Goal: Task Accomplishment & Management: Manage account settings

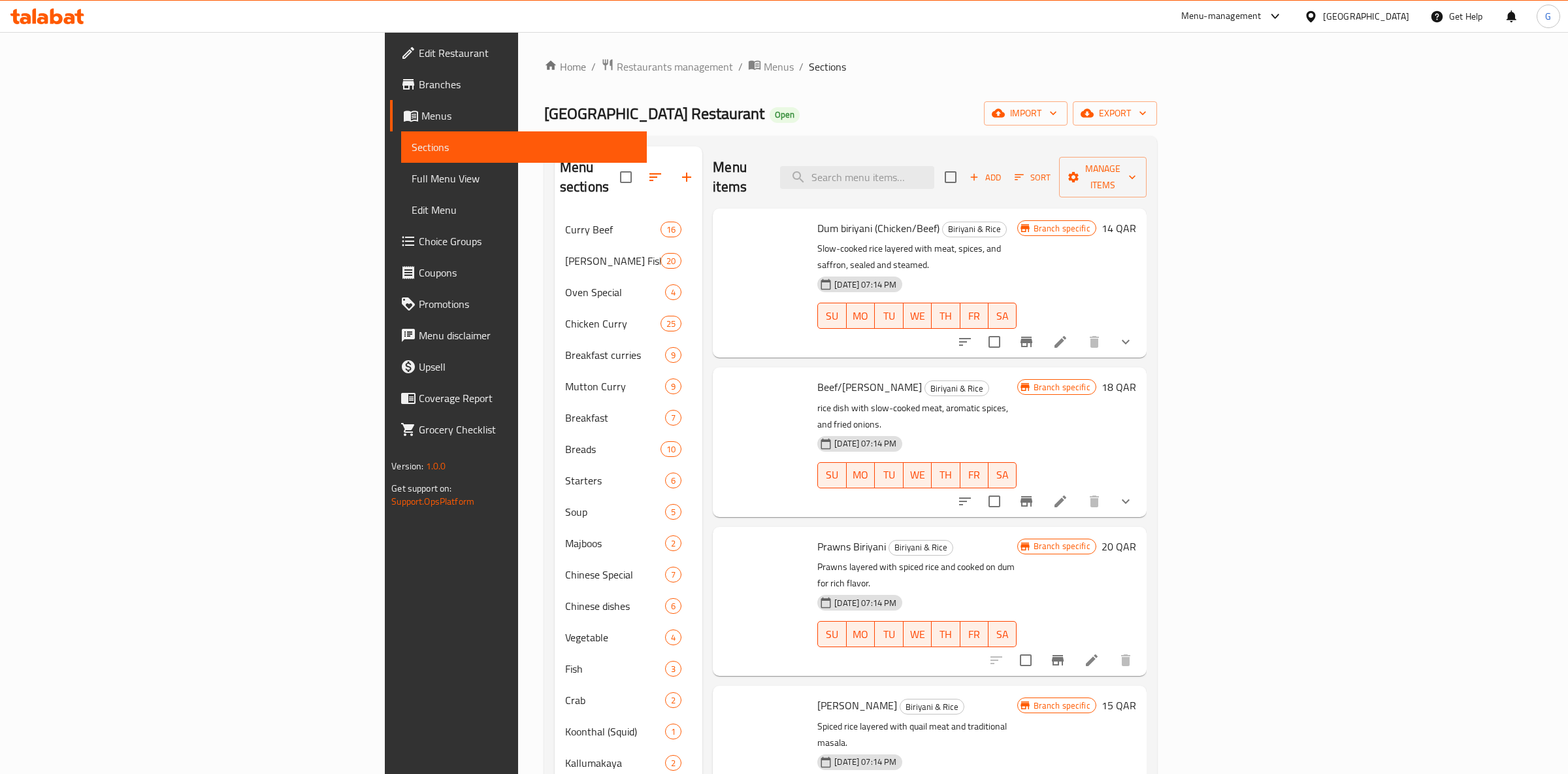
scroll to position [769, 0]
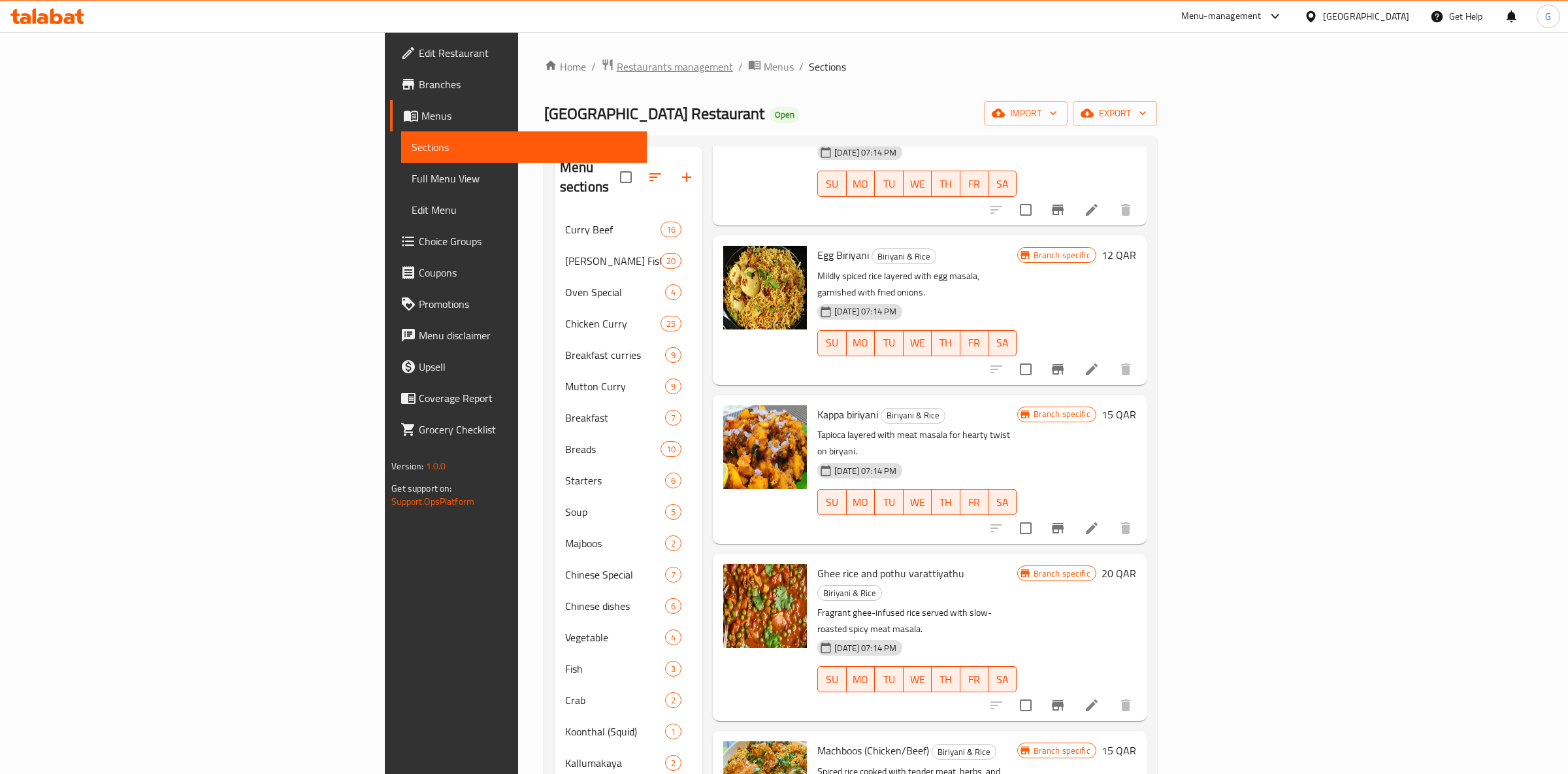
click at [617, 71] on span "Restaurants management" at bounding box center [675, 67] width 117 height 16
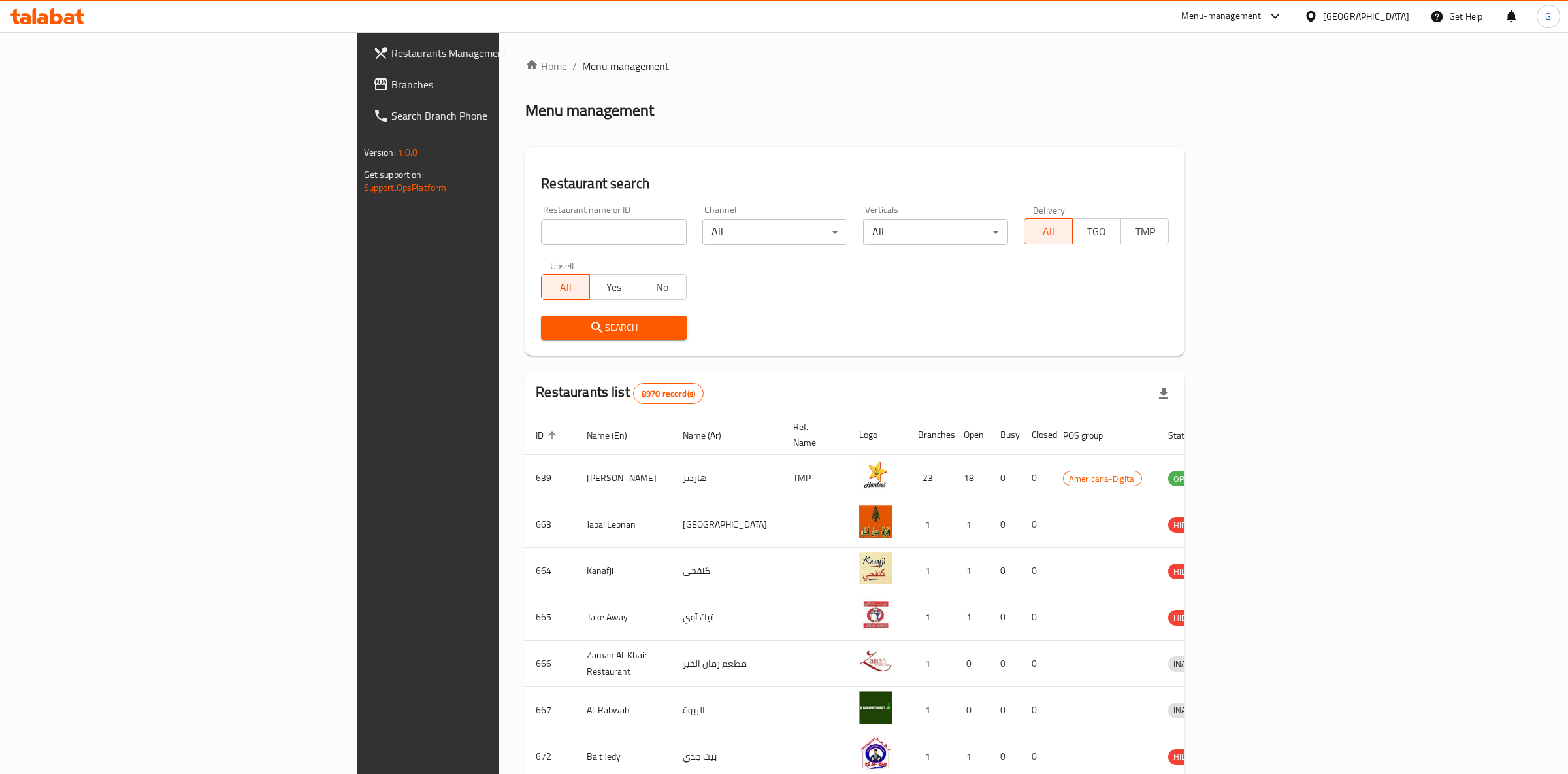
click at [525, 241] on div "Home / Menu management Menu management Restaurant search Restaurant name or ID …" at bounding box center [855, 511] width 660 height 906
click at [541, 238] on input "search" at bounding box center [613, 232] width 145 height 26
type input "oyster palace"
click button "Search" at bounding box center [613, 328] width 145 height 24
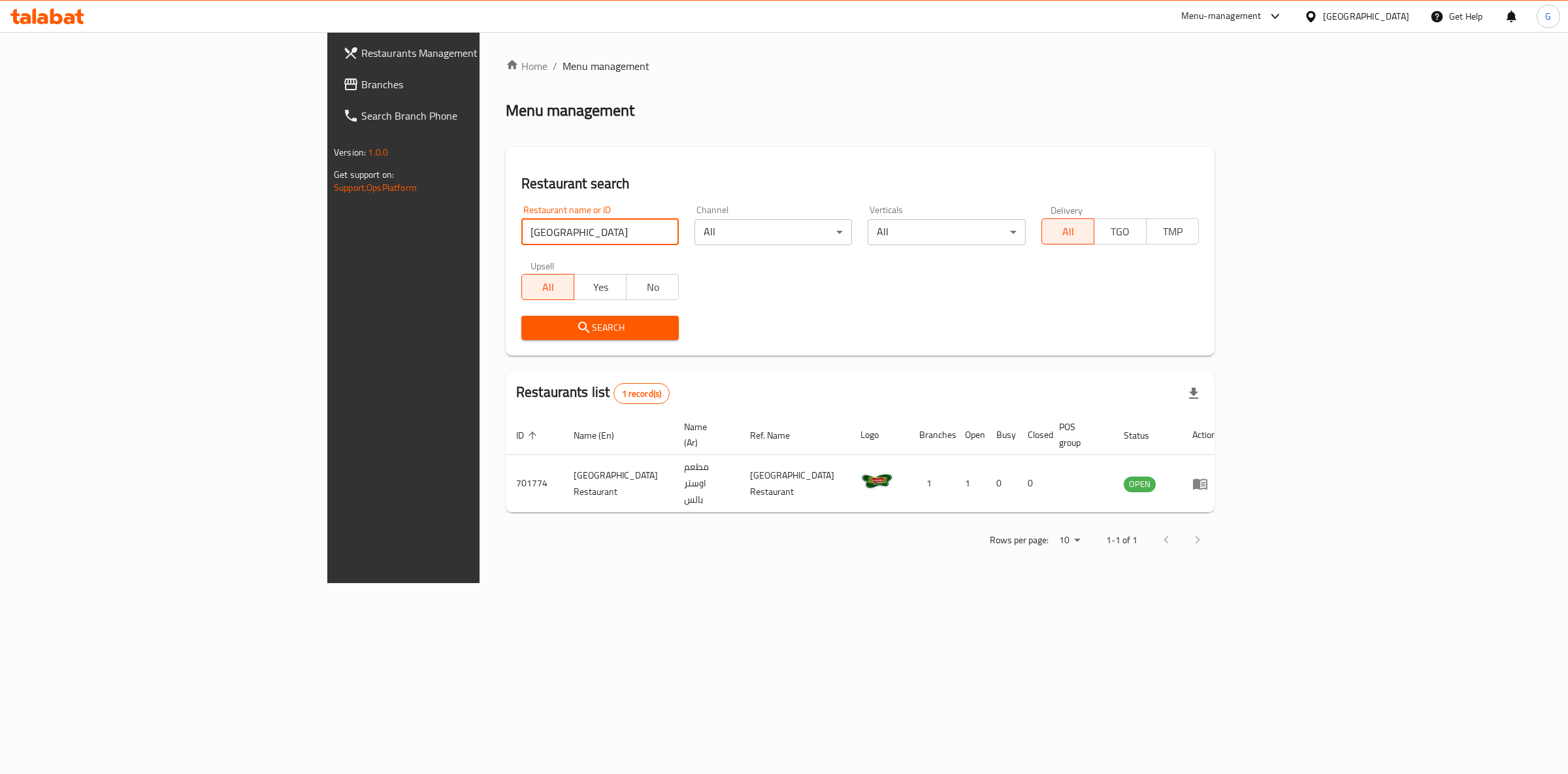
click at [333, 64] on link "Restaurants Management" at bounding box center [461, 53] width 257 height 31
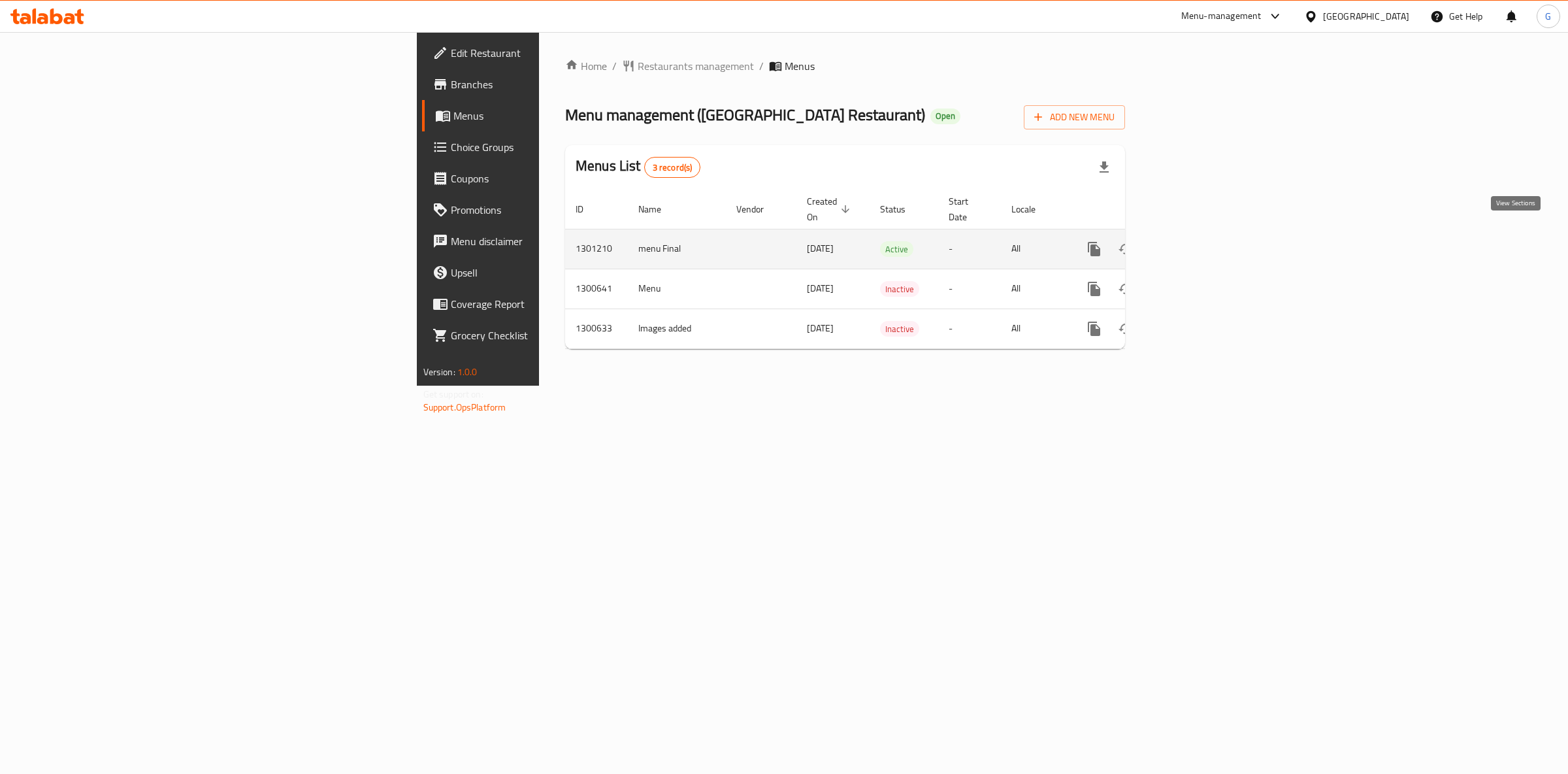
click at [1197, 241] on icon "enhanced table" at bounding box center [1189, 249] width 16 height 16
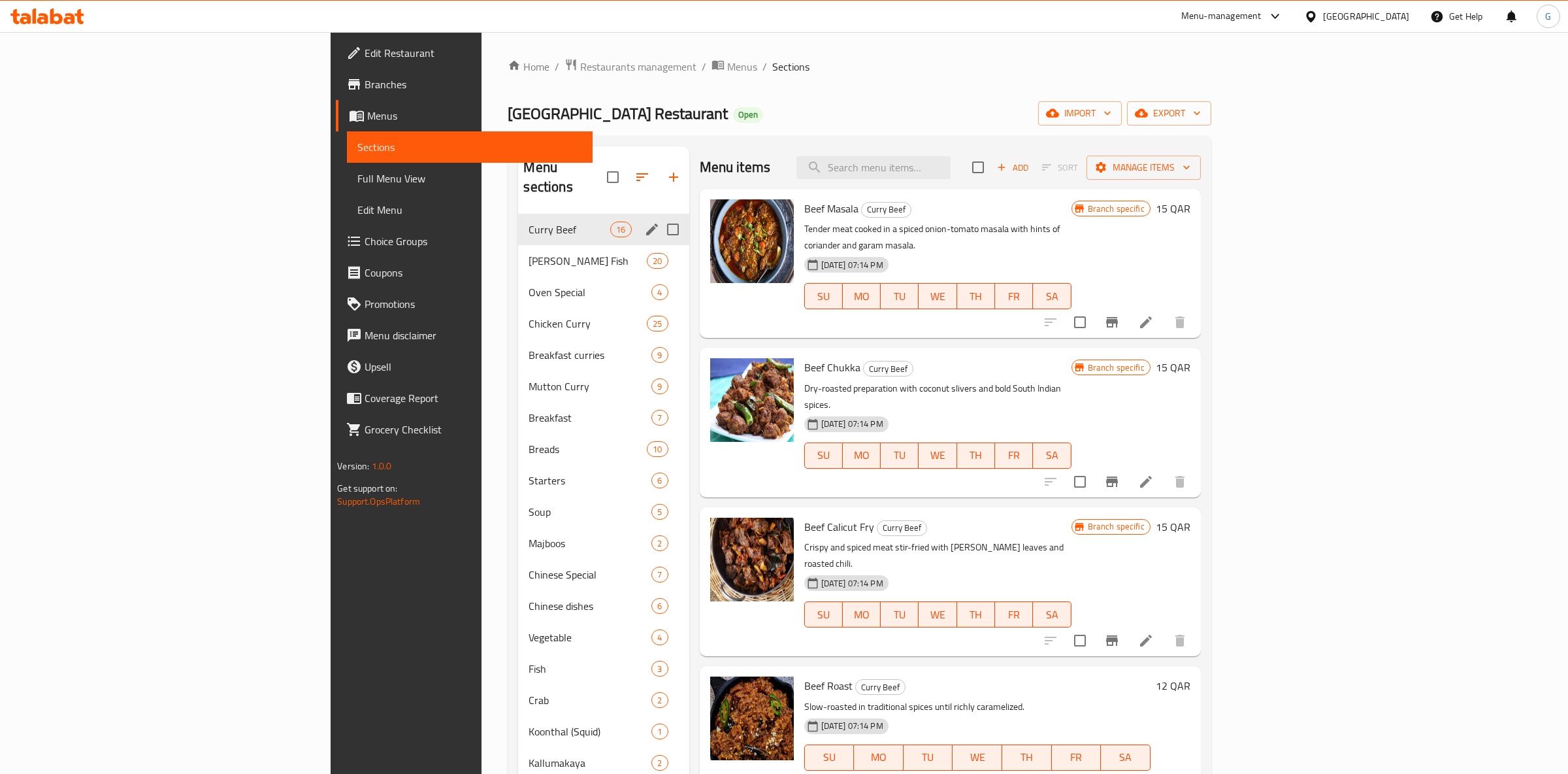
click at [518, 214] on div "[PERSON_NAME] Beef 16" at bounding box center [603, 229] width 170 height 31
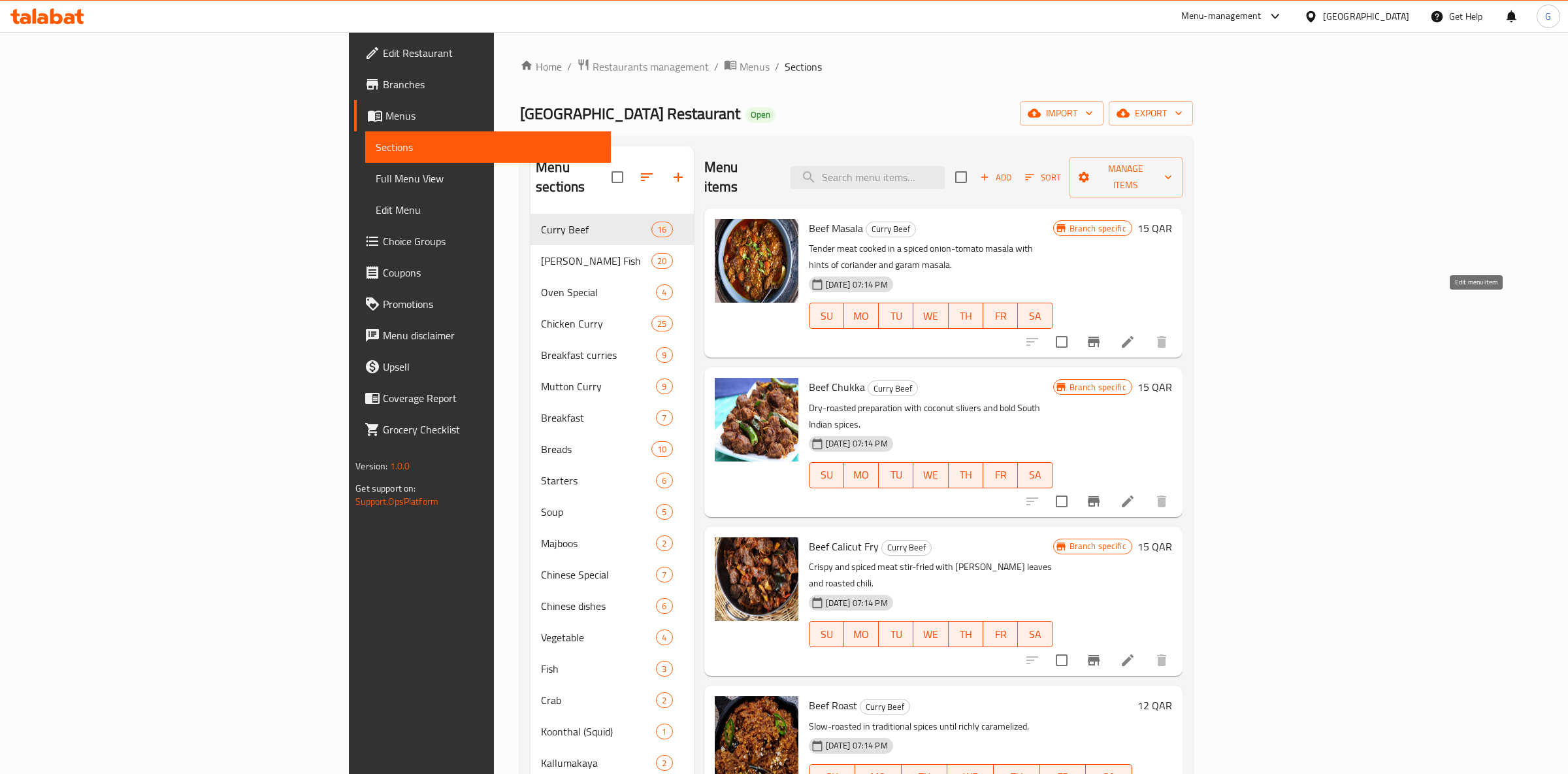
click at [1136, 334] on icon at bounding box center [1128, 342] width 16 height 16
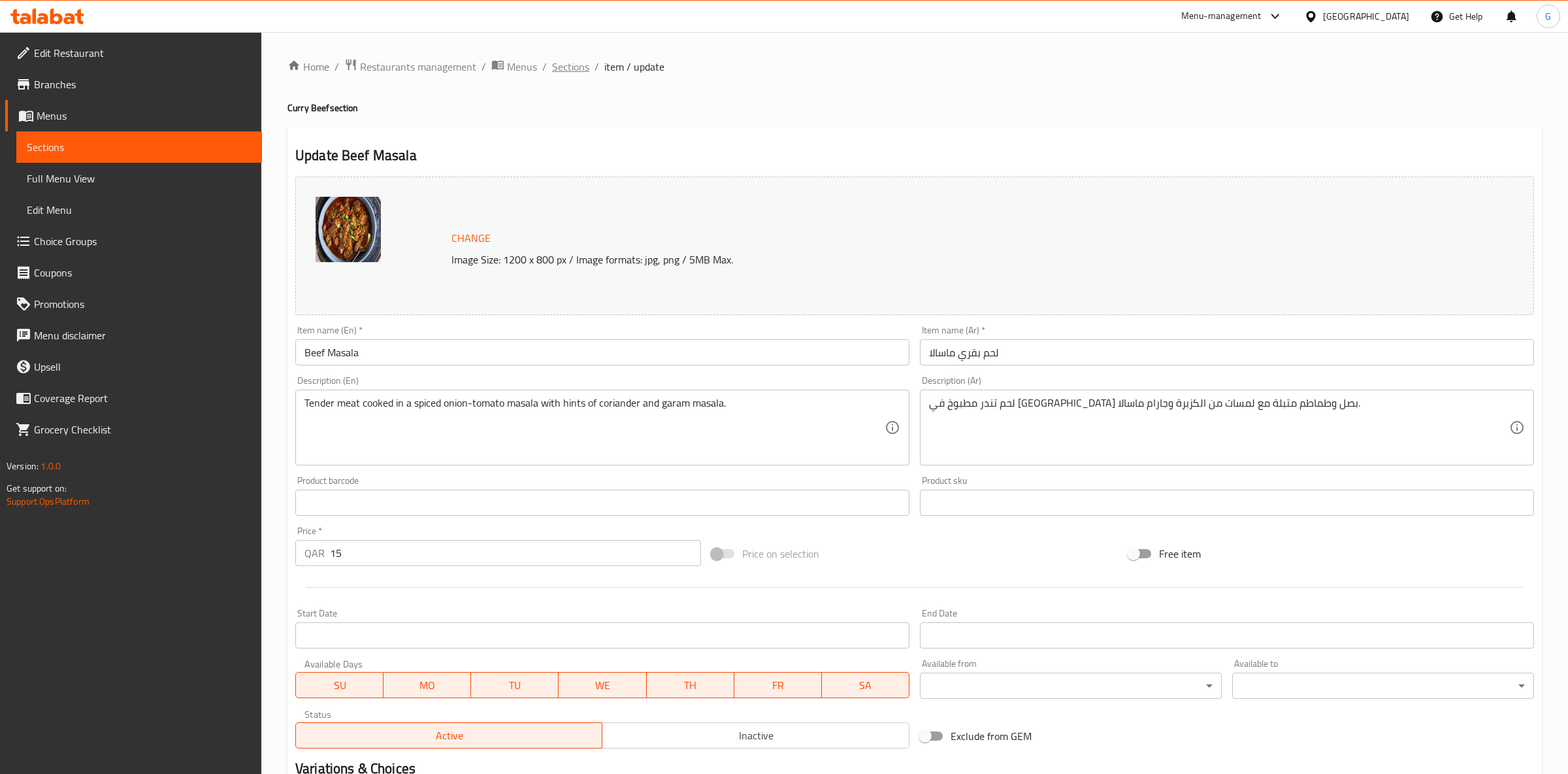
click at [580, 64] on span "Sections" at bounding box center [570, 67] width 37 height 16
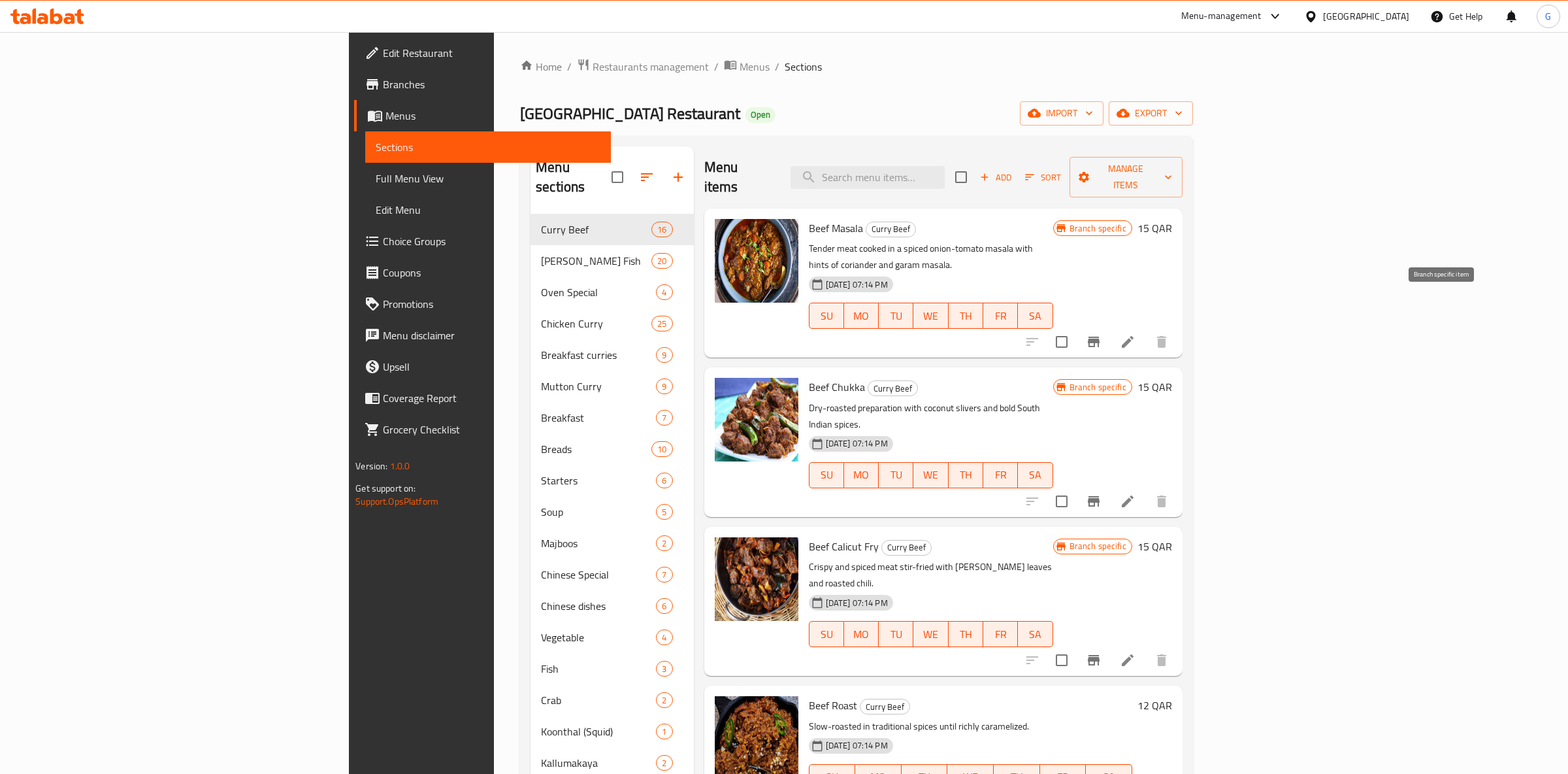
click at [1100, 337] on icon "Branch-specific-item" at bounding box center [1094, 342] width 12 height 10
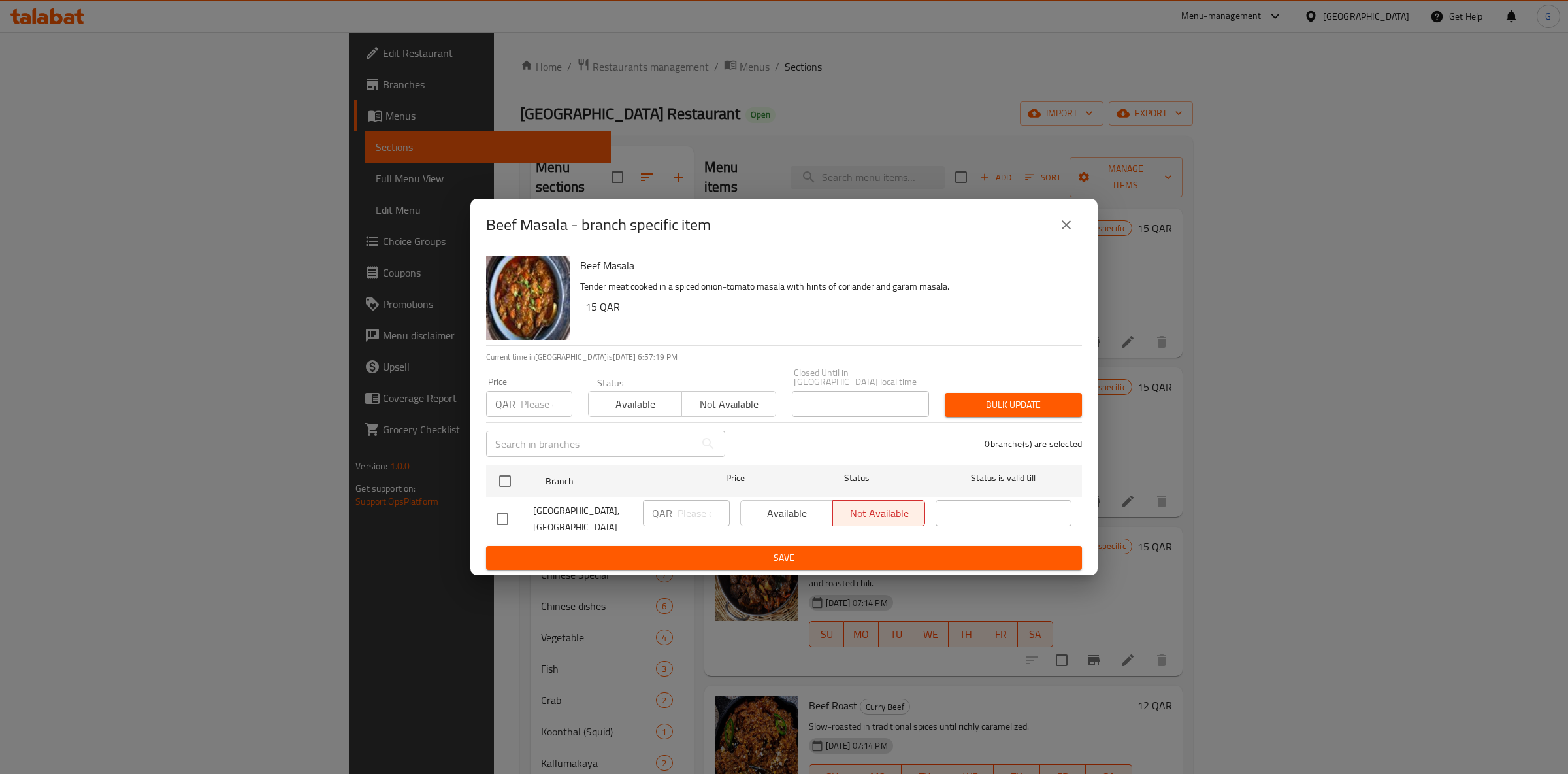
click at [760, 516] on div "Available Not available" at bounding box center [832, 513] width 185 height 26
click at [781, 513] on div "Available Not available" at bounding box center [832, 513] width 185 height 26
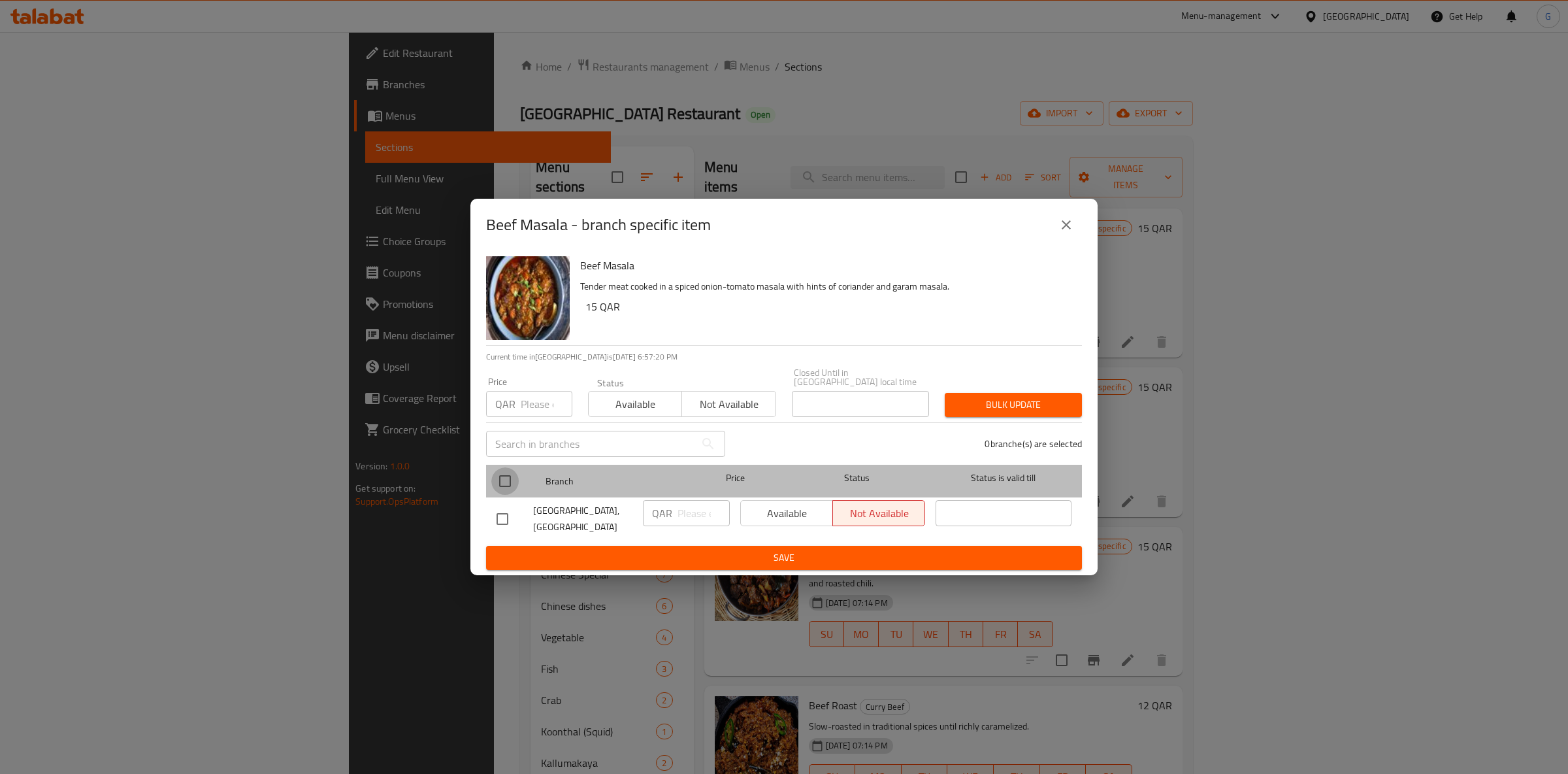
click at [499, 467] on input "checkbox" at bounding box center [505, 481] width 28 height 28
checkbox input "true"
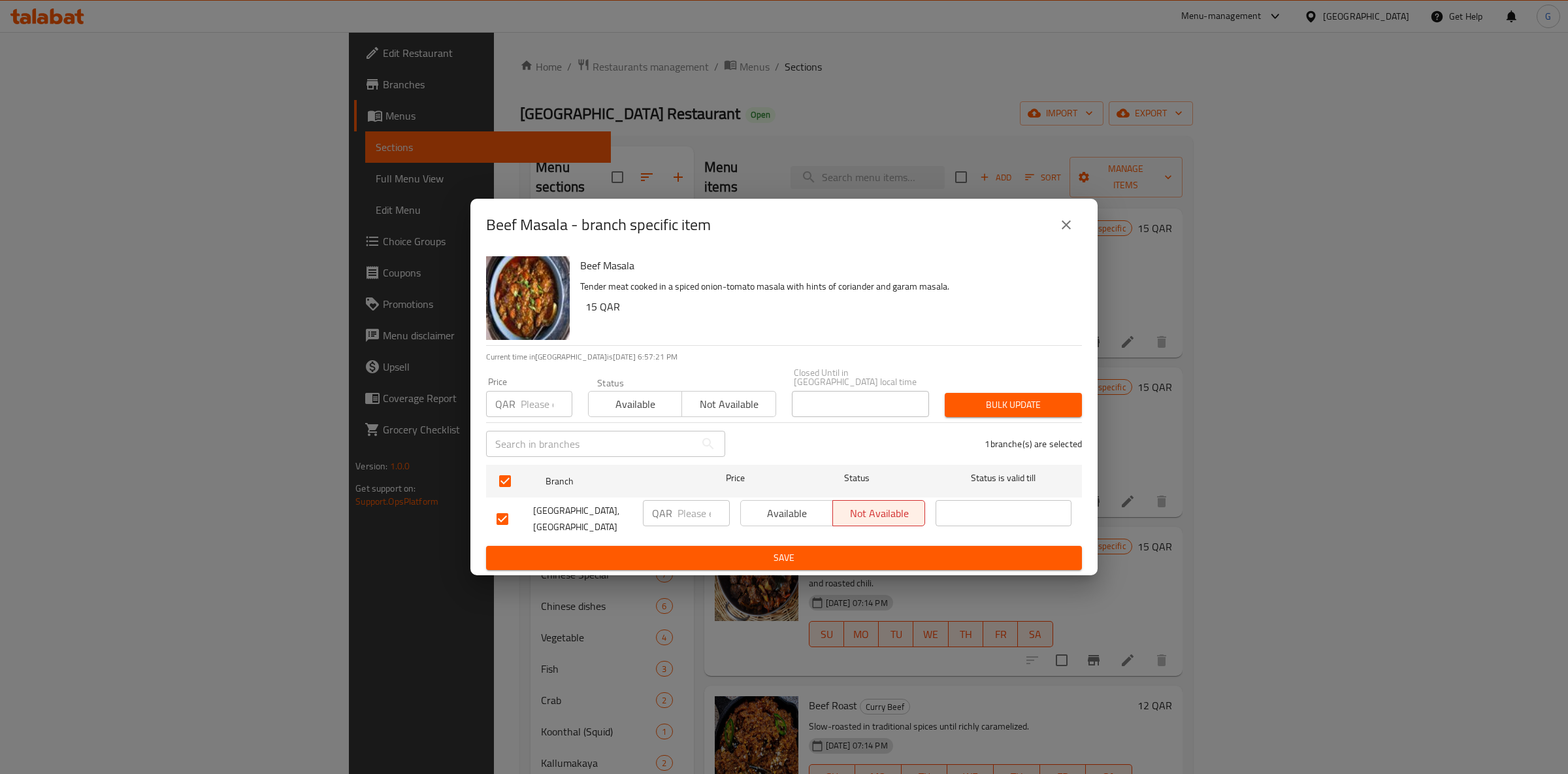
click at [789, 507] on span "Available" at bounding box center [787, 513] width 82 height 19
click at [791, 562] on button "Save" at bounding box center [784, 558] width 596 height 24
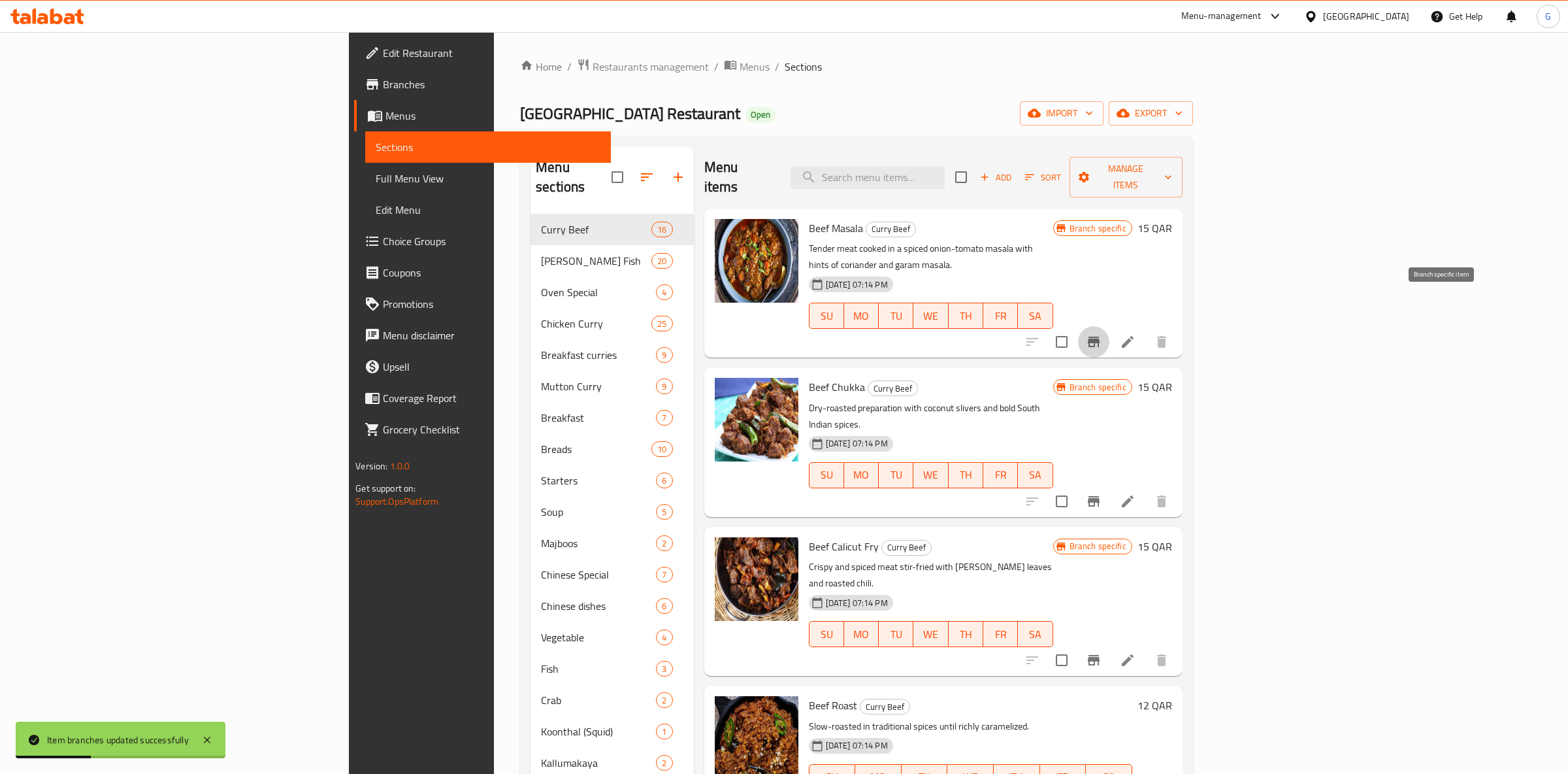
click at [1100, 337] on icon "Branch-specific-item" at bounding box center [1094, 342] width 12 height 10
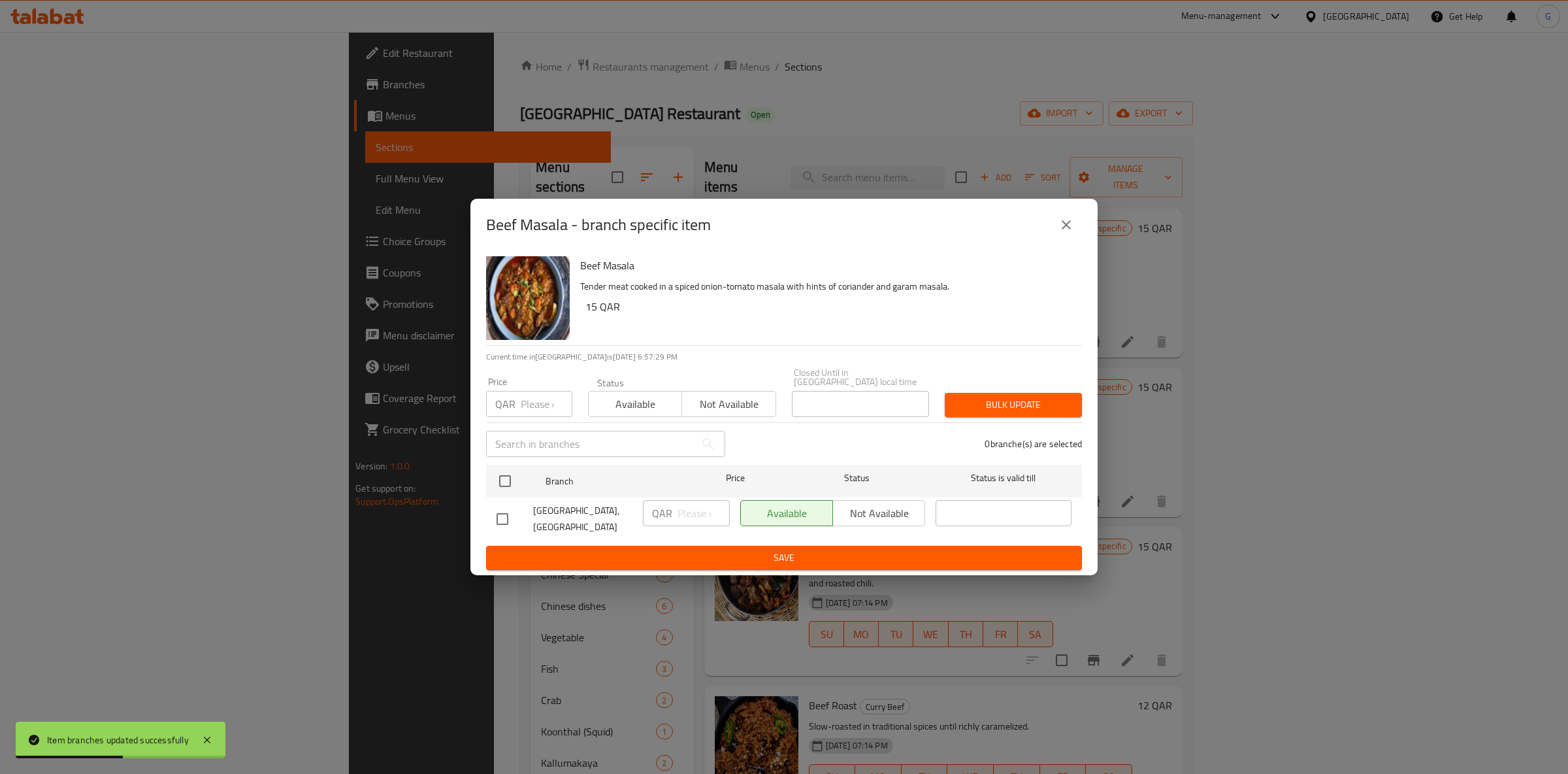
click at [654, 407] on span "Available" at bounding box center [635, 404] width 83 height 19
click at [635, 560] on span "Save" at bounding box center [784, 558] width 575 height 16
click at [810, 554] on span "Save" at bounding box center [784, 558] width 575 height 16
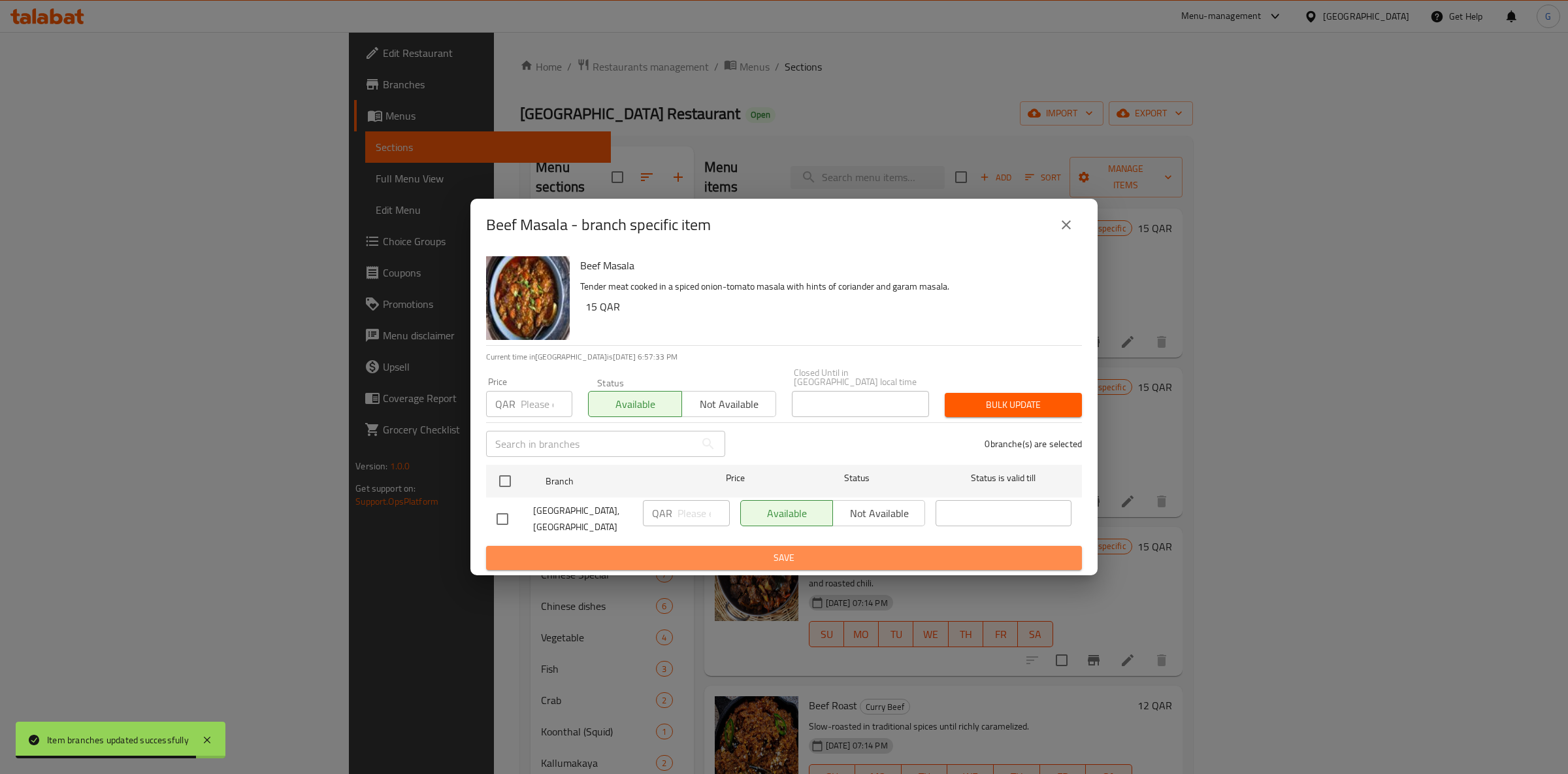
click at [831, 551] on span "Save" at bounding box center [784, 558] width 575 height 16
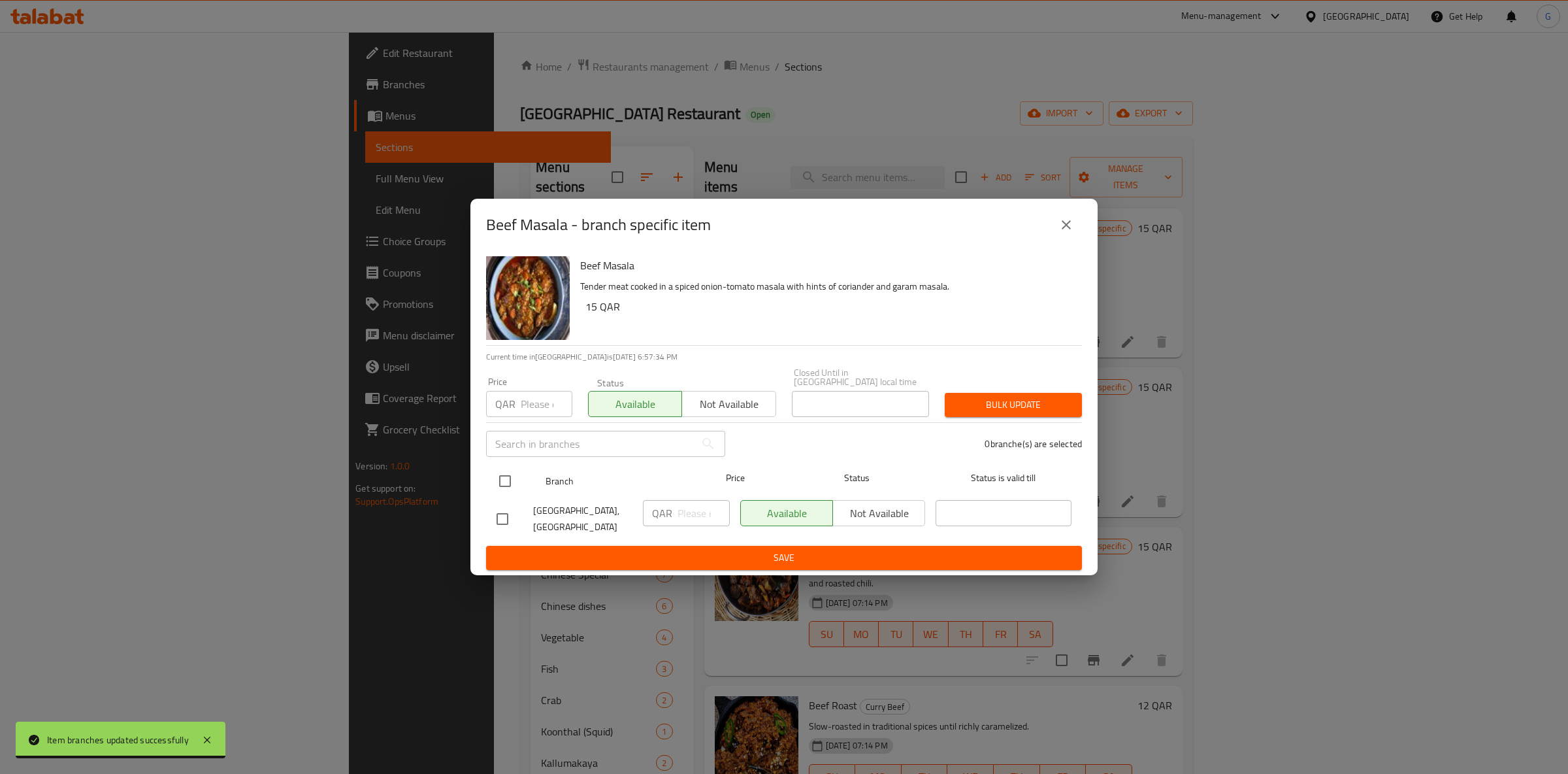
click at [500, 470] on input "checkbox" at bounding box center [505, 481] width 28 height 28
checkbox input "true"
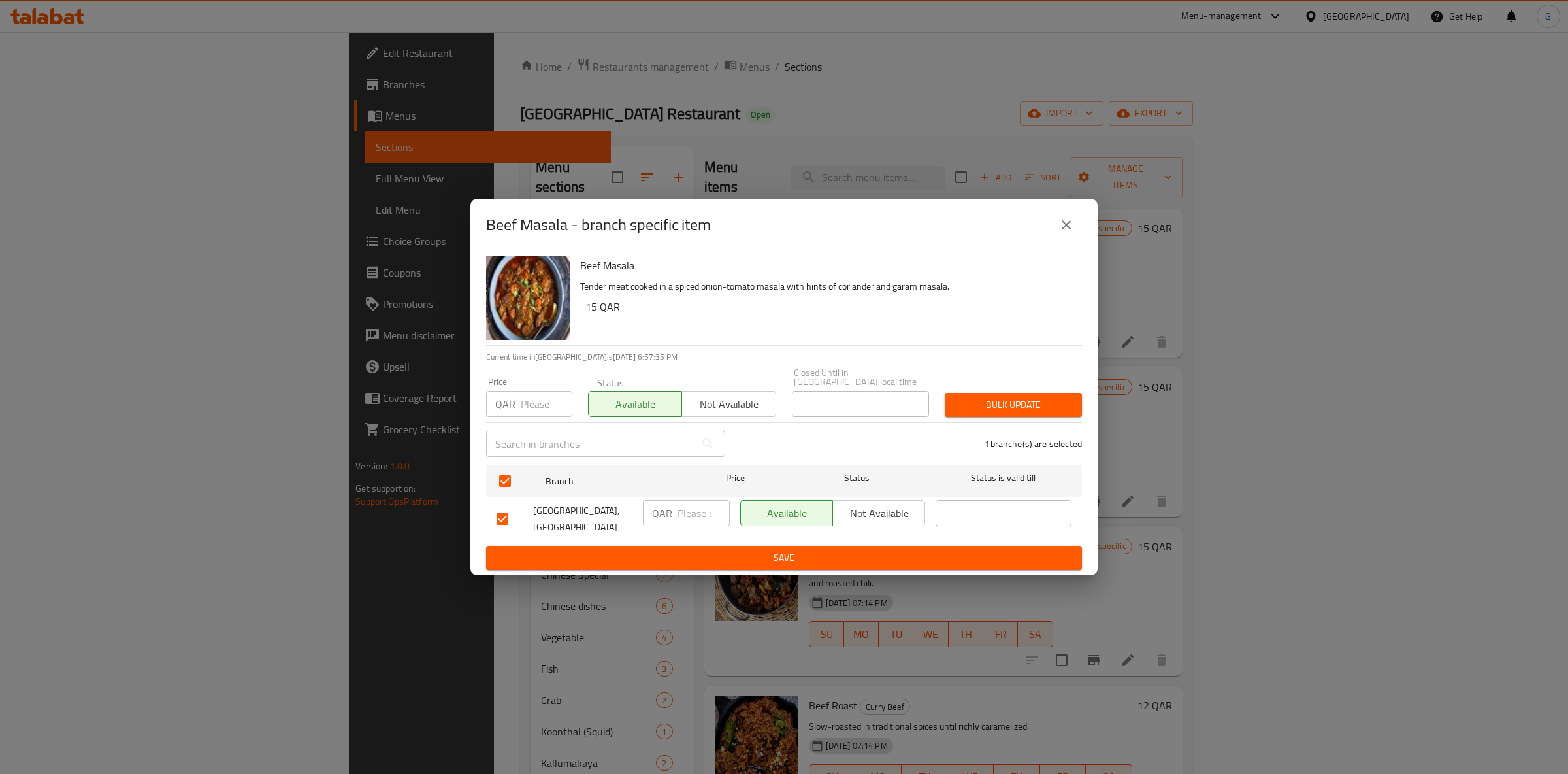
click at [764, 558] on span "Save" at bounding box center [784, 558] width 575 height 16
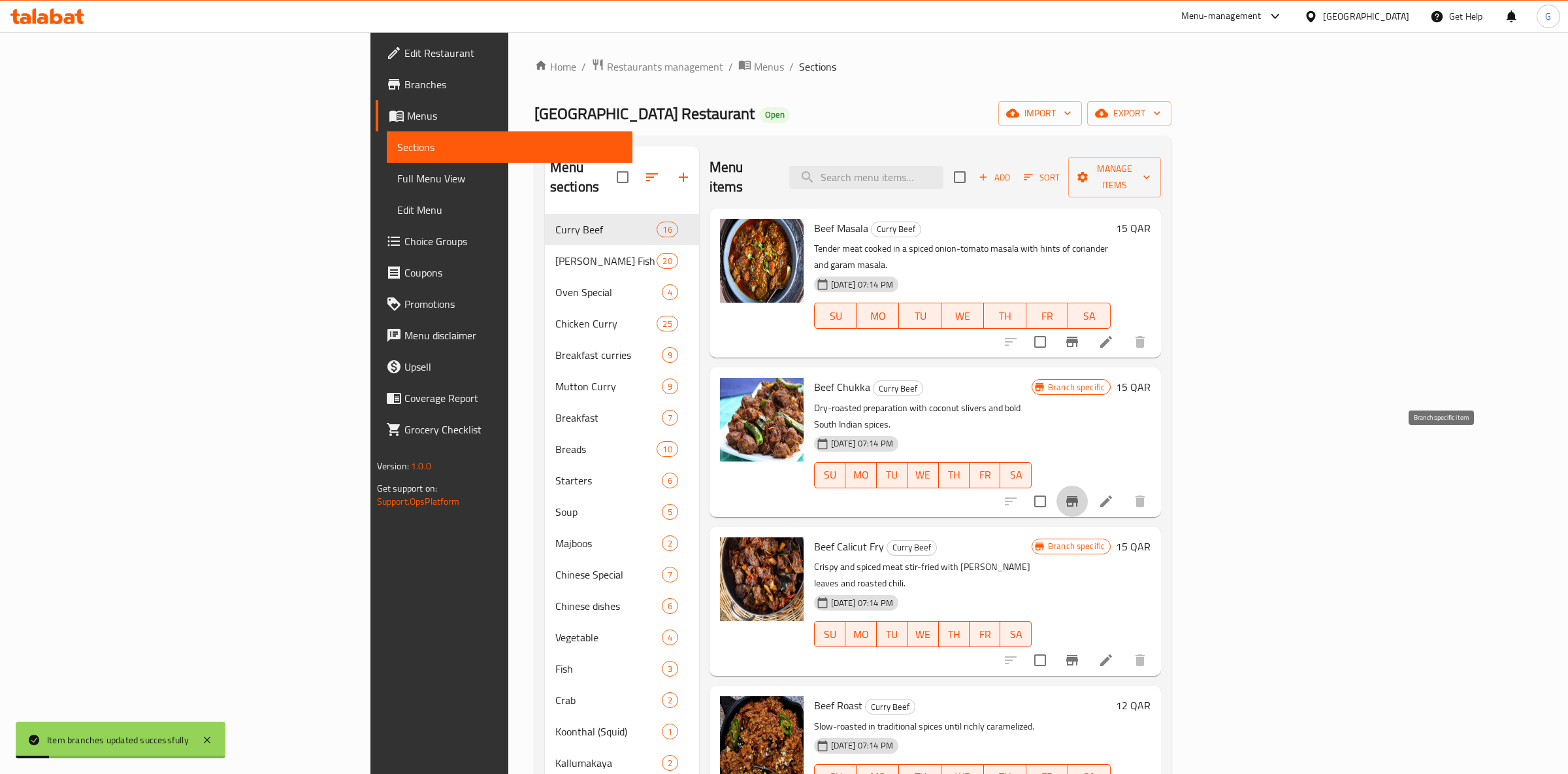
click at [1088, 486] on button "Branch-specific-item" at bounding box center [1072, 501] width 31 height 31
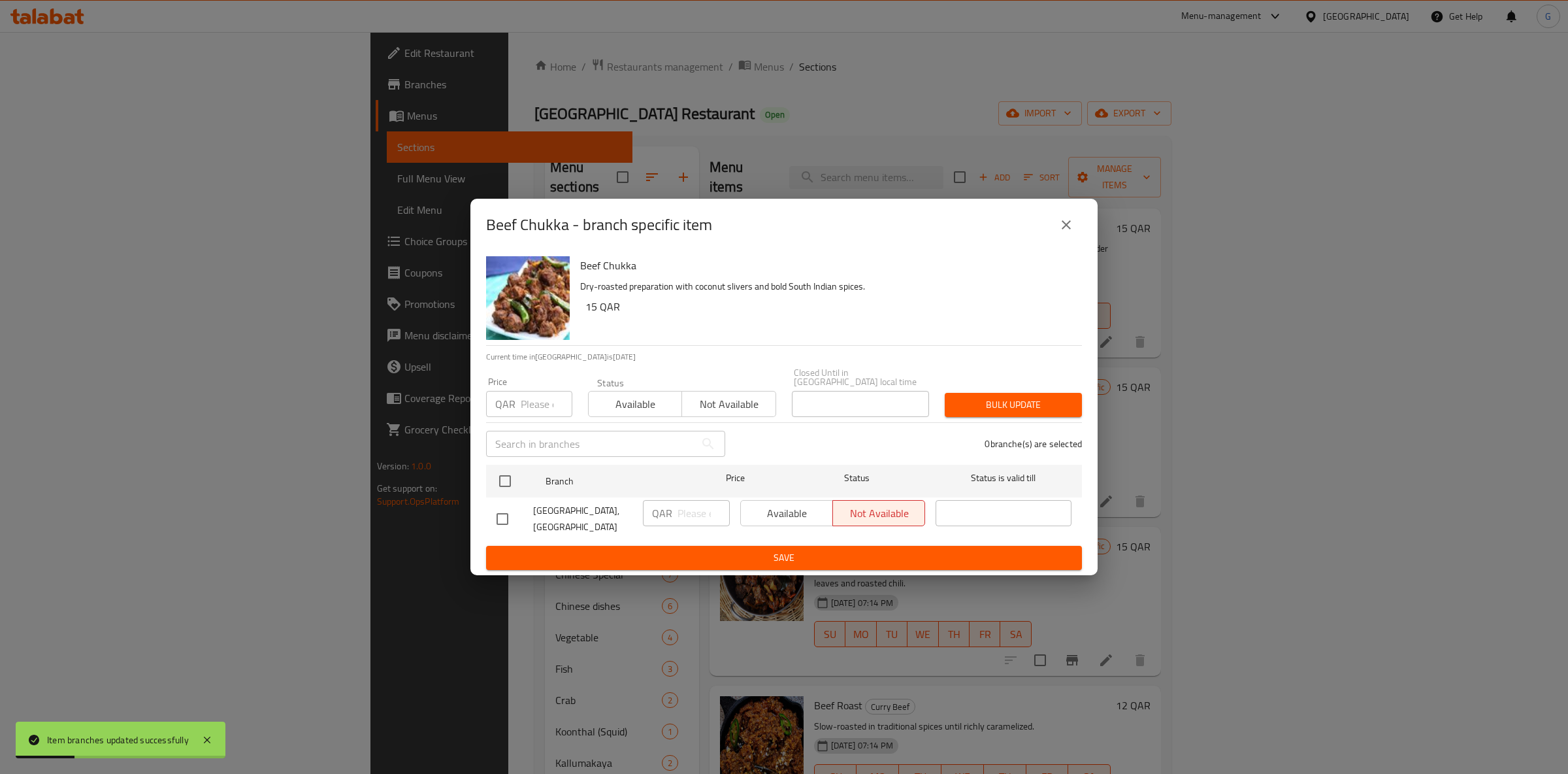
click at [637, 397] on span "Available" at bounding box center [635, 404] width 83 height 19
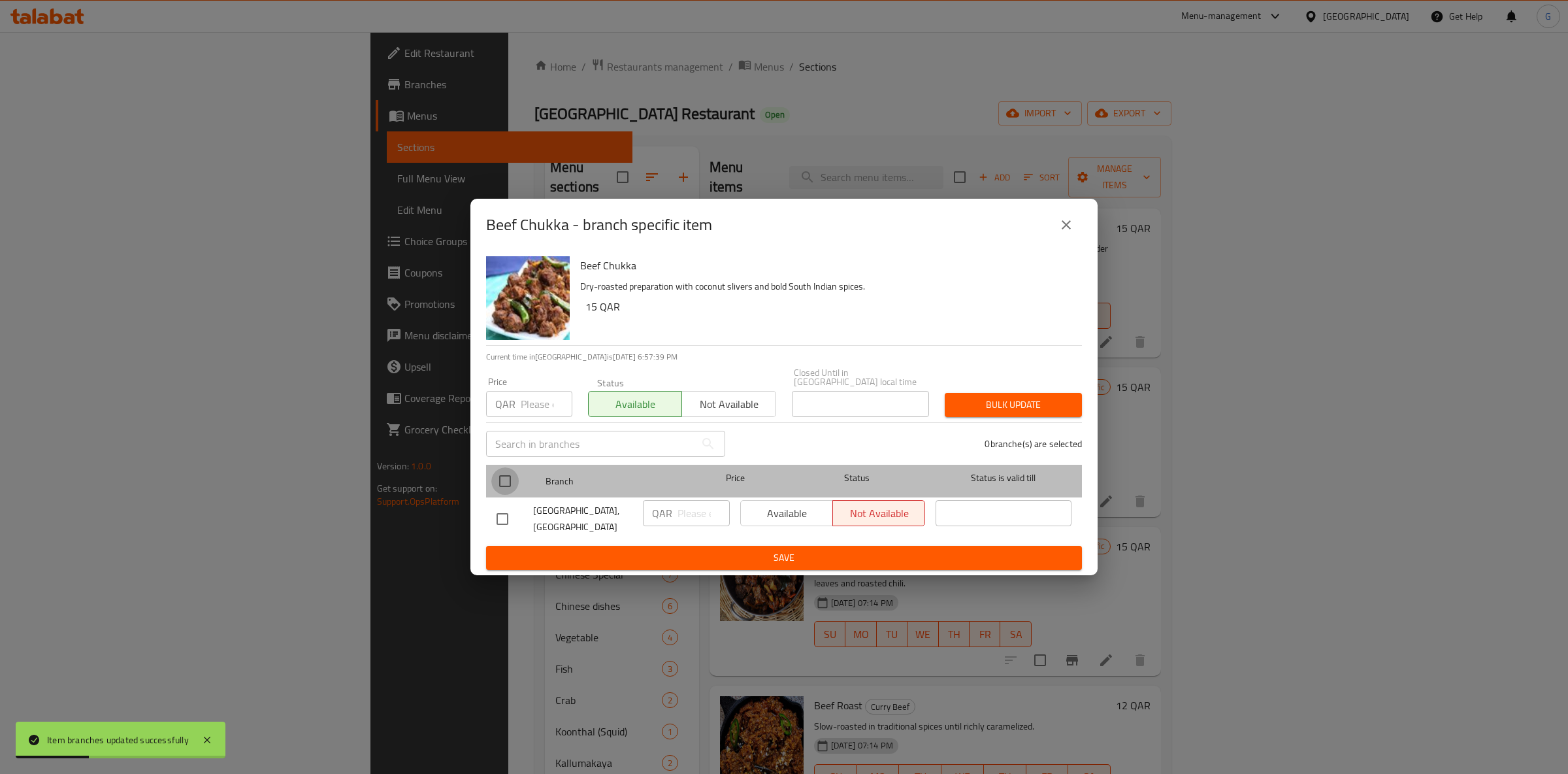
drag, startPoint x: 512, startPoint y: 476, endPoint x: 702, endPoint y: 488, distance: 190.4
click at [512, 474] on input "checkbox" at bounding box center [505, 481] width 28 height 28
checkbox input "true"
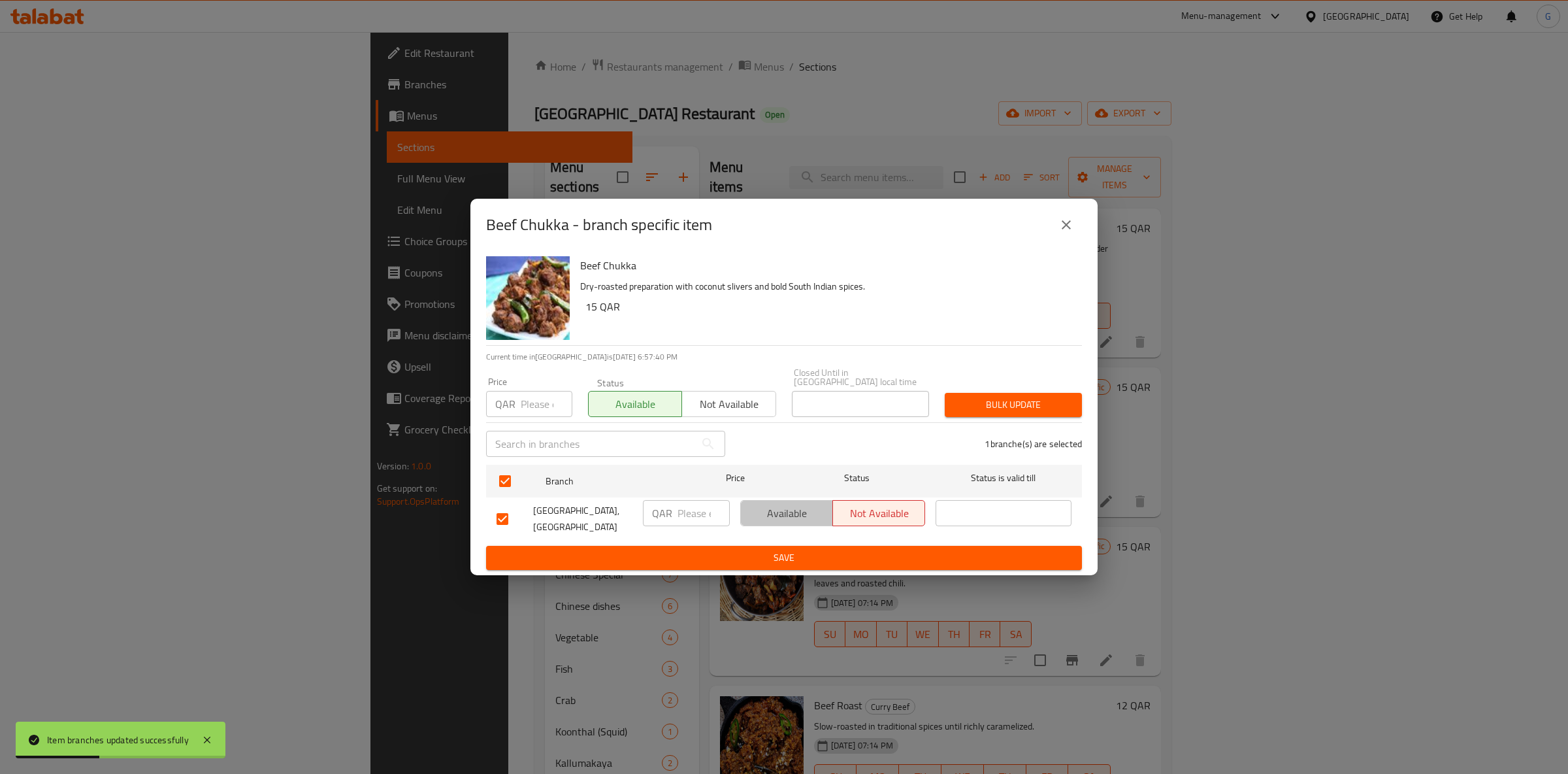
drag, startPoint x: 762, startPoint y: 507, endPoint x: 764, endPoint y: 513, distance: 6.3
click at [764, 510] on span "Available" at bounding box center [787, 513] width 82 height 19
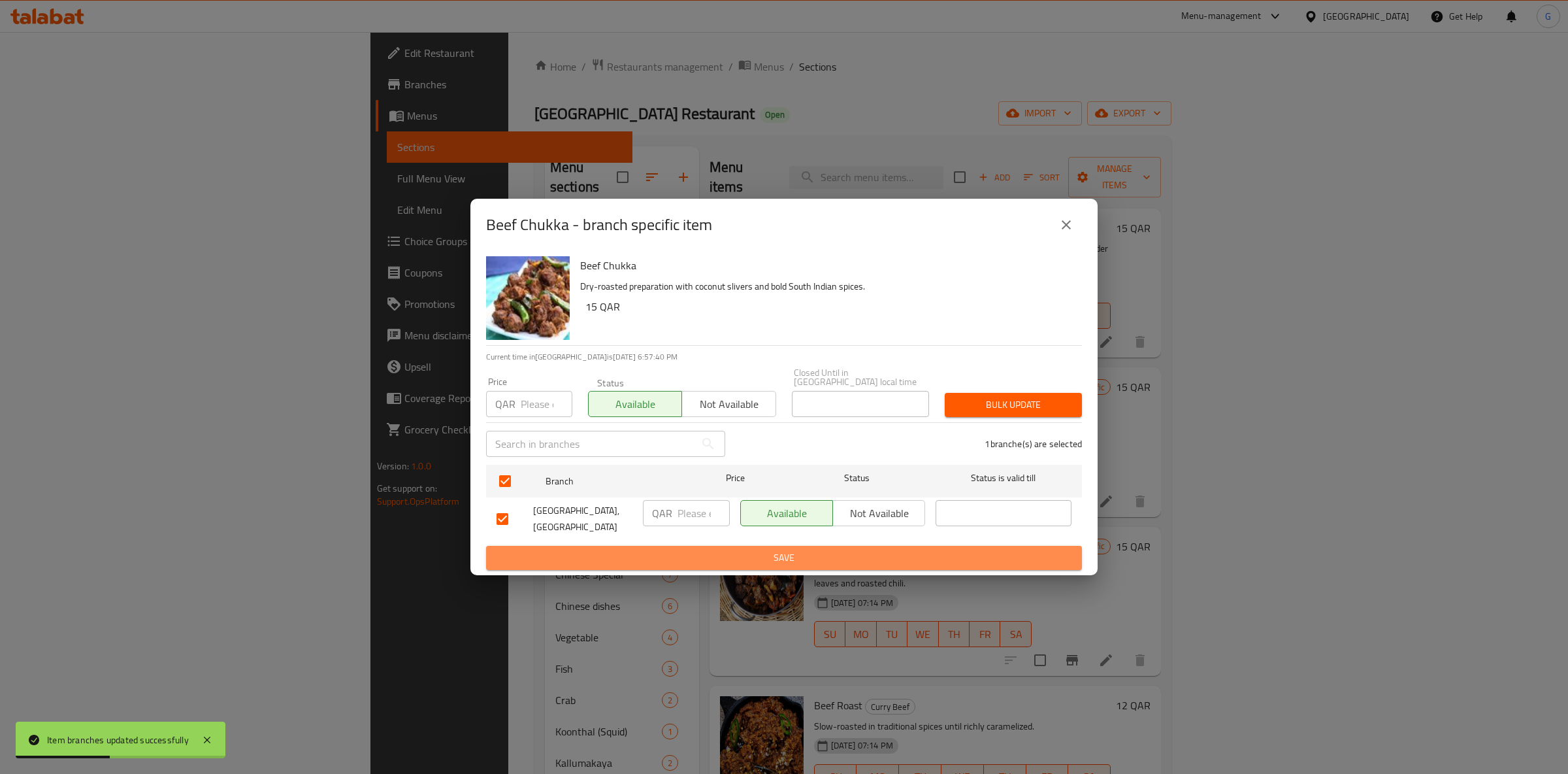
click at [764, 550] on span "Save" at bounding box center [784, 558] width 575 height 16
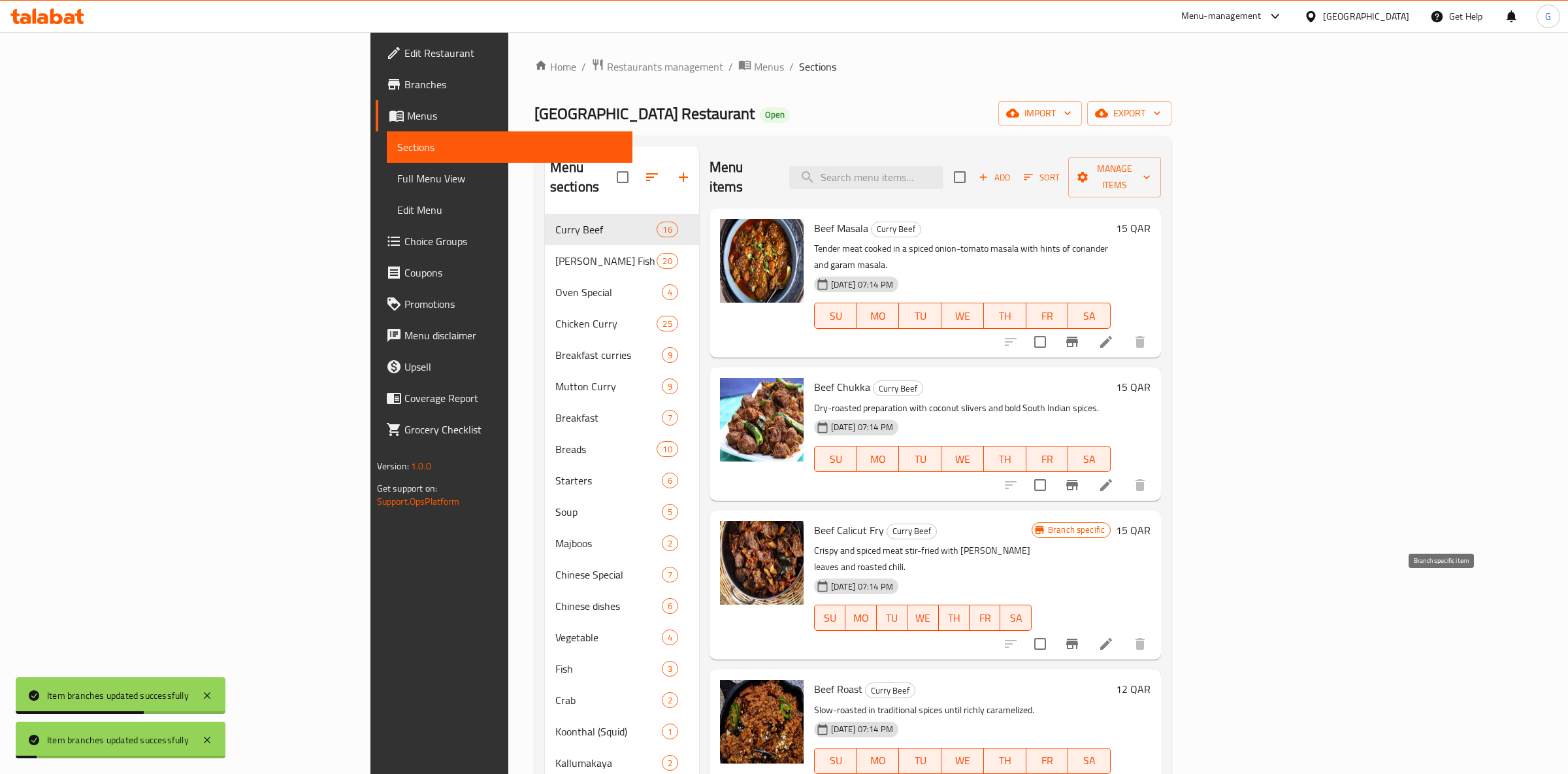
click at [1088, 629] on button "Branch-specific-item" at bounding box center [1072, 644] width 31 height 31
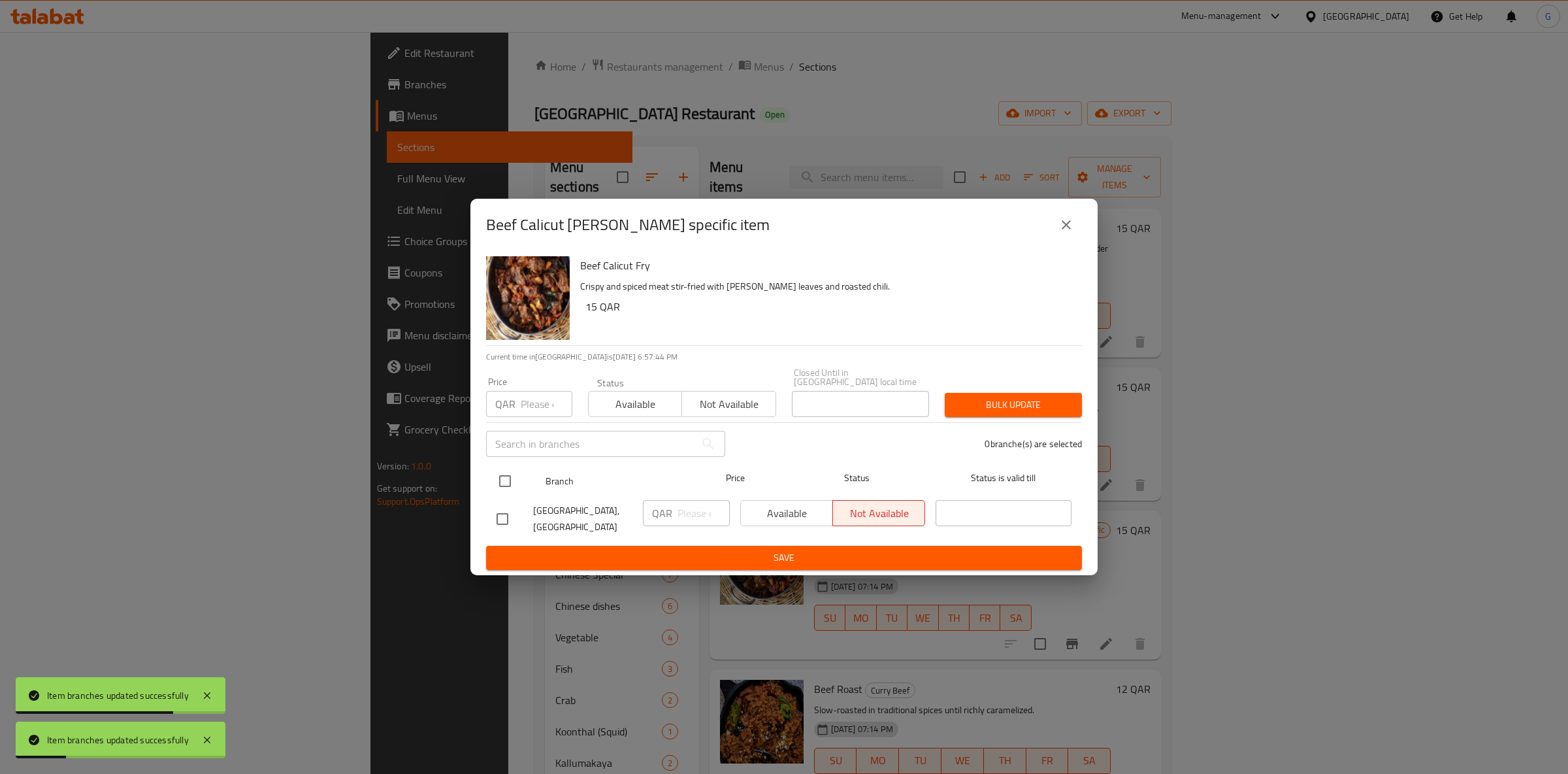
click at [491, 474] on div "Branch Price Status Status is valid till" at bounding box center [784, 481] width 596 height 33
click at [612, 404] on span "Available" at bounding box center [635, 404] width 83 height 19
click at [516, 480] on input "checkbox" at bounding box center [505, 481] width 28 height 28
checkbox input "true"
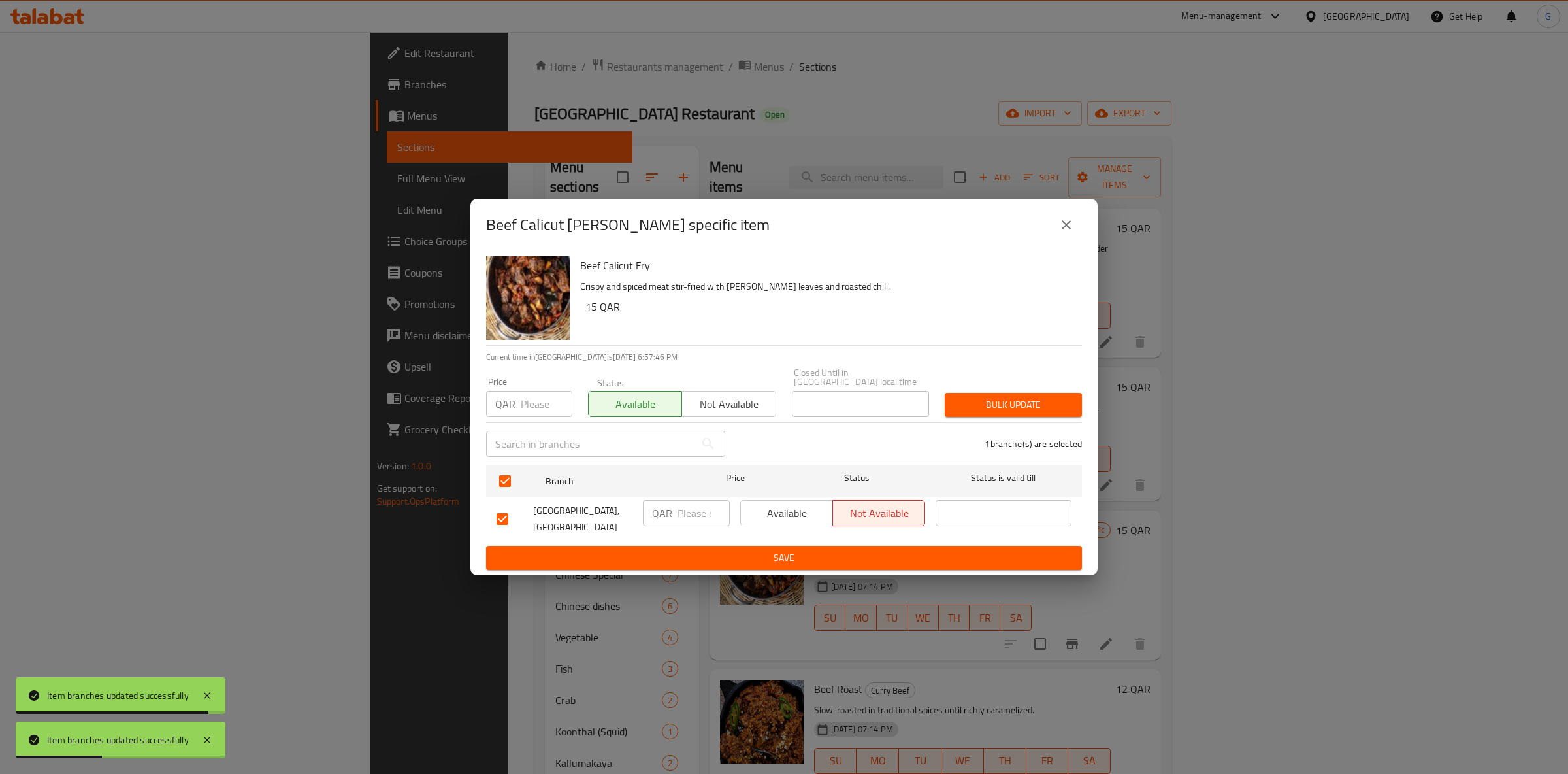
click at [785, 509] on span "Available" at bounding box center [787, 513] width 82 height 19
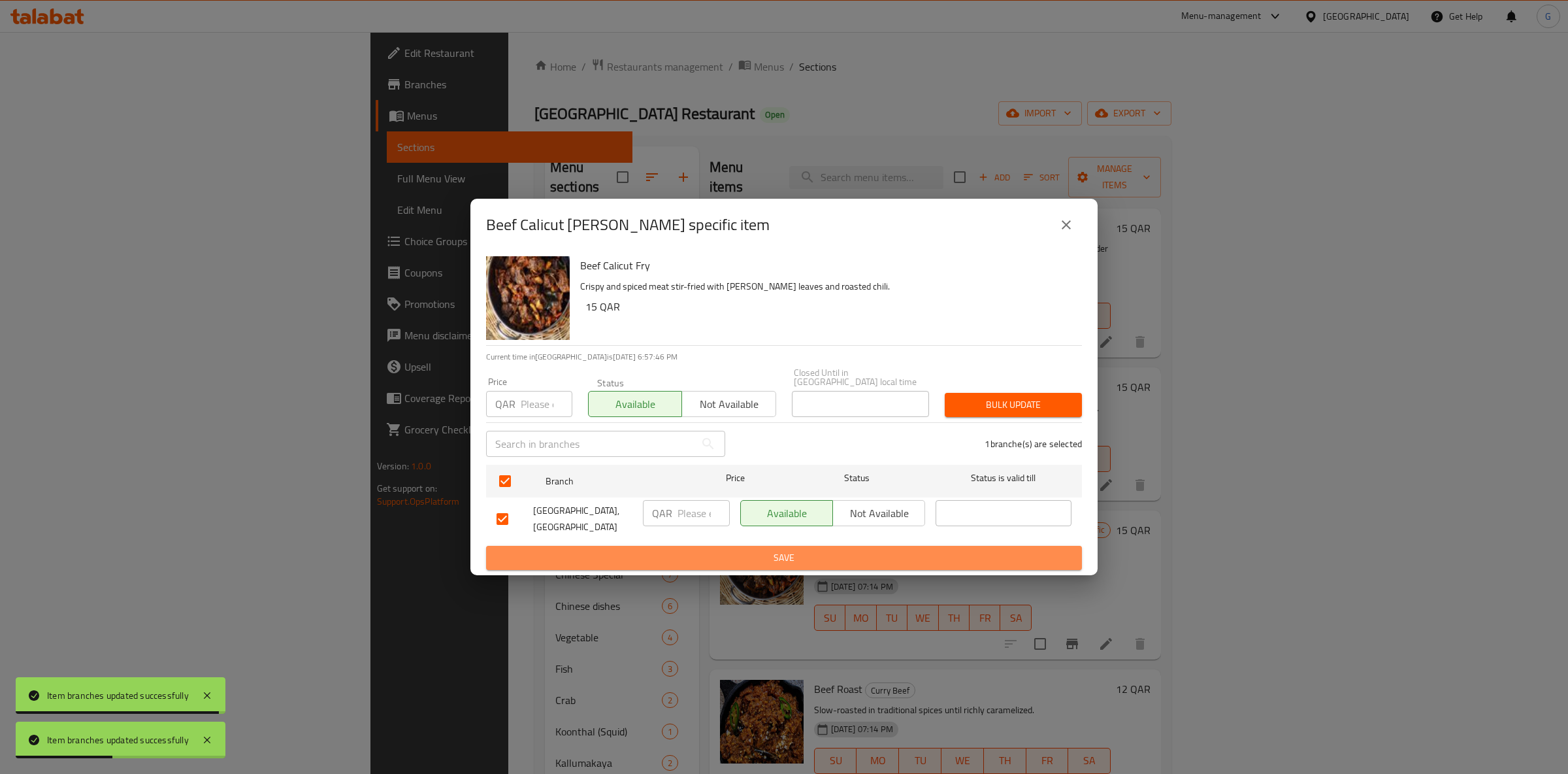
drag, startPoint x: 776, startPoint y: 558, endPoint x: 758, endPoint y: 550, distance: 19.7
click at [774, 556] on span "Save" at bounding box center [784, 558] width 575 height 16
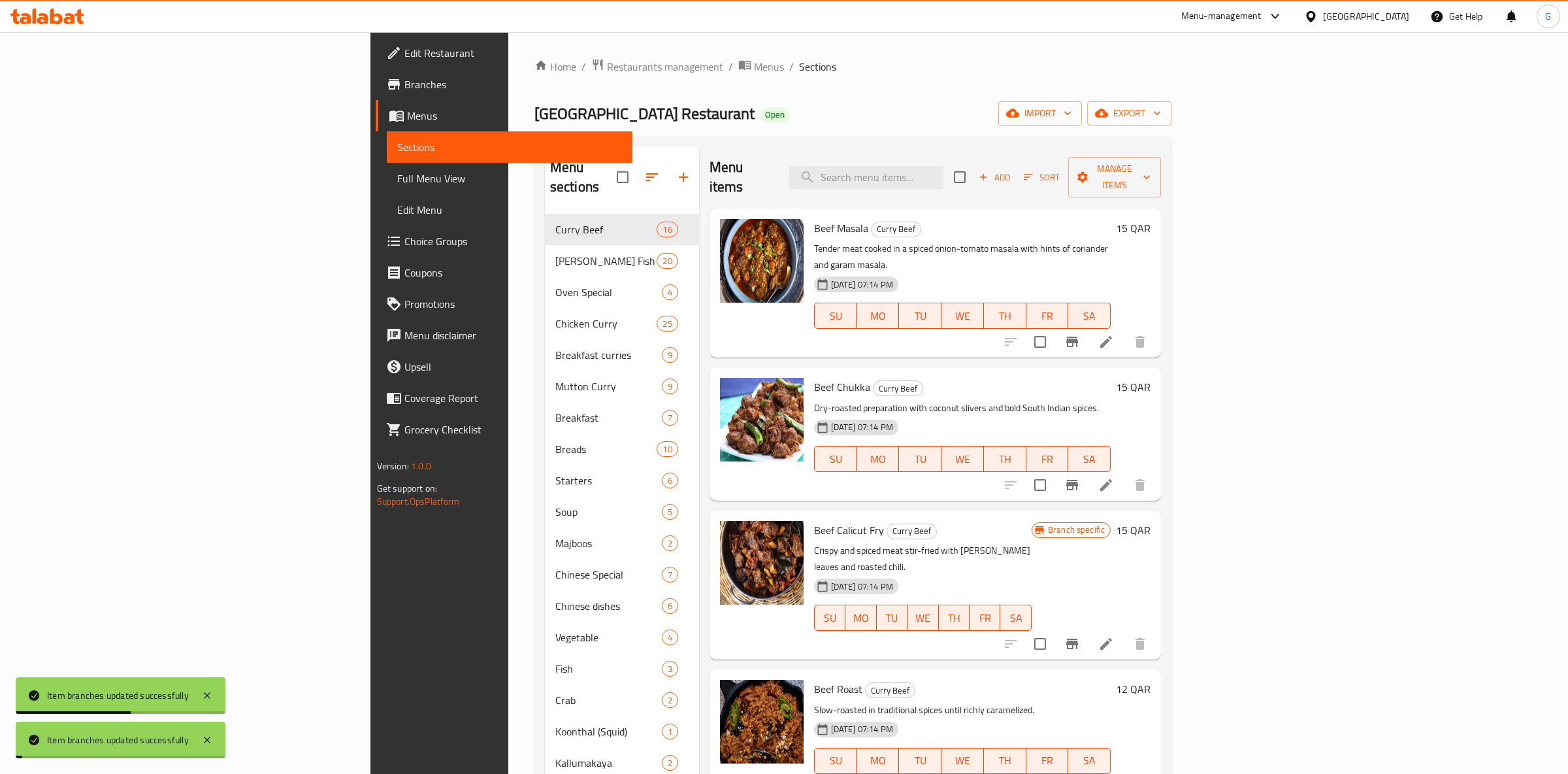
scroll to position [412, 0]
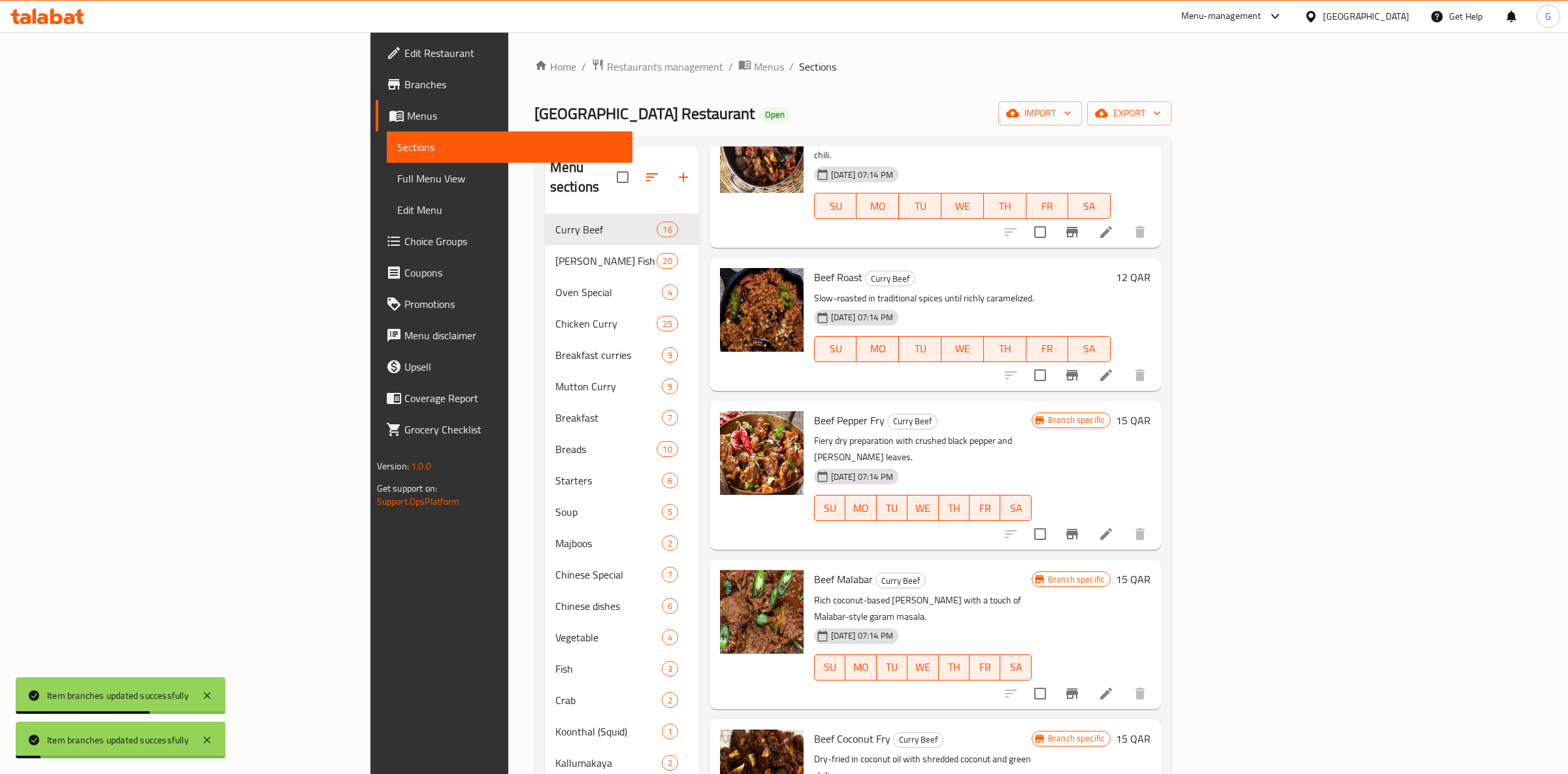
click at [1088, 518] on button "Branch-specific-item" at bounding box center [1072, 534] width 31 height 31
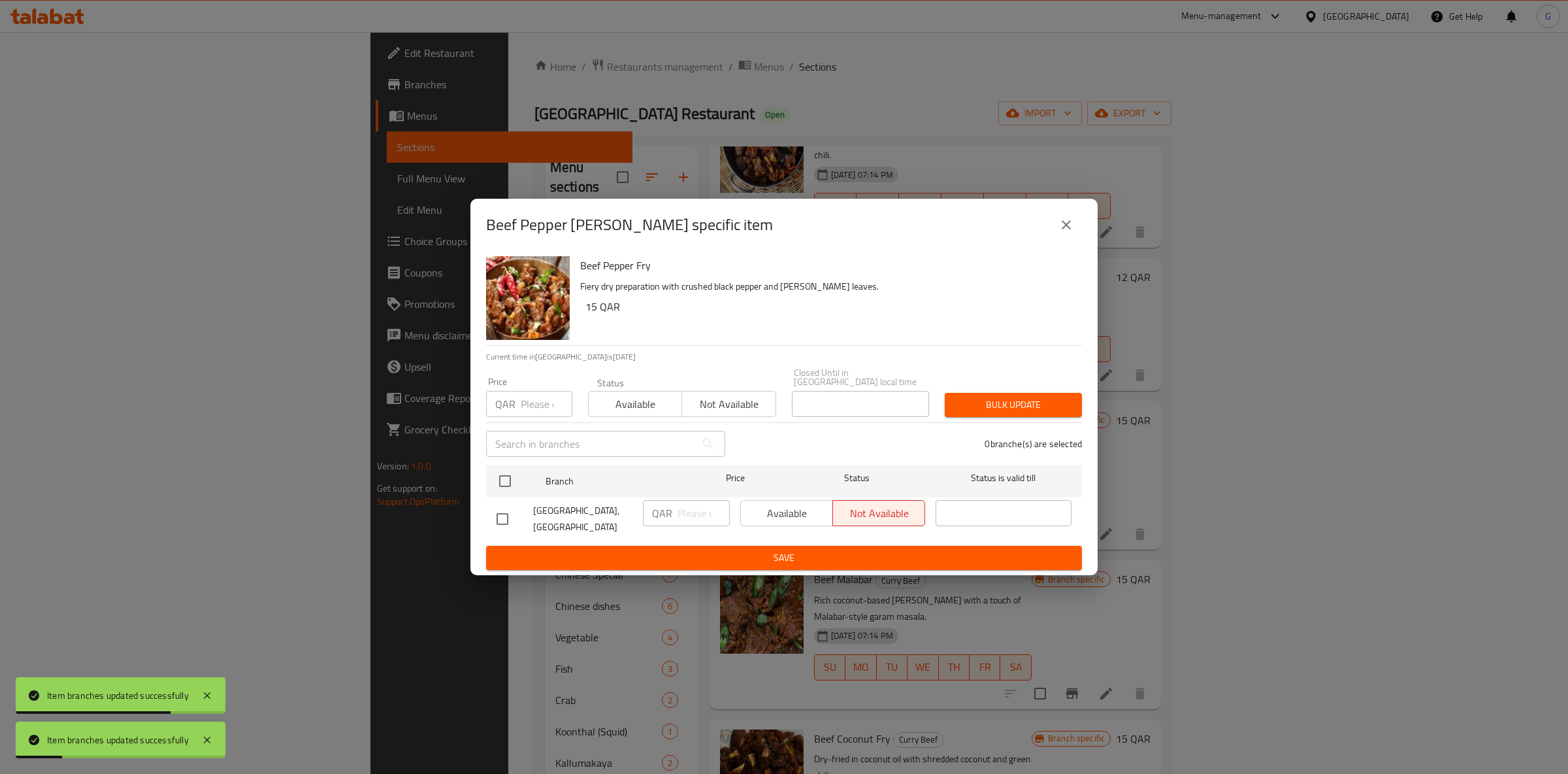
click at [648, 404] on span "Available" at bounding box center [635, 404] width 83 height 19
drag, startPoint x: 508, startPoint y: 484, endPoint x: 515, endPoint y: 481, distance: 7.6
click at [509, 481] on input "checkbox" at bounding box center [505, 481] width 28 height 28
checkbox input "true"
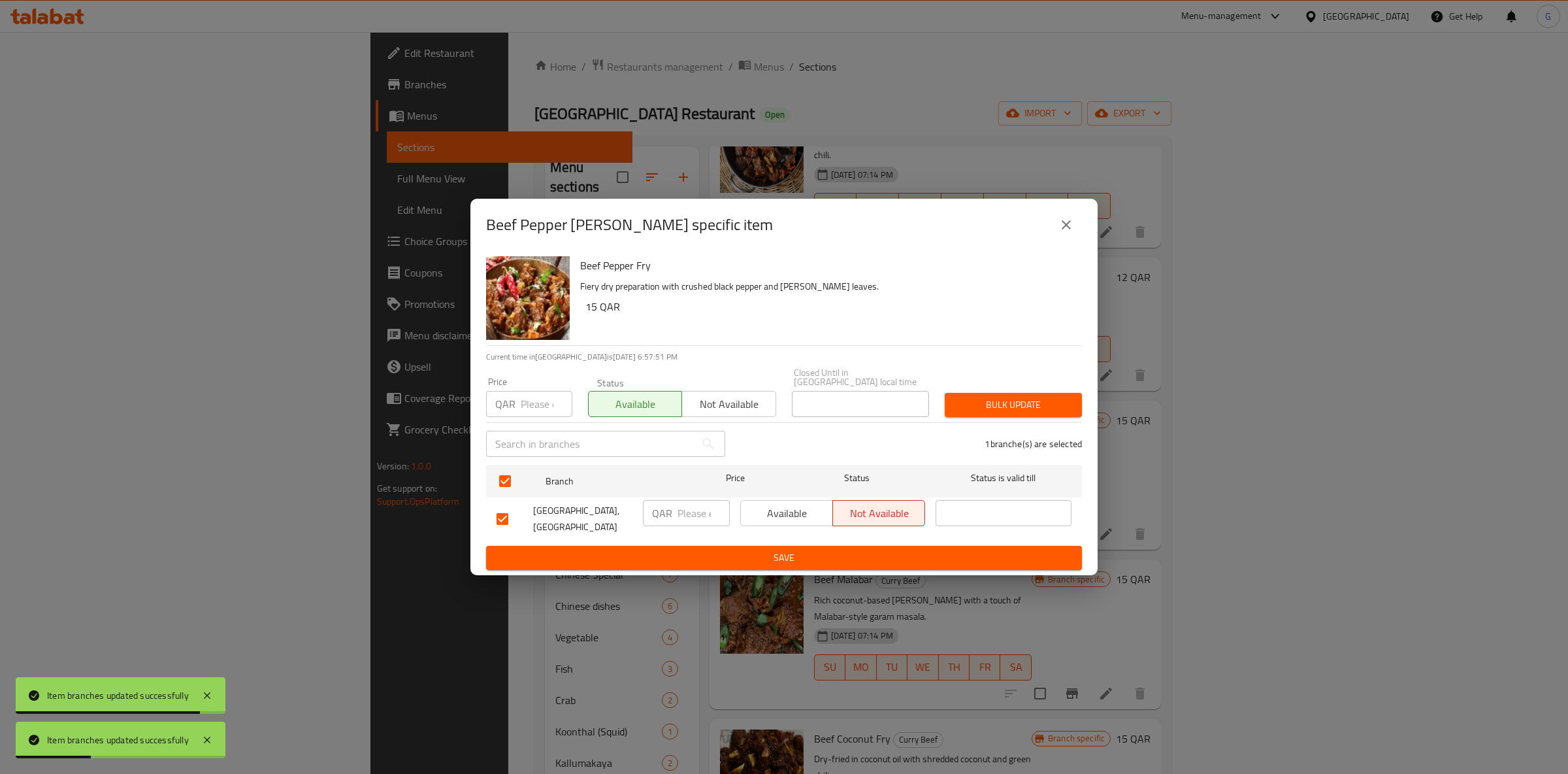
drag, startPoint x: 844, startPoint y: 533, endPoint x: 830, endPoint y: 524, distance: 16.6
click at [843, 532] on div "Available Not available" at bounding box center [832, 519] width 195 height 48
click at [817, 516] on span "Available" at bounding box center [787, 513] width 82 height 19
click at [827, 550] on span "Save" at bounding box center [784, 558] width 575 height 16
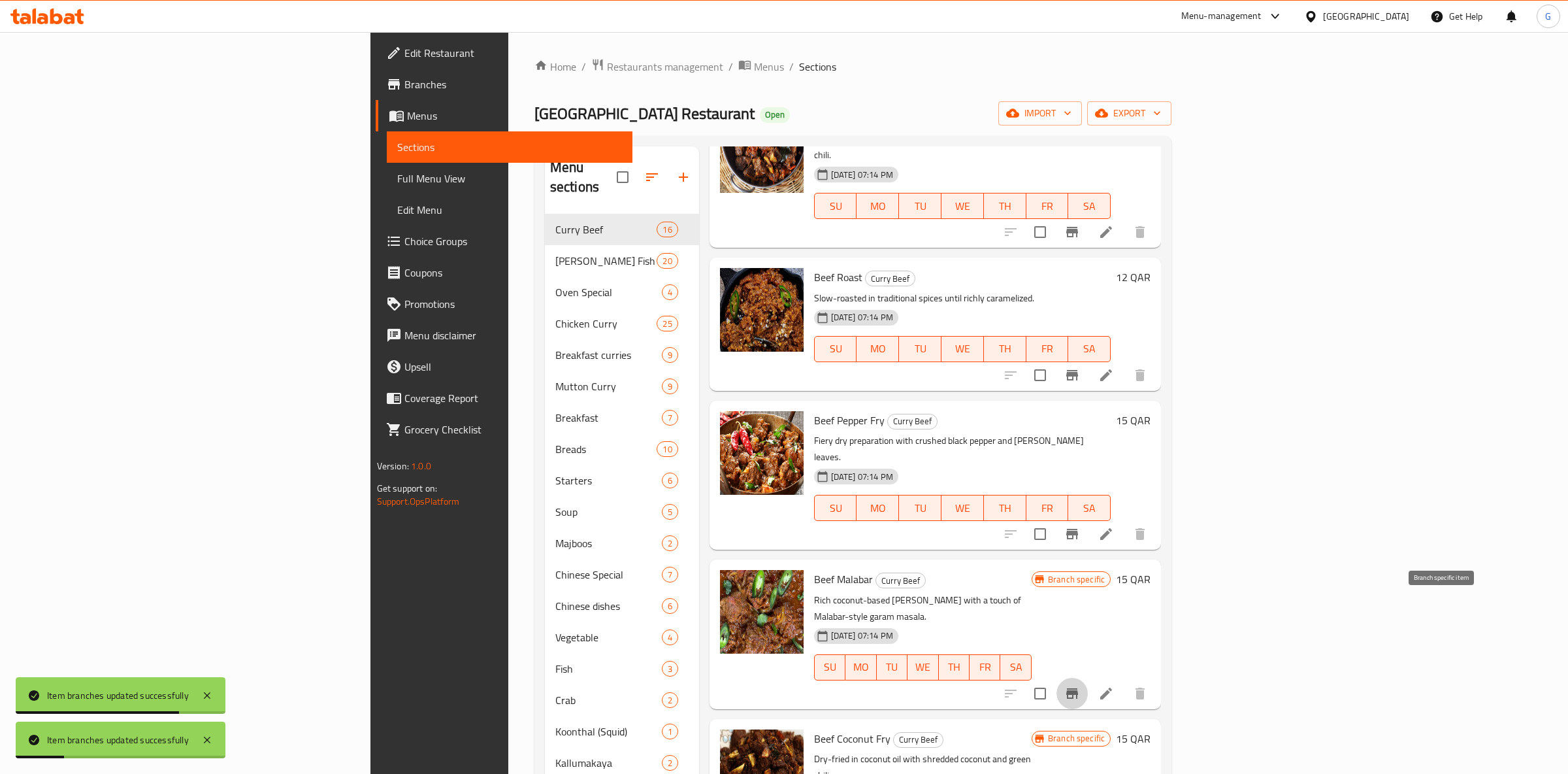
click at [1080, 686] on icon "Branch-specific-item" at bounding box center [1072, 693] width 16 height 16
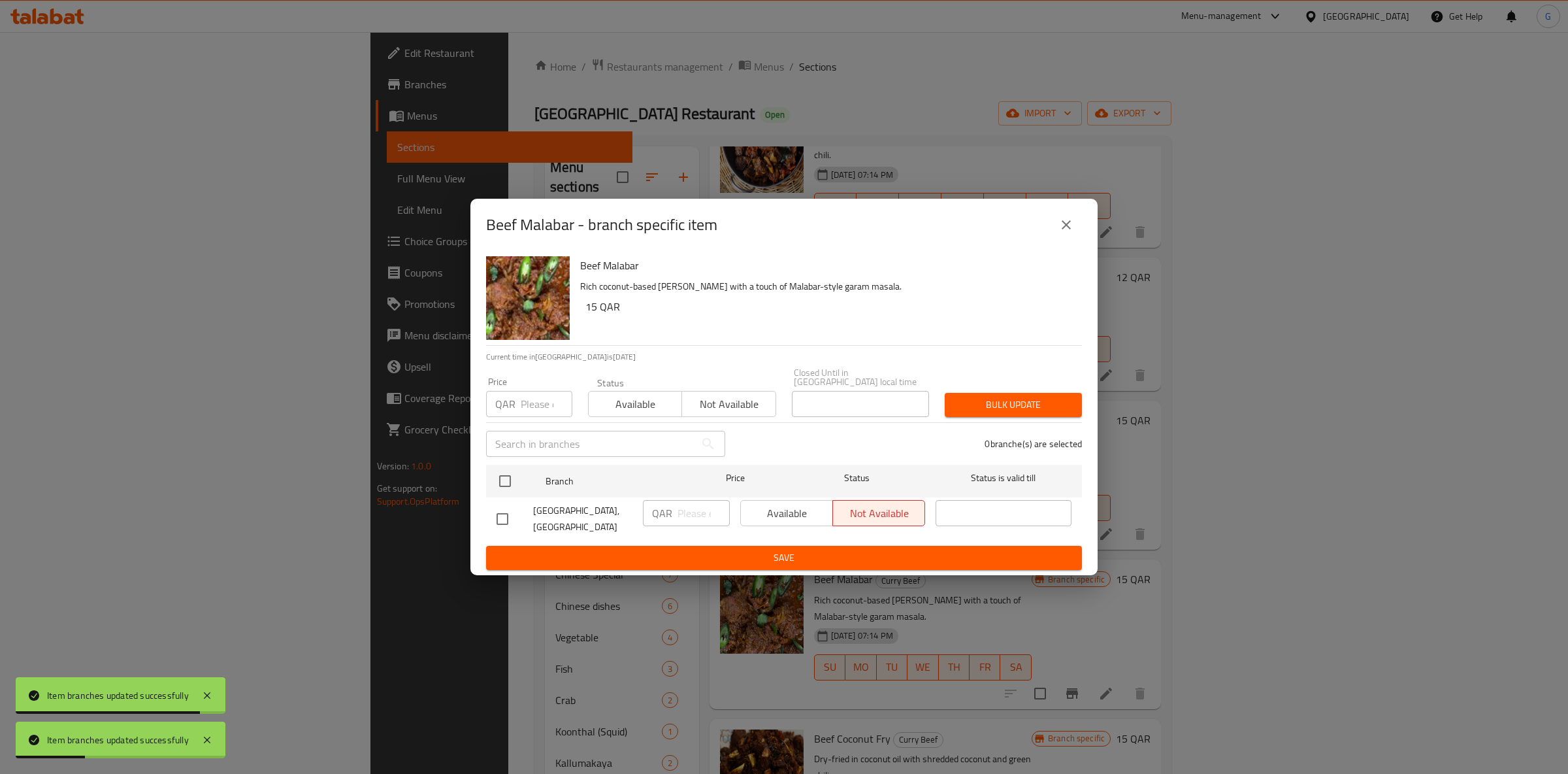
click at [643, 396] on span "Available" at bounding box center [635, 404] width 83 height 19
click at [783, 520] on div "Available Not available" at bounding box center [832, 513] width 185 height 26
click at [779, 514] on div "Available Not available" at bounding box center [832, 513] width 185 height 26
click at [778, 513] on div "Available Not available" at bounding box center [832, 513] width 185 height 26
click at [768, 504] on div "Available Not available" at bounding box center [832, 513] width 185 height 26
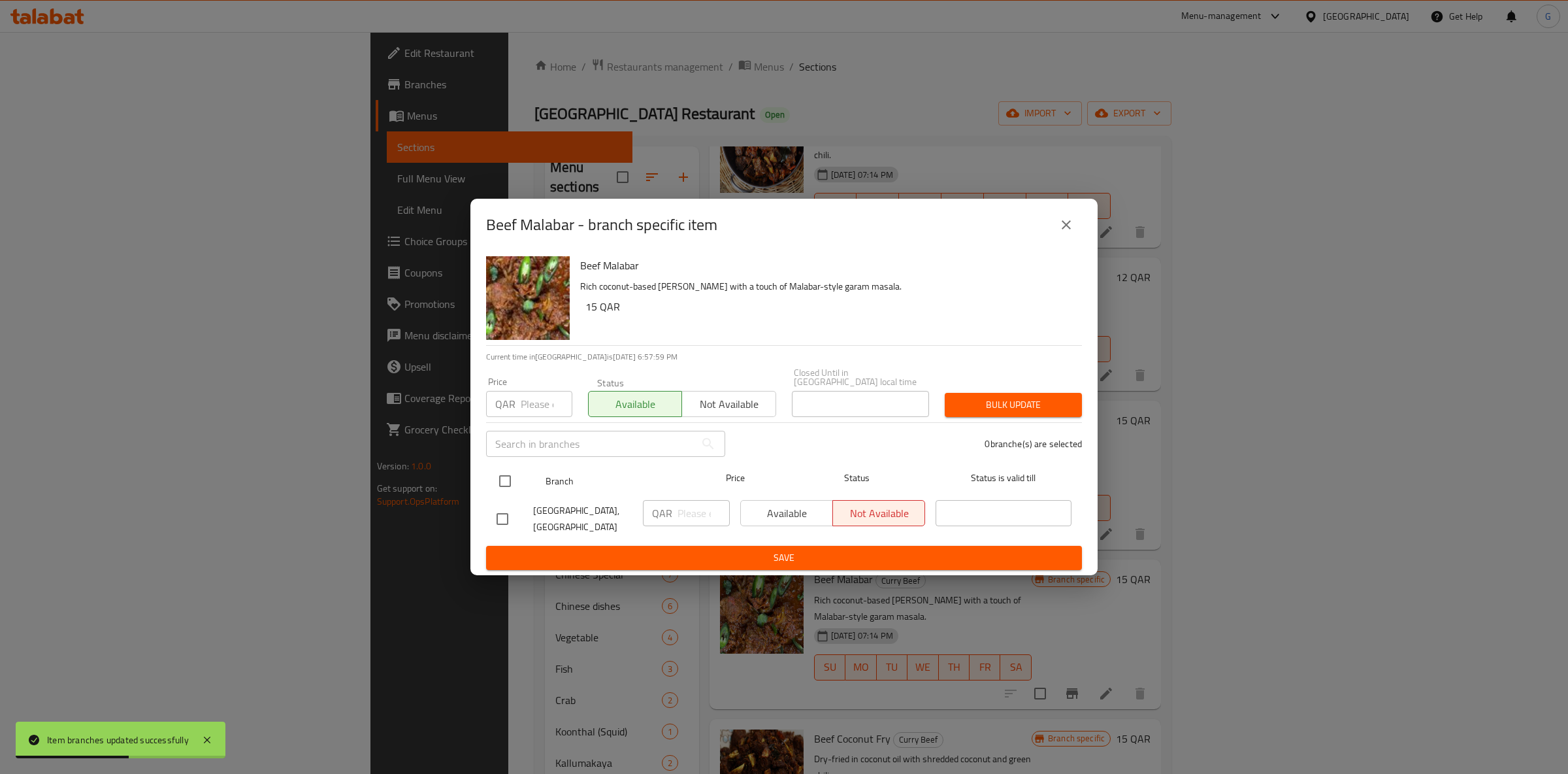
click at [493, 476] on input "checkbox" at bounding box center [505, 481] width 28 height 28
checkbox input "true"
click at [757, 511] on span "Available" at bounding box center [787, 513] width 82 height 19
drag, startPoint x: 770, startPoint y: 568, endPoint x: 764, endPoint y: 553, distance: 16.2
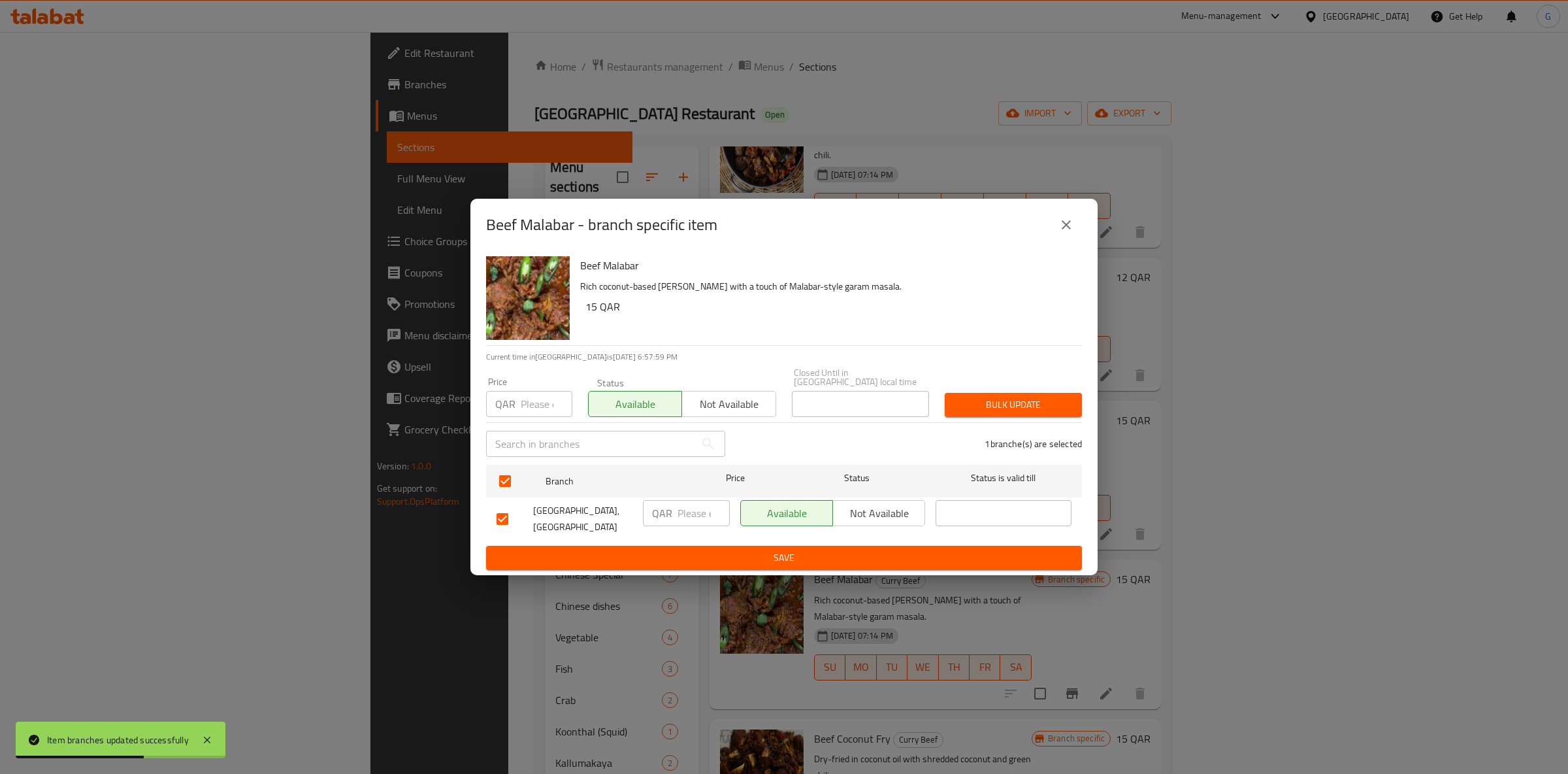
click at [767, 558] on div "Beef Malabar Rich coconut-based curry with a touch of Malabar-style garam masal…" at bounding box center [784, 413] width 627 height 324
click at [763, 552] on span "Save" at bounding box center [784, 558] width 575 height 16
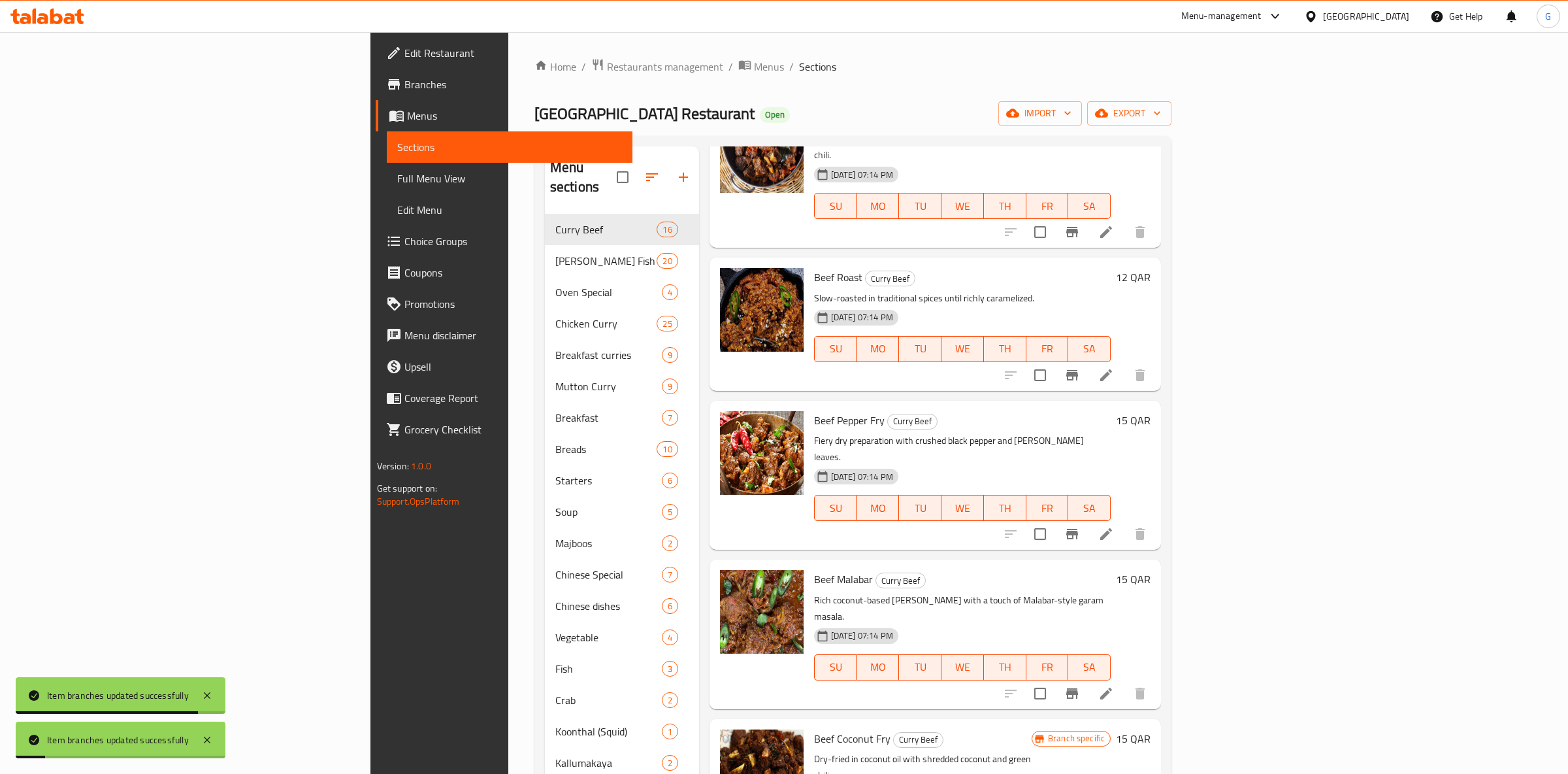
scroll to position [0, 0]
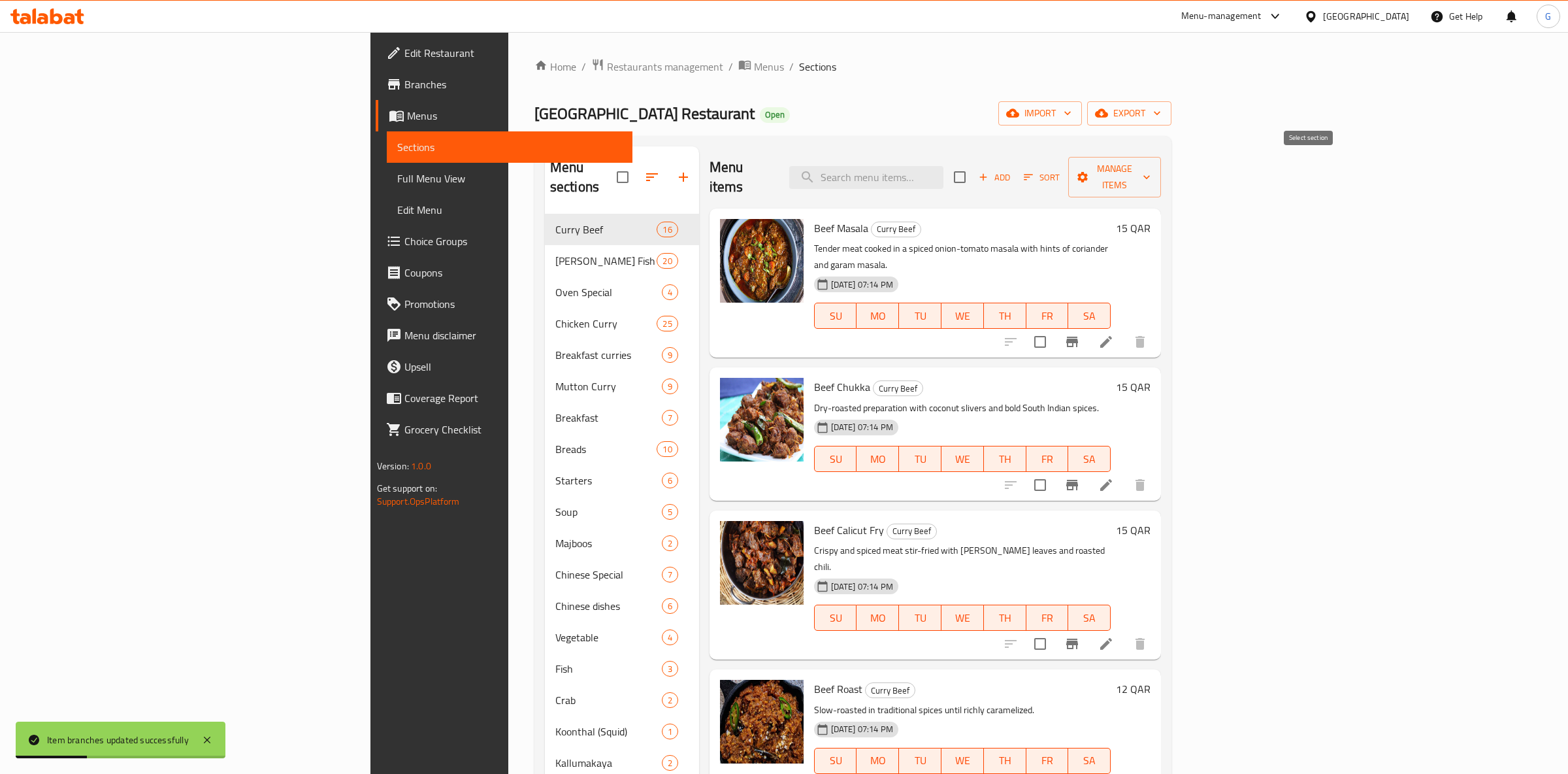
click at [973, 175] on input "checkbox" at bounding box center [960, 177] width 28 height 28
checkbox input "true"
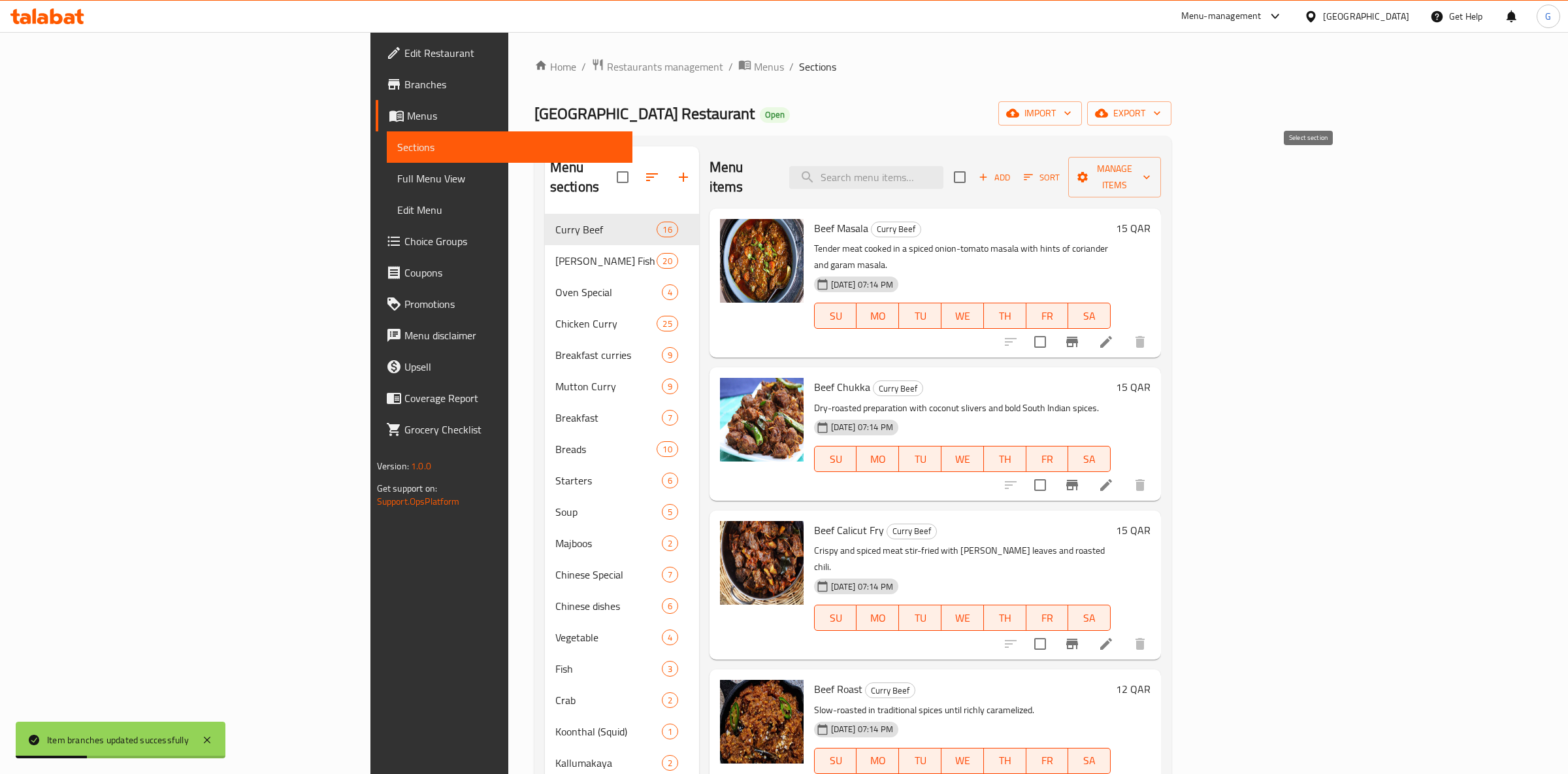
checkbox input "true"
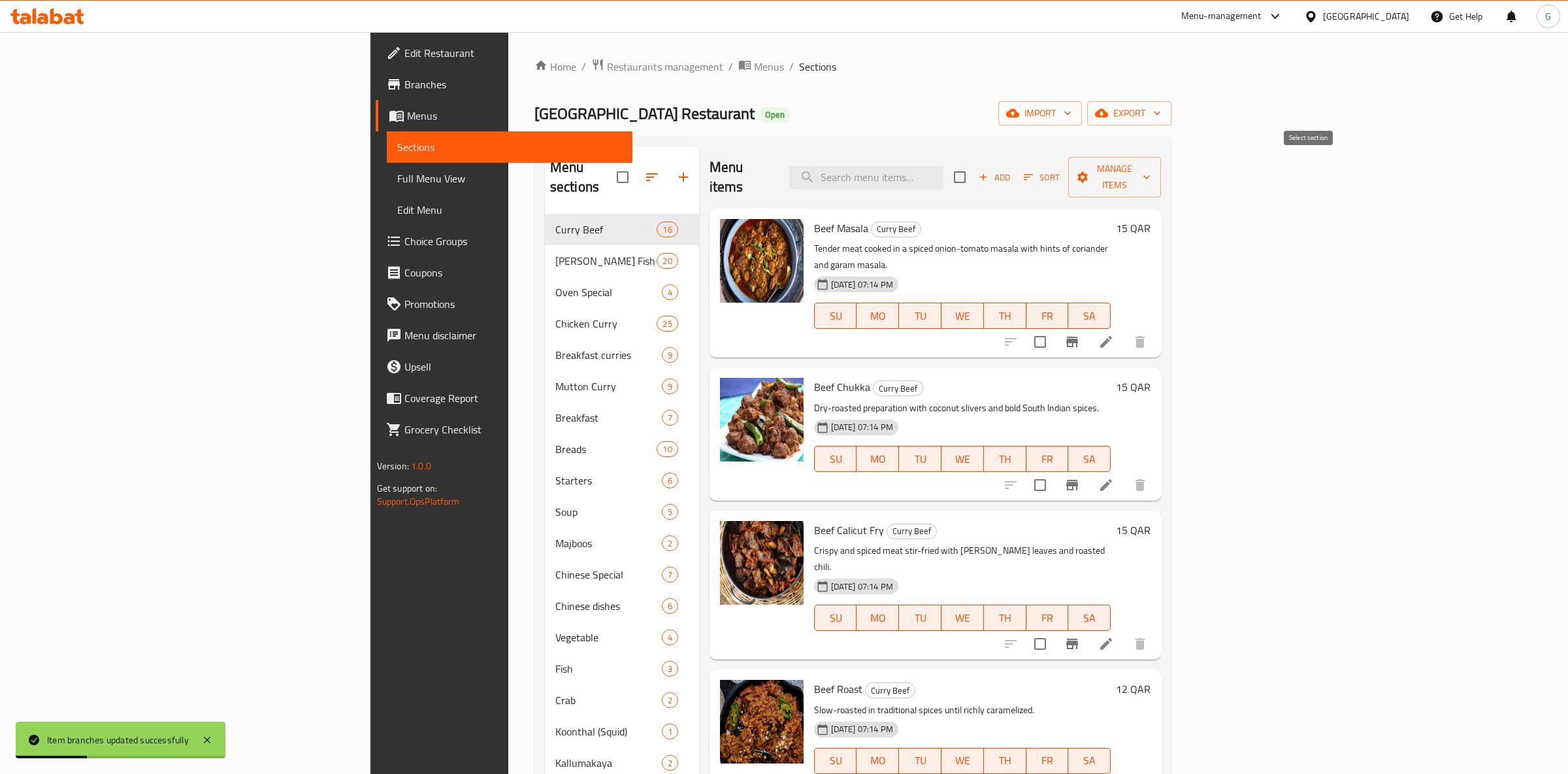
checkbox input "true"
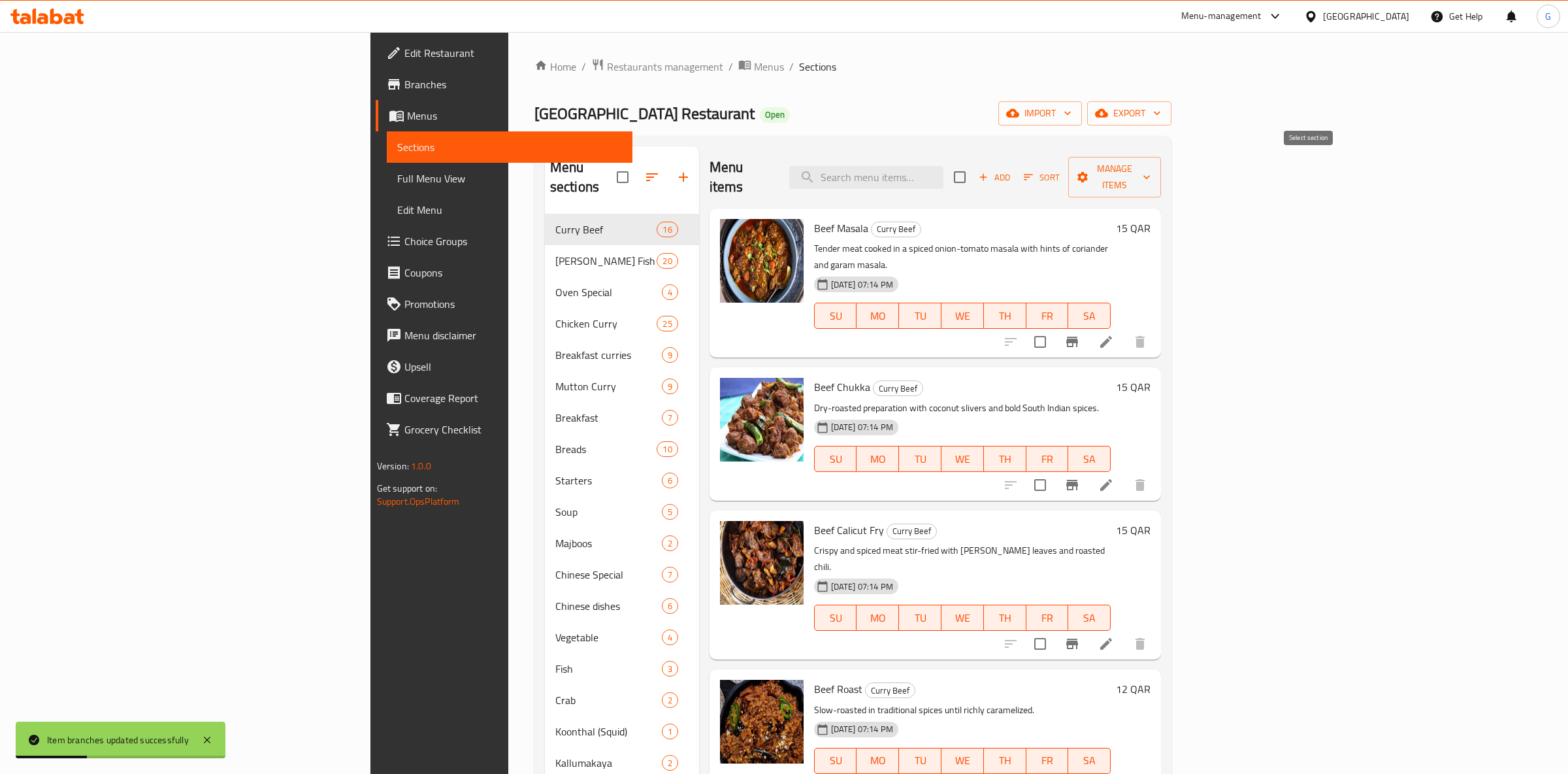
checkbox input "true"
click at [1034, 172] on icon "button" at bounding box center [1028, 177] width 12 height 12
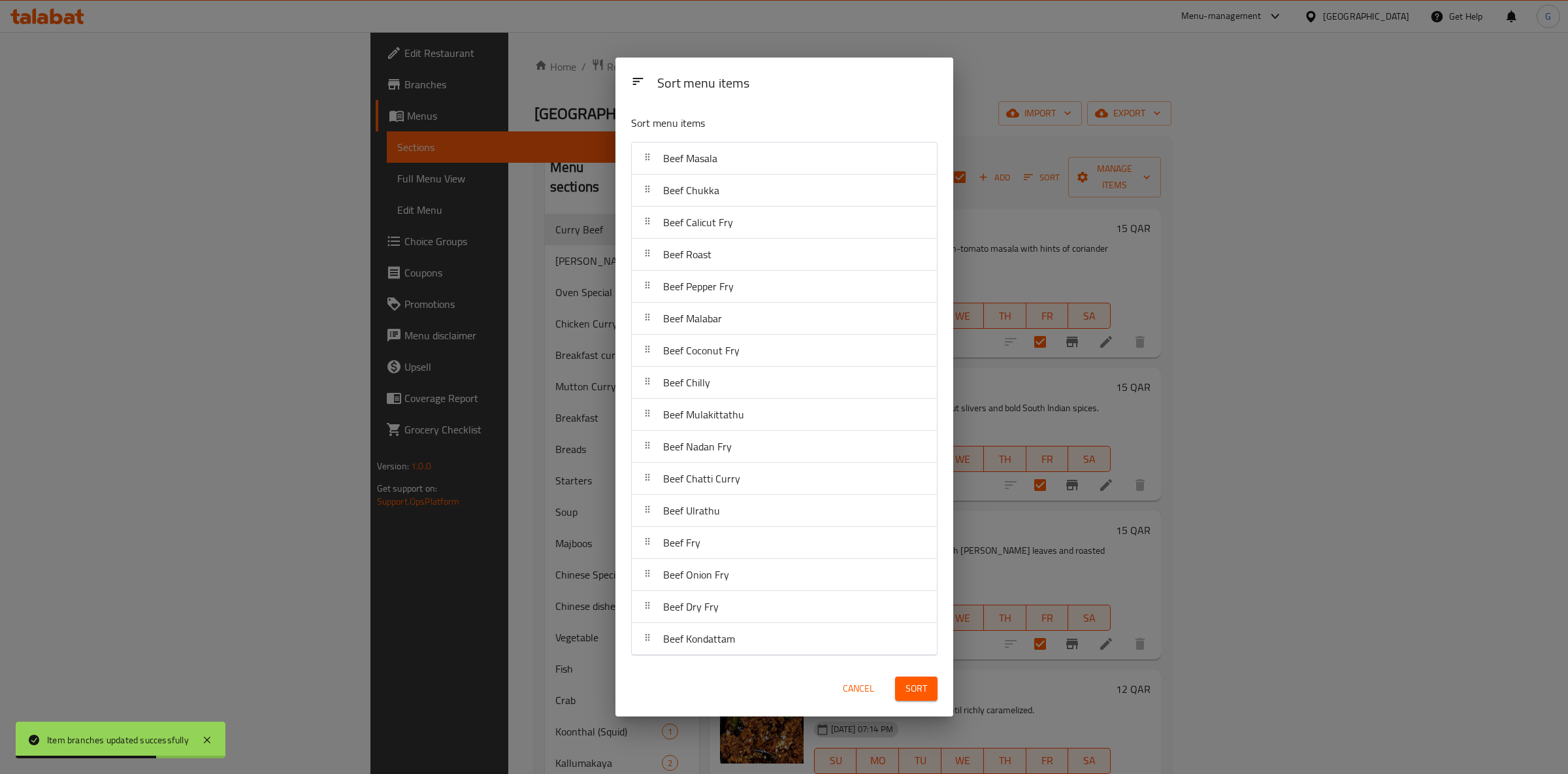
drag, startPoint x: 1025, startPoint y: 61, endPoint x: 1161, endPoint y: 85, distance: 138.1
click at [1026, 61] on div "Sort menu items Sort menu items Beef Masala Beef Chukka Beef Calicut Fry Beef R…" at bounding box center [784, 387] width 1568 height 774
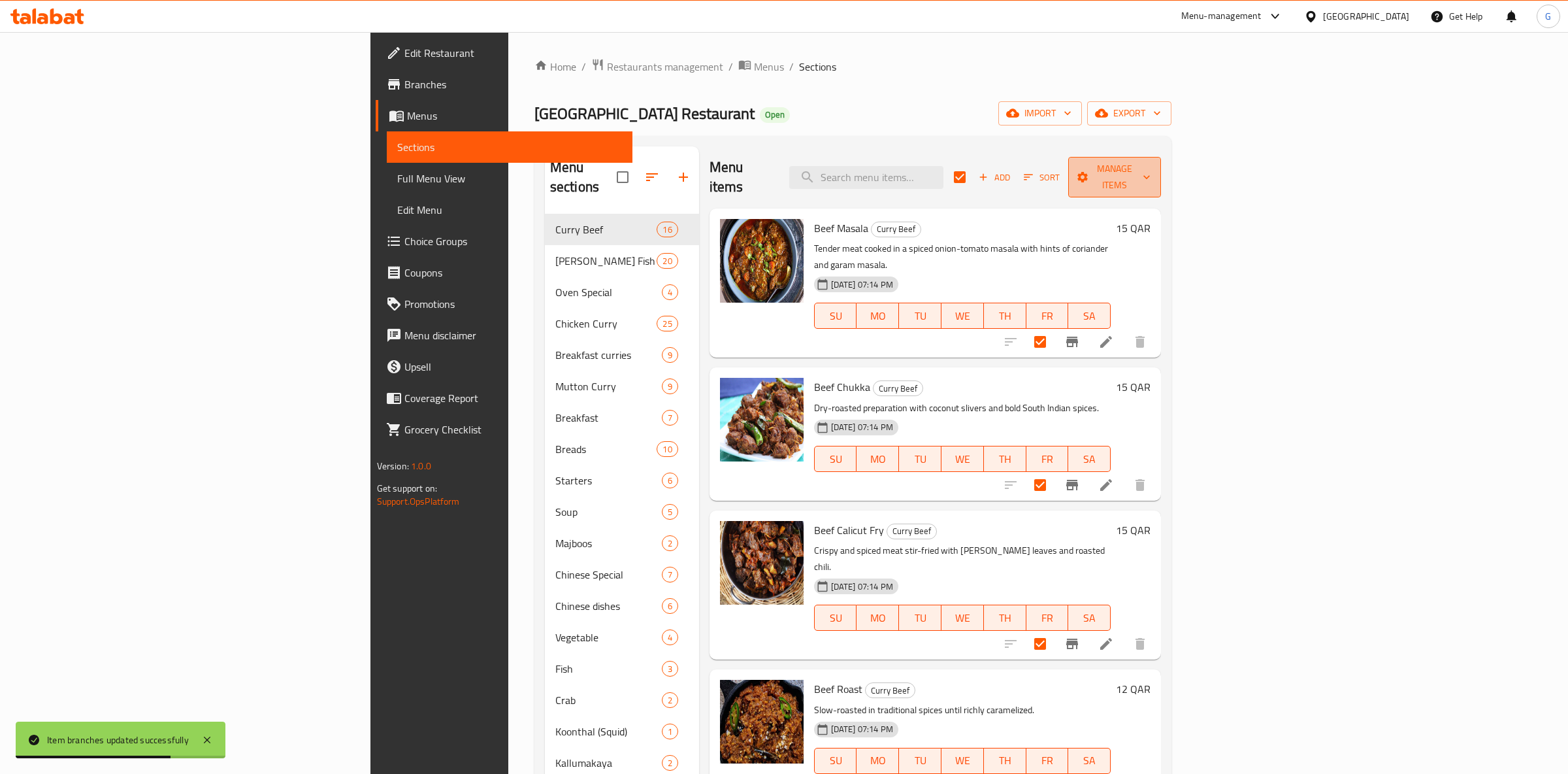
click at [1151, 173] on span "Manage items" at bounding box center [1115, 177] width 72 height 33
click at [1496, 293] on span "Bulk update" at bounding box center [1479, 288] width 54 height 16
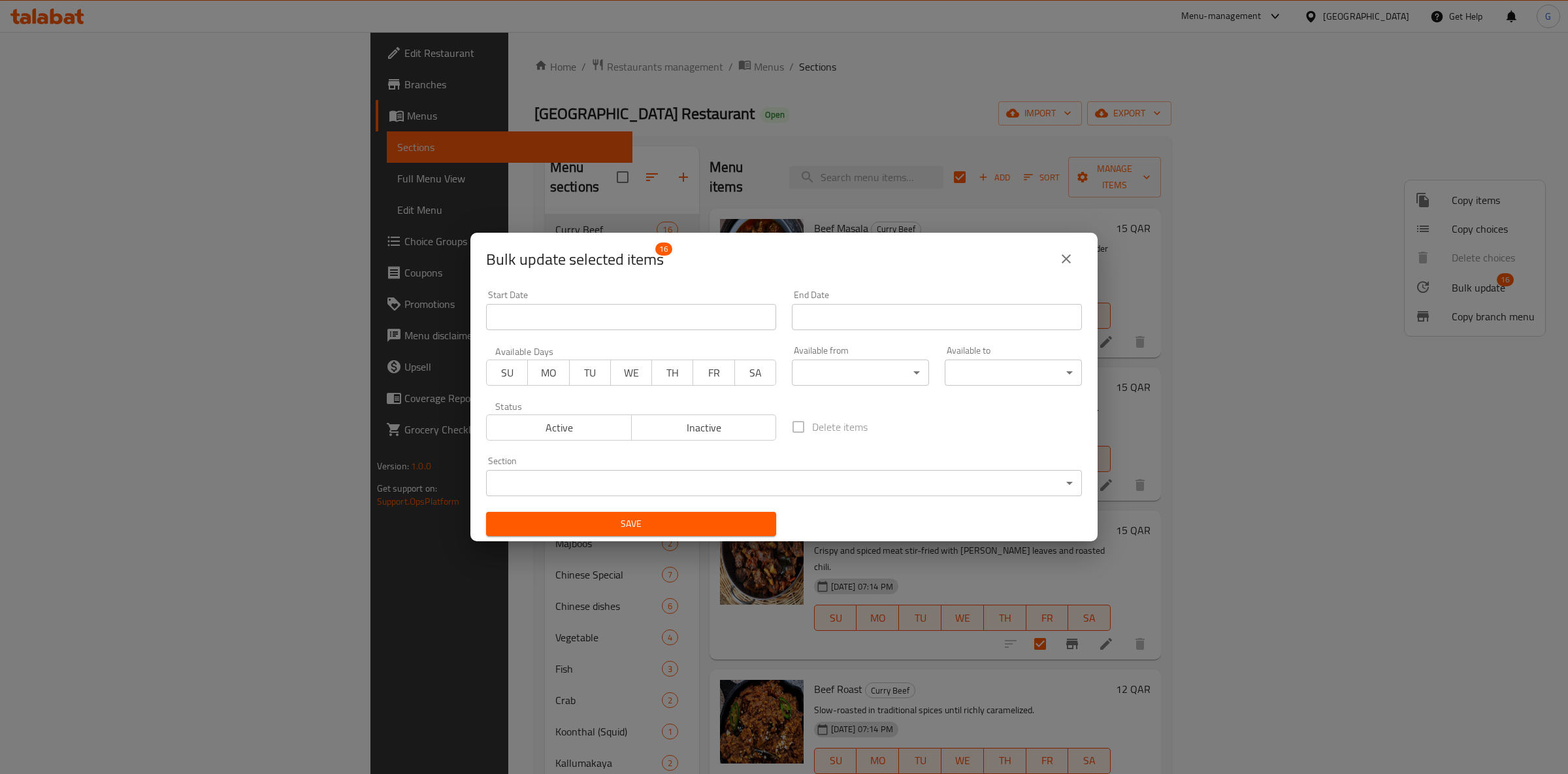
click at [538, 421] on span "Active" at bounding box center [559, 427] width 134 height 19
click at [727, 520] on span "Save" at bounding box center [631, 524] width 269 height 16
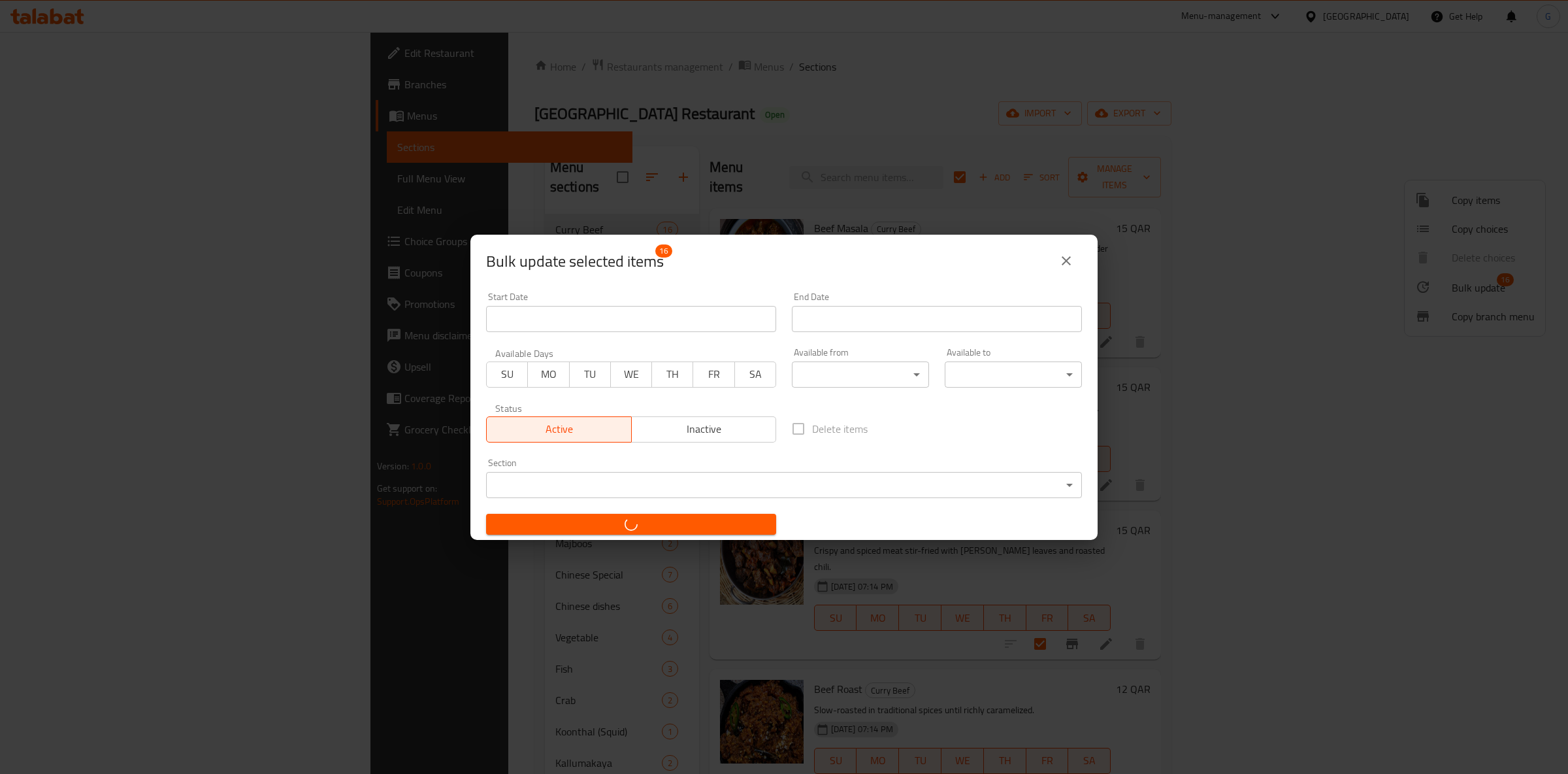
checkbox input "false"
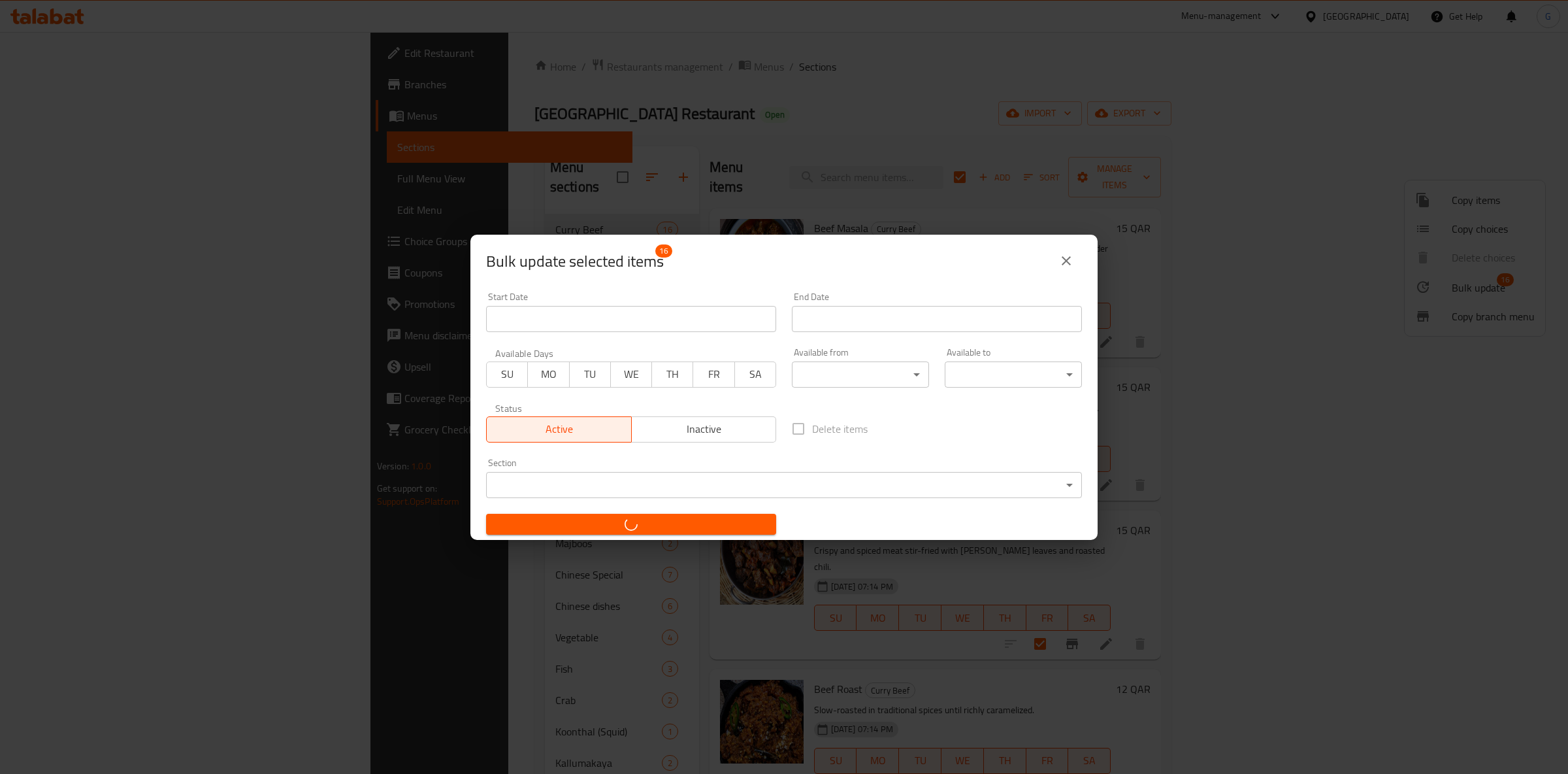
checkbox input "false"
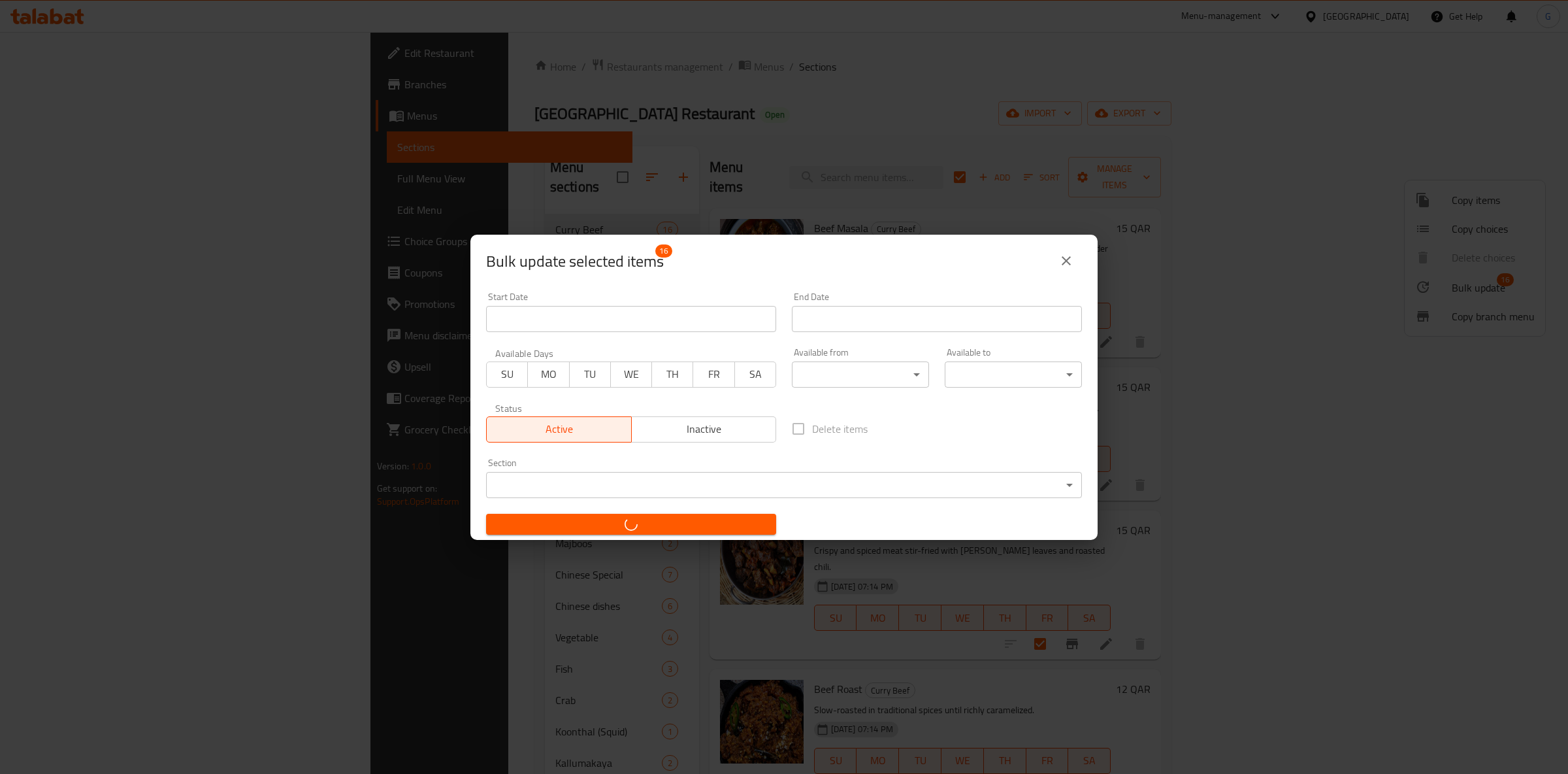
checkbox input "false"
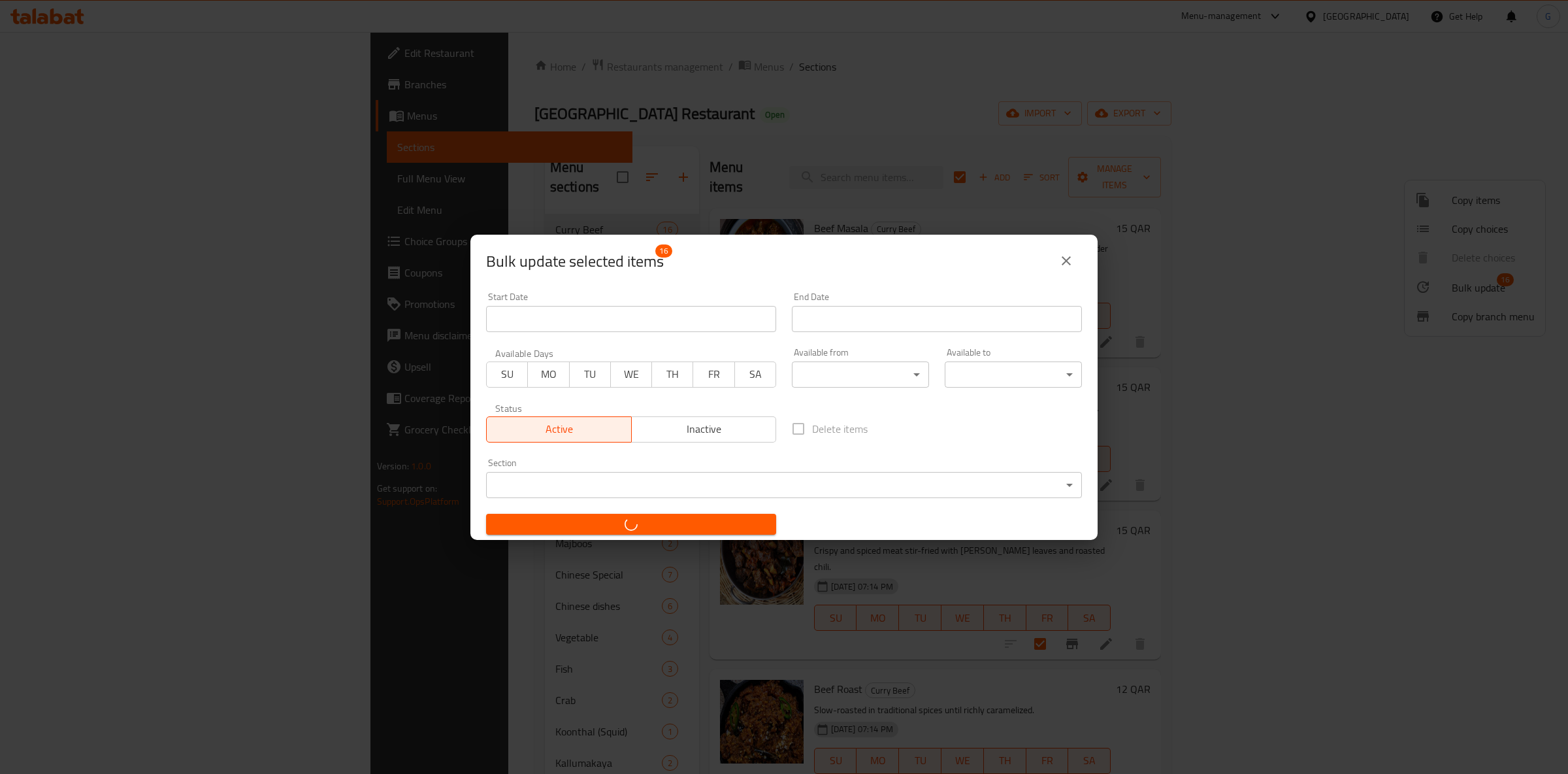
checkbox input "false"
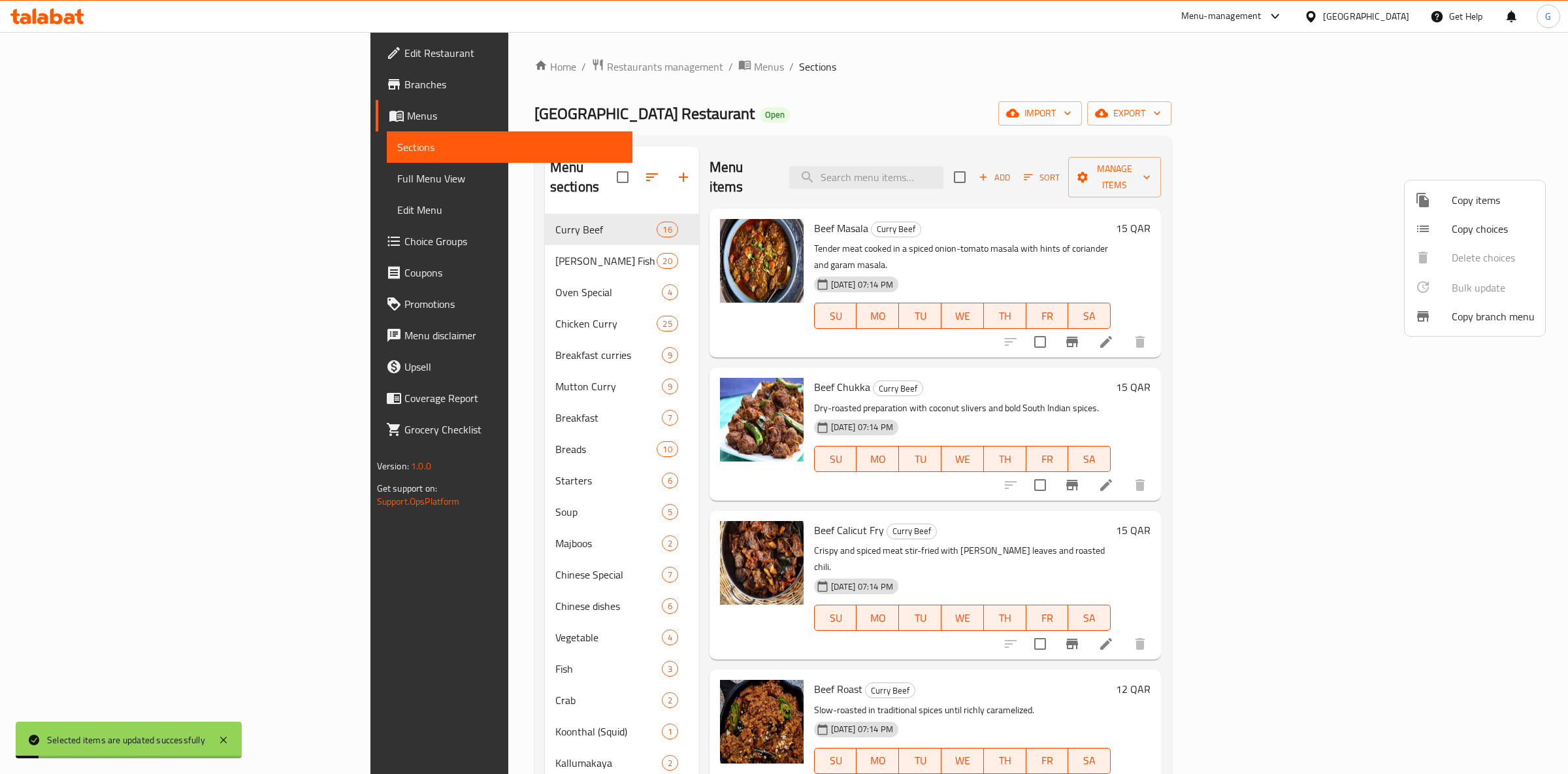
click at [1120, 164] on div at bounding box center [784, 387] width 1568 height 774
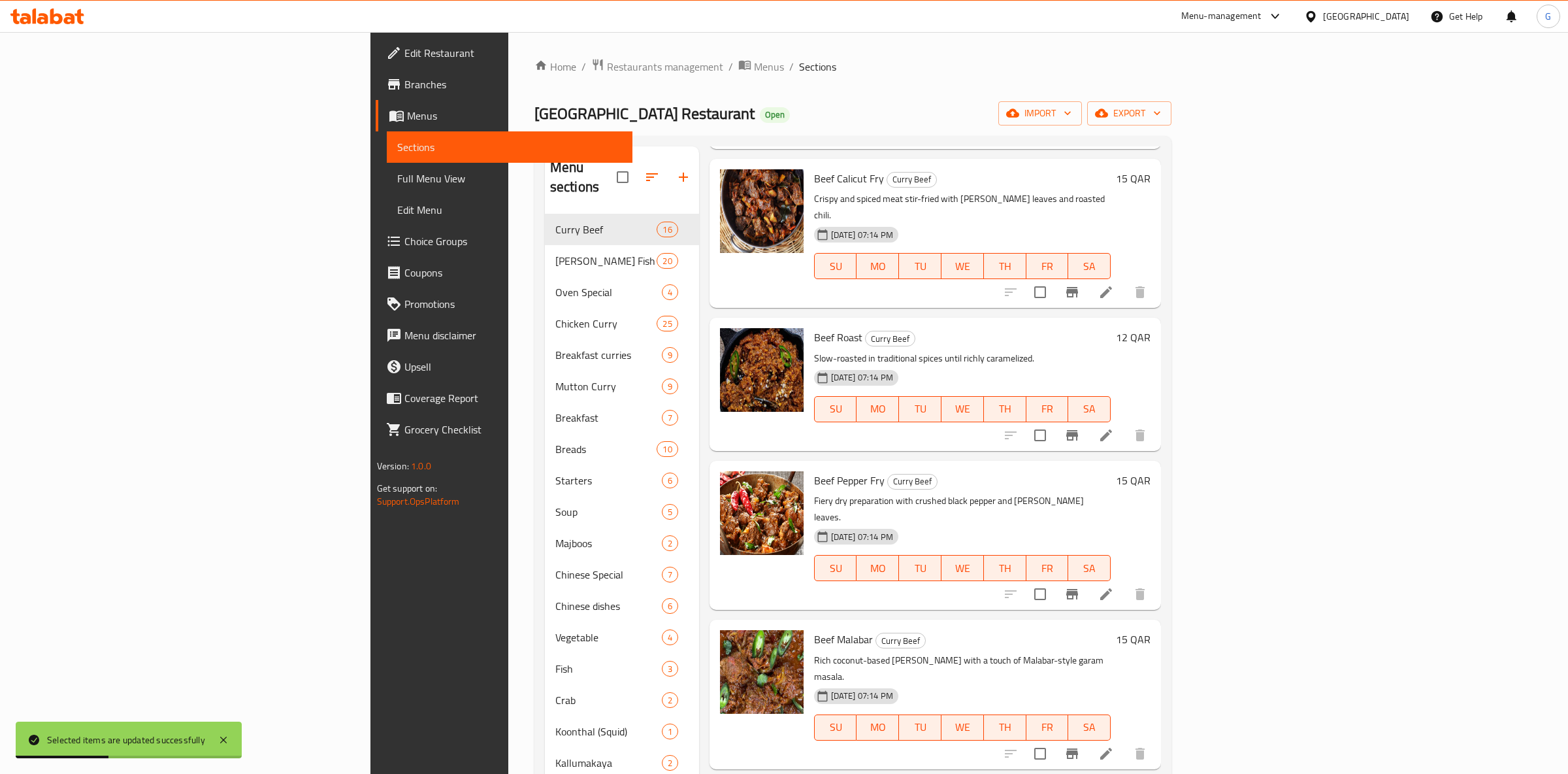
scroll to position [661, 0]
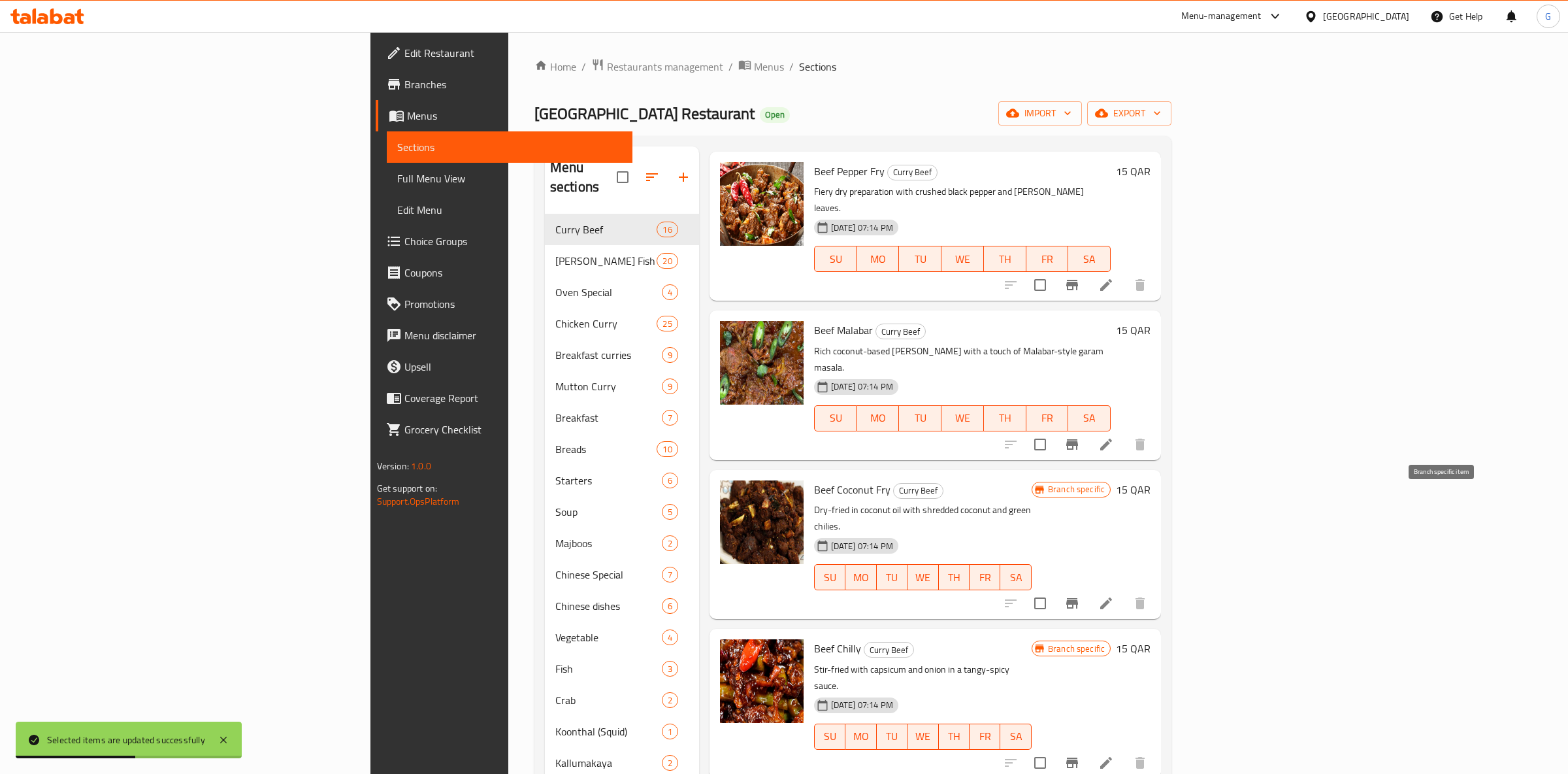
click at [1080, 596] on icon "Branch-specific-item" at bounding box center [1072, 604] width 16 height 16
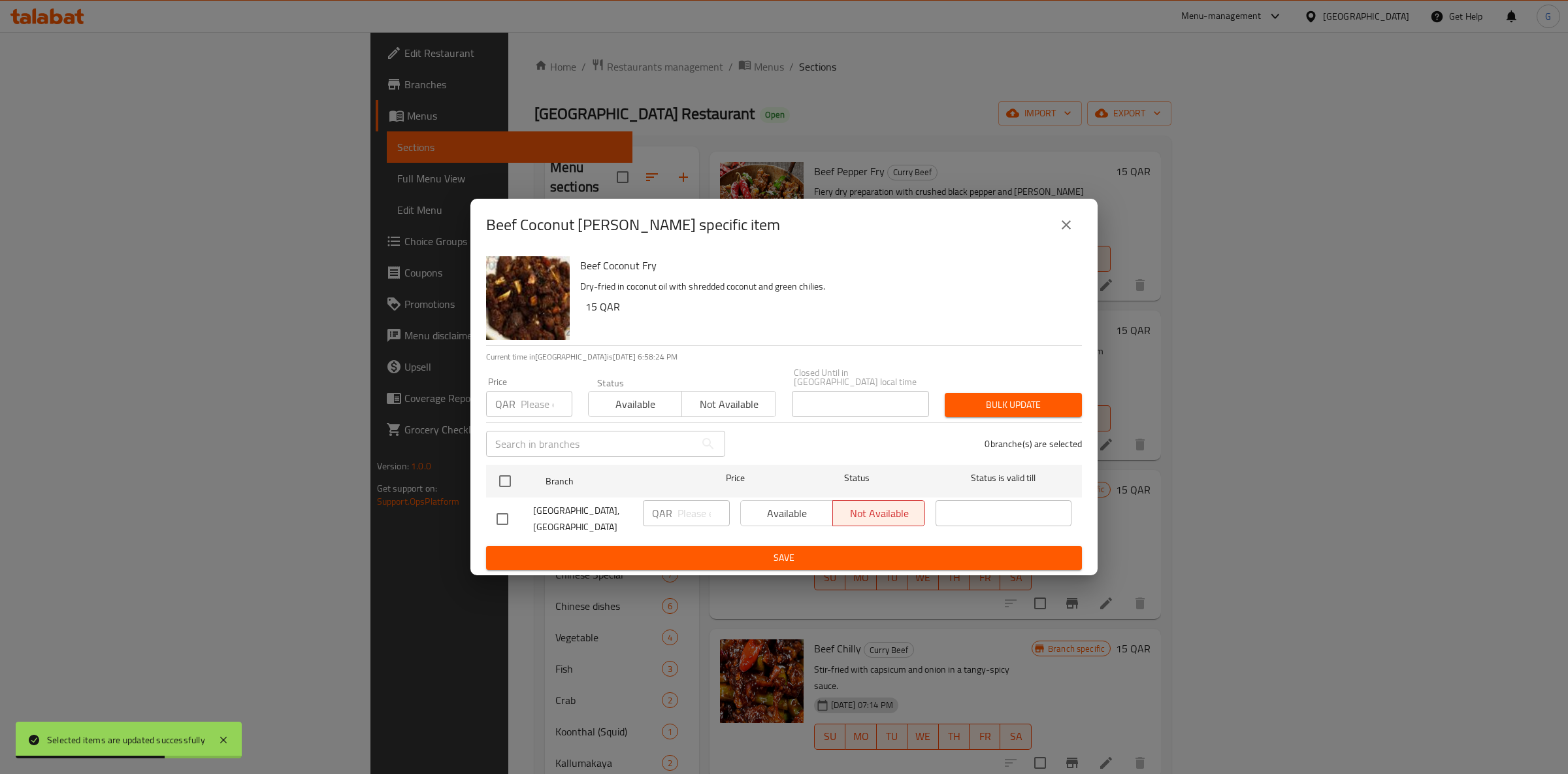
click at [643, 391] on button "Available" at bounding box center [635, 404] width 94 height 26
drag, startPoint x: 502, startPoint y: 476, endPoint x: 637, endPoint y: 494, distance: 136.2
click at [506, 478] on input "checkbox" at bounding box center [505, 481] width 28 height 28
checkbox input "true"
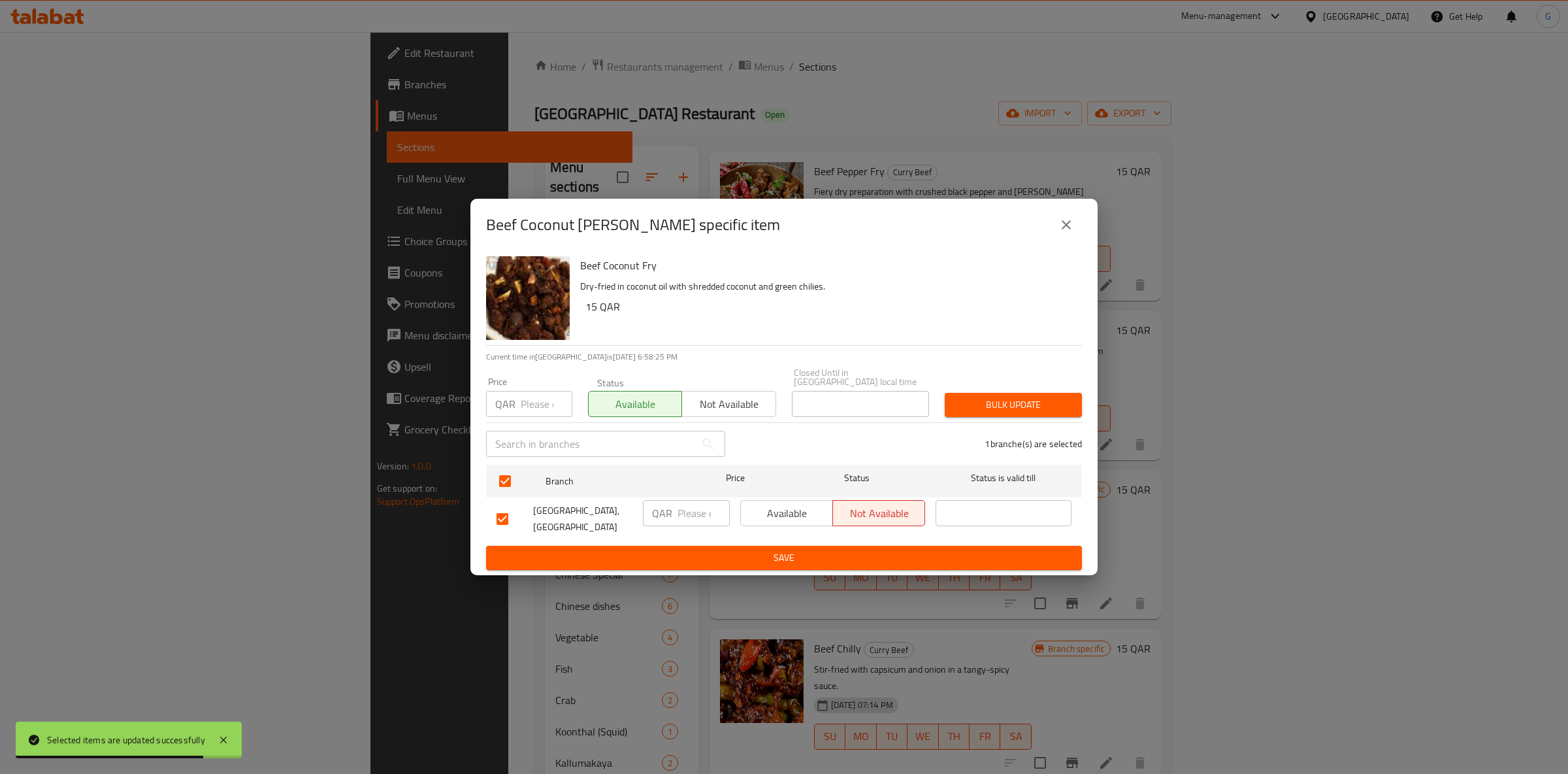
click at [743, 506] on button "Available" at bounding box center [787, 513] width 93 height 26
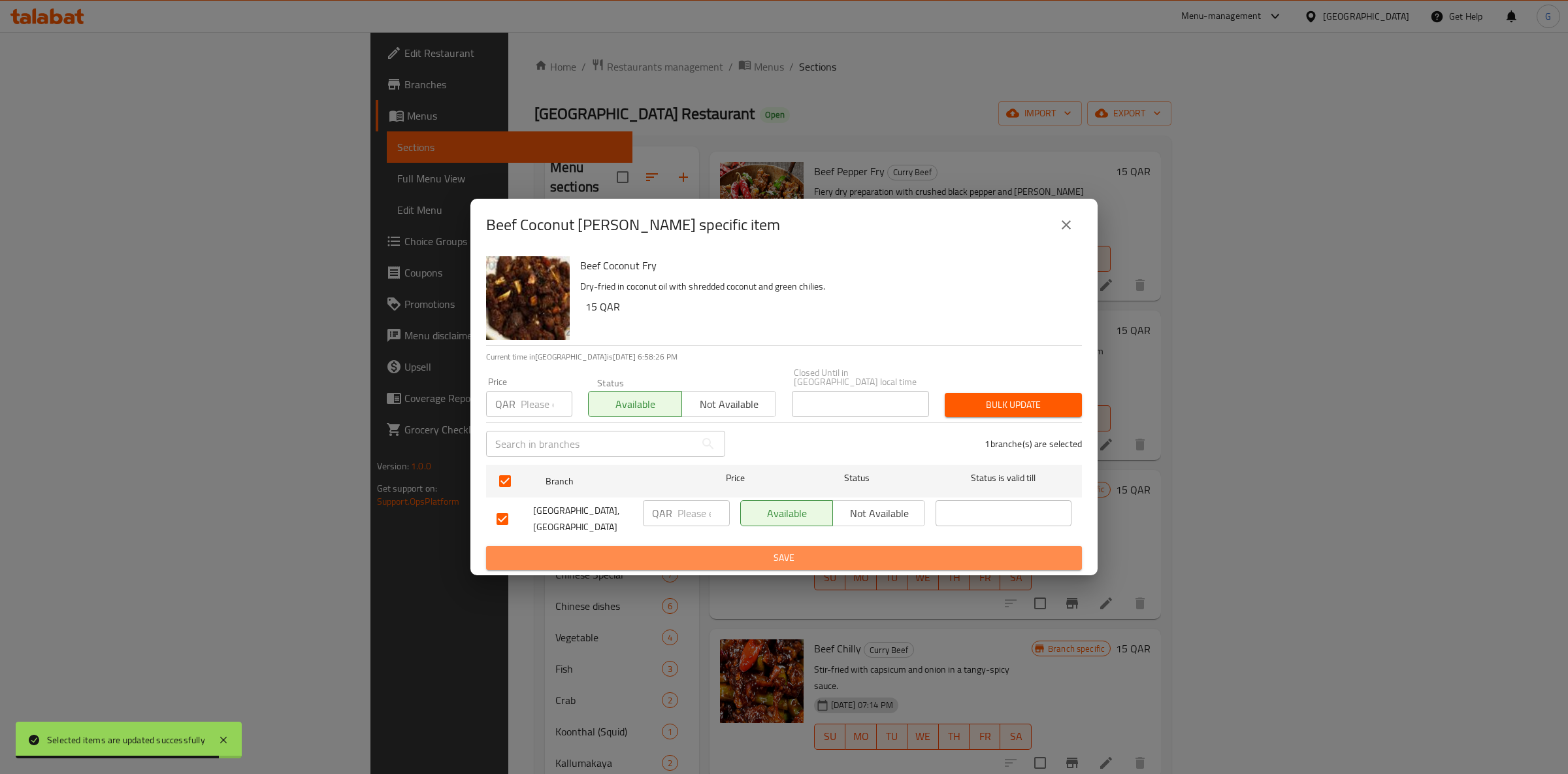
click at [751, 546] on button "Save" at bounding box center [784, 558] width 596 height 24
click at [752, 543] on div at bounding box center [784, 387] width 1568 height 774
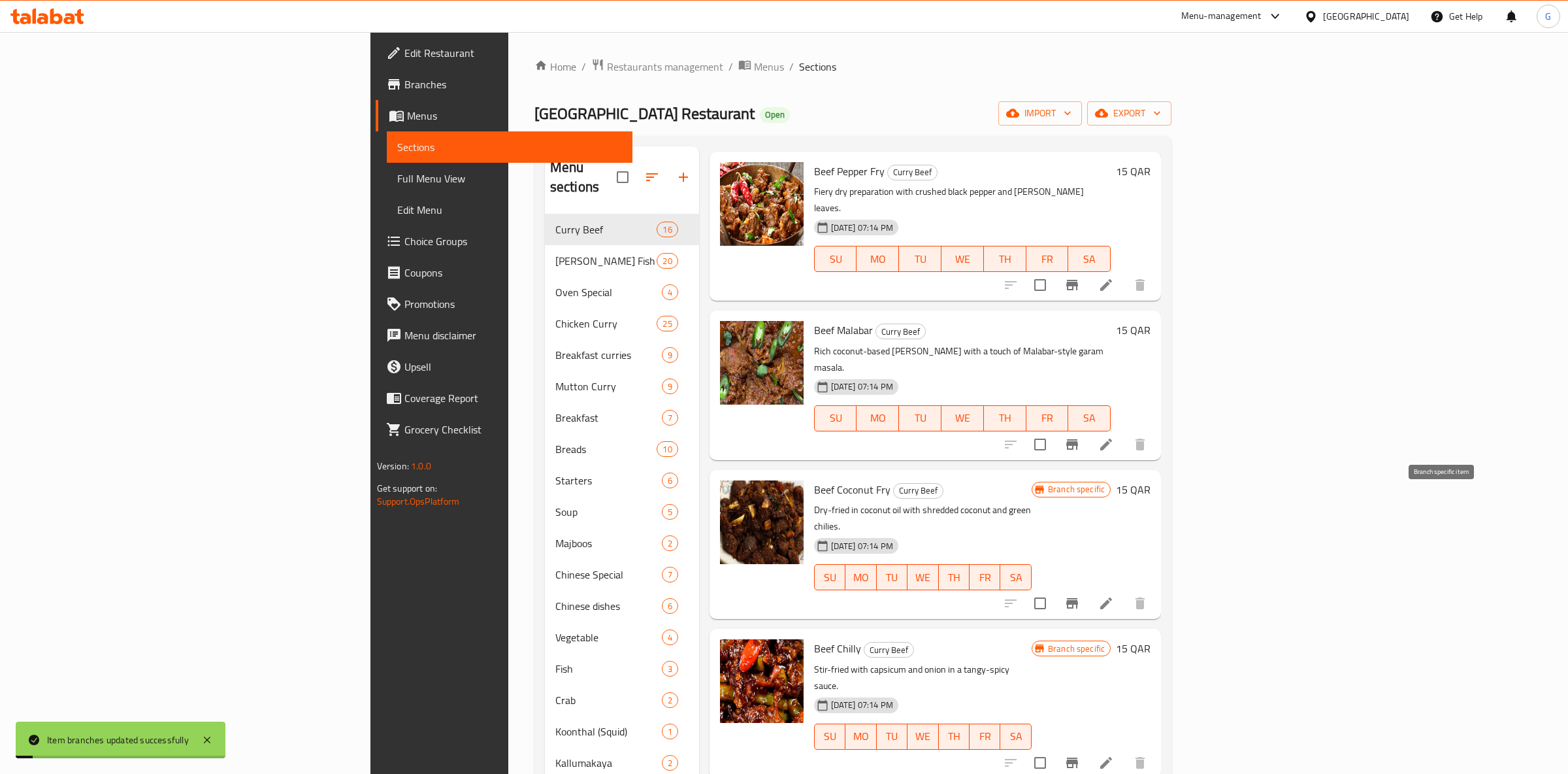
click at [1088, 588] on button "Branch-specific-item" at bounding box center [1072, 604] width 31 height 31
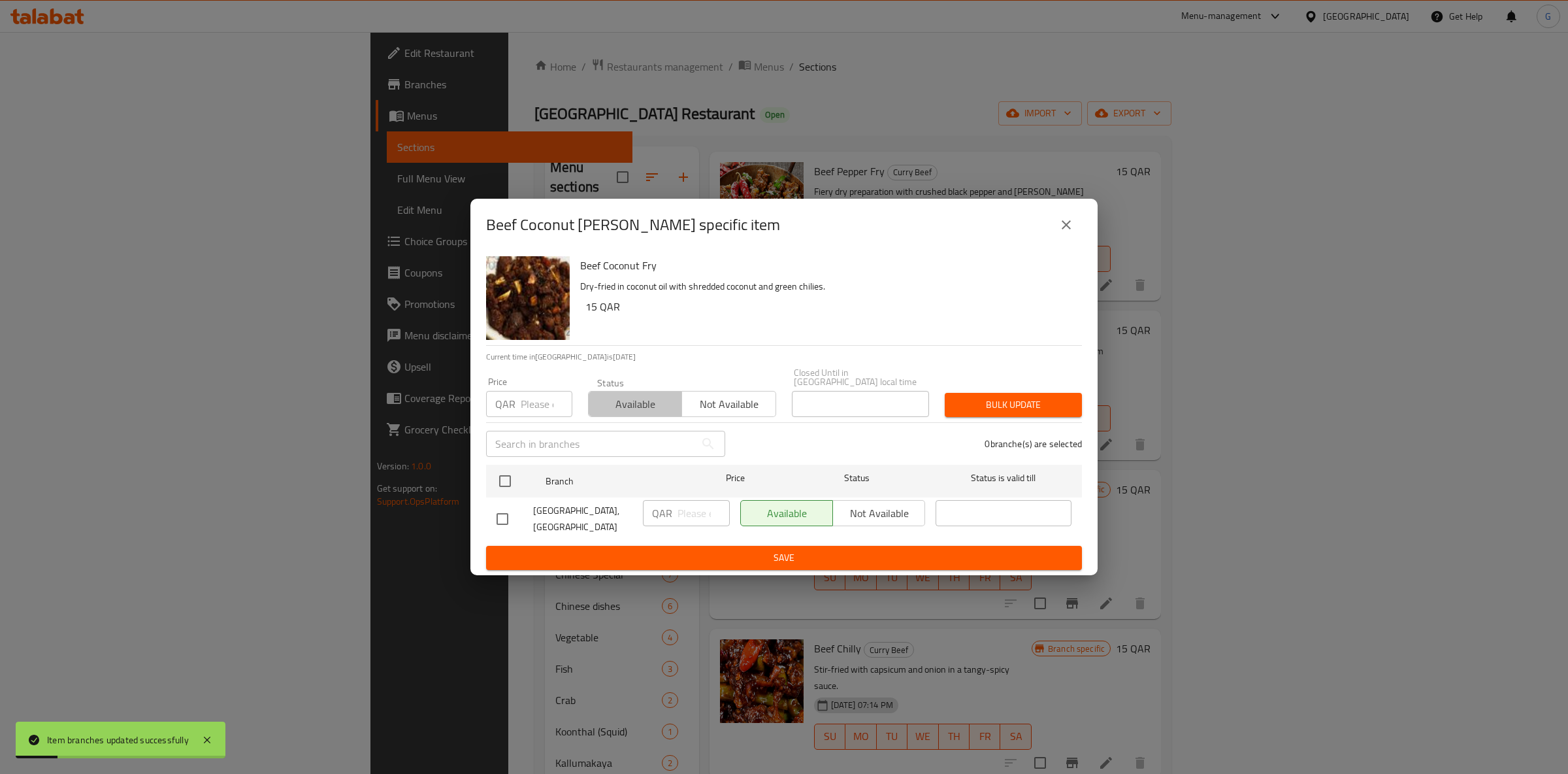
click at [637, 404] on span "Available" at bounding box center [635, 404] width 83 height 19
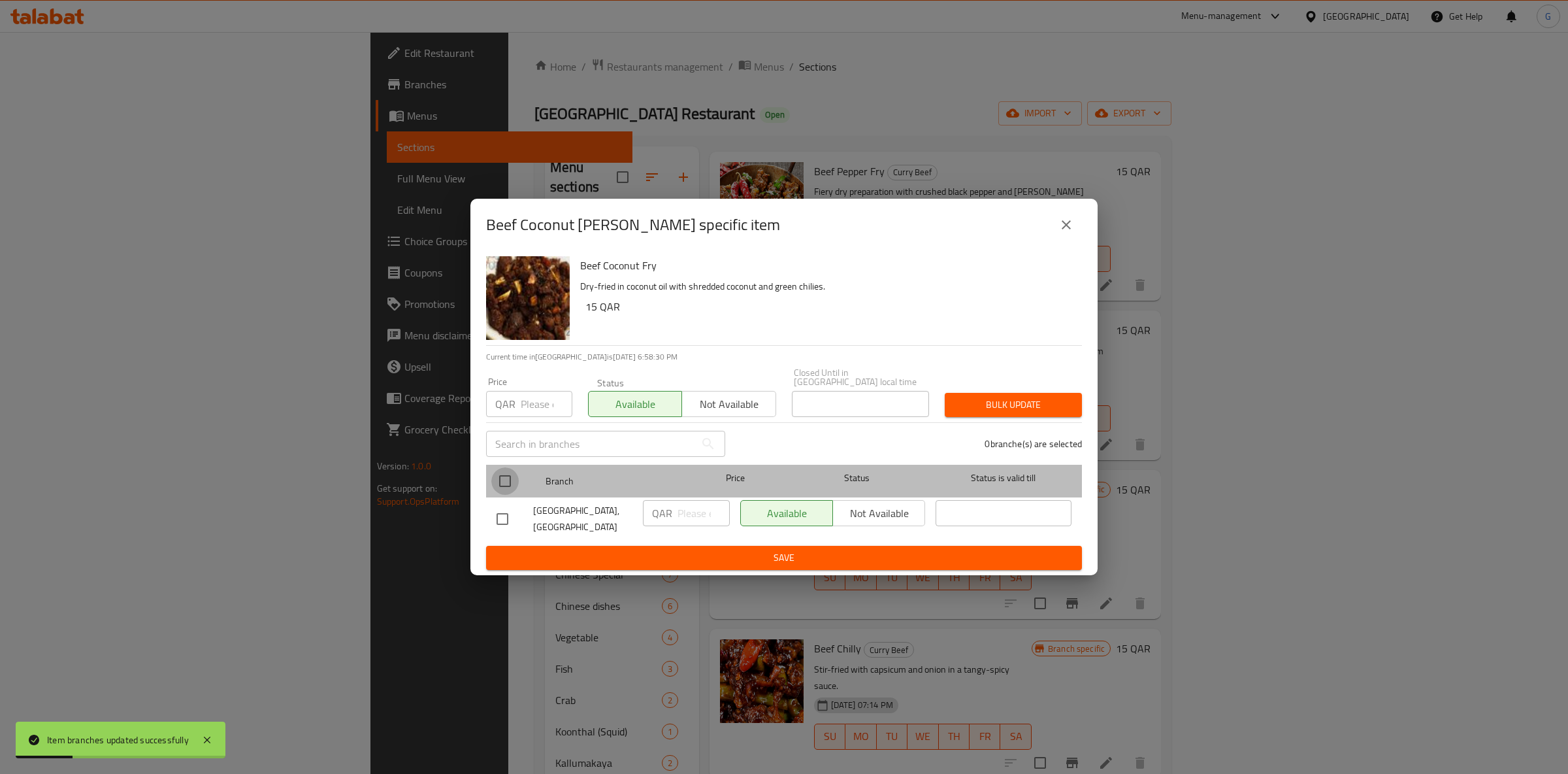
click at [506, 483] on input "checkbox" at bounding box center [505, 481] width 28 height 28
checkbox input "true"
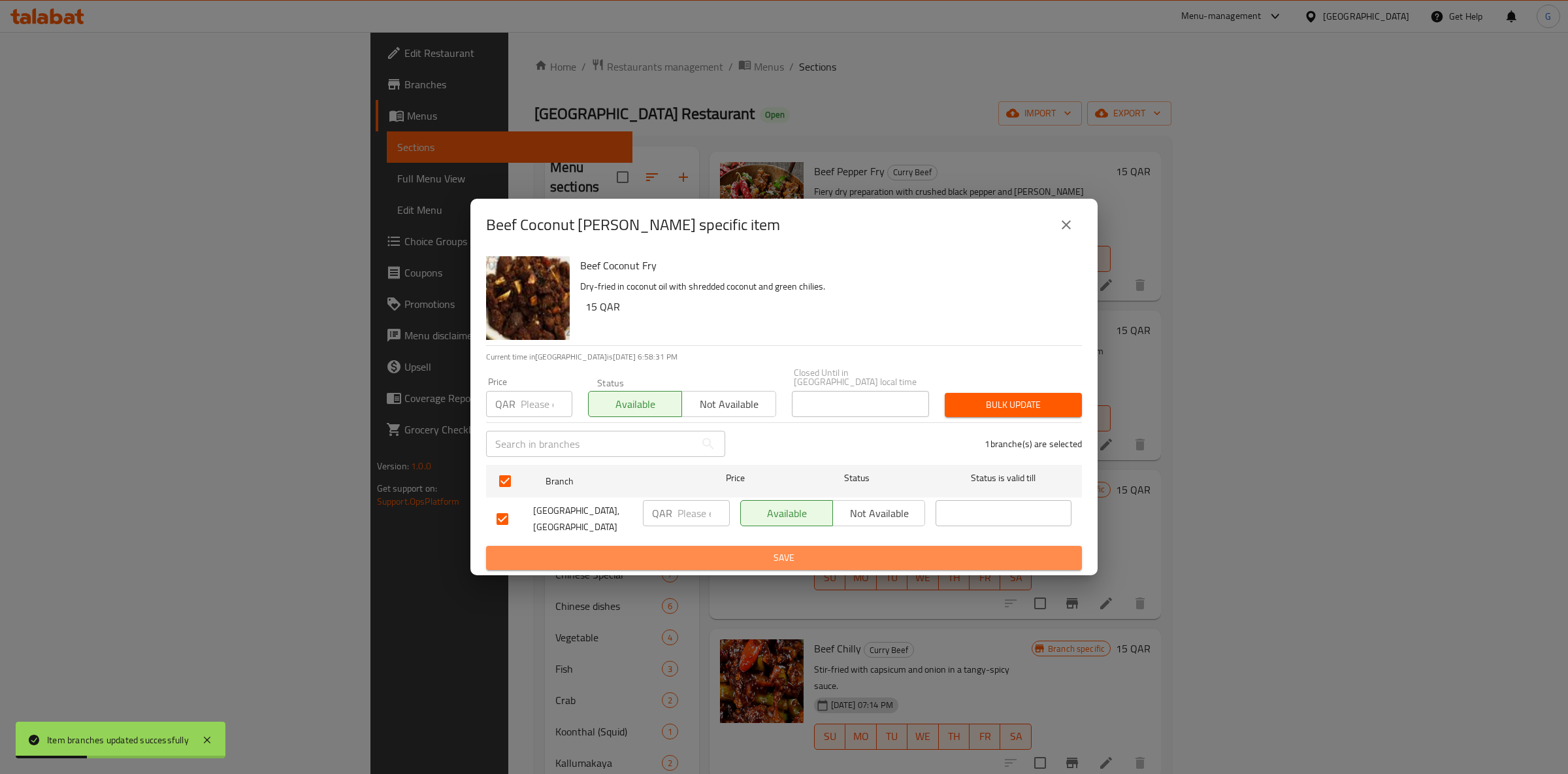
click at [829, 550] on span "Save" at bounding box center [784, 558] width 575 height 16
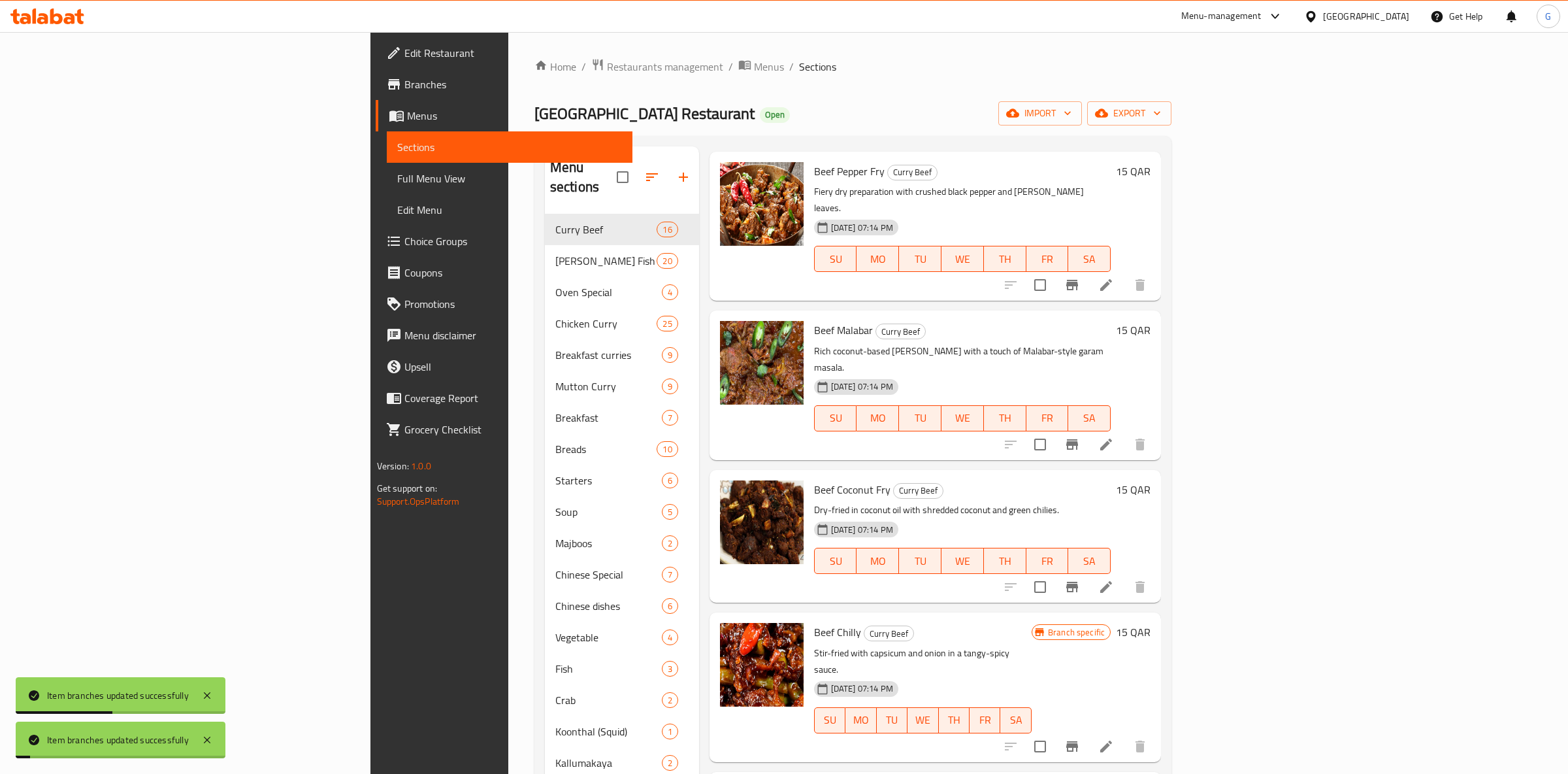
scroll to position [764, 0]
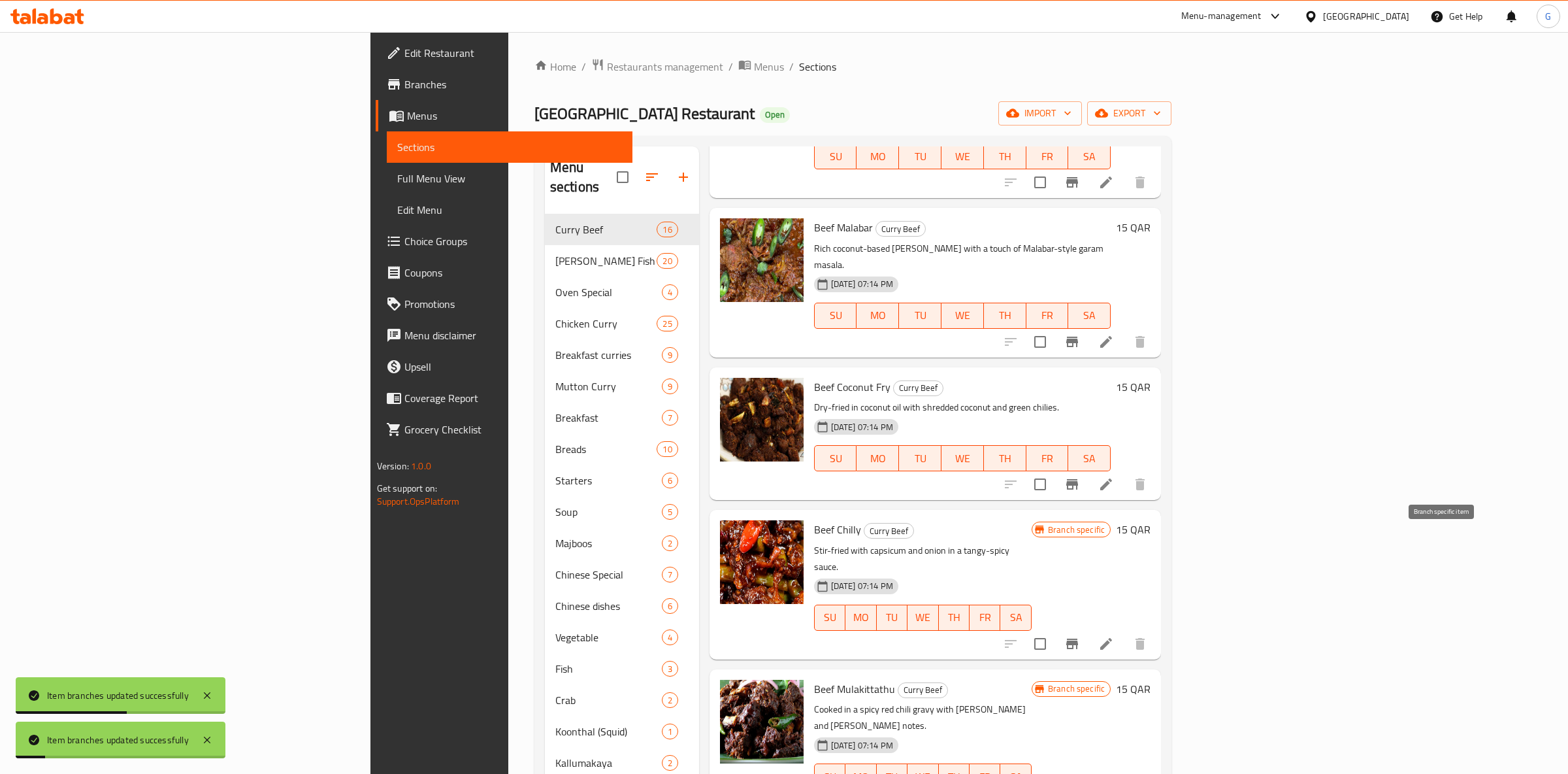
click at [1080, 636] on icon "Branch-specific-item" at bounding box center [1072, 644] width 16 height 16
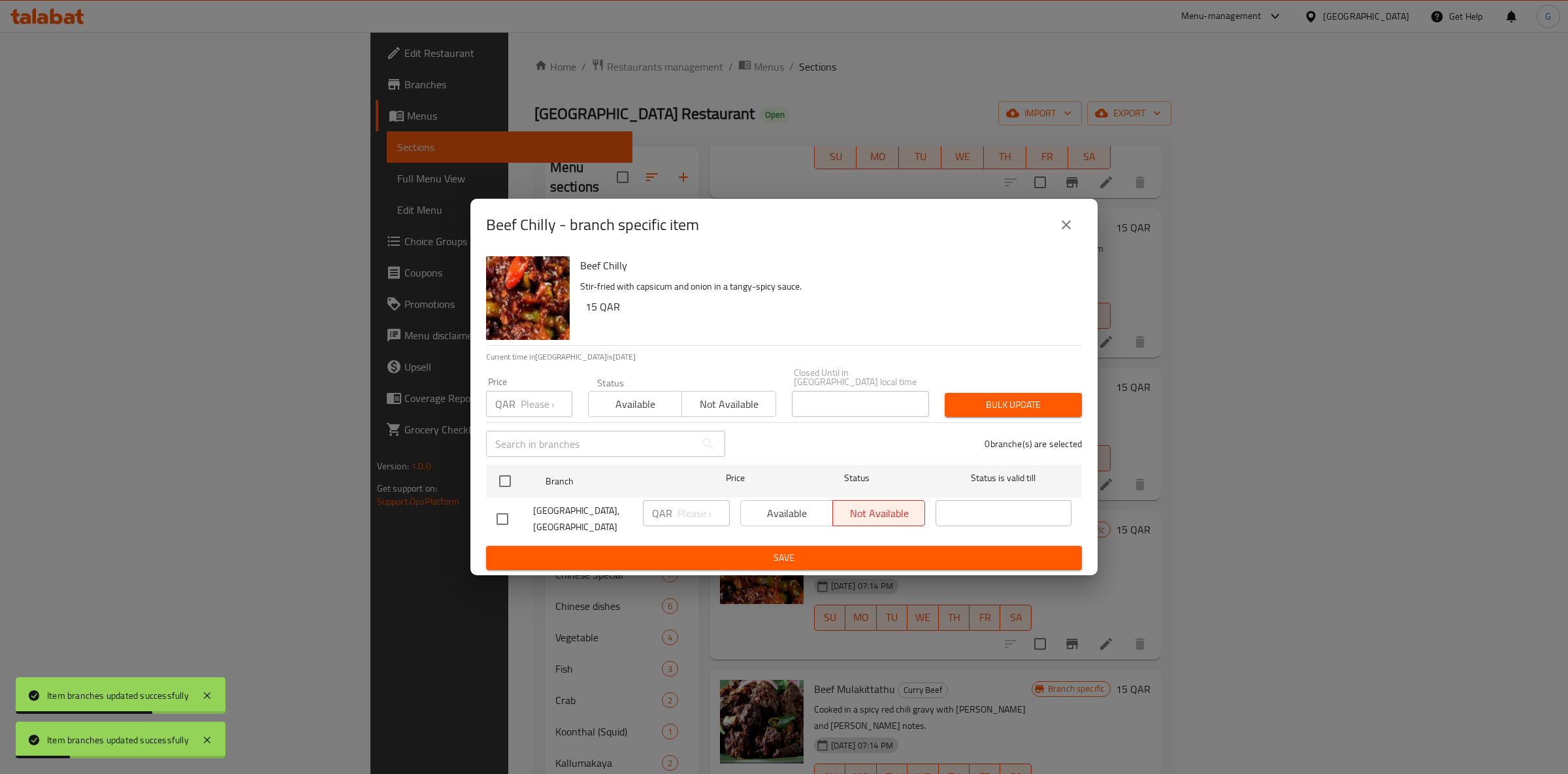
click at [615, 396] on span "Available" at bounding box center [635, 404] width 83 height 19
click at [500, 477] on input "checkbox" at bounding box center [505, 481] width 28 height 28
checkbox input "true"
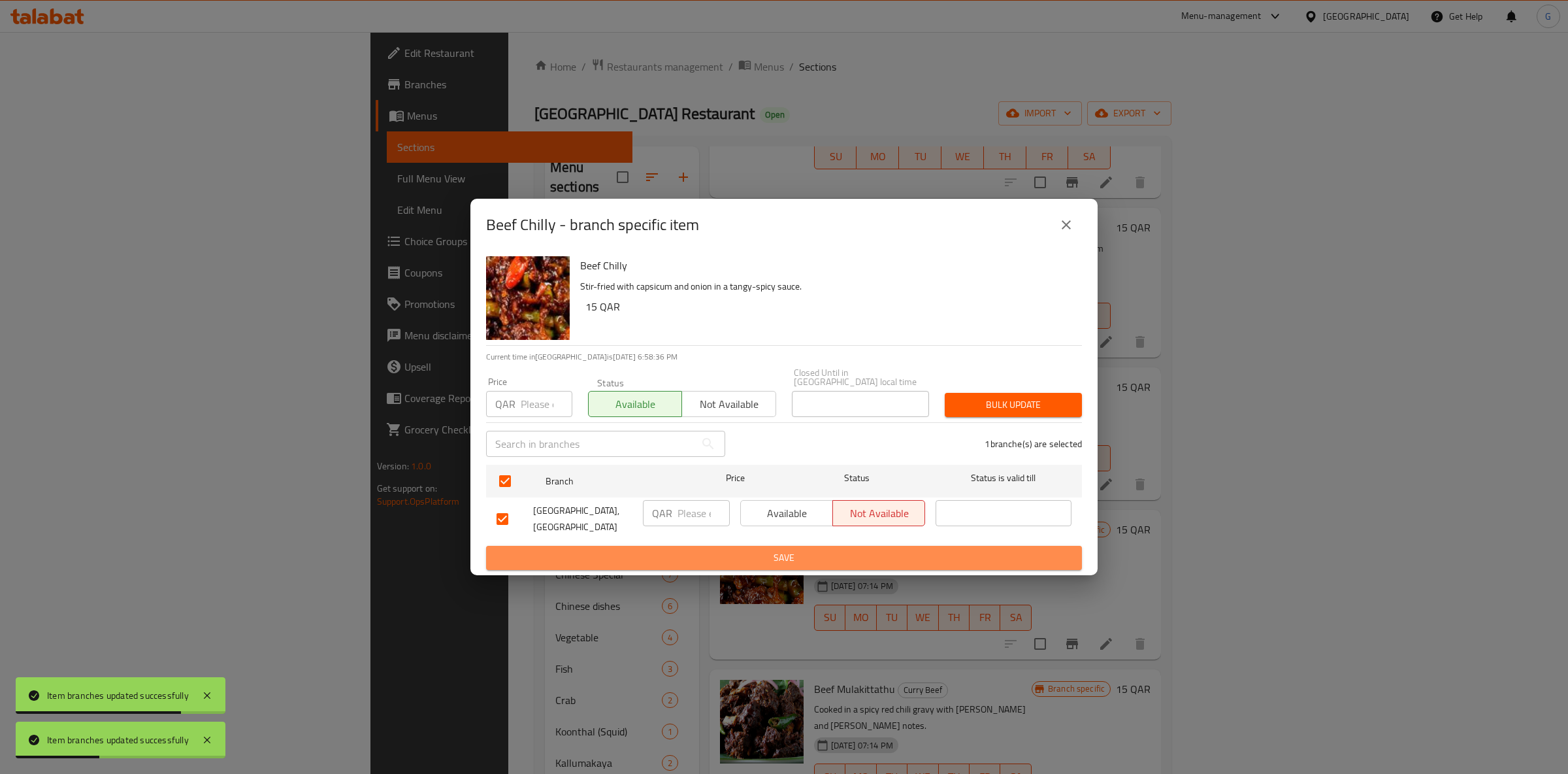
click at [740, 560] on span "Save" at bounding box center [784, 558] width 575 height 16
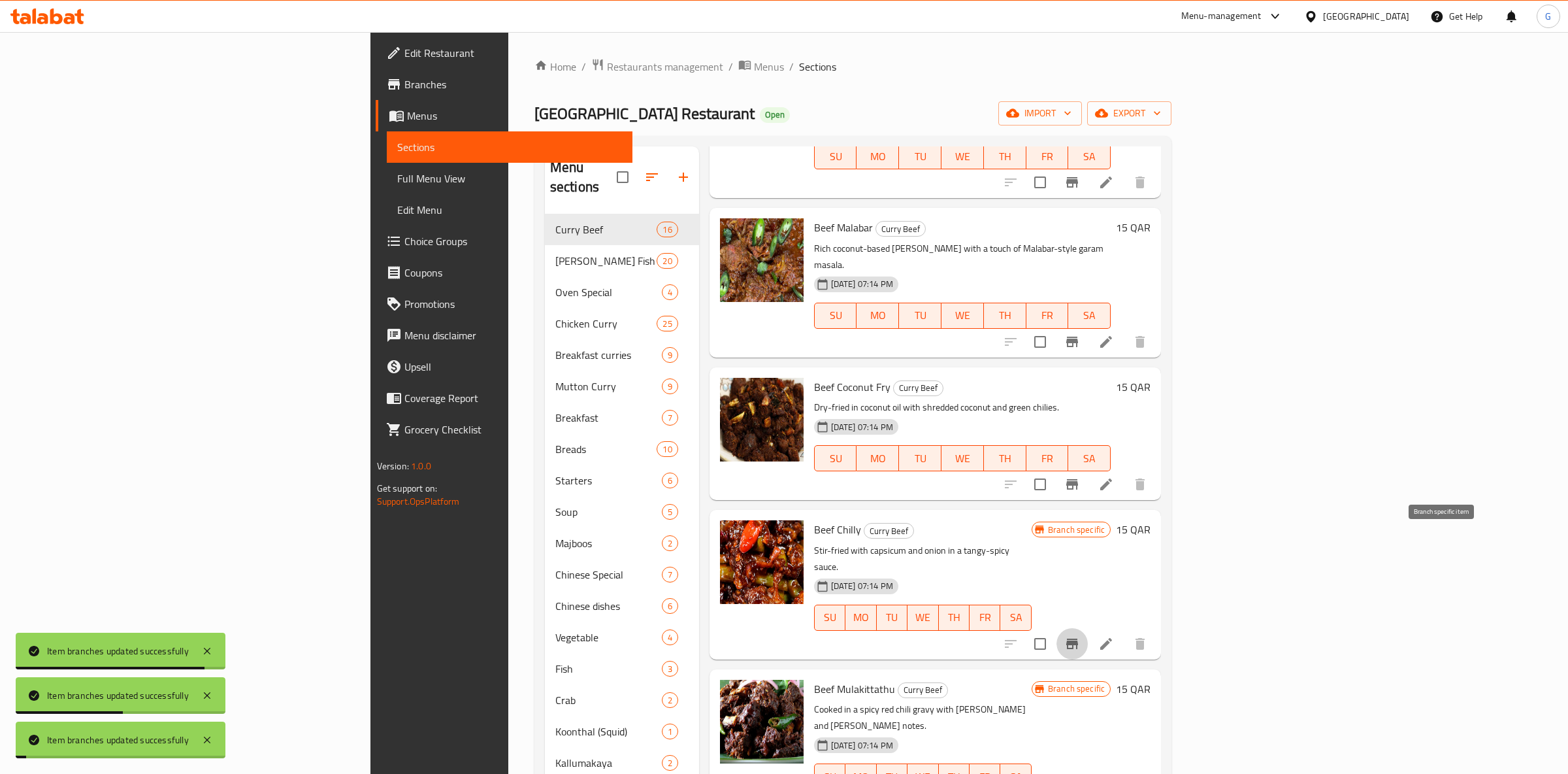
click at [1088, 629] on button "Branch-specific-item" at bounding box center [1072, 644] width 31 height 31
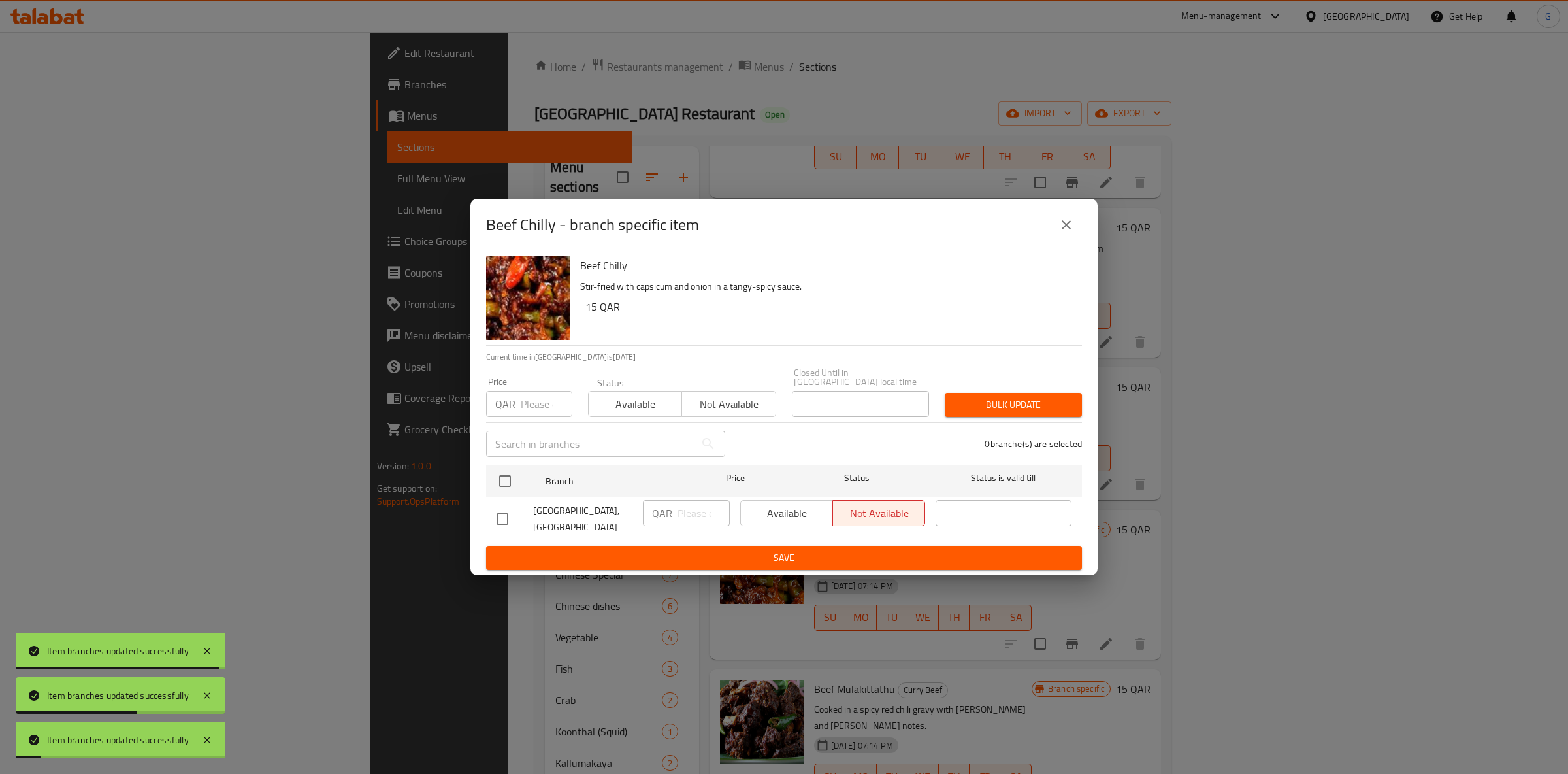
click at [813, 515] on div "Available Not available" at bounding box center [832, 513] width 185 height 26
drag, startPoint x: 813, startPoint y: 513, endPoint x: 809, endPoint y: 505, distance: 8.9
click at [810, 506] on div "Available Not available" at bounding box center [832, 513] width 185 height 26
click at [605, 402] on span "Available" at bounding box center [635, 404] width 83 height 19
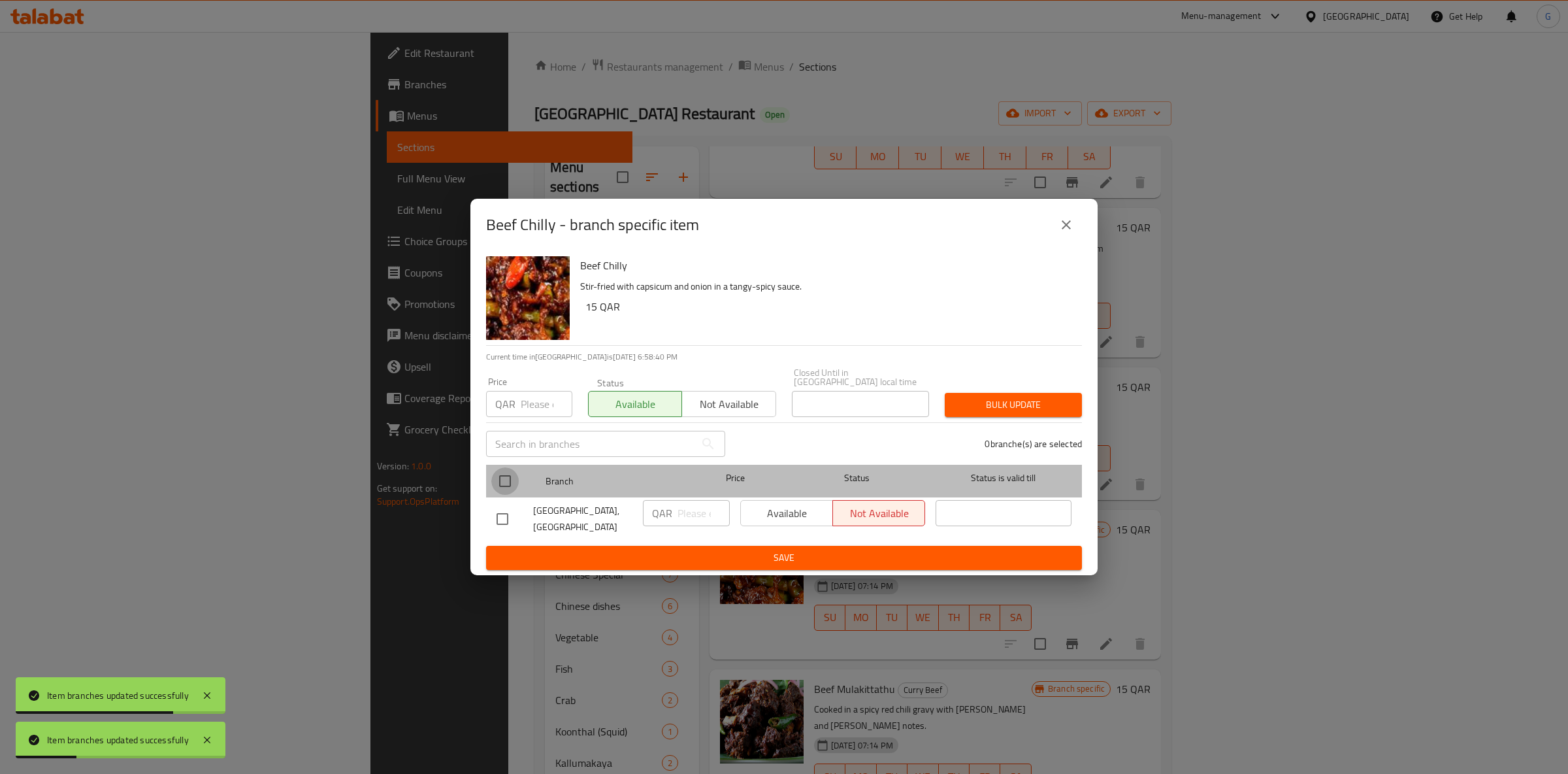
drag, startPoint x: 515, startPoint y: 470, endPoint x: 653, endPoint y: 474, distance: 138.1
click at [515, 469] on input "checkbox" at bounding box center [505, 481] width 28 height 28
checkbox input "true"
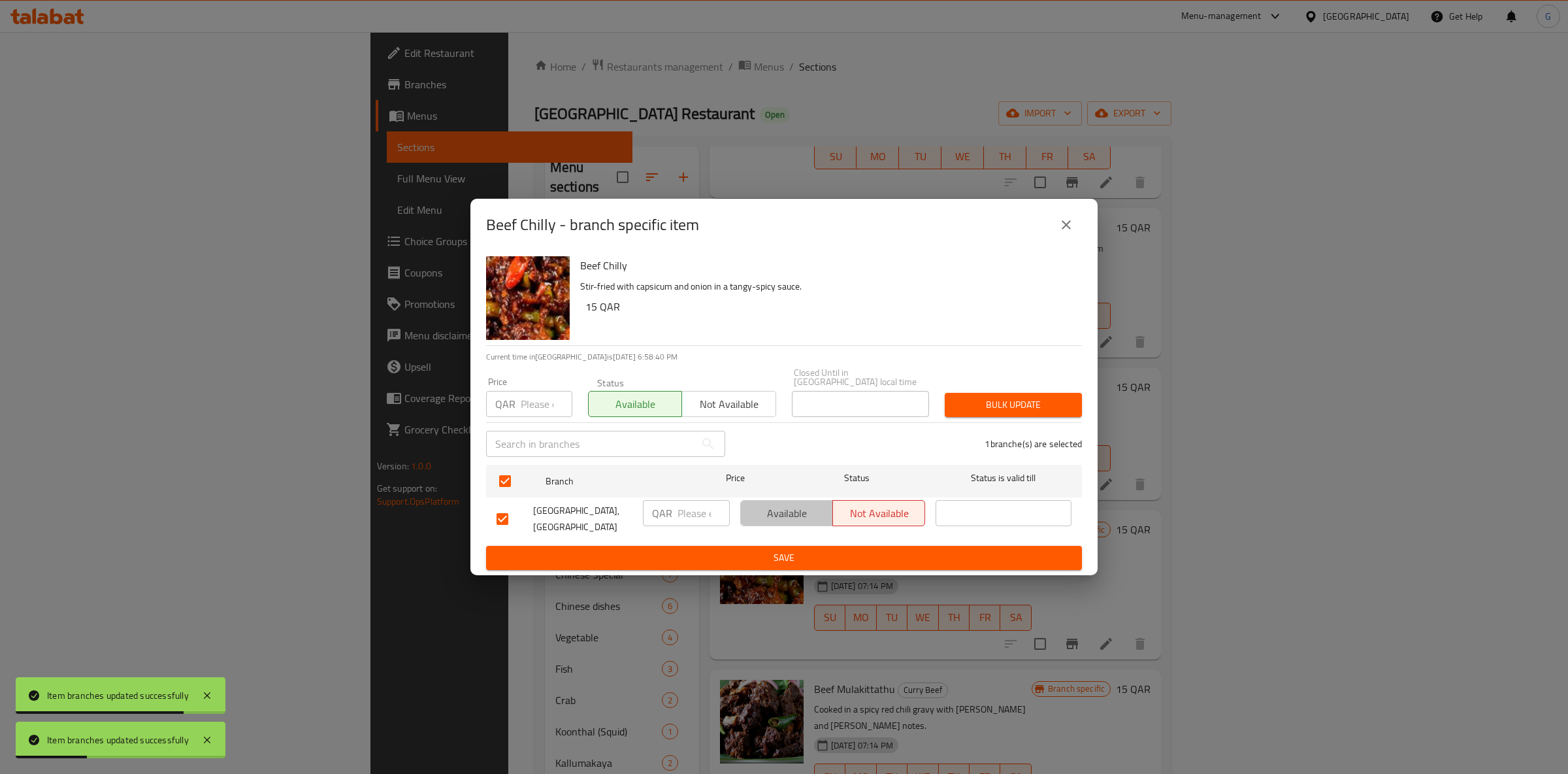
click at [788, 516] on span "Available" at bounding box center [787, 513] width 82 height 19
click at [791, 556] on span "Save" at bounding box center [784, 558] width 575 height 16
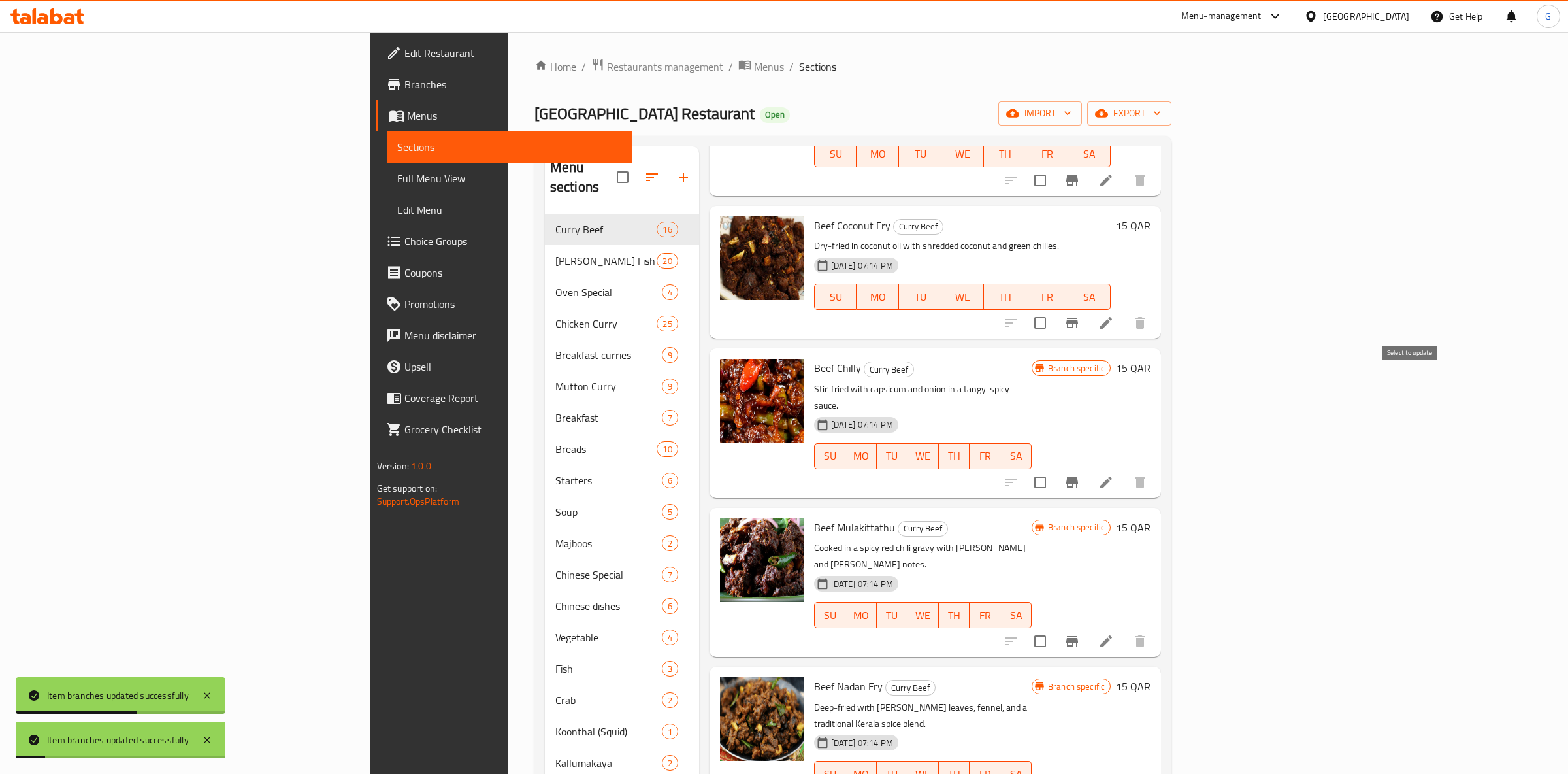
scroll to position [867, 0]
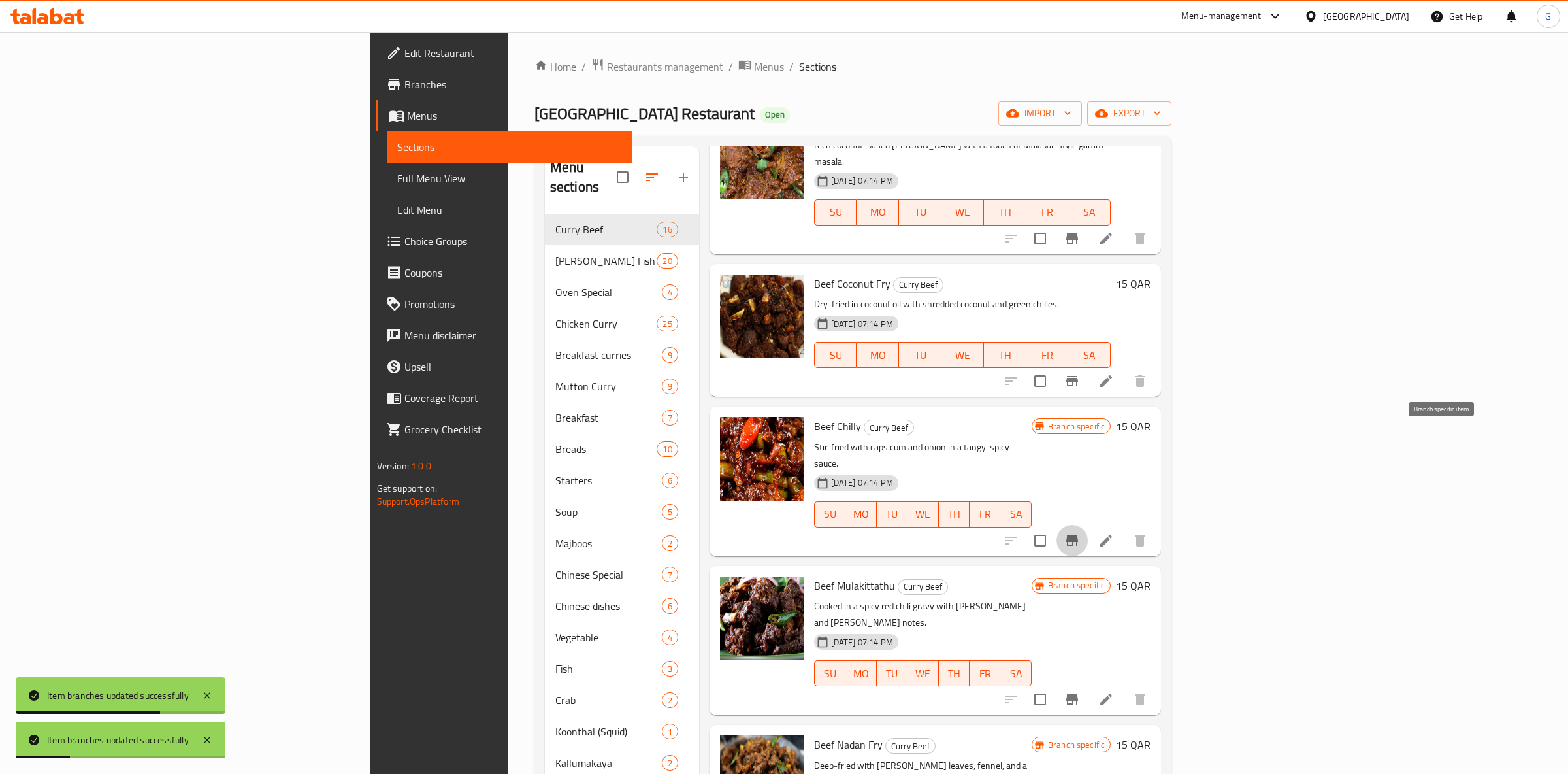
click at [1078, 535] on icon "Branch-specific-item" at bounding box center [1072, 541] width 12 height 10
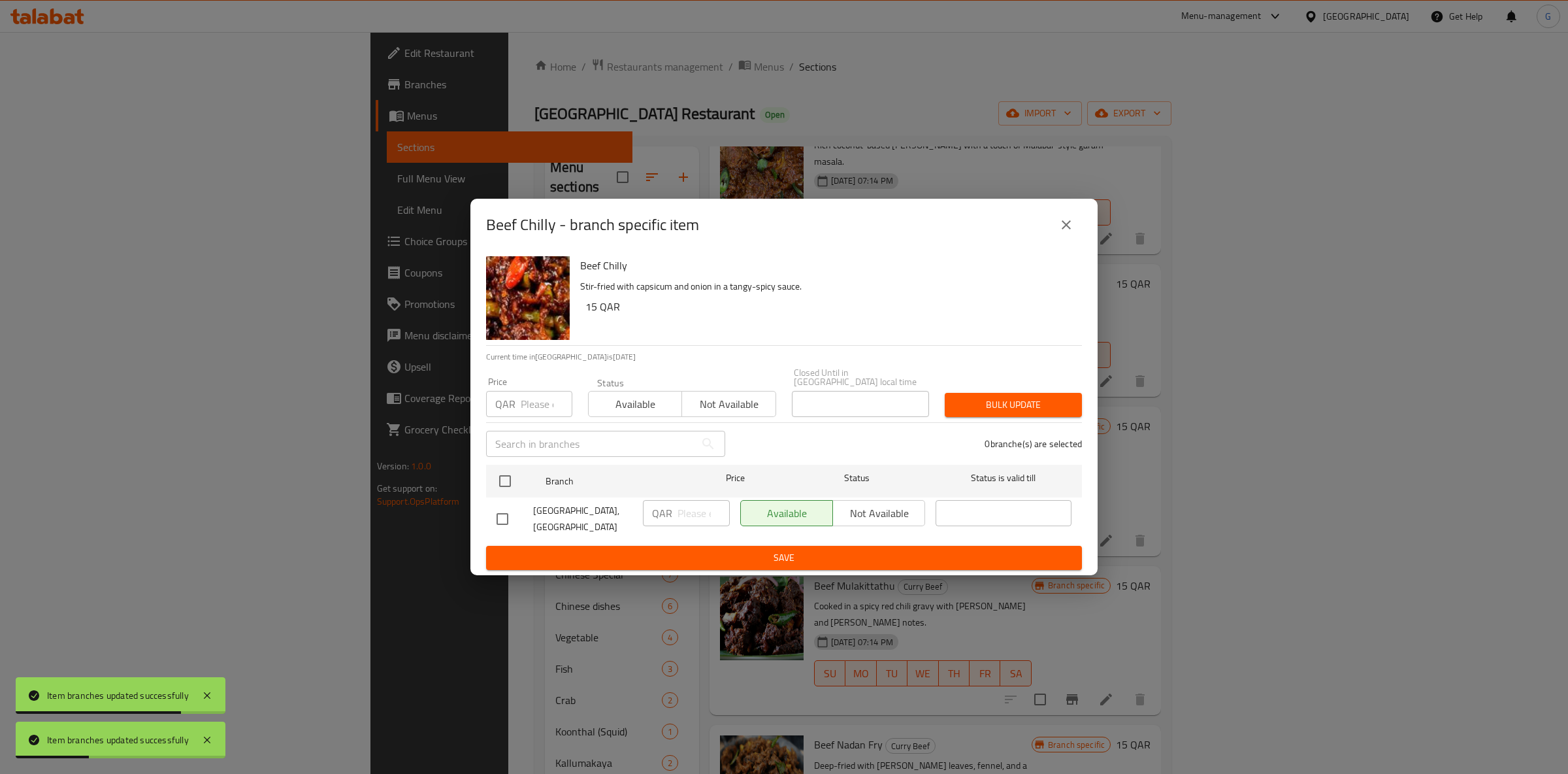
click at [620, 402] on span "Available" at bounding box center [635, 404] width 83 height 19
drag, startPoint x: 513, startPoint y: 470, endPoint x: 578, endPoint y: 486, distance: 66.9
click at [512, 470] on input "checkbox" at bounding box center [505, 481] width 28 height 28
checkbox input "true"
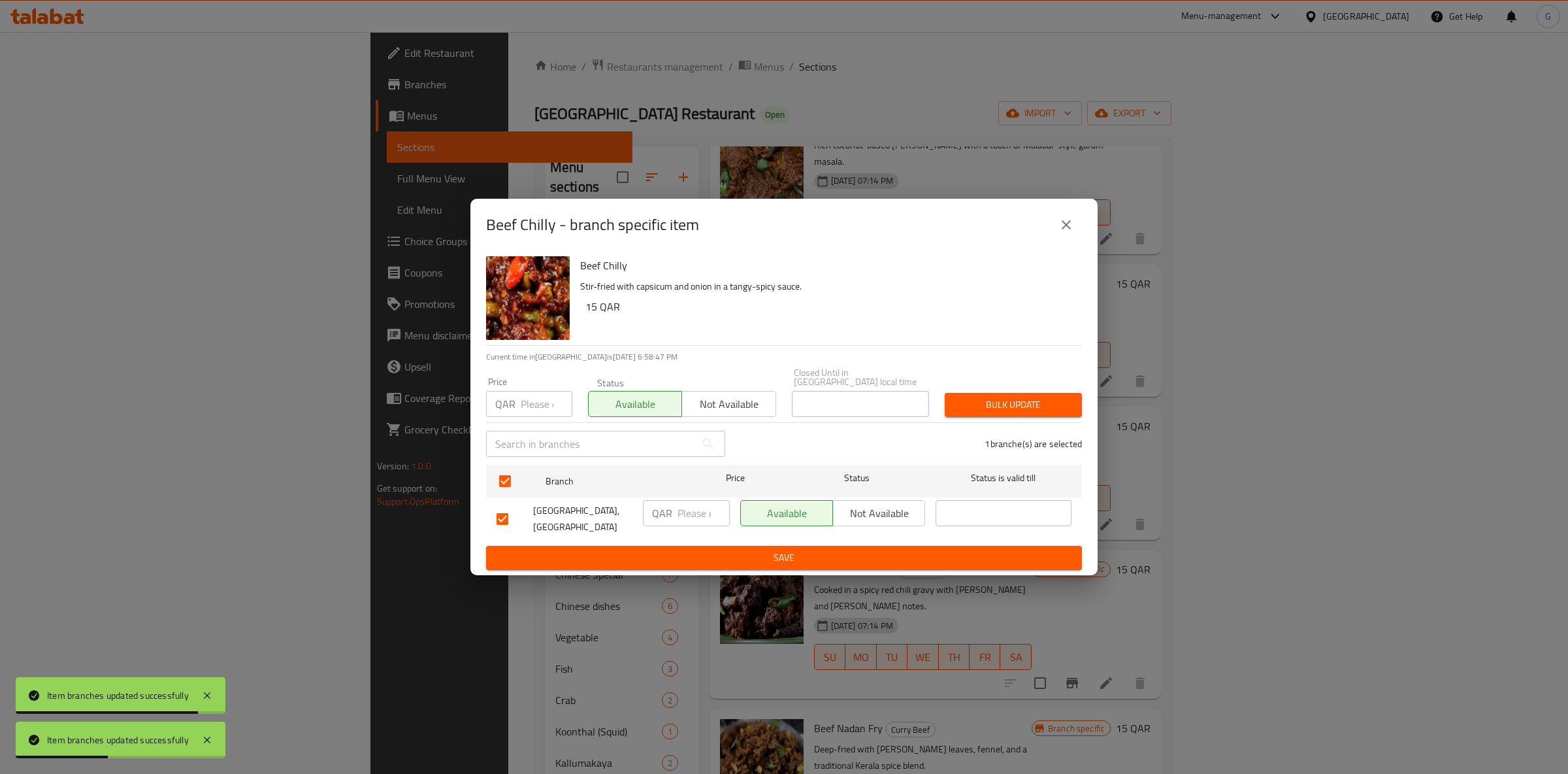
click at [728, 550] on span "Save" at bounding box center [784, 558] width 575 height 16
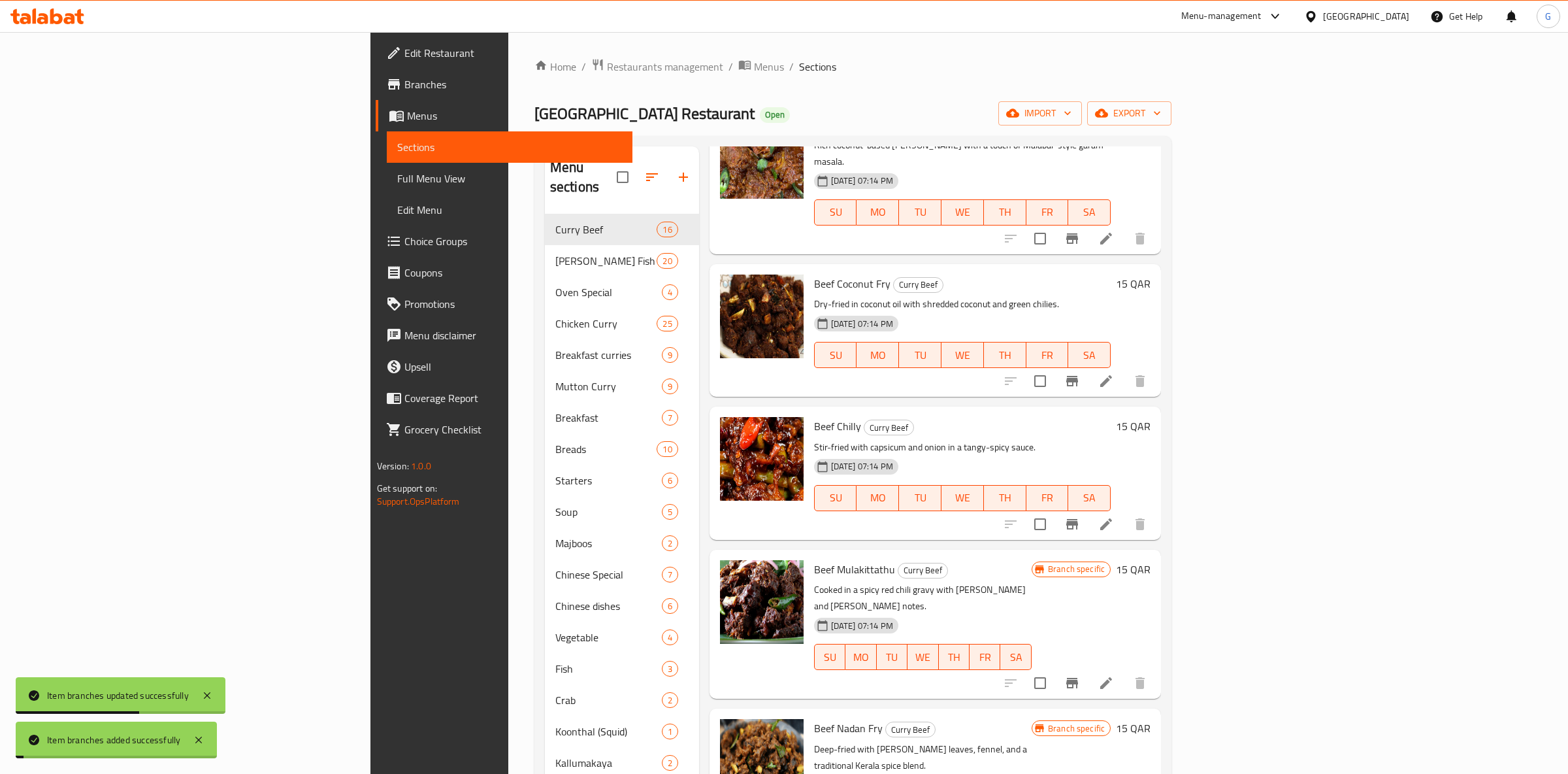
click at [1080, 675] on icon "Branch-specific-item" at bounding box center [1072, 683] width 16 height 16
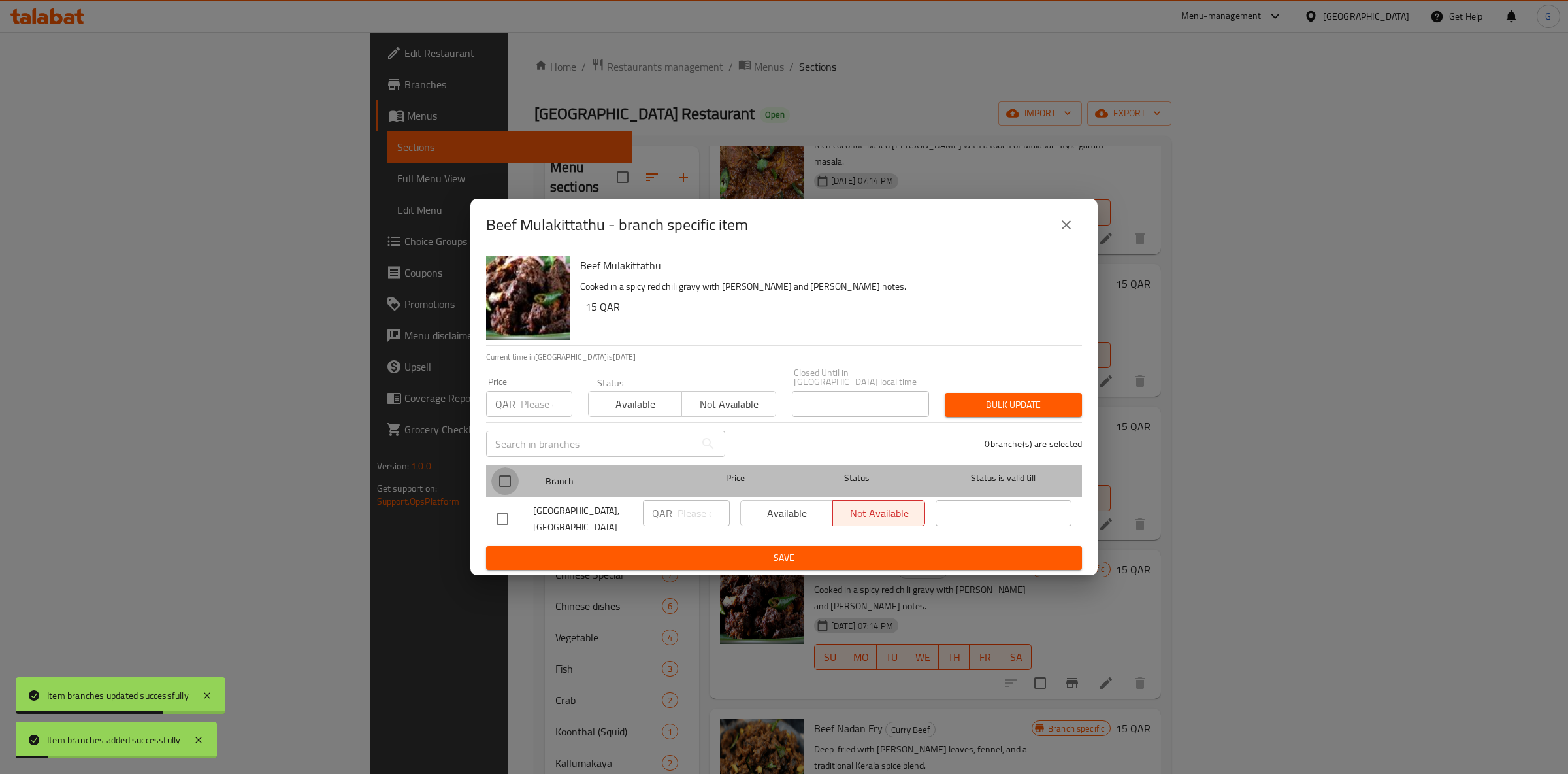
click at [516, 484] on input "checkbox" at bounding box center [505, 481] width 28 height 28
checkbox input "true"
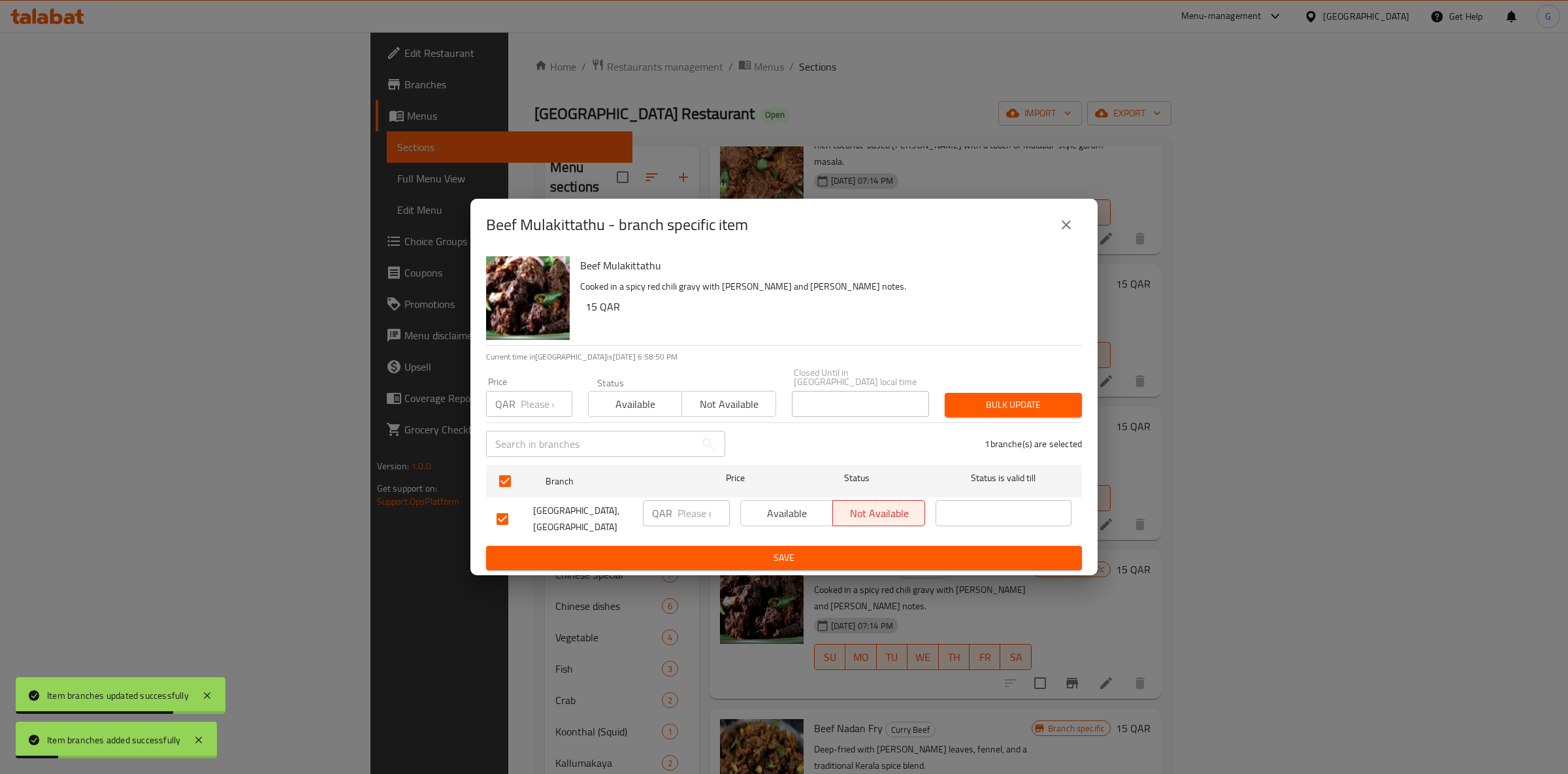
click at [610, 400] on span "Available" at bounding box center [635, 404] width 83 height 19
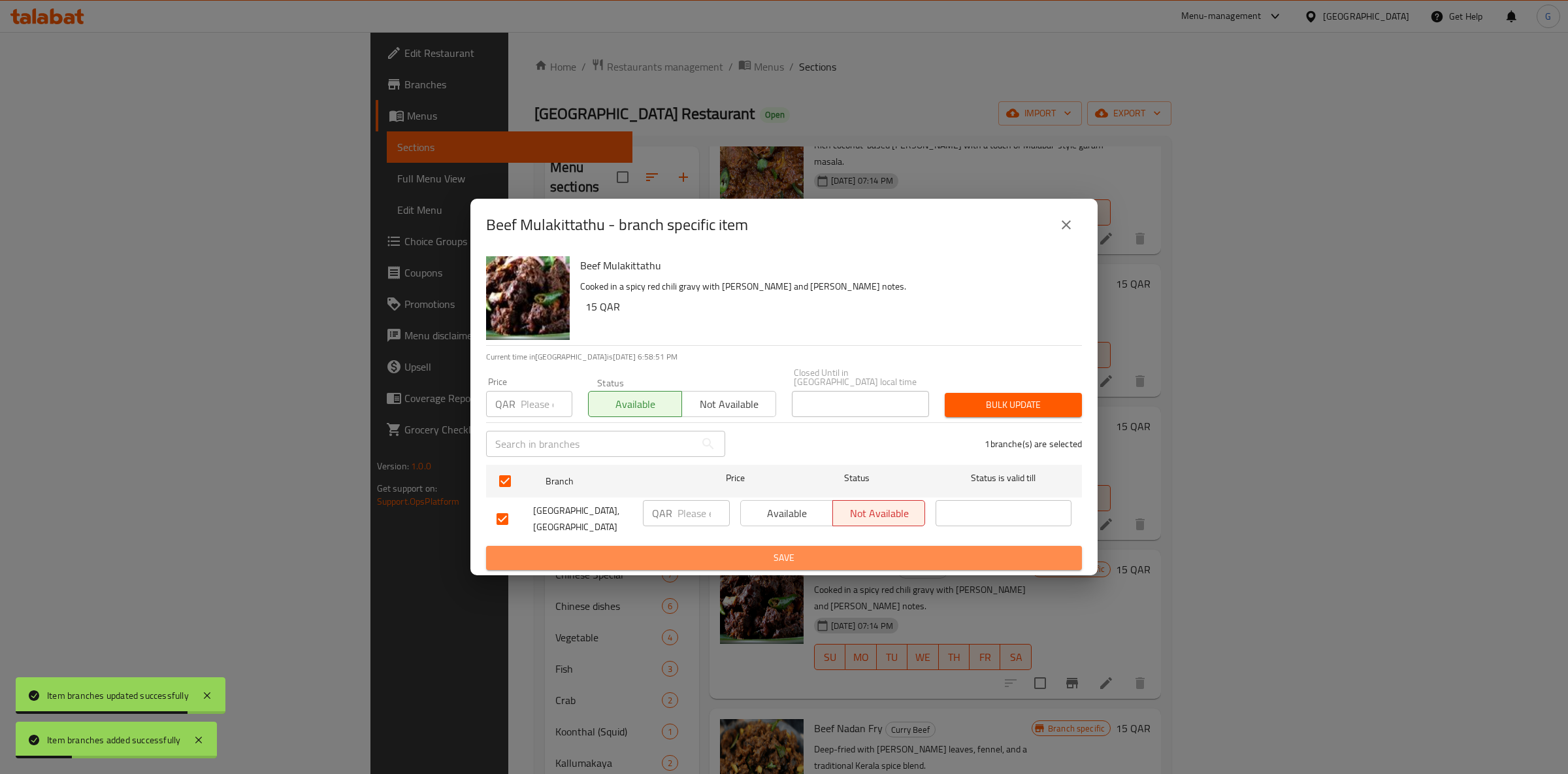
click at [741, 559] on span "Save" at bounding box center [784, 558] width 575 height 16
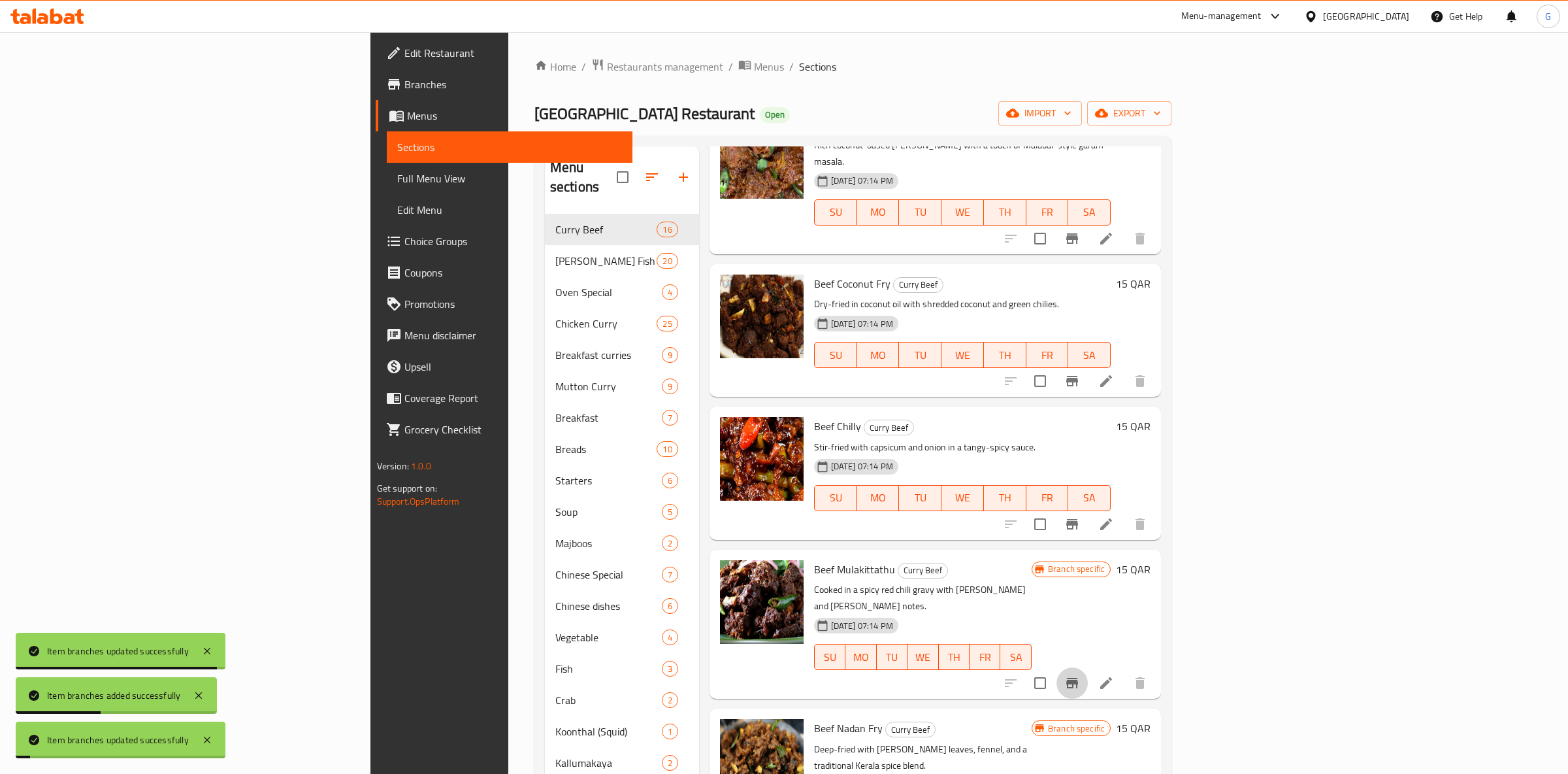
click at [1078, 678] on icon "Branch-specific-item" at bounding box center [1072, 683] width 12 height 10
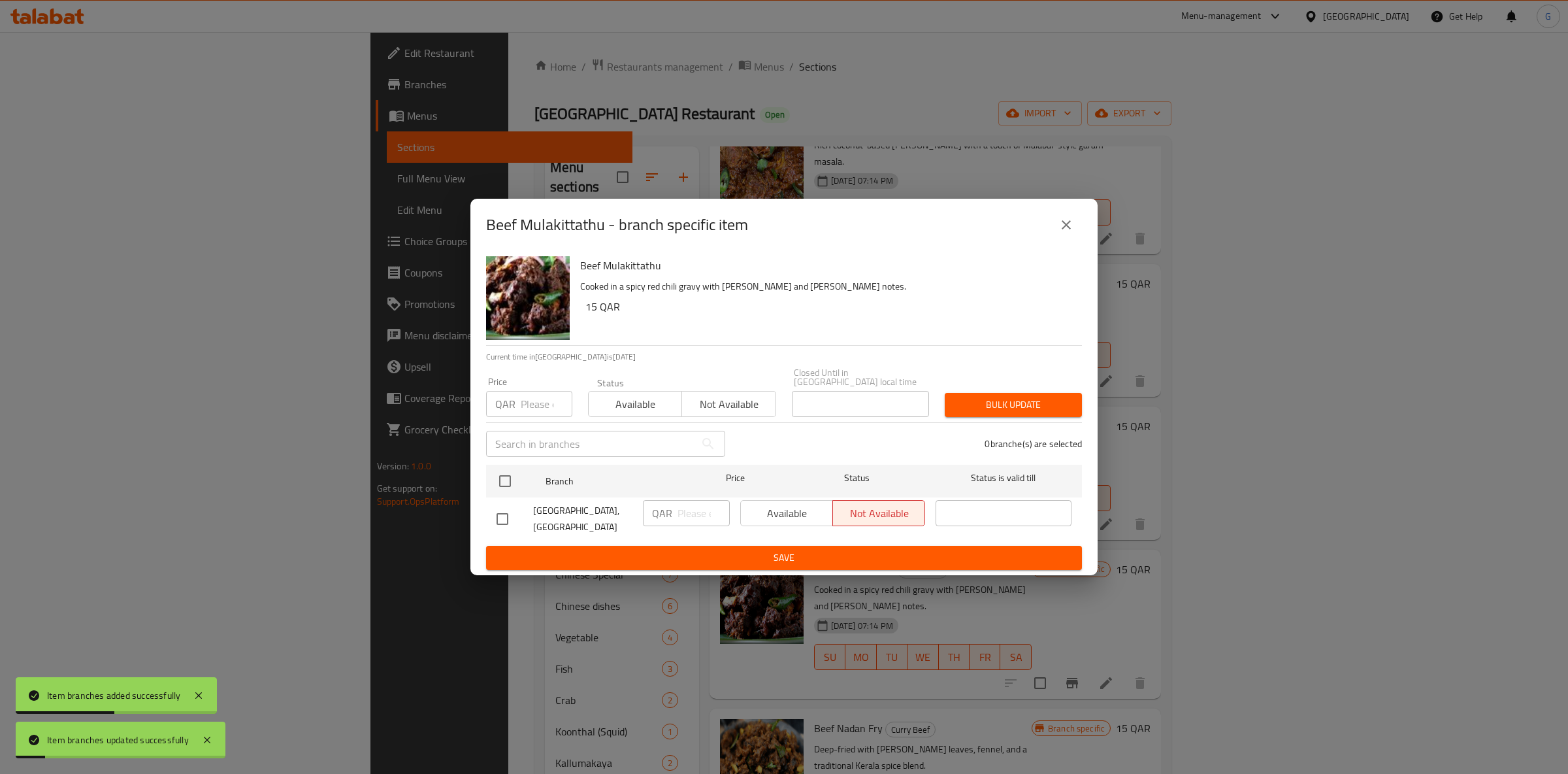
drag, startPoint x: 796, startPoint y: 530, endPoint x: 797, endPoint y: 515, distance: 15.0
click at [796, 526] on div "Available Not available" at bounding box center [832, 519] width 195 height 48
click at [797, 515] on div "Available Not available" at bounding box center [832, 513] width 185 height 26
click at [799, 510] on div "Available Not available" at bounding box center [832, 513] width 185 height 26
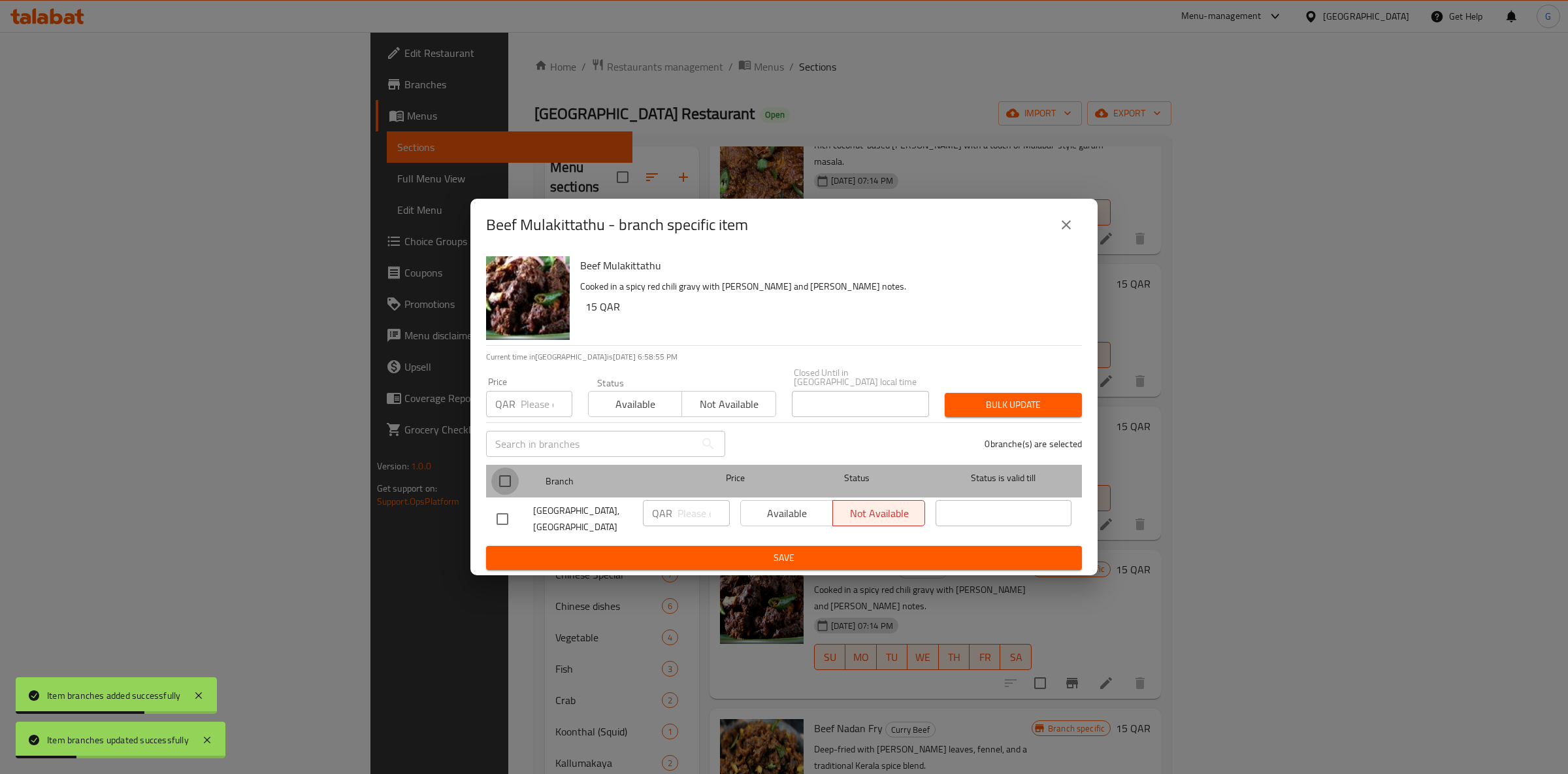
drag, startPoint x: 508, startPoint y: 474, endPoint x: 653, endPoint y: 495, distance: 146.5
click at [510, 471] on input "checkbox" at bounding box center [505, 481] width 28 height 28
checkbox input "true"
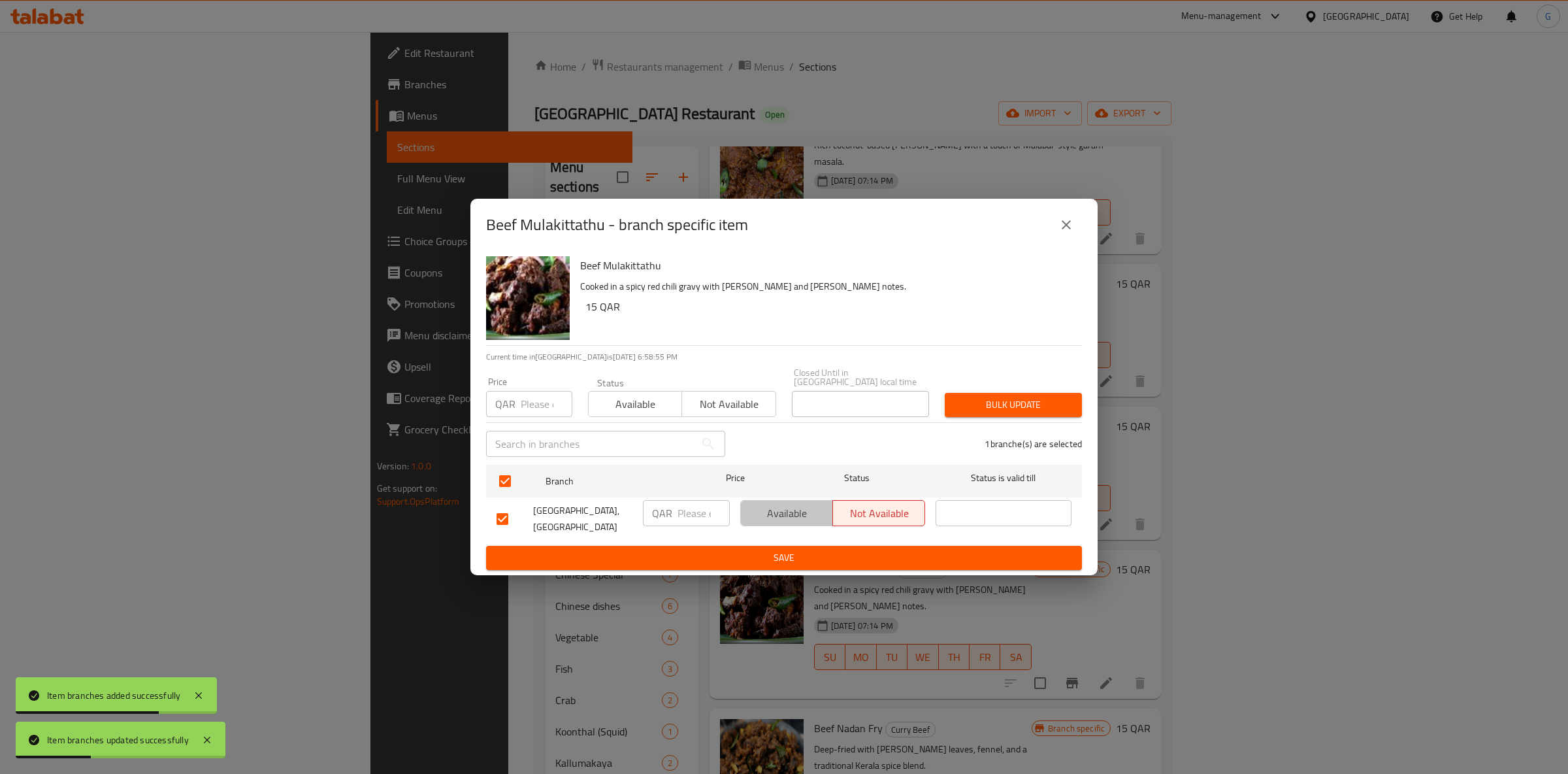
click at [771, 509] on span "Available" at bounding box center [787, 513] width 82 height 19
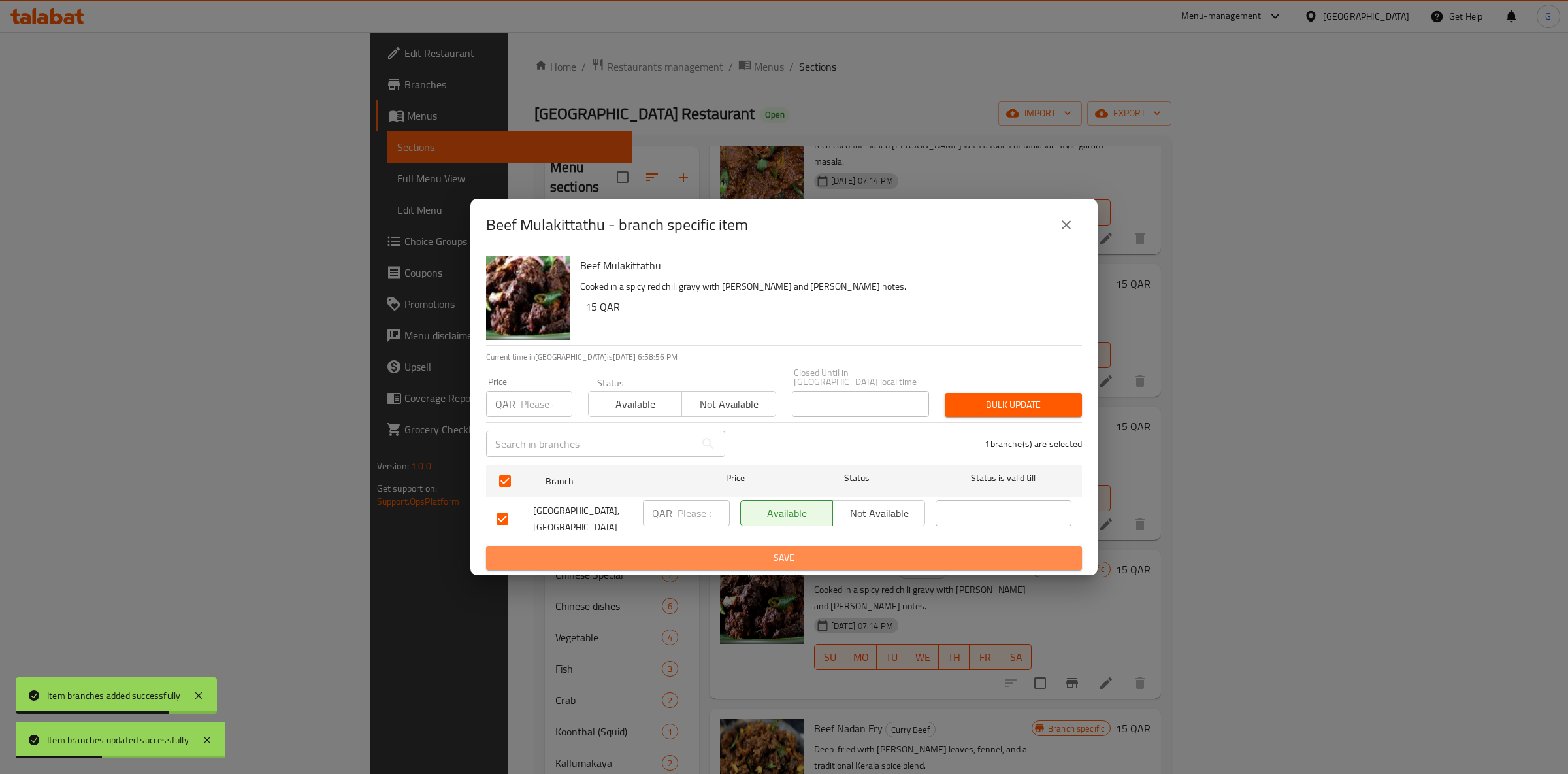
click at [760, 552] on span "Save" at bounding box center [784, 558] width 575 height 16
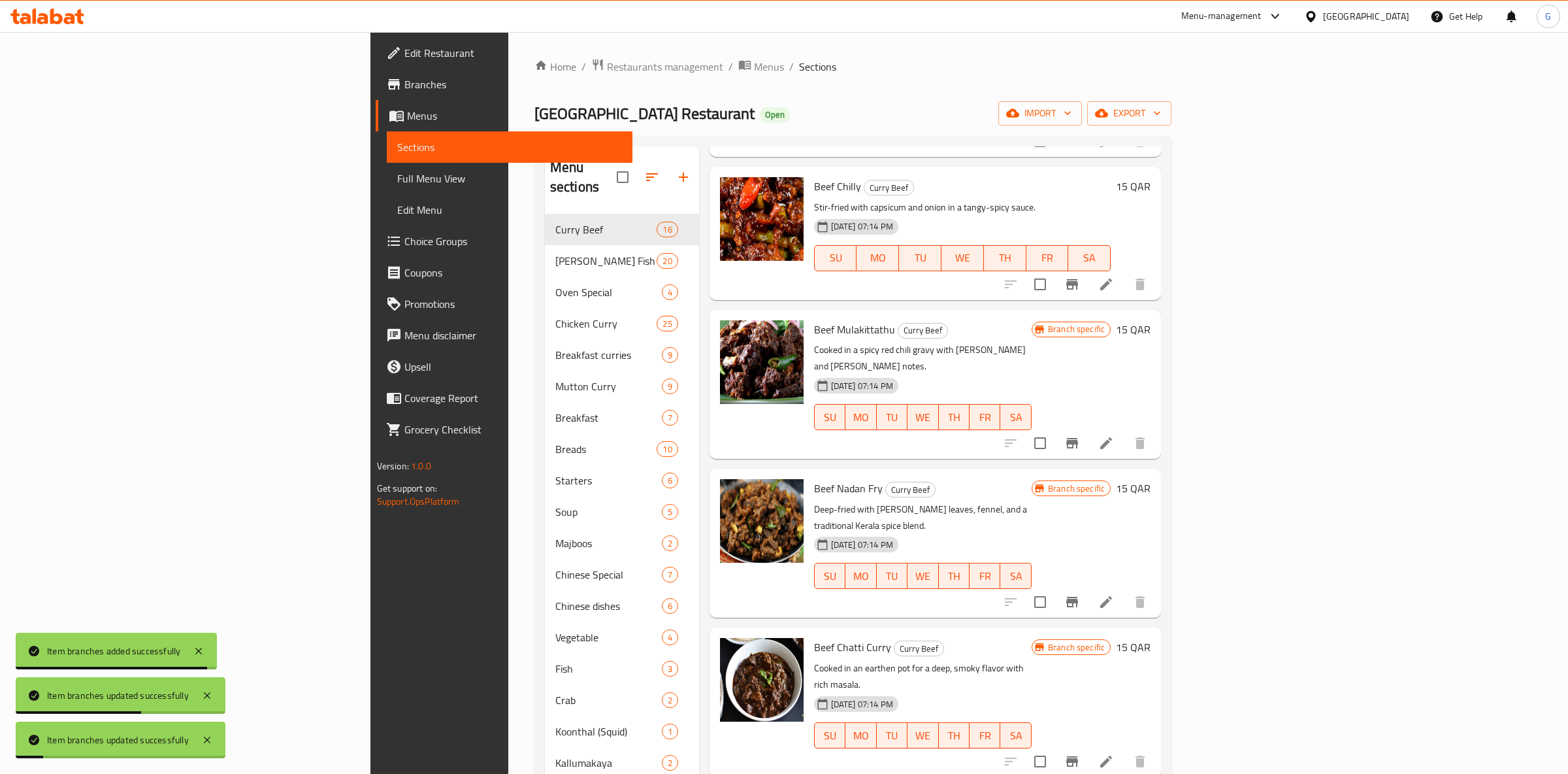
scroll to position [1176, 0]
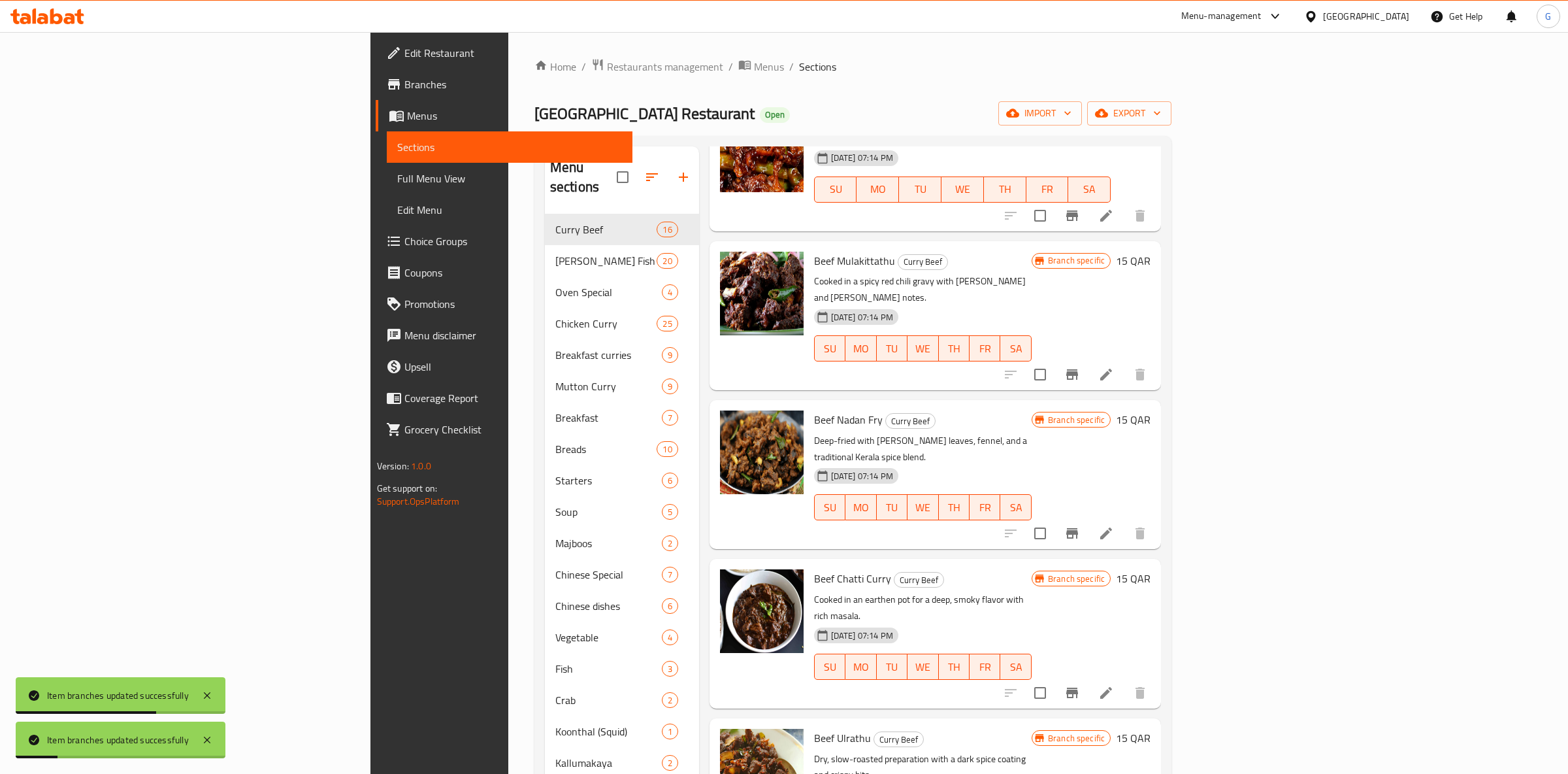
click at [1080, 526] on icon "Branch-specific-item" at bounding box center [1072, 533] width 16 height 16
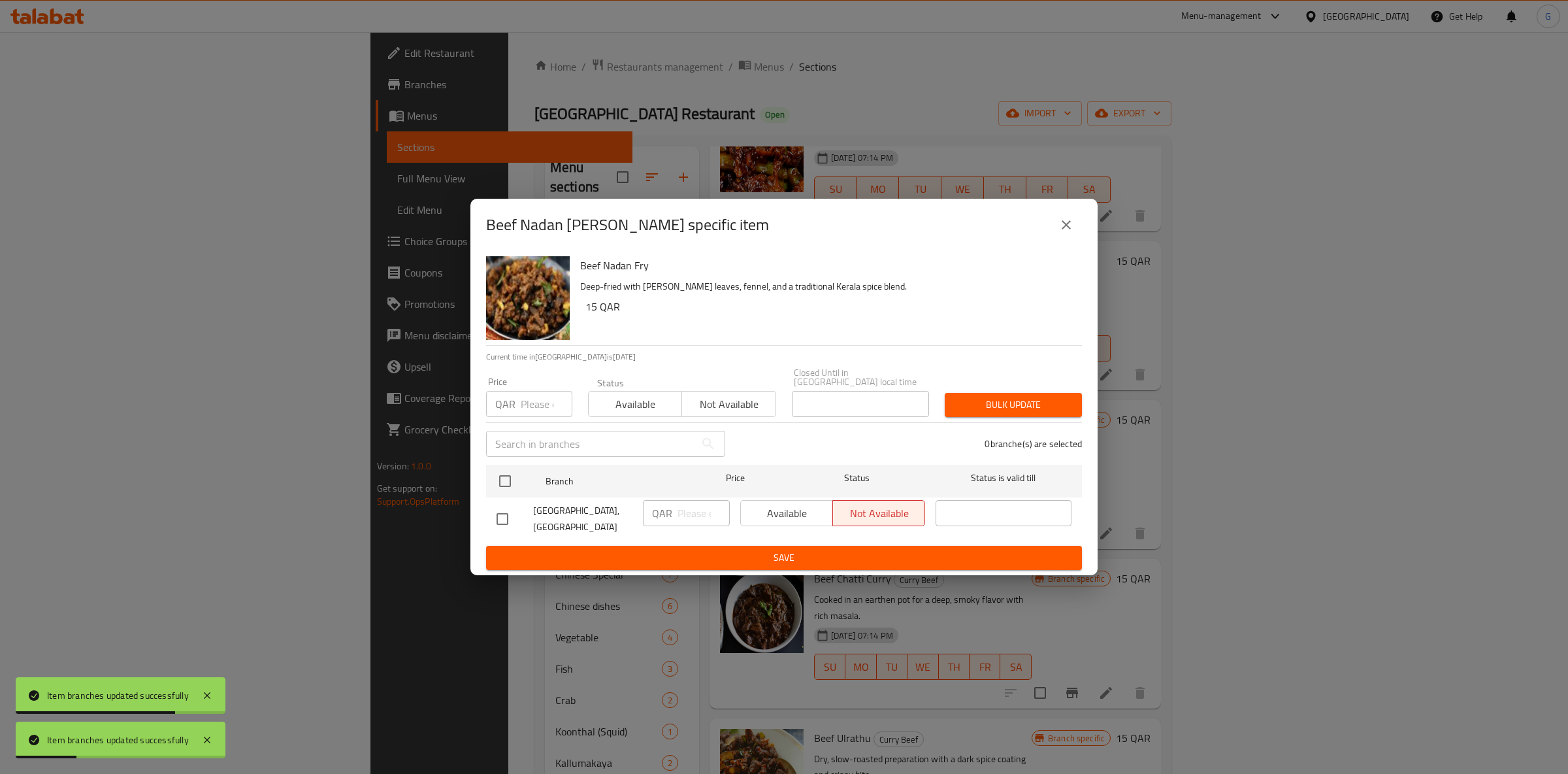
click at [815, 509] on div "Available Not available" at bounding box center [832, 513] width 185 height 26
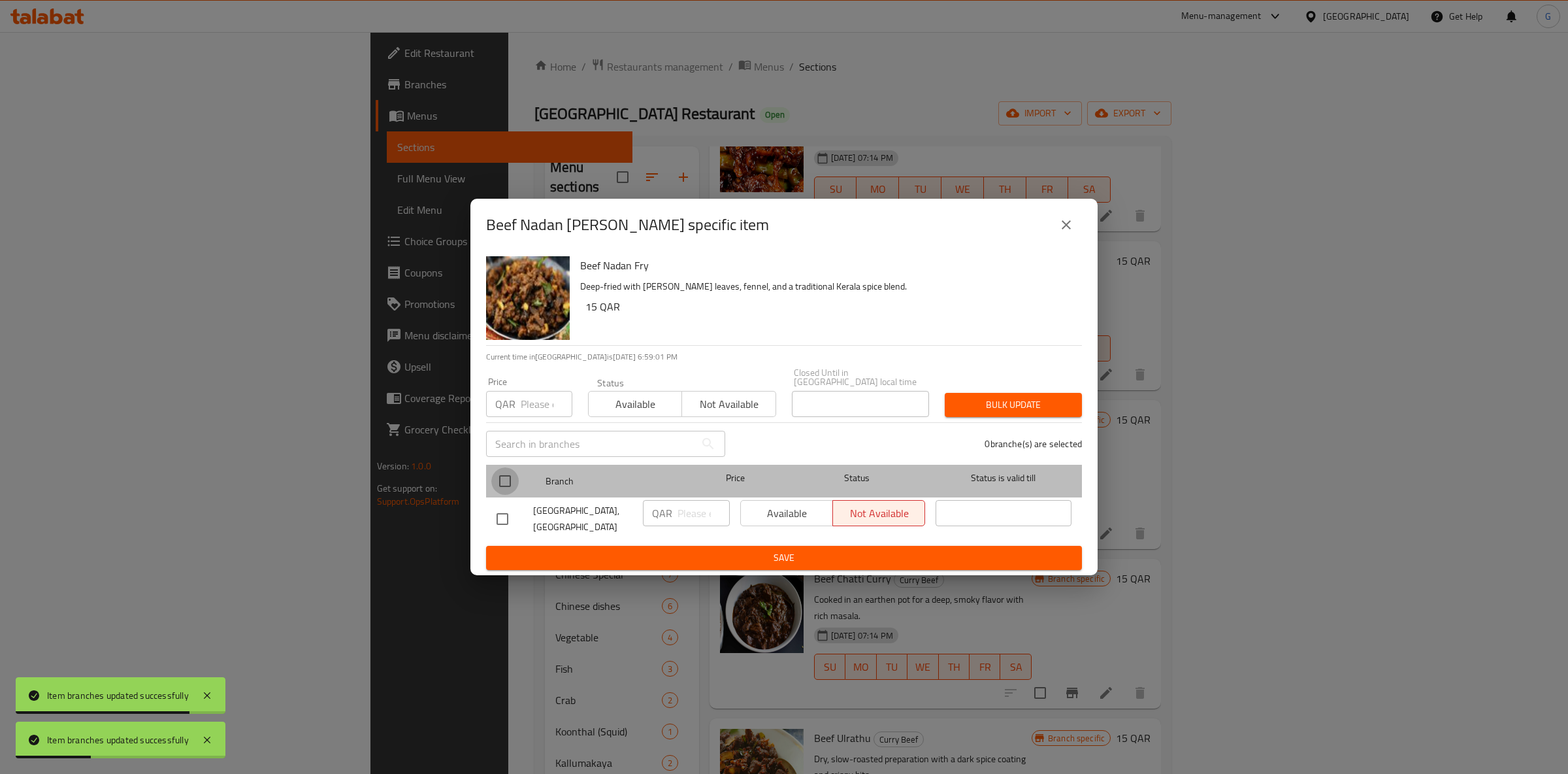
click at [495, 481] on input "checkbox" at bounding box center [505, 481] width 28 height 28
checkbox input "true"
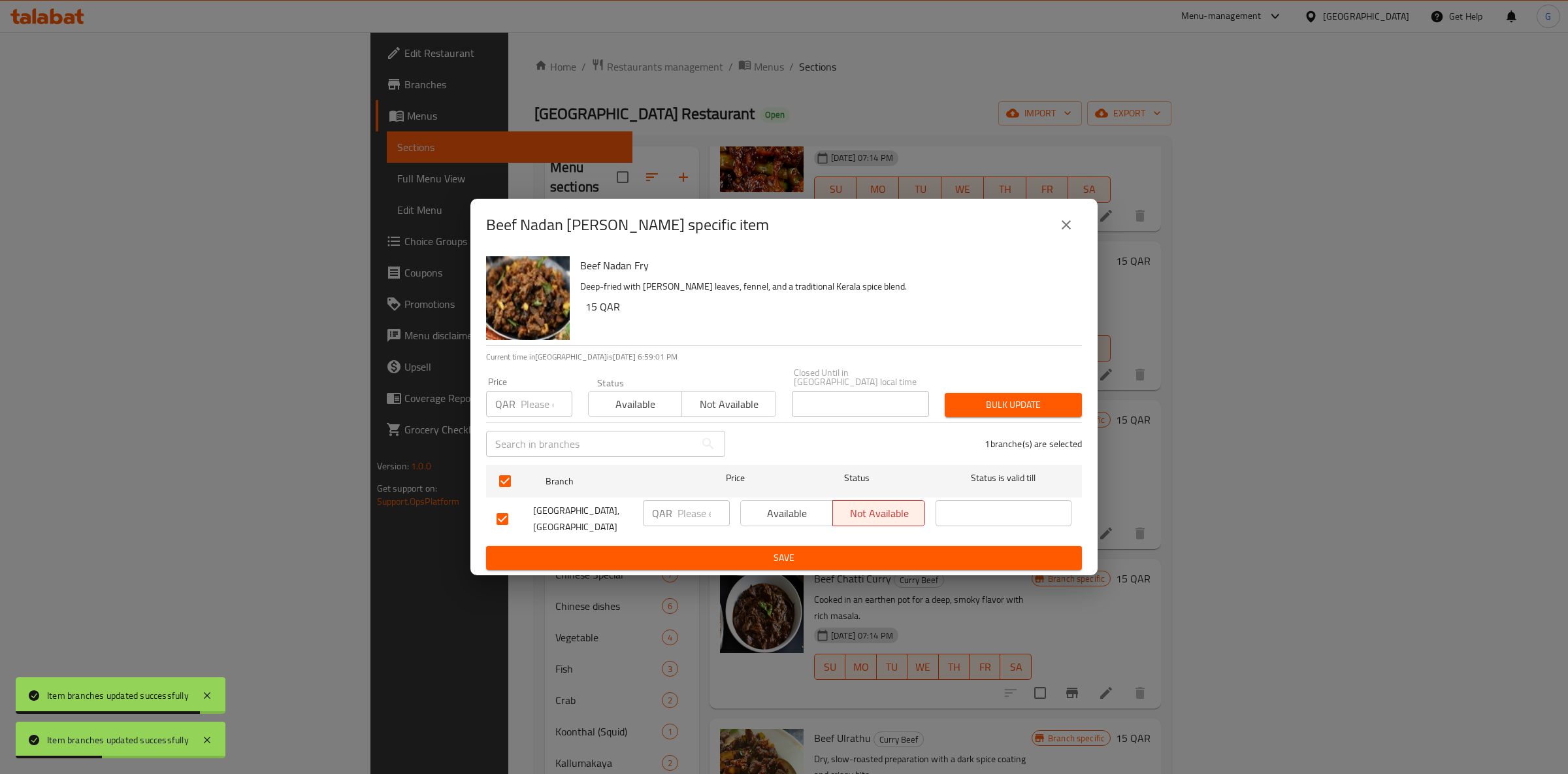
click at [751, 512] on span "Available" at bounding box center [787, 513] width 82 height 19
click at [656, 402] on span "Available" at bounding box center [635, 404] width 83 height 19
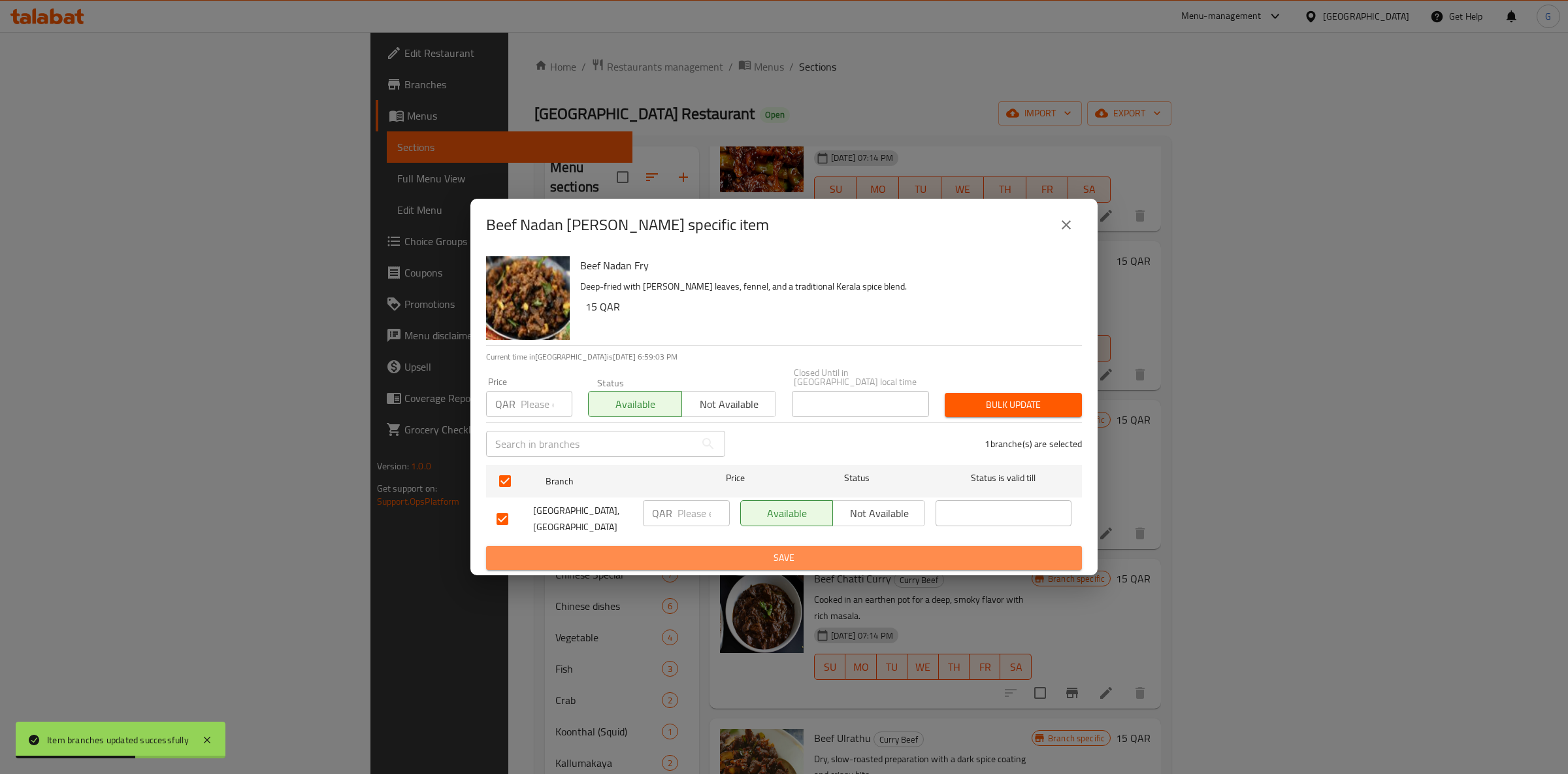
click at [777, 555] on span "Save" at bounding box center [784, 558] width 575 height 16
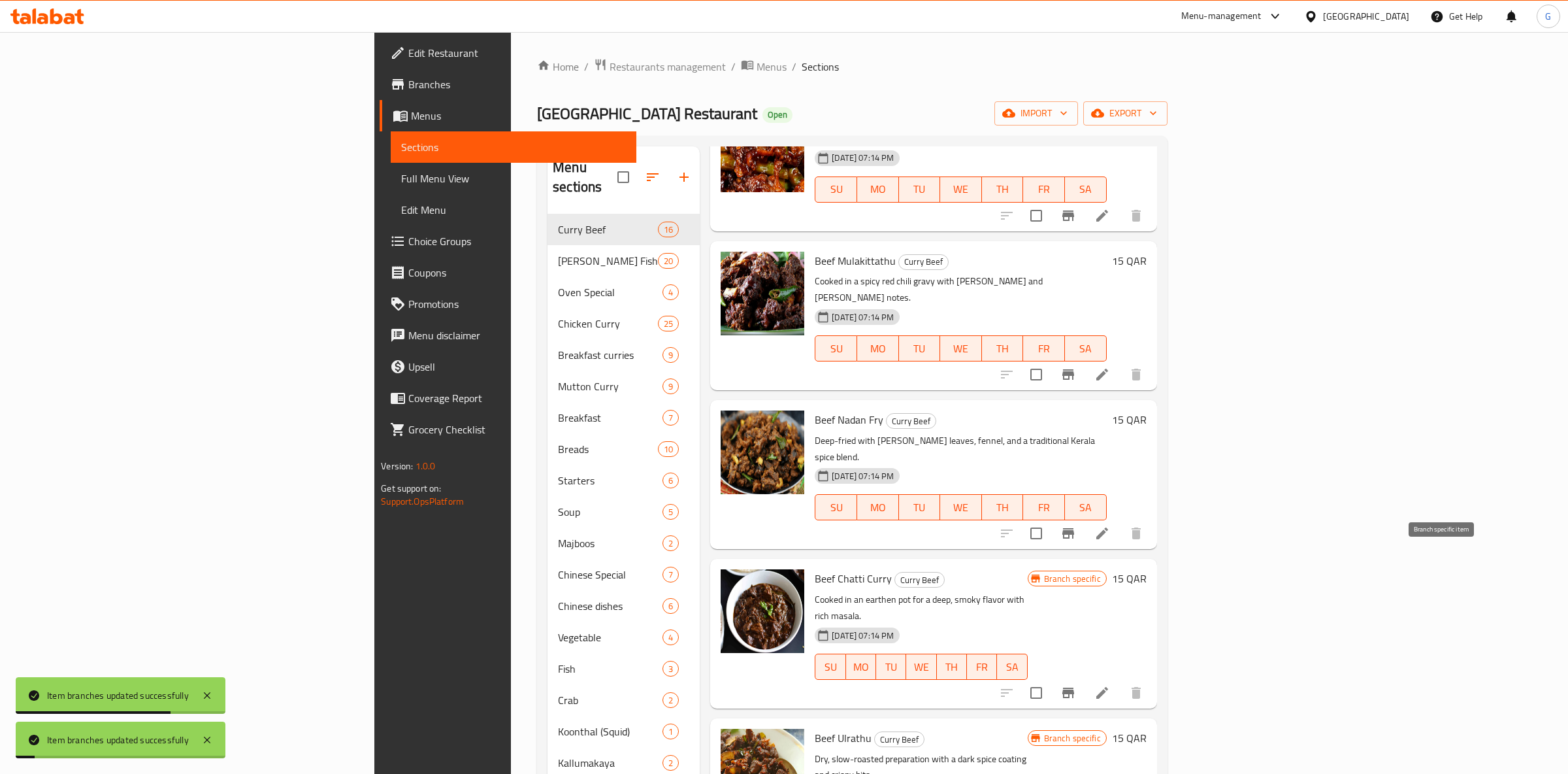
click at [1084, 677] on button "Branch-specific-item" at bounding box center [1068, 693] width 31 height 31
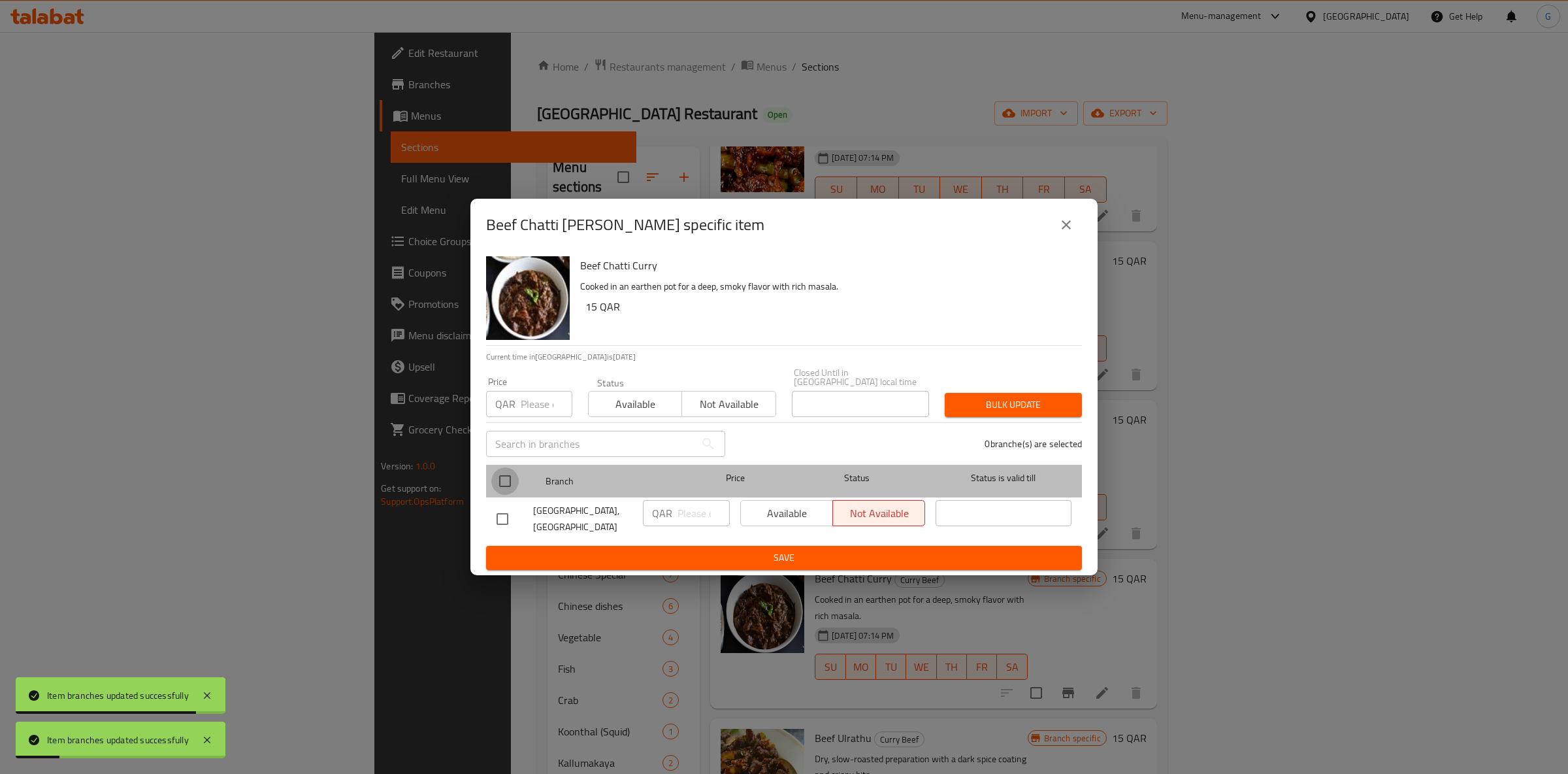
click at [515, 478] on input "checkbox" at bounding box center [505, 481] width 28 height 28
checkbox input "true"
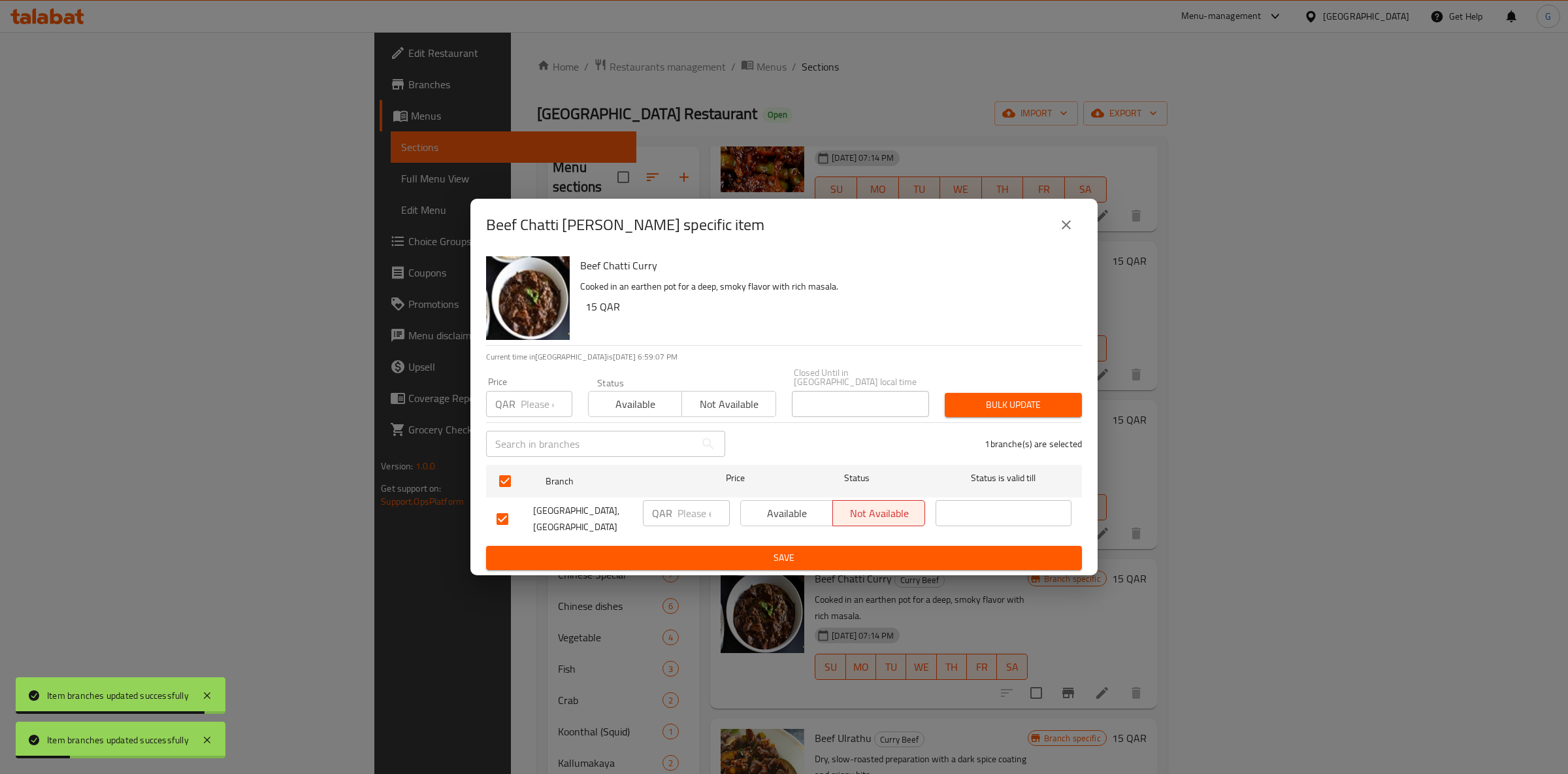
click at [633, 416] on div "Status Available Not available" at bounding box center [682, 398] width 204 height 55
click at [641, 404] on span "Available" at bounding box center [635, 404] width 83 height 19
click at [787, 500] on button "Available" at bounding box center [787, 513] width 93 height 26
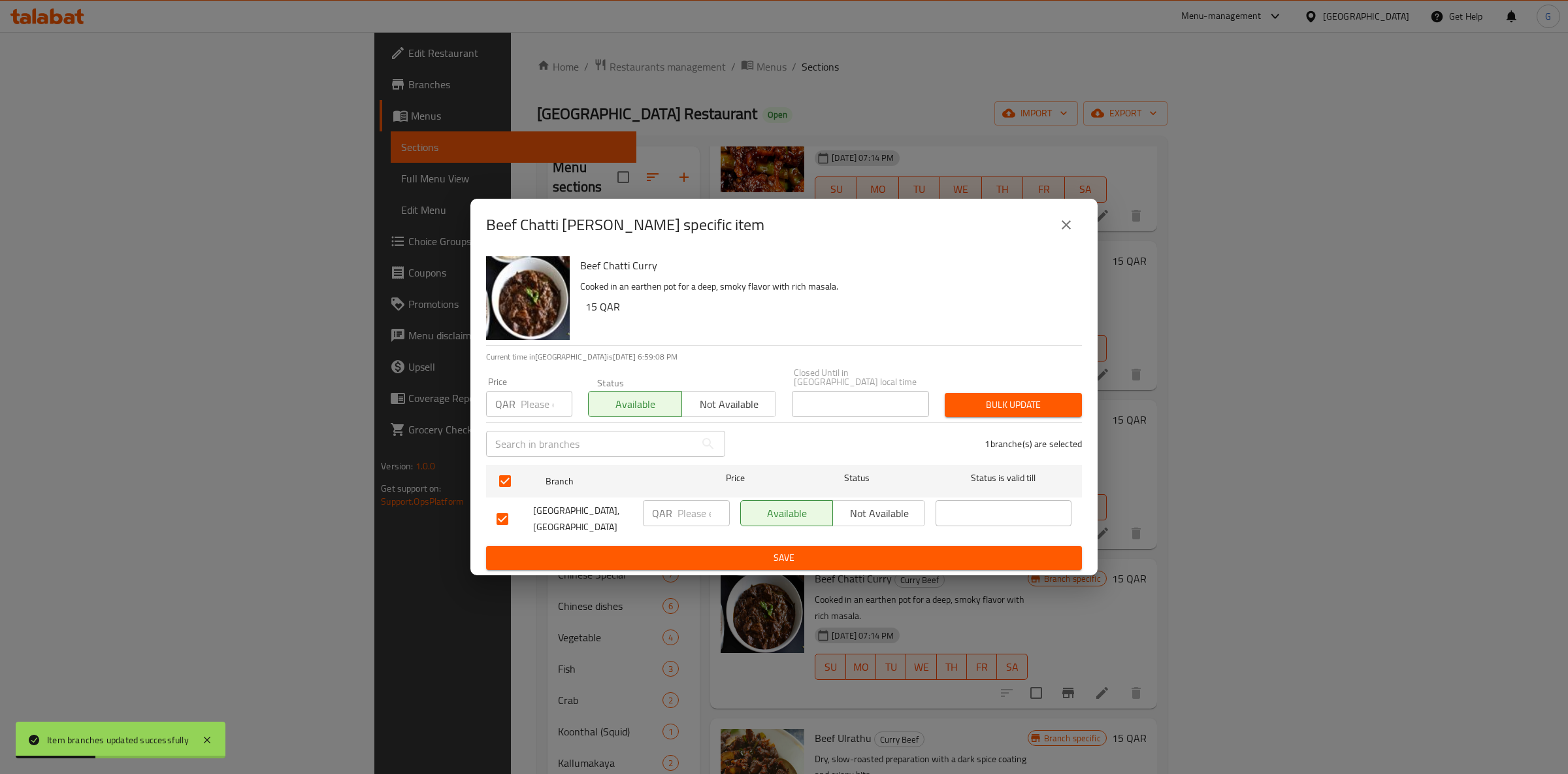
click at [789, 552] on span "Save" at bounding box center [784, 558] width 575 height 16
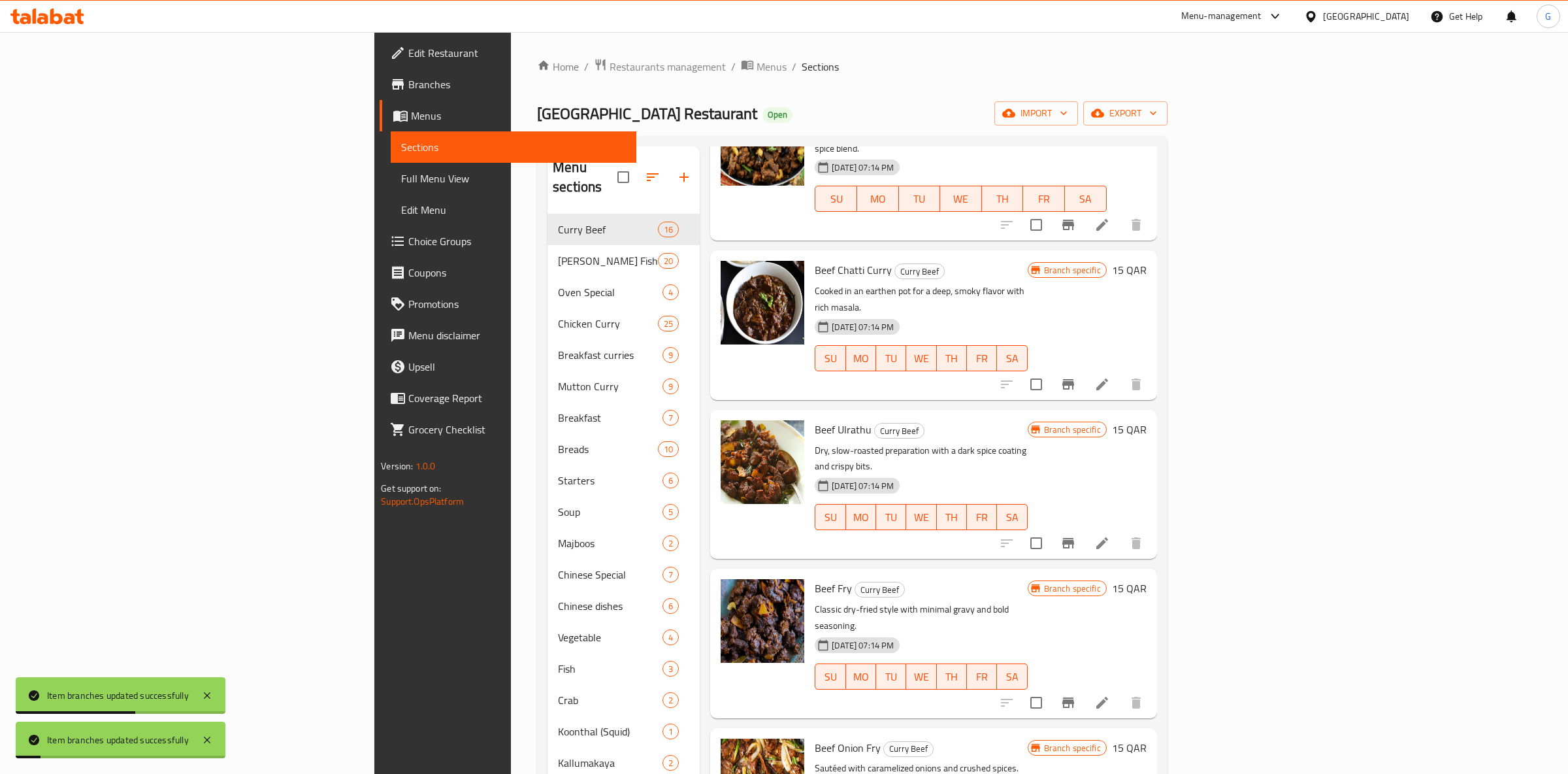
scroll to position [1484, 0]
click at [1076, 535] on icon "Branch-specific-item" at bounding box center [1068, 543] width 16 height 16
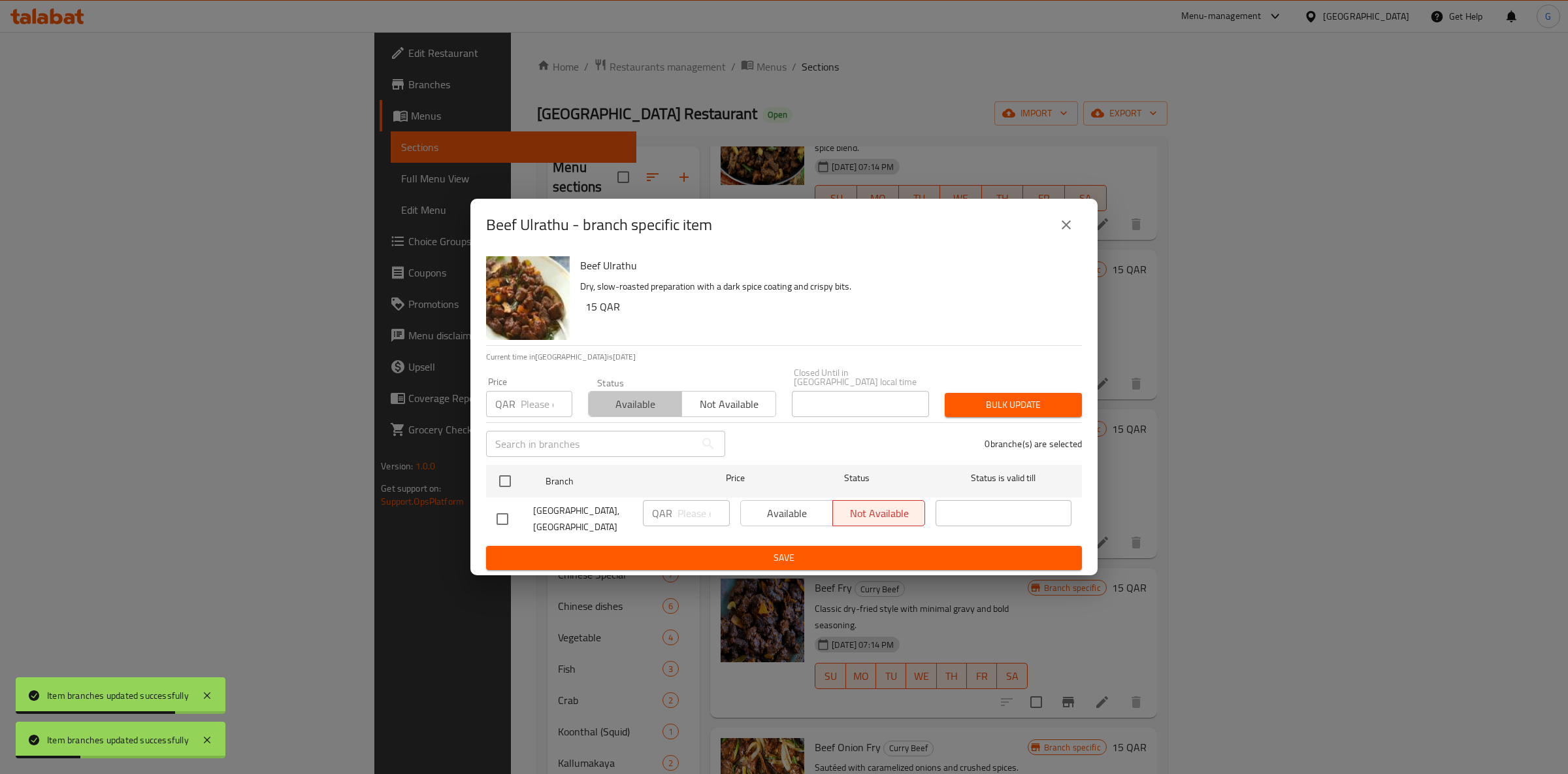
click at [604, 391] on button "Available" at bounding box center [635, 404] width 94 height 26
click at [605, 395] on span "Available" at bounding box center [635, 404] width 83 height 19
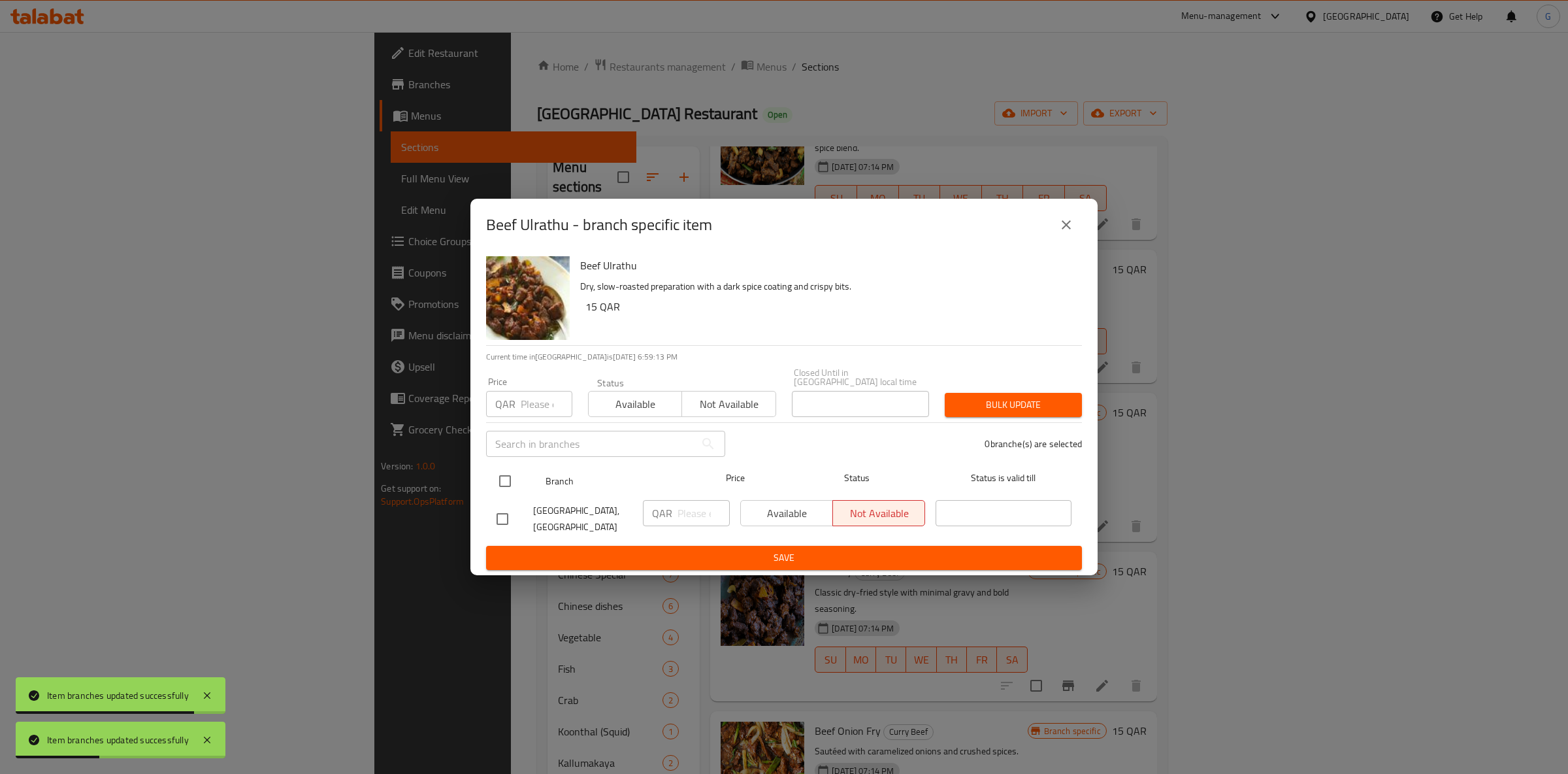
click at [509, 477] on input "checkbox" at bounding box center [505, 481] width 28 height 28
checkbox input "true"
click at [613, 410] on button "Available" at bounding box center [635, 404] width 94 height 26
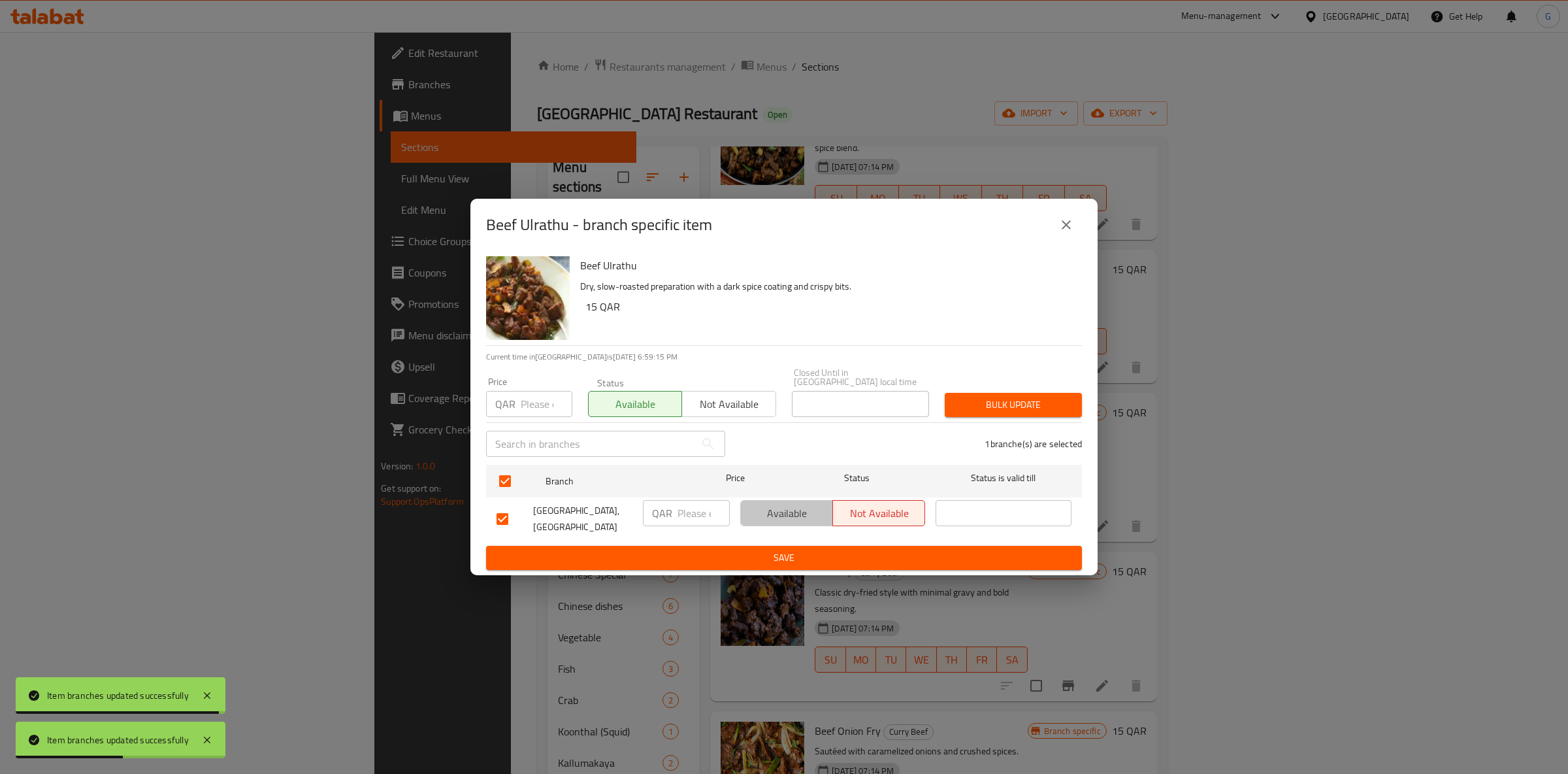
click at [794, 509] on span "Available" at bounding box center [787, 513] width 82 height 19
click at [793, 558] on span "Save" at bounding box center [784, 558] width 575 height 16
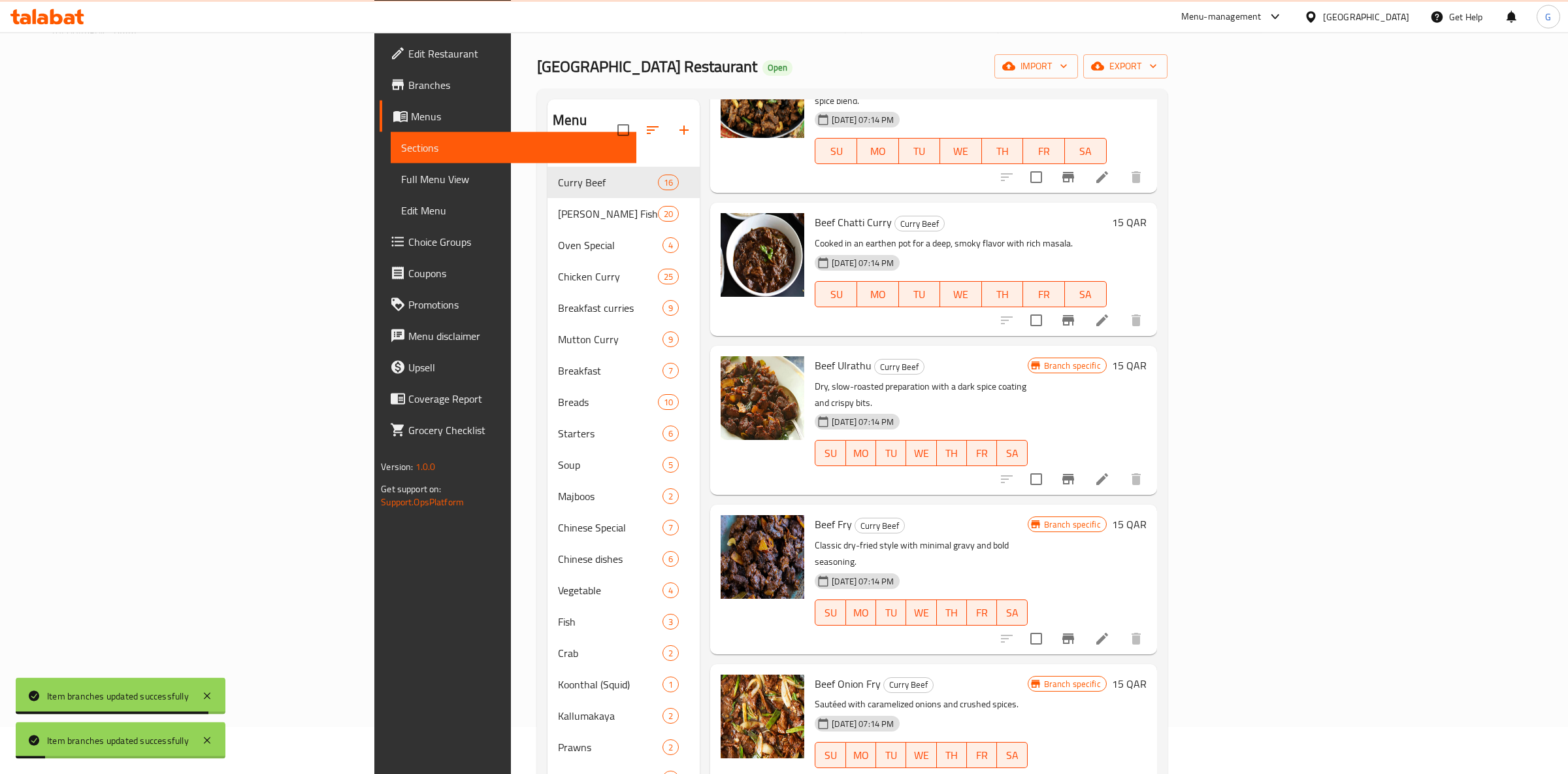
scroll to position [69, 0]
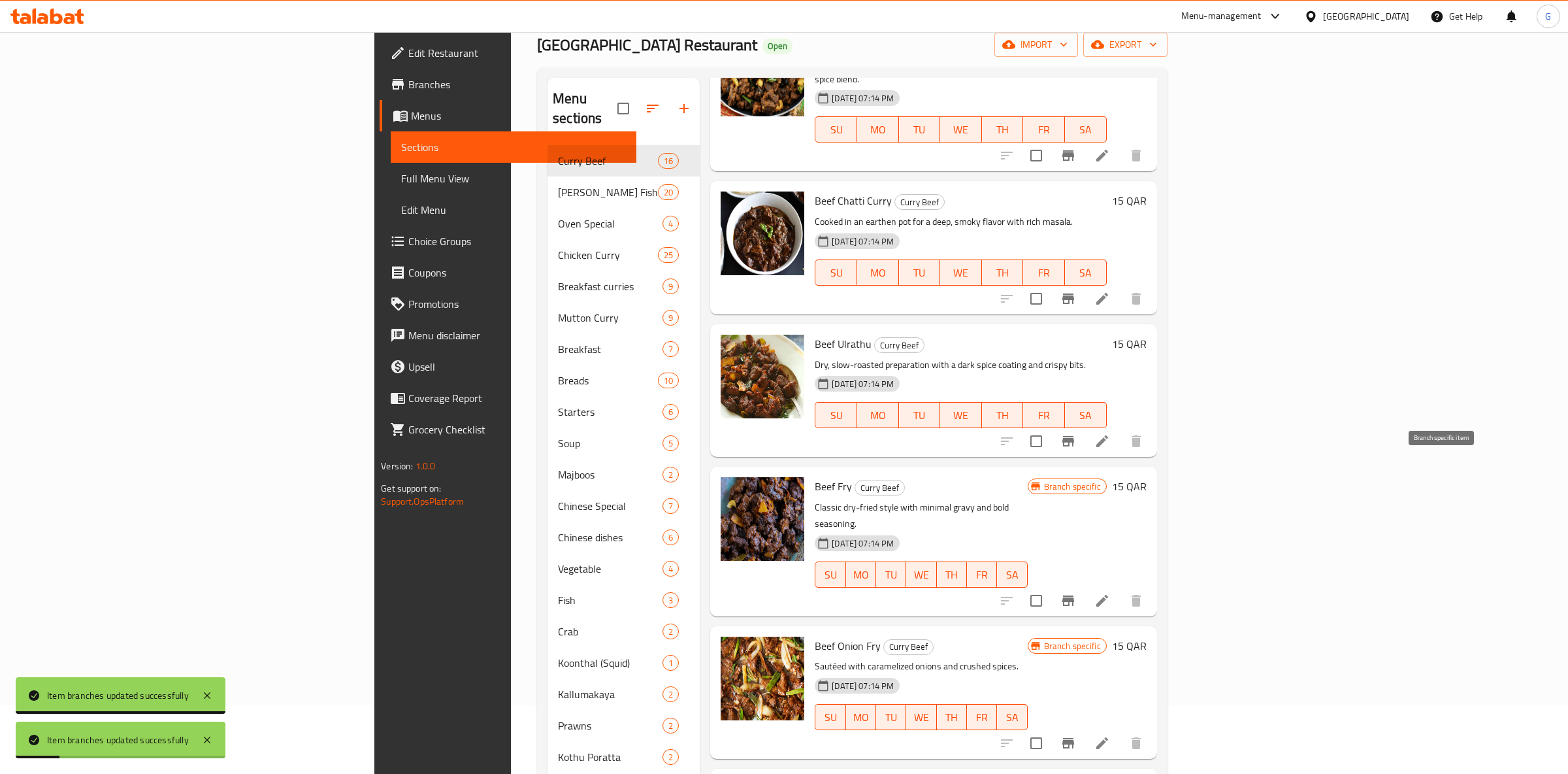
click at [1076, 593] on icon "Branch-specific-item" at bounding box center [1068, 601] width 16 height 16
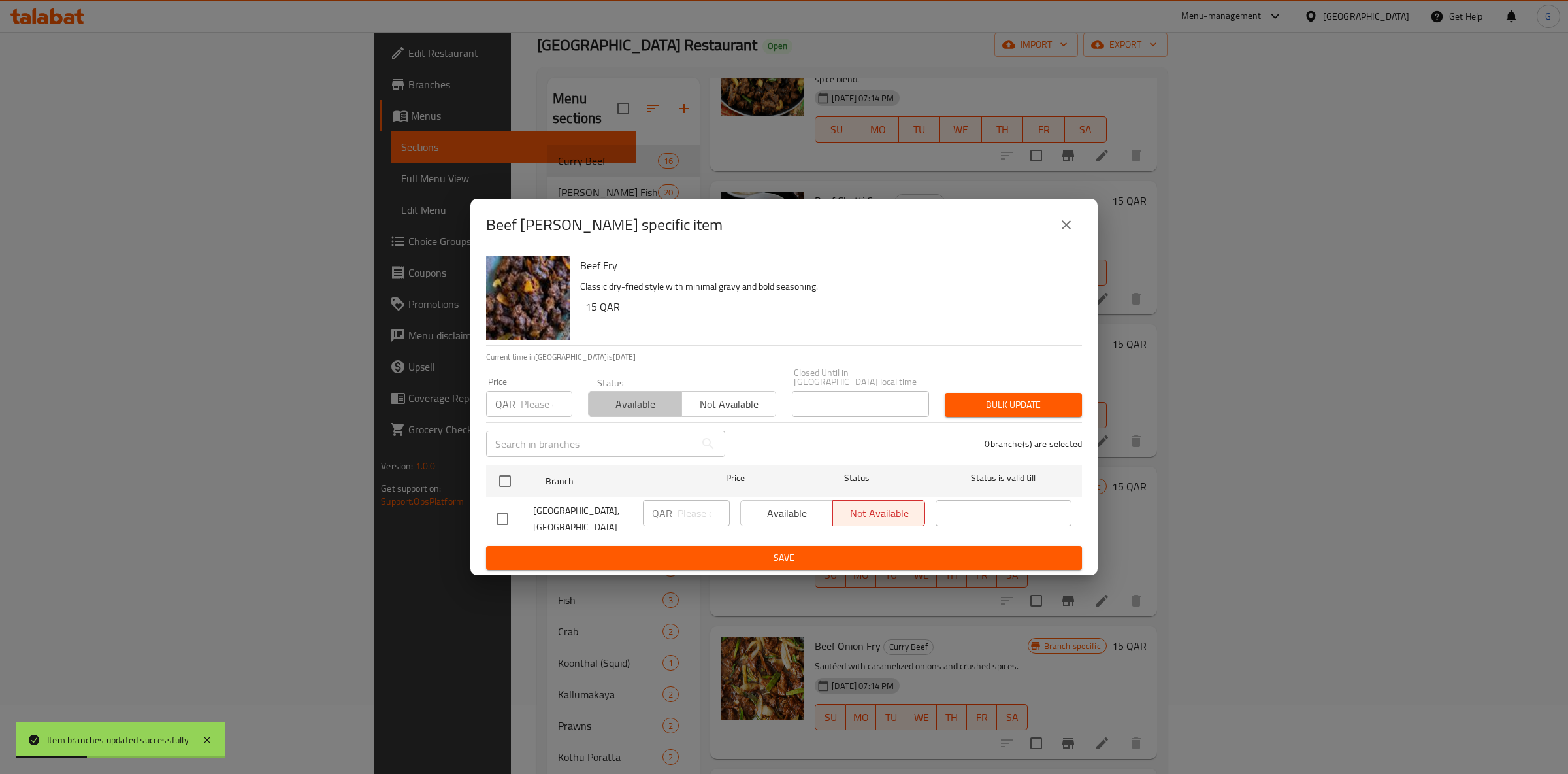
click at [636, 405] on span "Available" at bounding box center [635, 404] width 83 height 19
click at [519, 476] on input "checkbox" at bounding box center [505, 481] width 28 height 28
checkbox input "true"
click at [758, 517] on span "Available" at bounding box center [787, 513] width 82 height 19
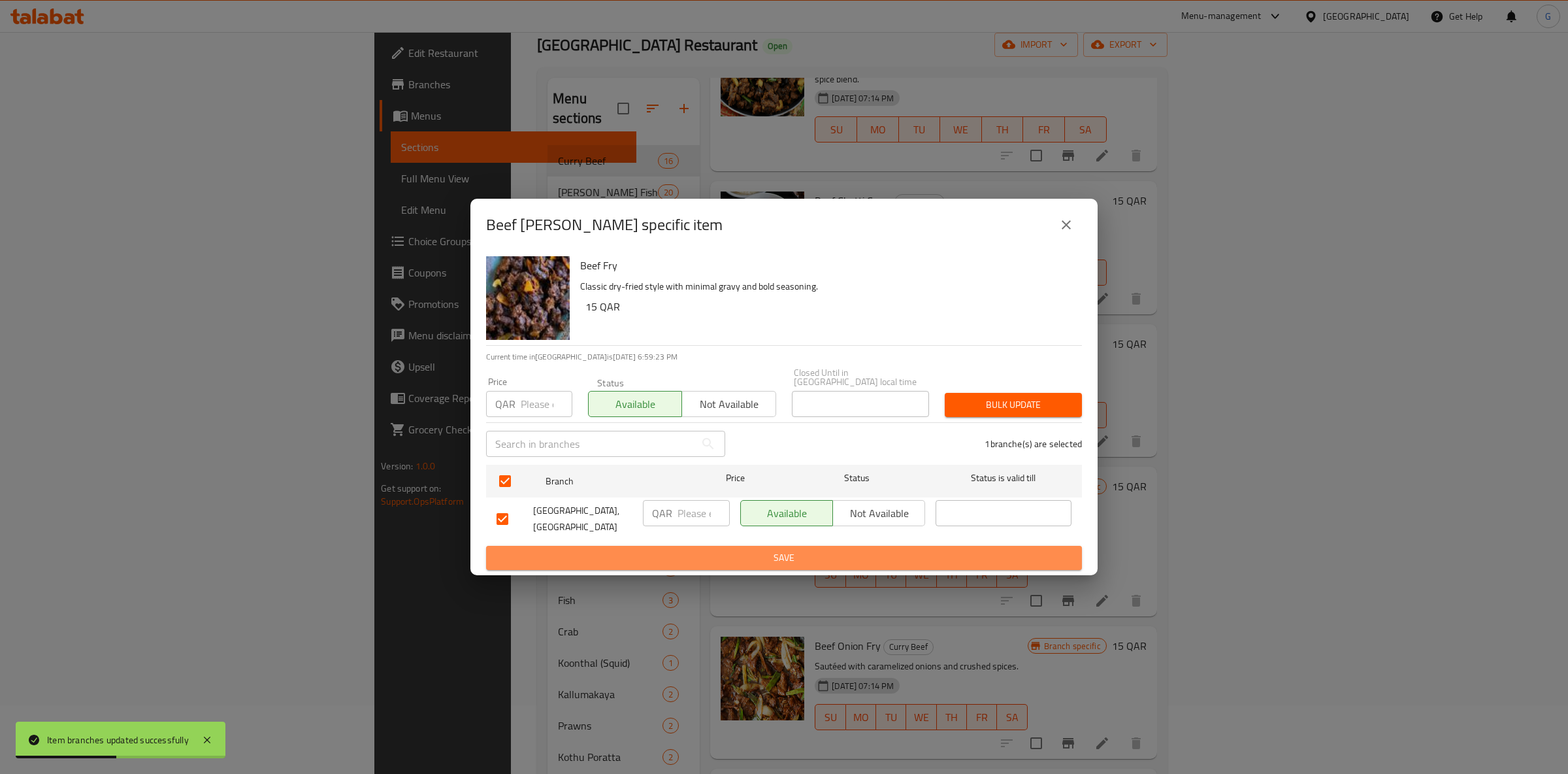
click at [755, 552] on span "Save" at bounding box center [784, 558] width 575 height 16
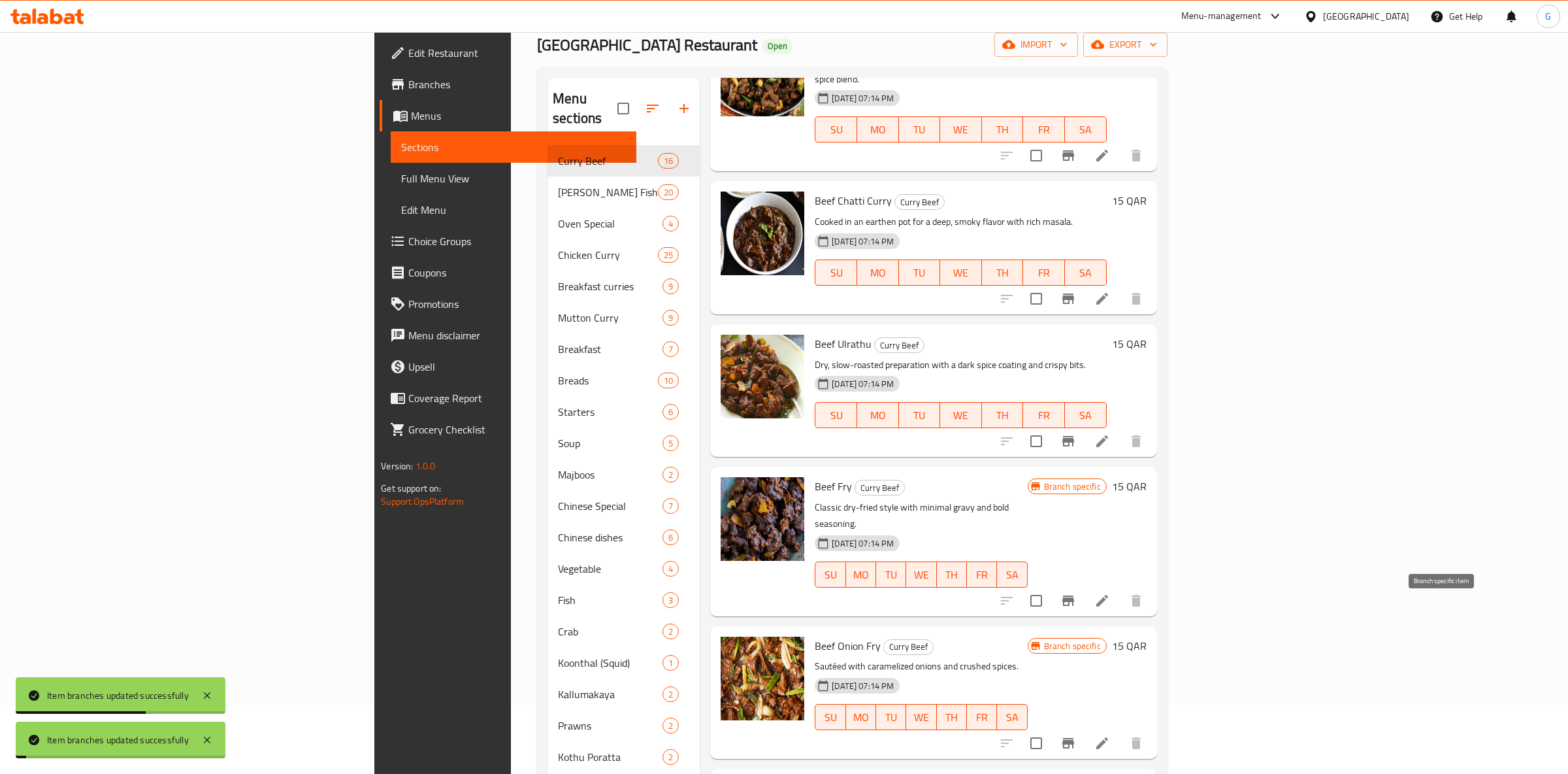
click at [1076, 735] on icon "Branch-specific-item" at bounding box center [1068, 743] width 16 height 16
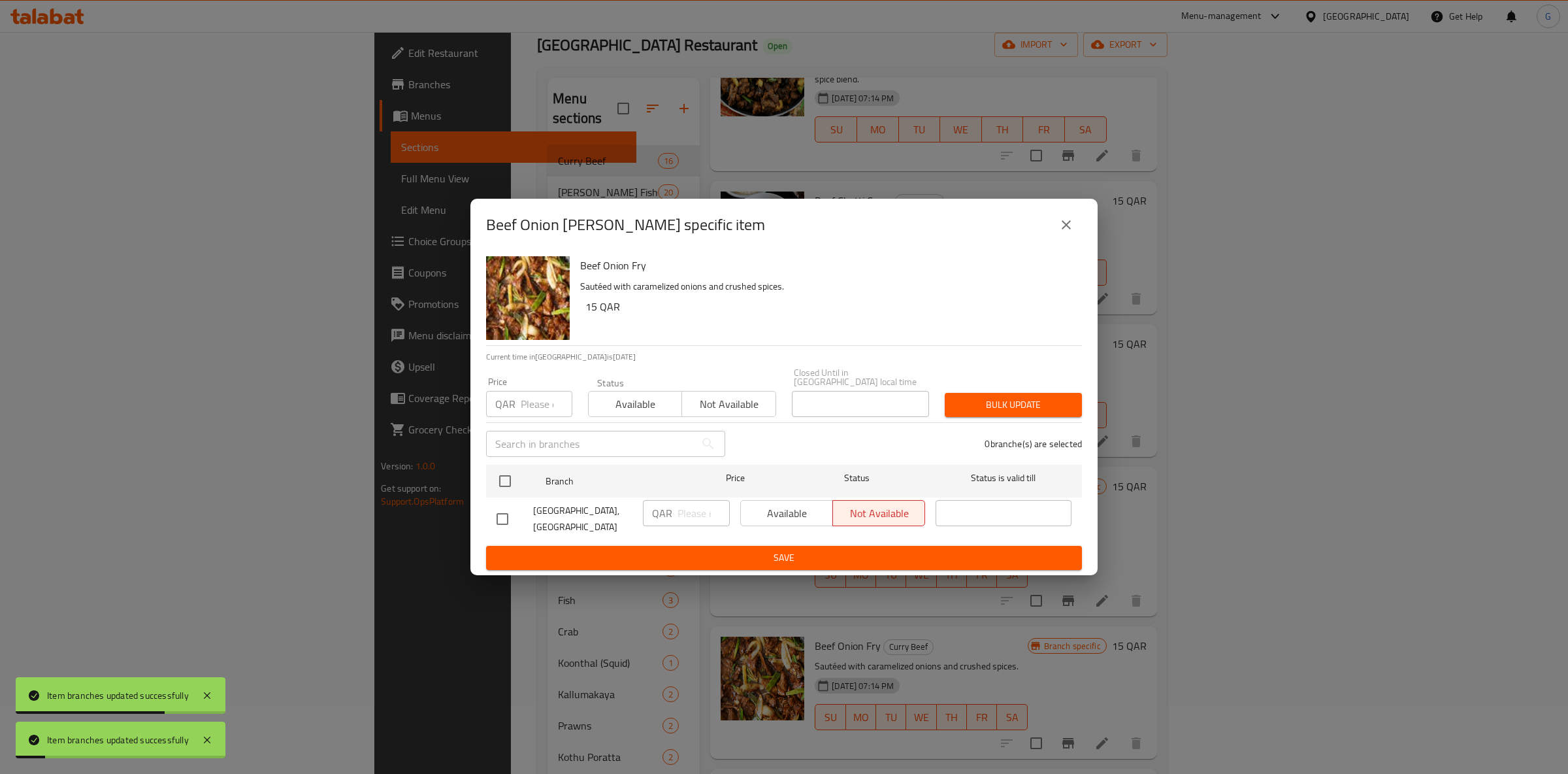
click at [654, 395] on span "Available" at bounding box center [635, 404] width 83 height 19
click at [801, 513] on div "Available Not available" at bounding box center [832, 513] width 185 height 26
click at [497, 468] on input "checkbox" at bounding box center [505, 481] width 28 height 28
checkbox input "true"
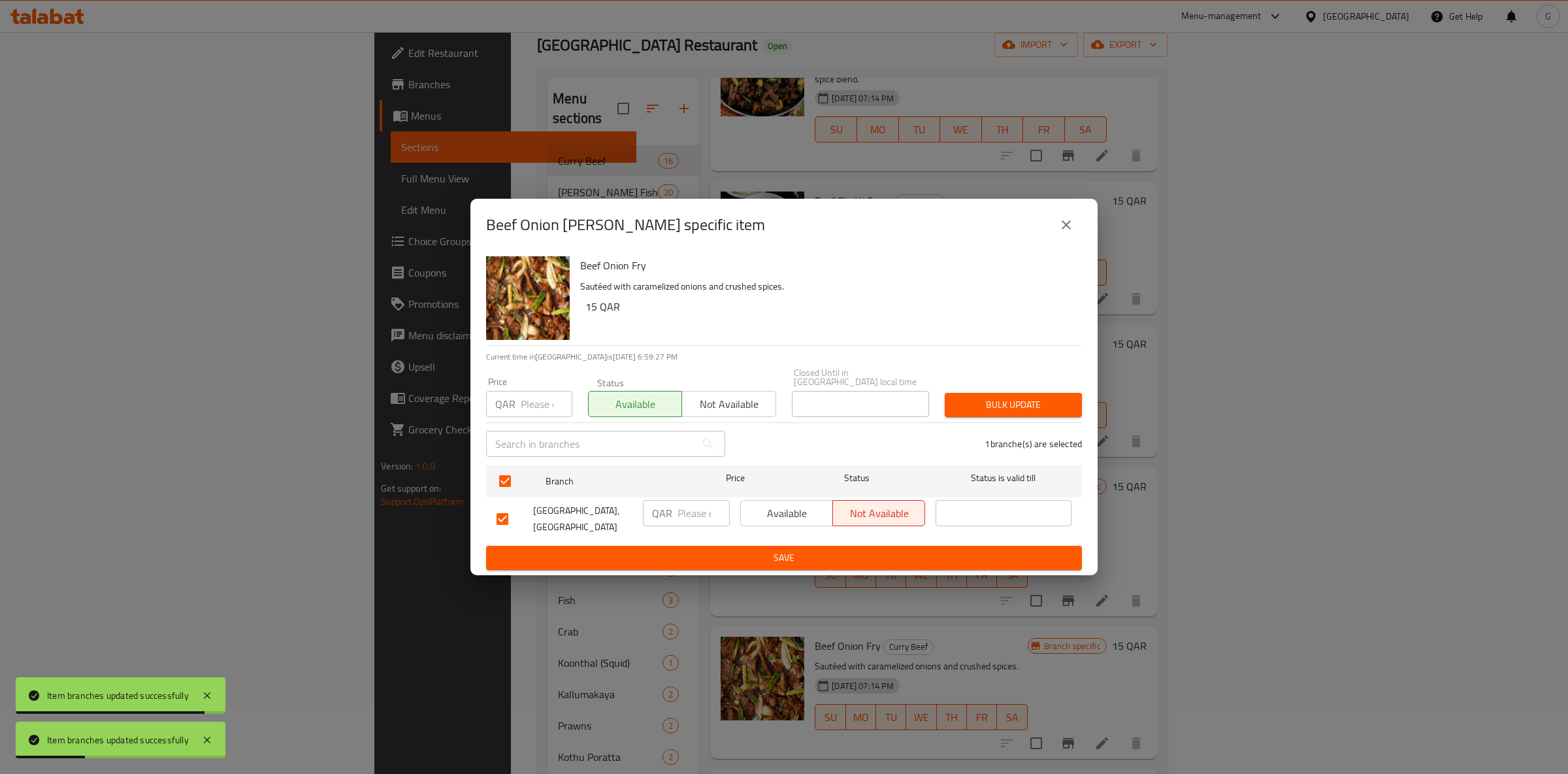
click at [817, 517] on button "Available" at bounding box center [787, 513] width 93 height 26
click at [817, 546] on button "Save" at bounding box center [784, 558] width 596 height 24
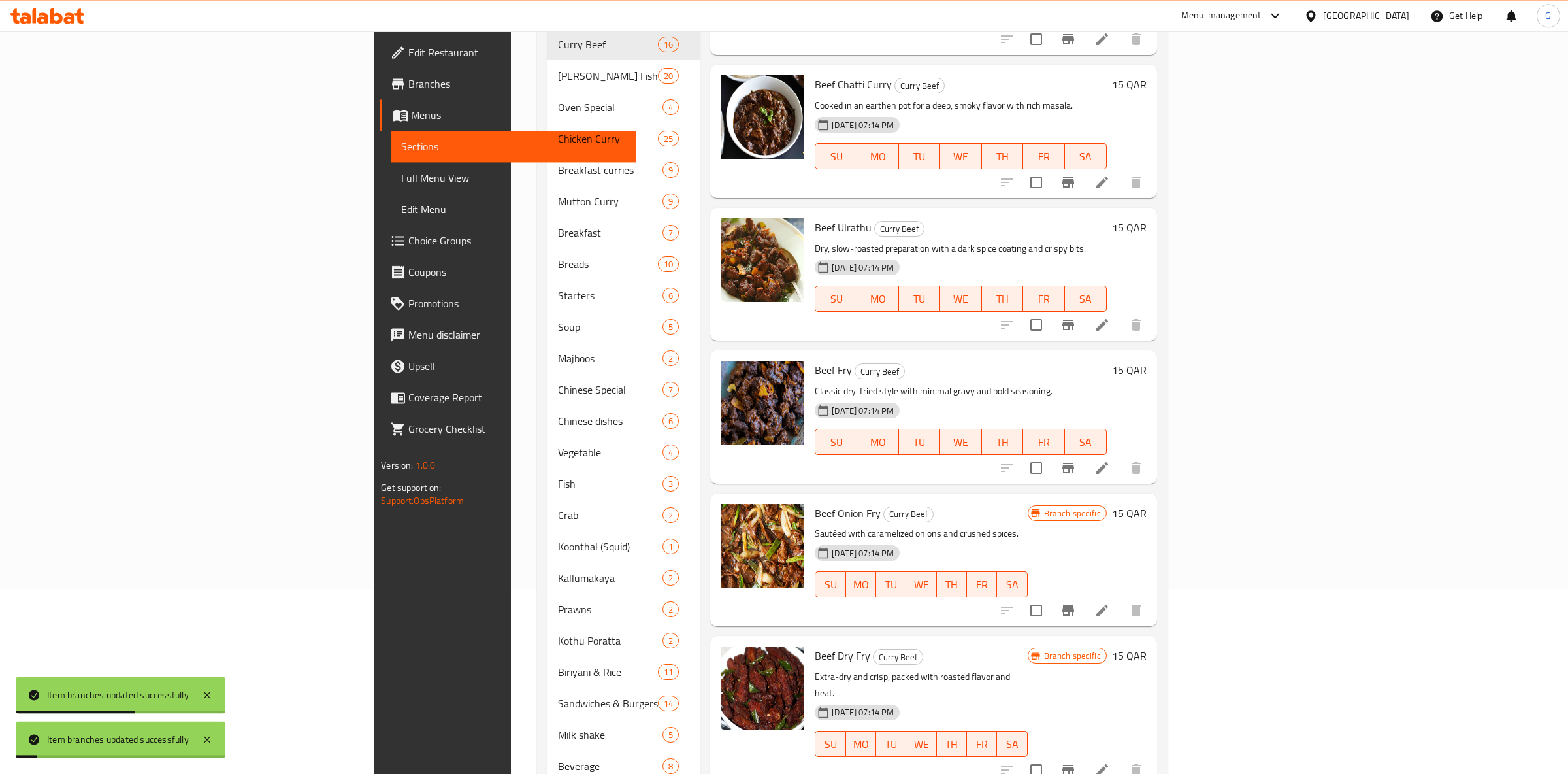
scroll to position [246, 0]
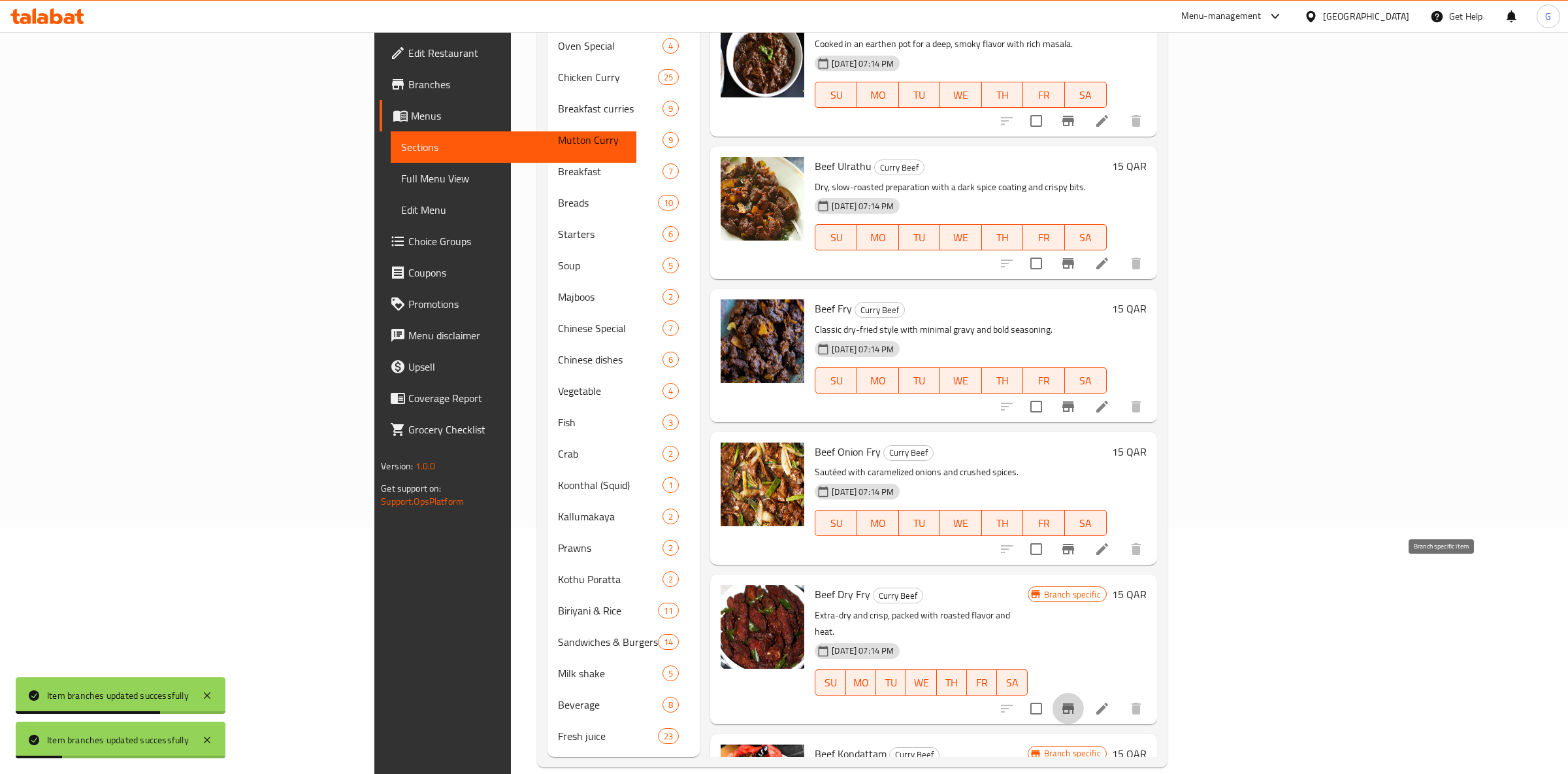
click at [1074, 703] on icon "Branch-specific-item" at bounding box center [1068, 708] width 12 height 10
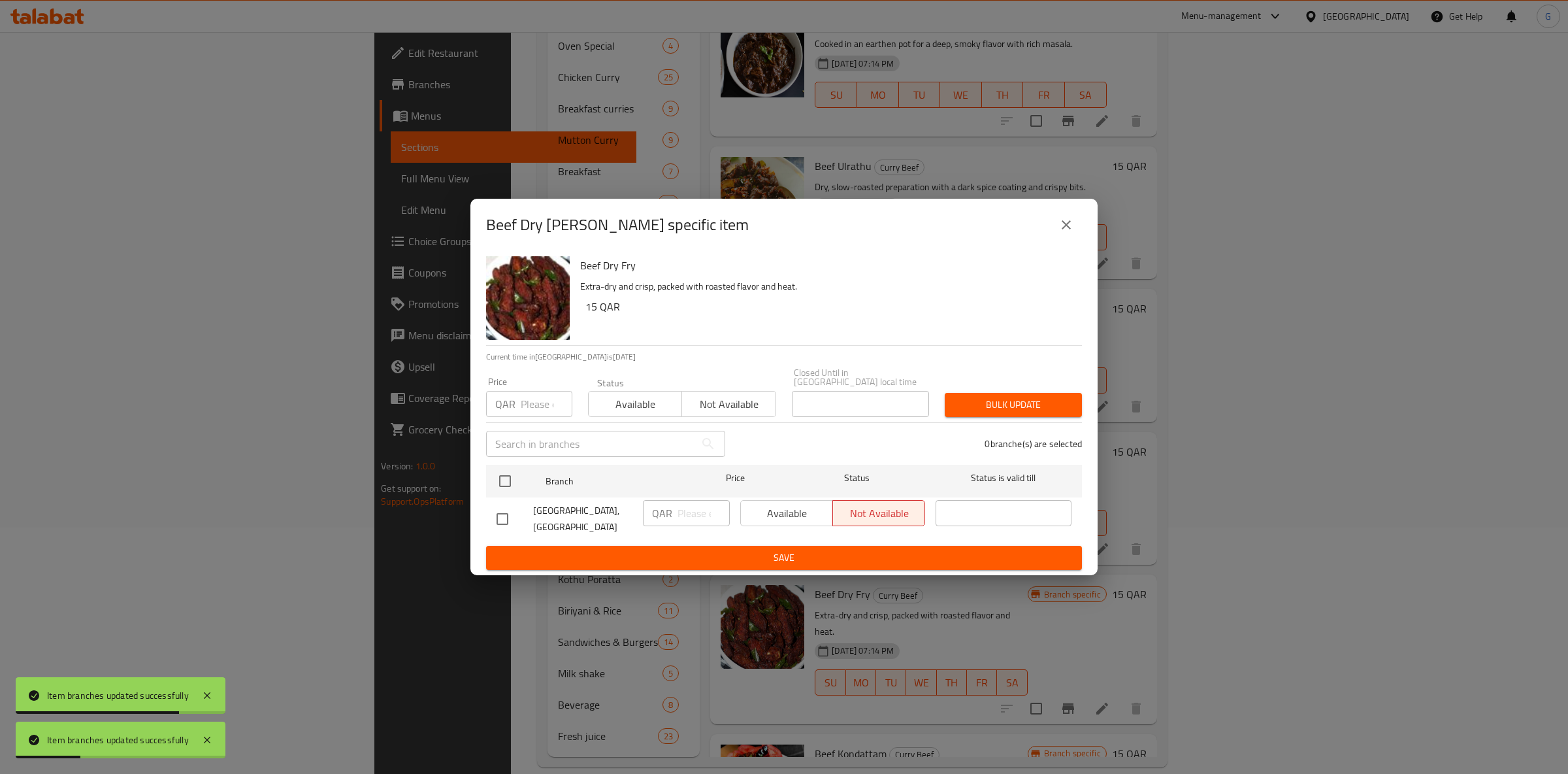
click at [634, 407] on span "Available" at bounding box center [635, 404] width 83 height 19
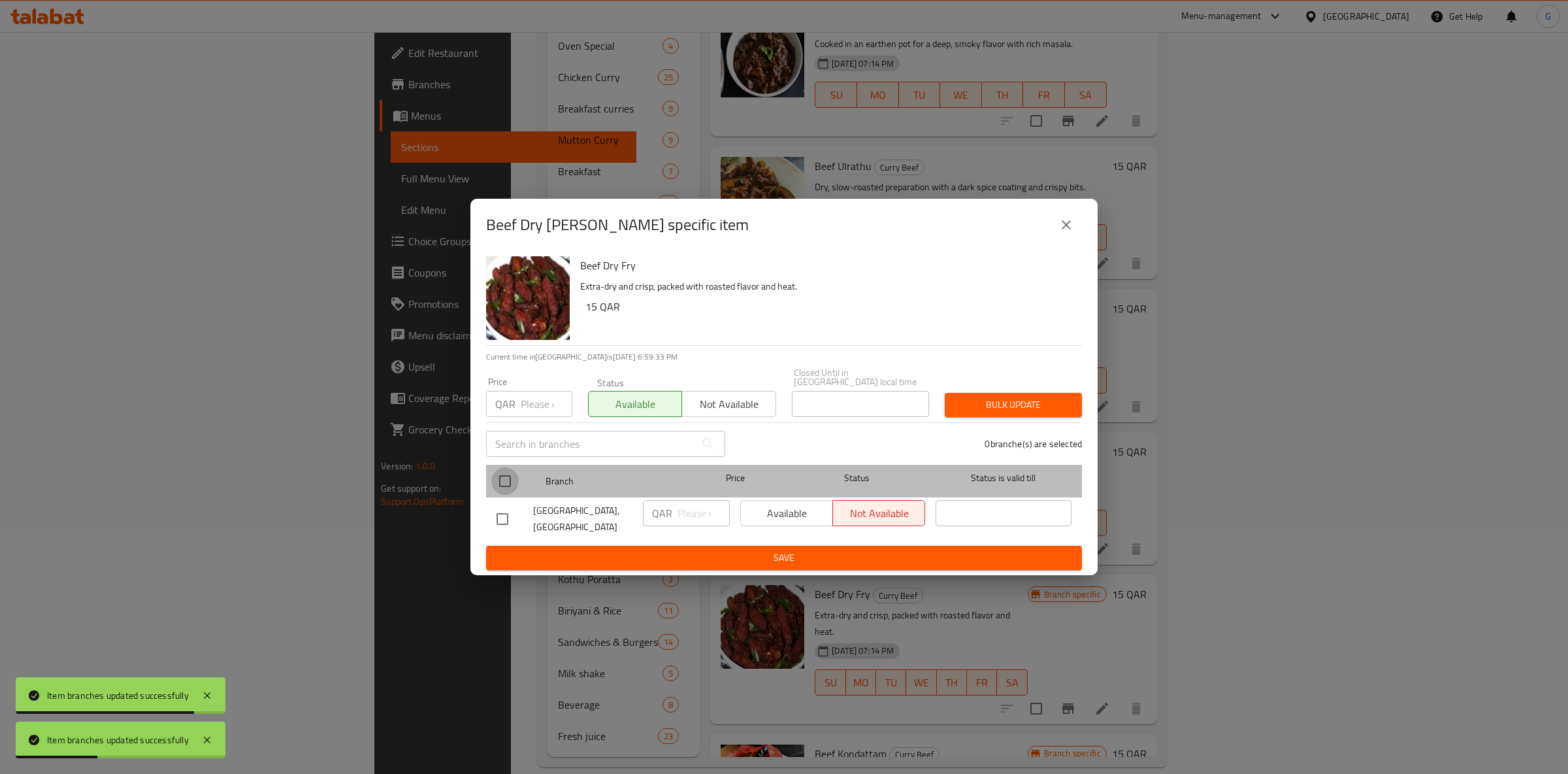
click at [505, 477] on input "checkbox" at bounding box center [505, 481] width 28 height 28
checkbox input "true"
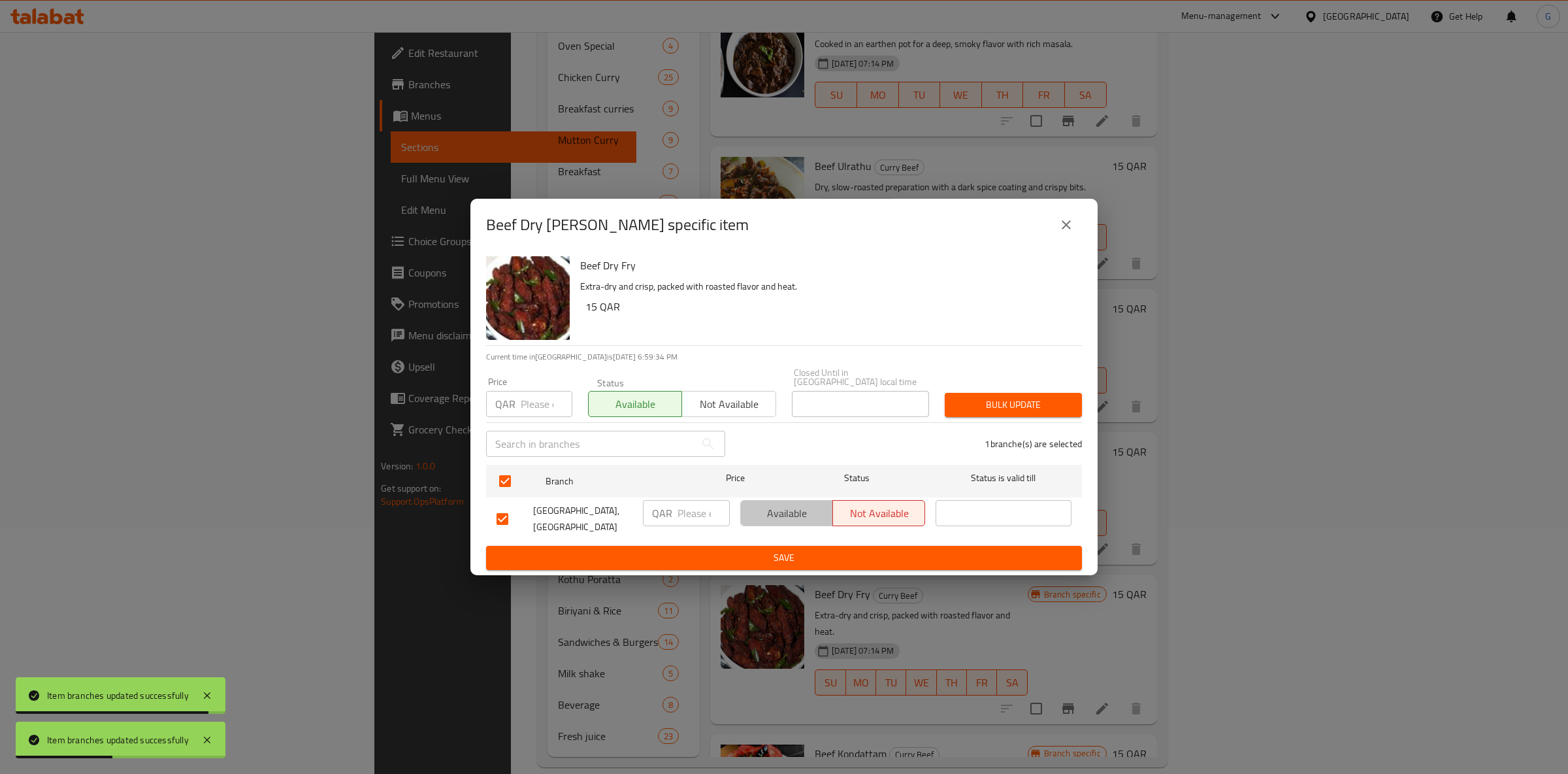
click at [796, 511] on span "Available" at bounding box center [787, 513] width 82 height 19
click at [812, 550] on span "Save" at bounding box center [784, 558] width 575 height 16
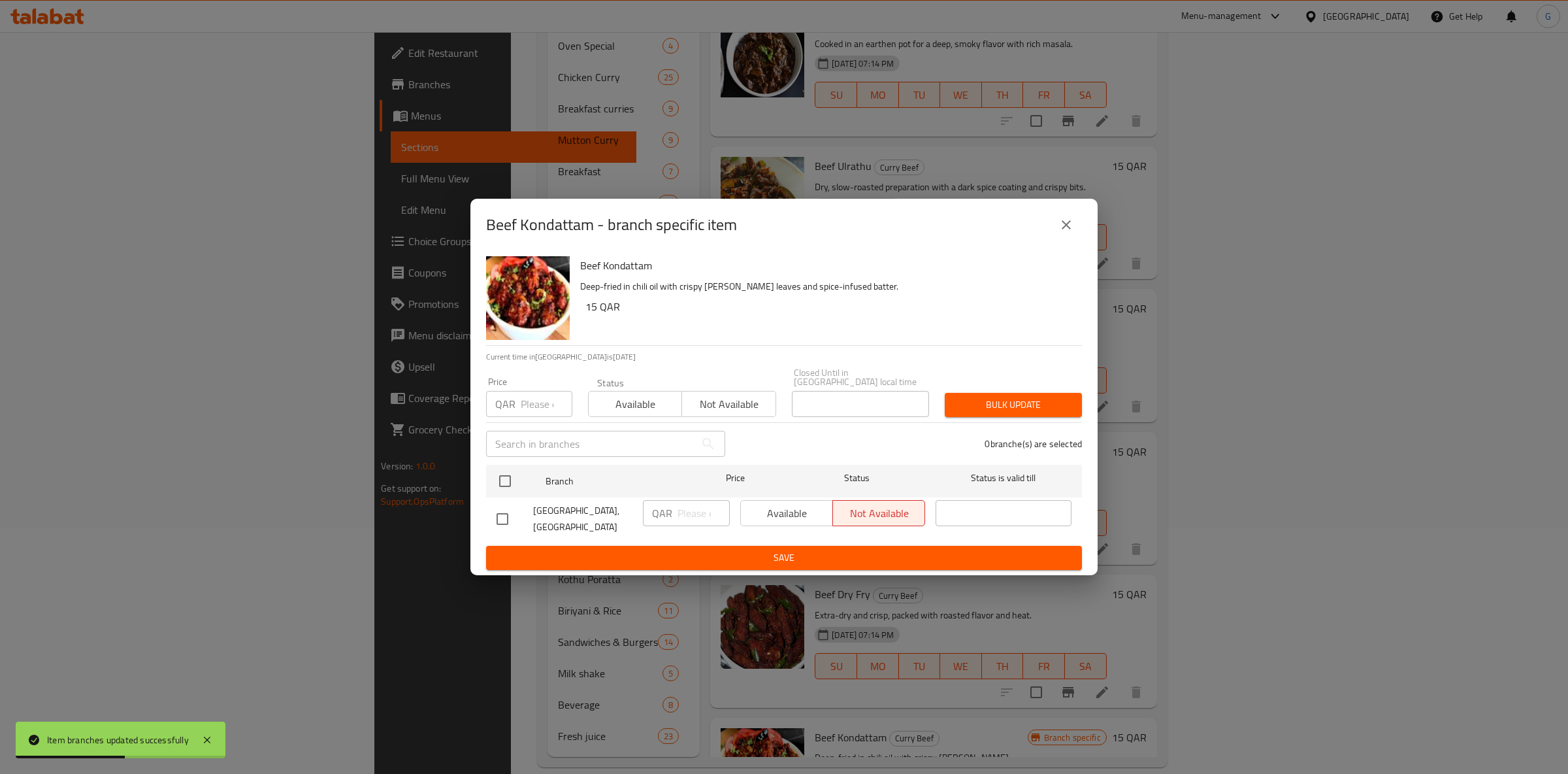
click at [602, 404] on span "Available" at bounding box center [635, 404] width 83 height 19
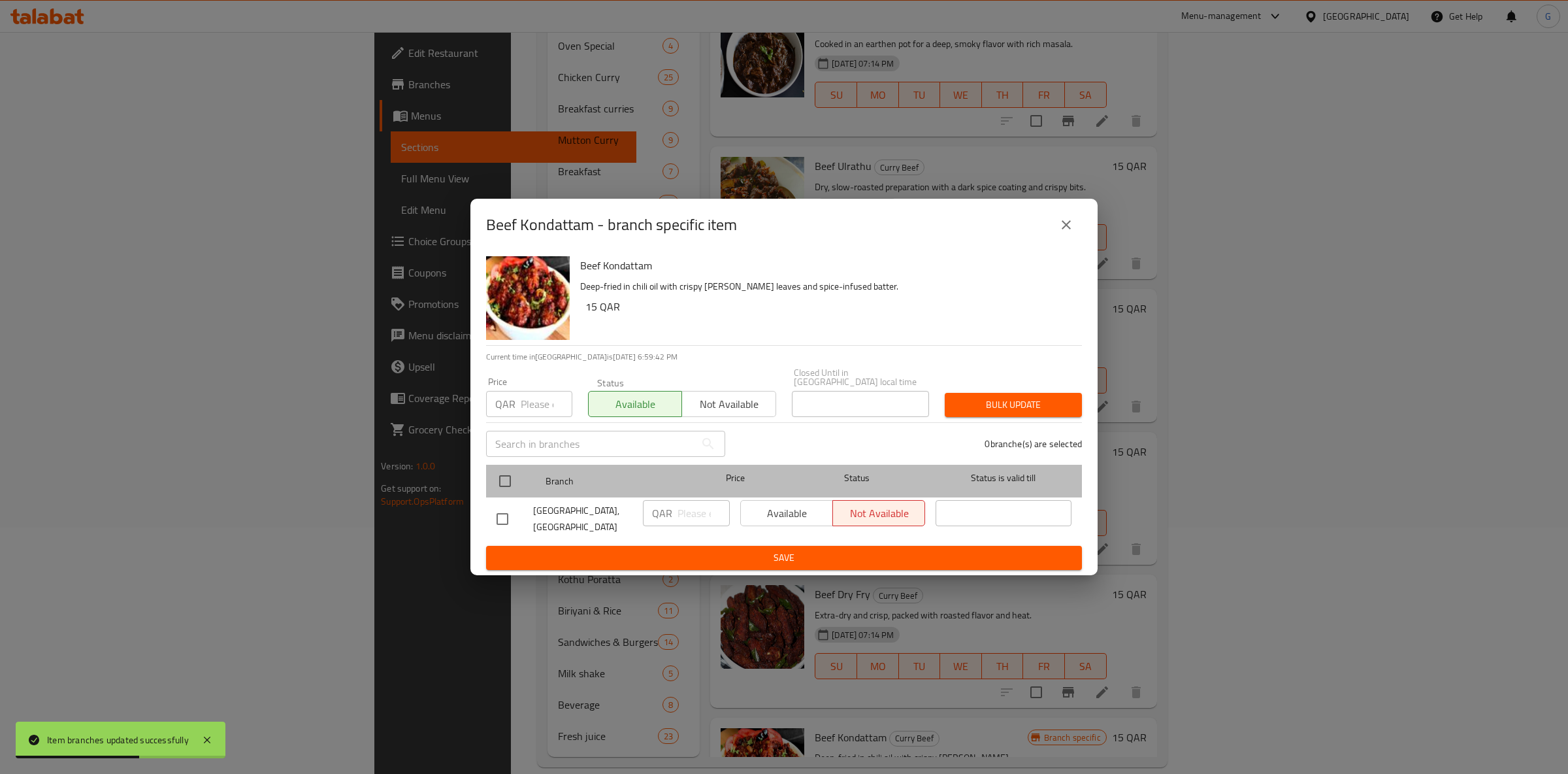
click at [525, 469] on div at bounding box center [515, 481] width 49 height 38
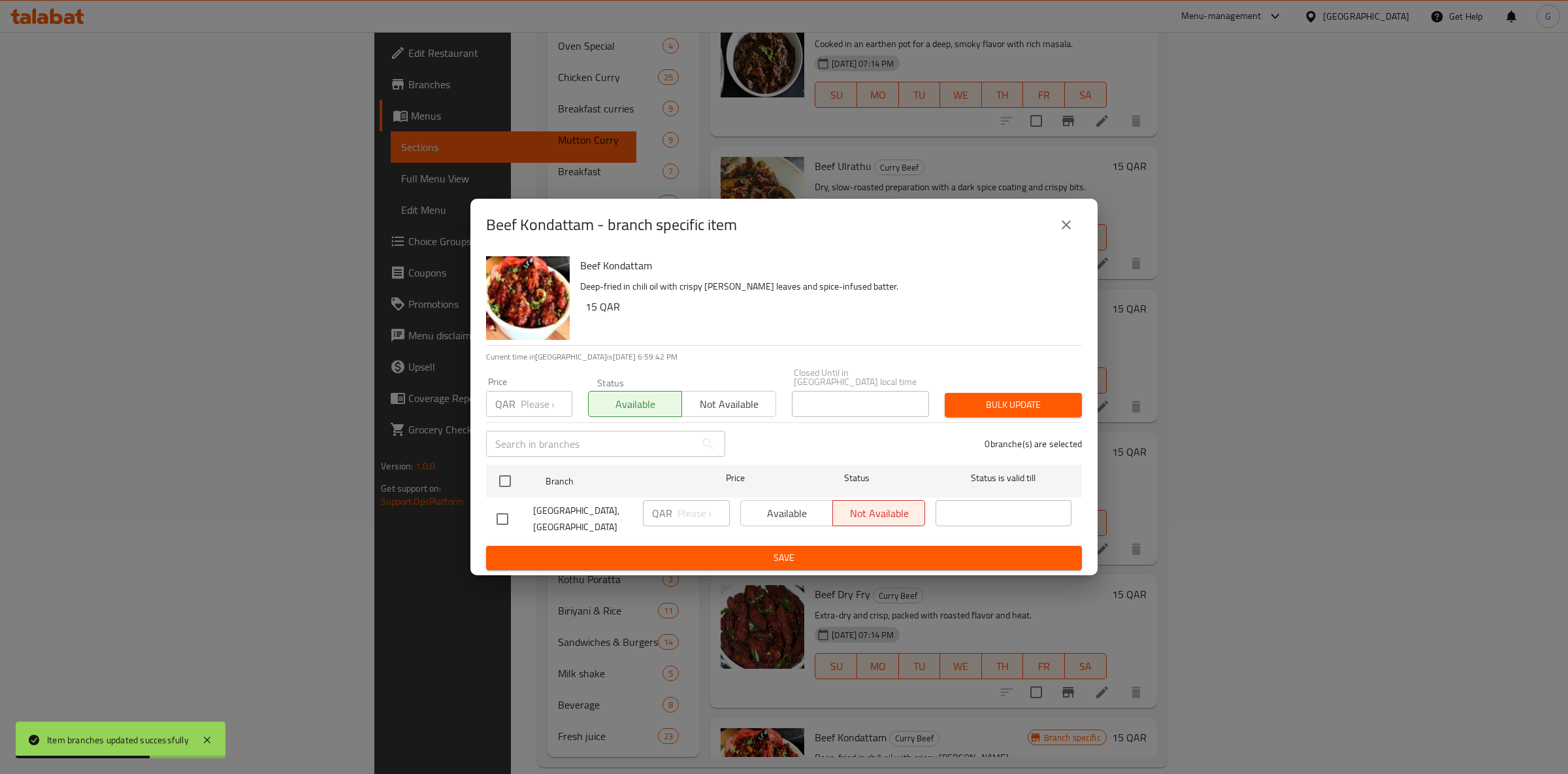
click at [791, 503] on div "Available Not available" at bounding box center [832, 513] width 185 height 26
drag, startPoint x: 787, startPoint y: 491, endPoint x: 785, endPoint y: 504, distance: 13.2
click at [788, 488] on ul "Branch Price Status Status is valid till Oyster Palace Restaurant, Bin Omran QA…" at bounding box center [784, 503] width 596 height 87
click at [783, 509] on div "Available Not available" at bounding box center [832, 513] width 185 height 26
click at [499, 486] on input "checkbox" at bounding box center [505, 481] width 28 height 28
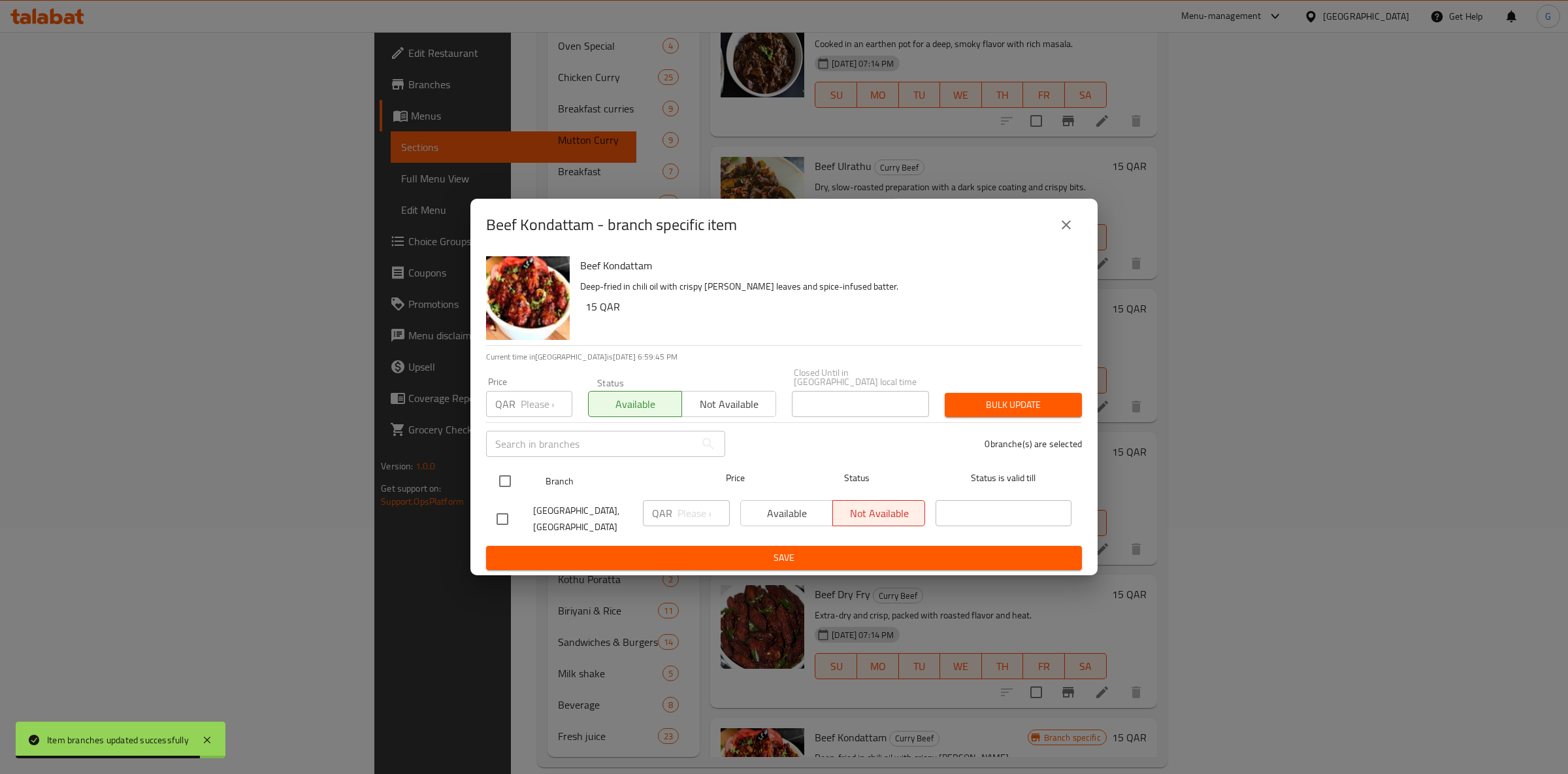
checkbox input "true"
click at [763, 512] on span "Available" at bounding box center [787, 513] width 82 height 19
click at [783, 576] on div "Beef Kondattam - branch specific item Beef Kondattam Deep-fried in chili oil wi…" at bounding box center [784, 387] width 1568 height 774
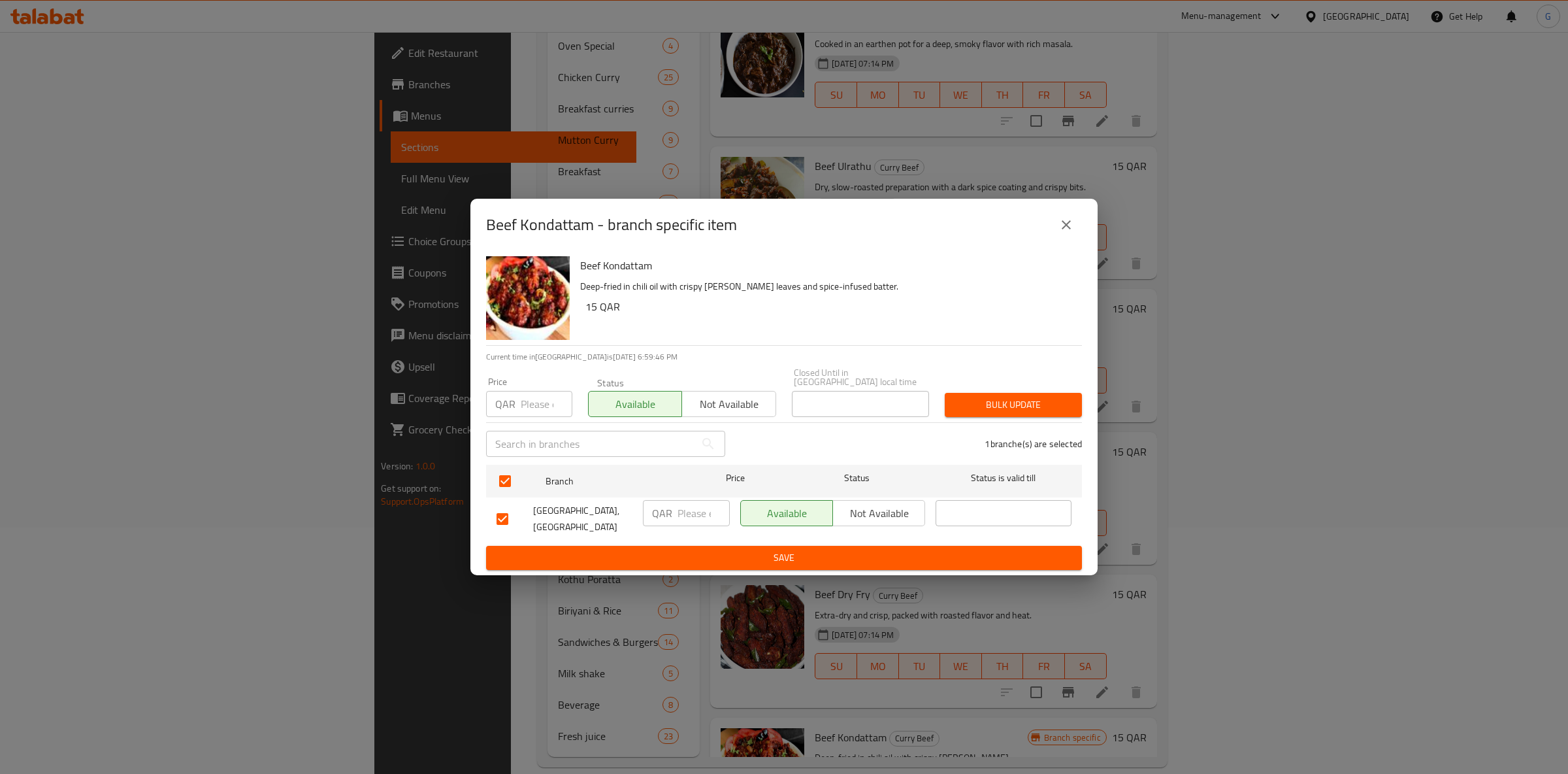
click at [786, 555] on span "Save" at bounding box center [784, 558] width 575 height 16
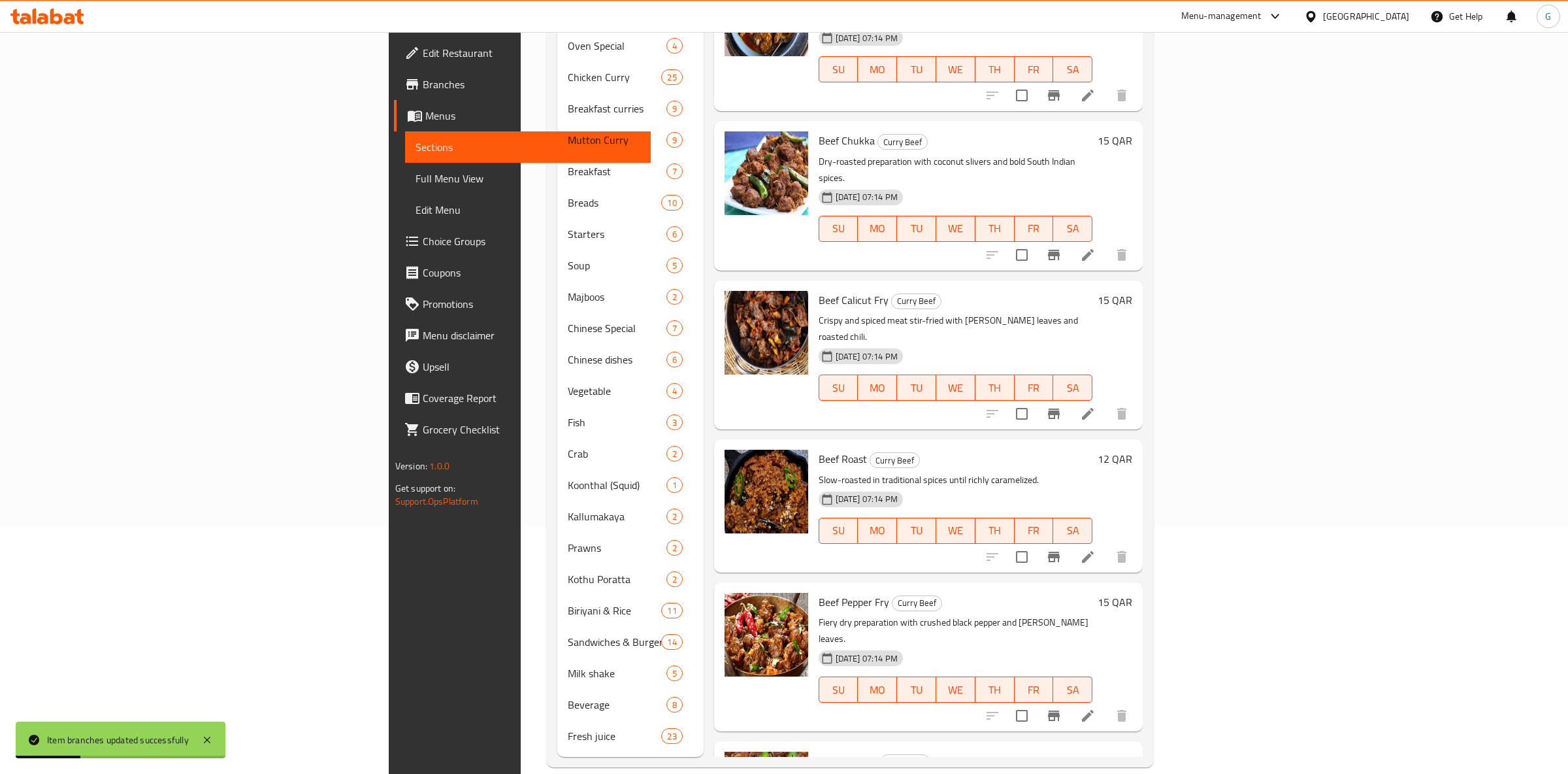
scroll to position [0, 0]
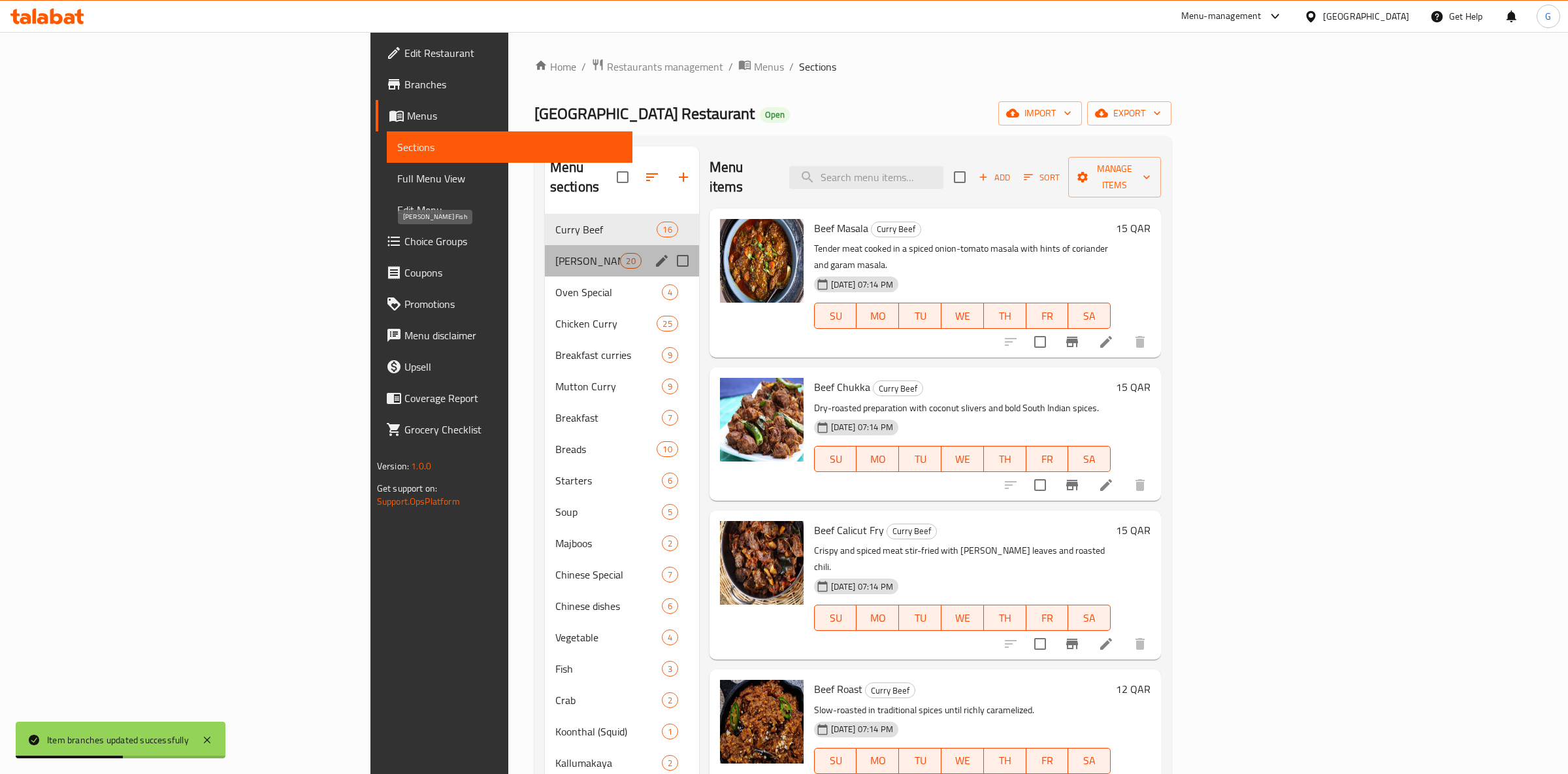
click at [555, 253] on span "Curry Fish" at bounding box center [588, 261] width 65 height 16
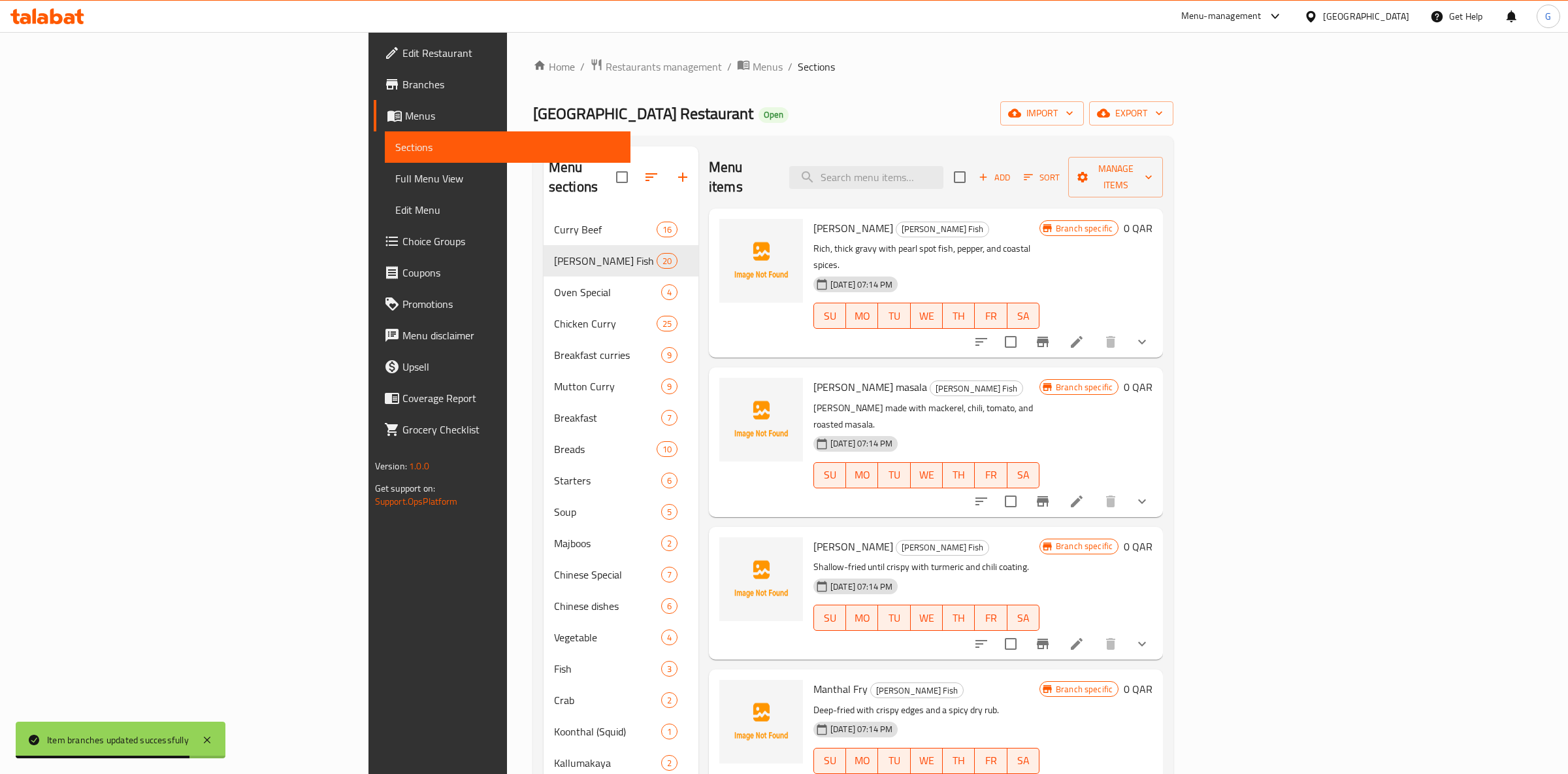
click at [1049, 337] on icon "Branch-specific-item" at bounding box center [1043, 342] width 12 height 10
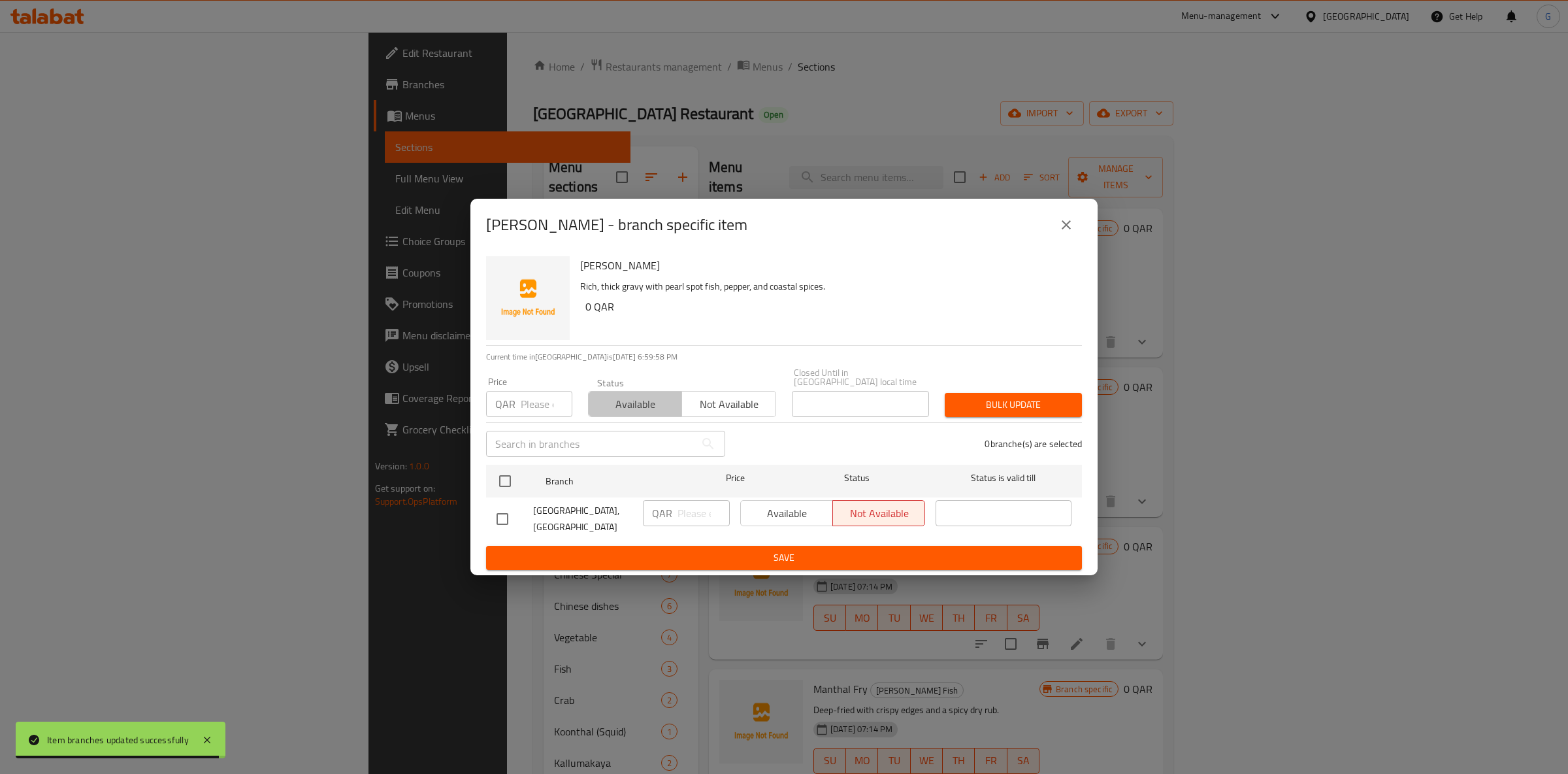
click at [604, 409] on button "Available" at bounding box center [635, 404] width 94 height 26
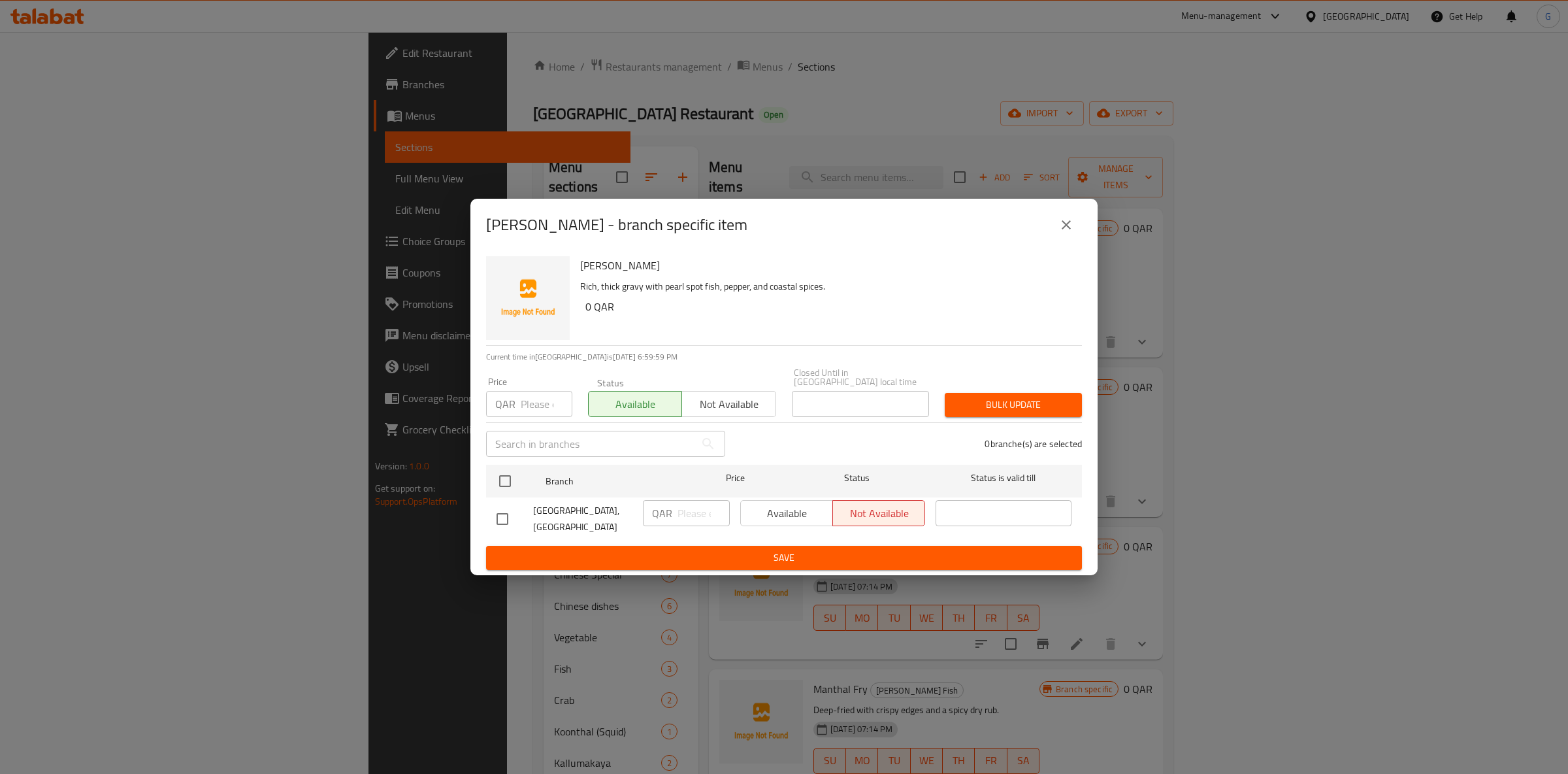
click at [753, 512] on div "Available Not available" at bounding box center [832, 513] width 185 height 26
click at [500, 467] on input "checkbox" at bounding box center [505, 481] width 28 height 28
checkbox input "true"
click at [751, 500] on button "Available" at bounding box center [787, 513] width 93 height 26
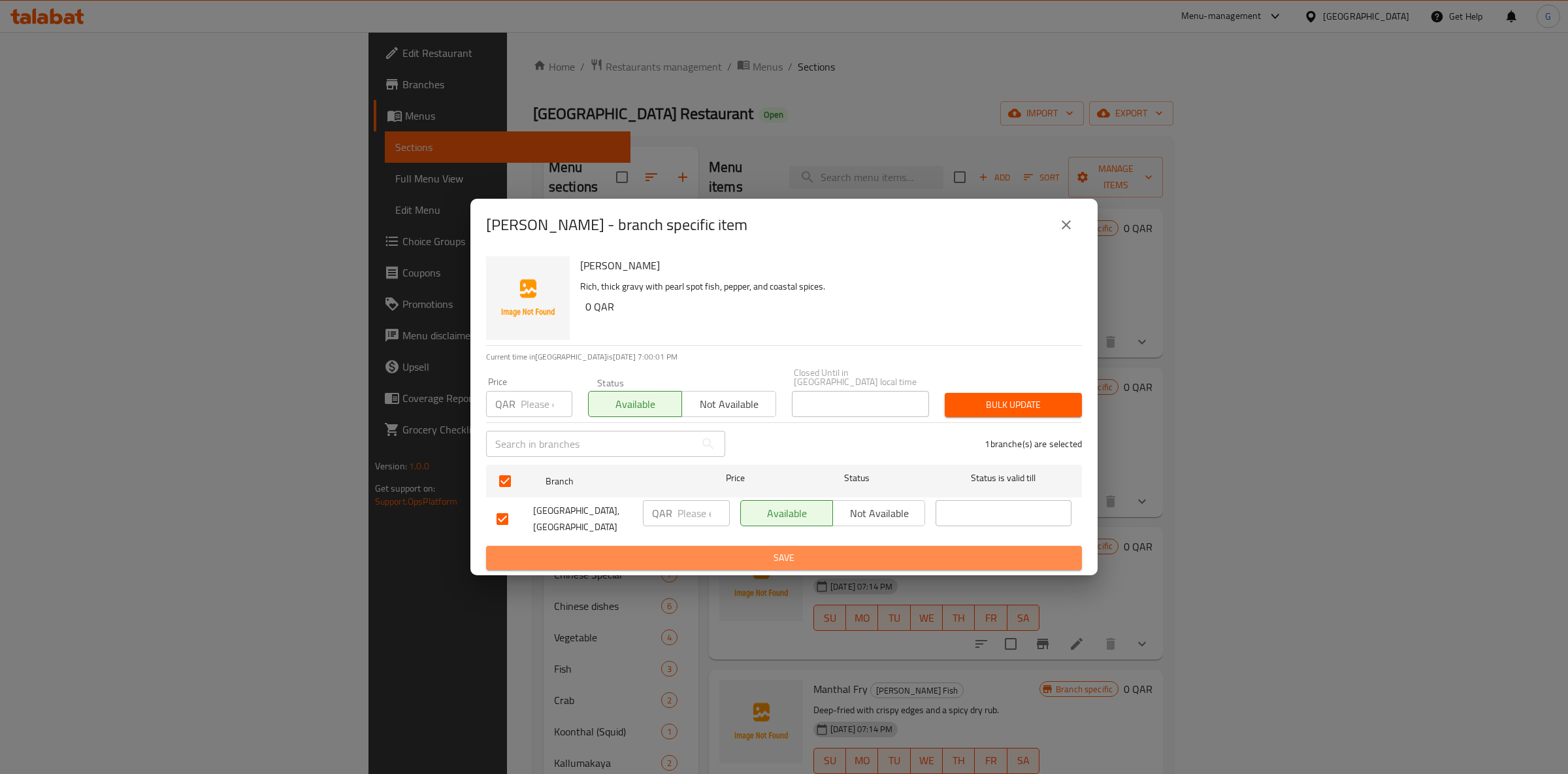
click at [796, 546] on button "Save" at bounding box center [784, 558] width 596 height 24
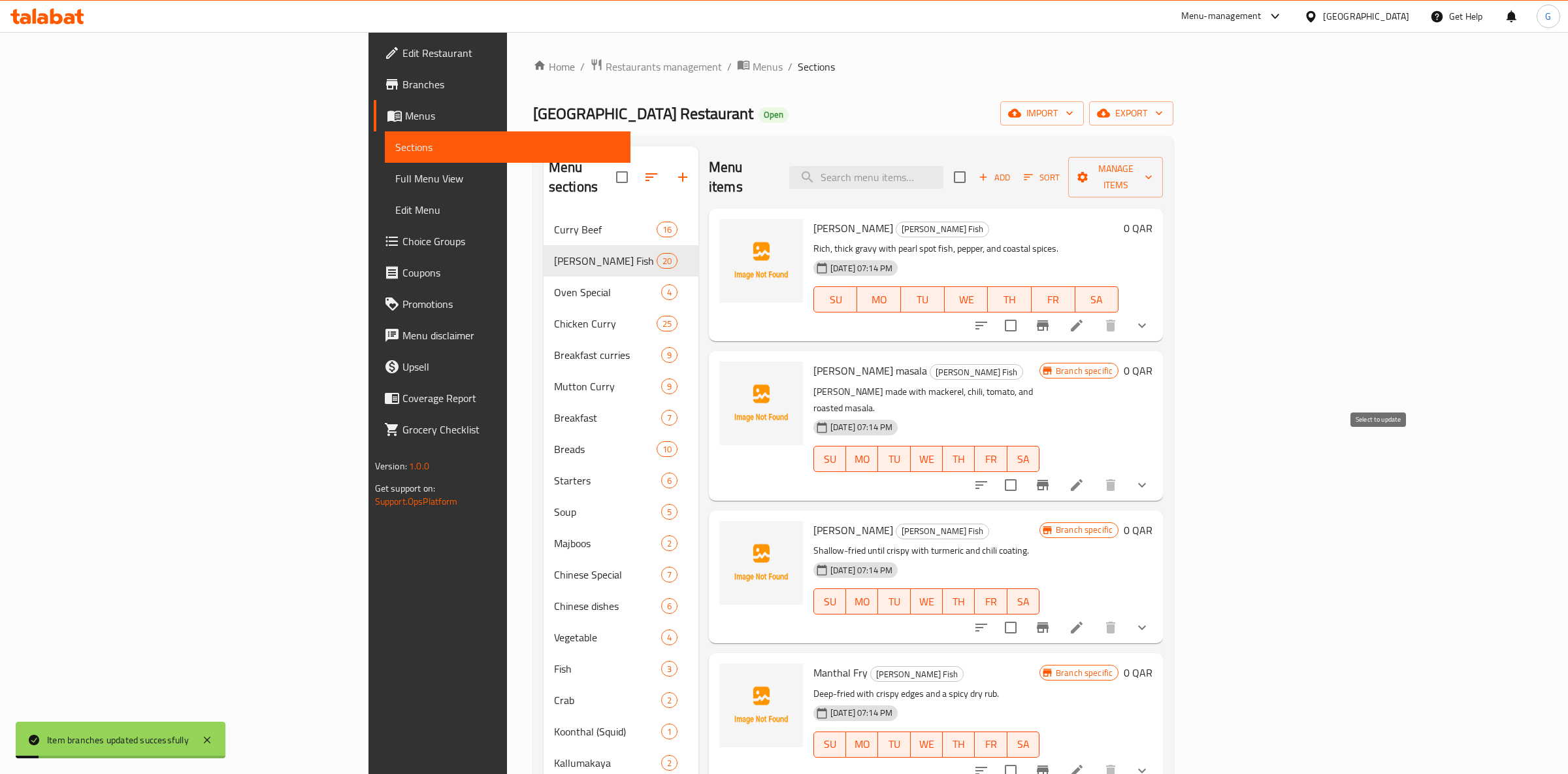
click at [1058, 469] on button "Branch-specific-item" at bounding box center [1043, 485] width 31 height 31
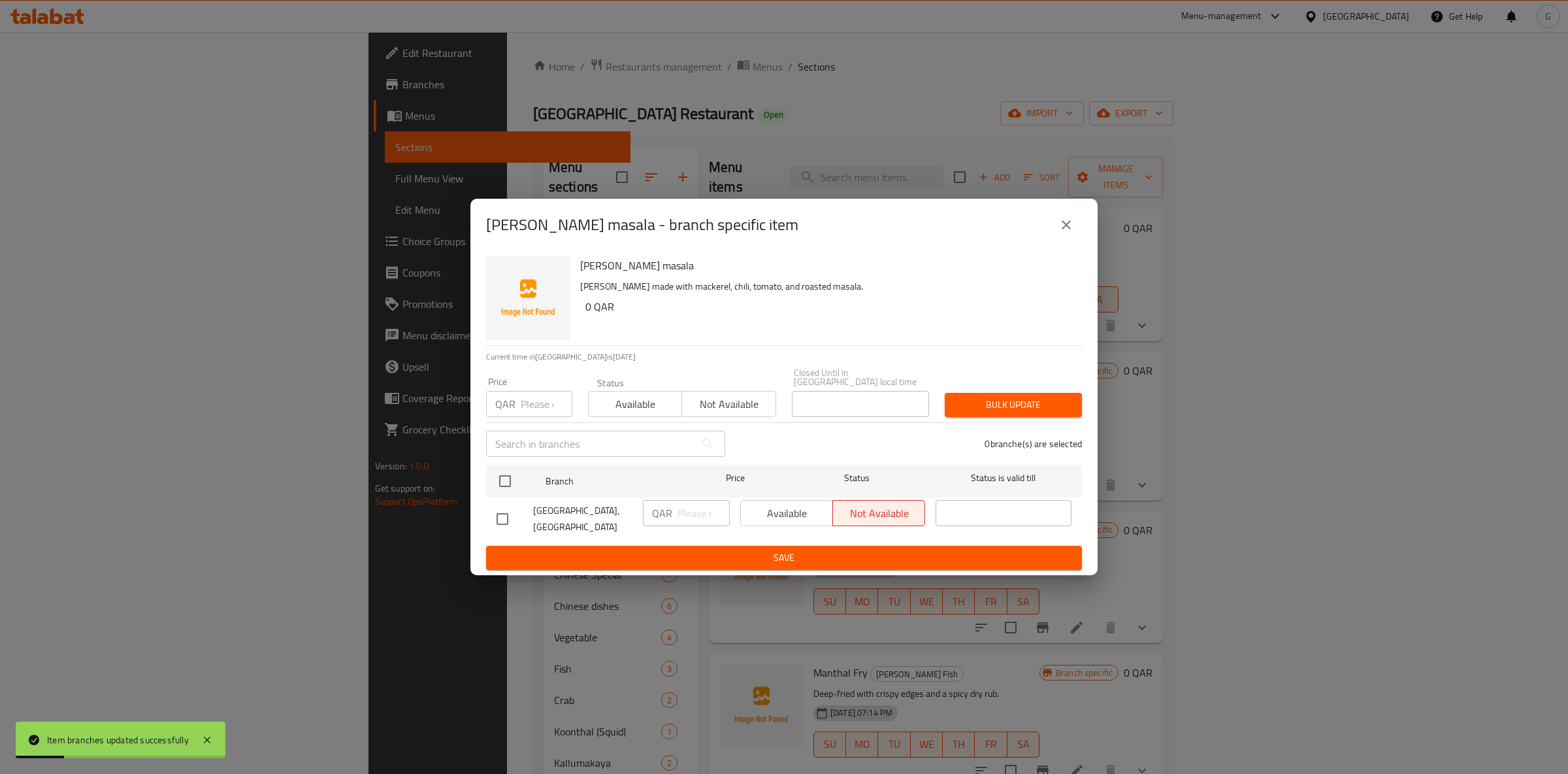
click at [634, 401] on span "Available" at bounding box center [635, 404] width 83 height 19
click at [797, 507] on div "Available Not available" at bounding box center [832, 513] width 185 height 26
click at [505, 480] on input "checkbox" at bounding box center [505, 481] width 28 height 28
checkbox input "true"
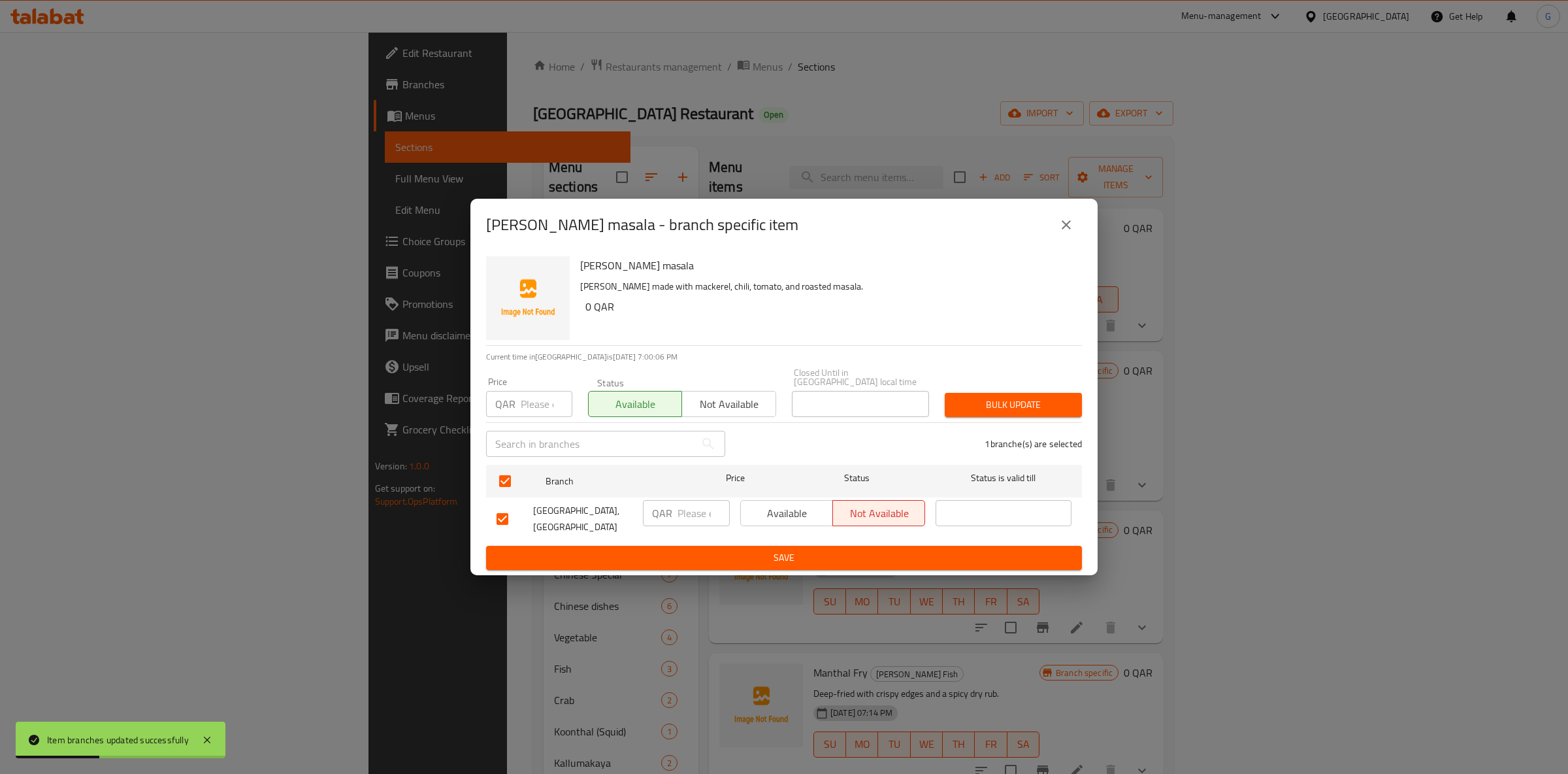
drag, startPoint x: 810, startPoint y: 507, endPoint x: 810, endPoint y: 526, distance: 19.0
click at [810, 506] on span "Available" at bounding box center [787, 513] width 82 height 19
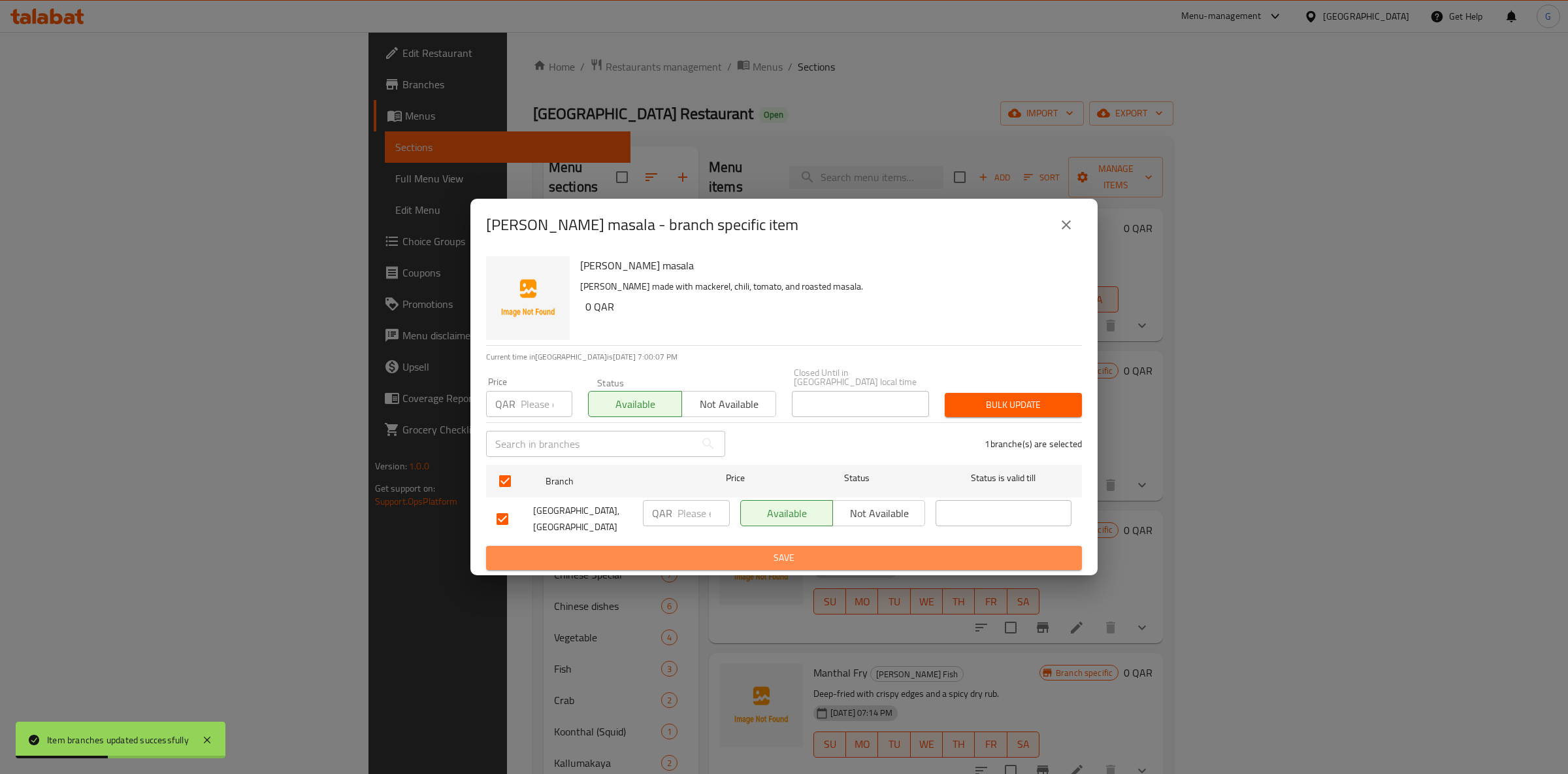
drag, startPoint x: 804, startPoint y: 558, endPoint x: 815, endPoint y: 570, distance: 16.3
click at [804, 556] on span "Save" at bounding box center [784, 558] width 575 height 16
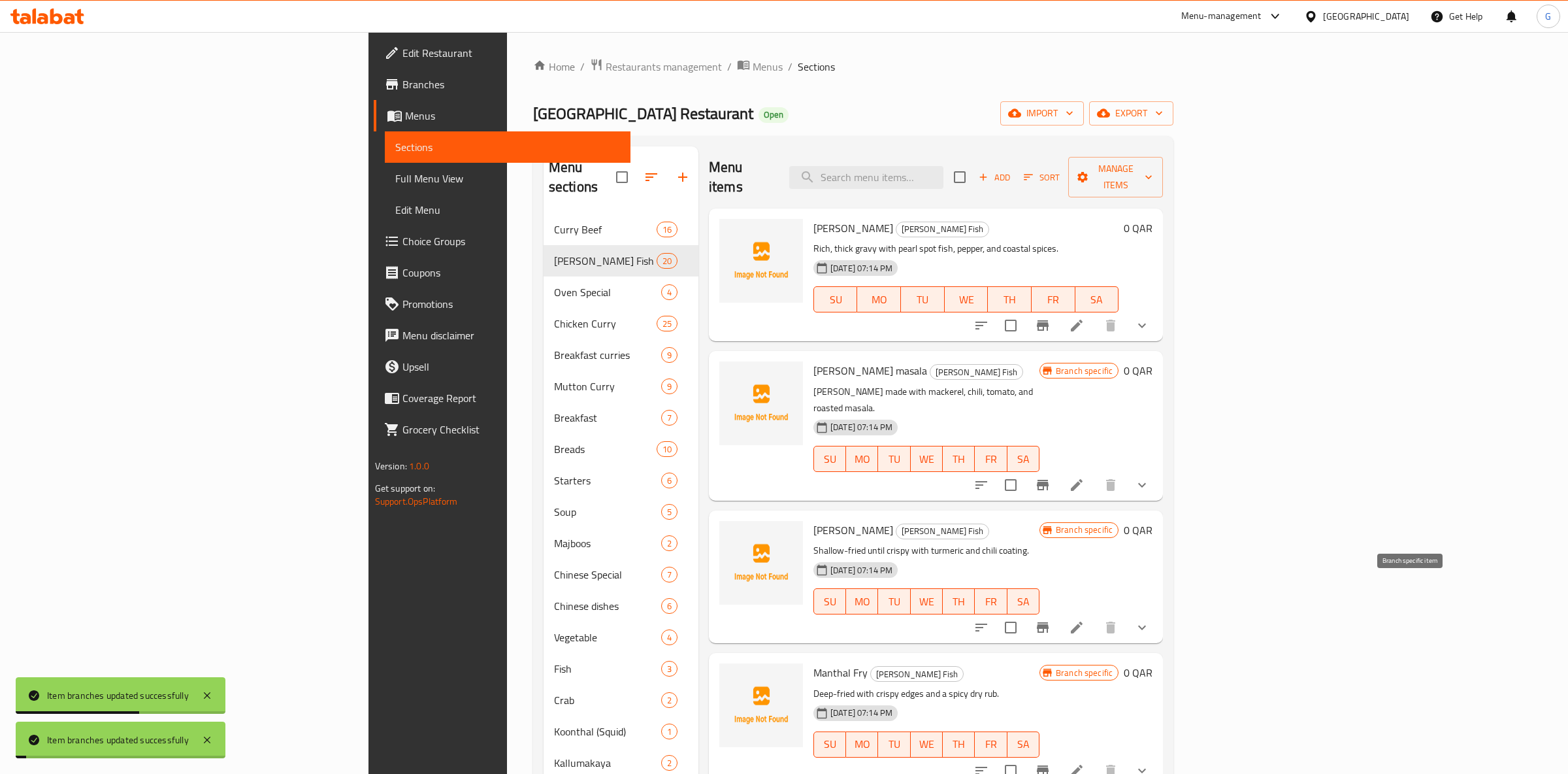
click at [1051, 620] on icon "Branch-specific-item" at bounding box center [1043, 628] width 16 height 16
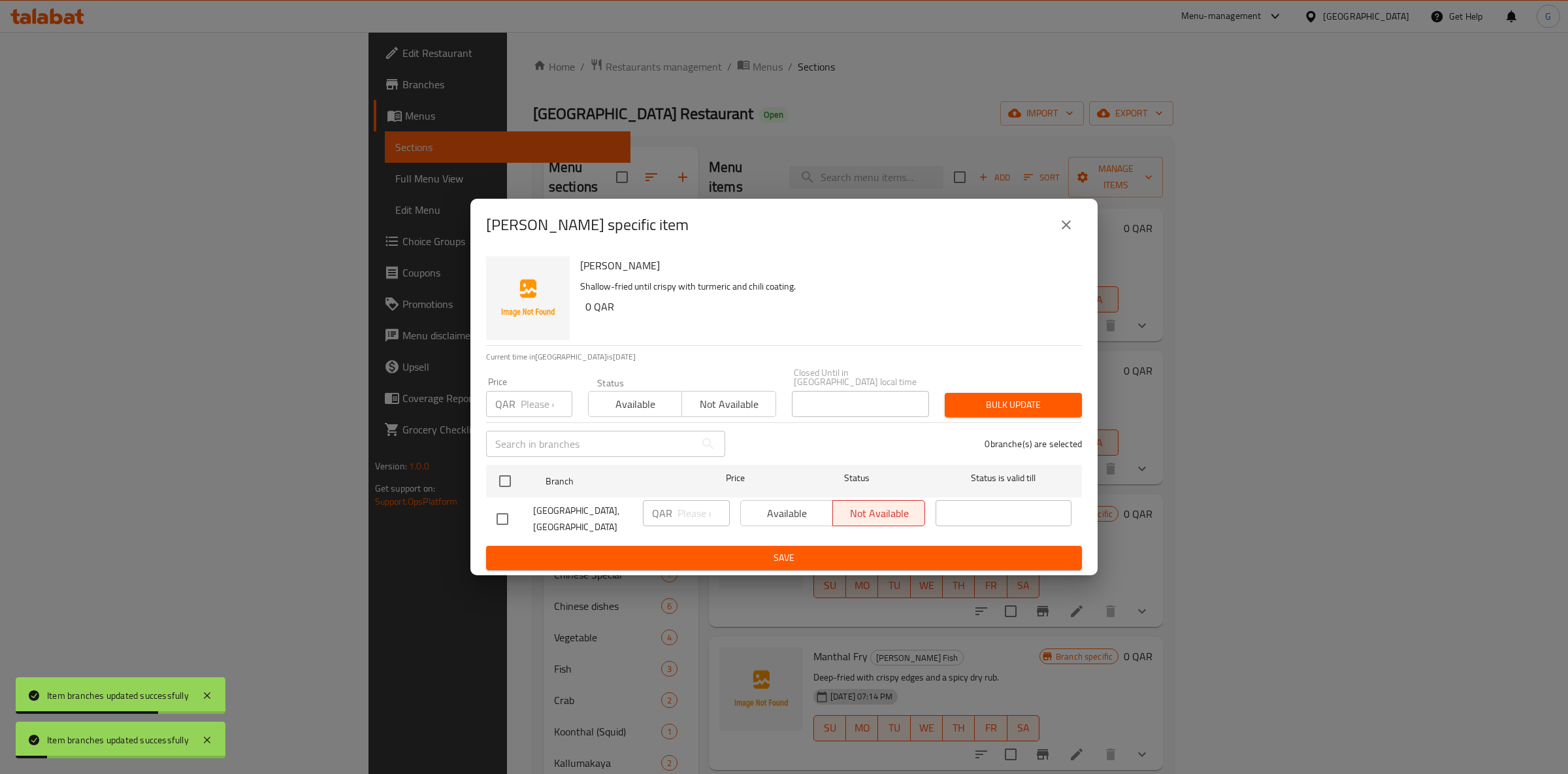
click at [640, 391] on button "Available" at bounding box center [635, 404] width 94 height 26
drag, startPoint x: 538, startPoint y: 482, endPoint x: 574, endPoint y: 483, distance: 36.0
click at [536, 480] on div at bounding box center [515, 481] width 49 height 38
click at [773, 507] on div "Available Not available" at bounding box center [832, 513] width 185 height 26
drag, startPoint x: 500, startPoint y: 476, endPoint x: 510, endPoint y: 483, distance: 12.2
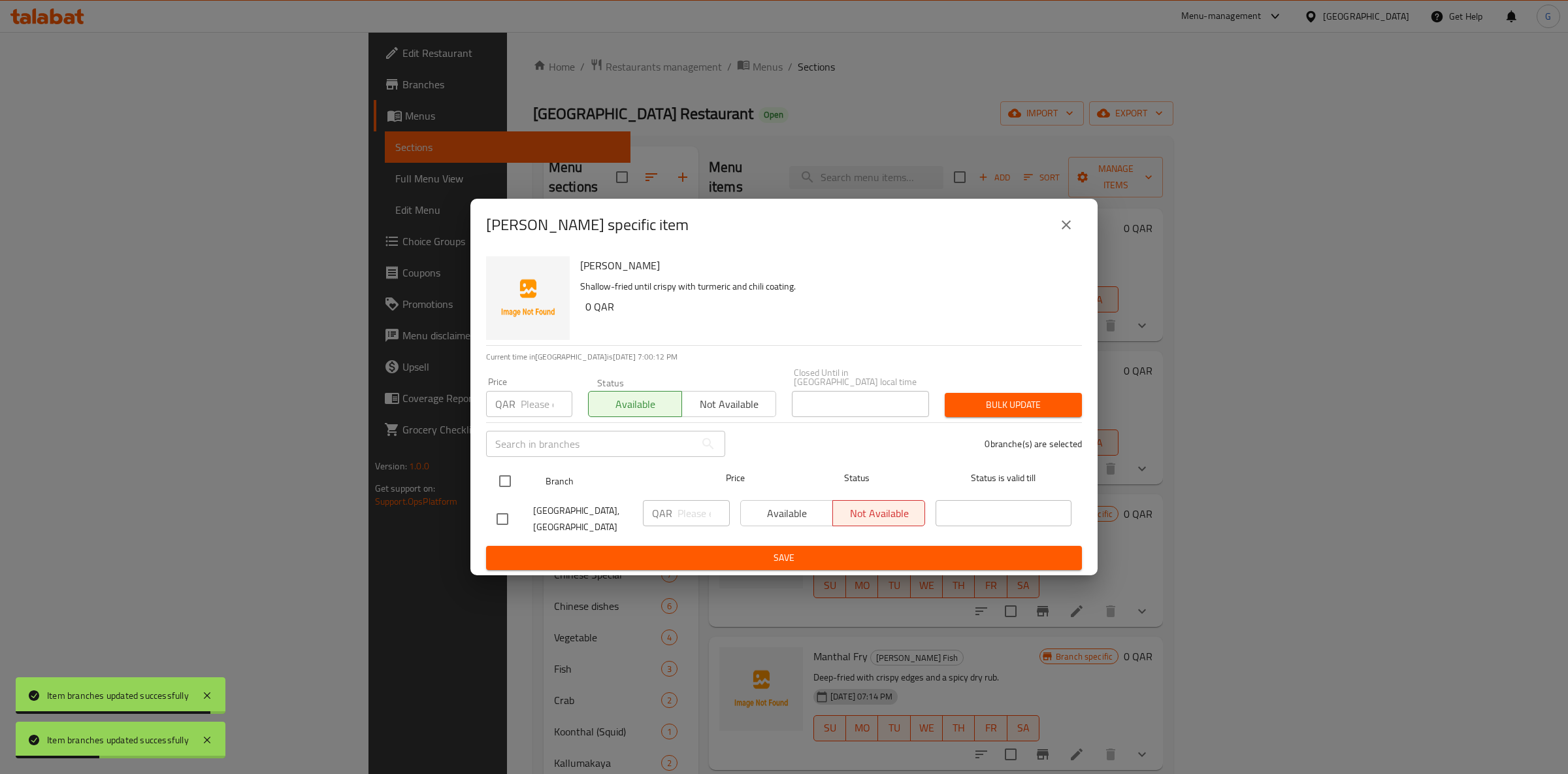
click at [502, 480] on input "checkbox" at bounding box center [505, 481] width 28 height 28
checkbox input "true"
click at [800, 504] on span "Available" at bounding box center [787, 513] width 82 height 19
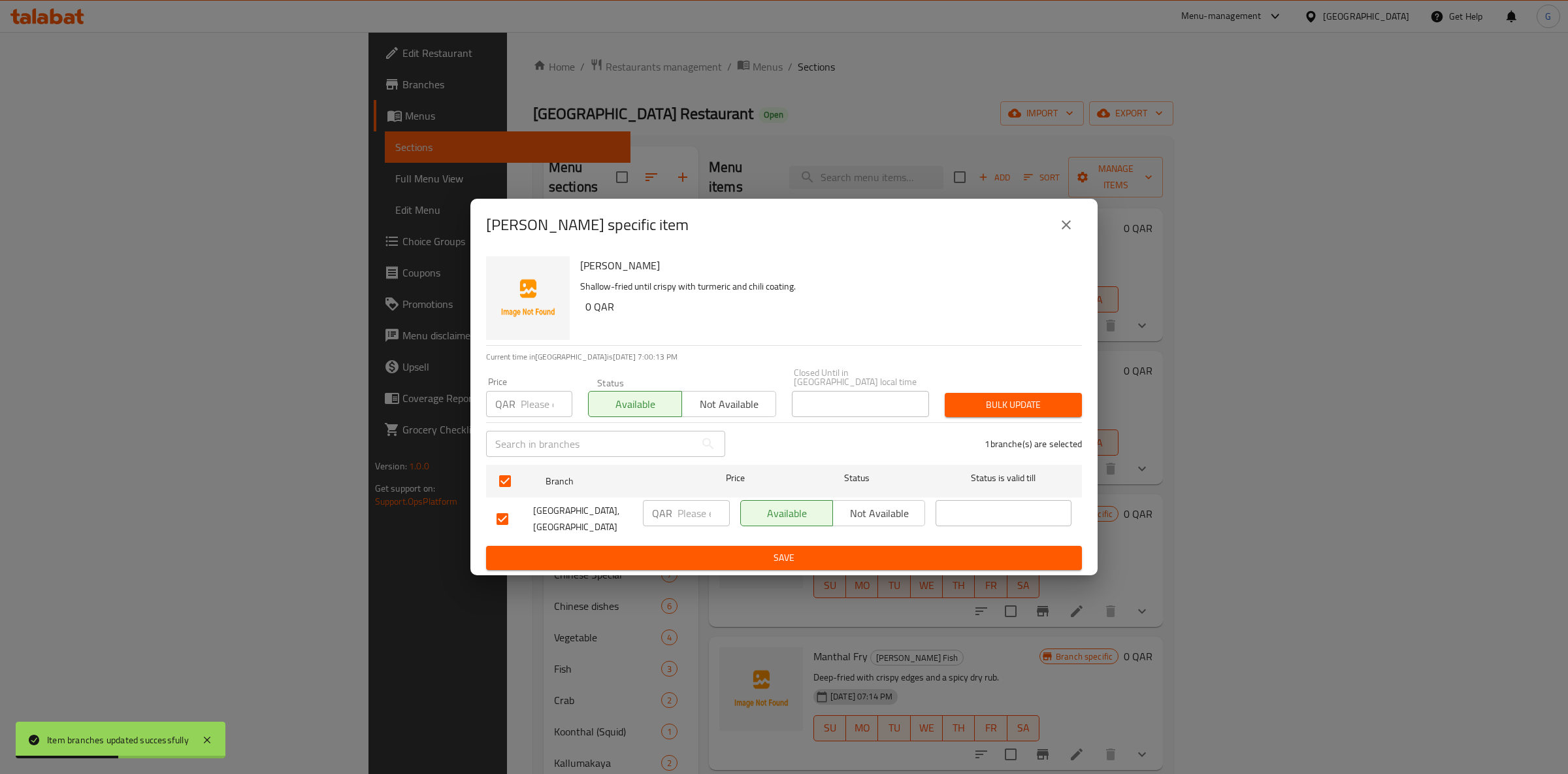
click at [802, 551] on span "Save" at bounding box center [784, 558] width 575 height 16
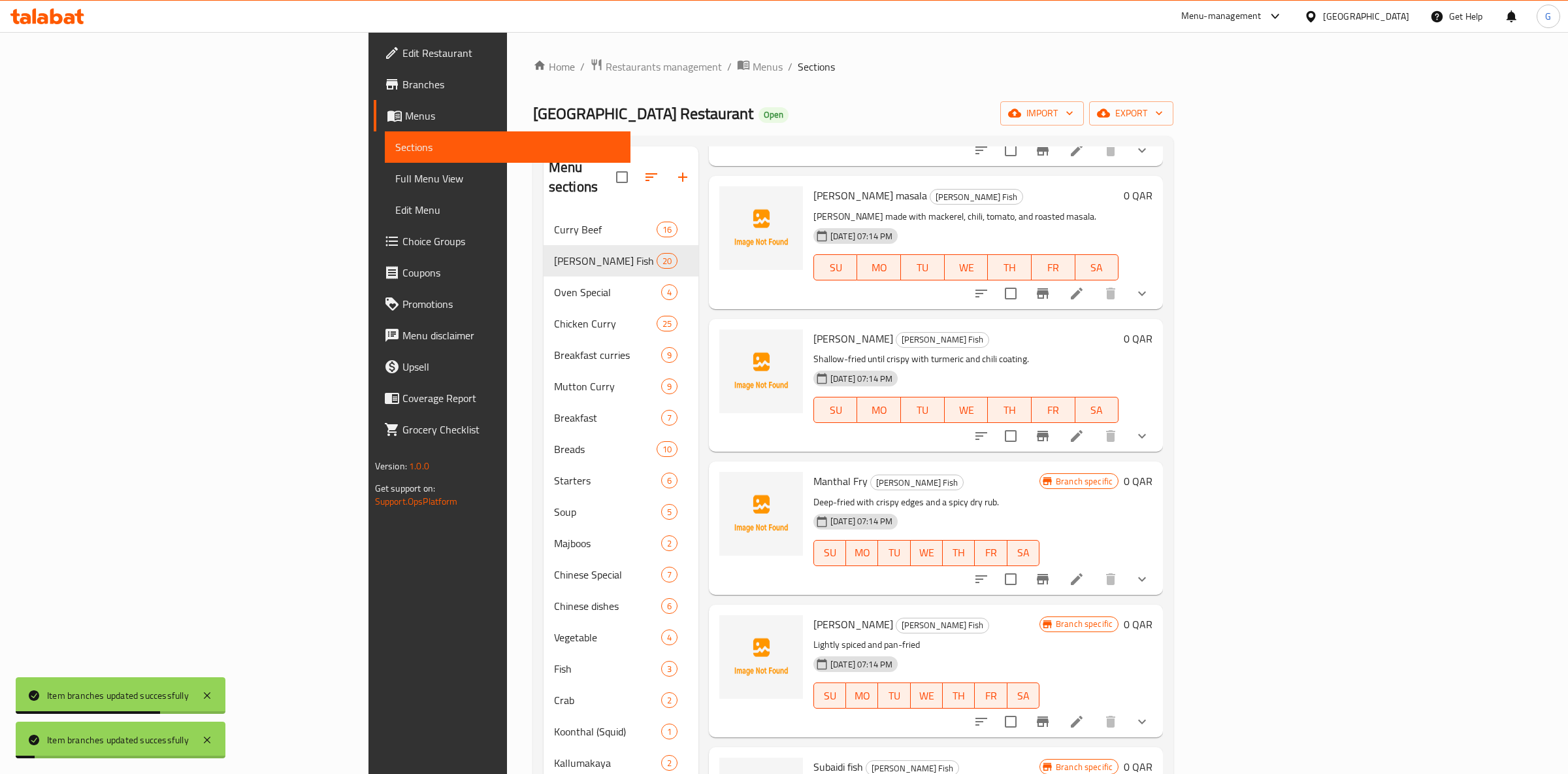
scroll to position [206, 0]
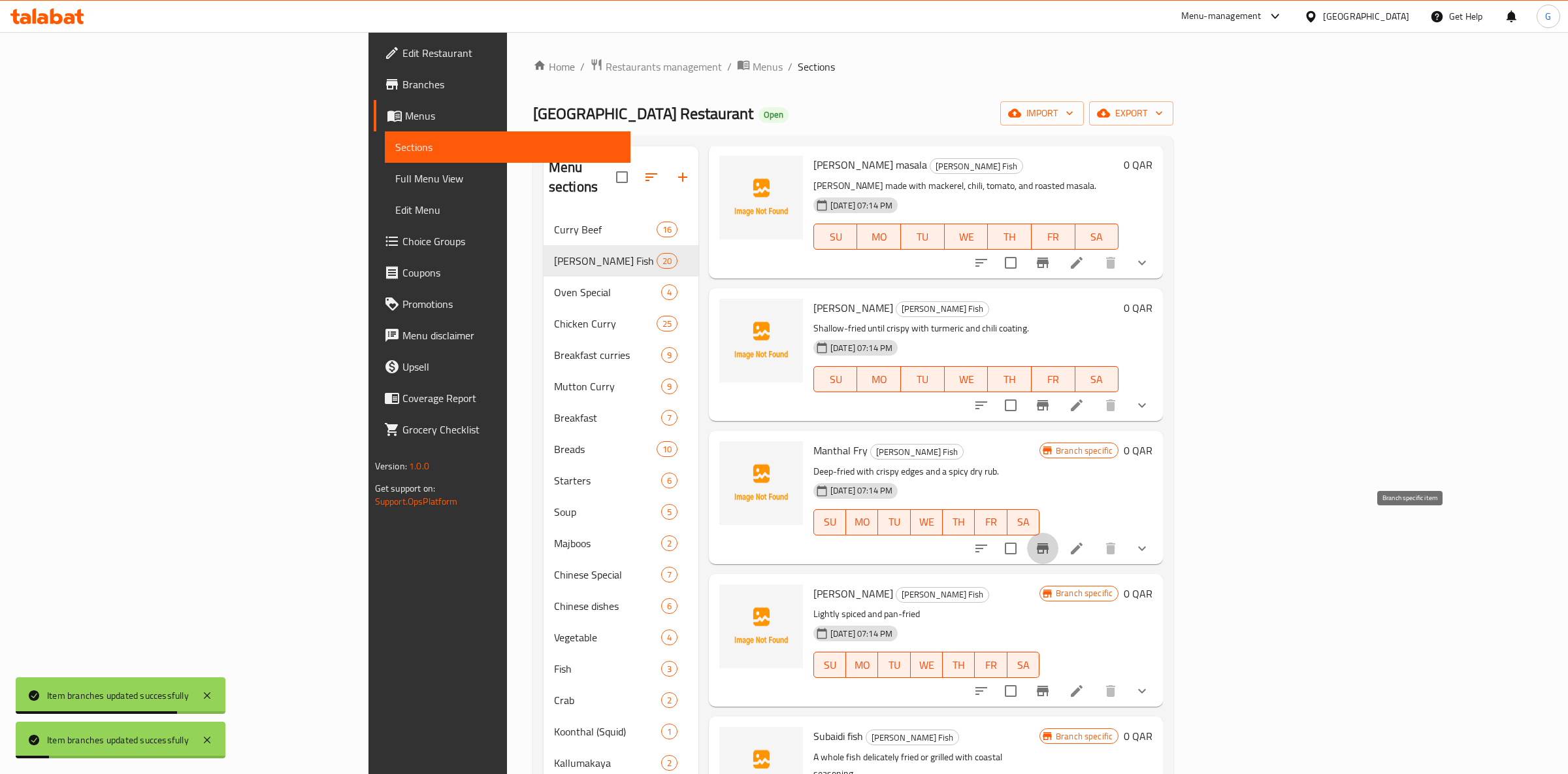
click at [1051, 541] on icon "Branch-specific-item" at bounding box center [1043, 549] width 16 height 16
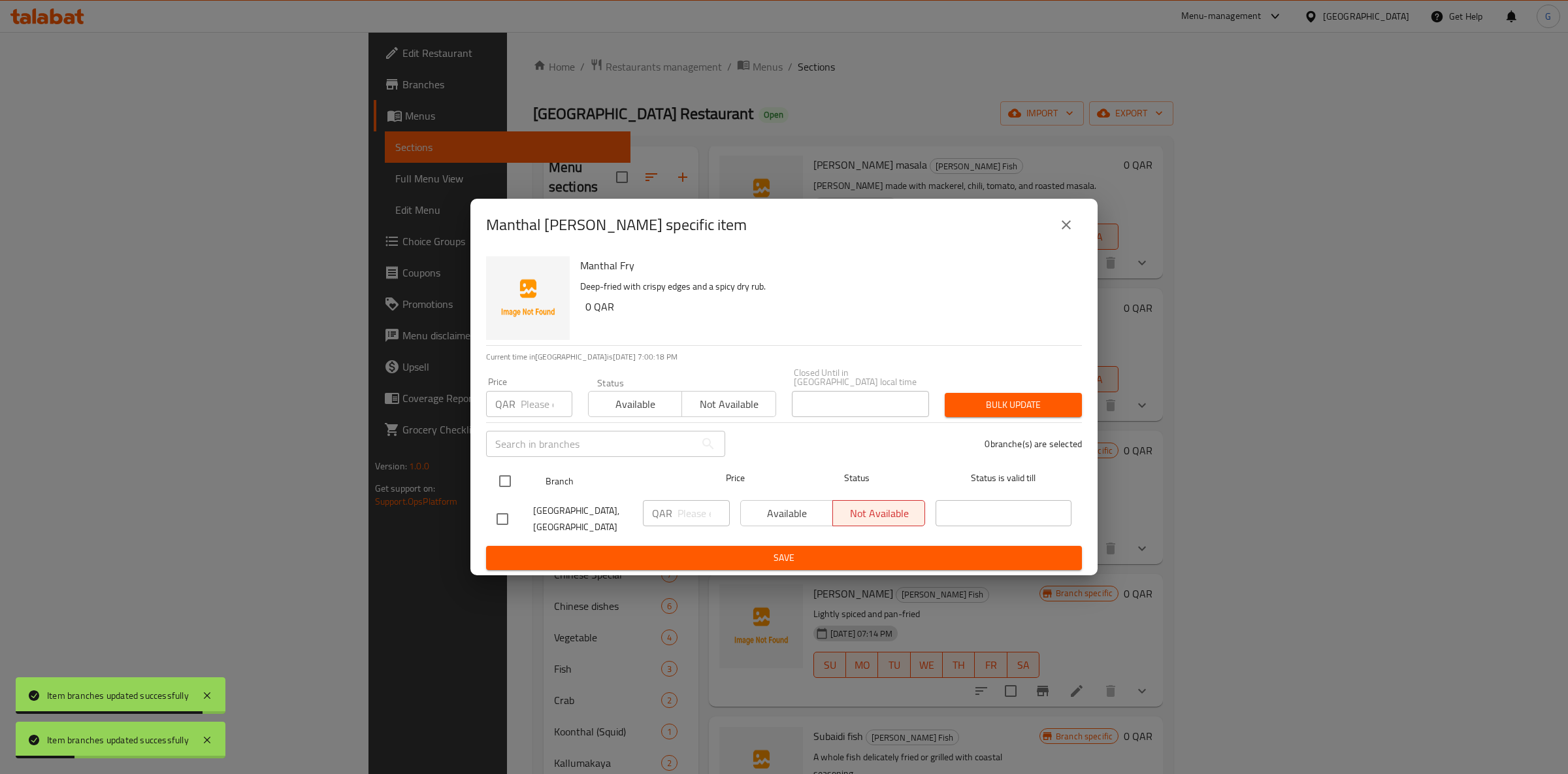
click at [515, 481] on input "checkbox" at bounding box center [505, 481] width 28 height 28
checkbox input "true"
click at [647, 408] on span "Available" at bounding box center [635, 404] width 83 height 19
drag, startPoint x: 799, startPoint y: 535, endPoint x: 802, endPoint y: 504, distance: 31.1
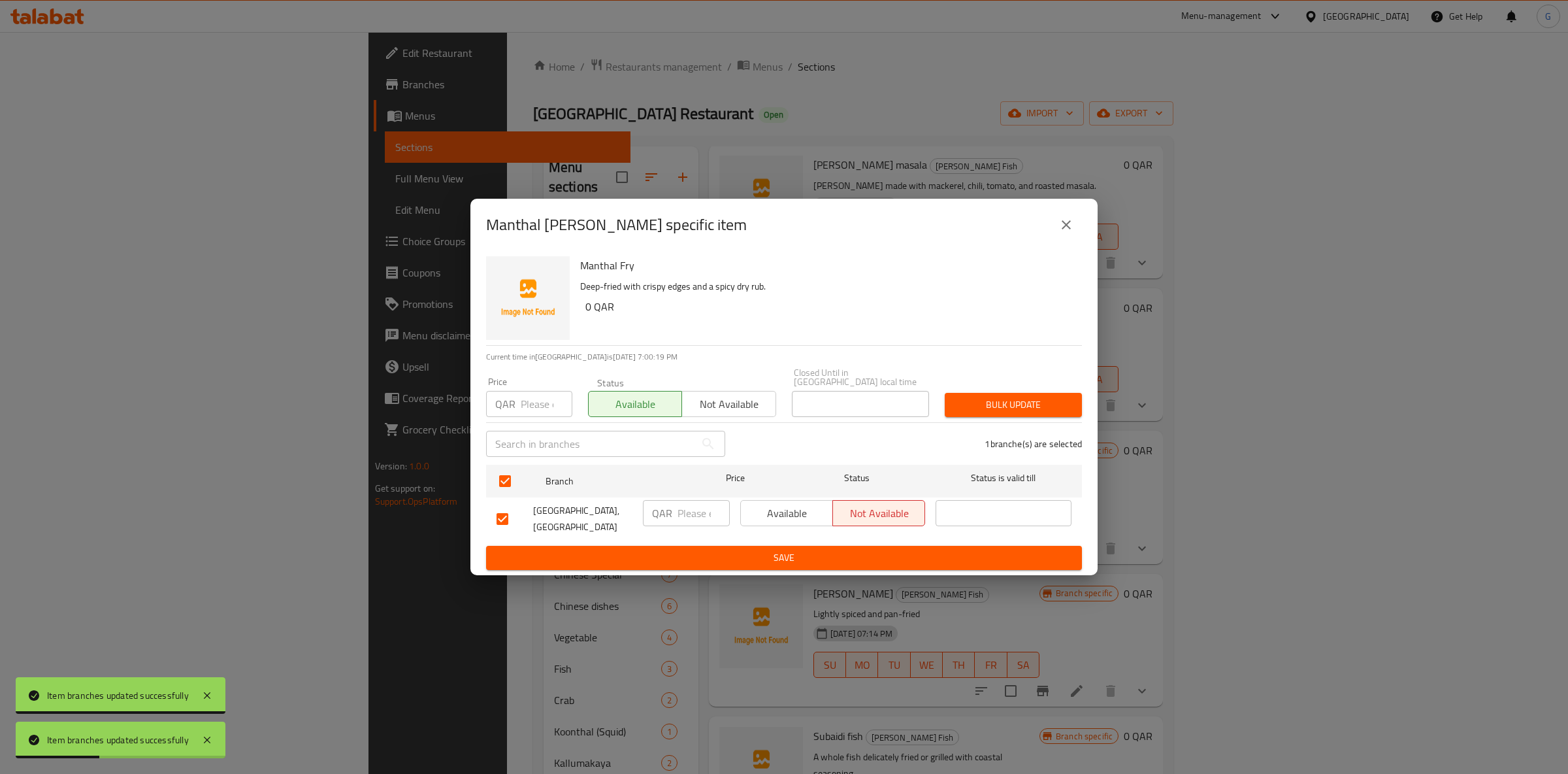
click at [799, 535] on div "Available Not available" at bounding box center [832, 519] width 195 height 48
drag, startPoint x: 794, startPoint y: 496, endPoint x: 791, endPoint y: 516, distance: 20.2
click at [791, 499] on ul "Branch Price Status Status is valid till Oyster Palace Restaurant, Bin Omran QA…" at bounding box center [784, 503] width 596 height 87
click at [793, 517] on span "Available" at bounding box center [787, 513] width 82 height 19
click at [793, 550] on span "Save" at bounding box center [784, 558] width 575 height 16
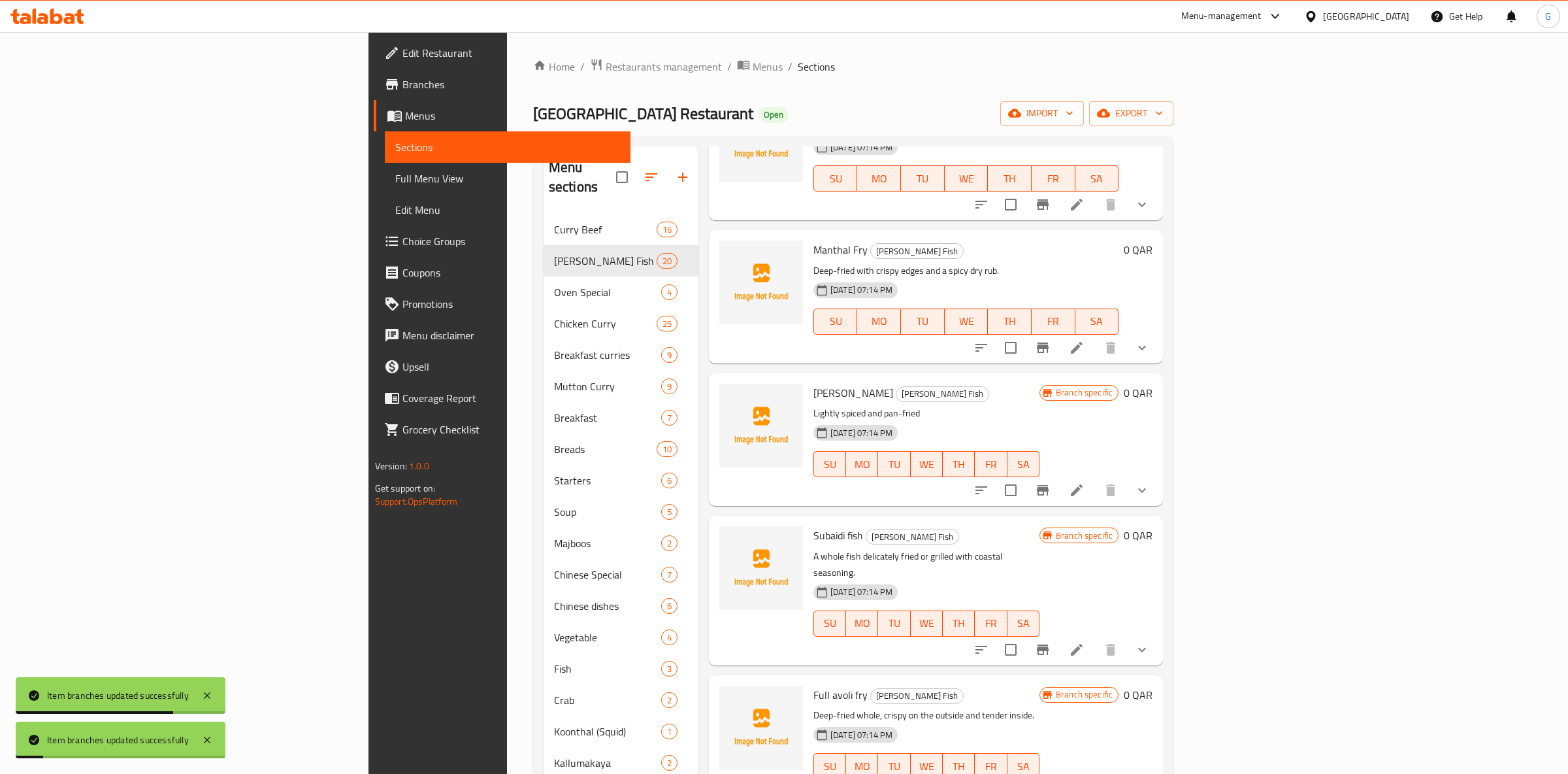
scroll to position [514, 0]
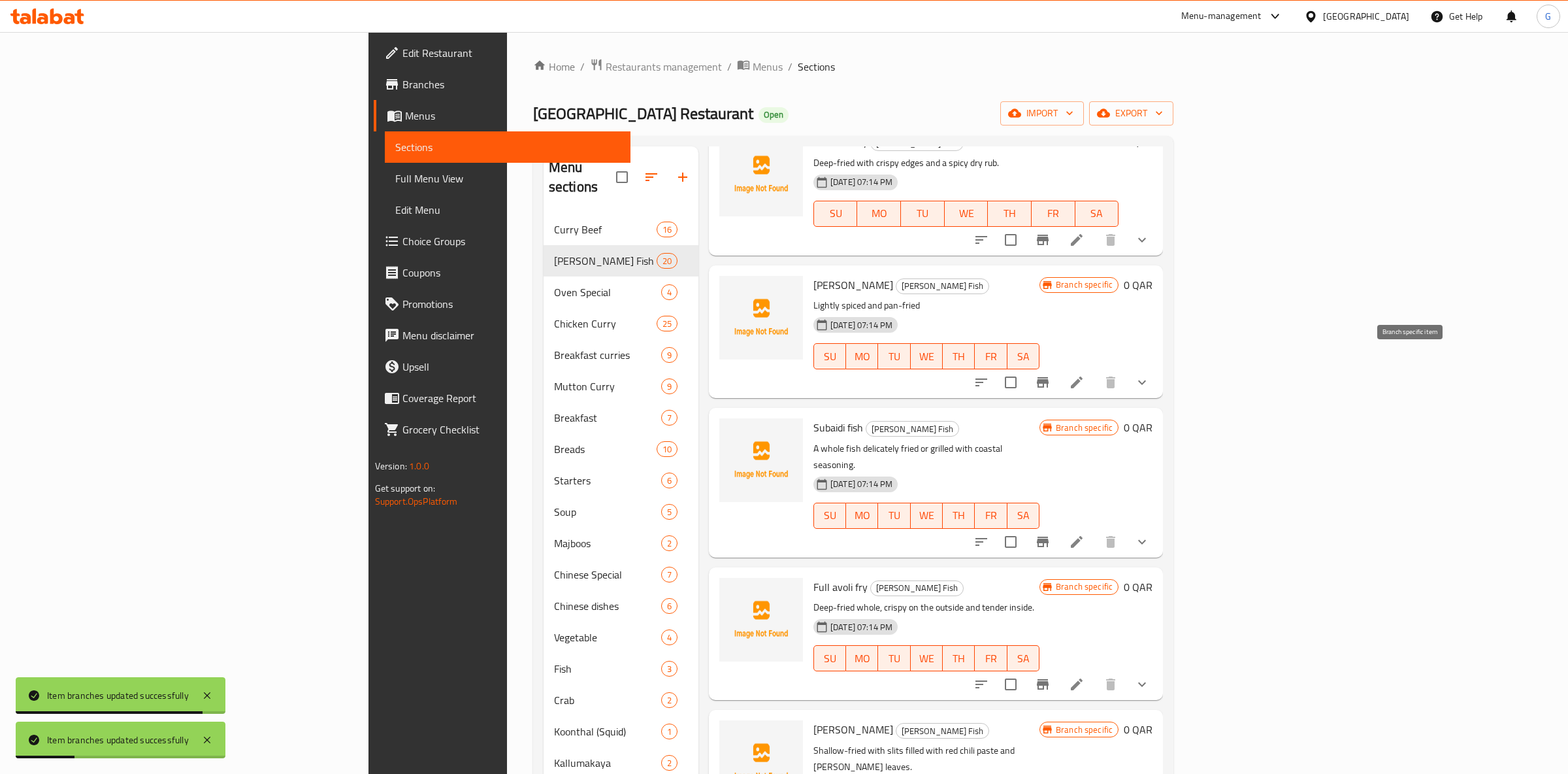
click at [1058, 373] on button "Branch-specific-item" at bounding box center [1043, 383] width 31 height 31
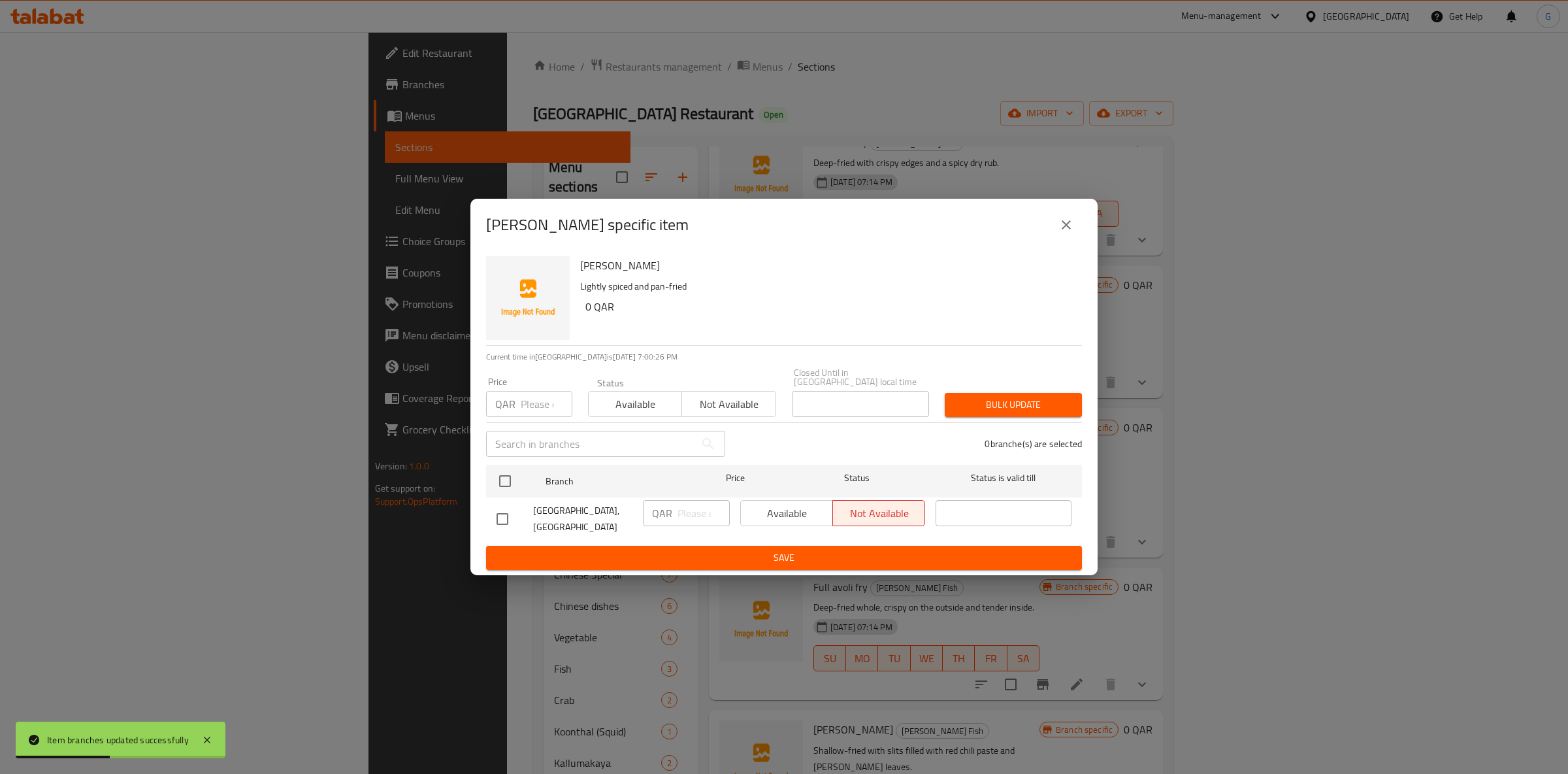
click at [614, 408] on span "Available" at bounding box center [635, 404] width 83 height 19
click at [506, 474] on input "checkbox" at bounding box center [505, 481] width 28 height 28
checkbox input "true"
click at [771, 515] on span "Available" at bounding box center [787, 513] width 82 height 19
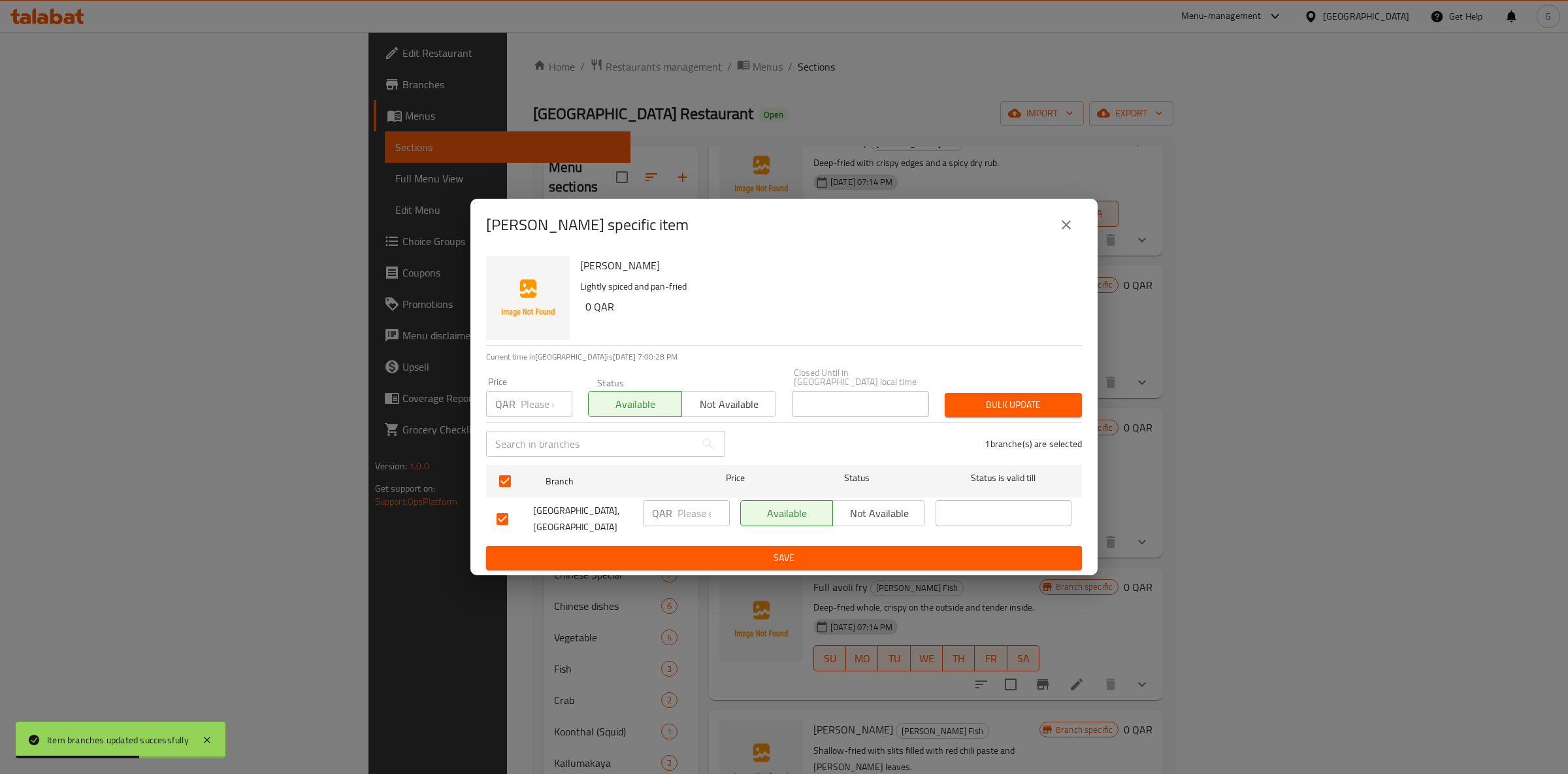
click at [789, 554] on span "Save" at bounding box center [784, 558] width 575 height 16
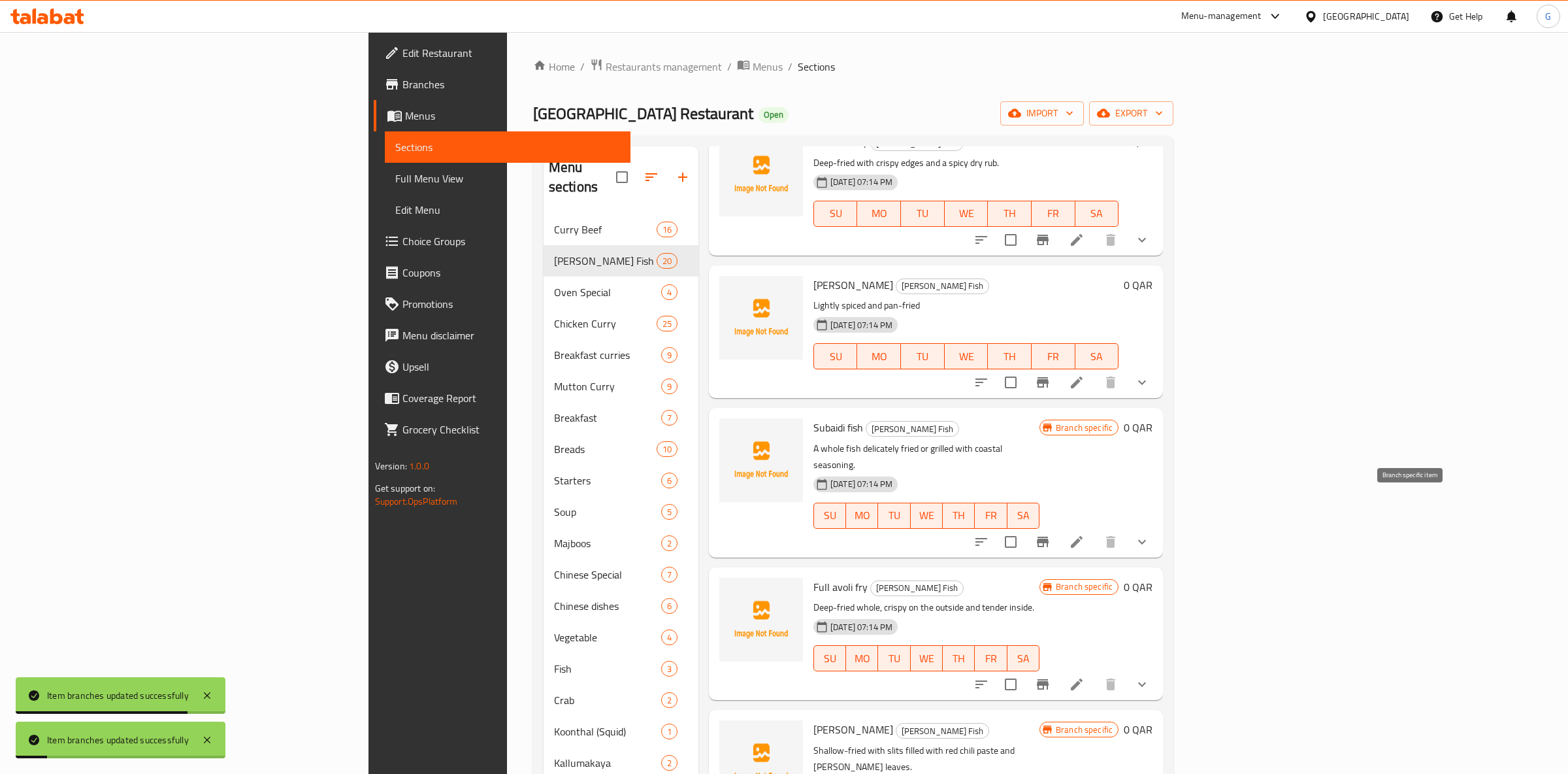
click at [1049, 537] on icon "Branch-specific-item" at bounding box center [1043, 542] width 12 height 10
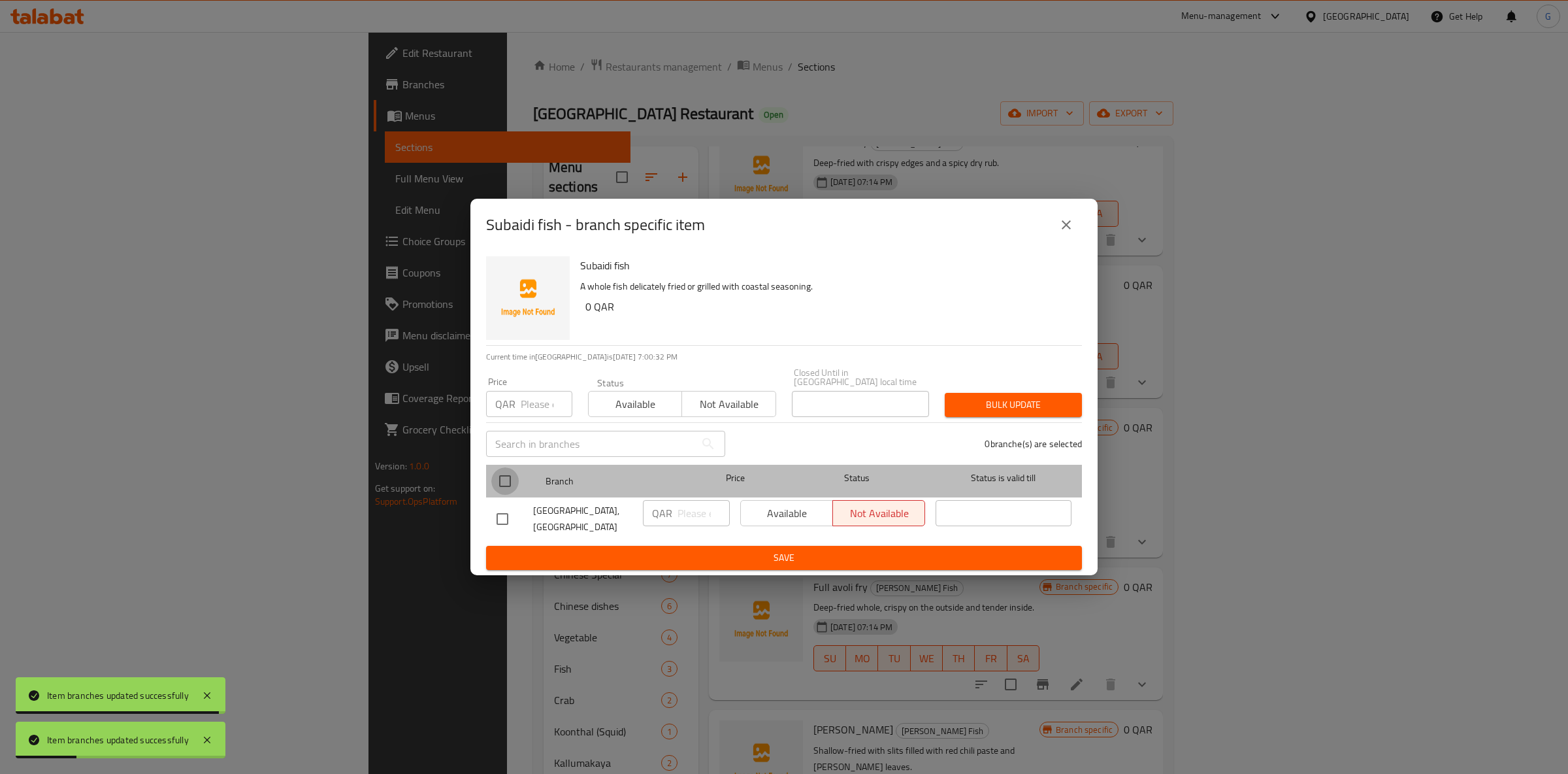
click at [504, 482] on input "checkbox" at bounding box center [505, 481] width 28 height 28
checkbox input "true"
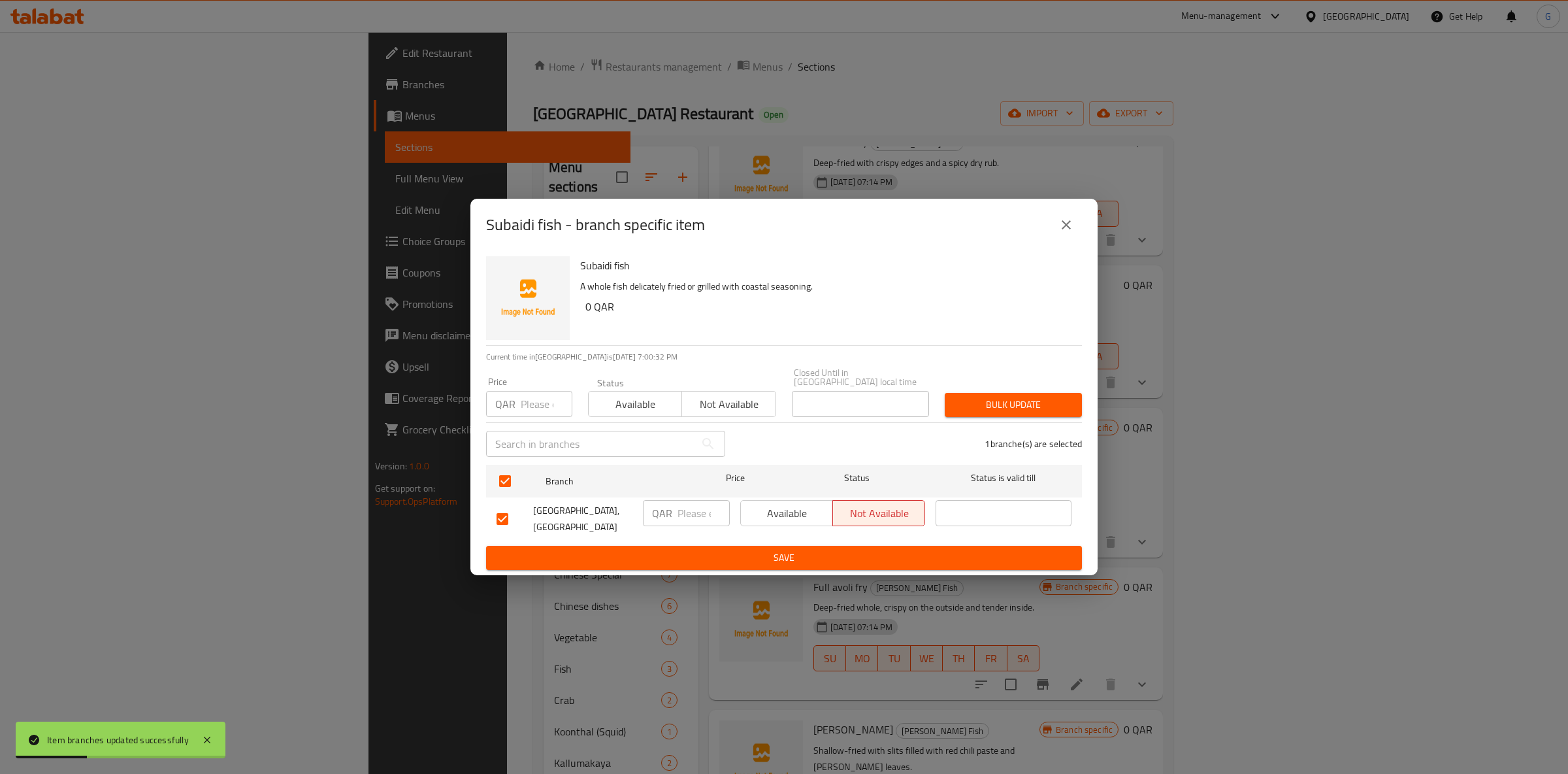
drag, startPoint x: 649, startPoint y: 397, endPoint x: 719, endPoint y: 420, distance: 73.7
click at [648, 397] on span "Available" at bounding box center [635, 404] width 83 height 19
click at [779, 516] on span "Available" at bounding box center [787, 513] width 82 height 19
click at [812, 546] on button "Save" at bounding box center [784, 558] width 596 height 24
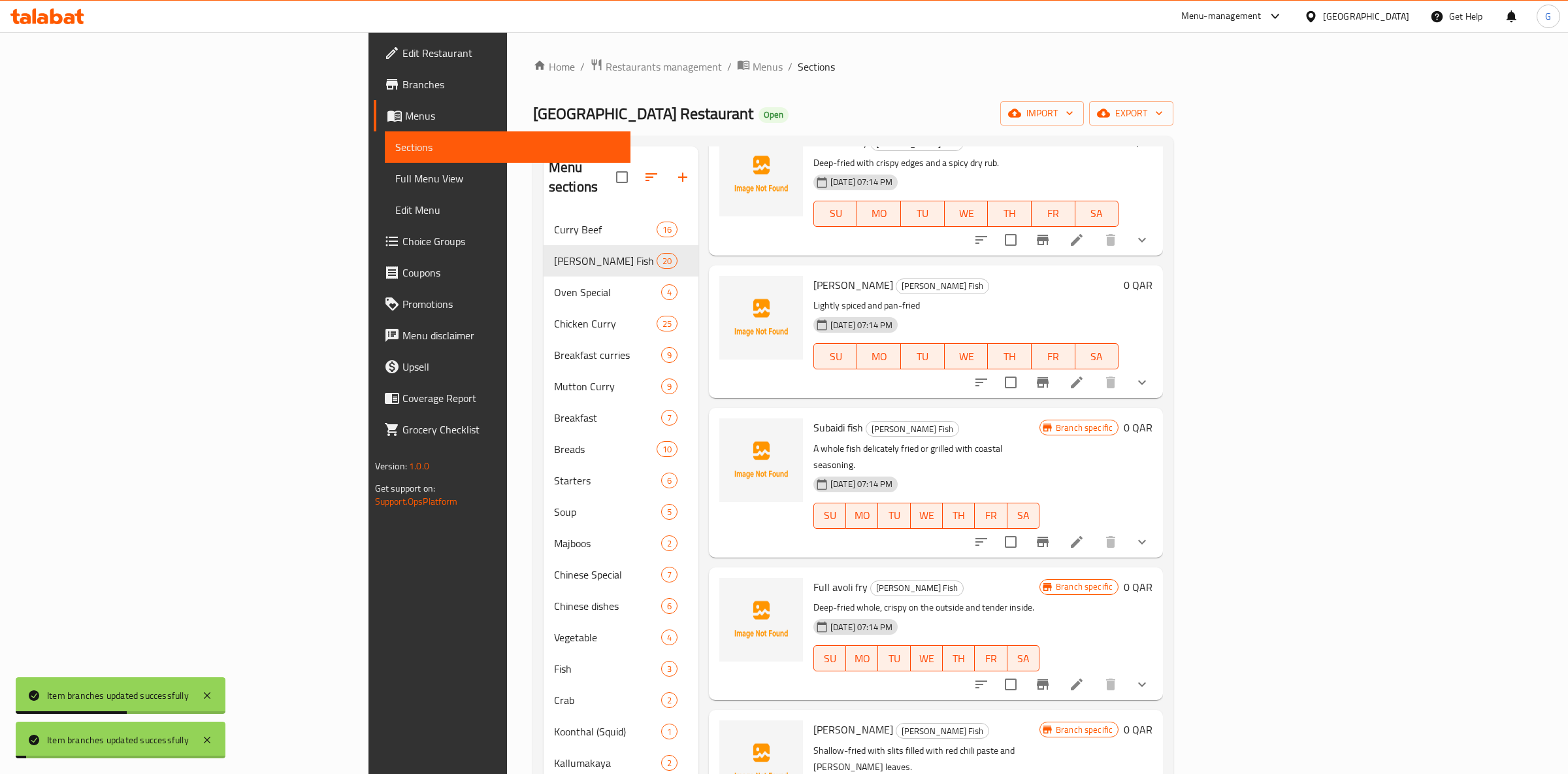
scroll to position [618, 0]
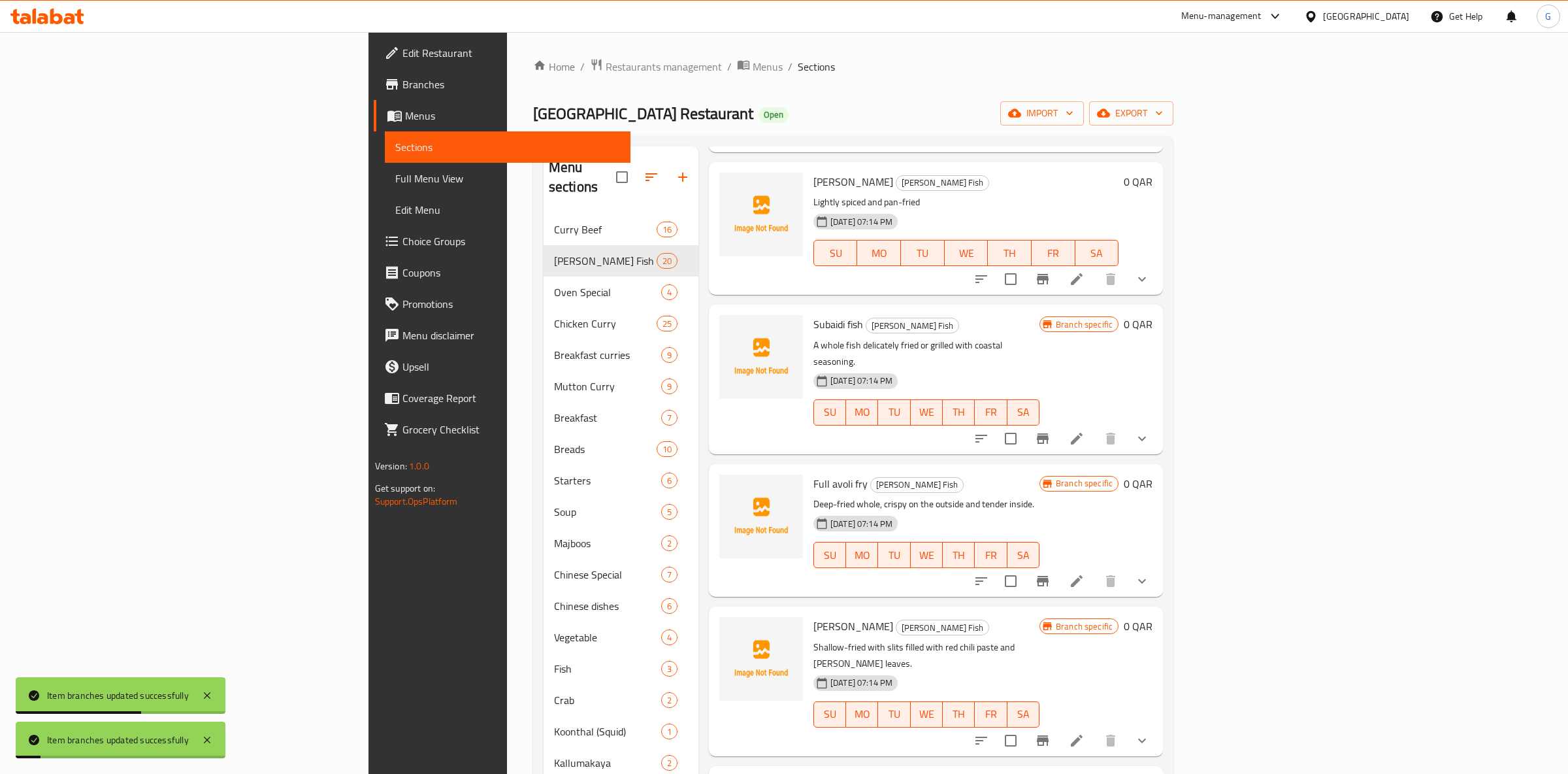
click at [1158, 566] on div at bounding box center [1061, 581] width 192 height 31
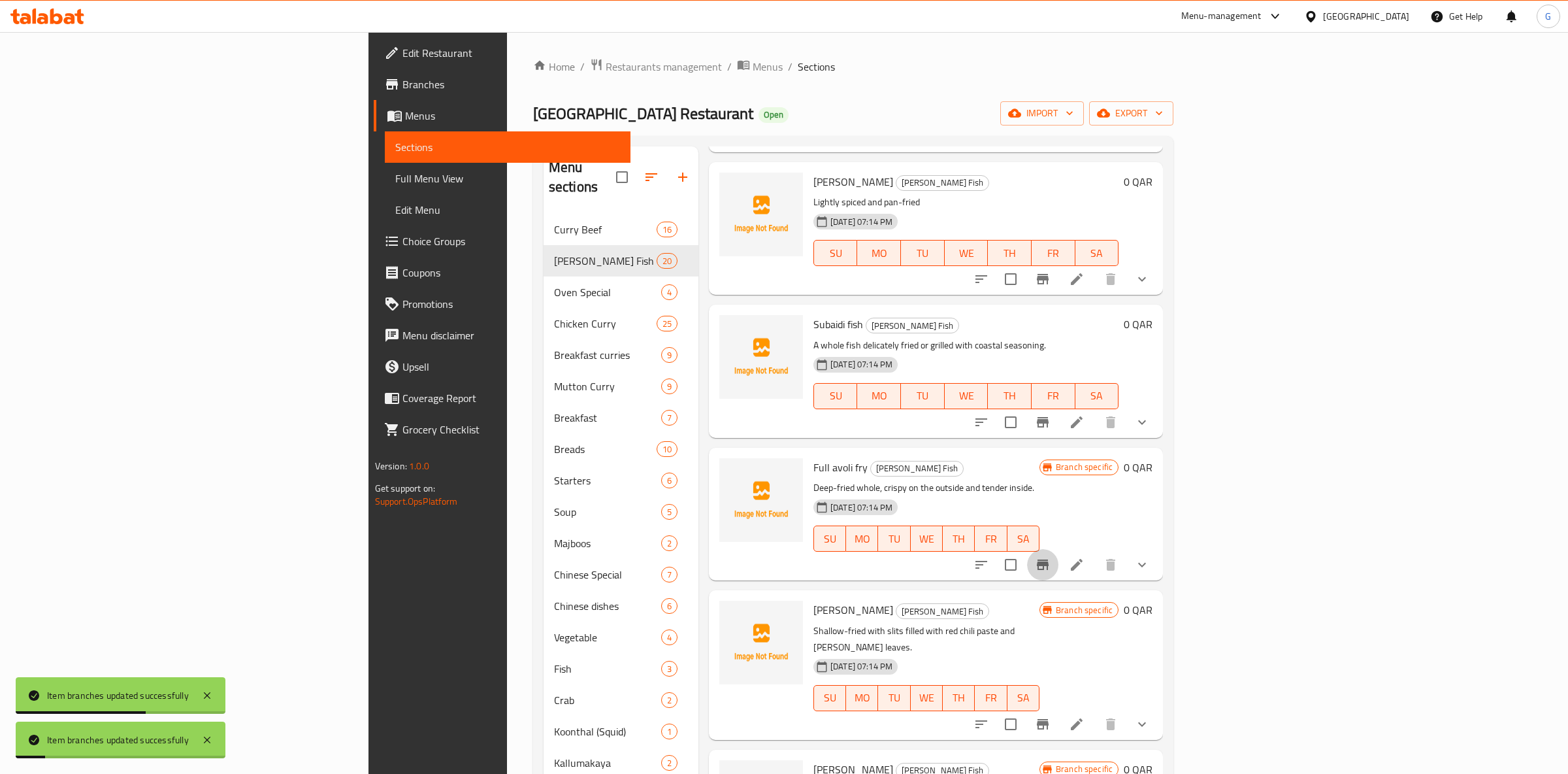
click at [1049, 560] on icon "Branch-specific-item" at bounding box center [1043, 565] width 12 height 10
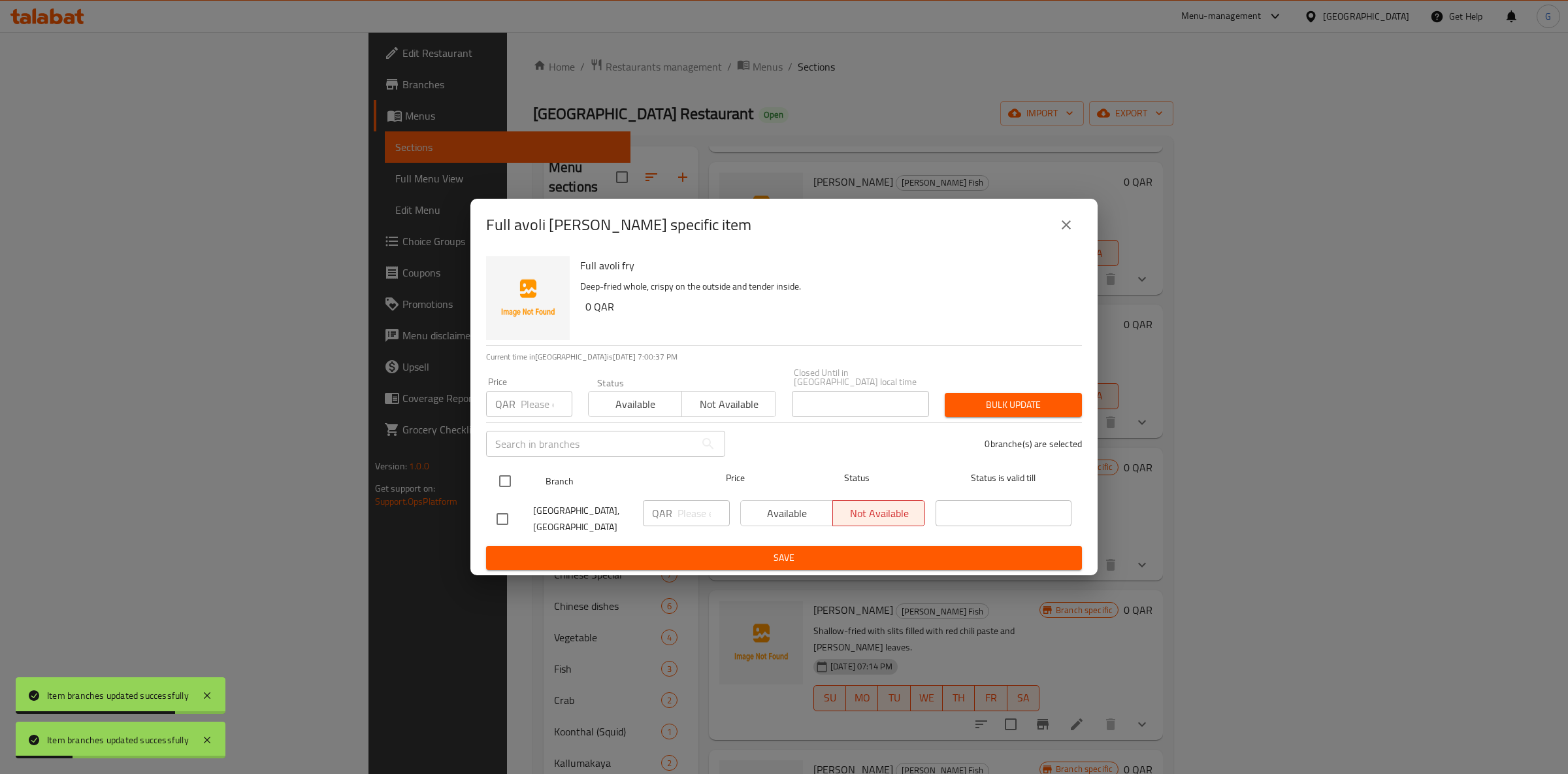
drag, startPoint x: 510, startPoint y: 482, endPoint x: 557, endPoint y: 457, distance: 53.2
click at [509, 482] on input "checkbox" at bounding box center [505, 481] width 28 height 28
checkbox input "true"
click at [628, 398] on span "Available" at bounding box center [635, 404] width 83 height 19
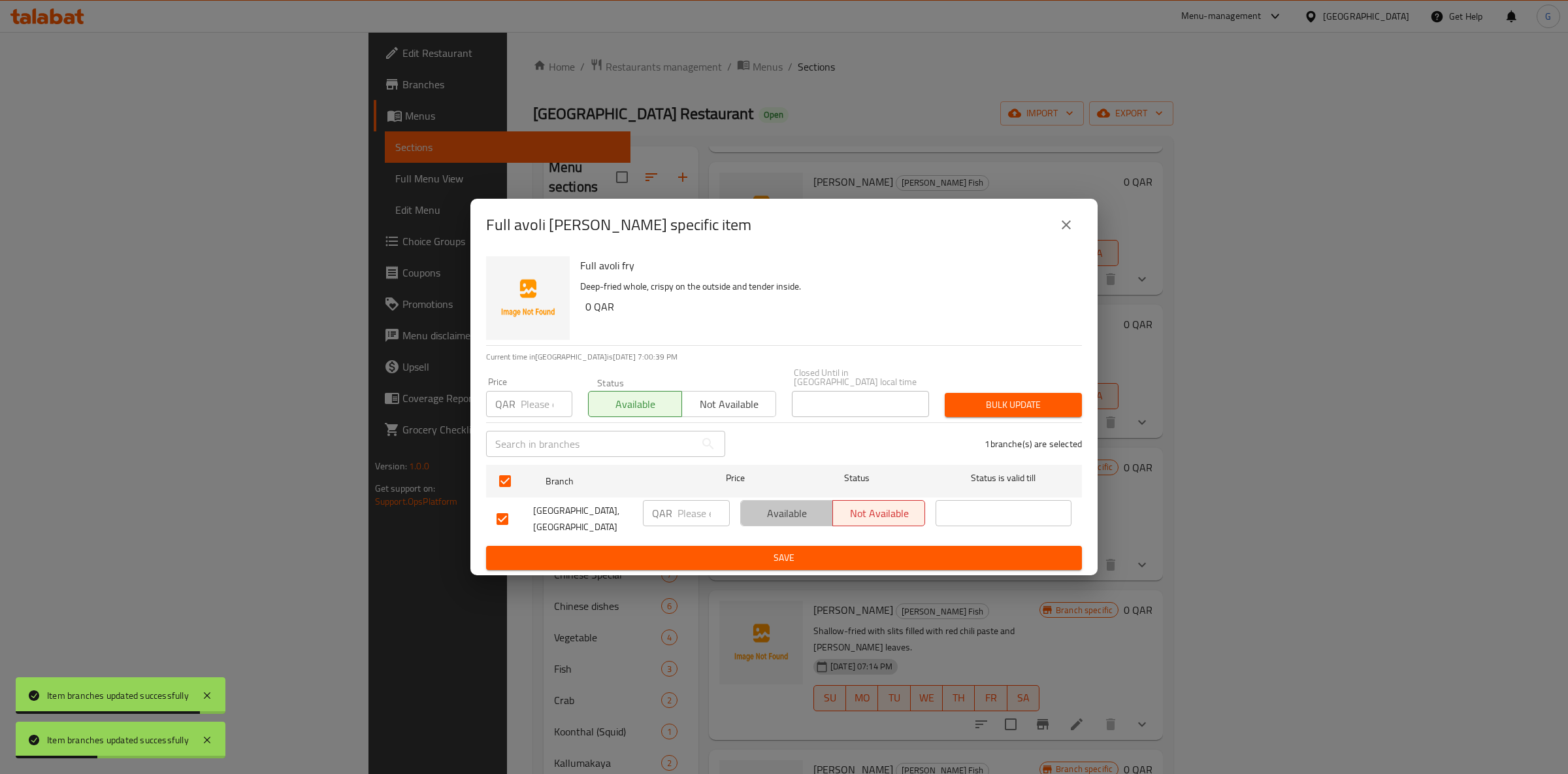
click at [764, 507] on span "Available" at bounding box center [787, 513] width 82 height 19
click at [779, 552] on span "Save" at bounding box center [784, 558] width 575 height 16
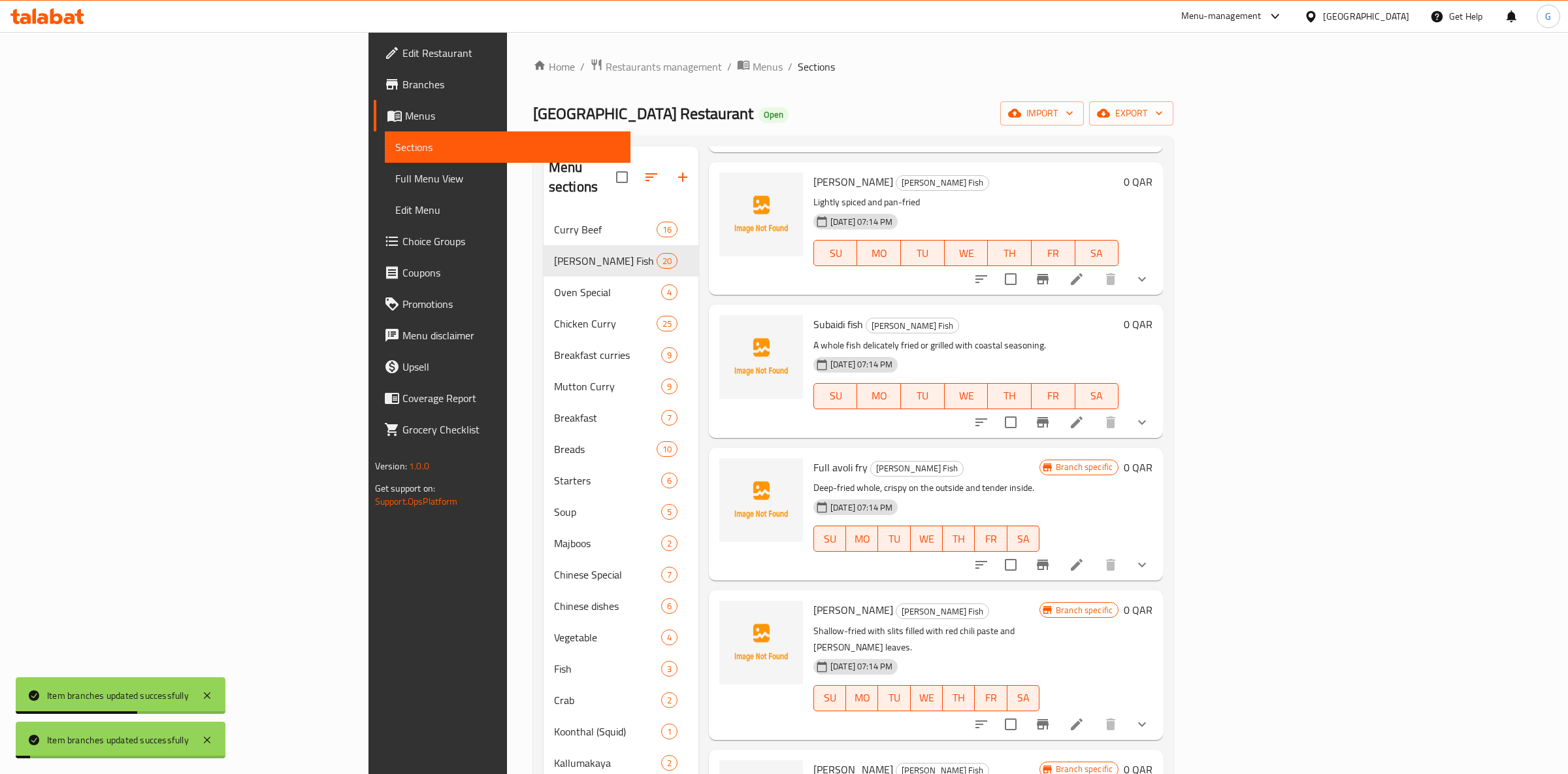
scroll to position [720, 0]
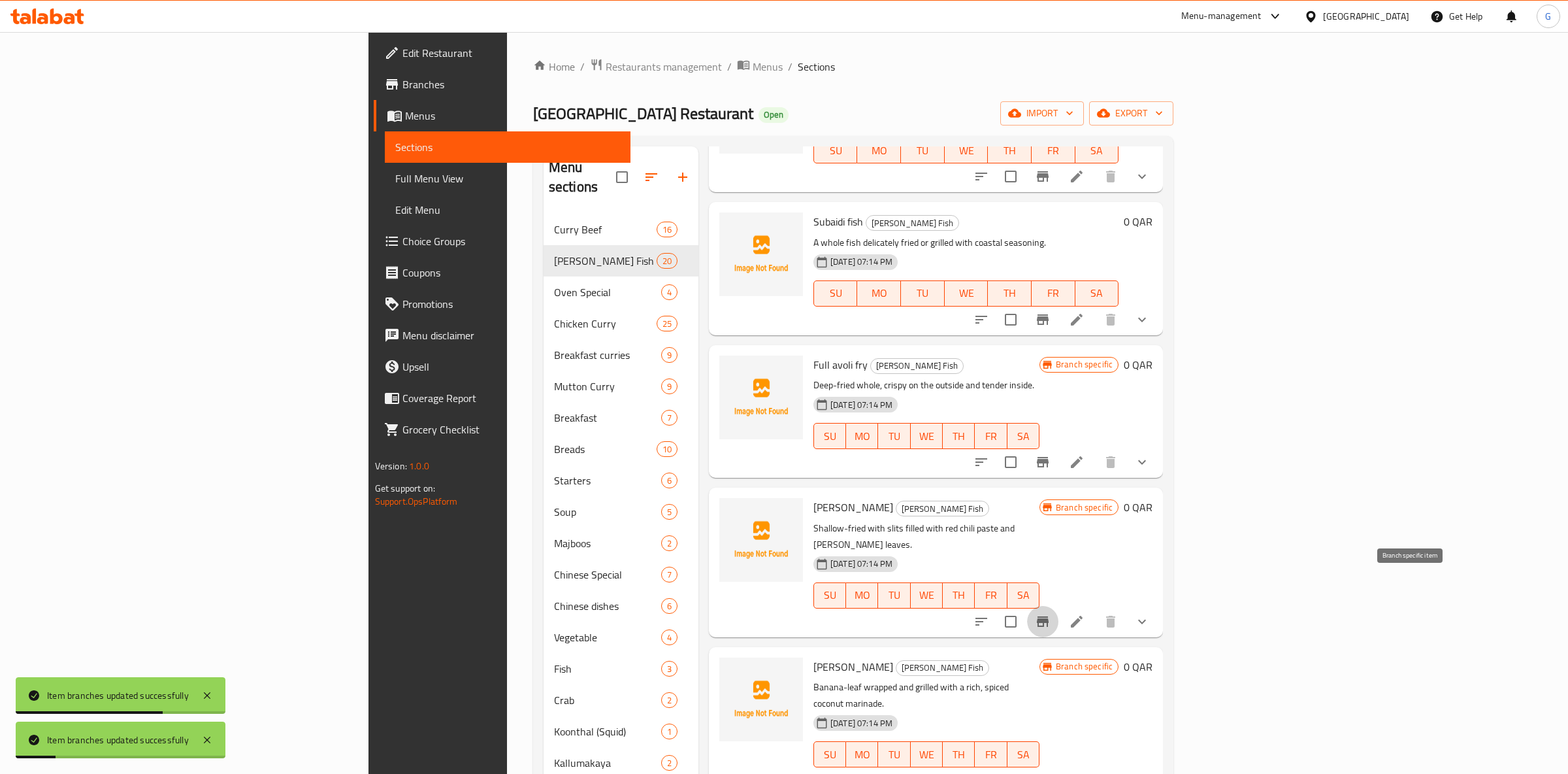
click at [1049, 617] on icon "Branch-specific-item" at bounding box center [1043, 622] width 12 height 10
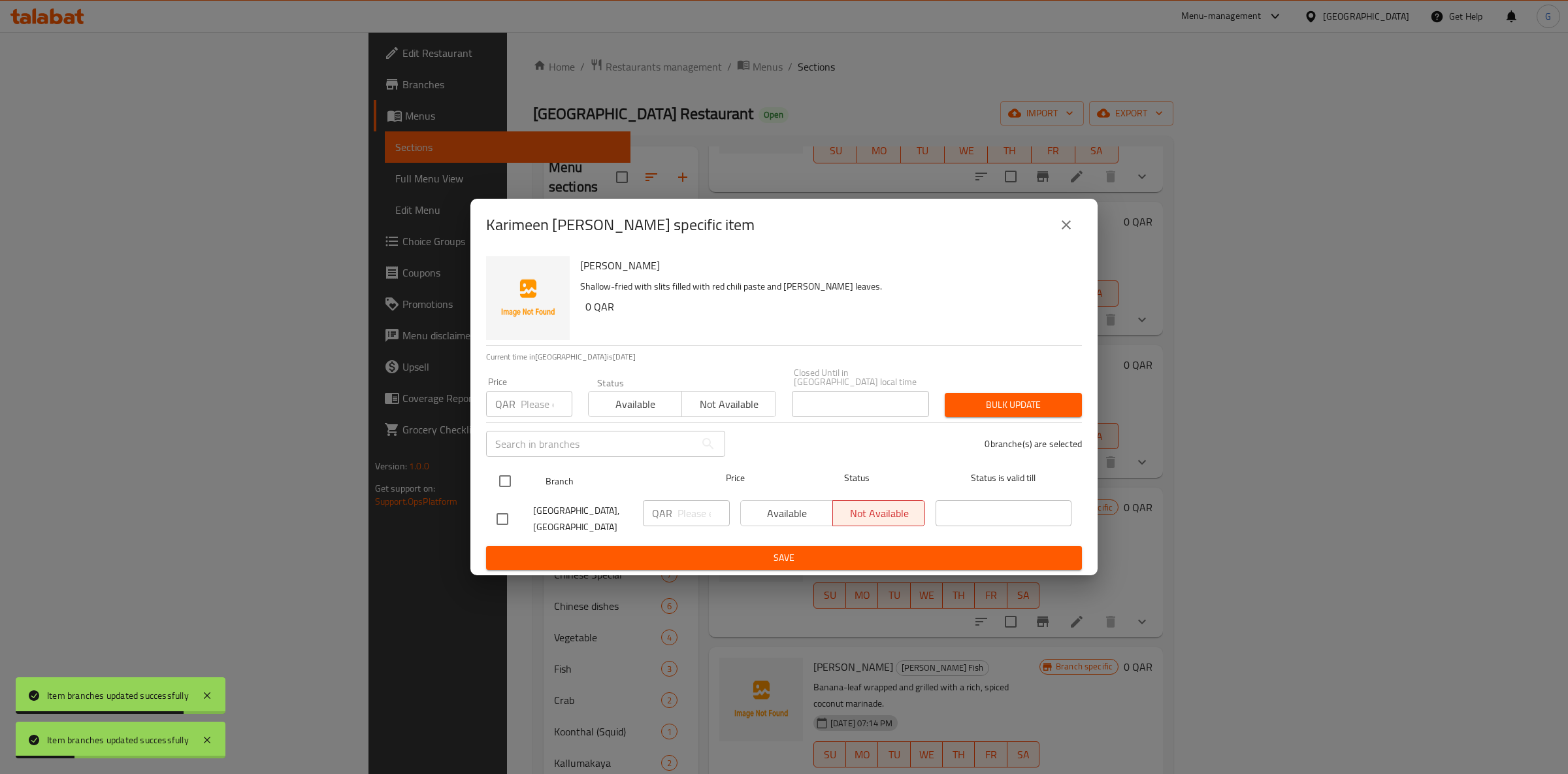
click at [498, 479] on input "checkbox" at bounding box center [505, 481] width 28 height 28
checkbox input "true"
click at [603, 395] on span "Available" at bounding box center [635, 404] width 83 height 19
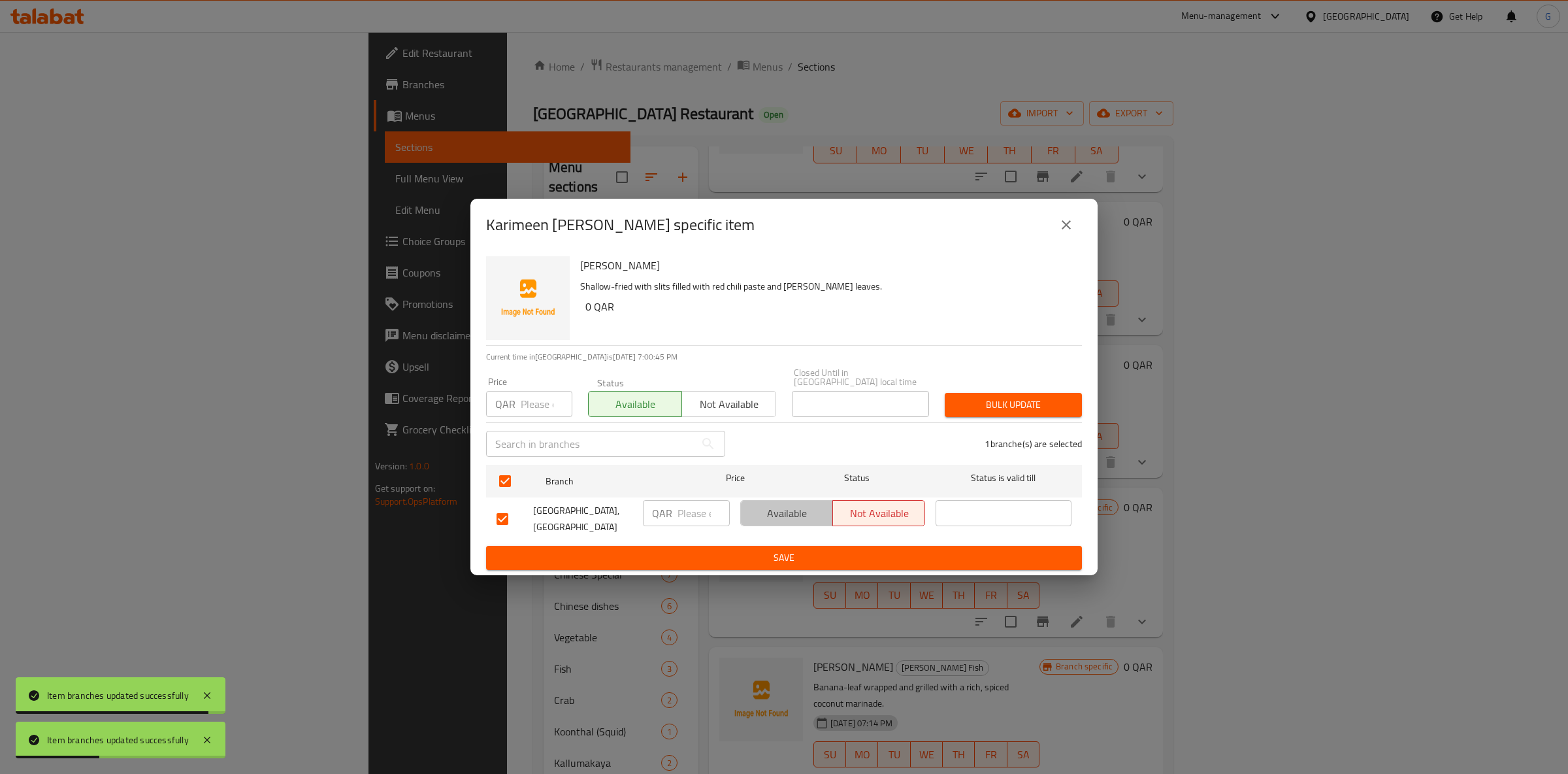
click at [776, 517] on span "Available" at bounding box center [787, 513] width 82 height 19
click at [787, 550] on span "Save" at bounding box center [784, 558] width 575 height 16
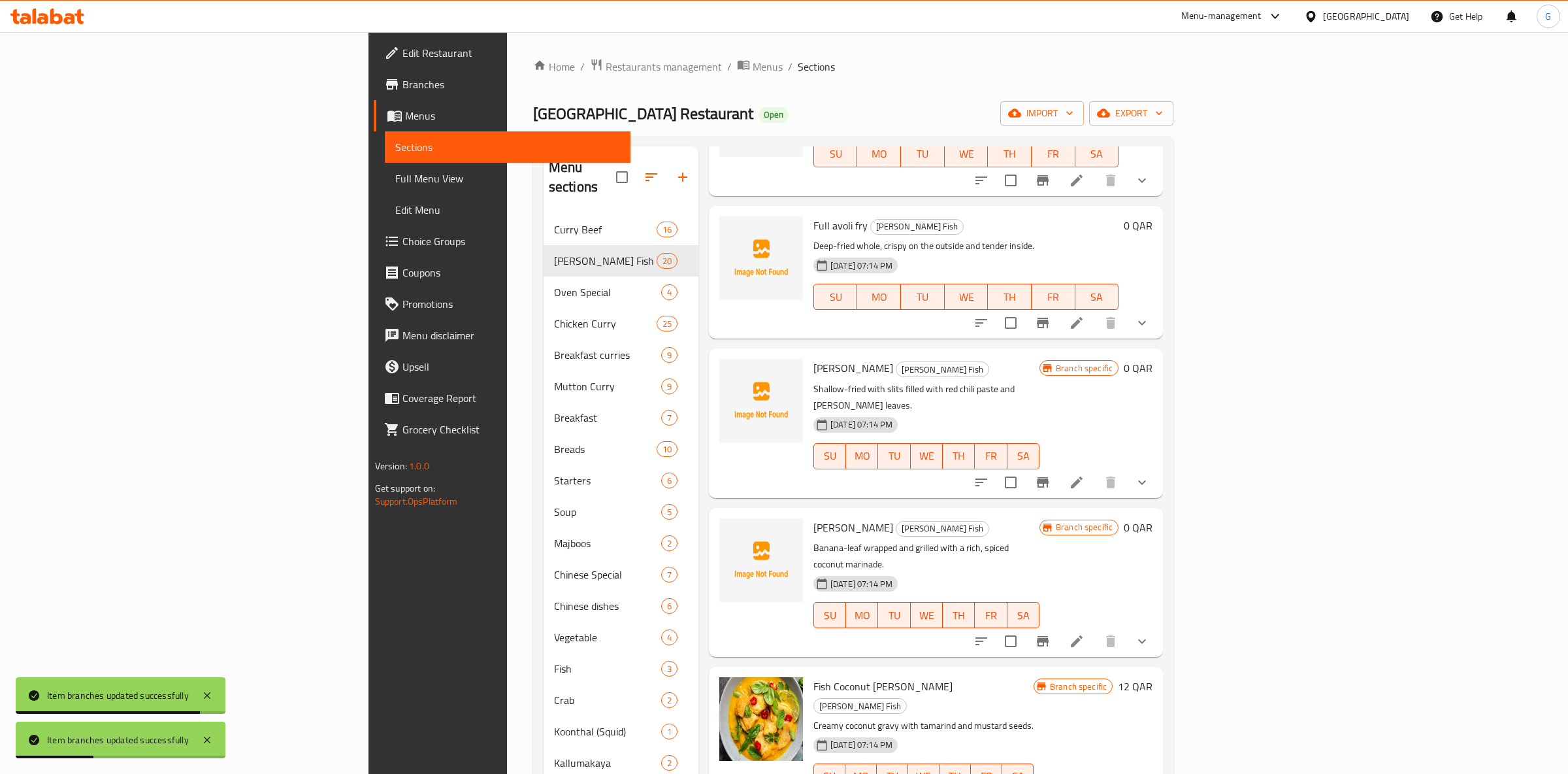
scroll to position [824, 0]
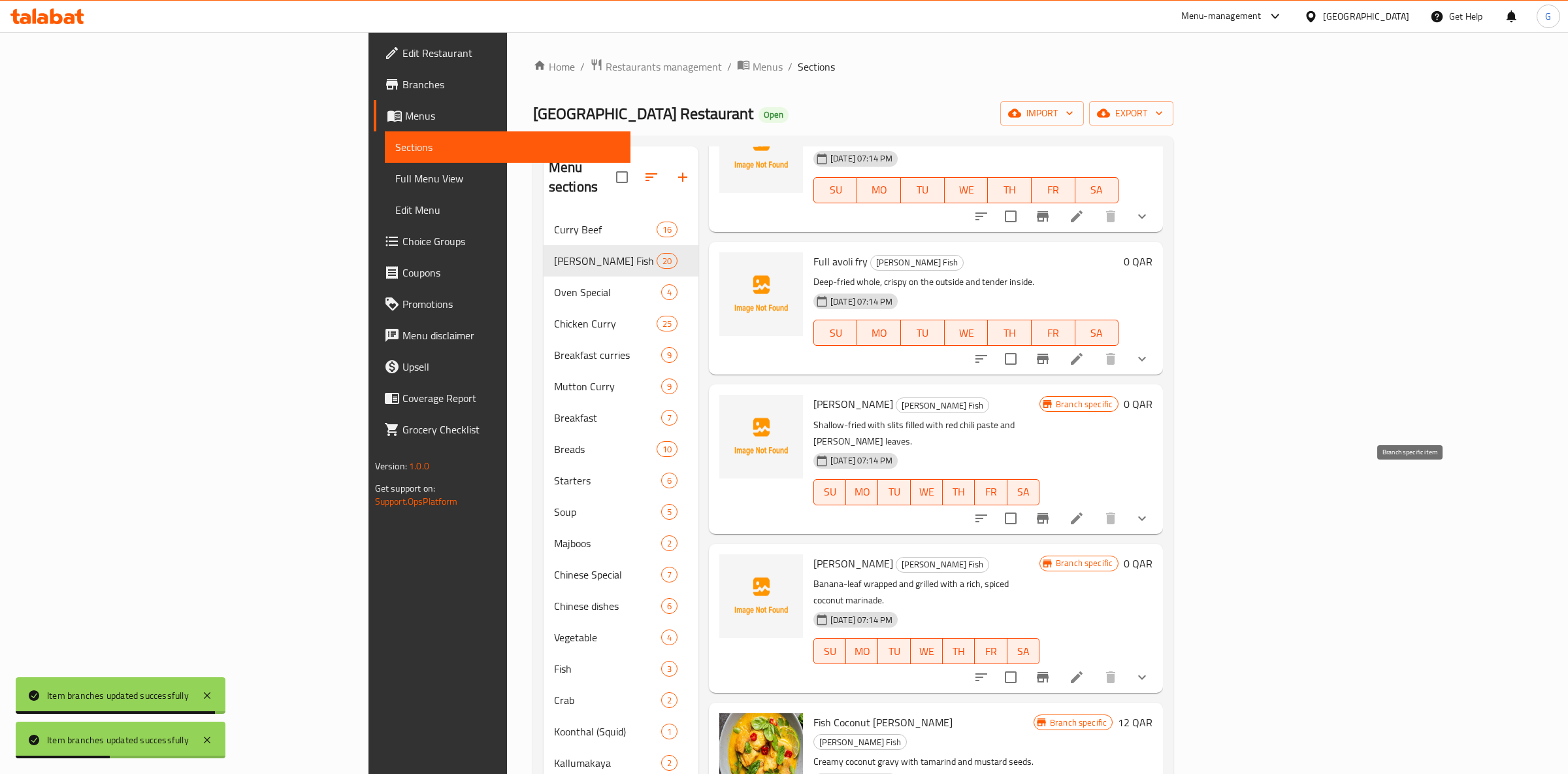
drag, startPoint x: 1411, startPoint y: 477, endPoint x: 1451, endPoint y: 468, distance: 41.0
click at [1158, 503] on div at bounding box center [1061, 518] width 192 height 31
click at [1051, 511] on icon "Branch-specific-item" at bounding box center [1043, 518] width 16 height 16
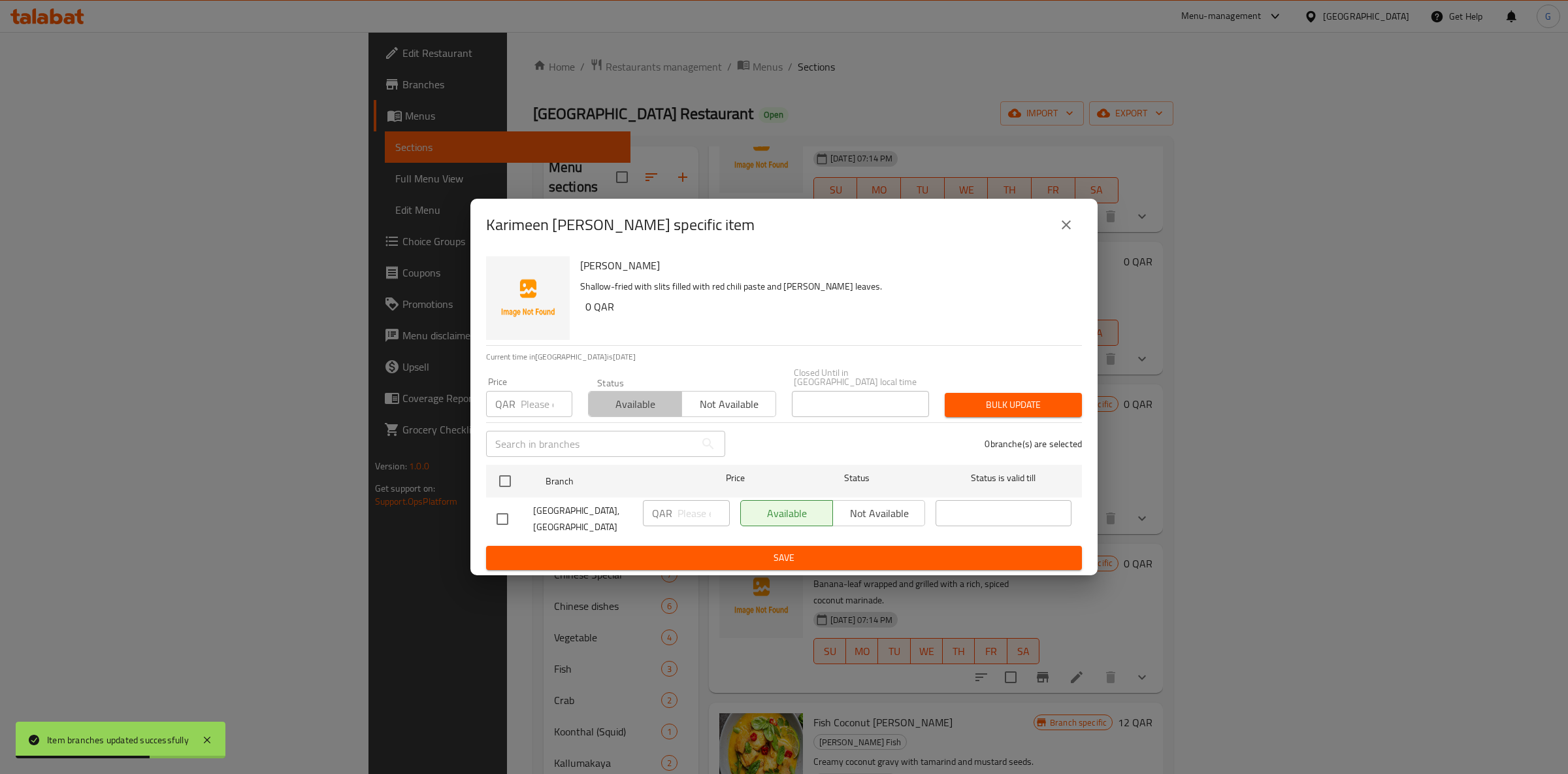
click at [631, 391] on button "Available" at bounding box center [635, 404] width 94 height 26
click at [635, 395] on span "Available" at bounding box center [635, 404] width 83 height 19
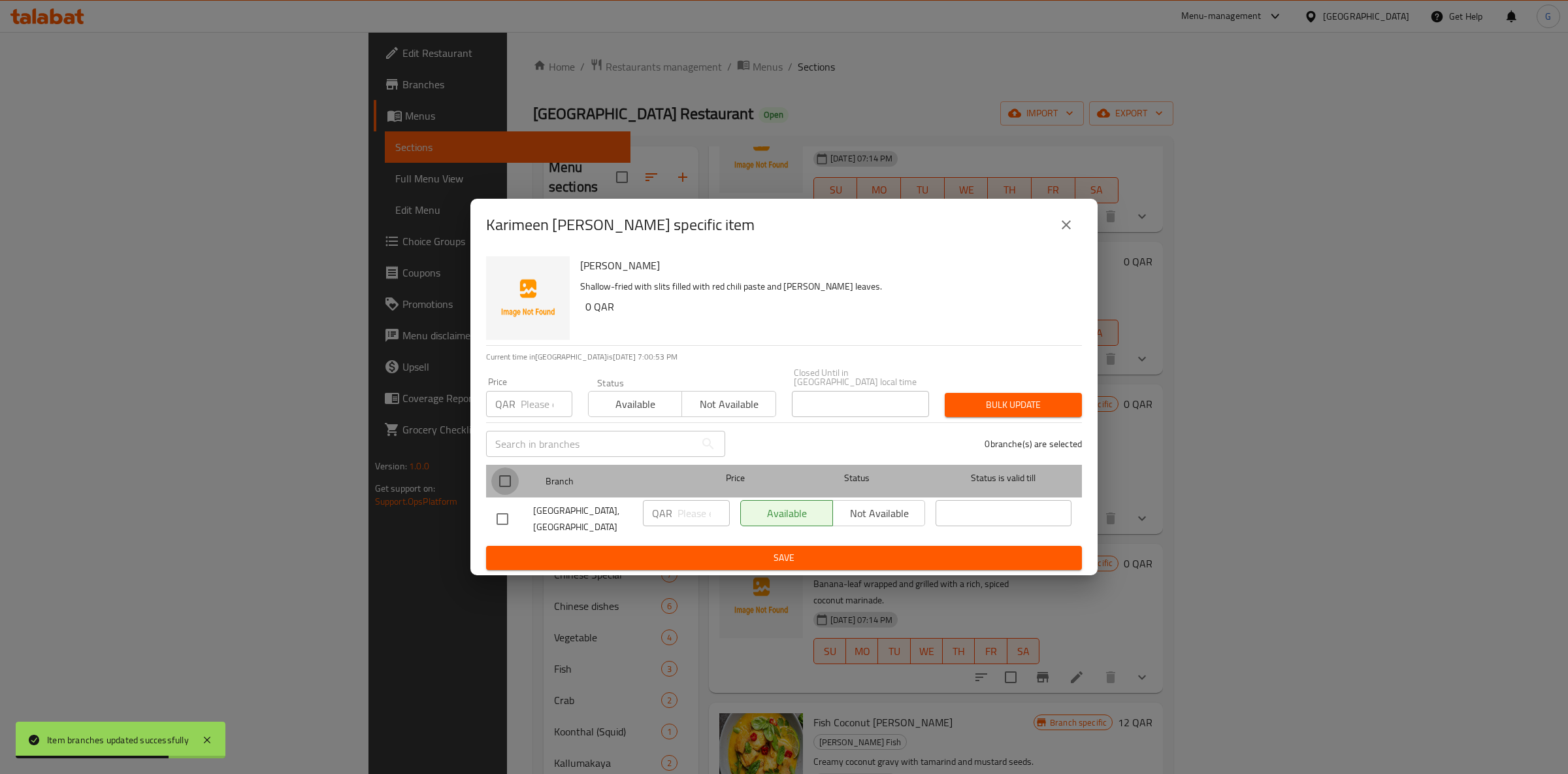
drag, startPoint x: 502, startPoint y: 471, endPoint x: 622, endPoint y: 430, distance: 126.8
click at [506, 469] on input "checkbox" at bounding box center [505, 481] width 28 height 28
checkbox input "true"
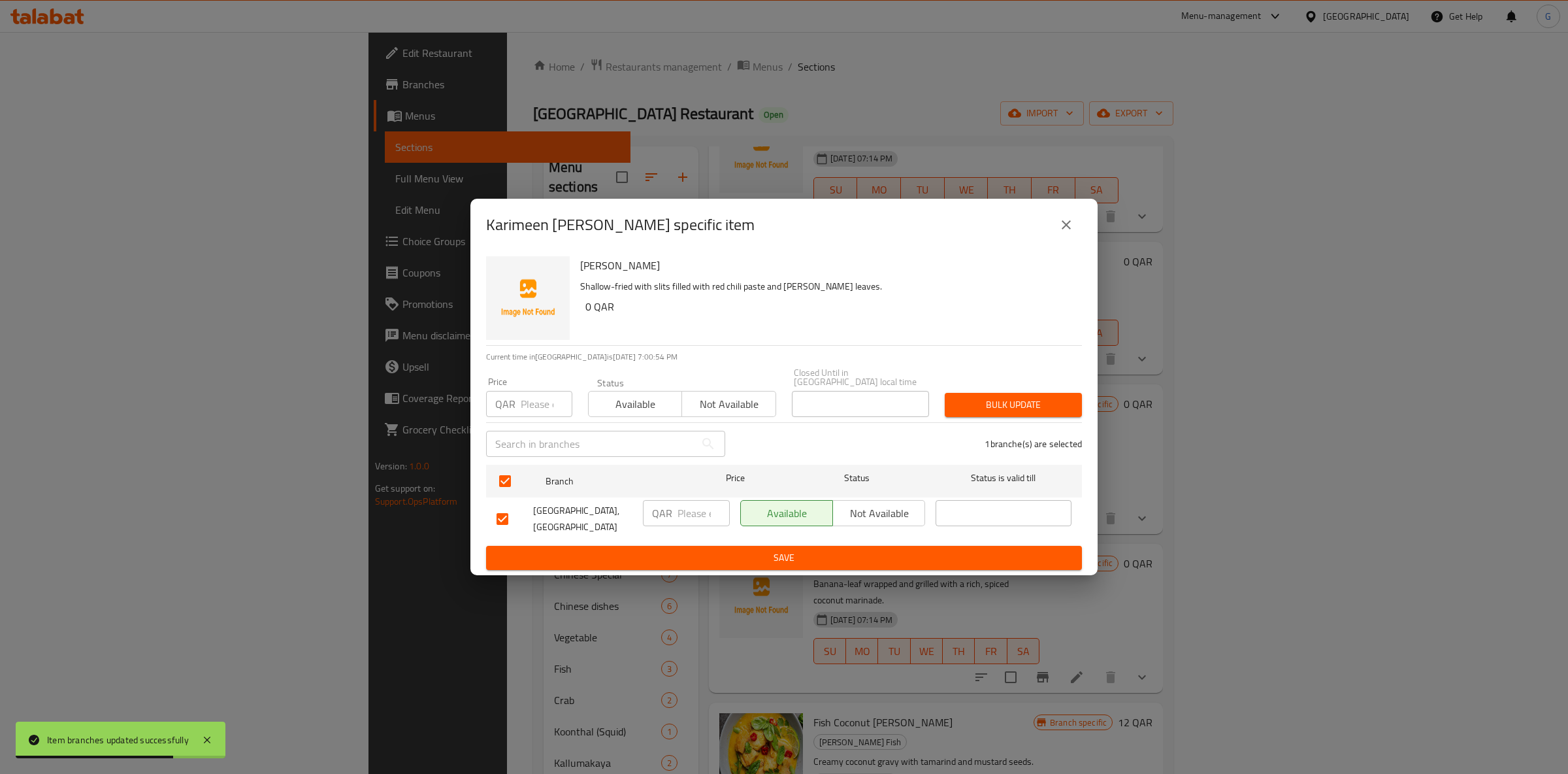
click at [625, 408] on span "Available" at bounding box center [635, 404] width 83 height 19
drag, startPoint x: 780, startPoint y: 558, endPoint x: 783, endPoint y: 565, distance: 7.6
click at [783, 565] on button "Save" at bounding box center [784, 558] width 596 height 24
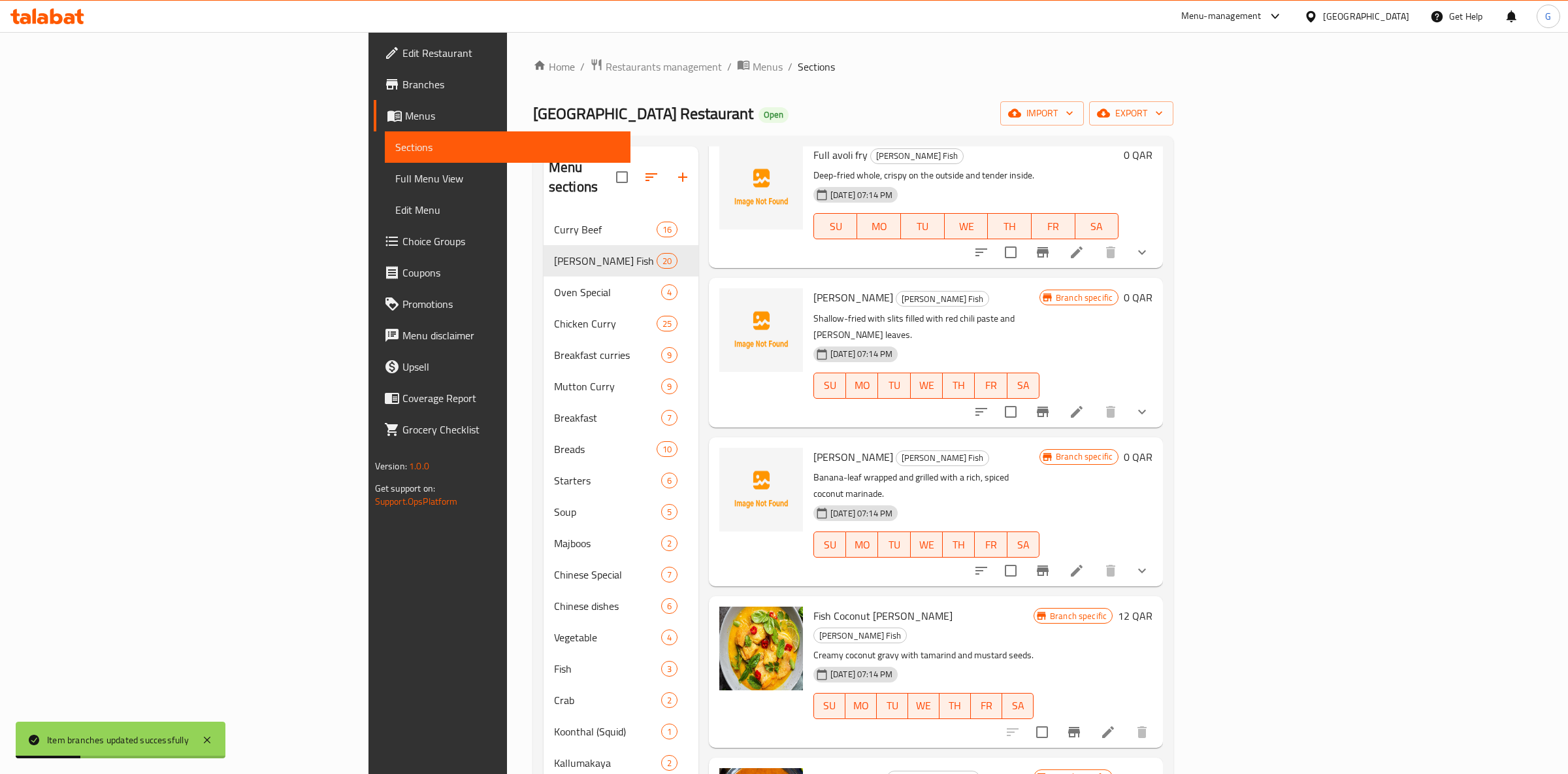
scroll to position [1030, 0]
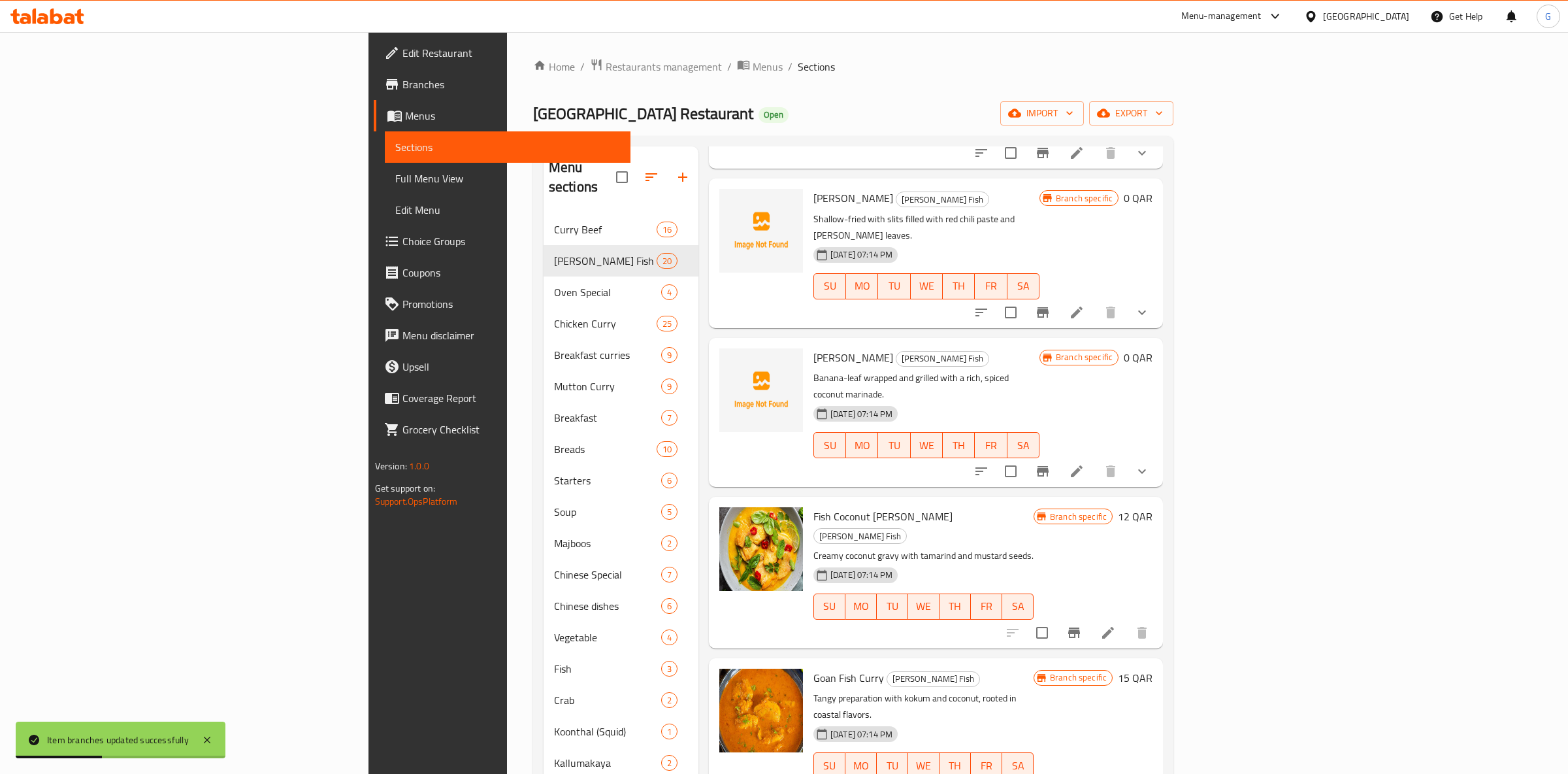
drag, startPoint x: 1406, startPoint y: 294, endPoint x: 1408, endPoint y: 286, distance: 8.2
click at [1158, 297] on div at bounding box center [1061, 313] width 192 height 31
click at [1051, 305] on icon "Branch-specific-item" at bounding box center [1043, 313] width 16 height 16
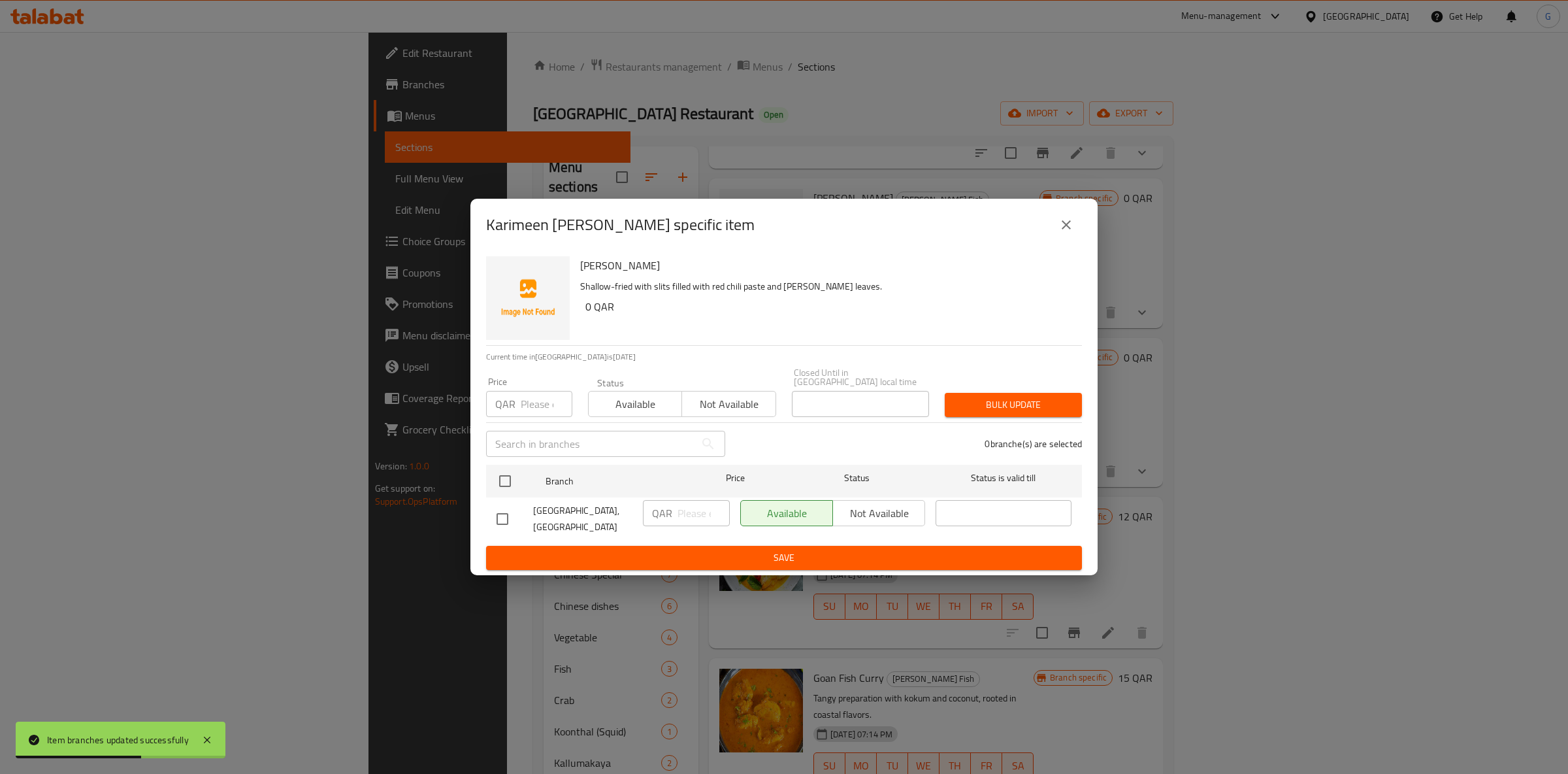
drag, startPoint x: 633, startPoint y: 404, endPoint x: 637, endPoint y: 416, distance: 12.6
click at [633, 404] on span "Available" at bounding box center [635, 404] width 83 height 19
click at [497, 479] on input "checkbox" at bounding box center [505, 481] width 28 height 28
checkbox input "true"
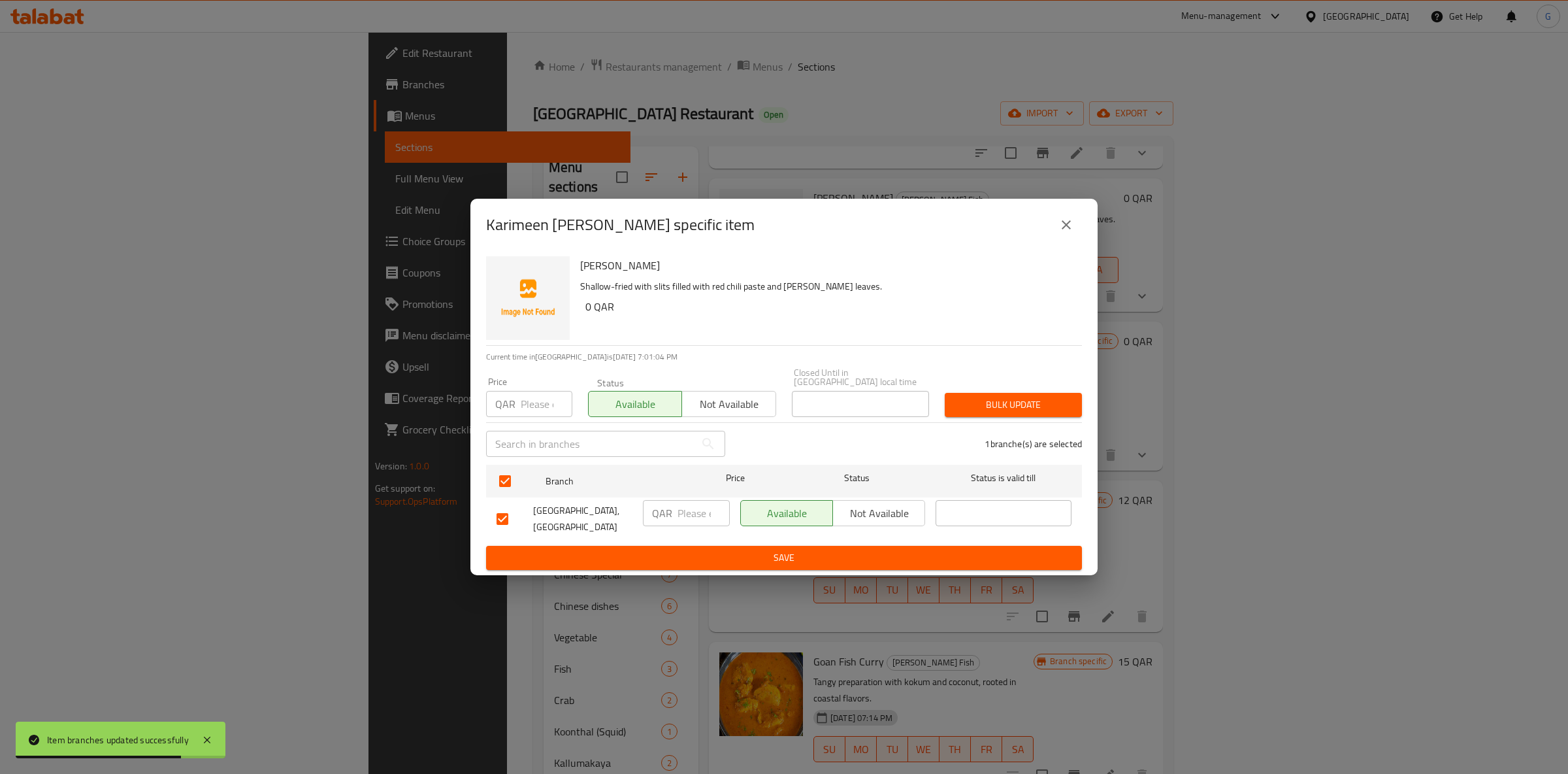
click at [793, 552] on span "Save" at bounding box center [784, 558] width 575 height 16
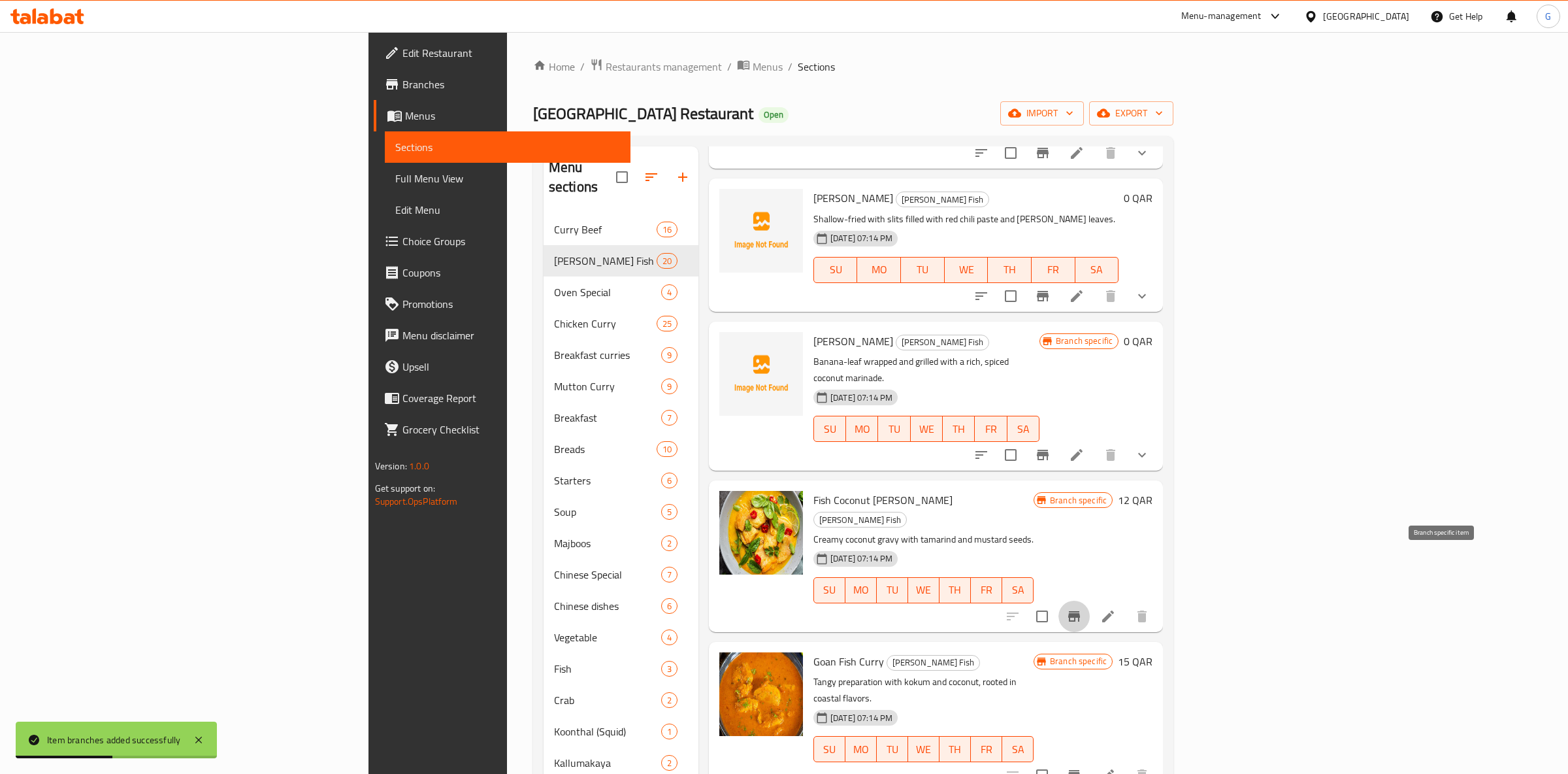
click at [1080, 611] on icon "Branch-specific-item" at bounding box center [1074, 617] width 12 height 10
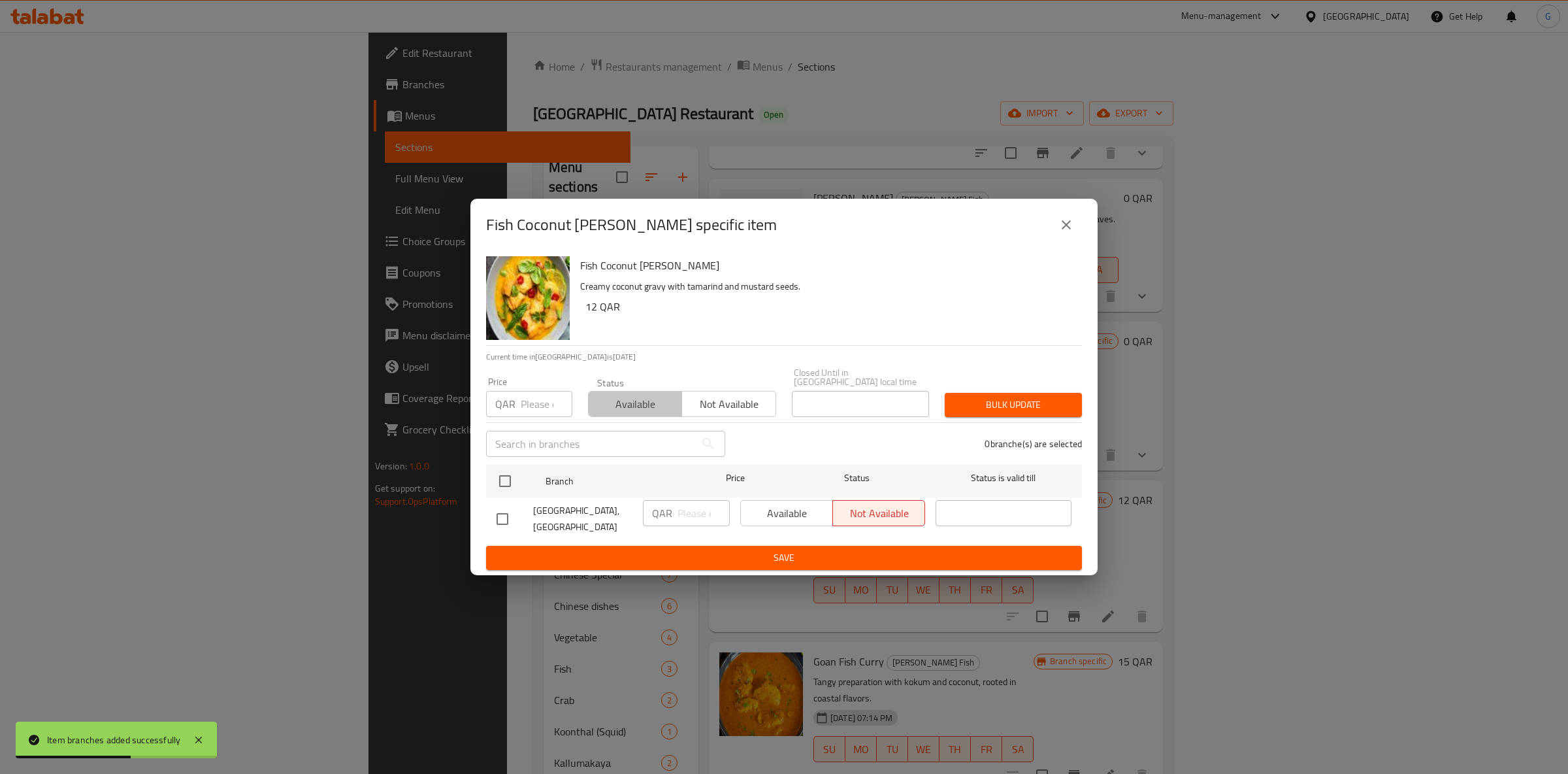
click at [600, 406] on span "Available" at bounding box center [635, 404] width 83 height 19
click at [817, 509] on div "Available Not available" at bounding box center [832, 513] width 185 height 26
drag, startPoint x: 499, startPoint y: 481, endPoint x: 530, endPoint y: 481, distance: 31.0
click at [500, 480] on input "checkbox" at bounding box center [505, 481] width 28 height 28
checkbox input "true"
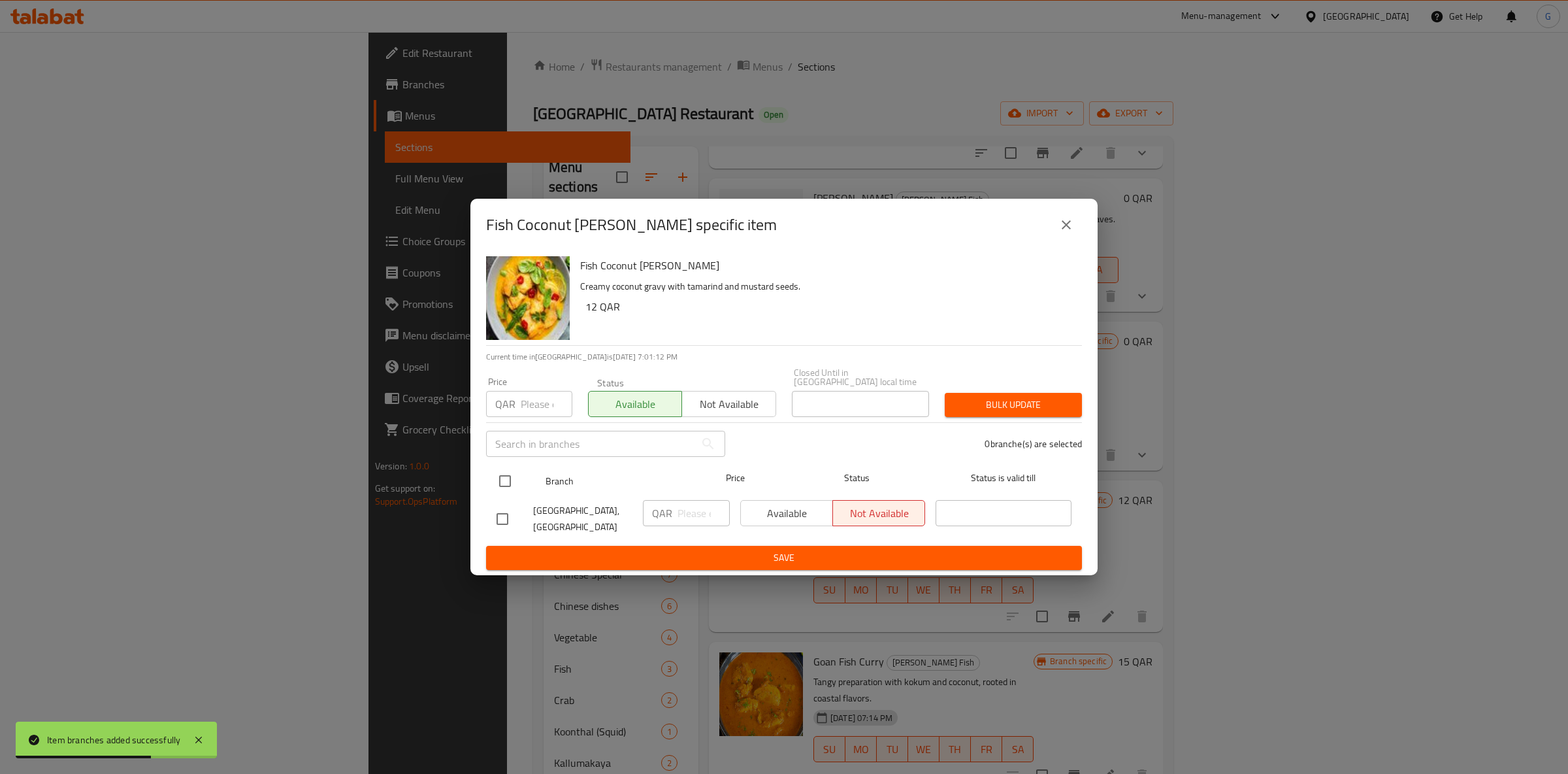
checkbox input "true"
click at [803, 518] on span "Available" at bounding box center [787, 513] width 82 height 19
click at [803, 550] on span "Save" at bounding box center [784, 558] width 575 height 16
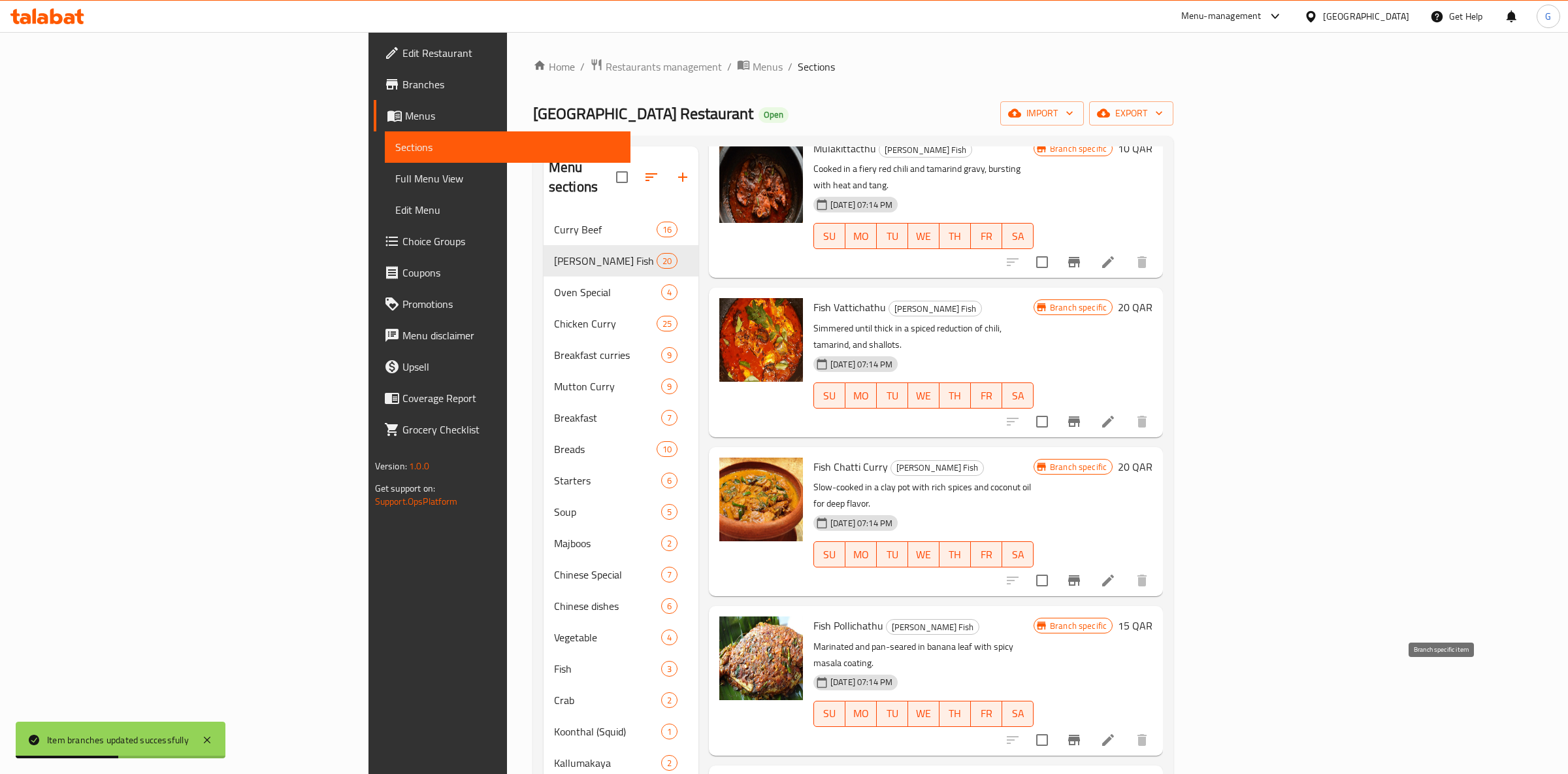
scroll to position [246, 0]
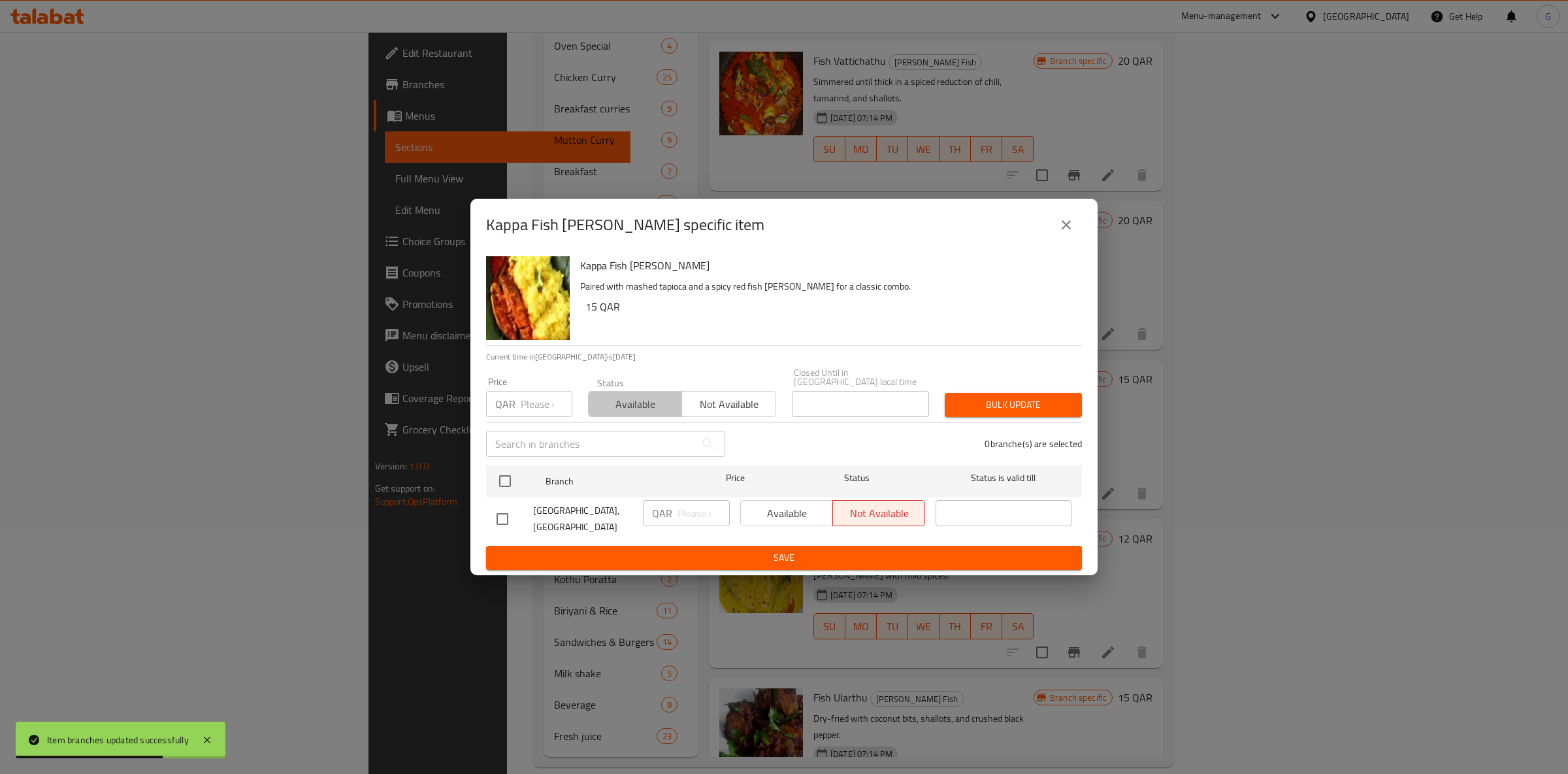
click at [637, 404] on span "Available" at bounding box center [635, 404] width 83 height 19
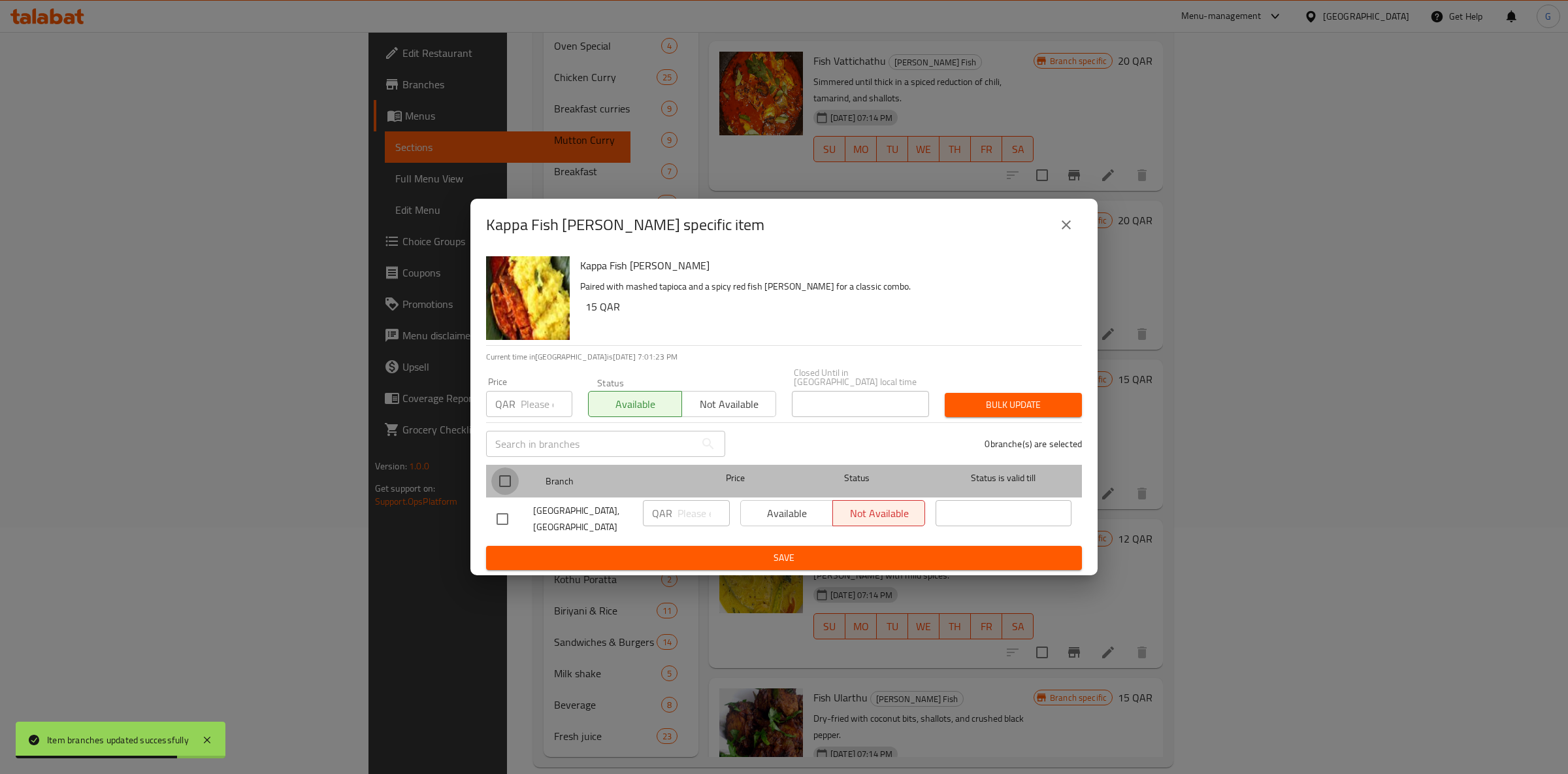
drag, startPoint x: 517, startPoint y: 479, endPoint x: 694, endPoint y: 497, distance: 177.9
click at [516, 479] on input "checkbox" at bounding box center [505, 481] width 28 height 28
checkbox input "true"
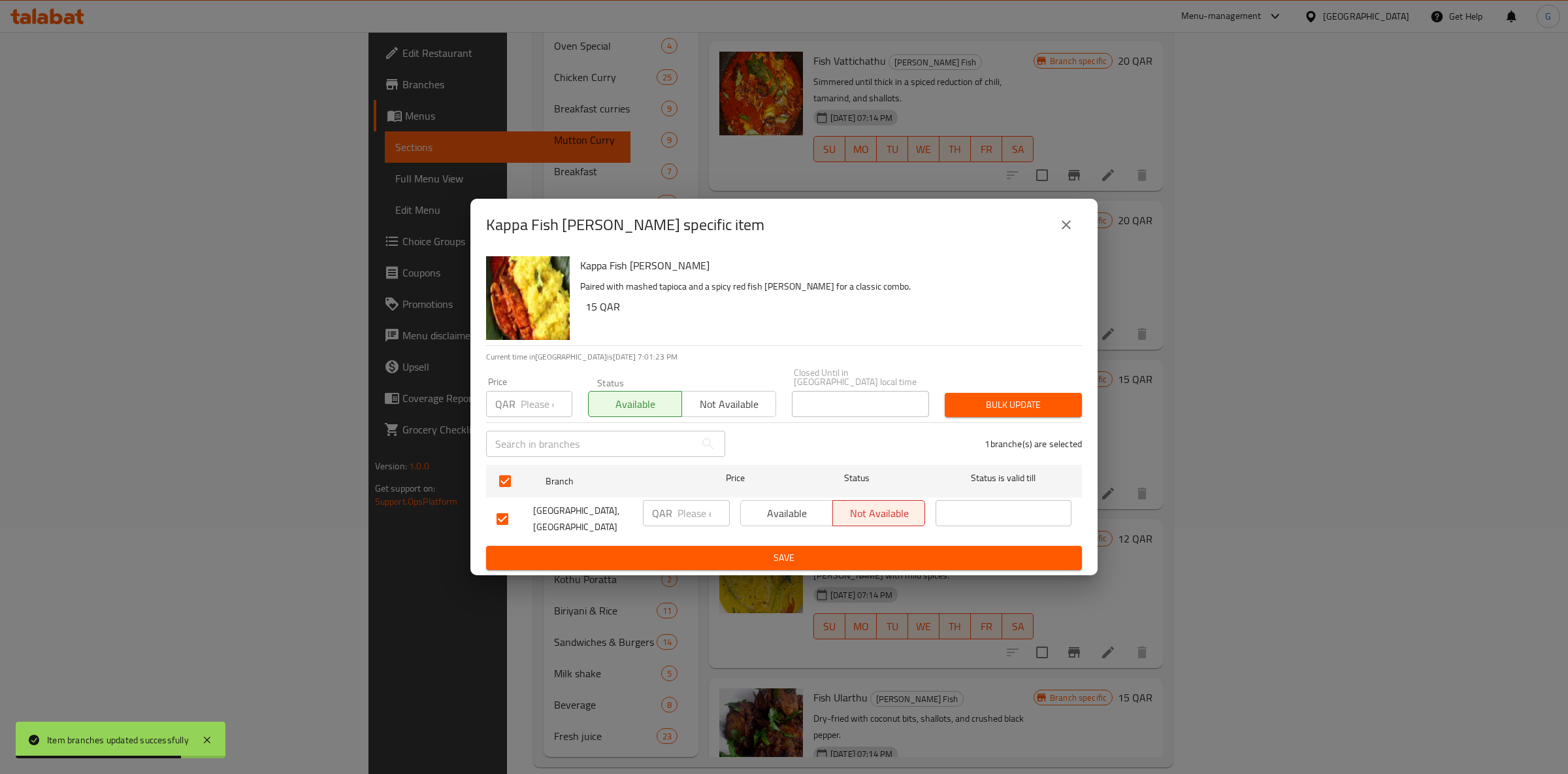
click at [737, 502] on div "Available Not available" at bounding box center [832, 519] width 195 height 48
drag, startPoint x: 765, startPoint y: 503, endPoint x: 774, endPoint y: 507, distance: 9.8
click at [767, 504] on span "Available" at bounding box center [787, 513] width 82 height 19
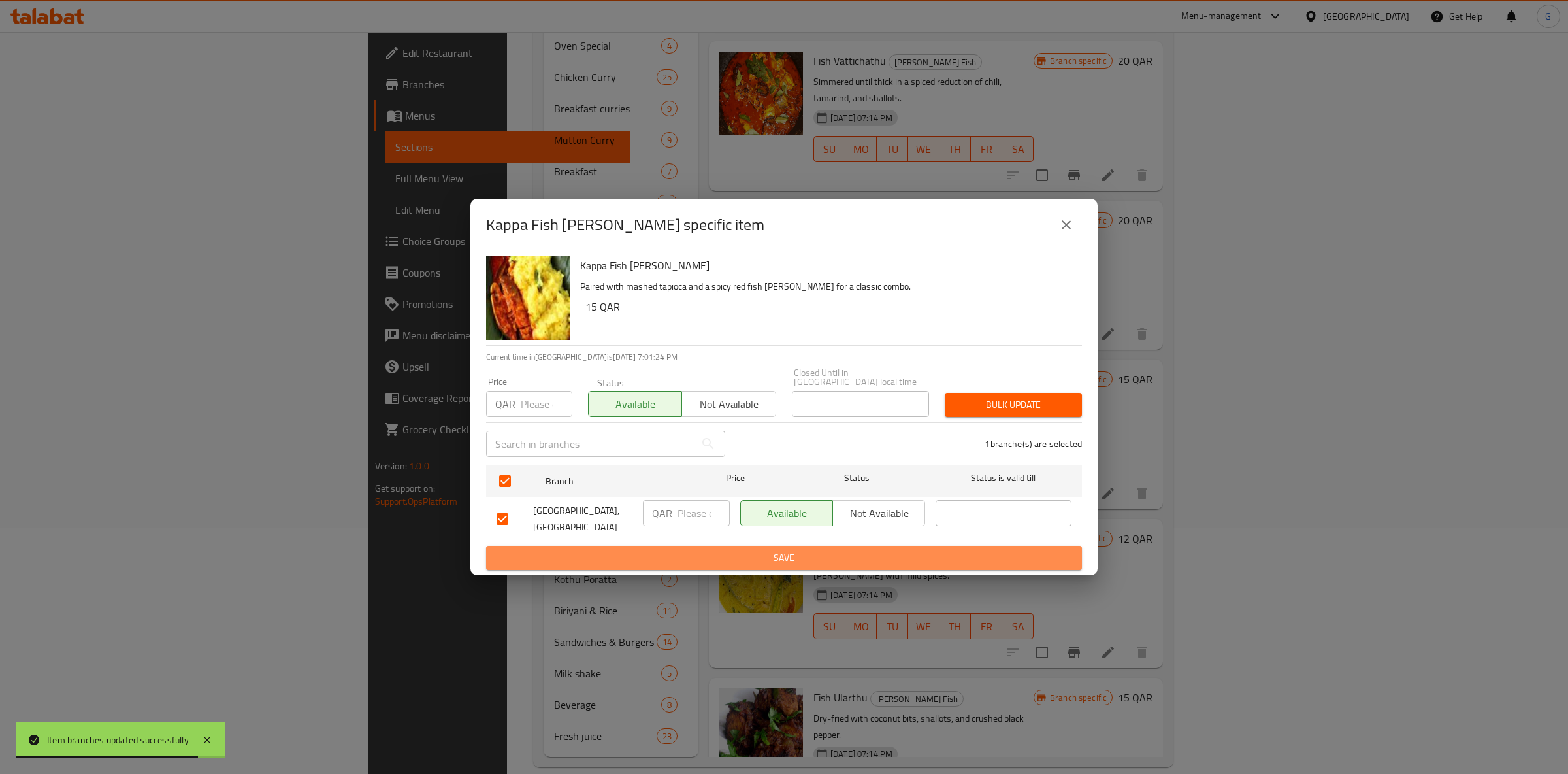
click at [802, 552] on span "Save" at bounding box center [784, 558] width 575 height 16
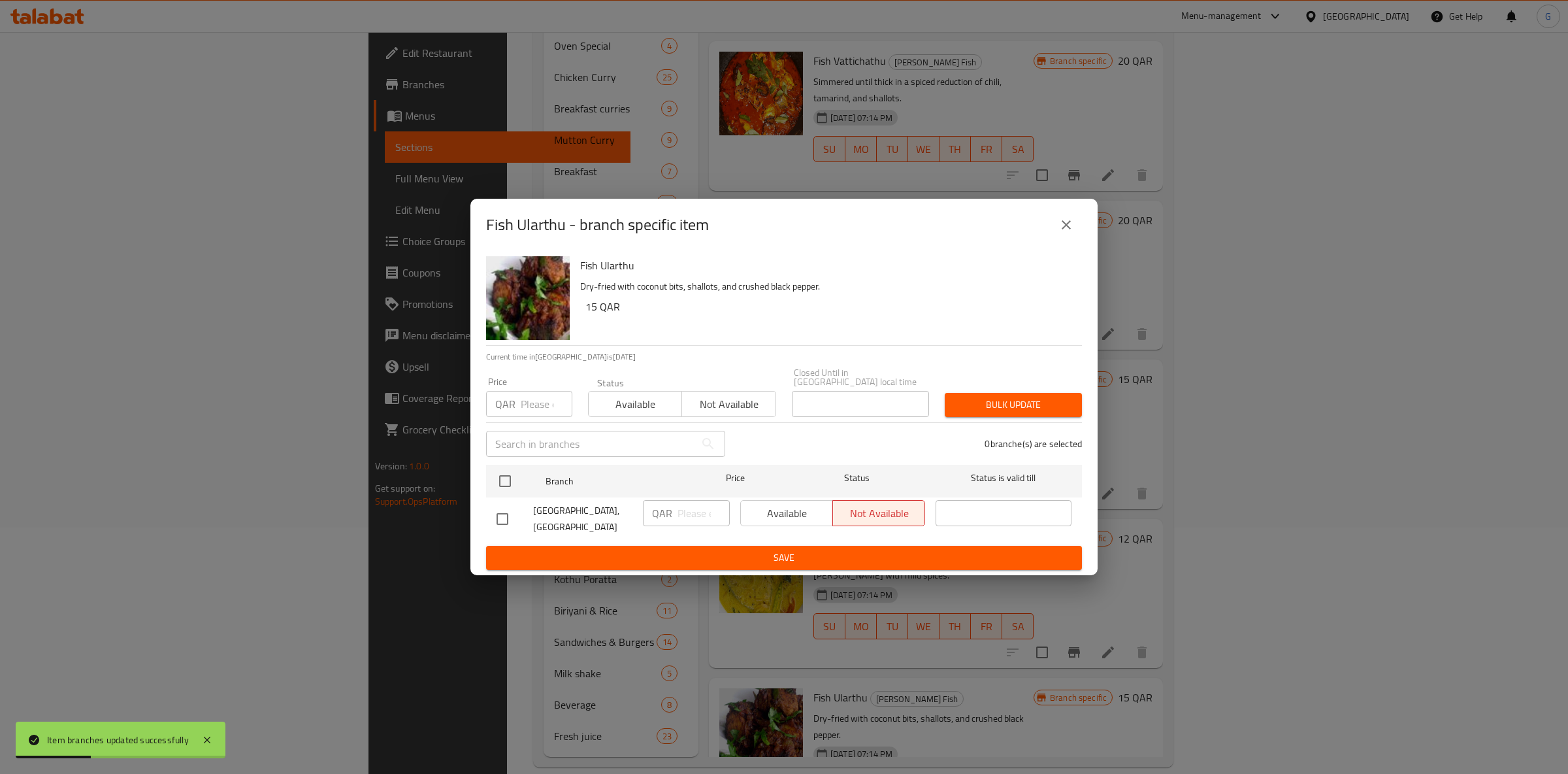
drag, startPoint x: 620, startPoint y: 414, endPoint x: 647, endPoint y: 402, distance: 29.5
click at [620, 412] on div "Status Available Not available" at bounding box center [682, 398] width 204 height 55
click at [649, 401] on span "Available" at bounding box center [635, 404] width 83 height 19
click at [502, 479] on input "checkbox" at bounding box center [505, 481] width 28 height 28
checkbox input "true"
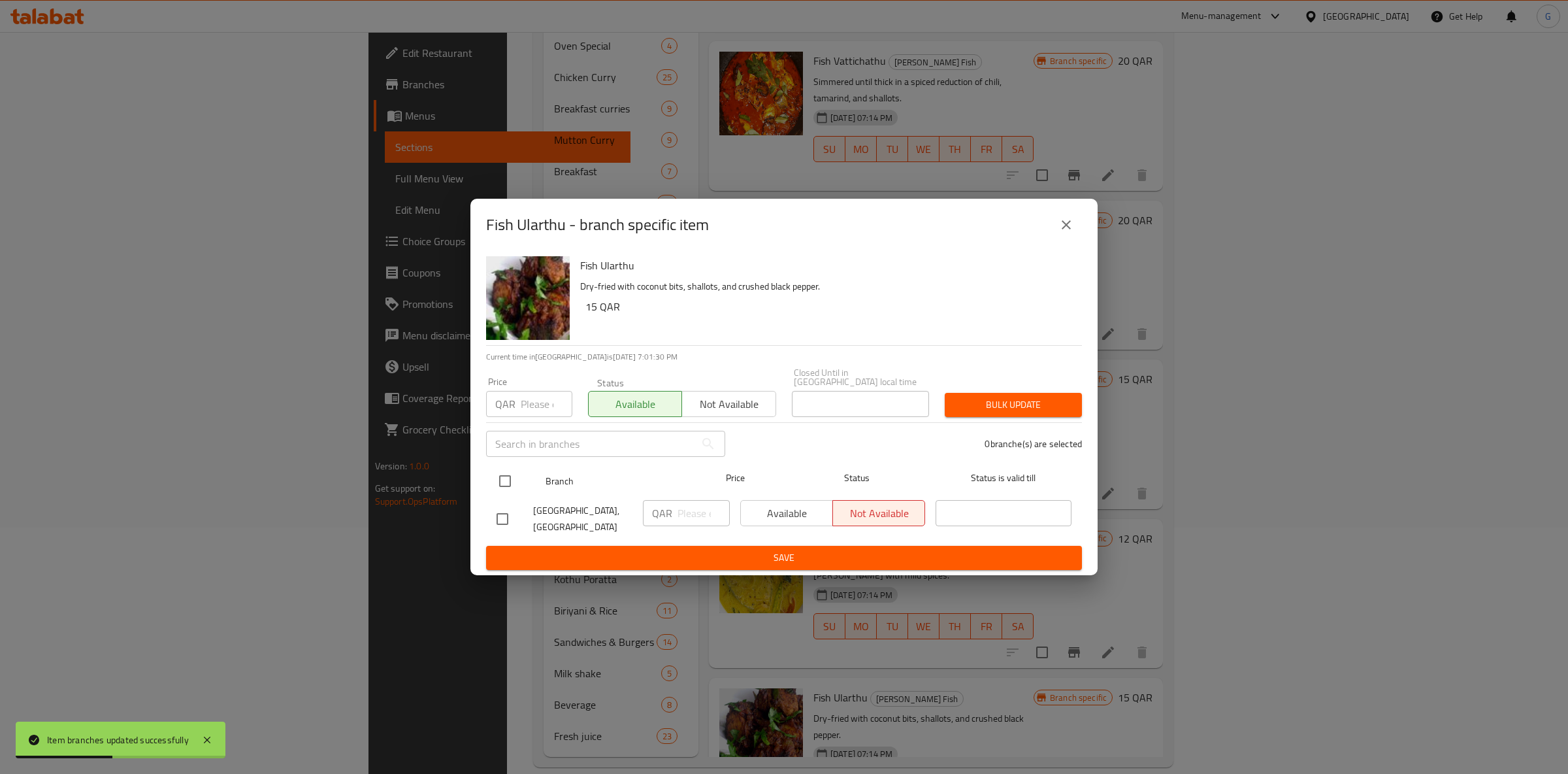
checkbox input "true"
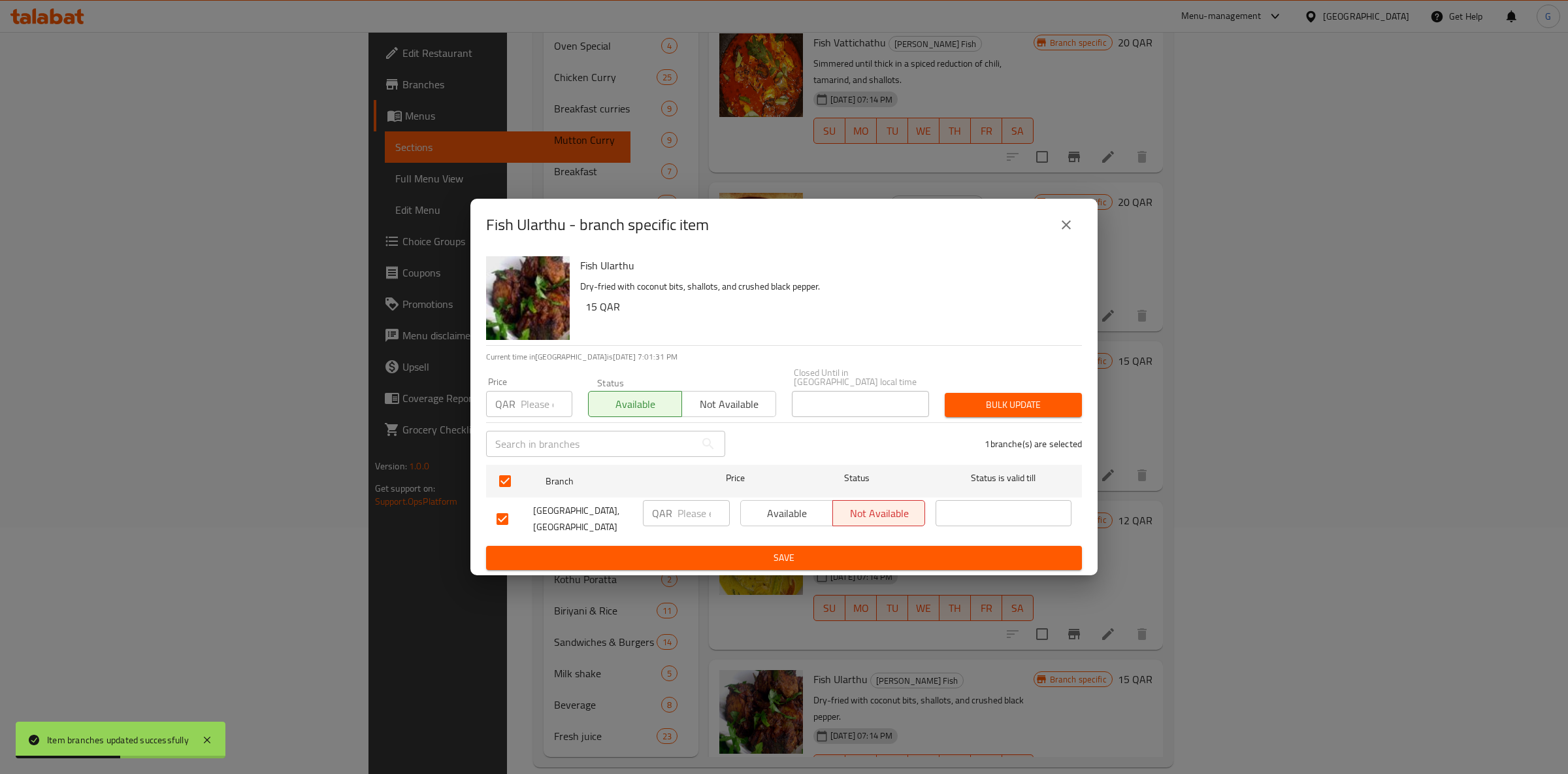
click at [780, 513] on span "Available" at bounding box center [787, 513] width 82 height 19
click at [798, 552] on span "Save" at bounding box center [784, 558] width 575 height 16
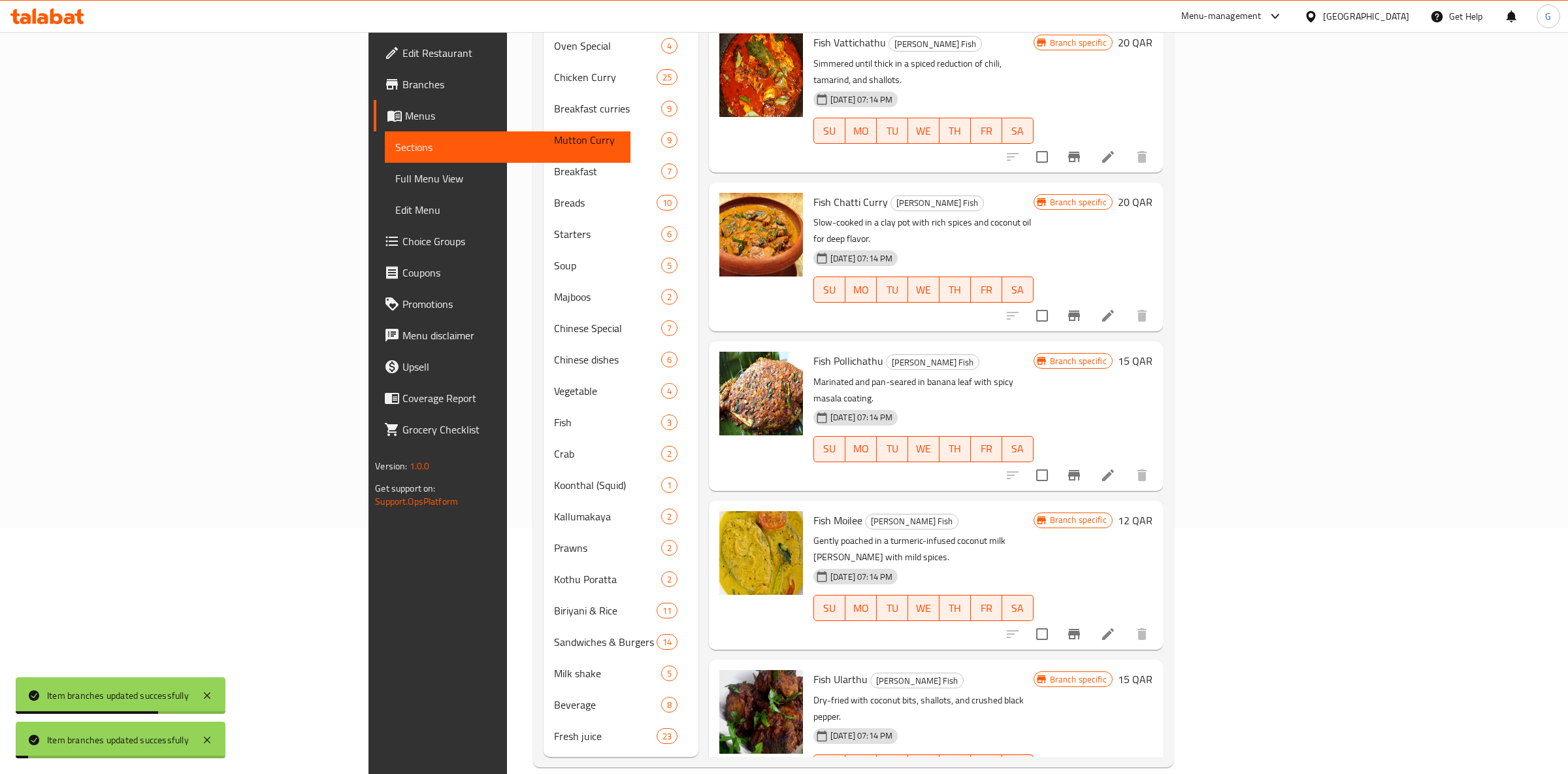
click at [1080, 629] on icon "Branch-specific-item" at bounding box center [1074, 634] width 12 height 10
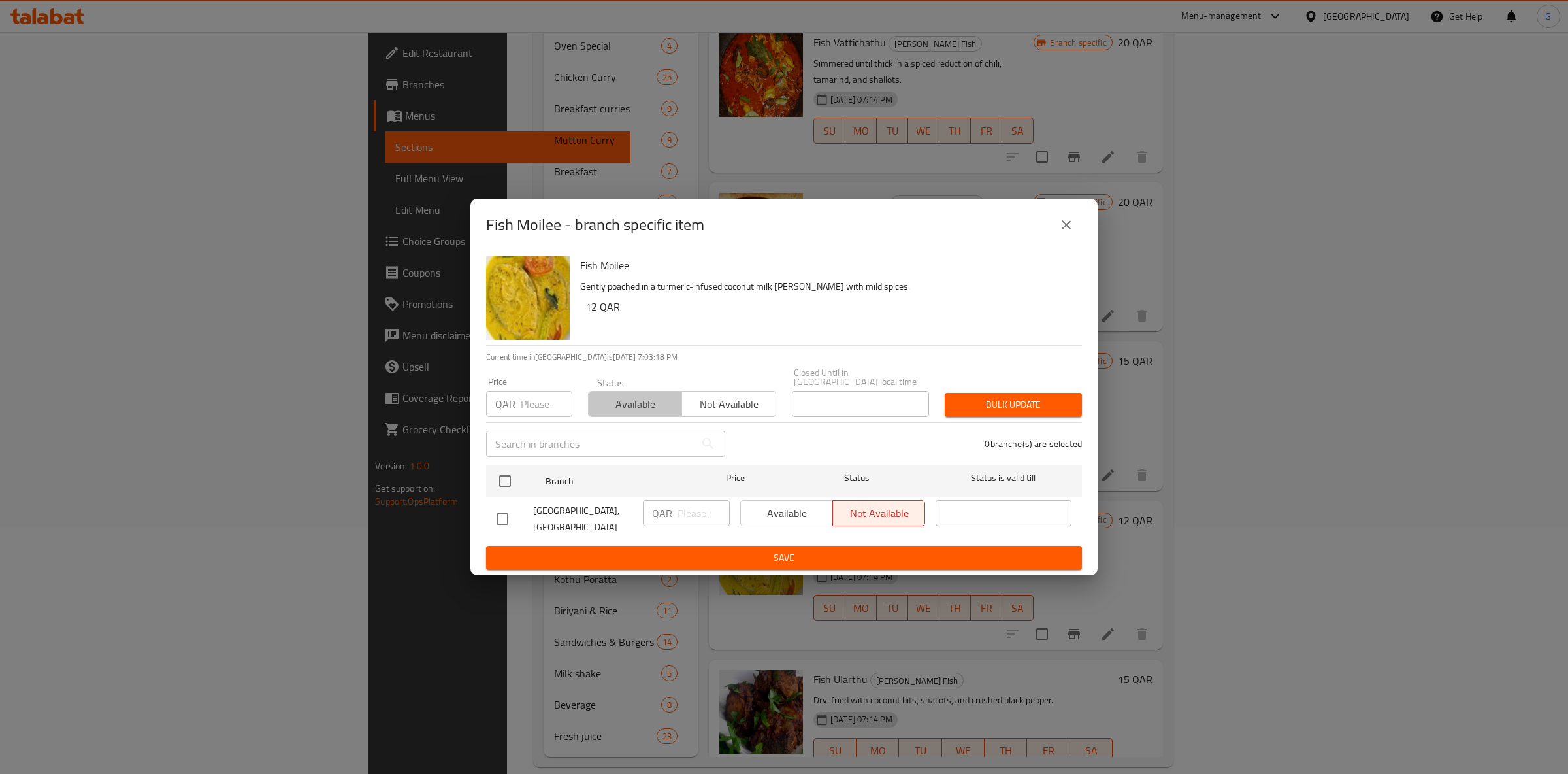
click at [627, 395] on span "Available" at bounding box center [635, 404] width 83 height 19
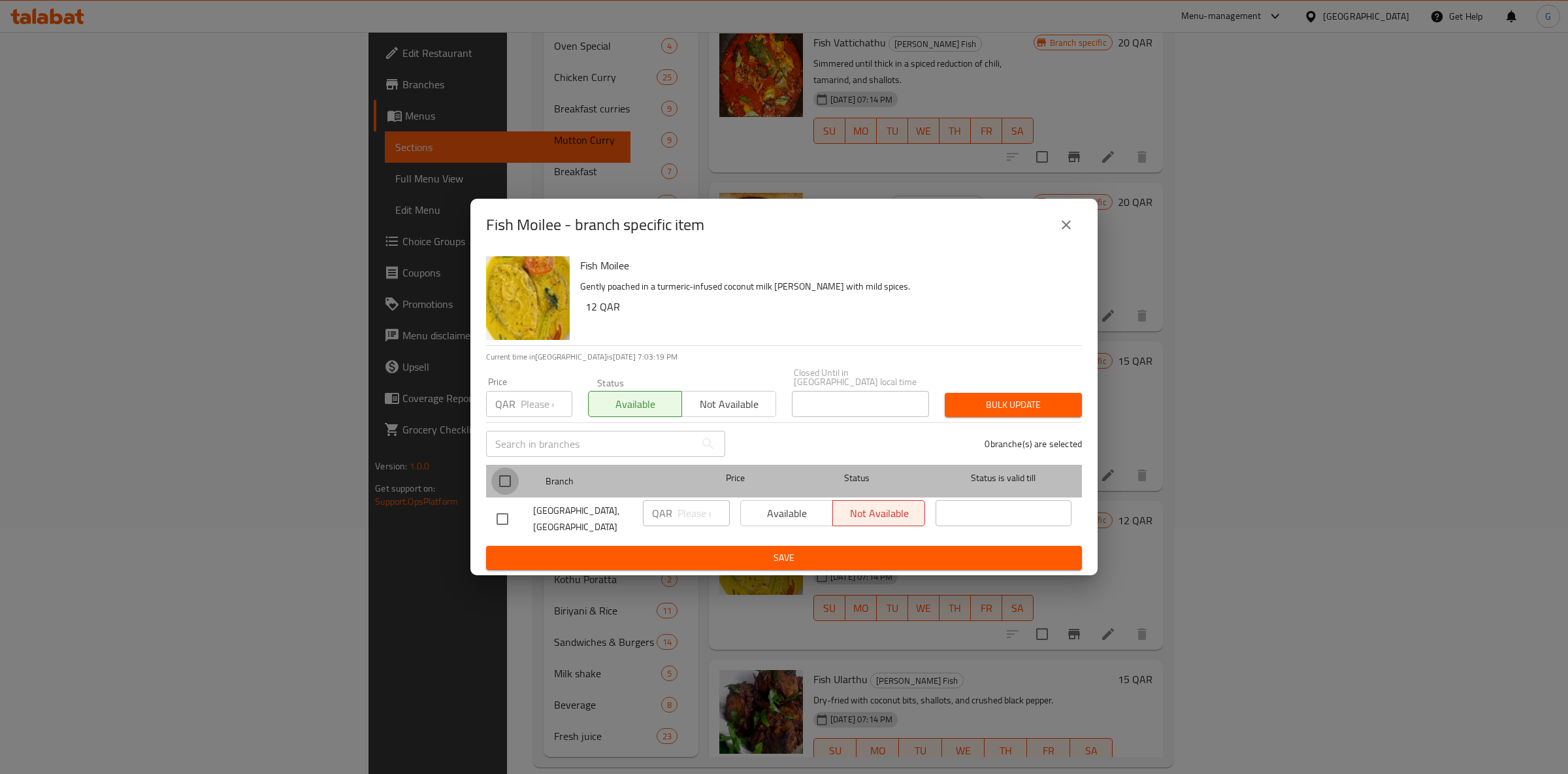
click at [504, 473] on input "checkbox" at bounding box center [505, 481] width 28 height 28
checkbox input "true"
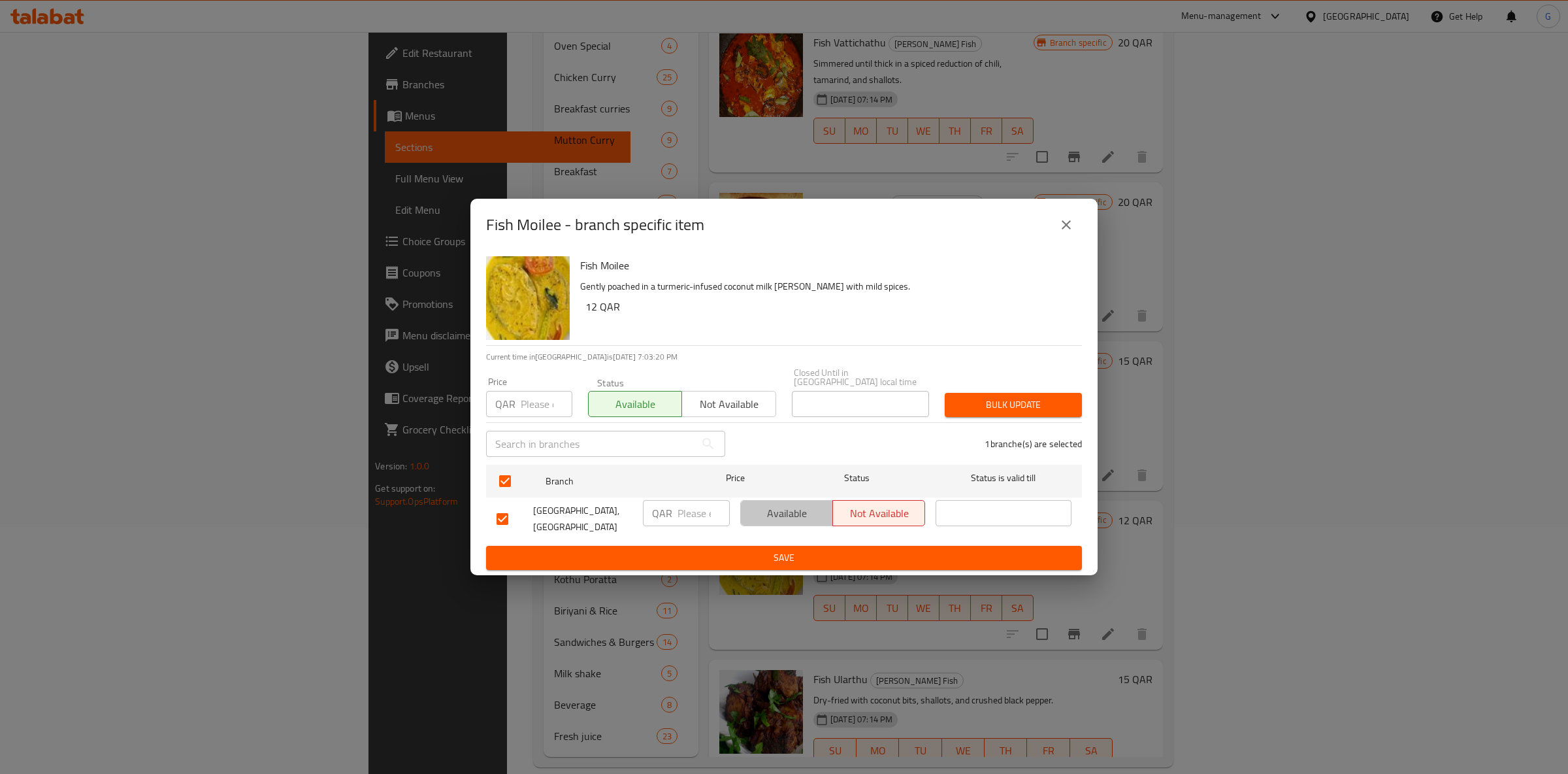
click at [780, 504] on span "Available" at bounding box center [787, 513] width 82 height 19
drag, startPoint x: 813, startPoint y: 564, endPoint x: 813, endPoint y: 558, distance: 6.0
click at [813, 559] on button "Save" at bounding box center [784, 558] width 596 height 24
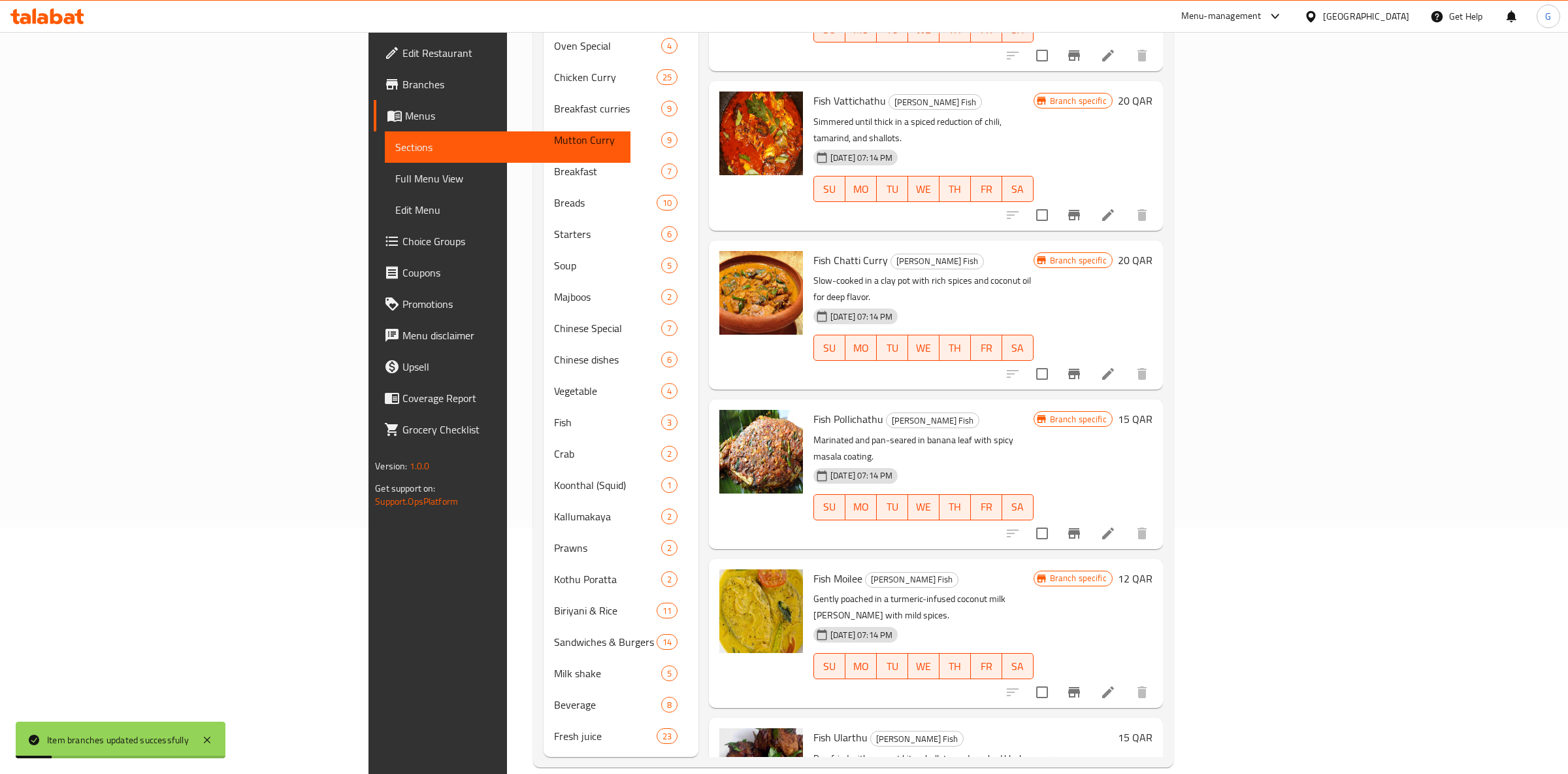
scroll to position [1954, 0]
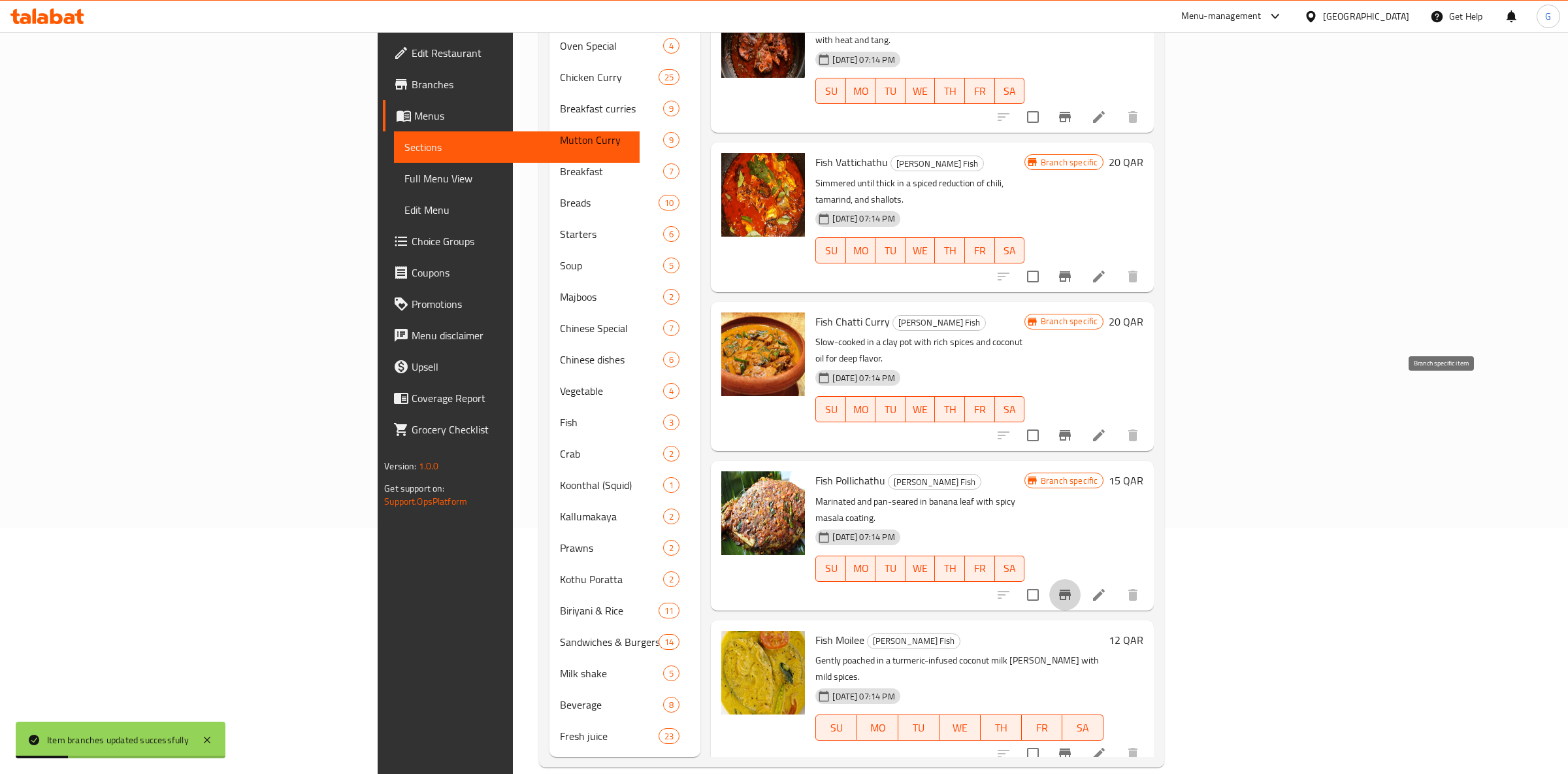
click at [1081, 579] on button "Branch-specific-item" at bounding box center [1065, 595] width 31 height 31
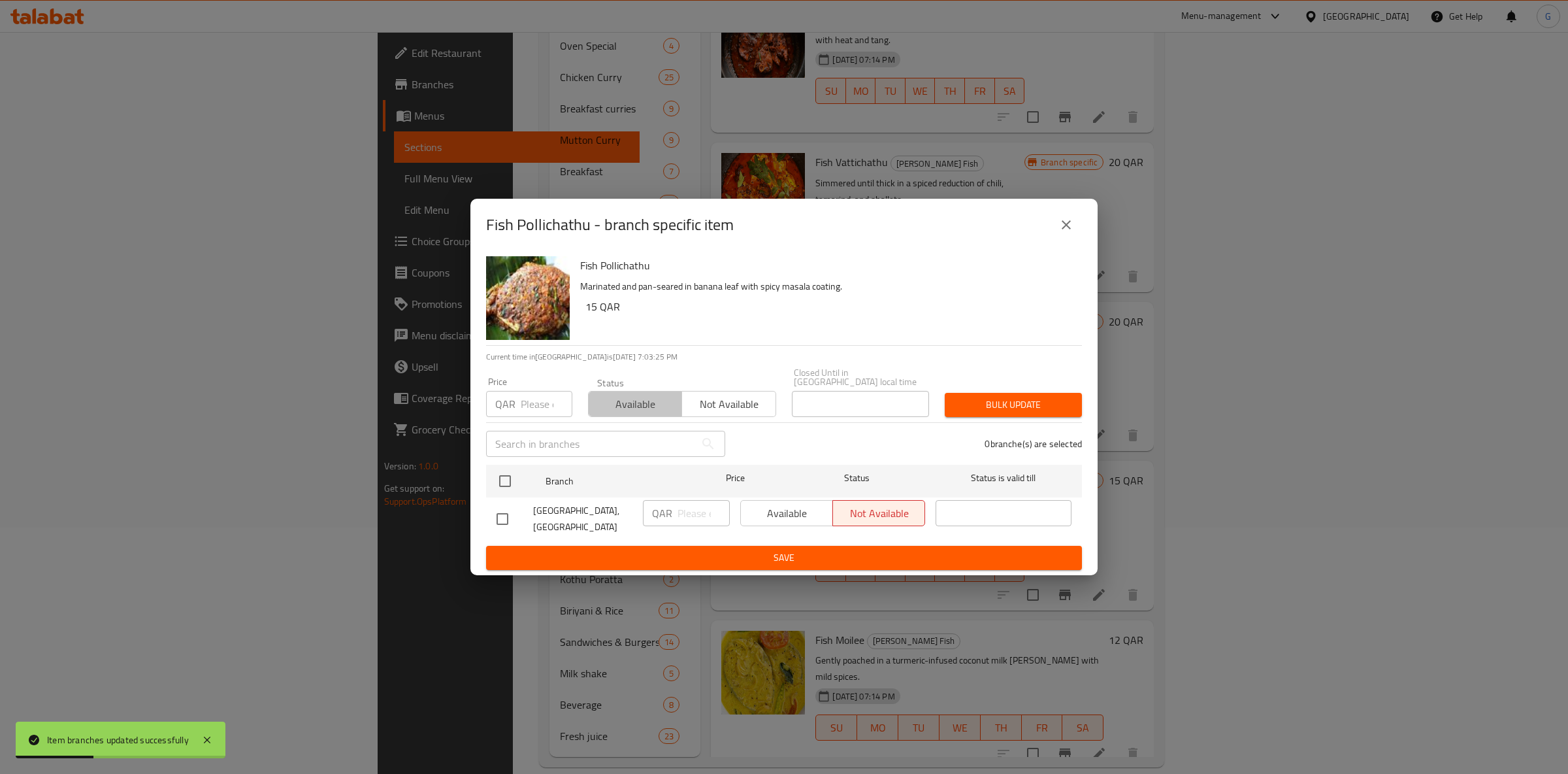
click at [660, 402] on span "Available" at bounding box center [635, 404] width 83 height 19
click at [783, 504] on div "Available Not available" at bounding box center [832, 513] width 185 height 26
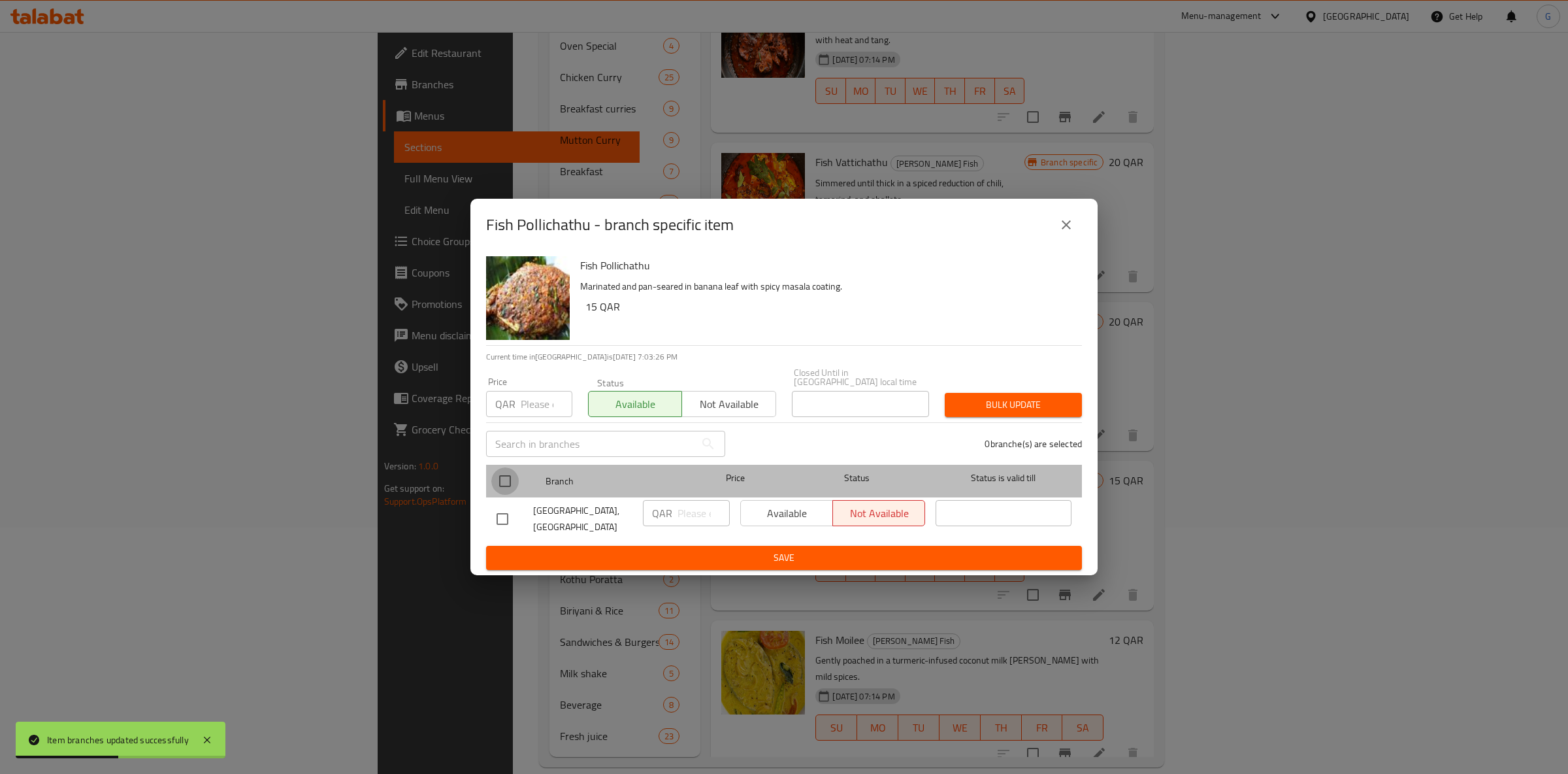
click at [506, 474] on input "checkbox" at bounding box center [505, 481] width 28 height 28
checkbox input "true"
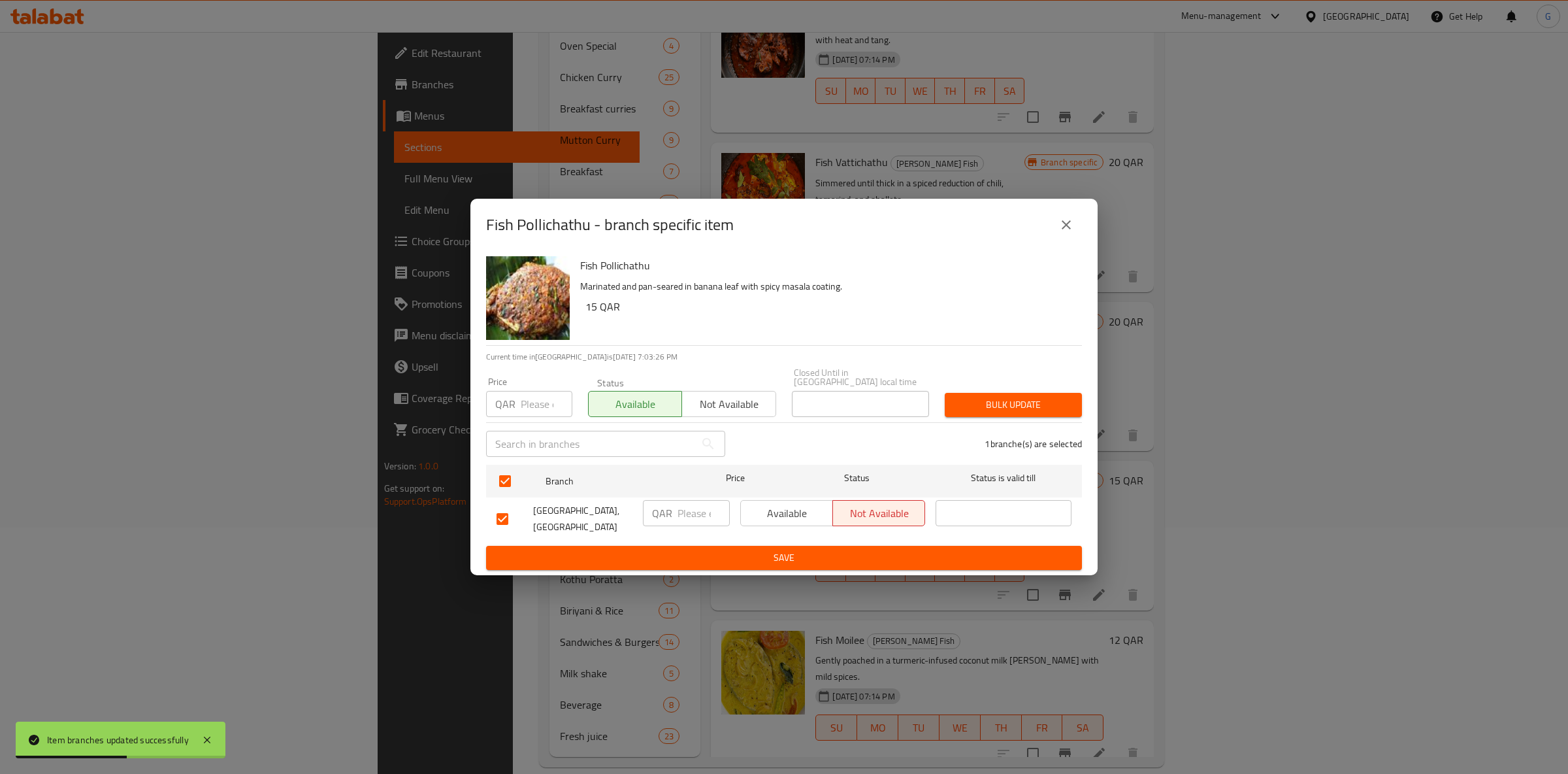
click at [798, 509] on span "Available" at bounding box center [787, 513] width 82 height 19
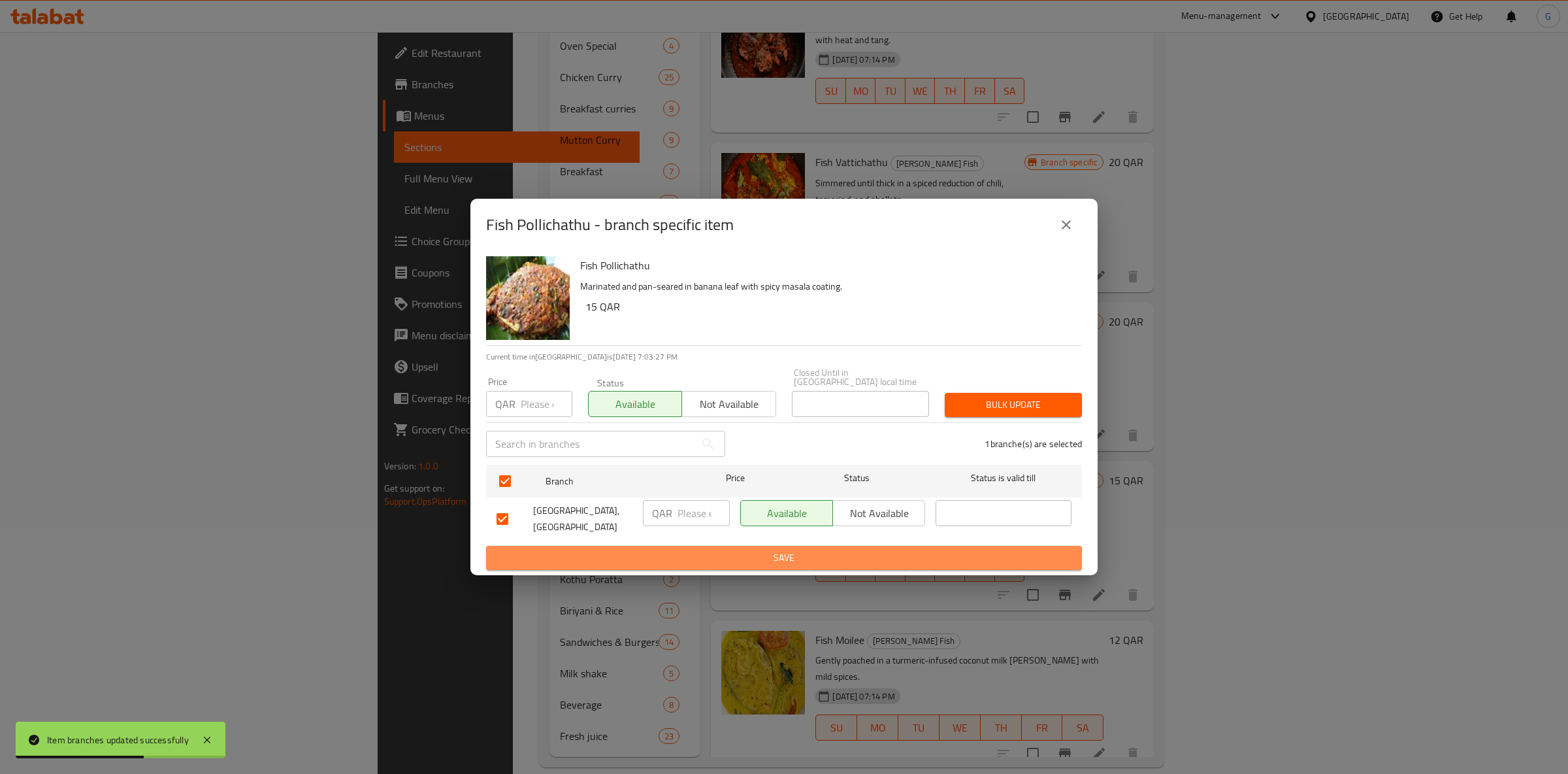
click at [819, 558] on span "Save" at bounding box center [784, 558] width 575 height 16
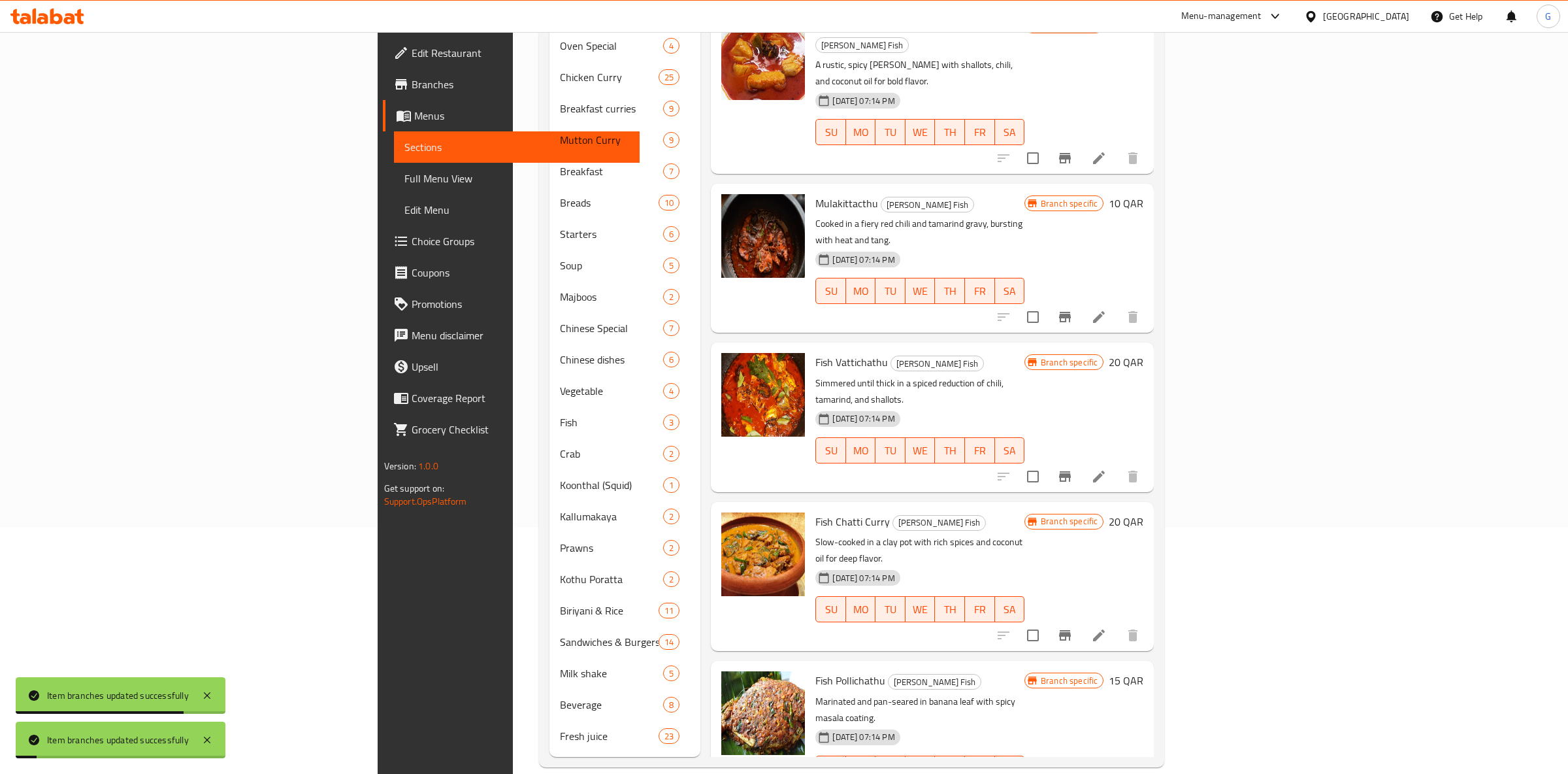
scroll to position [1747, 0]
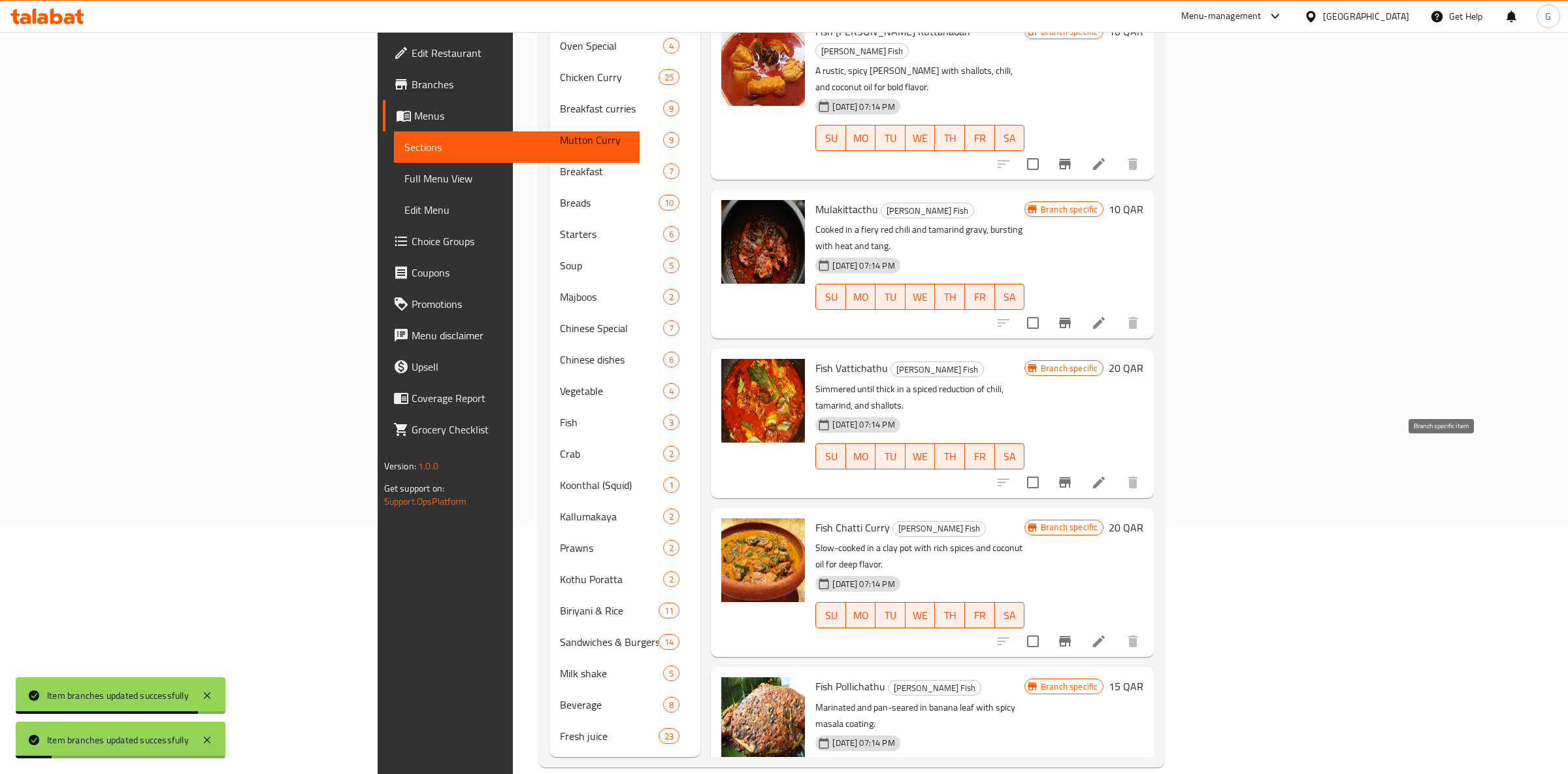
click at [1073, 634] on icon "Branch-specific-item" at bounding box center [1065, 642] width 16 height 16
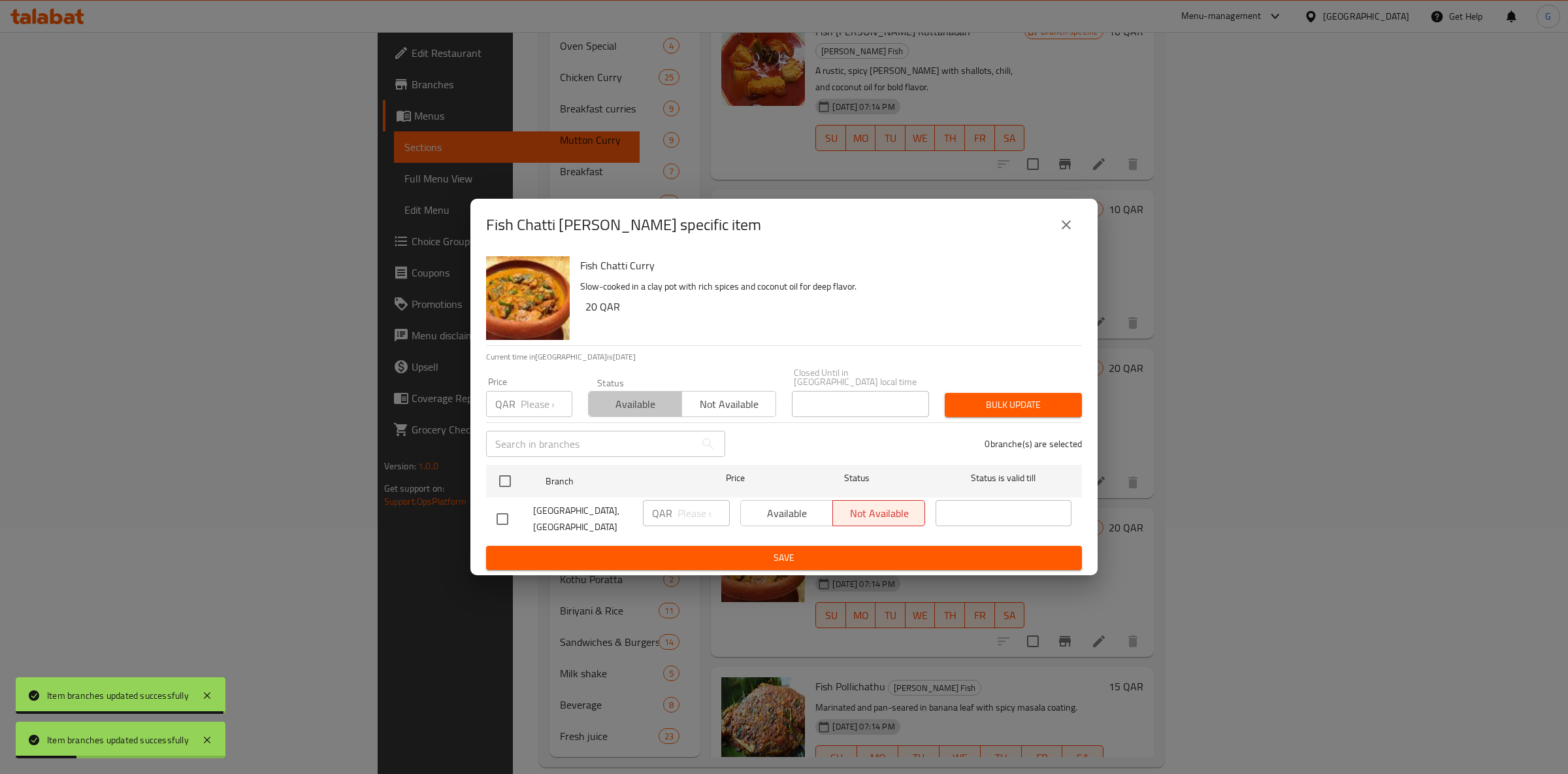
click at [641, 400] on span "Available" at bounding box center [635, 404] width 83 height 19
click at [787, 506] on div "Available Not available" at bounding box center [832, 513] width 185 height 26
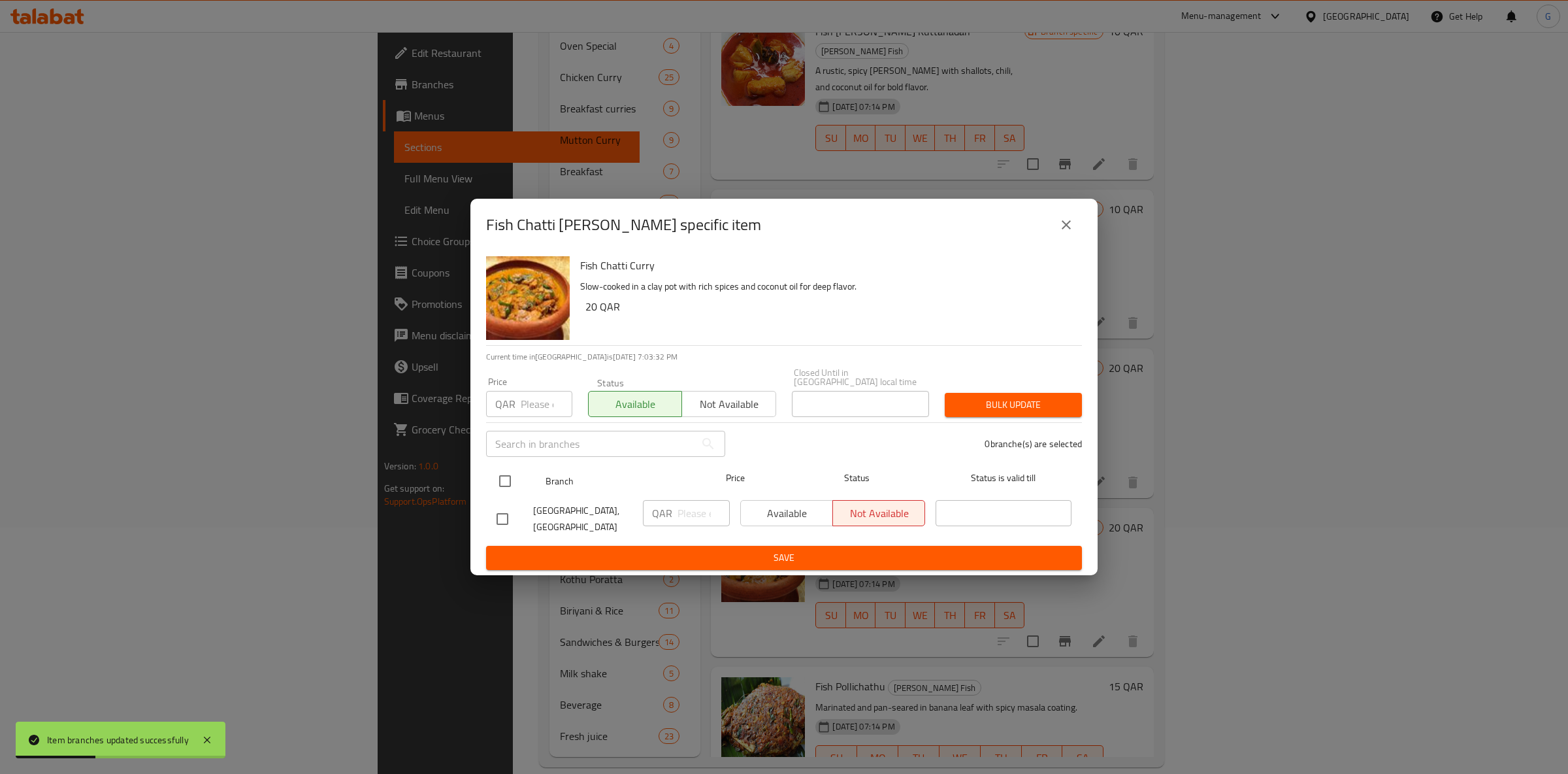
click at [519, 484] on input "checkbox" at bounding box center [505, 481] width 28 height 28
checkbox input "true"
click at [829, 507] on button "Available" at bounding box center [787, 513] width 93 height 26
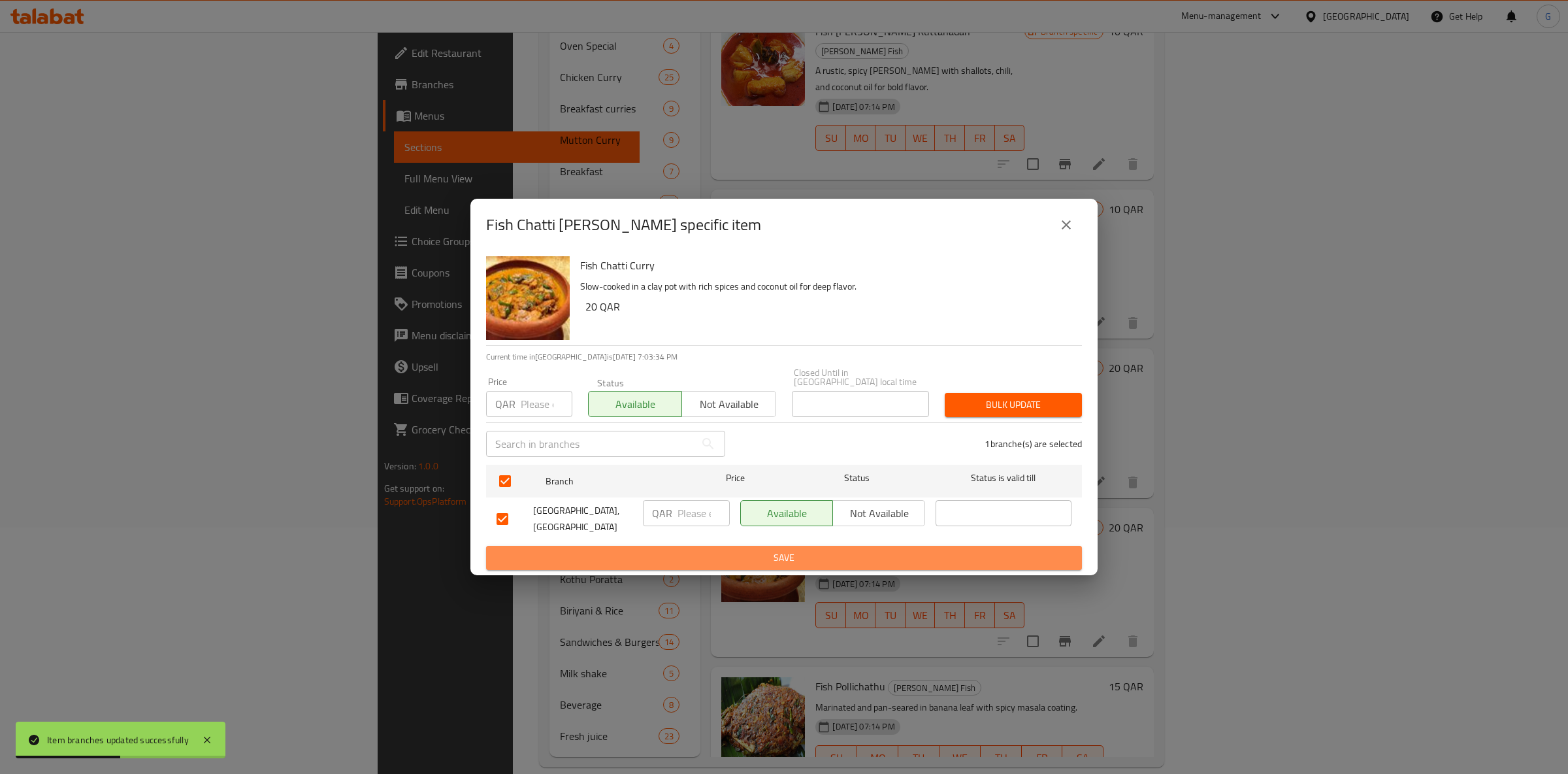
click at [813, 555] on span "Save" at bounding box center [784, 558] width 575 height 16
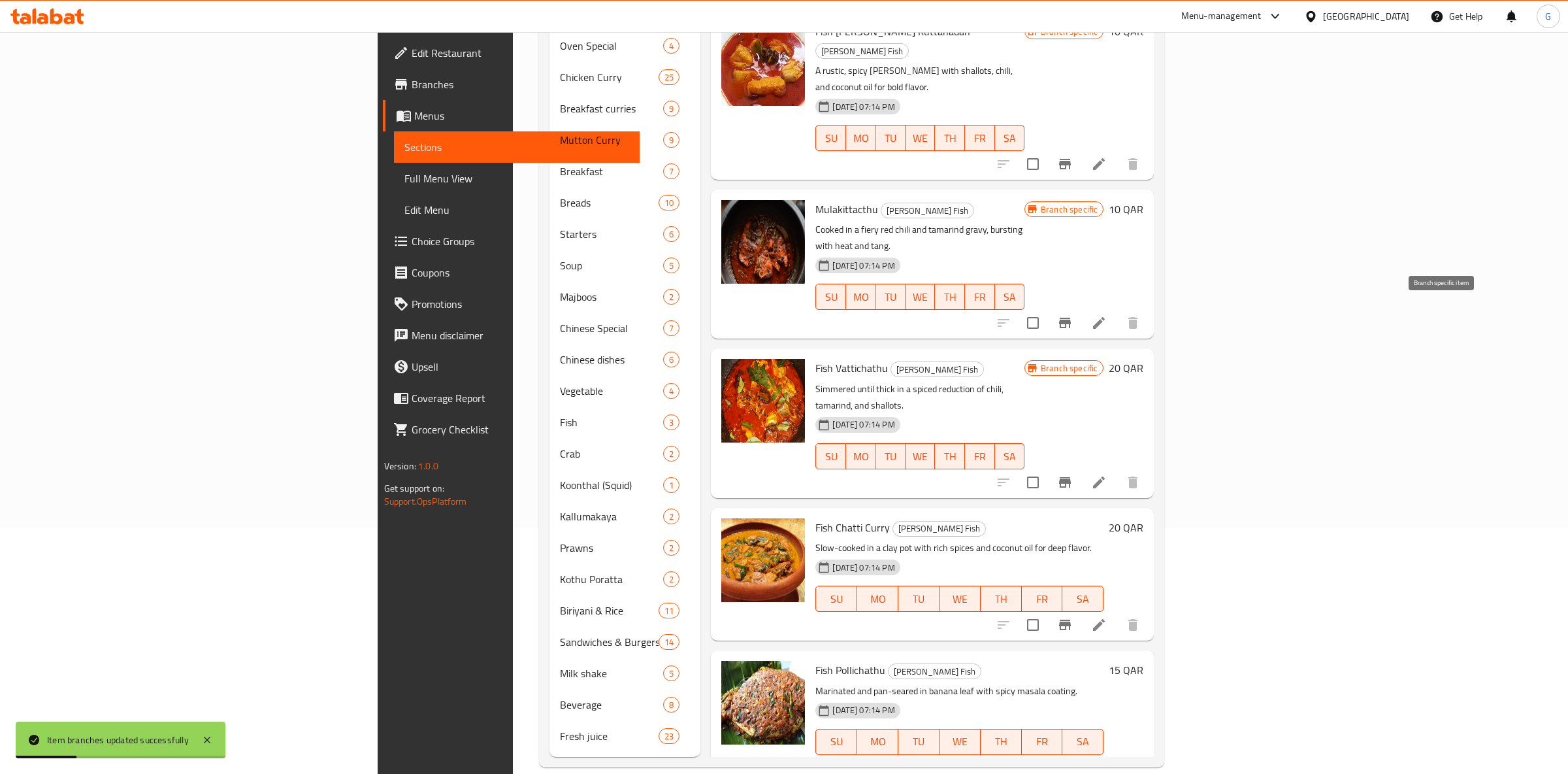
click at [1081, 467] on button "Branch-specific-item" at bounding box center [1065, 482] width 31 height 31
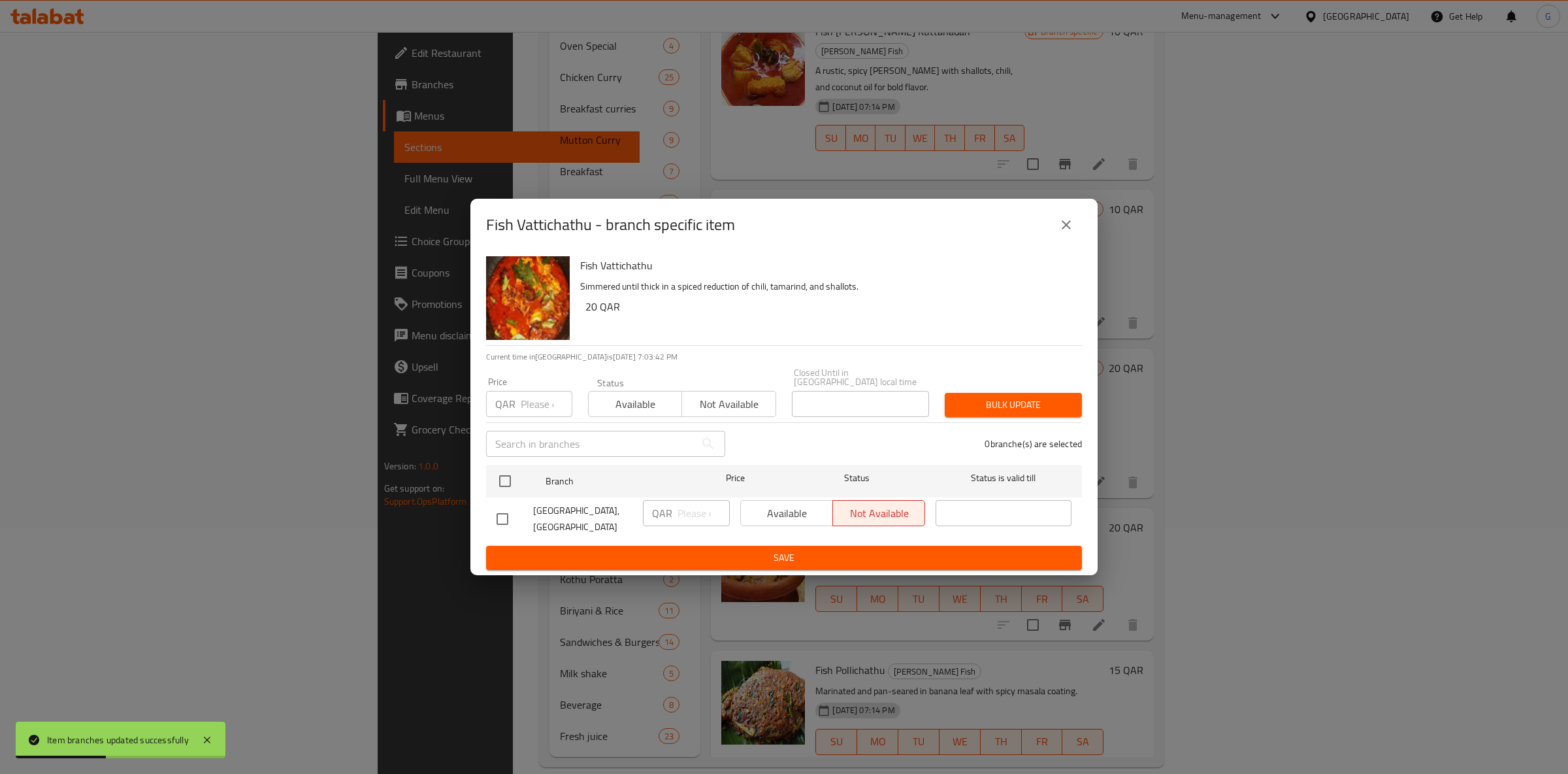
drag, startPoint x: 591, startPoint y: 381, endPoint x: 605, endPoint y: 399, distance: 22.8
click at [591, 382] on div "Available Not available" at bounding box center [682, 398] width 188 height 39
click at [605, 399] on span "Available" at bounding box center [635, 404] width 83 height 19
click at [774, 506] on div "Available Not available" at bounding box center [832, 513] width 185 height 26
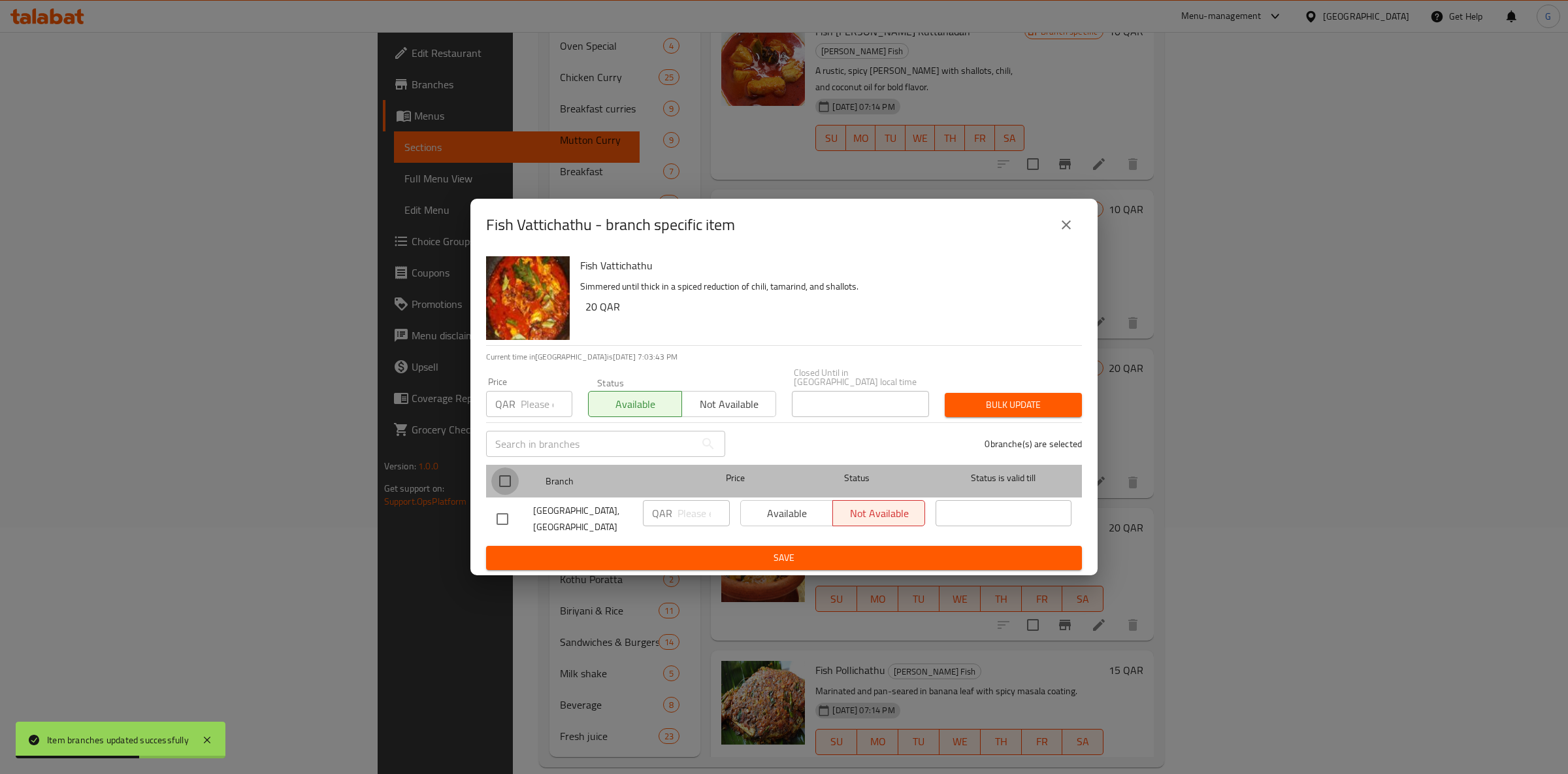
click at [517, 474] on input "checkbox" at bounding box center [505, 481] width 28 height 28
checkbox input "true"
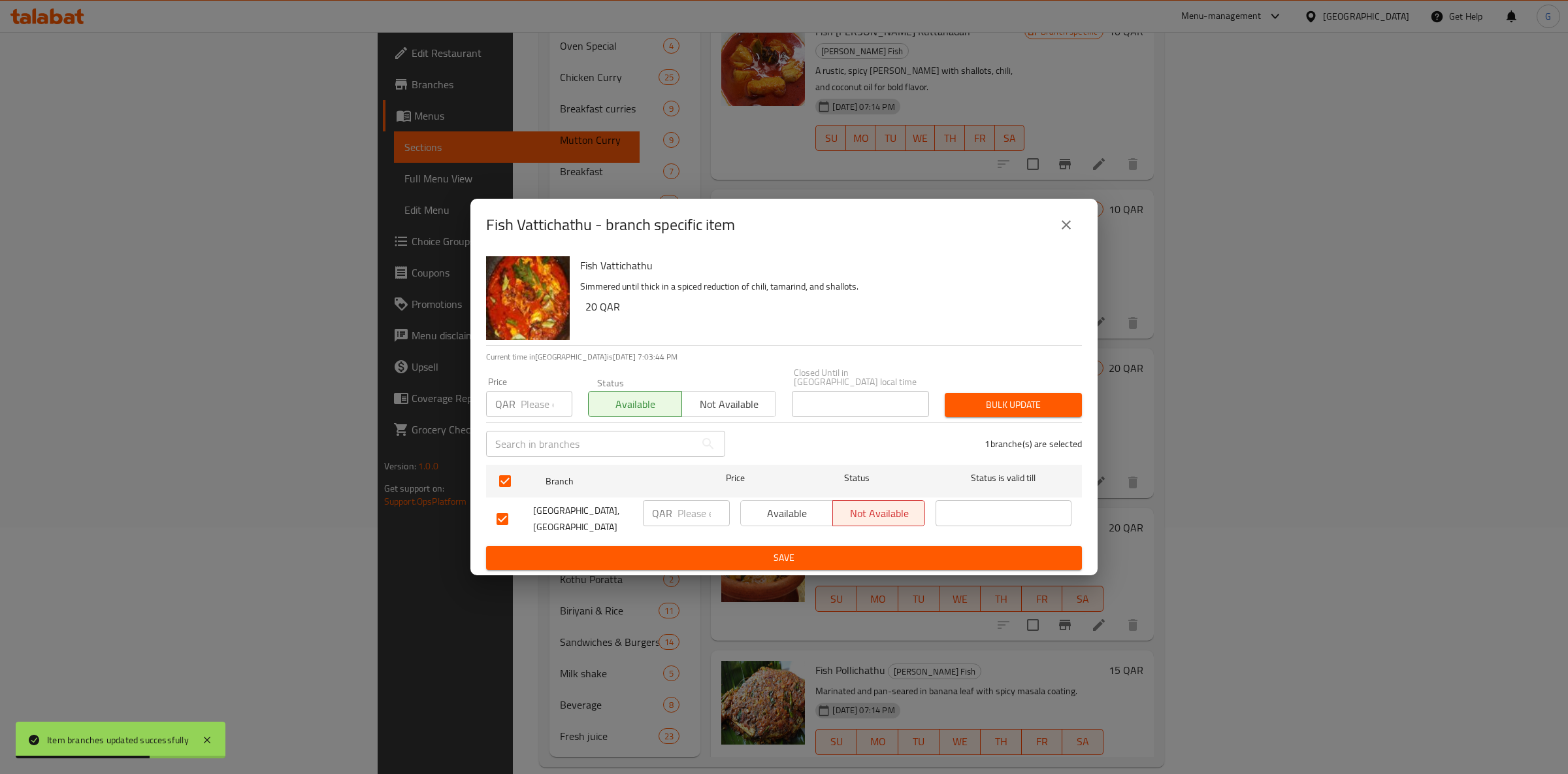
click at [774, 511] on span "Available" at bounding box center [787, 513] width 82 height 19
click at [809, 566] on div "Fish Vattichathu Simmered until thick in a spiced reduction of chili, tamarind,…" at bounding box center [784, 413] width 627 height 324
click at [809, 563] on button "Save" at bounding box center [784, 558] width 596 height 24
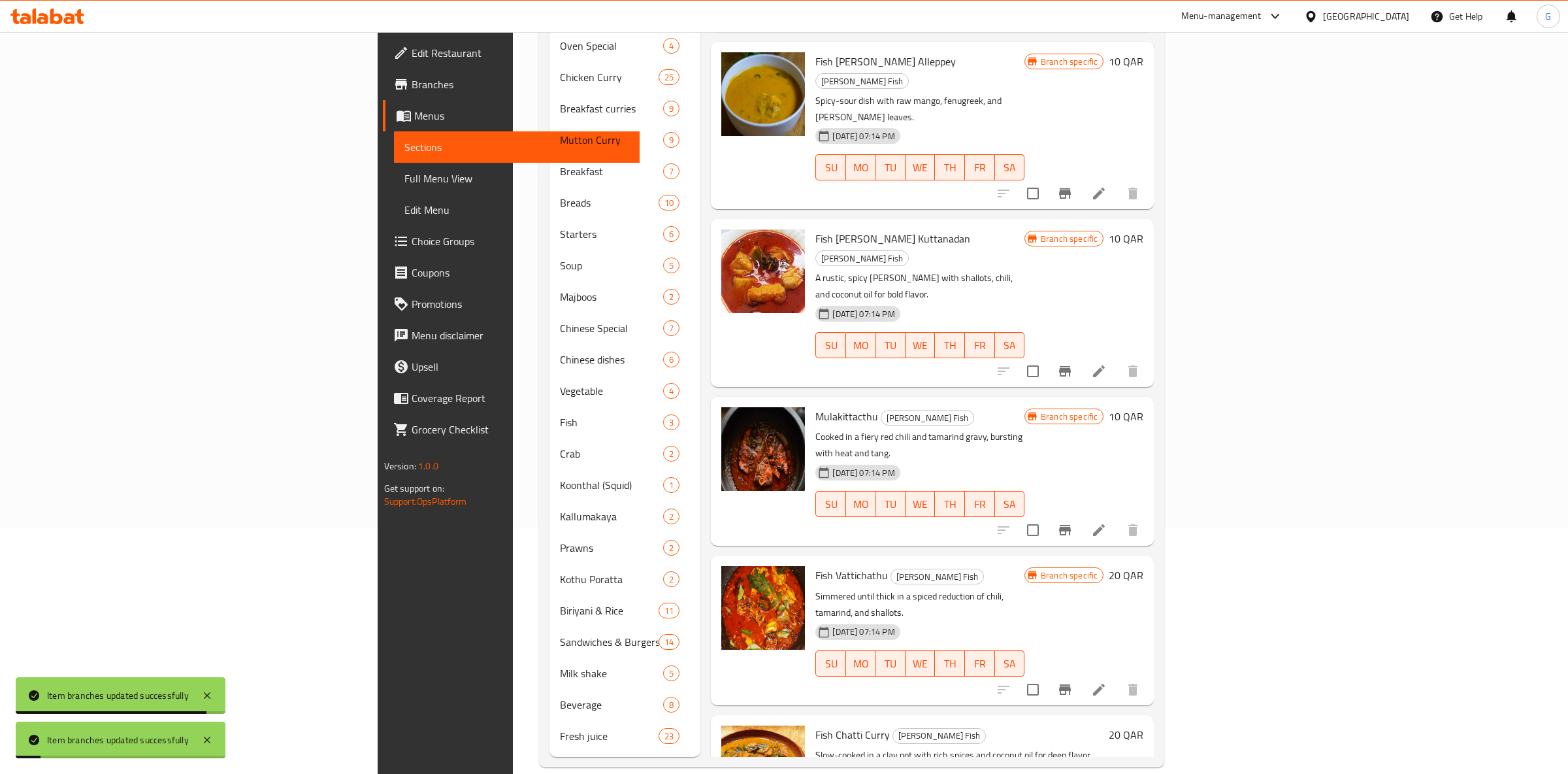
scroll to position [1439, 0]
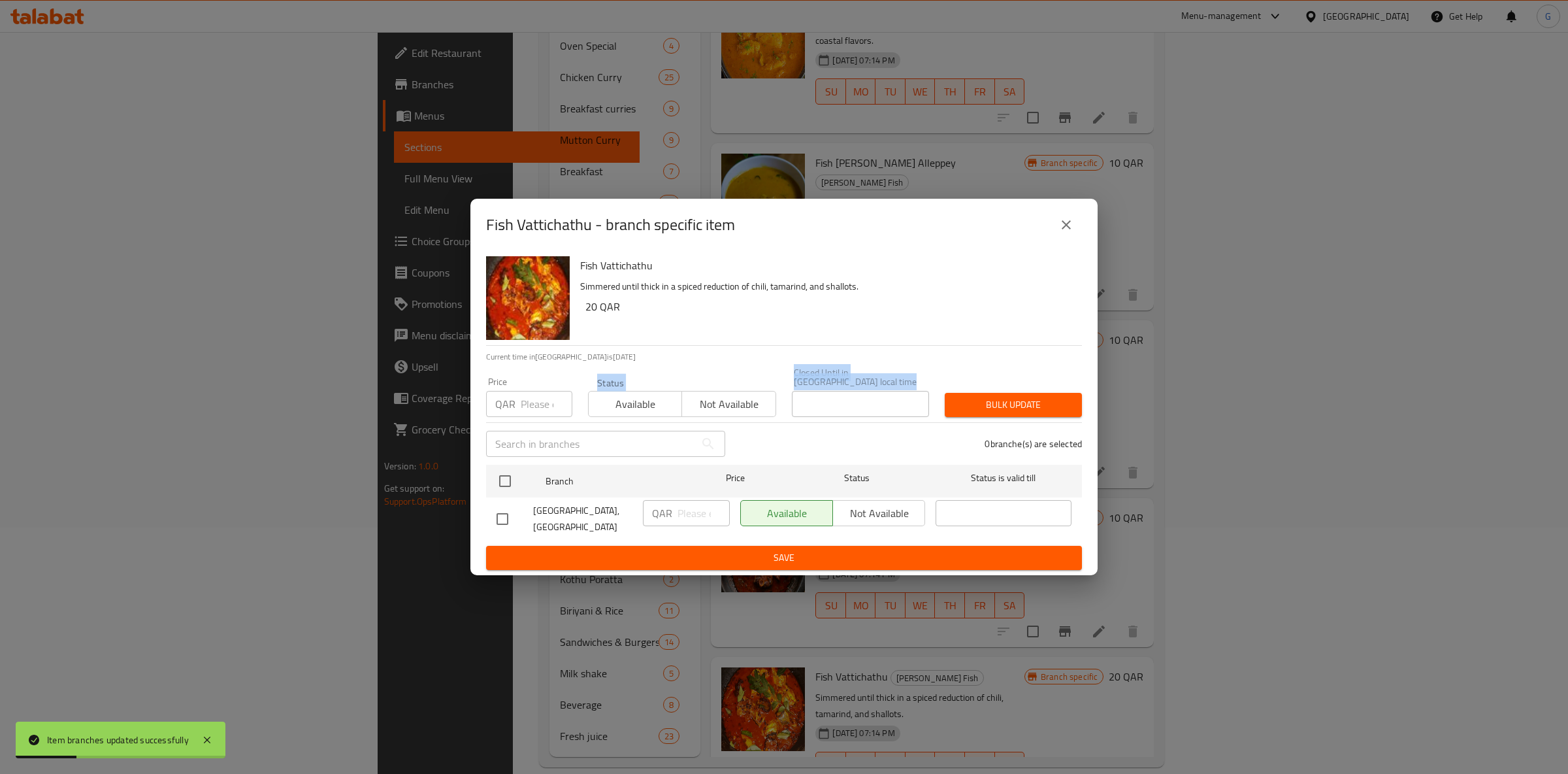
click at [615, 414] on div "Fish Vattichathu Simmered until thick in a spiced reduction of chili, tamarind,…" at bounding box center [784, 413] width 627 height 324
click at [618, 409] on button "Available" at bounding box center [635, 404] width 94 height 26
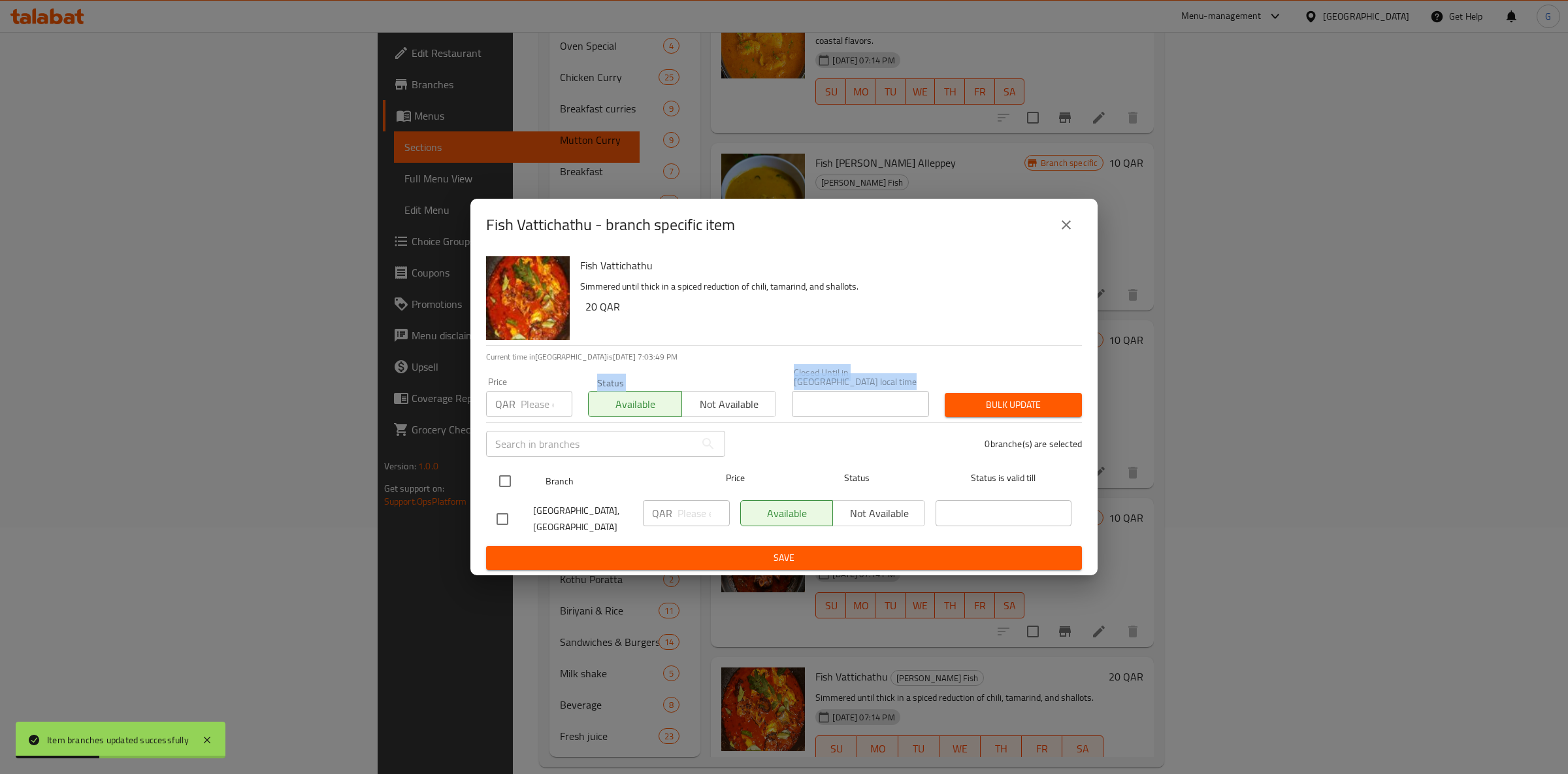
drag, startPoint x: 507, startPoint y: 467, endPoint x: 631, endPoint y: 471, distance: 124.1
click at [512, 467] on input "checkbox" at bounding box center [505, 481] width 28 height 28
checkbox input "true"
click at [783, 540] on form "Branch Price Status Status is valid till Oyster Palace Restaurant, Bin Omran QA…" at bounding box center [784, 514] width 596 height 111
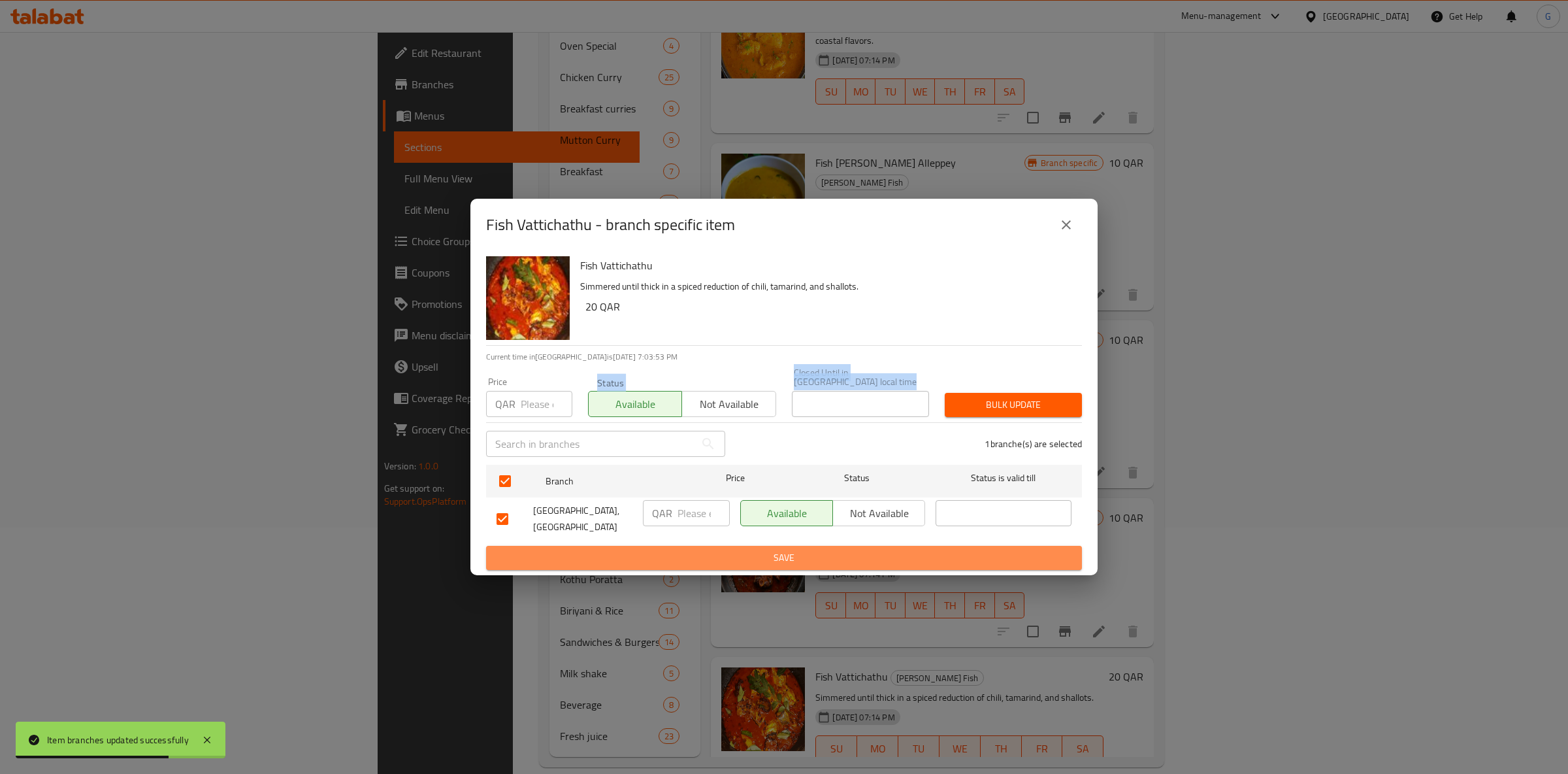
click at [973, 547] on button "Save" at bounding box center [784, 558] width 596 height 24
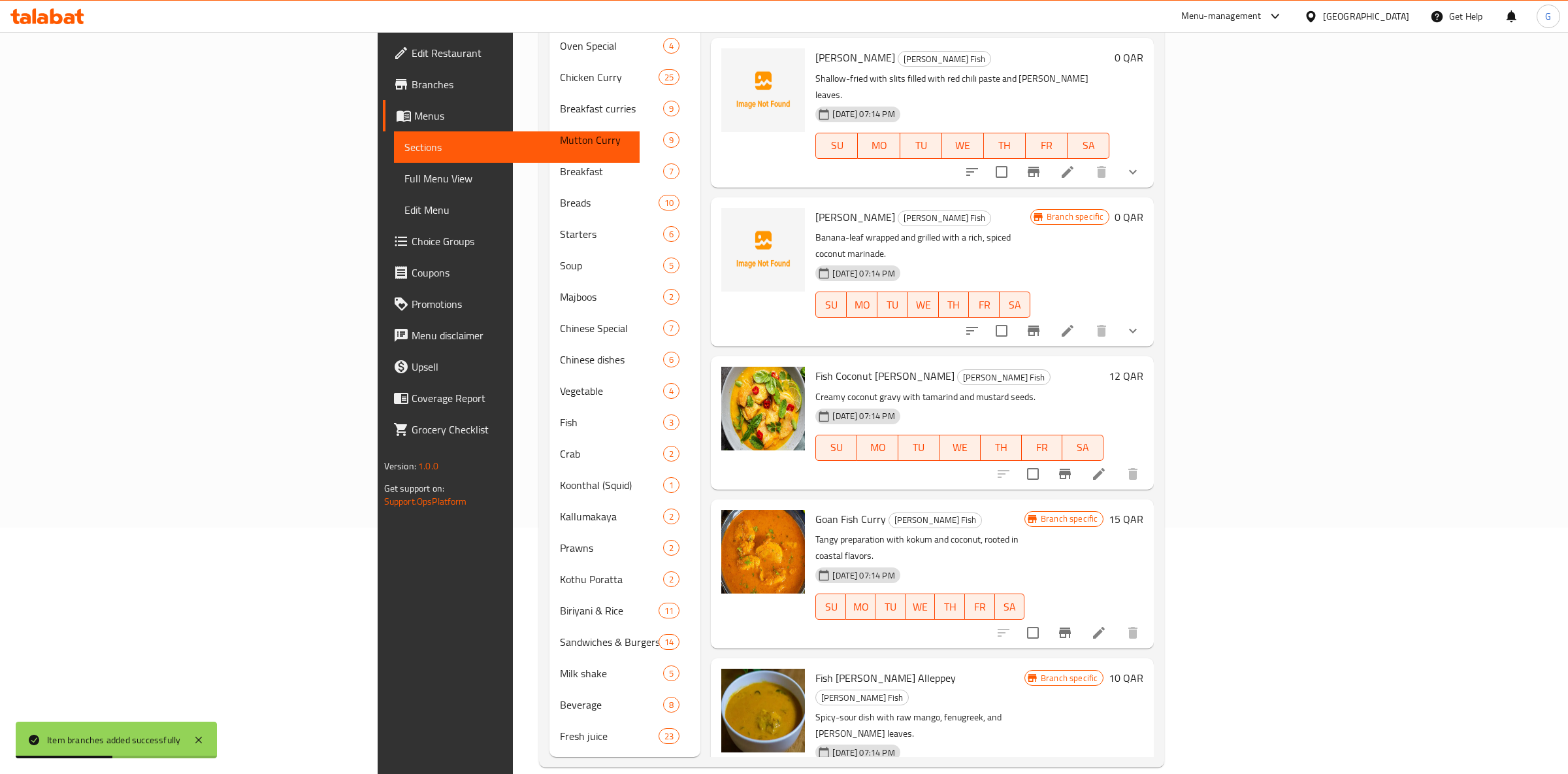
scroll to position [615, 0]
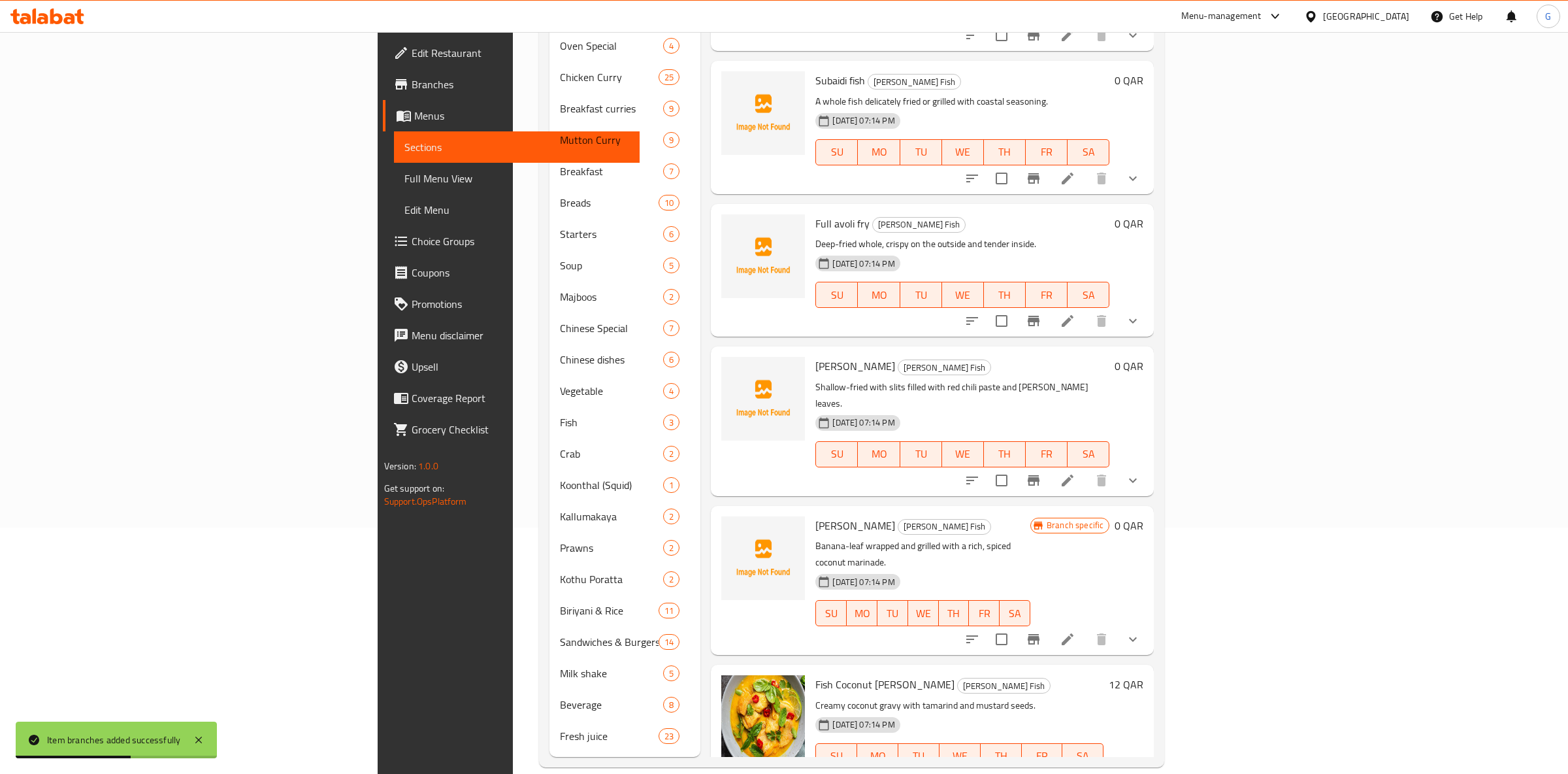
click at [1149, 624] on div at bounding box center [1052, 640] width 192 height 31
click at [1041, 632] on icon "Branch-specific-item" at bounding box center [1034, 640] width 16 height 16
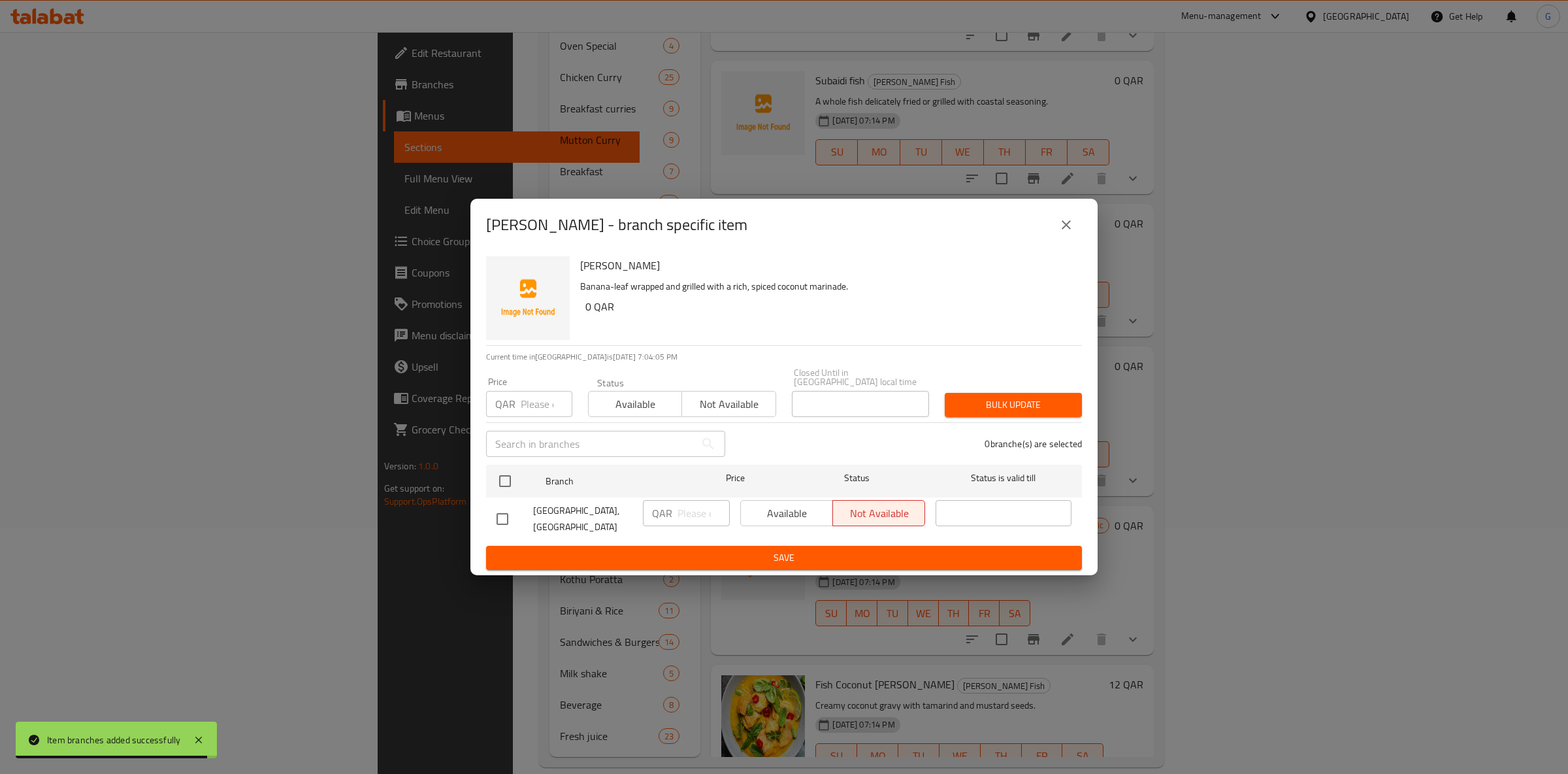
click at [640, 391] on button "Available" at bounding box center [635, 404] width 94 height 26
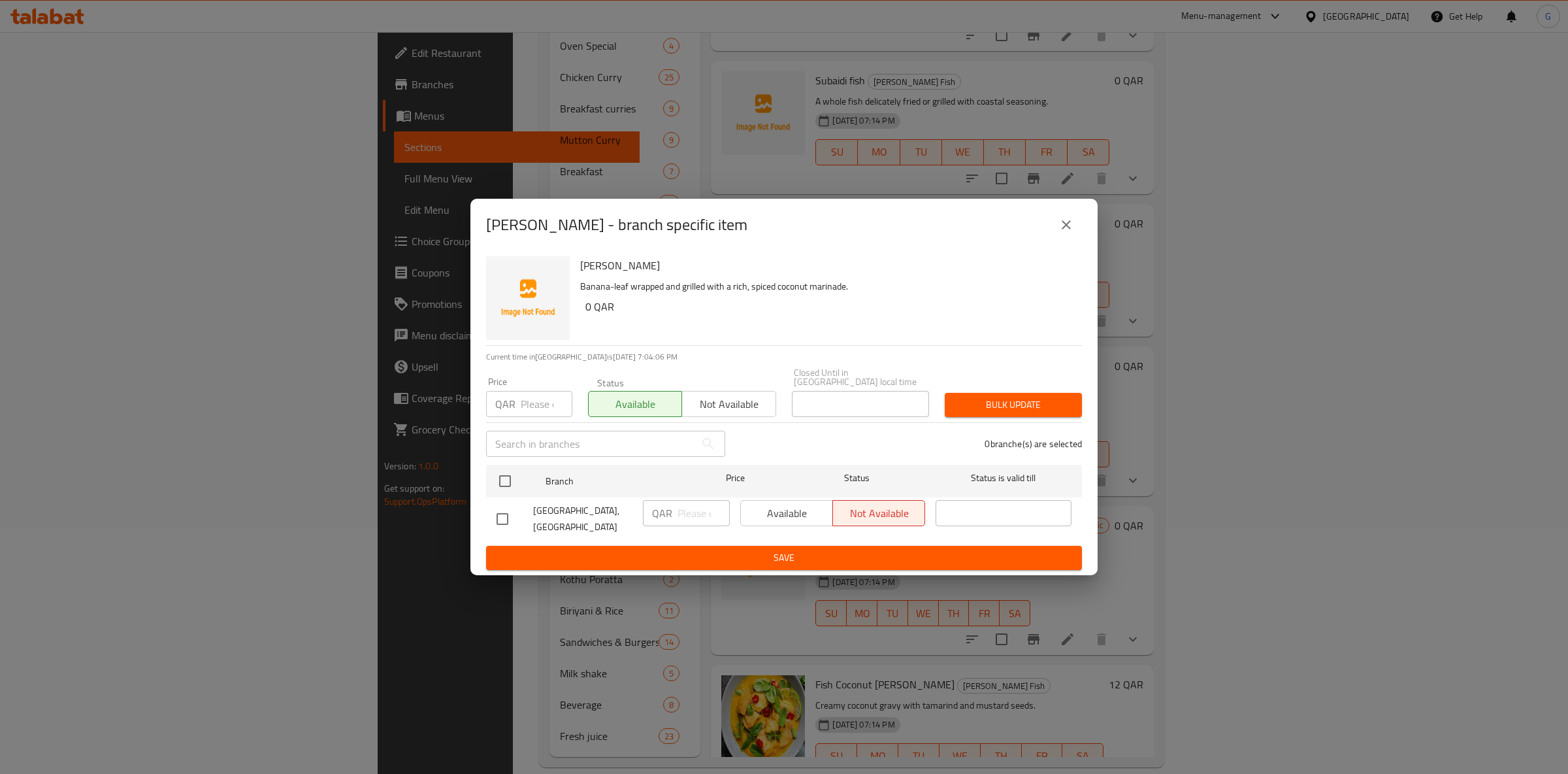
click at [784, 505] on div "Available Not available" at bounding box center [832, 513] width 185 height 26
click at [500, 474] on input "checkbox" at bounding box center [505, 481] width 28 height 28
checkbox input "true"
click at [751, 509] on span "Available" at bounding box center [787, 513] width 82 height 19
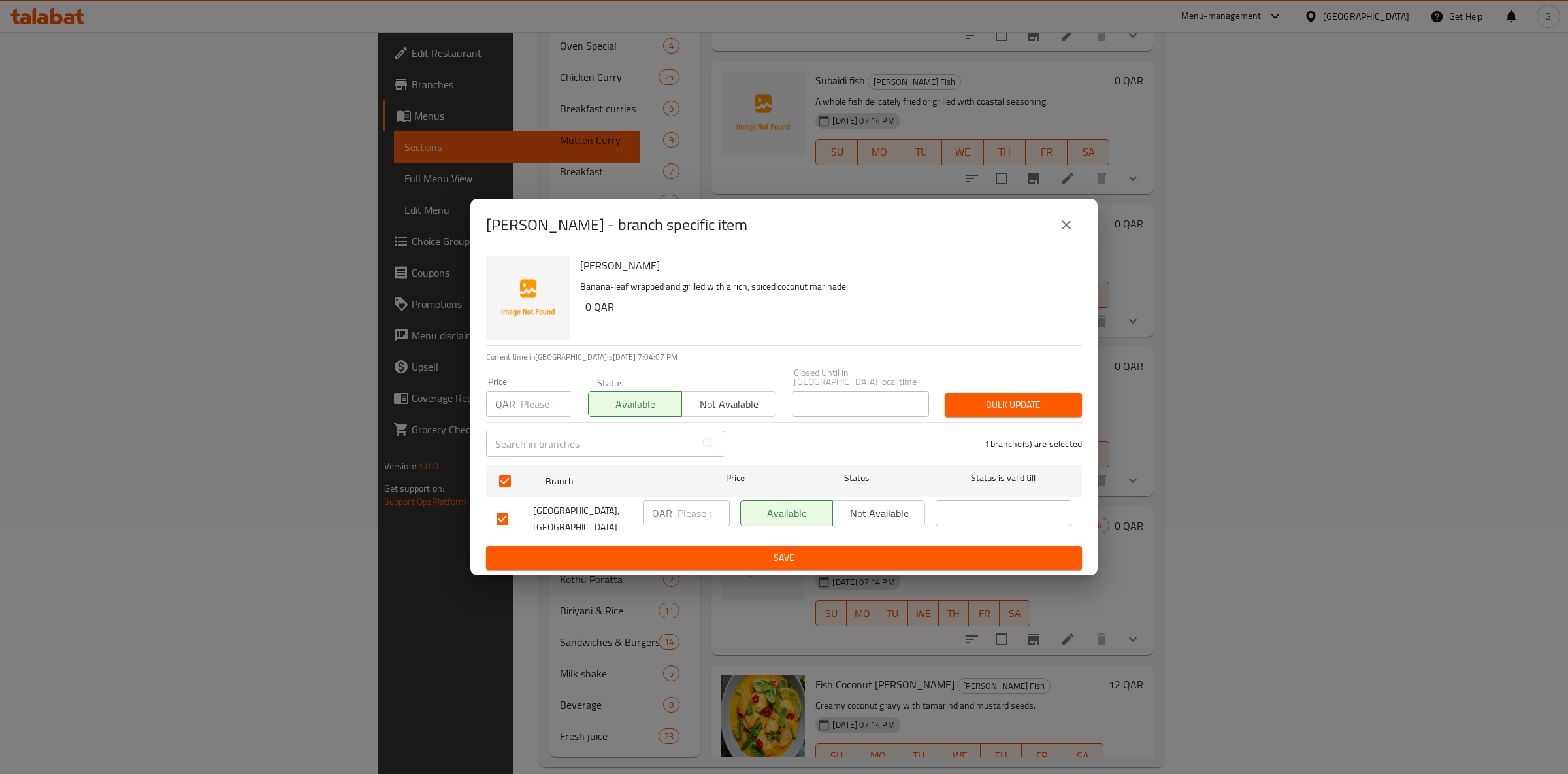
drag, startPoint x: 806, startPoint y: 573, endPoint x: 807, endPoint y: 563, distance: 10.0
click at [806, 571] on div "Karimeen Polichathu - branch specific item Karimeen Polichathu Banana-leaf wrap…" at bounding box center [784, 387] width 1568 height 774
click at [807, 563] on button "Save" at bounding box center [784, 558] width 596 height 24
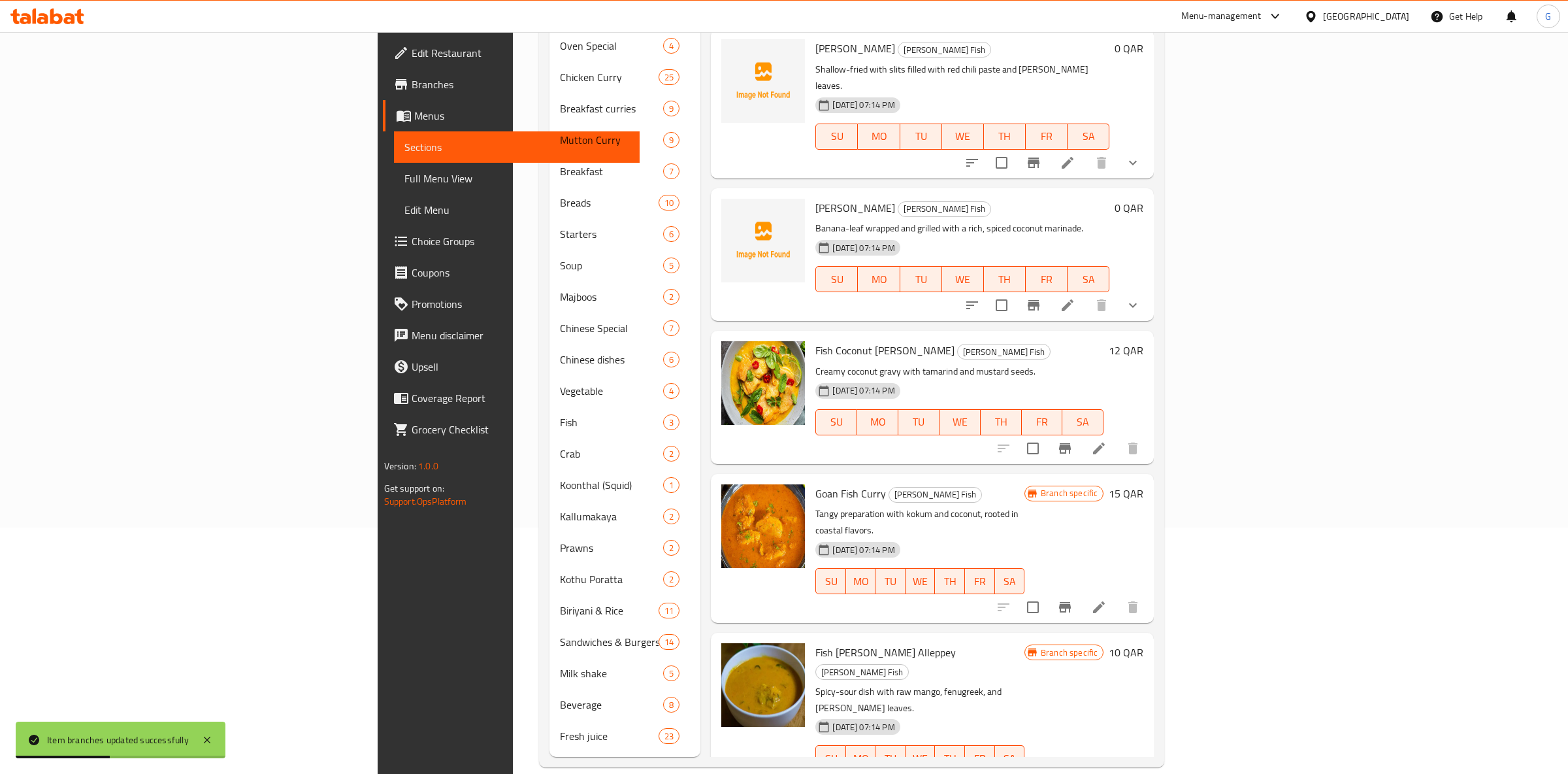
scroll to position [1027, 0]
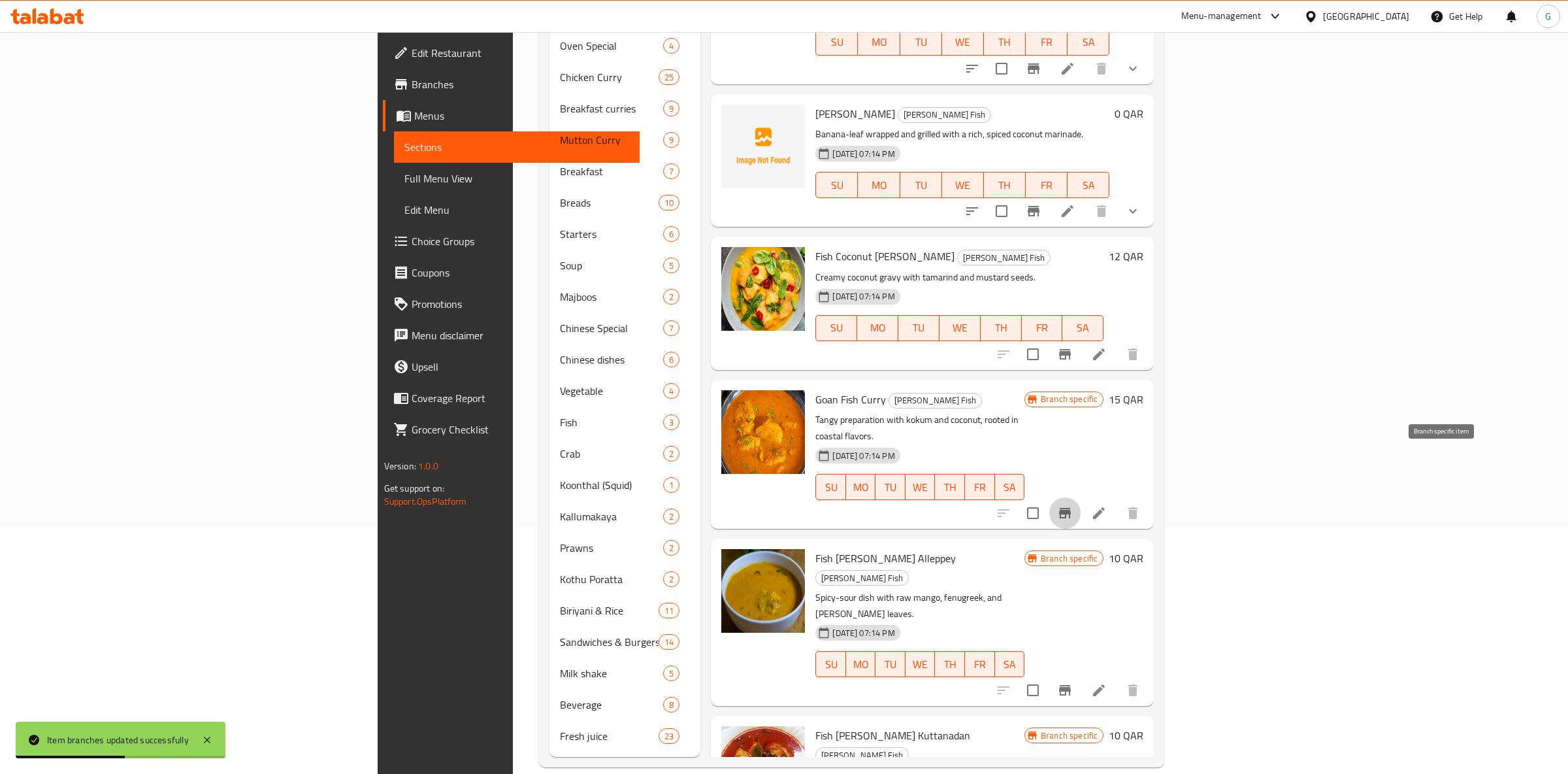
click at [1081, 497] on button "Branch-specific-item" at bounding box center [1065, 513] width 31 height 31
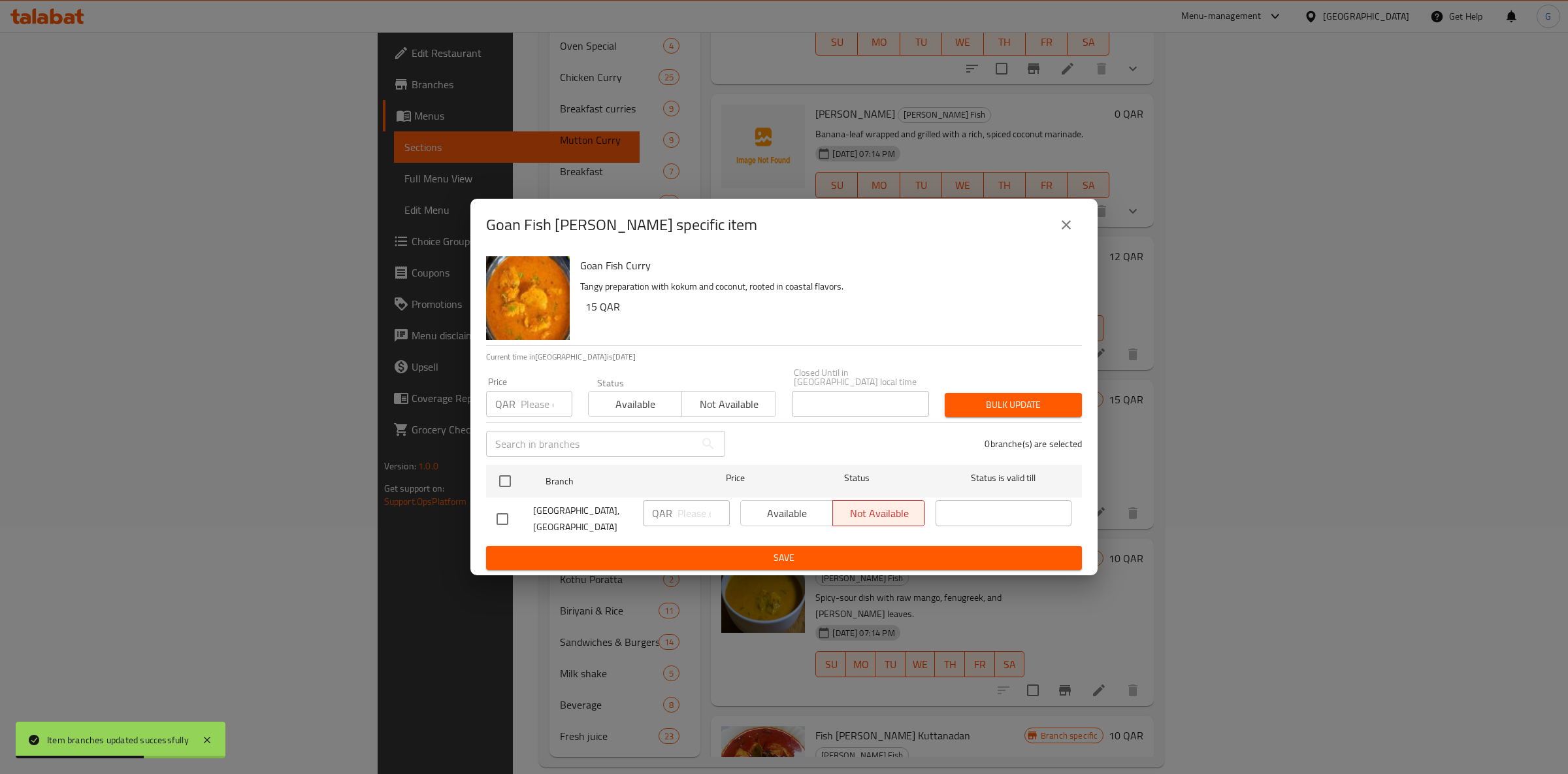
click at [622, 395] on span "Available" at bounding box center [635, 404] width 83 height 19
drag, startPoint x: 800, startPoint y: 503, endPoint x: 774, endPoint y: 511, distance: 27.2
click at [799, 503] on div "Available Not available" at bounding box center [832, 513] width 185 height 26
click at [512, 462] on div at bounding box center [515, 481] width 49 height 38
click at [775, 509] on div "Available Not available" at bounding box center [832, 513] width 185 height 26
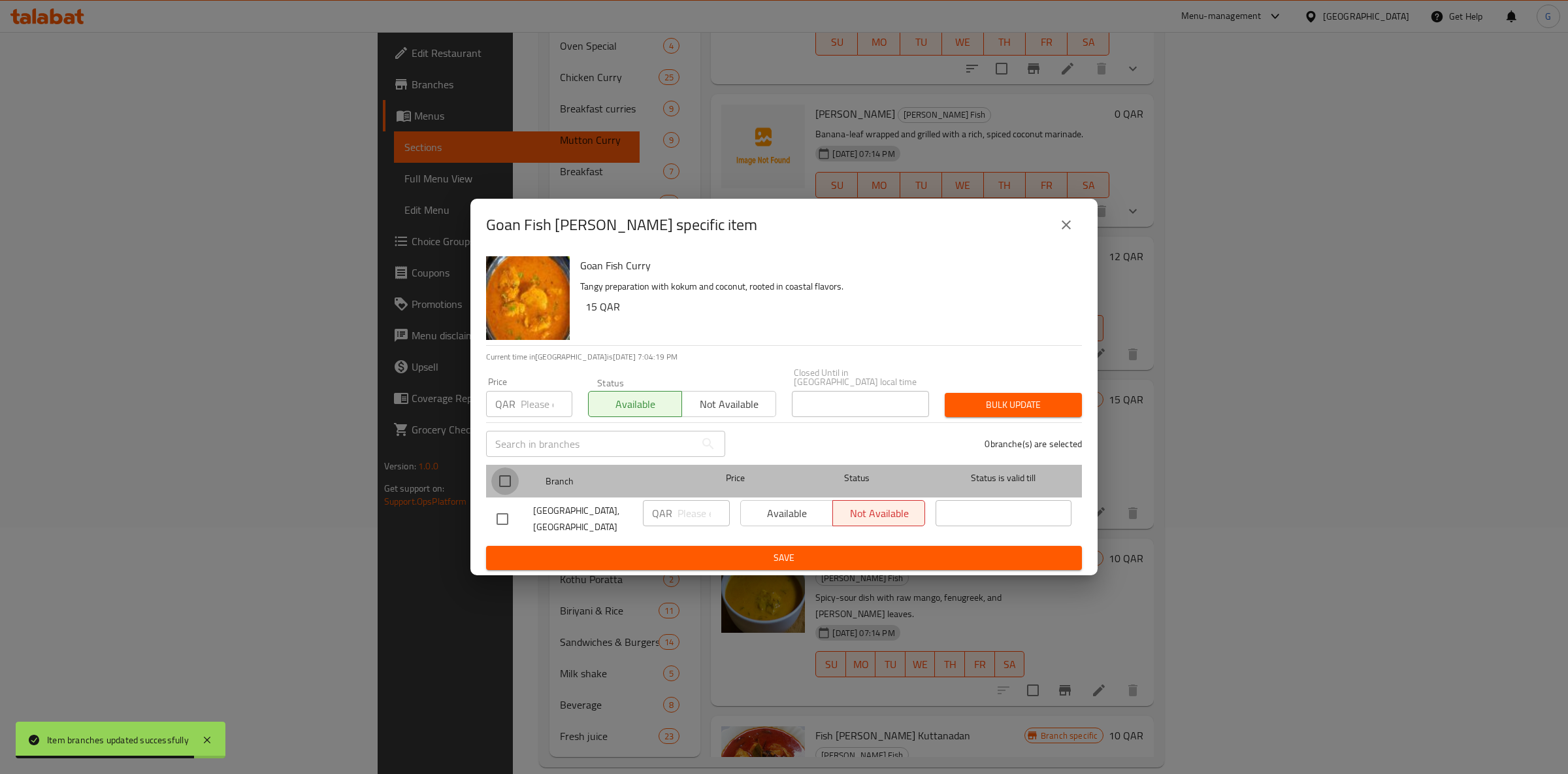
click at [495, 482] on input "checkbox" at bounding box center [505, 481] width 28 height 28
checkbox input "true"
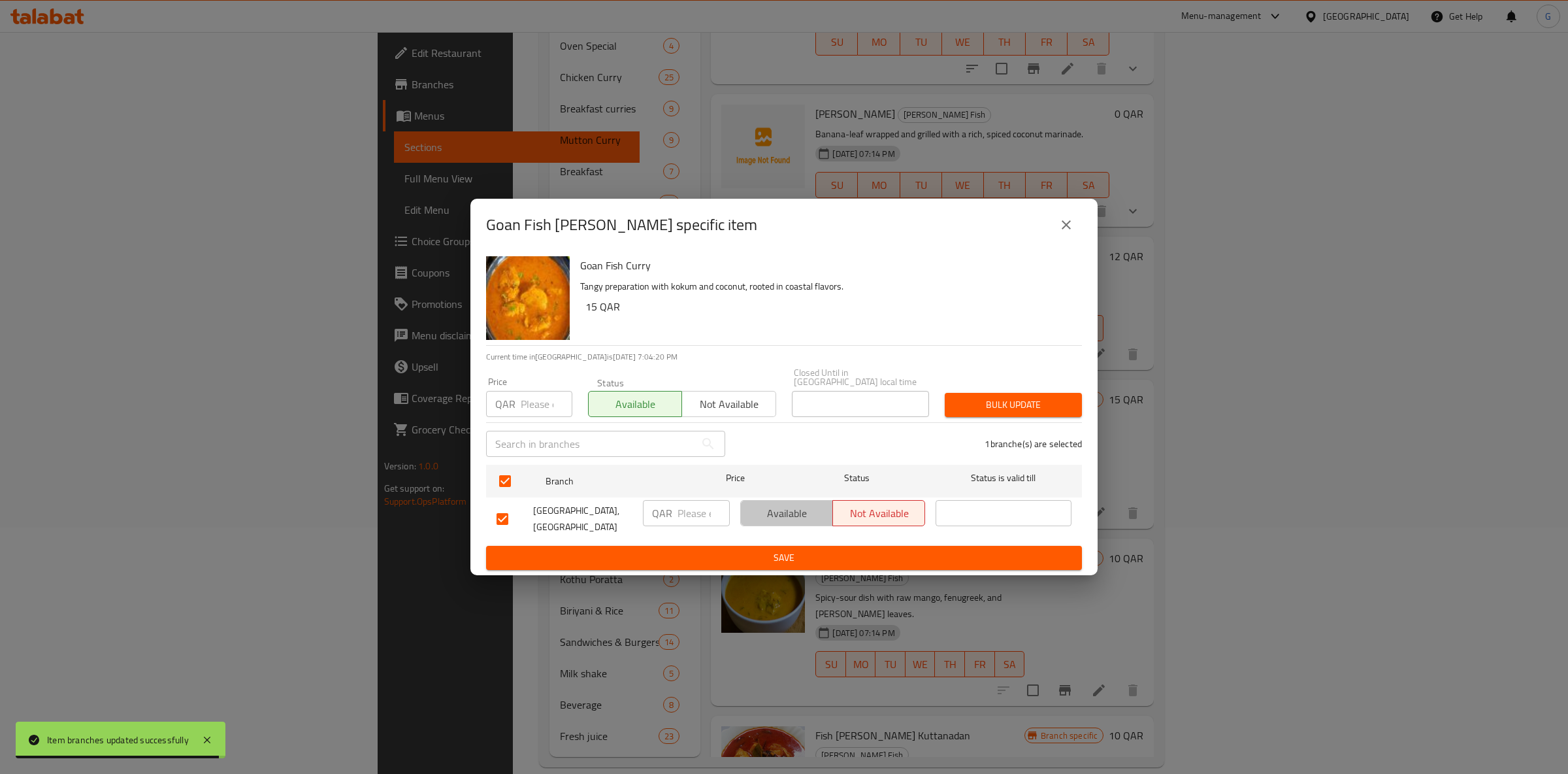
drag, startPoint x: 787, startPoint y: 513, endPoint x: 791, endPoint y: 529, distance: 16.5
click at [786, 513] on span "Available" at bounding box center [787, 513] width 82 height 19
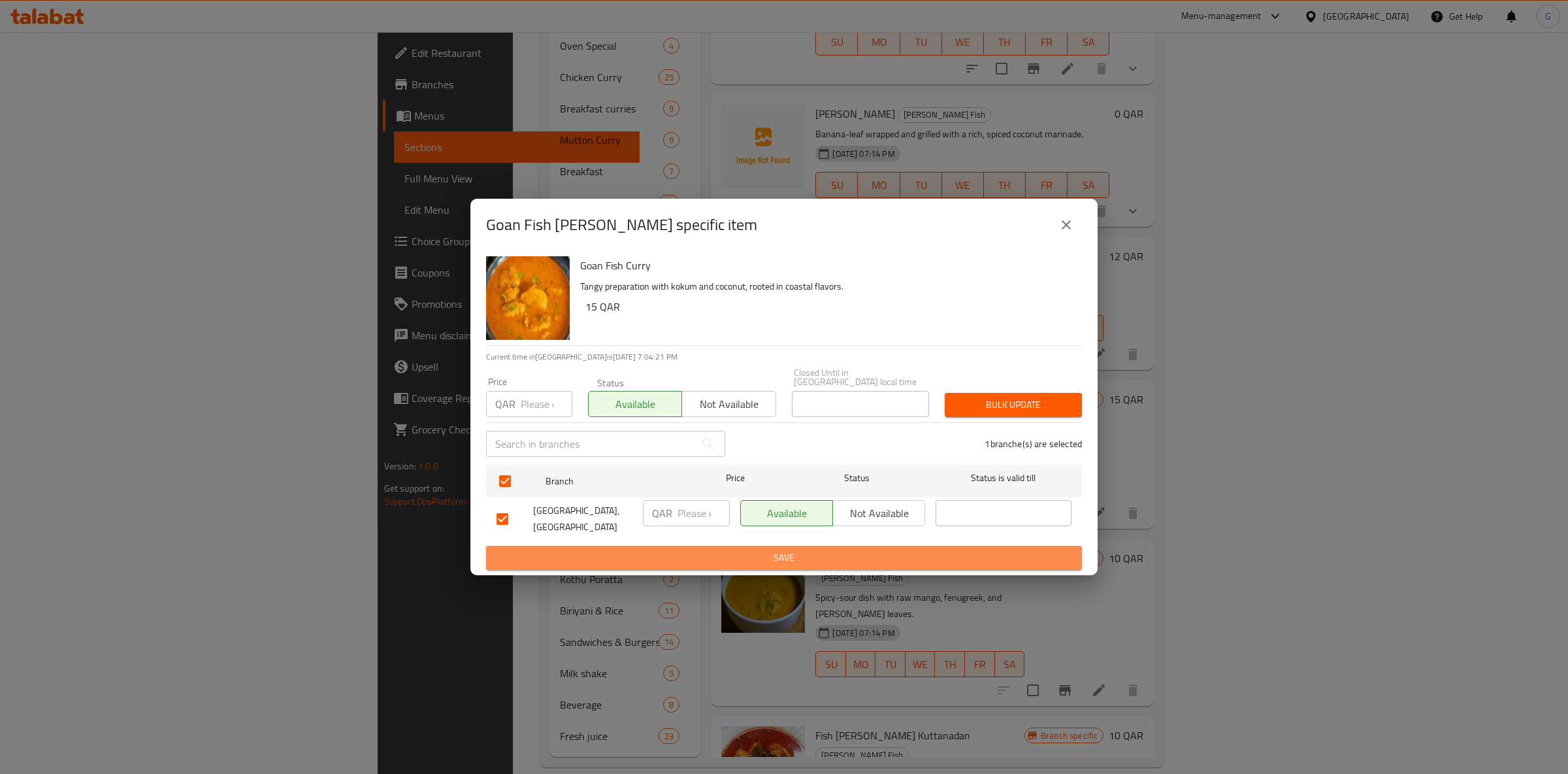
click at [799, 551] on span "Save" at bounding box center [784, 558] width 575 height 16
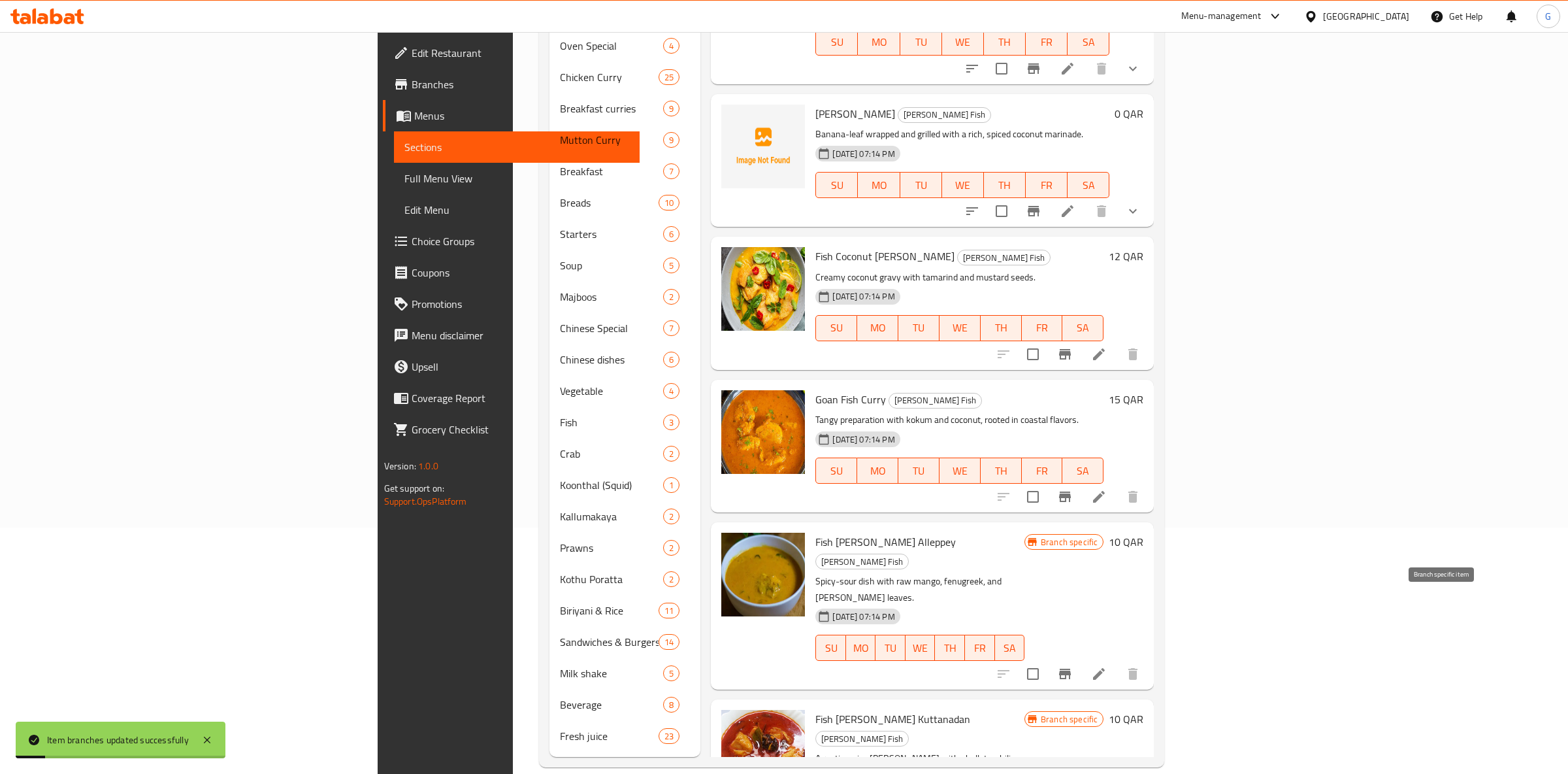
click at [1081, 659] on button "Branch-specific-item" at bounding box center [1065, 674] width 31 height 31
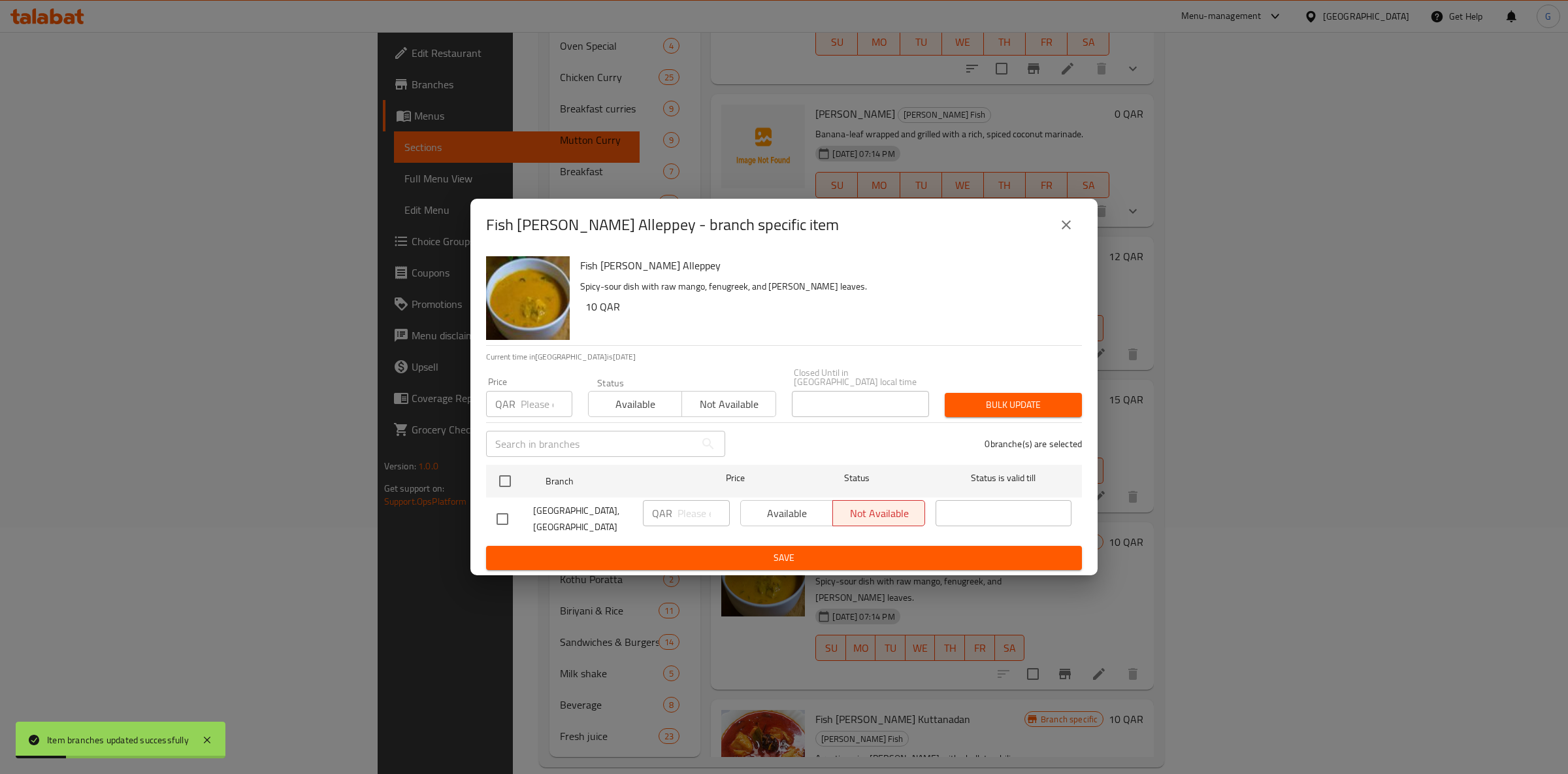
click at [780, 516] on div "Available Not available" at bounding box center [832, 513] width 185 height 26
click at [641, 402] on span "Available" at bounding box center [635, 404] width 83 height 19
click at [781, 510] on div "Available Not available" at bounding box center [832, 513] width 185 height 26
click at [519, 469] on input "checkbox" at bounding box center [505, 481] width 28 height 28
checkbox input "true"
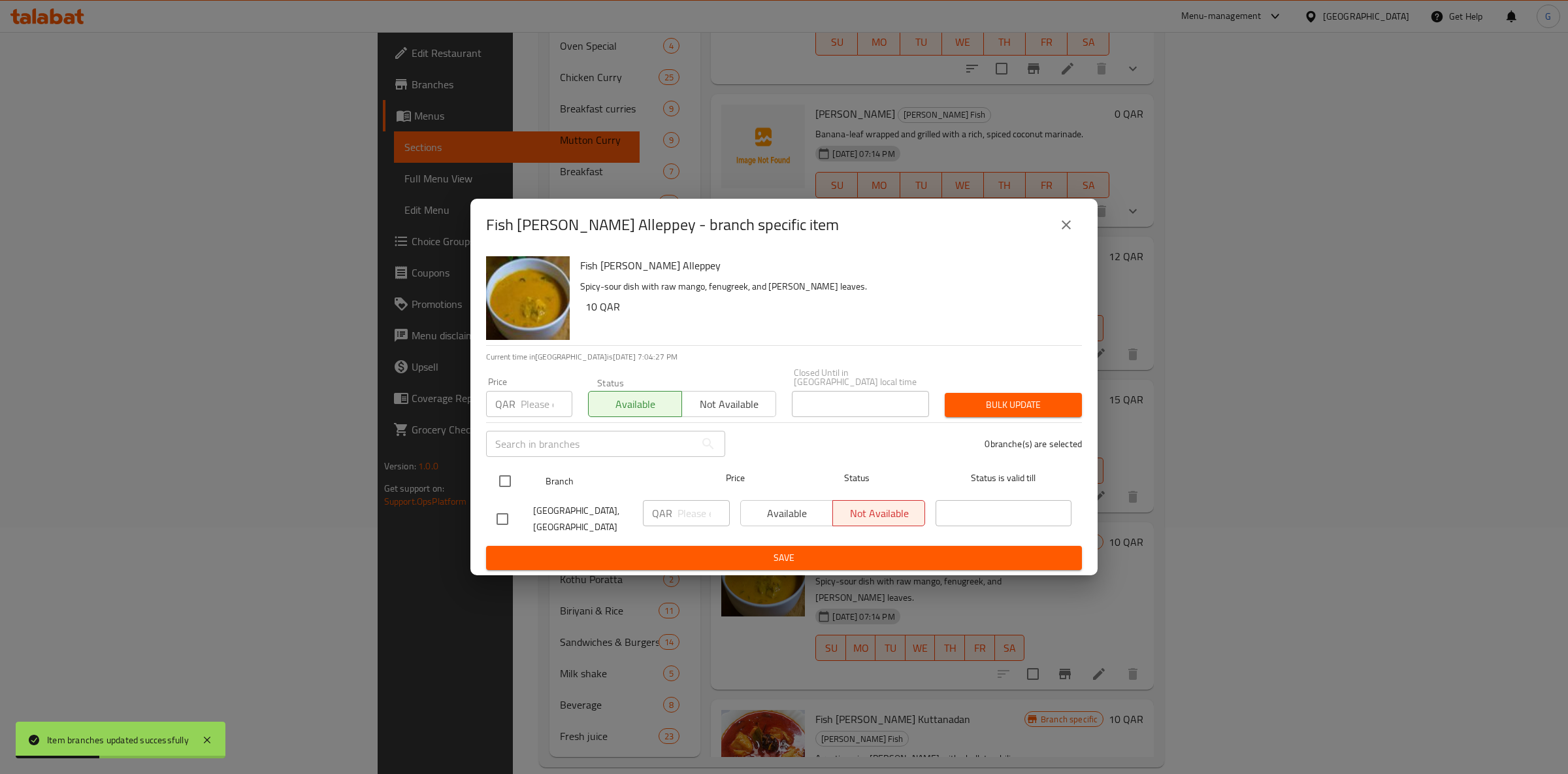
checkbox input "true"
click at [763, 509] on span "Available" at bounding box center [787, 513] width 82 height 19
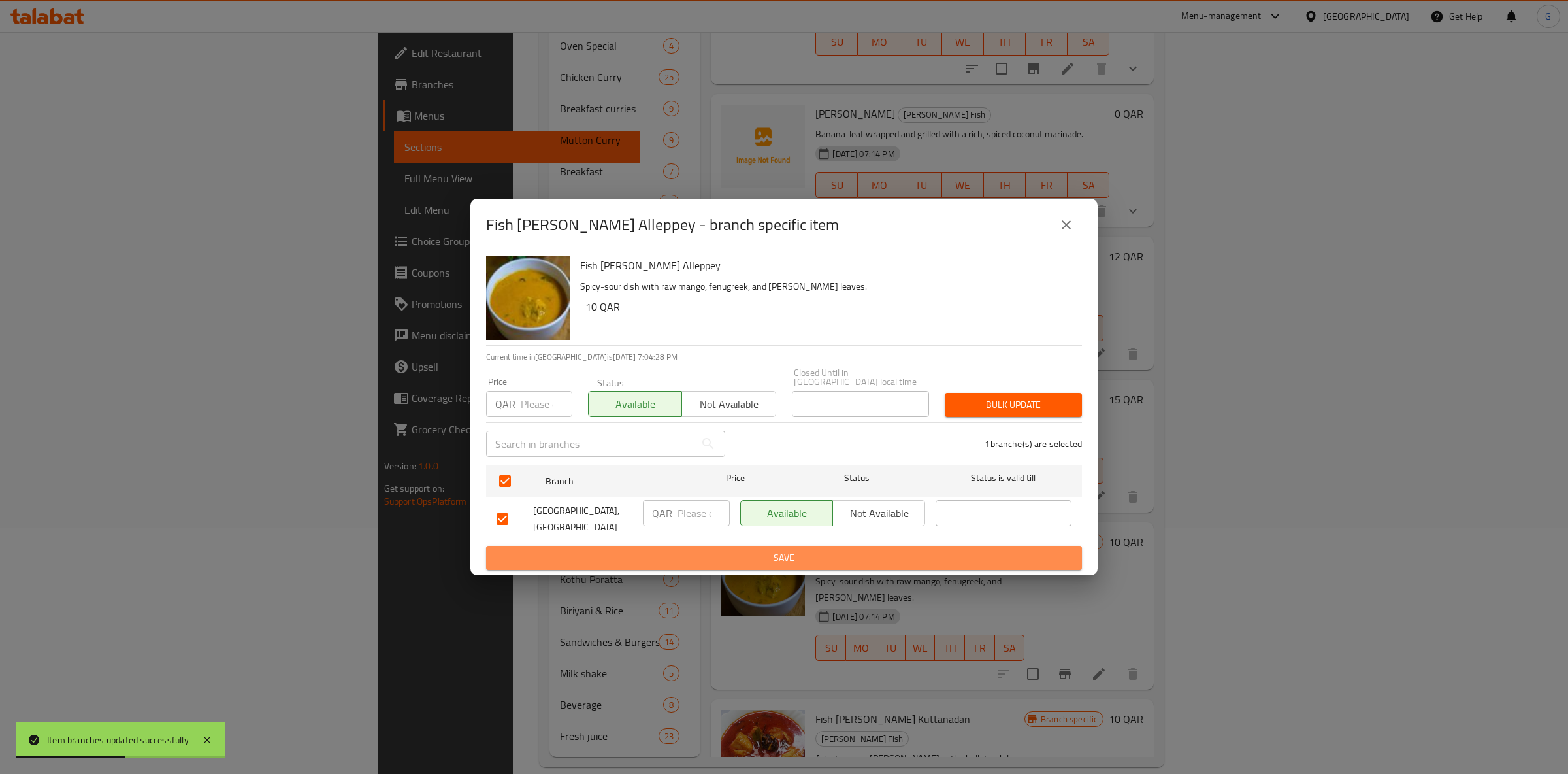
click at [757, 552] on span "Save" at bounding box center [784, 558] width 575 height 16
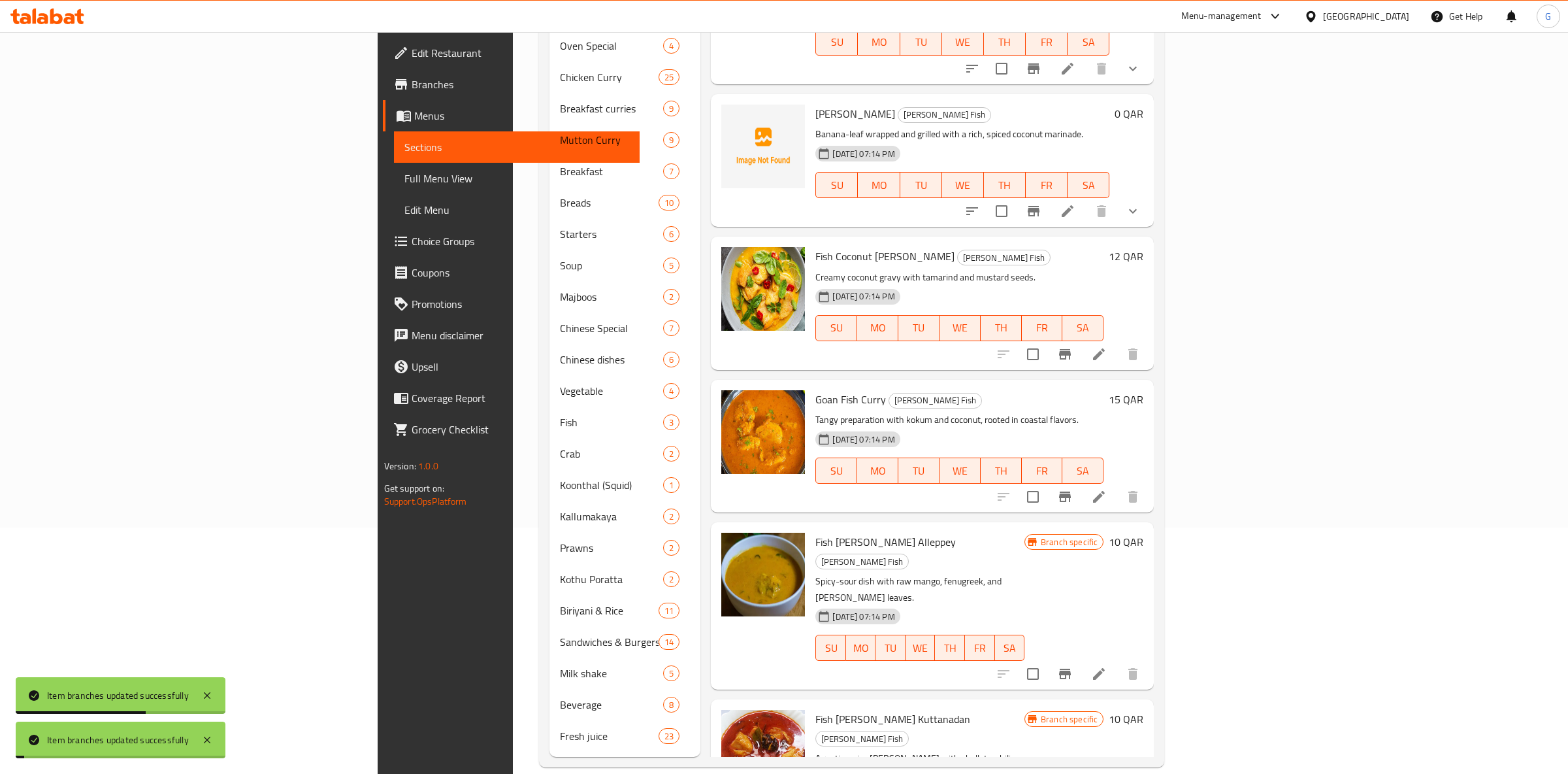
scroll to position [1233, 0]
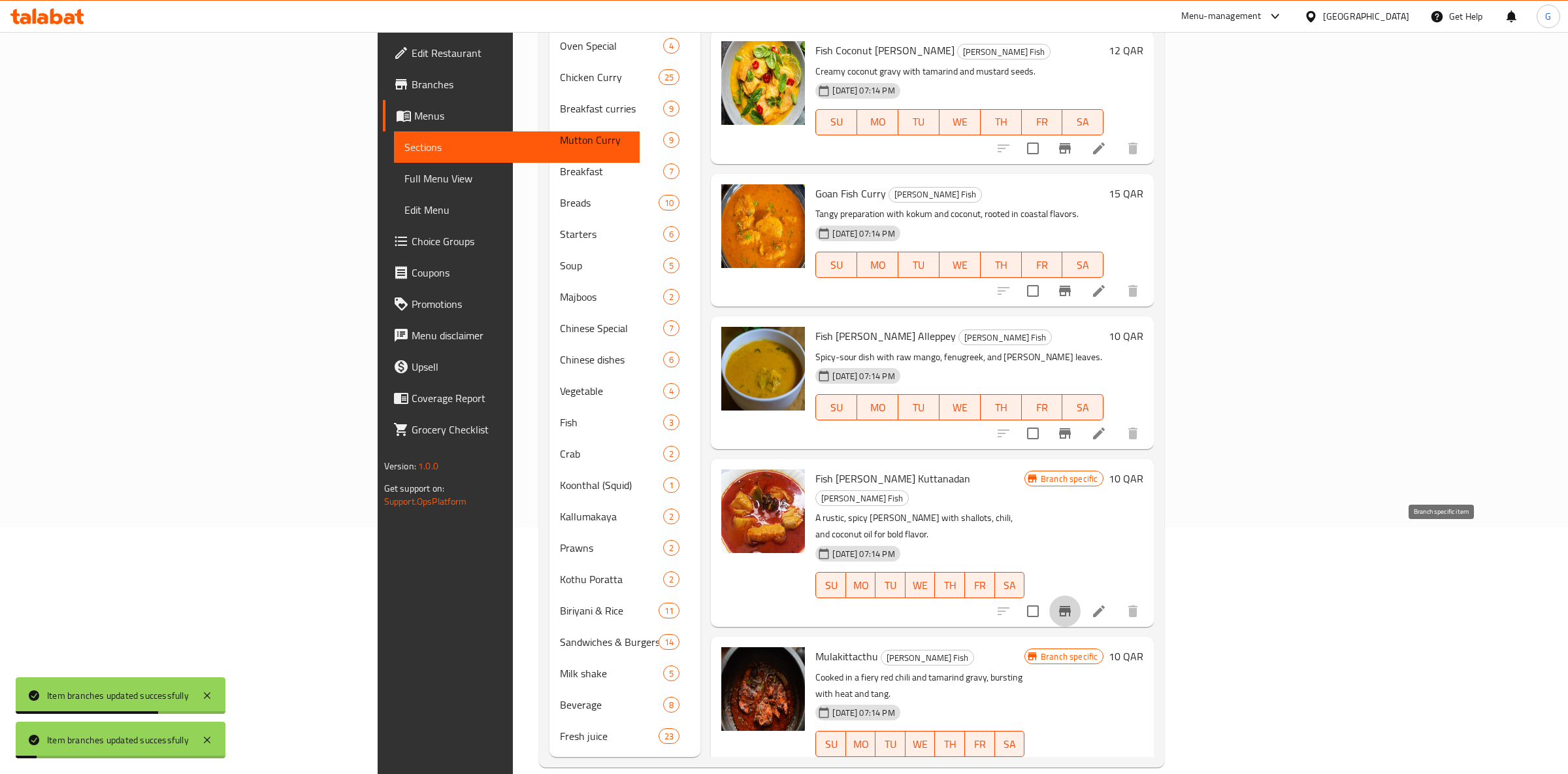
click at [1081, 596] on button "Branch-specific-item" at bounding box center [1065, 611] width 31 height 31
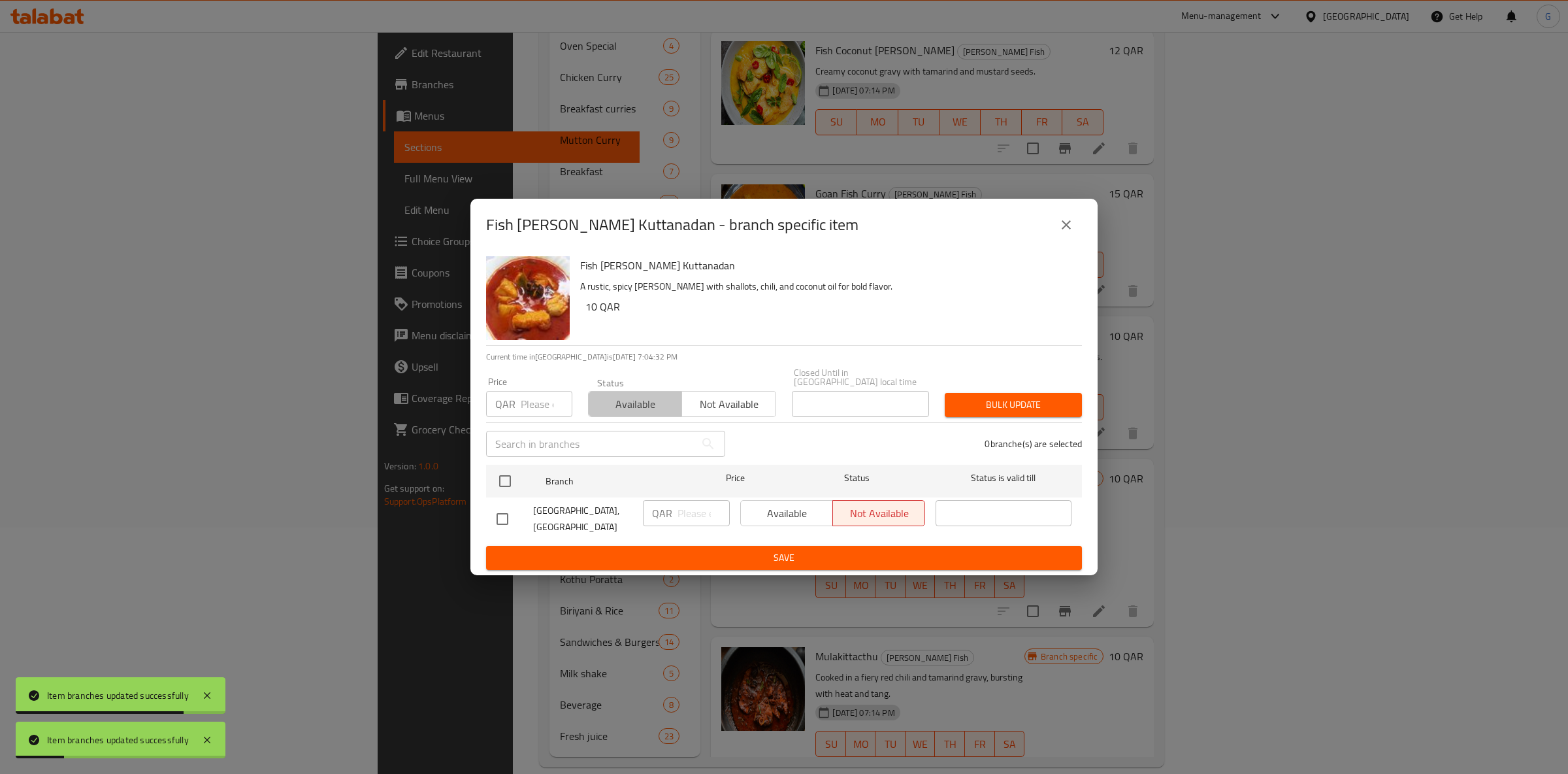
click at [624, 391] on button "Available" at bounding box center [635, 404] width 94 height 26
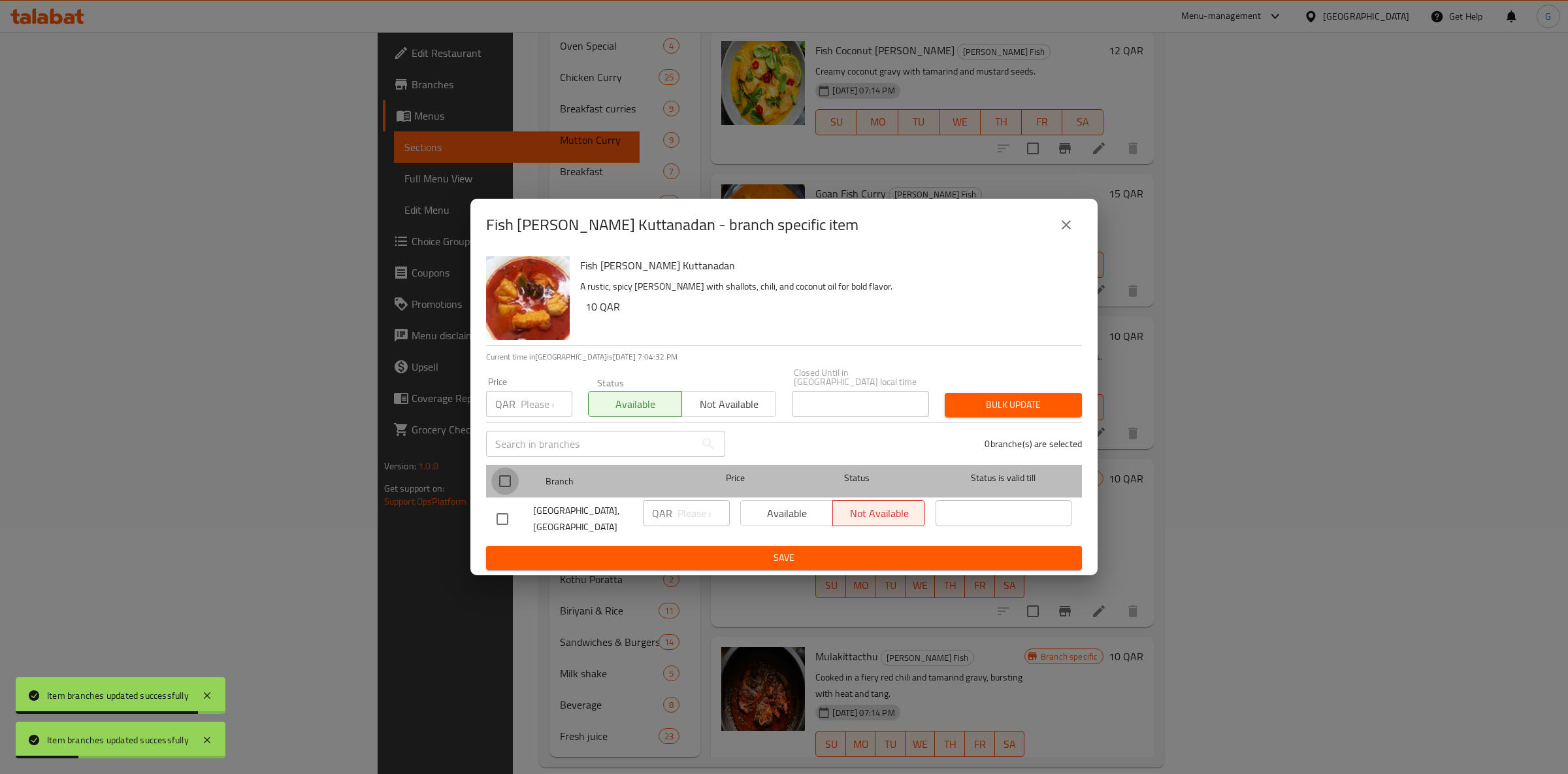
click at [504, 478] on input "checkbox" at bounding box center [505, 481] width 28 height 28
checkbox input "true"
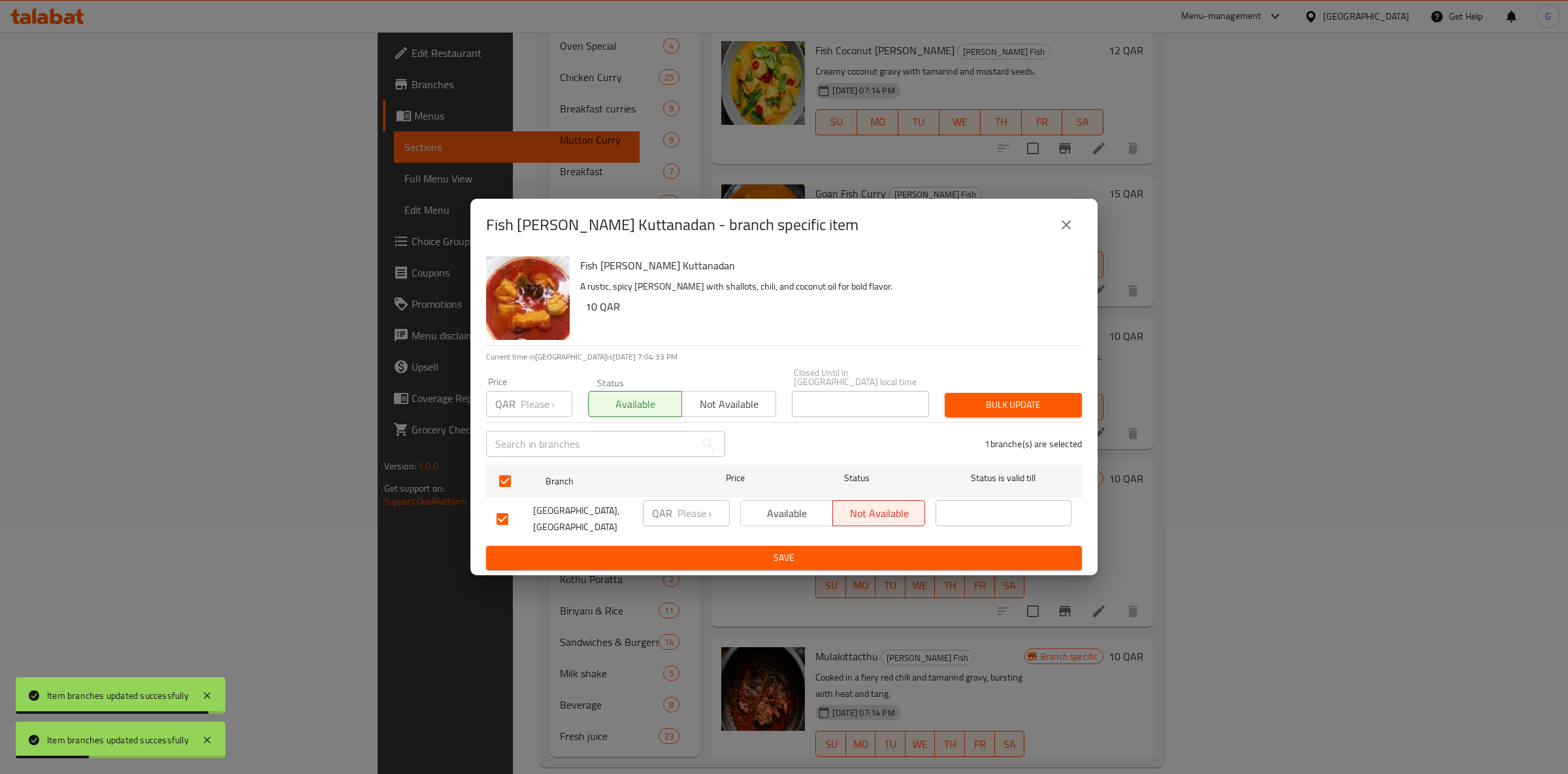
click at [787, 504] on span "Available" at bounding box center [787, 513] width 82 height 19
drag, startPoint x: 791, startPoint y: 562, endPoint x: 788, endPoint y: 549, distance: 13.3
click at [791, 554] on span "Save" at bounding box center [784, 558] width 575 height 16
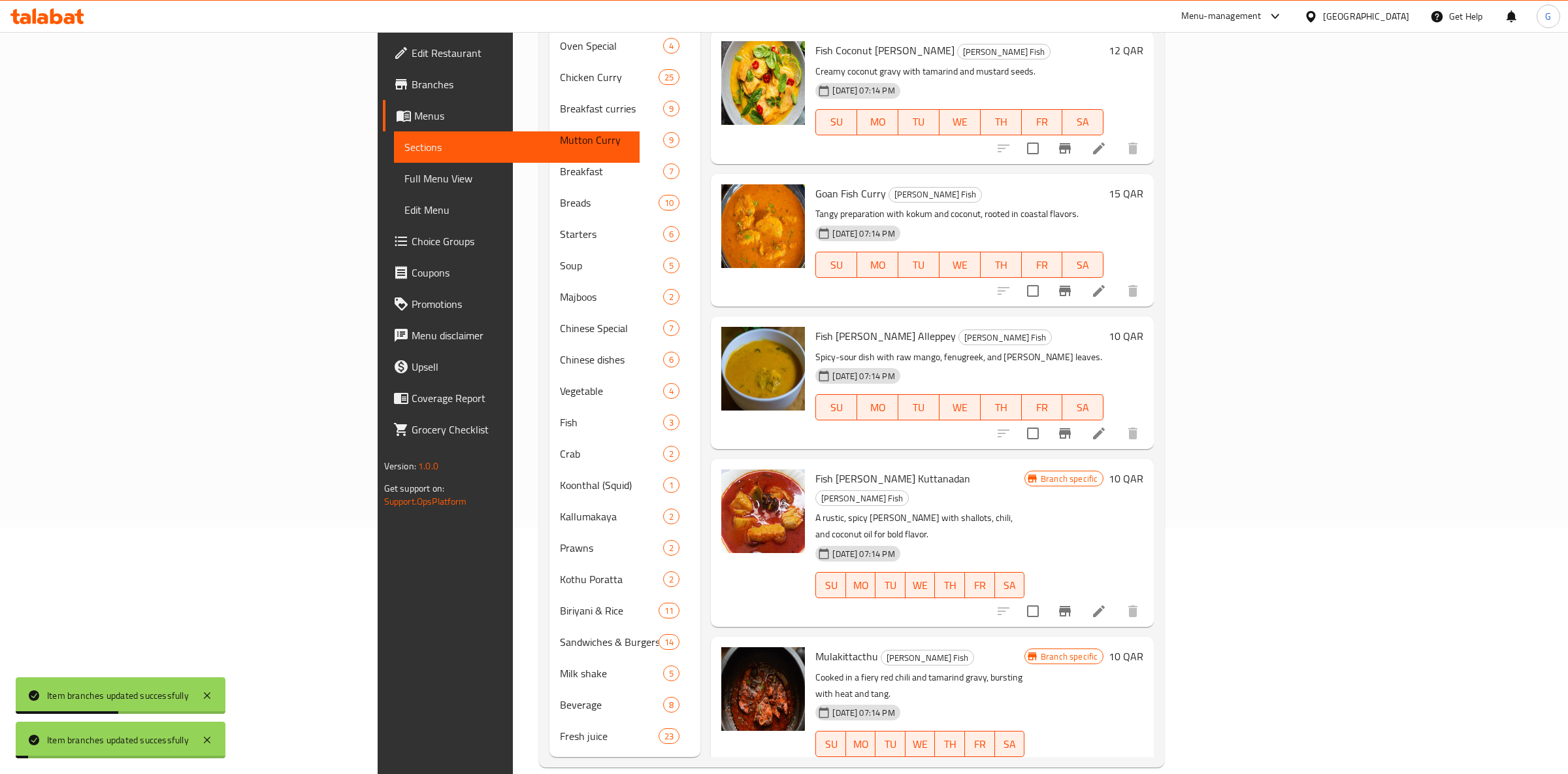
scroll to position [1439, 0]
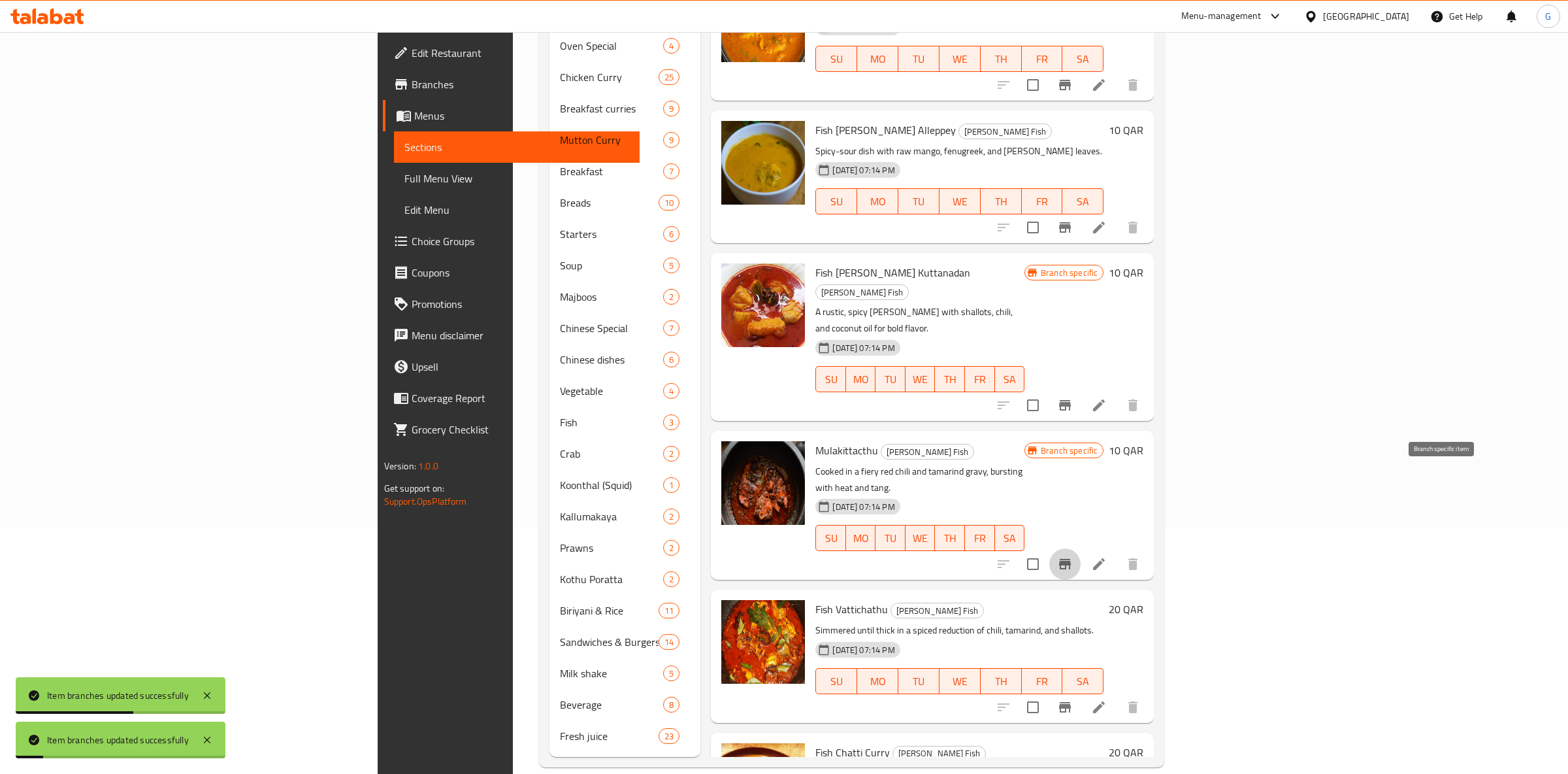
click at [1081, 549] on button "Branch-specific-item" at bounding box center [1065, 564] width 31 height 31
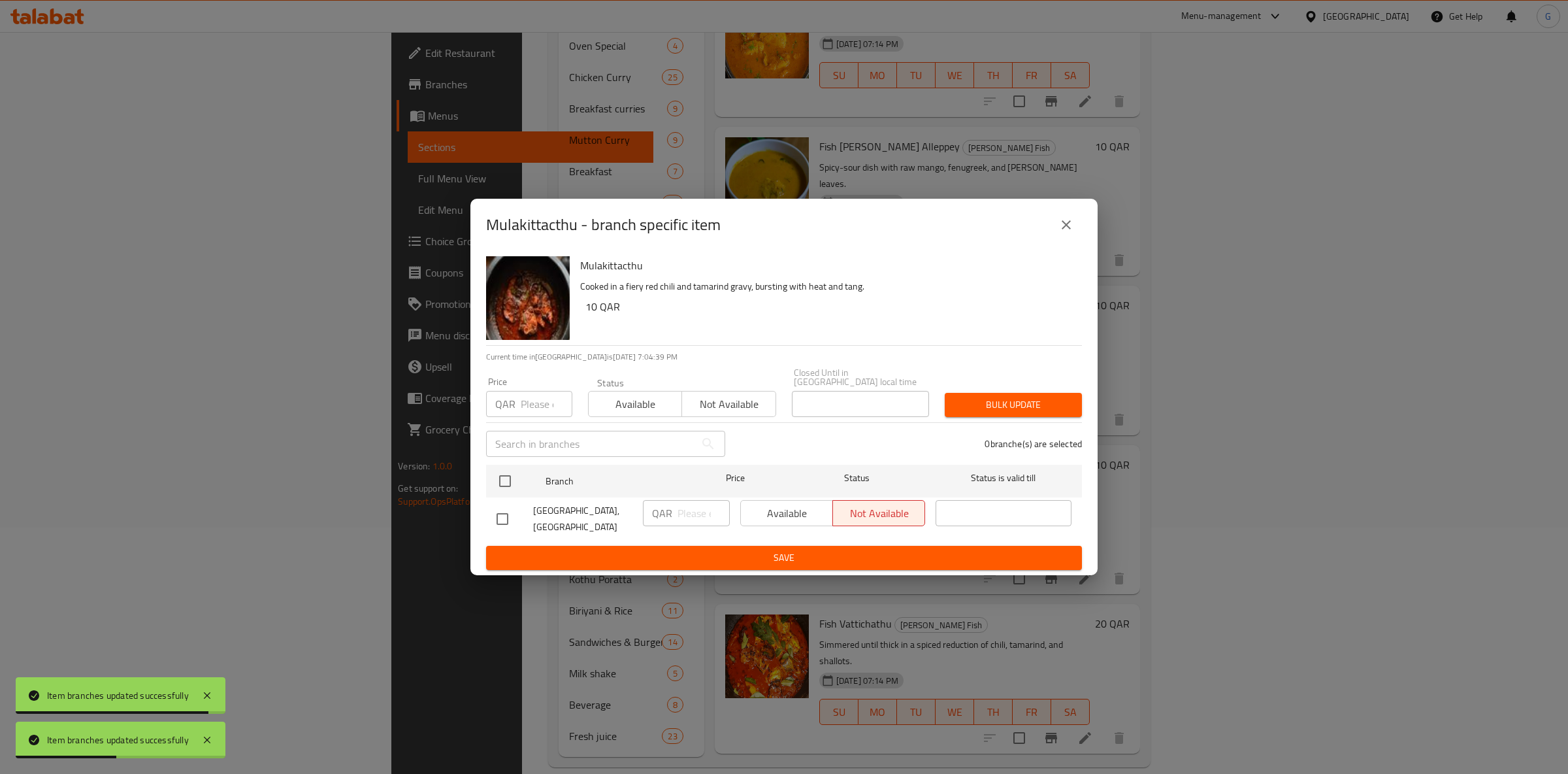
click at [770, 510] on div "Available Not available" at bounding box center [832, 513] width 185 height 26
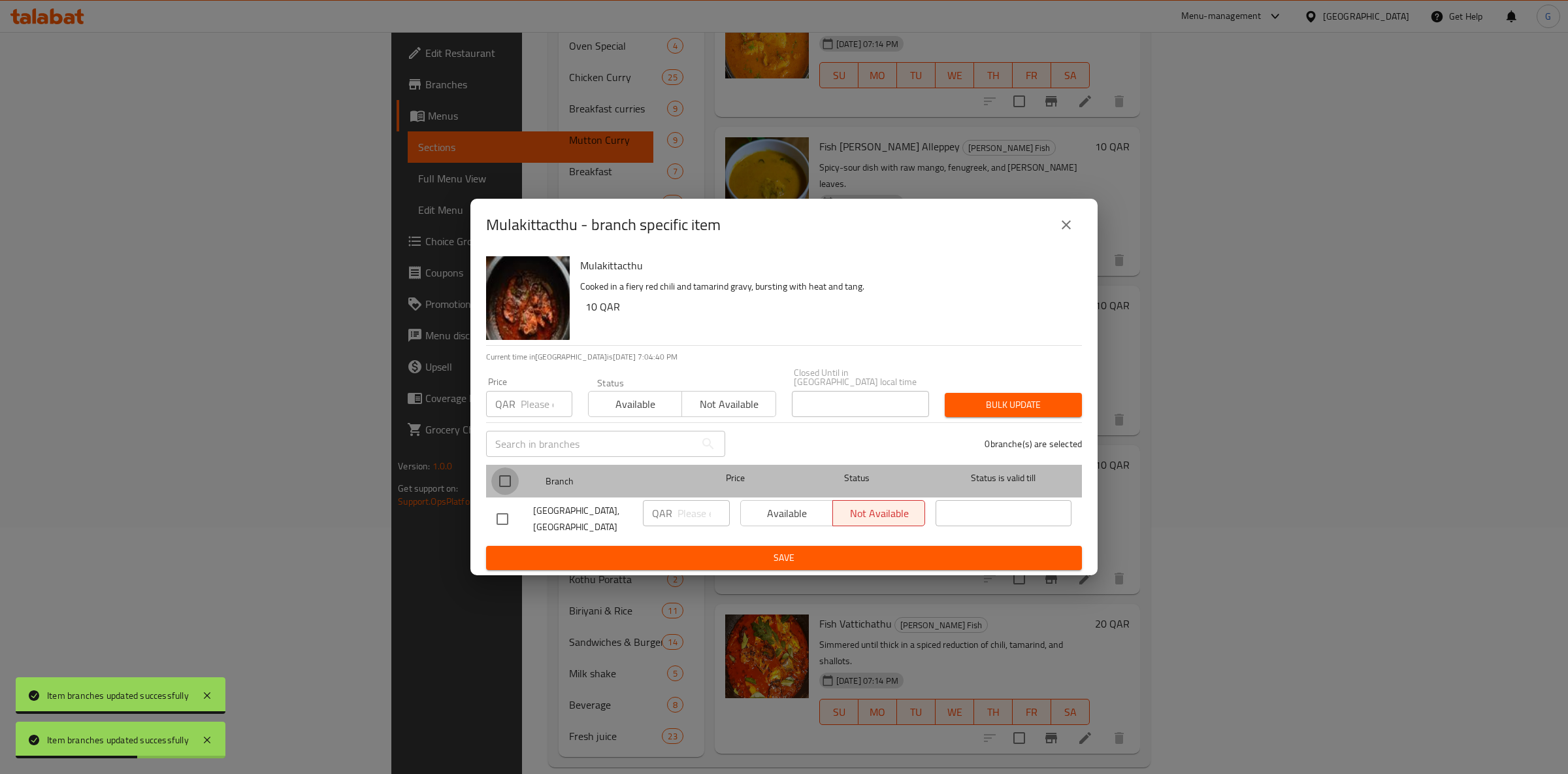
click at [513, 487] on input "checkbox" at bounding box center [505, 481] width 28 height 28
checkbox input "true"
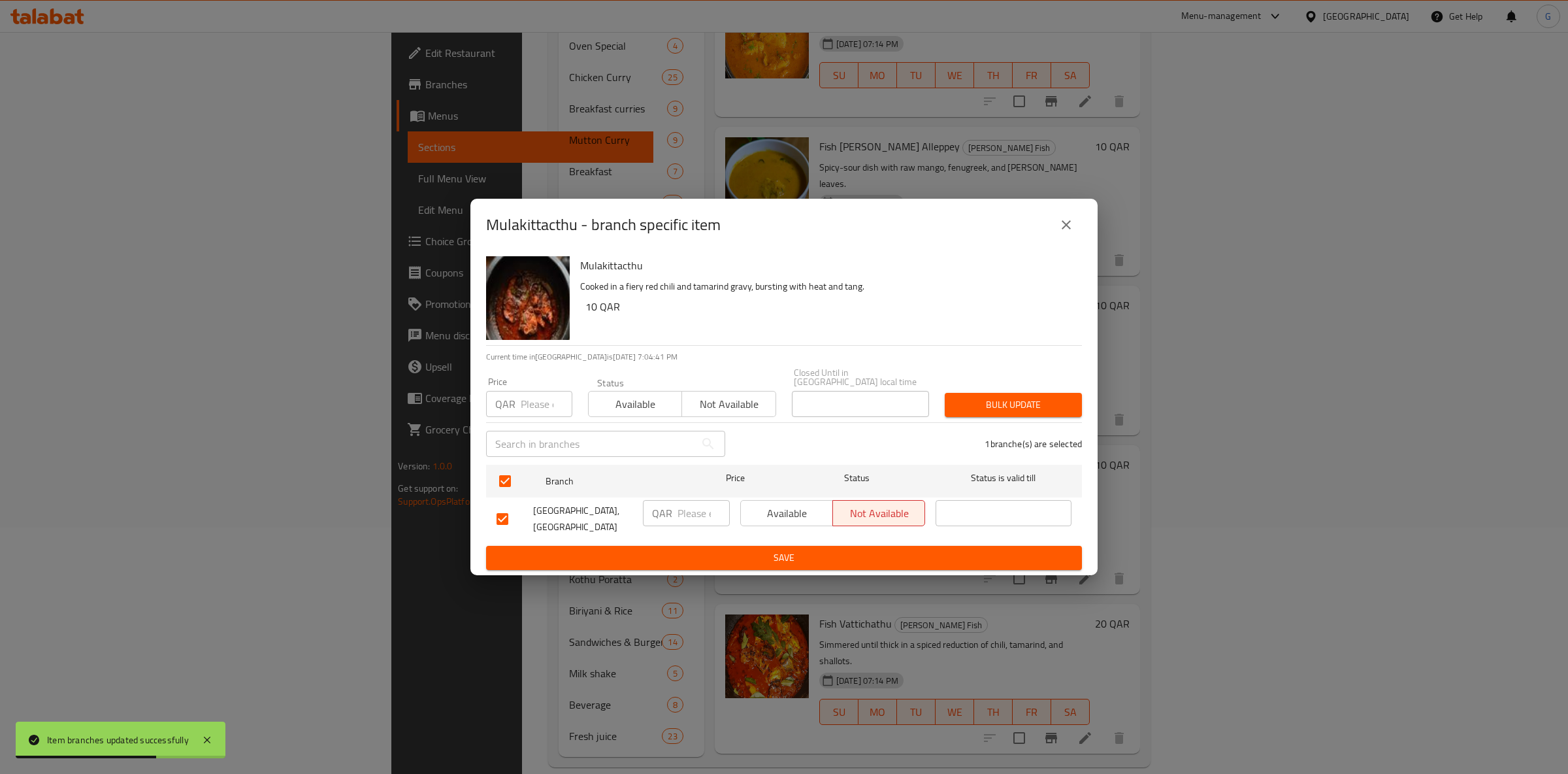
click at [652, 395] on span "Available" at bounding box center [635, 404] width 83 height 19
click at [796, 512] on span "Available" at bounding box center [787, 513] width 82 height 19
click at [813, 554] on span "Save" at bounding box center [784, 558] width 575 height 16
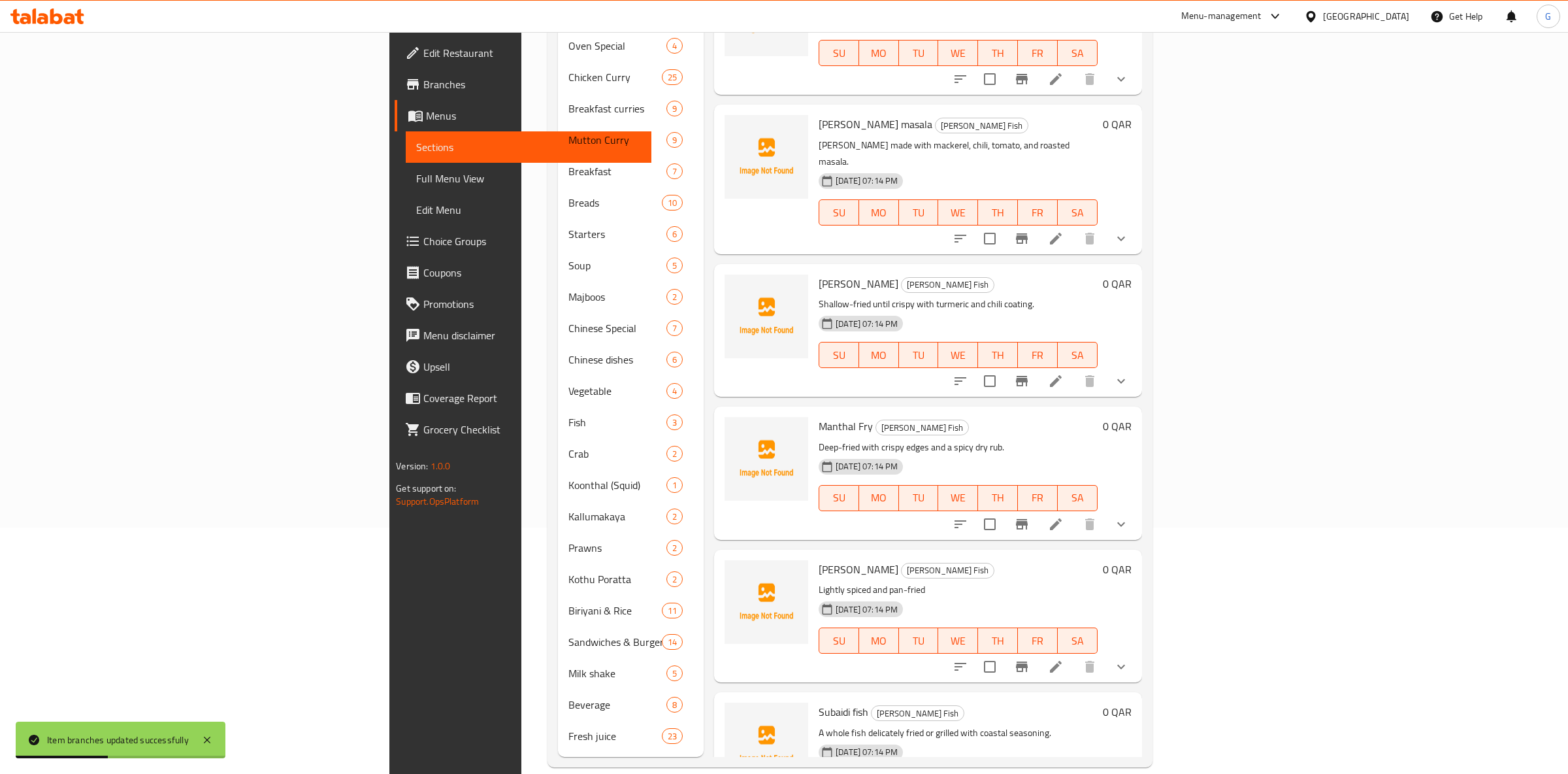
scroll to position [0, 0]
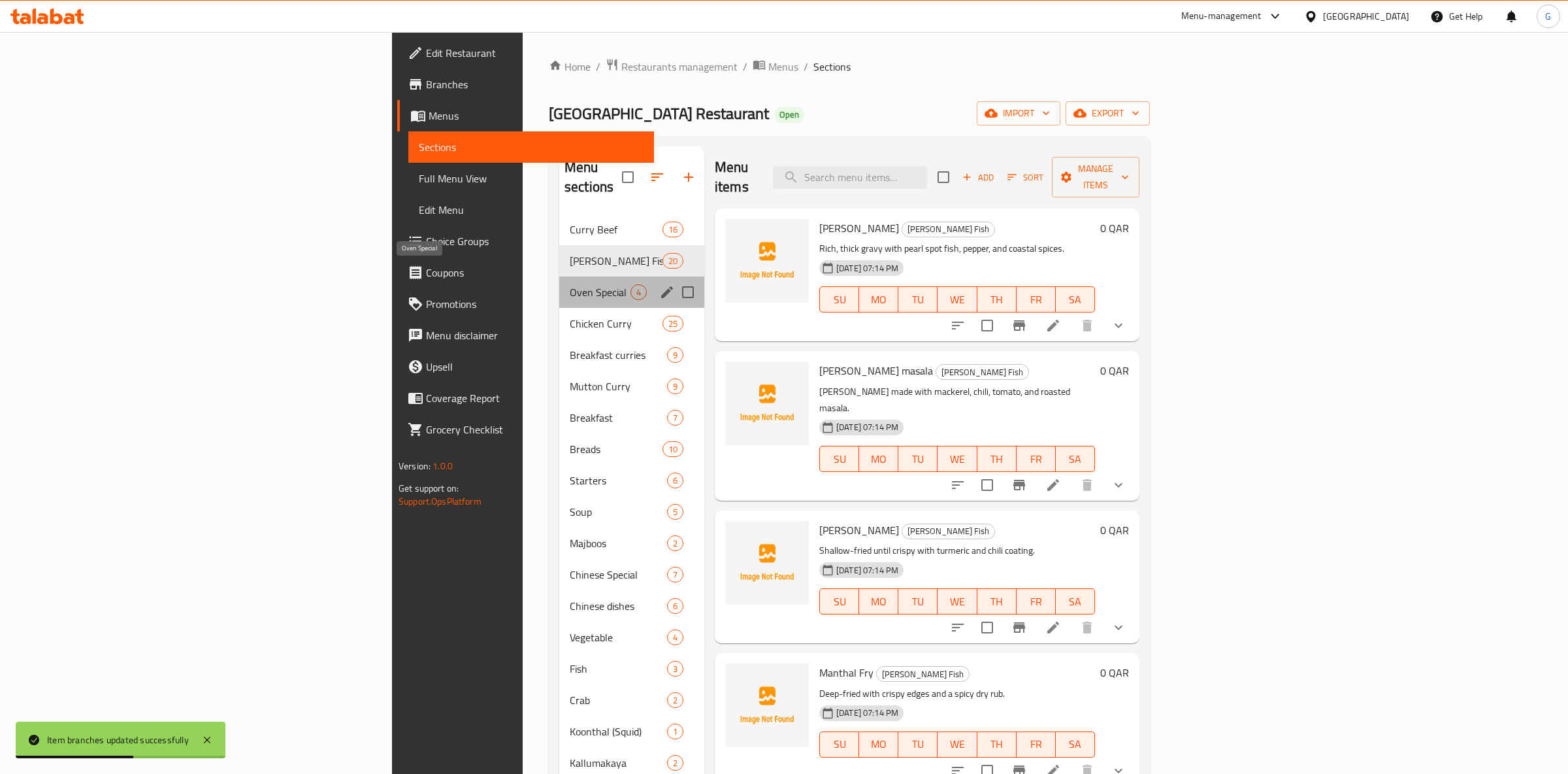
click at [570, 284] on span "Oven Special" at bounding box center [600, 292] width 61 height 16
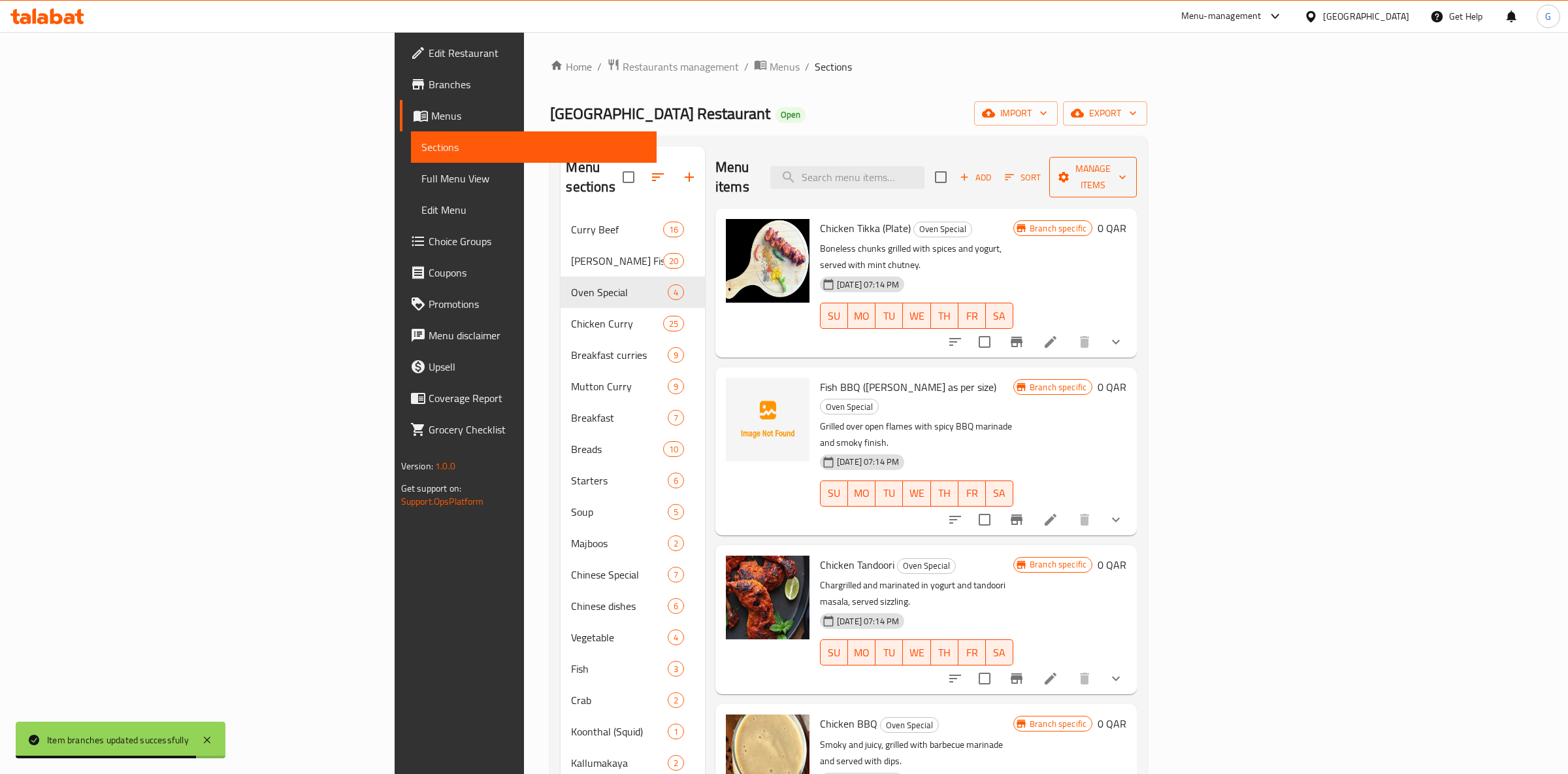
click at [1127, 172] on span "Manage items" at bounding box center [1093, 177] width 67 height 33
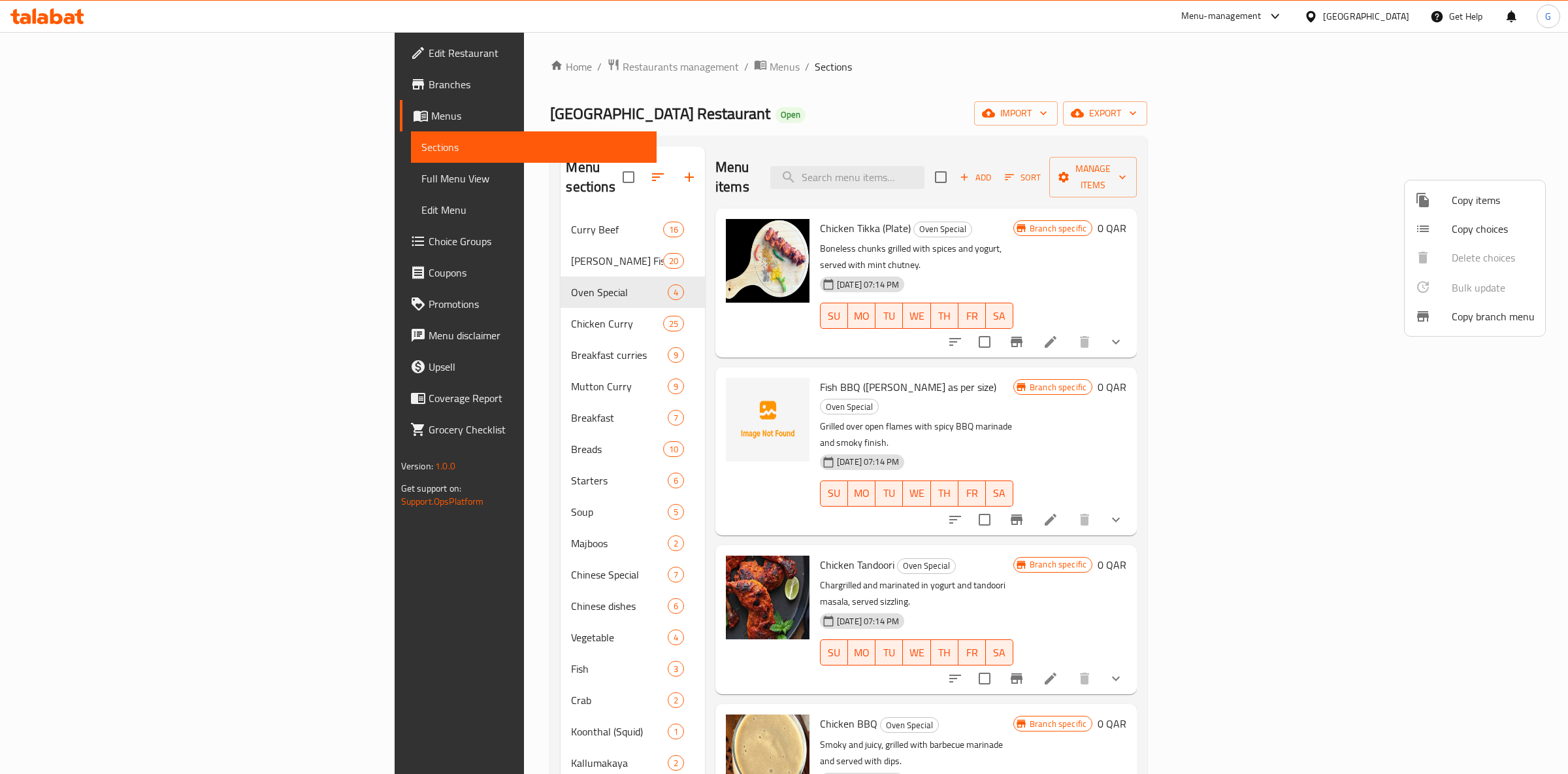
click at [1148, 127] on div at bounding box center [784, 387] width 1568 height 774
click at [998, 328] on input "checkbox" at bounding box center [984, 342] width 28 height 28
checkbox input "true"
click at [998, 506] on input "checkbox" at bounding box center [984, 520] width 28 height 28
checkbox input "true"
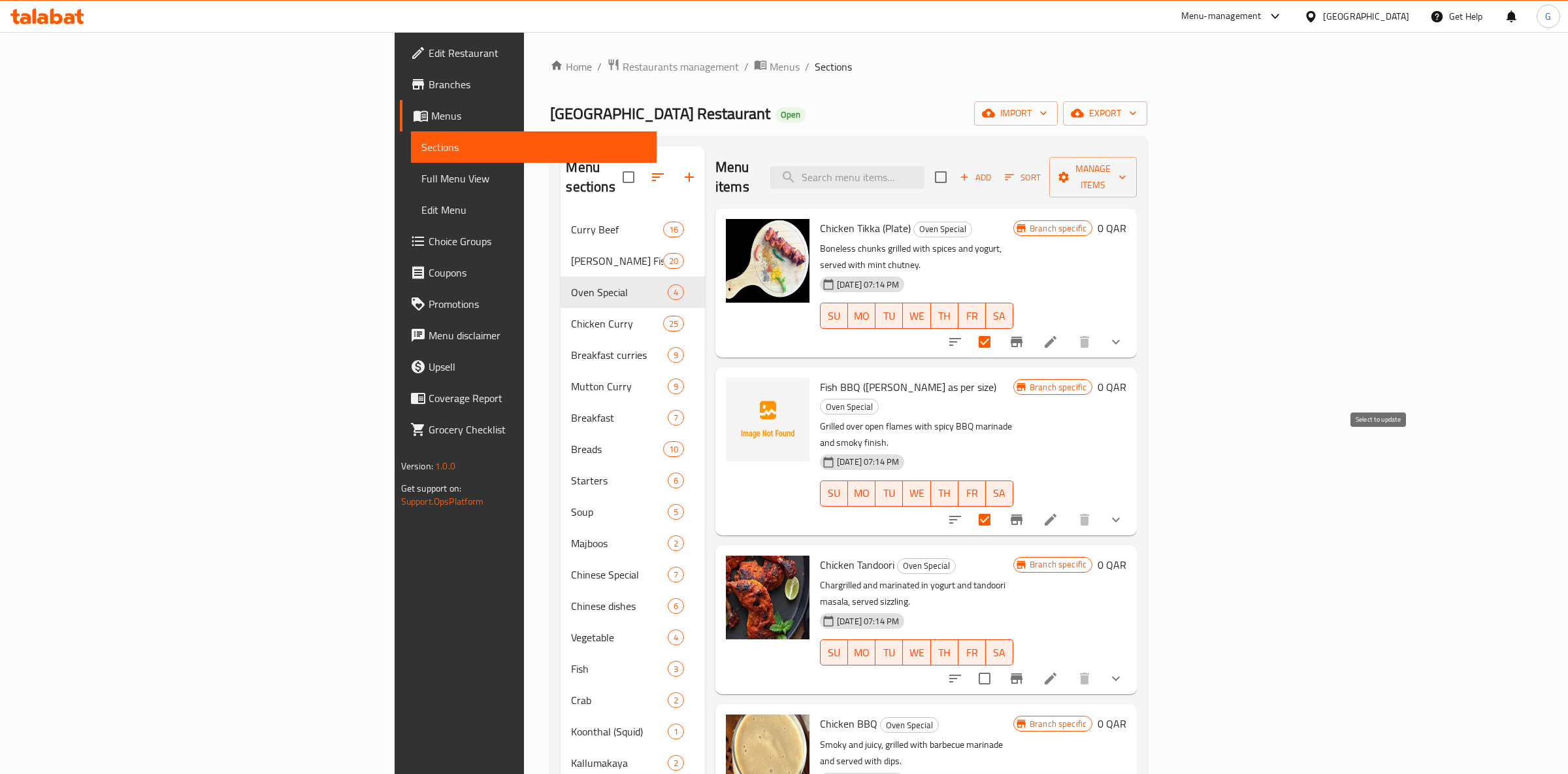
scroll to position [246, 0]
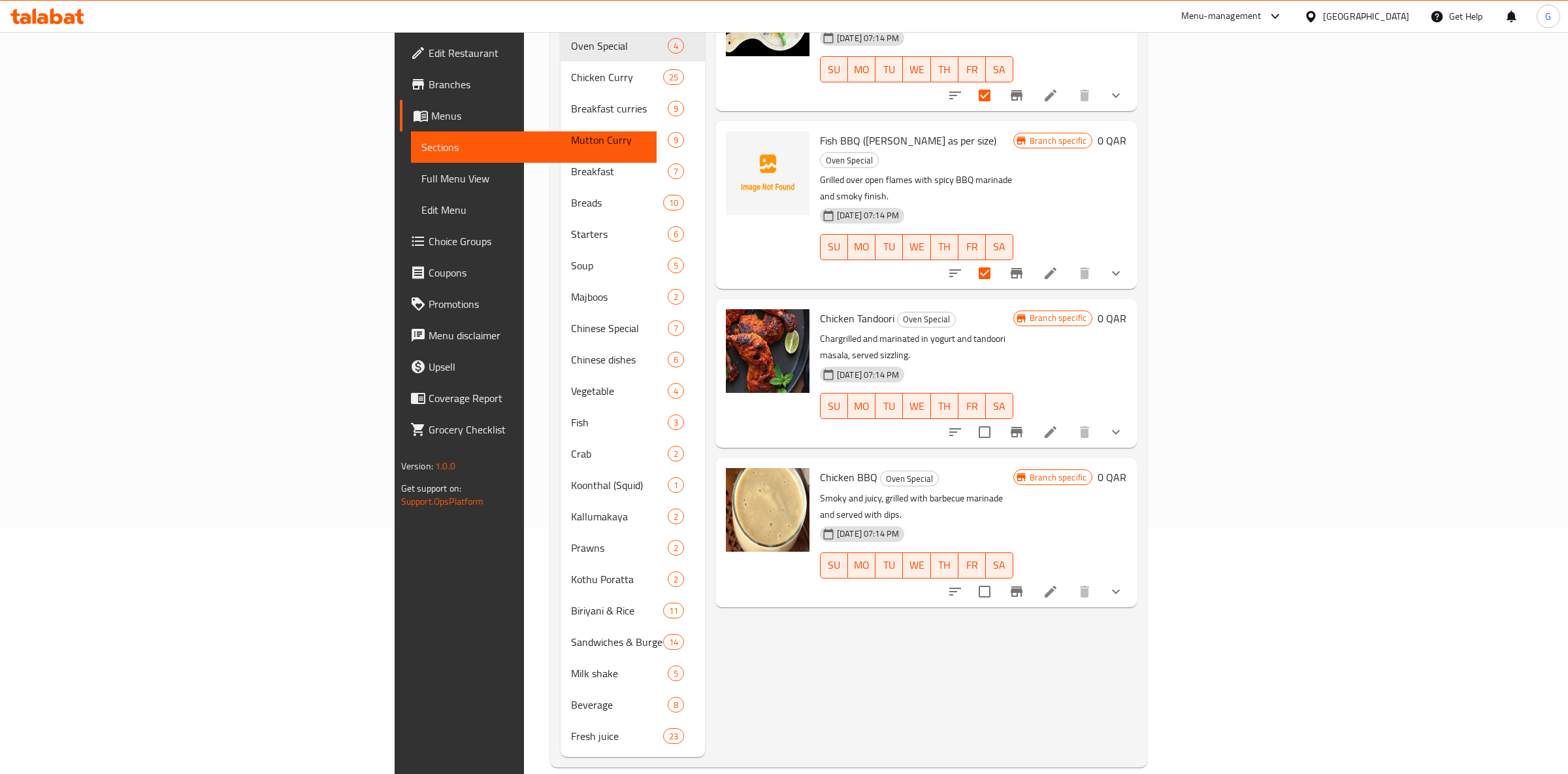
click at [1013, 393] on button "SA" at bounding box center [999, 406] width 28 height 26
click at [998, 418] on input "checkbox" at bounding box center [984, 432] width 28 height 28
checkbox input "true"
click at [998, 578] on input "checkbox" at bounding box center [984, 592] width 28 height 28
checkbox input "true"
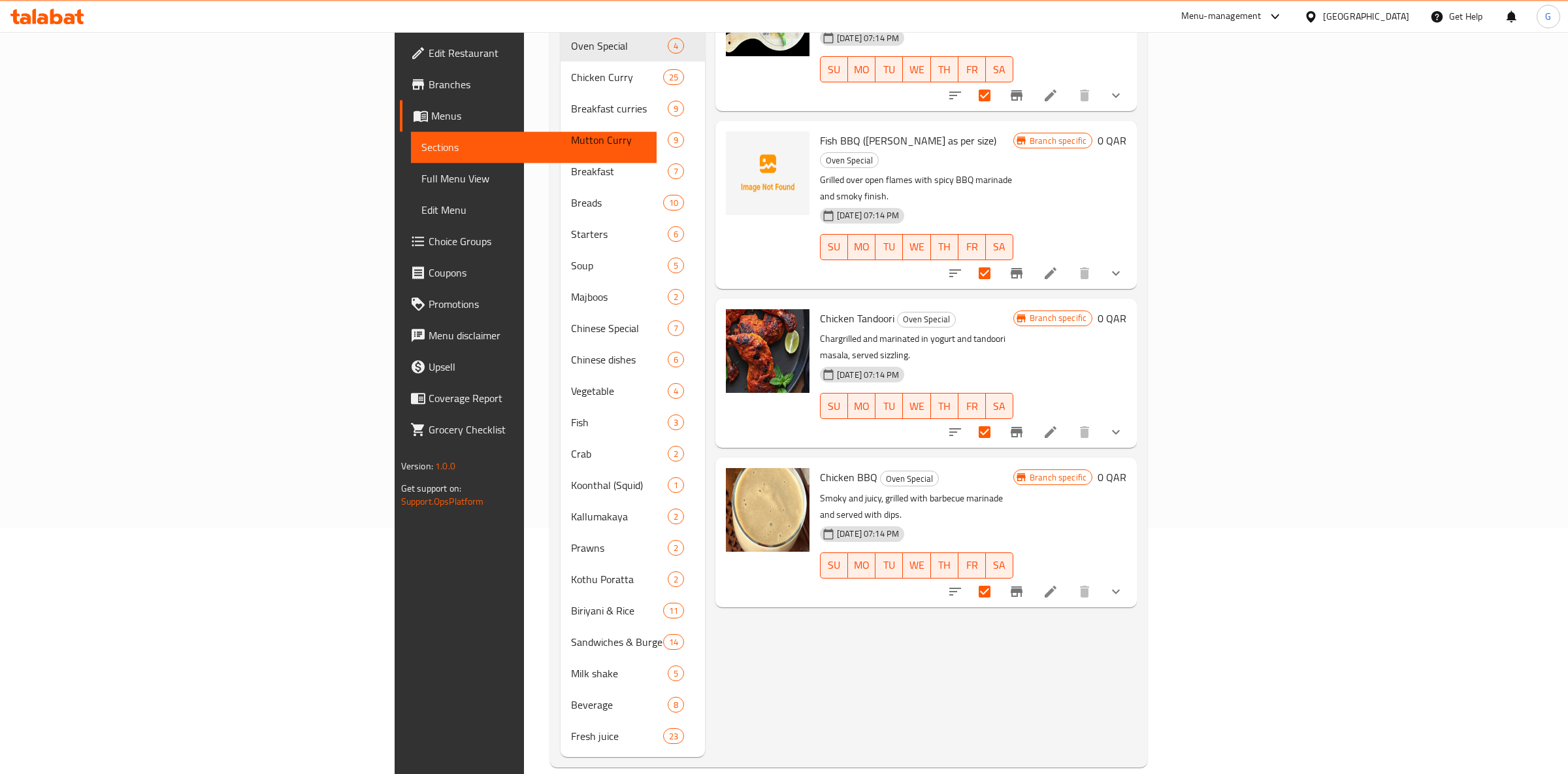
scroll to position [0, 0]
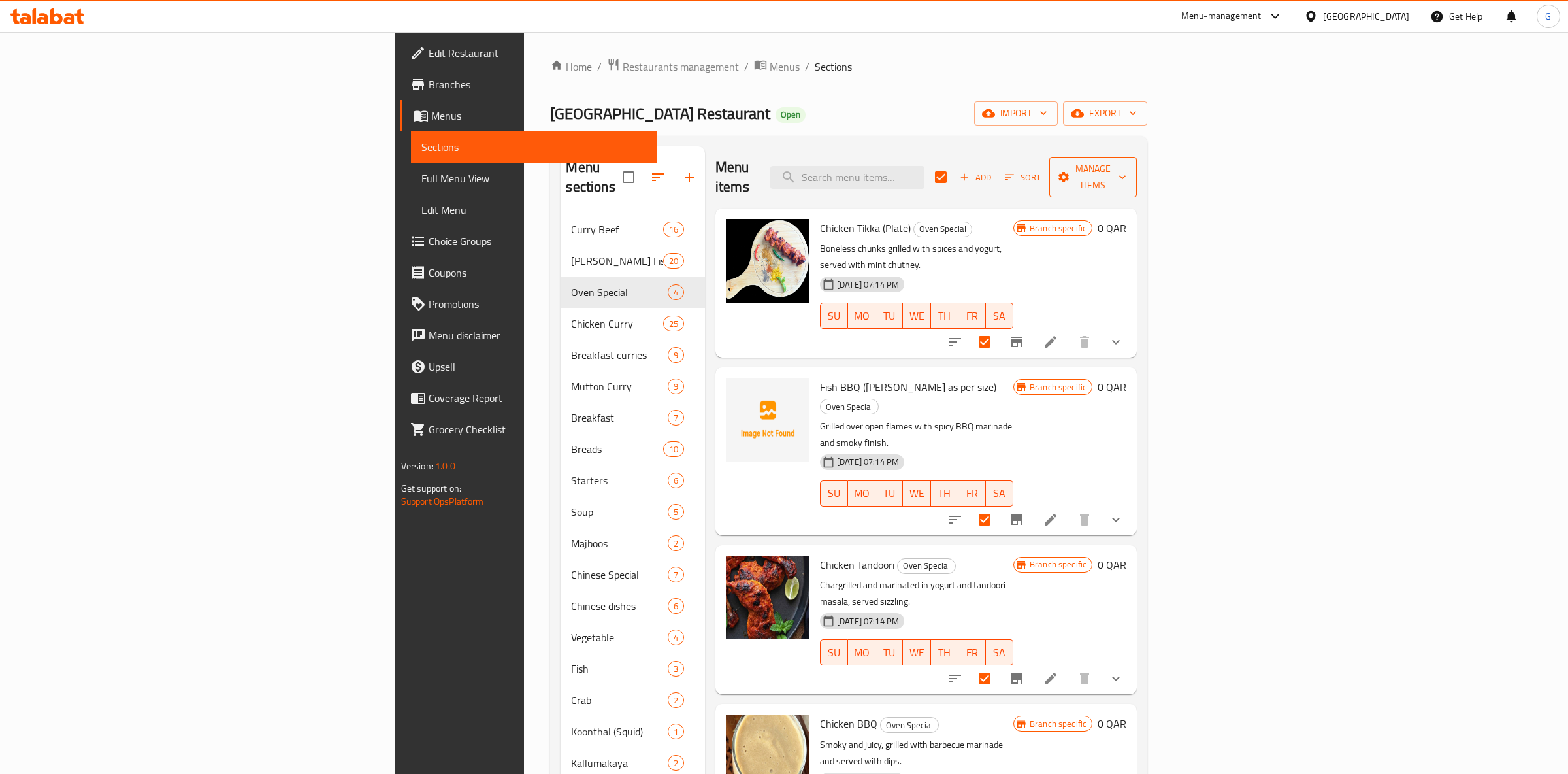
click at [1127, 161] on span "Manage items" at bounding box center [1093, 177] width 67 height 33
click at [1463, 288] on span "Bulk update" at bounding box center [1479, 288] width 54 height 16
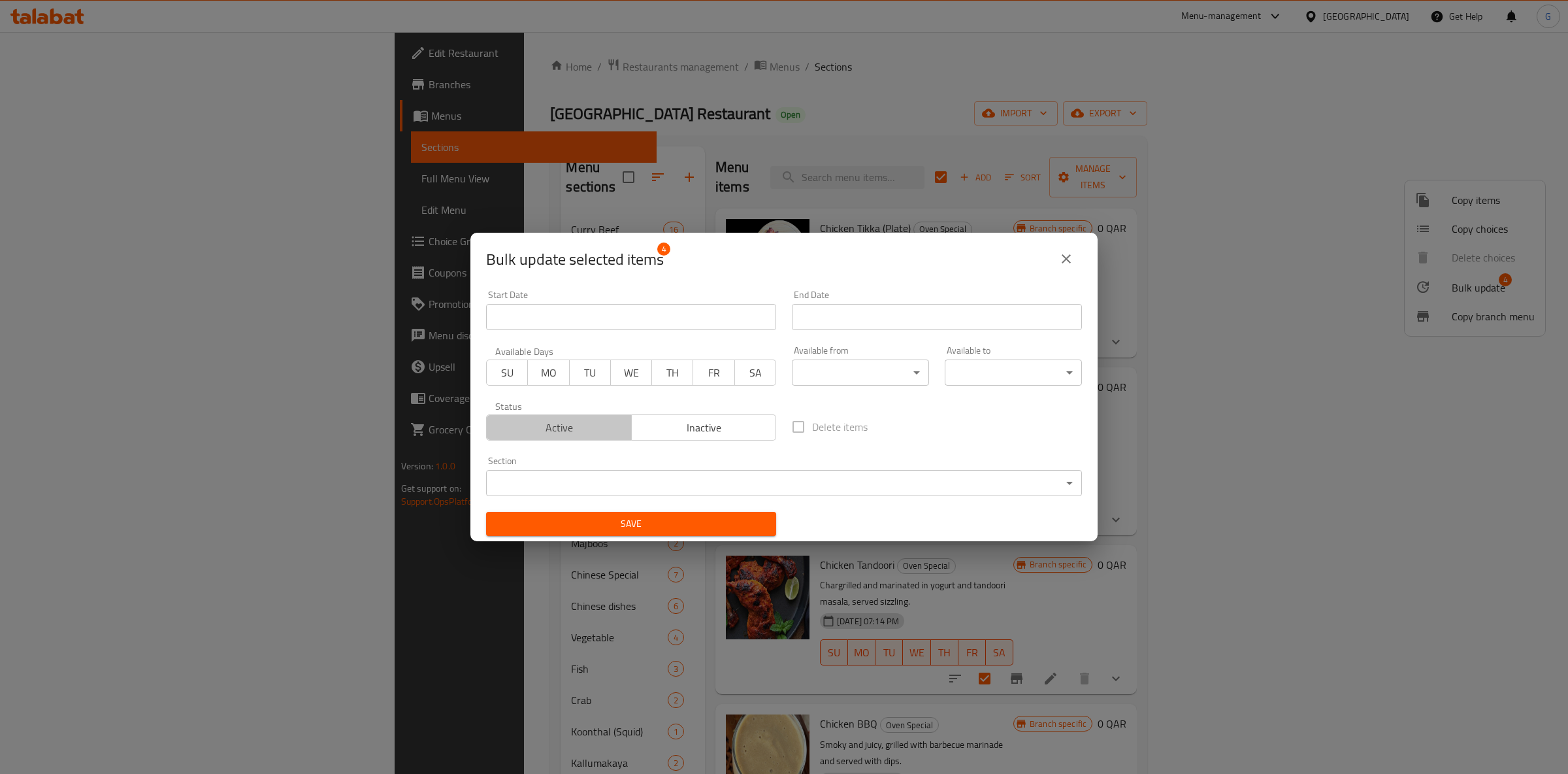
click at [578, 435] on span "Active" at bounding box center [559, 427] width 134 height 19
click at [722, 529] on span "Save" at bounding box center [631, 524] width 269 height 16
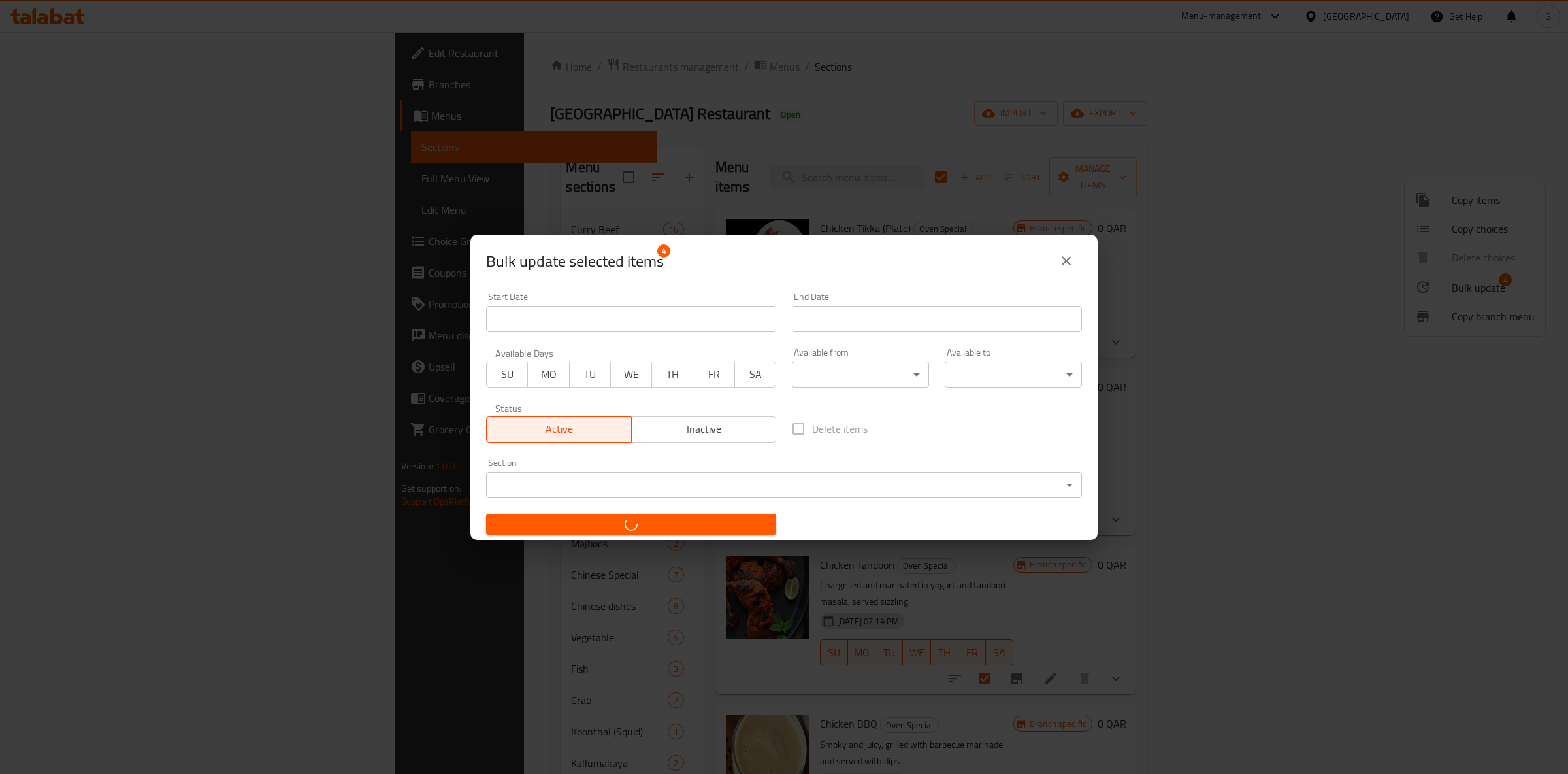
checkbox input "false"
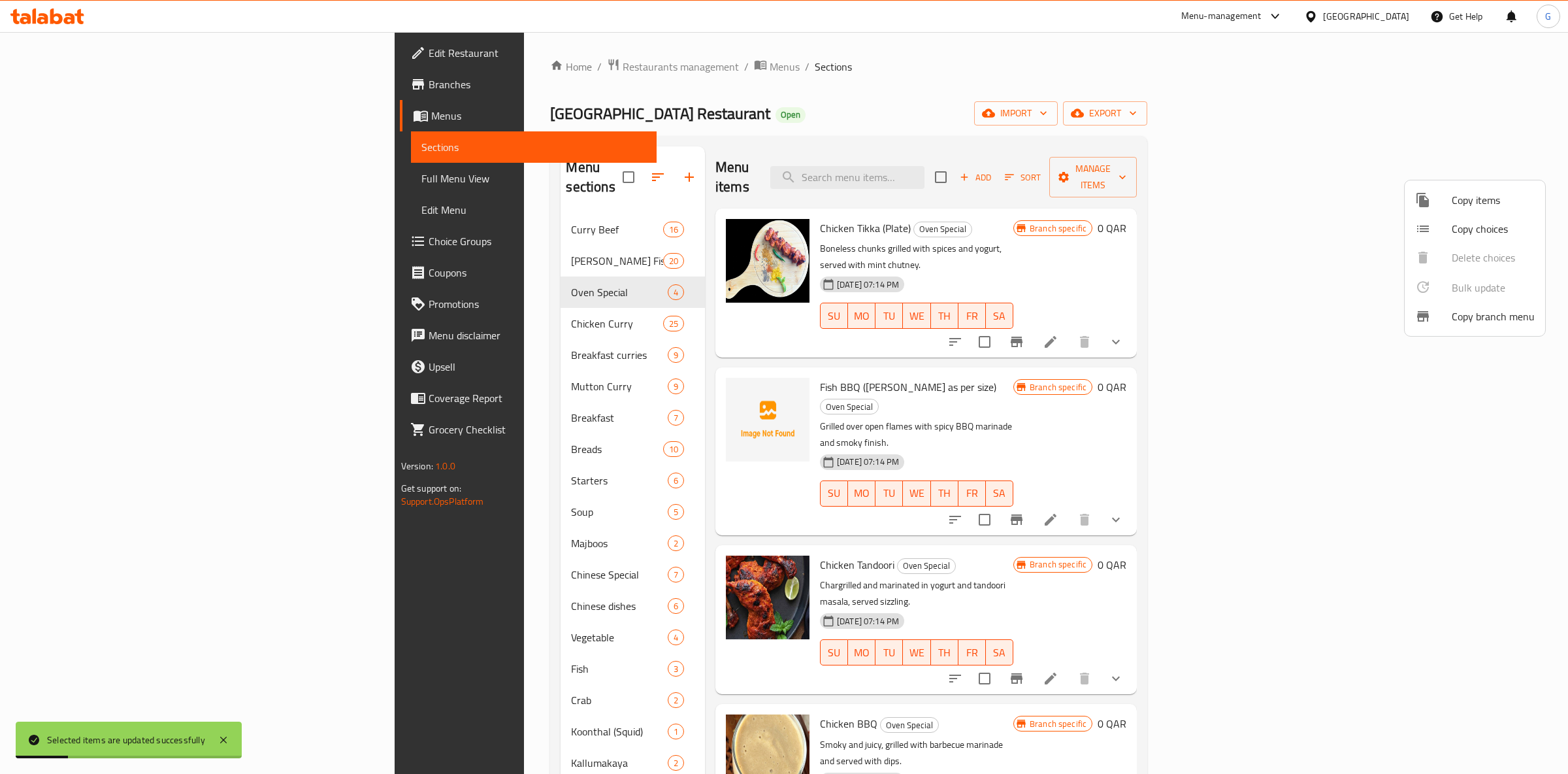
click at [1205, 82] on div at bounding box center [784, 387] width 1568 height 774
click at [1032, 326] on button "Branch-specific-item" at bounding box center [1017, 342] width 31 height 31
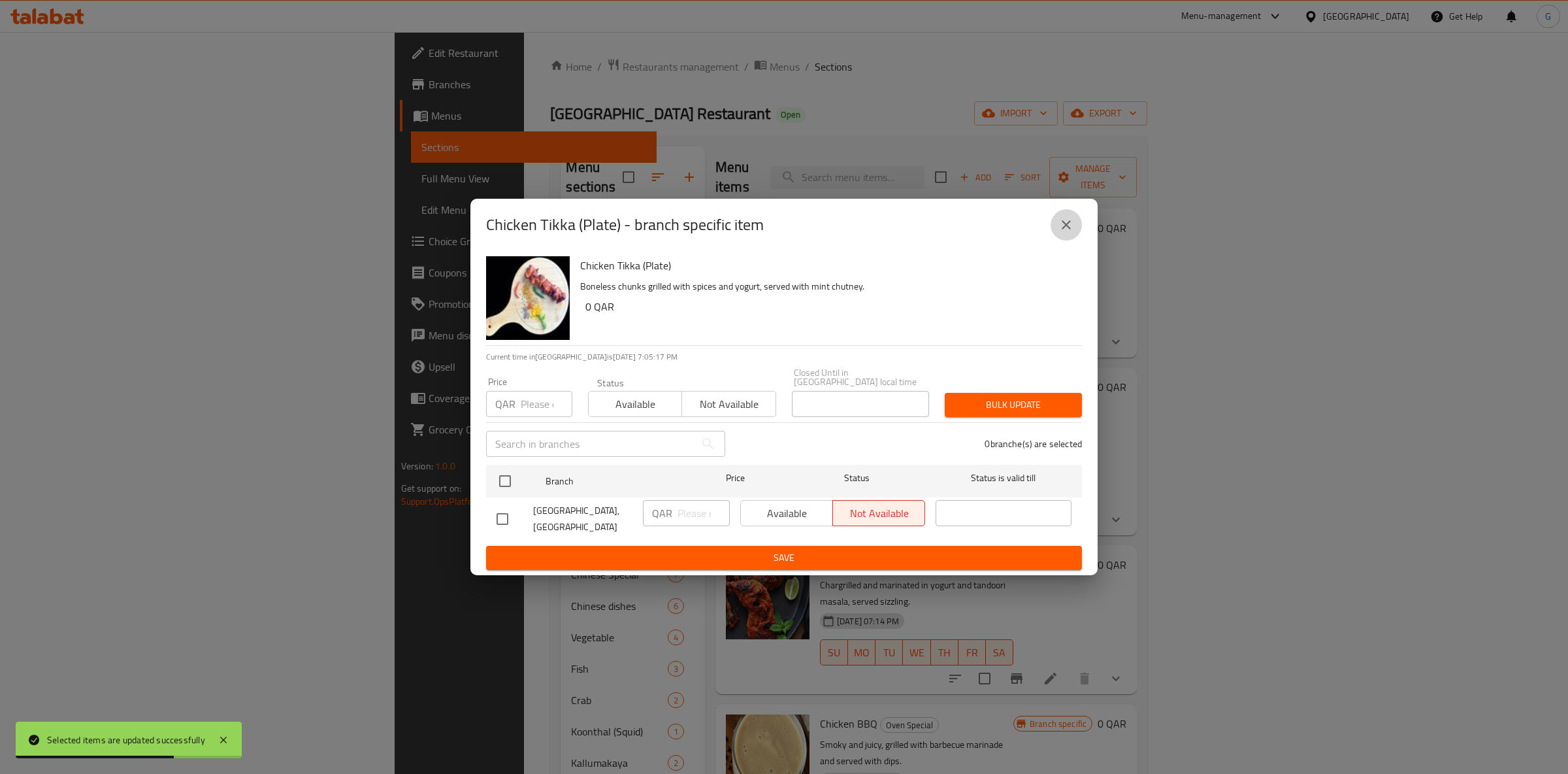
click at [1062, 233] on icon "close" at bounding box center [1066, 225] width 16 height 16
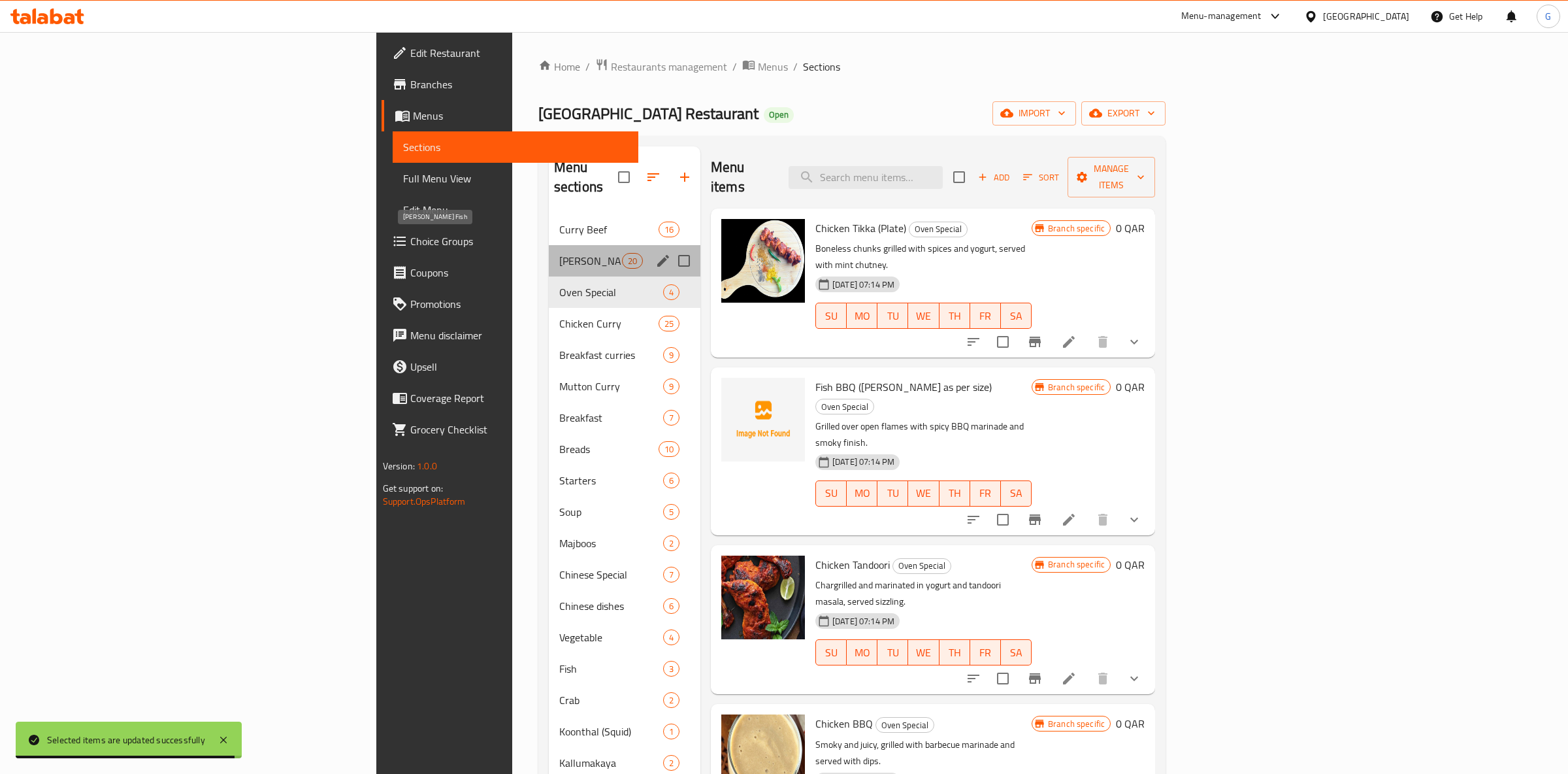
click at [559, 253] on span "Curry Fish" at bounding box center [591, 261] width 63 height 16
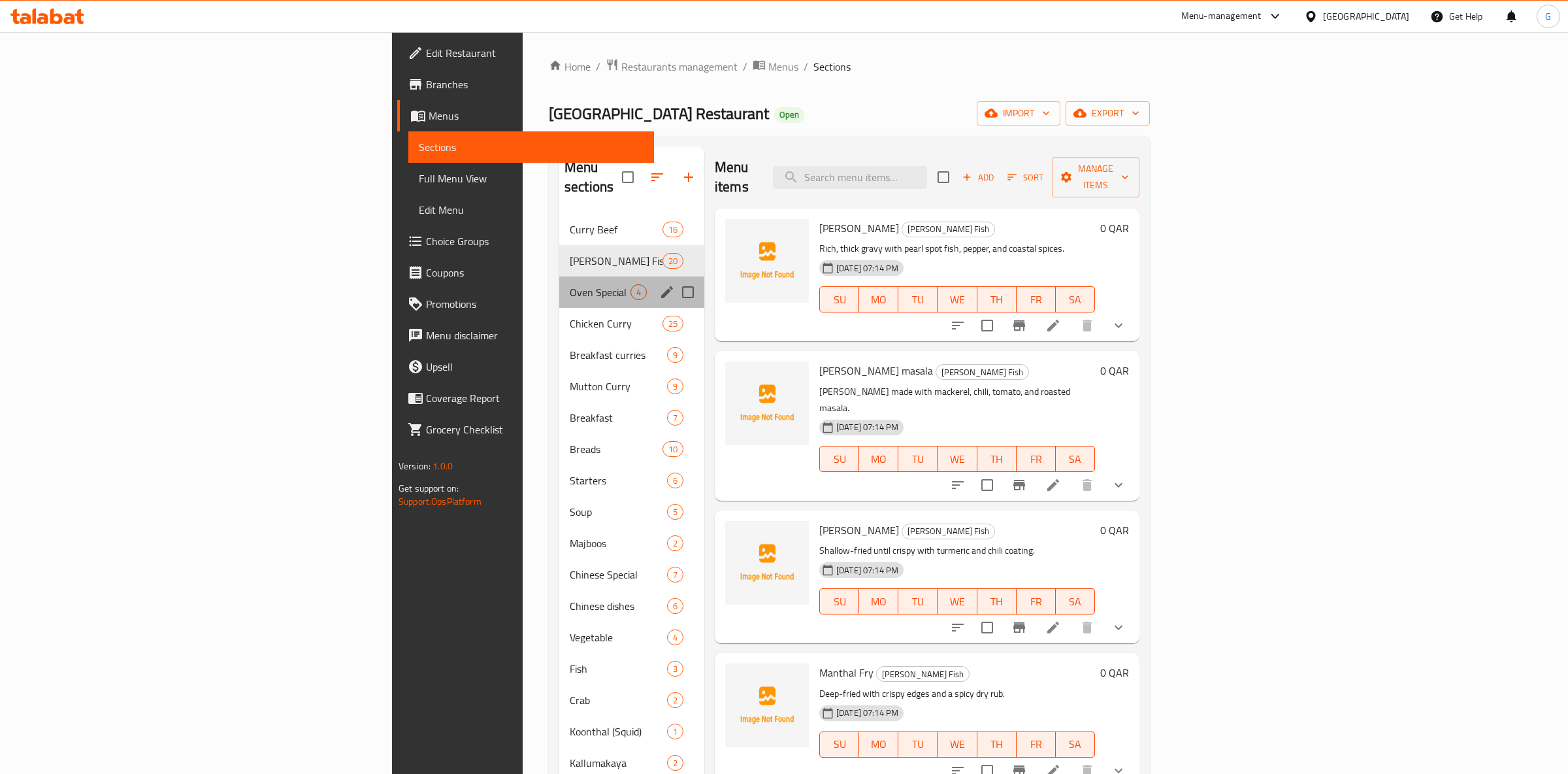
click at [559, 277] on div "Oven Special 4" at bounding box center [631, 292] width 145 height 31
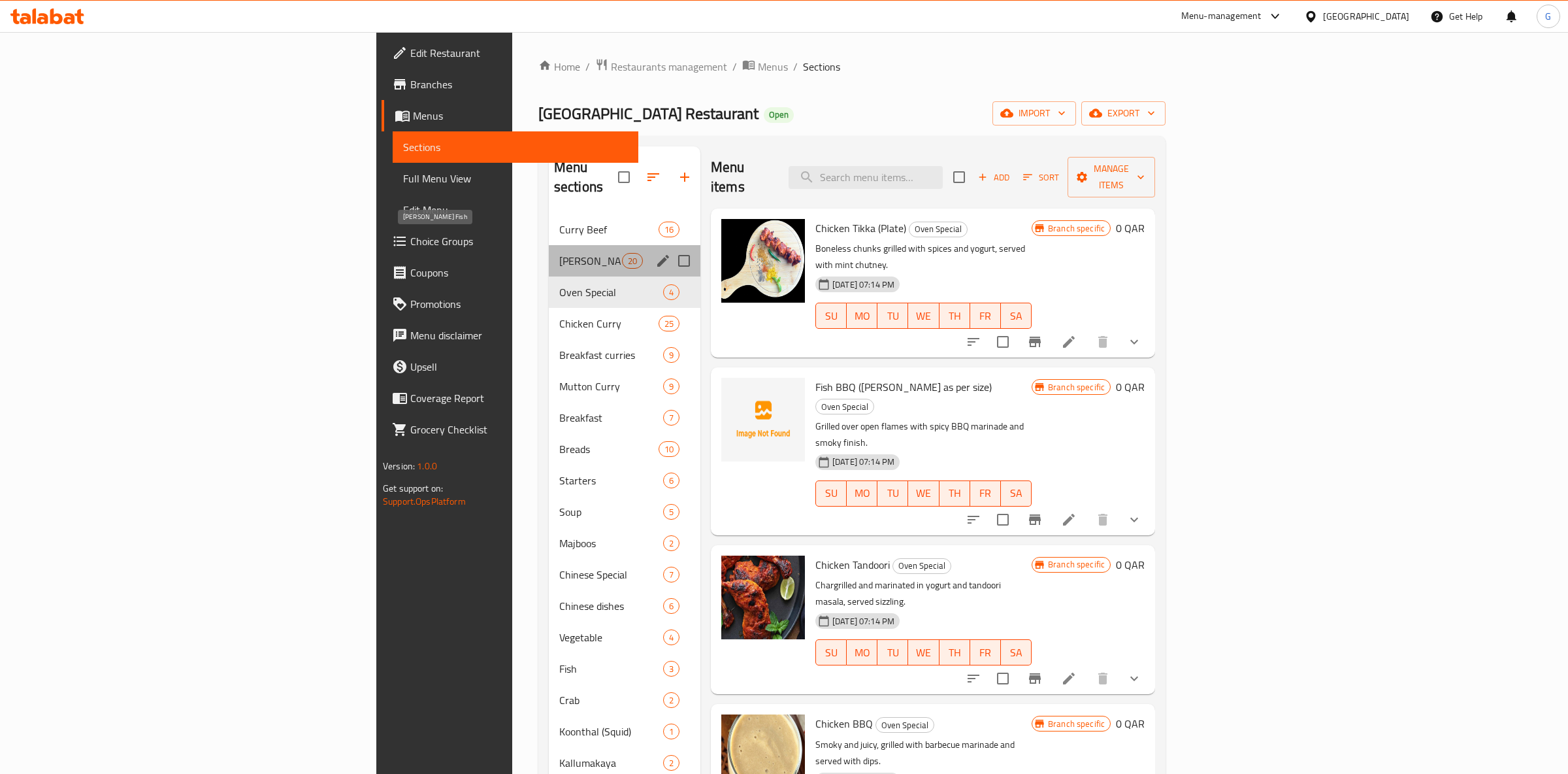
click at [559, 253] on span "Curry Fish" at bounding box center [591, 261] width 63 height 16
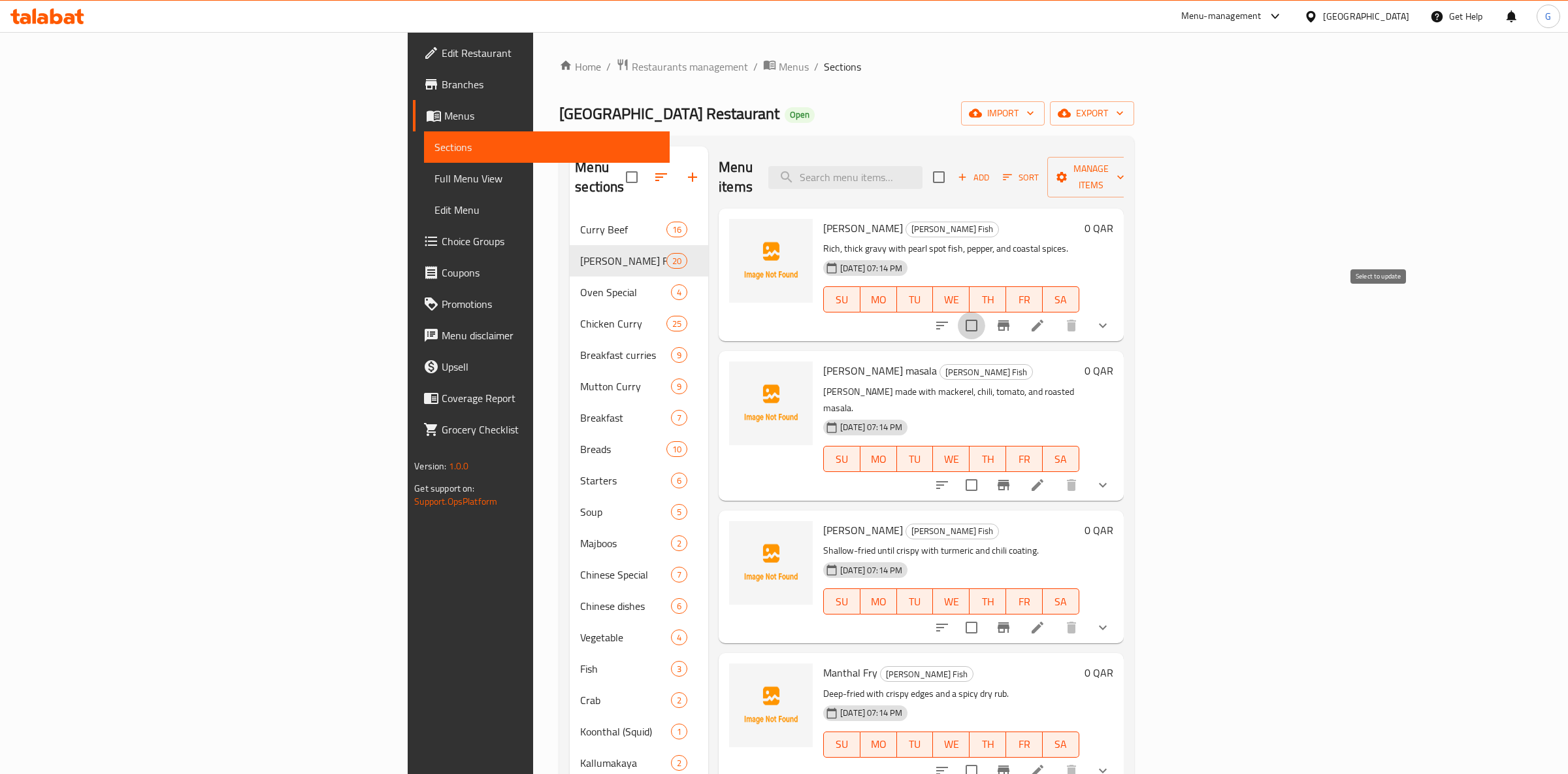
click at [985, 317] on input "checkbox" at bounding box center [971, 326] width 28 height 28
checkbox input "true"
click at [985, 471] on input "checkbox" at bounding box center [971, 485] width 28 height 28
checkbox input "false"
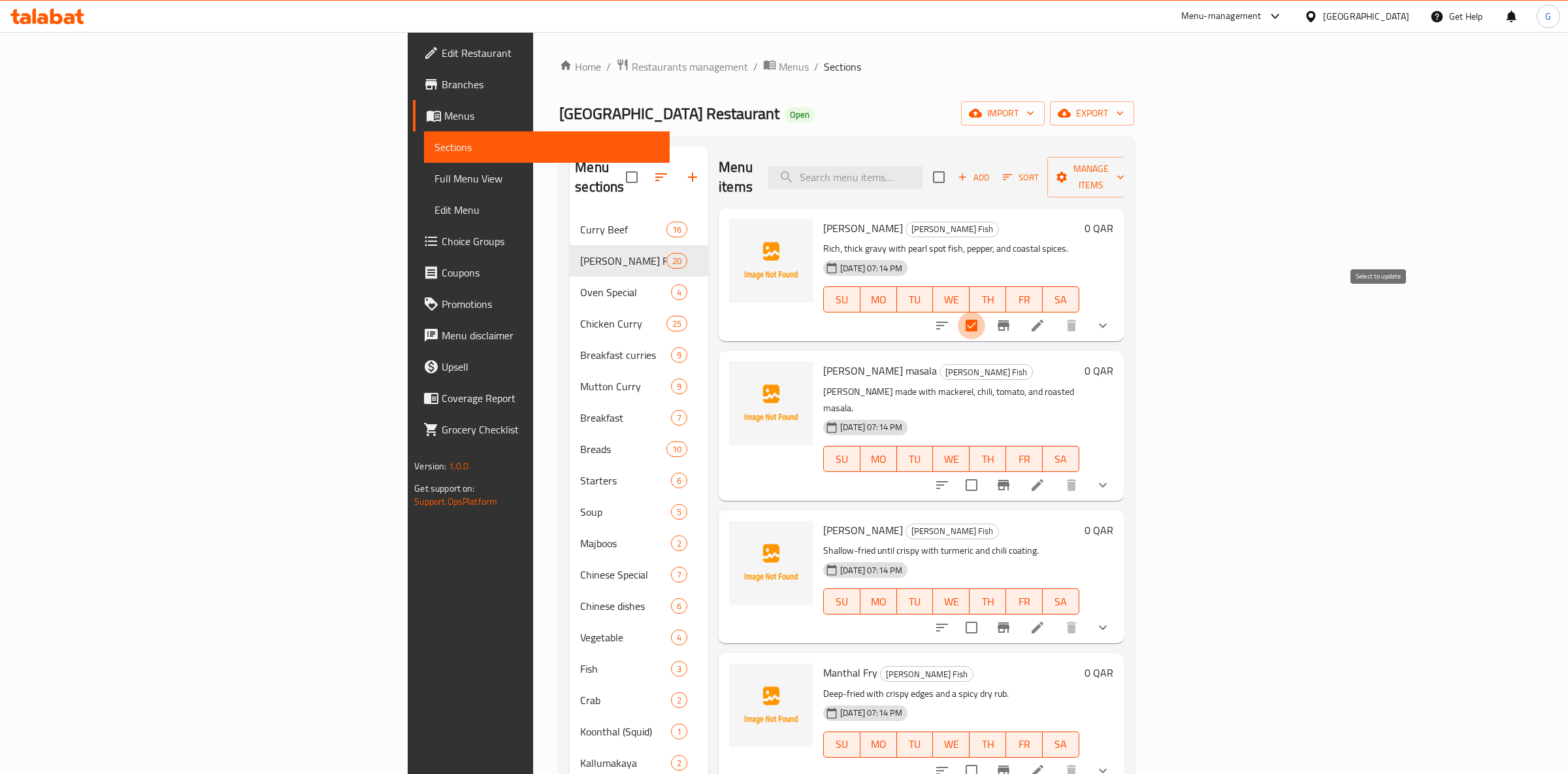
click at [985, 320] on input "checkbox" at bounding box center [971, 326] width 28 height 28
checkbox input "false"
click at [1009, 320] on icon "Branch-specific-item" at bounding box center [1003, 326] width 12 height 10
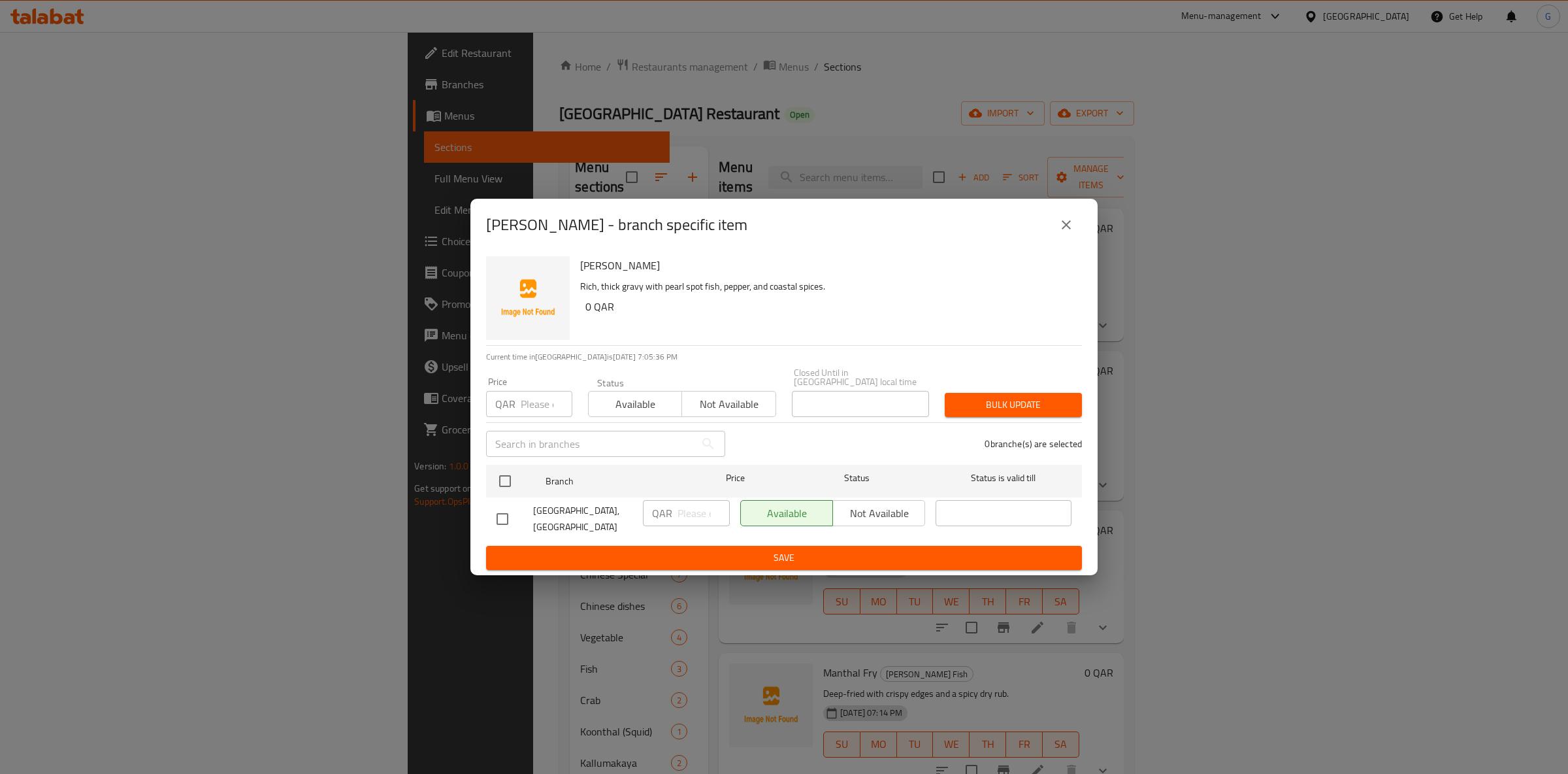
drag, startPoint x: 727, startPoint y: 393, endPoint x: 766, endPoint y: 421, distance: 48.0
click at [727, 395] on span "Not available" at bounding box center [728, 404] width 83 height 19
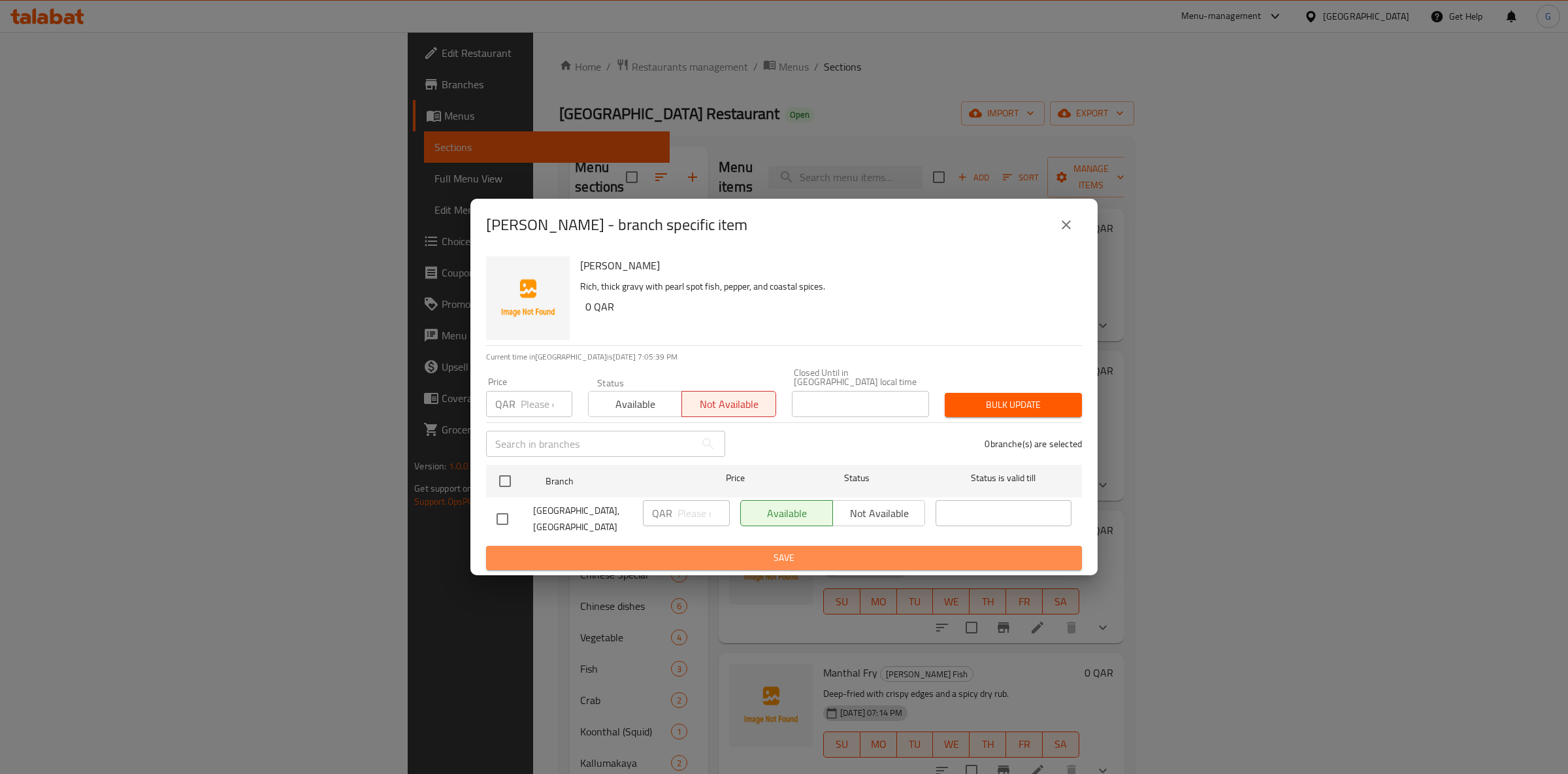
drag, startPoint x: 832, startPoint y: 554, endPoint x: 826, endPoint y: 551, distance: 6.7
click at [829, 553] on span "Save" at bounding box center [784, 558] width 575 height 16
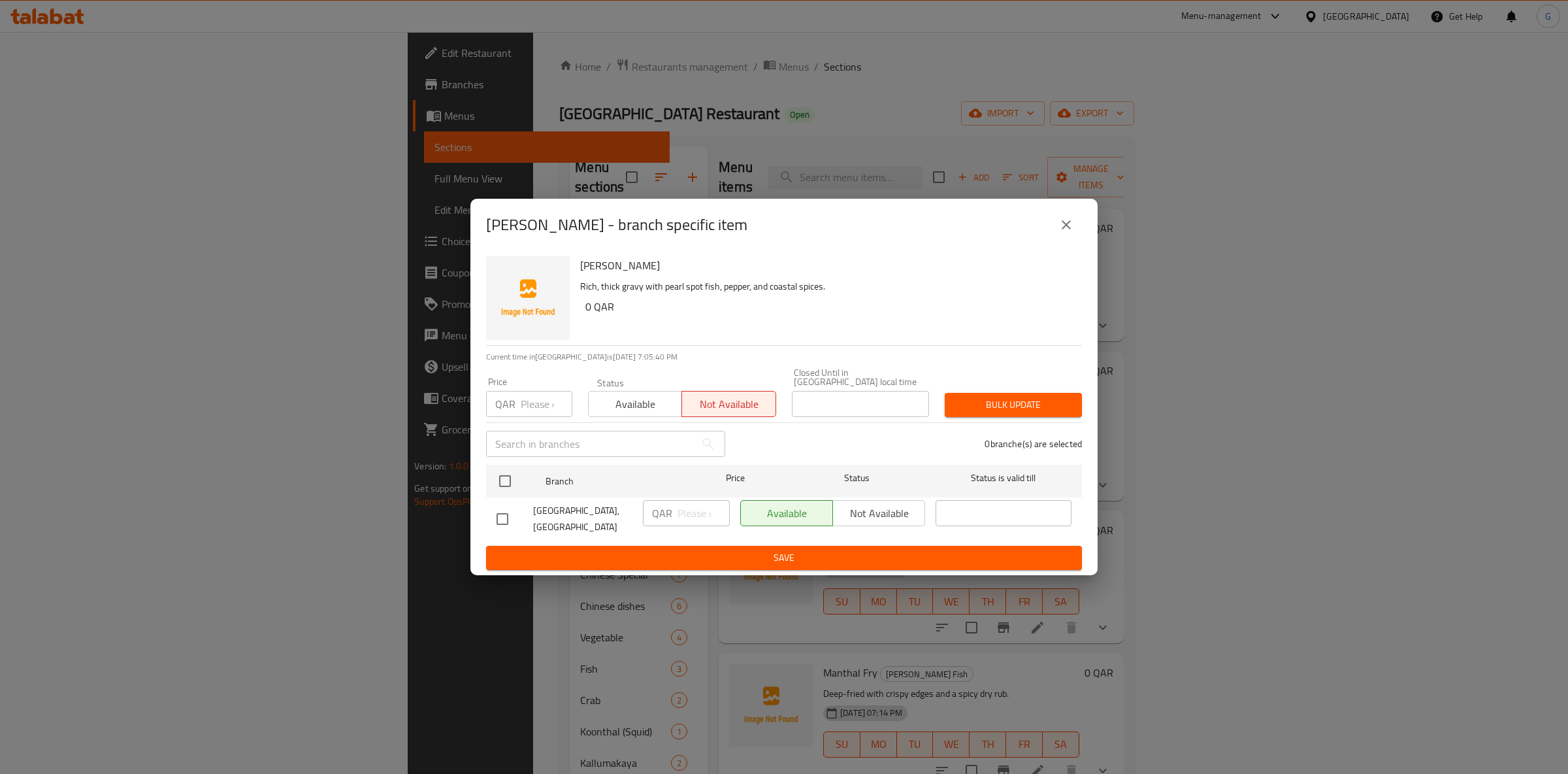
click at [858, 554] on span "Save" at bounding box center [784, 558] width 575 height 16
click at [888, 516] on div "Available Not available" at bounding box center [832, 513] width 185 height 26
click at [894, 505] on div "Available Not available" at bounding box center [832, 513] width 185 height 26
click at [1062, 231] on icon "close" at bounding box center [1066, 225] width 16 height 16
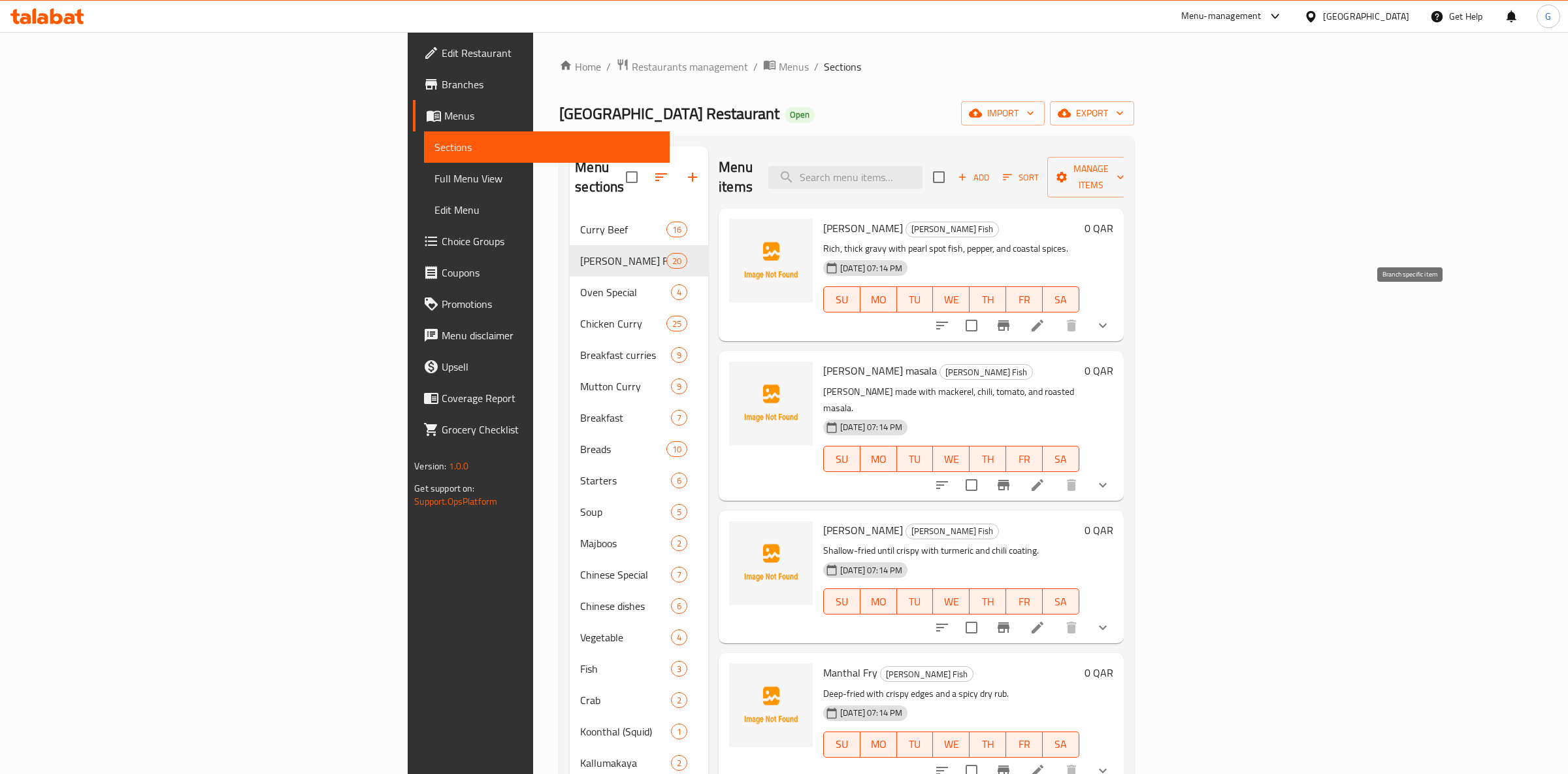
click at [1011, 318] on icon "Branch-specific-item" at bounding box center [1003, 326] width 16 height 16
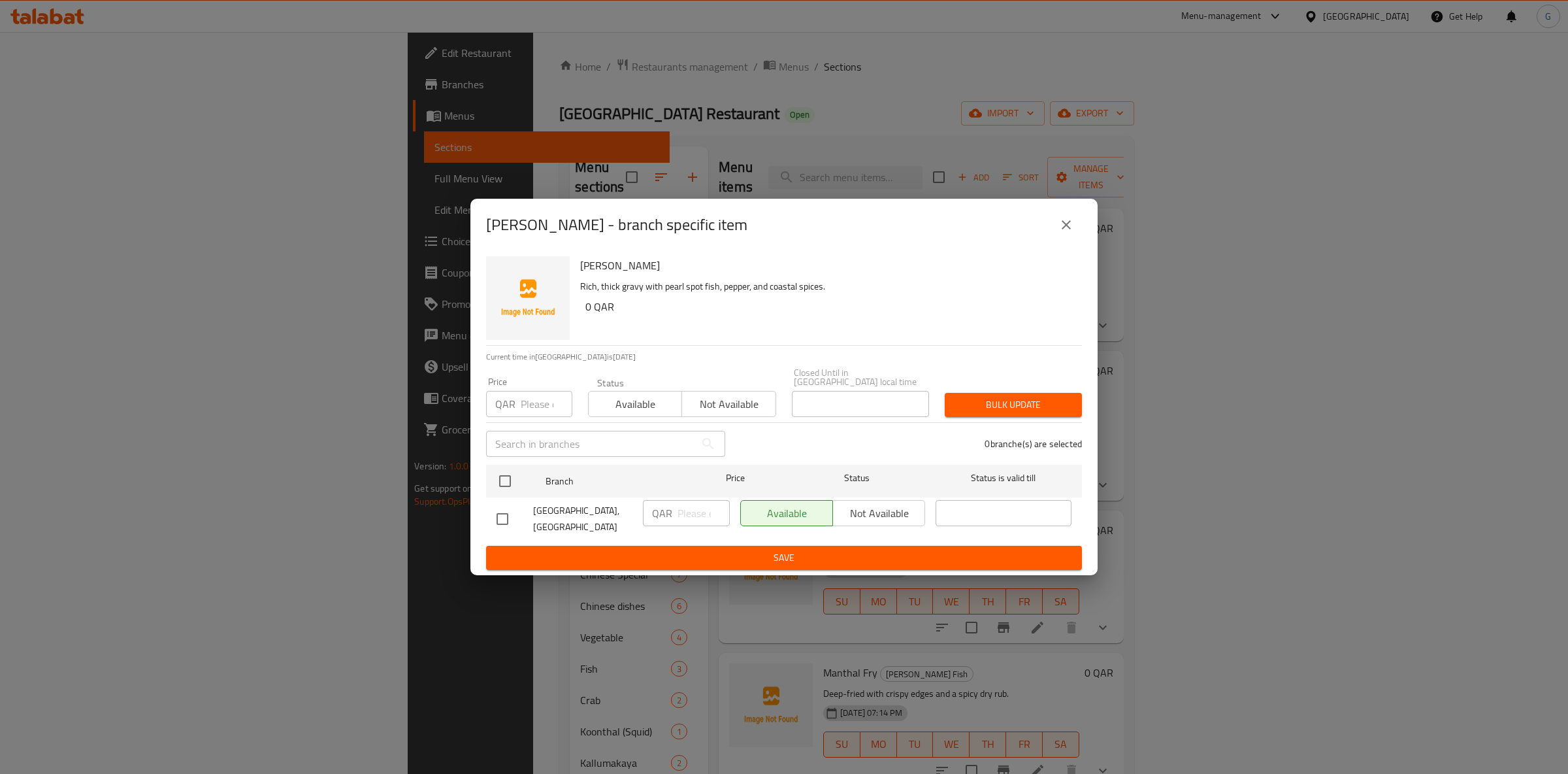
click at [737, 395] on span "Not available" at bounding box center [728, 404] width 83 height 19
click at [883, 507] on div "Available Not available" at bounding box center [832, 513] width 185 height 26
drag, startPoint x: 882, startPoint y: 497, endPoint x: 604, endPoint y: 527, distance: 279.6
click at [872, 501] on div "Available Not available" at bounding box center [832, 513] width 185 height 26
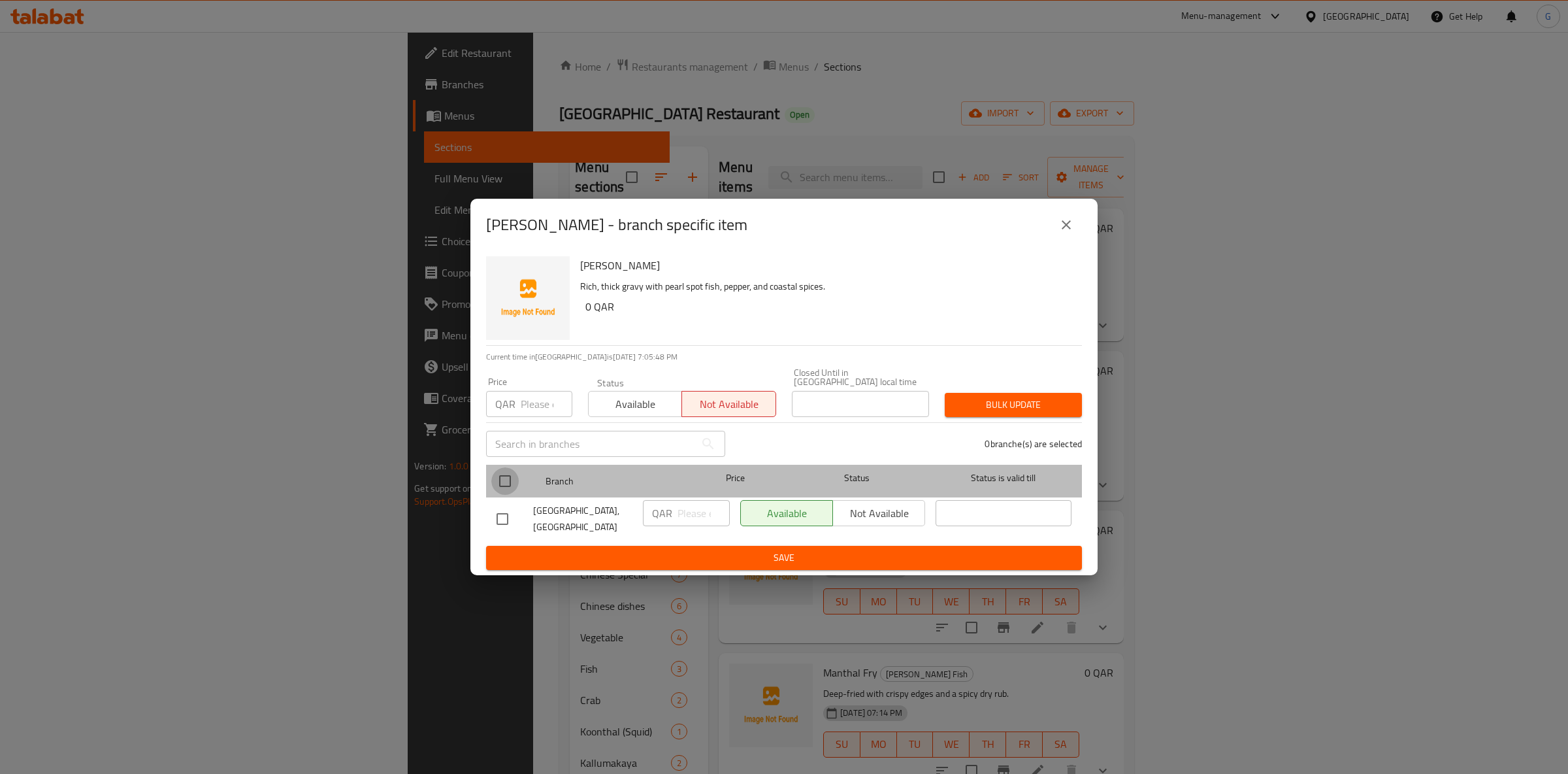
click at [500, 473] on input "checkbox" at bounding box center [505, 481] width 28 height 28
checkbox input "true"
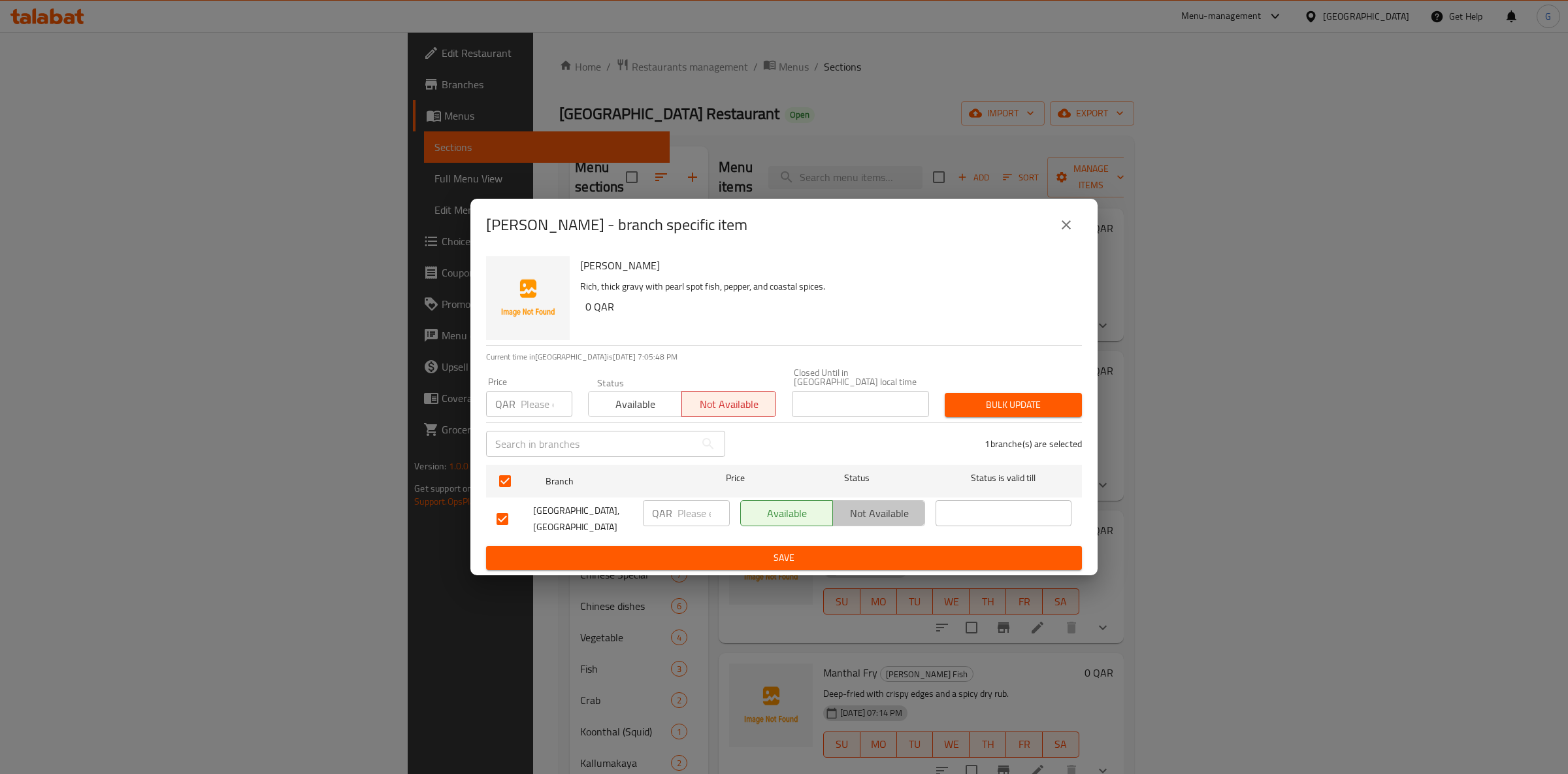
click at [886, 511] on span "Not available" at bounding box center [879, 513] width 82 height 19
click at [898, 546] on button "Save" at bounding box center [784, 558] width 596 height 24
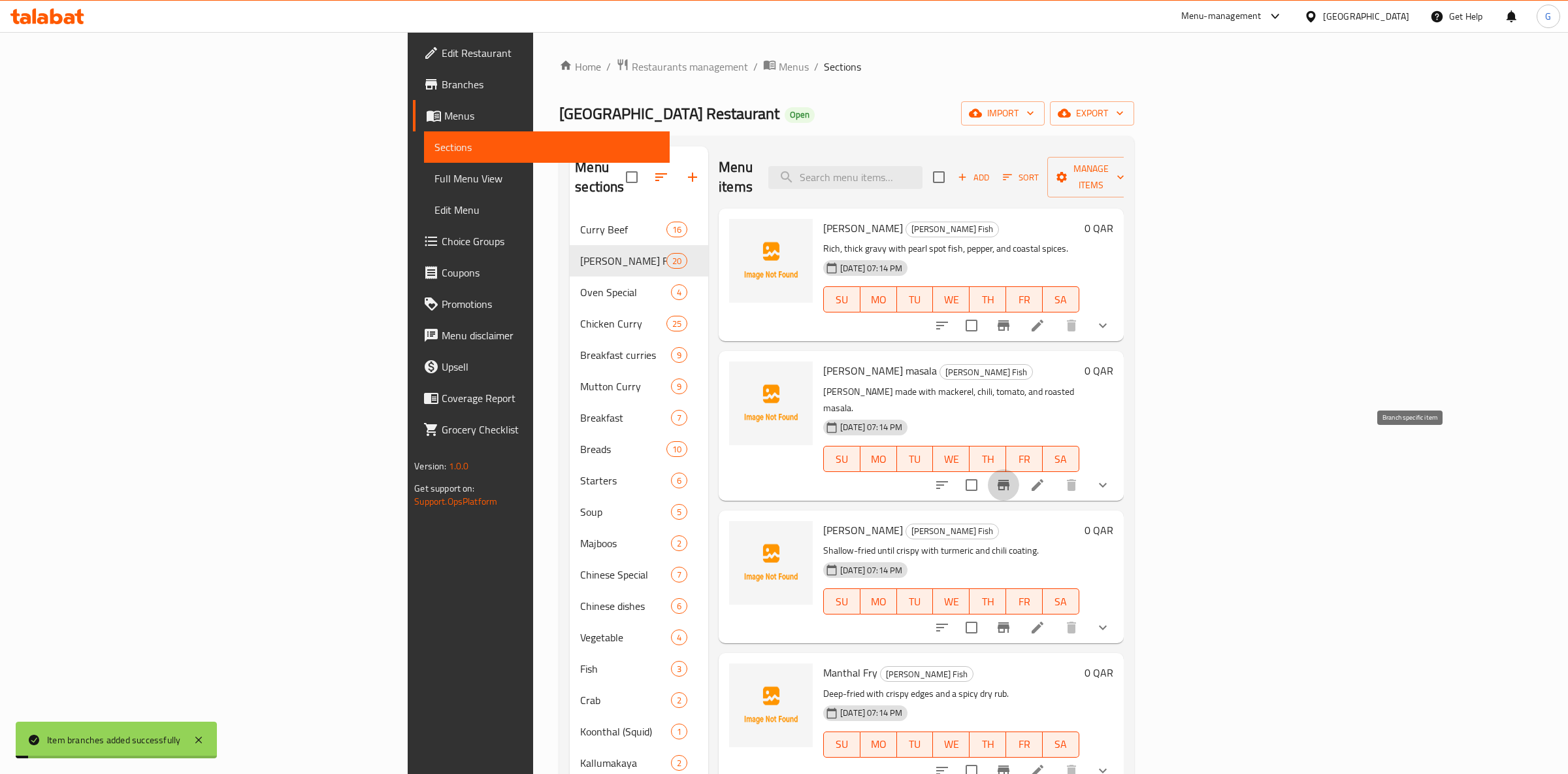
click at [1011, 477] on icon "Branch-specific-item" at bounding box center [1003, 485] width 16 height 16
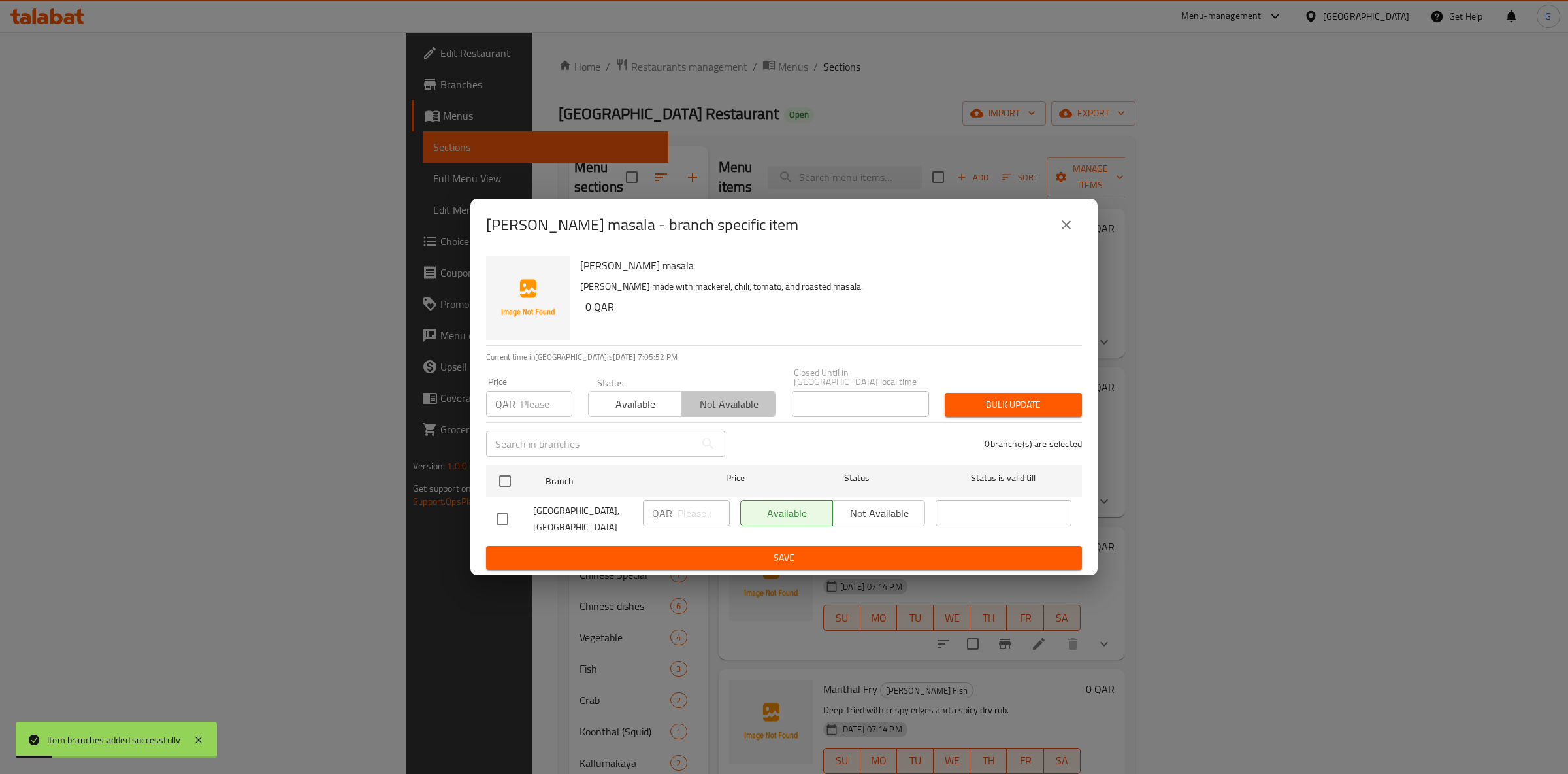
click at [743, 397] on span "Not available" at bounding box center [728, 404] width 83 height 19
drag, startPoint x: 891, startPoint y: 522, endPoint x: 790, endPoint y: 526, distance: 101.1
click at [885, 517] on div "Available Not available" at bounding box center [832, 513] width 185 height 26
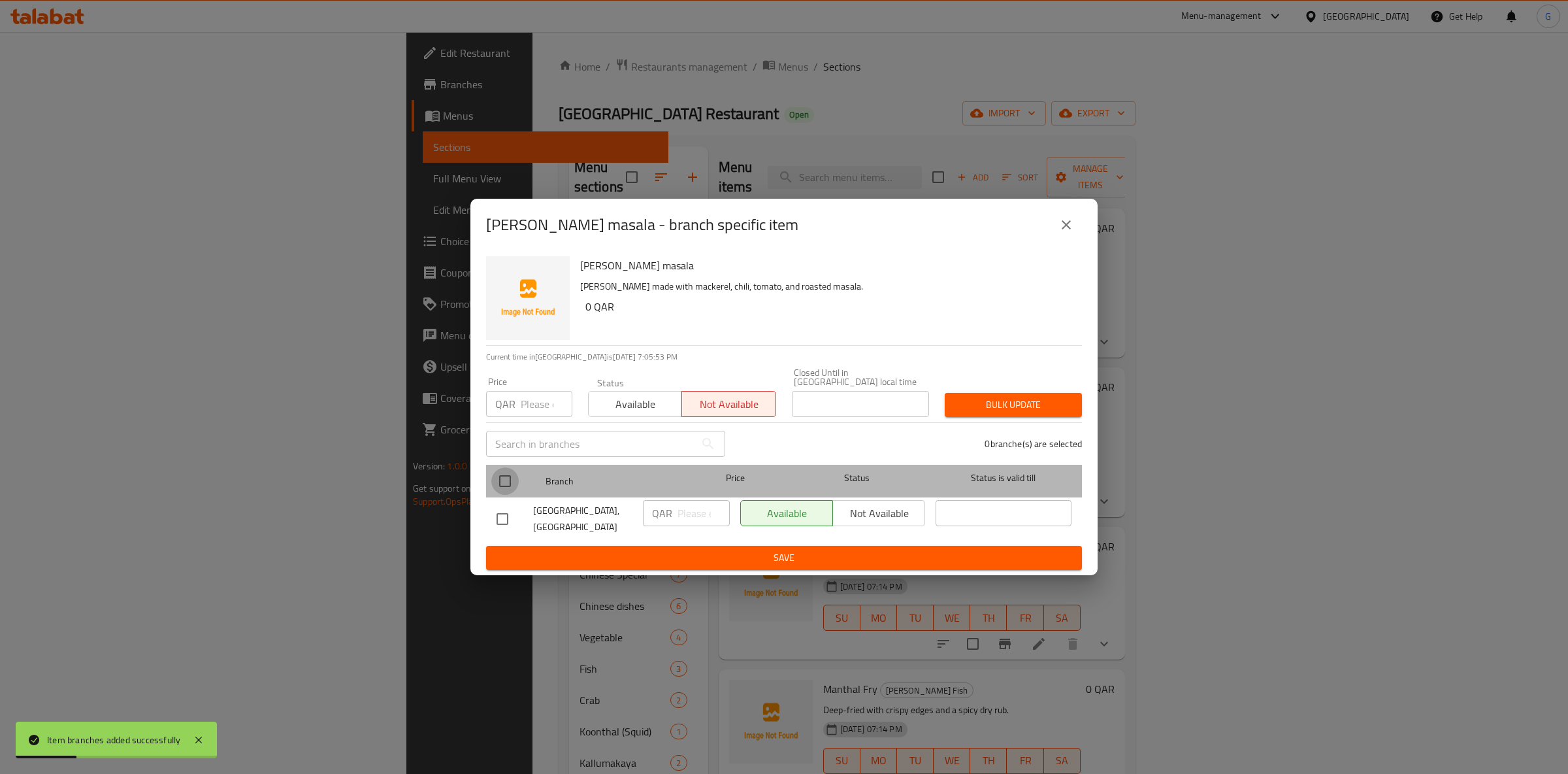
drag, startPoint x: 500, startPoint y: 478, endPoint x: 682, endPoint y: 492, distance: 182.5
click at [500, 477] on input "checkbox" at bounding box center [505, 481] width 28 height 28
checkbox input "true"
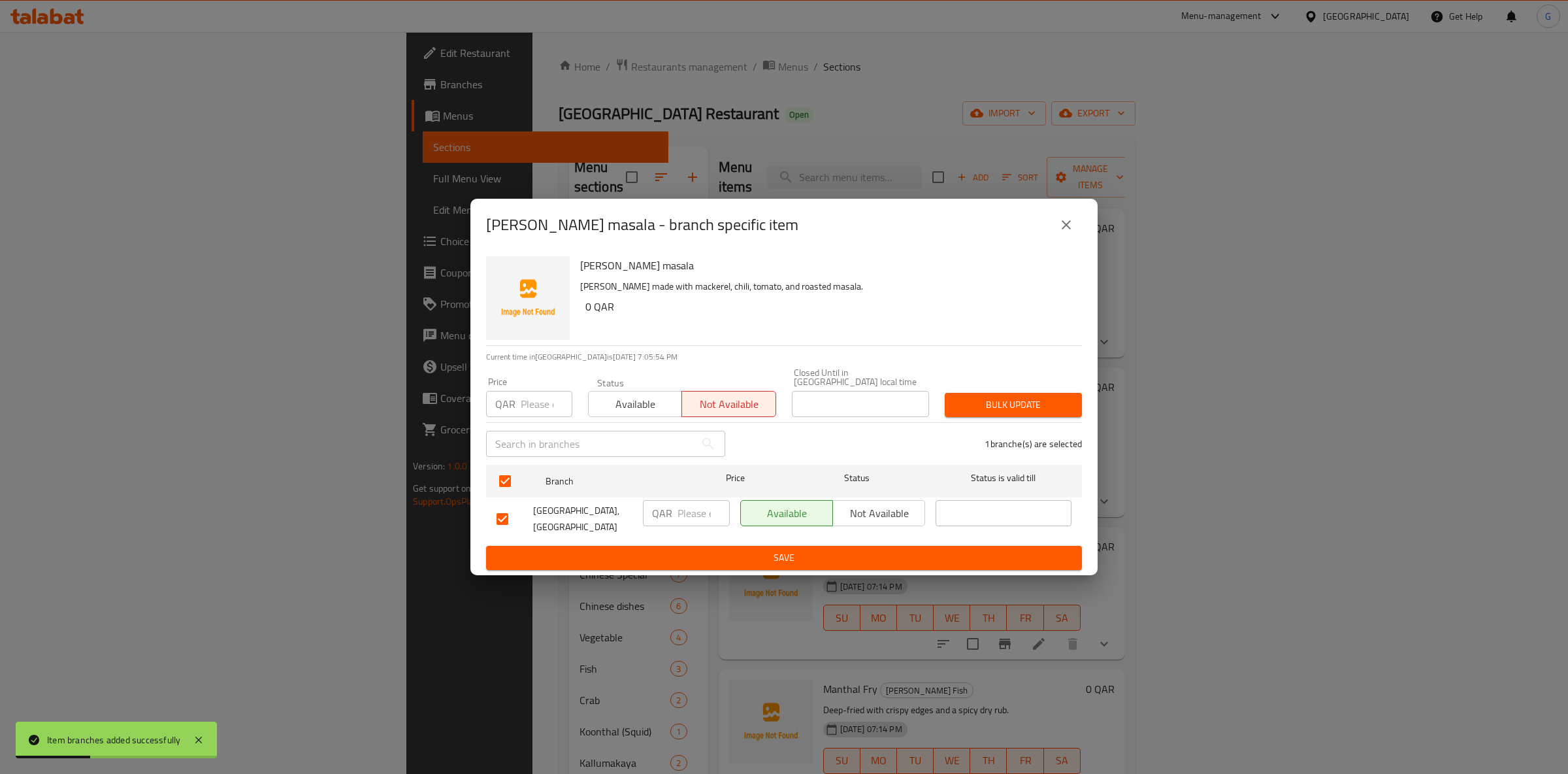
click at [886, 504] on span "Not available" at bounding box center [879, 513] width 82 height 19
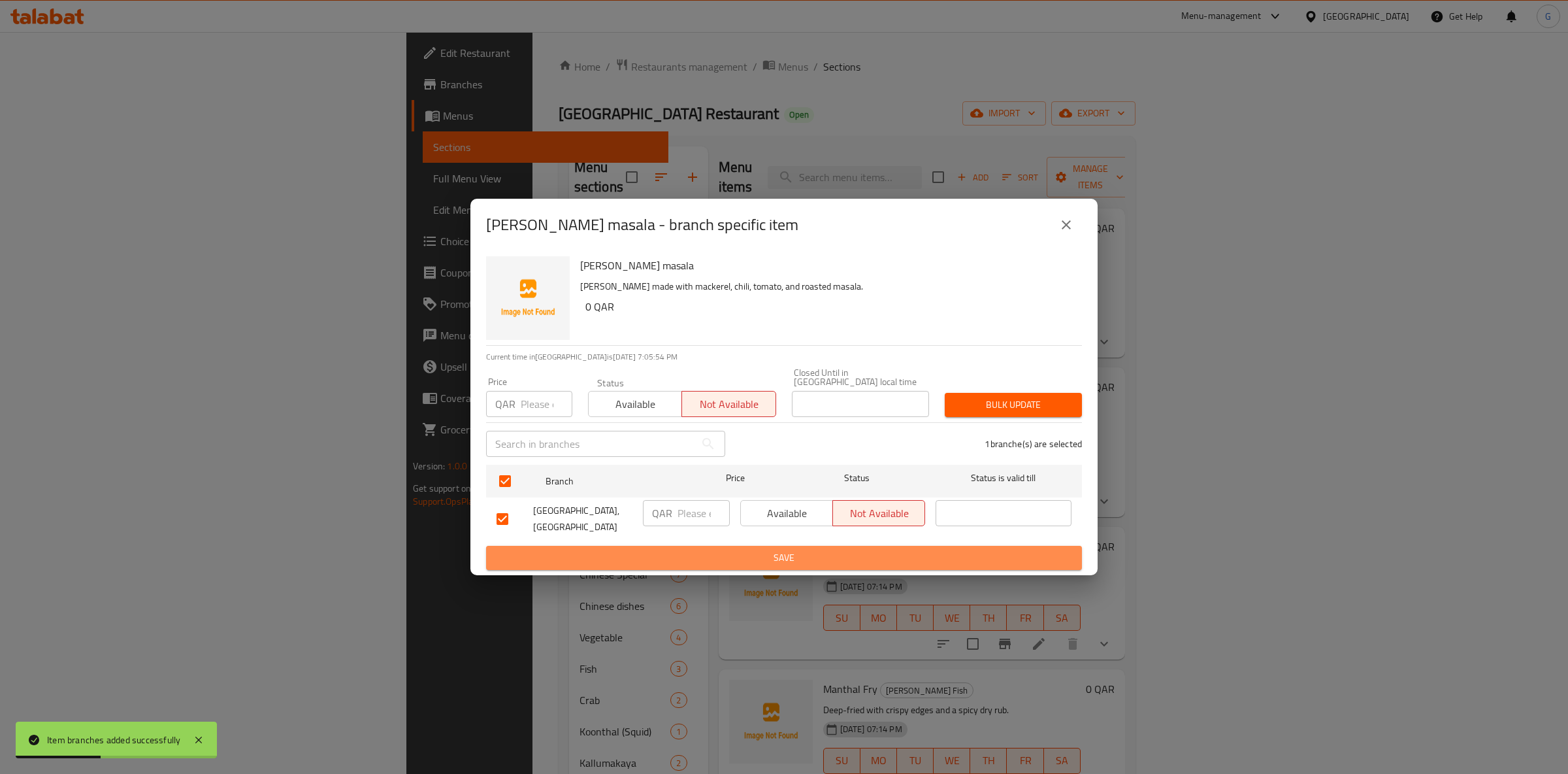
click at [875, 552] on span "Save" at bounding box center [784, 558] width 575 height 16
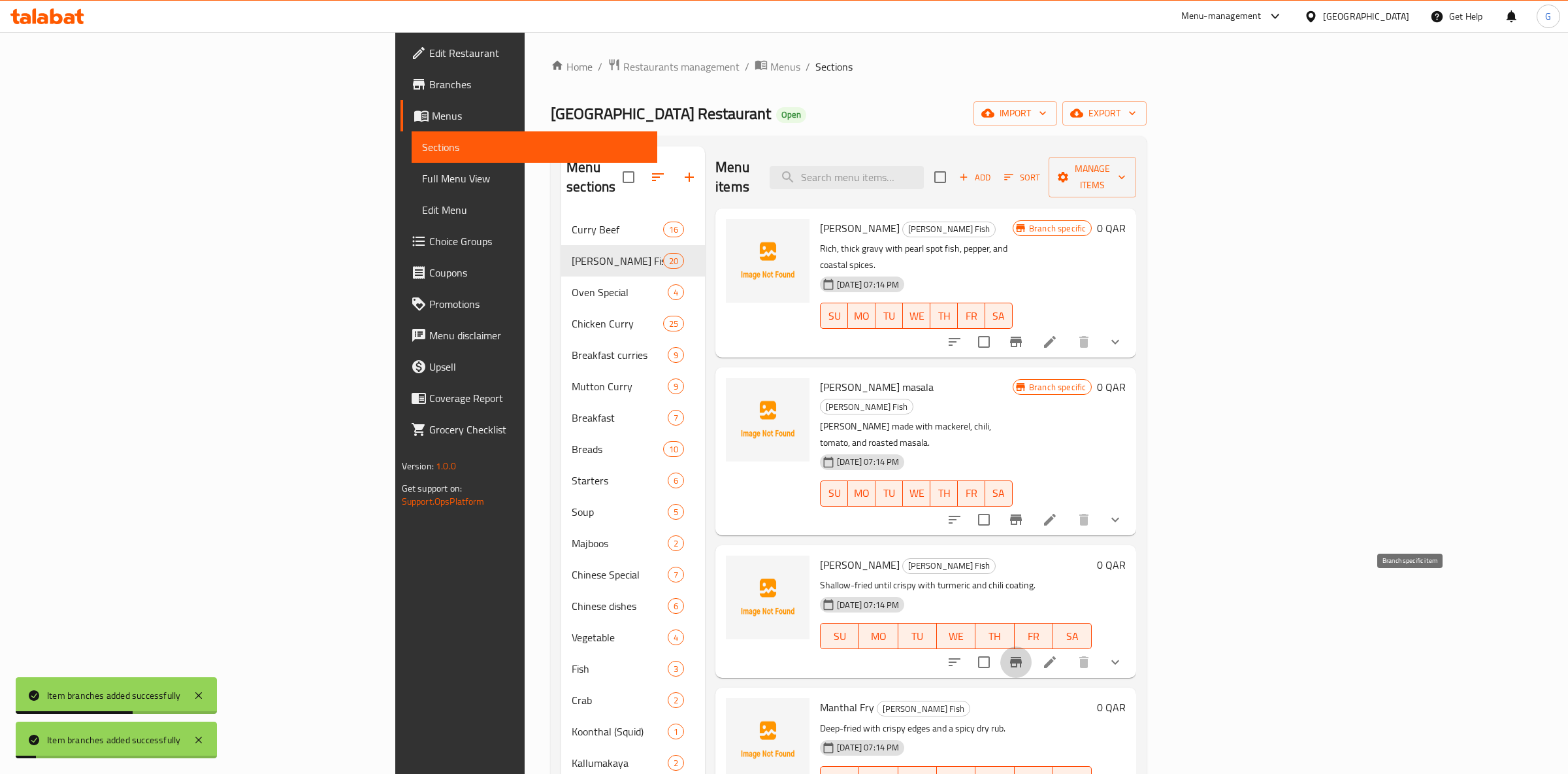
click at [1024, 655] on icon "Branch-specific-item" at bounding box center [1016, 663] width 16 height 16
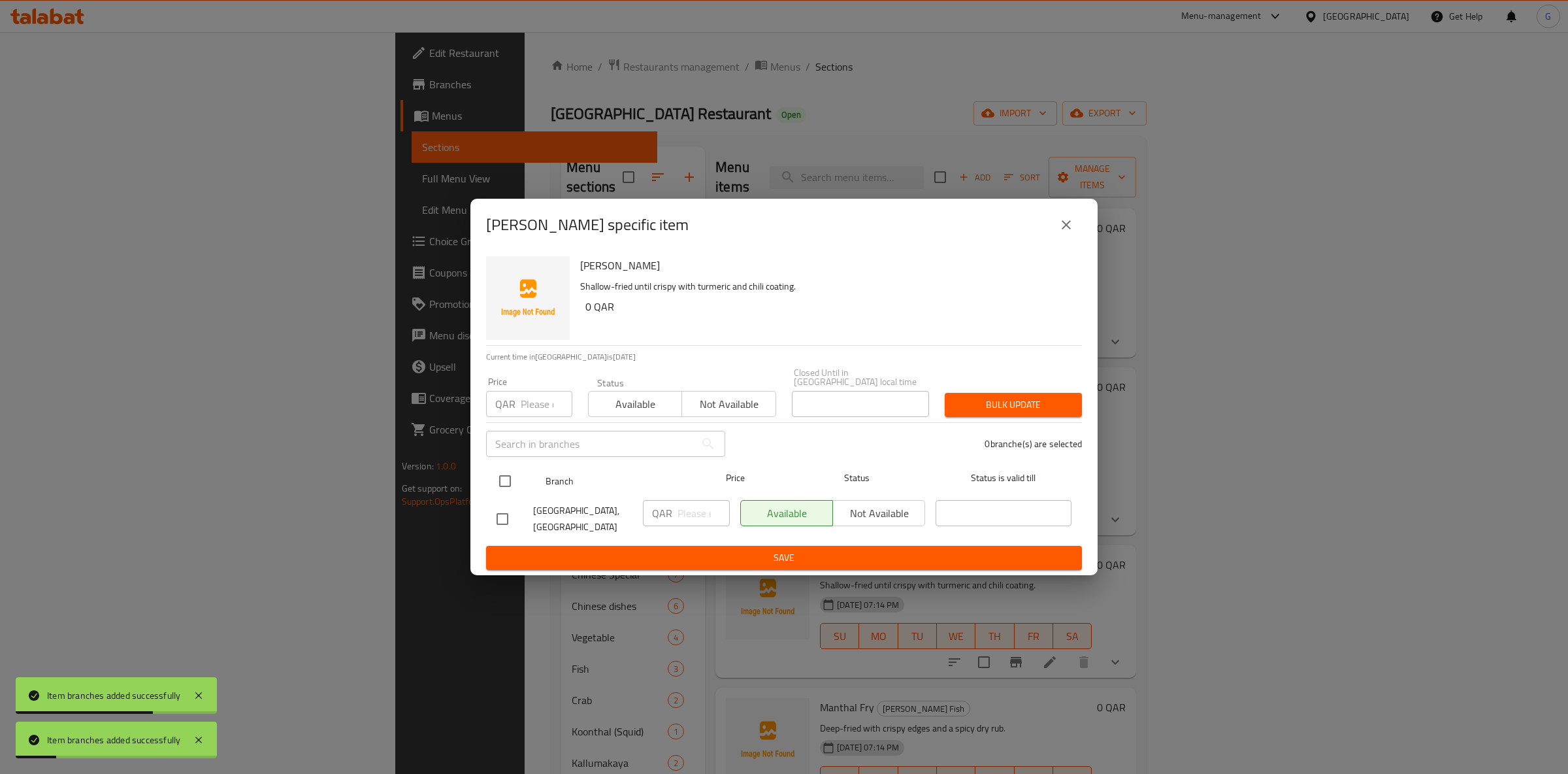
click at [513, 476] on input "checkbox" at bounding box center [505, 481] width 28 height 28
checkbox input "true"
drag, startPoint x: 719, startPoint y: 398, endPoint x: 787, endPoint y: 412, distance: 69.4
click at [720, 398] on span "Not available" at bounding box center [728, 404] width 83 height 19
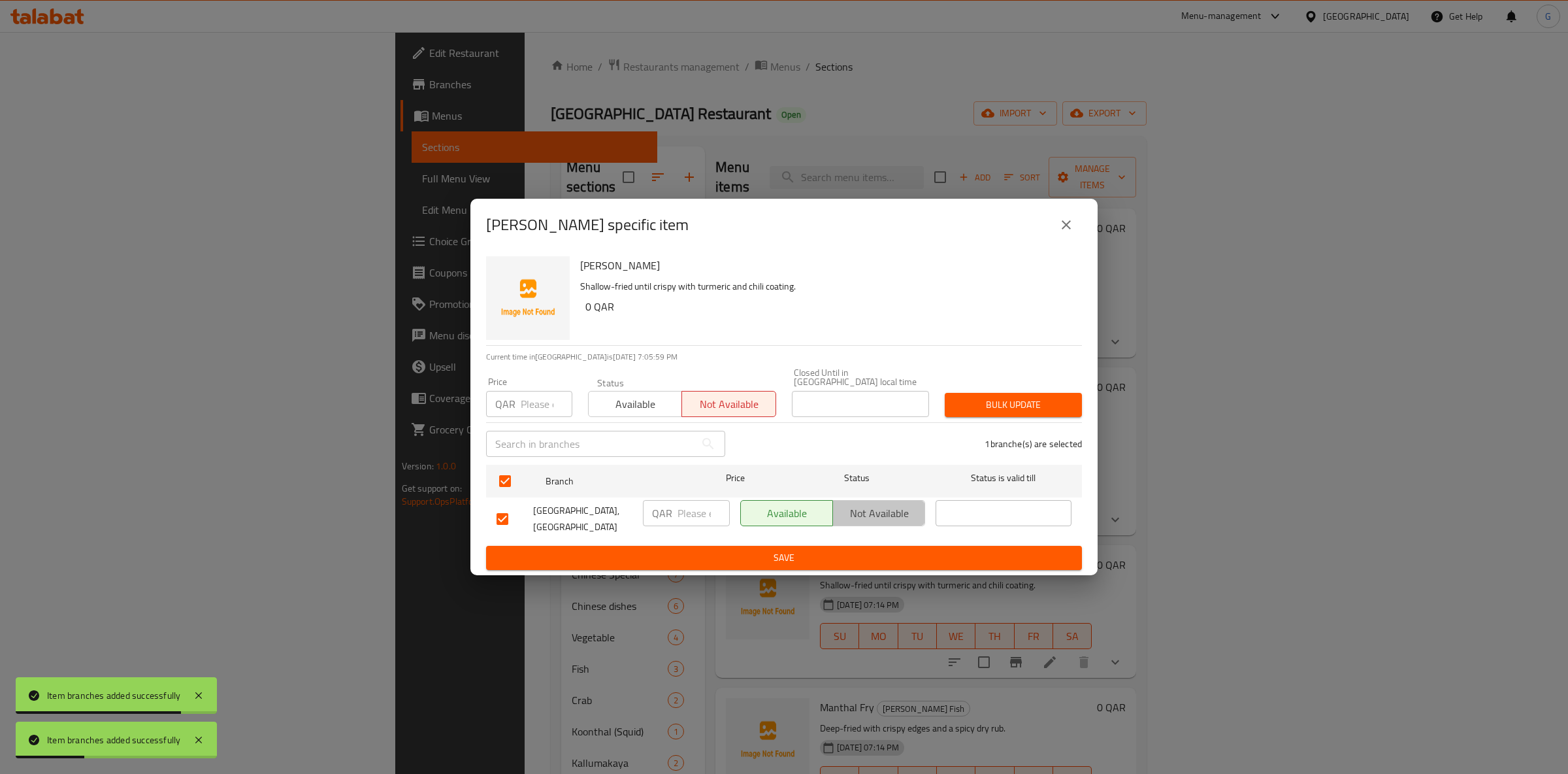
click at [881, 515] on span "Not available" at bounding box center [879, 513] width 82 height 19
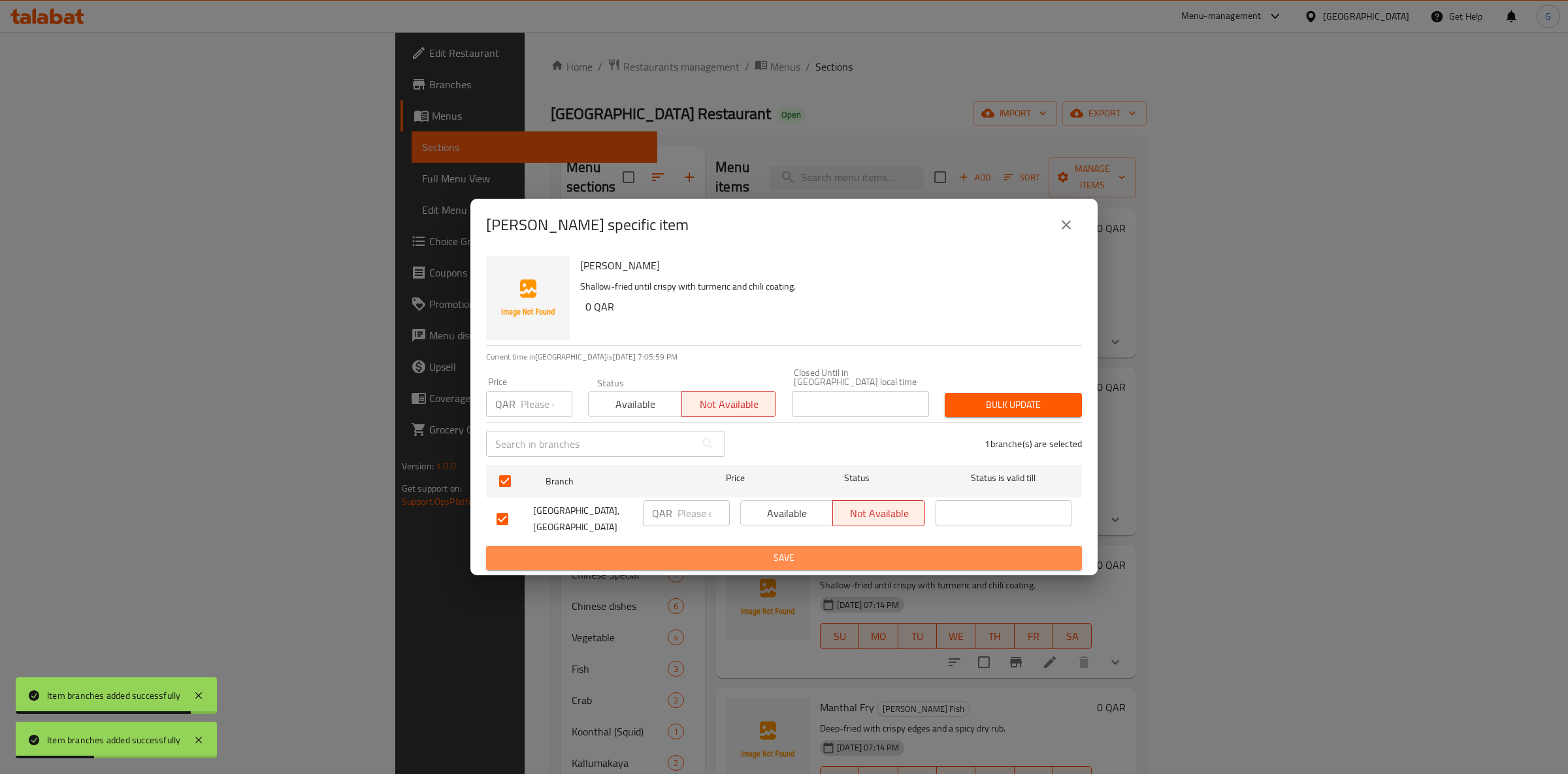
click at [880, 552] on span "Save" at bounding box center [784, 558] width 575 height 16
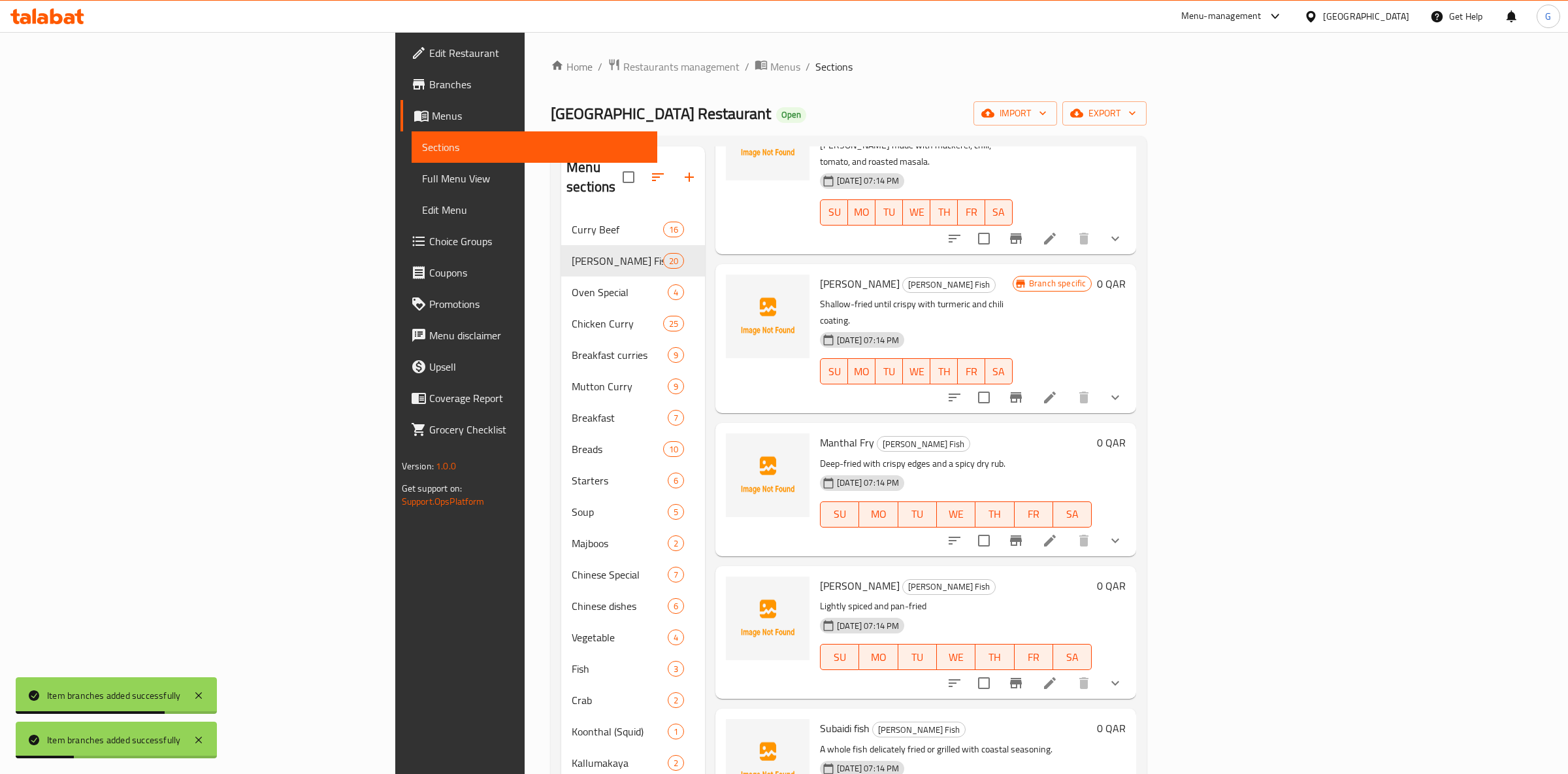
scroll to position [309, 0]
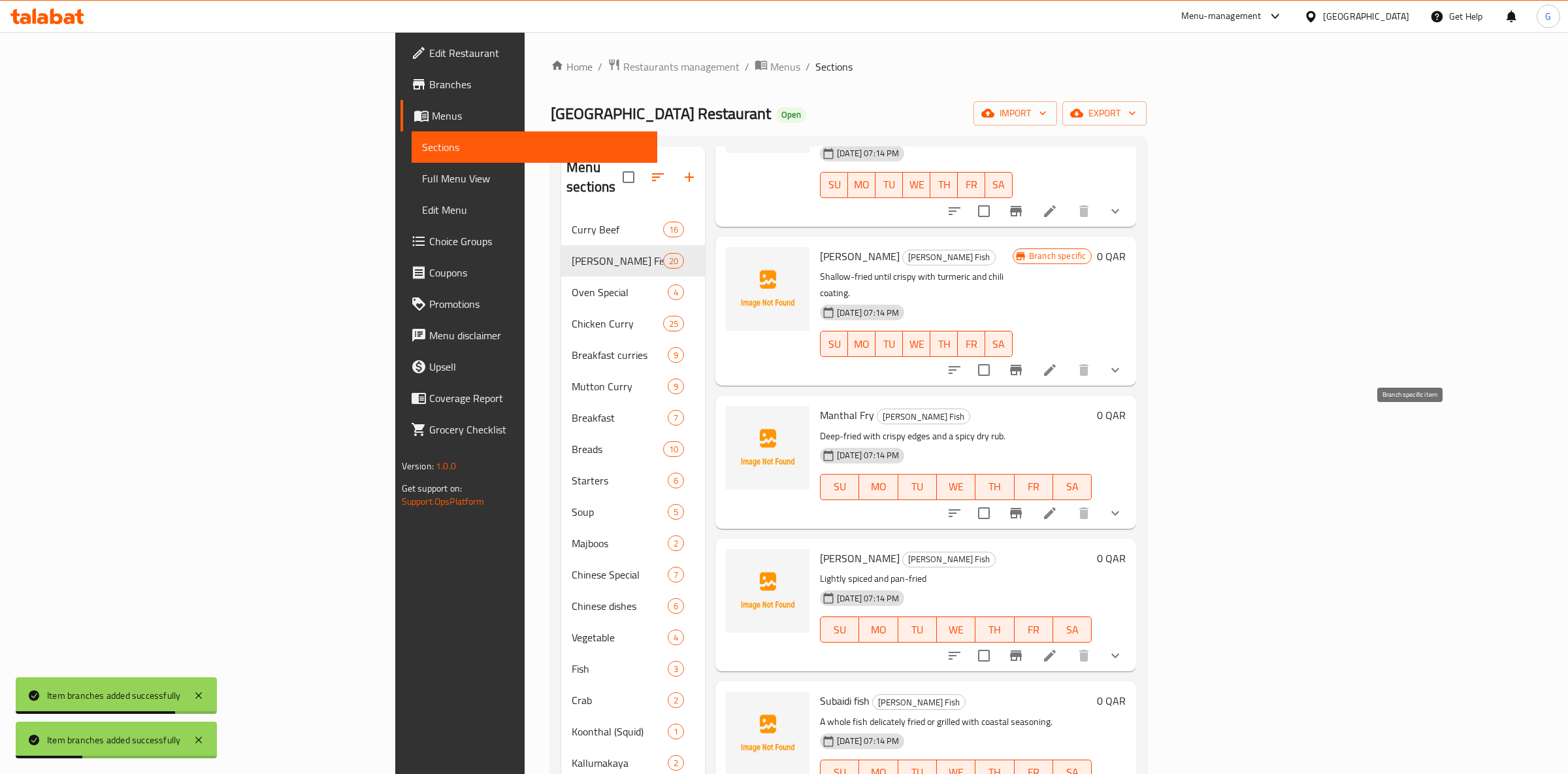
click at [1024, 505] on icon "Branch-specific-item" at bounding box center [1016, 513] width 16 height 16
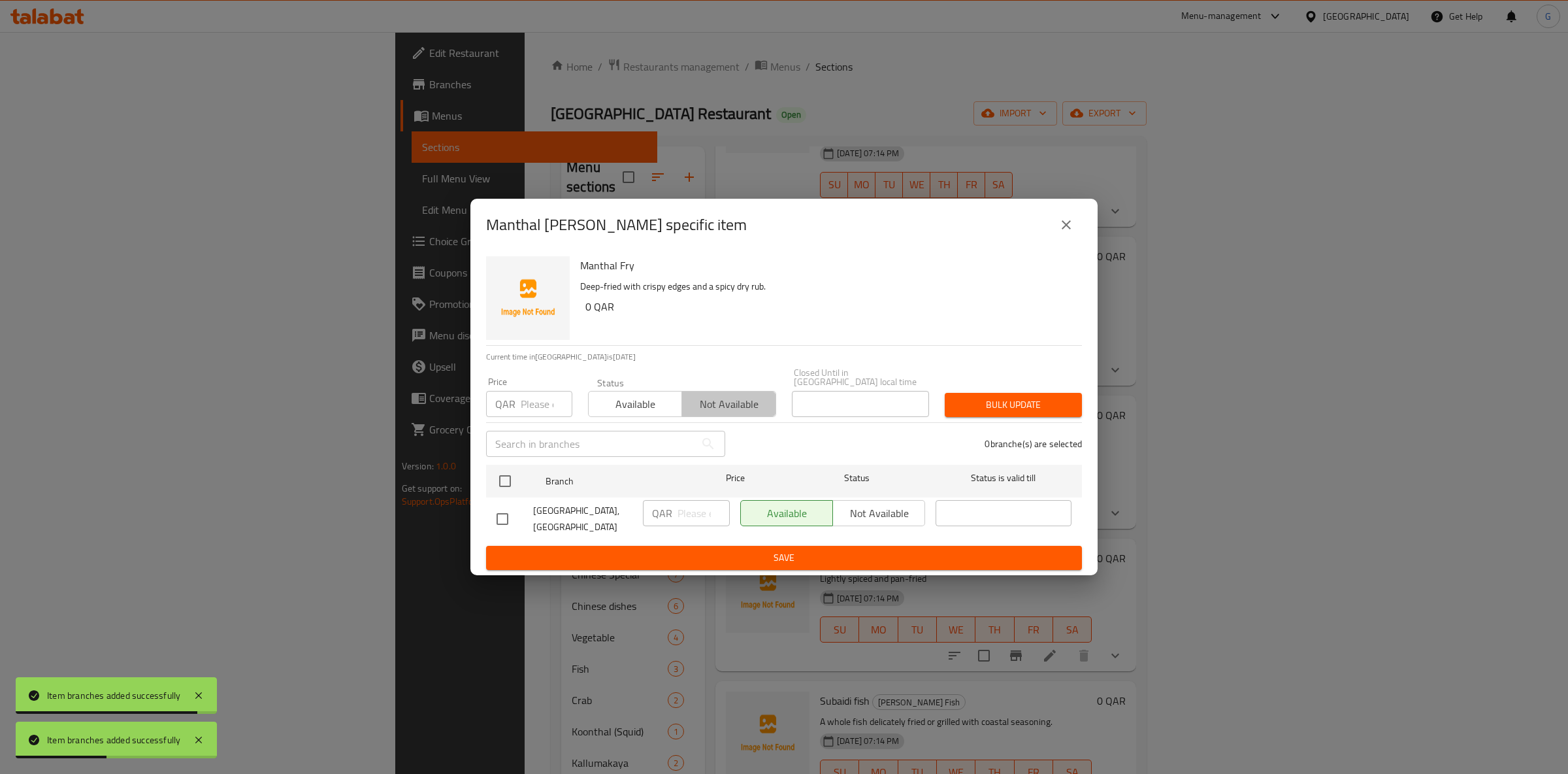
drag, startPoint x: 727, startPoint y: 396, endPoint x: 700, endPoint y: 434, distance: 46.6
click at [727, 395] on span "Not available" at bounding box center [728, 404] width 83 height 19
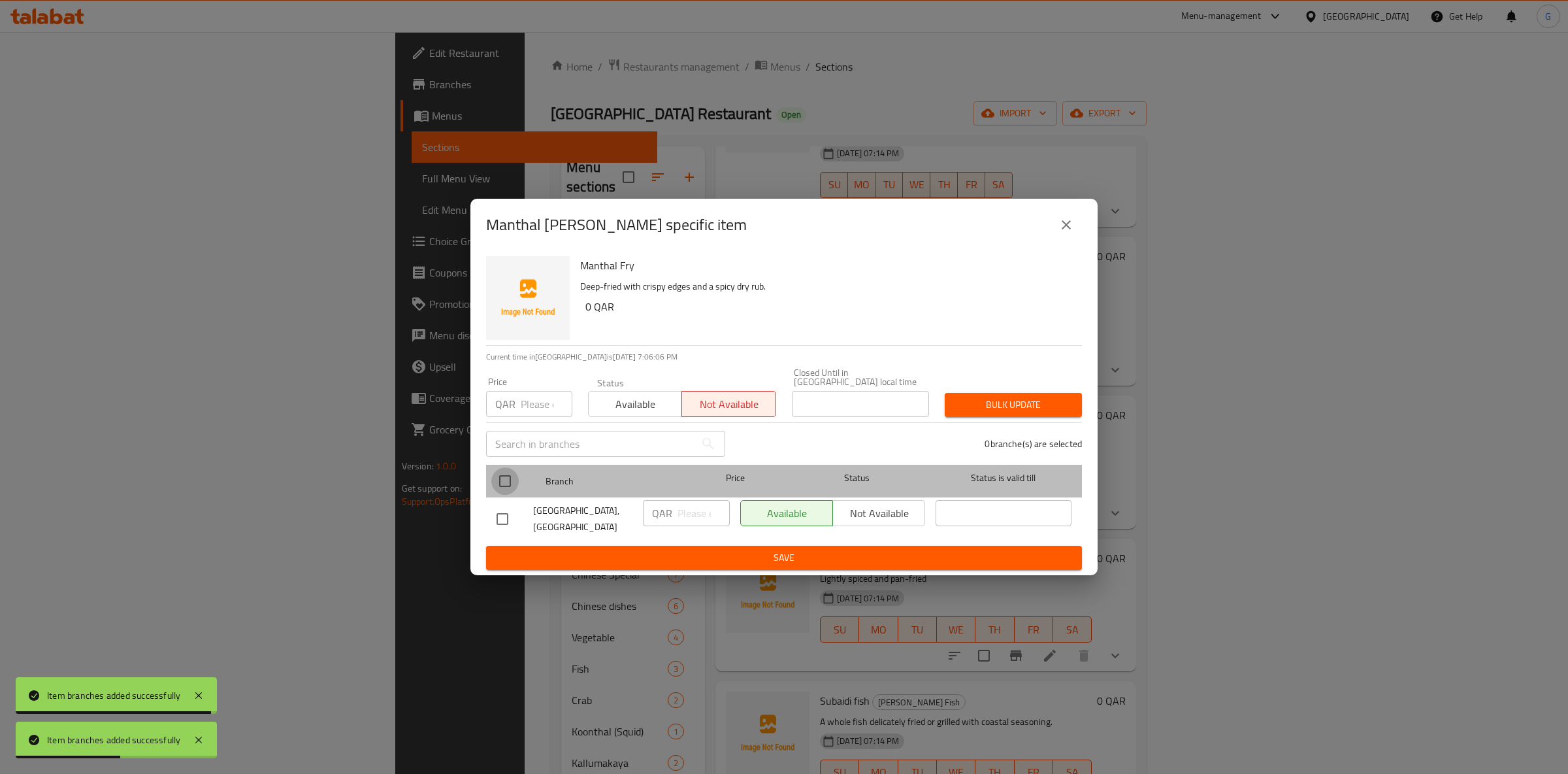
click at [509, 473] on input "checkbox" at bounding box center [505, 481] width 28 height 28
checkbox input "true"
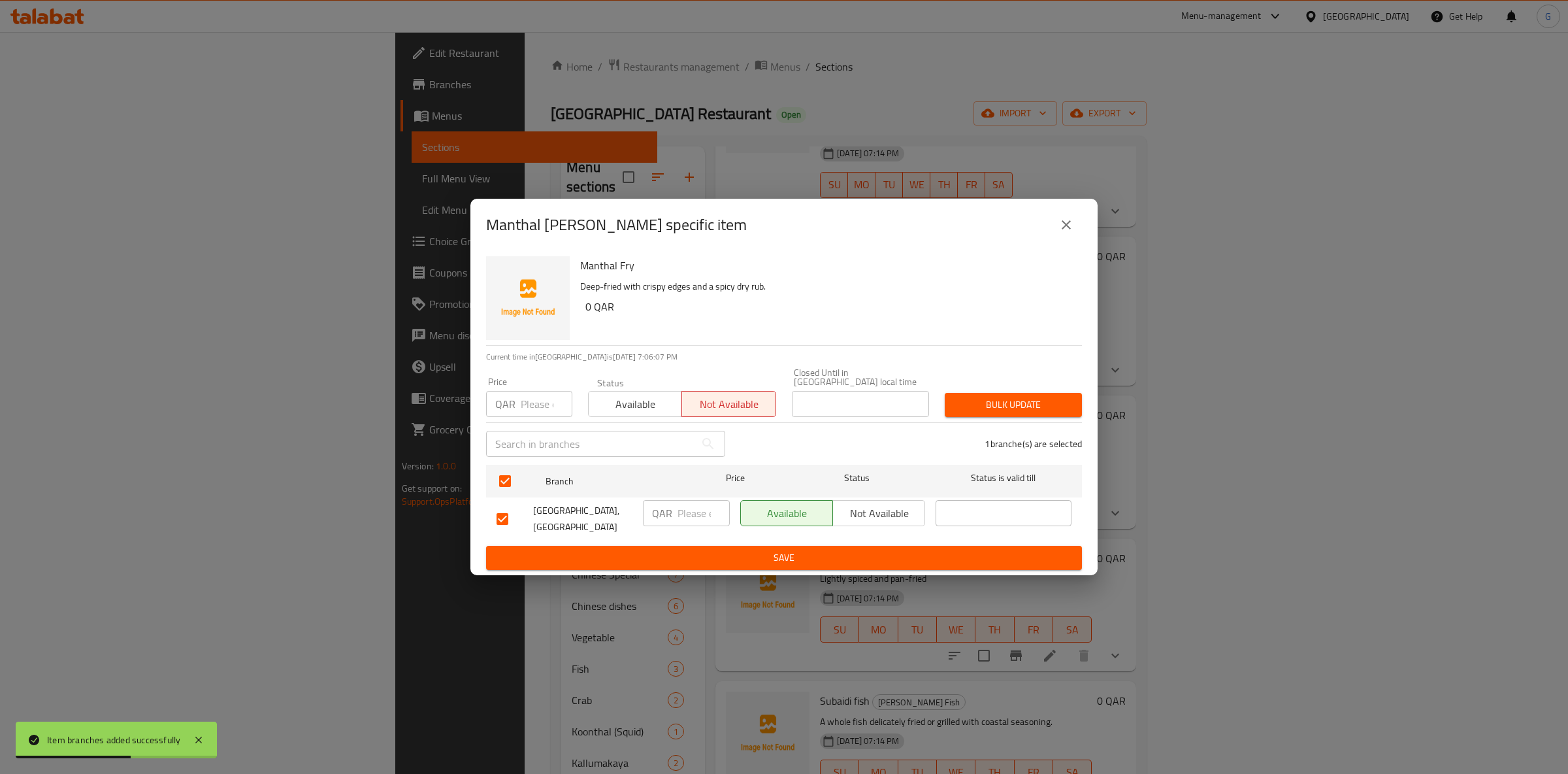
click at [857, 507] on span "Not available" at bounding box center [879, 513] width 82 height 19
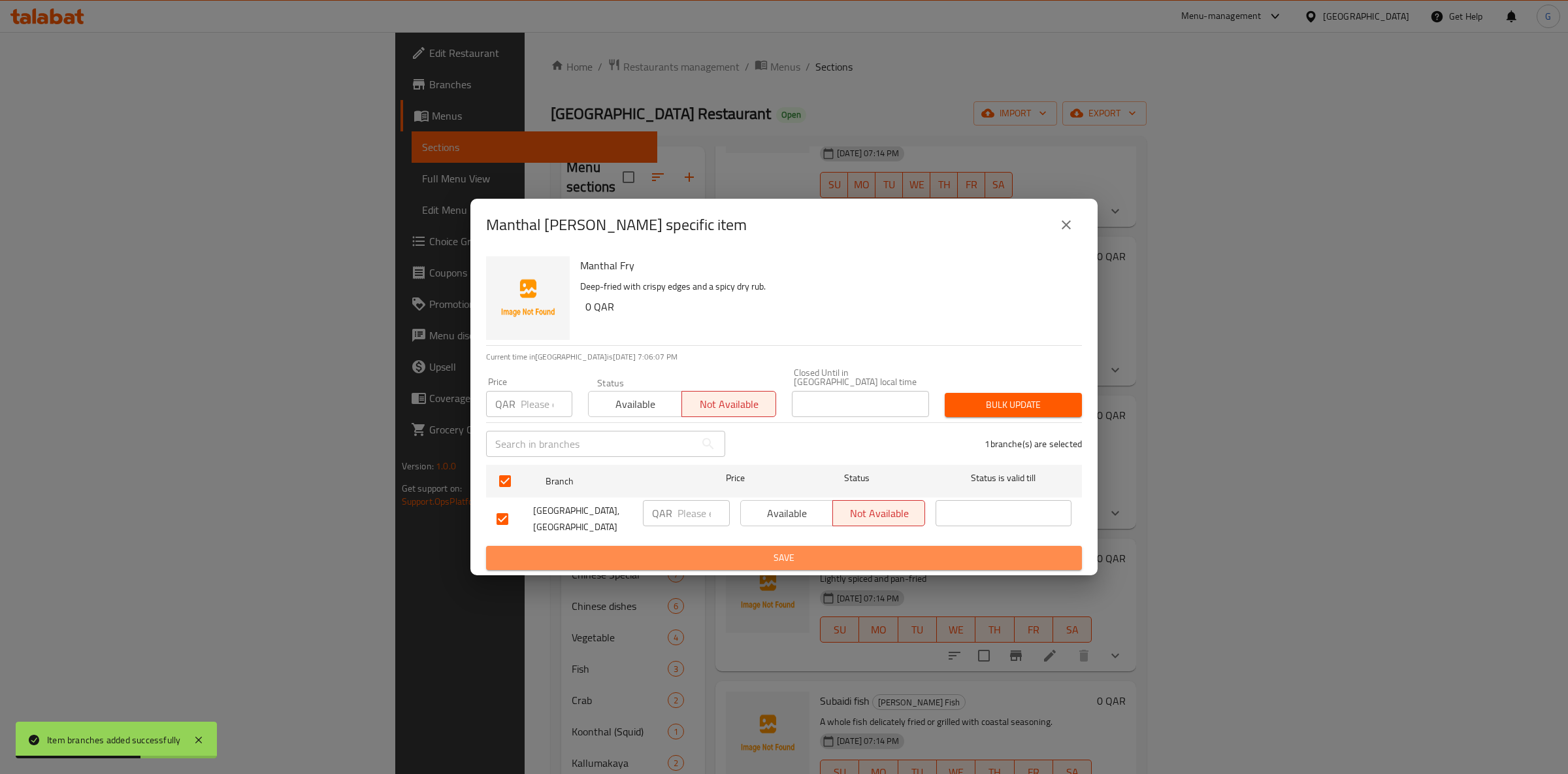
click at [868, 546] on button "Save" at bounding box center [784, 558] width 596 height 24
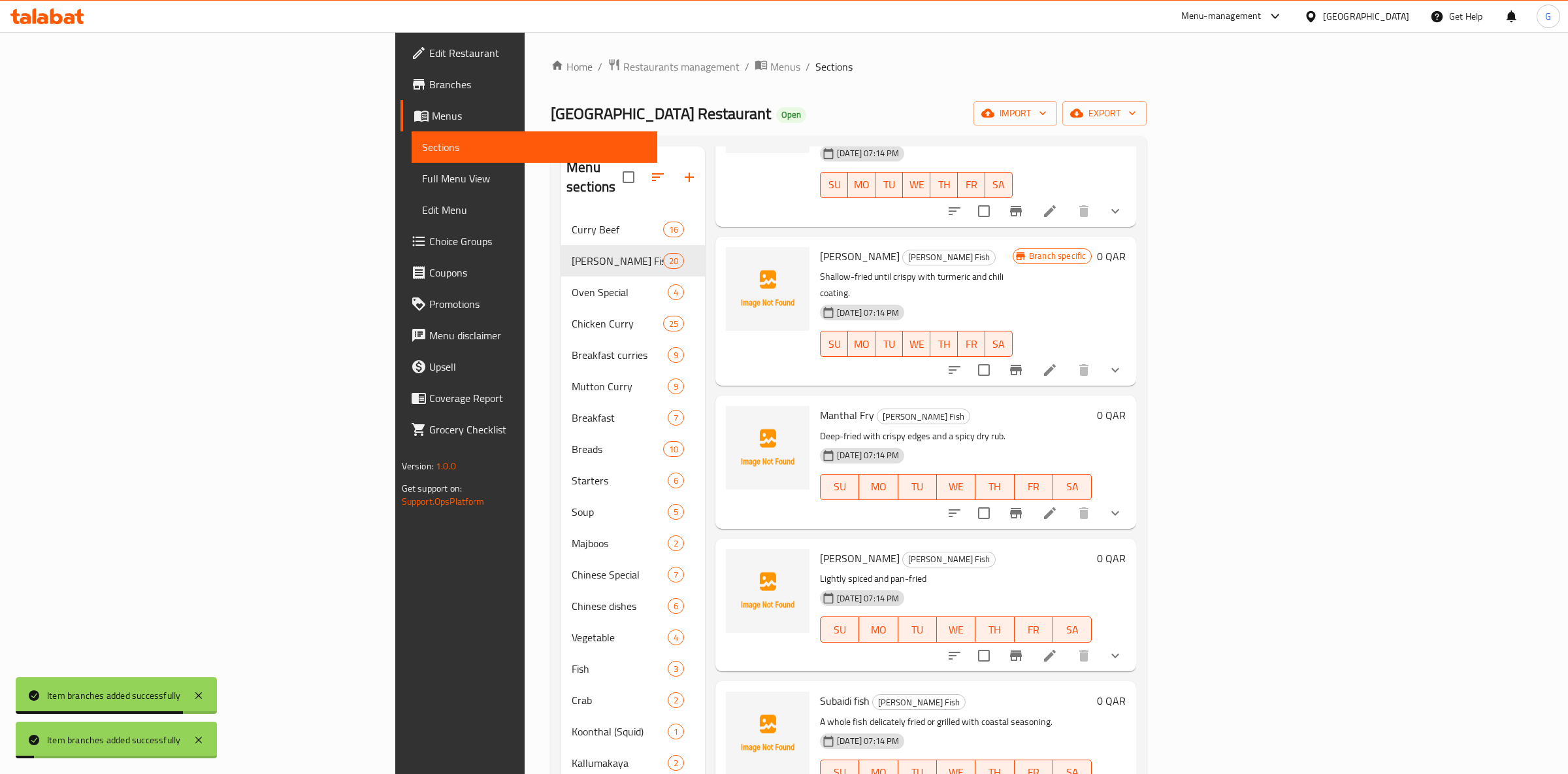
click at [1024, 648] on icon "Branch-specific-item" at bounding box center [1016, 656] width 16 height 16
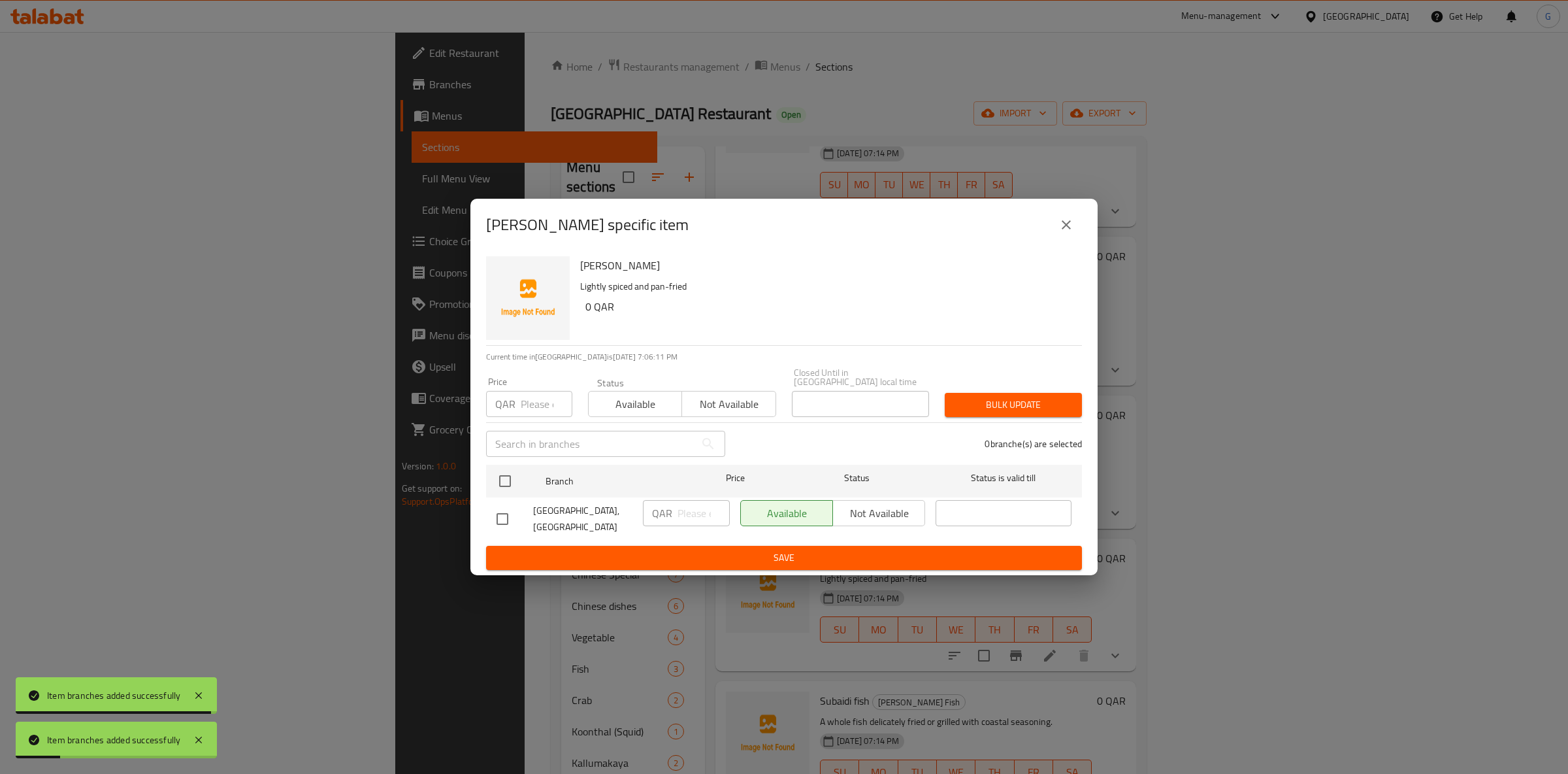
click at [715, 395] on span "Not available" at bounding box center [728, 404] width 83 height 19
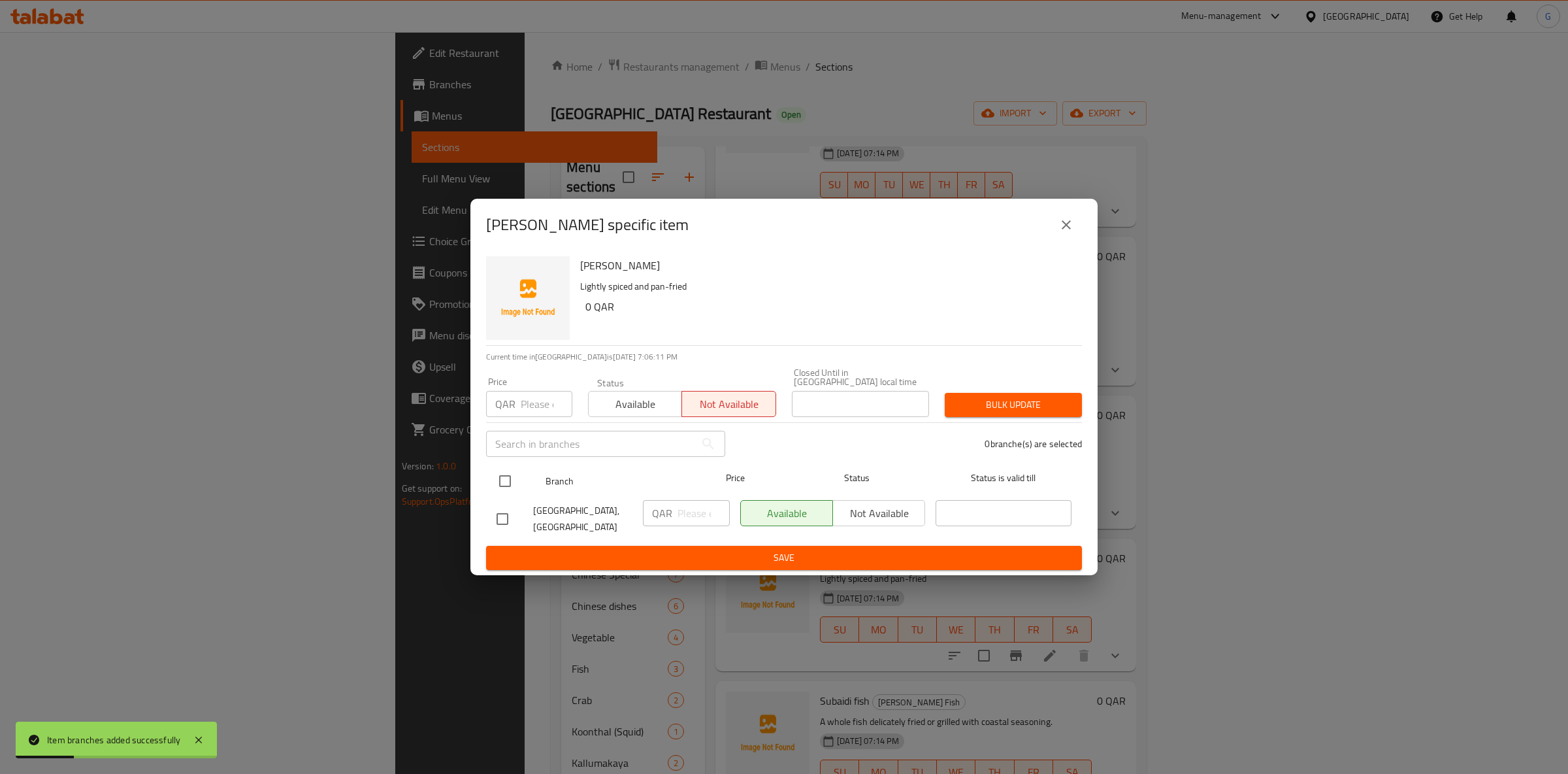
drag, startPoint x: 510, startPoint y: 479, endPoint x: 590, endPoint y: 478, distance: 80.0
click at [510, 479] on input "checkbox" at bounding box center [505, 481] width 28 height 28
checkbox input "true"
click at [853, 507] on span "Not available" at bounding box center [879, 513] width 82 height 19
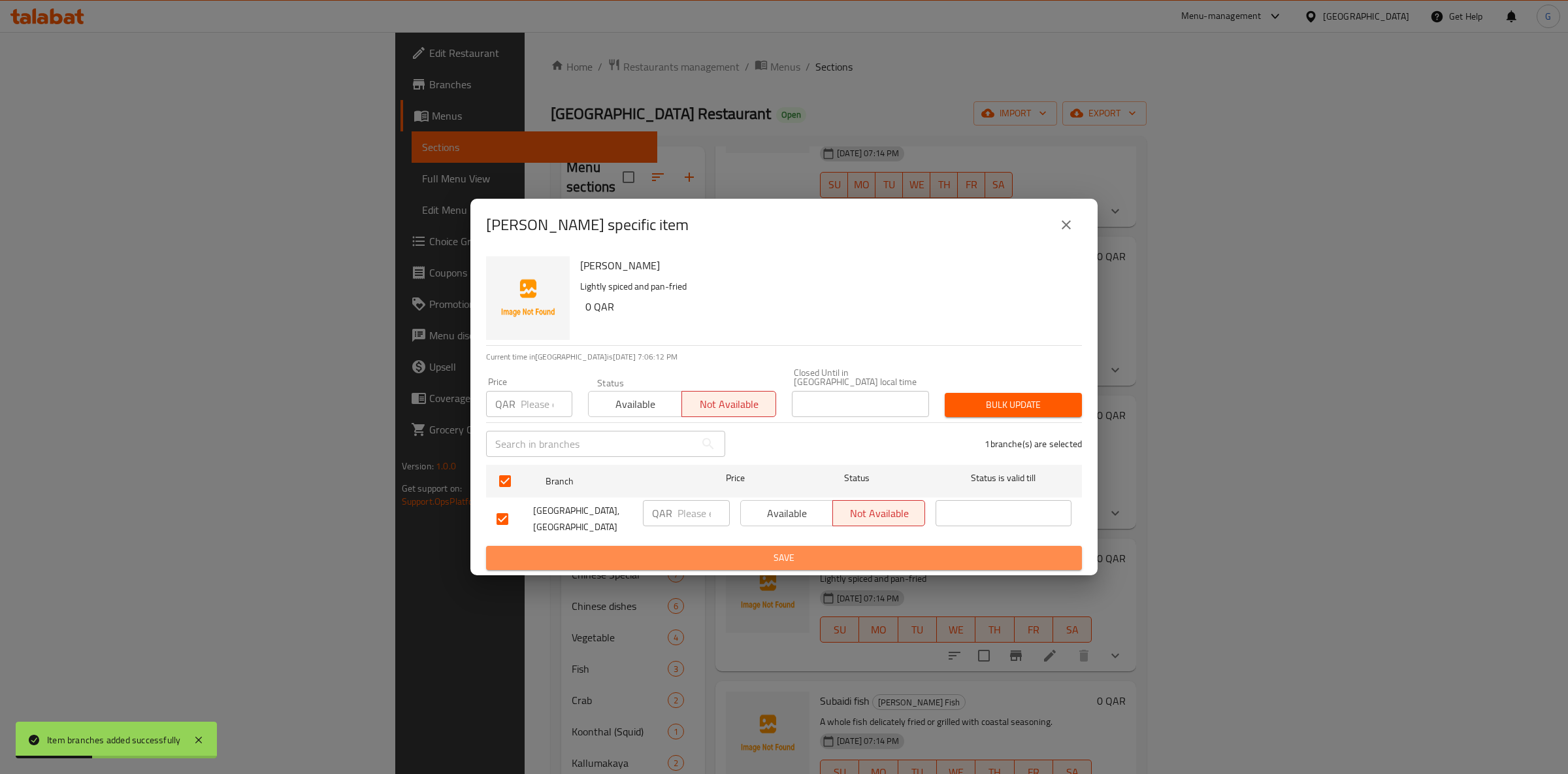
click at [863, 556] on span "Save" at bounding box center [784, 558] width 575 height 16
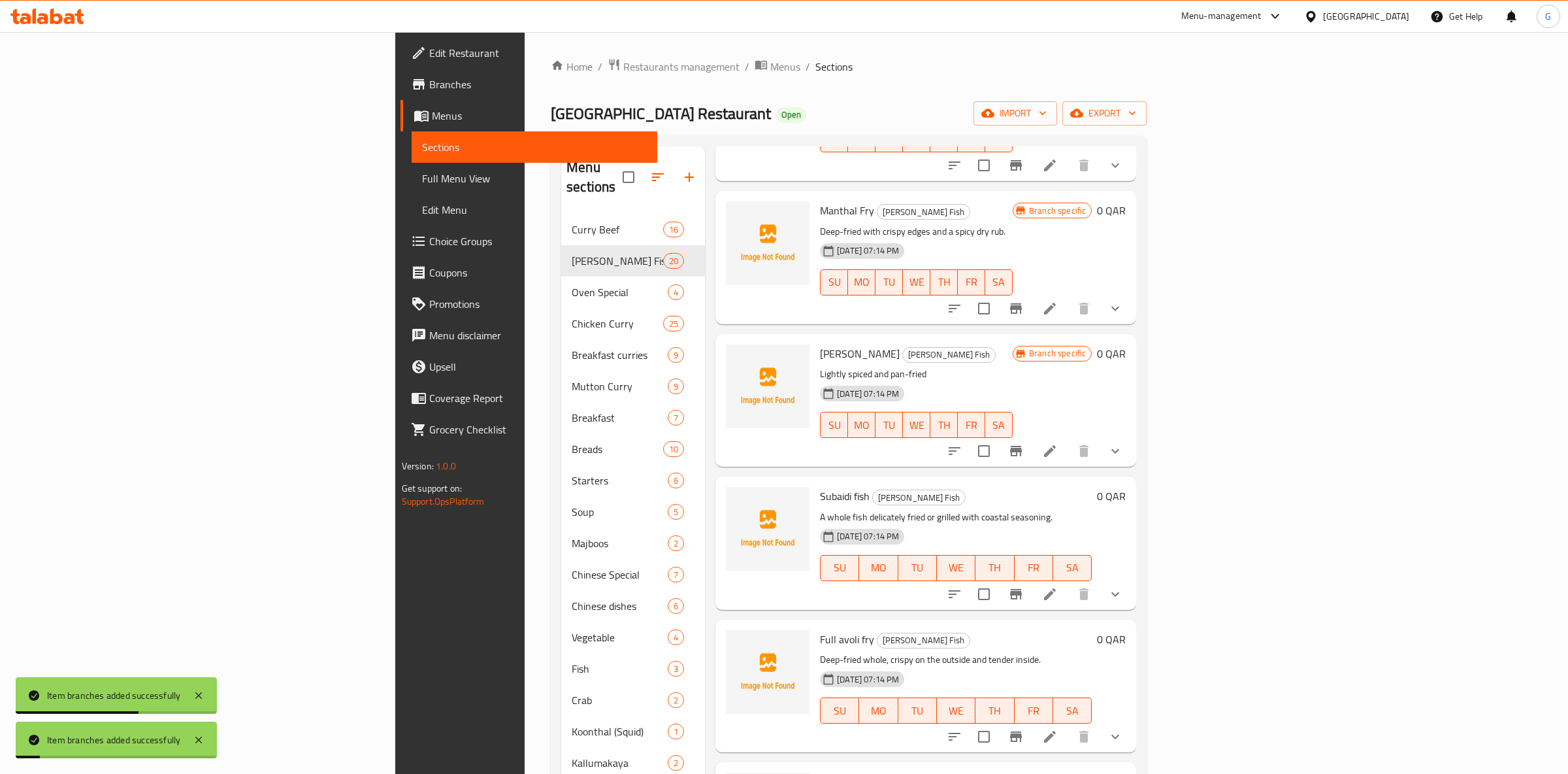
scroll to position [514, 0]
click at [1032, 577] on button "Branch-specific-item" at bounding box center [1016, 593] width 31 height 31
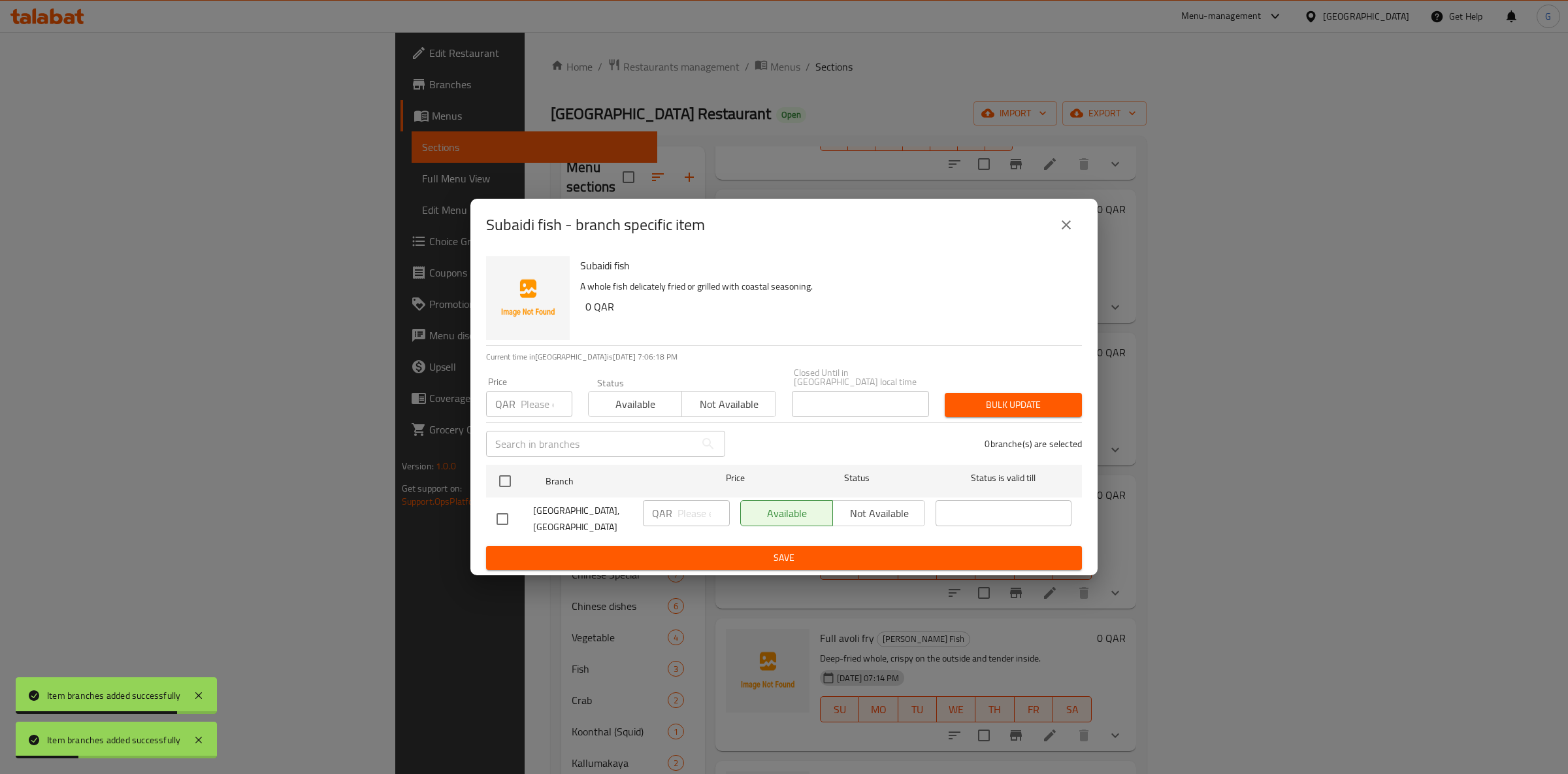
click at [722, 407] on span "Not available" at bounding box center [728, 404] width 83 height 19
click at [872, 505] on div "Available Not available" at bounding box center [832, 513] width 185 height 26
click at [494, 476] on input "checkbox" at bounding box center [505, 481] width 28 height 28
checkbox input "true"
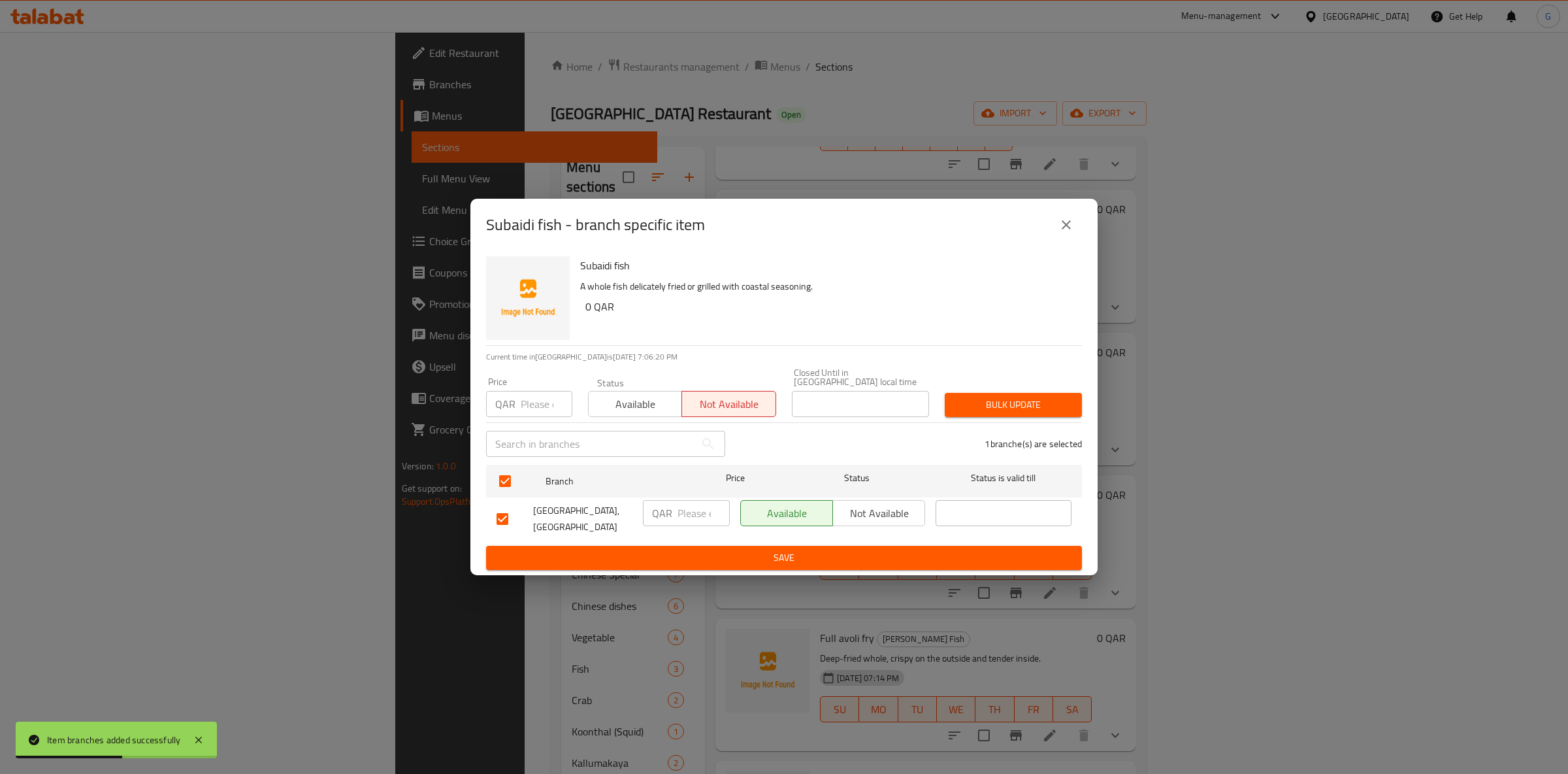
click at [865, 504] on span "Not available" at bounding box center [879, 513] width 82 height 19
click at [848, 553] on span "Save" at bounding box center [784, 558] width 575 height 16
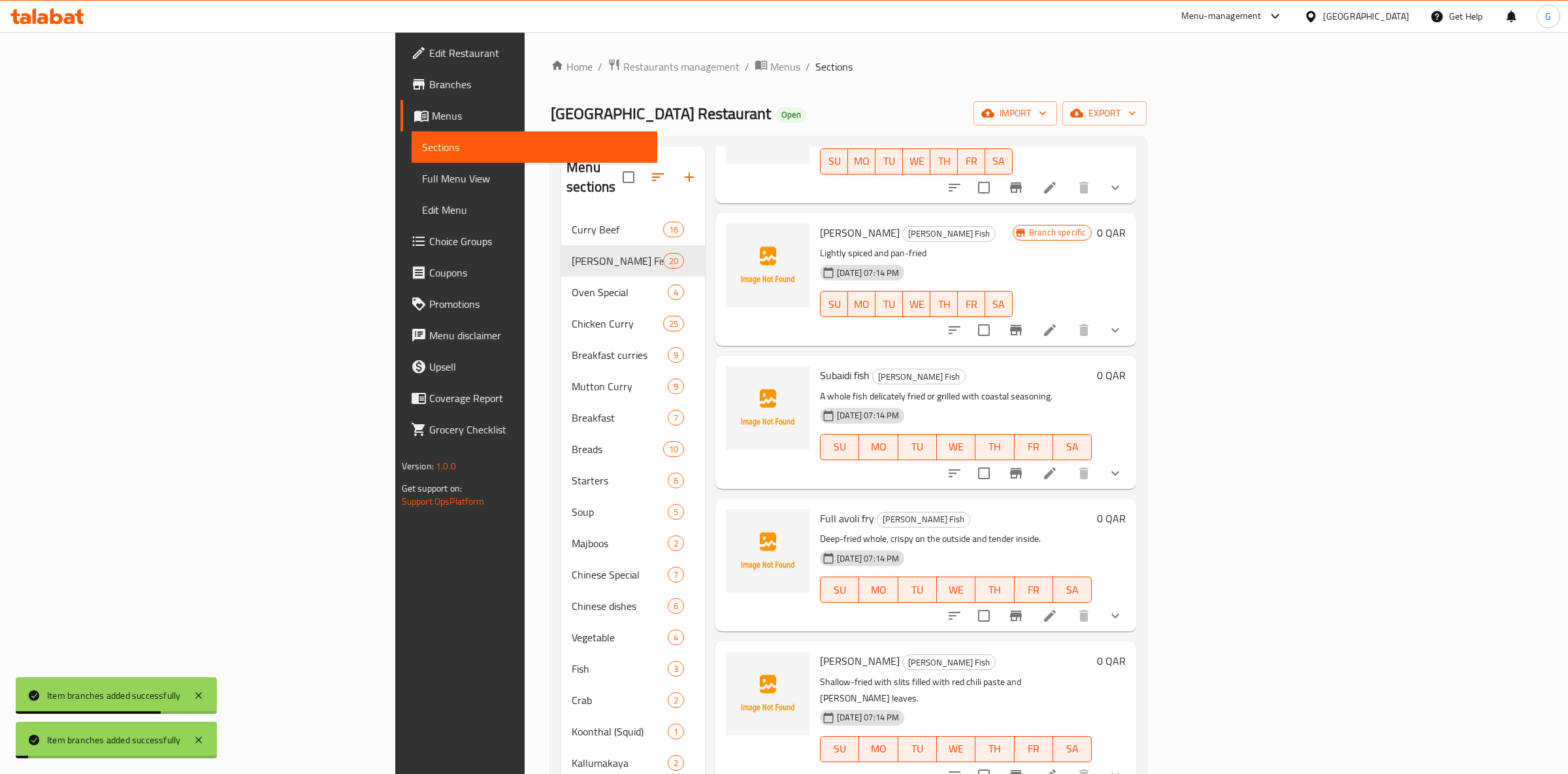
scroll to position [720, 0]
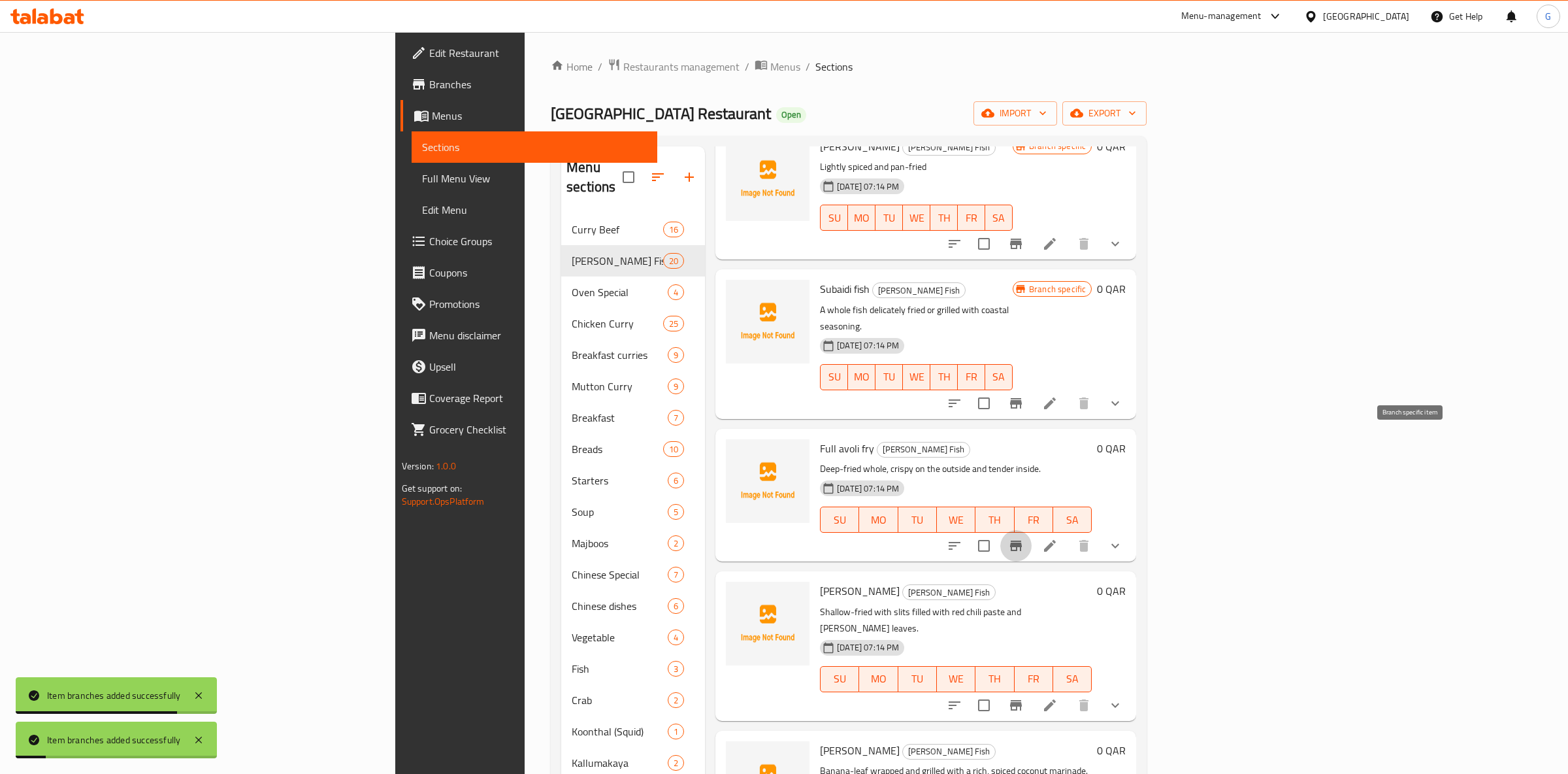
click at [1022, 541] on icon "Branch-specific-item" at bounding box center [1016, 546] width 12 height 10
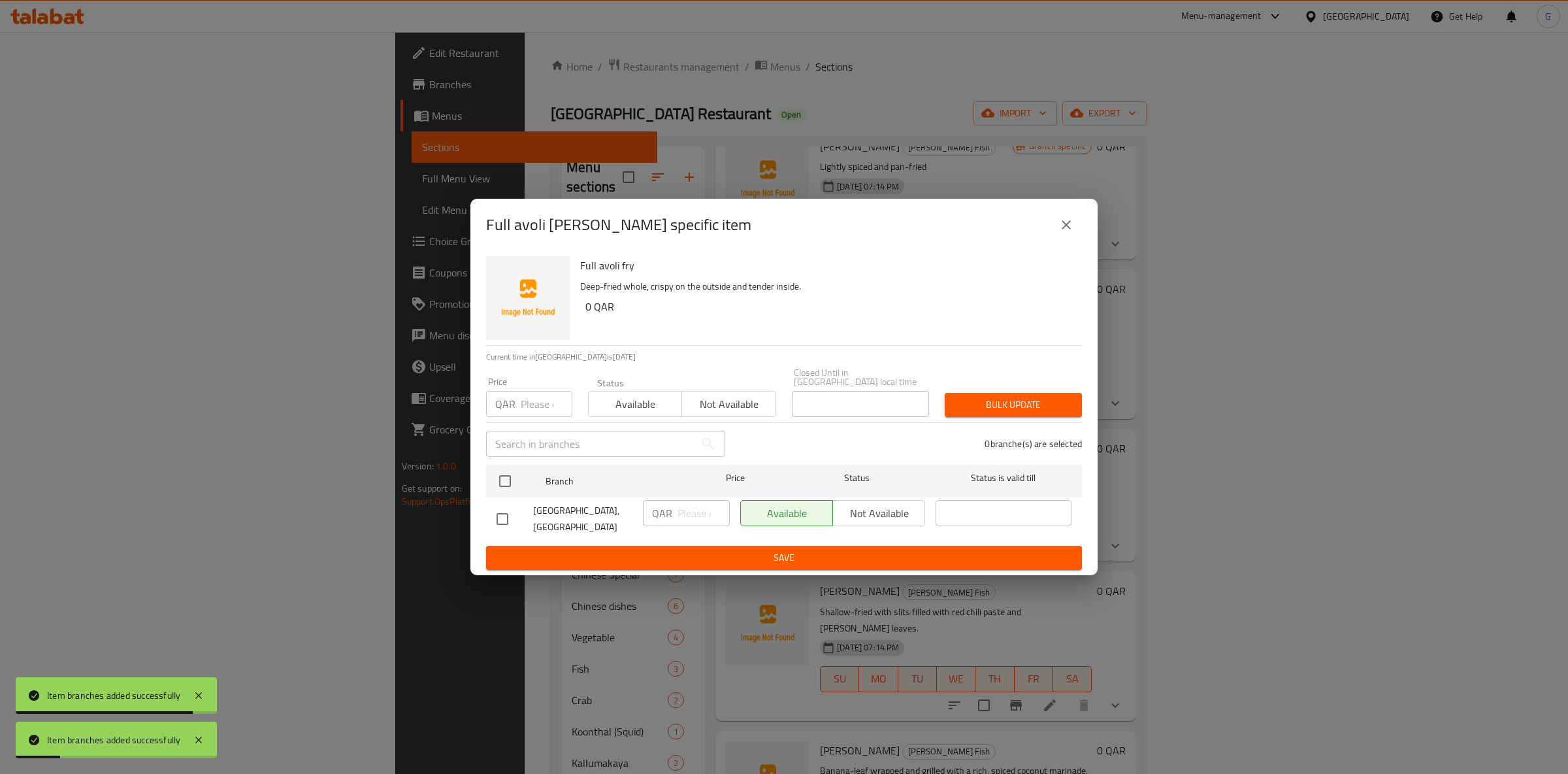
click at [730, 391] on button "Not available" at bounding box center [728, 404] width 94 height 26
click at [880, 507] on div "Available Not available" at bounding box center [832, 513] width 185 height 26
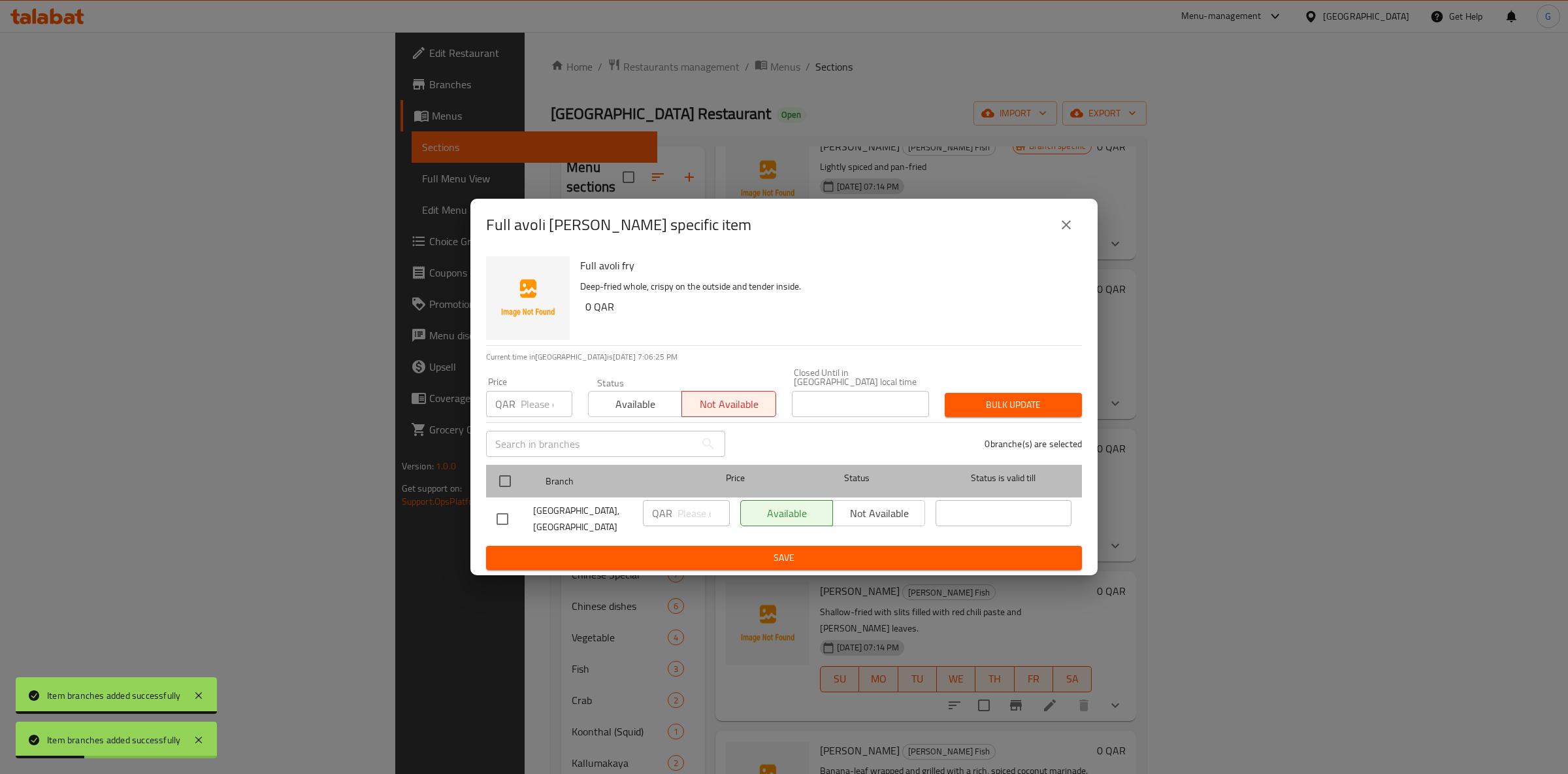
click at [487, 476] on div "Branch Price Status Status is valid till" at bounding box center [784, 481] width 596 height 33
click at [558, 479] on span "Branch" at bounding box center [613, 481] width 136 height 16
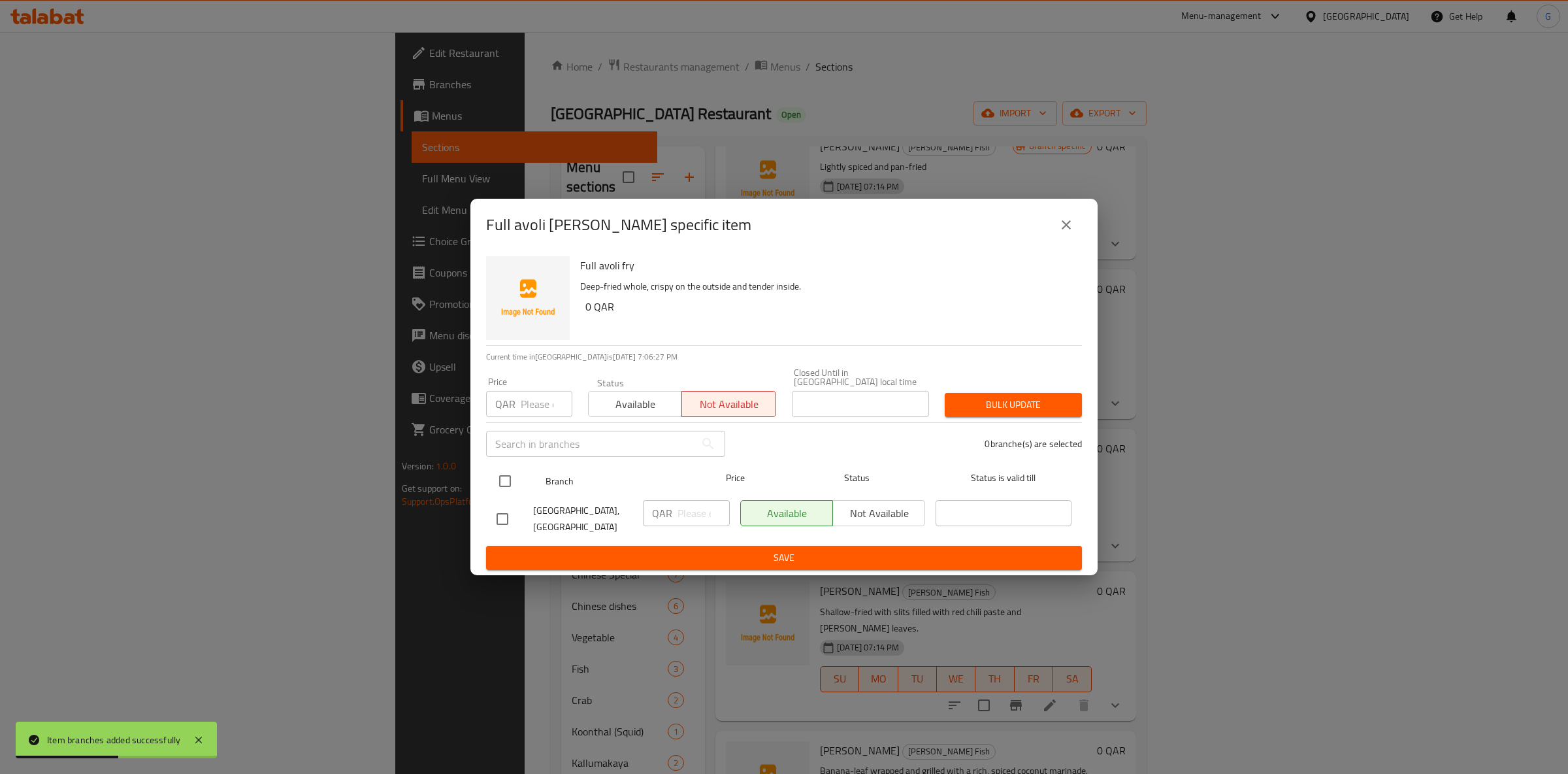
drag, startPoint x: 496, startPoint y: 471, endPoint x: 571, endPoint y: 471, distance: 75.0
click at [498, 471] on input "checkbox" at bounding box center [505, 481] width 28 height 28
checkbox input "true"
click at [906, 513] on span "Not available" at bounding box center [879, 513] width 82 height 19
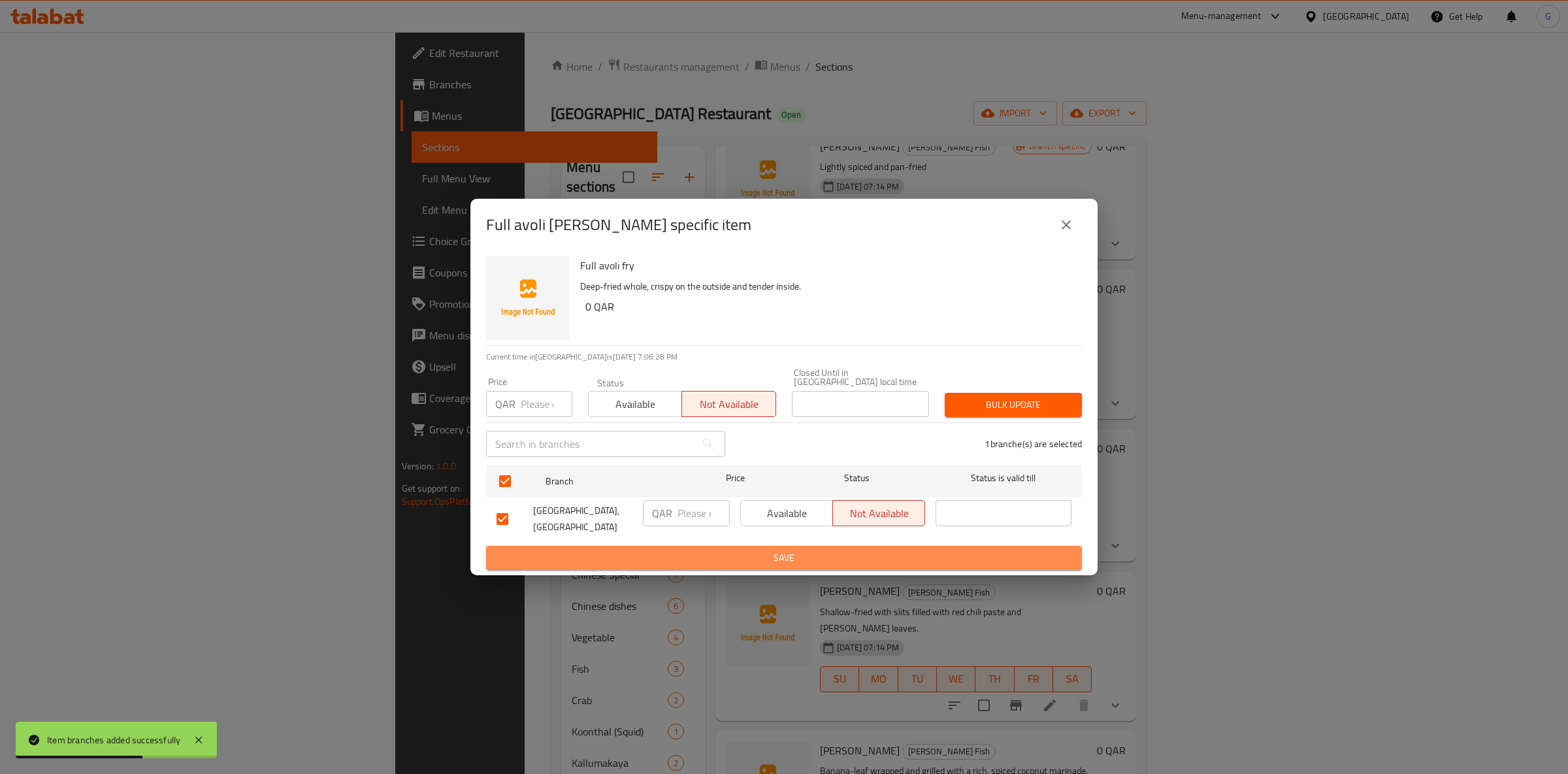
click at [861, 546] on button "Save" at bounding box center [784, 558] width 596 height 24
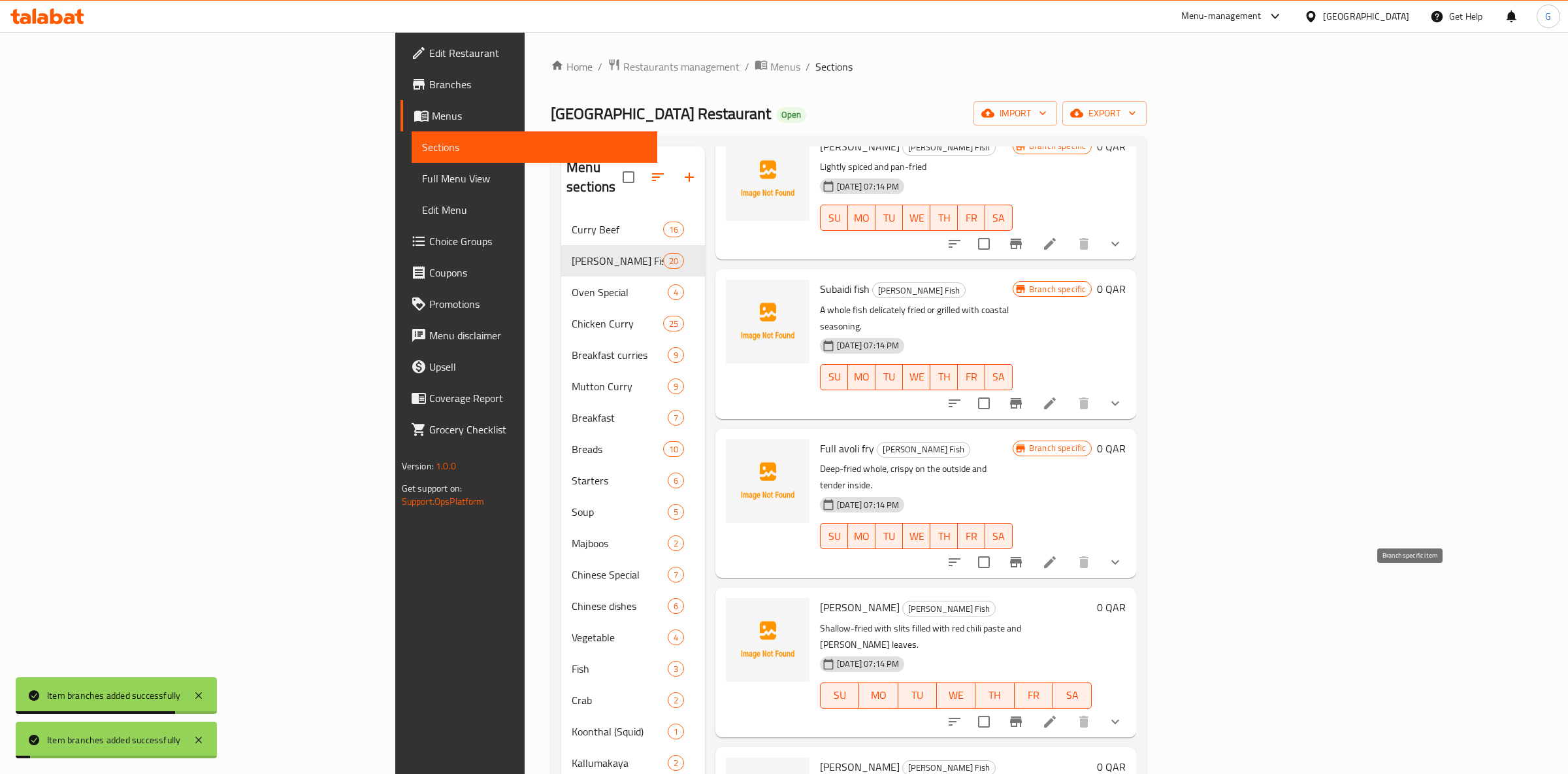
click at [1032, 706] on button "Branch-specific-item" at bounding box center [1016, 722] width 31 height 31
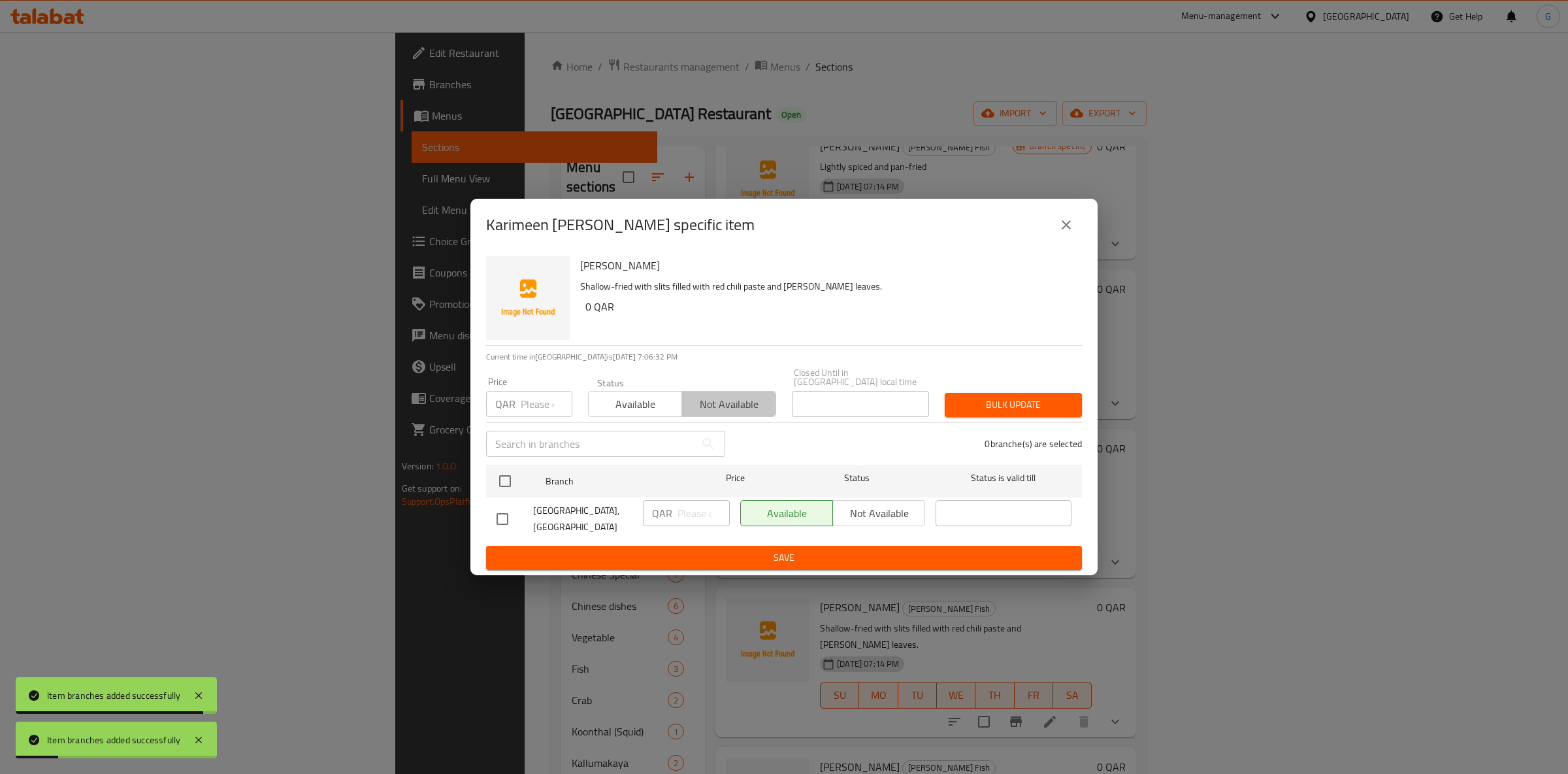
click at [705, 408] on span "Not available" at bounding box center [728, 404] width 83 height 19
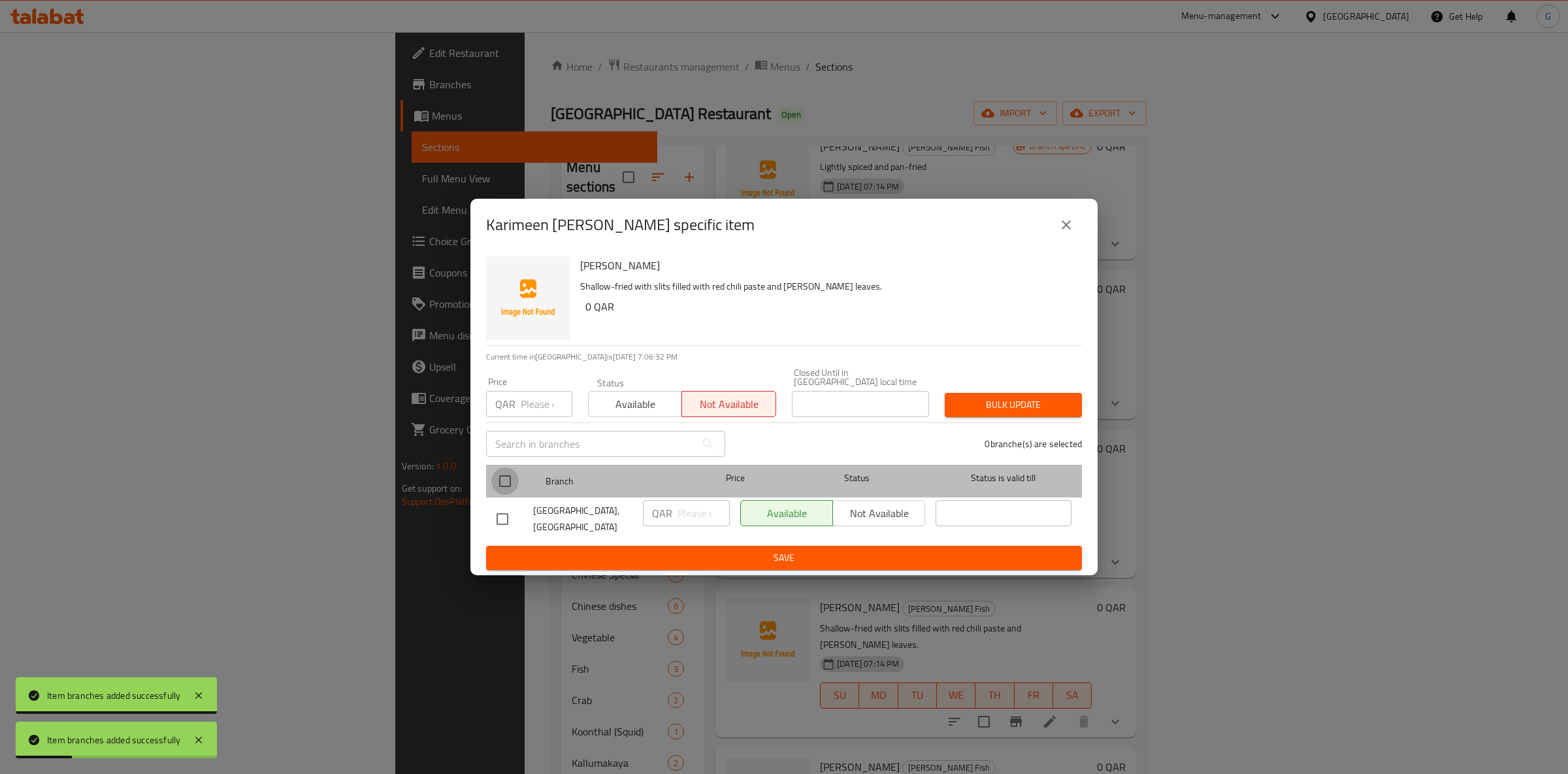
click at [506, 484] on input "checkbox" at bounding box center [505, 481] width 28 height 28
checkbox input "true"
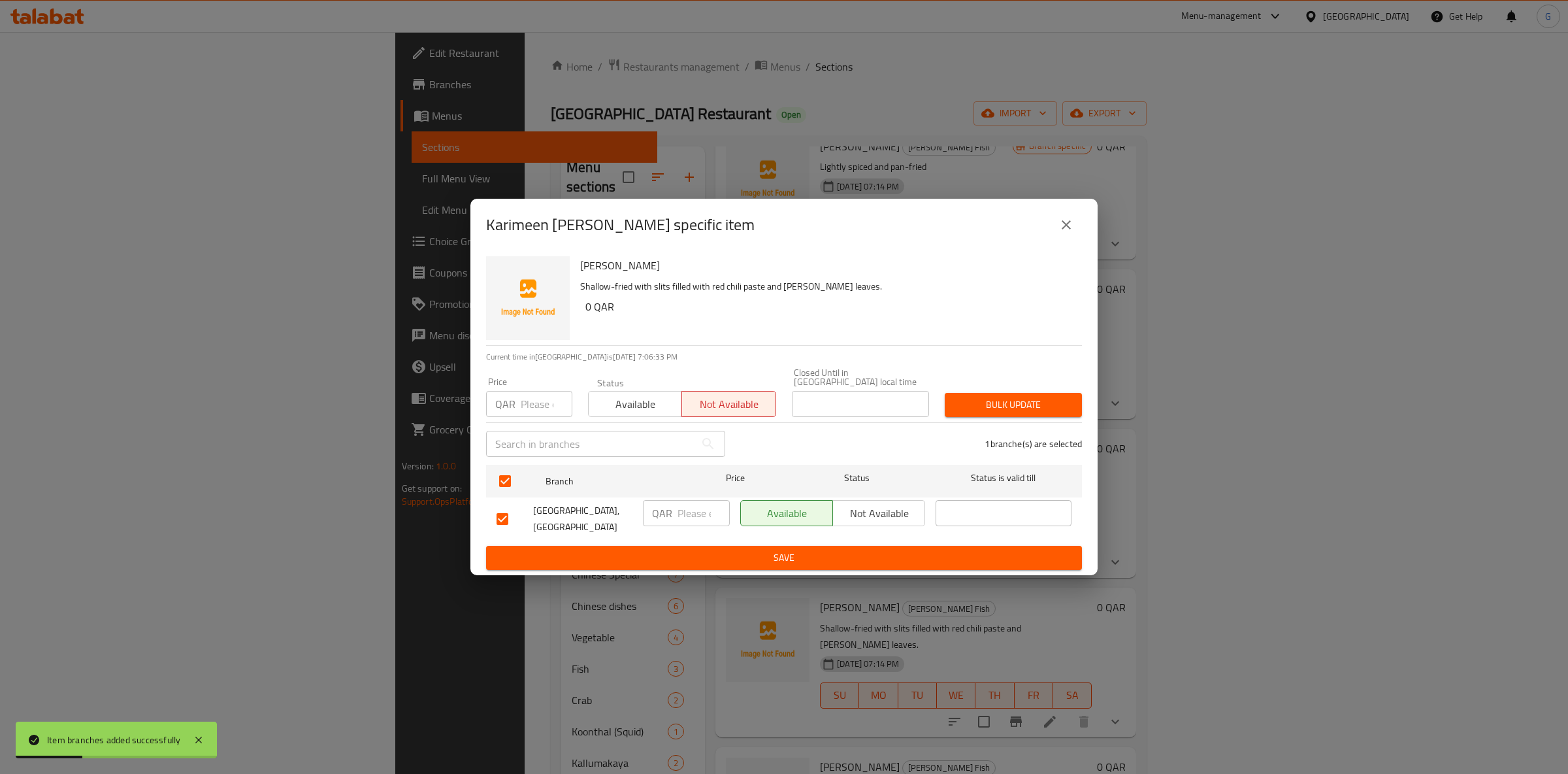
drag, startPoint x: 857, startPoint y: 497, endPoint x: 848, endPoint y: 527, distance: 31.3
click at [859, 501] on button "Not available" at bounding box center [879, 513] width 93 height 26
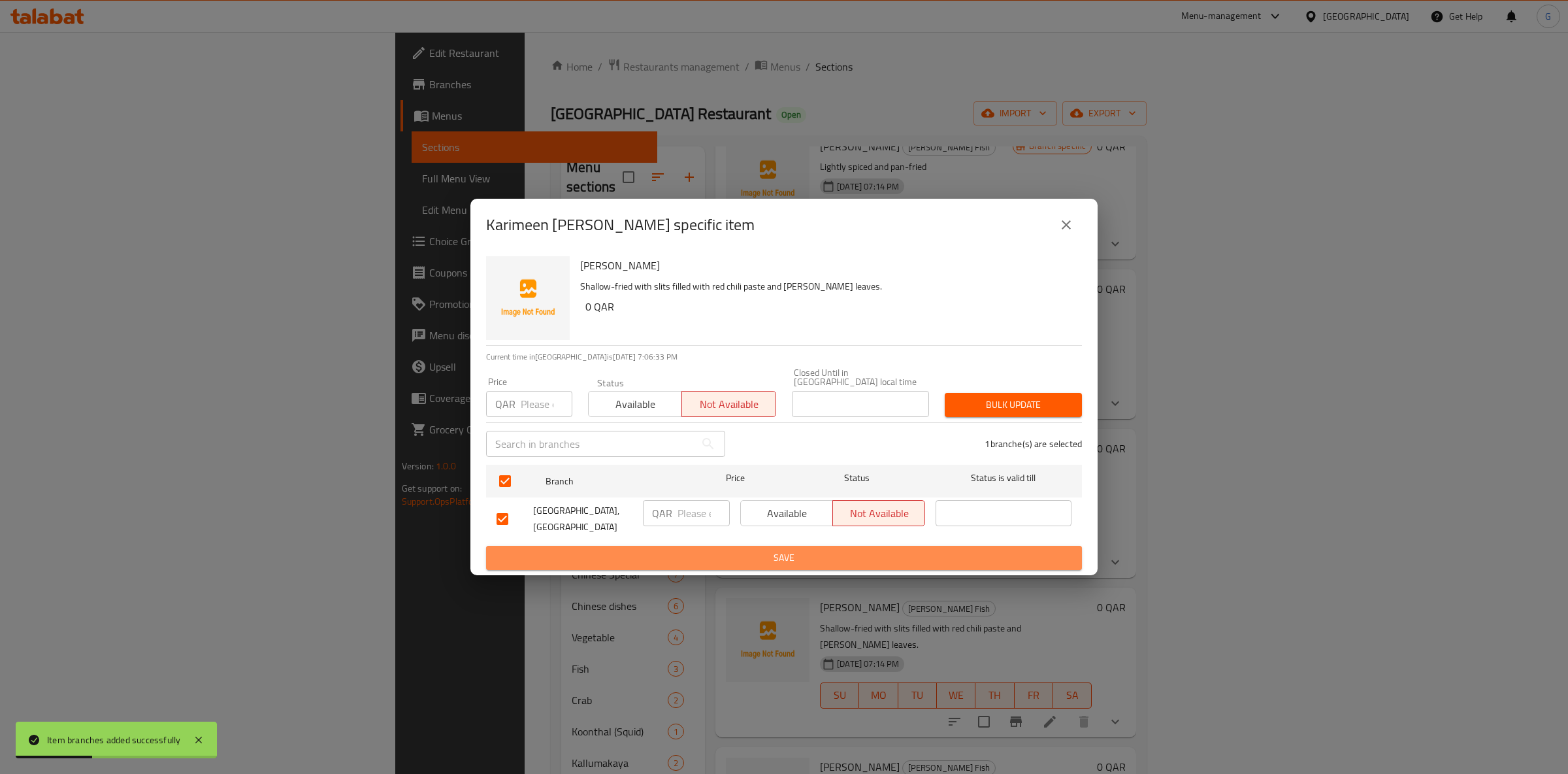
click at [825, 548] on button "Save" at bounding box center [784, 558] width 596 height 24
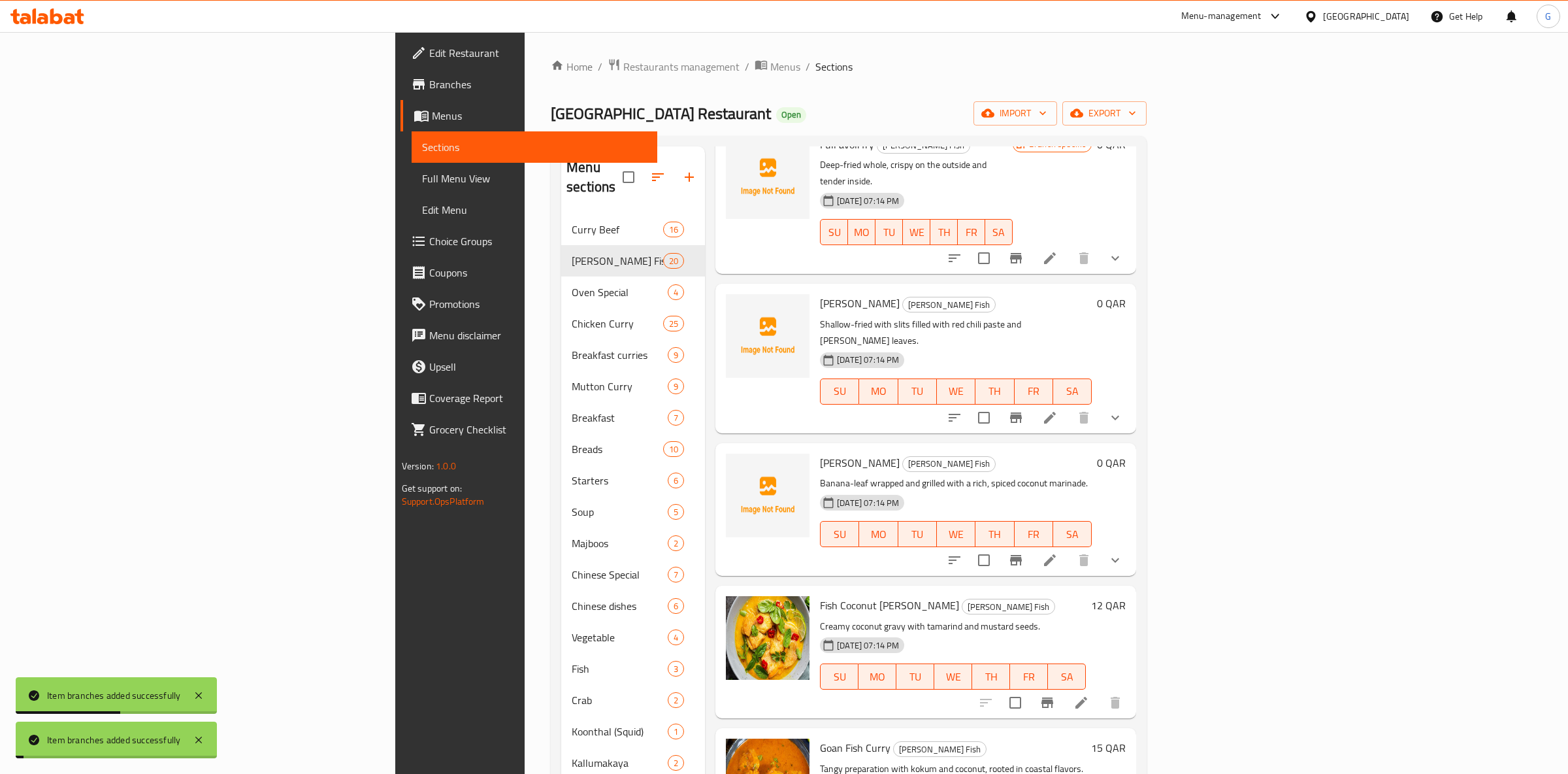
scroll to position [1030, 0]
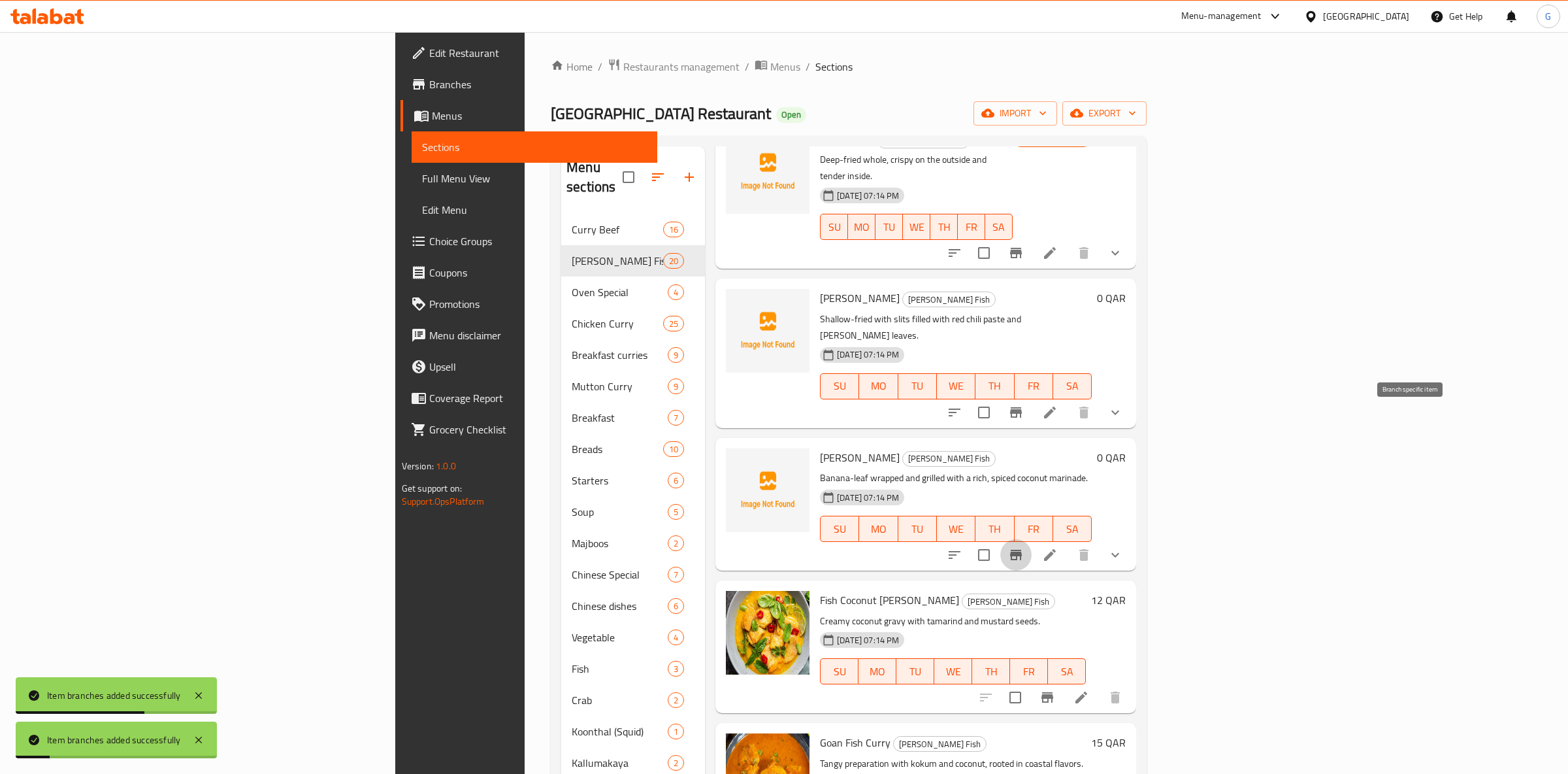
click at [1022, 550] on icon "Branch-specific-item" at bounding box center [1016, 555] width 12 height 10
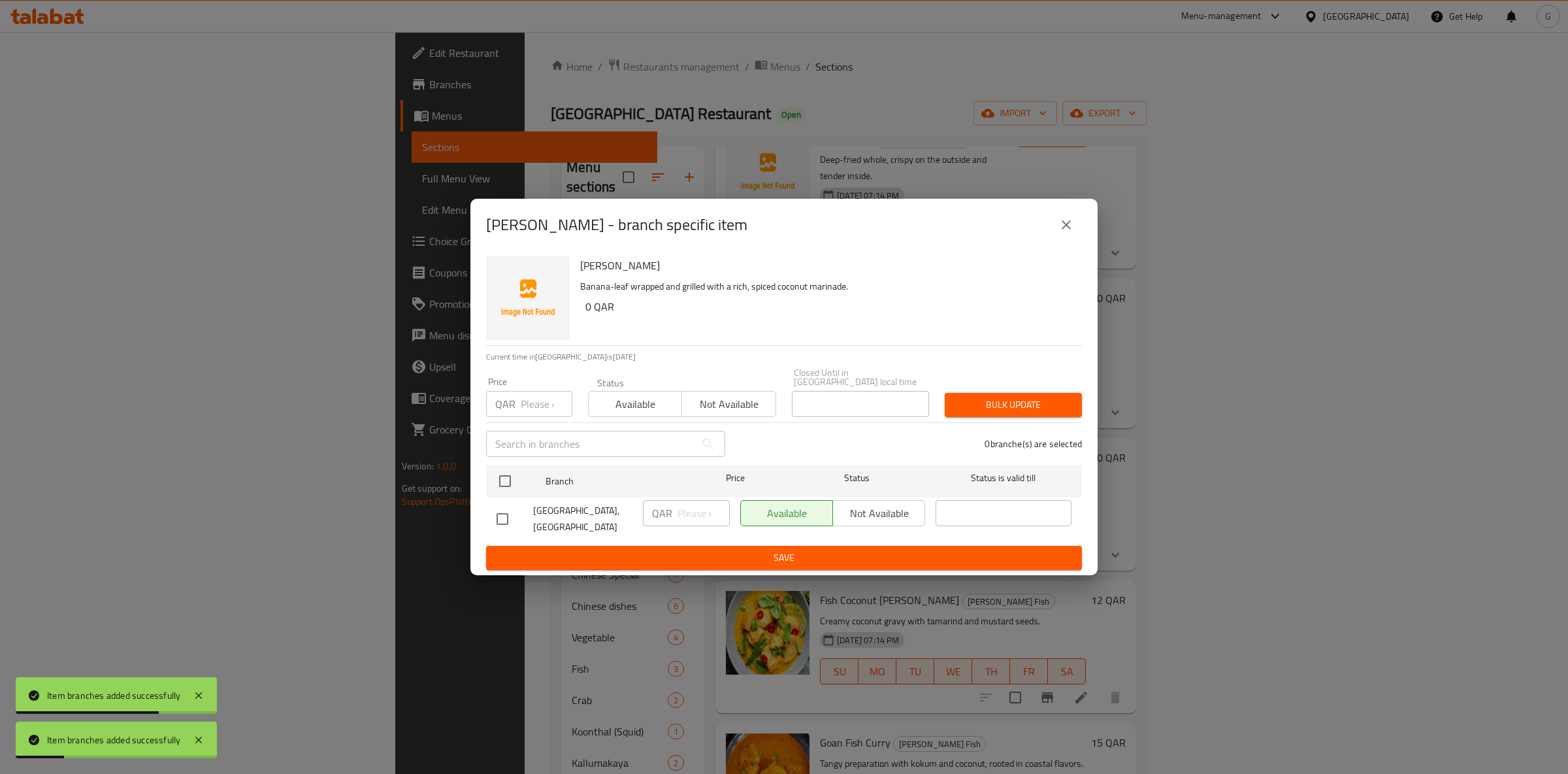
click at [734, 407] on span "Not available" at bounding box center [728, 404] width 83 height 19
click at [489, 487] on div "Branch Price Status Status is valid till" at bounding box center [784, 481] width 596 height 33
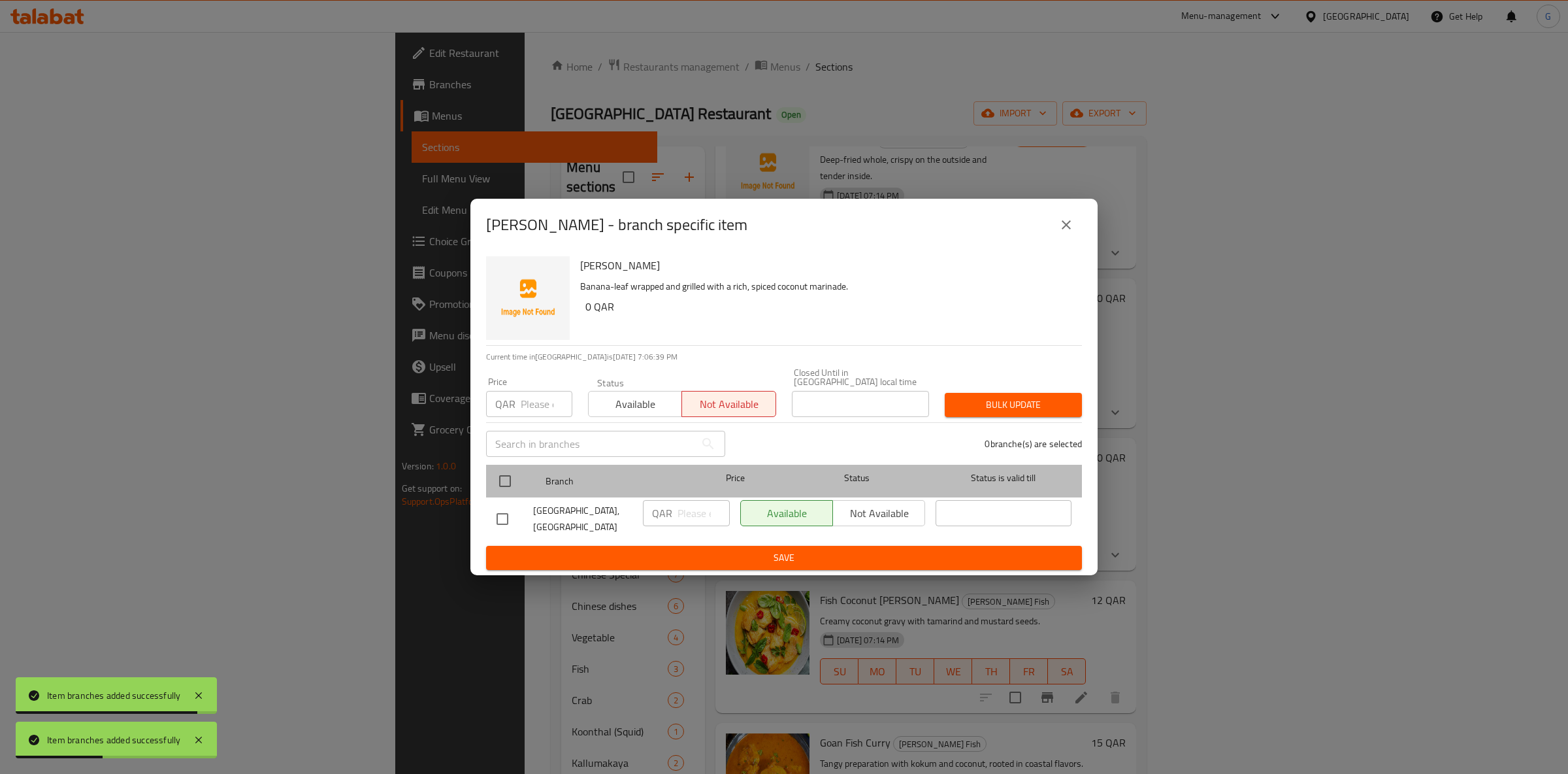
click at [523, 474] on div at bounding box center [515, 481] width 49 height 38
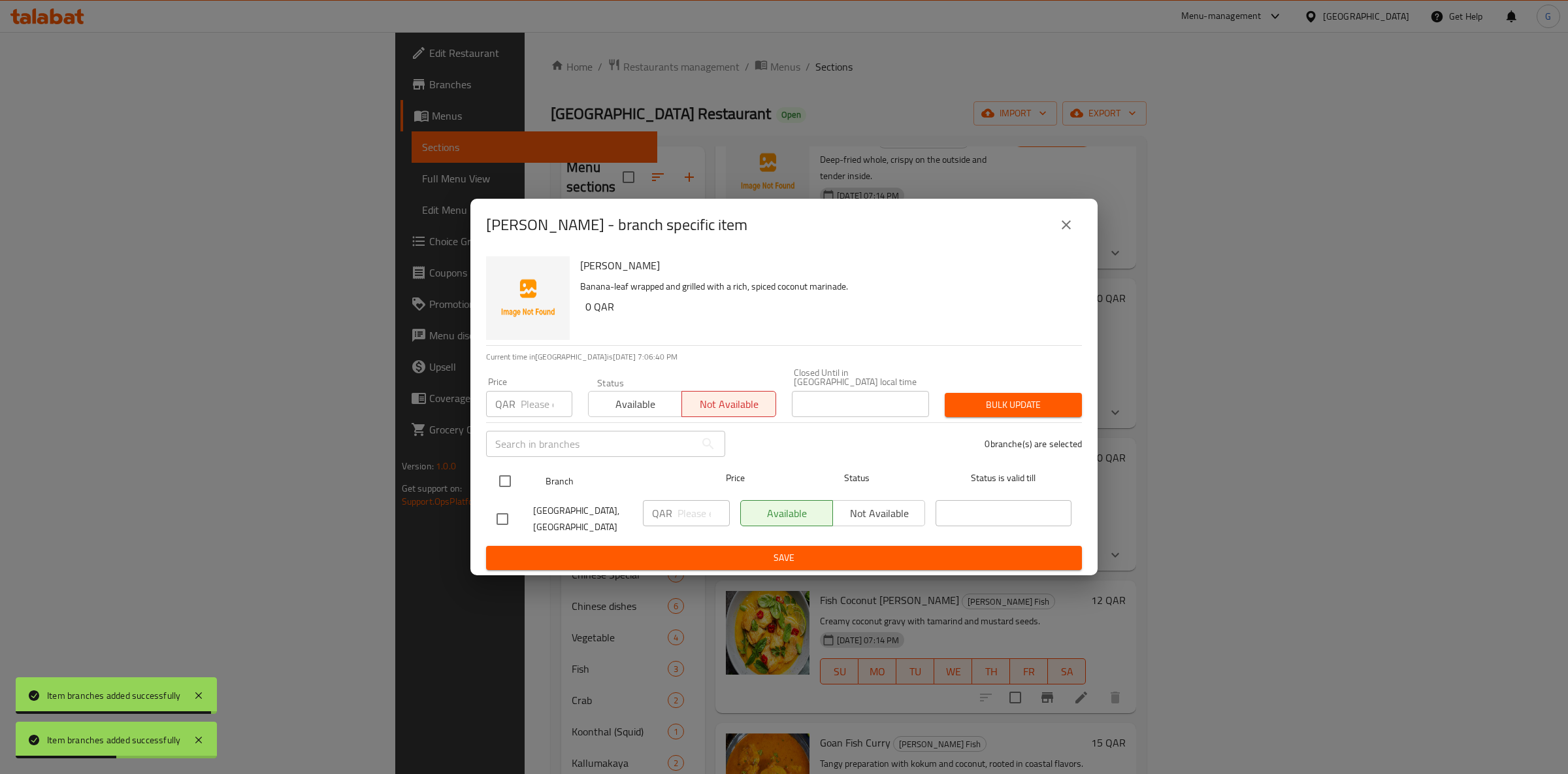
click at [515, 470] on input "checkbox" at bounding box center [505, 481] width 28 height 28
checkbox input "true"
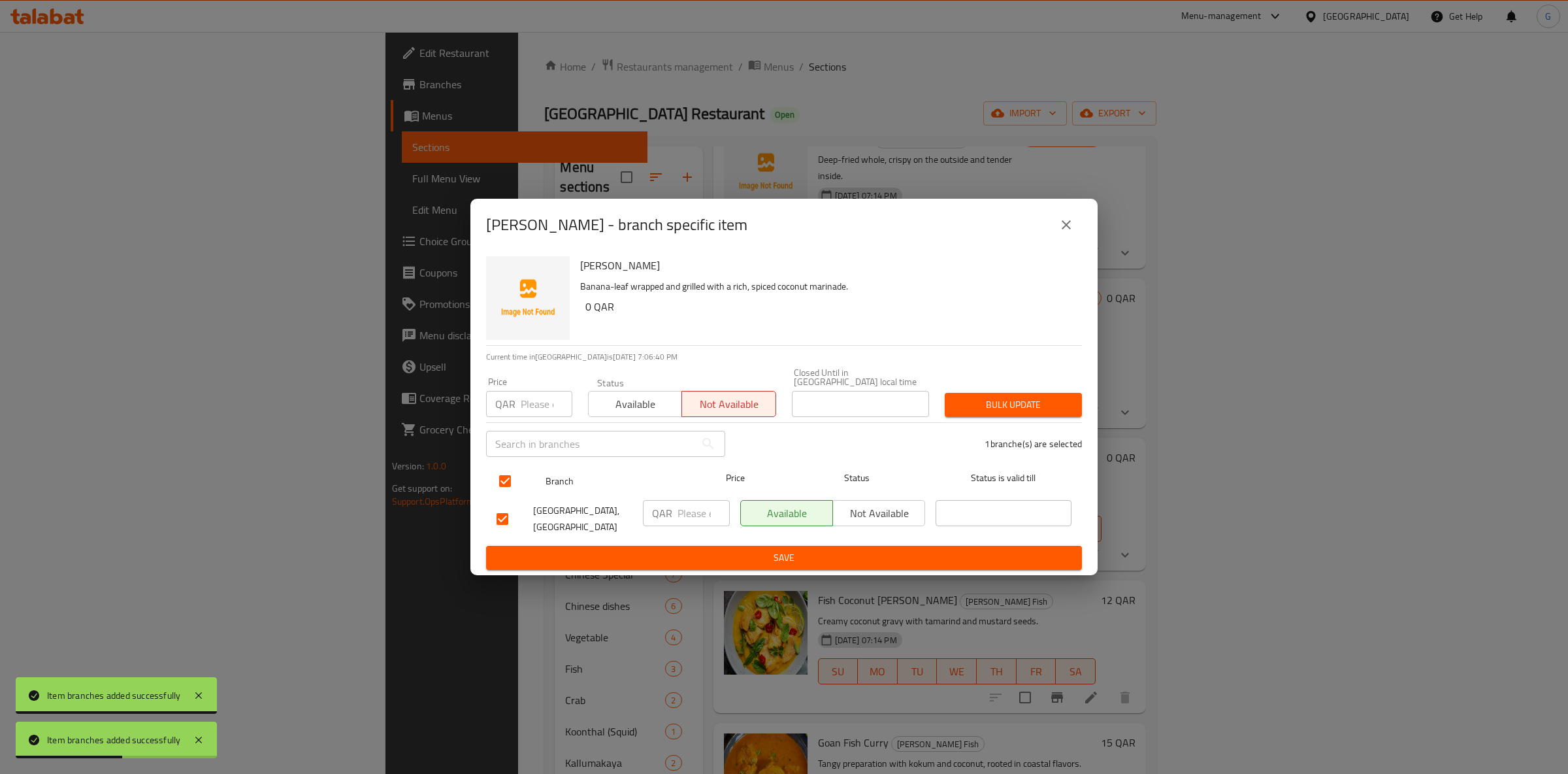
checkbox input "true"
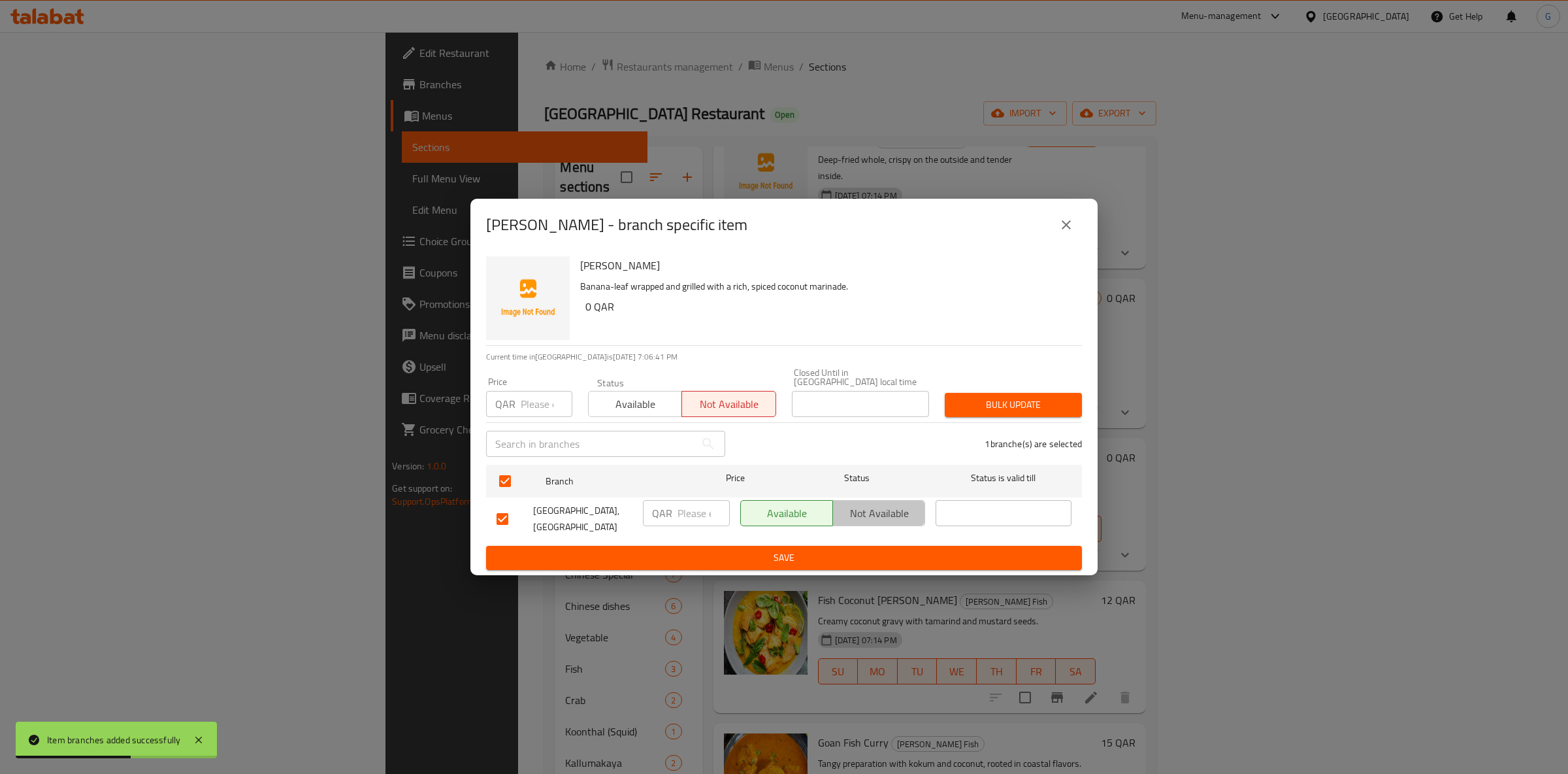
click at [905, 504] on span "Not available" at bounding box center [879, 513] width 82 height 19
click at [883, 550] on span "Save" at bounding box center [784, 558] width 575 height 16
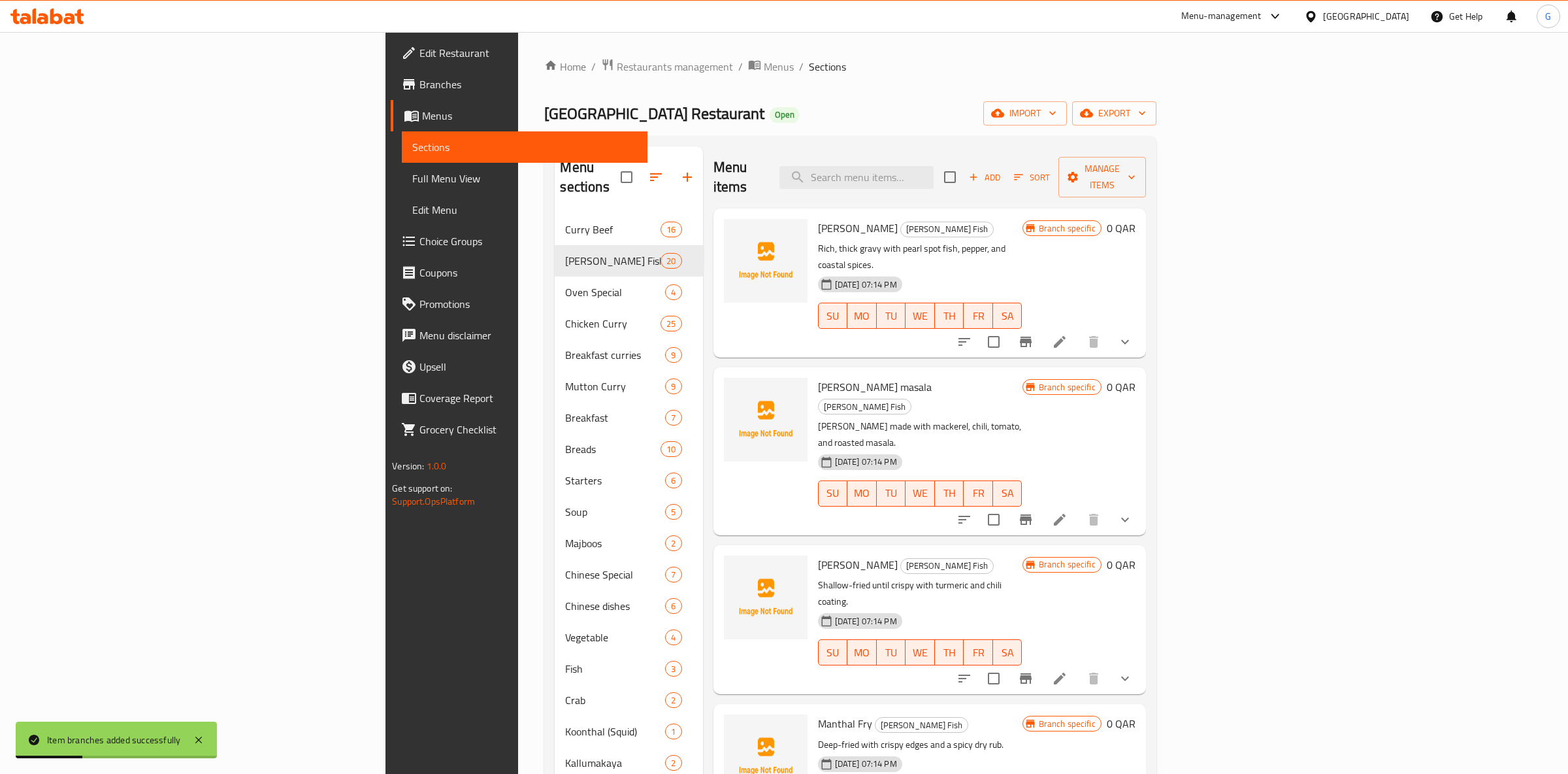
scroll to position [618, 0]
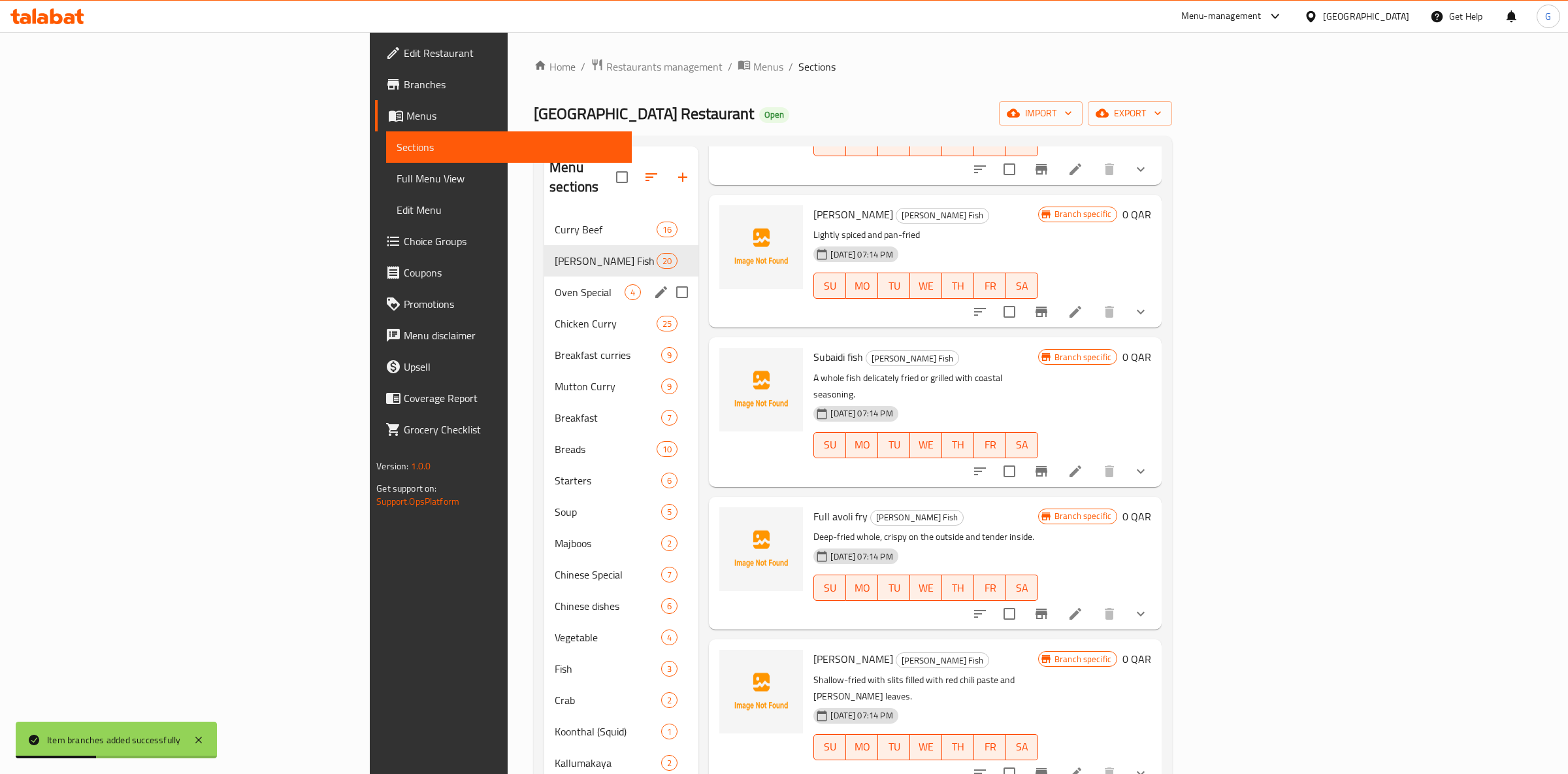
click at [544, 283] on div "Oven Special 4" at bounding box center [621, 292] width 154 height 31
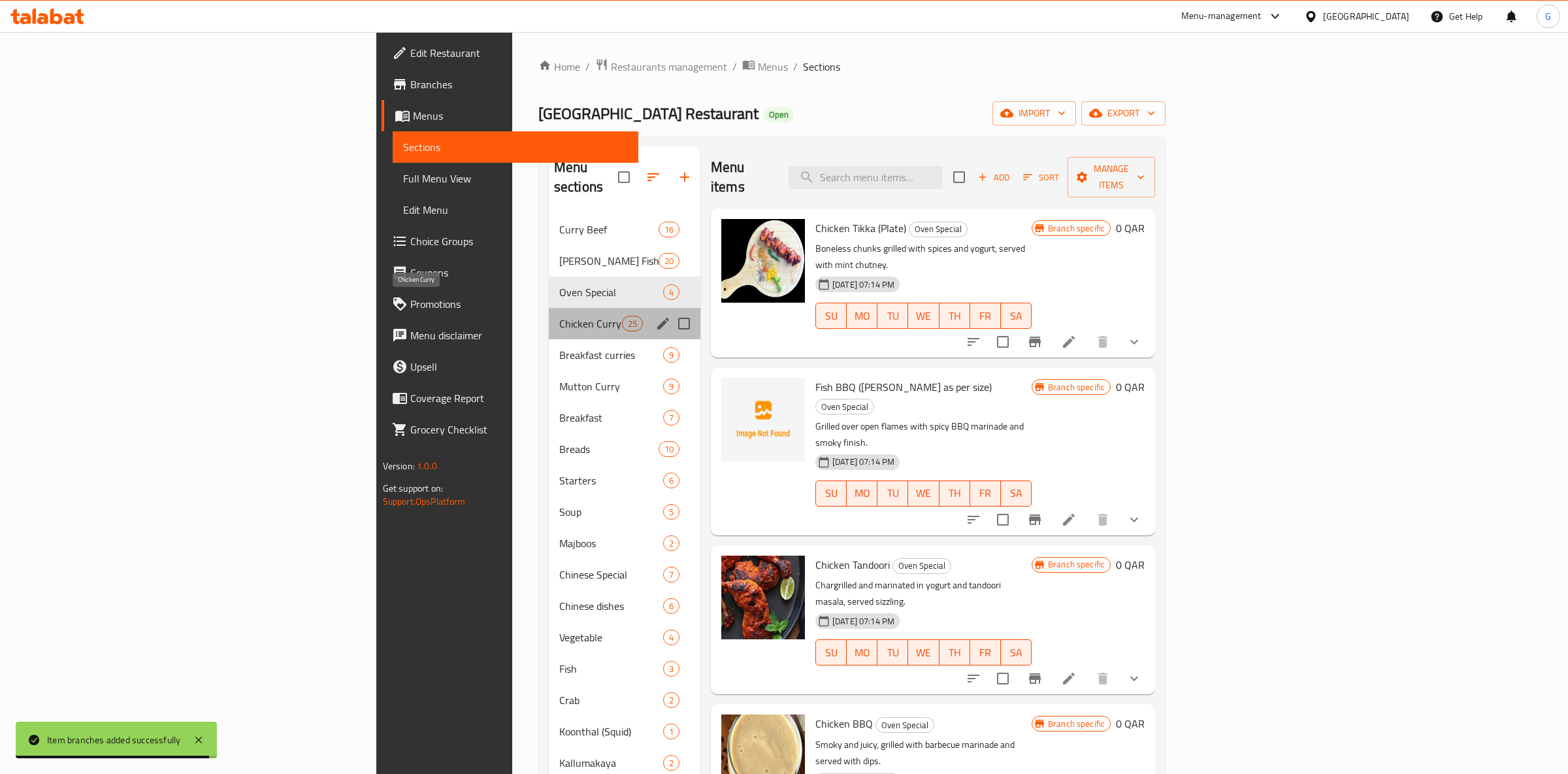
click at [559, 316] on span "Chicken Curry" at bounding box center [591, 324] width 63 height 16
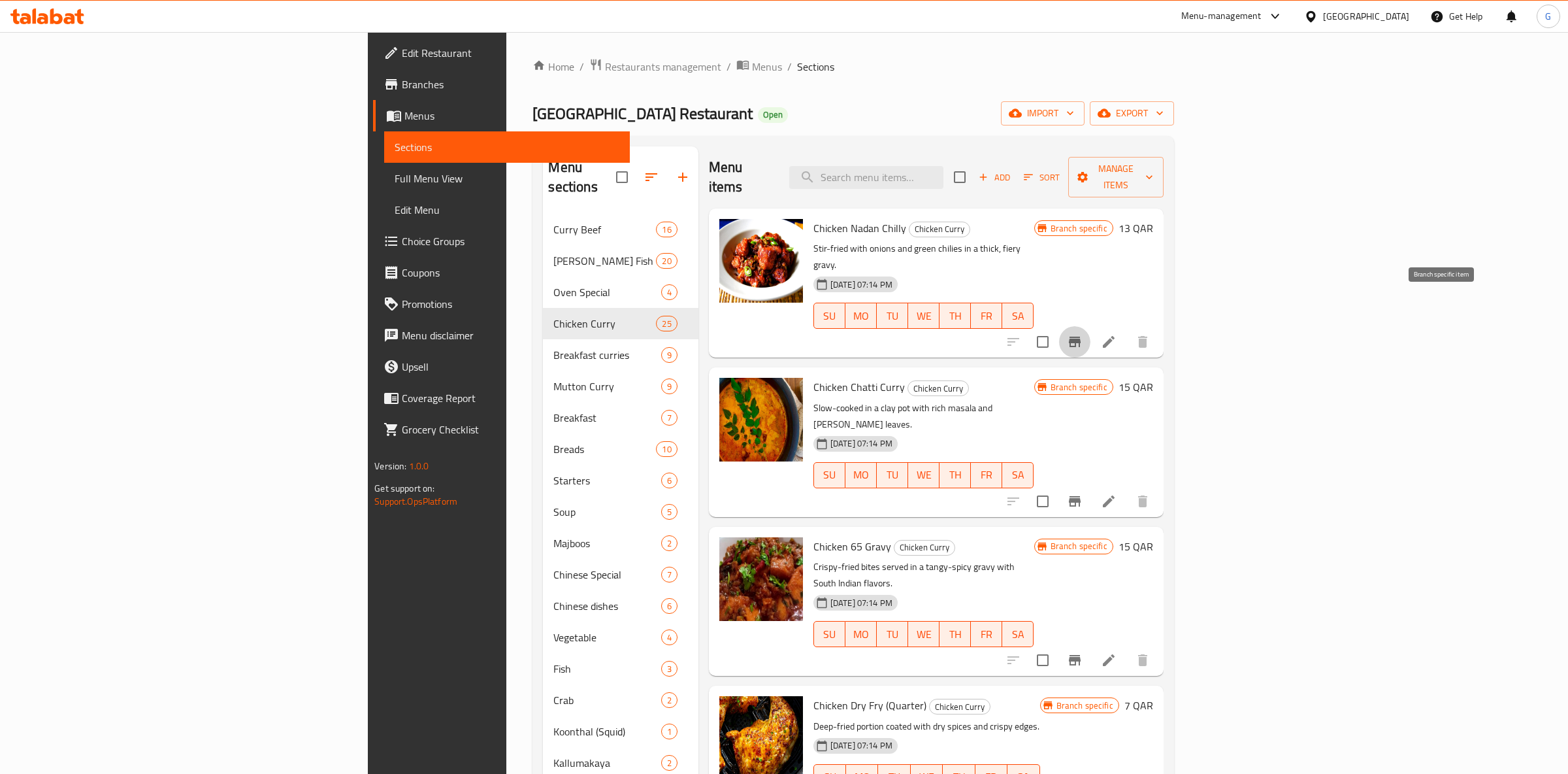
click at [1091, 326] on button "Branch-specific-item" at bounding box center [1075, 342] width 31 height 31
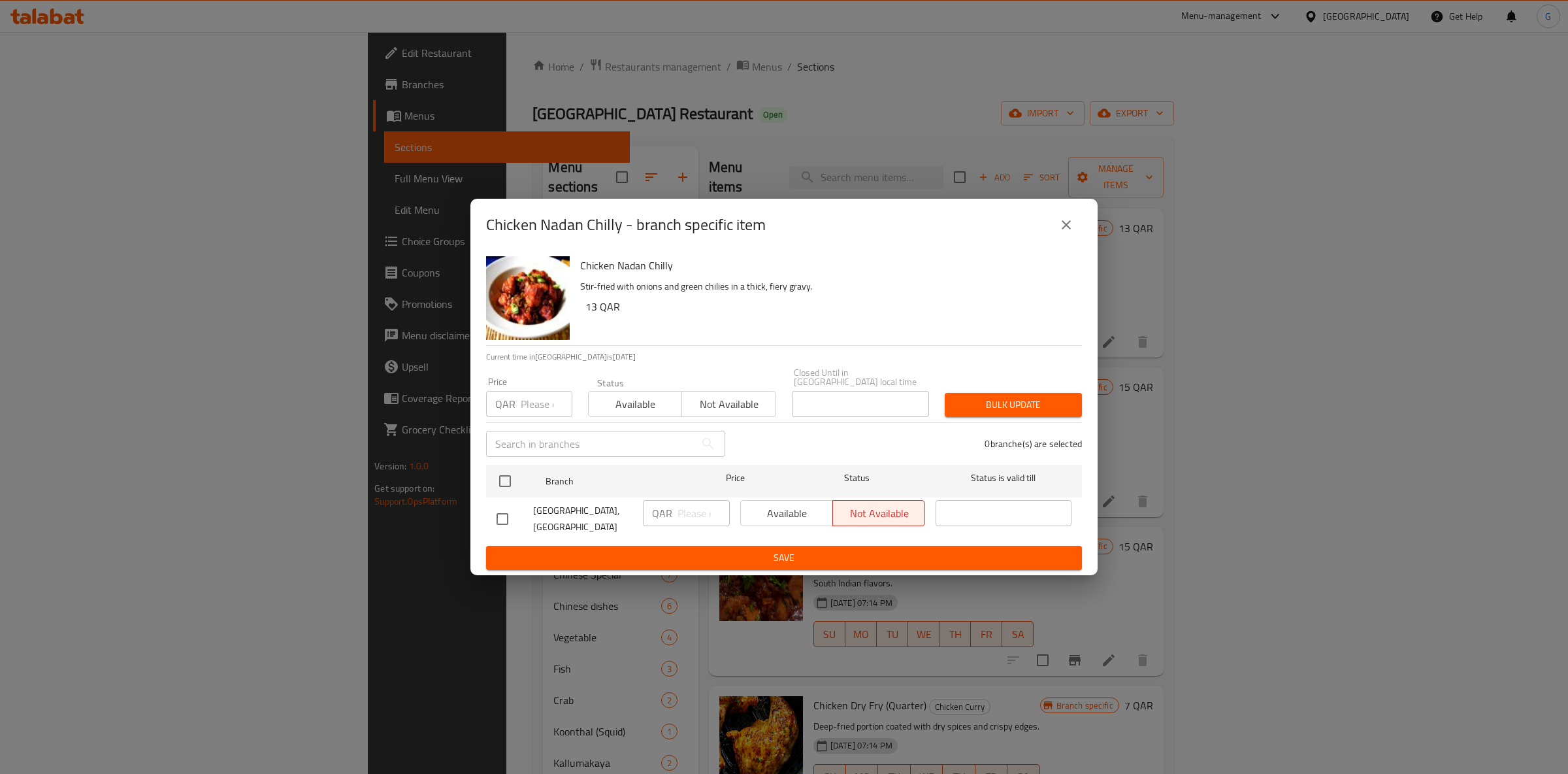
click at [625, 402] on span "Available" at bounding box center [635, 404] width 83 height 19
click at [810, 503] on div "Available Not available" at bounding box center [832, 513] width 185 height 26
click at [496, 478] on input "checkbox" at bounding box center [505, 481] width 28 height 28
checkbox input "true"
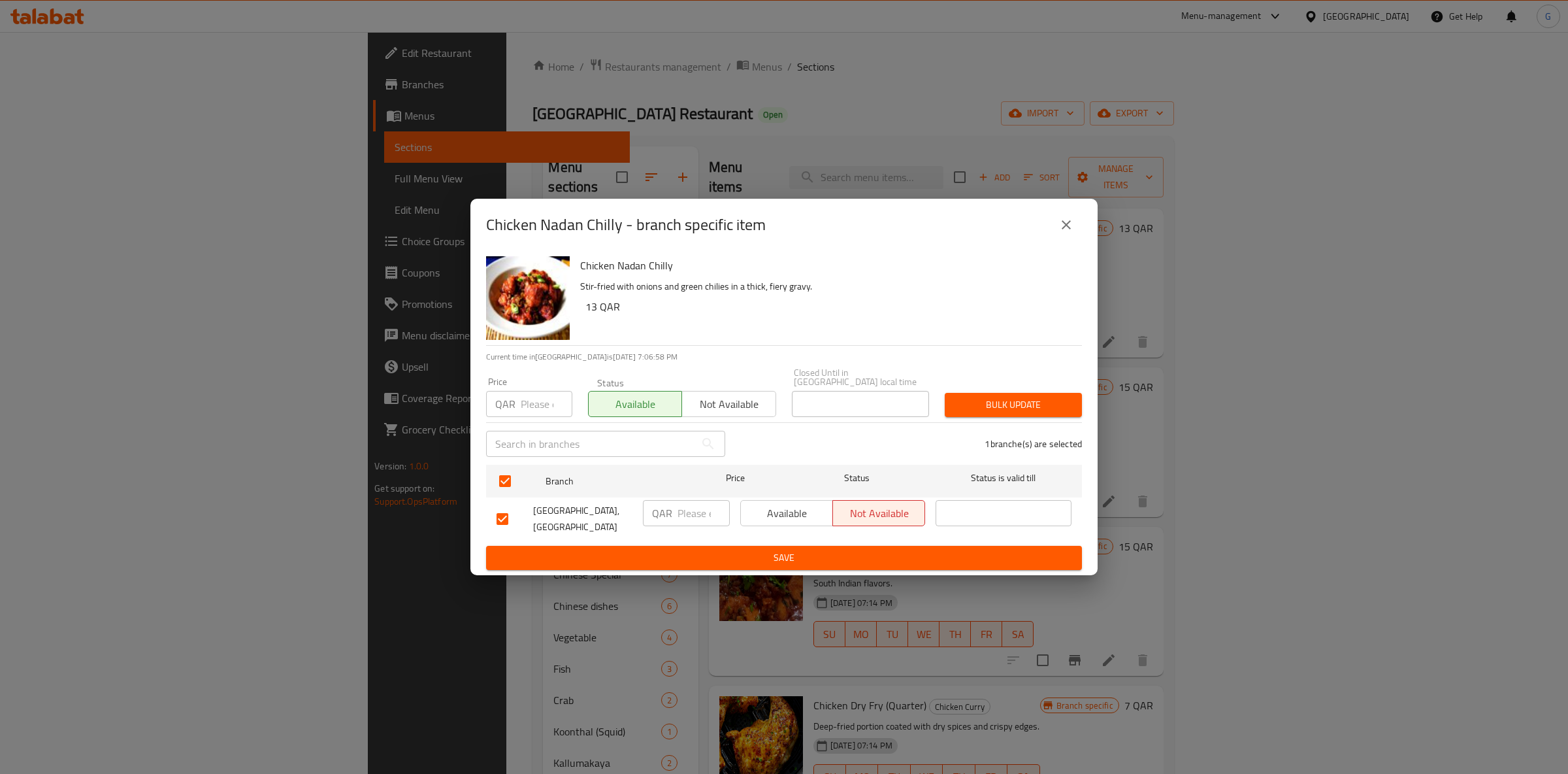
drag, startPoint x: 764, startPoint y: 497, endPoint x: 770, endPoint y: 503, distance: 8.5
click at [768, 502] on button "Available" at bounding box center [787, 513] width 93 height 26
click at [796, 553] on span "Save" at bounding box center [784, 558] width 575 height 16
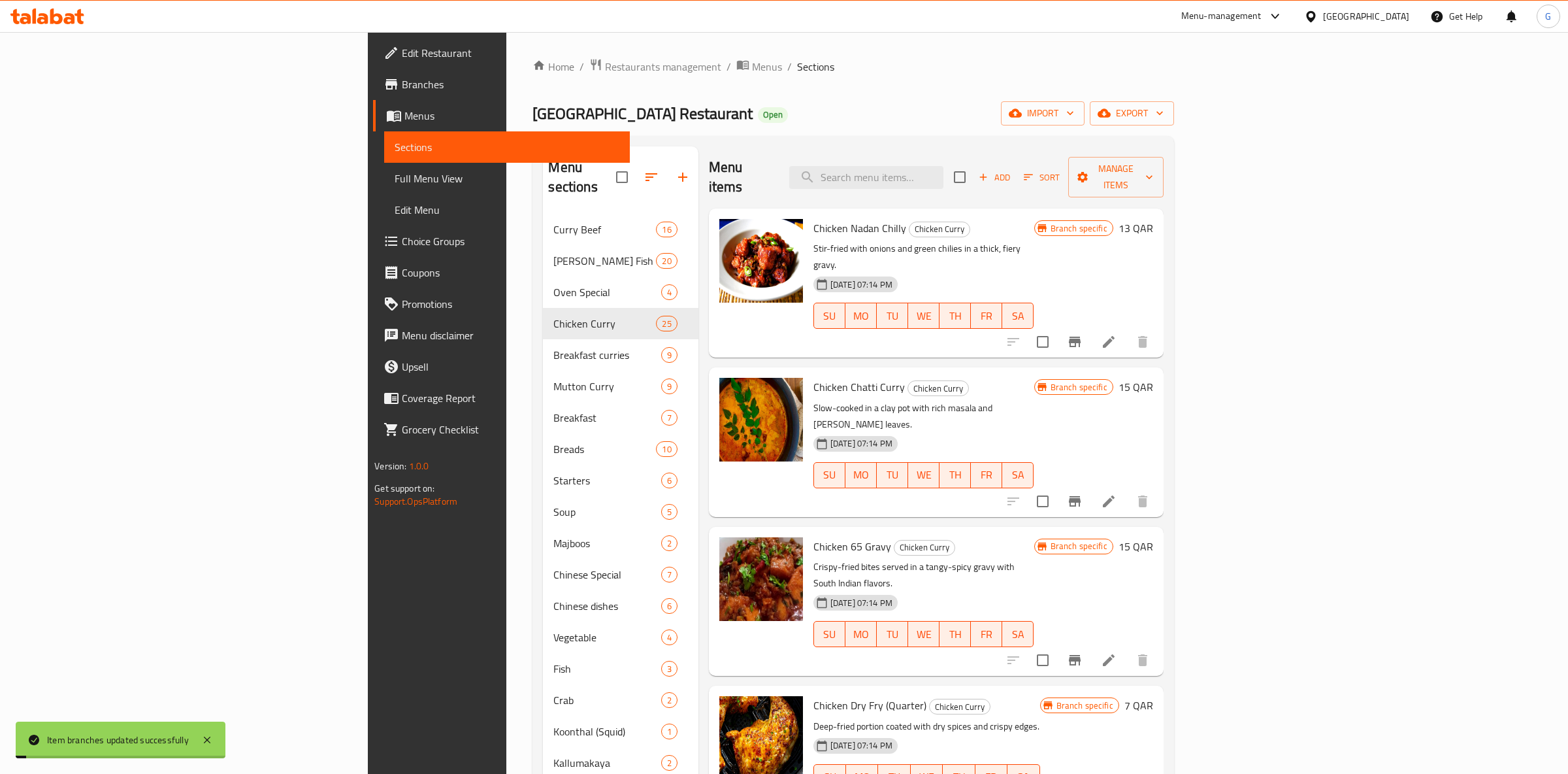
click at [1081, 496] on icon "Branch-specific-item" at bounding box center [1075, 501] width 12 height 10
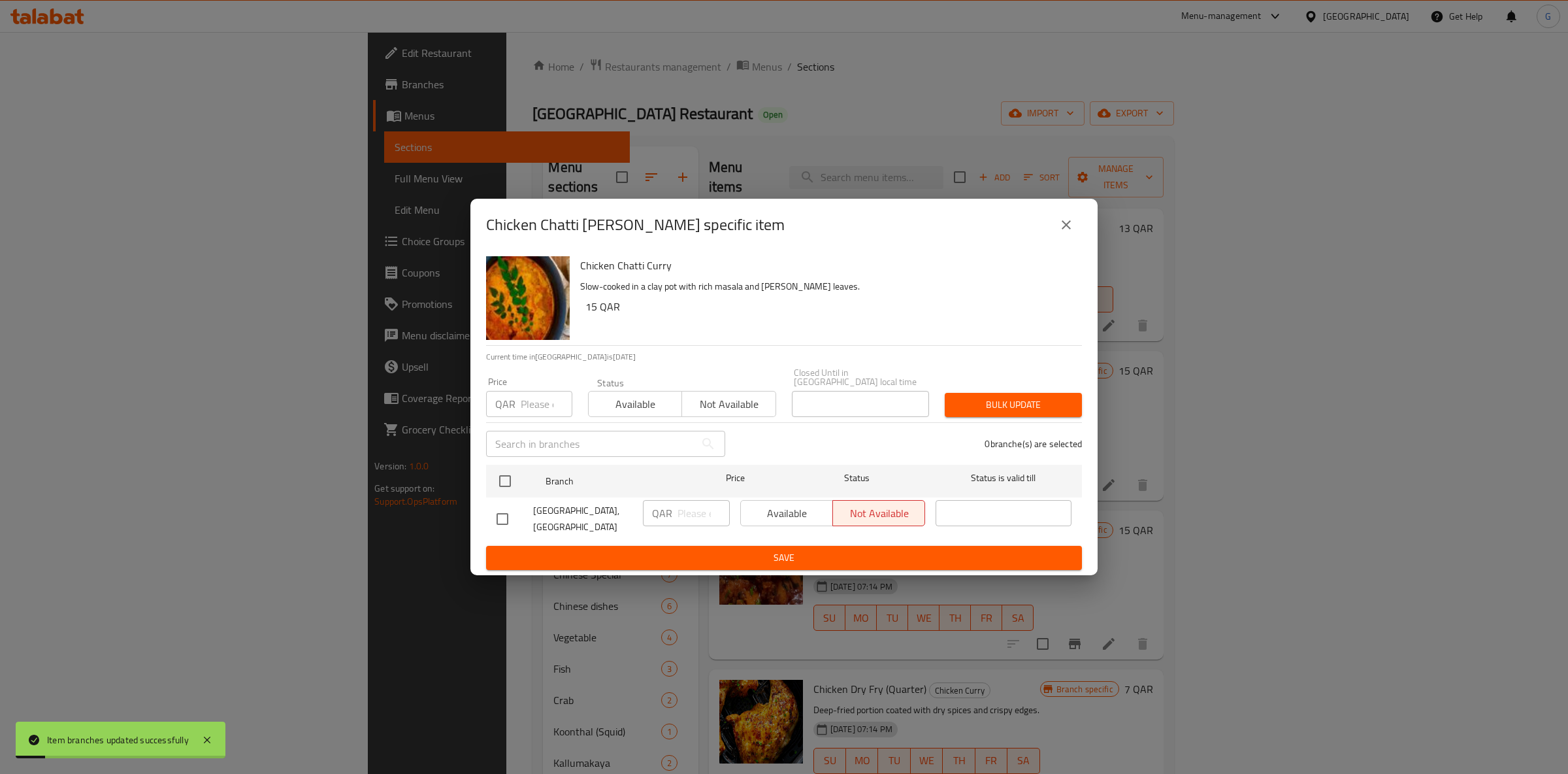
click at [644, 398] on span "Available" at bounding box center [635, 404] width 83 height 19
click at [796, 520] on div "Available Not available" at bounding box center [832, 513] width 185 height 26
click at [791, 513] on div "Available Not available" at bounding box center [832, 513] width 185 height 26
click at [516, 477] on input "checkbox" at bounding box center [505, 481] width 28 height 28
checkbox input "true"
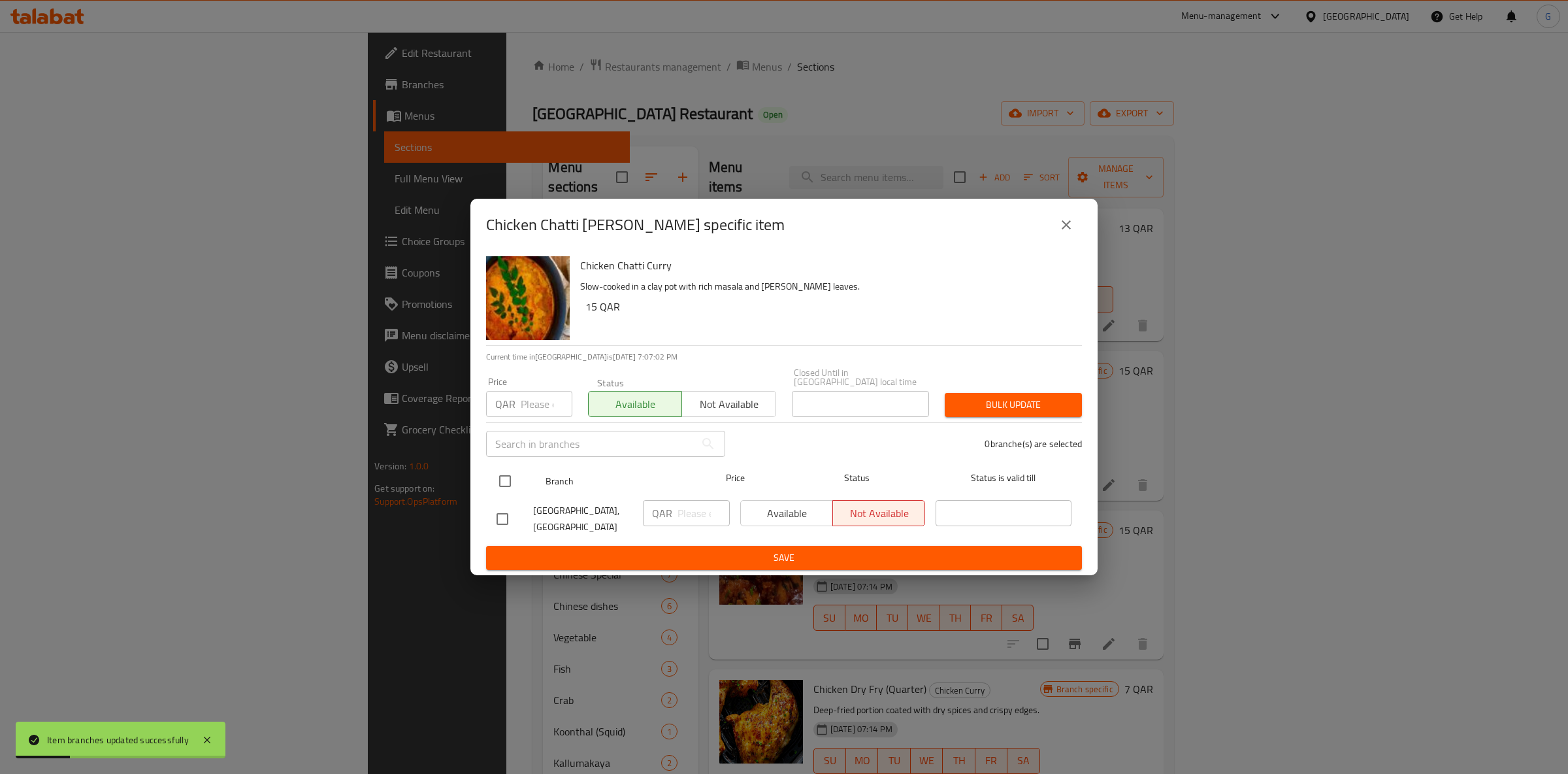
checkbox input "true"
click at [776, 513] on span "Available" at bounding box center [787, 513] width 82 height 19
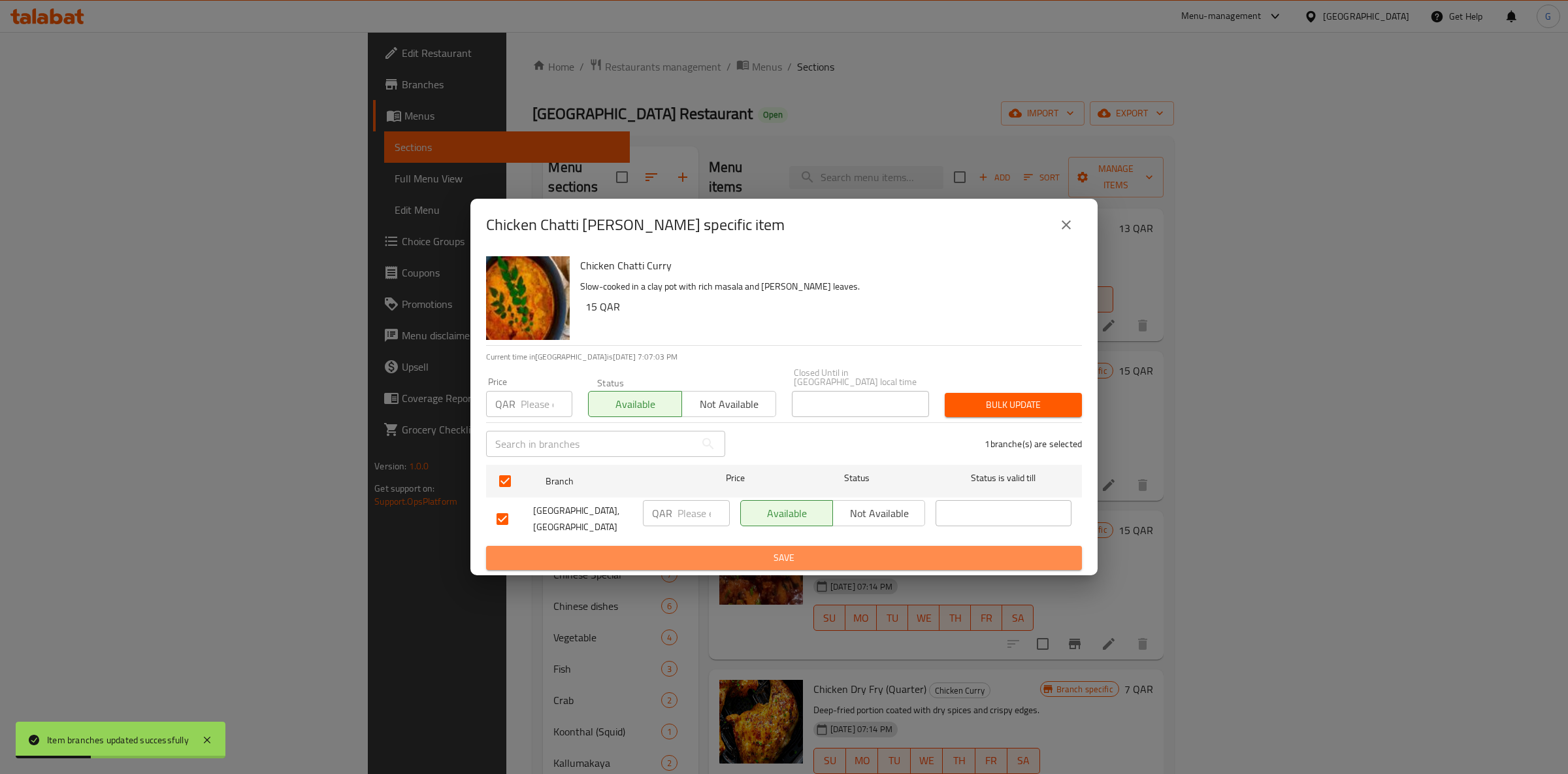
click at [781, 556] on span "Save" at bounding box center [784, 558] width 575 height 16
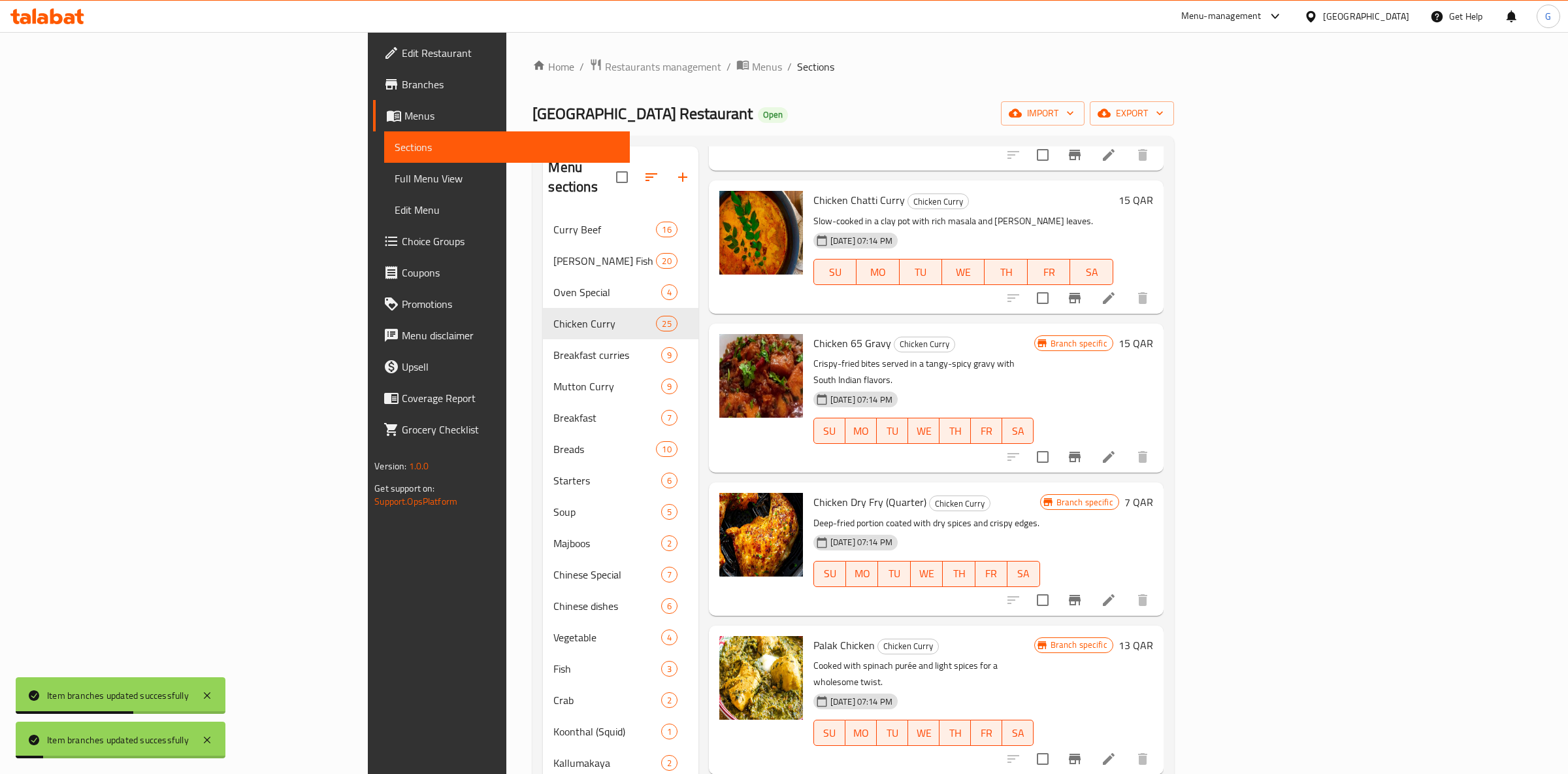
scroll to position [206, 0]
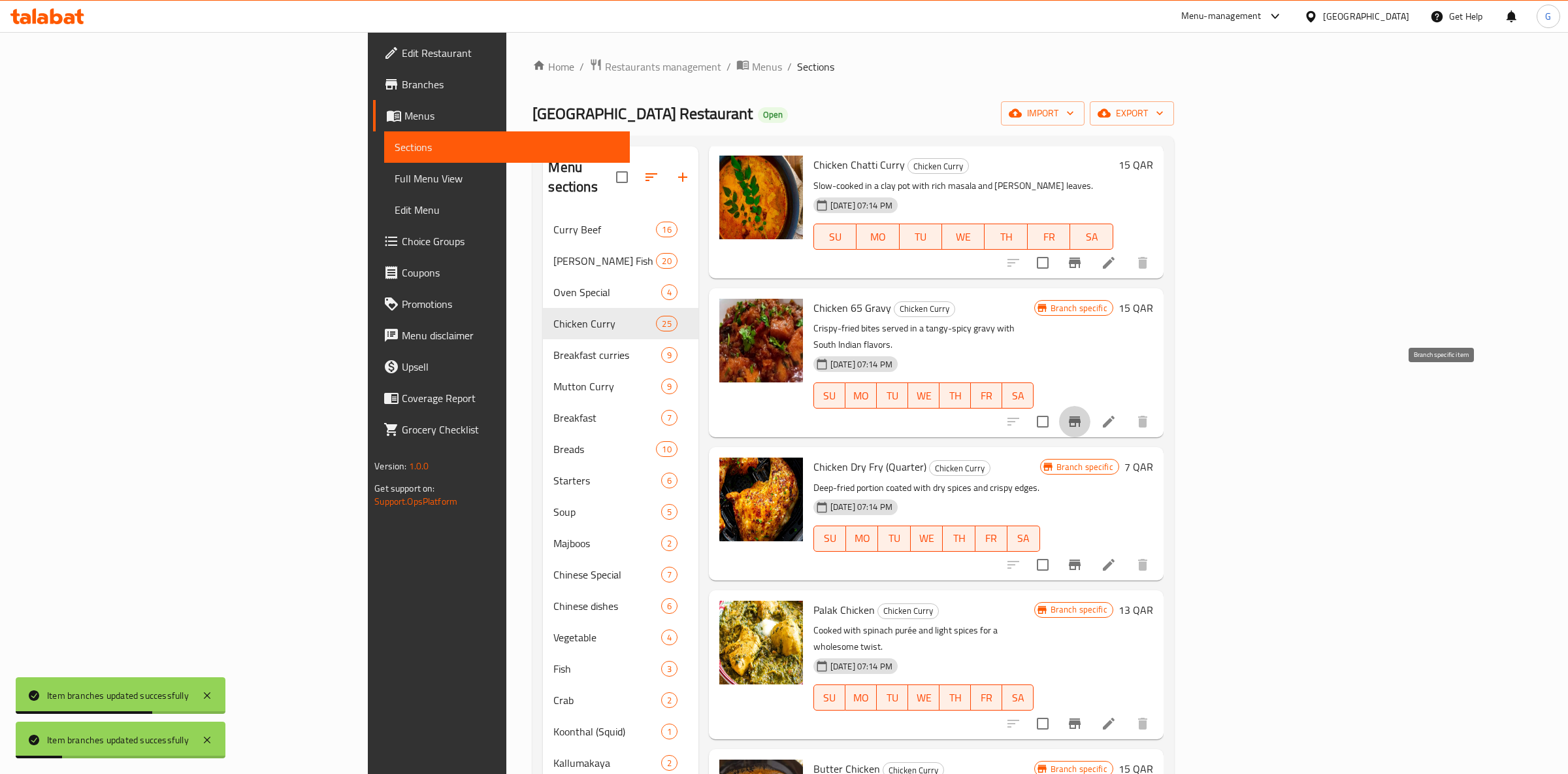
drag, startPoint x: 1442, startPoint y: 400, endPoint x: 1440, endPoint y: 389, distance: 11.2
click at [1091, 406] on button "Branch-specific-item" at bounding box center [1075, 421] width 31 height 31
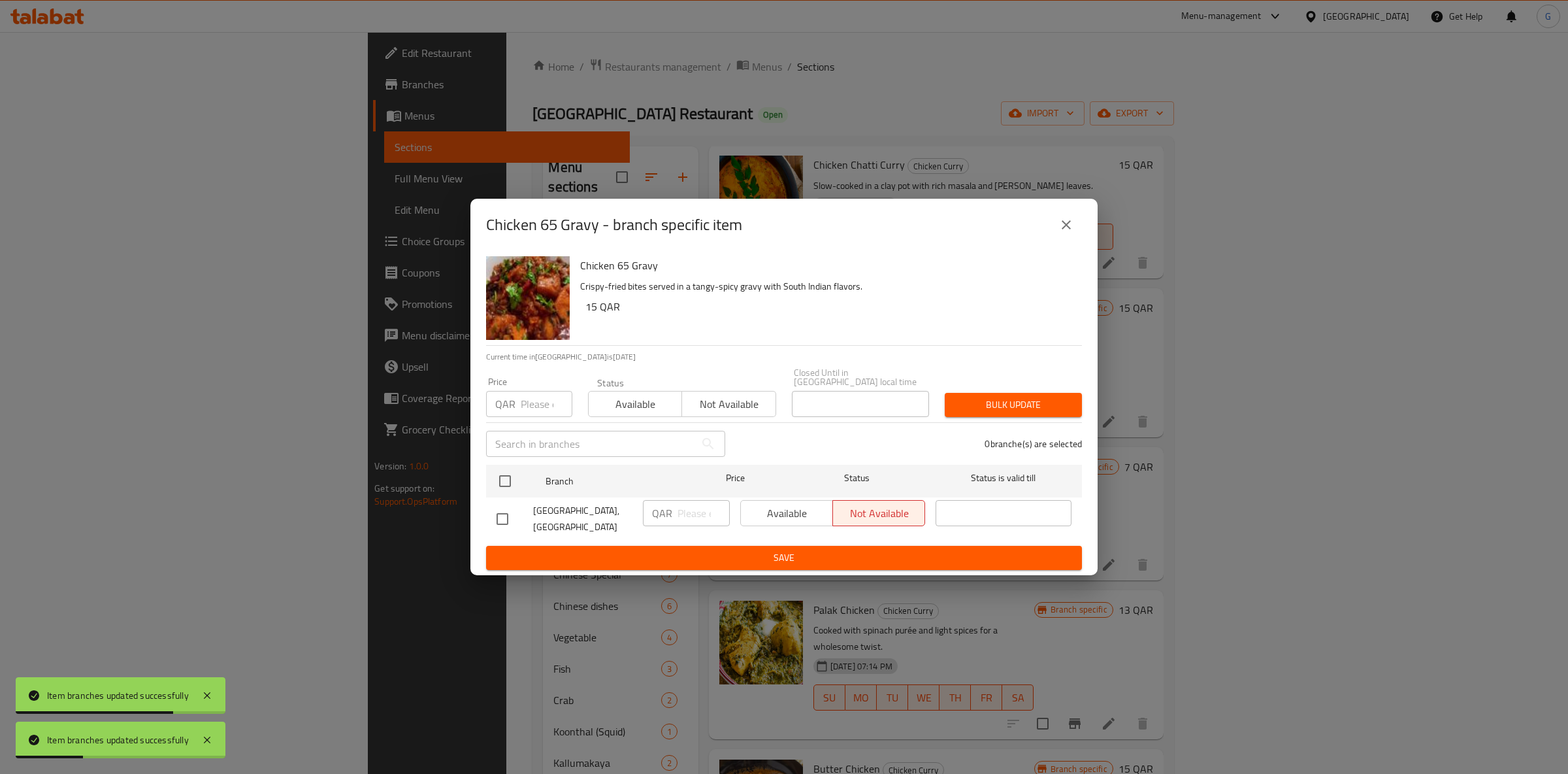
drag, startPoint x: 640, startPoint y: 424, endPoint x: 641, endPoint y: 417, distance: 7.1
click at [640, 423] on div "​" at bounding box center [605, 444] width 255 height 42
click at [646, 412] on div "Status Available Not available" at bounding box center [682, 398] width 204 height 55
click at [654, 404] on span "Available" at bounding box center [635, 404] width 83 height 19
click at [761, 503] on div "Available Not available" at bounding box center [832, 513] width 185 height 26
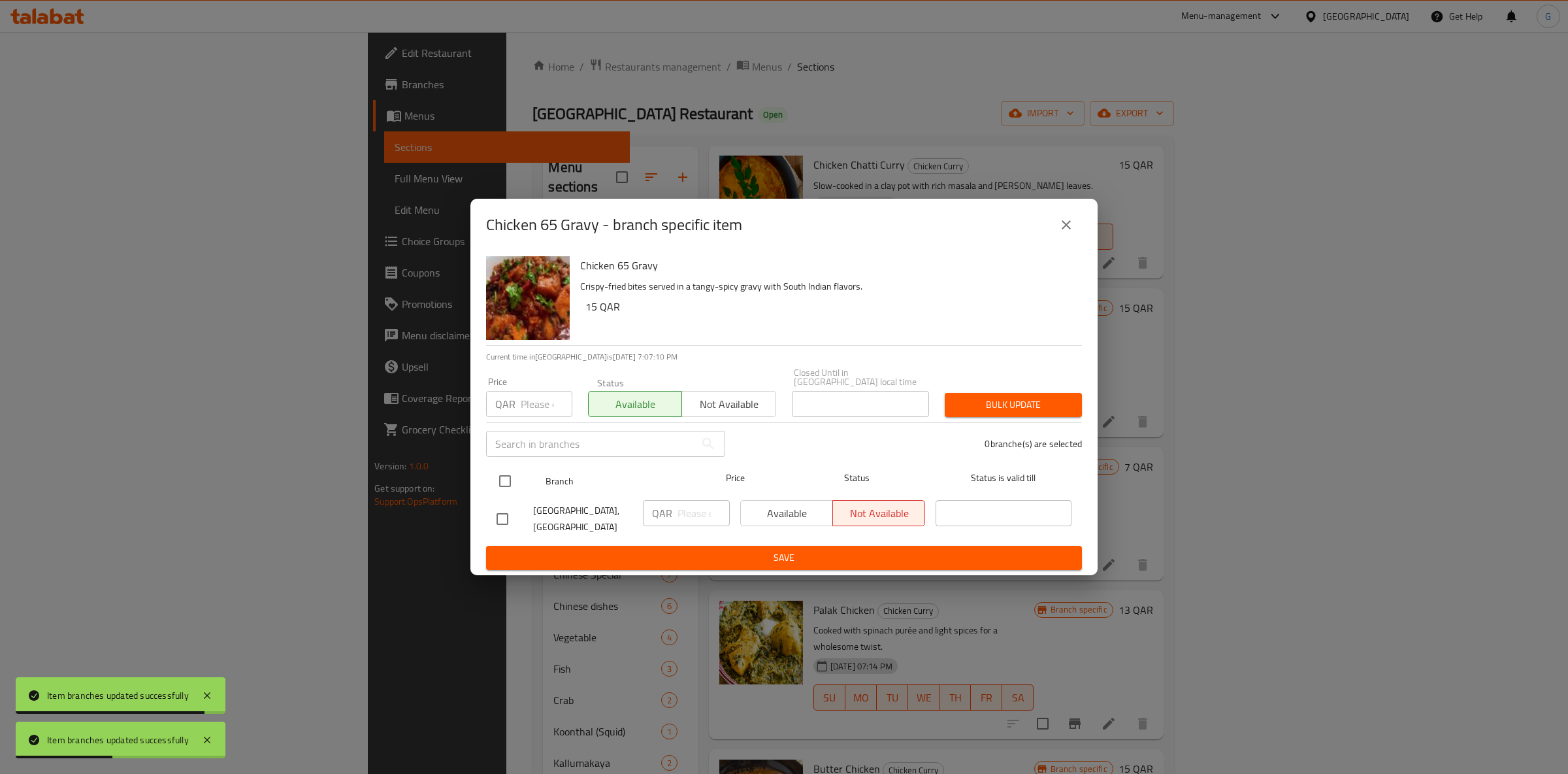
click at [552, 473] on span "Branch" at bounding box center [613, 481] width 136 height 16
click at [790, 506] on div "Available Not available" at bounding box center [832, 513] width 185 height 26
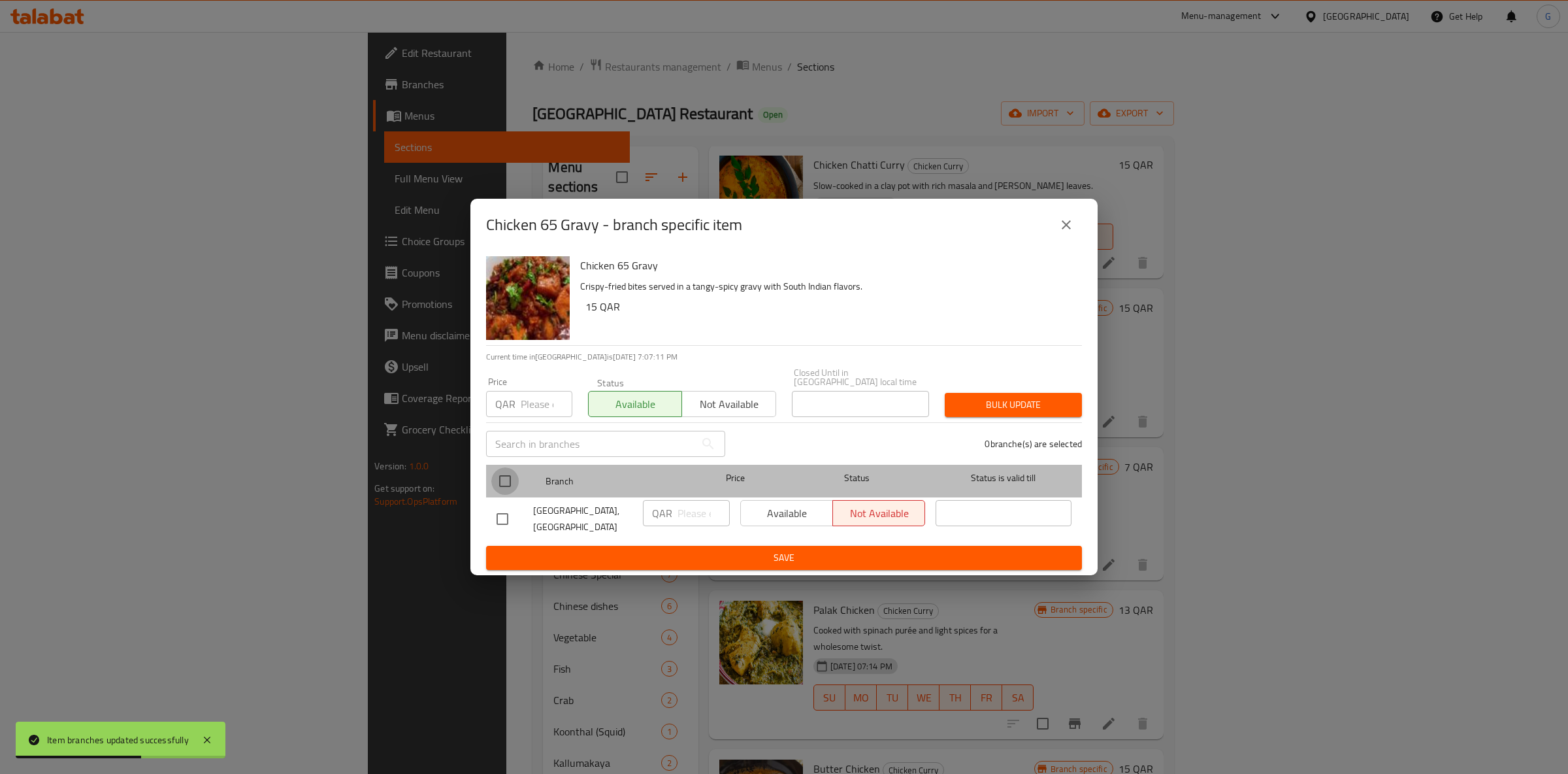
click at [502, 473] on input "checkbox" at bounding box center [505, 481] width 28 height 28
checkbox input "true"
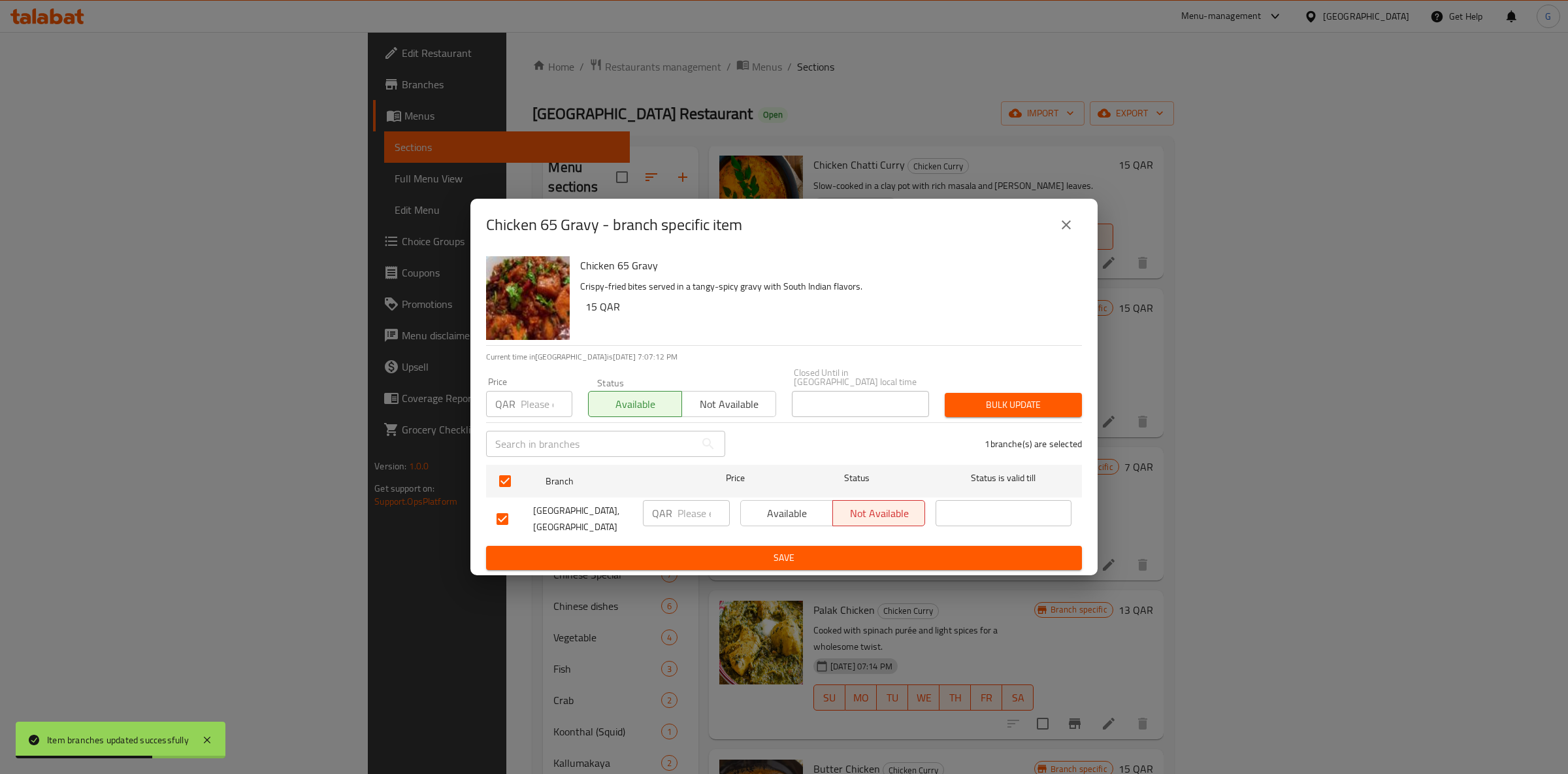
click at [804, 500] on button "Available" at bounding box center [787, 513] width 93 height 26
click at [813, 552] on span "Save" at bounding box center [784, 558] width 575 height 16
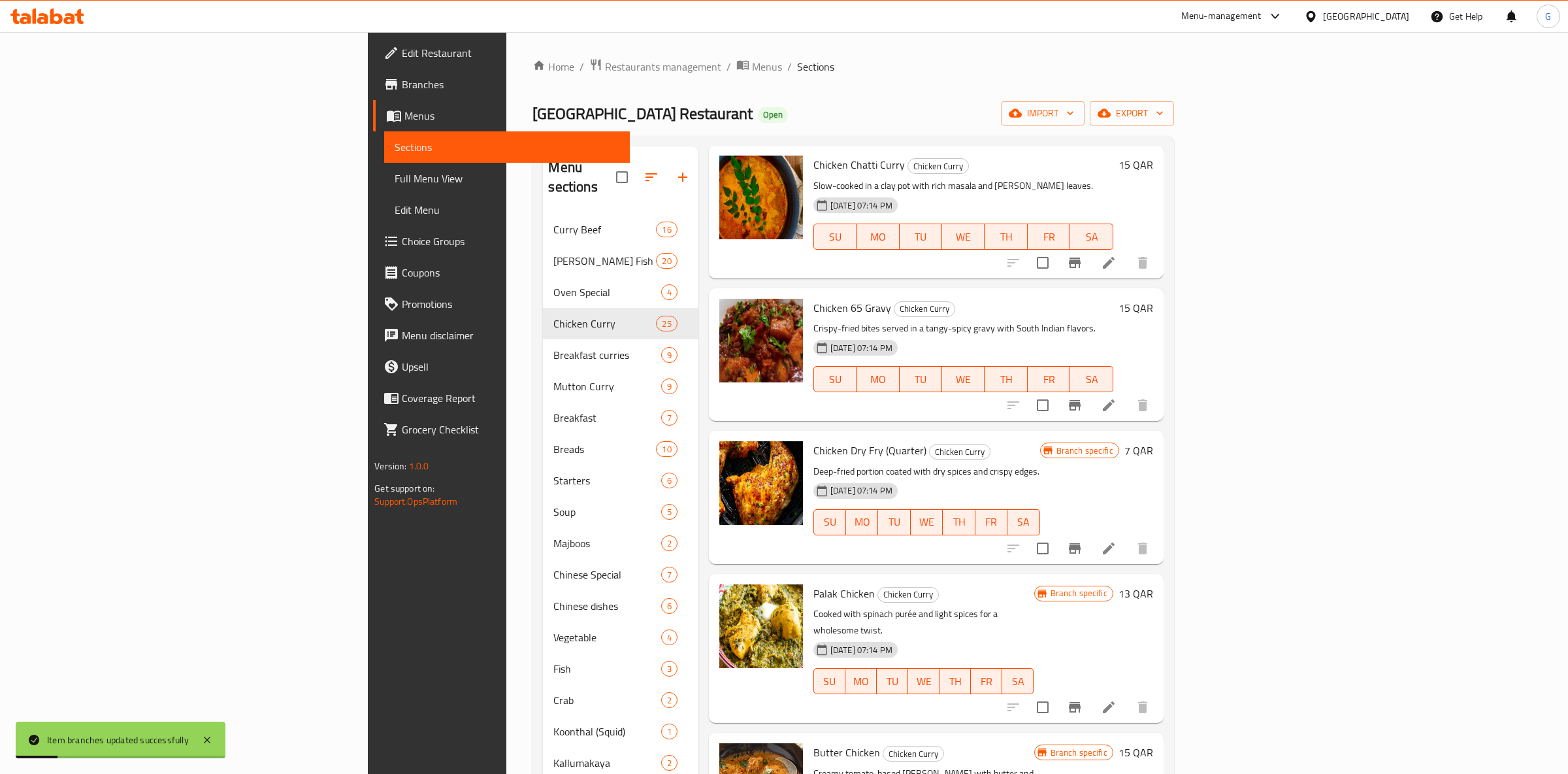
click at [1081, 543] on icon "Branch-specific-item" at bounding box center [1075, 549] width 12 height 10
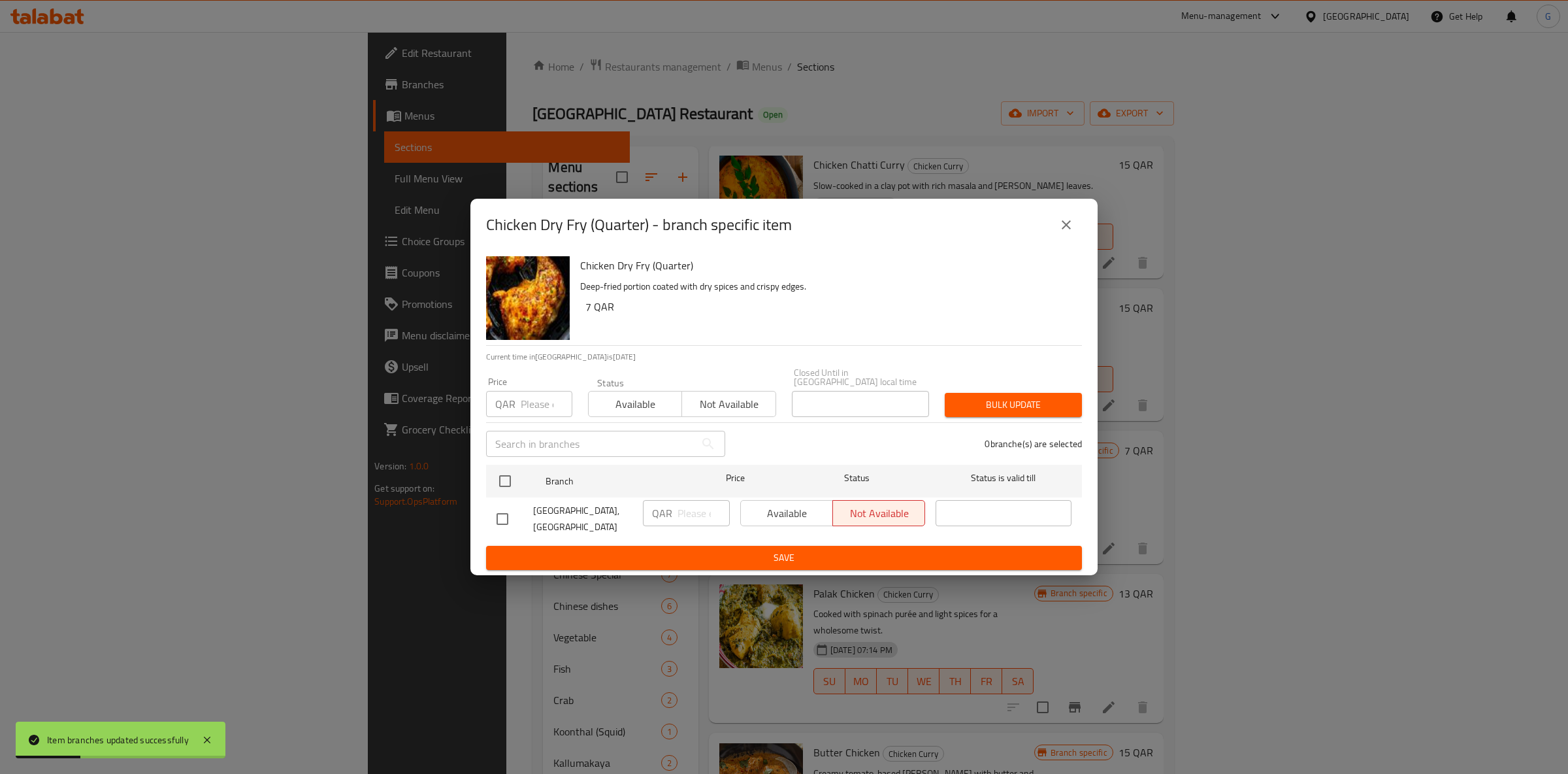
click at [629, 405] on span "Available" at bounding box center [635, 404] width 83 height 19
click at [513, 477] on input "checkbox" at bounding box center [505, 481] width 28 height 28
checkbox input "true"
click at [778, 513] on span "Available" at bounding box center [787, 513] width 82 height 19
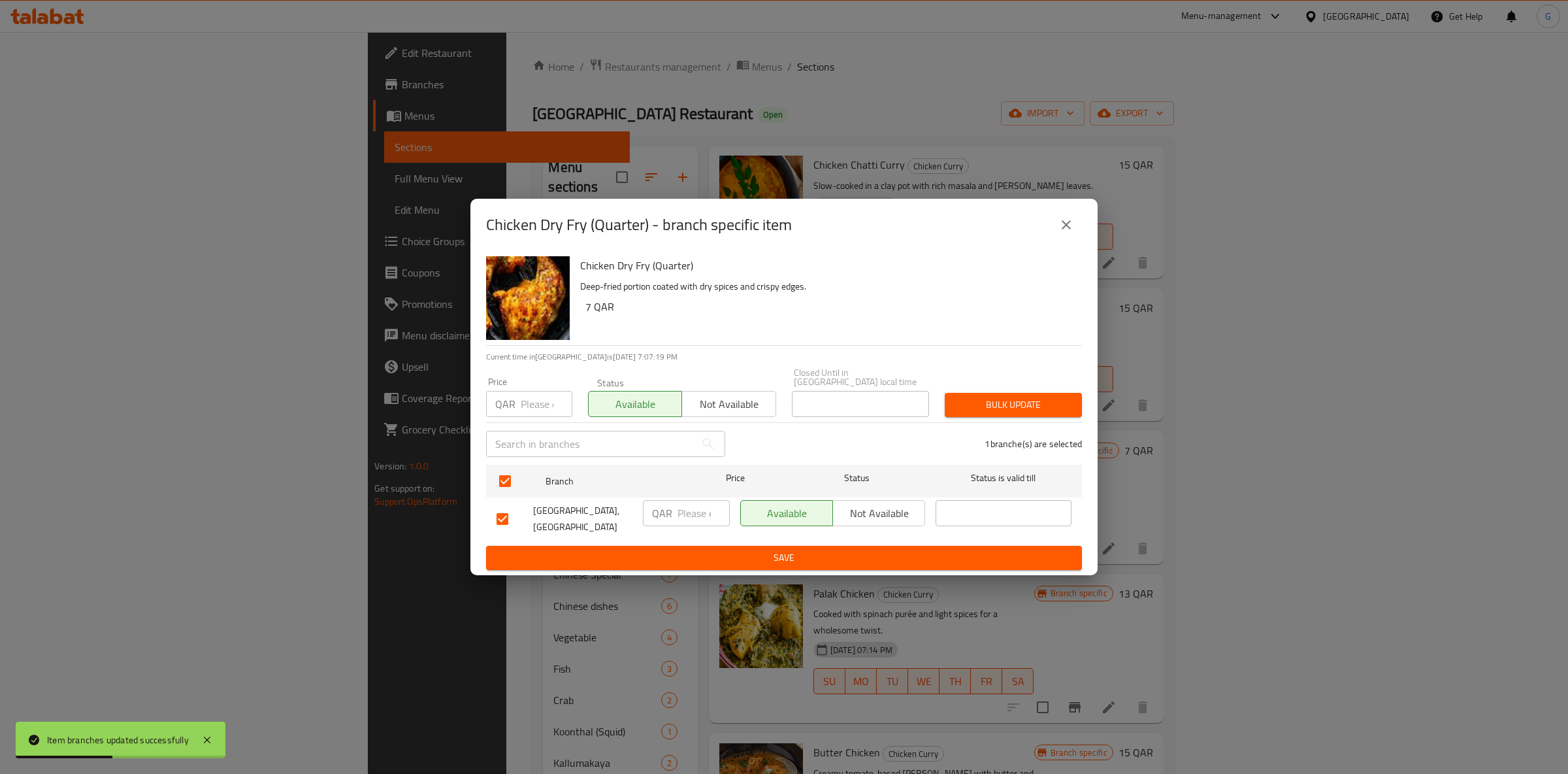
drag, startPoint x: 790, startPoint y: 550, endPoint x: 823, endPoint y: 549, distance: 33.0
click at [791, 552] on span "Save" at bounding box center [784, 558] width 575 height 16
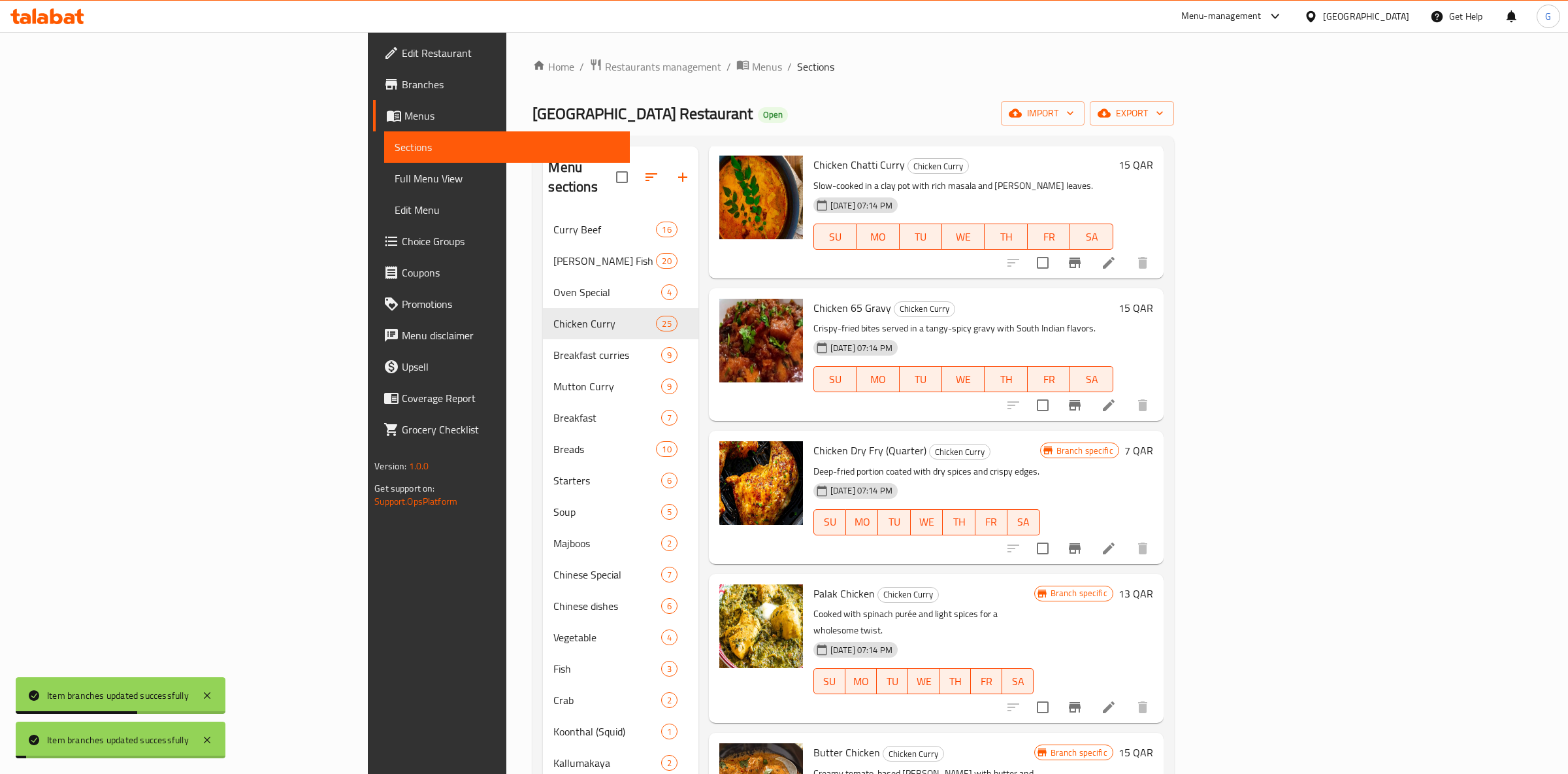
scroll to position [412, 0]
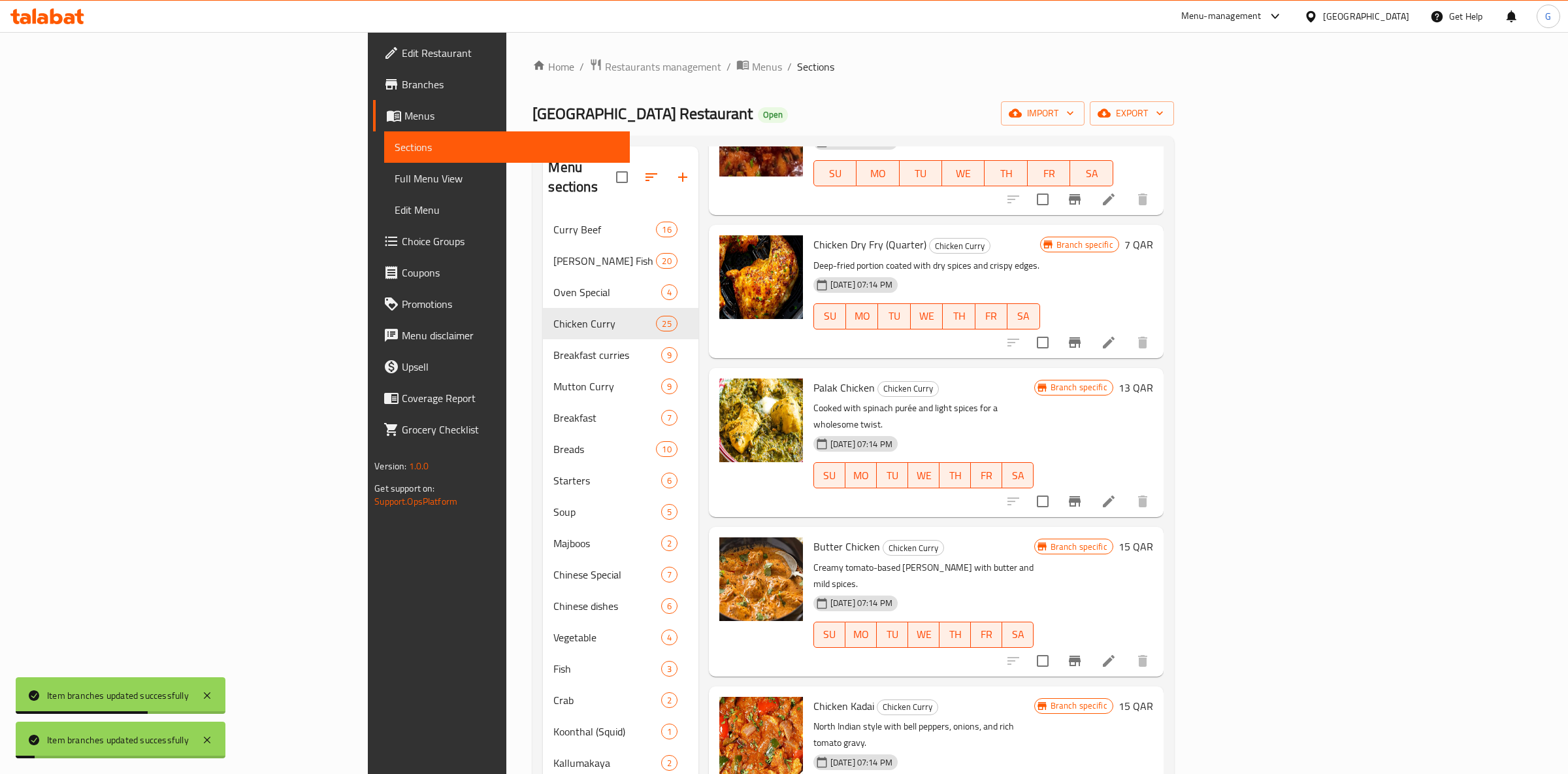
click at [1083, 493] on icon "Branch-specific-item" at bounding box center [1075, 501] width 16 height 16
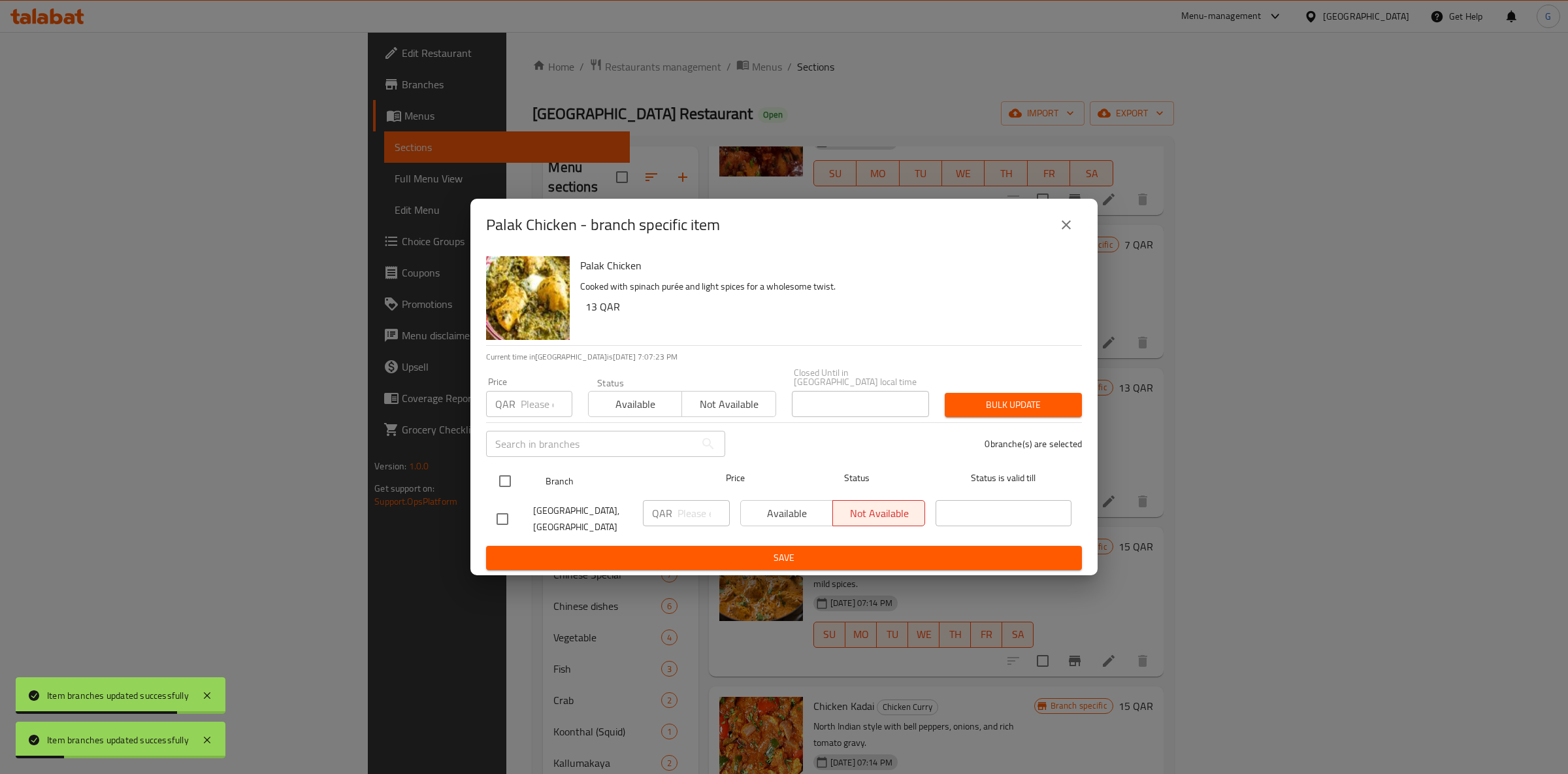
drag, startPoint x: 504, startPoint y: 483, endPoint x: 565, endPoint y: 480, distance: 61.1
click at [509, 480] on input "checkbox" at bounding box center [505, 481] width 28 height 28
checkbox input "true"
click at [804, 500] on button "Available" at bounding box center [787, 513] width 93 height 26
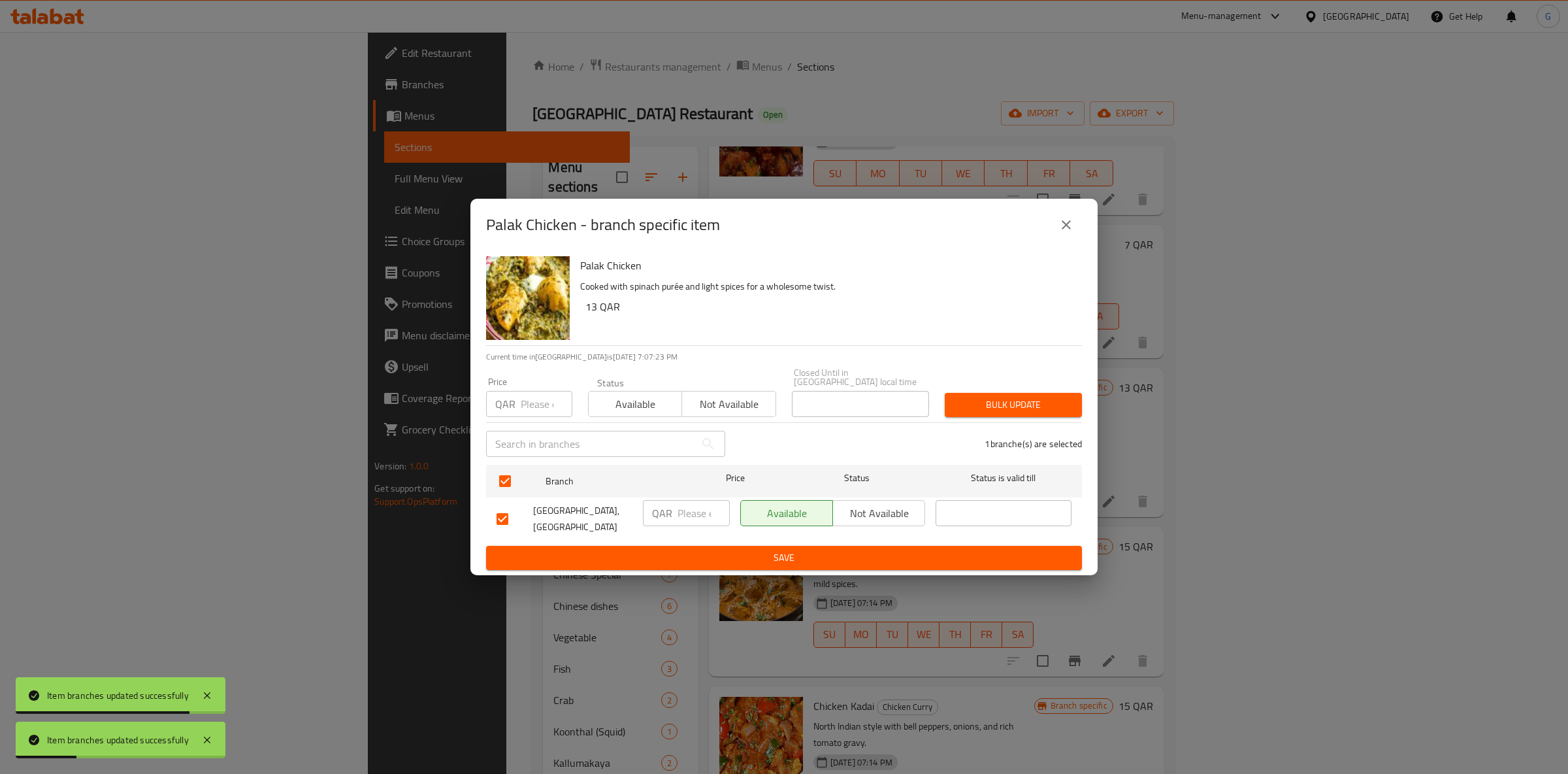
click at [789, 506] on span "Available" at bounding box center [787, 513] width 82 height 19
click at [665, 409] on button "Available" at bounding box center [635, 404] width 94 height 26
click at [784, 550] on span "Save" at bounding box center [784, 558] width 575 height 16
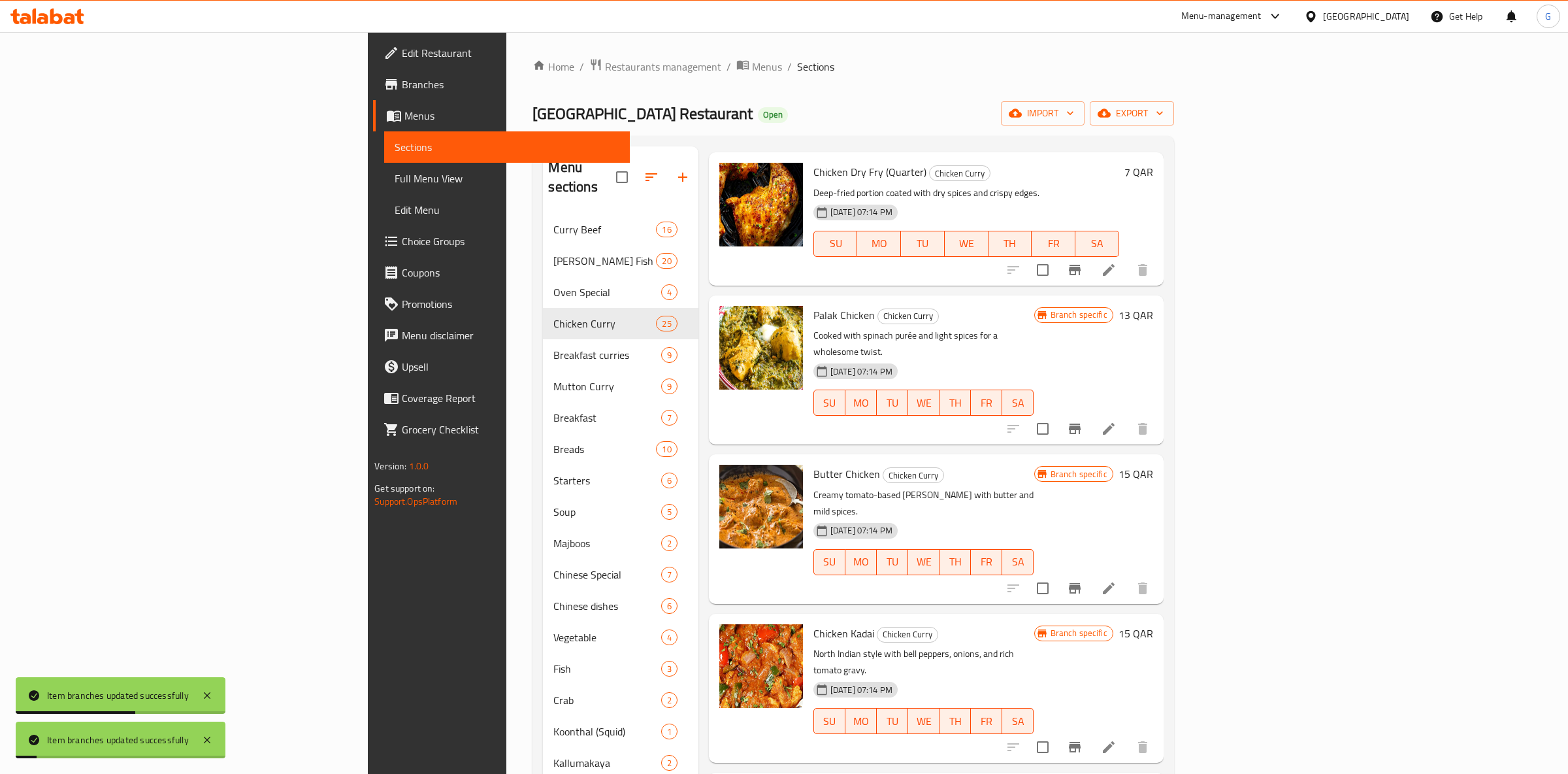
scroll to position [514, 0]
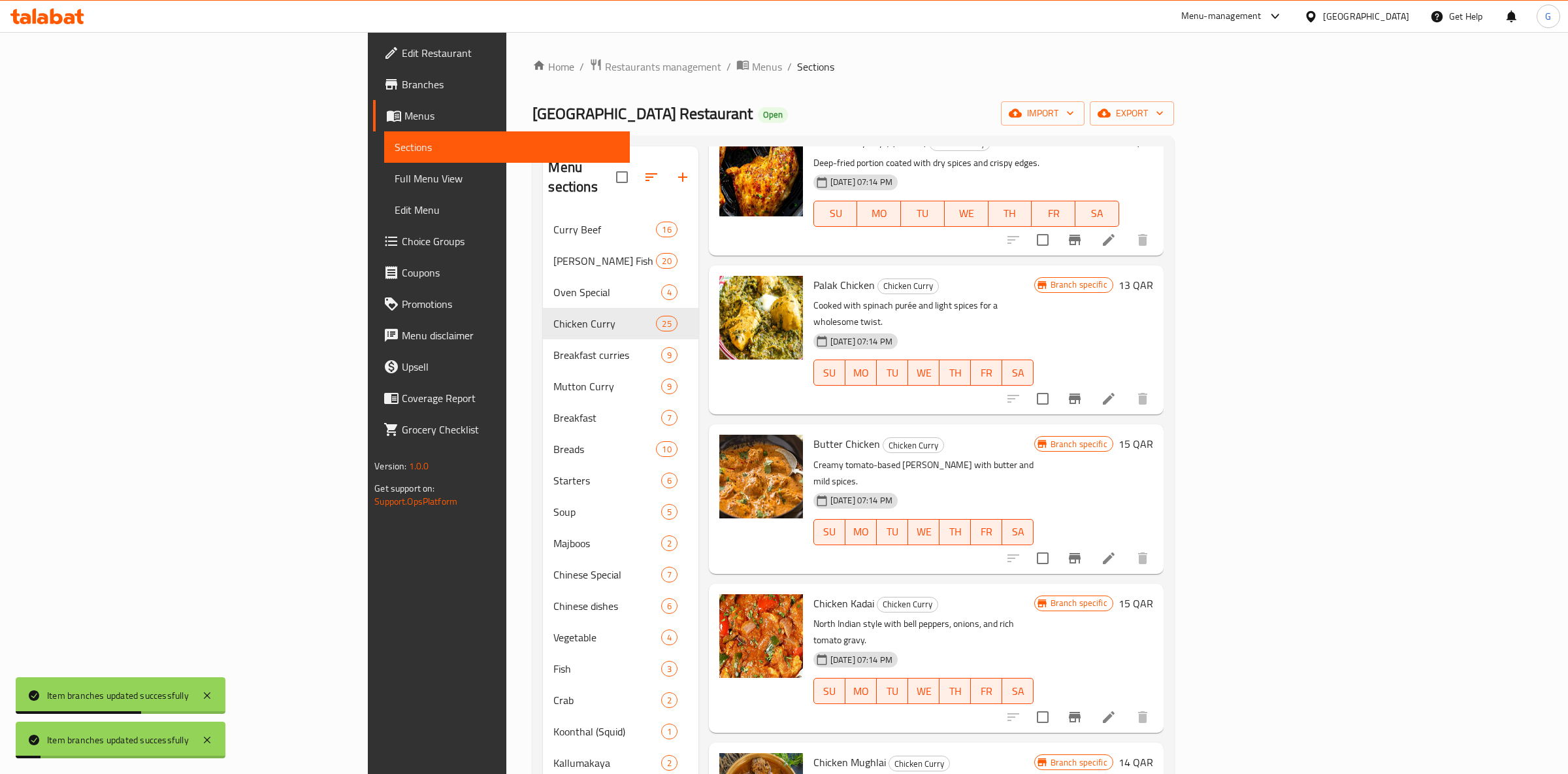
click at [1081, 553] on icon "Branch-specific-item" at bounding box center [1075, 558] width 12 height 10
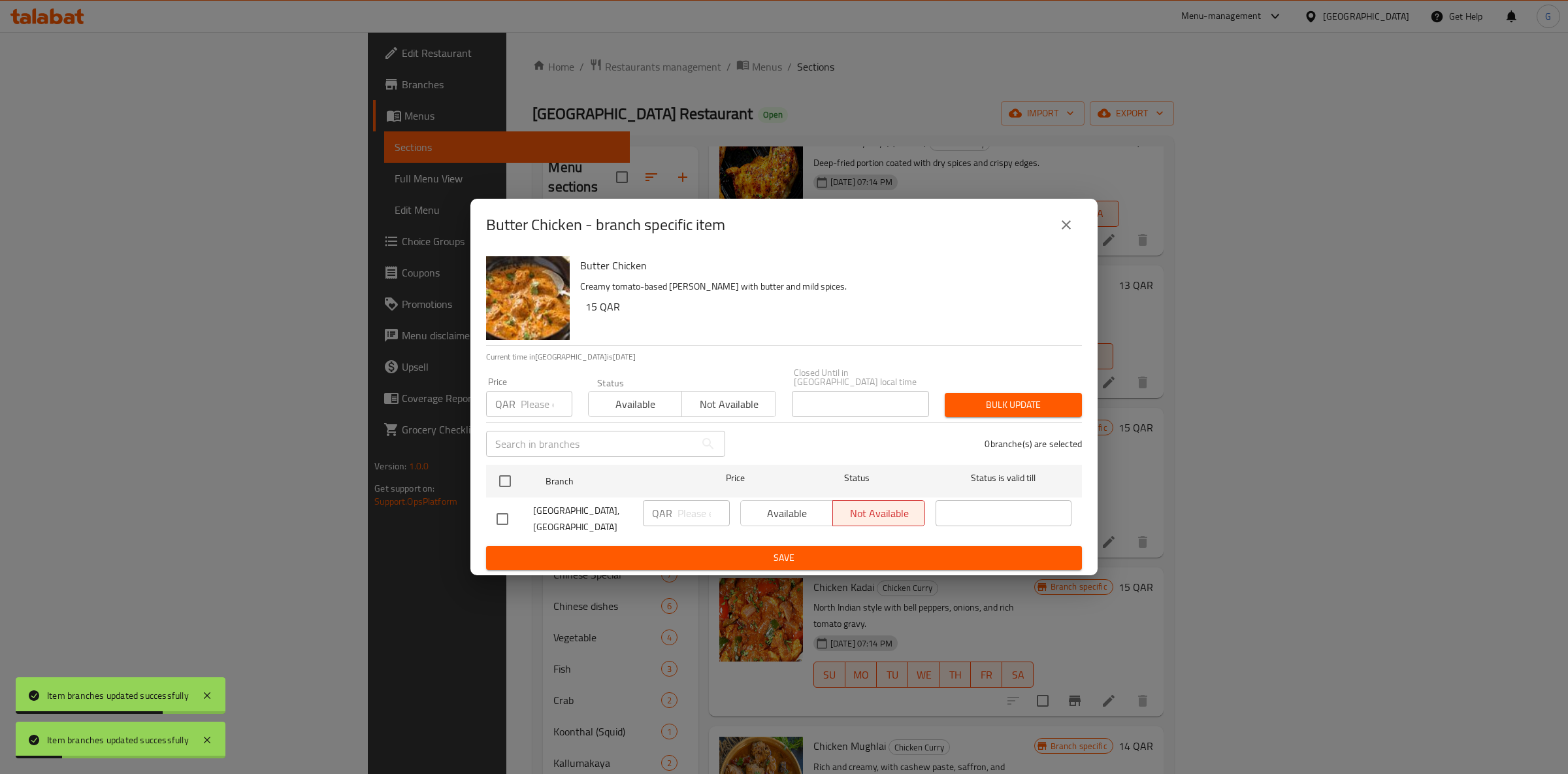
click at [639, 405] on span "Available" at bounding box center [635, 404] width 83 height 19
click at [508, 471] on input "checkbox" at bounding box center [505, 481] width 28 height 28
checkbox input "true"
click at [760, 504] on span "Available" at bounding box center [787, 513] width 82 height 19
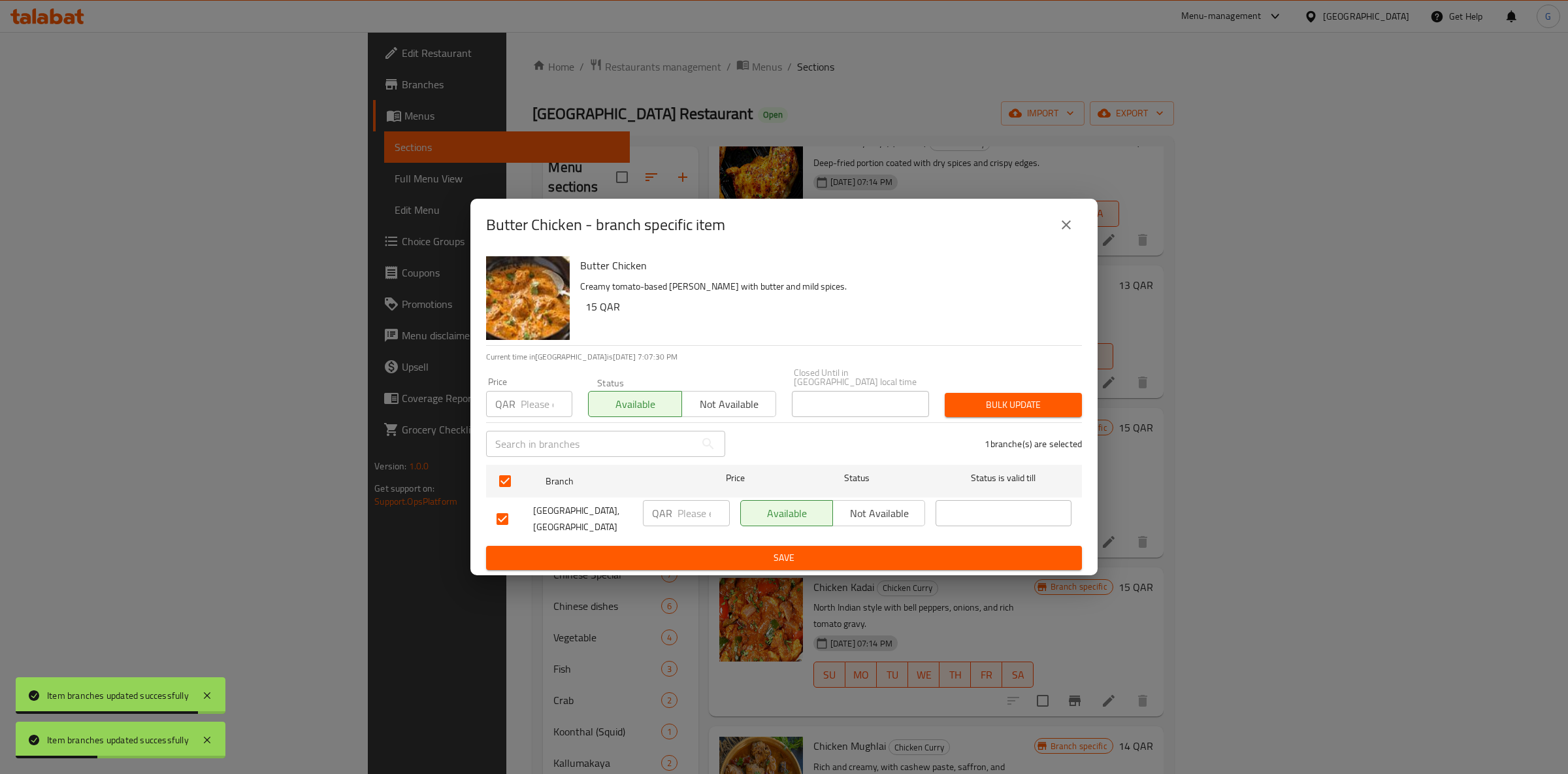
click at [801, 556] on span "Save" at bounding box center [784, 558] width 575 height 16
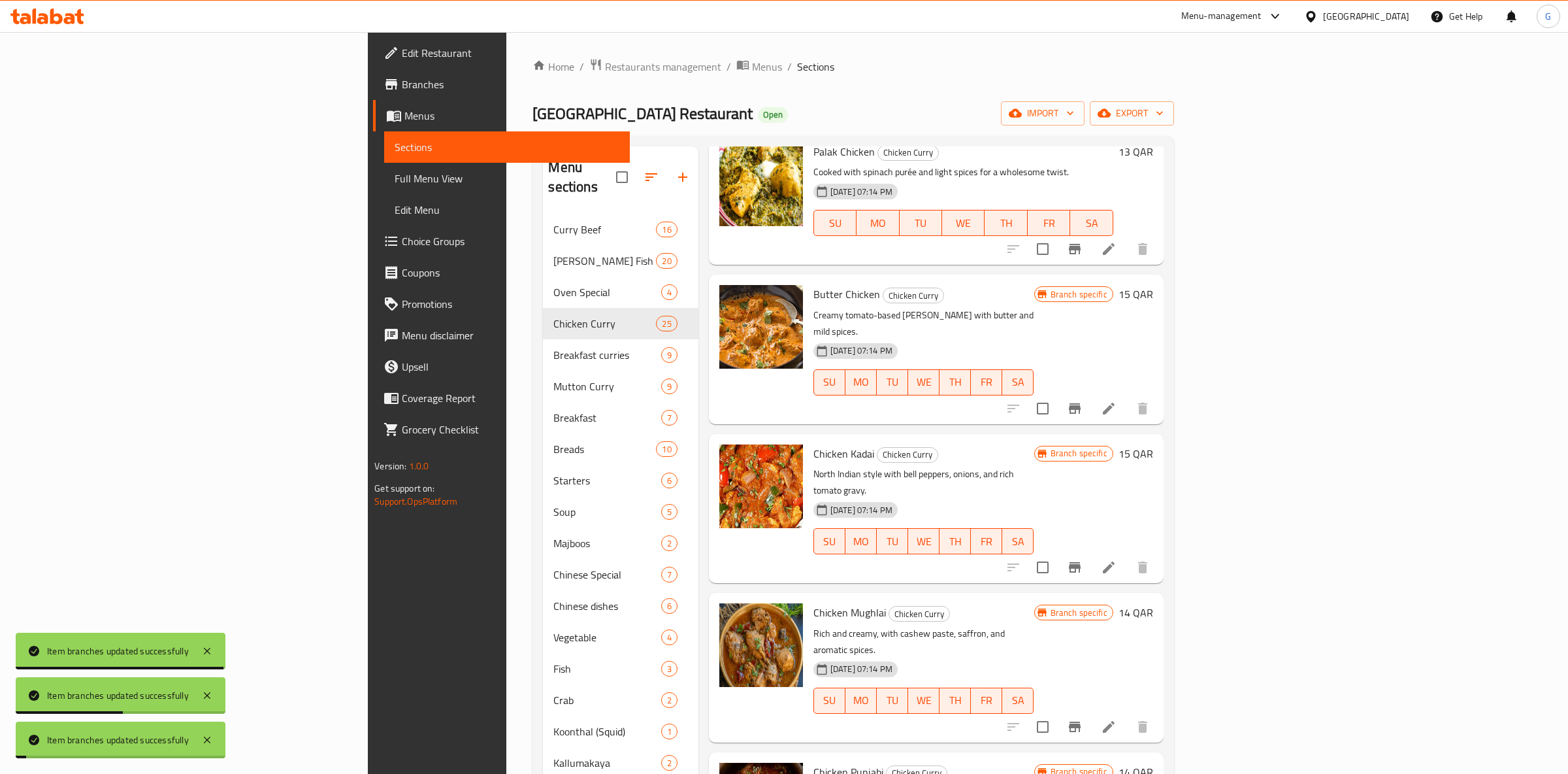
scroll to position [720, 0]
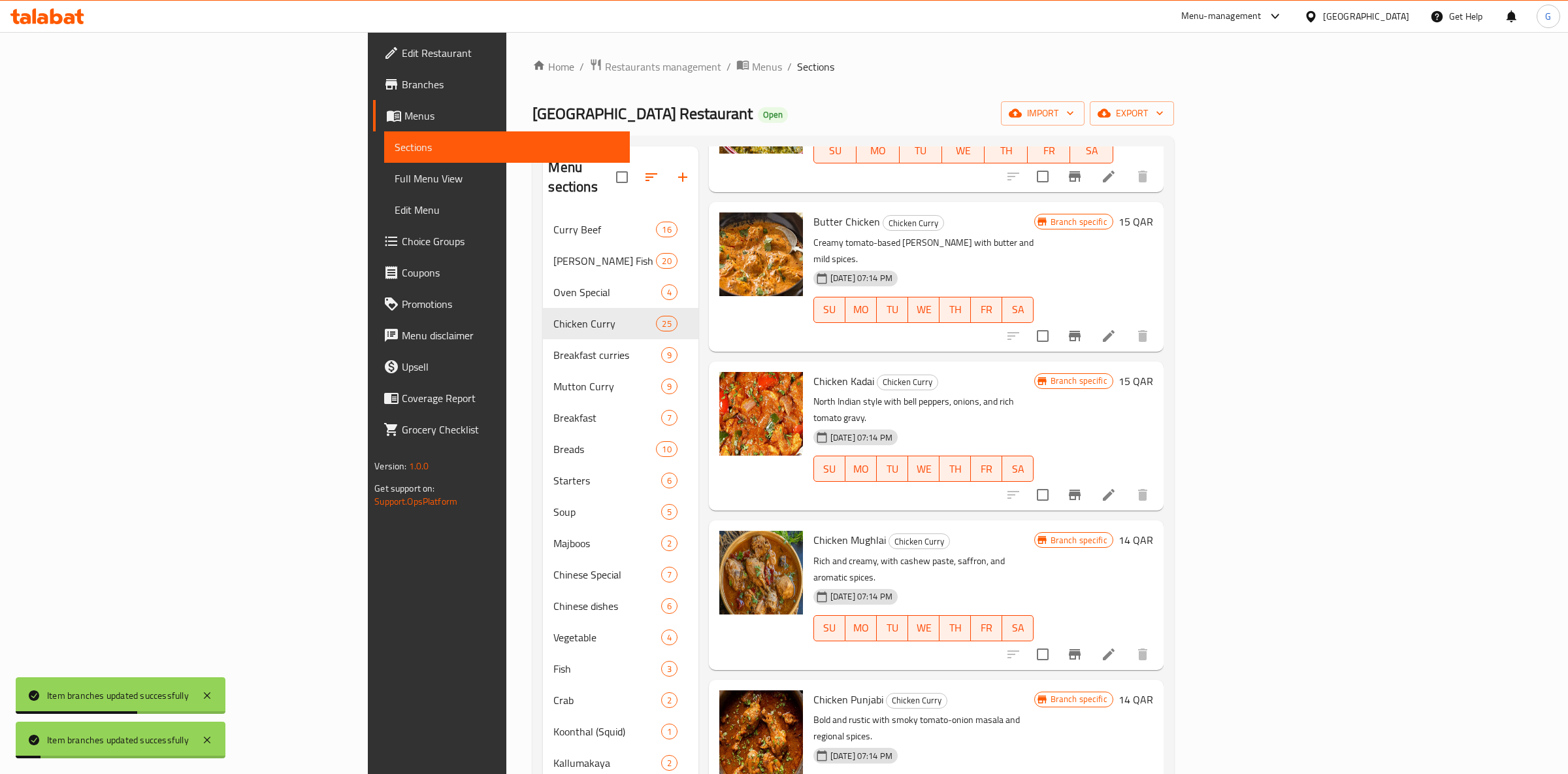
click at [1091, 479] on button "Branch-specific-item" at bounding box center [1075, 495] width 31 height 31
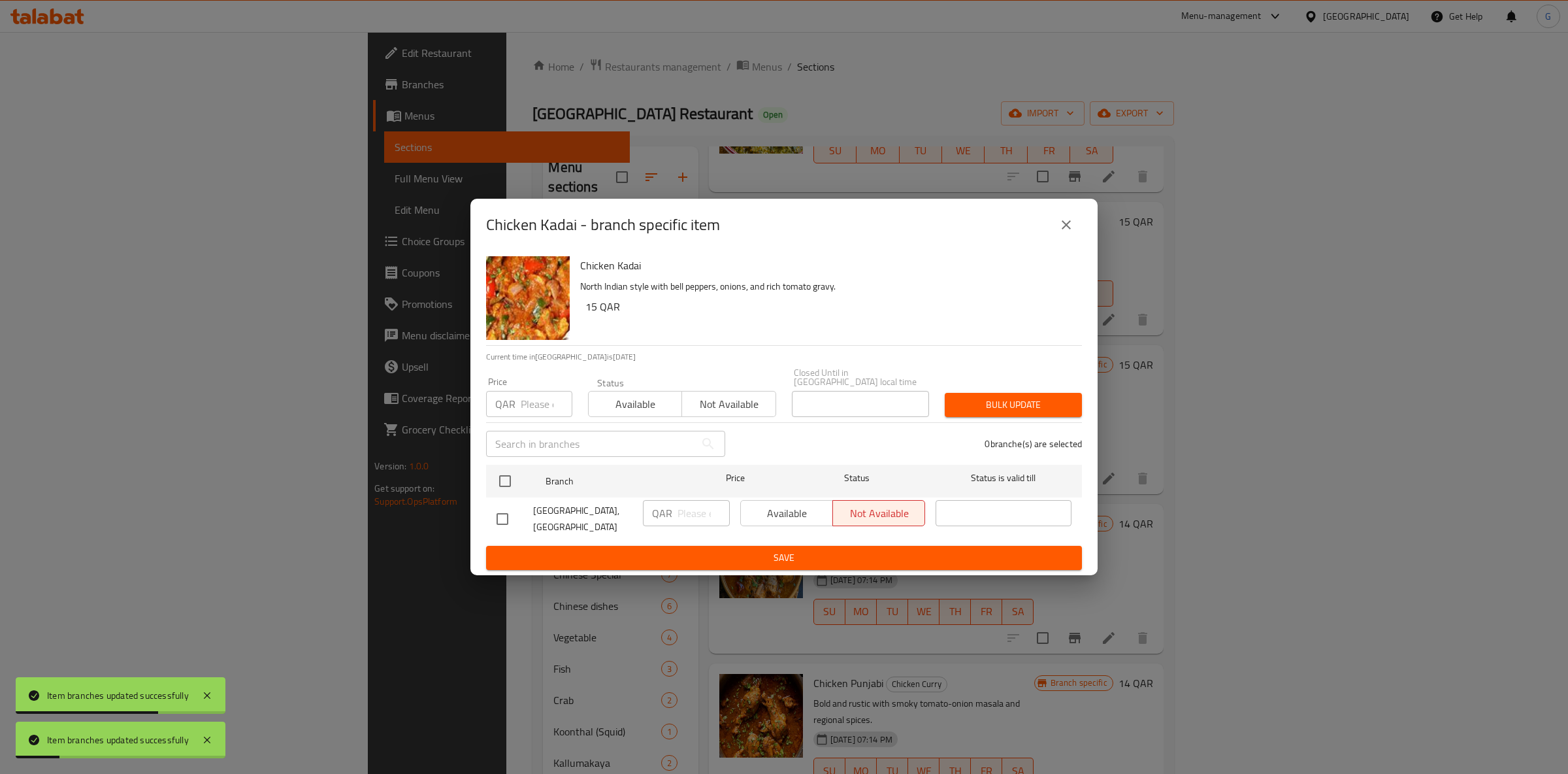
click at [665, 401] on span "Available" at bounding box center [635, 404] width 83 height 19
click at [762, 500] on div "Available Not available" at bounding box center [832, 513] width 185 height 26
drag, startPoint x: 549, startPoint y: 473, endPoint x: 616, endPoint y: 481, distance: 67.5
click at [549, 473] on span "Branch" at bounding box center [613, 481] width 136 height 16
drag, startPoint x: 509, startPoint y: 483, endPoint x: 564, endPoint y: 497, distance: 56.8
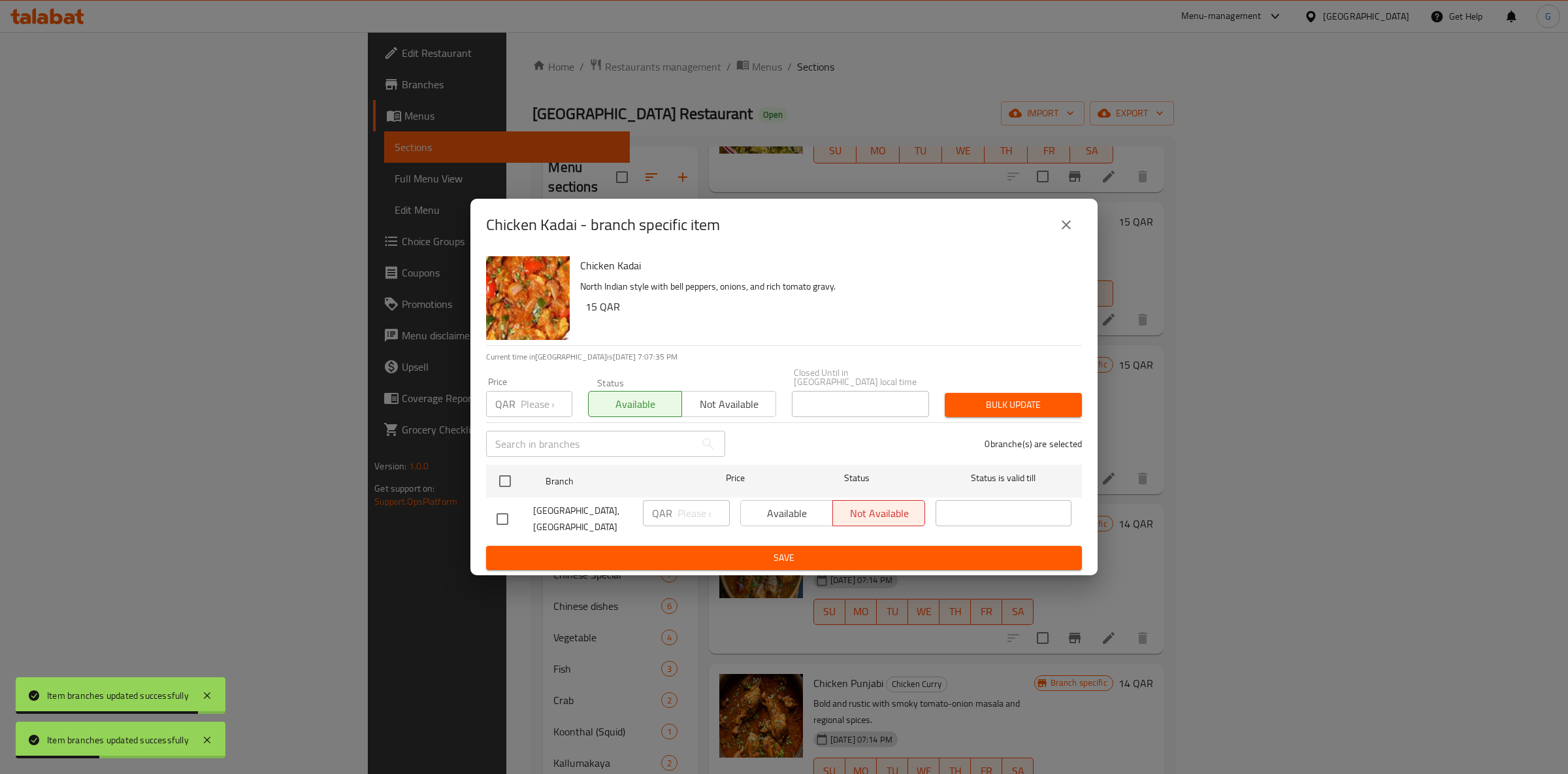
click at [510, 481] on input "checkbox" at bounding box center [505, 481] width 28 height 28
checkbox input "true"
click at [789, 506] on span "Available" at bounding box center [787, 513] width 82 height 19
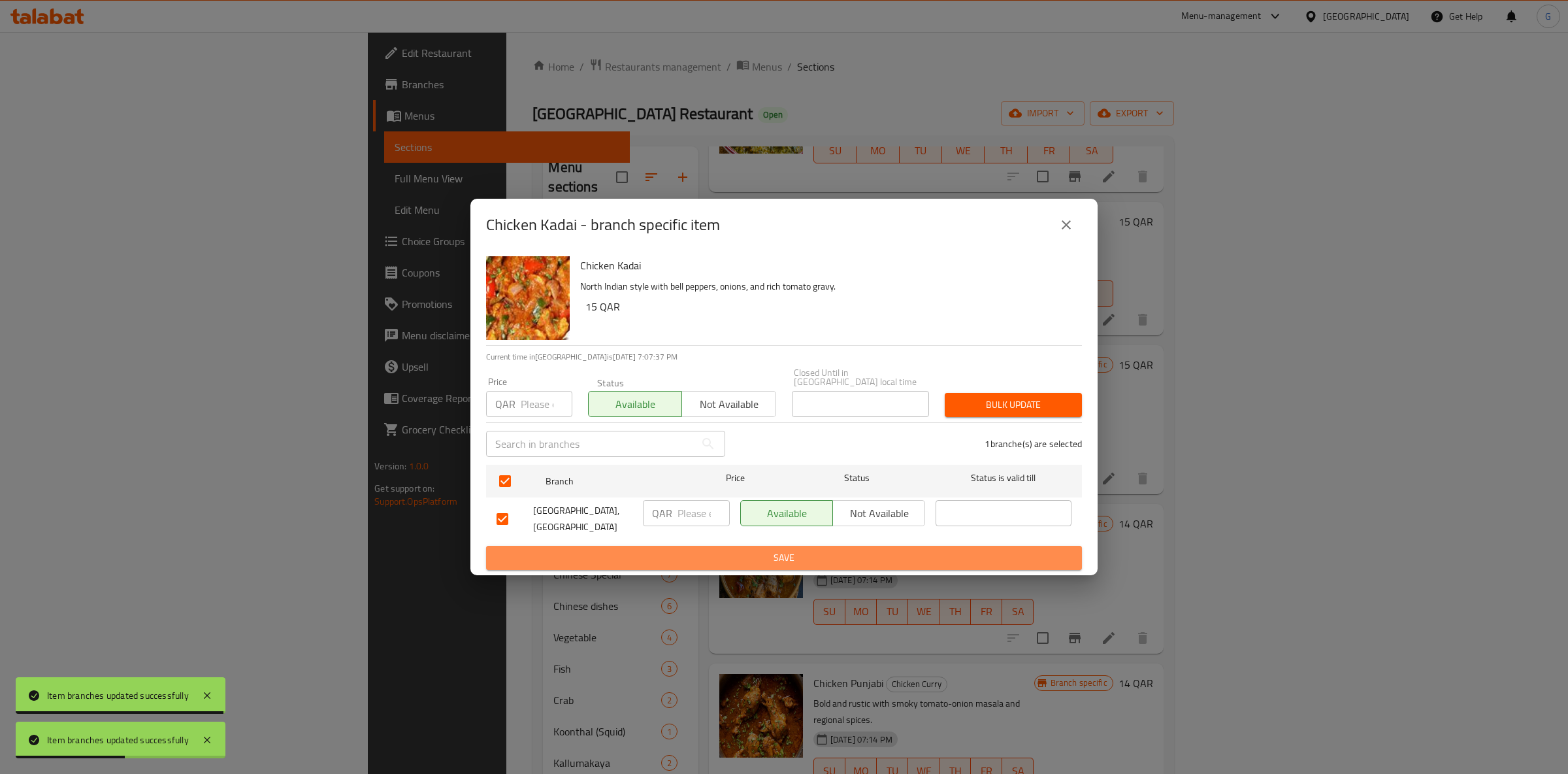
click at [796, 550] on span "Save" at bounding box center [784, 558] width 575 height 16
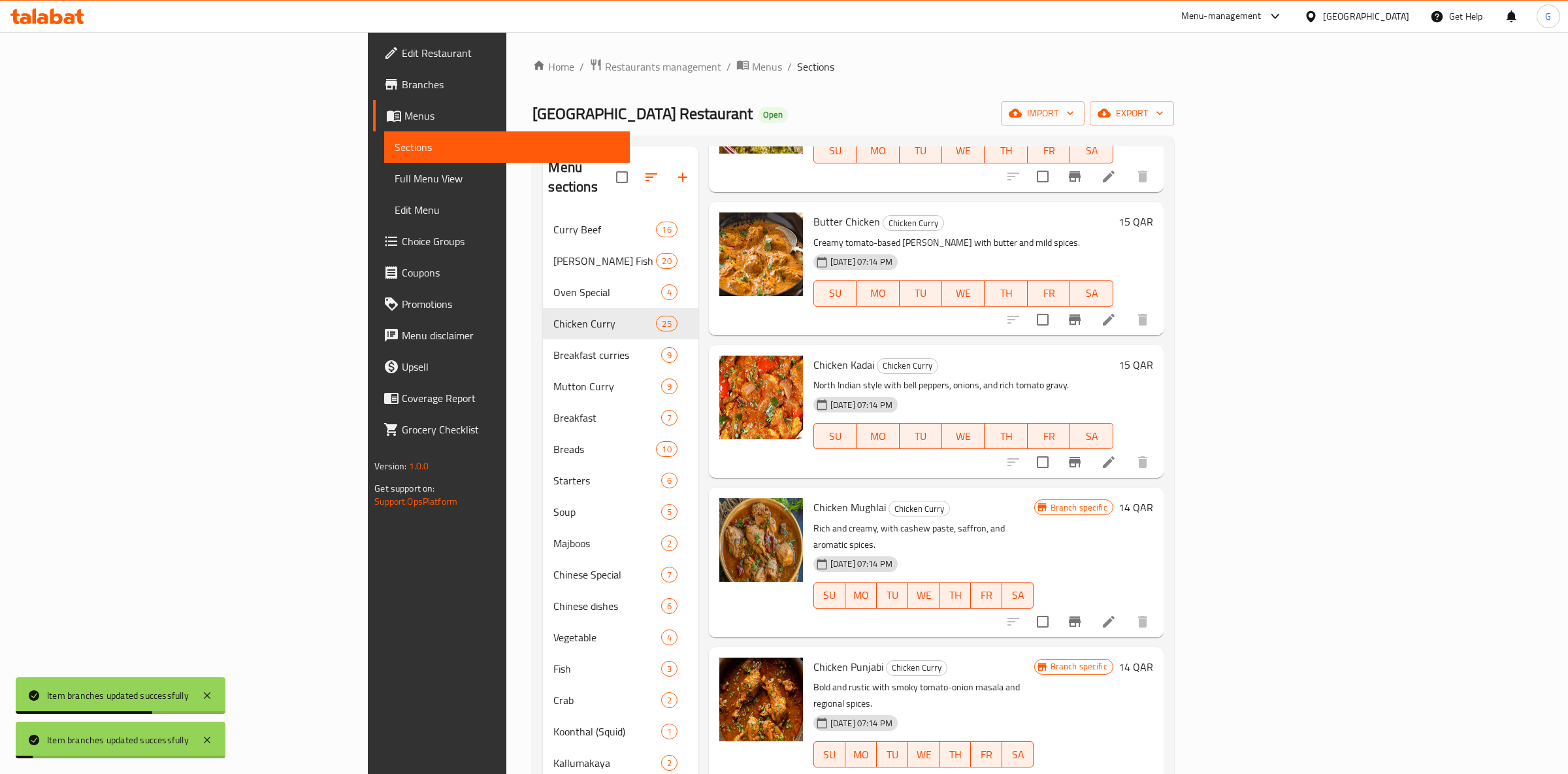
scroll to position [824, 0]
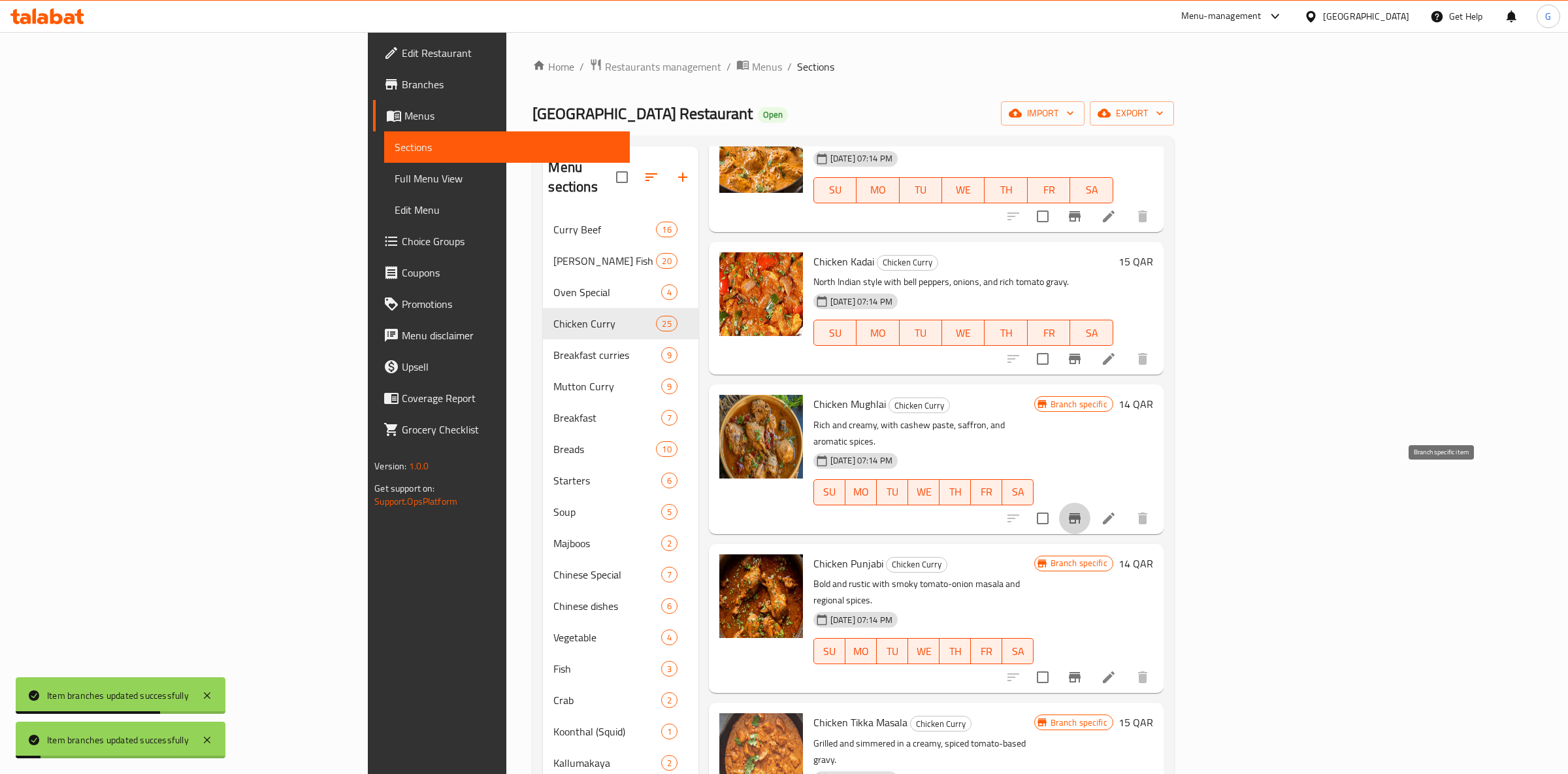
click at [1091, 503] on button "Branch-specific-item" at bounding box center [1075, 518] width 31 height 31
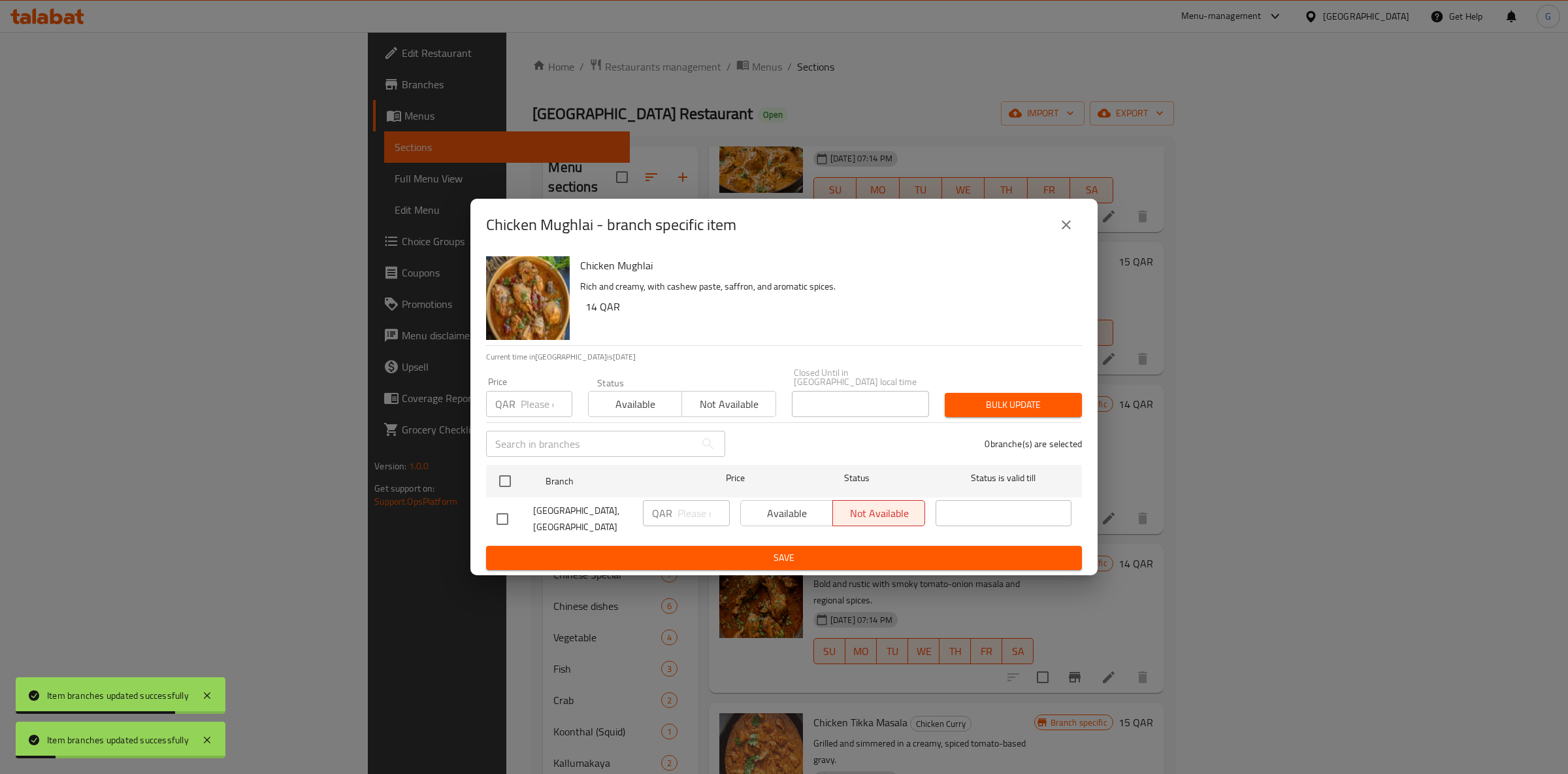
click at [626, 396] on span "Available" at bounding box center [635, 404] width 83 height 19
click at [799, 501] on div "Available Not available" at bounding box center [832, 513] width 185 height 26
click at [554, 462] on div "Branch" at bounding box center [613, 481] width 146 height 38
drag, startPoint x: 504, startPoint y: 476, endPoint x: 636, endPoint y: 486, distance: 132.4
click at [505, 476] on input "checkbox" at bounding box center [505, 481] width 28 height 28
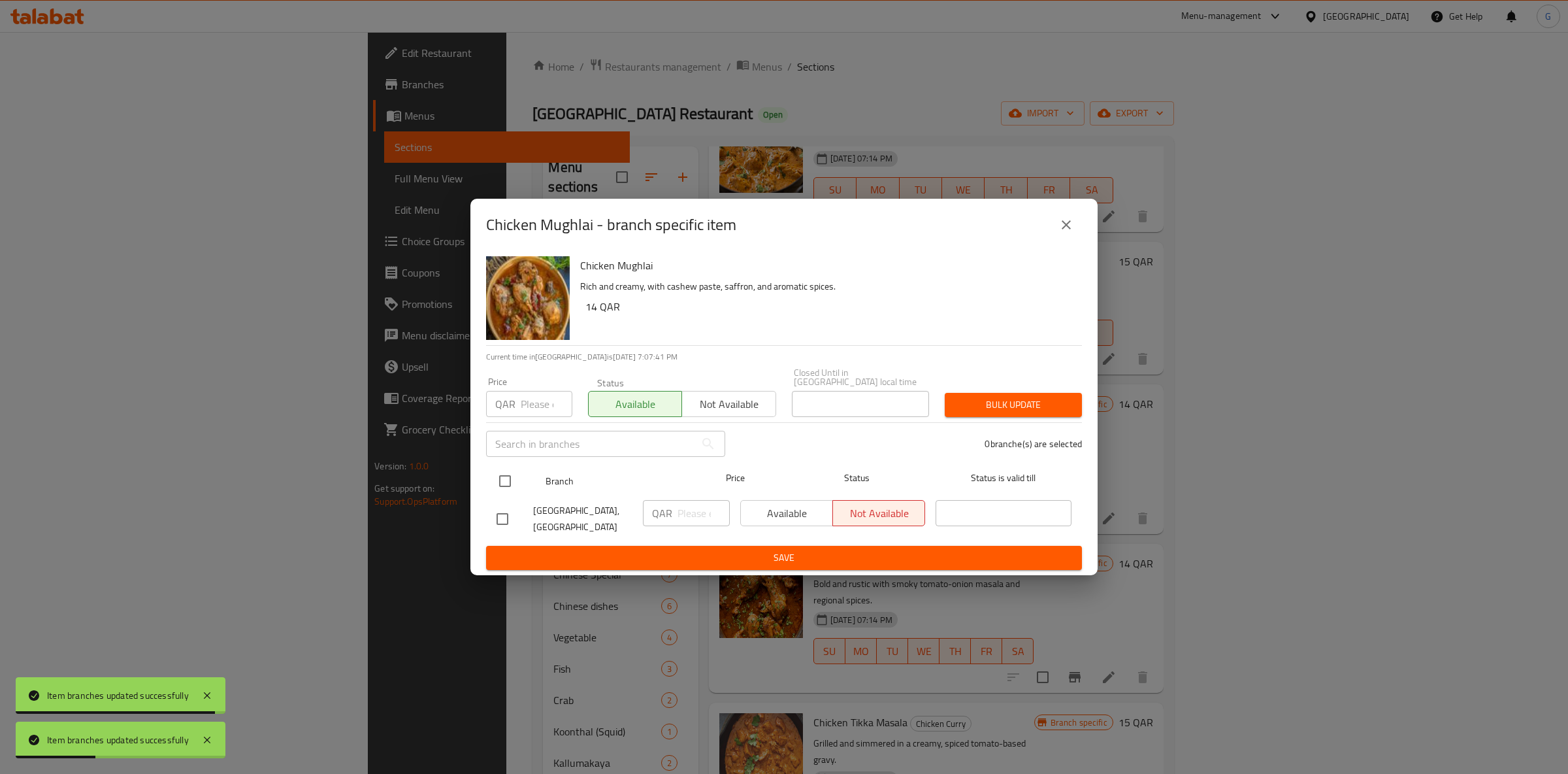
checkbox input "true"
click at [764, 515] on span "Available" at bounding box center [787, 513] width 82 height 19
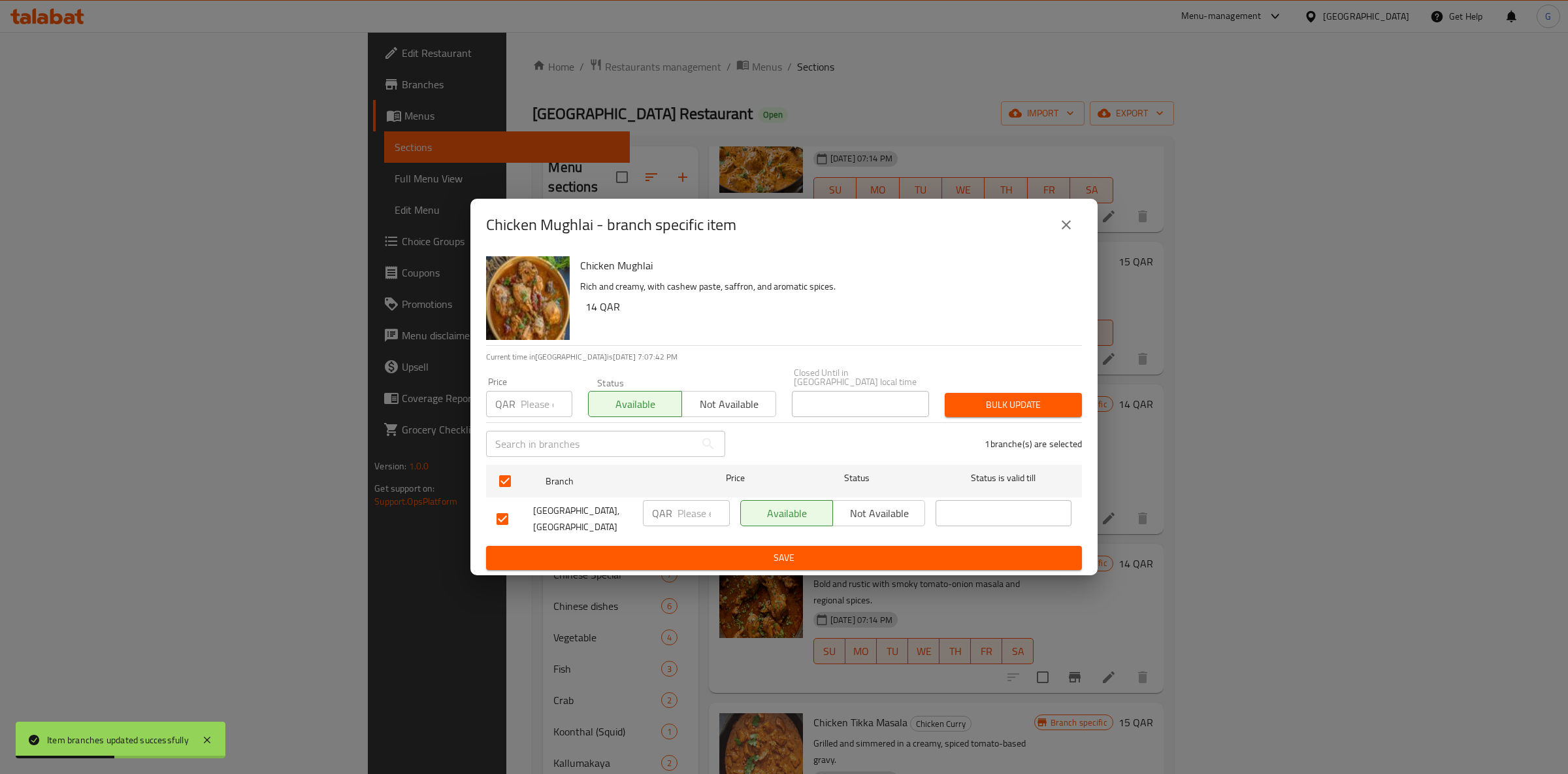
click at [781, 558] on span "Save" at bounding box center [784, 558] width 575 height 16
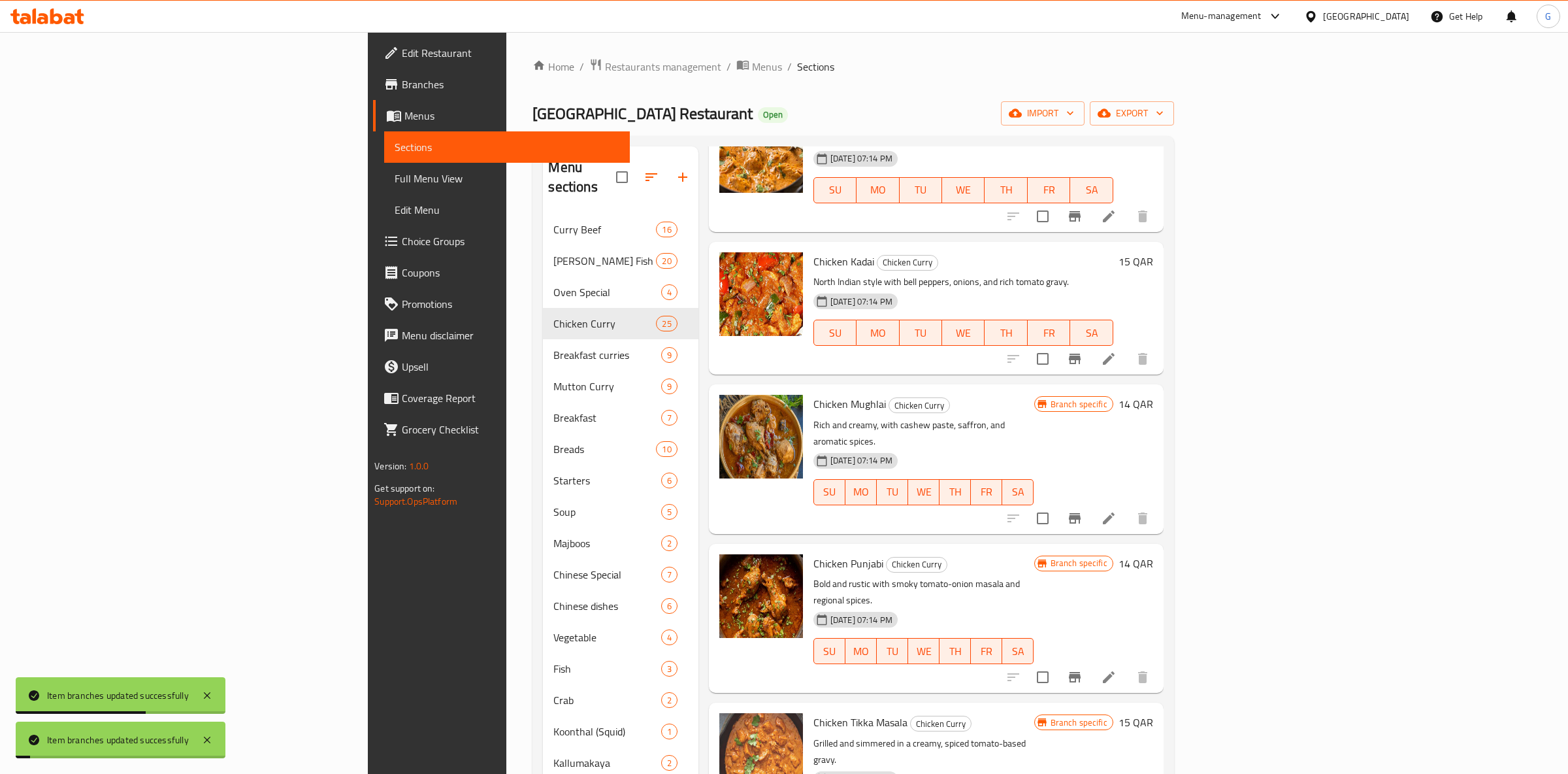
scroll to position [1030, 0]
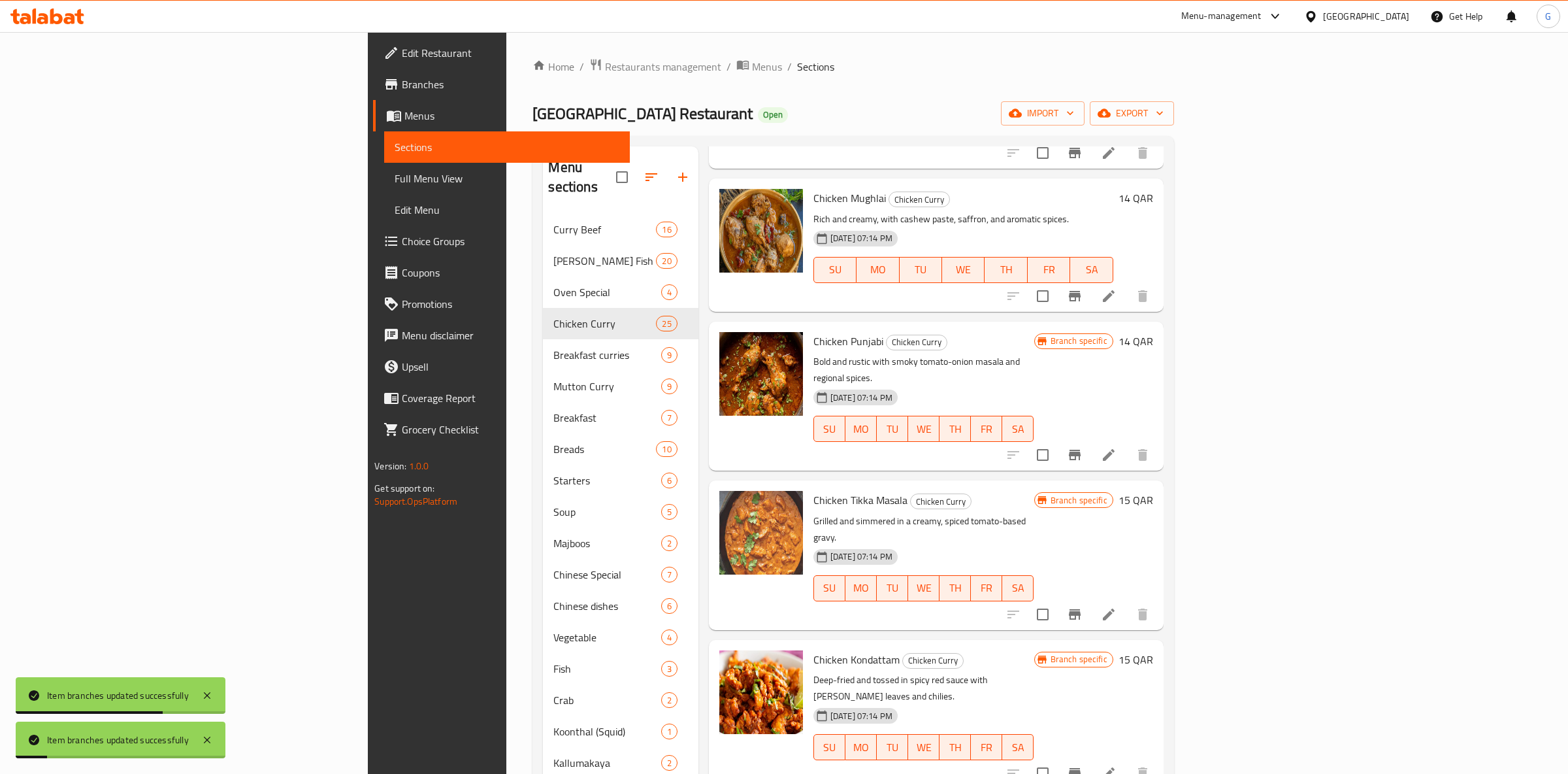
click at [1091, 439] on button "Branch-specific-item" at bounding box center [1075, 455] width 31 height 31
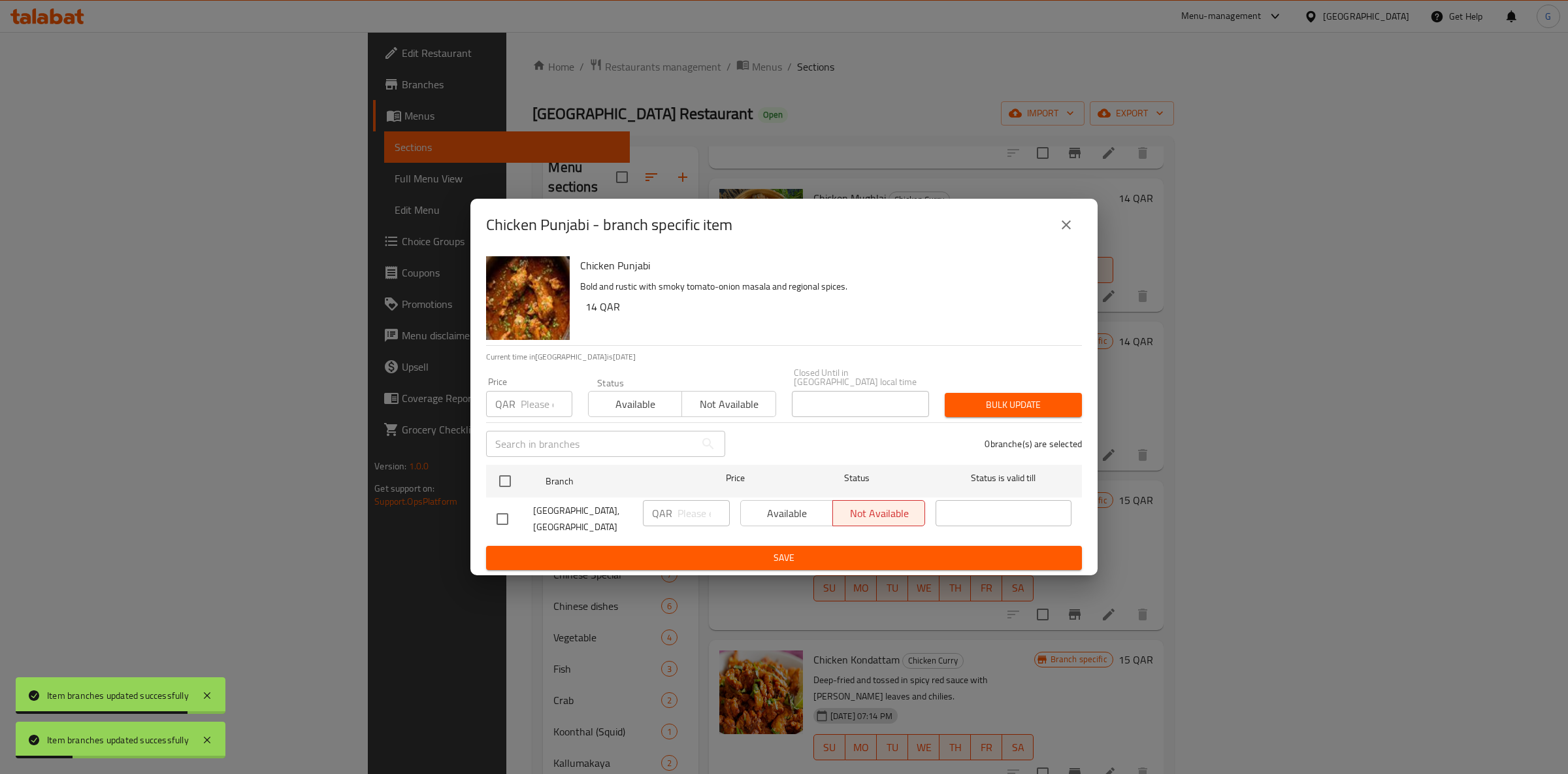
click at [659, 400] on span "Available" at bounding box center [635, 404] width 83 height 19
click at [774, 502] on div "Available Not available" at bounding box center [832, 513] width 185 height 26
drag, startPoint x: 496, startPoint y: 476, endPoint x: 616, endPoint y: 490, distance: 120.8
click at [496, 476] on input "checkbox" at bounding box center [505, 481] width 28 height 28
checkbox input "true"
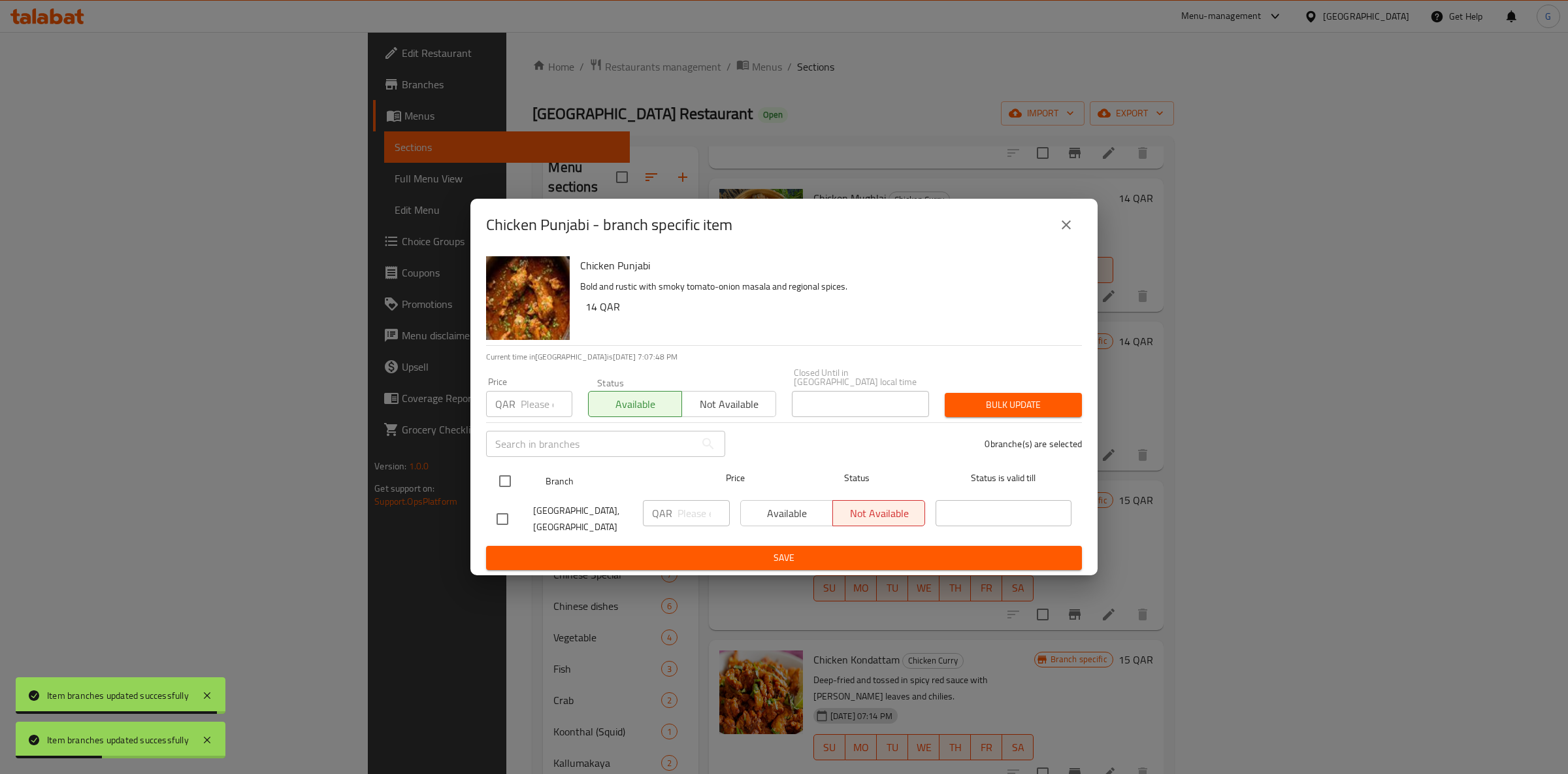
checkbox input "true"
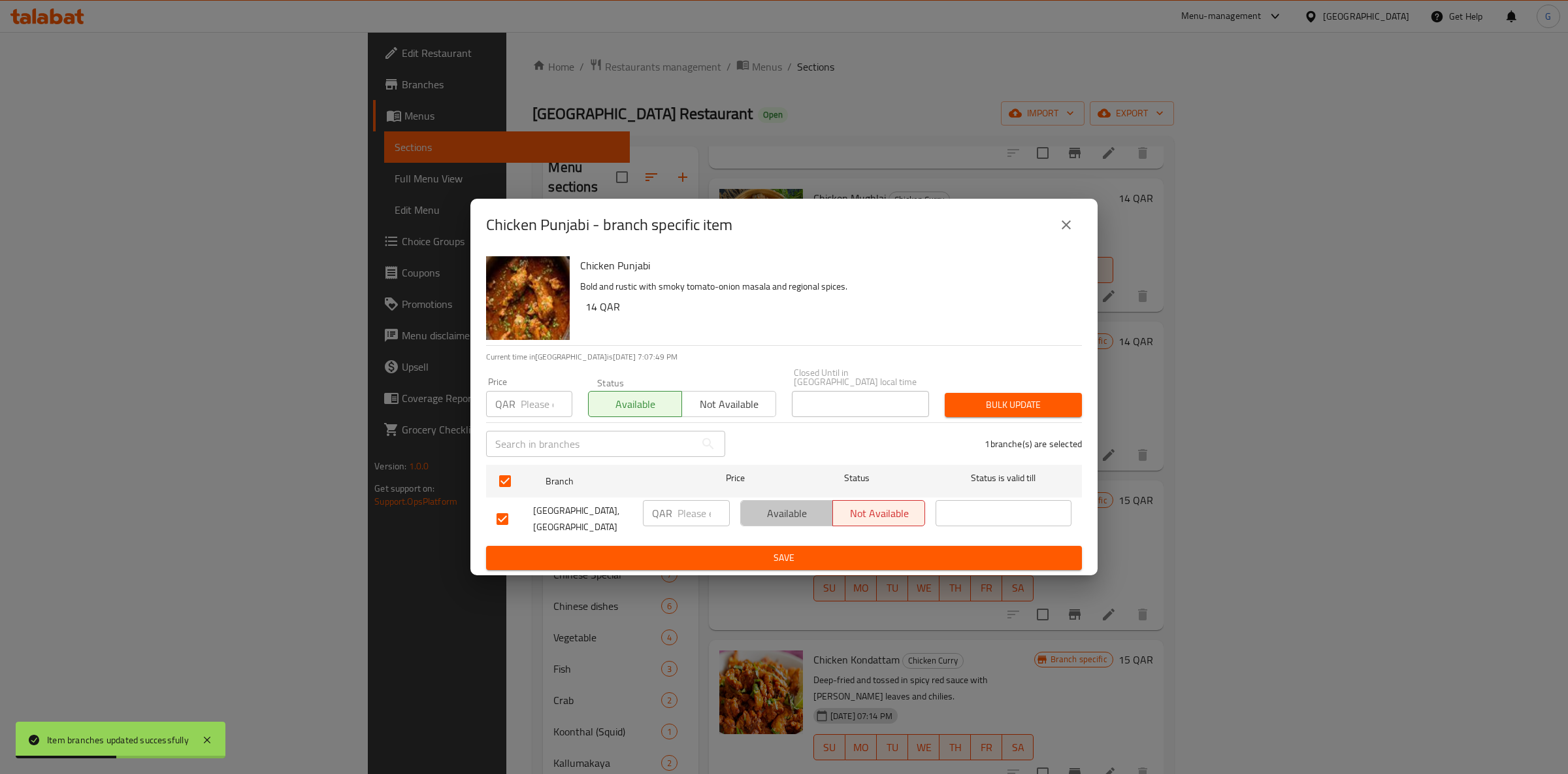
drag, startPoint x: 812, startPoint y: 514, endPoint x: 823, endPoint y: 538, distance: 26.4
click at [810, 514] on span "Available" at bounding box center [787, 513] width 82 height 19
click at [824, 546] on button "Save" at bounding box center [784, 558] width 596 height 24
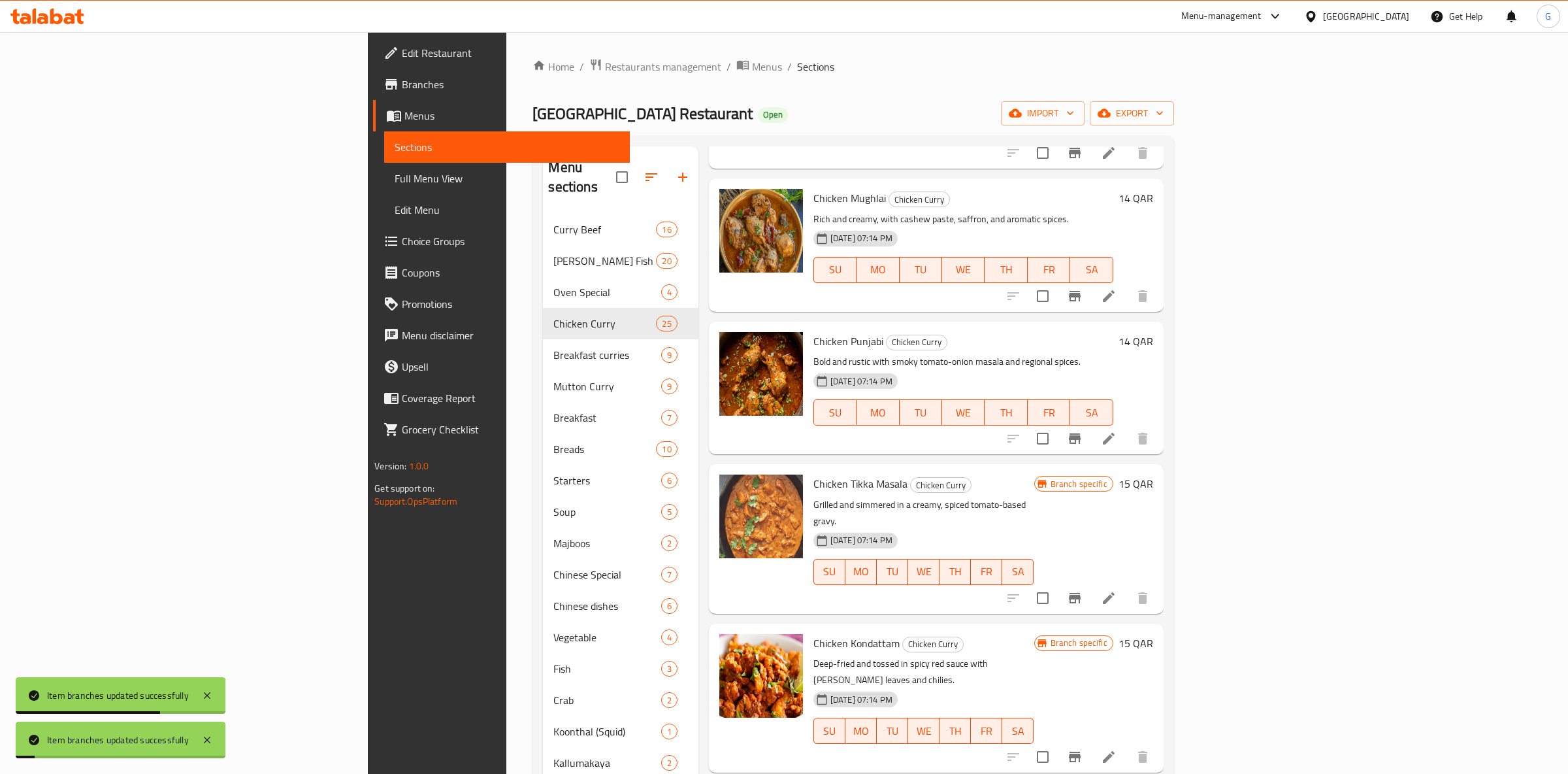
scroll to position [1235, 0]
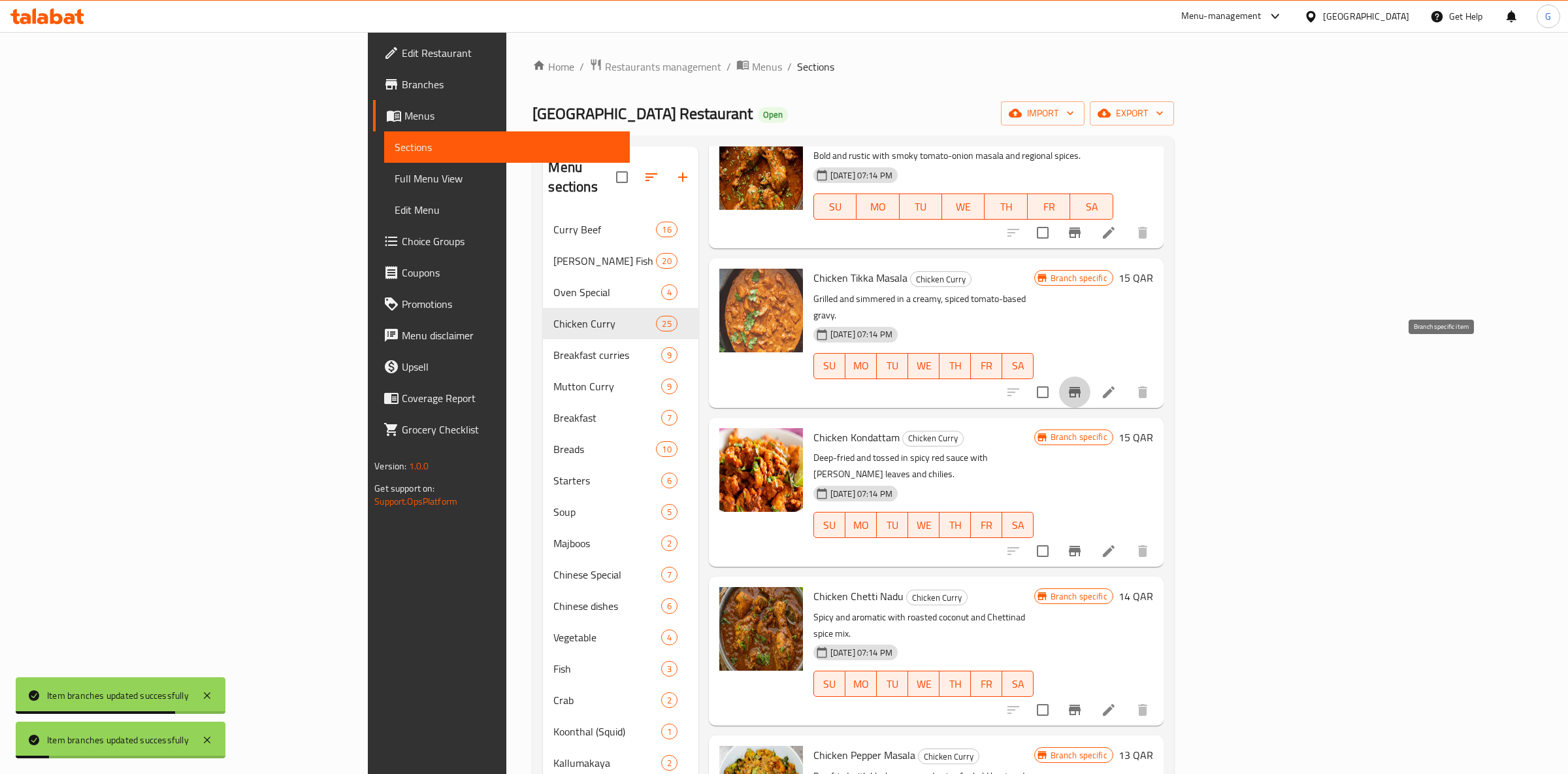
click at [1091, 377] on button "Branch-specific-item" at bounding box center [1075, 393] width 31 height 31
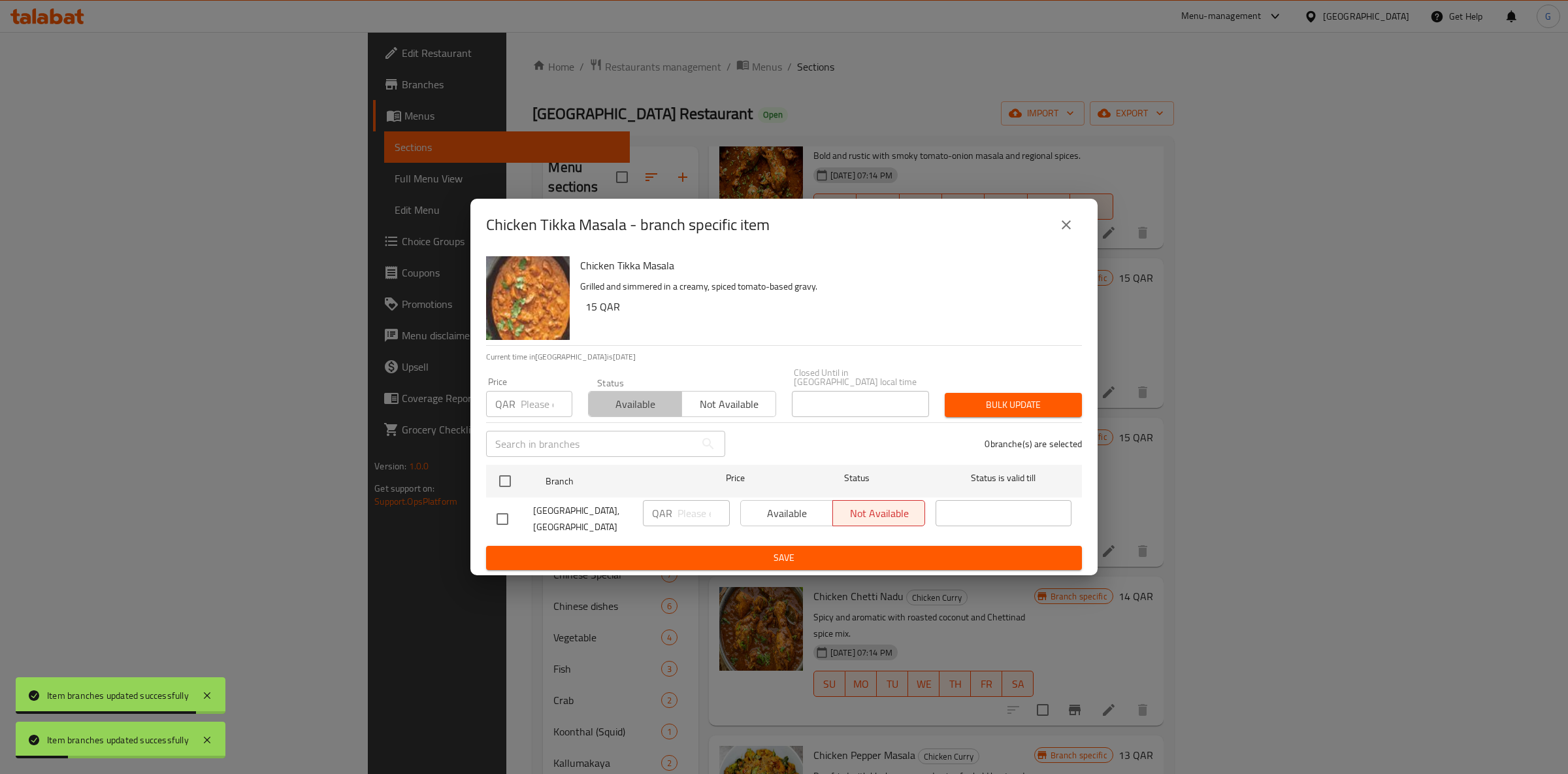
drag, startPoint x: 631, startPoint y: 398, endPoint x: 772, endPoint y: 457, distance: 152.8
click at [631, 398] on span "Available" at bounding box center [635, 404] width 83 height 19
click at [531, 476] on div at bounding box center [515, 481] width 49 height 38
click at [773, 507] on div "Available Not available" at bounding box center [832, 513] width 185 height 26
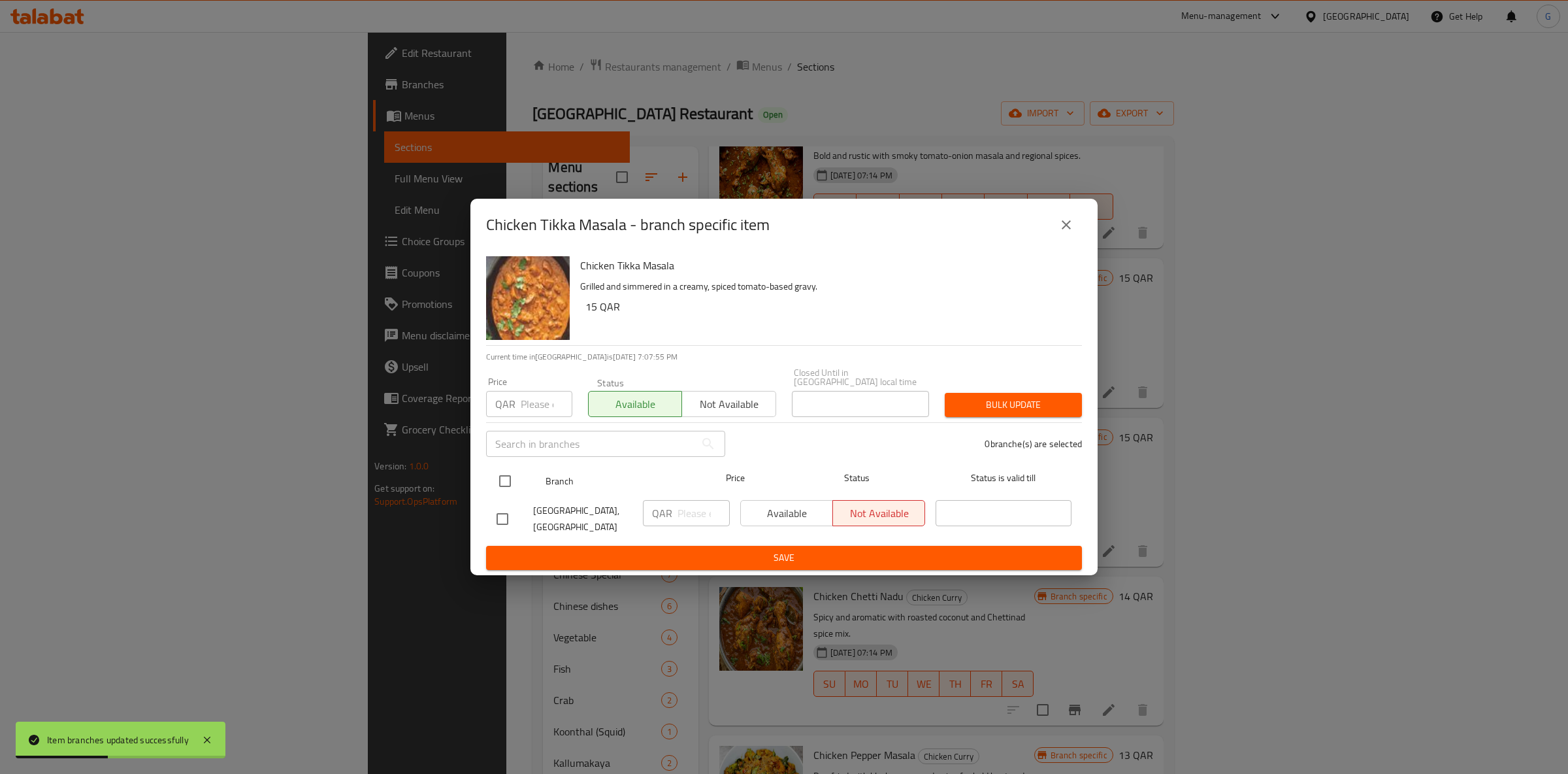
click at [518, 467] on input "checkbox" at bounding box center [505, 481] width 28 height 28
checkbox input "true"
click at [799, 496] on div "Available Not available" at bounding box center [832, 519] width 195 height 48
click at [787, 512] on span "Available" at bounding box center [787, 513] width 82 height 19
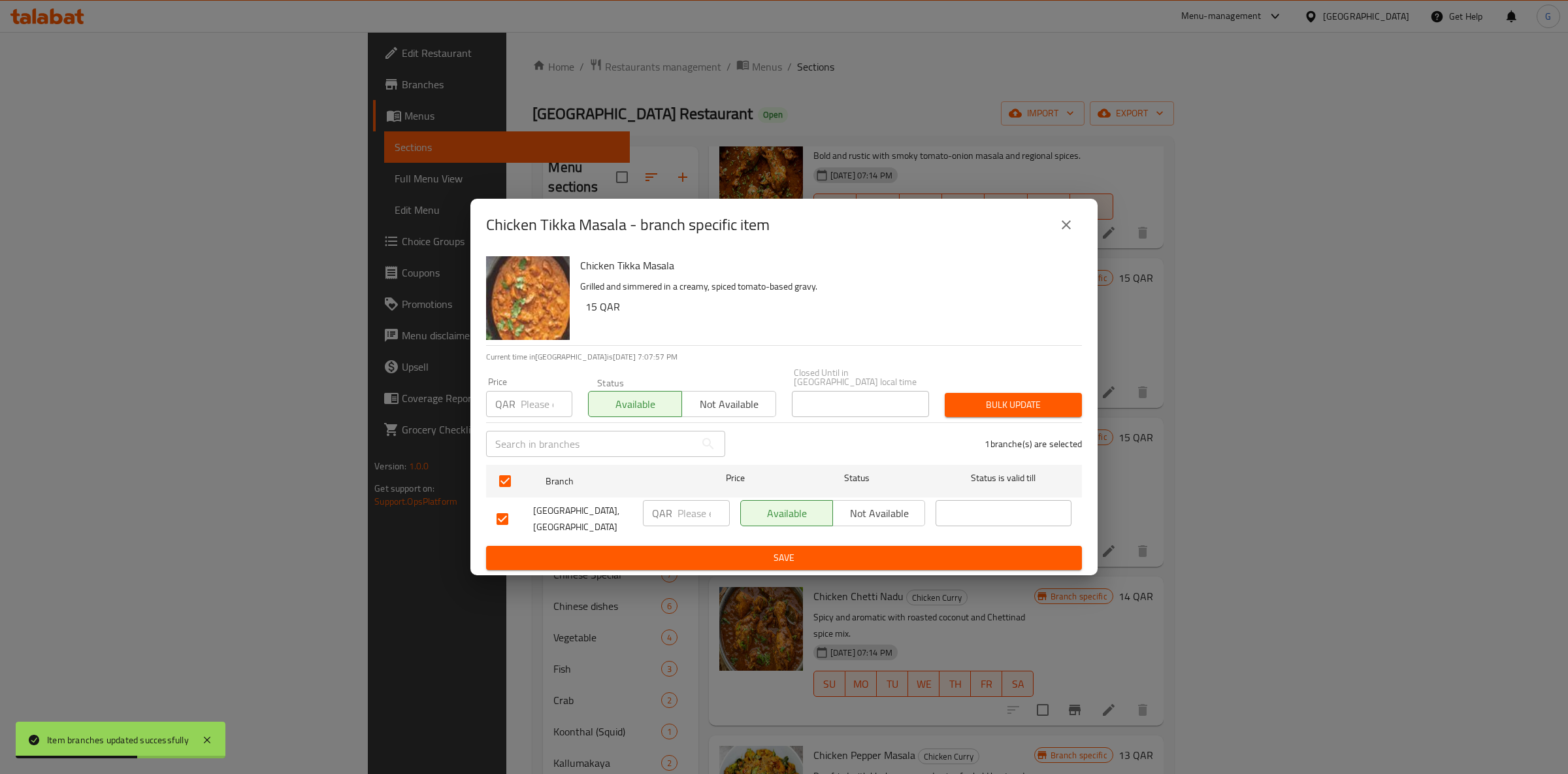
click at [798, 546] on button "Save" at bounding box center [784, 558] width 596 height 24
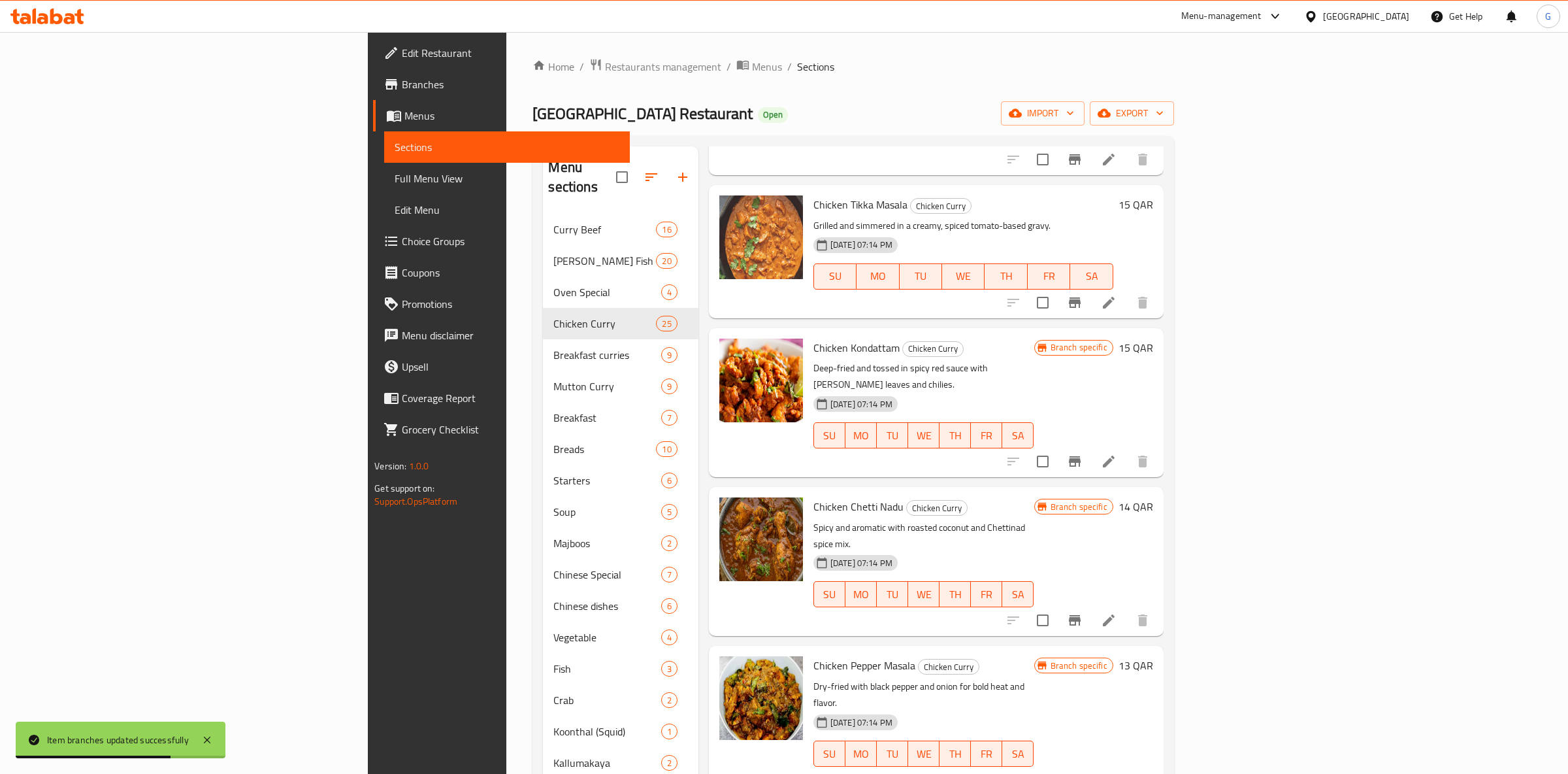
scroll to position [1338, 0]
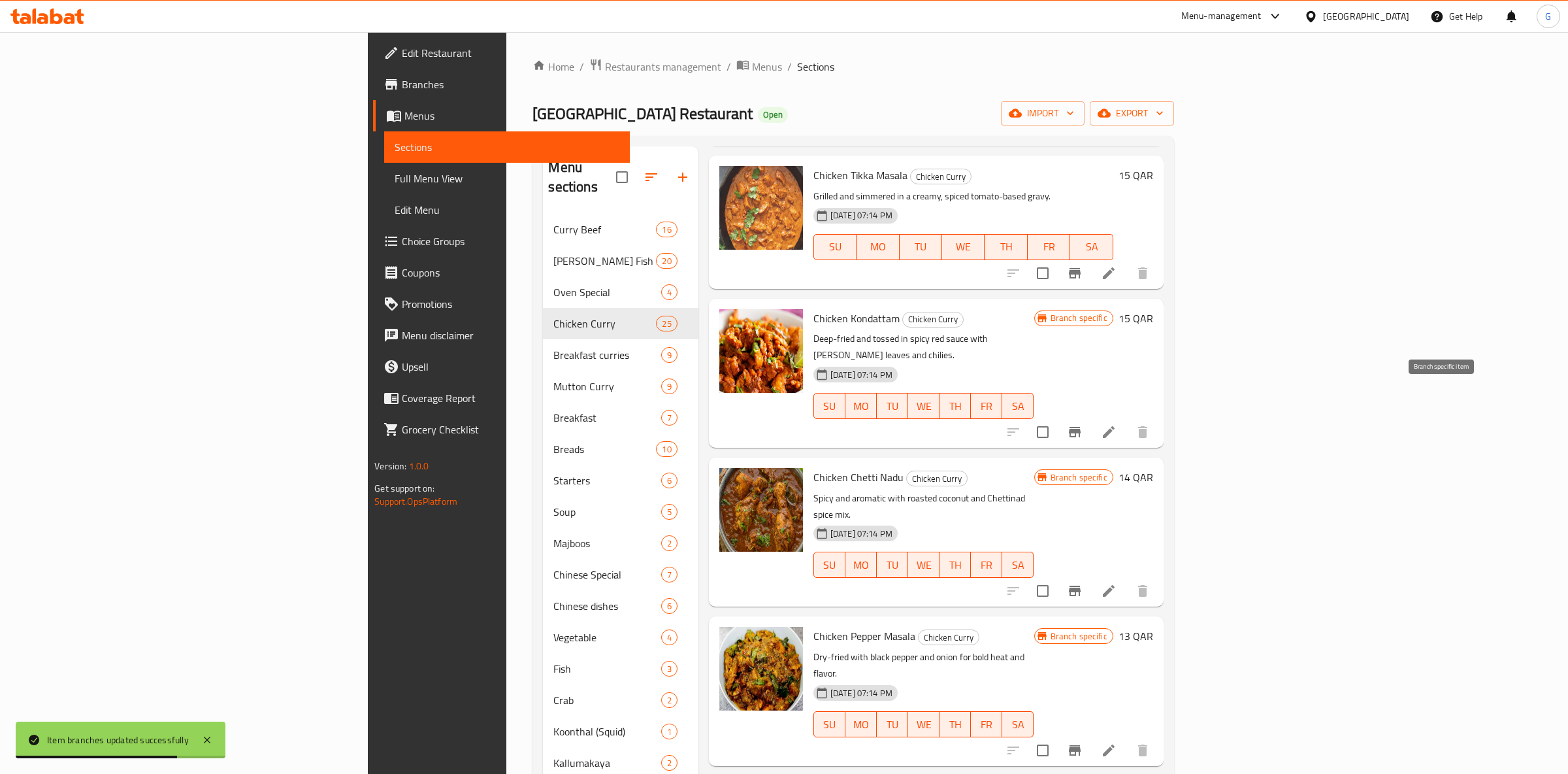
click at [1081, 427] on icon "Branch-specific-item" at bounding box center [1075, 432] width 12 height 10
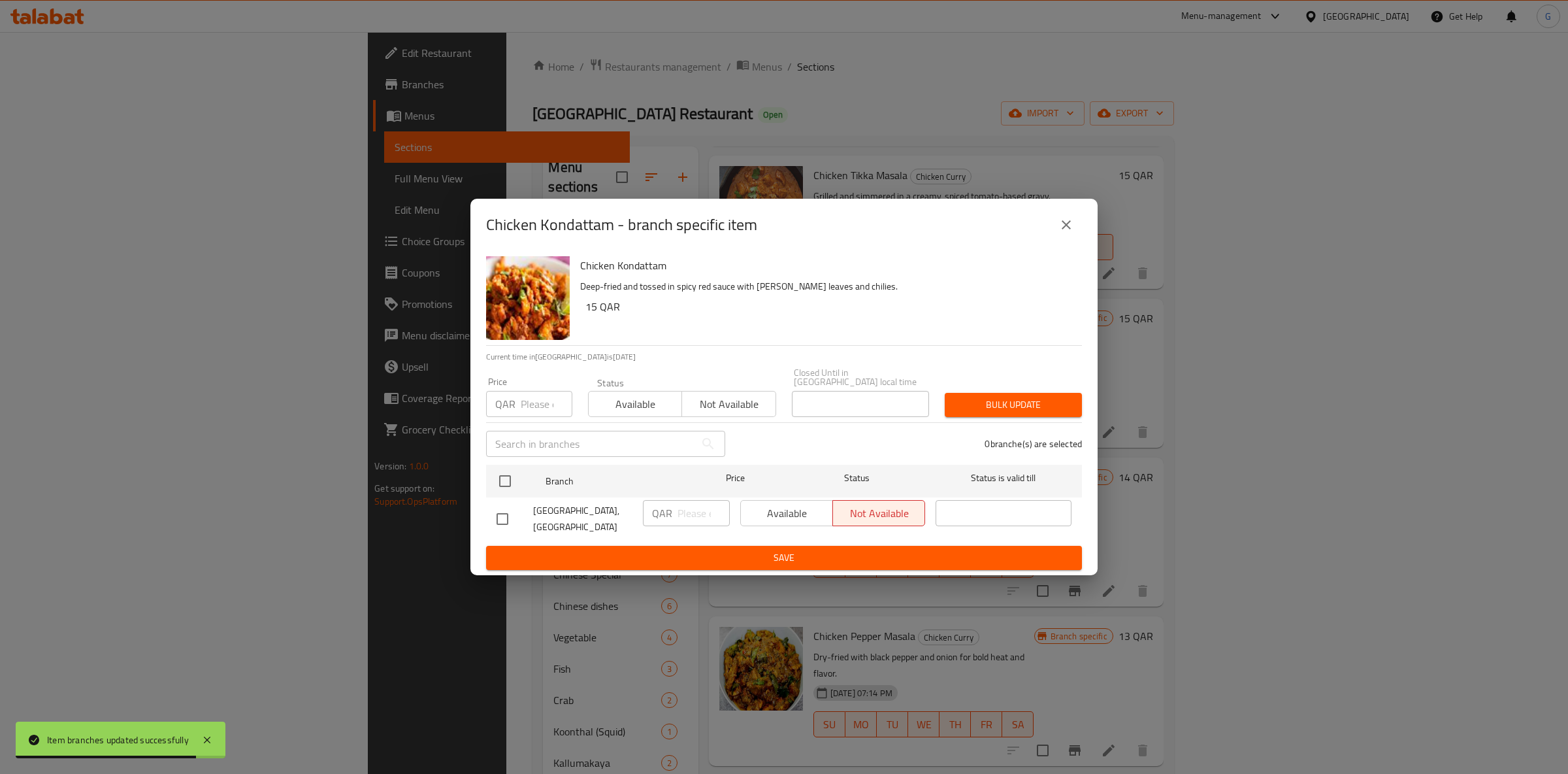
click at [663, 396] on span "Available" at bounding box center [635, 404] width 83 height 19
drag, startPoint x: 791, startPoint y: 505, endPoint x: 555, endPoint y: 491, distance: 236.4
click at [787, 503] on div "Available Not available" at bounding box center [832, 513] width 185 height 26
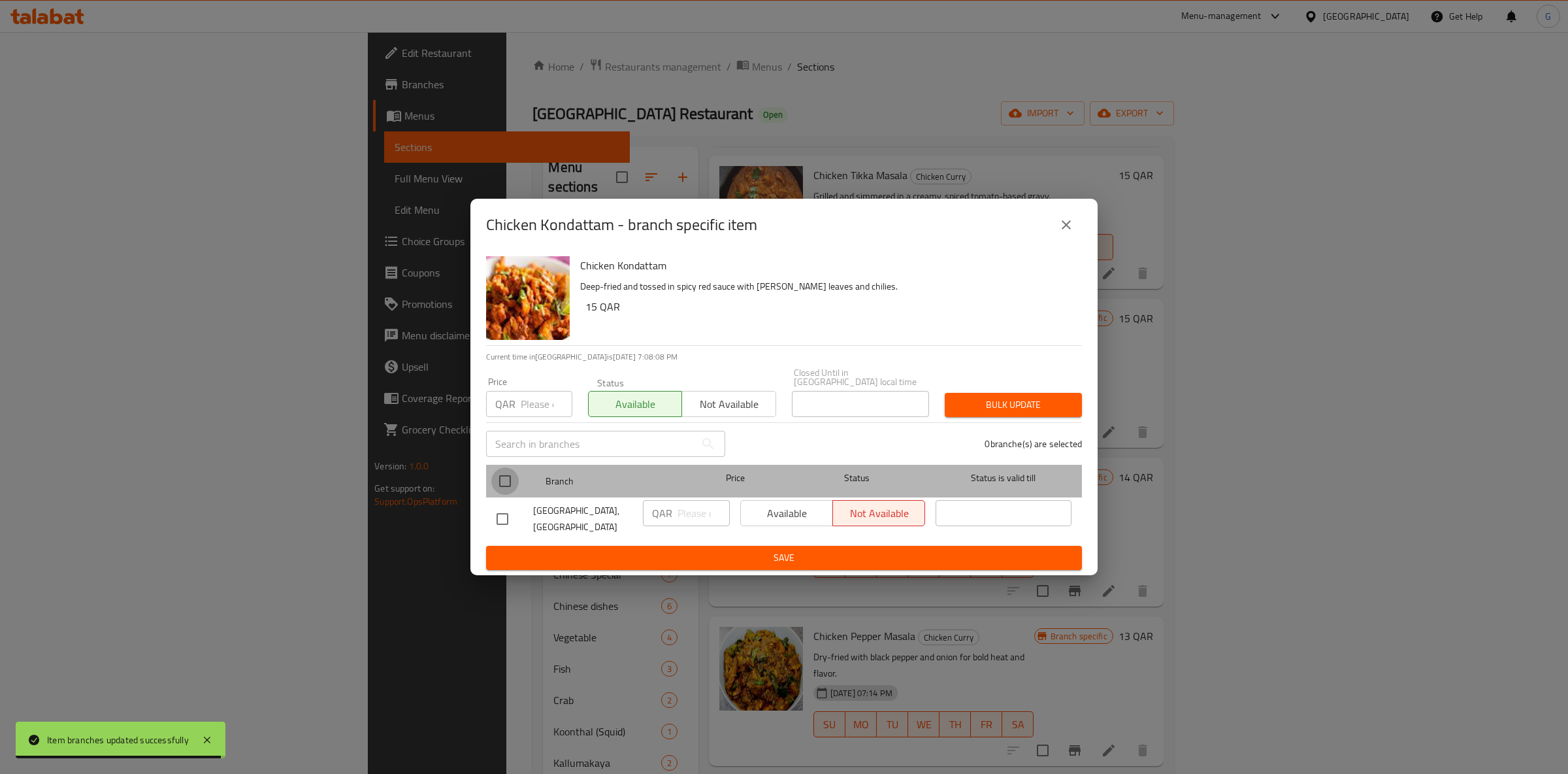
drag, startPoint x: 513, startPoint y: 477, endPoint x: 582, endPoint y: 492, distance: 70.6
click at [513, 479] on input "checkbox" at bounding box center [505, 481] width 28 height 28
checkbox input "true"
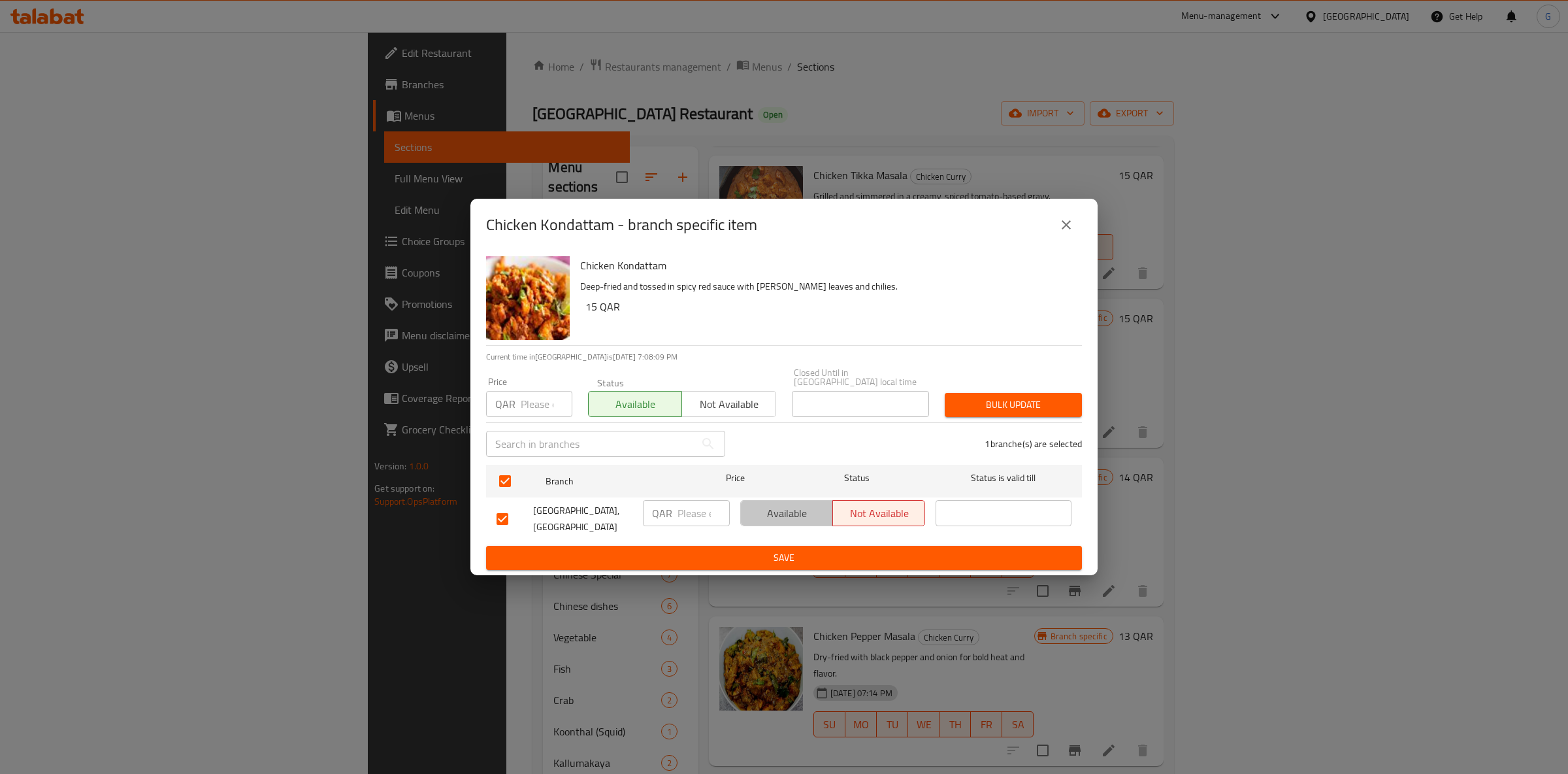
click at [756, 519] on button "Available" at bounding box center [787, 513] width 93 height 26
click at [748, 550] on span "Save" at bounding box center [784, 558] width 575 height 16
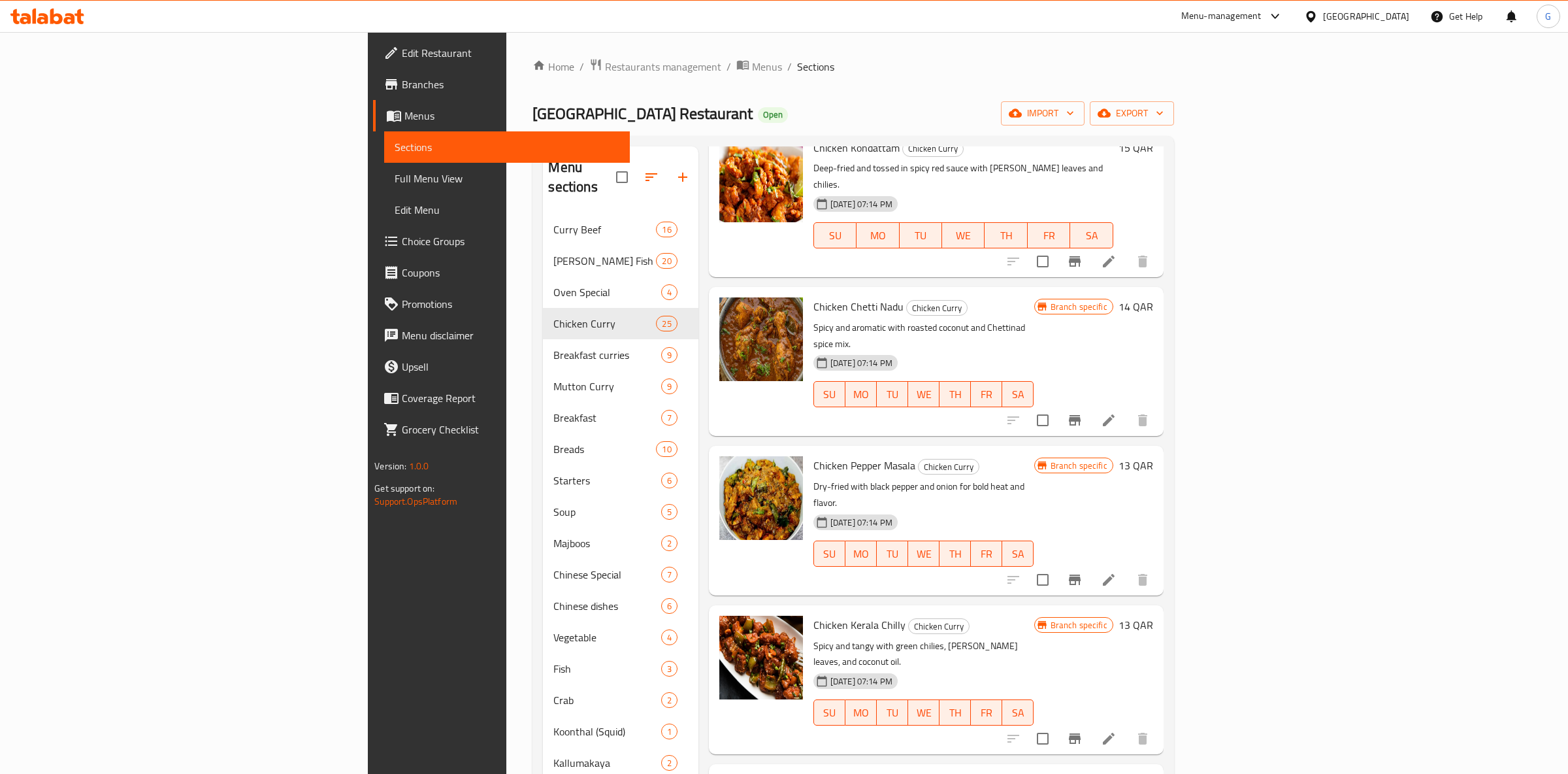
scroll to position [1544, 0]
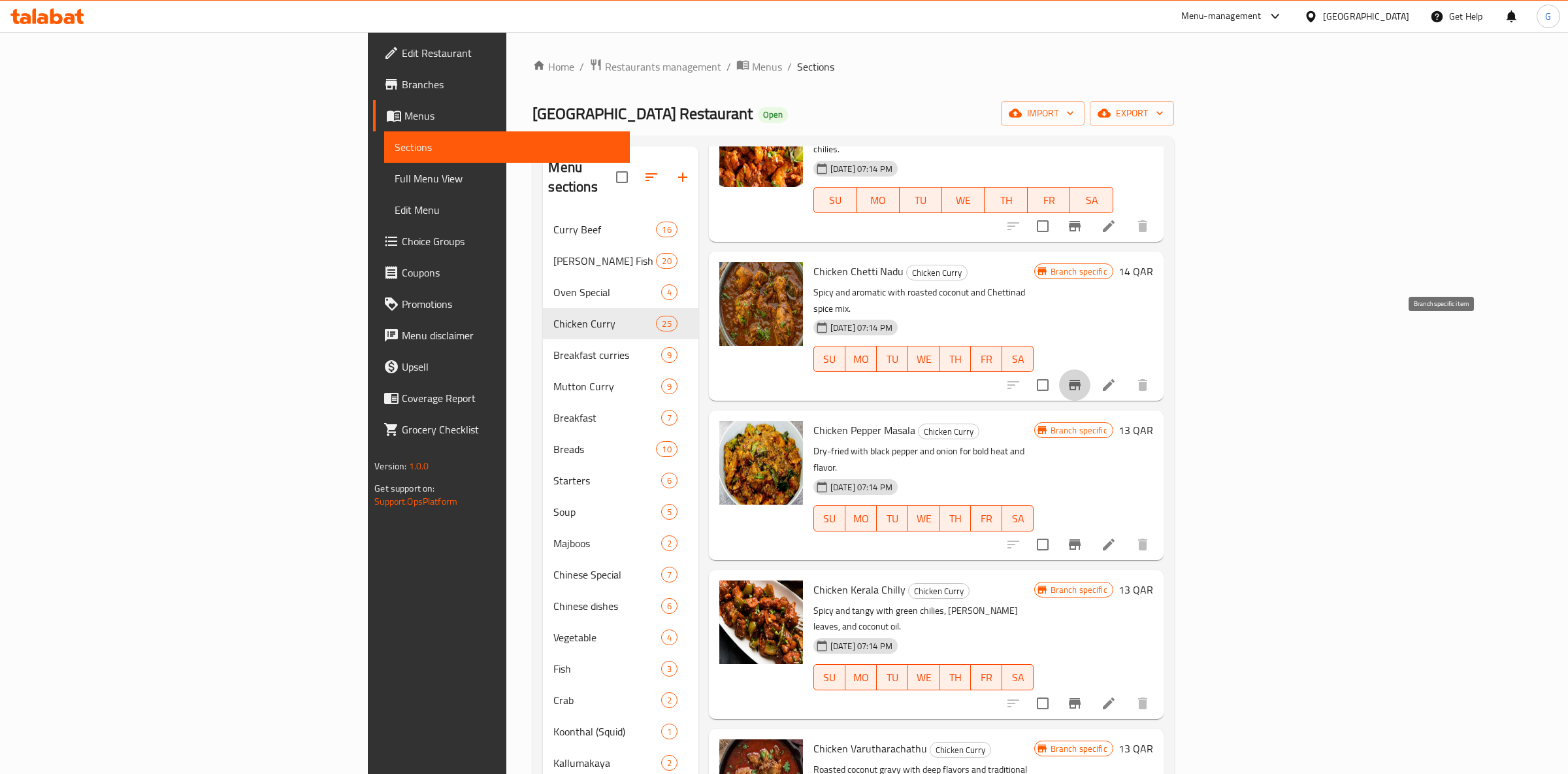
click at [1091, 370] on button "Branch-specific-item" at bounding box center [1075, 385] width 31 height 31
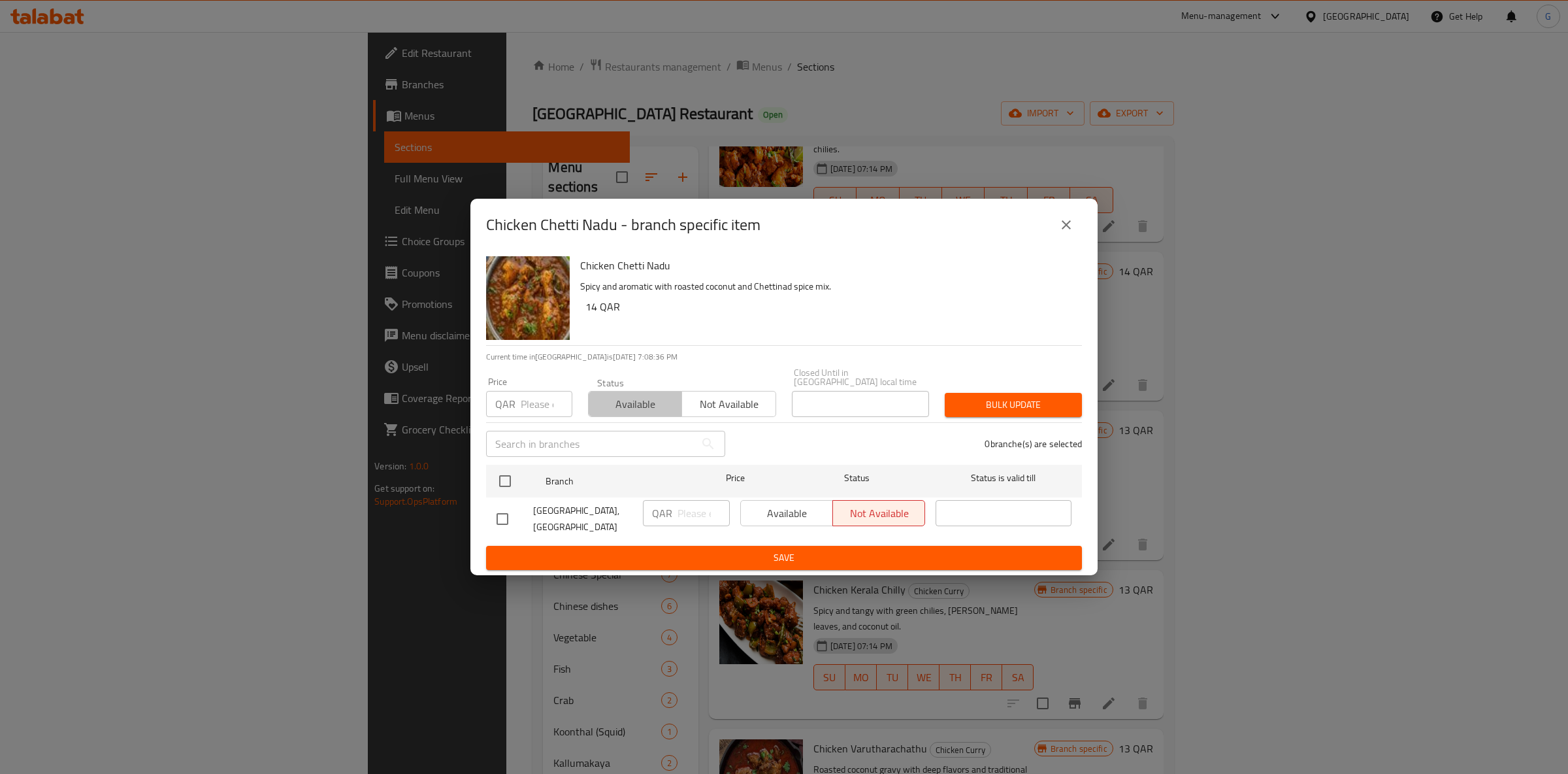
click at [666, 395] on span "Available" at bounding box center [635, 404] width 83 height 19
click at [522, 478] on div at bounding box center [515, 481] width 49 height 38
click at [806, 500] on div "Available Not available" at bounding box center [832, 513] width 185 height 26
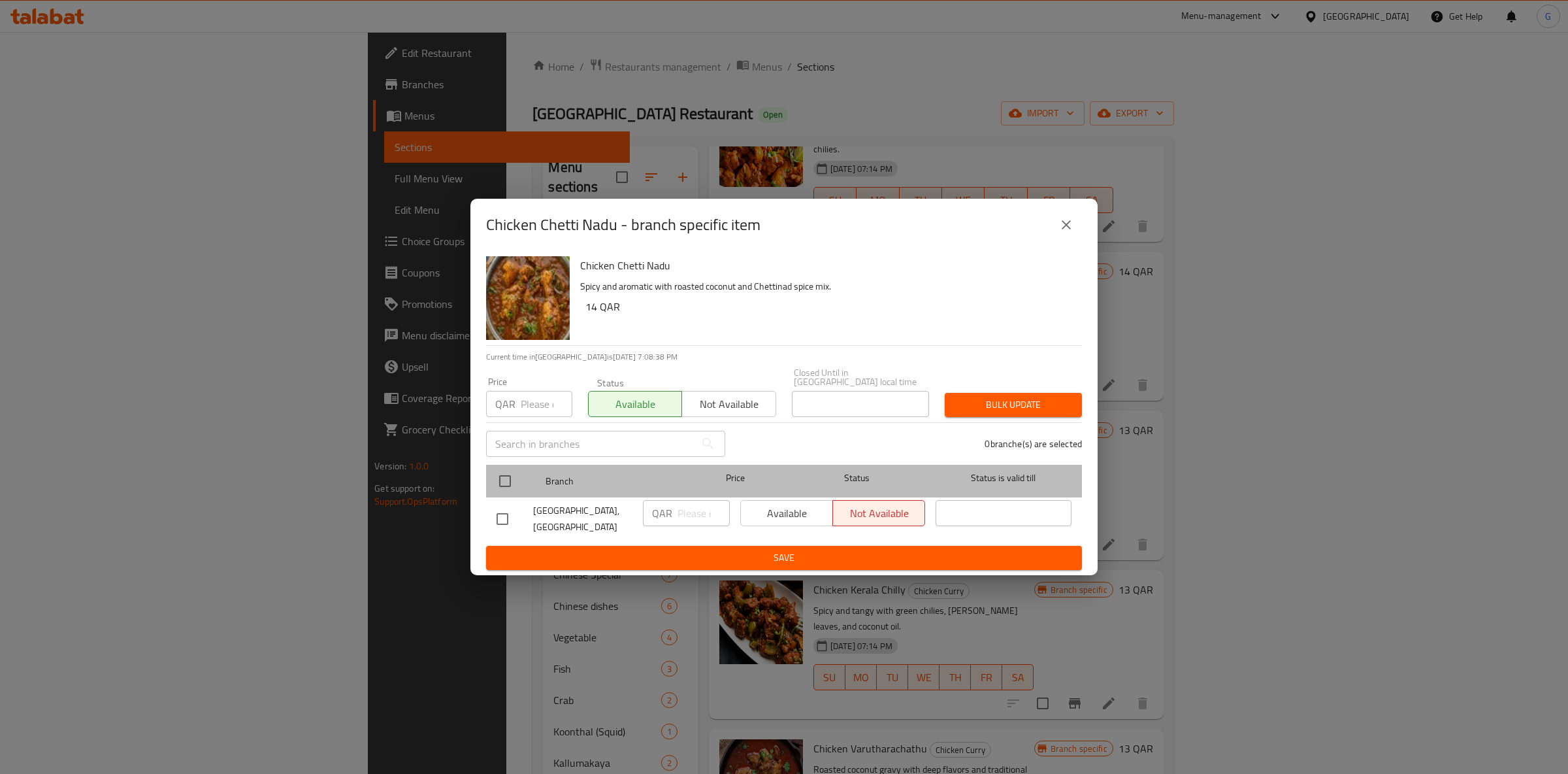
drag, startPoint x: 499, startPoint y: 463, endPoint x: 516, endPoint y: 471, distance: 18.8
click at [500, 463] on div at bounding box center [515, 481] width 49 height 38
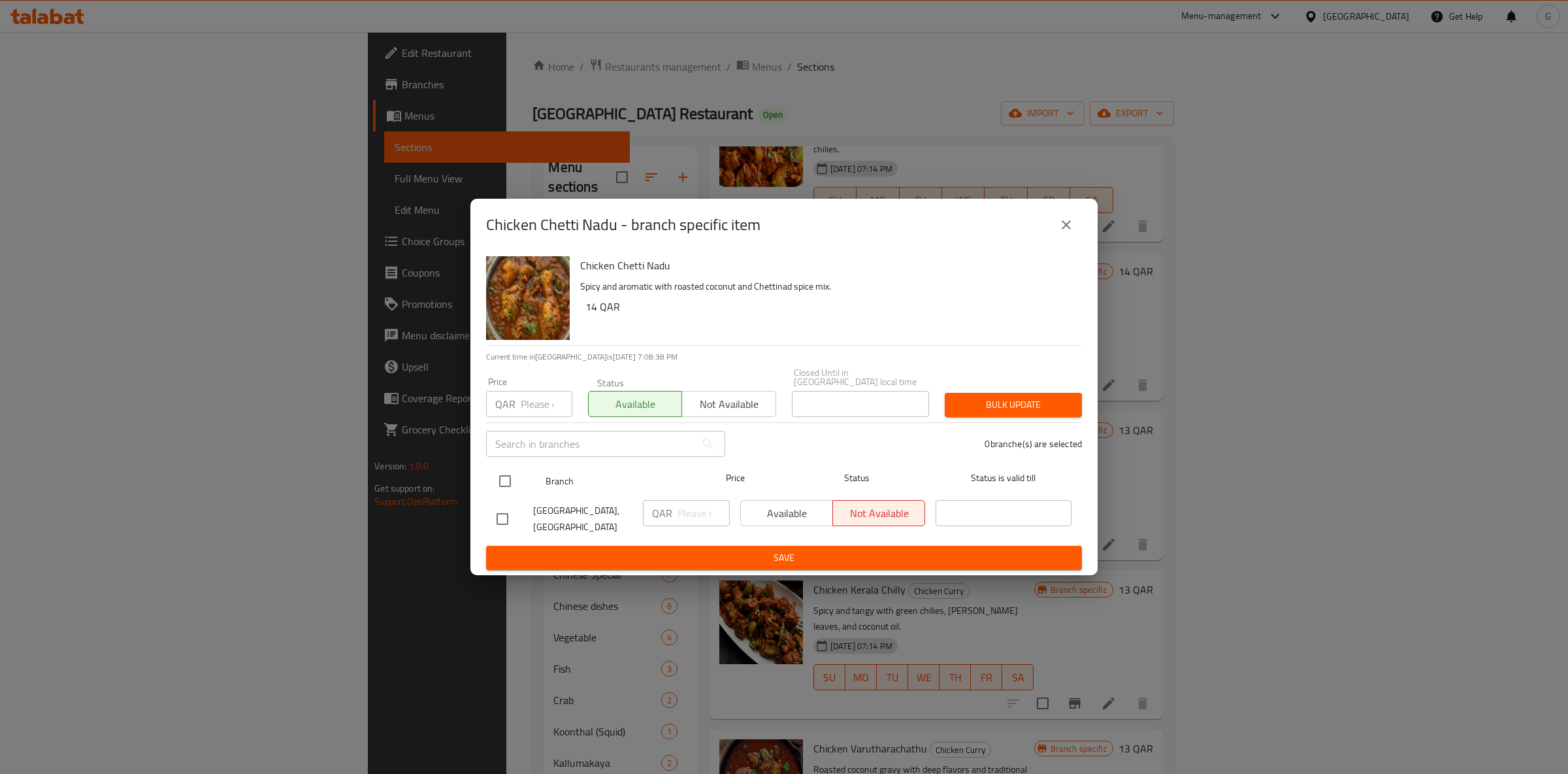
click at [515, 476] on input "checkbox" at bounding box center [505, 481] width 28 height 28
checkbox input "true"
click at [770, 509] on span "Available" at bounding box center [787, 513] width 82 height 19
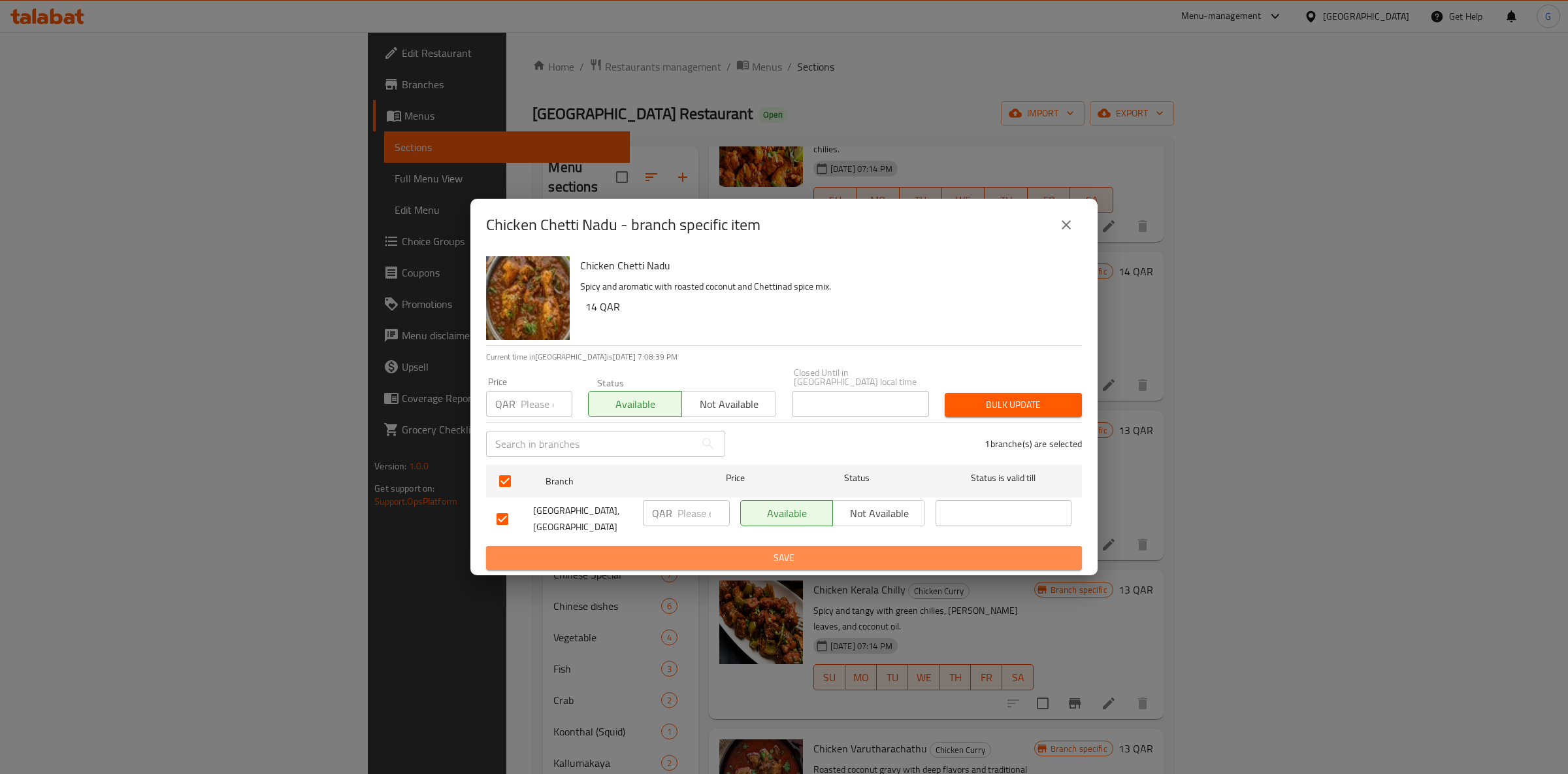
click at [770, 562] on span "Save" at bounding box center [784, 558] width 575 height 16
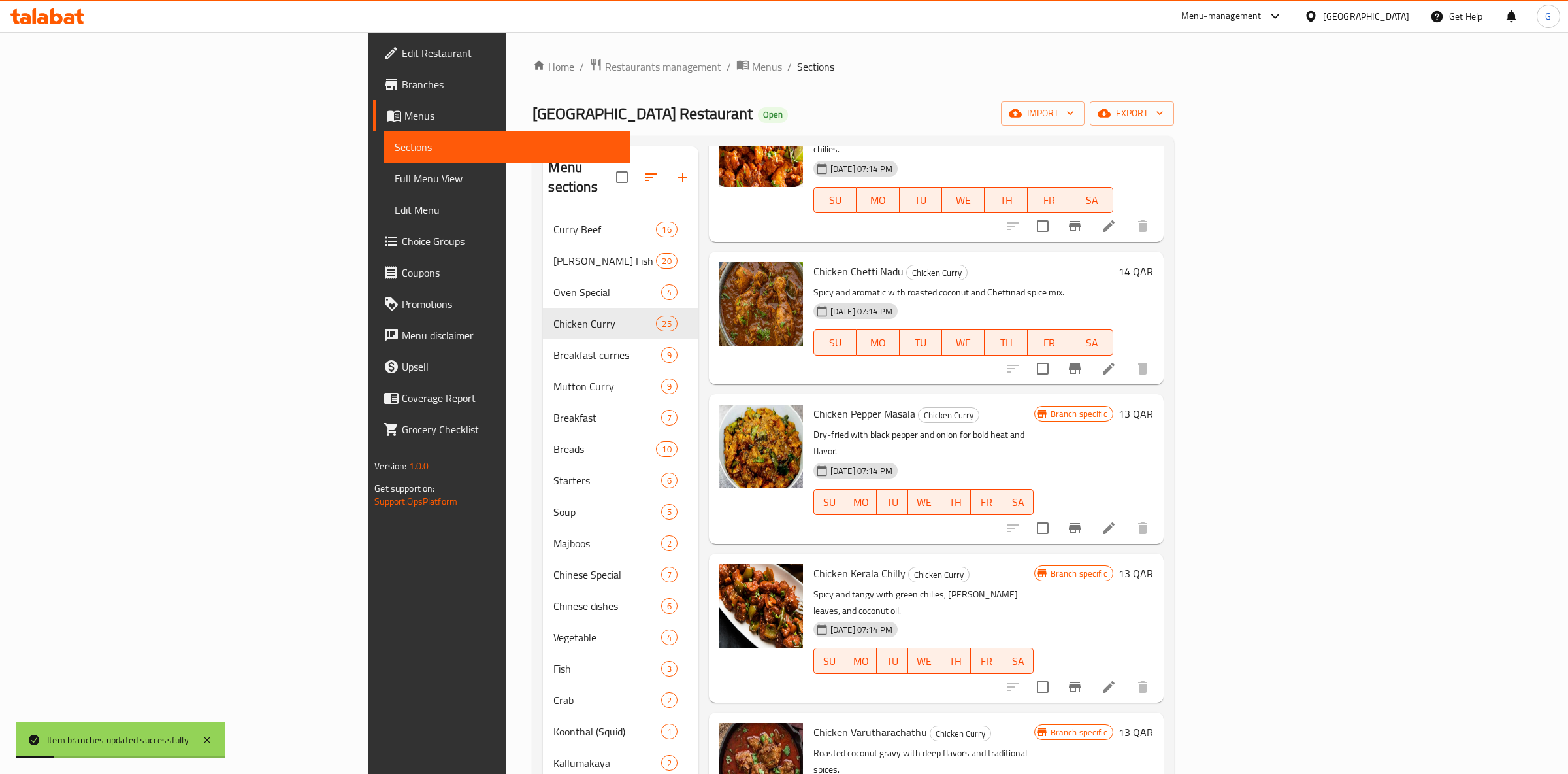
click at [1083, 520] on icon "Branch-specific-item" at bounding box center [1075, 528] width 16 height 16
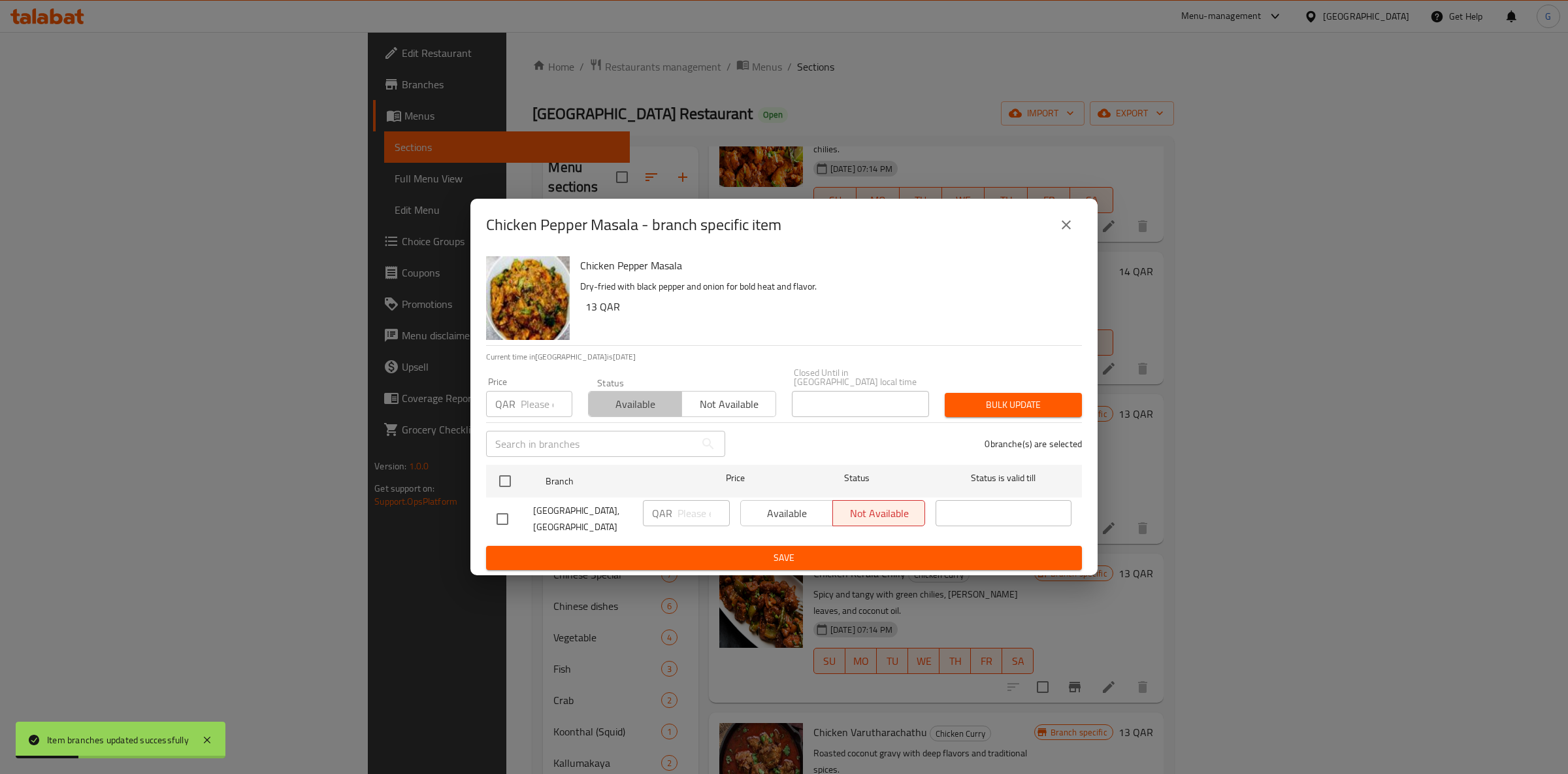
click at [608, 409] on button "Available" at bounding box center [635, 404] width 94 height 26
click at [506, 480] on input "checkbox" at bounding box center [505, 481] width 28 height 28
checkbox input "true"
click at [789, 515] on span "Available" at bounding box center [787, 513] width 82 height 19
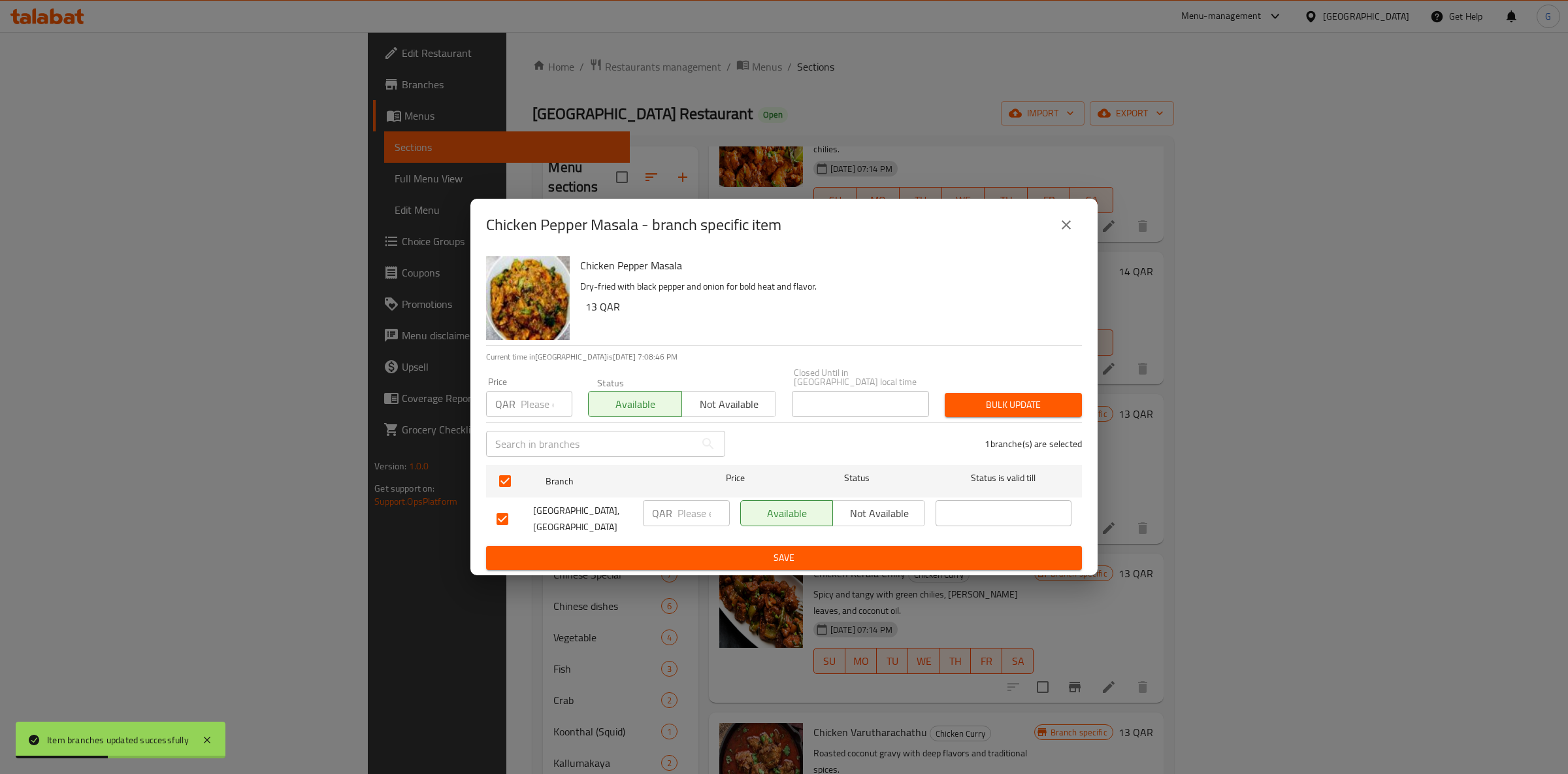
click at [787, 564] on button "Save" at bounding box center [784, 558] width 596 height 24
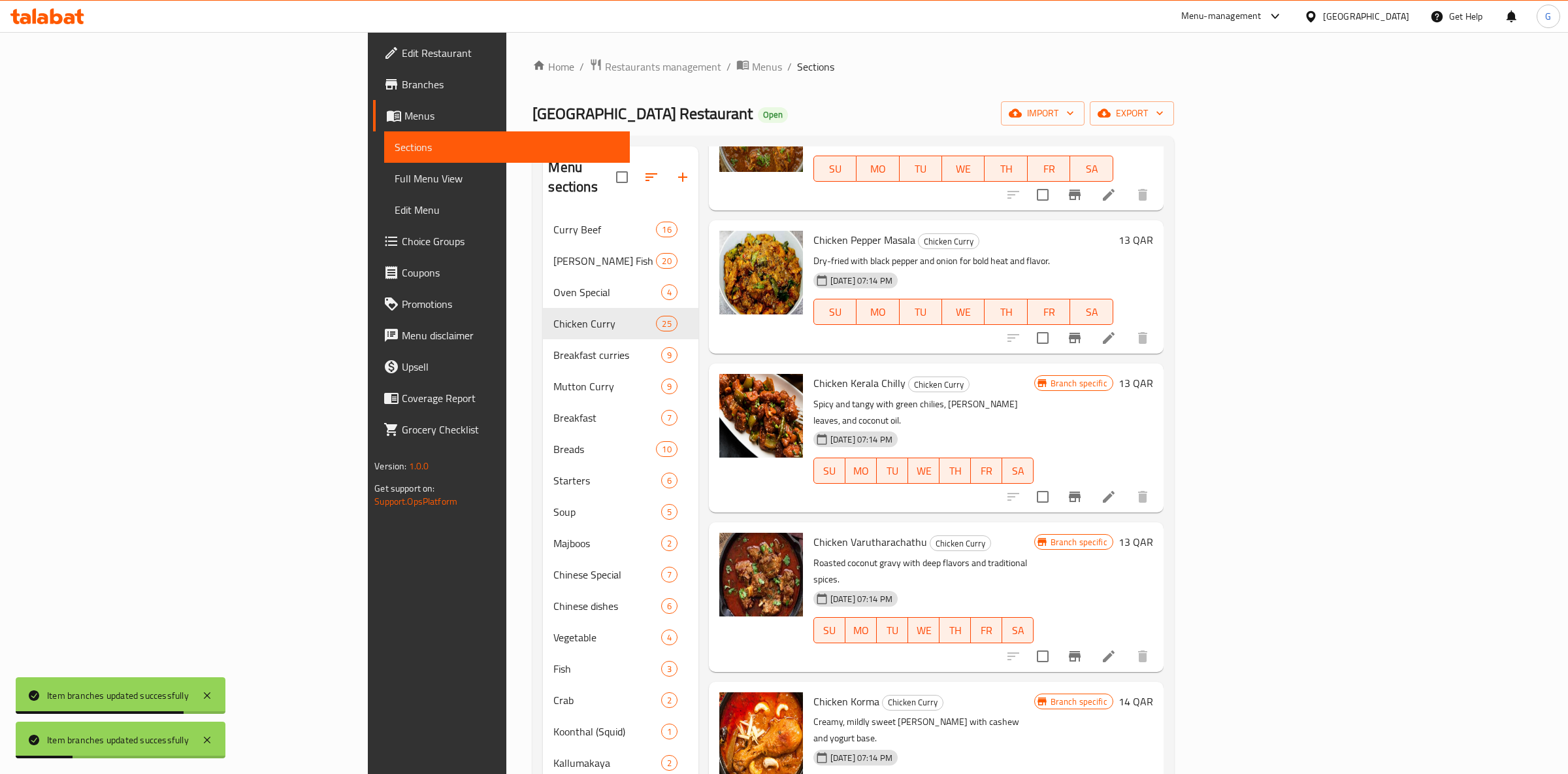
scroll to position [1853, 0]
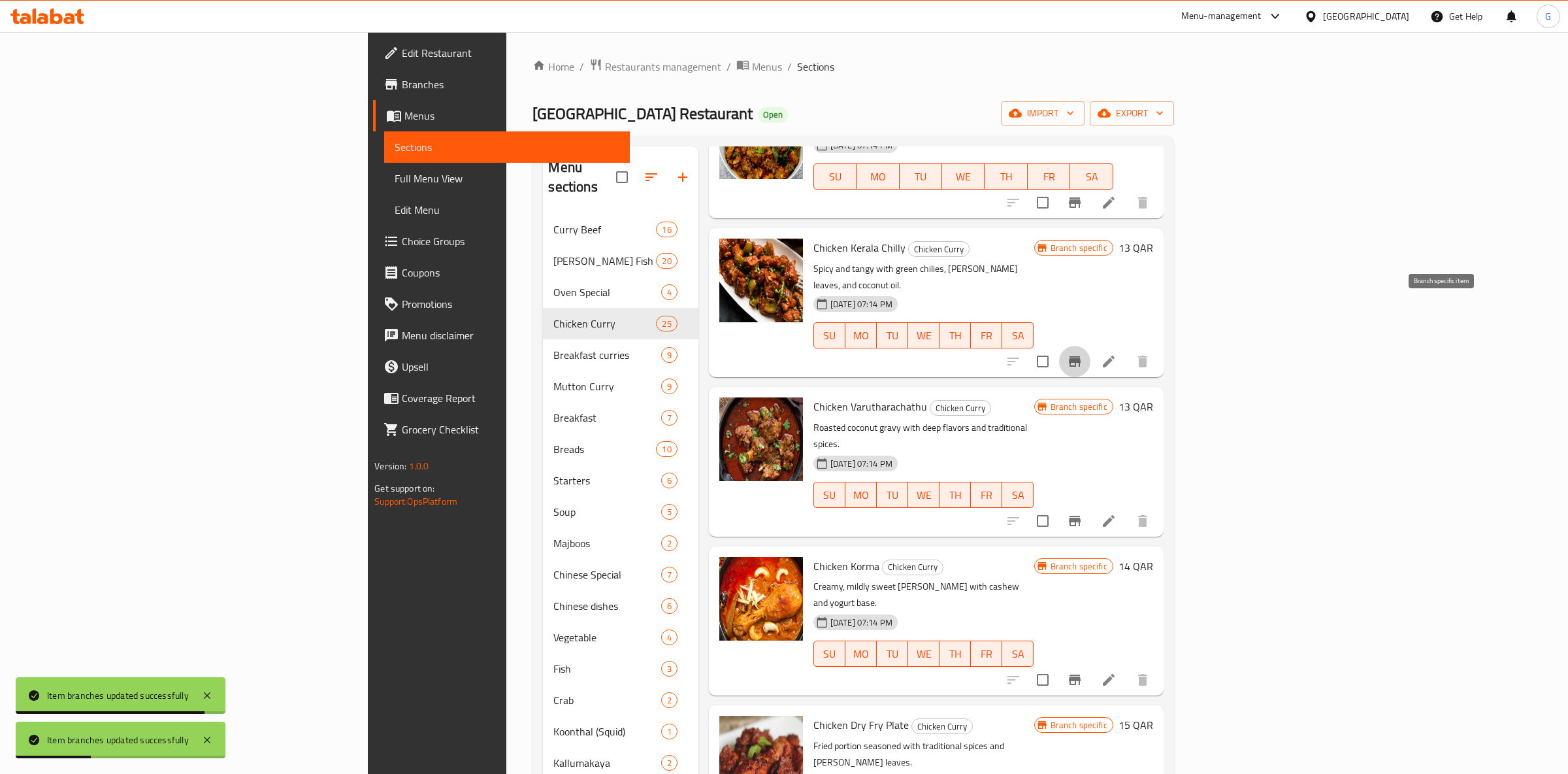
click at [1091, 346] on button "Branch-specific-item" at bounding box center [1075, 362] width 31 height 31
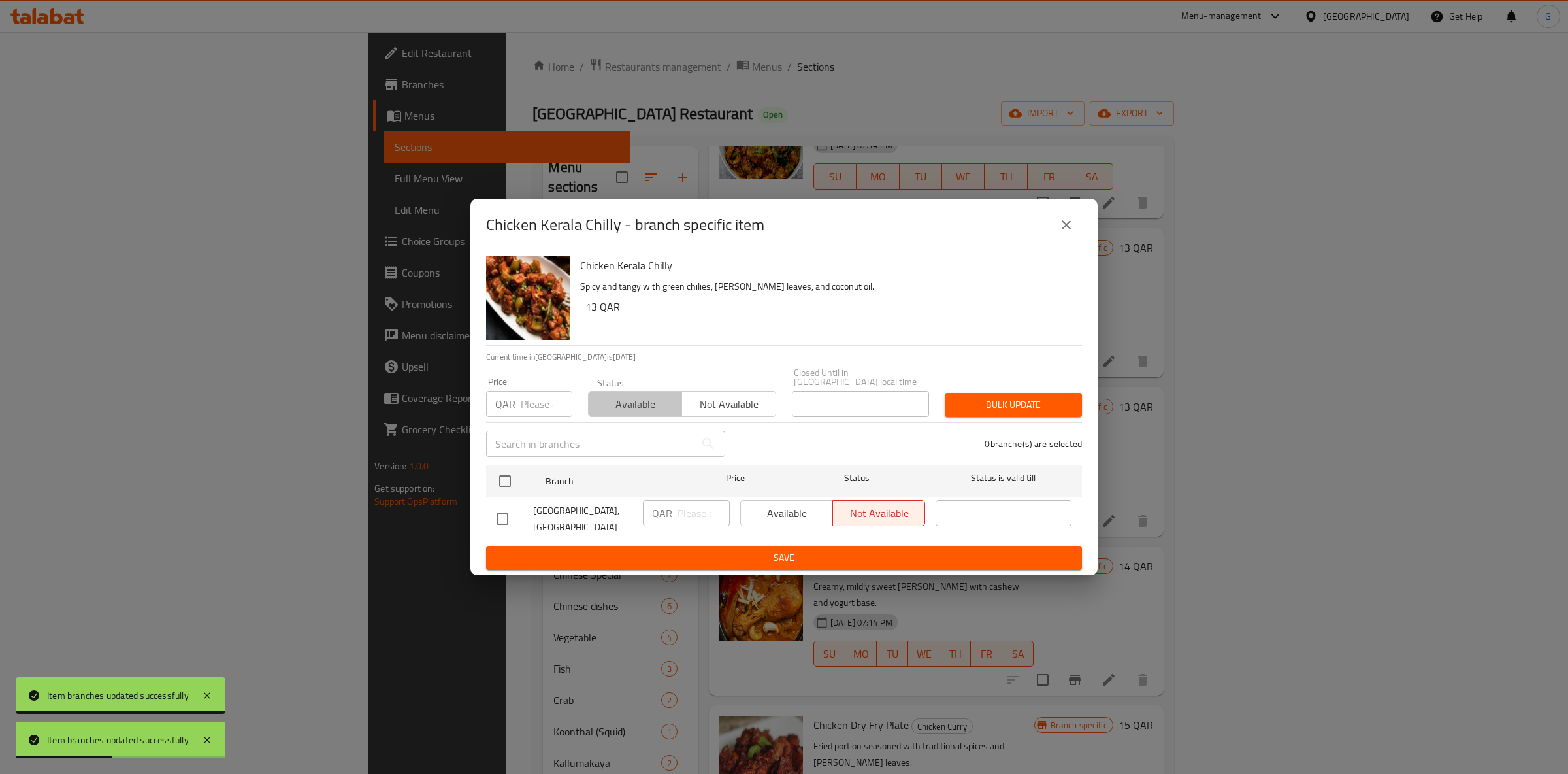
click at [633, 395] on span "Available" at bounding box center [635, 404] width 83 height 19
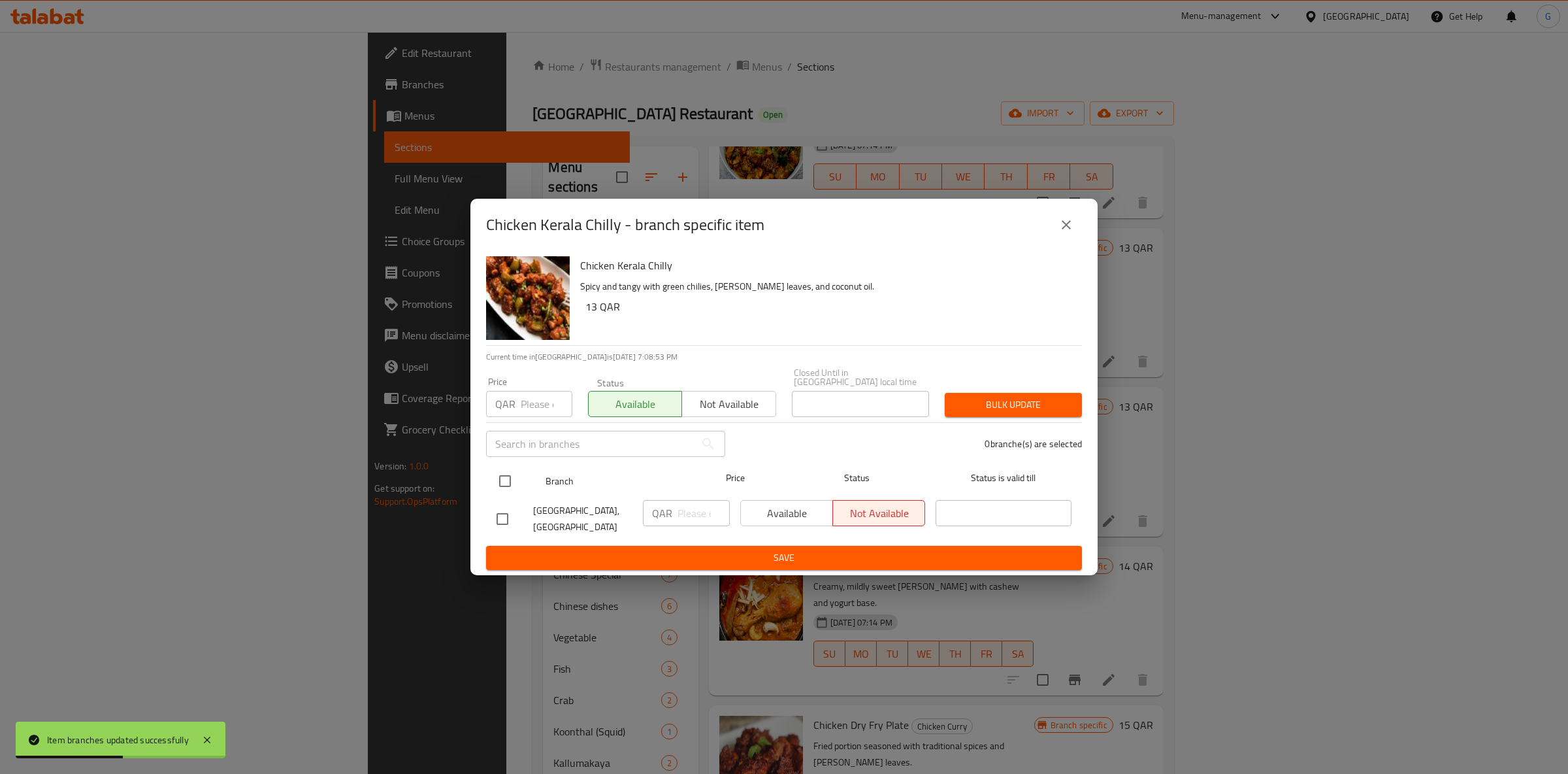
drag, startPoint x: 504, startPoint y: 477, endPoint x: 586, endPoint y: 486, distance: 82.5
click at [510, 478] on input "checkbox" at bounding box center [505, 481] width 28 height 28
checkbox input "true"
click at [745, 519] on button "Available" at bounding box center [787, 513] width 93 height 26
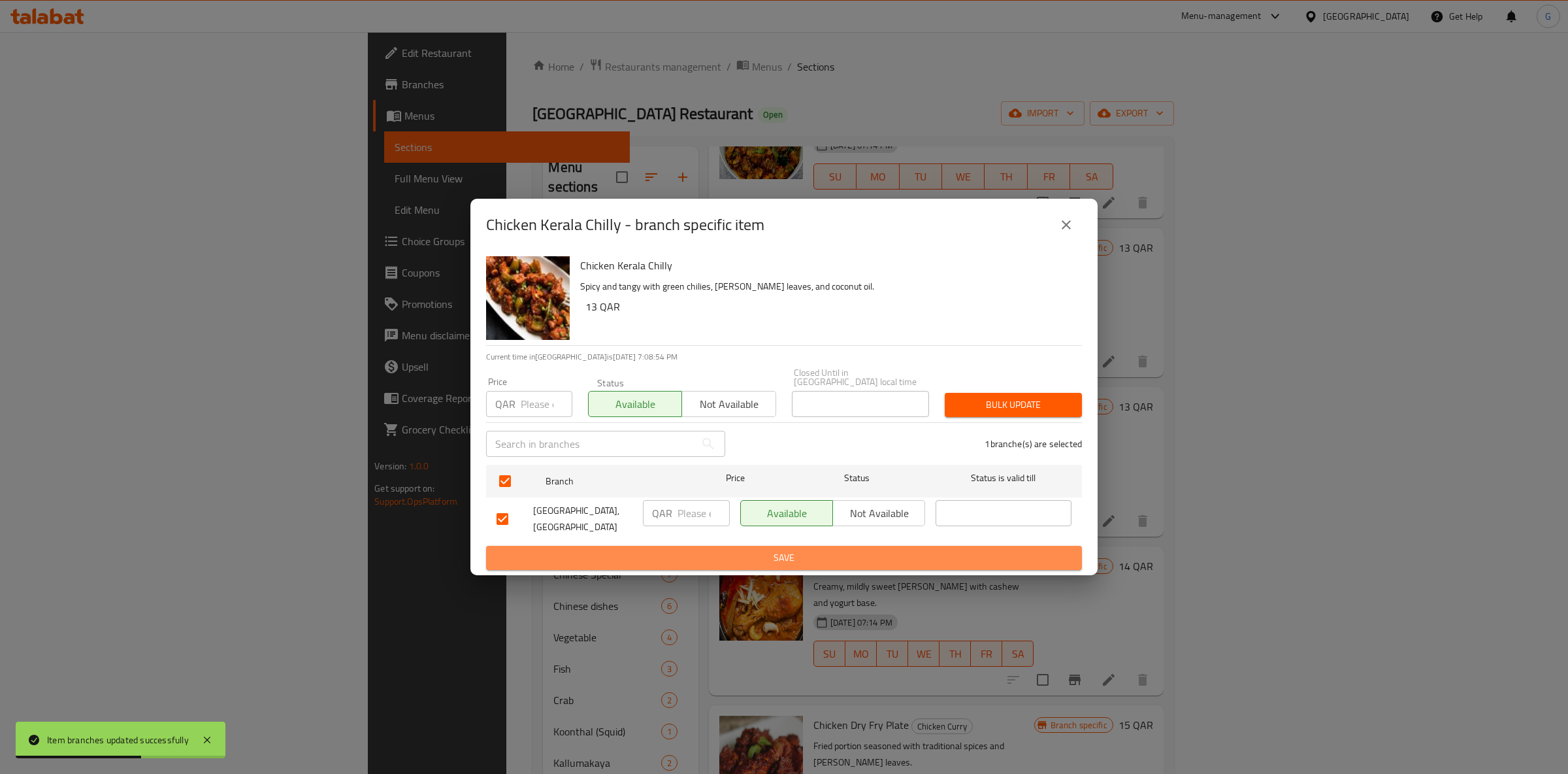
click at [765, 546] on button "Save" at bounding box center [784, 558] width 596 height 24
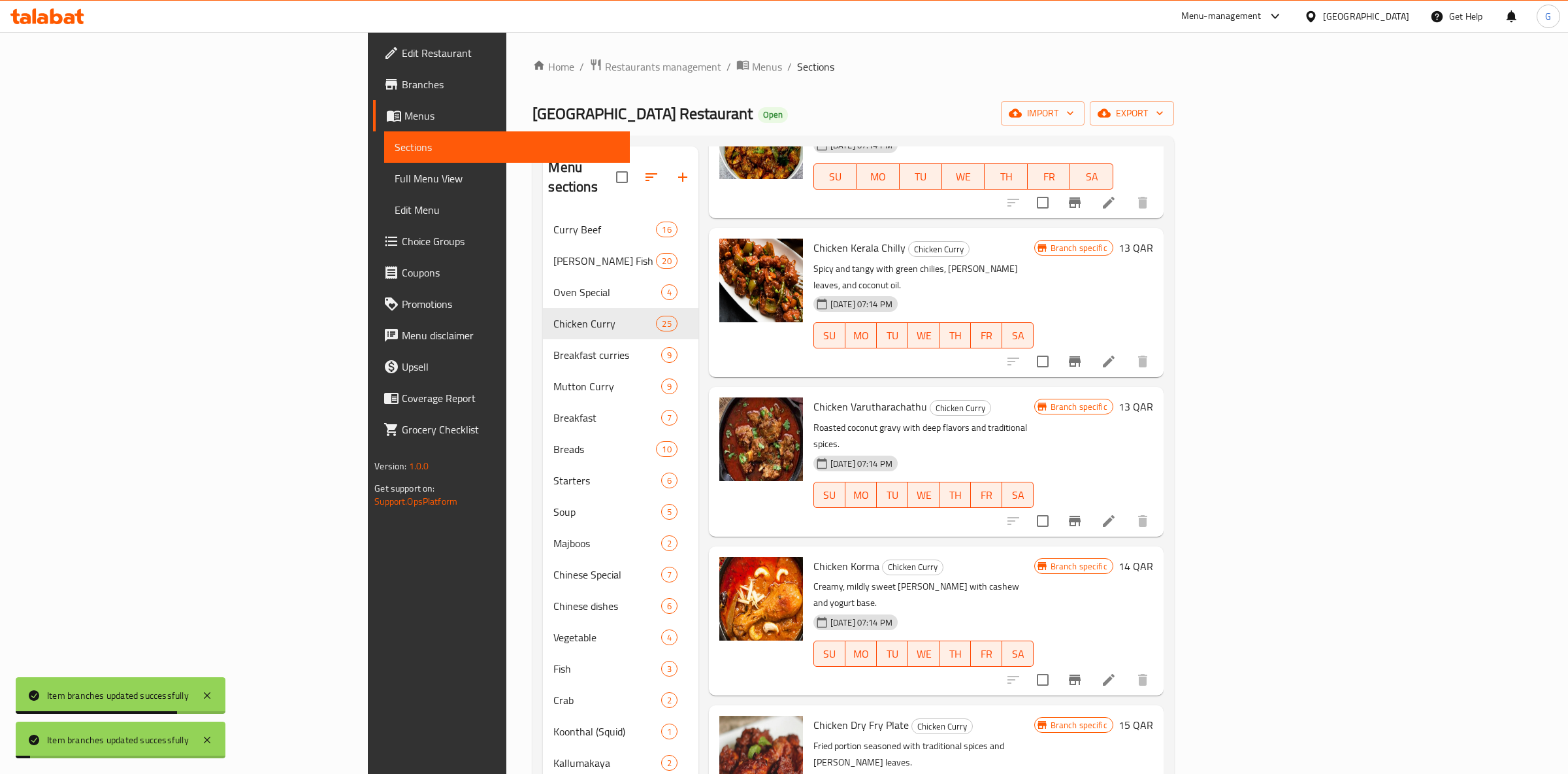
click at [1127, 509] on li at bounding box center [1109, 521] width 37 height 24
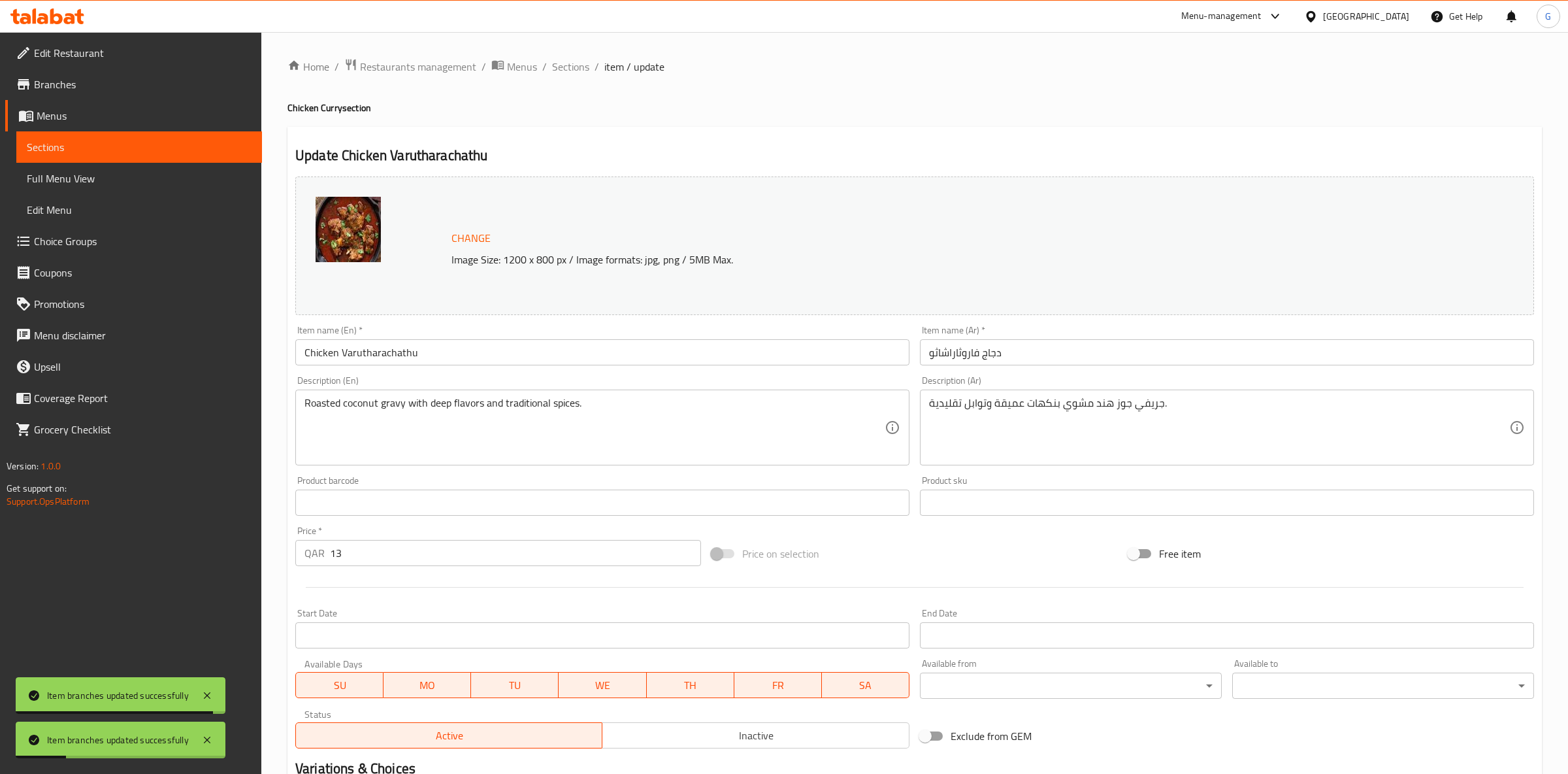
click at [567, 52] on div "Home / Restaurants management / Menus / Sections / item / update Chicken Curry …" at bounding box center [914, 488] width 1307 height 911
click at [567, 64] on span "Sections" at bounding box center [570, 67] width 37 height 16
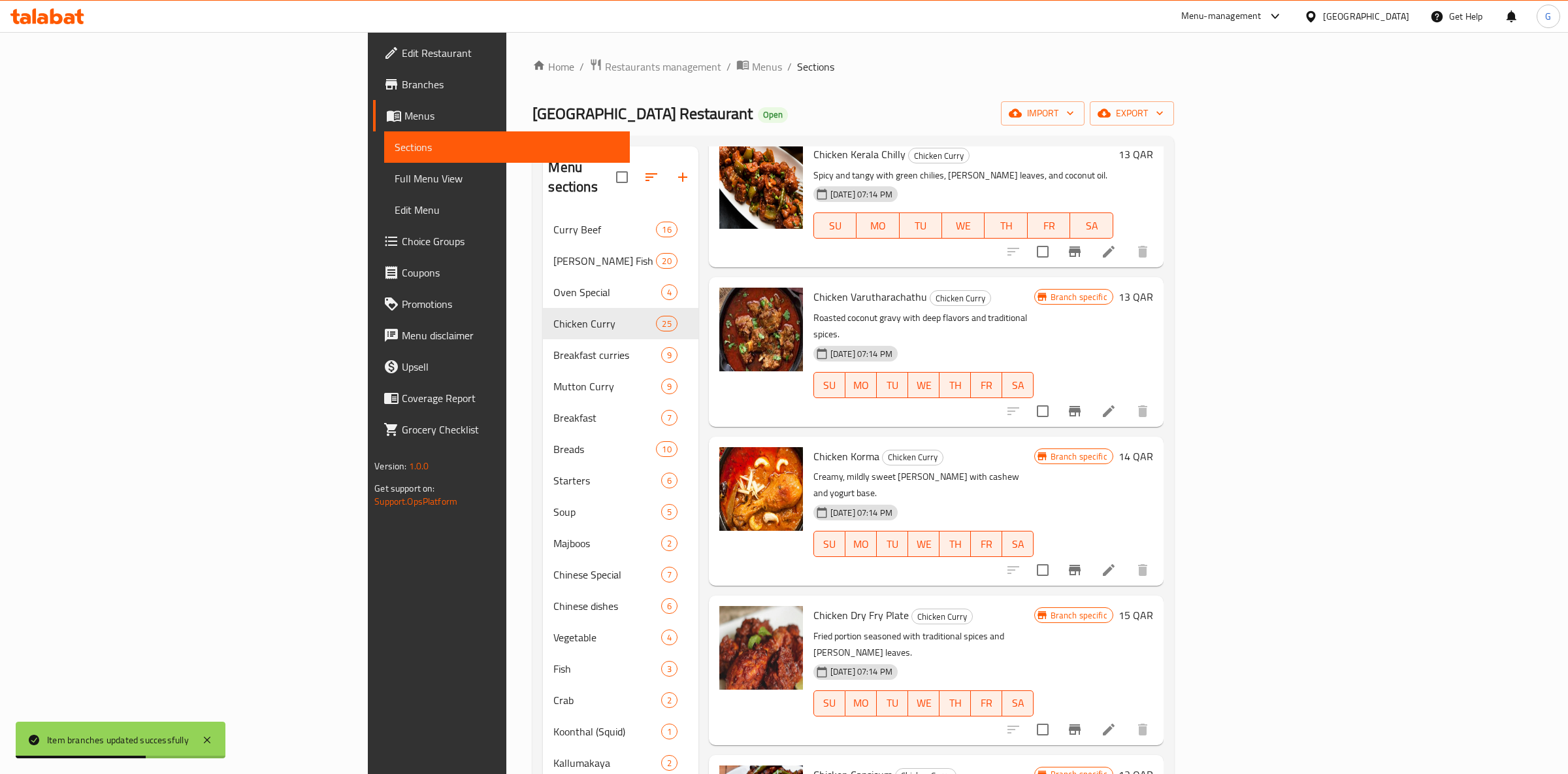
scroll to position [1956, 0]
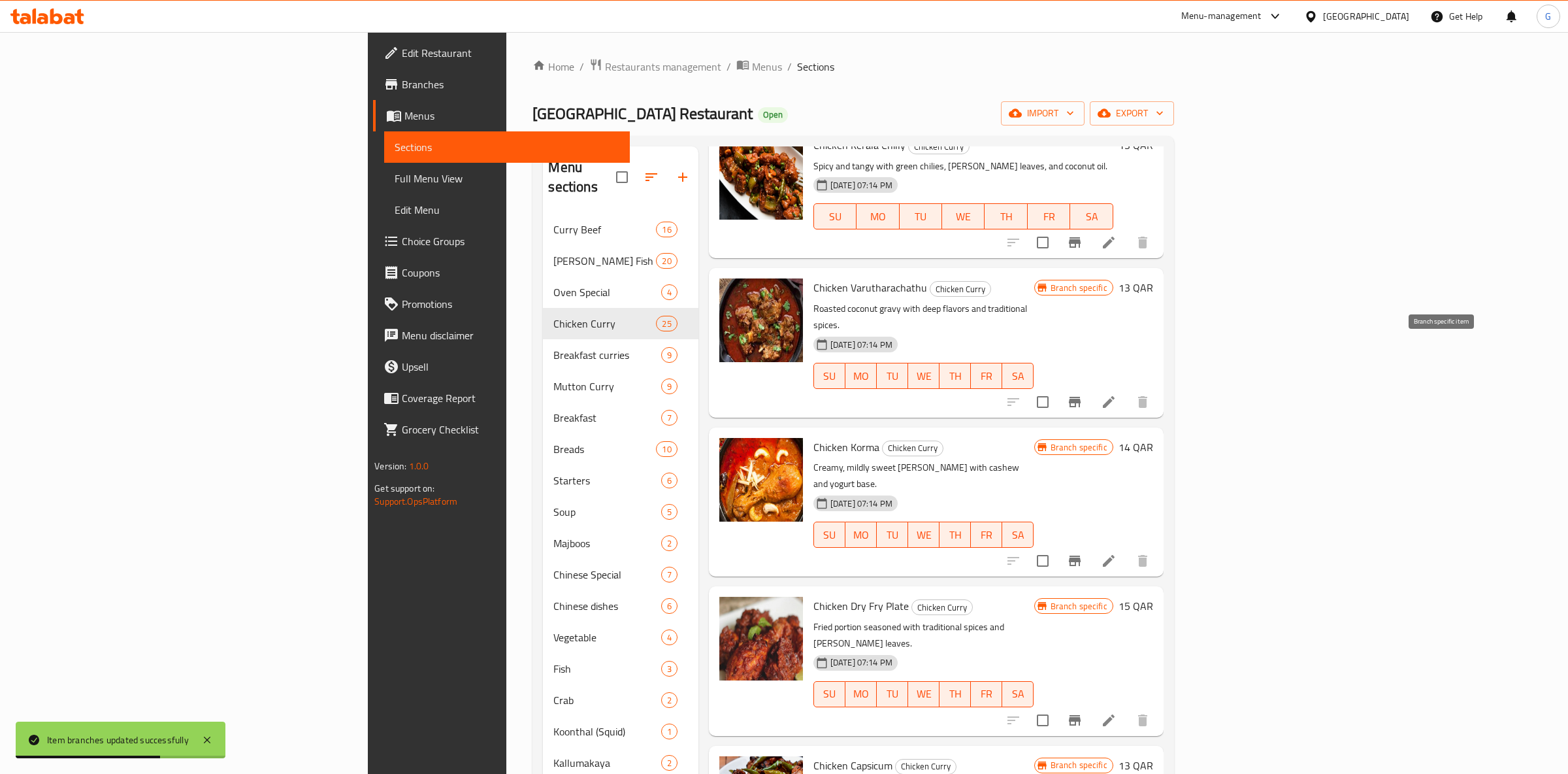
click at [1091, 387] on button "Branch-specific-item" at bounding box center [1075, 402] width 31 height 31
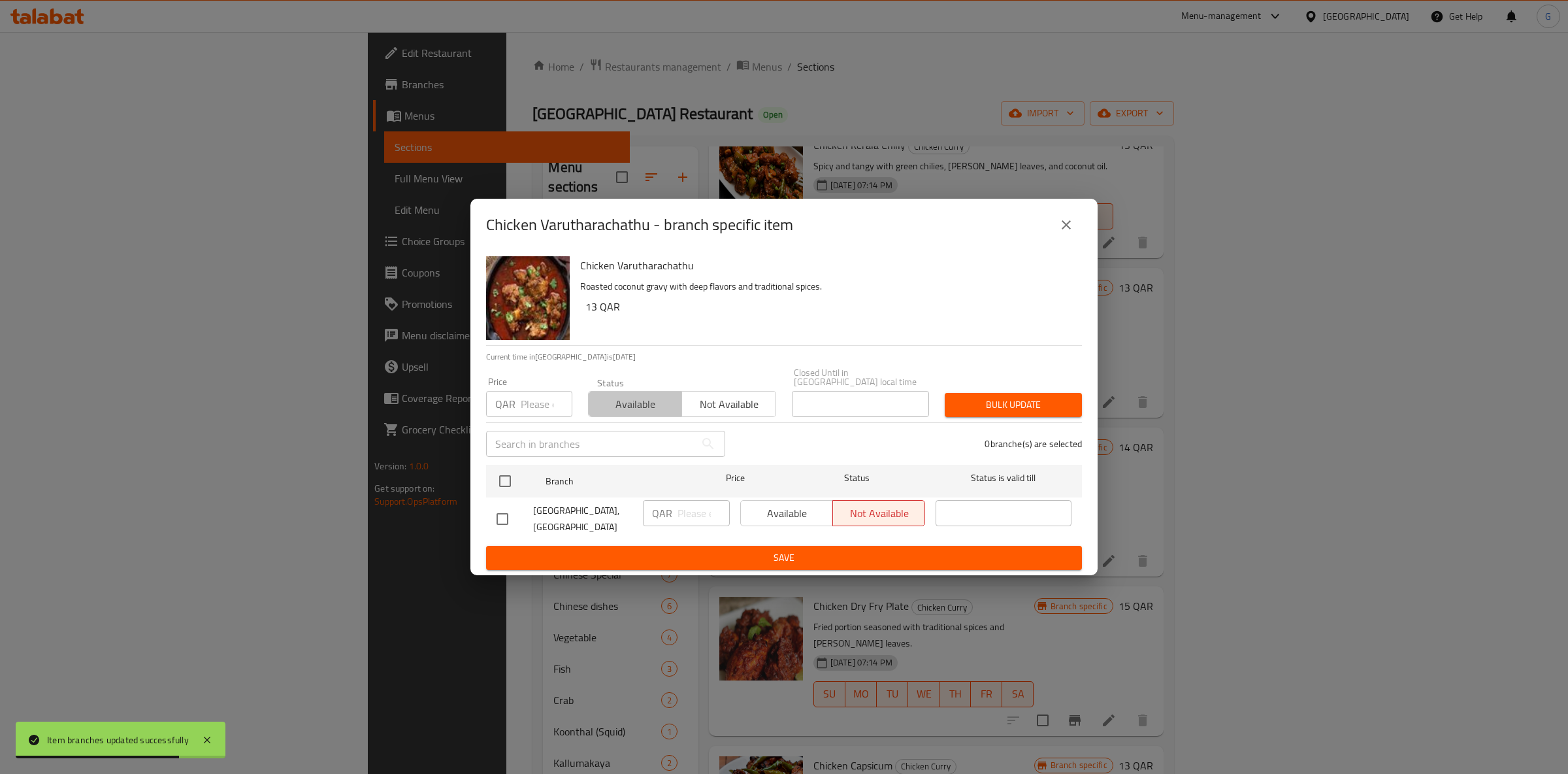
click at [639, 409] on button "Available" at bounding box center [635, 404] width 94 height 26
click at [515, 474] on input "checkbox" at bounding box center [505, 481] width 28 height 28
checkbox input "true"
click at [799, 513] on span "Available" at bounding box center [787, 513] width 82 height 19
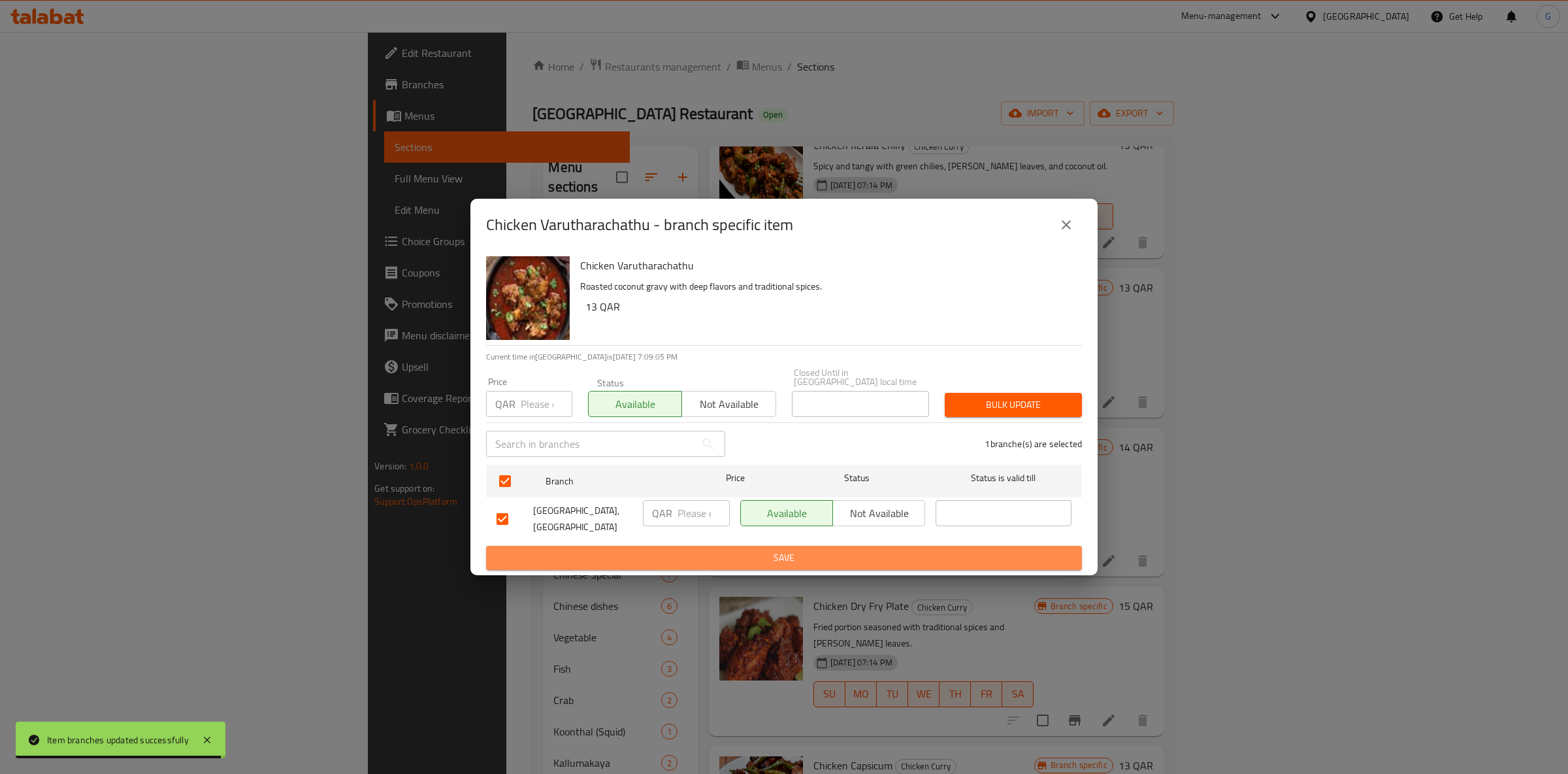
click at [808, 550] on span "Save" at bounding box center [784, 558] width 575 height 16
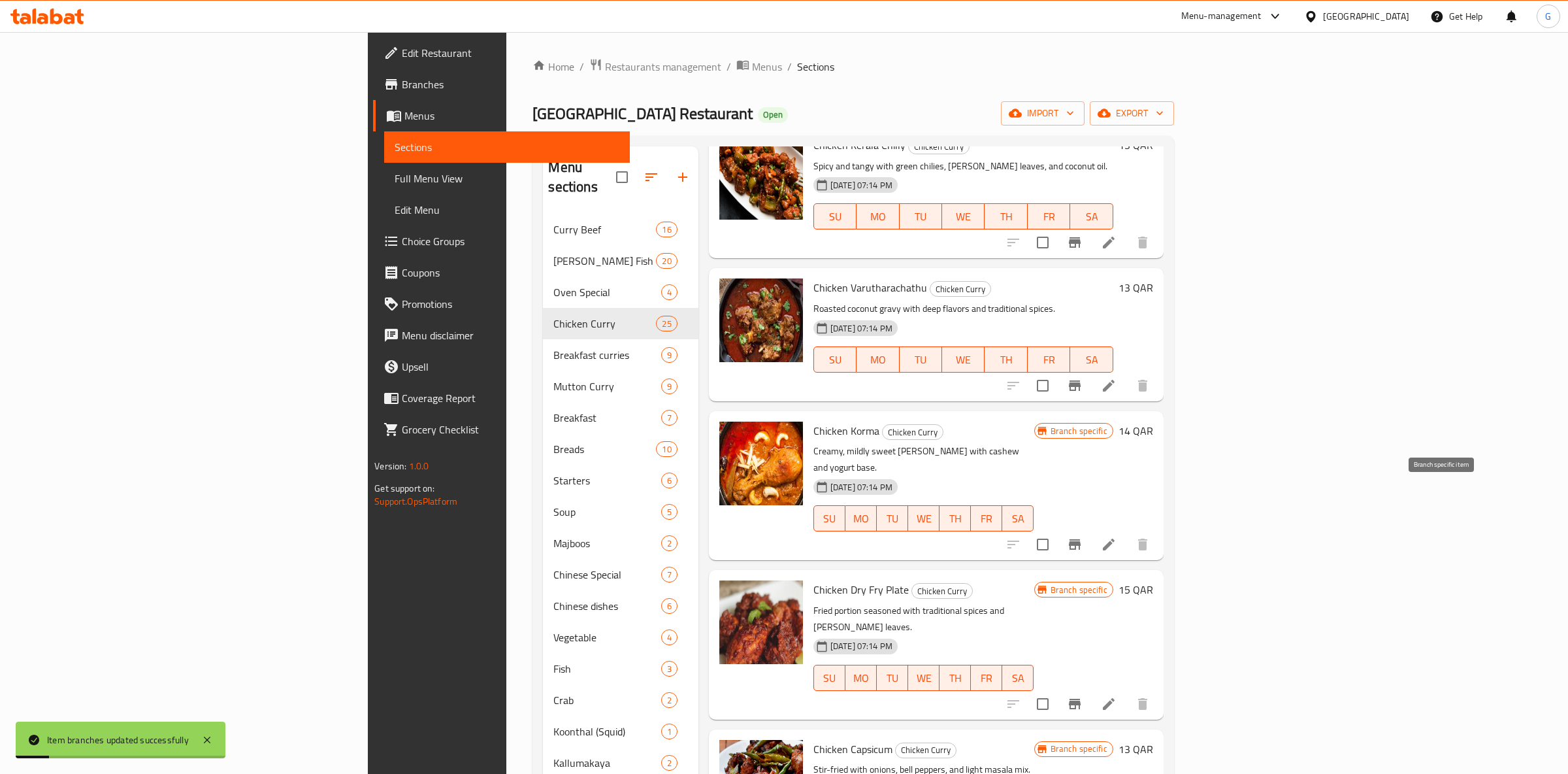
click at [1081, 539] on icon "Branch-specific-item" at bounding box center [1075, 545] width 12 height 10
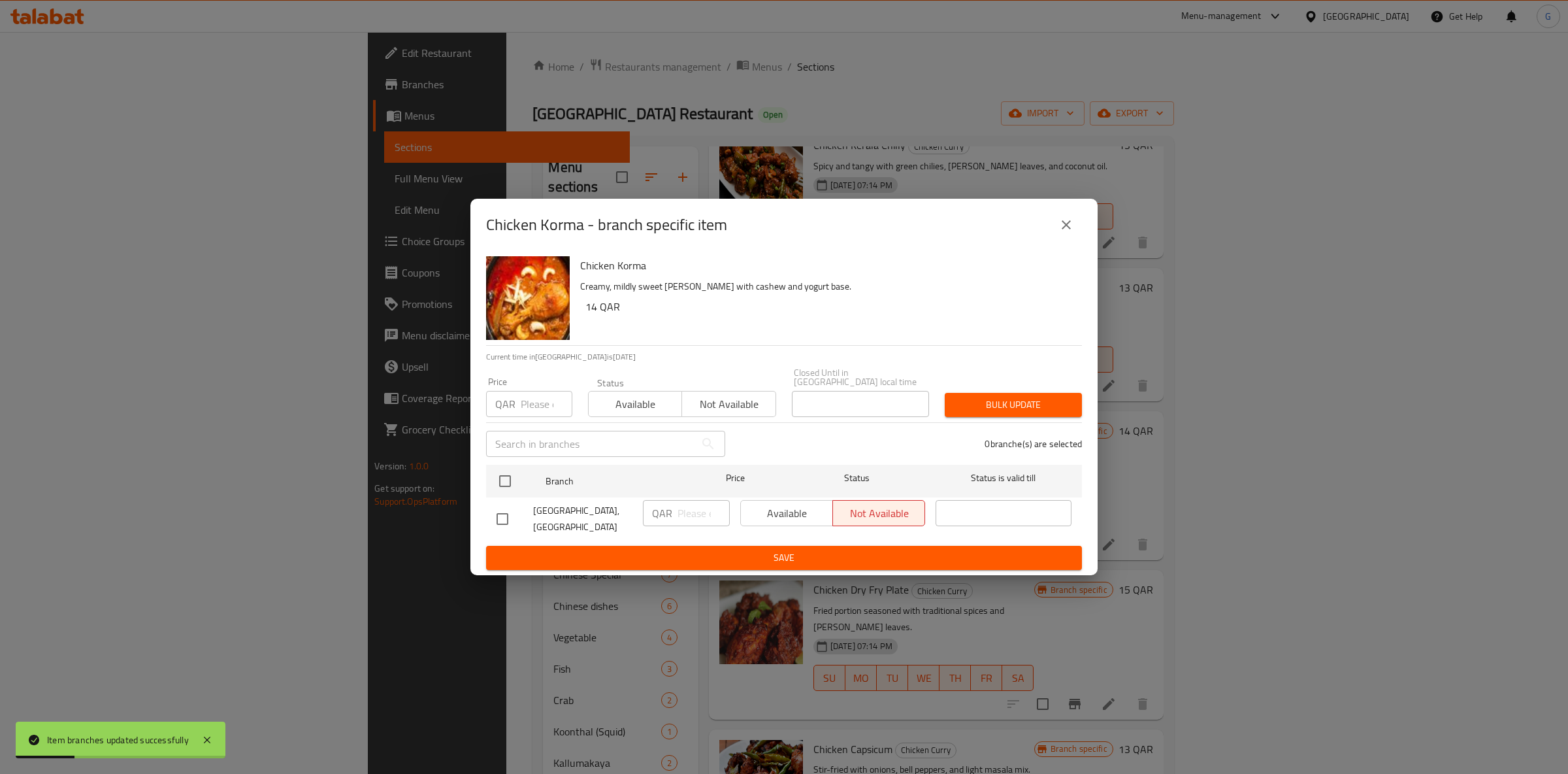
click at [648, 402] on span "Available" at bounding box center [635, 404] width 83 height 19
click at [765, 495] on div "Available Not available" at bounding box center [832, 519] width 195 height 48
drag, startPoint x: 775, startPoint y: 505, endPoint x: 603, endPoint y: 510, distance: 172.1
click at [766, 509] on div "Available Not available" at bounding box center [832, 513] width 185 height 26
click at [549, 495] on div "Oyster Palace Restaurant, Bin Omran" at bounding box center [564, 519] width 146 height 48
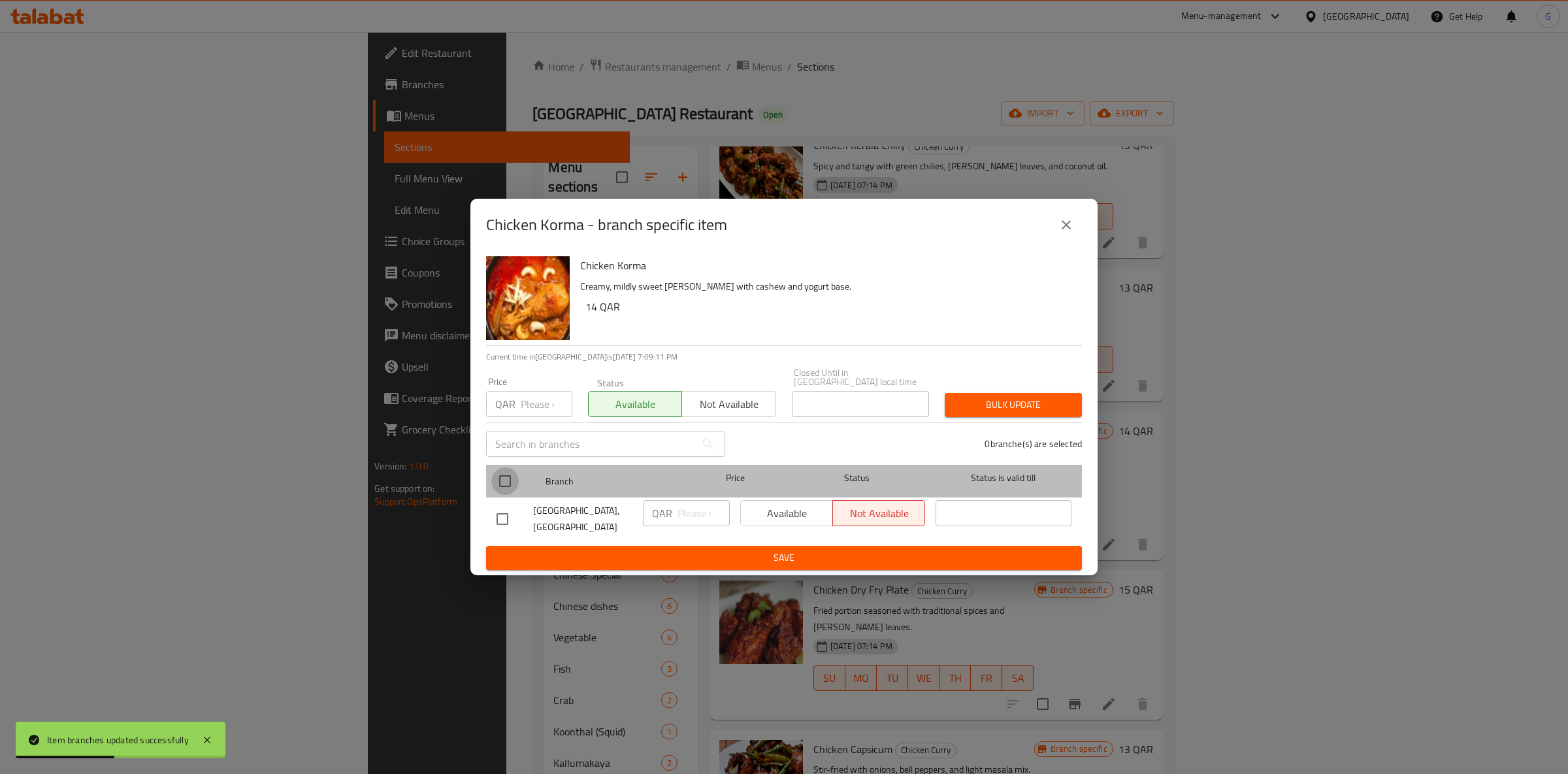
drag, startPoint x: 517, startPoint y: 480, endPoint x: 607, endPoint y: 492, distance: 90.8
click at [518, 479] on input "checkbox" at bounding box center [505, 481] width 28 height 28
checkbox input "true"
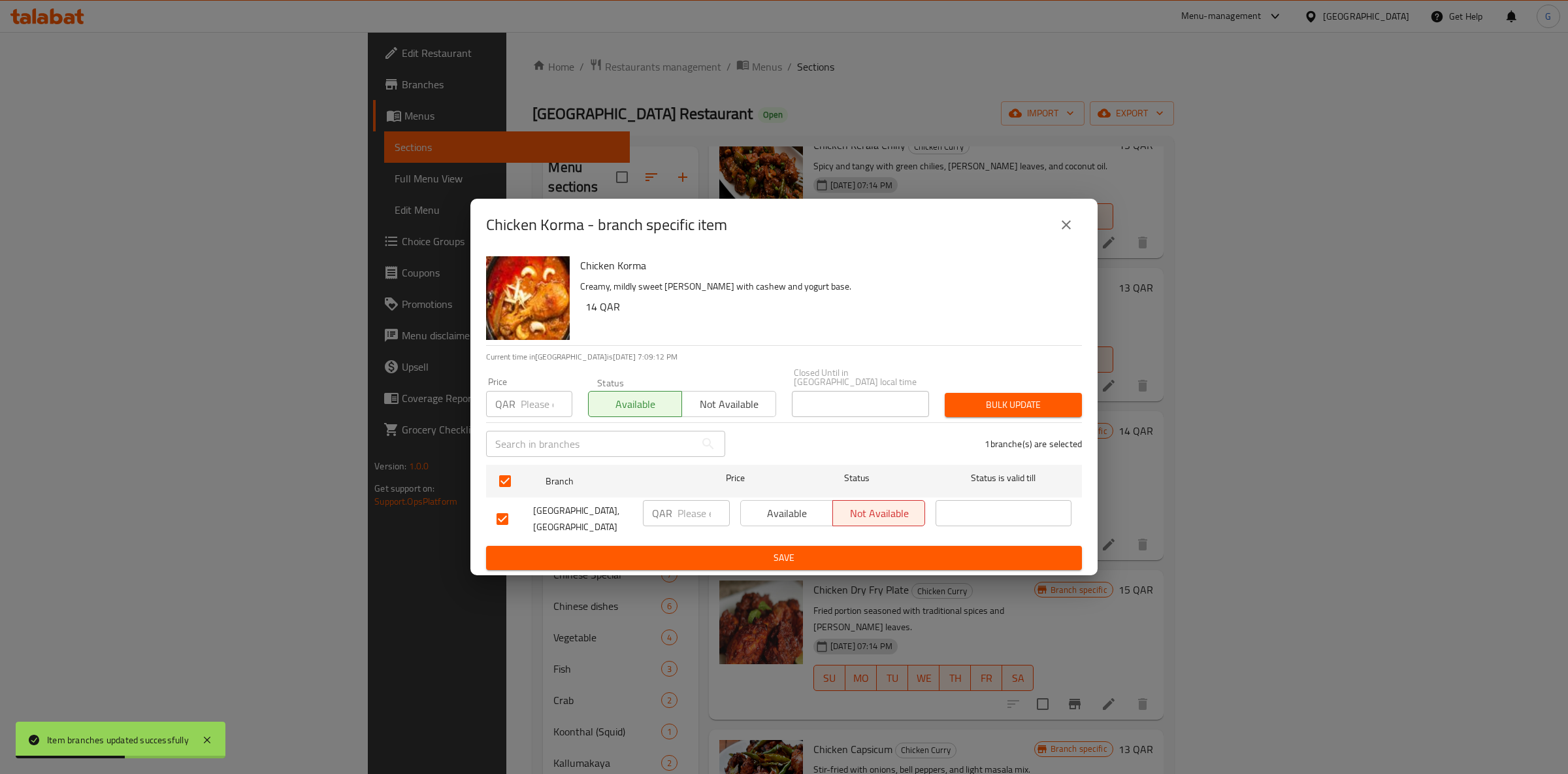
click at [770, 510] on span "Available" at bounding box center [787, 513] width 82 height 19
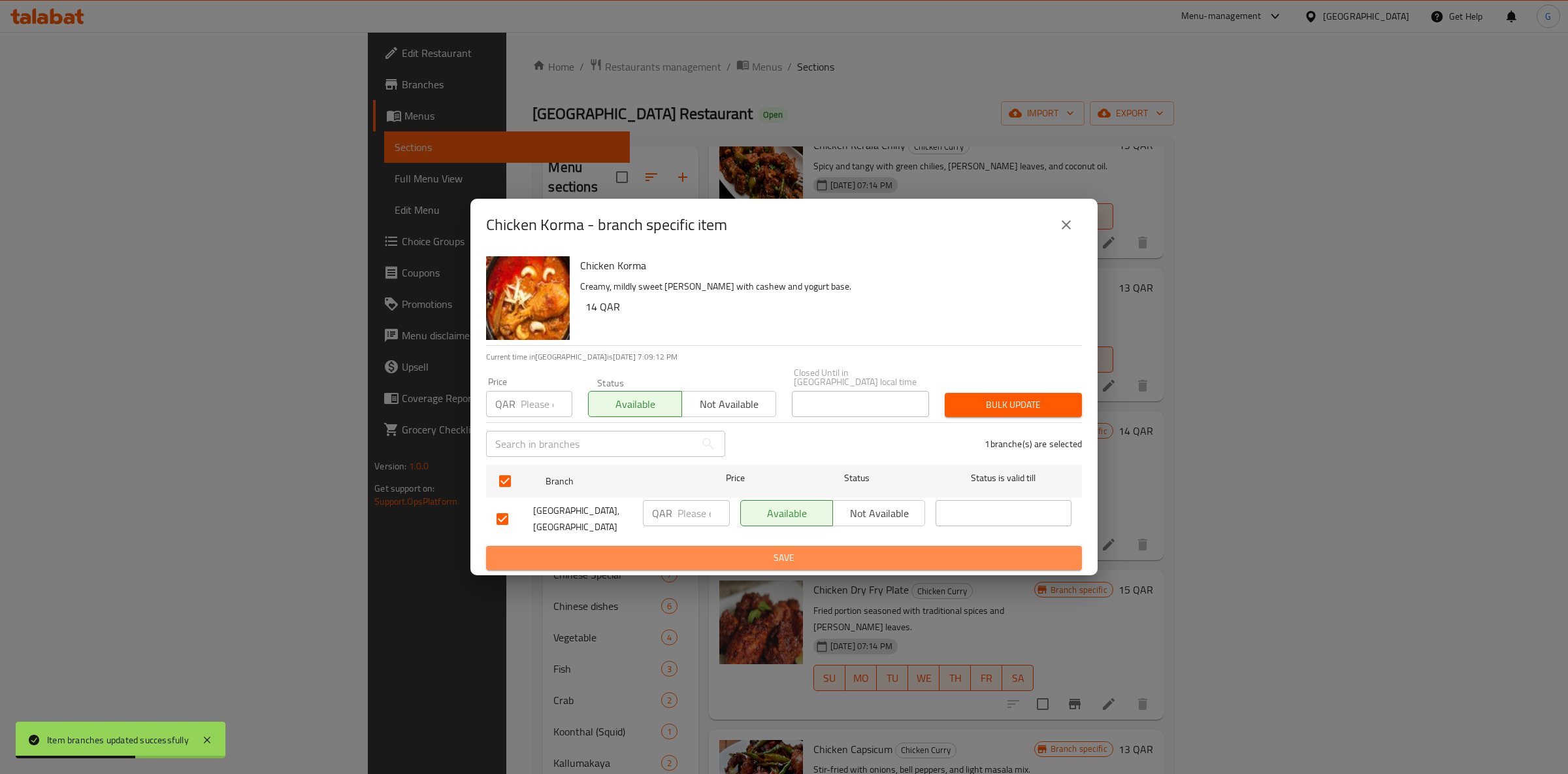
click at [780, 550] on span "Save" at bounding box center [784, 558] width 575 height 16
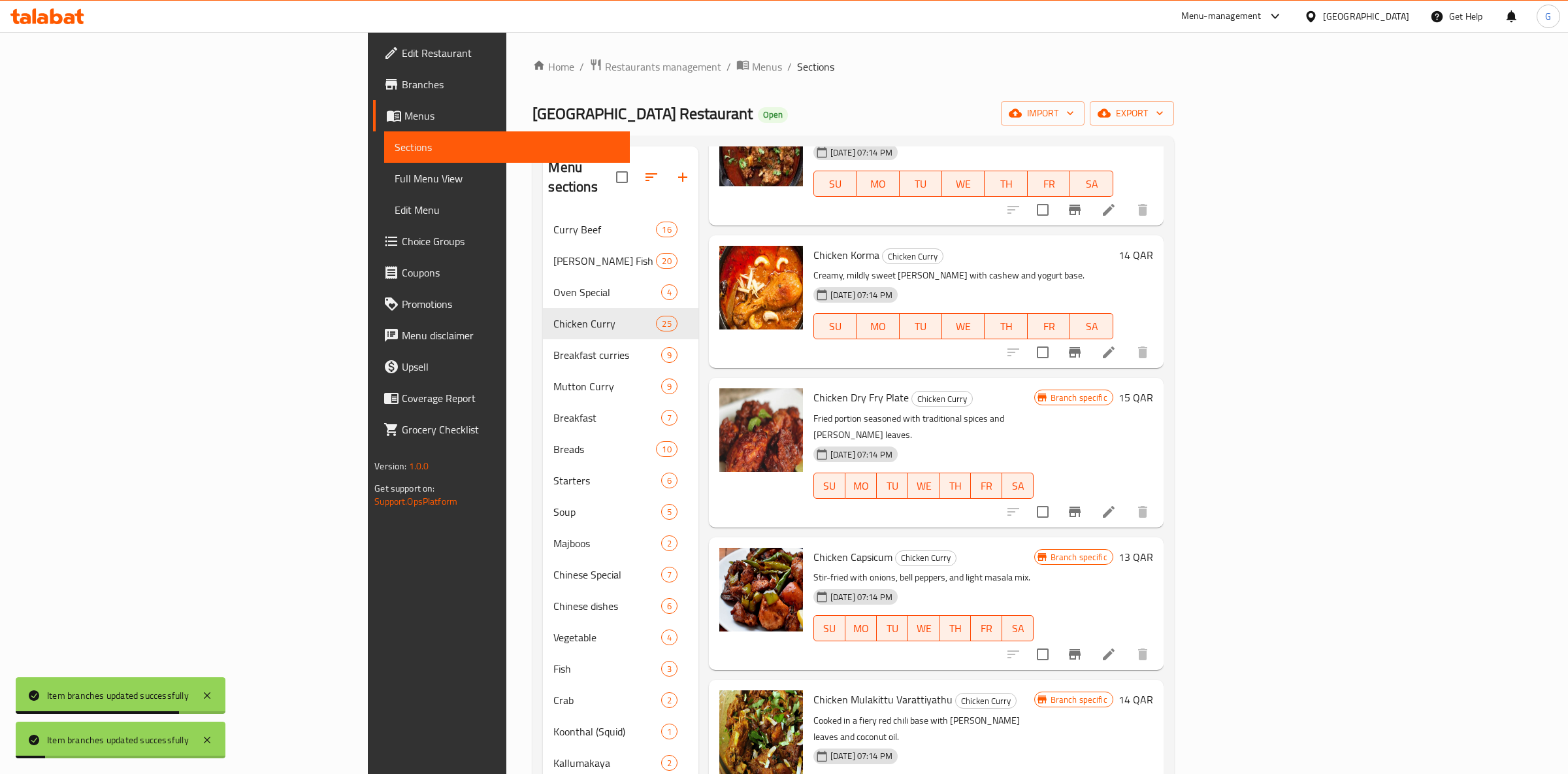
scroll to position [2162, 0]
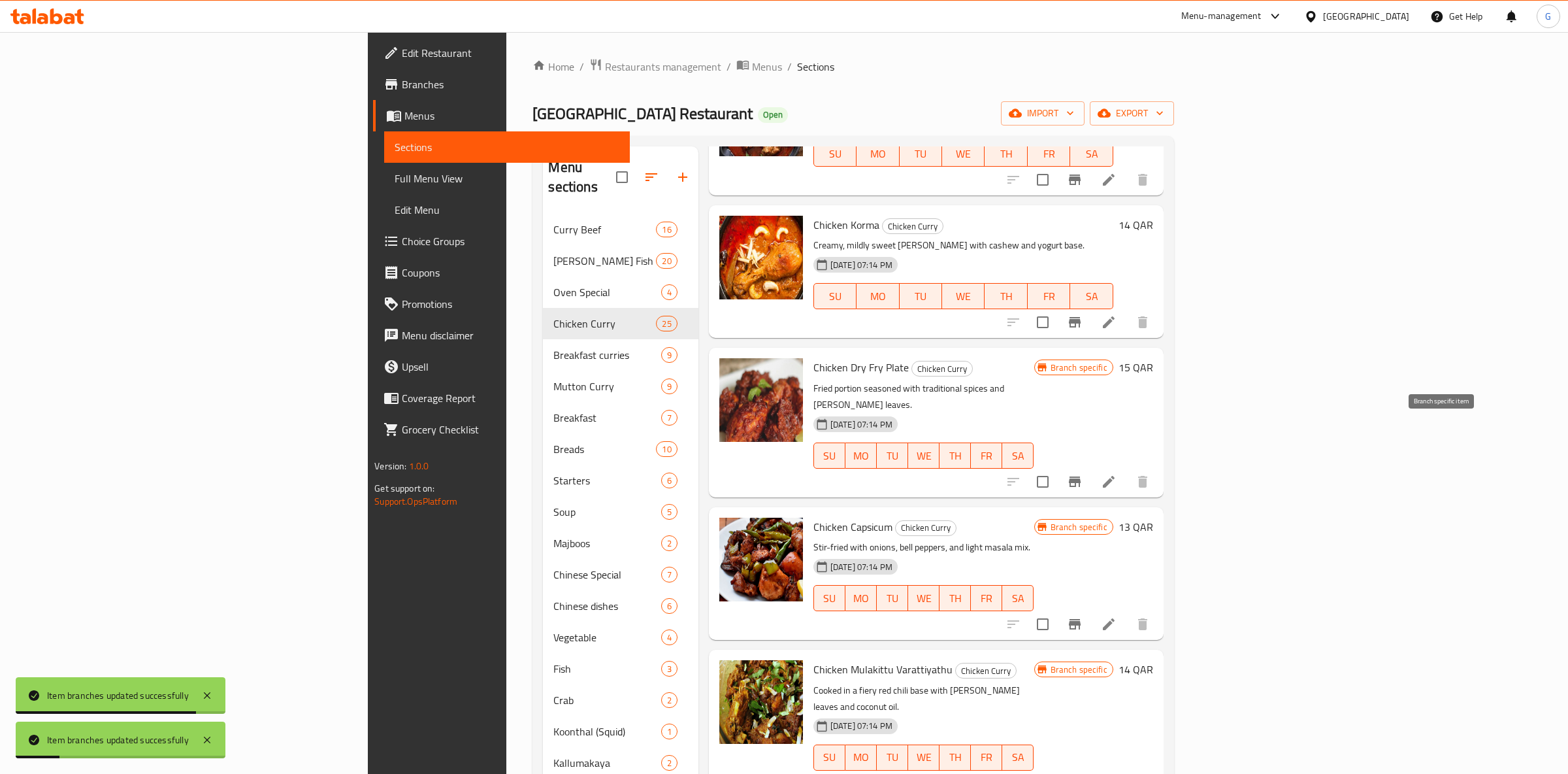
click at [1083, 474] on icon "Branch-specific-item" at bounding box center [1075, 482] width 16 height 16
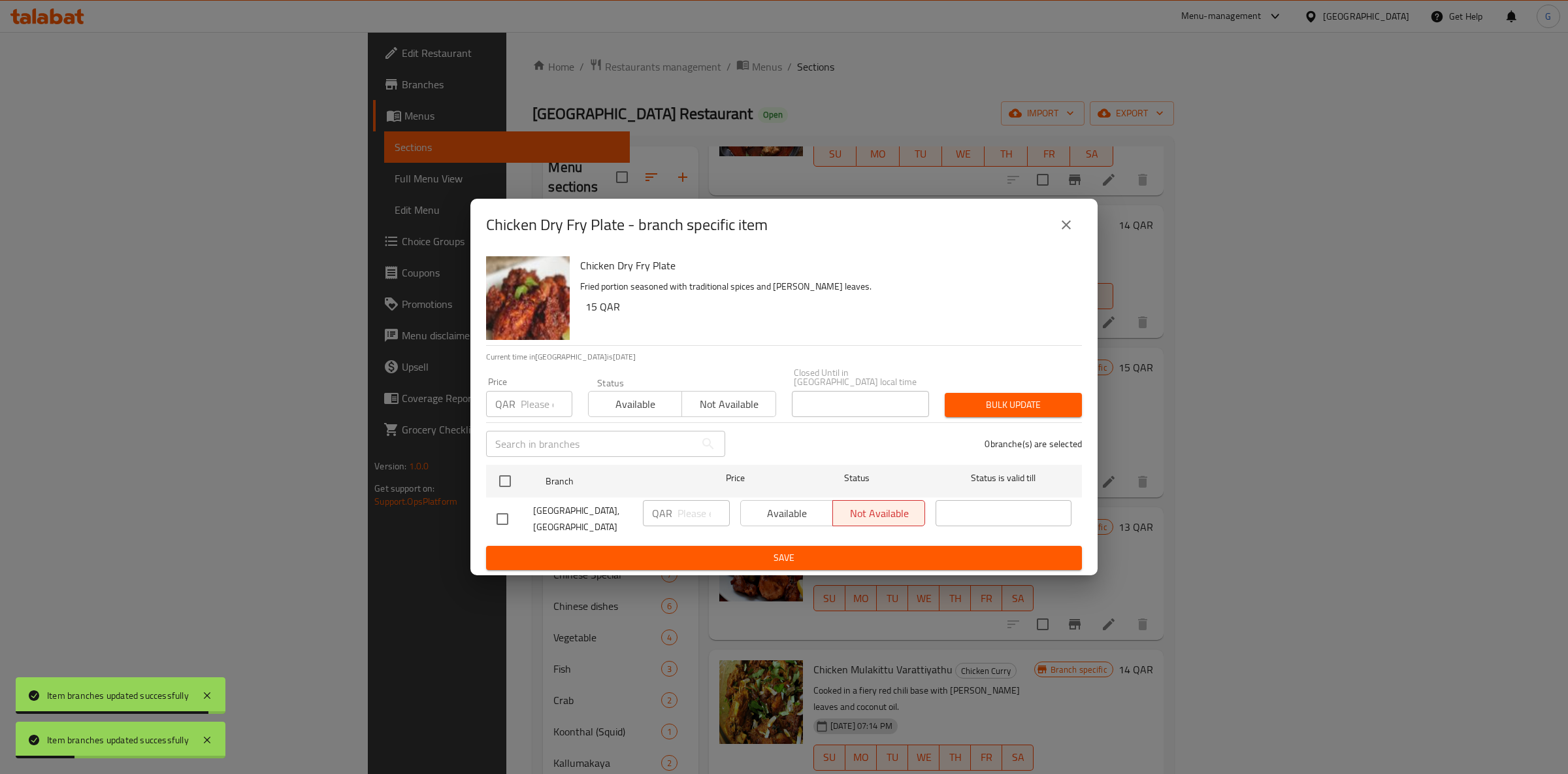
click at [663, 398] on span "Available" at bounding box center [635, 404] width 83 height 19
click at [781, 506] on div "Available Not available" at bounding box center [832, 513] width 185 height 26
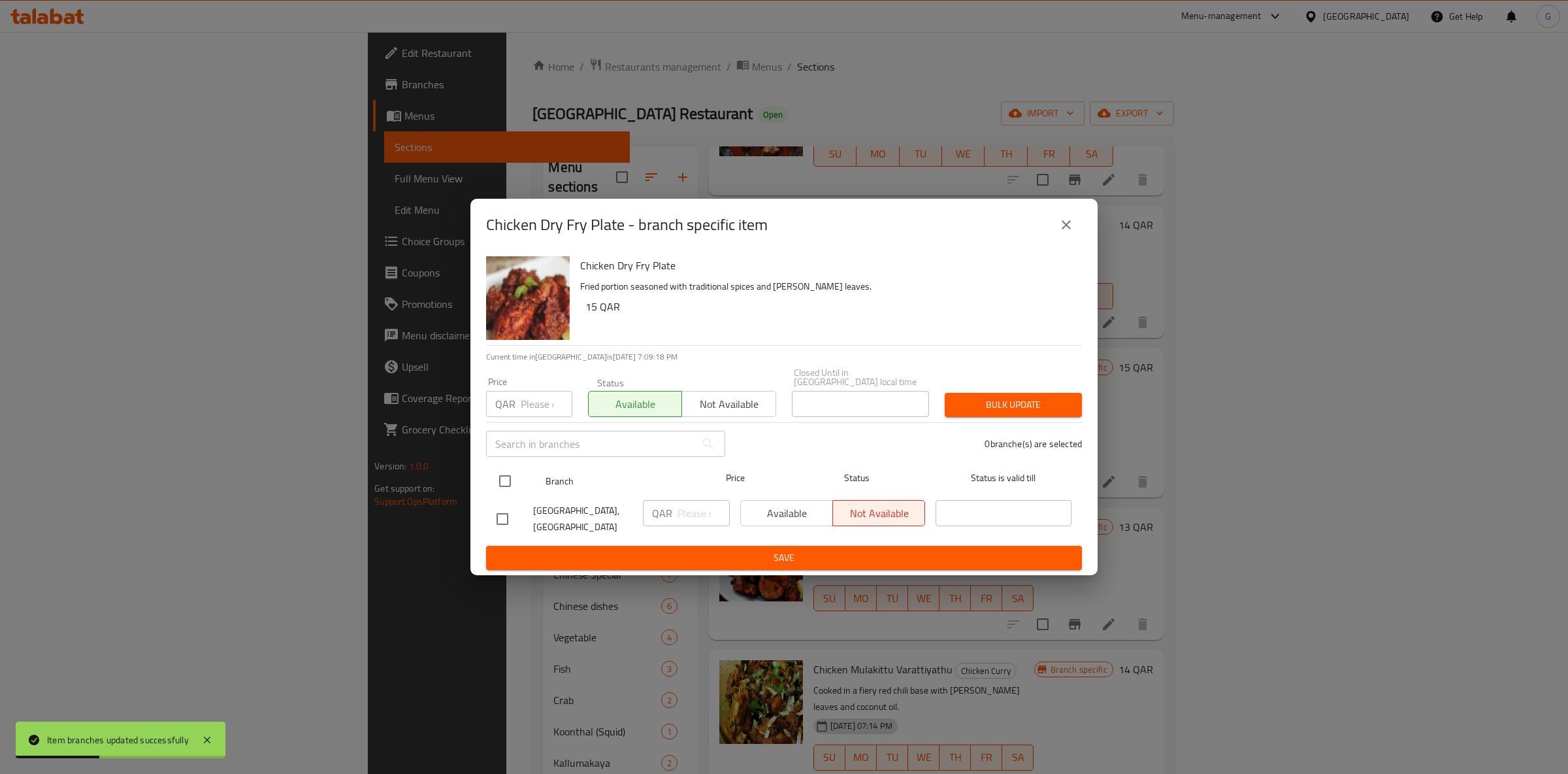
click at [518, 467] on input "checkbox" at bounding box center [505, 481] width 28 height 28
checkbox input "true"
click at [775, 512] on span "Available" at bounding box center [787, 513] width 82 height 19
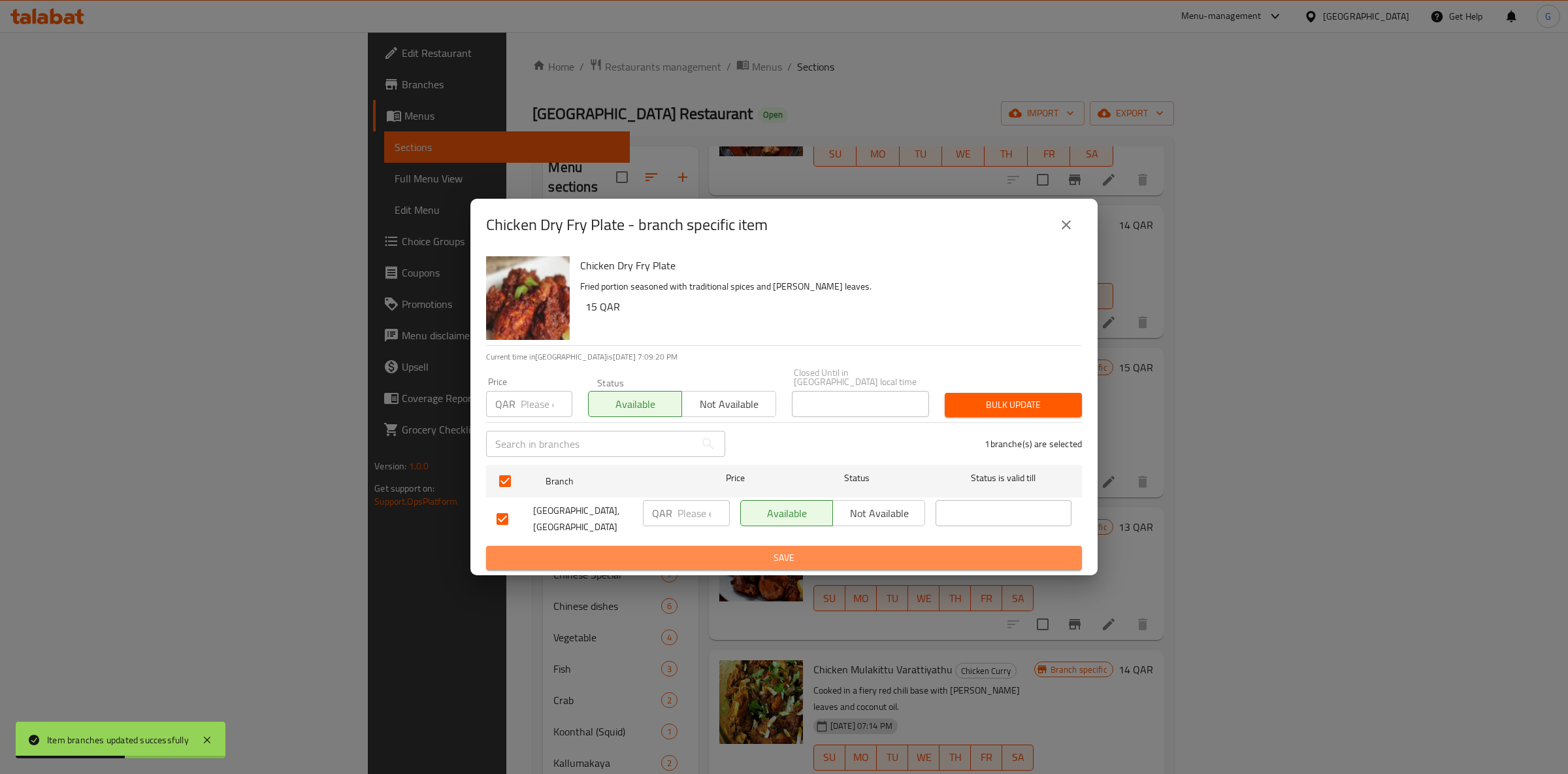
click at [790, 546] on button "Save" at bounding box center [784, 558] width 596 height 24
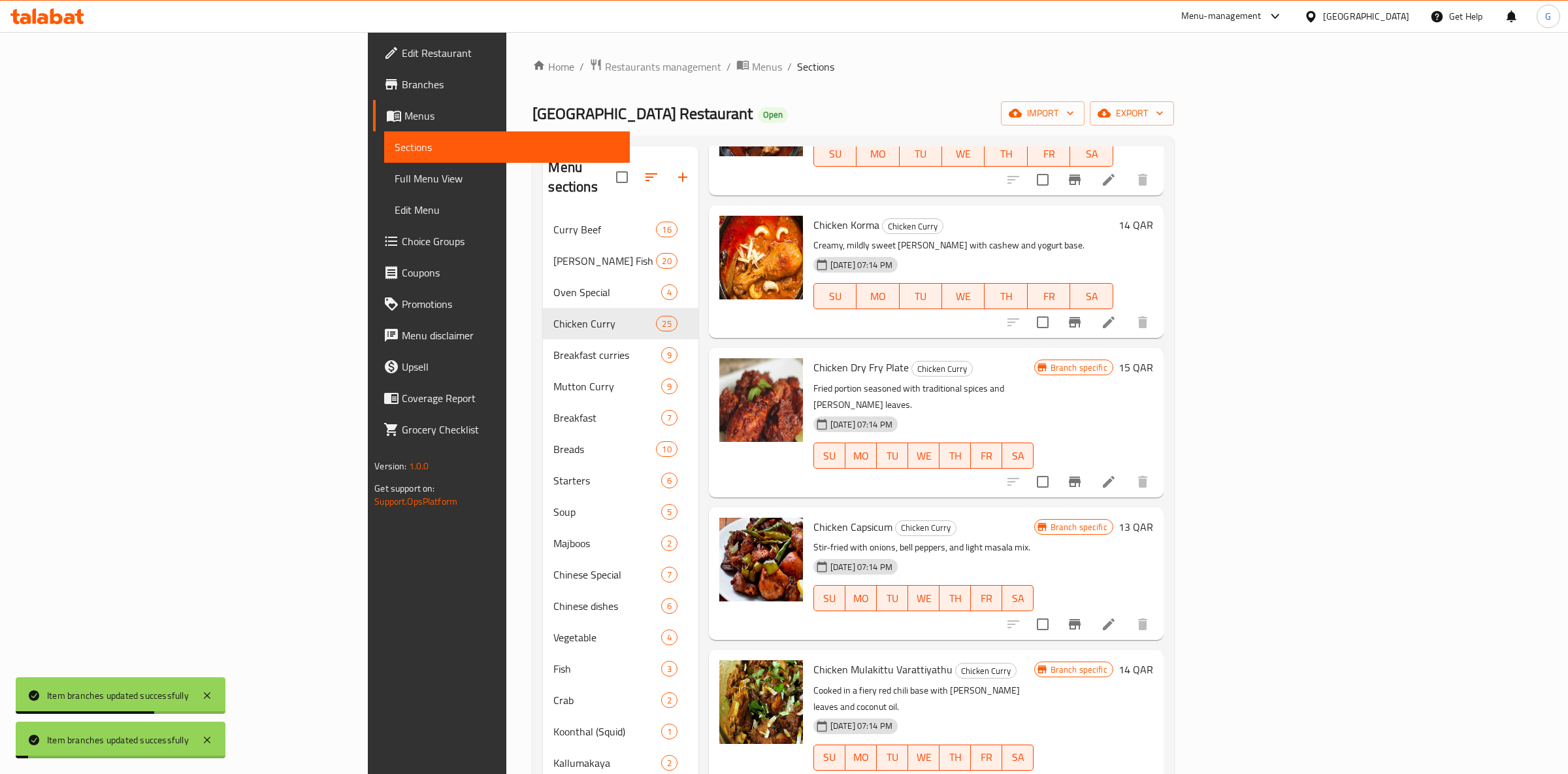
click at [1081, 619] on icon "Branch-specific-item" at bounding box center [1075, 625] width 12 height 10
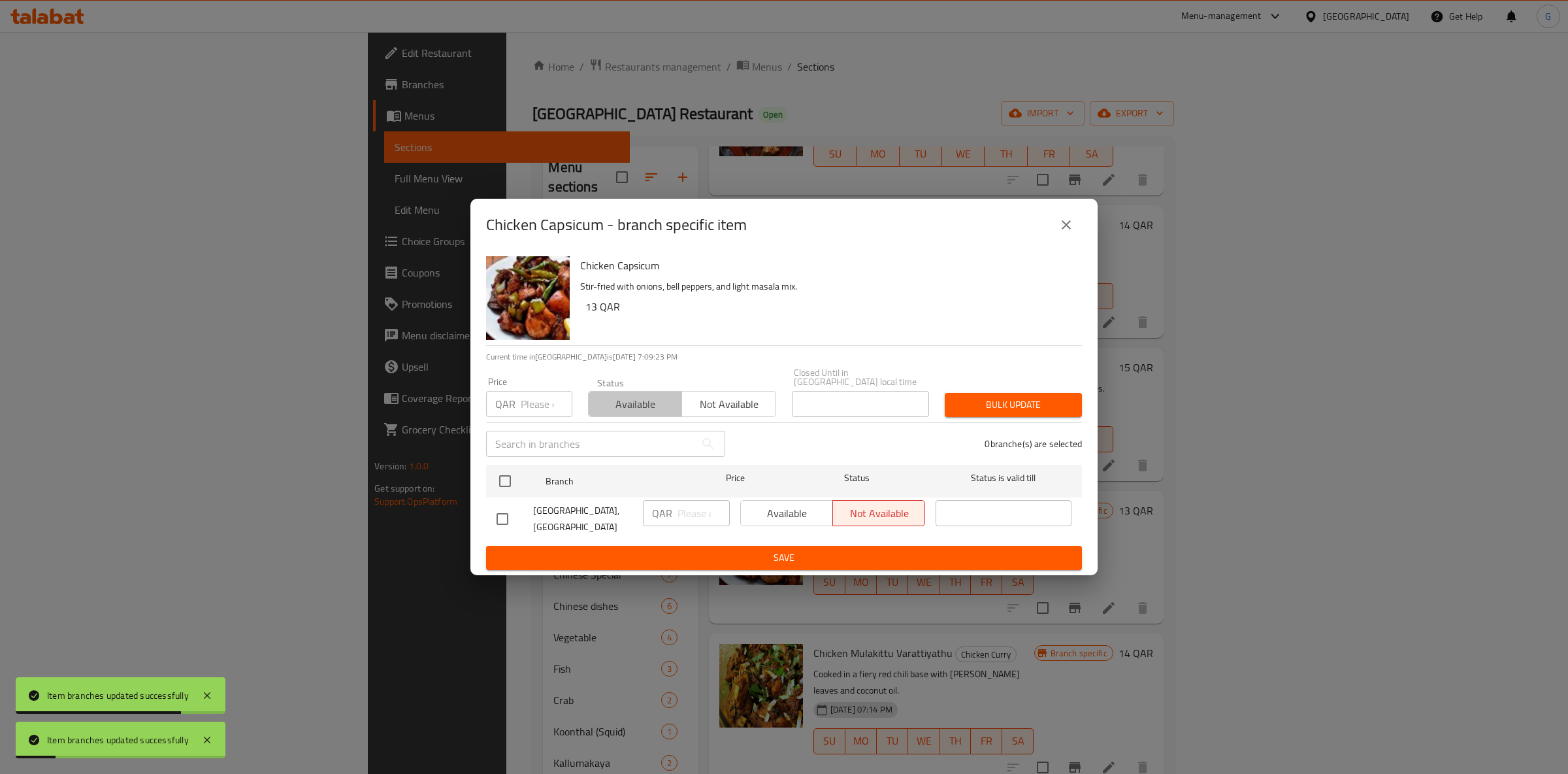
click at [631, 402] on span "Available" at bounding box center [635, 404] width 83 height 19
click at [506, 484] on input "checkbox" at bounding box center [505, 481] width 28 height 28
checkbox input "true"
click at [774, 504] on span "Available" at bounding box center [787, 513] width 82 height 19
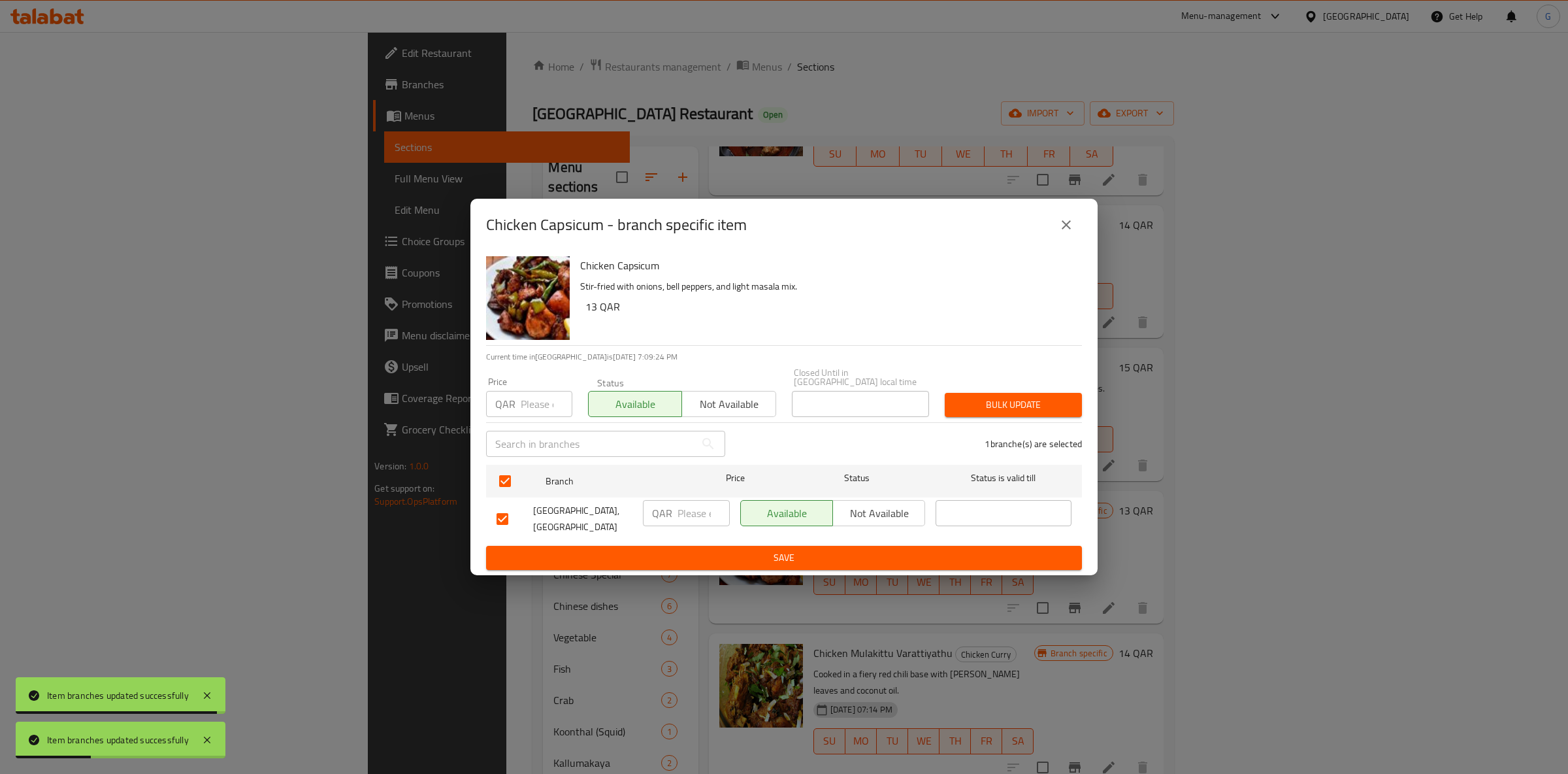
click at [774, 542] on form "Branch Price Status Status is valid till Oyster Palace Restaurant, Bin Omran QA…" at bounding box center [784, 514] width 596 height 111
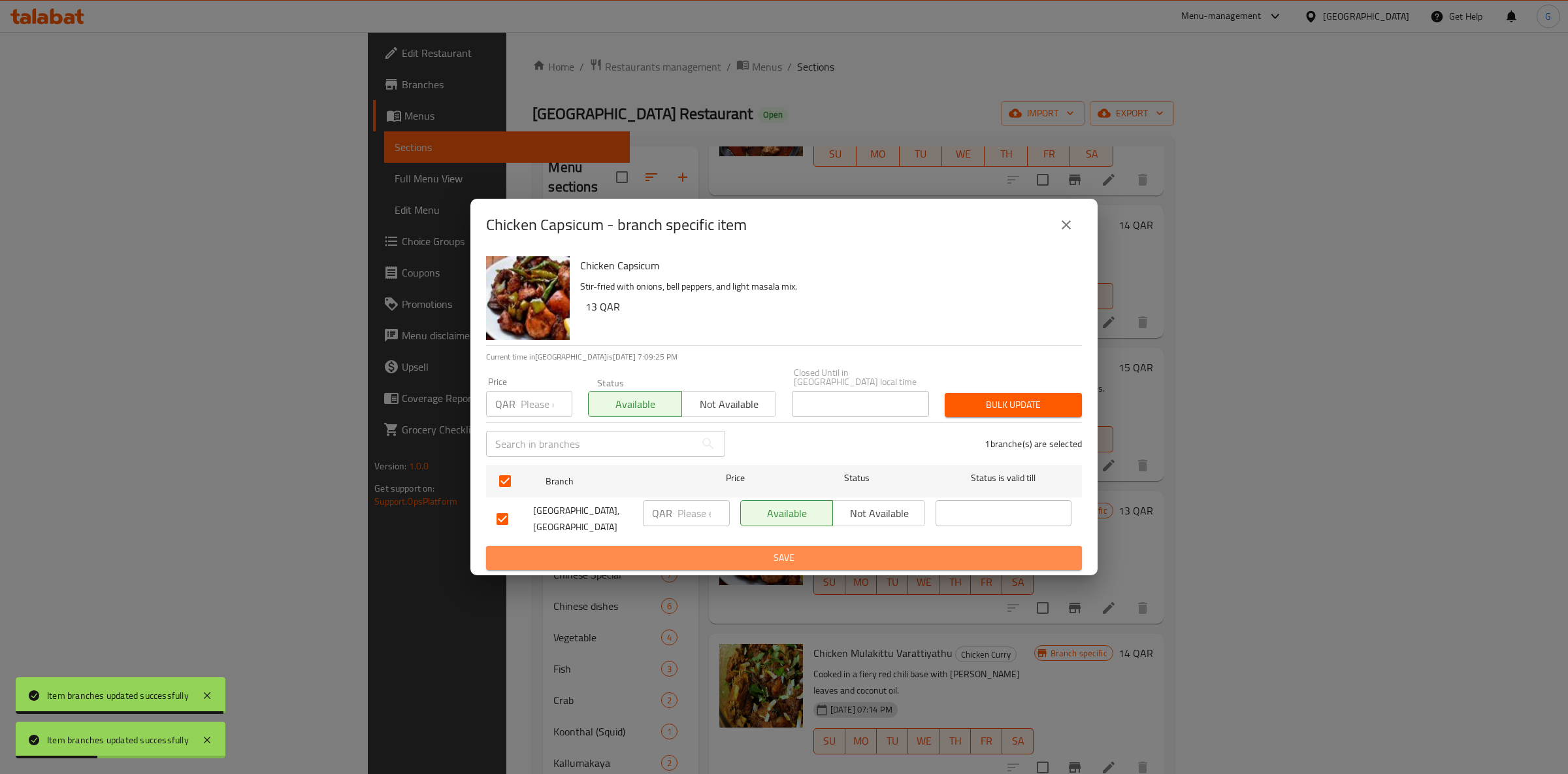
click at [774, 546] on button "Save" at bounding box center [784, 558] width 596 height 24
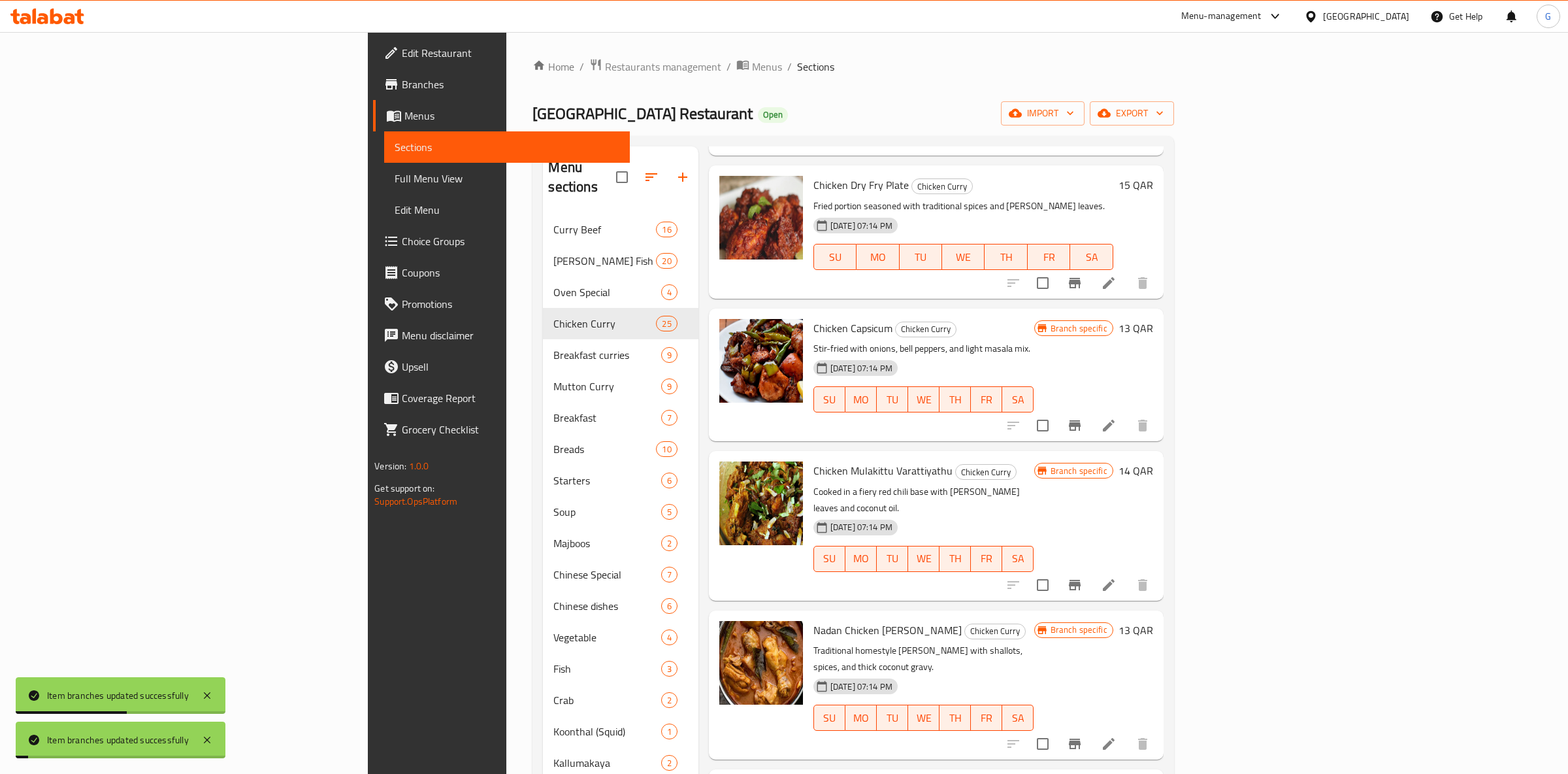
scroll to position [2471, 0]
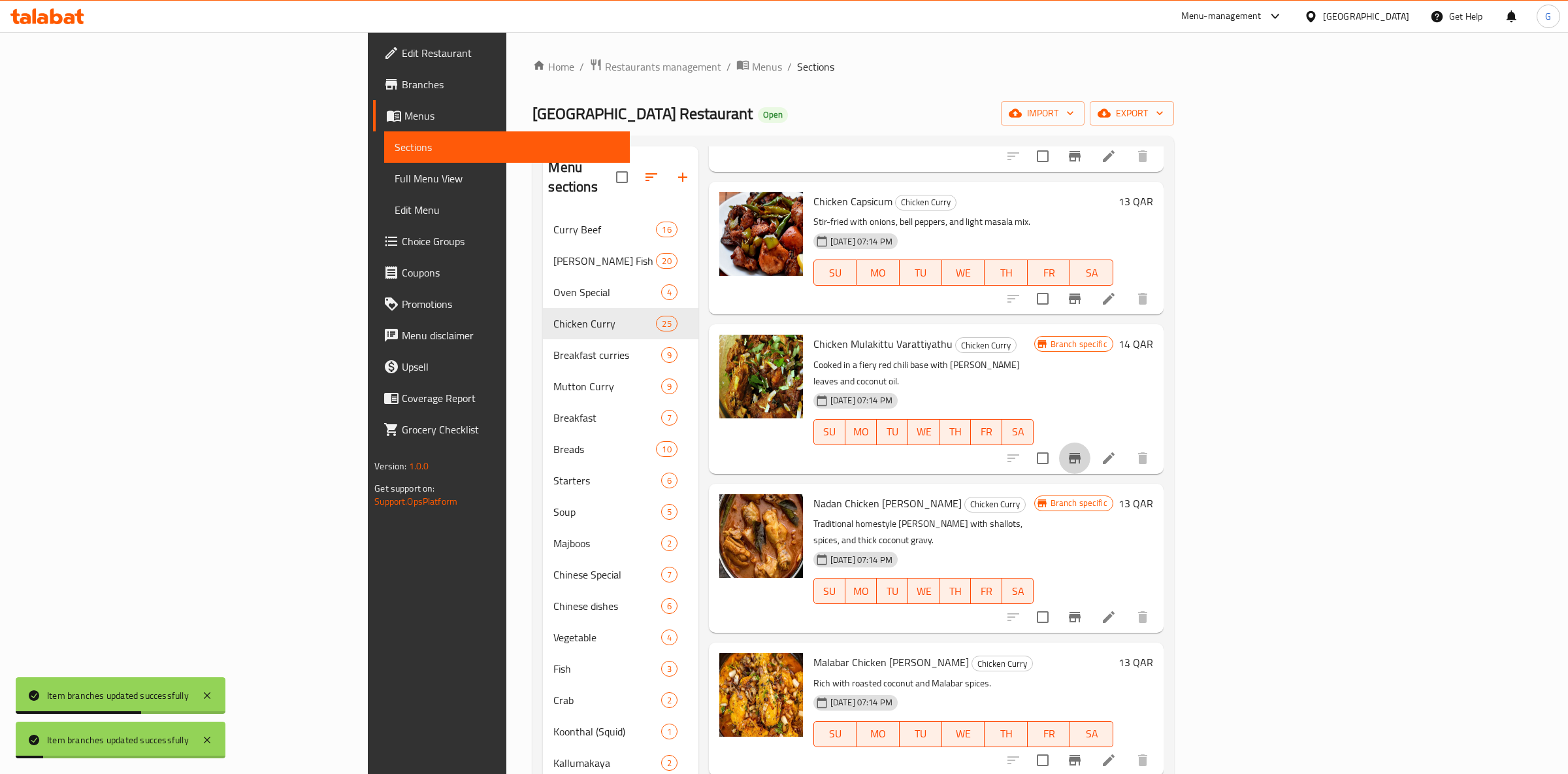
click at [1091, 442] on button "Branch-specific-item" at bounding box center [1075, 458] width 31 height 31
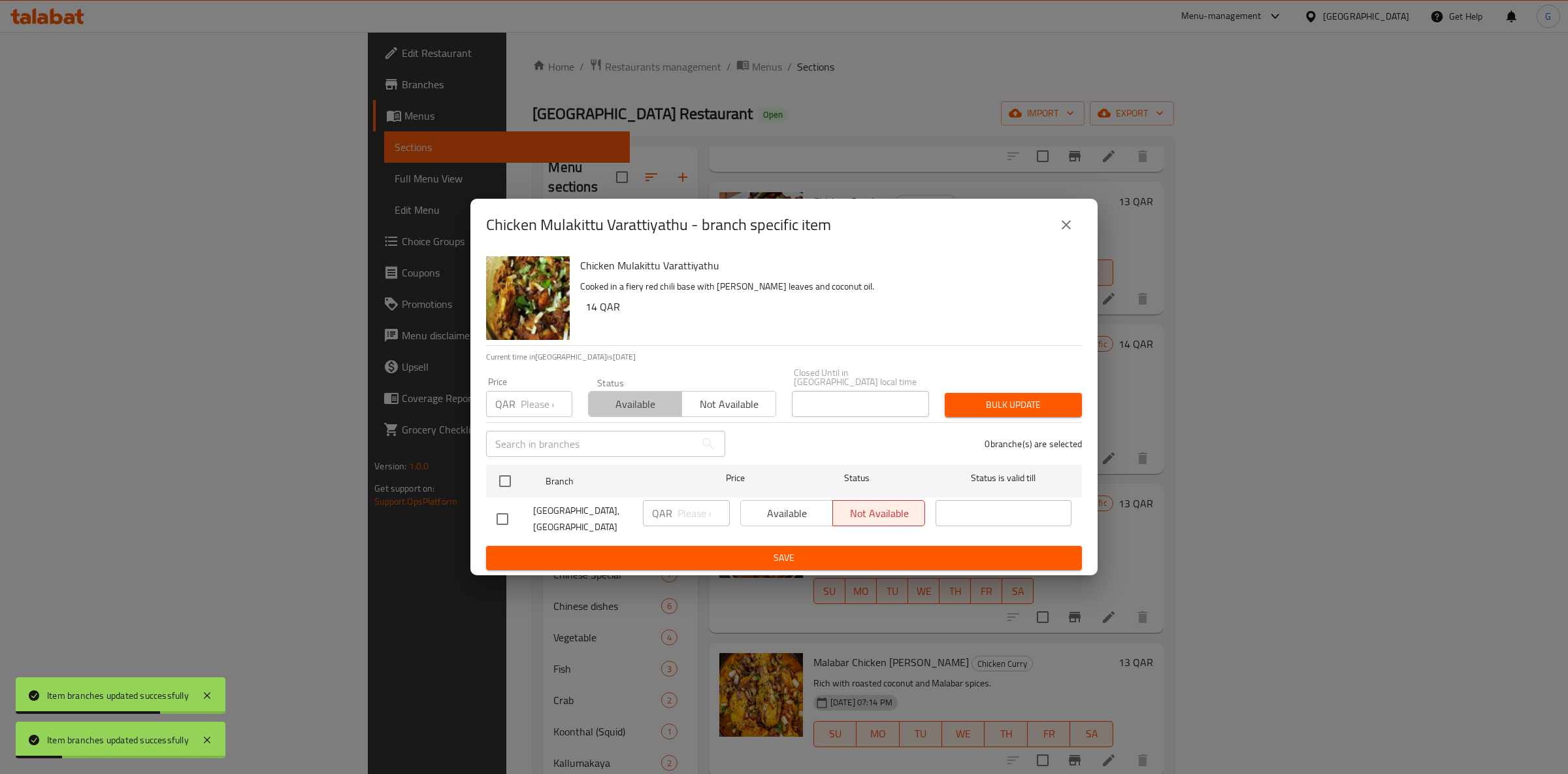
click at [633, 398] on span "Available" at bounding box center [635, 404] width 83 height 19
drag, startPoint x: 522, startPoint y: 479, endPoint x: 647, endPoint y: 483, distance: 125.1
click at [530, 477] on div at bounding box center [515, 481] width 49 height 38
click at [803, 510] on div "Available Not available" at bounding box center [832, 513] width 185 height 26
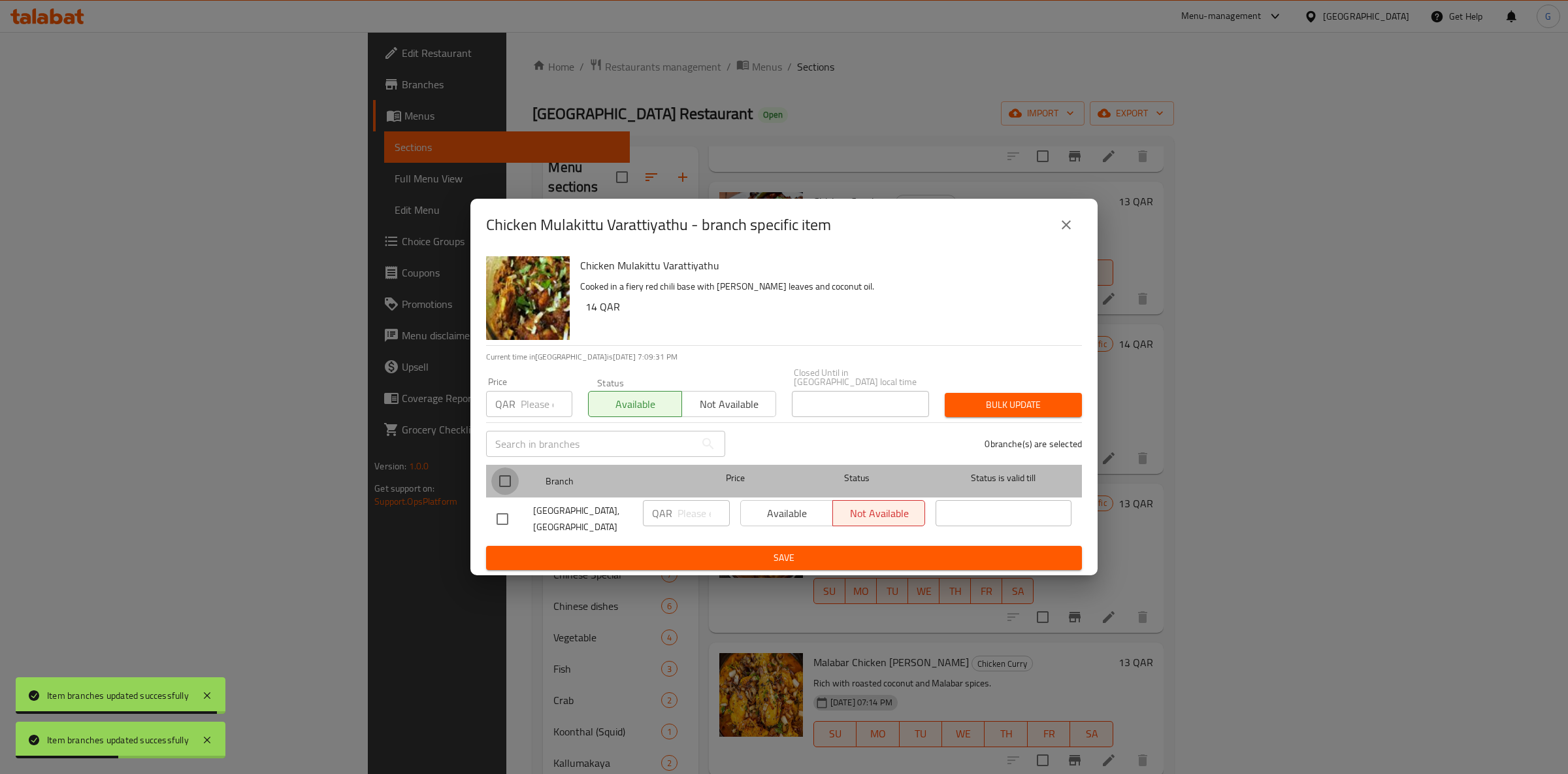
click at [512, 473] on input "checkbox" at bounding box center [505, 481] width 28 height 28
checkbox input "true"
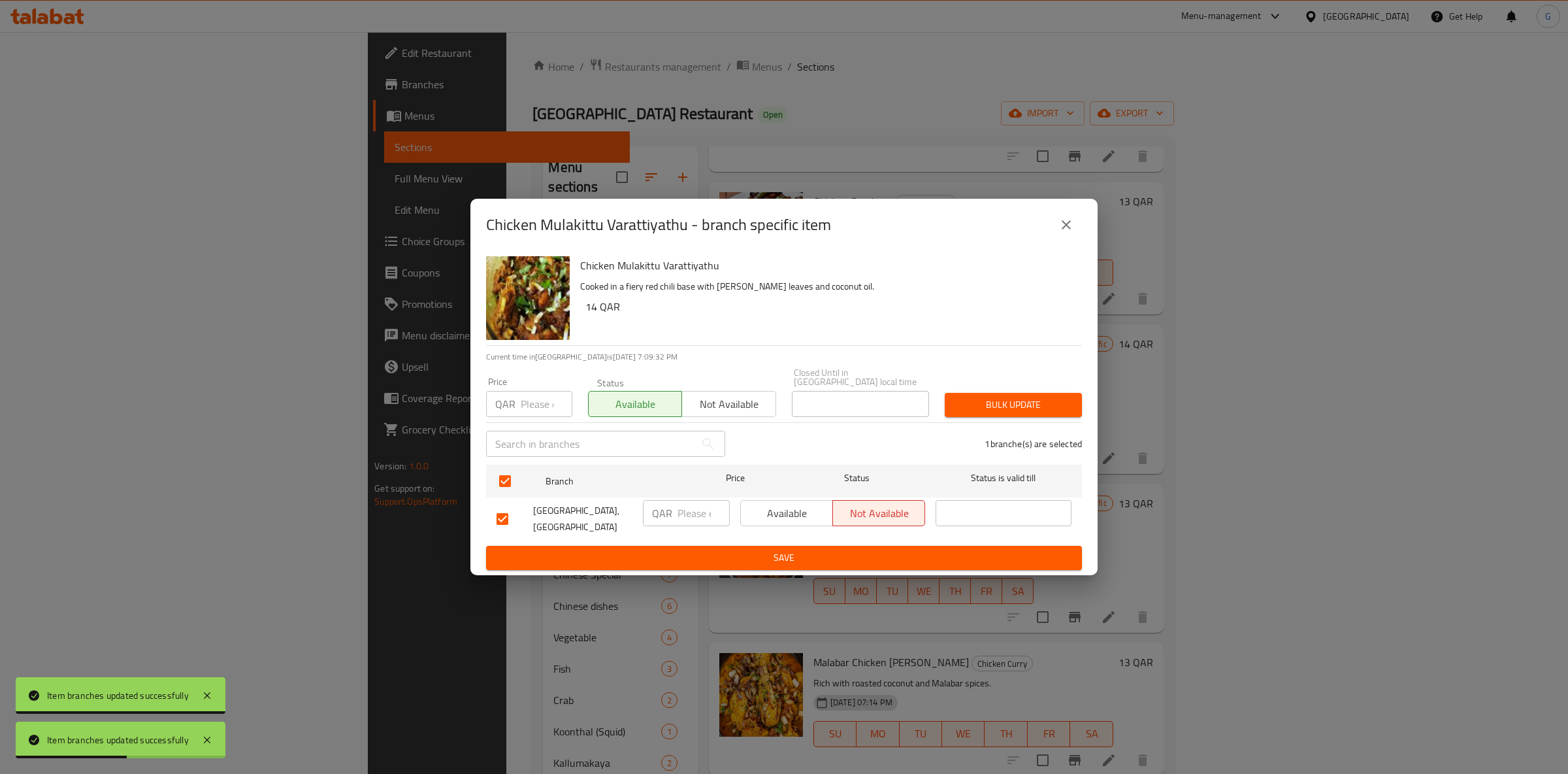
click at [774, 504] on span "Available" at bounding box center [787, 513] width 82 height 19
click at [785, 554] on span "Save" at bounding box center [784, 558] width 575 height 16
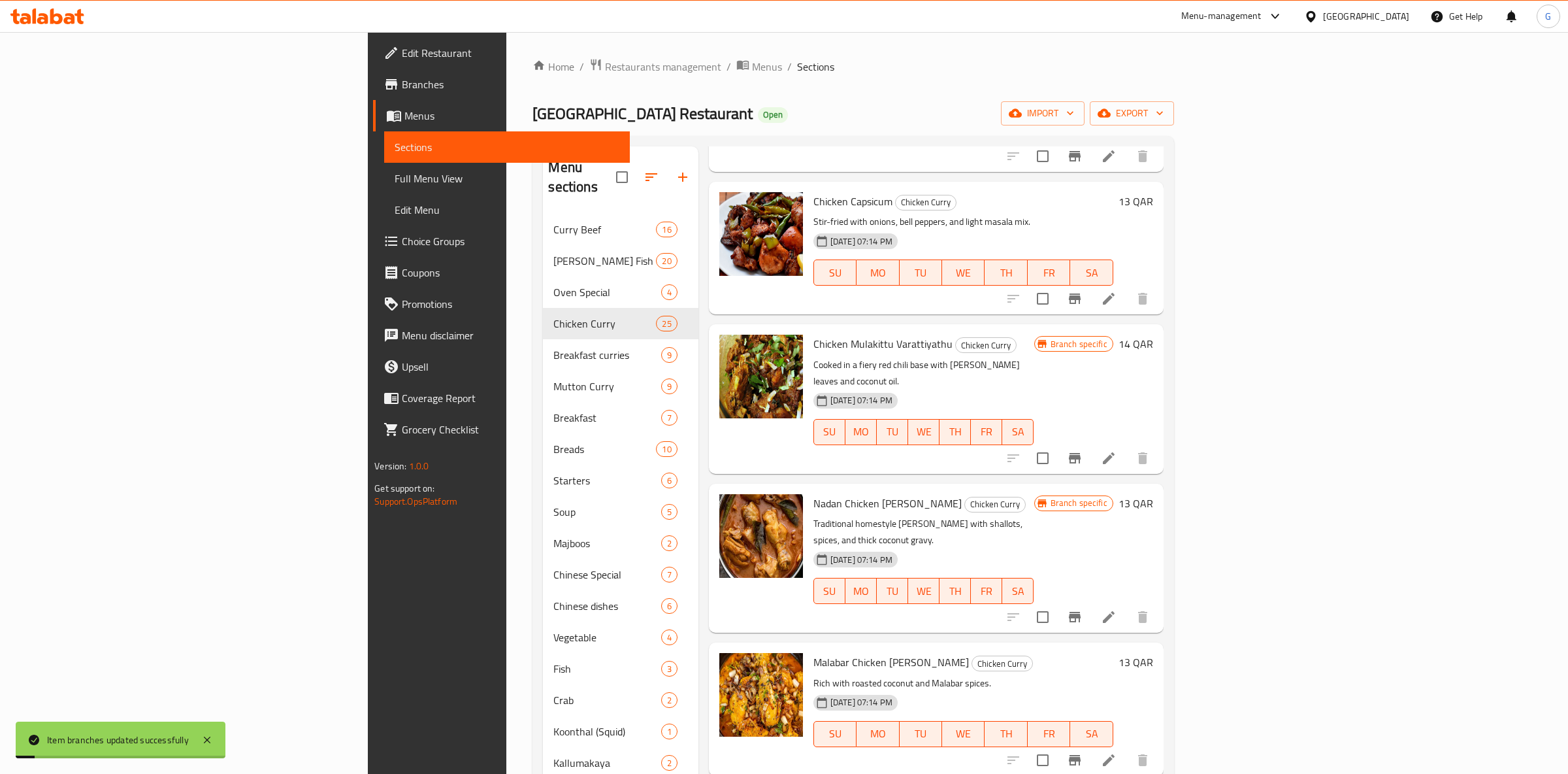
scroll to position [2574, 0]
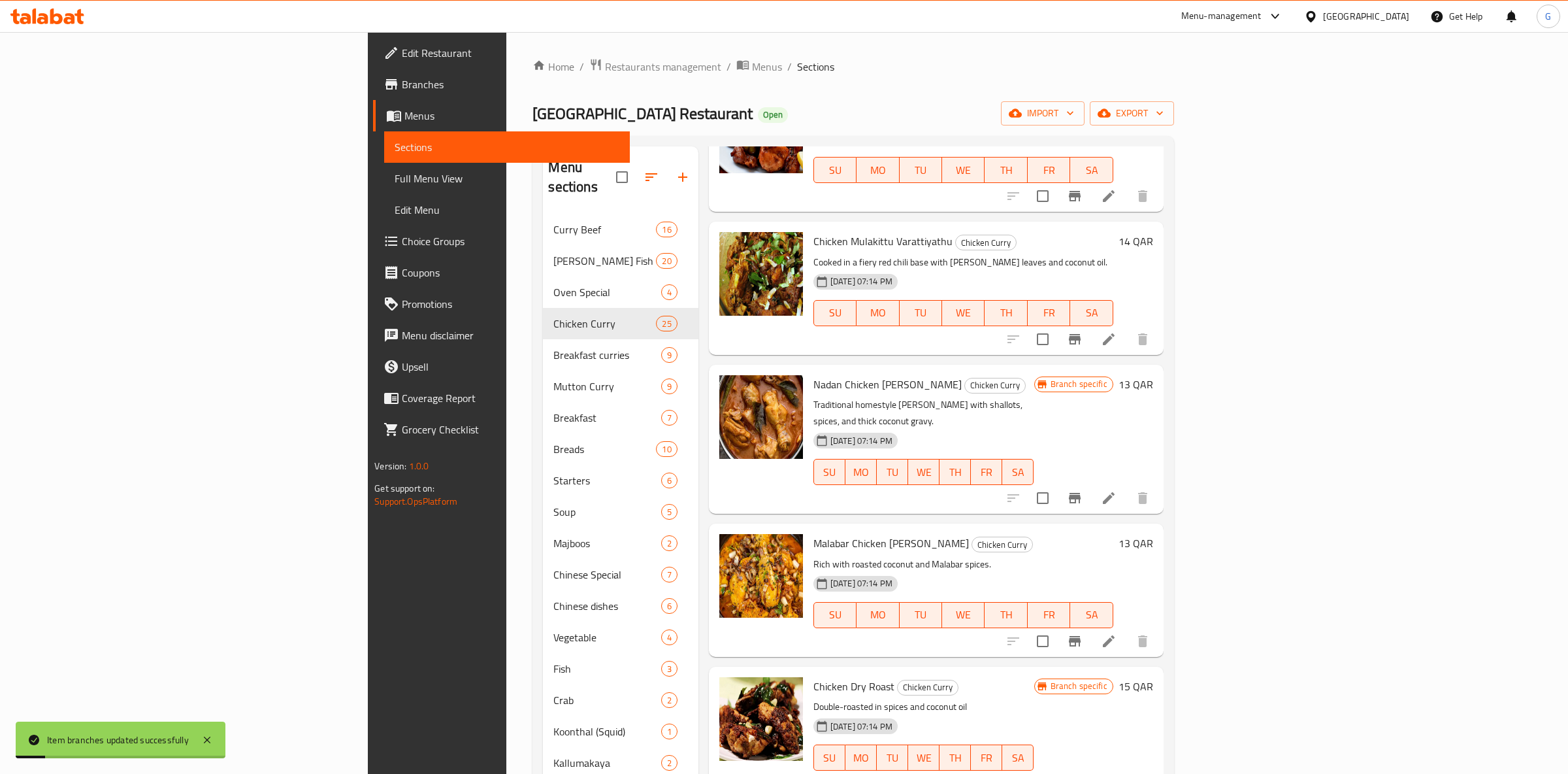
click at [1083, 490] on icon "Branch-specific-item" at bounding box center [1075, 498] width 16 height 16
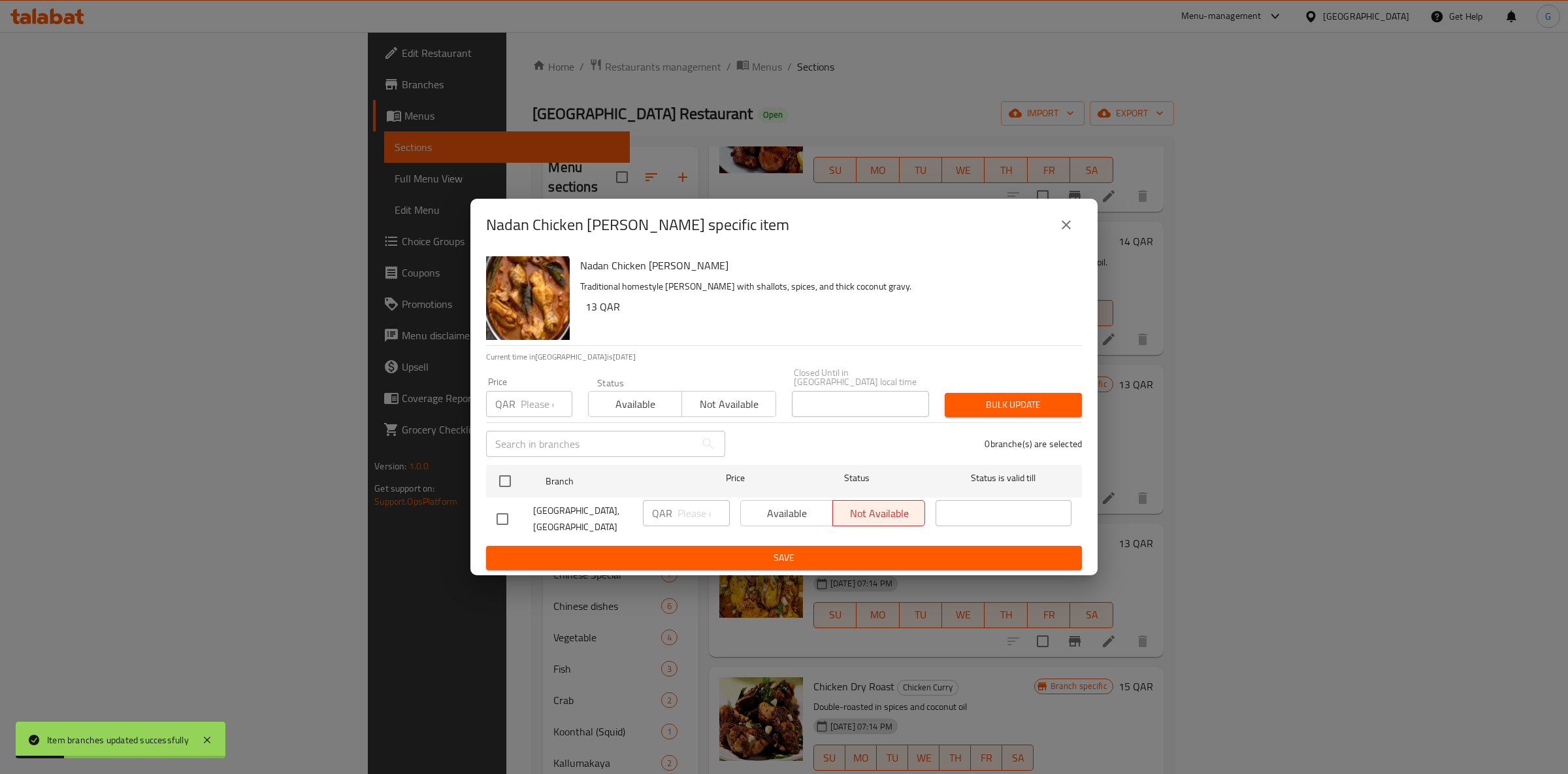
click at [650, 395] on span "Available" at bounding box center [635, 404] width 83 height 19
click at [506, 468] on input "checkbox" at bounding box center [505, 481] width 28 height 28
checkbox input "true"
click at [794, 509] on span "Available" at bounding box center [787, 513] width 82 height 19
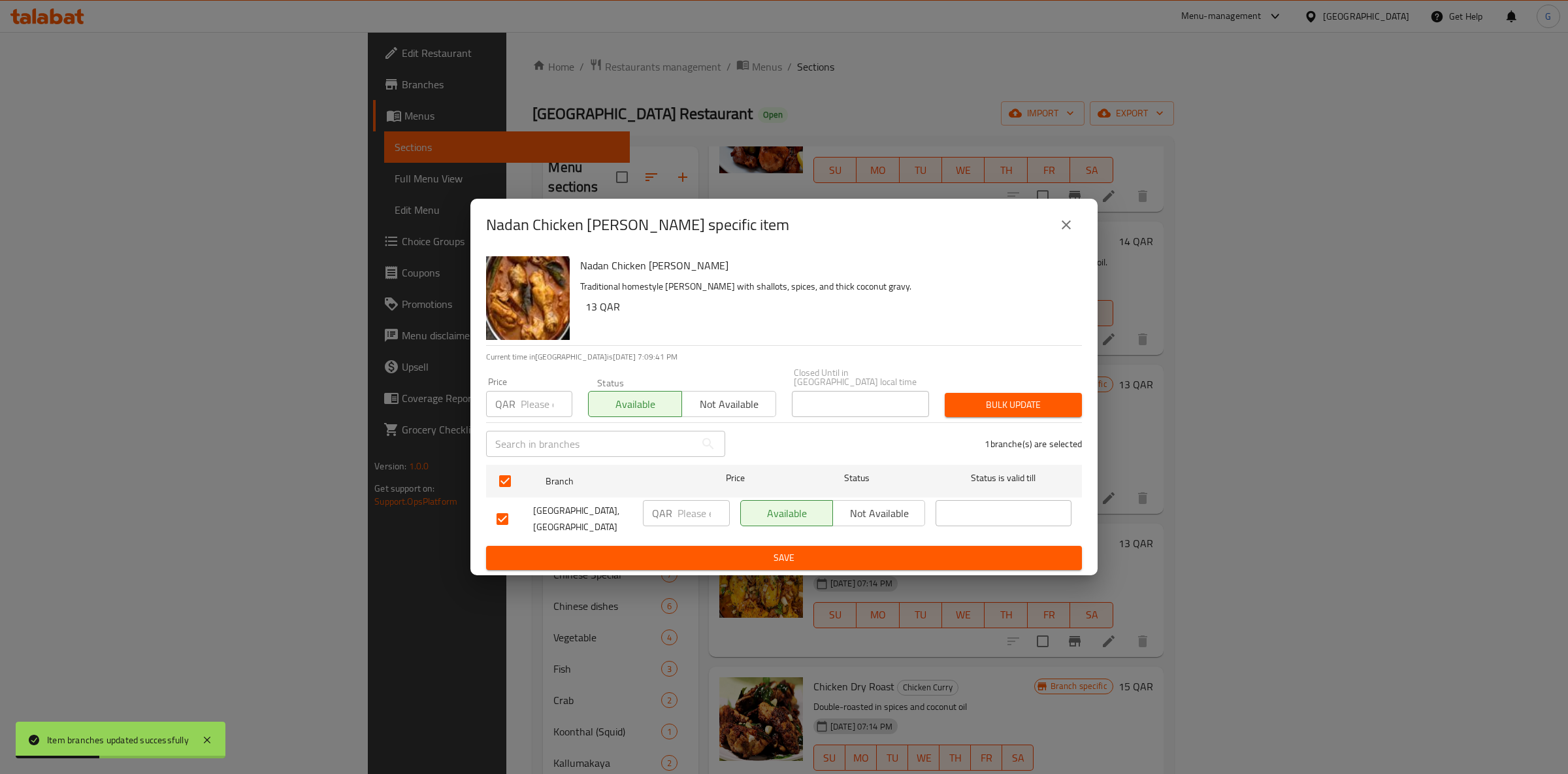
click at [783, 550] on span "Save" at bounding box center [784, 558] width 575 height 16
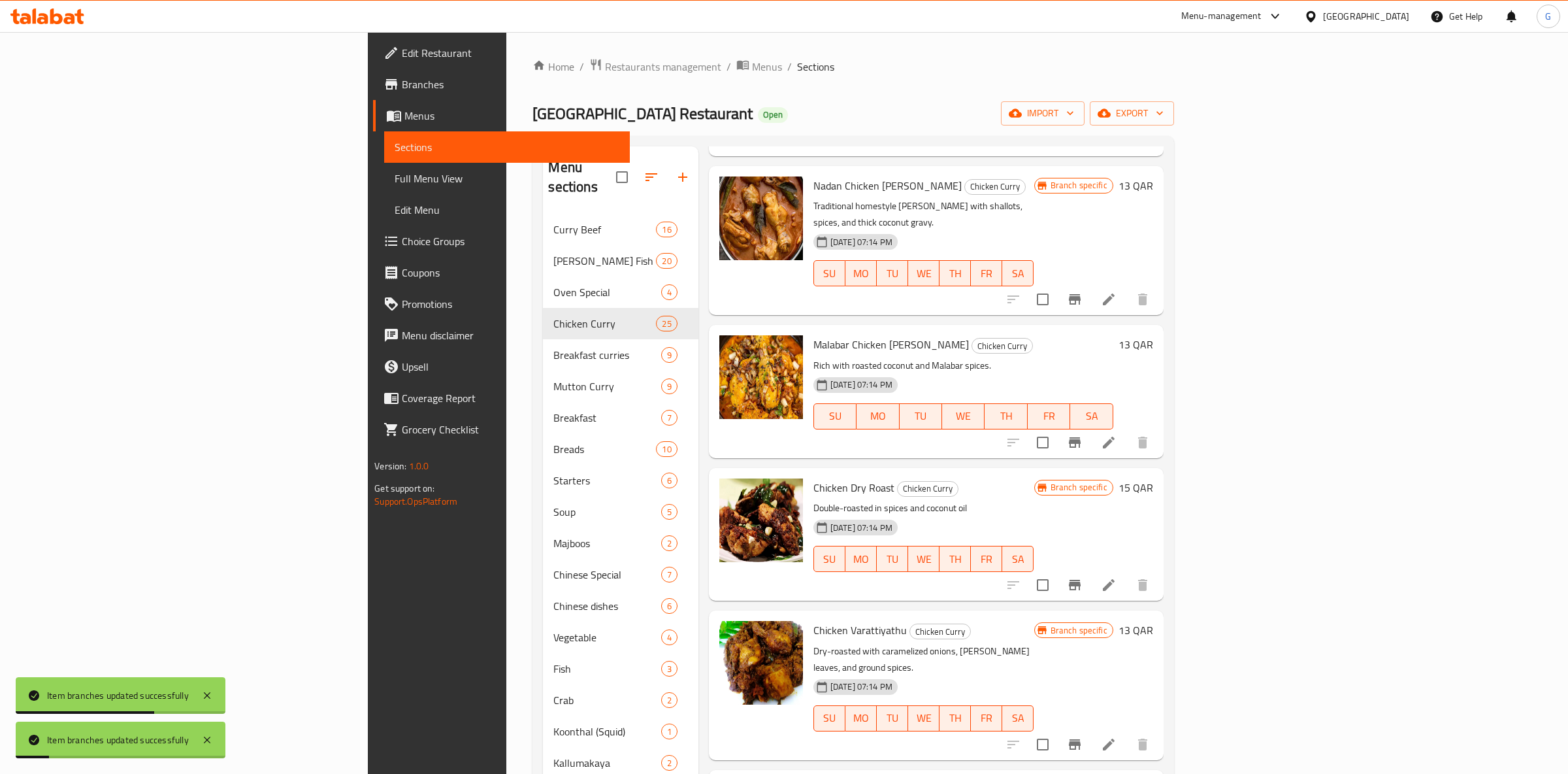
scroll to position [69, 0]
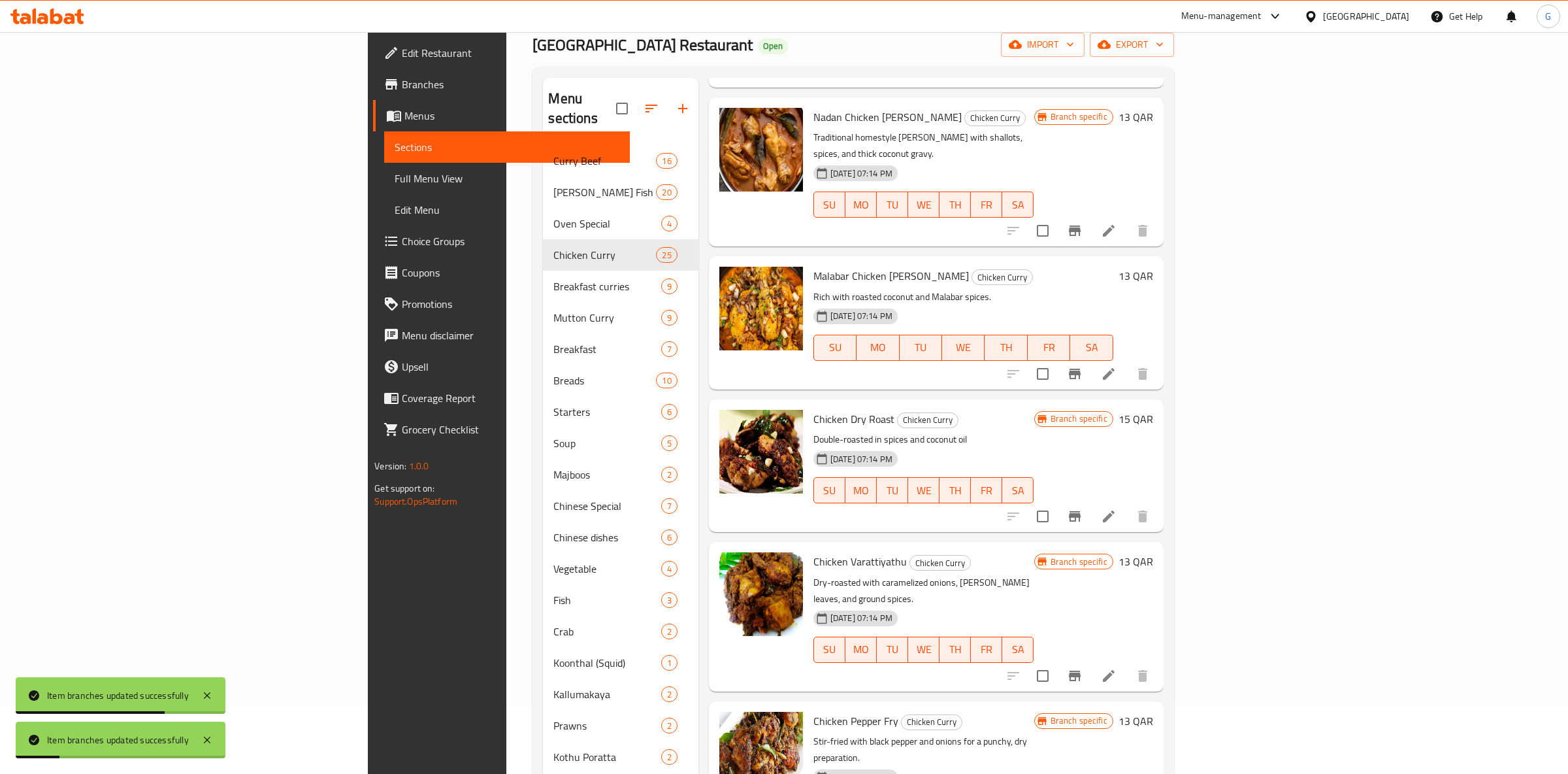
click at [1083, 509] on icon "Branch-specific-item" at bounding box center [1075, 516] width 16 height 16
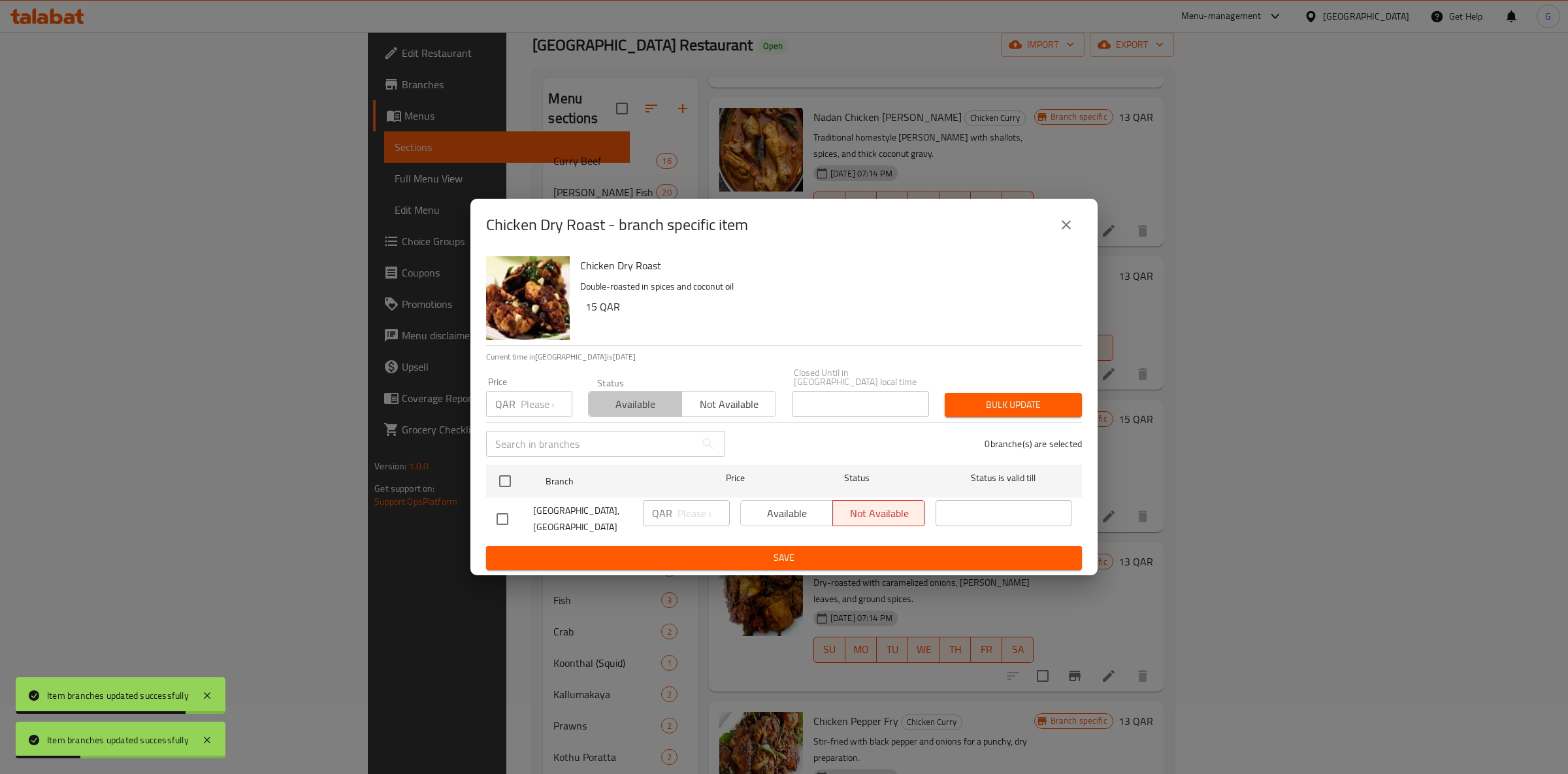
click at [630, 406] on span "Available" at bounding box center [635, 404] width 83 height 19
click at [523, 470] on div at bounding box center [515, 481] width 49 height 38
click at [783, 509] on div "Available Not available" at bounding box center [832, 513] width 185 height 26
click at [784, 509] on div "Available Not available" at bounding box center [832, 513] width 185 height 26
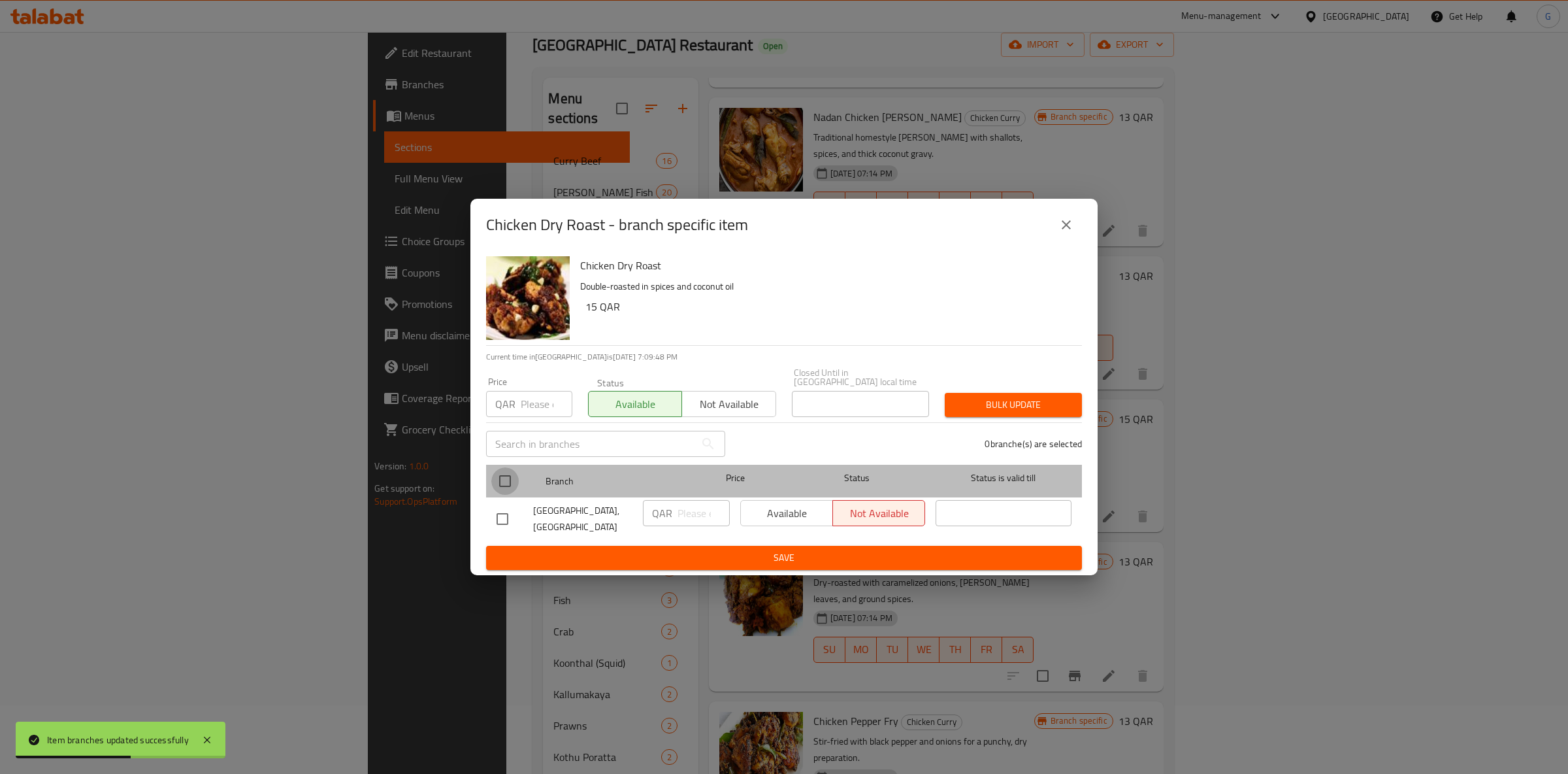
click at [499, 484] on input "checkbox" at bounding box center [505, 481] width 28 height 28
checkbox input "true"
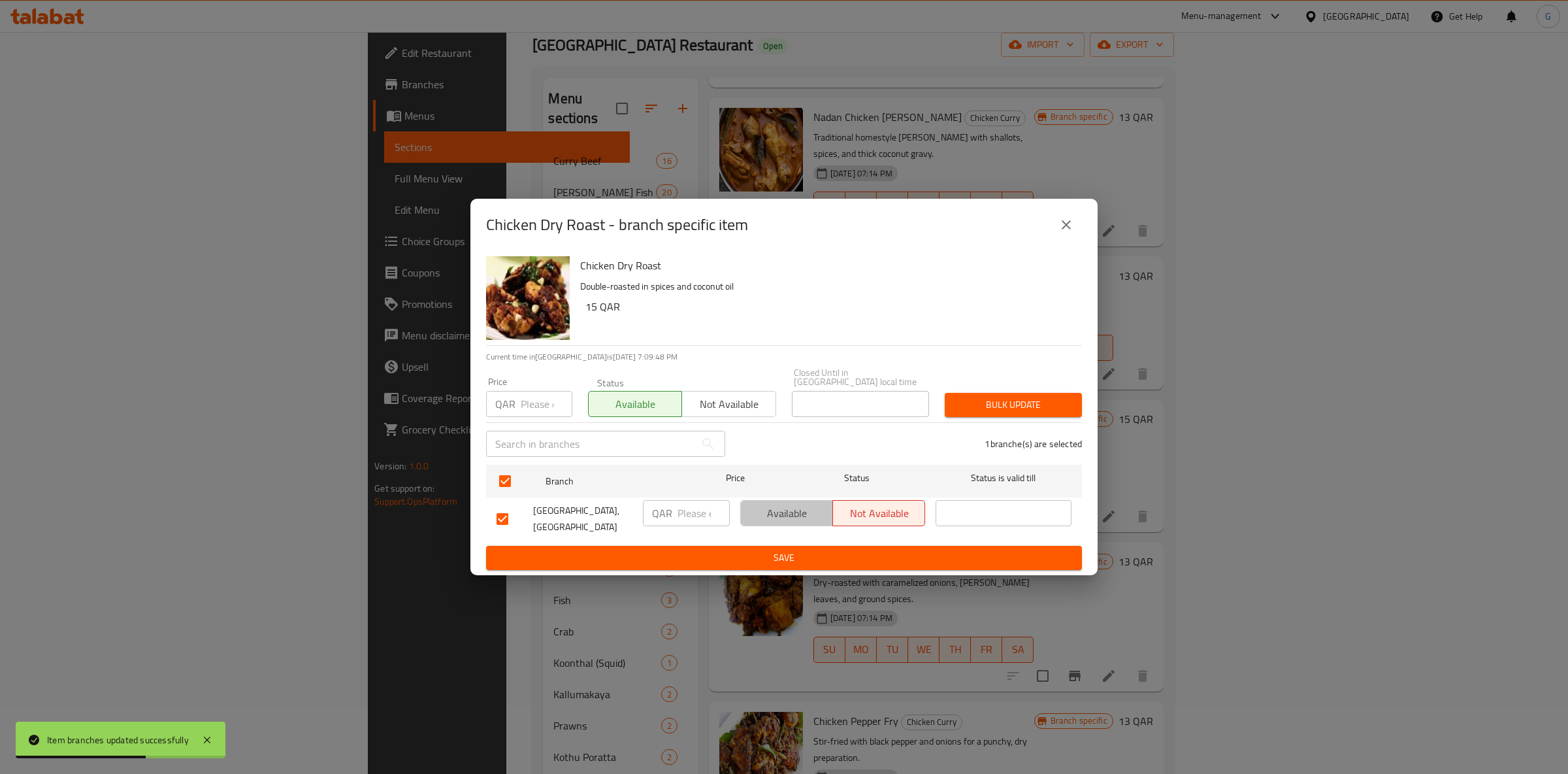
drag, startPoint x: 787, startPoint y: 517, endPoint x: 791, endPoint y: 532, distance: 15.5
click at [786, 516] on span "Available" at bounding box center [787, 513] width 82 height 19
click at [794, 540] on ul "Branch Price Status Status is valid till Oyster Palace Restaurant, Bin Omran QA…" at bounding box center [784, 503] width 596 height 87
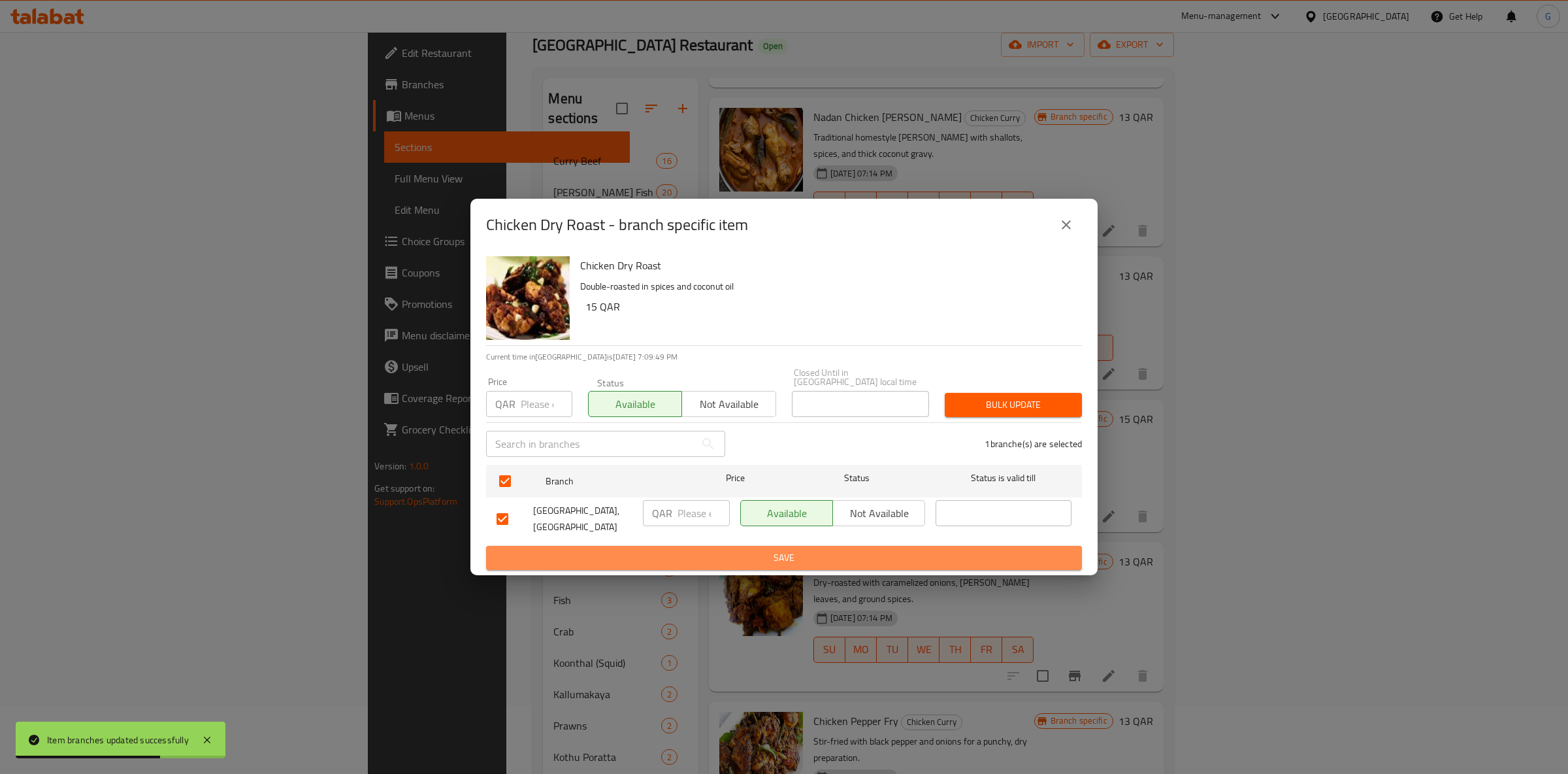
click at [803, 550] on span "Save" at bounding box center [784, 558] width 575 height 16
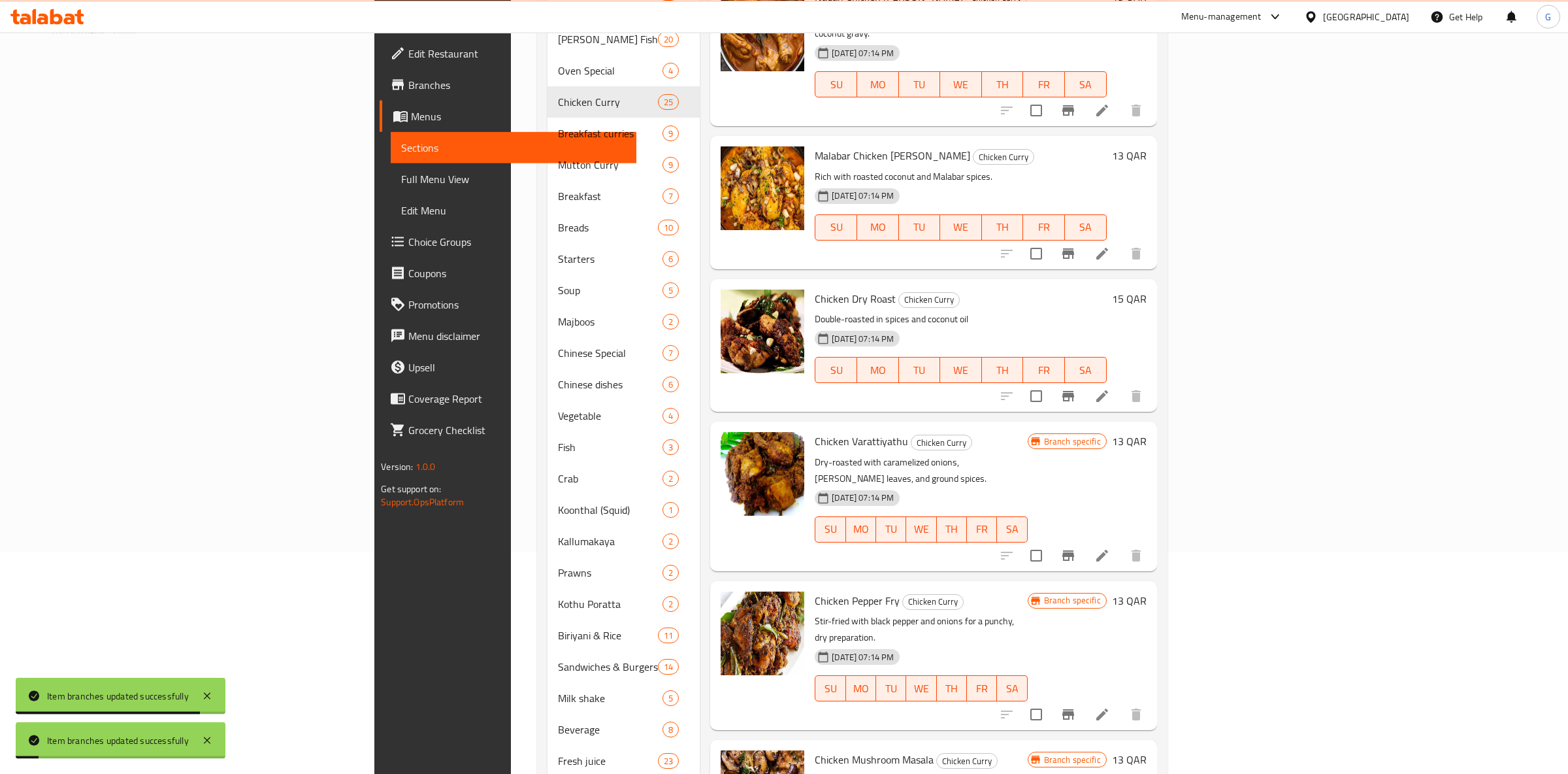
scroll to position [246, 0]
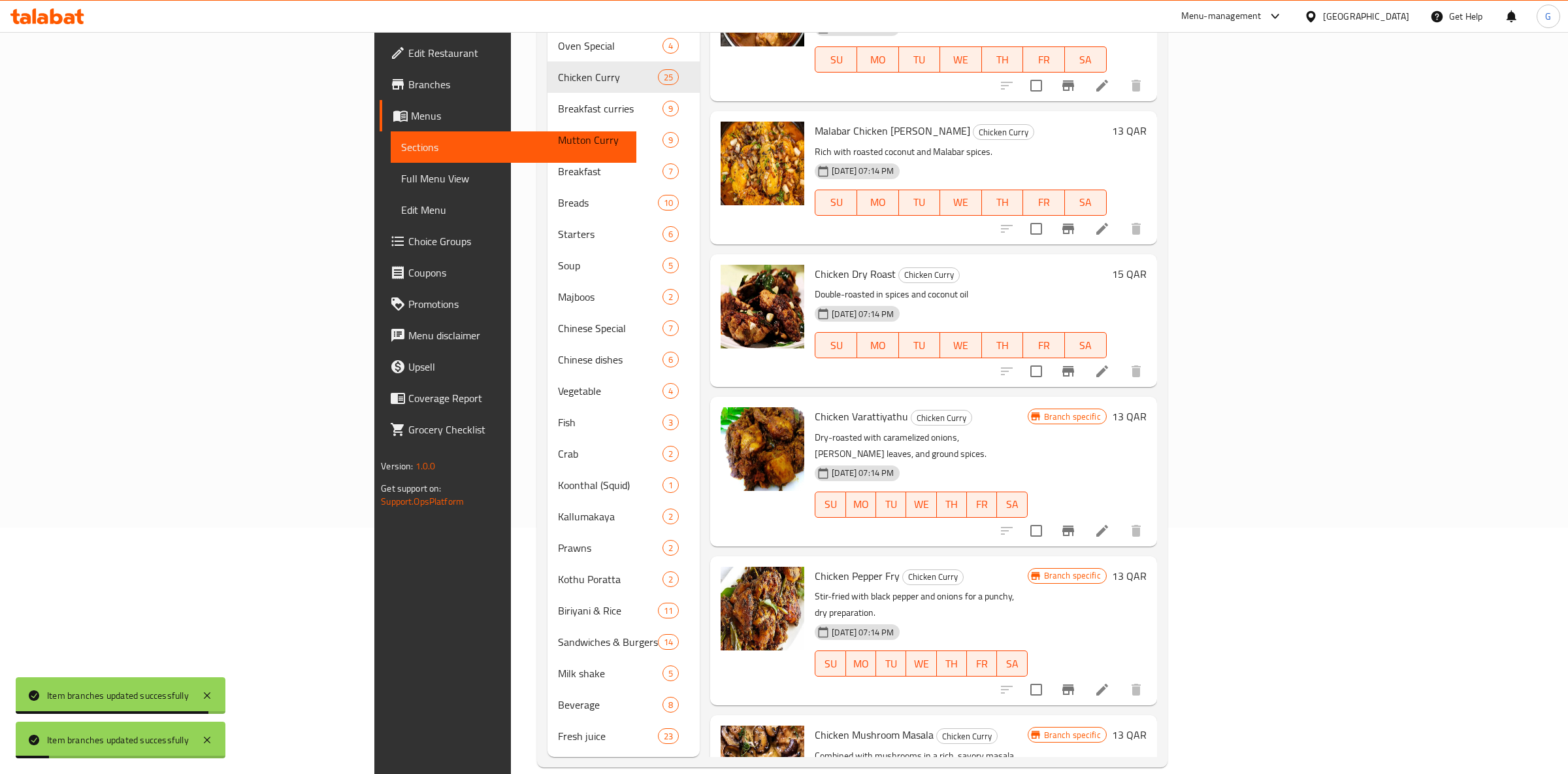
click at [1074, 526] on icon "Branch-specific-item" at bounding box center [1068, 531] width 12 height 10
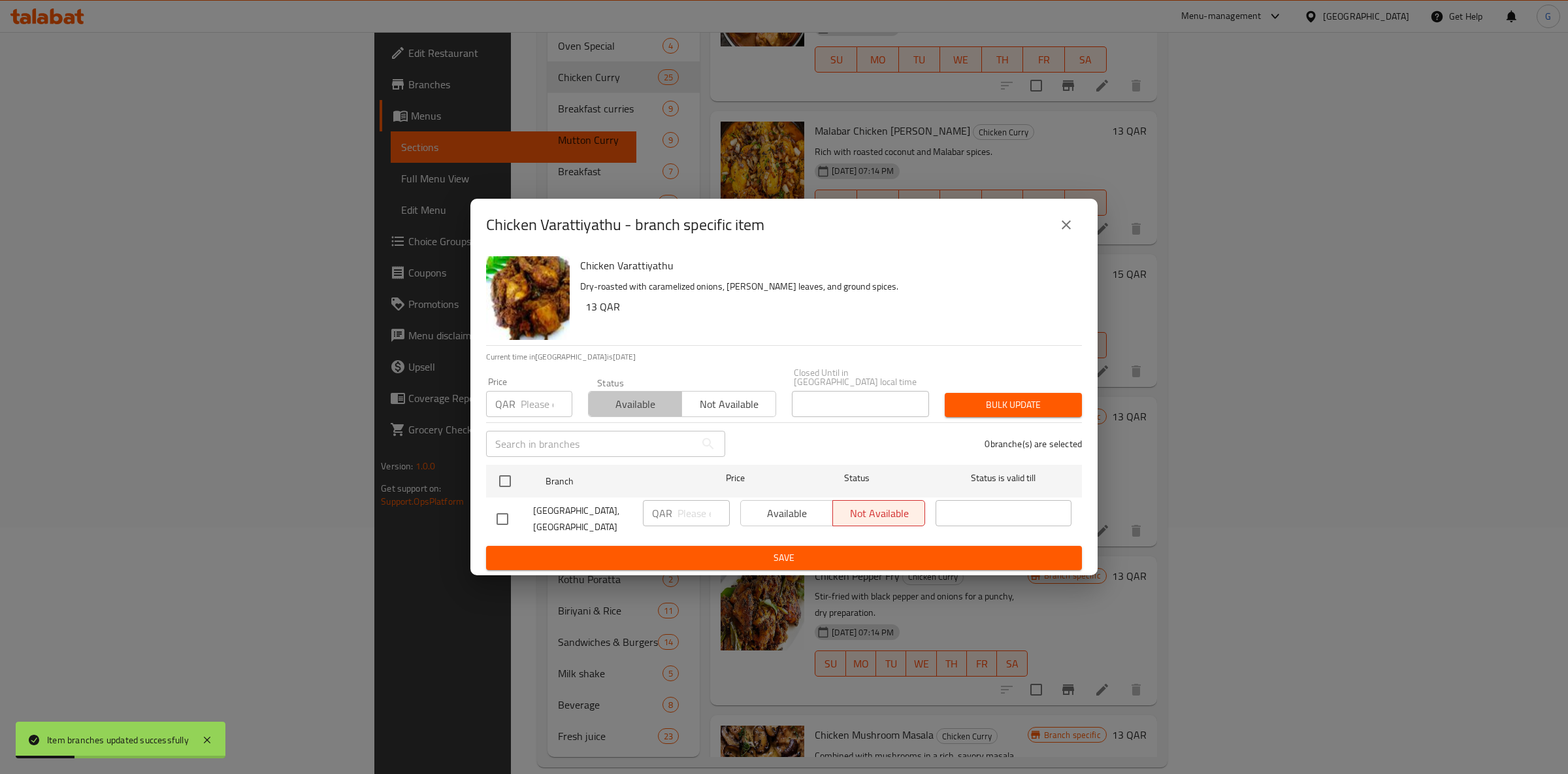
drag, startPoint x: 618, startPoint y: 400, endPoint x: 588, endPoint y: 454, distance: 61.8
click at [618, 401] on span "Available" at bounding box center [635, 404] width 83 height 19
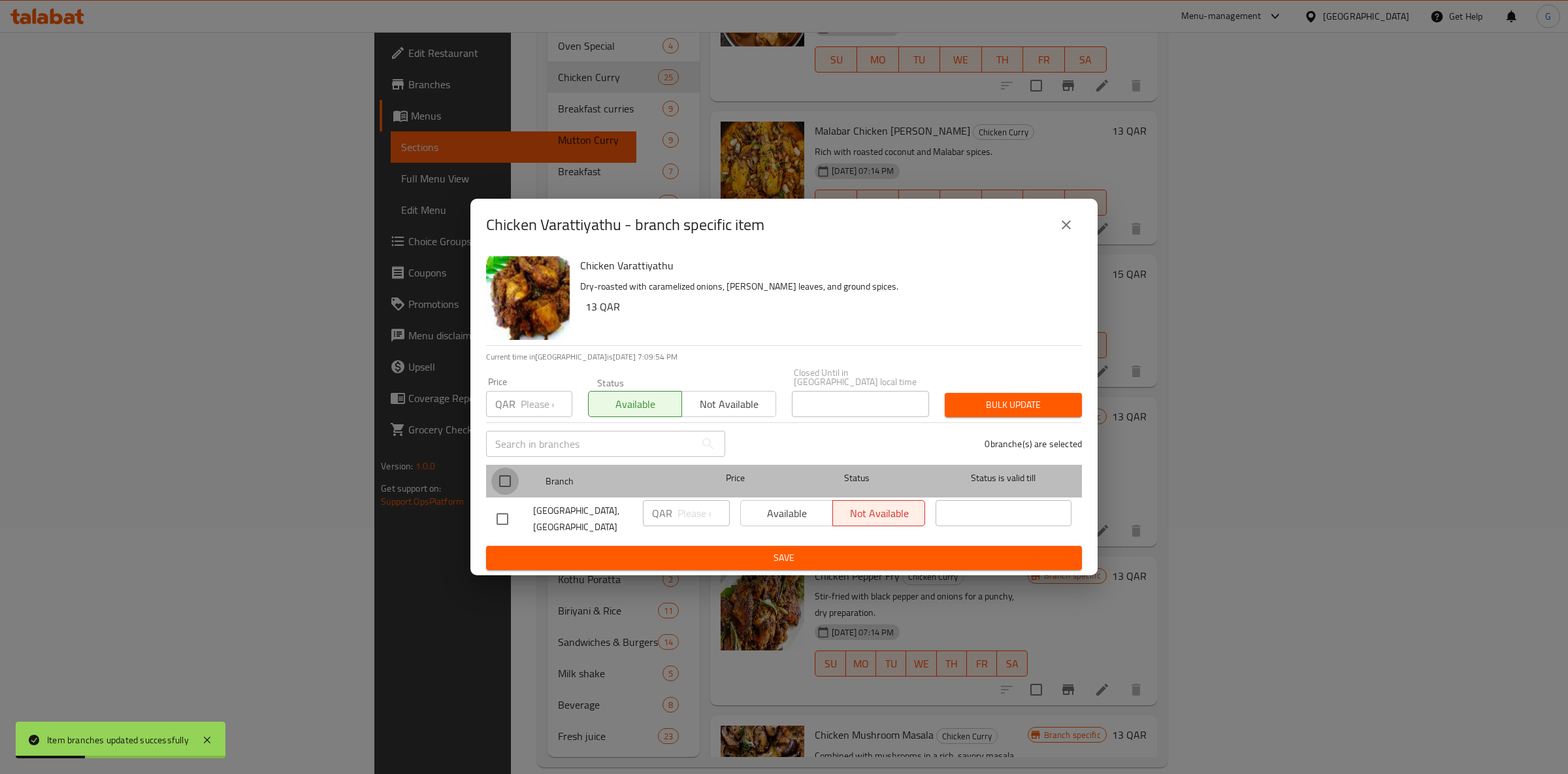
drag, startPoint x: 495, startPoint y: 479, endPoint x: 595, endPoint y: 482, distance: 100.0
click at [494, 479] on input "checkbox" at bounding box center [505, 481] width 28 height 28
checkbox input "true"
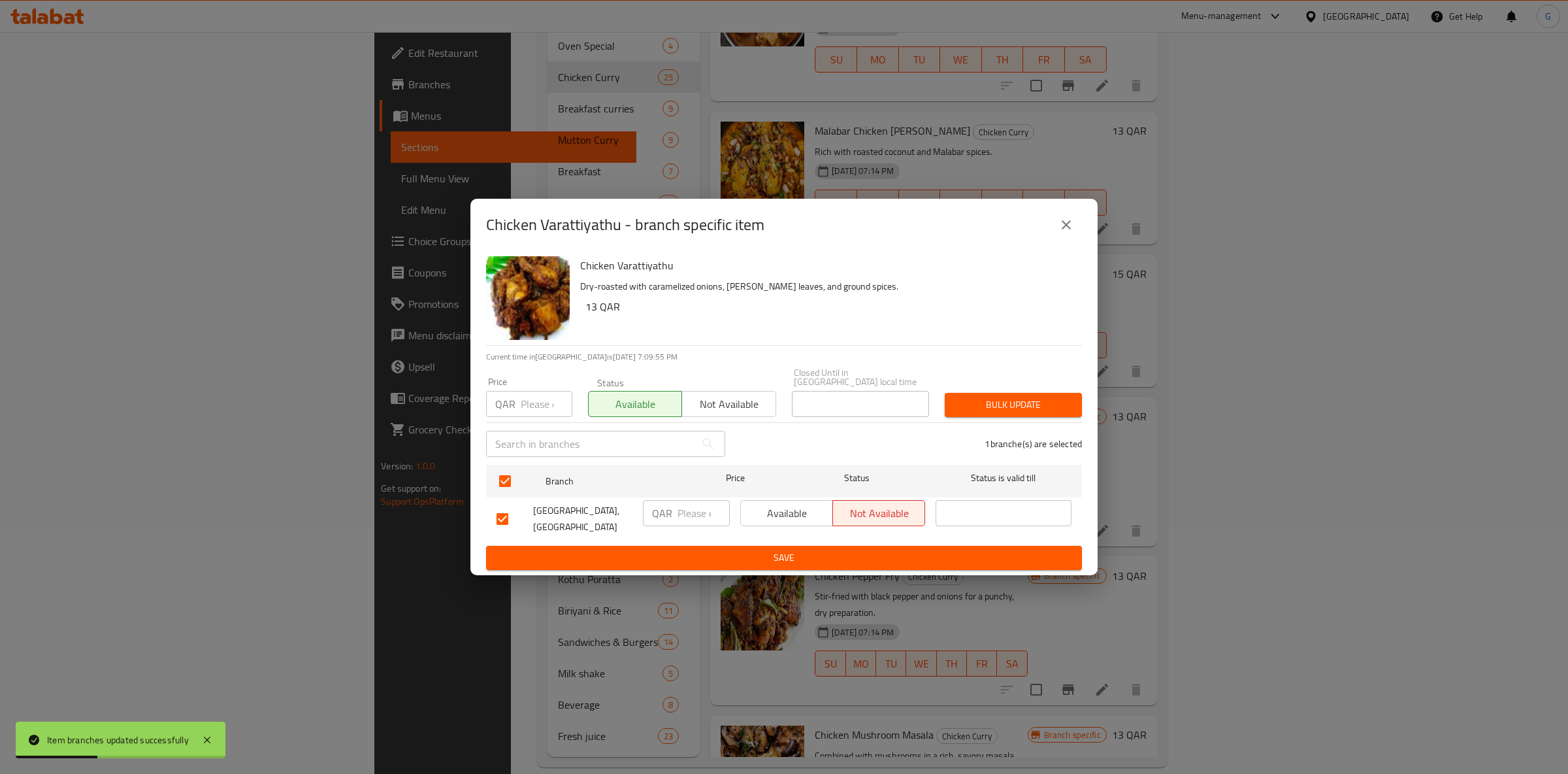
click at [796, 513] on span "Available" at bounding box center [787, 513] width 82 height 19
click at [801, 552] on span "Save" at bounding box center [784, 558] width 575 height 16
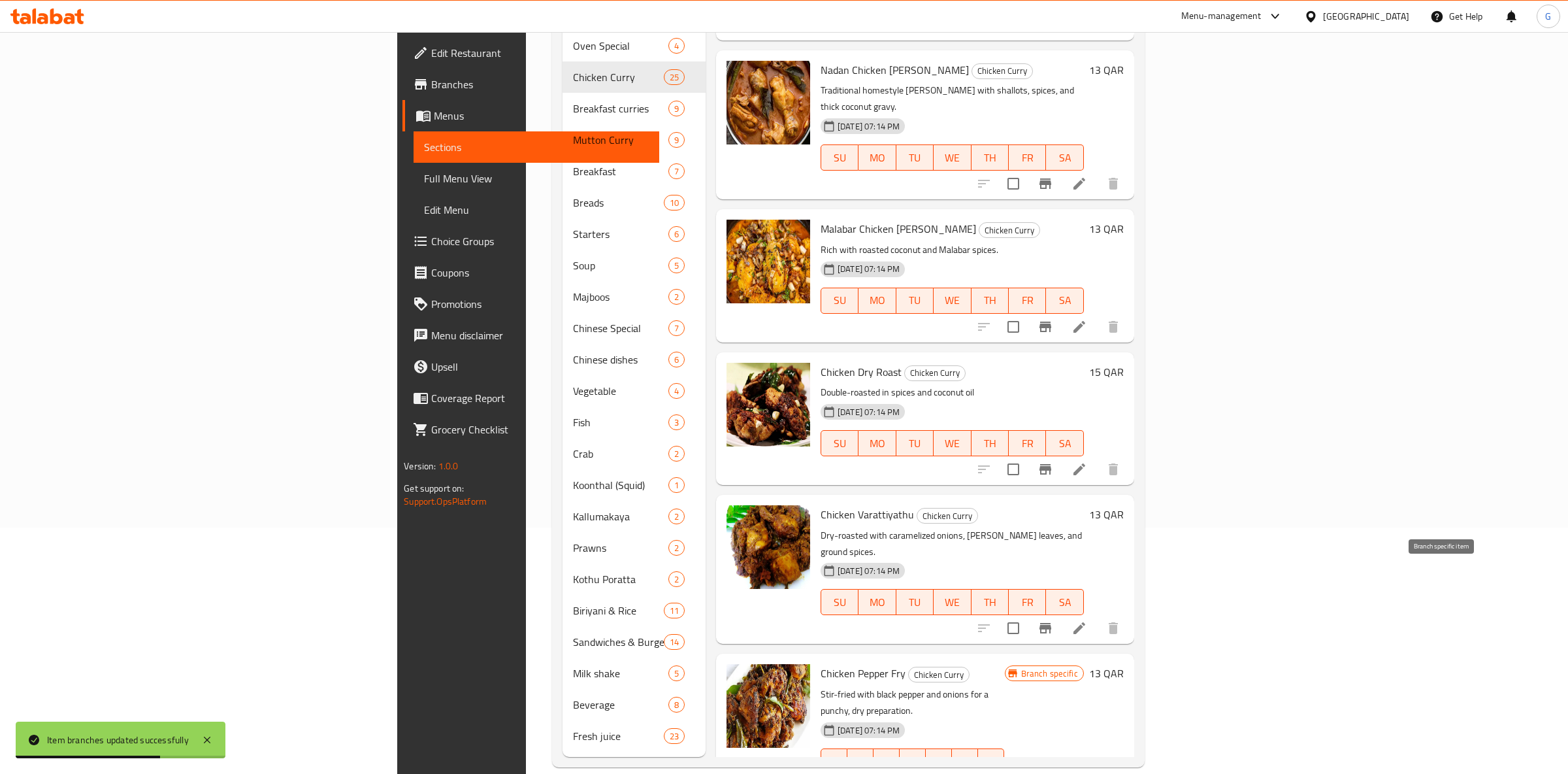
click at [1061, 772] on button "Branch-specific-item" at bounding box center [1045, 788] width 31 height 31
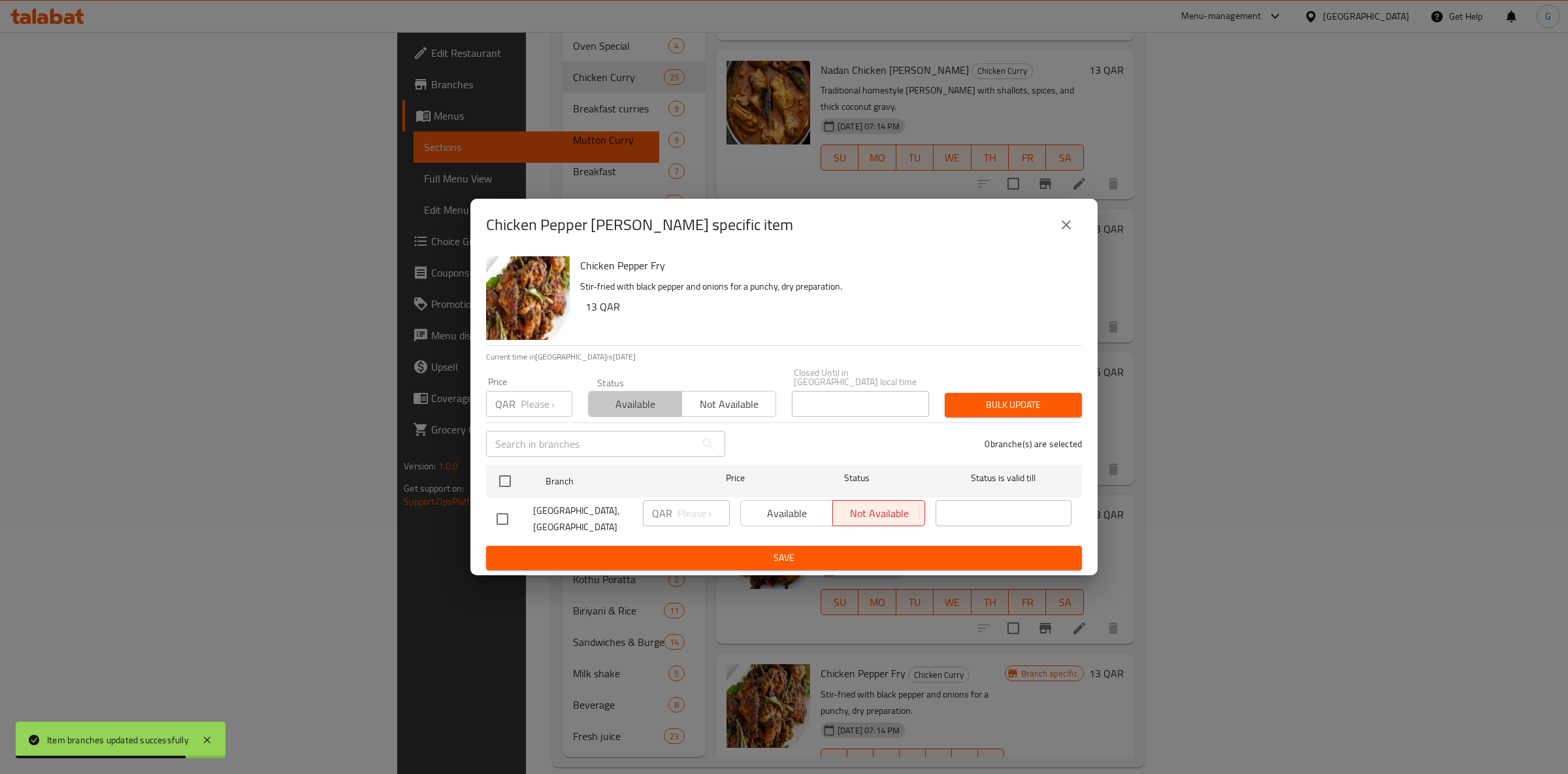
click at [654, 397] on span "Available" at bounding box center [635, 404] width 83 height 19
click at [502, 473] on input "checkbox" at bounding box center [505, 481] width 28 height 28
checkbox input "true"
drag, startPoint x: 780, startPoint y: 503, endPoint x: 804, endPoint y: 540, distance: 44.1
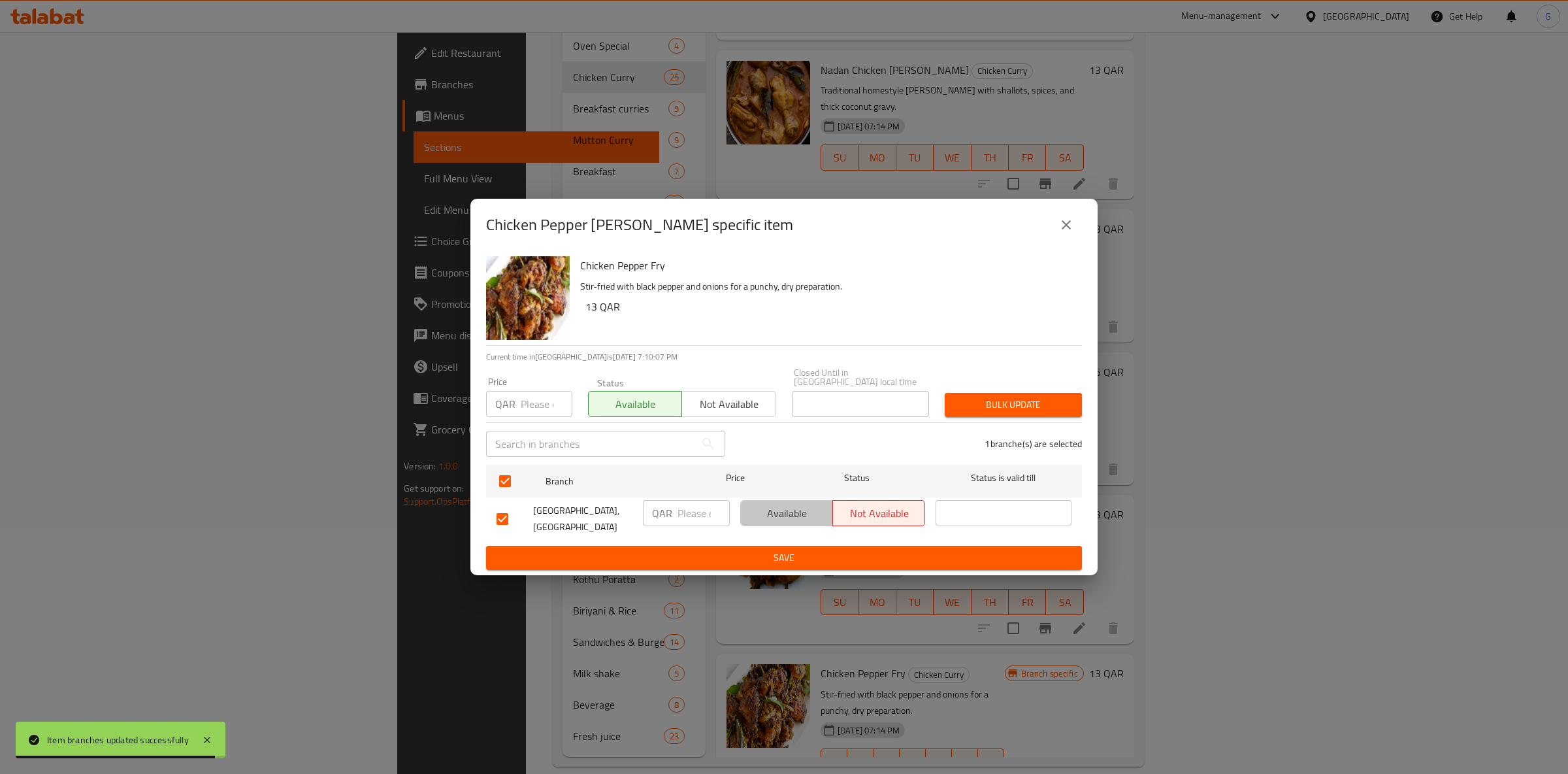
click at [780, 504] on span "Available" at bounding box center [787, 513] width 82 height 19
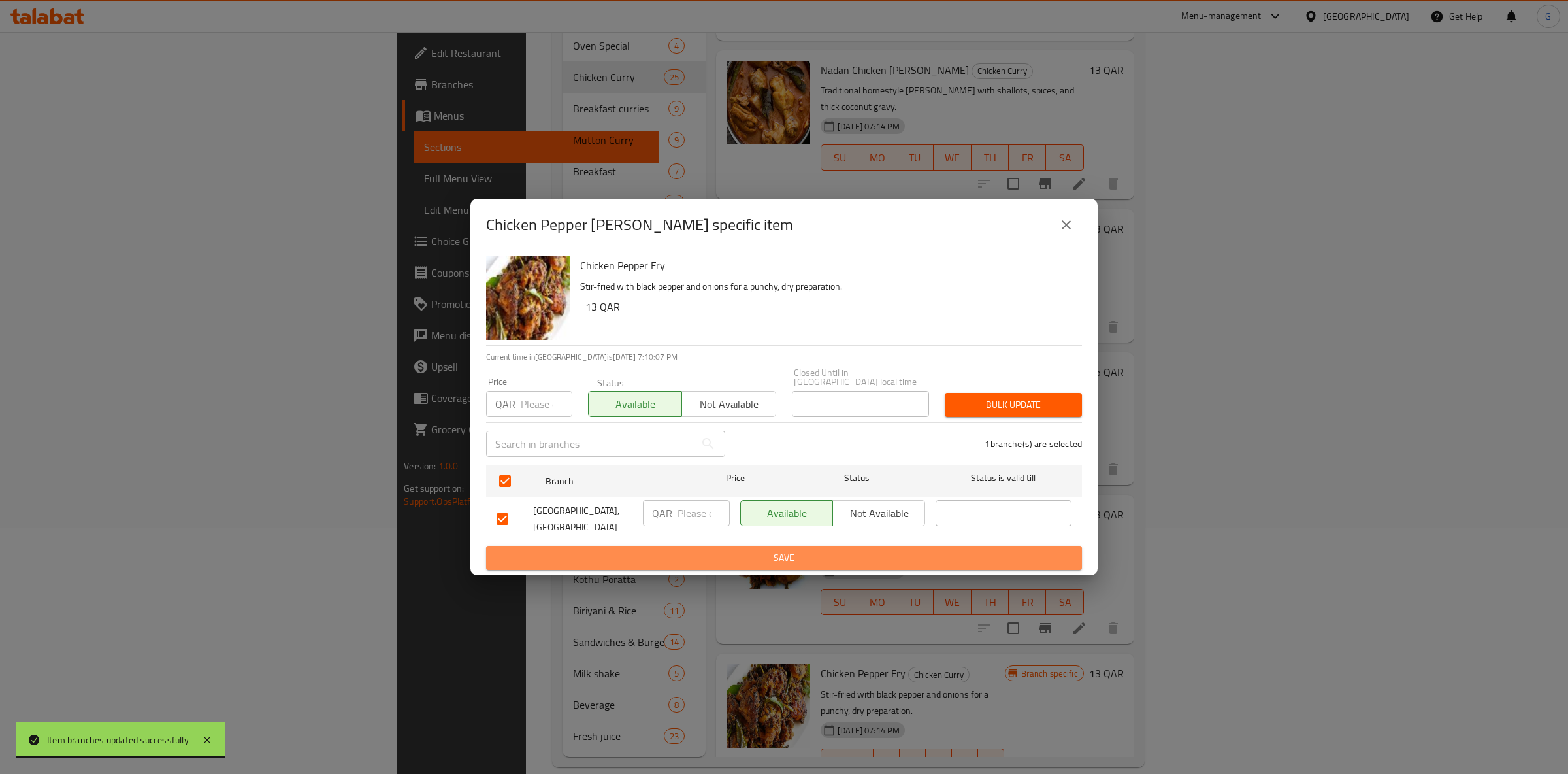
click at [794, 556] on span "Save" at bounding box center [784, 558] width 575 height 16
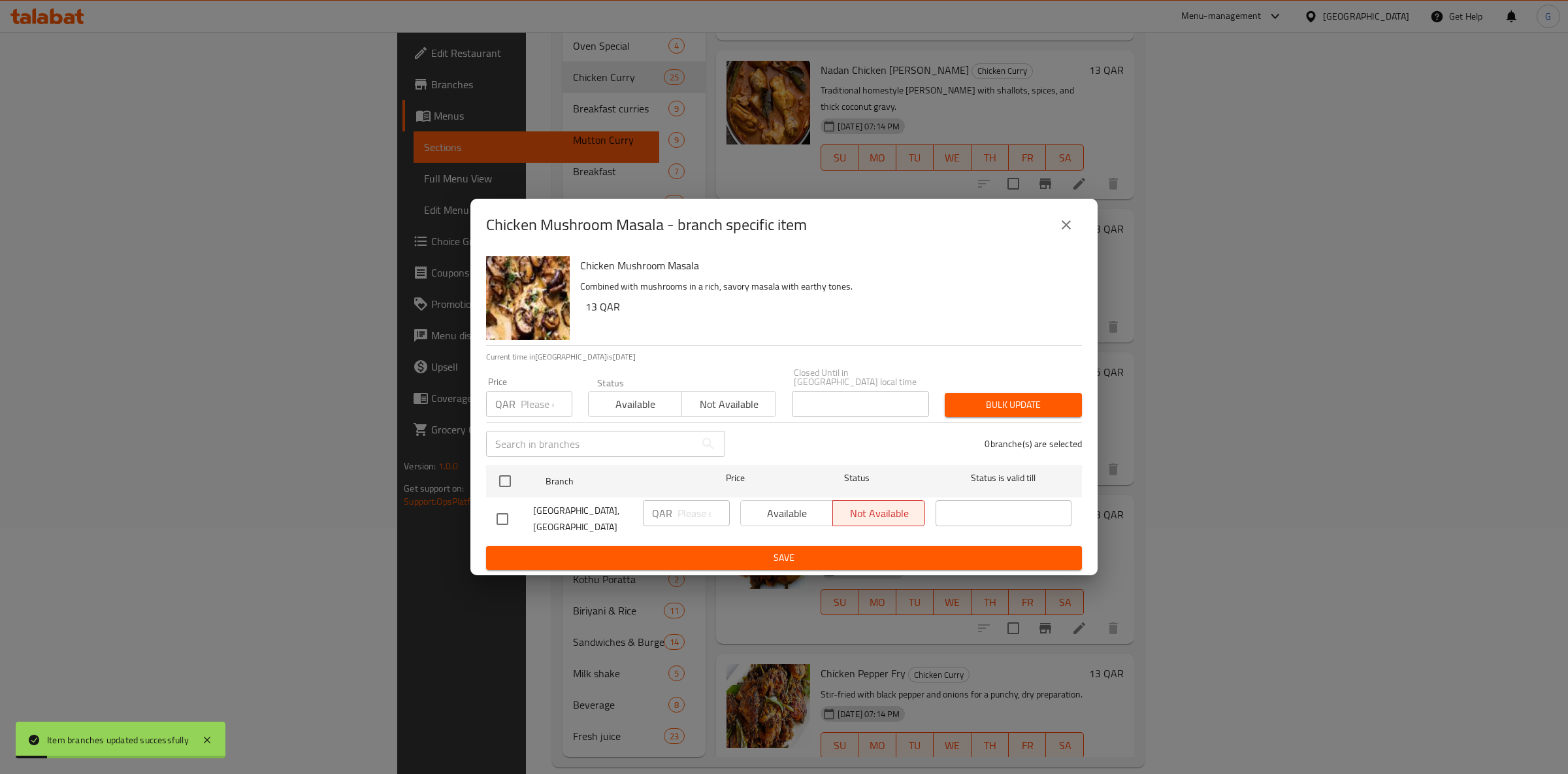
click at [657, 396] on span "Available" at bounding box center [635, 404] width 83 height 19
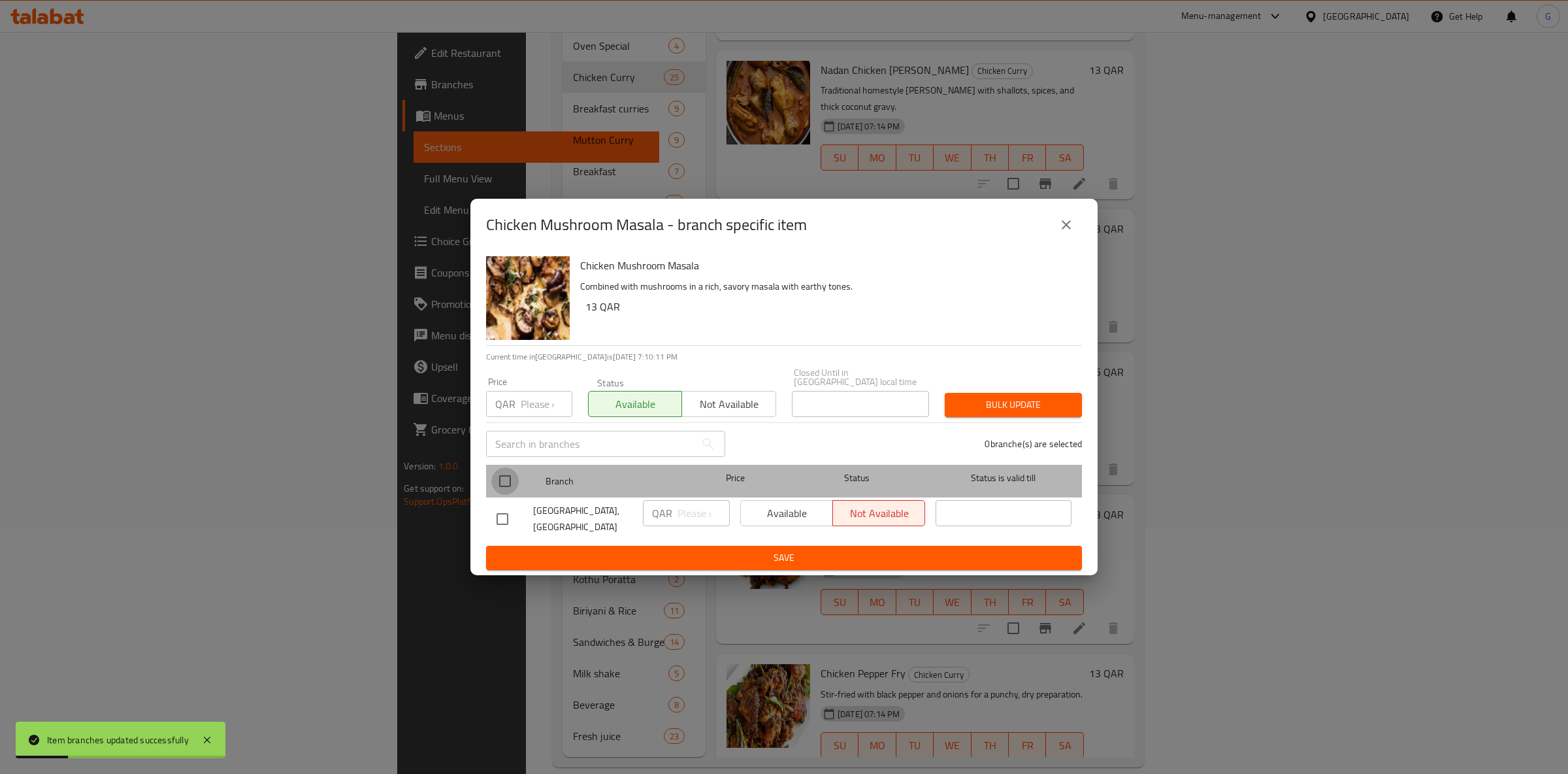
drag, startPoint x: 518, startPoint y: 479, endPoint x: 783, endPoint y: 512, distance: 267.0
click at [528, 476] on div at bounding box center [515, 481] width 49 height 38
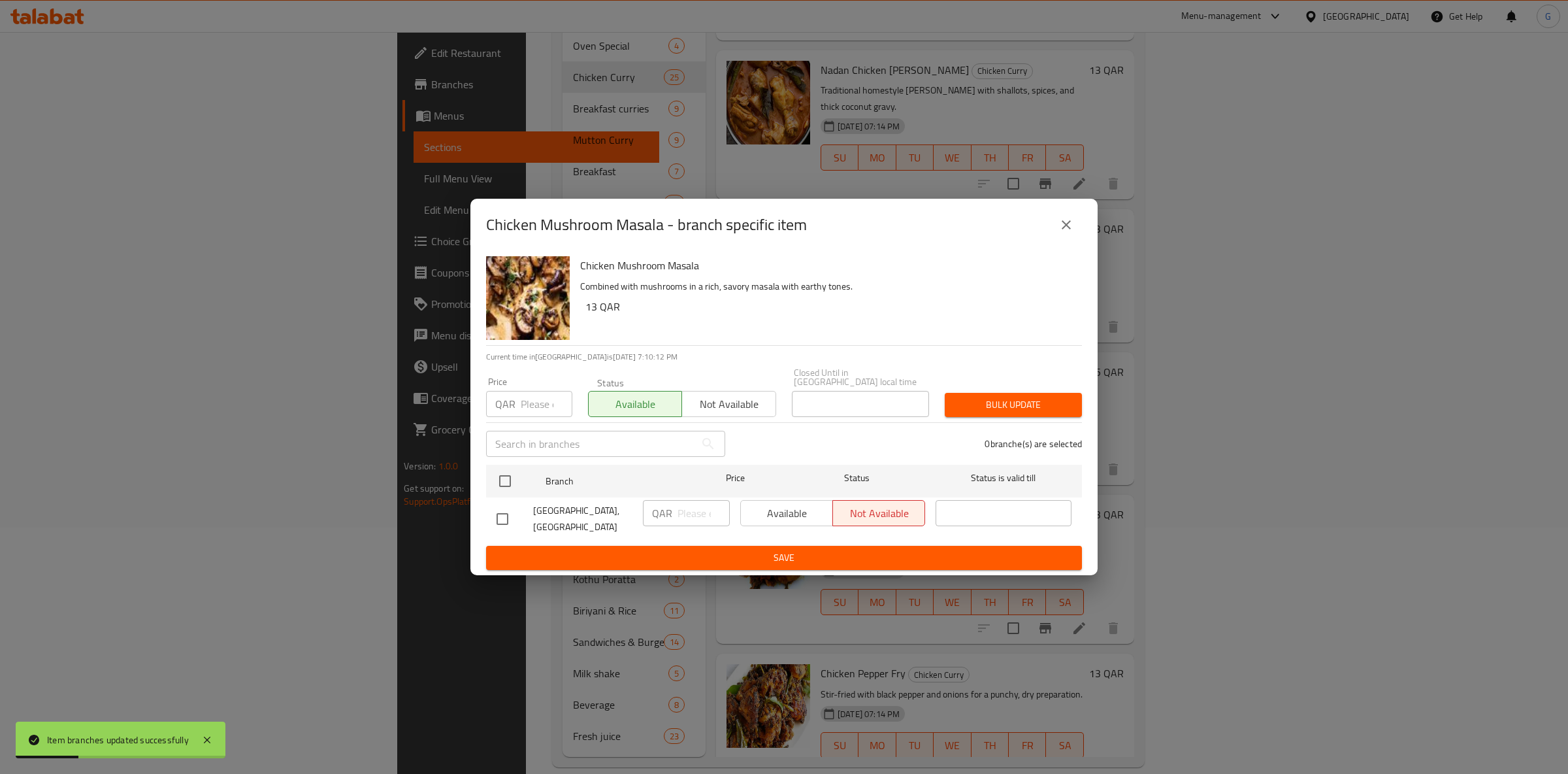
click at [776, 513] on div "Available Not available" at bounding box center [832, 513] width 185 height 26
drag, startPoint x: 526, startPoint y: 478, endPoint x: 555, endPoint y: 471, distance: 29.8
click at [525, 477] on div at bounding box center [515, 481] width 49 height 38
drag, startPoint x: 496, startPoint y: 473, endPoint x: 513, endPoint y: 474, distance: 17.0
click at [498, 474] on input "checkbox" at bounding box center [505, 481] width 28 height 28
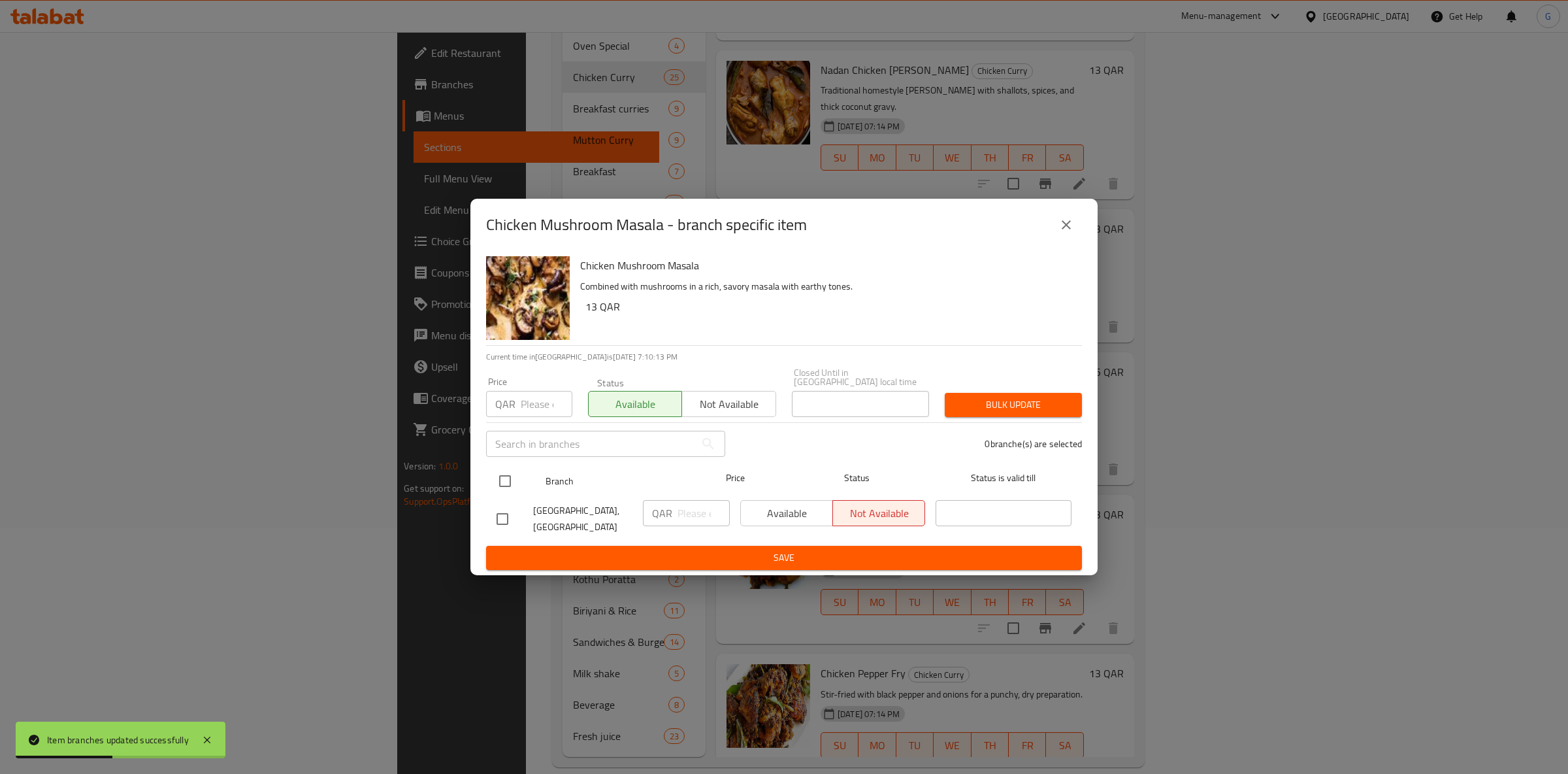
checkbox input "true"
drag, startPoint x: 768, startPoint y: 513, endPoint x: 767, endPoint y: 533, distance: 20.0
click at [768, 512] on span "Available" at bounding box center [787, 513] width 82 height 19
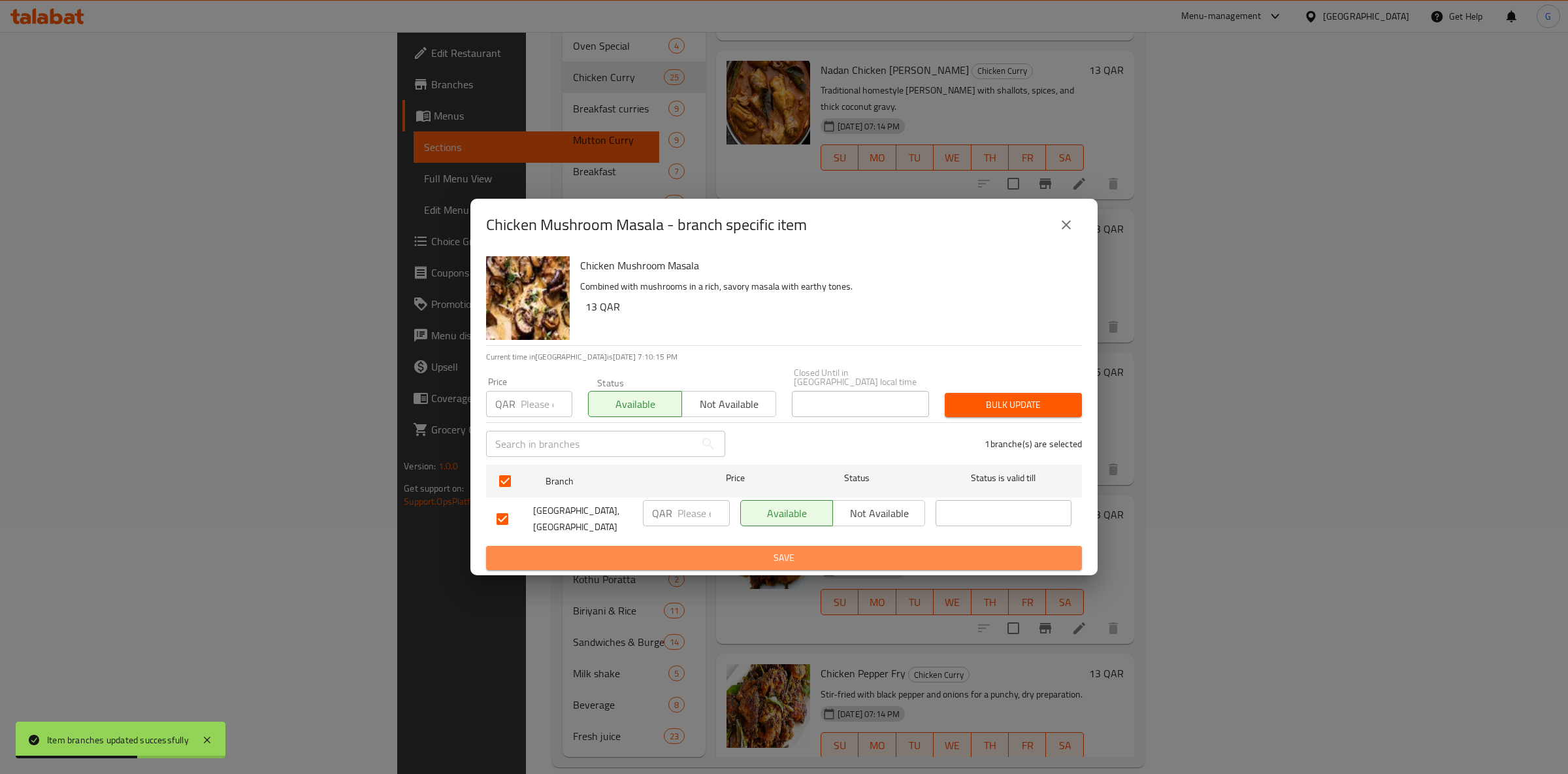
click at [760, 546] on button "Save" at bounding box center [784, 558] width 596 height 24
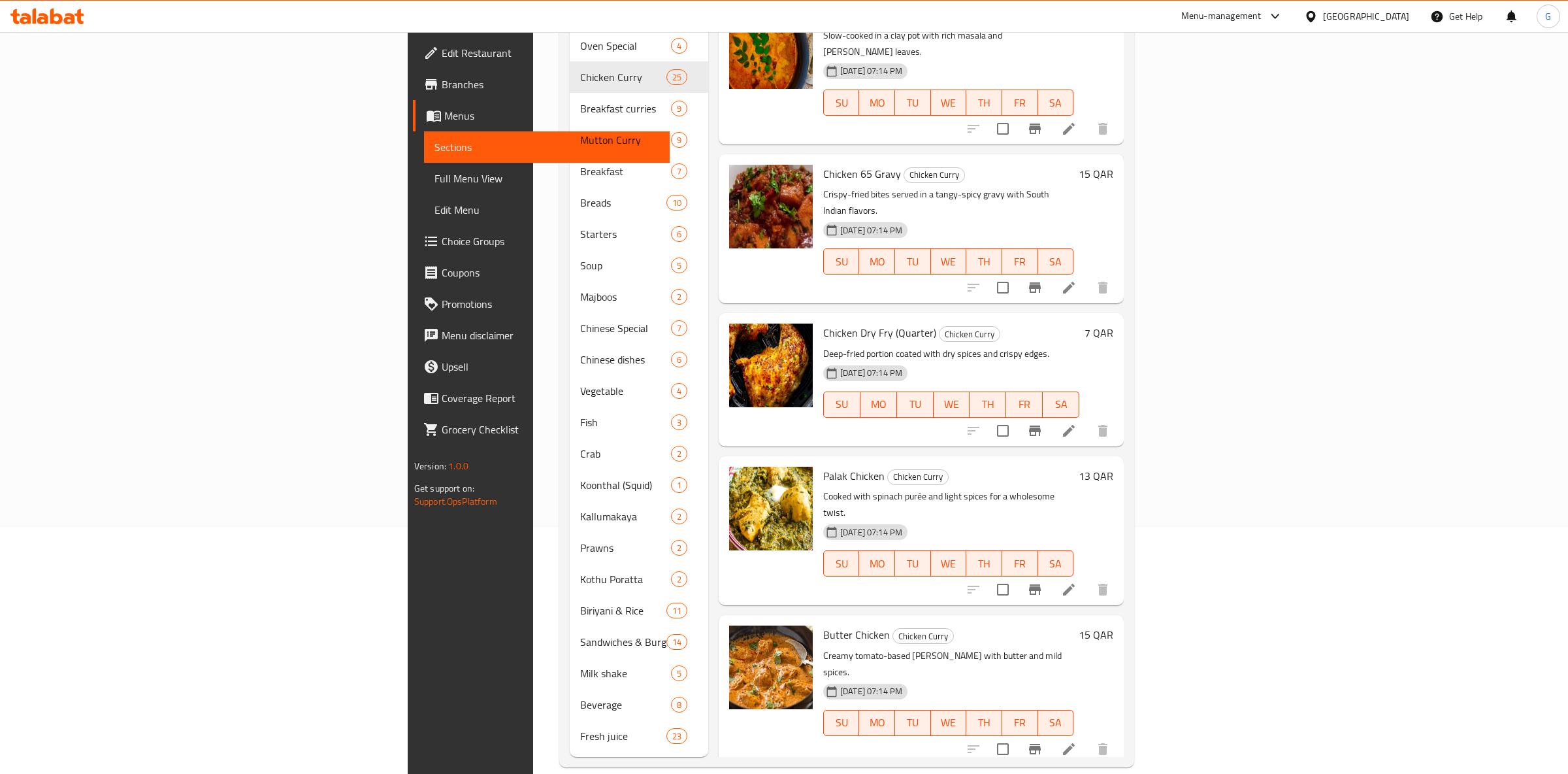
scroll to position [103, 0]
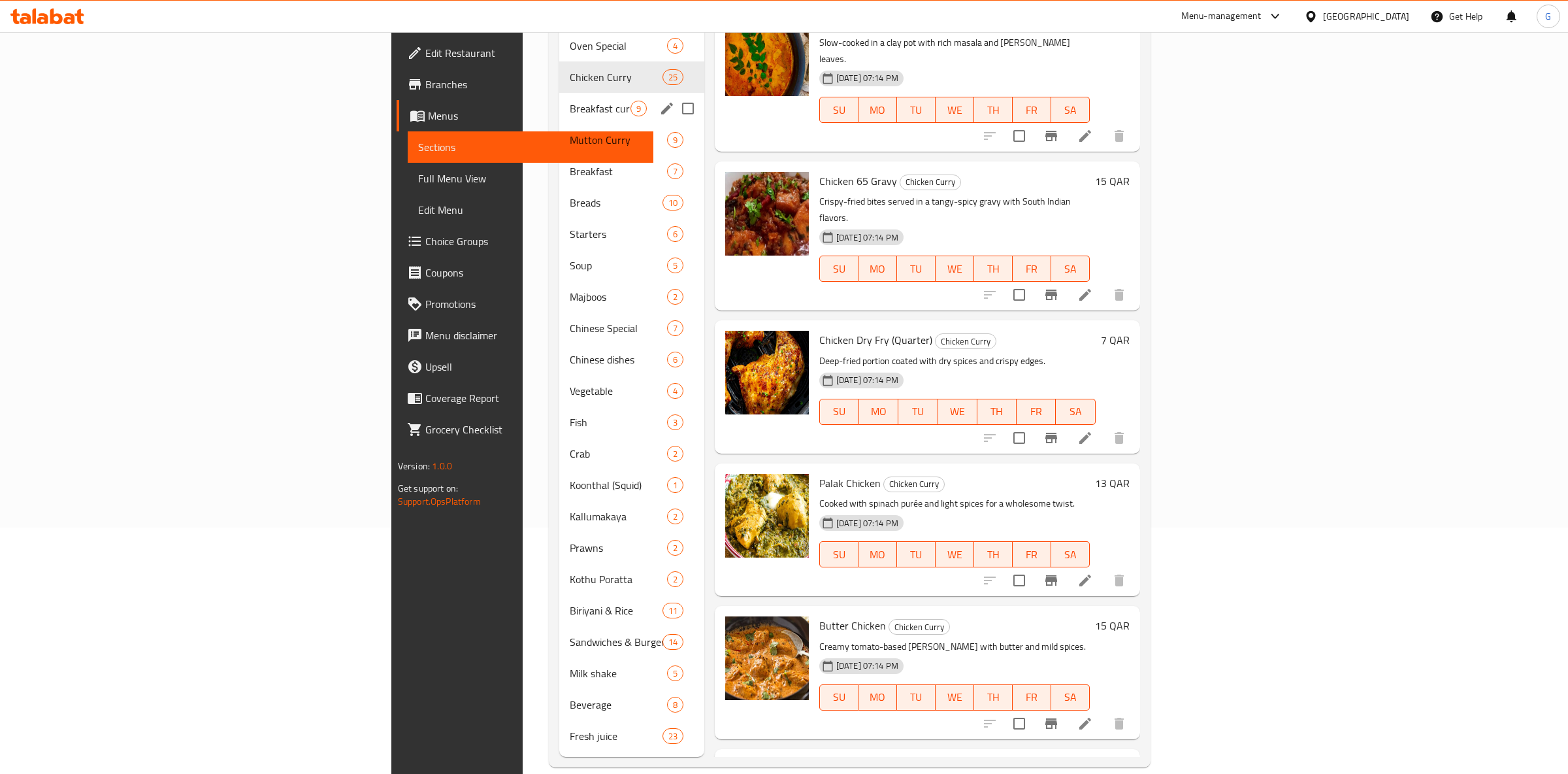
click at [559, 93] on div "Breakfast curries 9" at bounding box center [631, 109] width 145 height 31
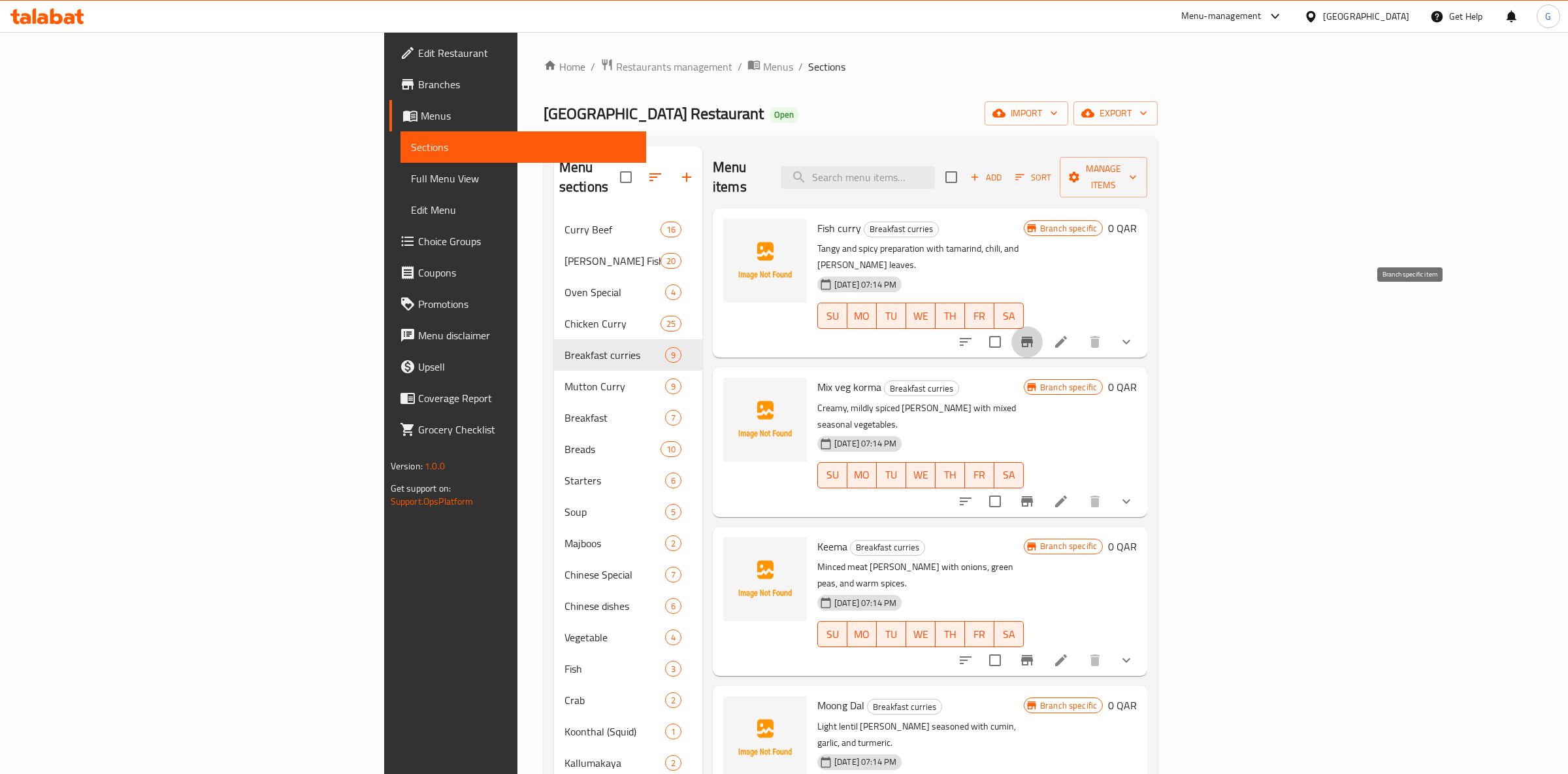
click at [1033, 337] on icon "Branch-specific-item" at bounding box center [1027, 342] width 12 height 10
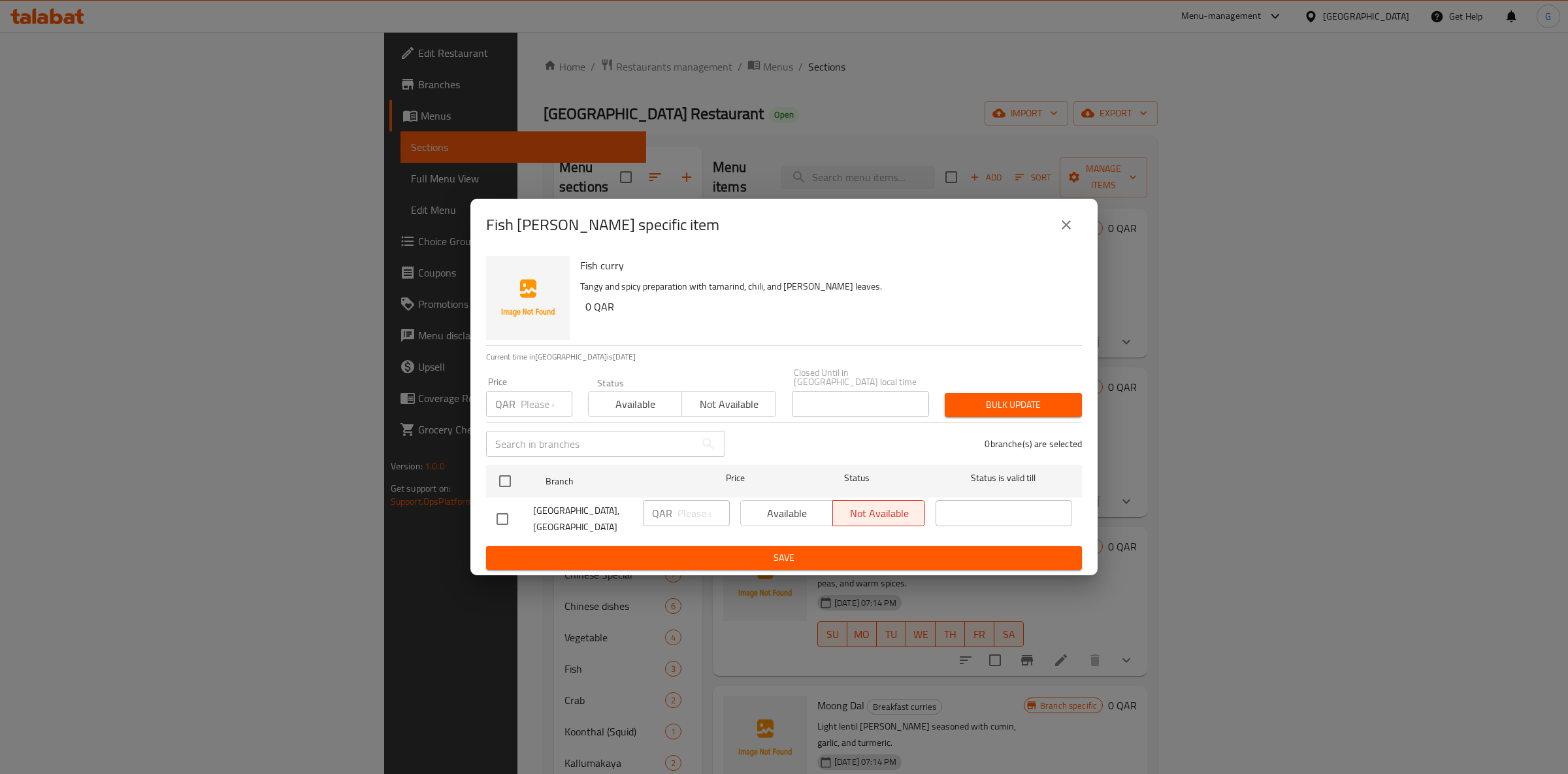
drag, startPoint x: 668, startPoint y: 377, endPoint x: 657, endPoint y: 393, distance: 19.4
click at [665, 379] on div "Available Not available" at bounding box center [682, 398] width 188 height 39
click at [657, 395] on span "Available" at bounding box center [635, 404] width 83 height 19
click at [800, 503] on div "Available Not available" at bounding box center [832, 513] width 185 height 26
drag, startPoint x: 519, startPoint y: 454, endPoint x: 520, endPoint y: 461, distance: 7.1
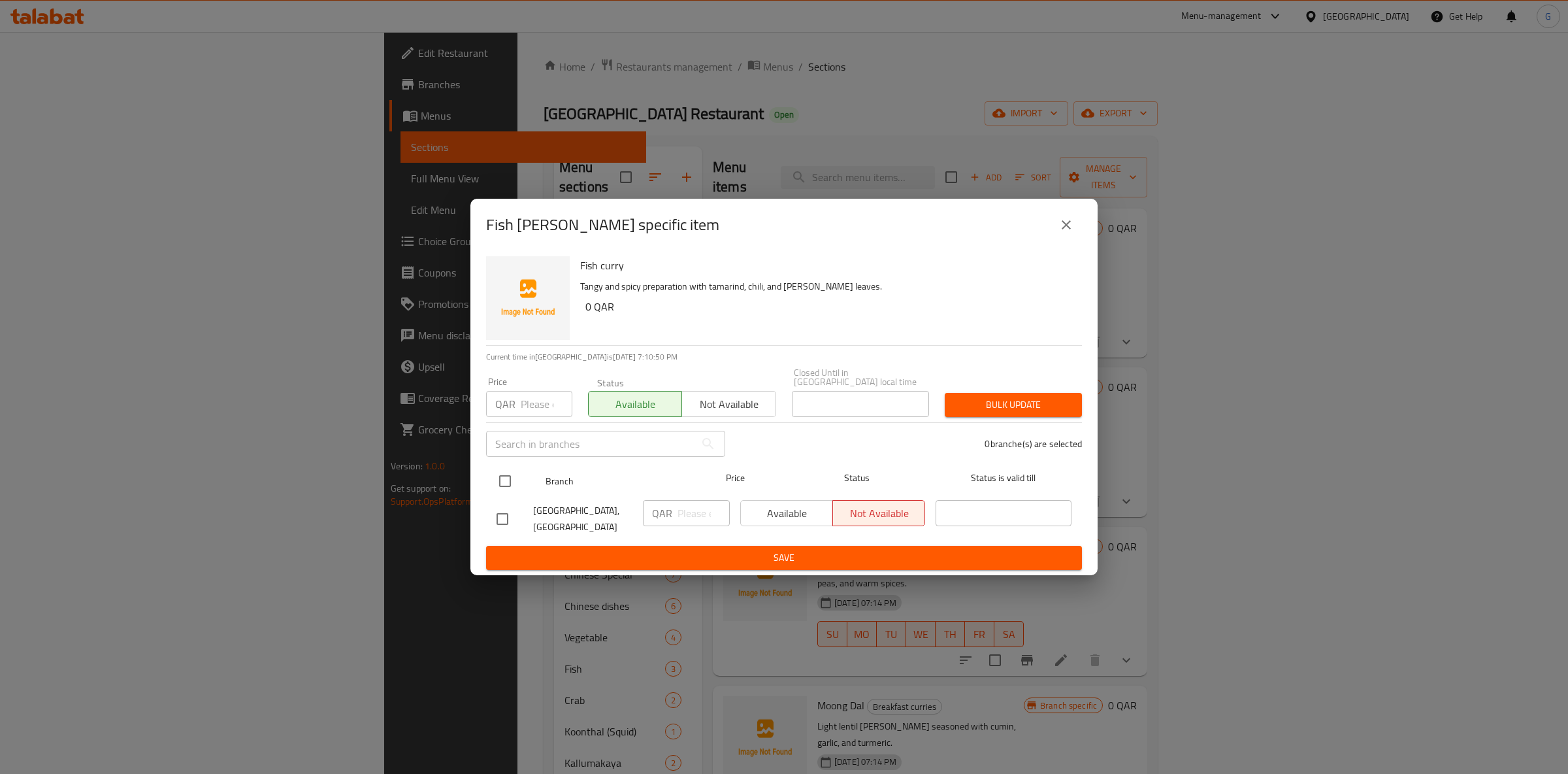
click at [520, 457] on div "Fish curry Tangy and spicy preparation with tamarind, chili, and curry leaves. …" at bounding box center [784, 413] width 627 height 324
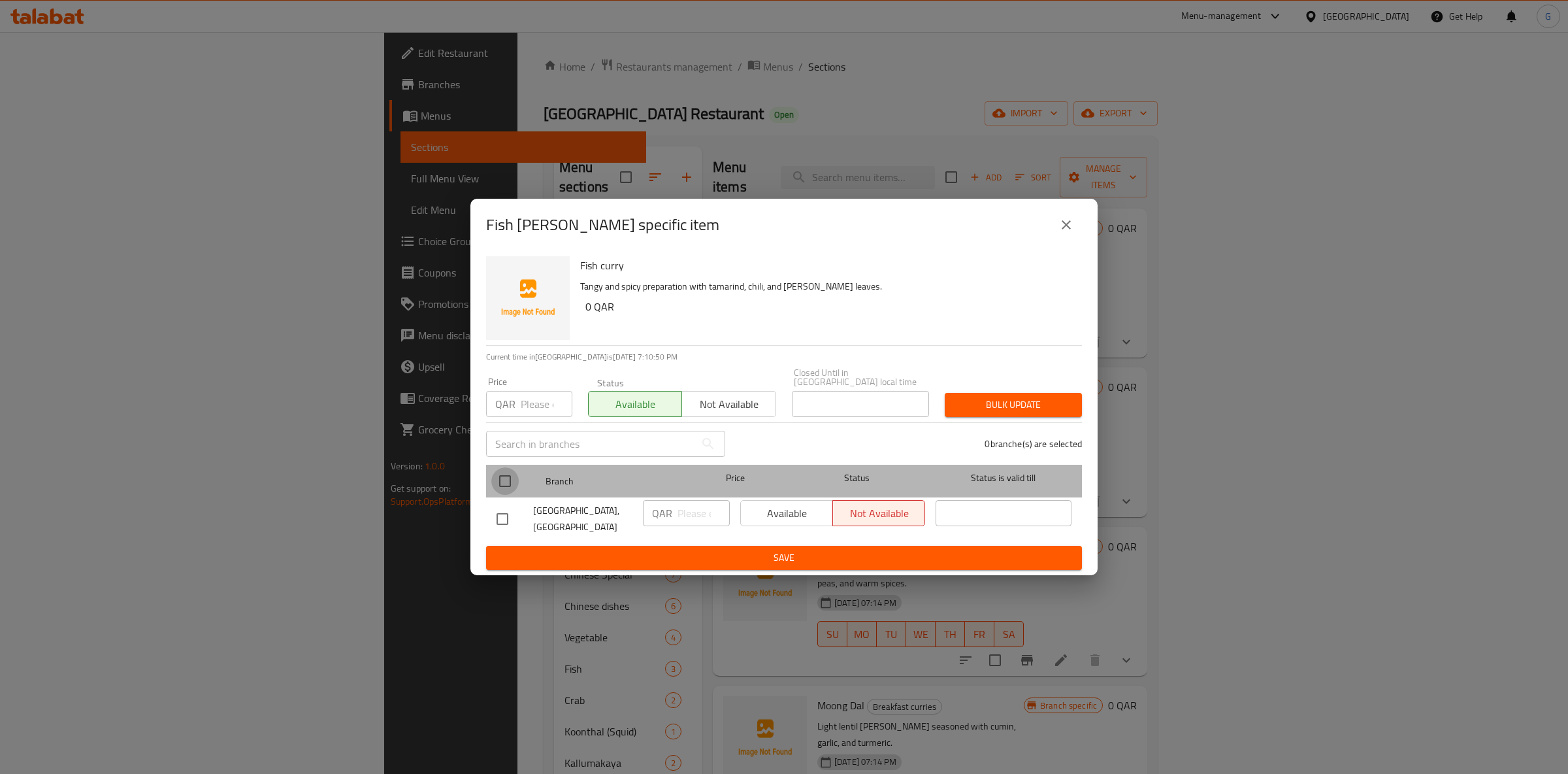
drag, startPoint x: 516, startPoint y: 476, endPoint x: 605, endPoint y: 493, distance: 90.6
click at [515, 476] on input "checkbox" at bounding box center [505, 481] width 28 height 28
checkbox input "true"
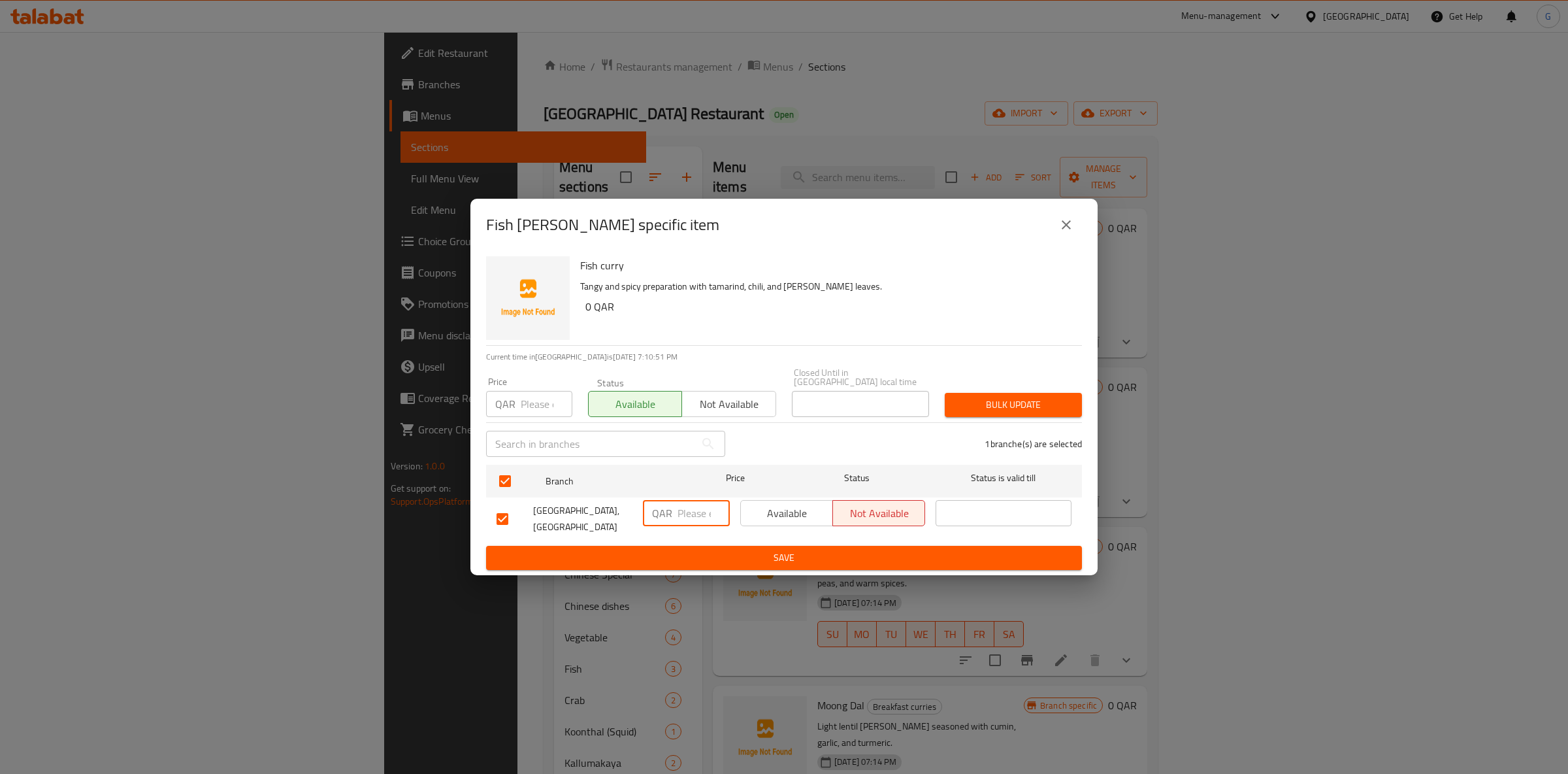
click at [701, 520] on input "number" at bounding box center [703, 513] width 52 height 26
click at [776, 518] on span "Available" at bounding box center [787, 513] width 82 height 19
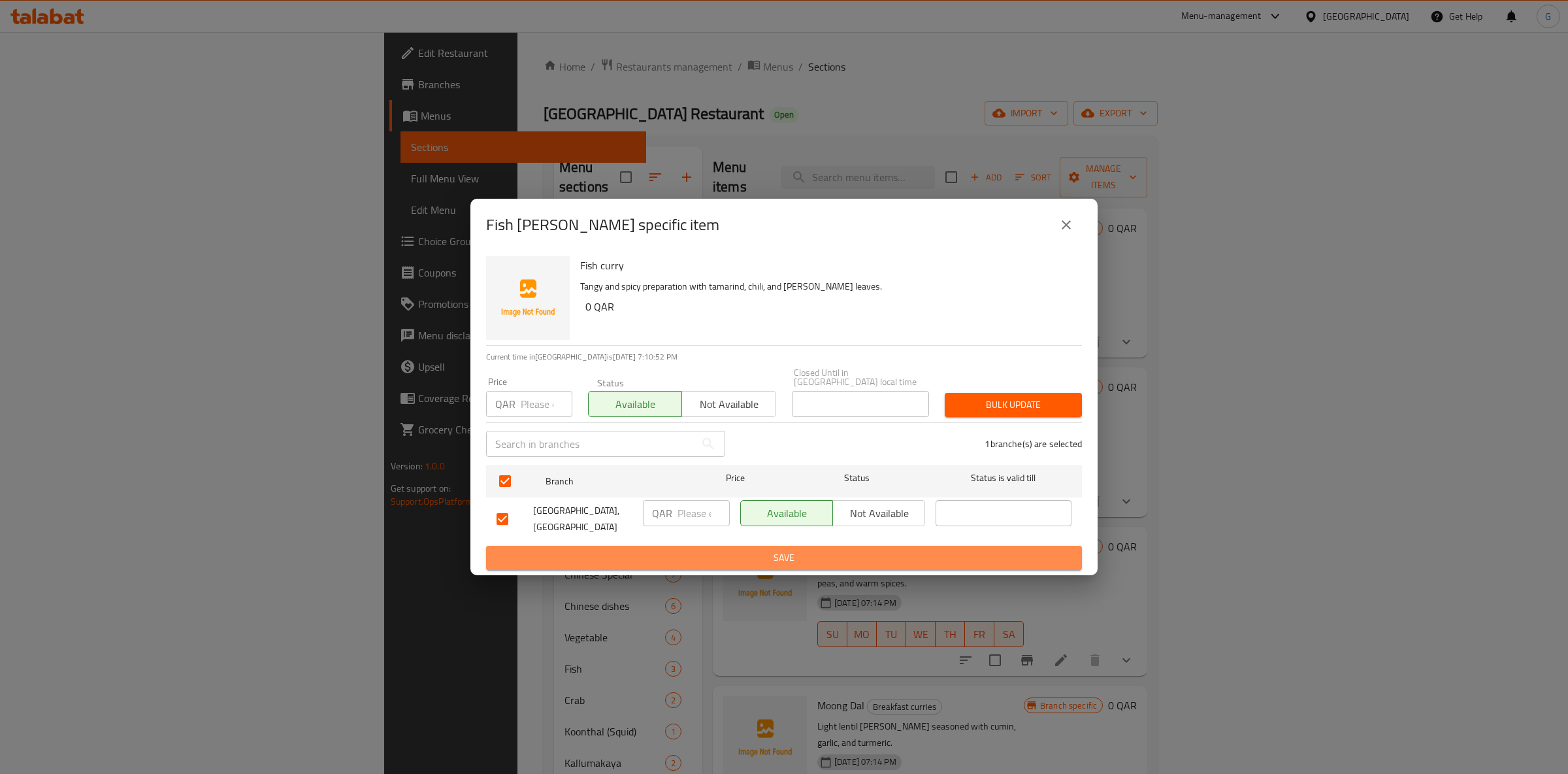
click at [786, 546] on button "Save" at bounding box center [784, 558] width 596 height 24
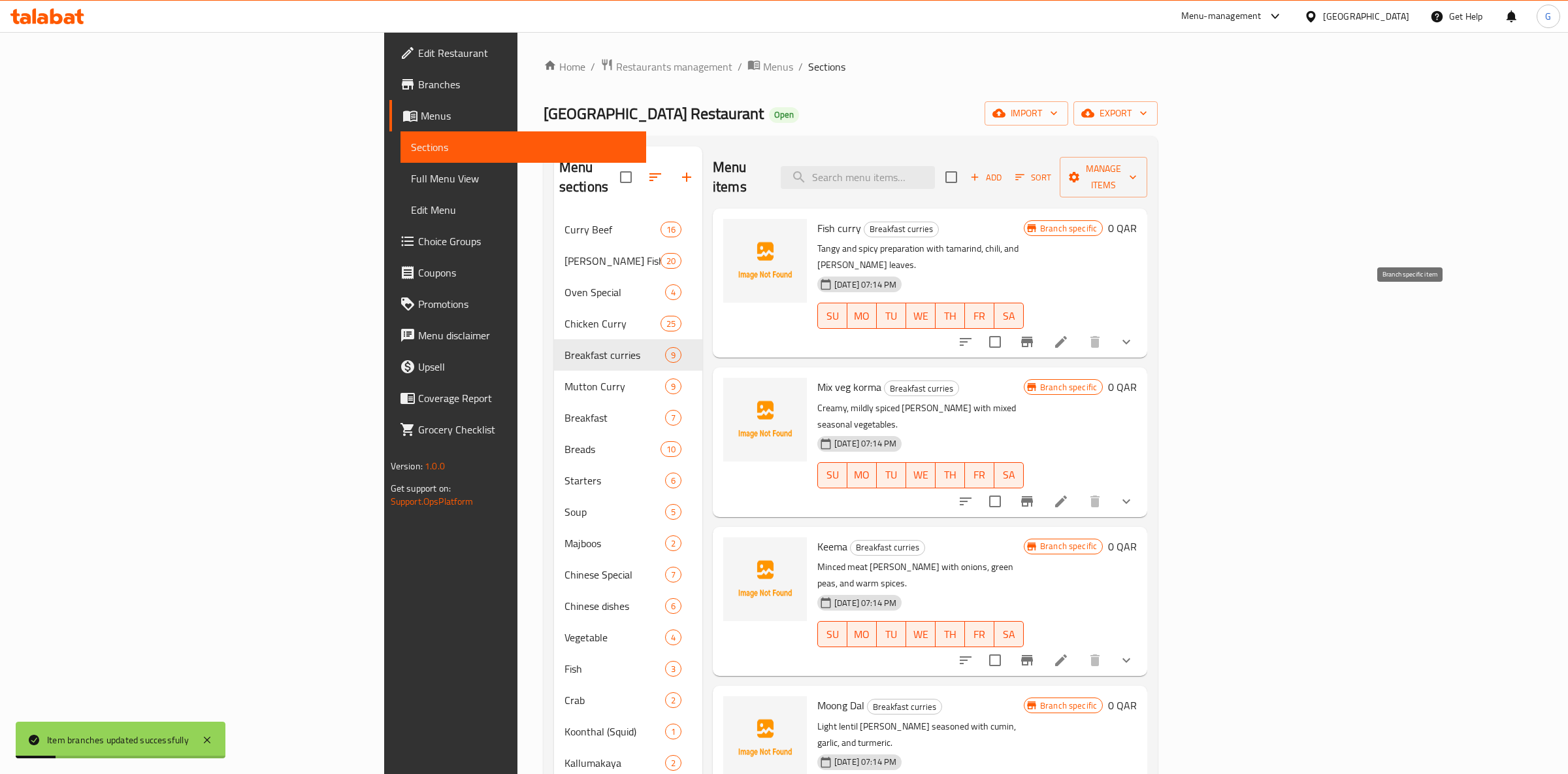
click at [1043, 326] on button "Branch-specific-item" at bounding box center [1027, 342] width 31 height 31
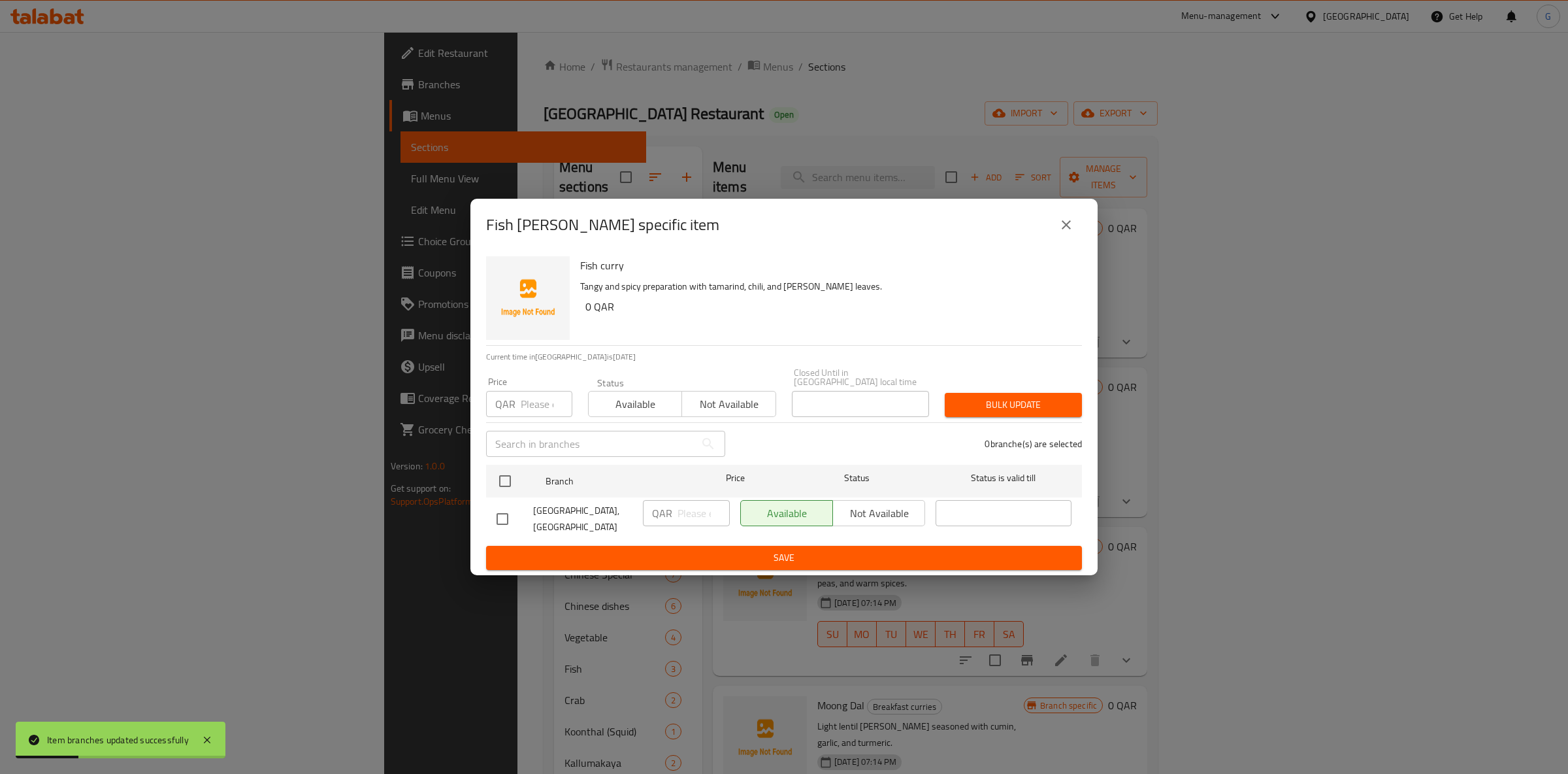
drag, startPoint x: 665, startPoint y: 378, endPoint x: 675, endPoint y: 387, distance: 13.5
click at [666, 379] on div "Available Not available" at bounding box center [682, 398] width 188 height 39
click at [689, 399] on span "Not available" at bounding box center [728, 404] width 83 height 19
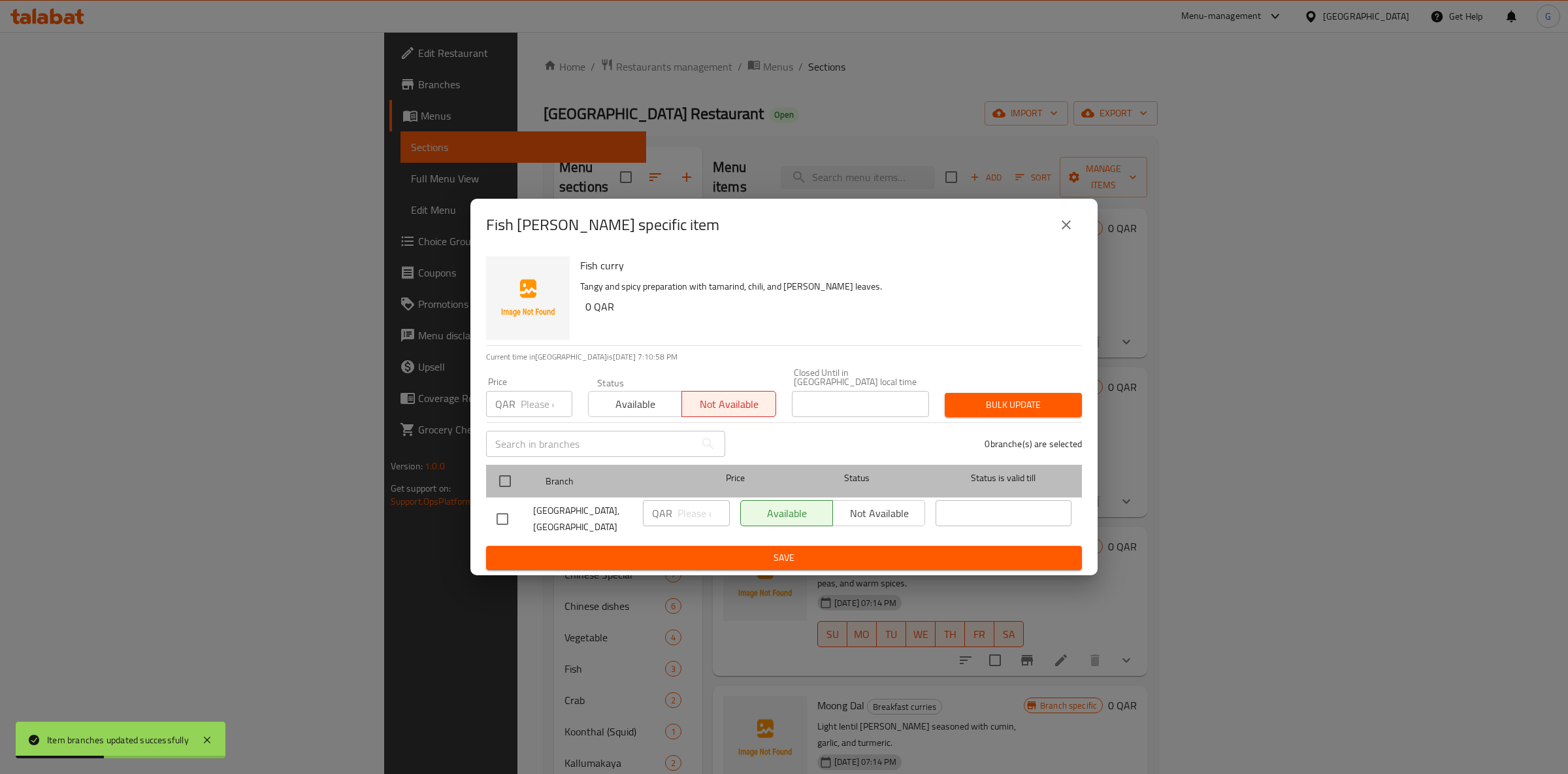
click at [534, 488] on div at bounding box center [515, 481] width 49 height 38
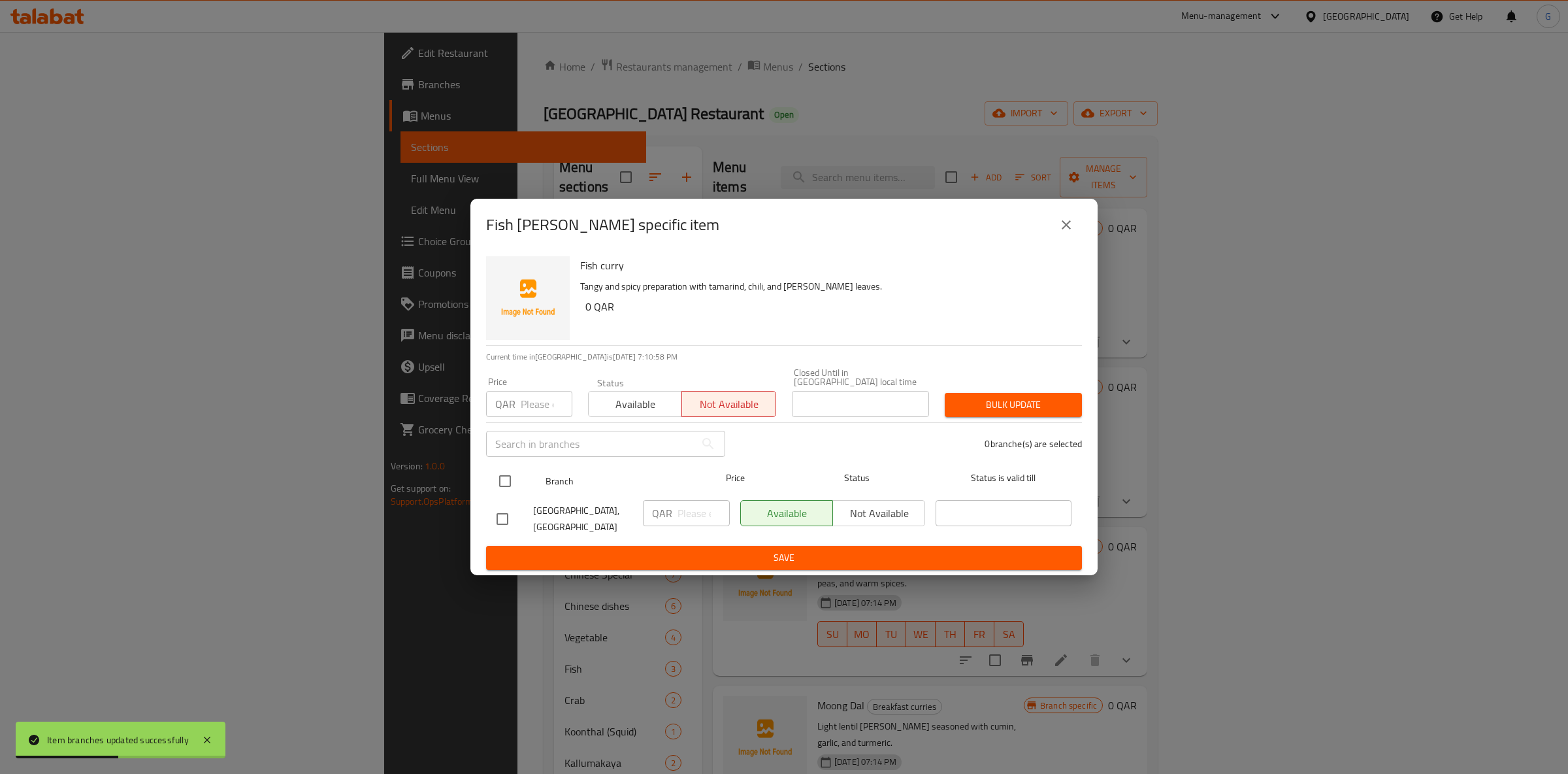
click at [503, 471] on input "checkbox" at bounding box center [505, 481] width 28 height 28
click at [897, 504] on span "Not available" at bounding box center [879, 513] width 82 height 19
click at [889, 540] on ul "Branch Price Status Status is valid till Oyster Palace Restaurant, Bin Omran QA…" at bounding box center [784, 503] width 596 height 87
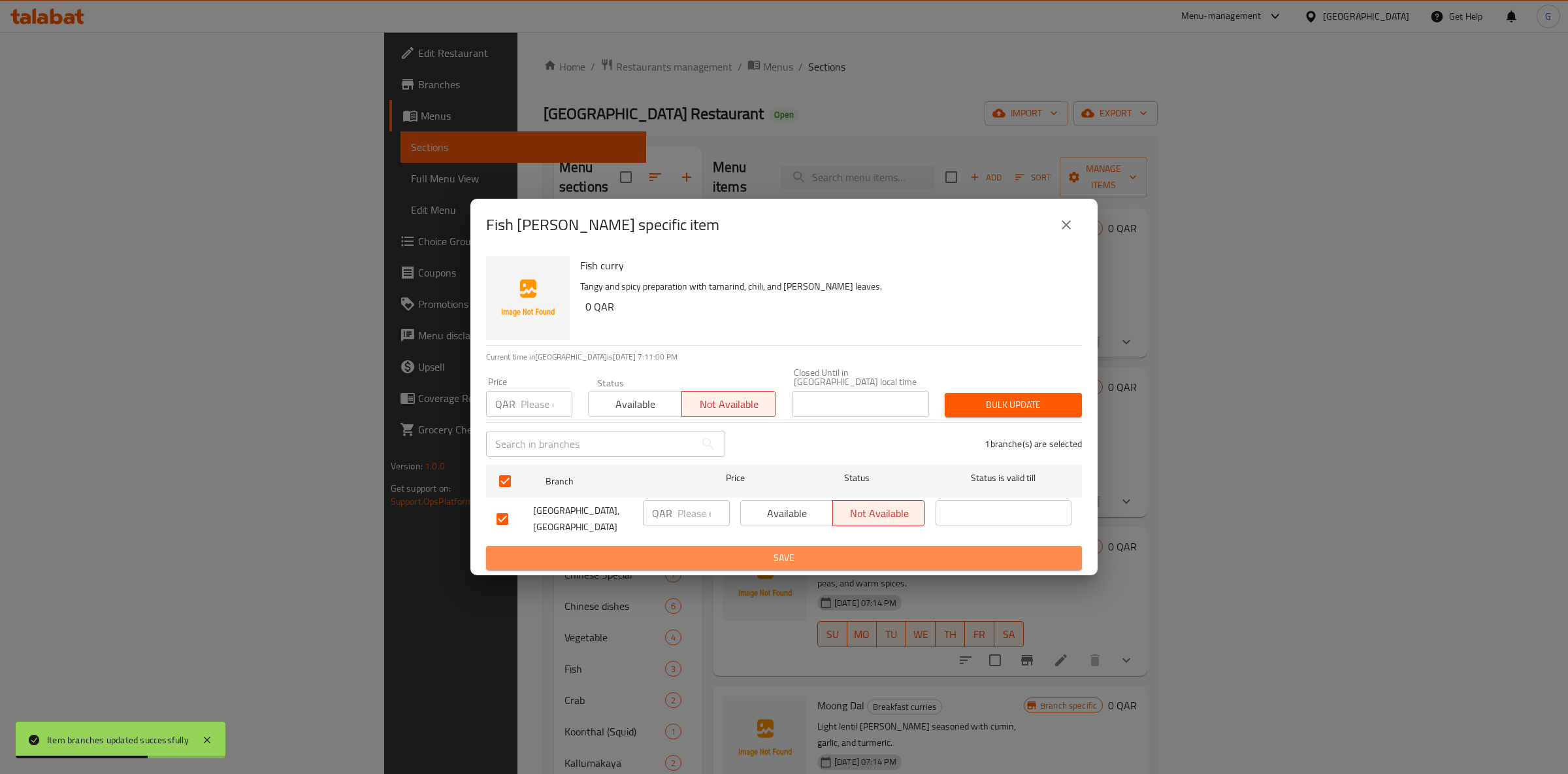
click at [889, 550] on span "Save" at bounding box center [784, 558] width 575 height 16
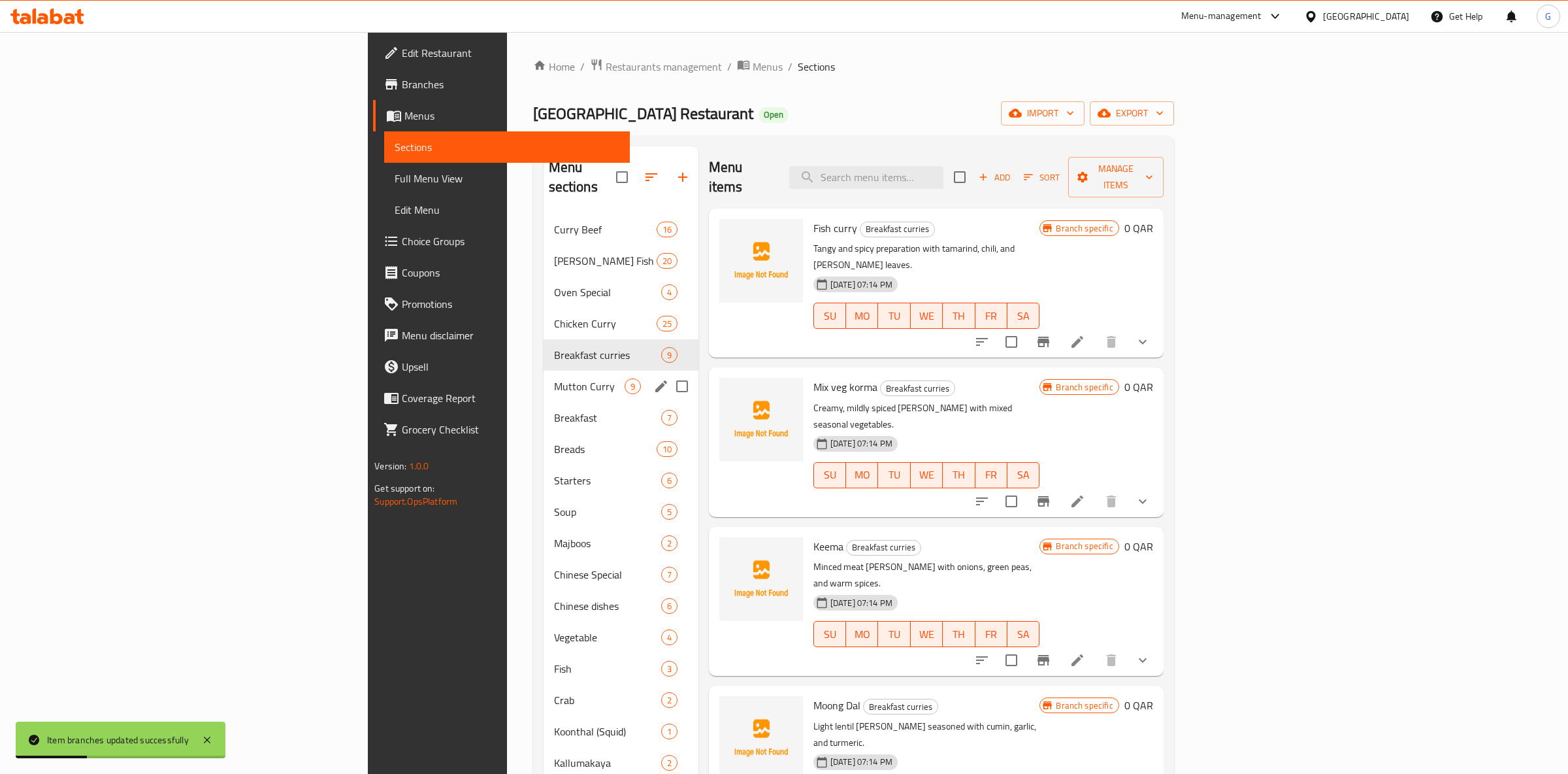
drag, startPoint x: 405, startPoint y: 353, endPoint x: 413, endPoint y: 354, distance: 8.1
click at [544, 371] on div "Mutton Curry 9" at bounding box center [621, 387] width 155 height 31
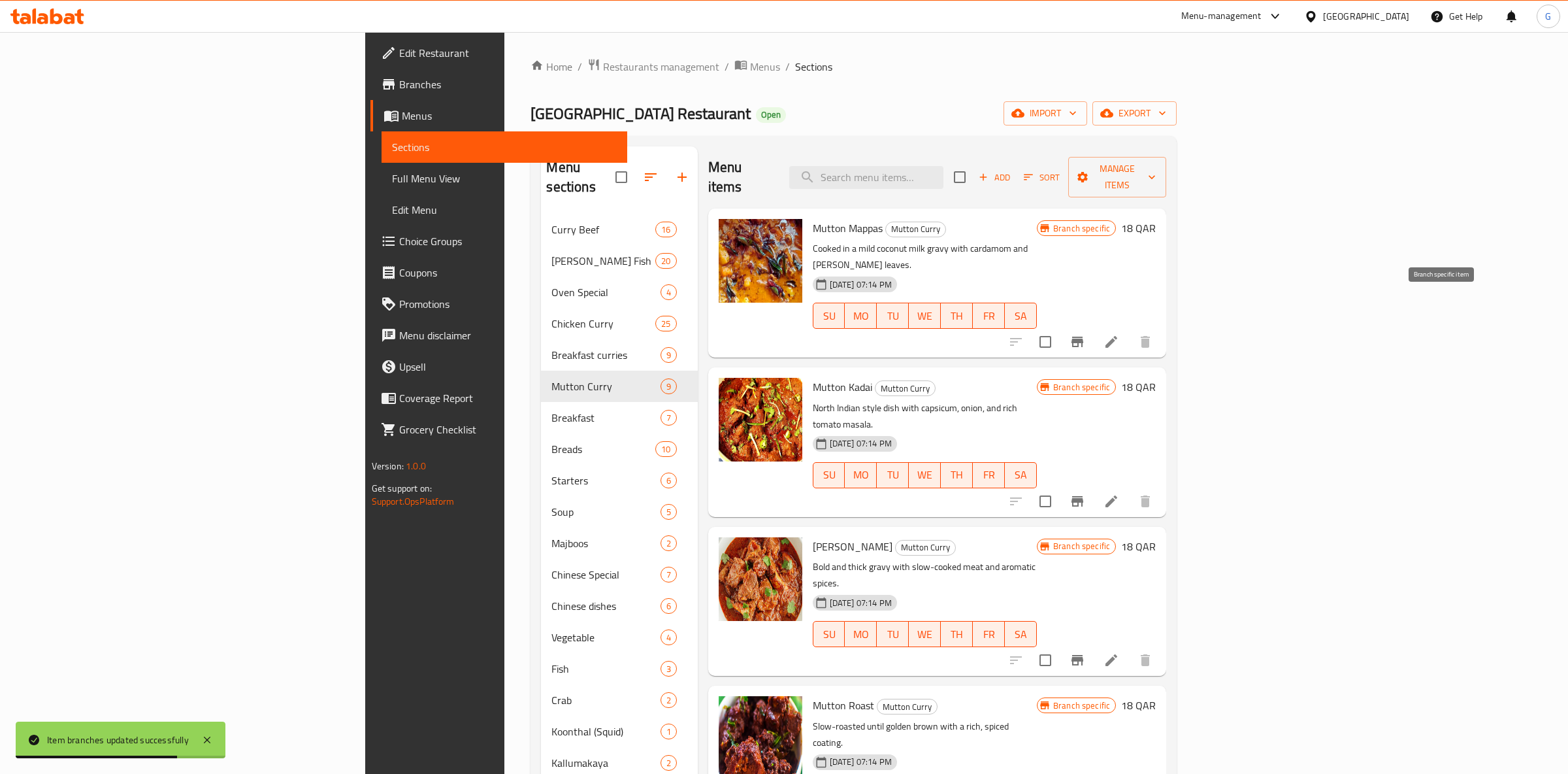
click at [1093, 326] on button "Branch-specific-item" at bounding box center [1077, 342] width 31 height 31
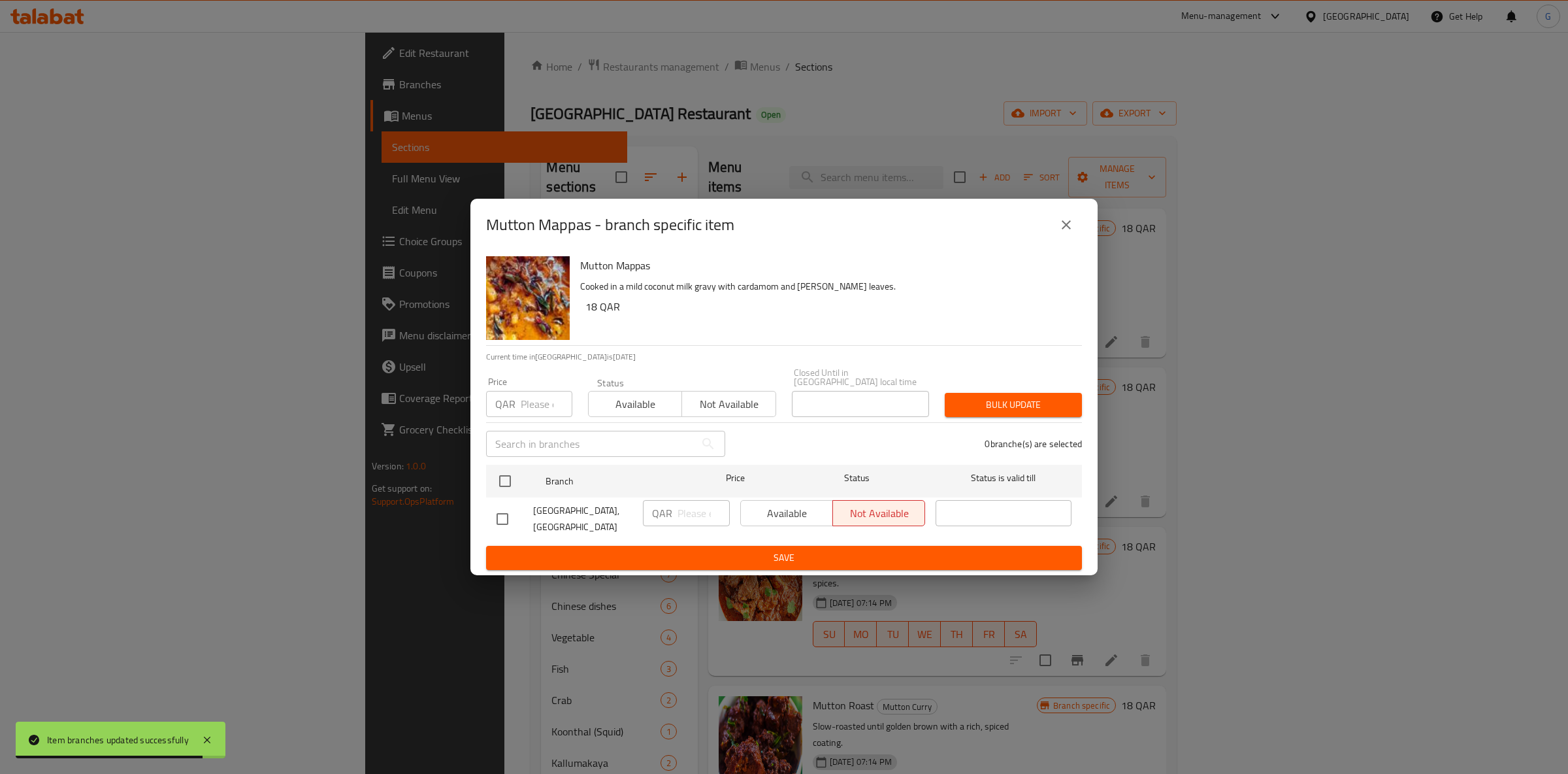
click at [599, 402] on span "Available" at bounding box center [635, 404] width 83 height 19
drag, startPoint x: 533, startPoint y: 480, endPoint x: 554, endPoint y: 476, distance: 21.4
click at [533, 480] on div at bounding box center [515, 481] width 49 height 38
click at [787, 513] on div "Available Not available" at bounding box center [832, 513] width 185 height 26
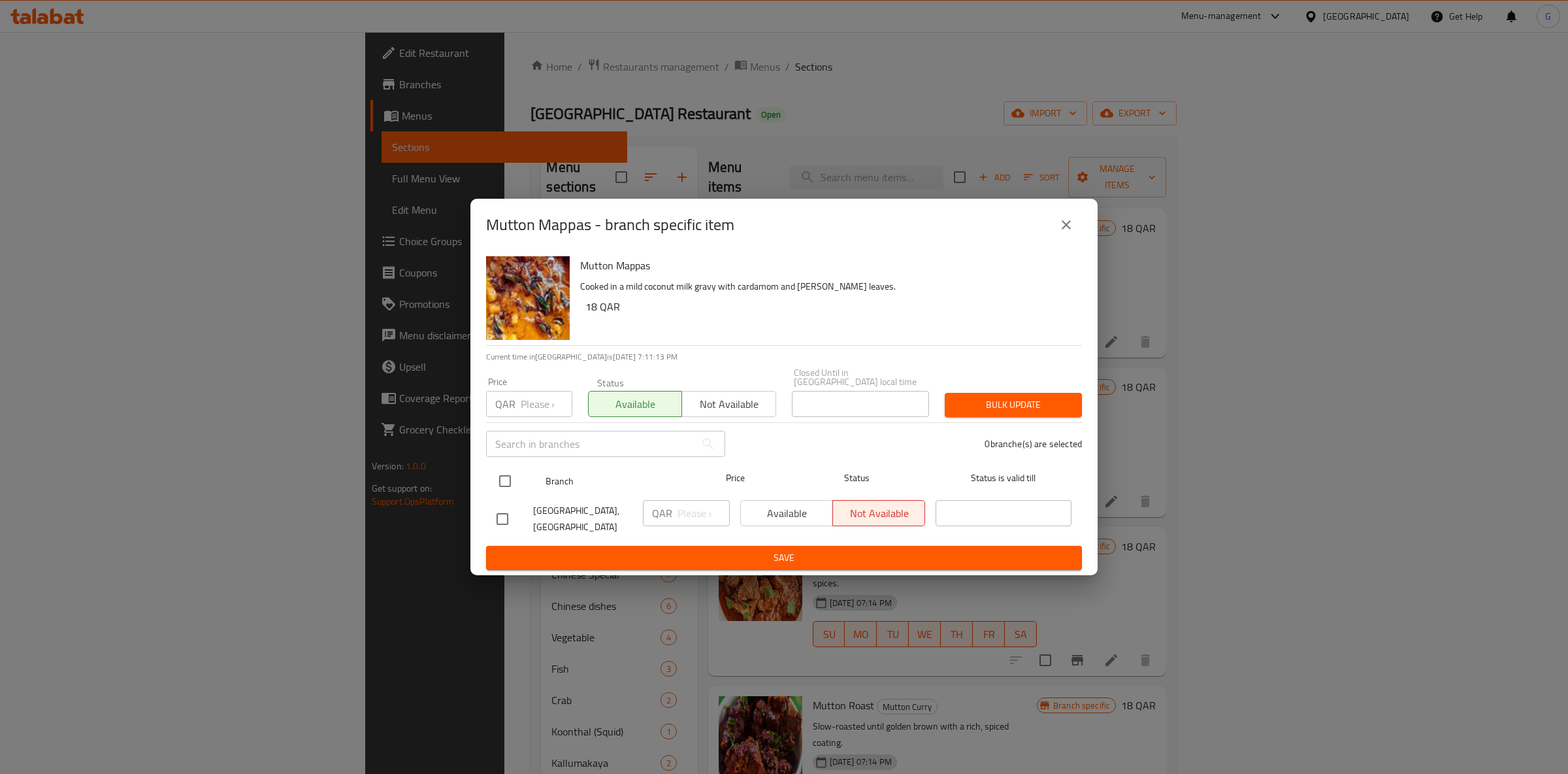
click at [509, 483] on input "checkbox" at bounding box center [505, 481] width 28 height 28
click at [801, 515] on span "Available" at bounding box center [787, 513] width 82 height 19
click at [783, 562] on button "Save" at bounding box center [784, 558] width 596 height 24
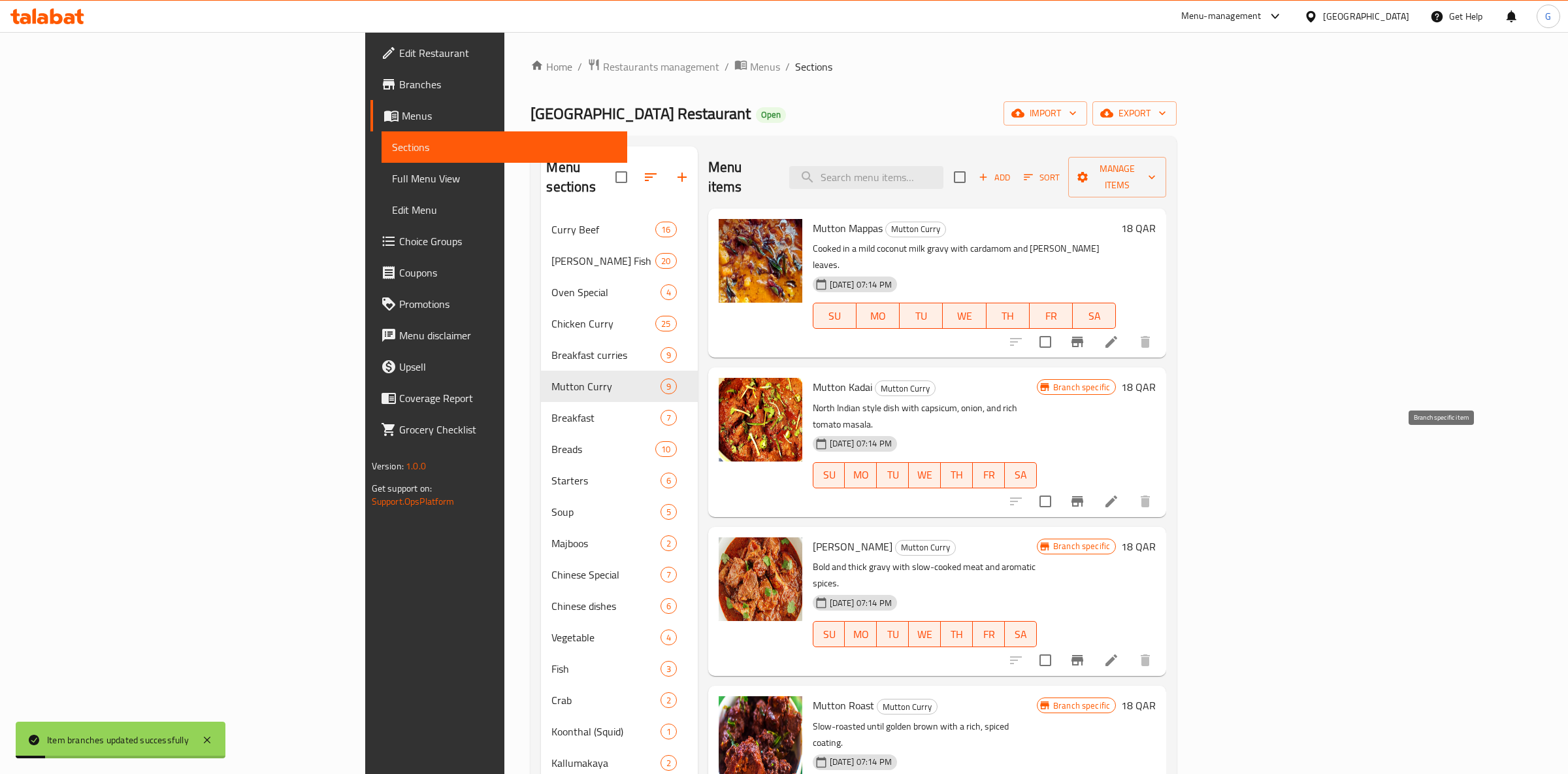
drag, startPoint x: 1451, startPoint y: 447, endPoint x: 1448, endPoint y: 457, distance: 10.4
click at [1093, 486] on button "Branch-specific-item" at bounding box center [1077, 501] width 31 height 31
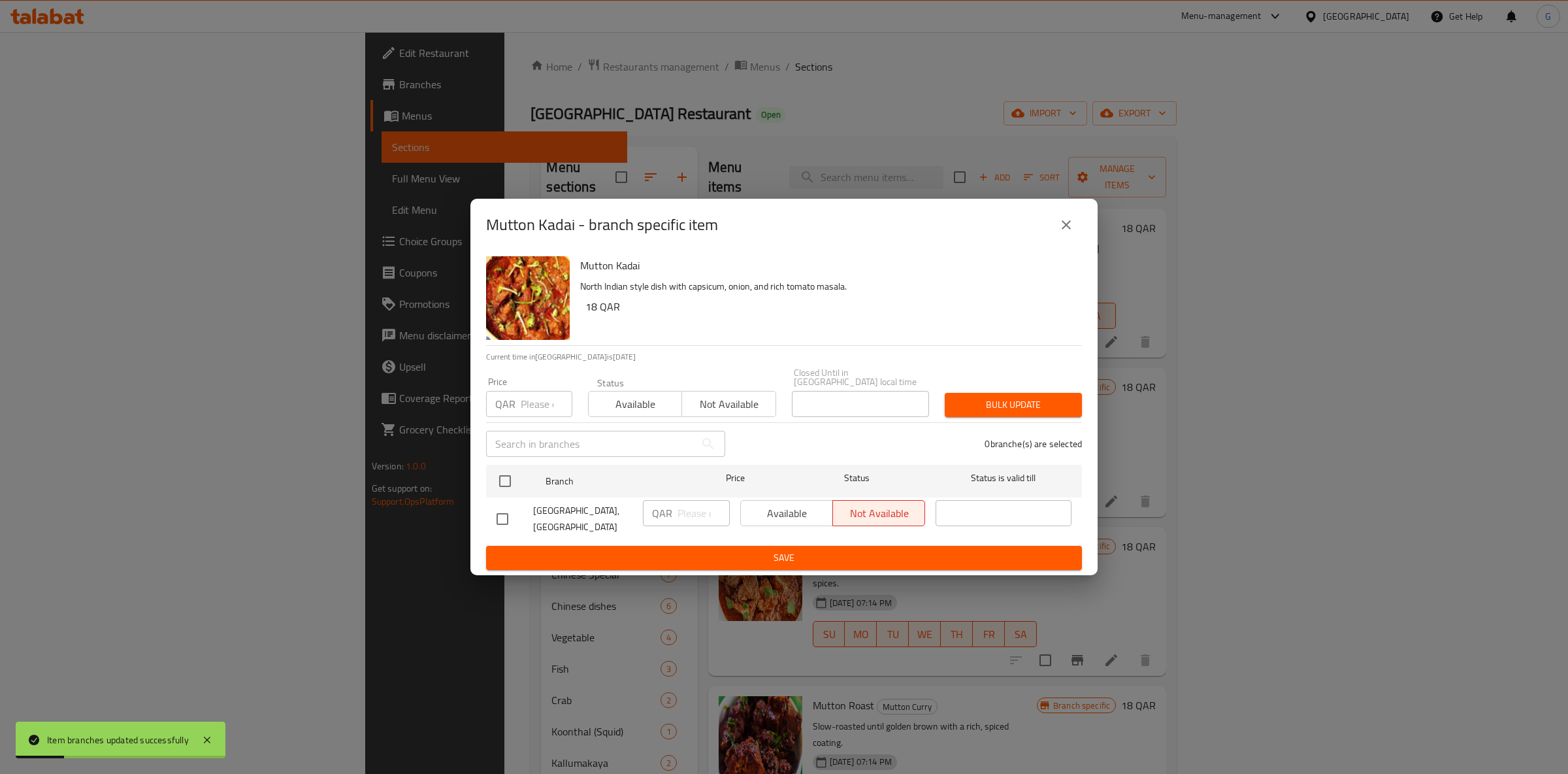
click at [621, 398] on span "Available" at bounding box center [635, 404] width 83 height 19
click at [523, 474] on div at bounding box center [515, 481] width 49 height 38
click at [779, 511] on div "Available Not available" at bounding box center [832, 513] width 185 height 26
click at [497, 473] on input "checkbox" at bounding box center [505, 481] width 28 height 28
click at [810, 507] on span "Available" at bounding box center [787, 513] width 82 height 19
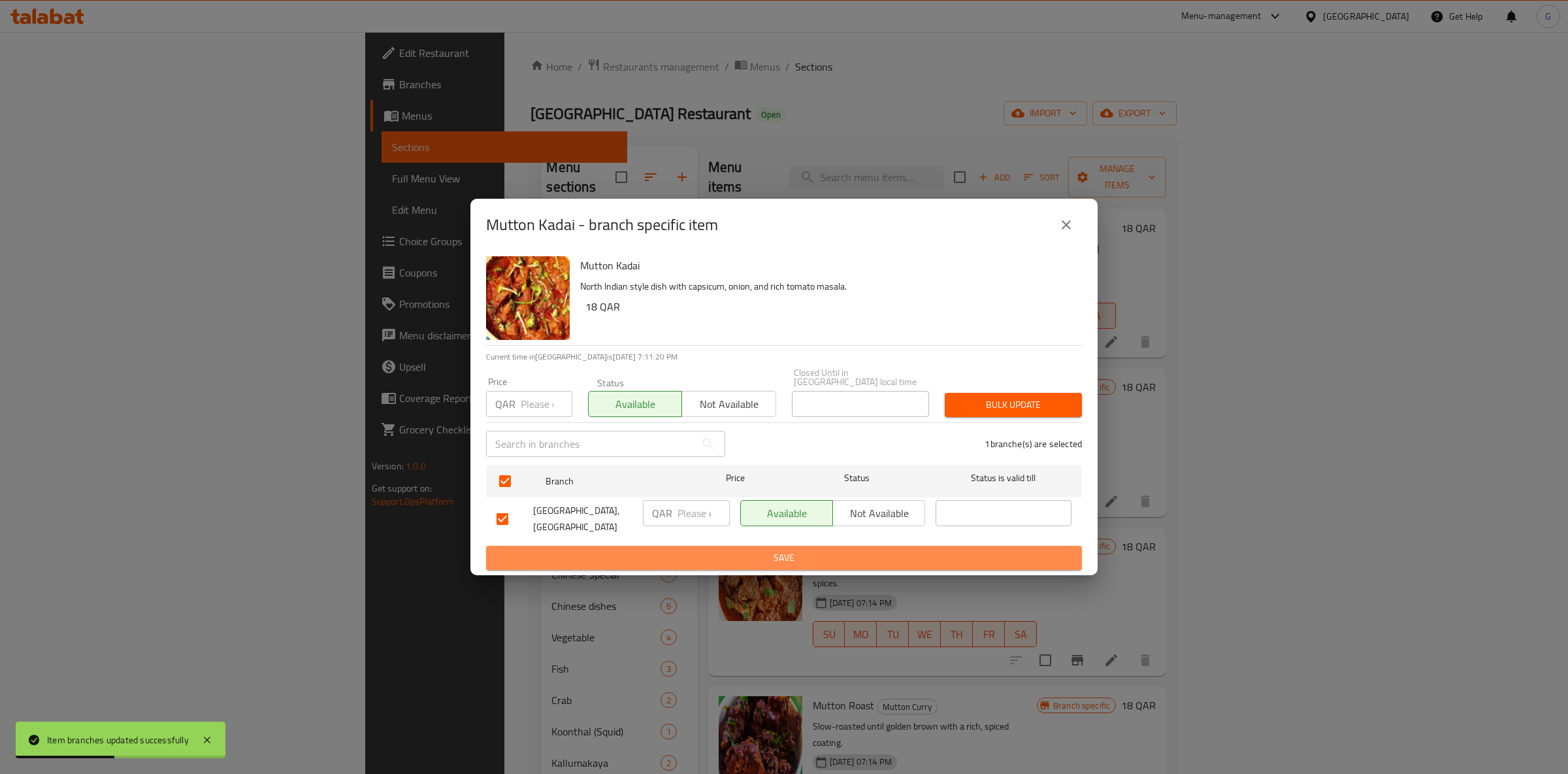
click at [830, 562] on span "Save" at bounding box center [784, 558] width 575 height 16
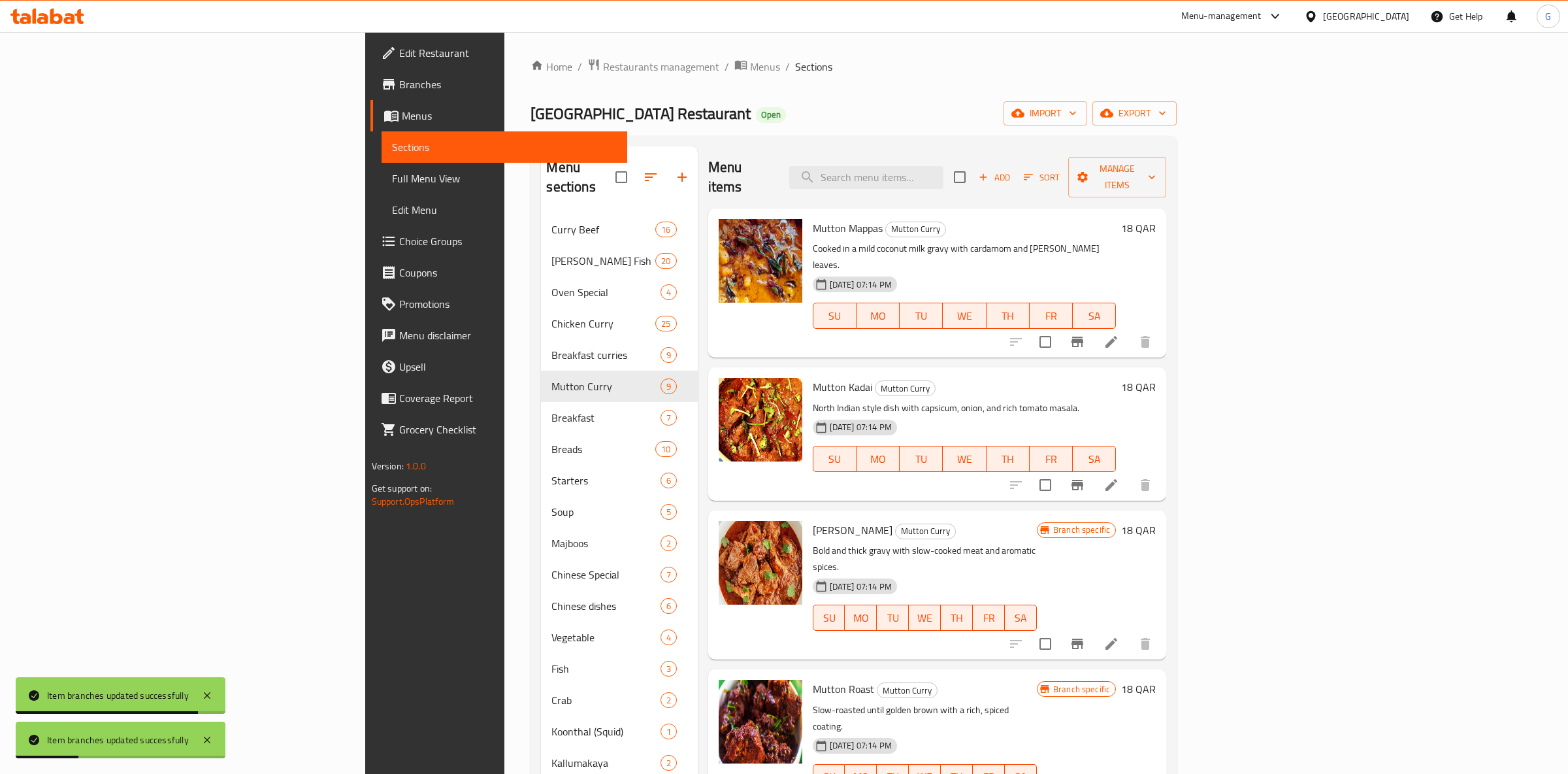
click at [1161, 629] on div at bounding box center [1080, 644] width 160 height 31
click at [1093, 629] on button "Branch-specific-item" at bounding box center [1077, 644] width 31 height 31
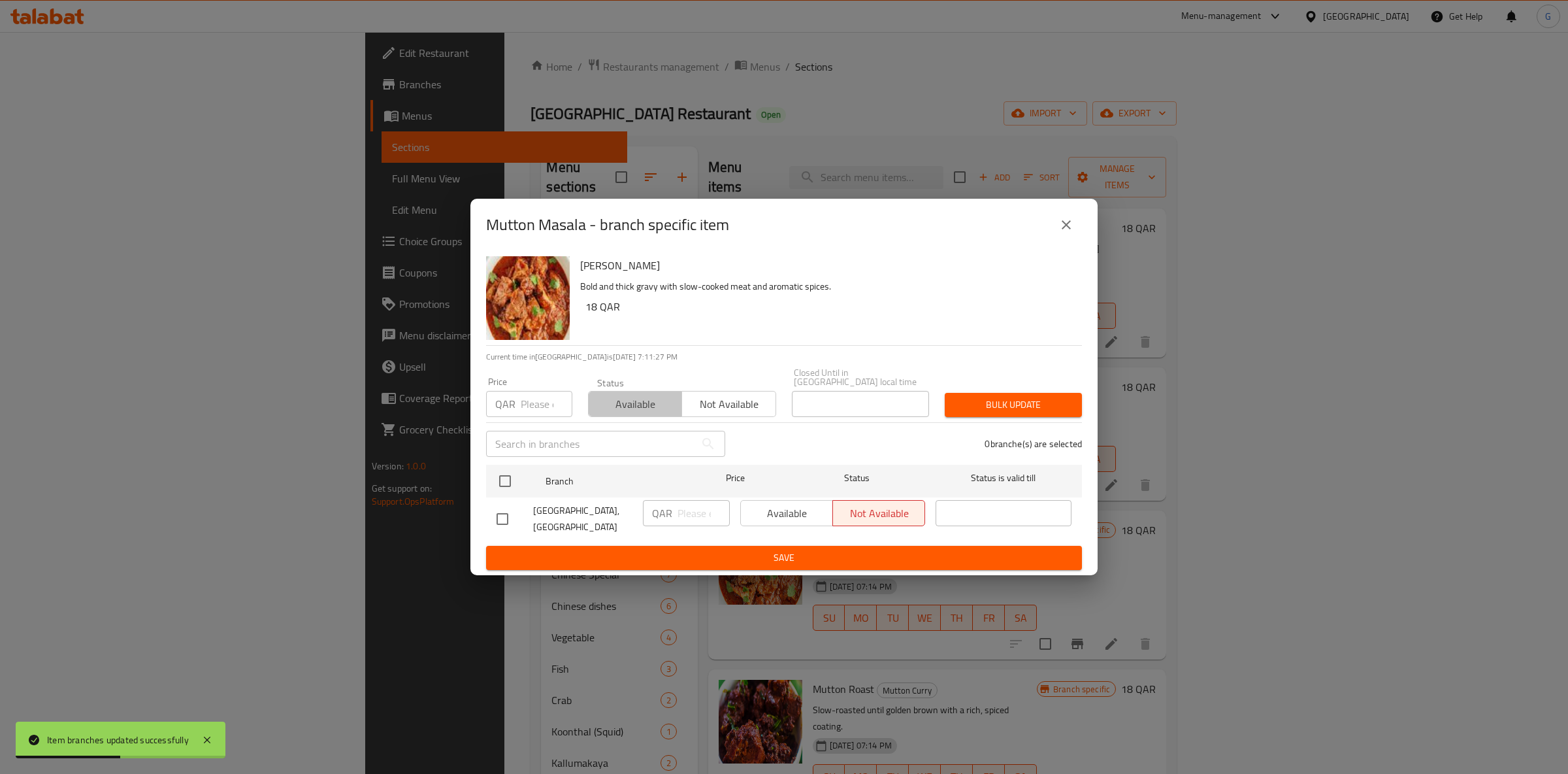
click at [665, 405] on span "Available" at bounding box center [635, 404] width 83 height 19
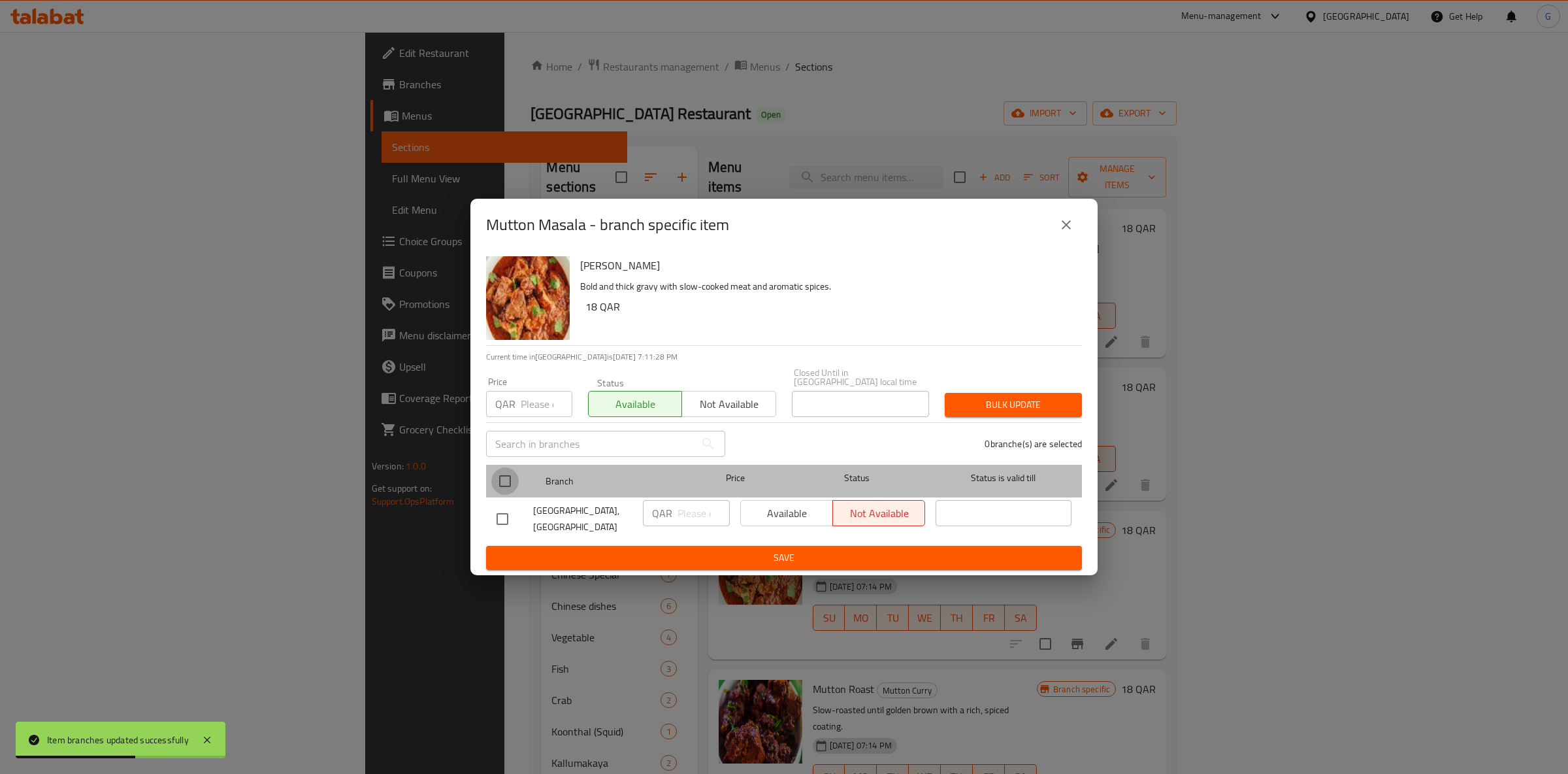
click at [513, 476] on input "checkbox" at bounding box center [505, 481] width 28 height 28
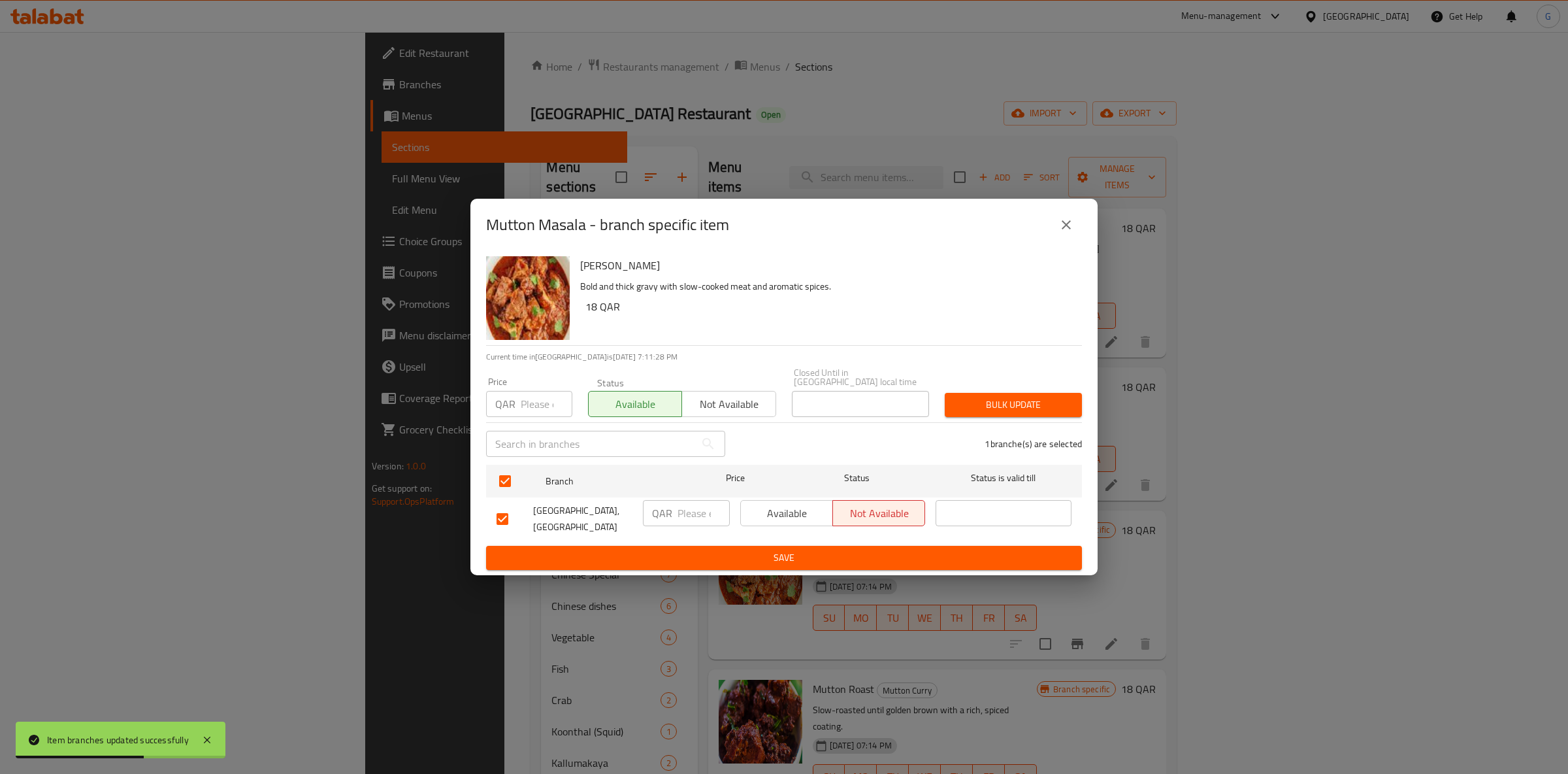
click at [802, 505] on span "Available" at bounding box center [787, 513] width 82 height 19
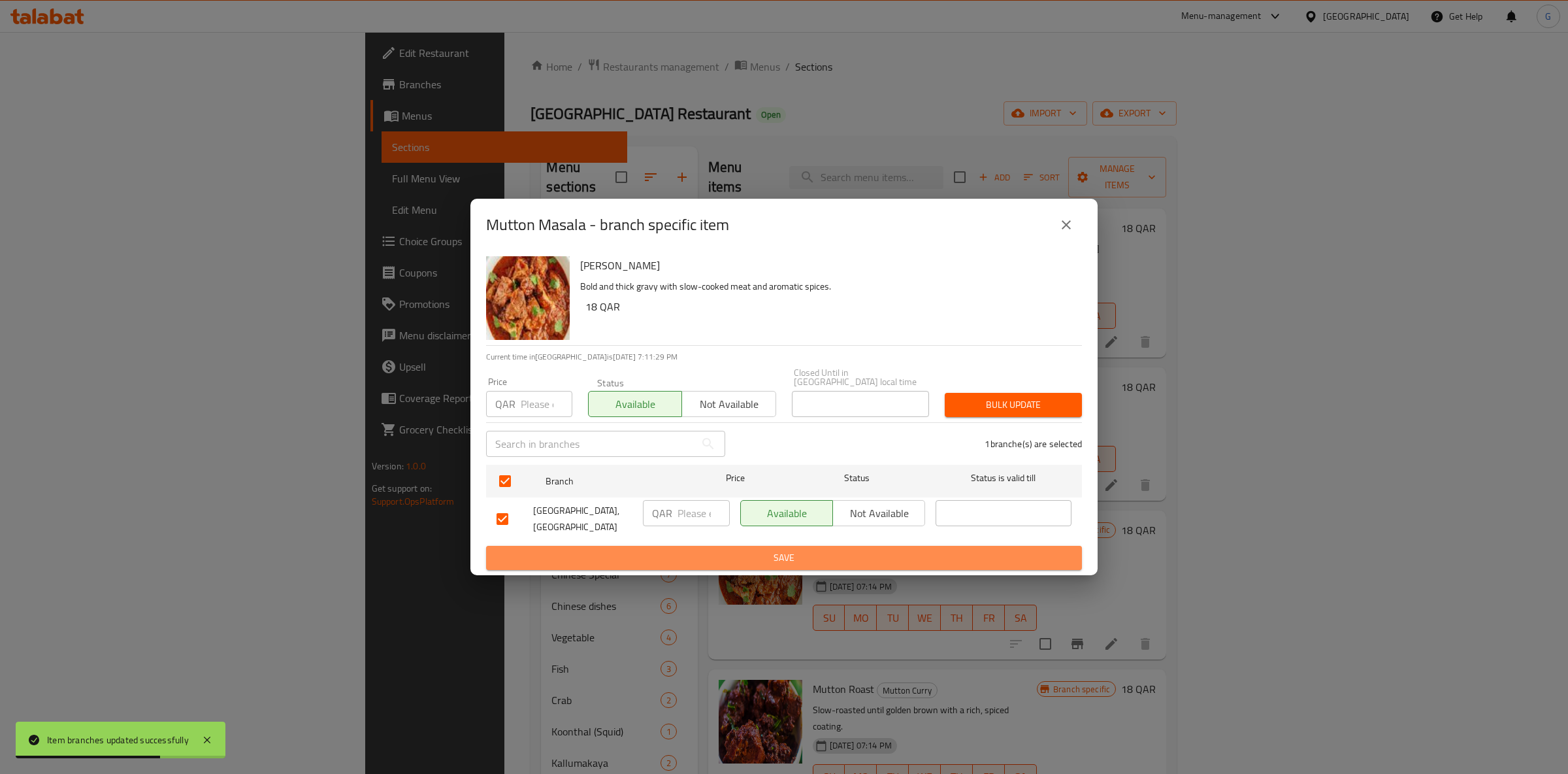
click at [809, 562] on button "Save" at bounding box center [784, 558] width 596 height 24
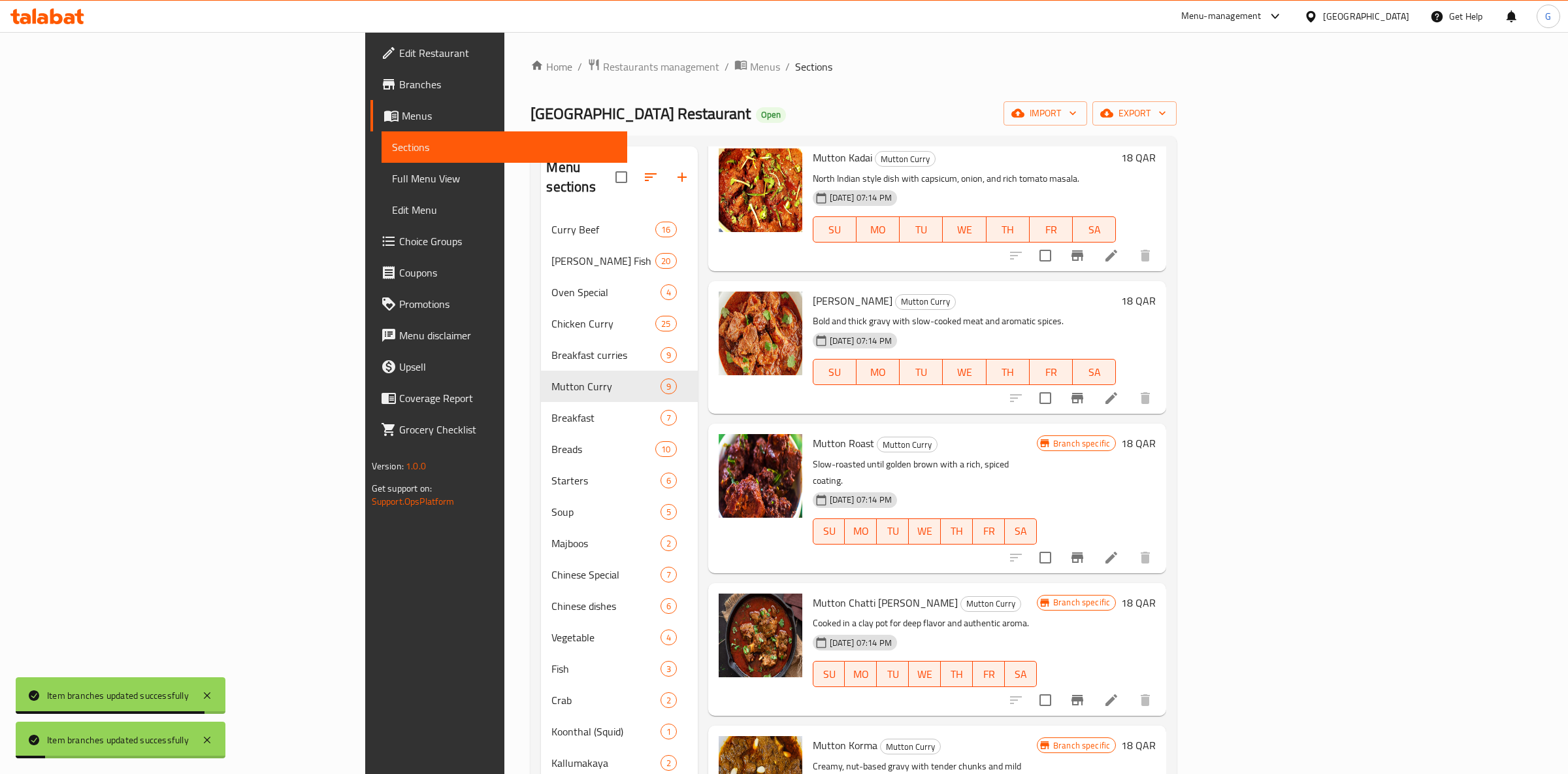
scroll to position [412, 0]
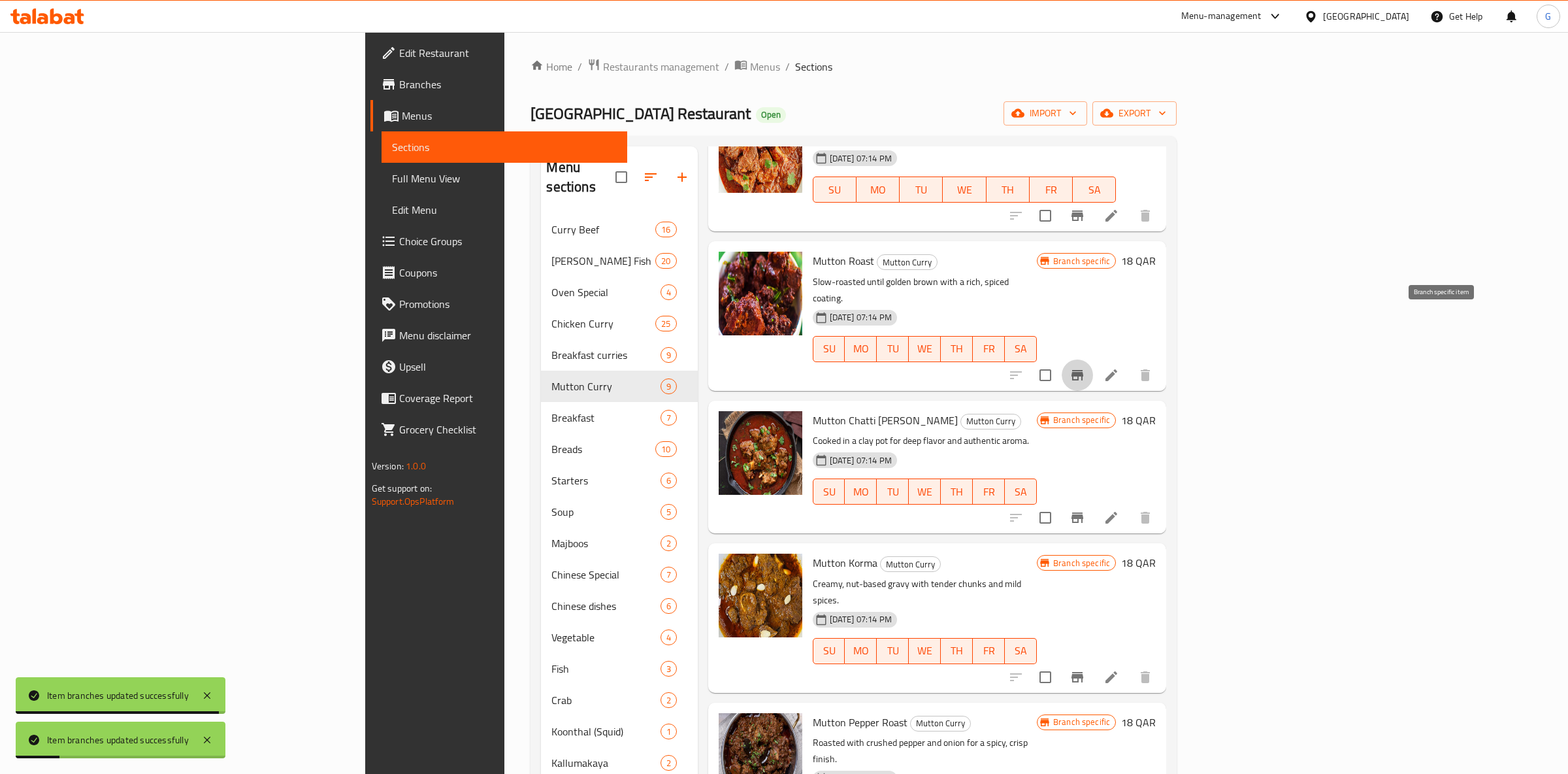
click at [1093, 360] on button "Branch-specific-item" at bounding box center [1077, 376] width 31 height 31
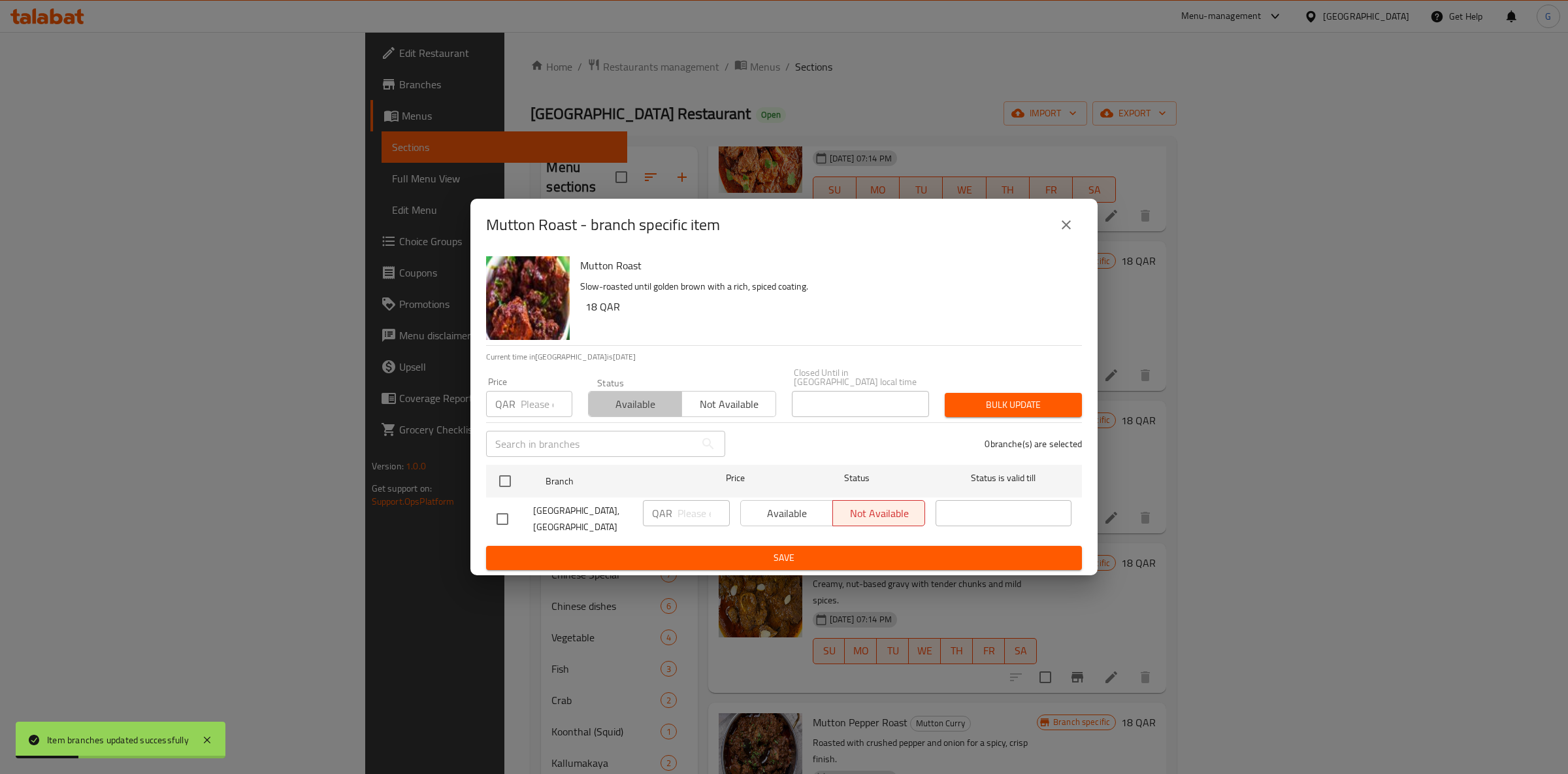
click at [656, 401] on span "Available" at bounding box center [635, 404] width 83 height 19
click at [535, 474] on div at bounding box center [515, 481] width 49 height 38
drag, startPoint x: 781, startPoint y: 513, endPoint x: 751, endPoint y: 522, distance: 31.3
click at [781, 512] on div "Available Not available" at bounding box center [832, 513] width 185 height 26
click at [510, 480] on input "checkbox" at bounding box center [505, 481] width 28 height 28
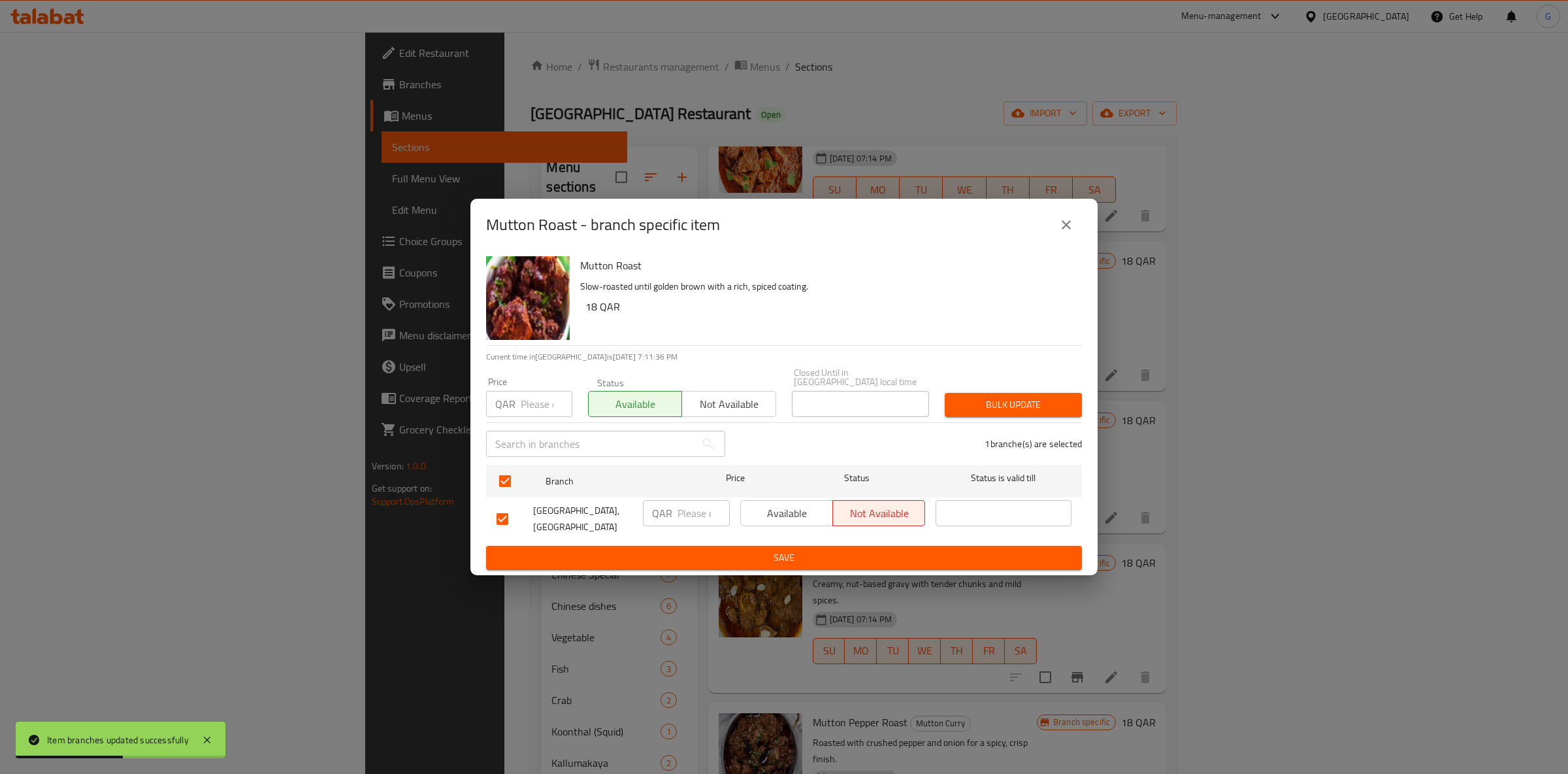
click at [767, 518] on button "Available" at bounding box center [787, 513] width 93 height 26
drag, startPoint x: 747, startPoint y: 558, endPoint x: 757, endPoint y: 552, distance: 11.7
click at [747, 559] on span "Save" at bounding box center [784, 558] width 575 height 16
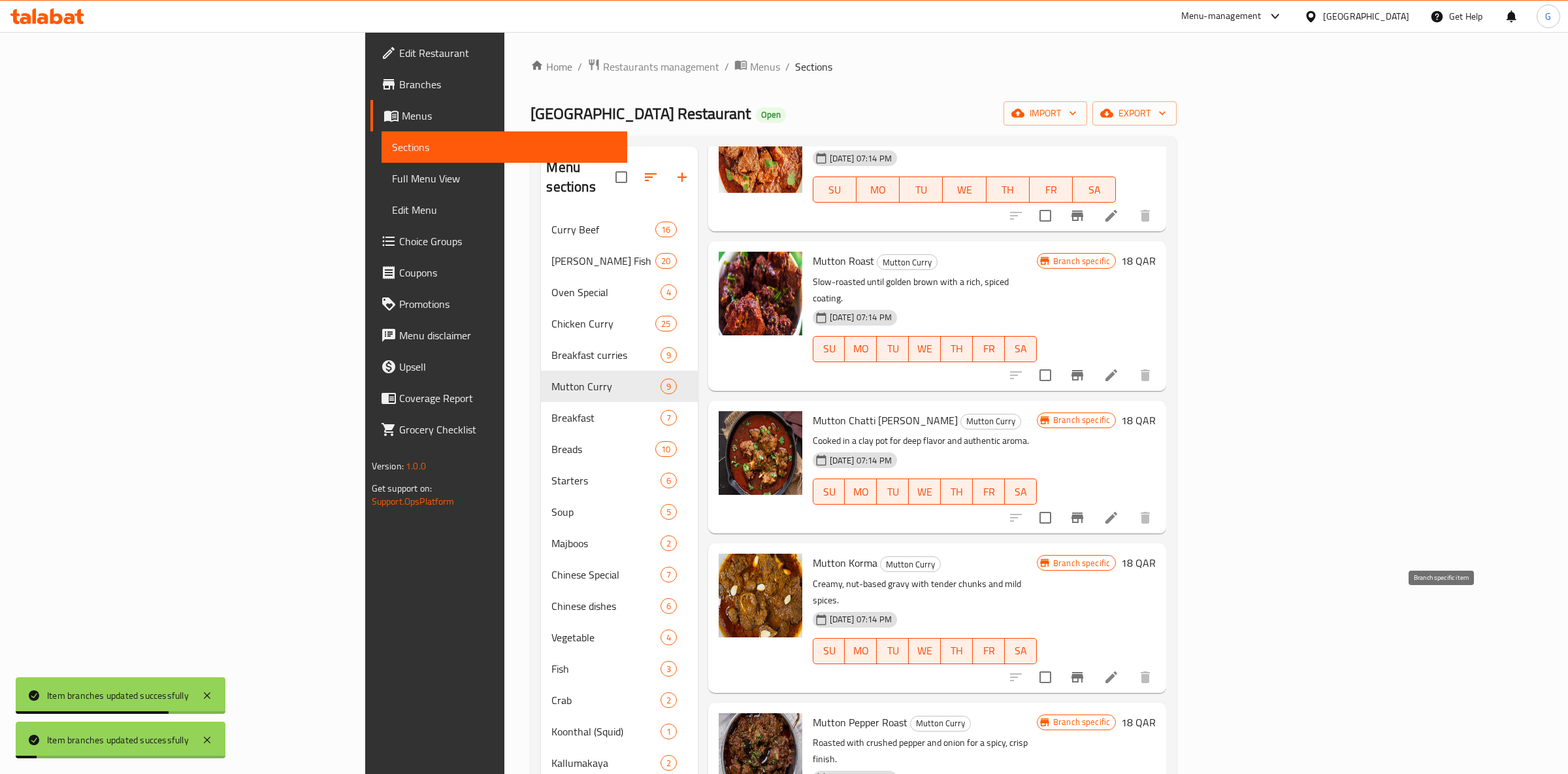
click at [1085, 669] on icon "Branch-specific-item" at bounding box center [1077, 677] width 16 height 16
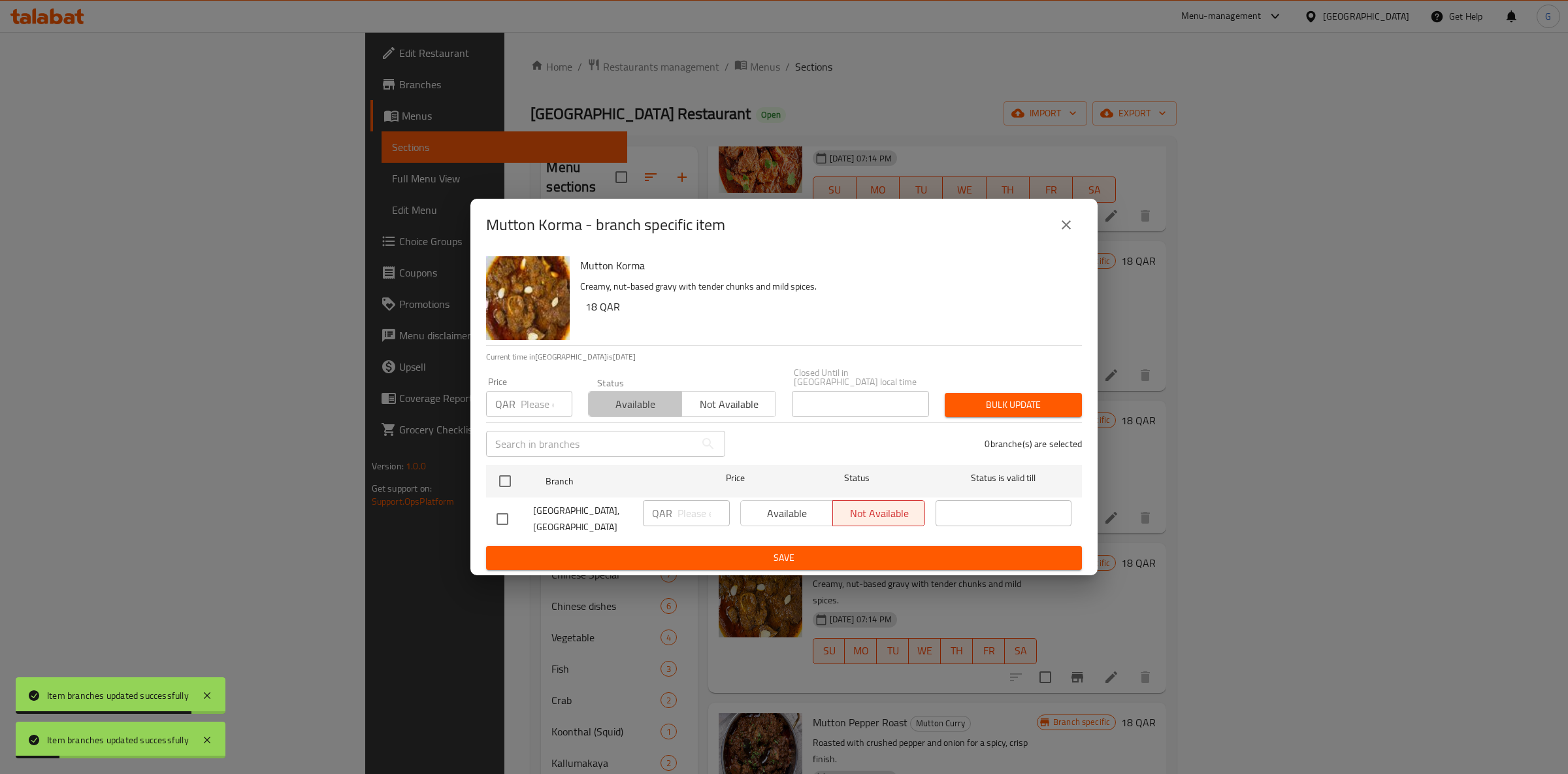
click at [669, 395] on span "Available" at bounding box center [635, 404] width 83 height 19
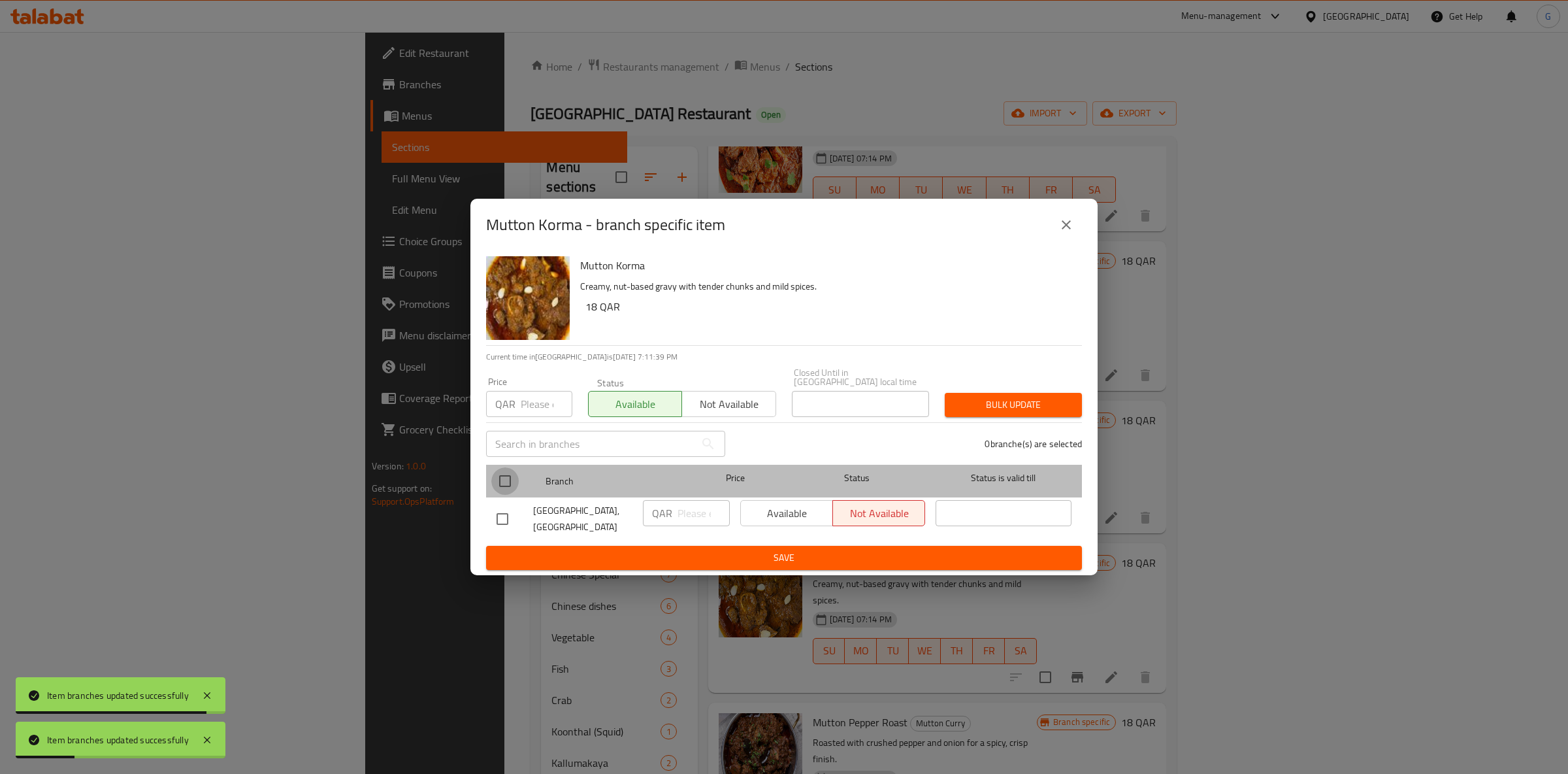
click at [510, 474] on input "checkbox" at bounding box center [505, 481] width 28 height 28
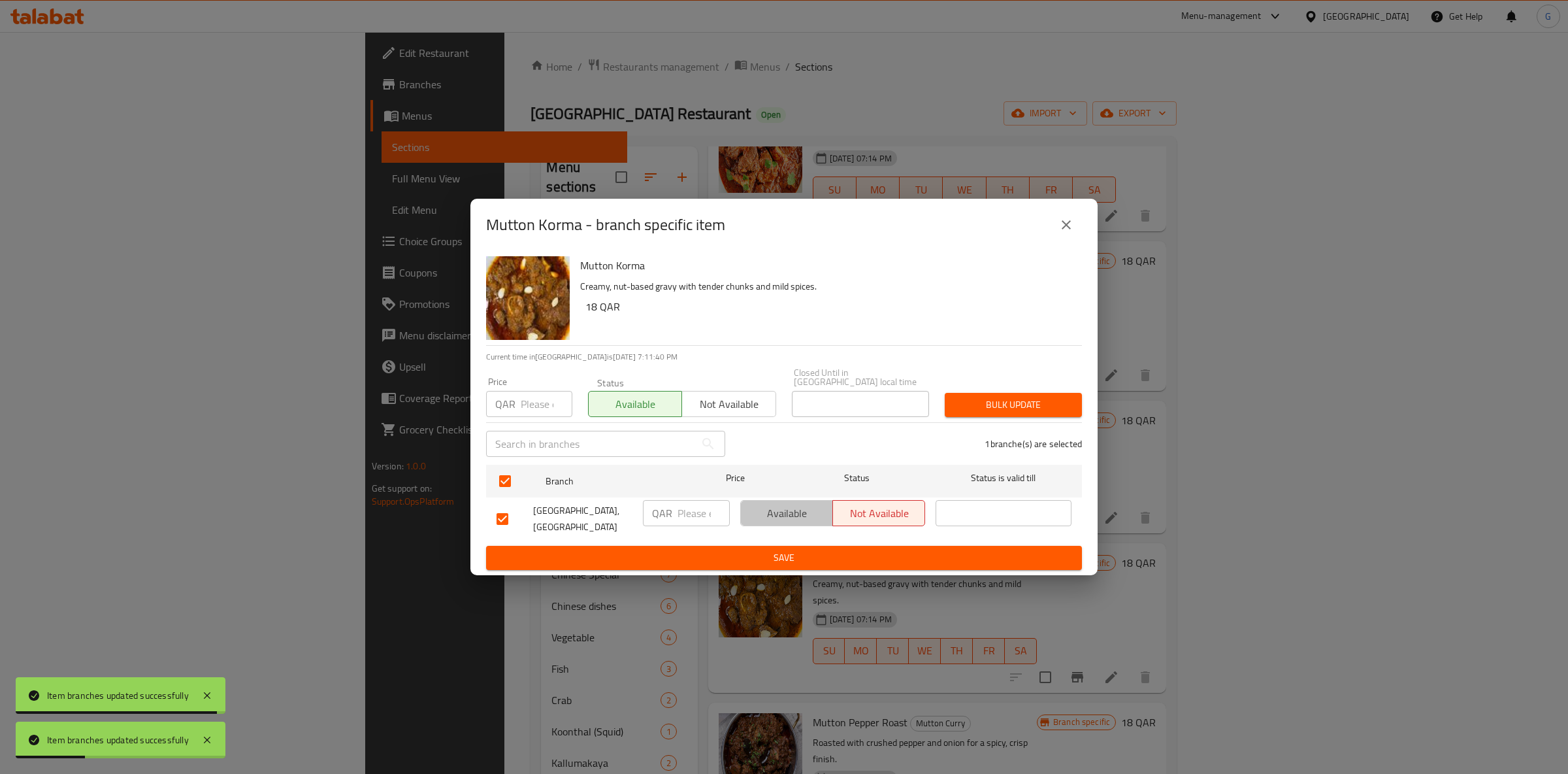
drag, startPoint x: 770, startPoint y: 518, endPoint x: 776, endPoint y: 513, distance: 7.8
click at [771, 516] on span "Available" at bounding box center [787, 513] width 82 height 19
click at [791, 538] on div "Available Not available" at bounding box center [832, 519] width 195 height 48
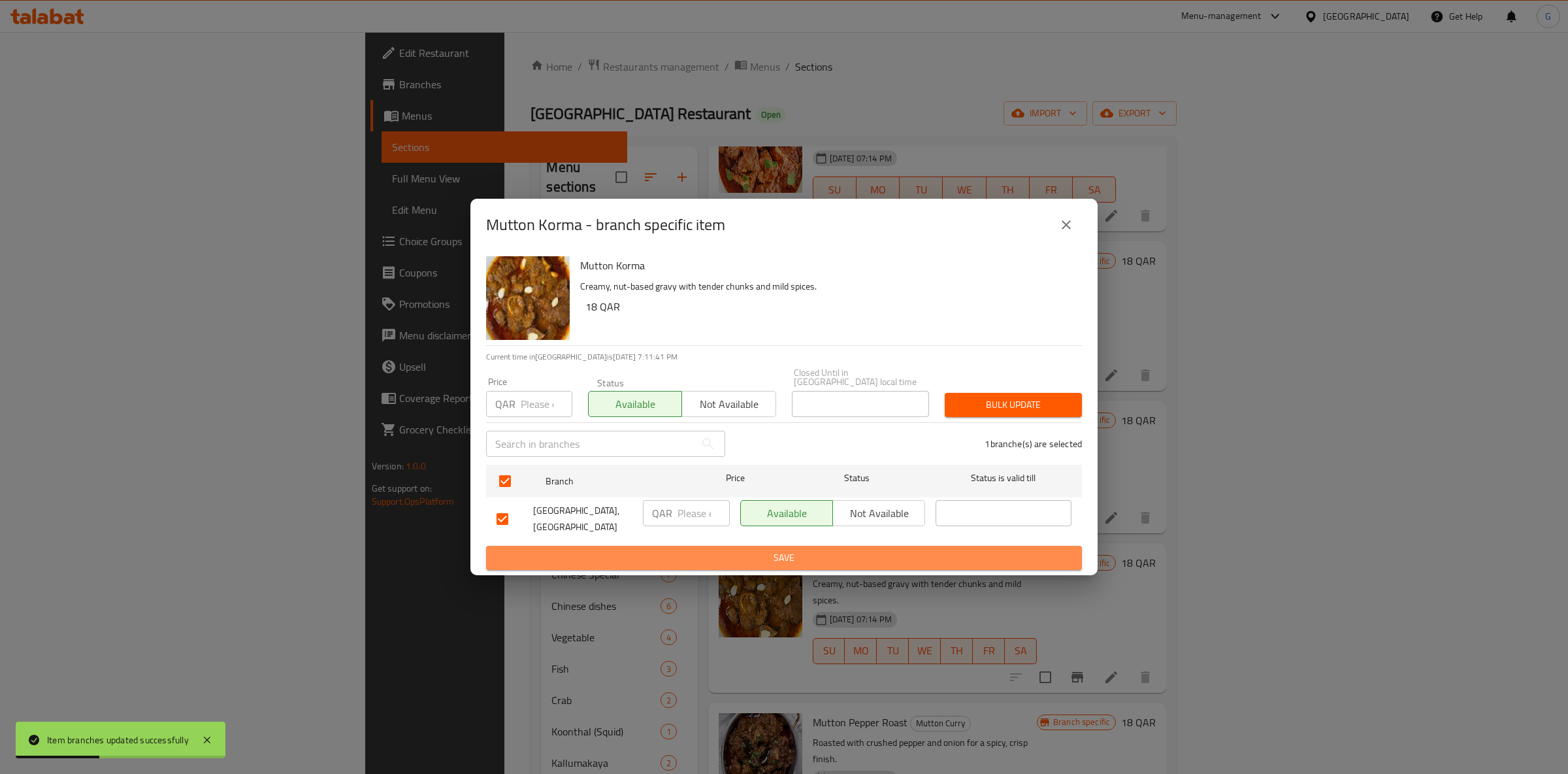
click at [806, 550] on span "Save" at bounding box center [784, 558] width 575 height 16
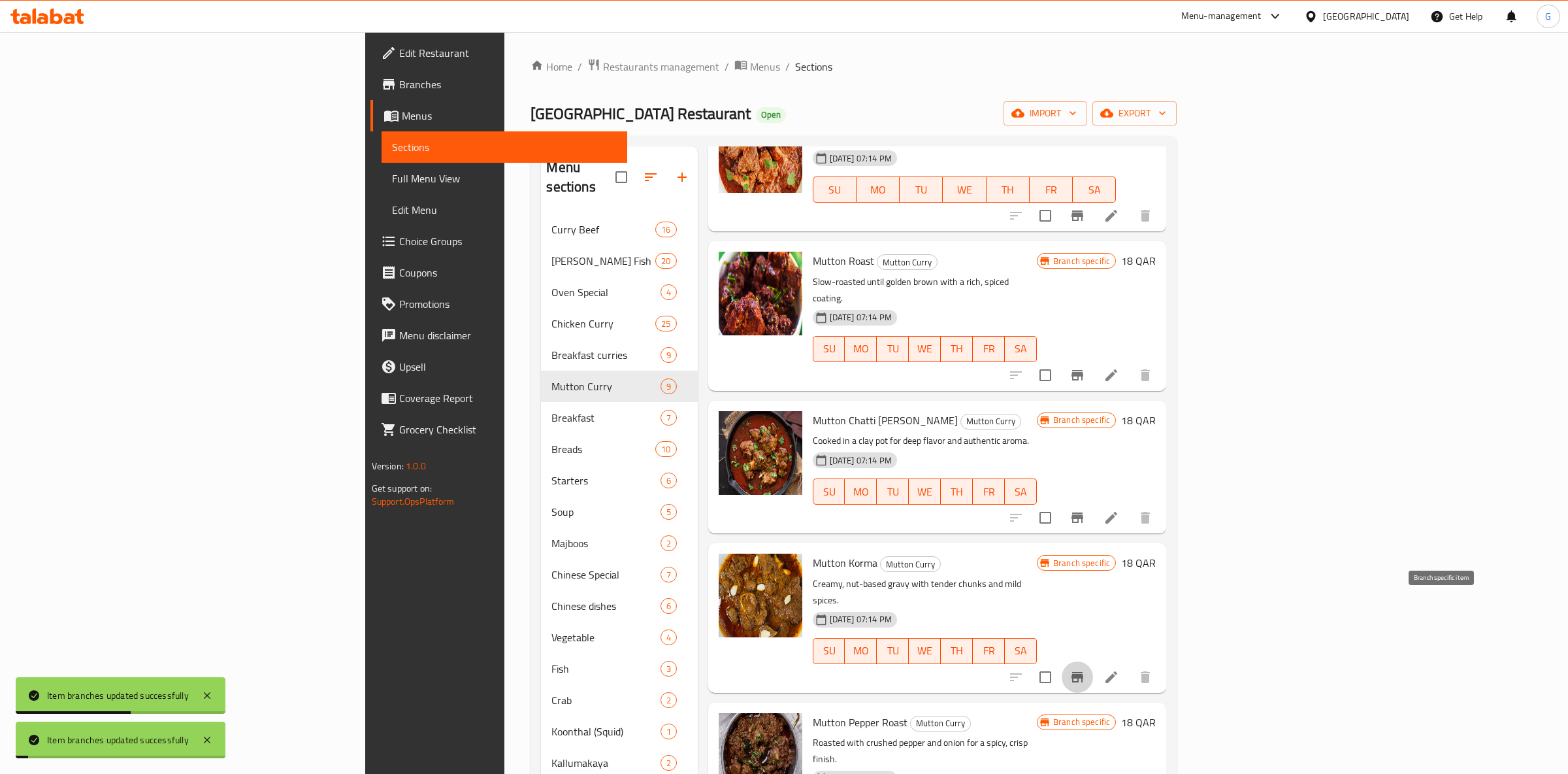
click at [1085, 669] on icon "Branch-specific-item" at bounding box center [1077, 677] width 16 height 16
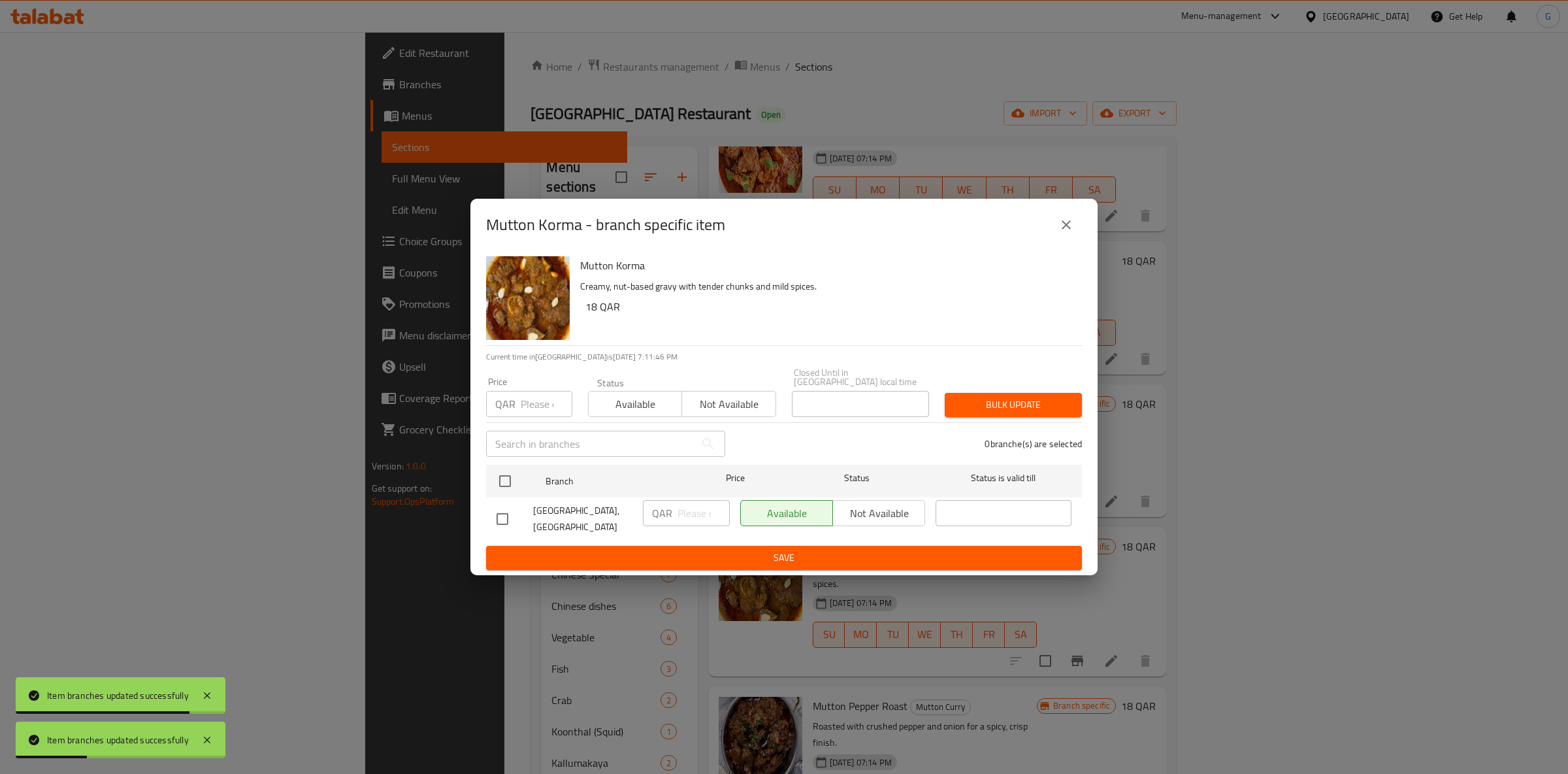
click at [650, 407] on span "Available" at bounding box center [635, 404] width 83 height 19
click at [546, 474] on span "Branch" at bounding box center [613, 481] width 136 height 16
drag, startPoint x: 508, startPoint y: 478, endPoint x: 700, endPoint y: 541, distance: 202.1
click at [509, 477] on input "checkbox" at bounding box center [505, 481] width 28 height 28
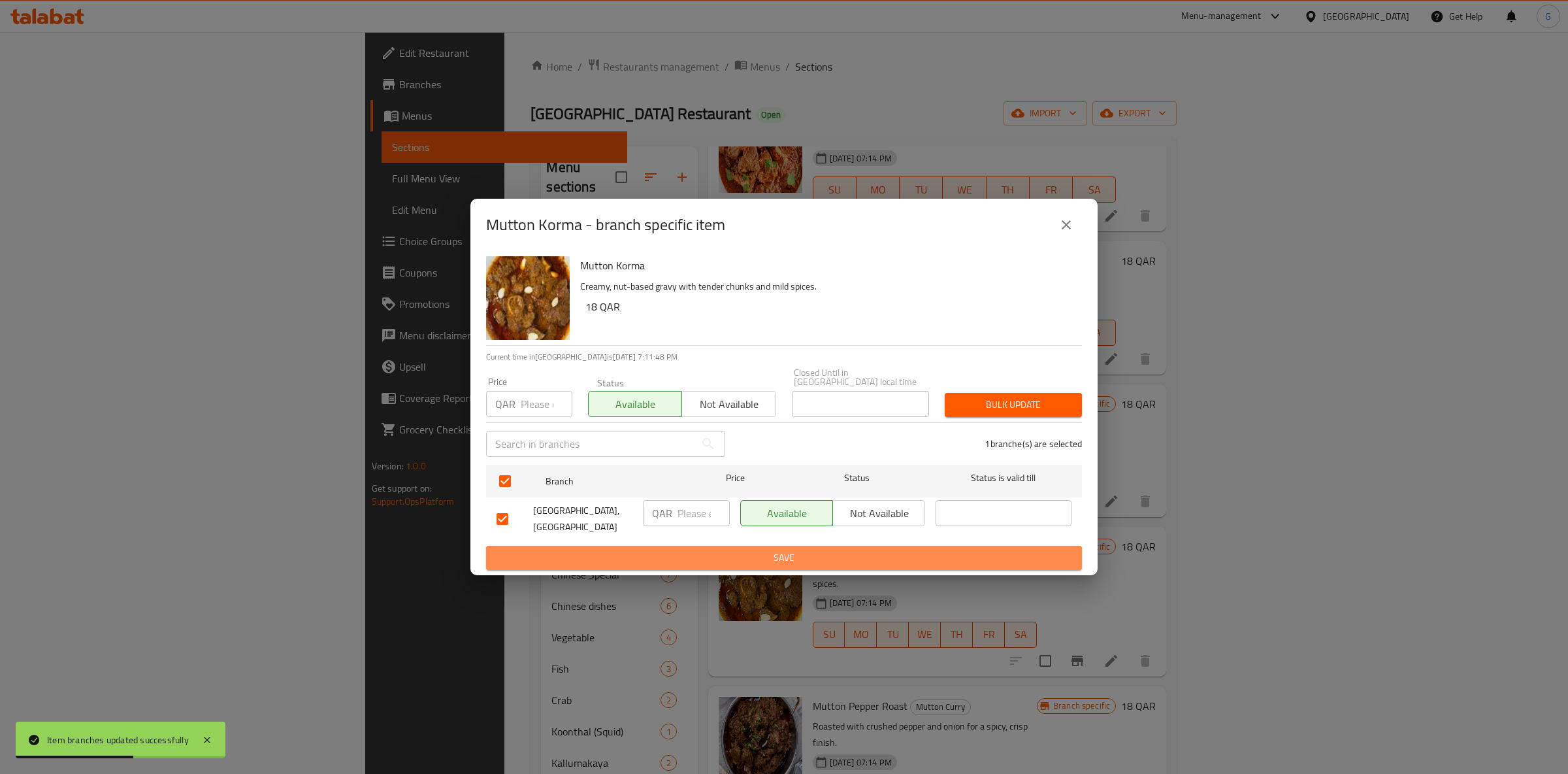
click at [757, 560] on span "Save" at bounding box center [784, 558] width 575 height 16
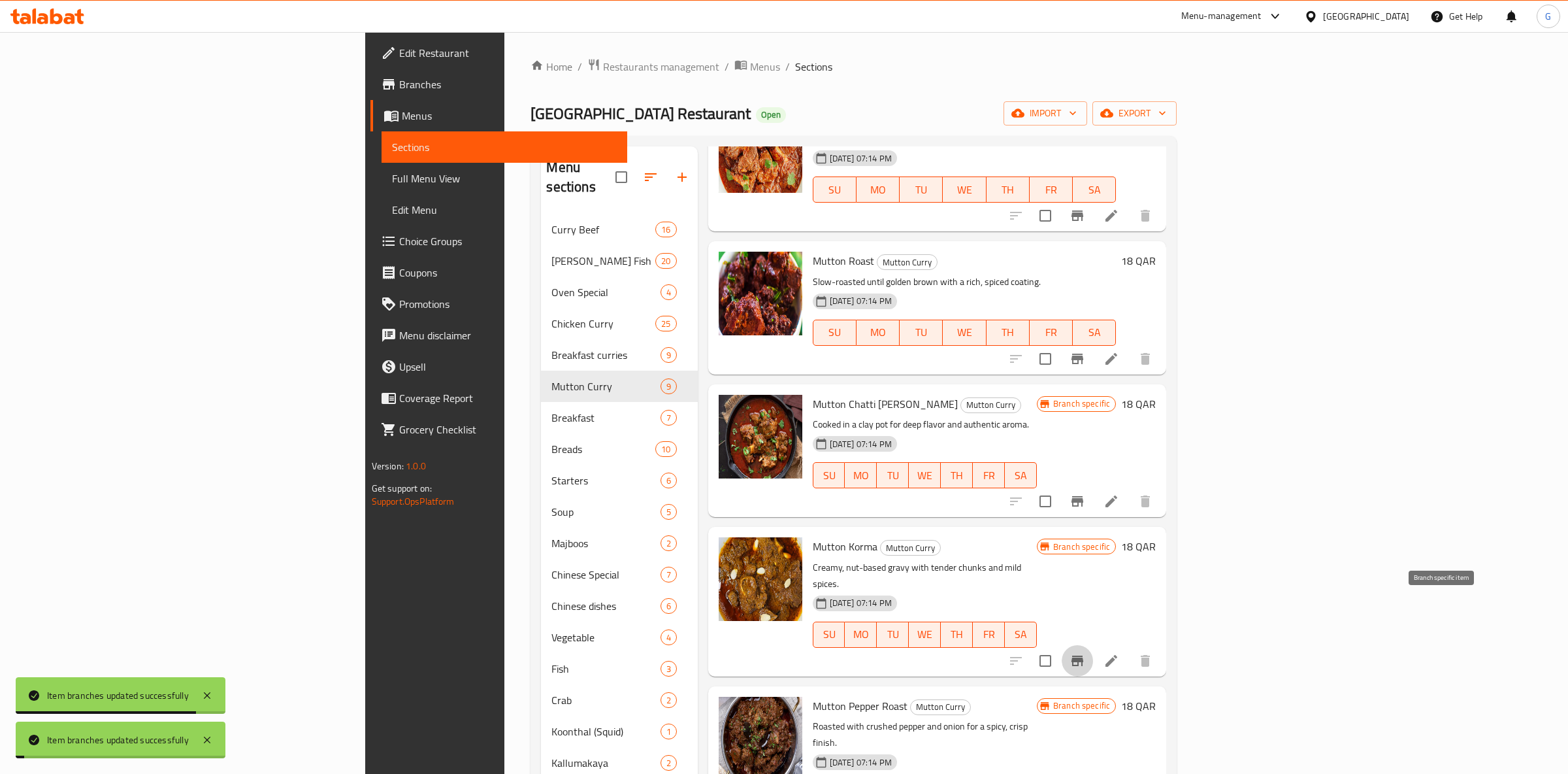
click at [1093, 646] on button "Branch-specific-item" at bounding box center [1077, 661] width 31 height 31
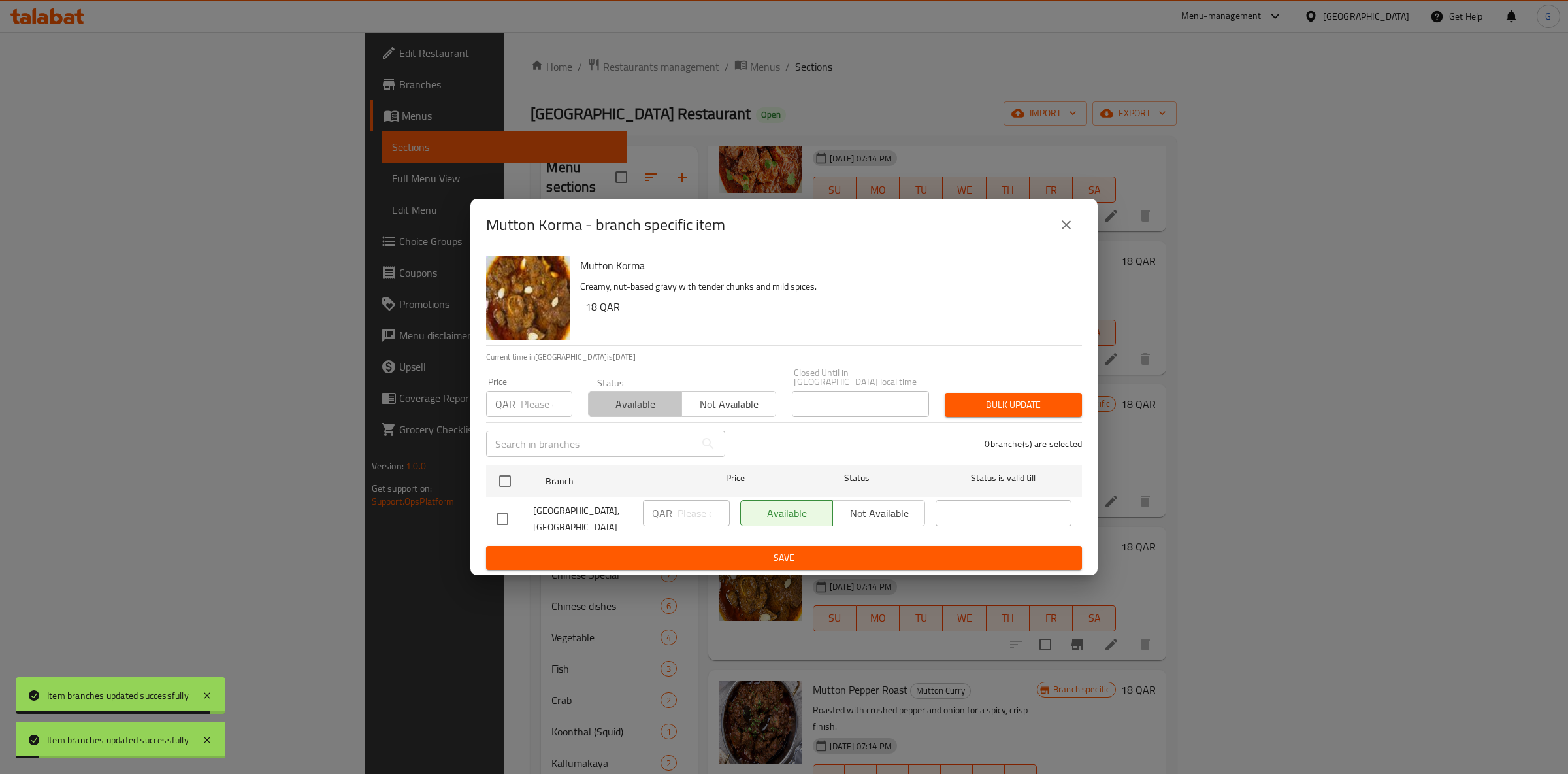
click at [637, 409] on button "Available" at bounding box center [635, 404] width 94 height 26
drag, startPoint x: 533, startPoint y: 477, endPoint x: 678, endPoint y: 483, distance: 145.1
click at [532, 477] on div at bounding box center [515, 481] width 49 height 38
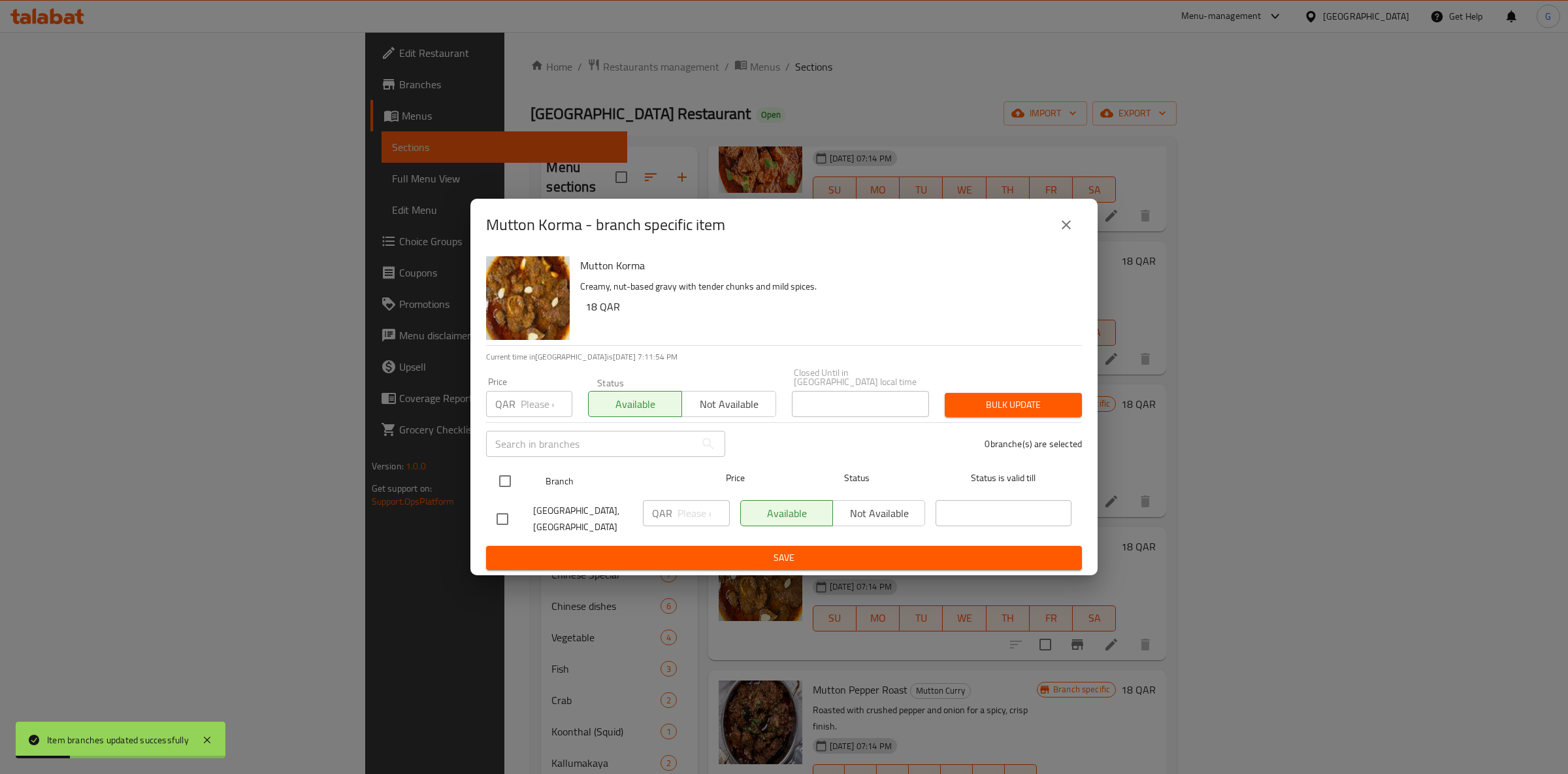
click at [510, 471] on input "checkbox" at bounding box center [505, 481] width 28 height 28
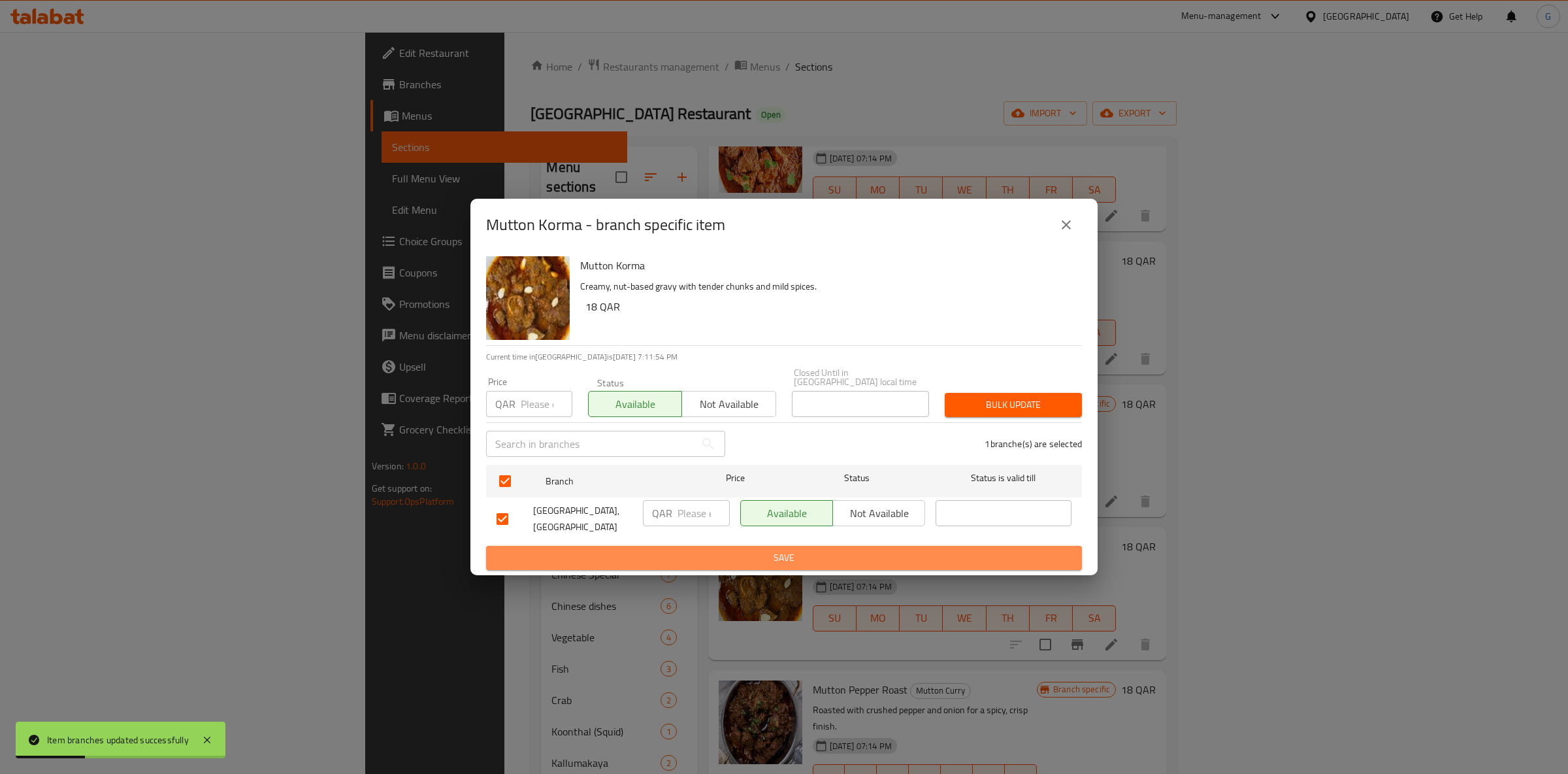
click at [829, 558] on span "Save" at bounding box center [784, 558] width 575 height 16
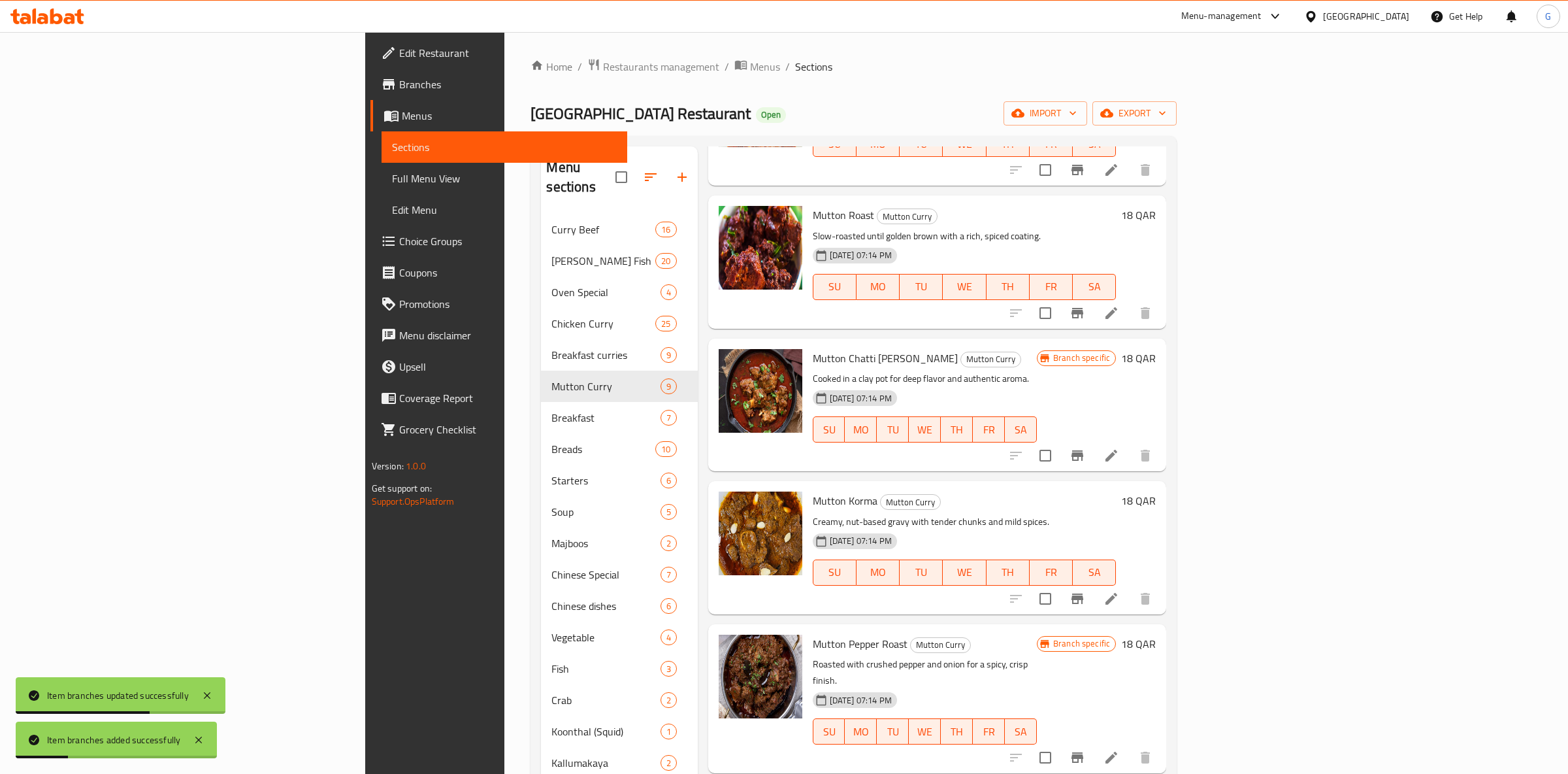
scroll to position [482, 0]
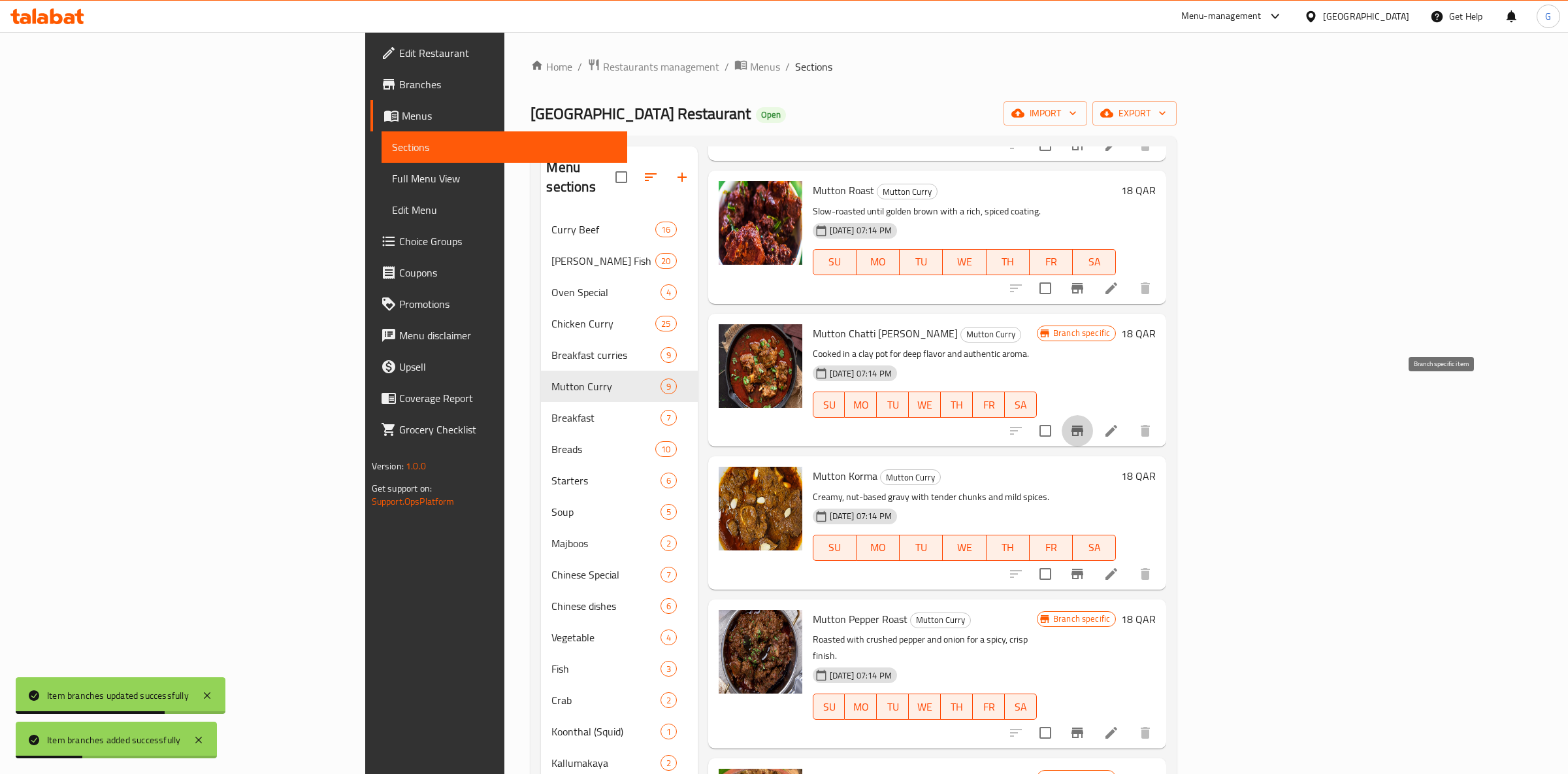
click at [1085, 423] on icon "Branch-specific-item" at bounding box center [1077, 431] width 16 height 16
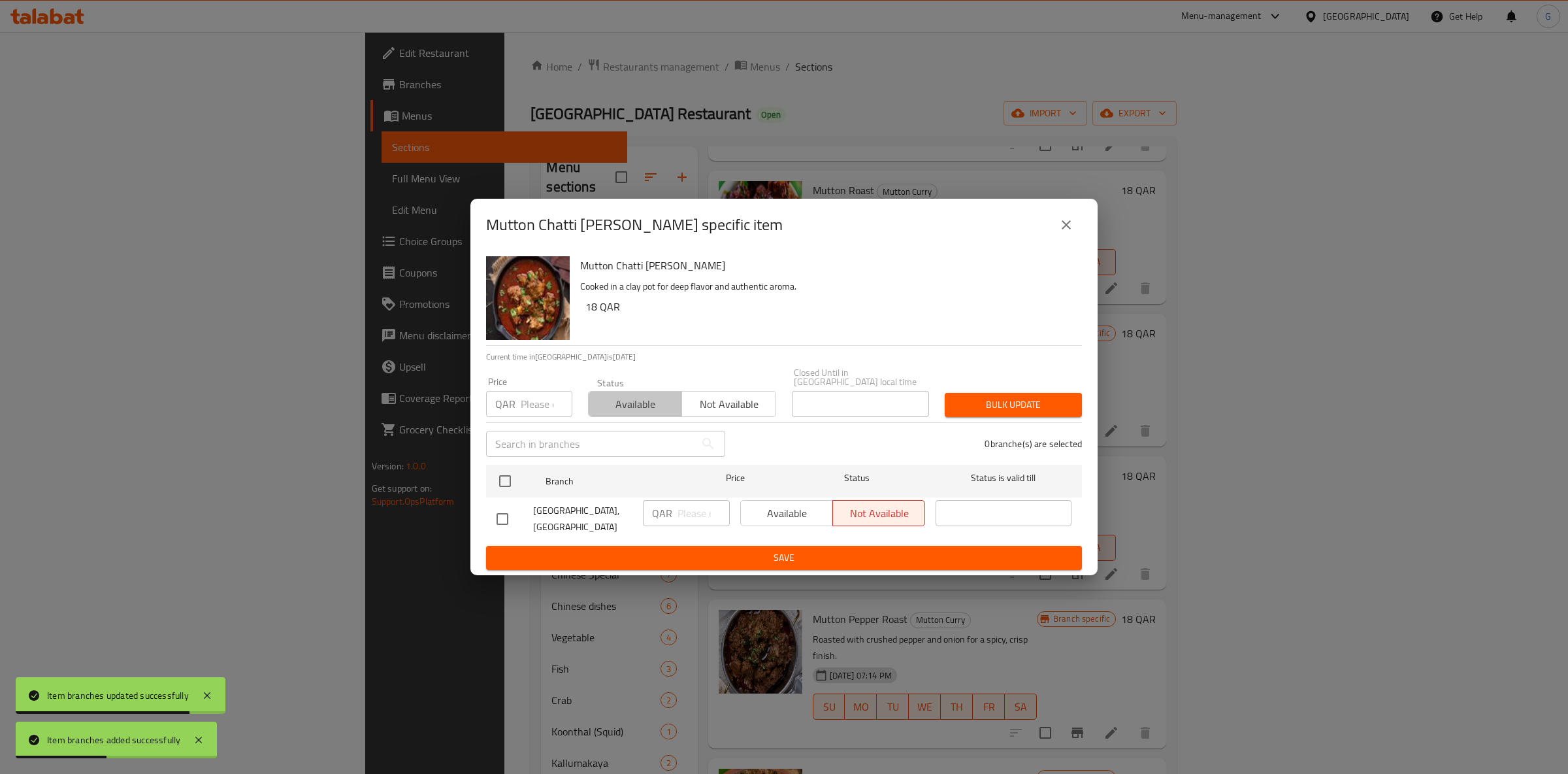
click at [650, 402] on span "Available" at bounding box center [635, 404] width 83 height 19
click at [500, 479] on input "checkbox" at bounding box center [505, 481] width 28 height 28
click at [768, 512] on span "Available" at bounding box center [787, 513] width 82 height 19
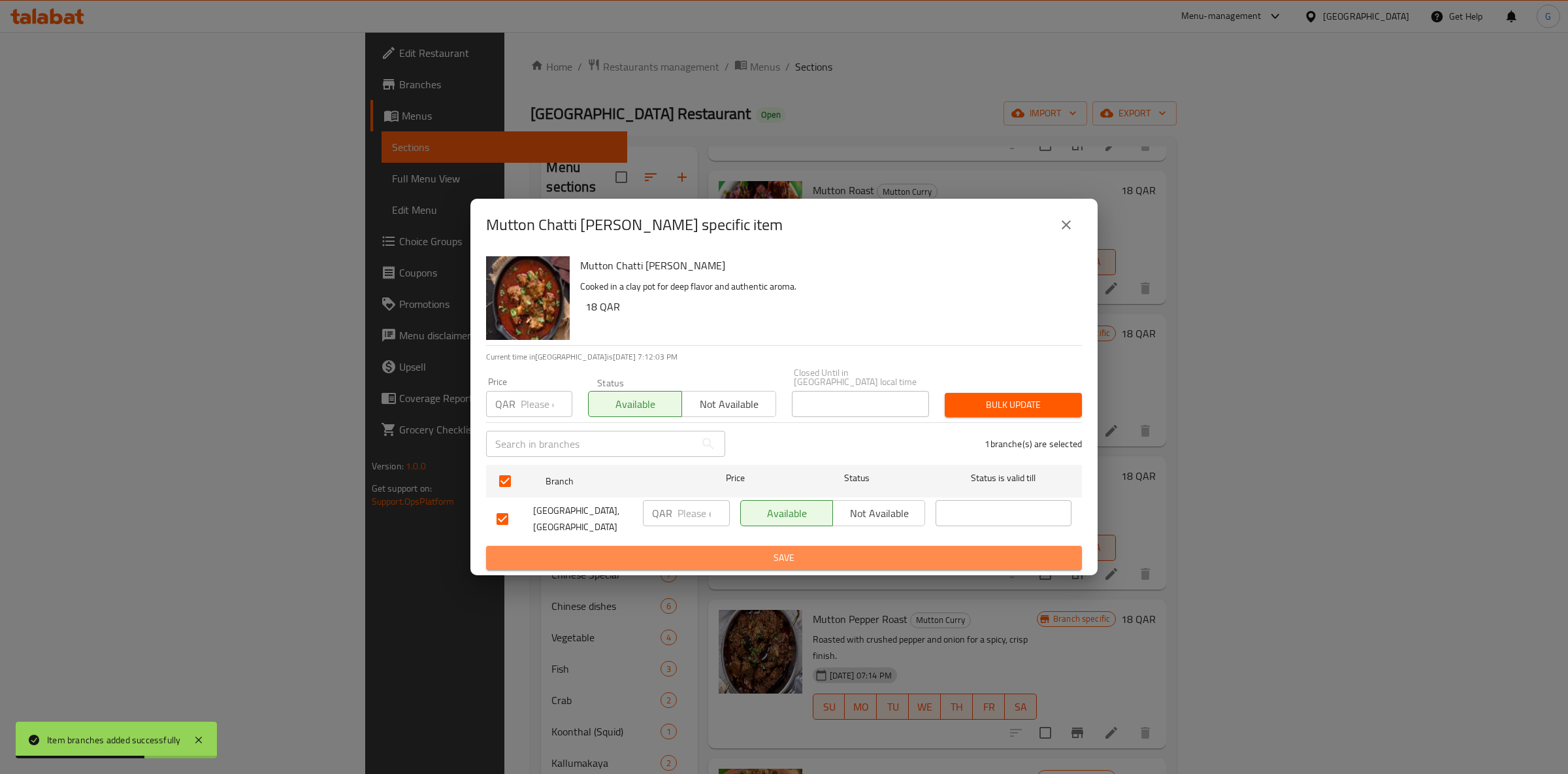
click at [770, 555] on span "Save" at bounding box center [784, 558] width 575 height 16
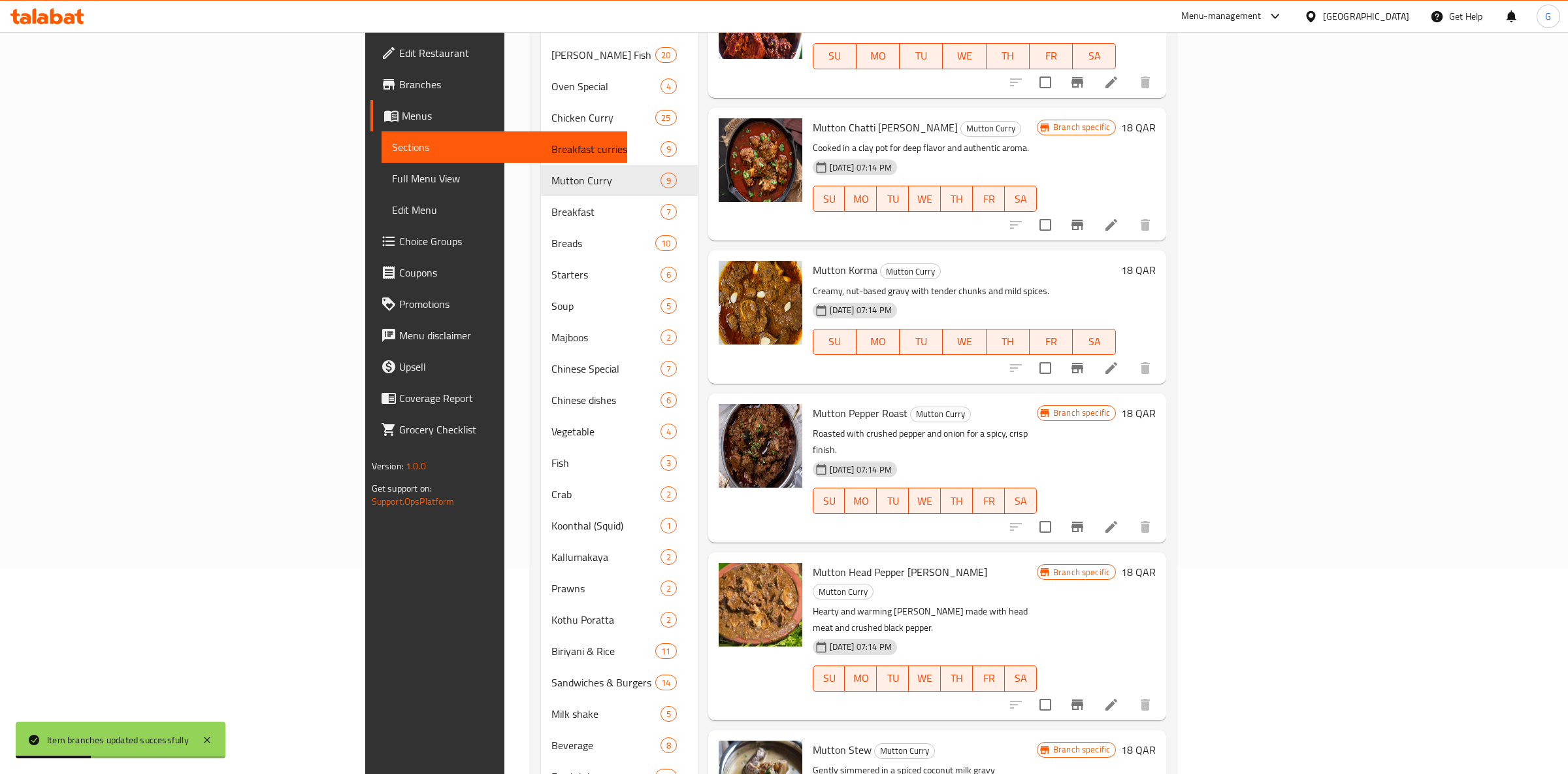
scroll to position [246, 0]
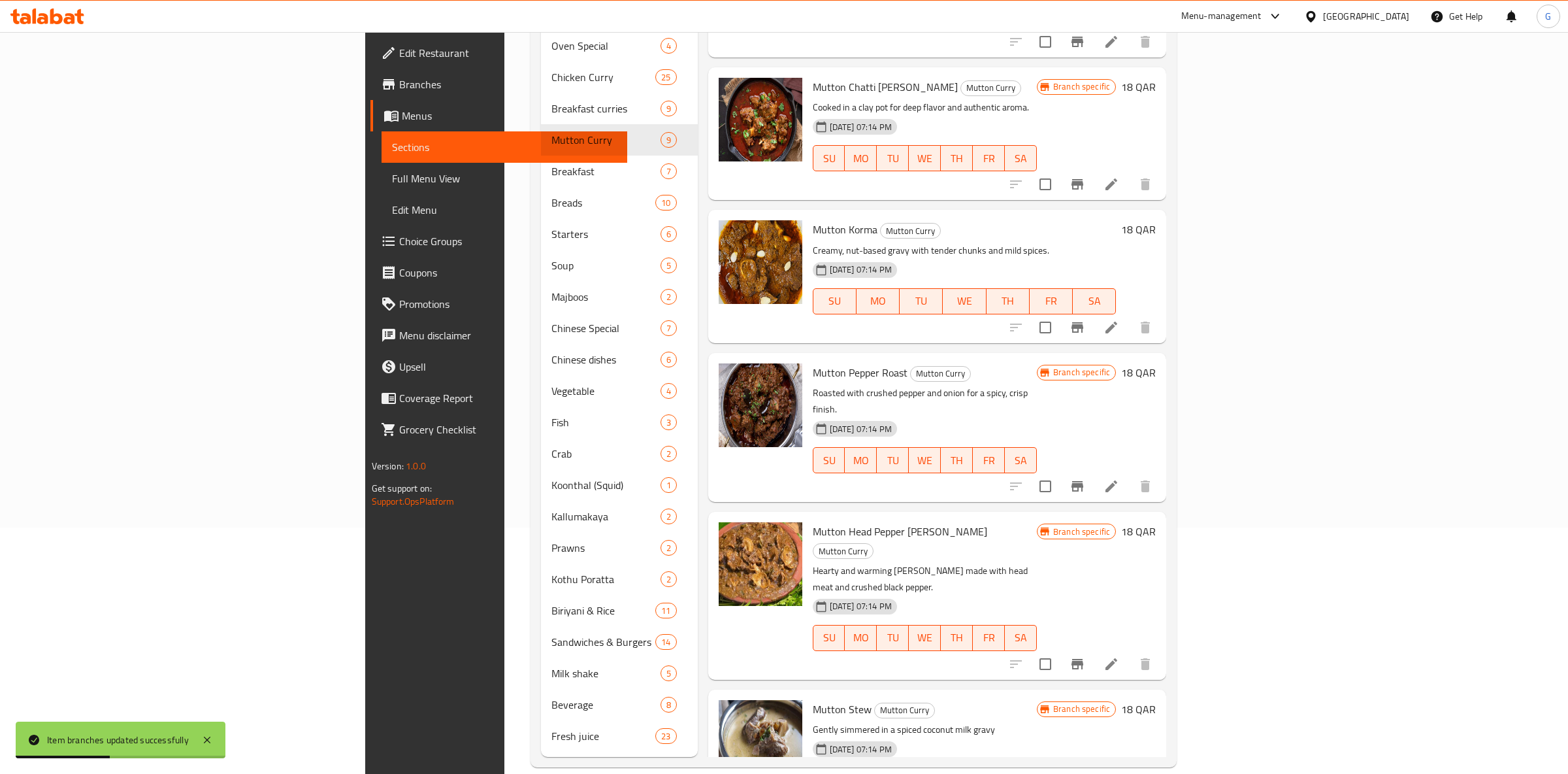
click at [1085, 478] on icon "Branch-specific-item" at bounding box center [1077, 486] width 16 height 16
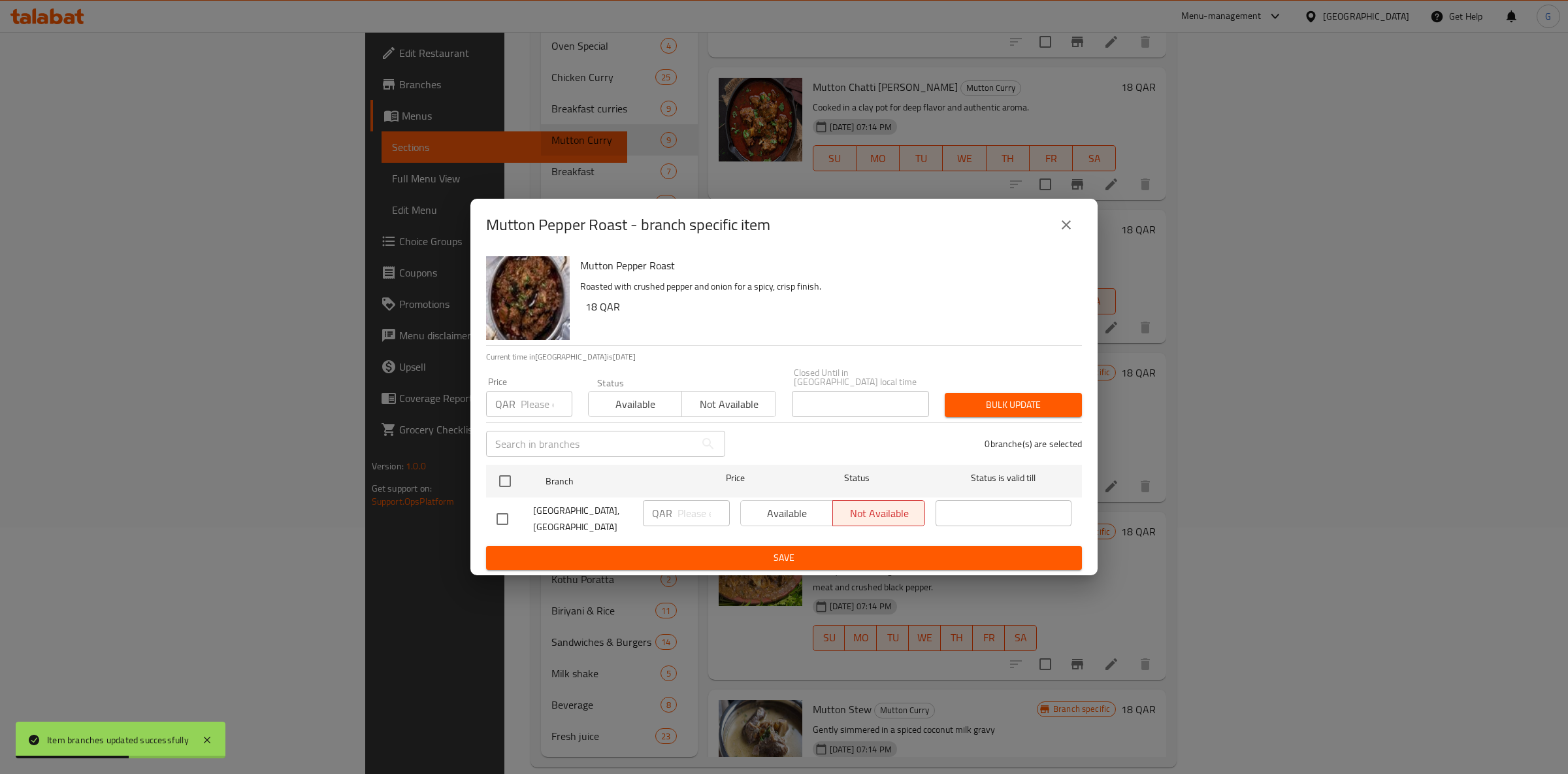
click at [665, 399] on span "Available" at bounding box center [635, 404] width 83 height 19
click at [516, 476] on input "checkbox" at bounding box center [505, 481] width 28 height 28
click at [760, 504] on span "Available" at bounding box center [787, 513] width 82 height 19
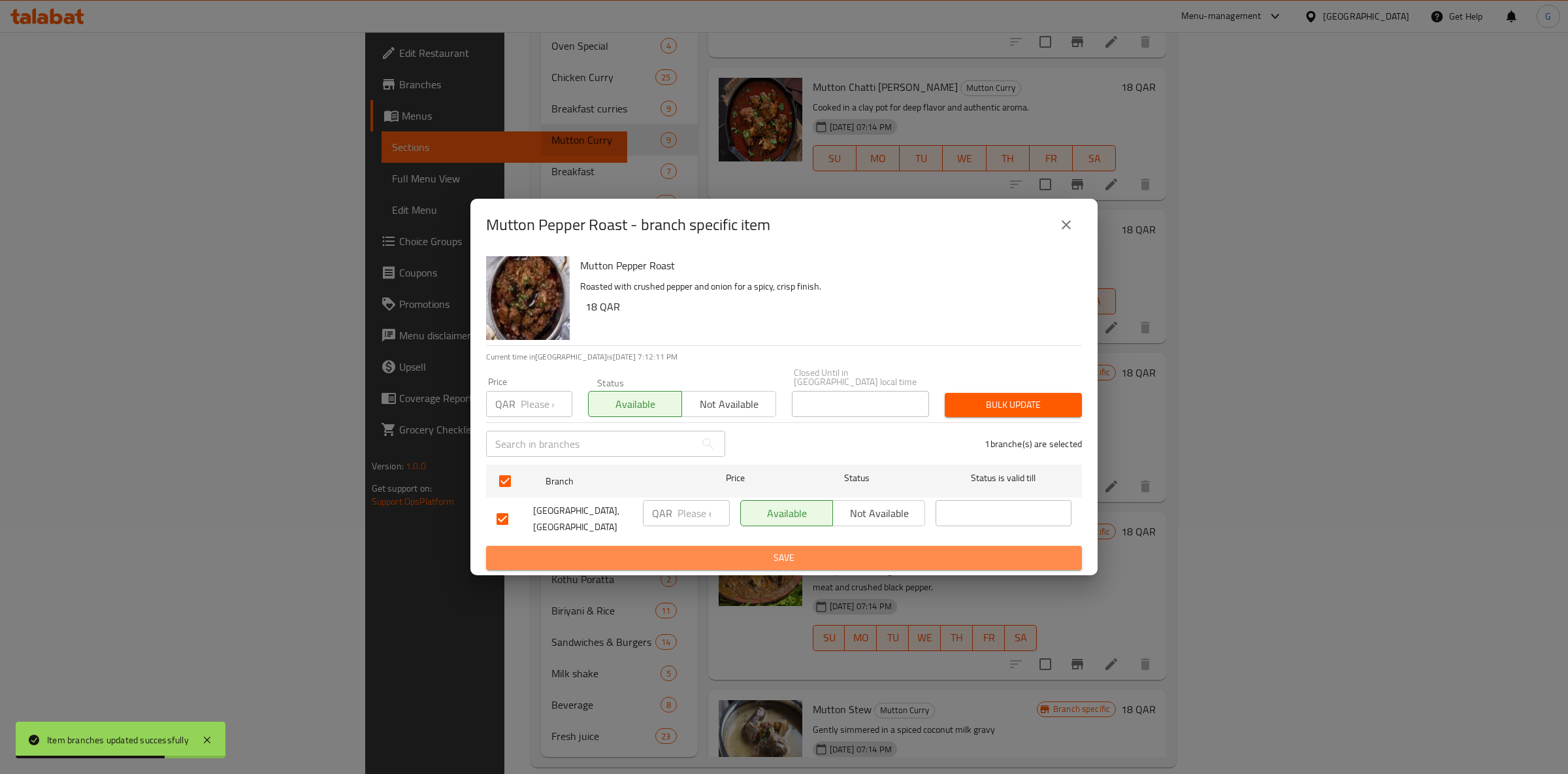
click at [804, 550] on span "Save" at bounding box center [784, 558] width 575 height 16
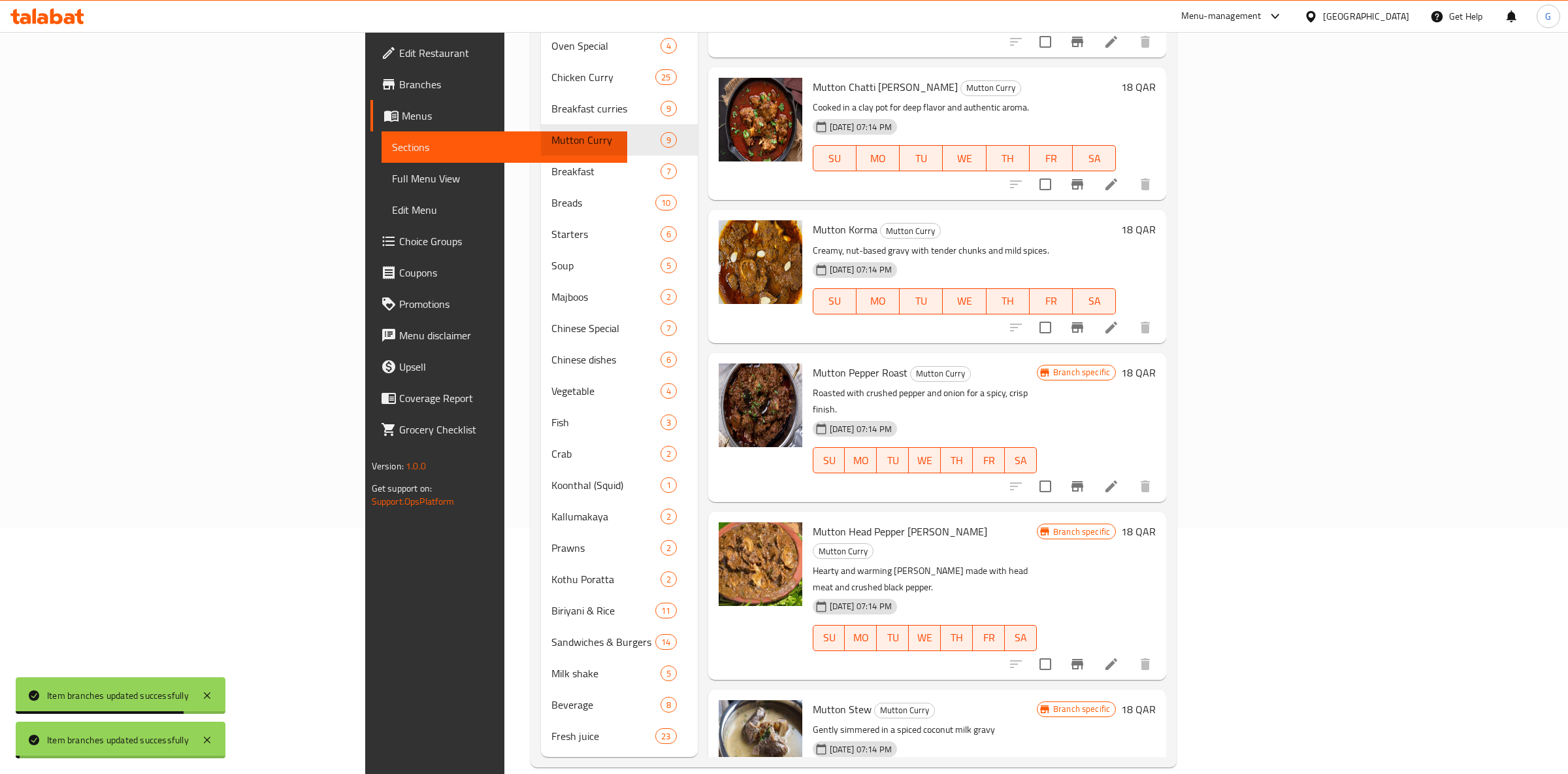
click at [1083, 659] on icon "Branch-specific-item" at bounding box center [1077, 665] width 12 height 10
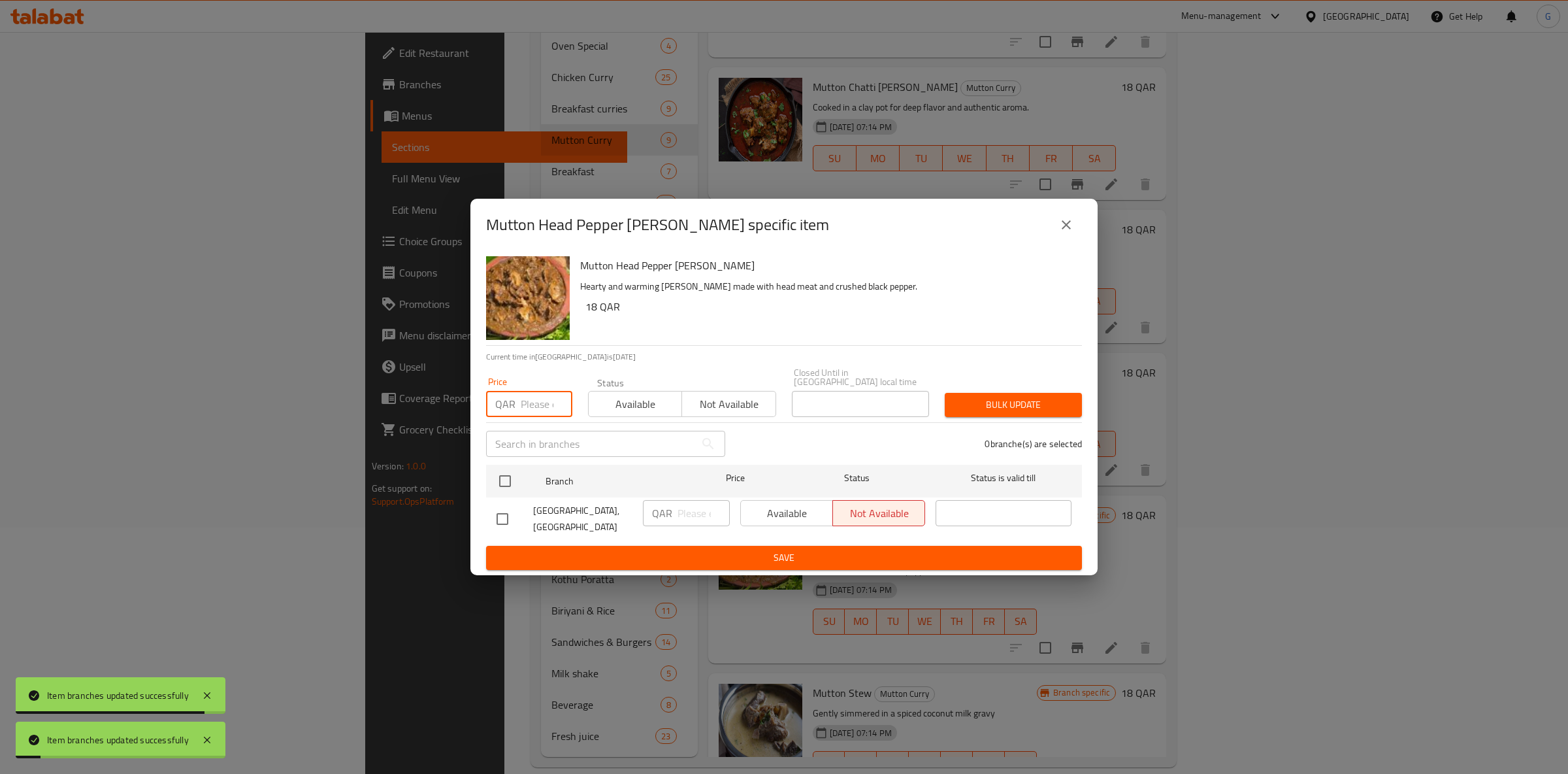
click at [522, 405] on input "number" at bounding box center [546, 404] width 52 height 26
click at [640, 409] on button "Available" at bounding box center [635, 404] width 94 height 26
drag, startPoint x: 523, startPoint y: 474, endPoint x: 585, endPoint y: 471, distance: 62.1
click at [520, 476] on div at bounding box center [515, 481] width 49 height 38
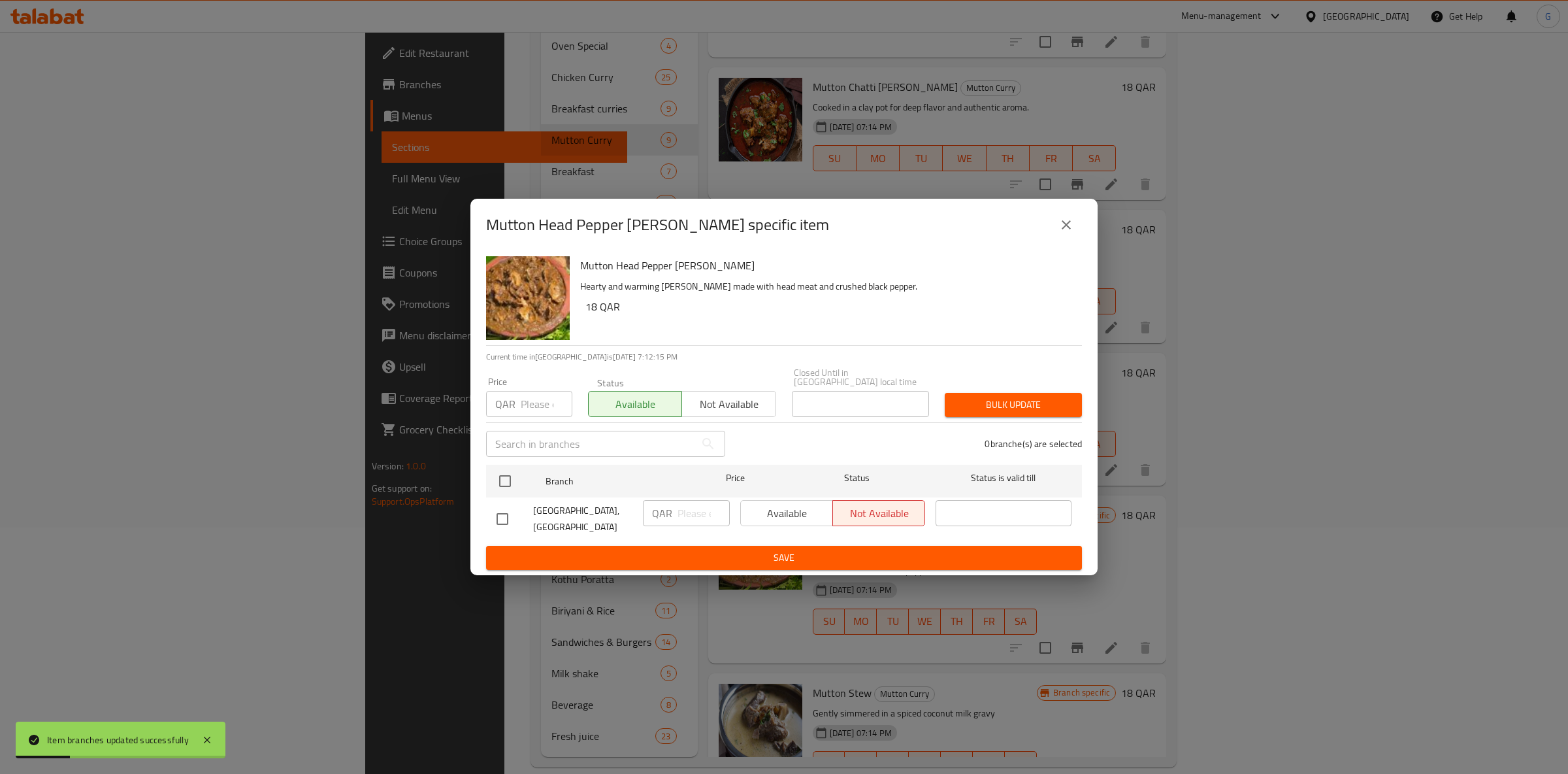
click at [804, 503] on div "Available Not available" at bounding box center [832, 513] width 185 height 26
click at [790, 509] on div "Available Not available" at bounding box center [832, 513] width 185 height 26
click at [512, 479] on input "checkbox" at bounding box center [505, 481] width 28 height 28
click at [801, 517] on span "Available" at bounding box center [787, 513] width 82 height 19
click at [819, 547] on button "Save" at bounding box center [784, 558] width 596 height 24
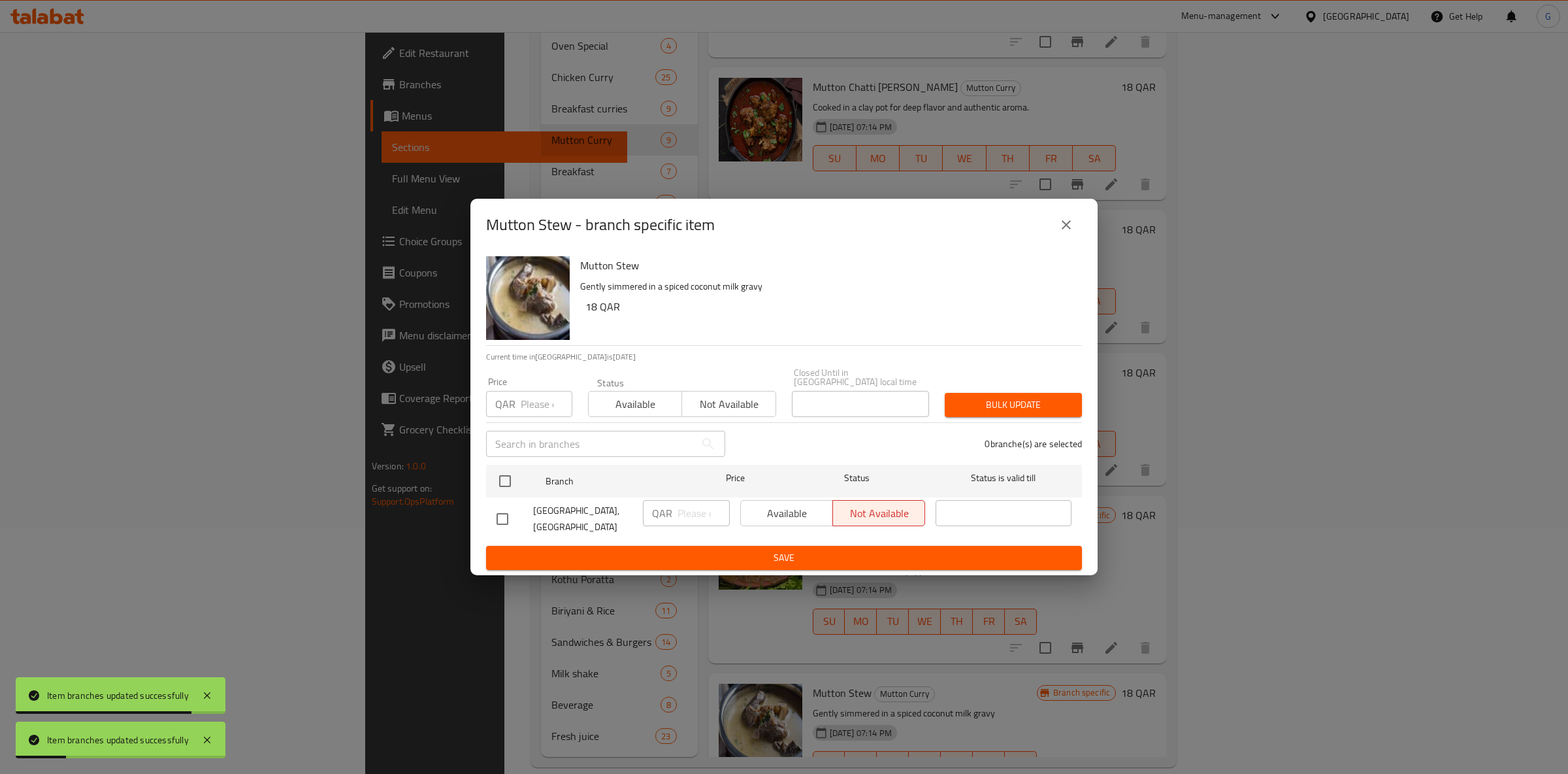
click at [624, 402] on span "Available" at bounding box center [635, 404] width 83 height 19
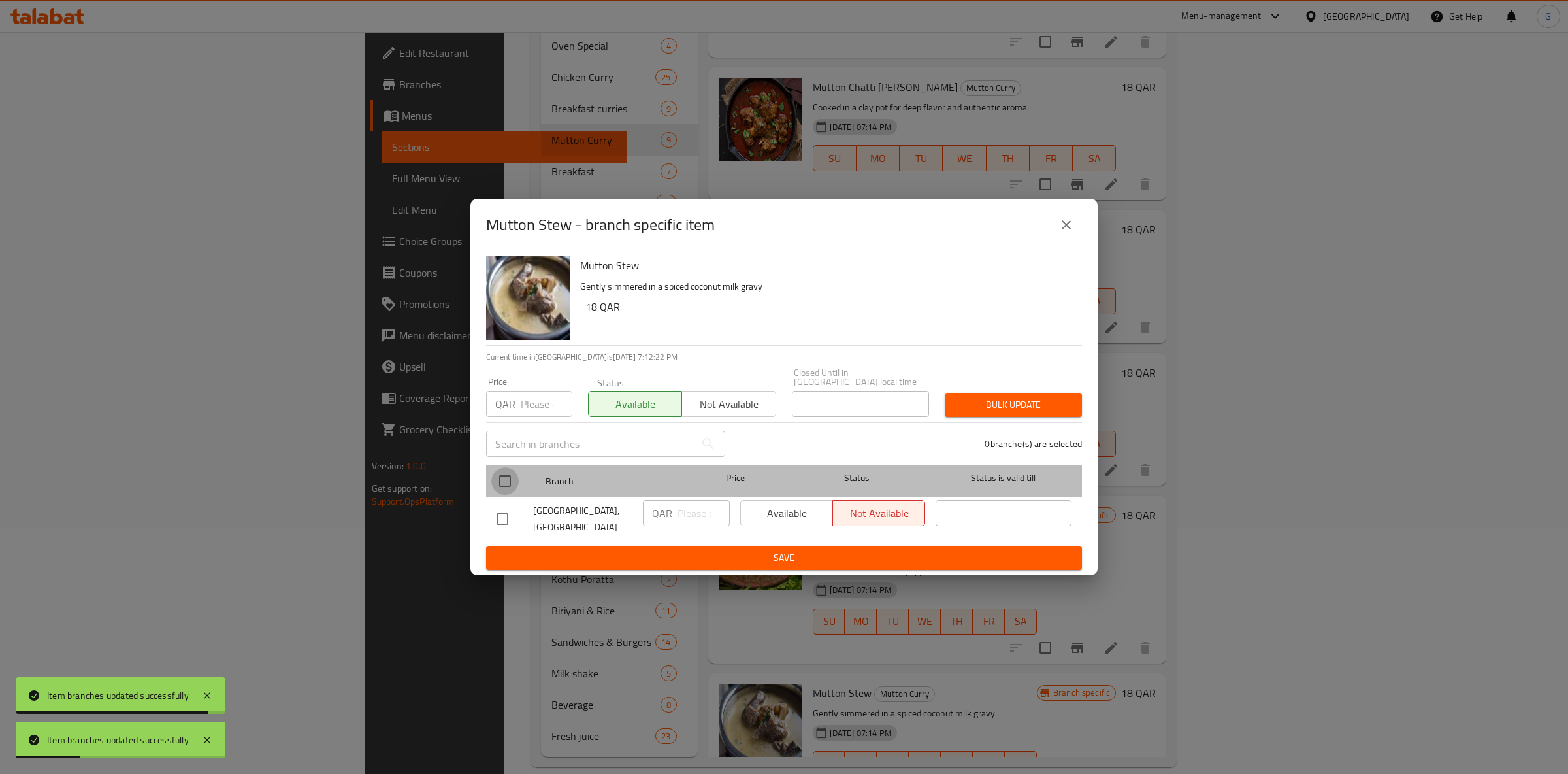
drag, startPoint x: 510, startPoint y: 474, endPoint x: 579, endPoint y: 474, distance: 69.0
click at [509, 474] on input "checkbox" at bounding box center [505, 481] width 28 height 28
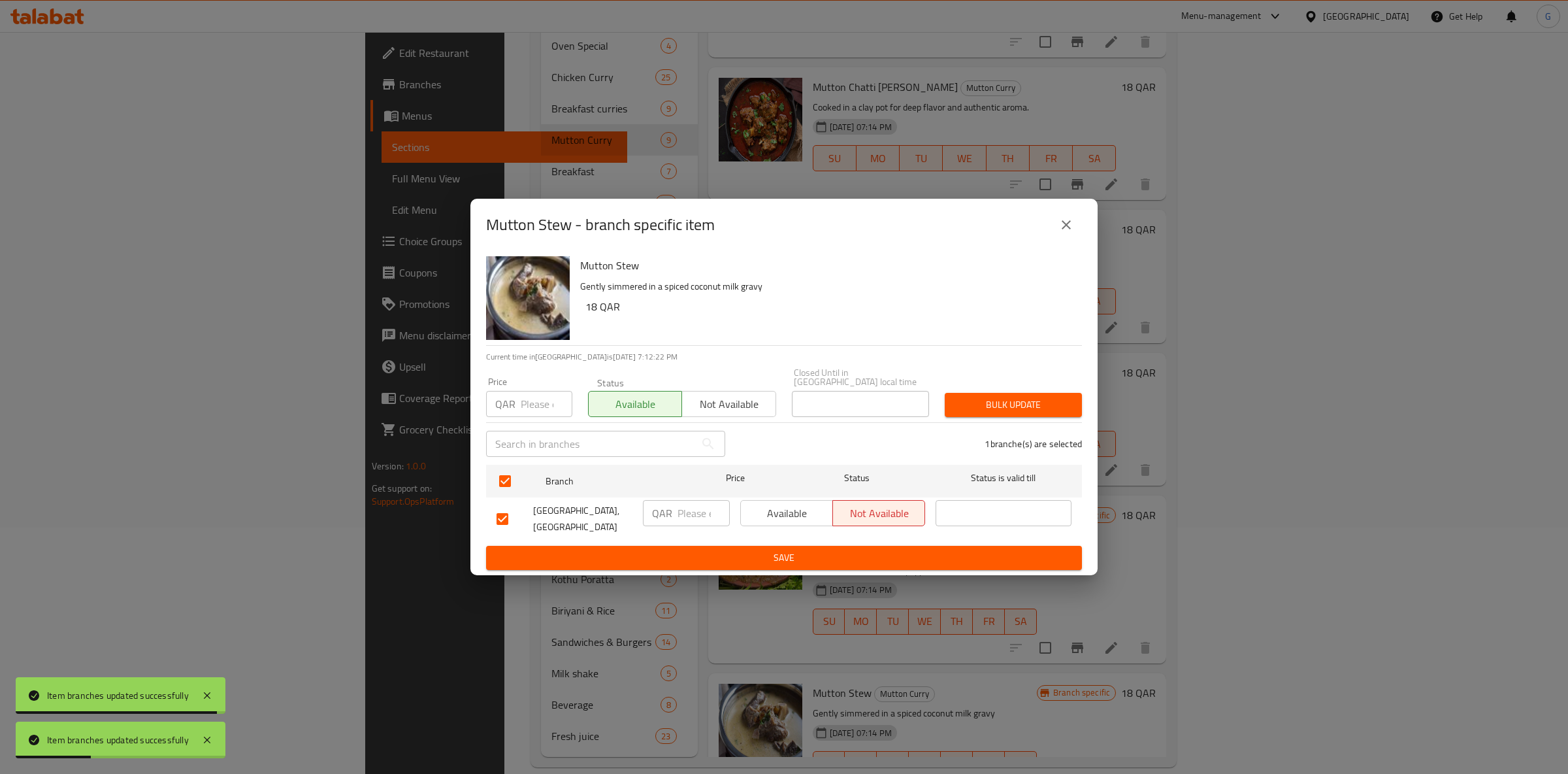
click at [794, 504] on span "Available" at bounding box center [787, 513] width 82 height 19
click at [821, 551] on span "Save" at bounding box center [784, 558] width 575 height 16
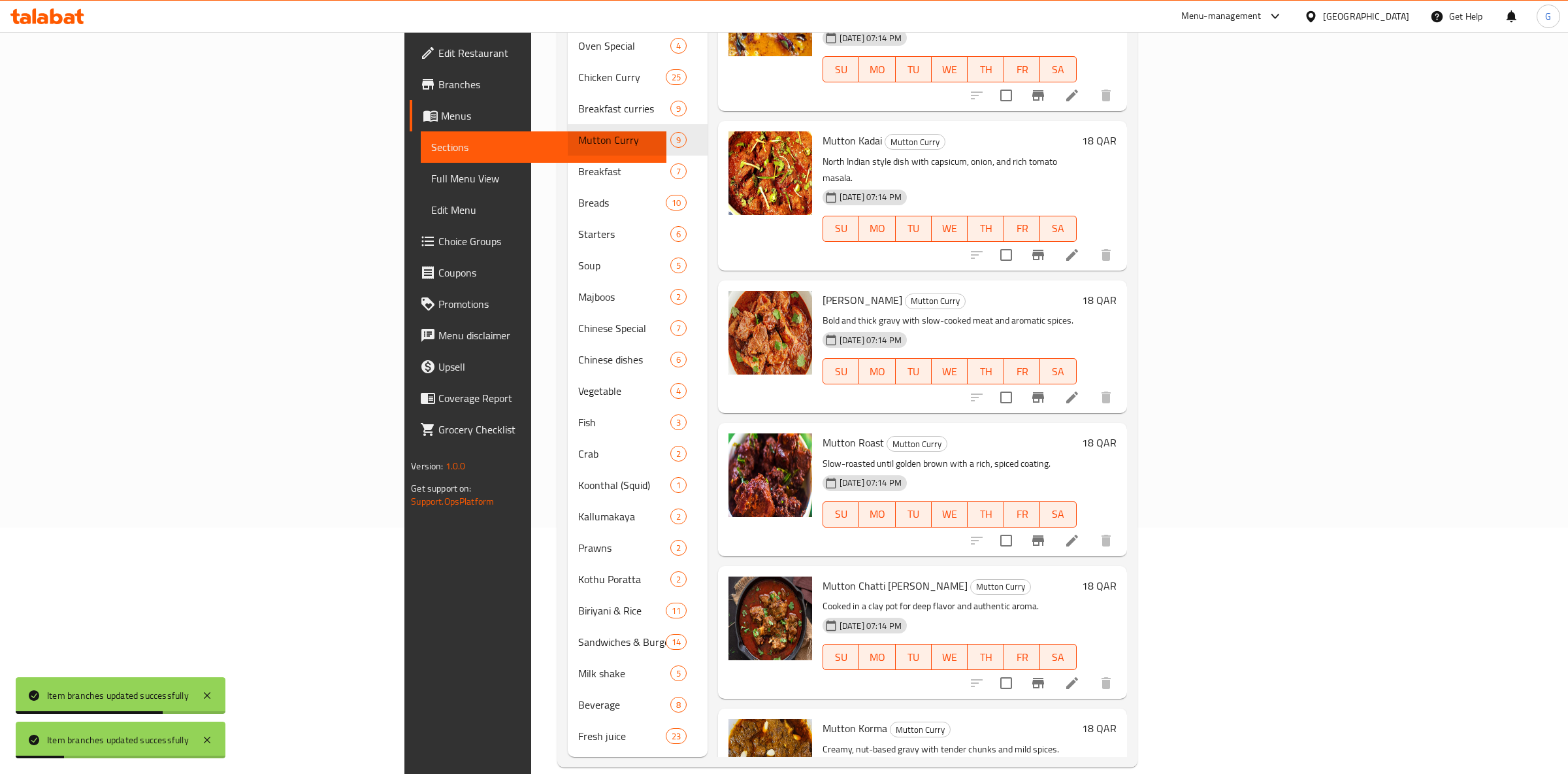
scroll to position [0, 0]
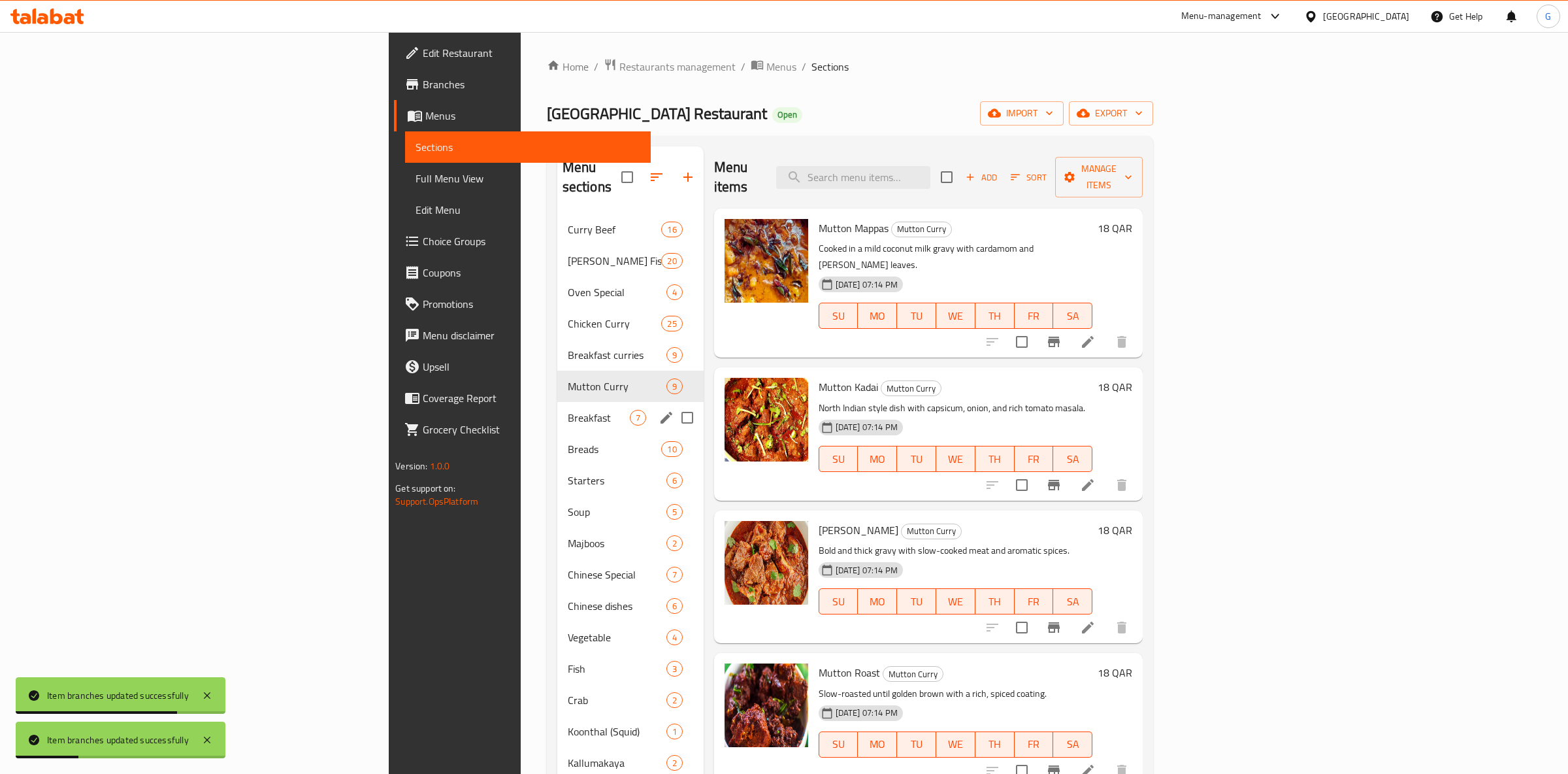
click at [568, 410] on span "Breakfast" at bounding box center [599, 417] width 62 height 16
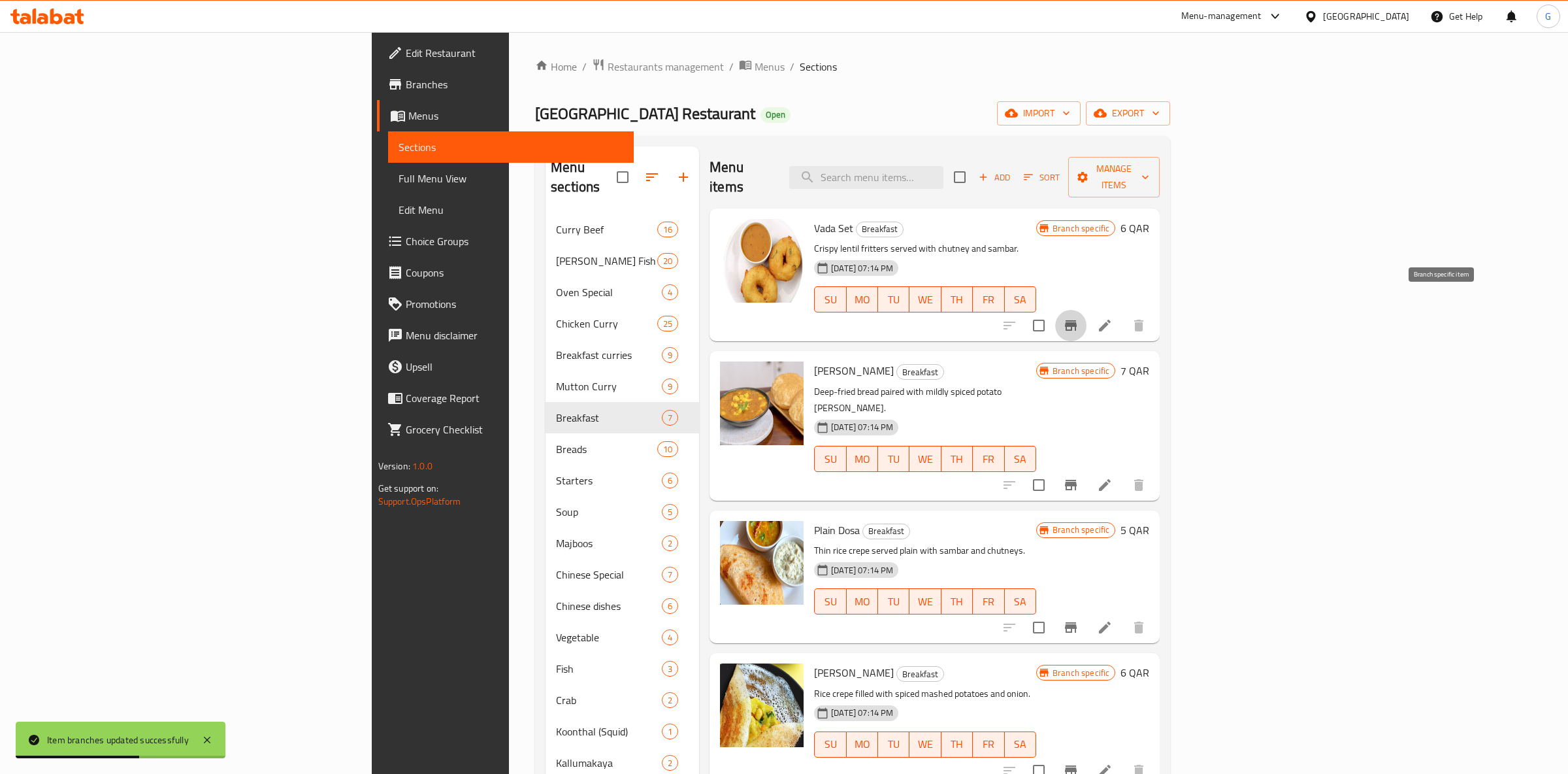
drag, startPoint x: 1436, startPoint y: 305, endPoint x: 1453, endPoint y: 300, distance: 17.7
click at [1087, 310] on button "Branch-specific-item" at bounding box center [1071, 326] width 31 height 31
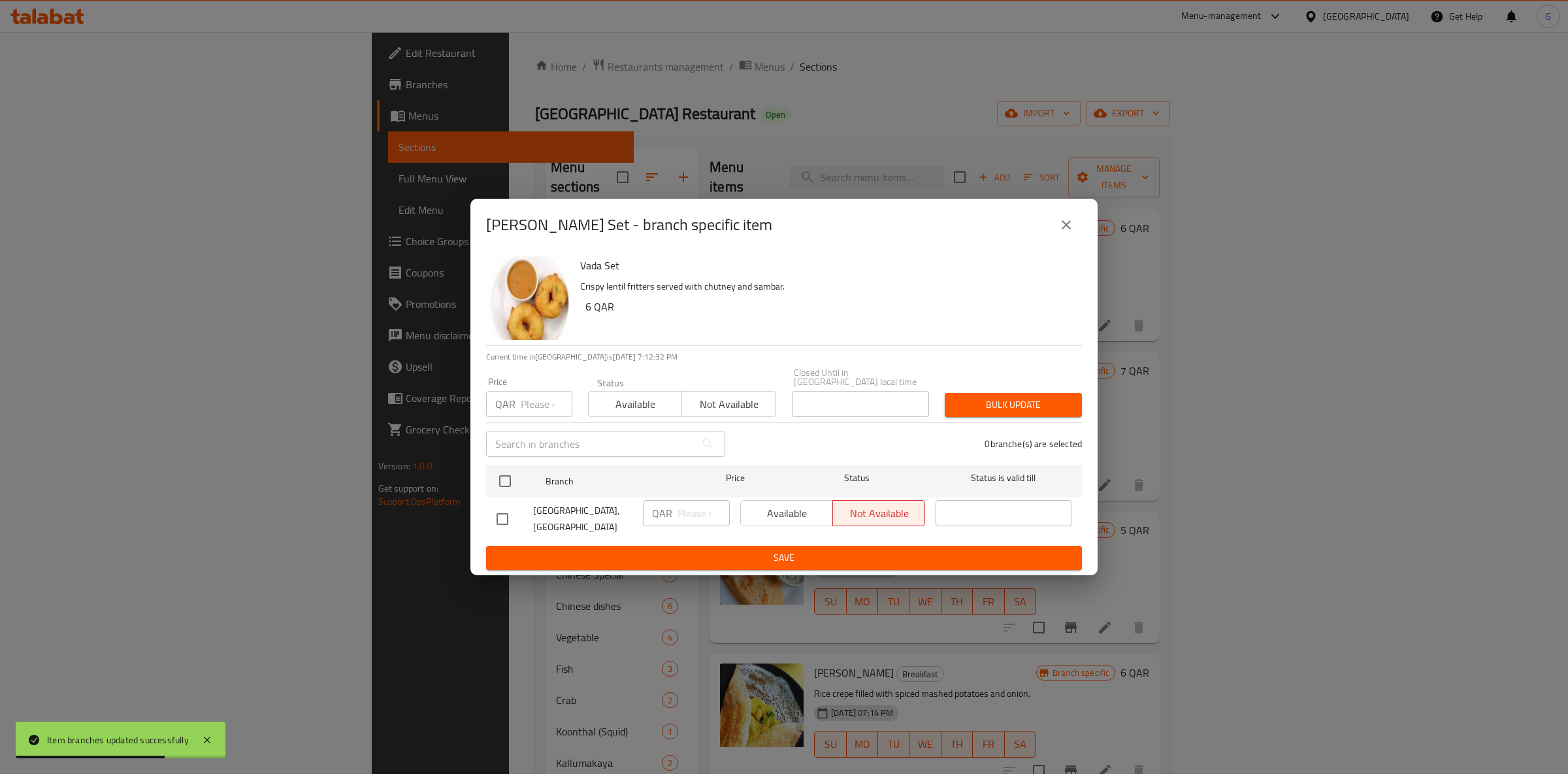
click at [662, 398] on span "Available" at bounding box center [635, 404] width 83 height 19
click at [790, 500] on div "Available Not available" at bounding box center [832, 513] width 185 height 26
click at [486, 464] on div "Vada Set Crispy lentil fritters served with chutney and sambar. 6 QAR Current t…" at bounding box center [784, 413] width 627 height 324
drag, startPoint x: 492, startPoint y: 464, endPoint x: 510, endPoint y: 469, distance: 18.7
click at [494, 468] on input "checkbox" at bounding box center [505, 481] width 28 height 28
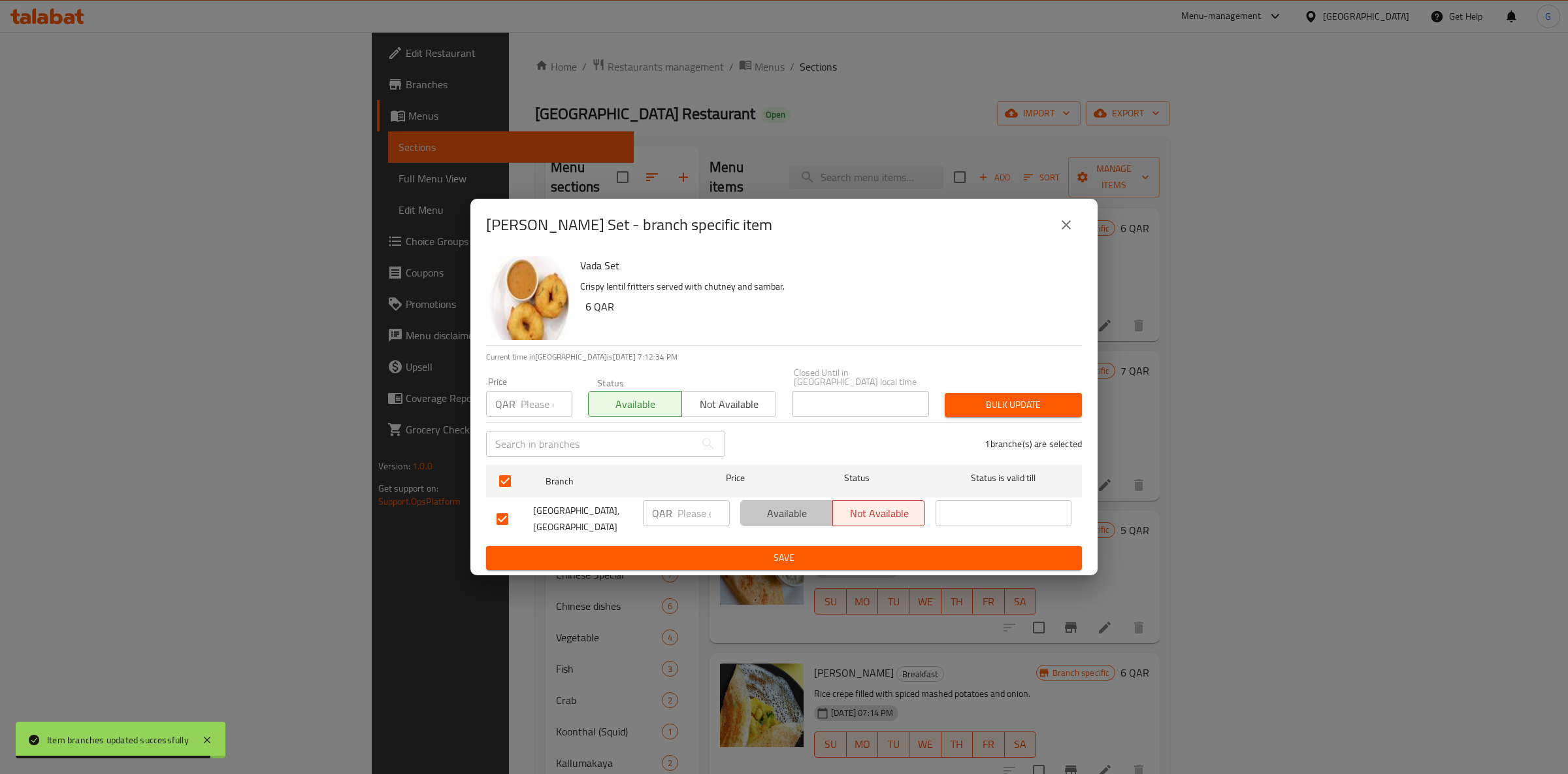
click at [751, 512] on span "Available" at bounding box center [787, 513] width 82 height 19
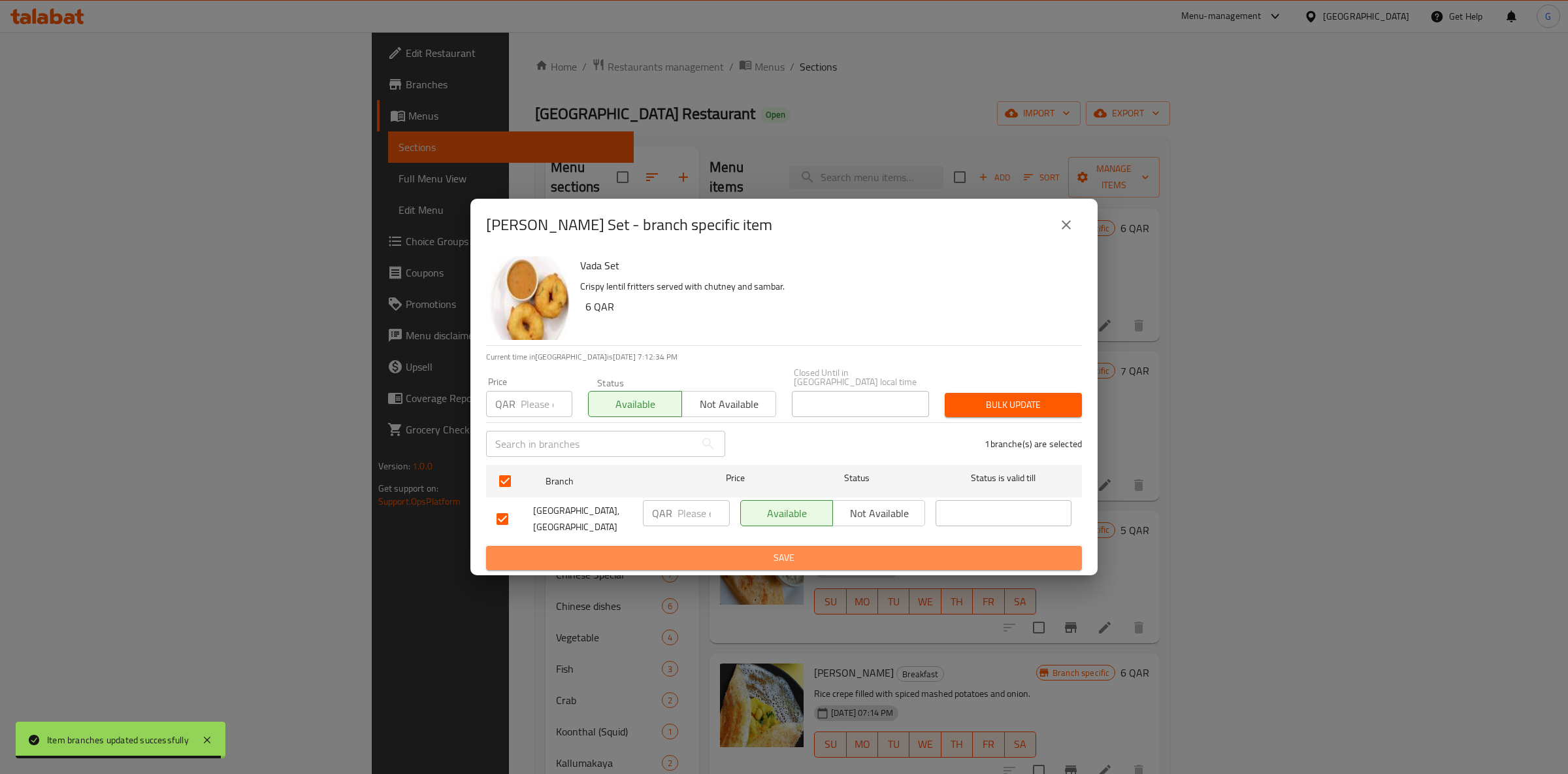
click at [755, 546] on button "Save" at bounding box center [784, 558] width 596 height 24
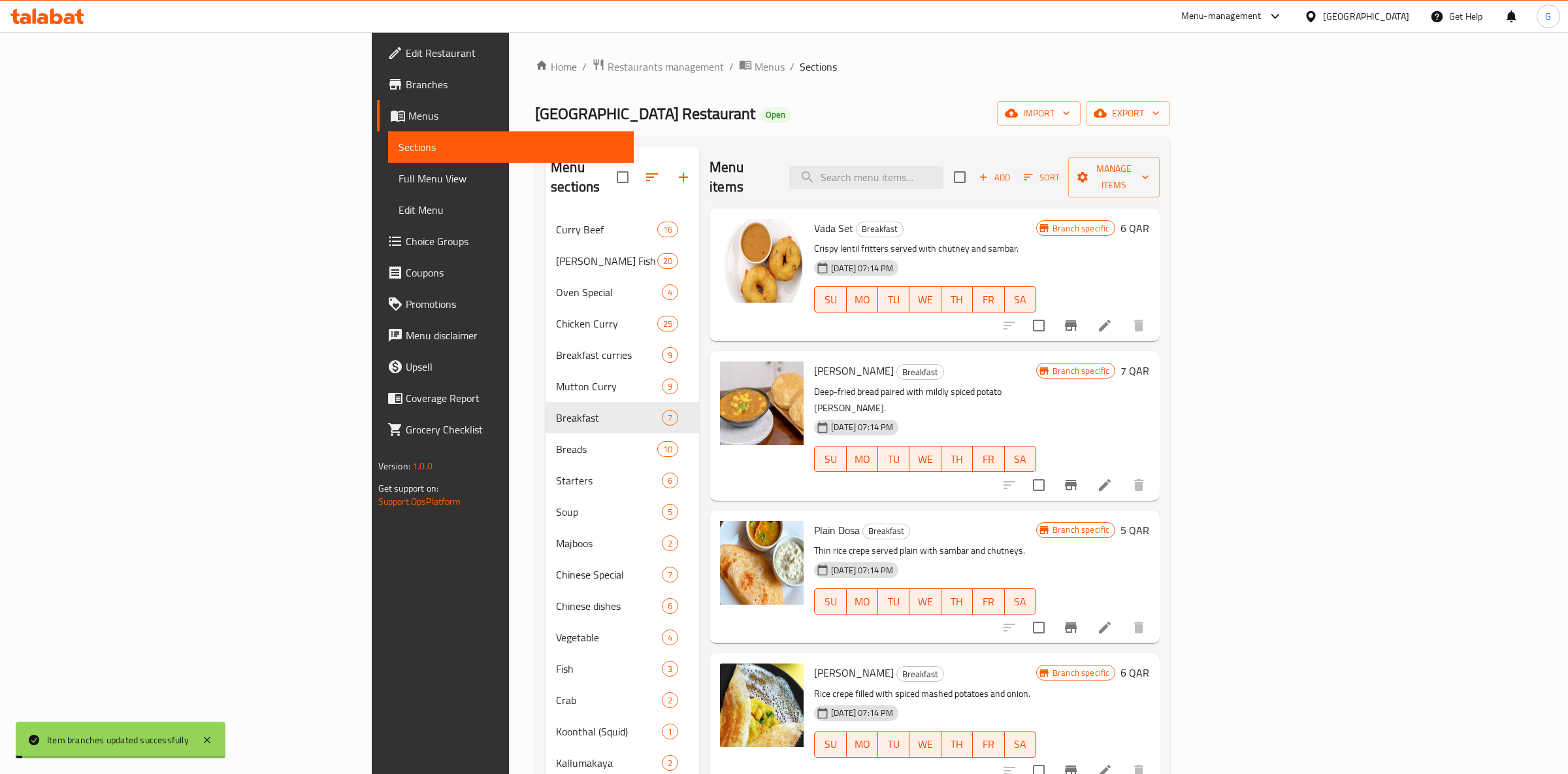
click at [1077, 480] on icon "Branch-specific-item" at bounding box center [1071, 485] width 12 height 10
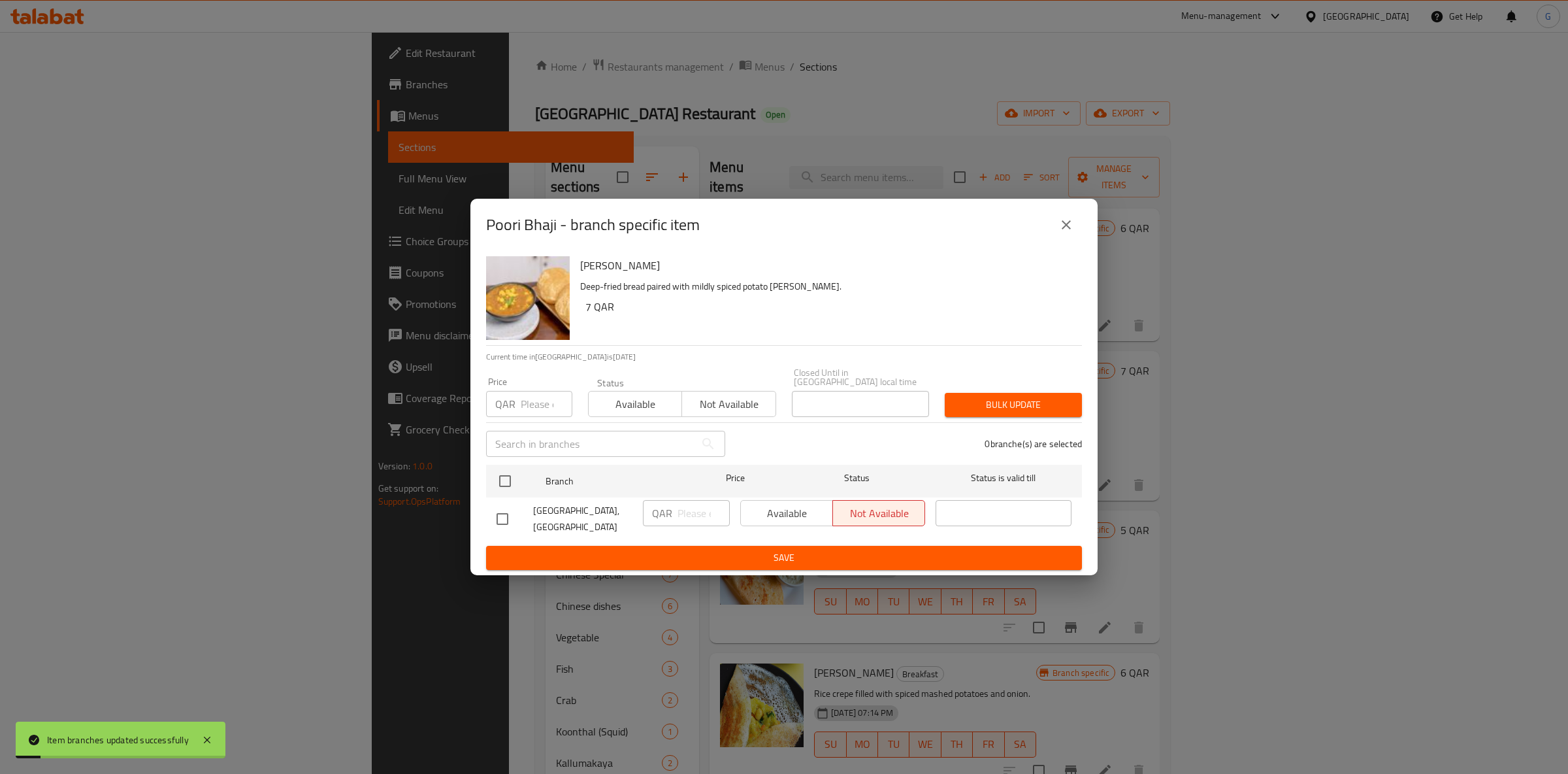
click at [595, 395] on span "Available" at bounding box center [635, 404] width 83 height 19
click at [506, 476] on input "checkbox" at bounding box center [505, 481] width 28 height 28
click at [794, 512] on span "Available" at bounding box center [787, 513] width 82 height 19
click at [816, 550] on span "Save" at bounding box center [784, 558] width 575 height 16
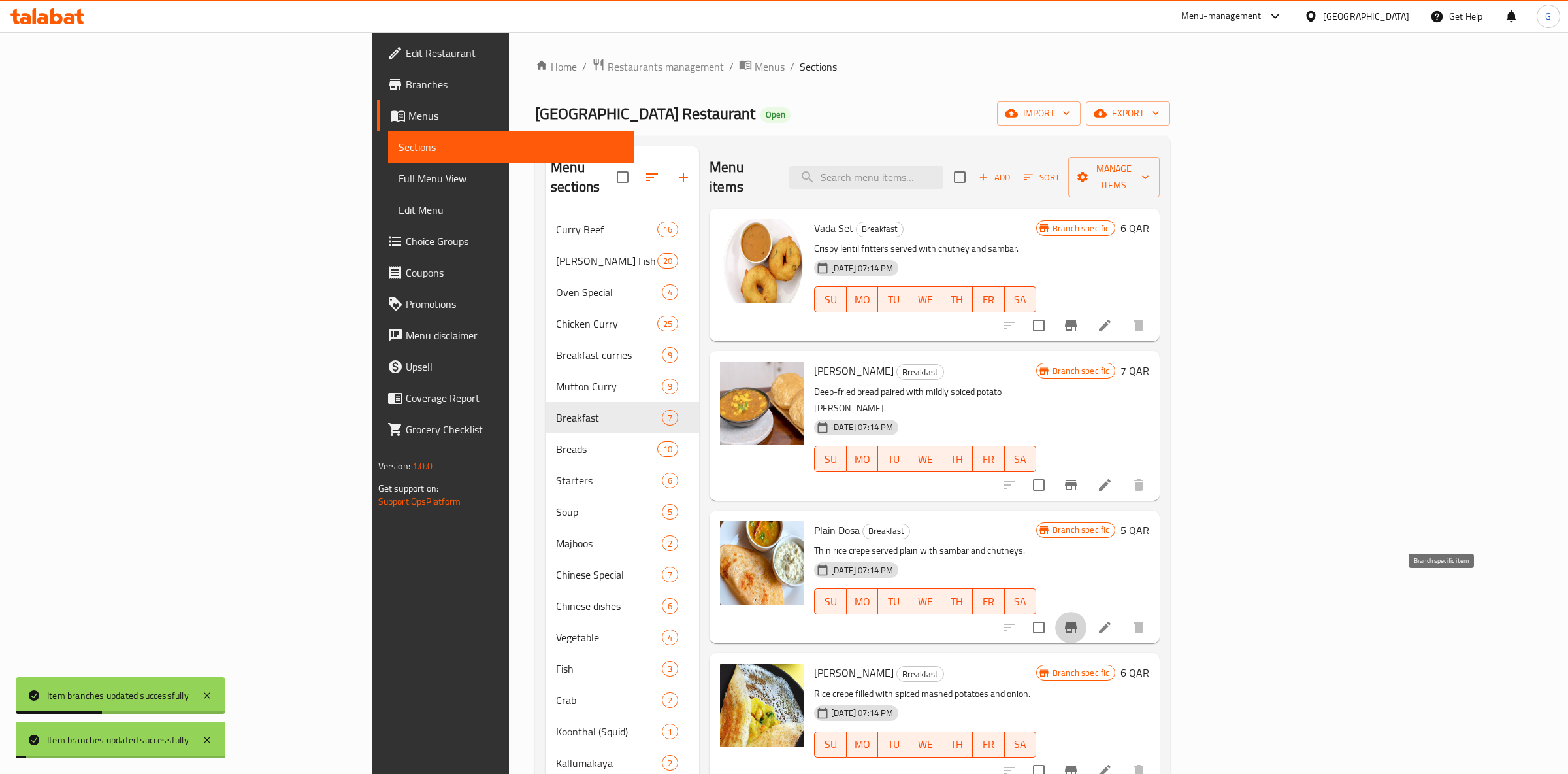
click at [1087, 612] on button "Branch-specific-item" at bounding box center [1071, 628] width 31 height 31
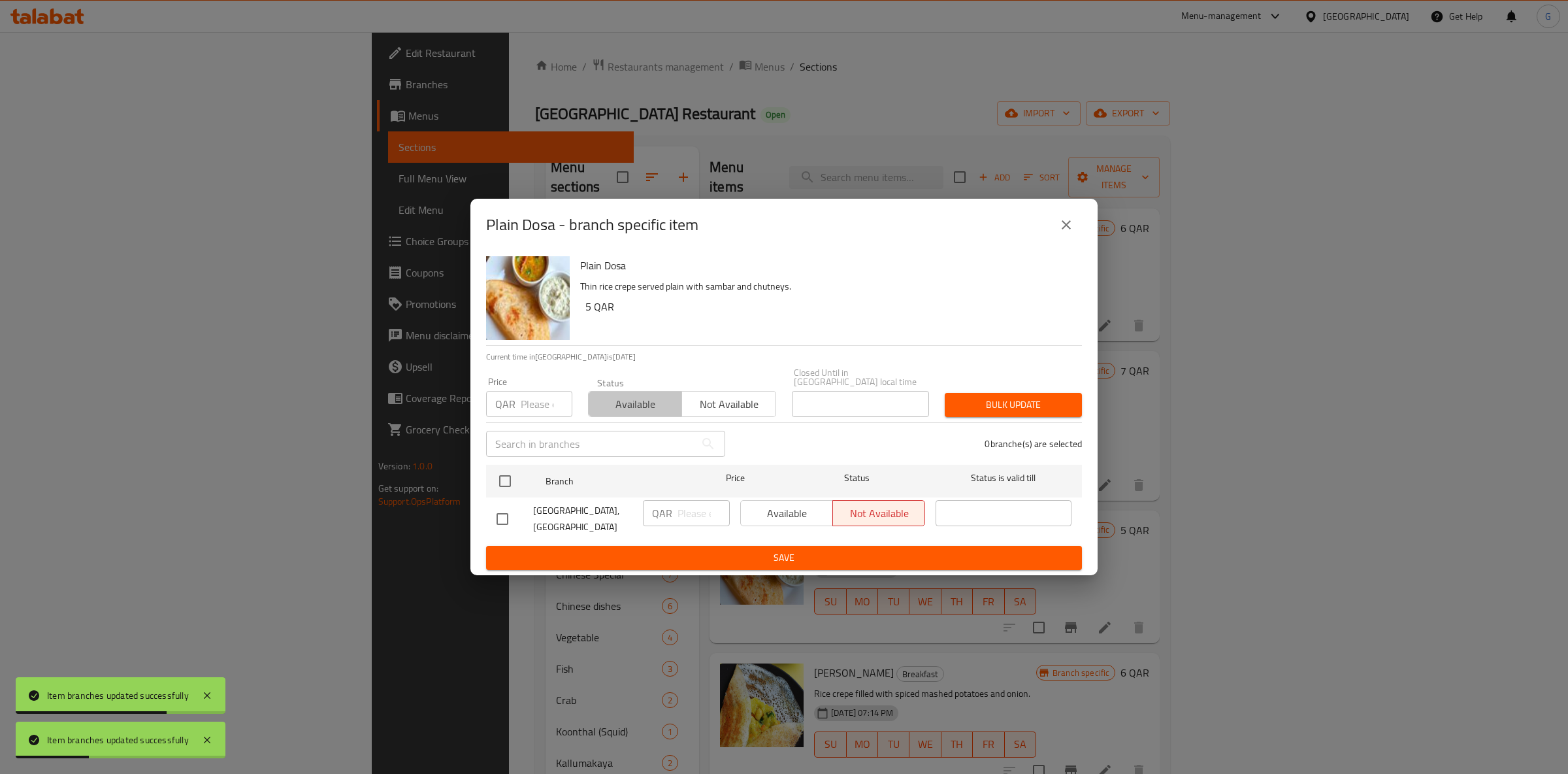
click at [633, 404] on span "Available" at bounding box center [635, 404] width 83 height 19
drag, startPoint x: 512, startPoint y: 486, endPoint x: 510, endPoint y: 480, distance: 6.3
click at [510, 483] on input "checkbox" at bounding box center [505, 481] width 28 height 28
click at [747, 515] on button "Available" at bounding box center [787, 513] width 93 height 26
click at [757, 550] on span "Save" at bounding box center [784, 558] width 575 height 16
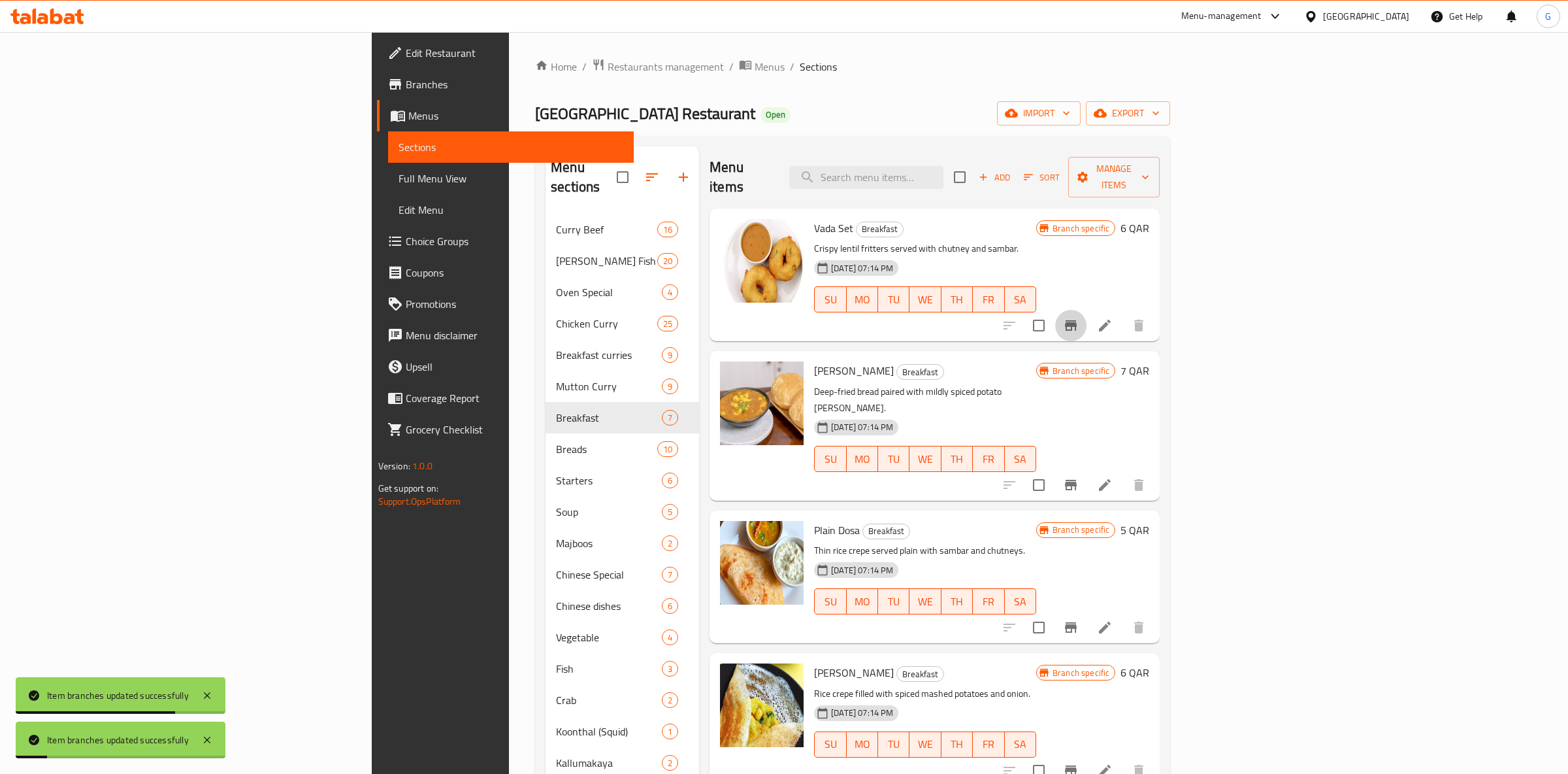
click at [1077, 320] on icon "Branch-specific-item" at bounding box center [1071, 326] width 12 height 10
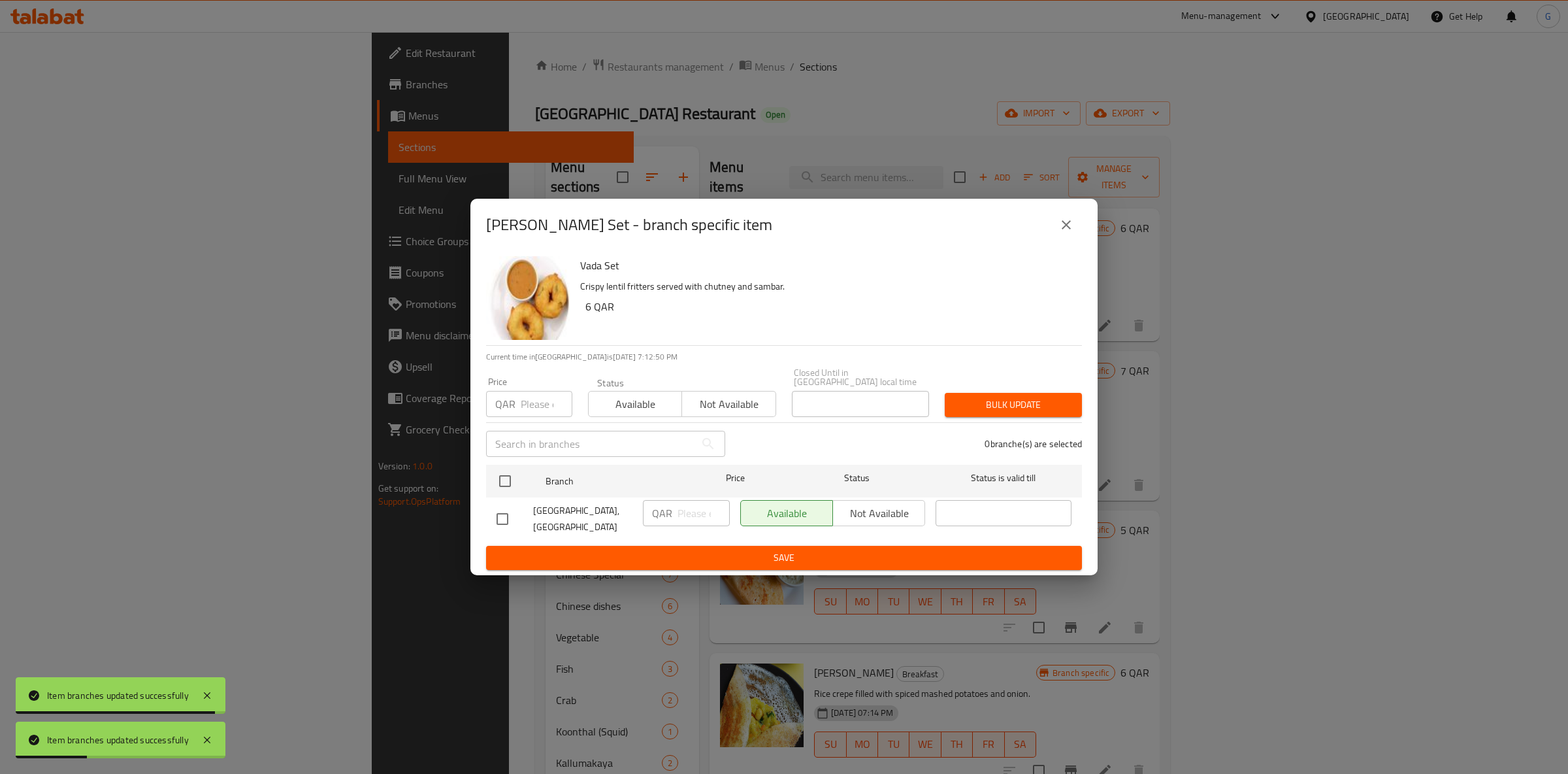
click at [648, 410] on button "Available" at bounding box center [635, 404] width 94 height 26
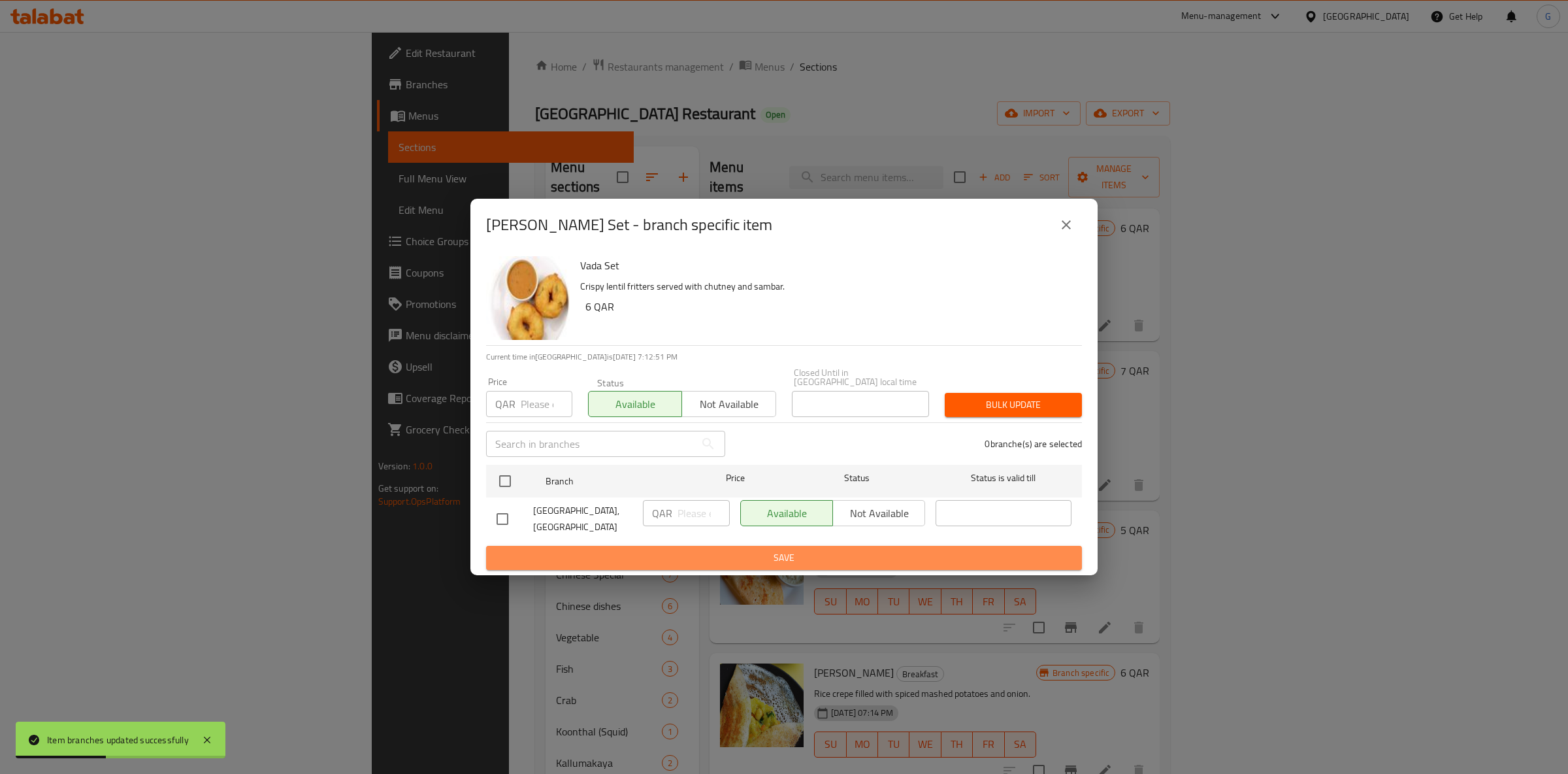
drag, startPoint x: 724, startPoint y: 549, endPoint x: 865, endPoint y: 538, distance: 141.4
click at [724, 550] on span "Save" at bounding box center [784, 558] width 575 height 16
click at [921, 550] on span "Save" at bounding box center [784, 558] width 575 height 16
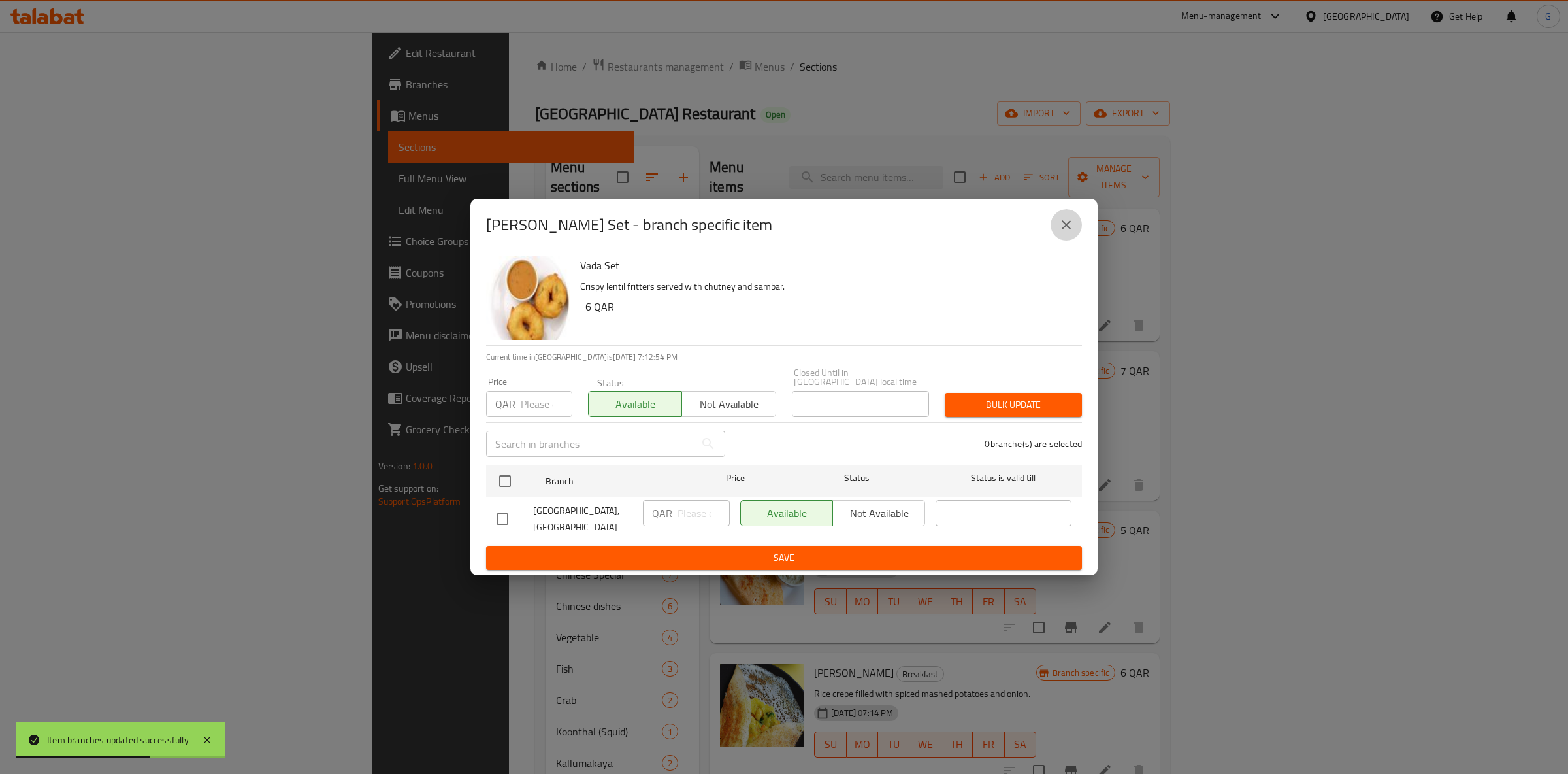
click at [1078, 229] on button "close" at bounding box center [1066, 225] width 31 height 31
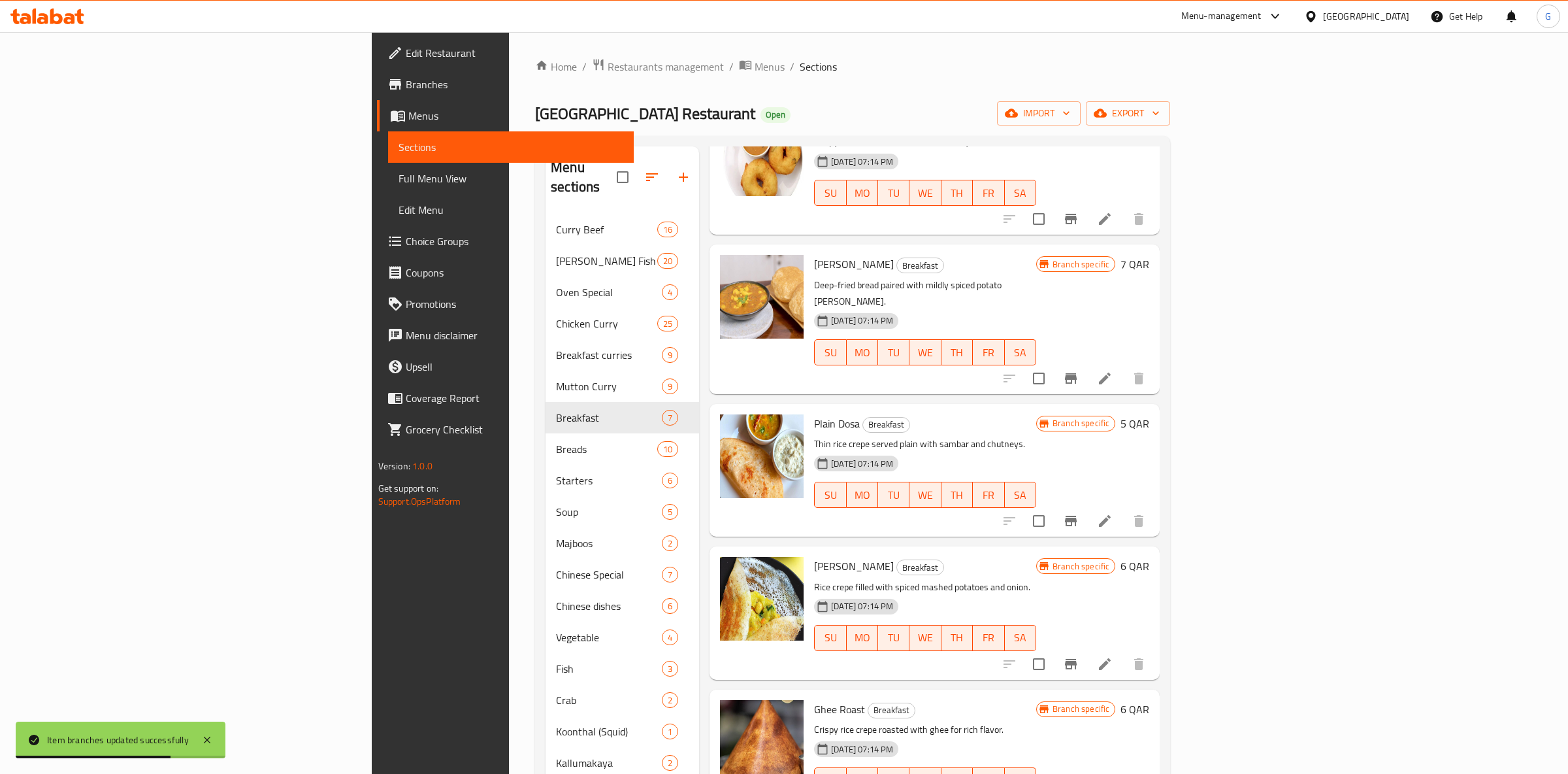
scroll to position [197, 0]
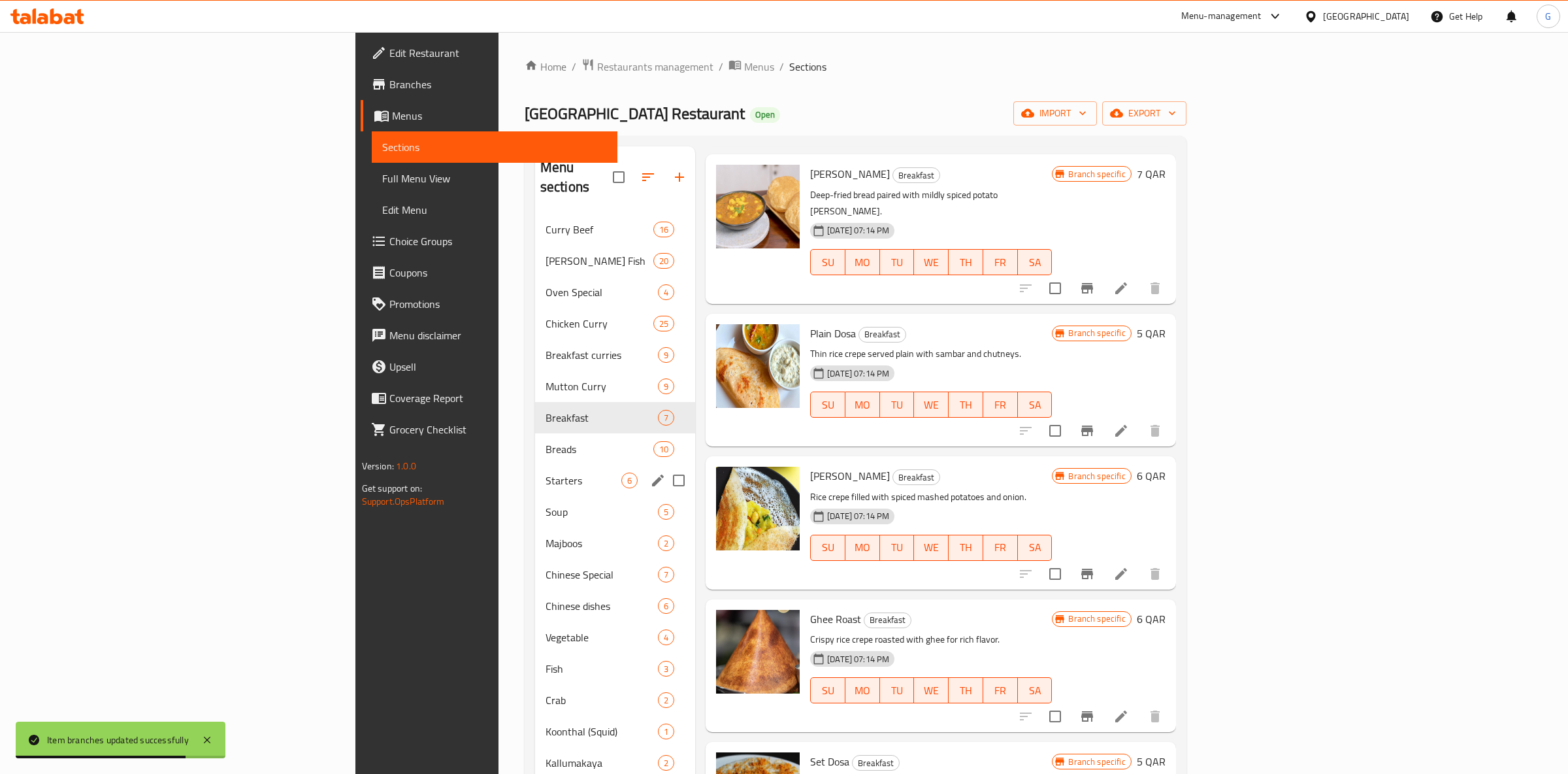
click at [546, 441] on span "Breads" at bounding box center [599, 449] width 108 height 16
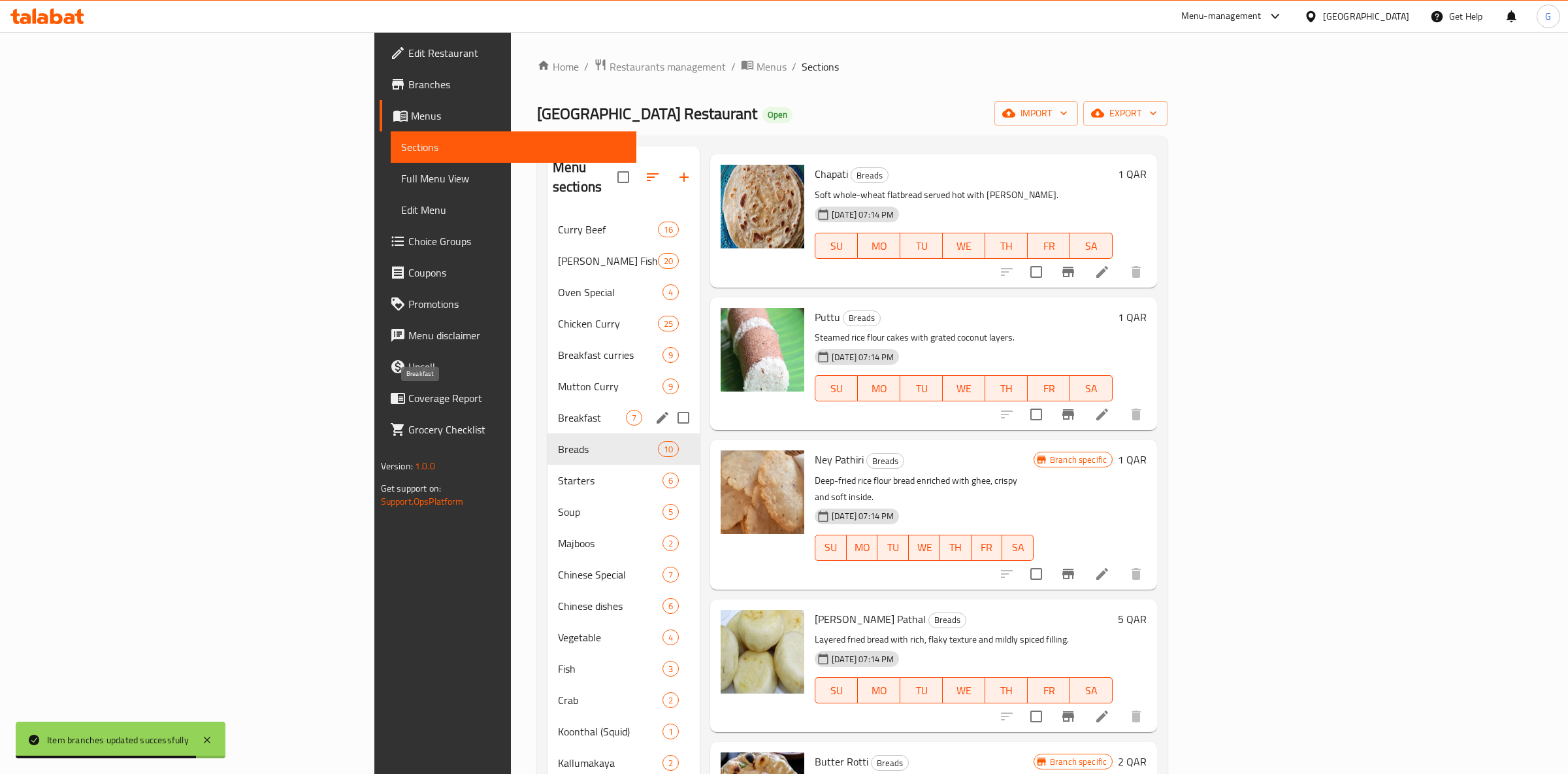
click at [558, 410] on span "Breakfast" at bounding box center [592, 417] width 68 height 16
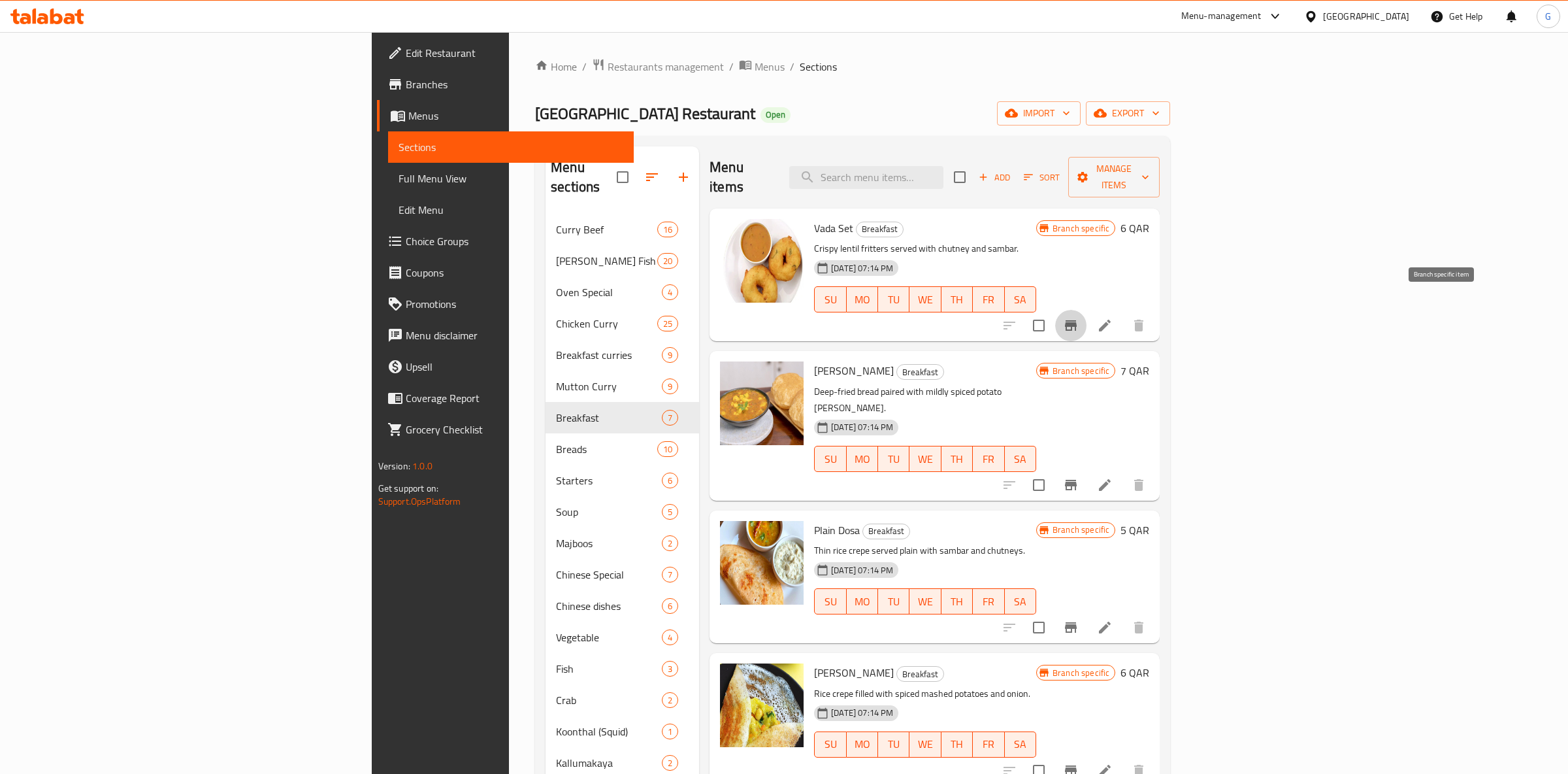
click at [1087, 315] on button "Branch-specific-item" at bounding box center [1071, 326] width 31 height 31
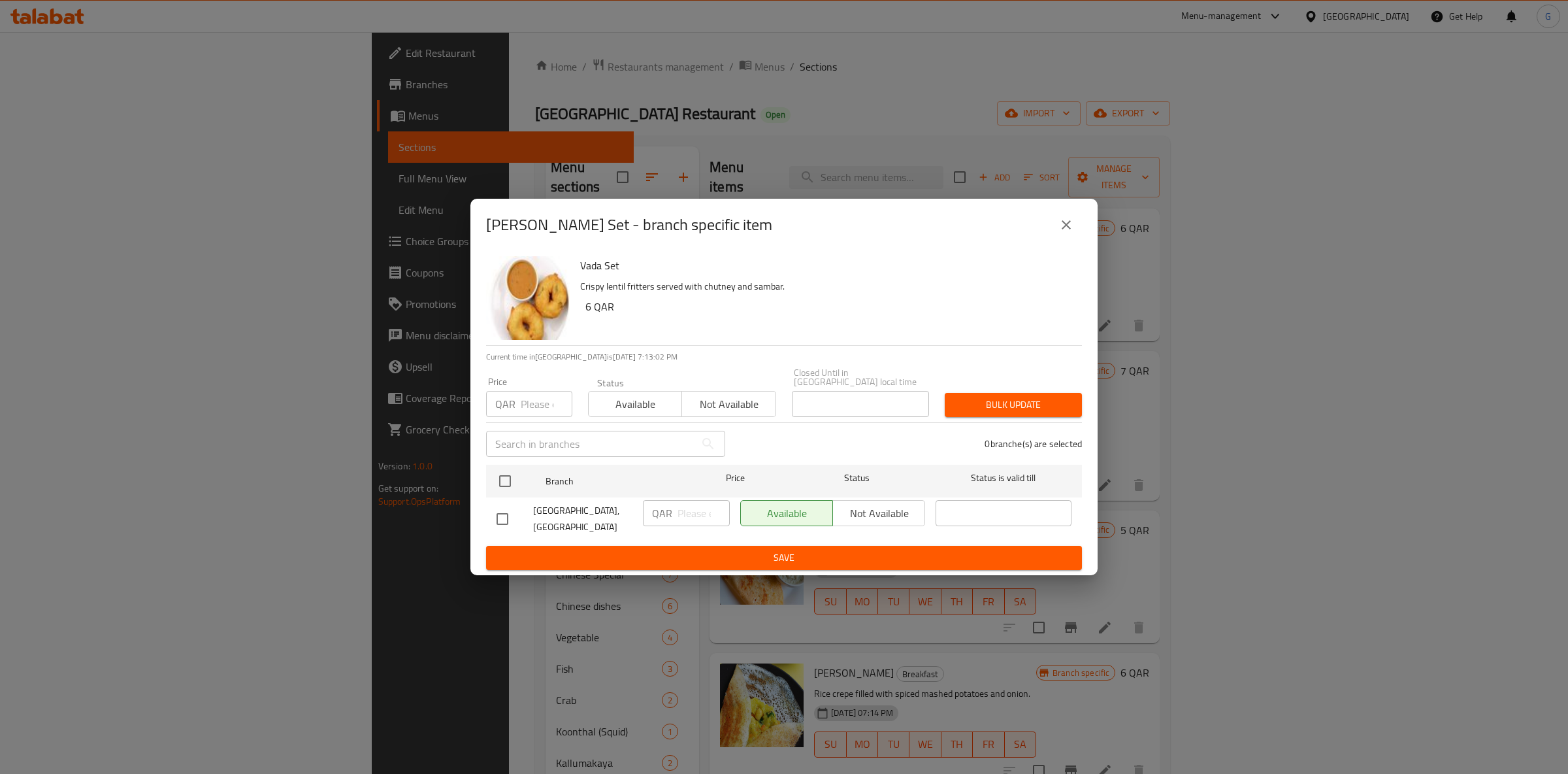
click at [650, 399] on span "Available" at bounding box center [635, 404] width 83 height 19
click at [510, 467] on input "checkbox" at bounding box center [505, 481] width 28 height 28
click at [749, 562] on span "Save" at bounding box center [784, 558] width 575 height 16
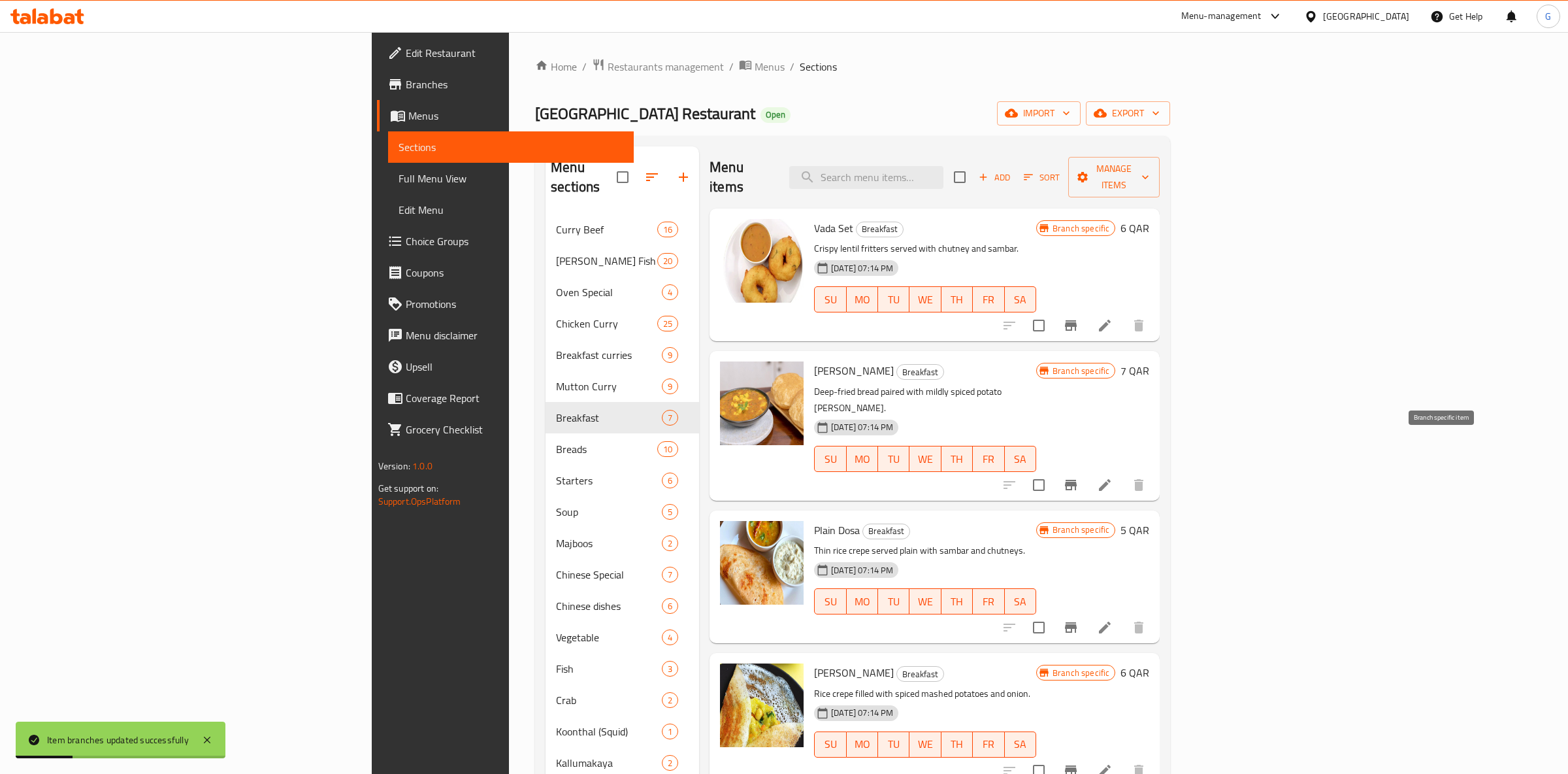
click at [1079, 477] on icon "Branch-specific-item" at bounding box center [1071, 485] width 16 height 16
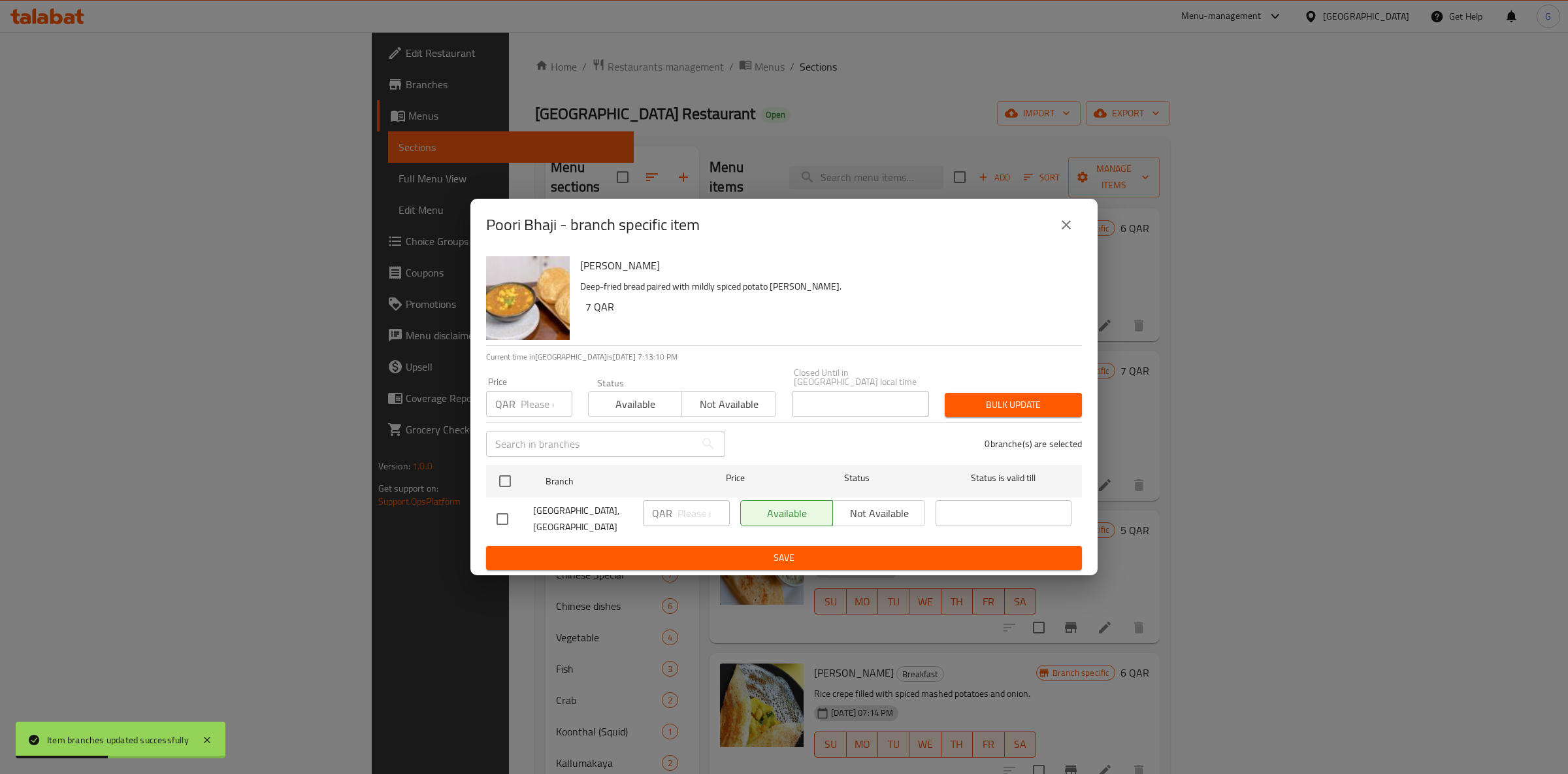
click at [1072, 239] on button "close" at bounding box center [1066, 225] width 31 height 31
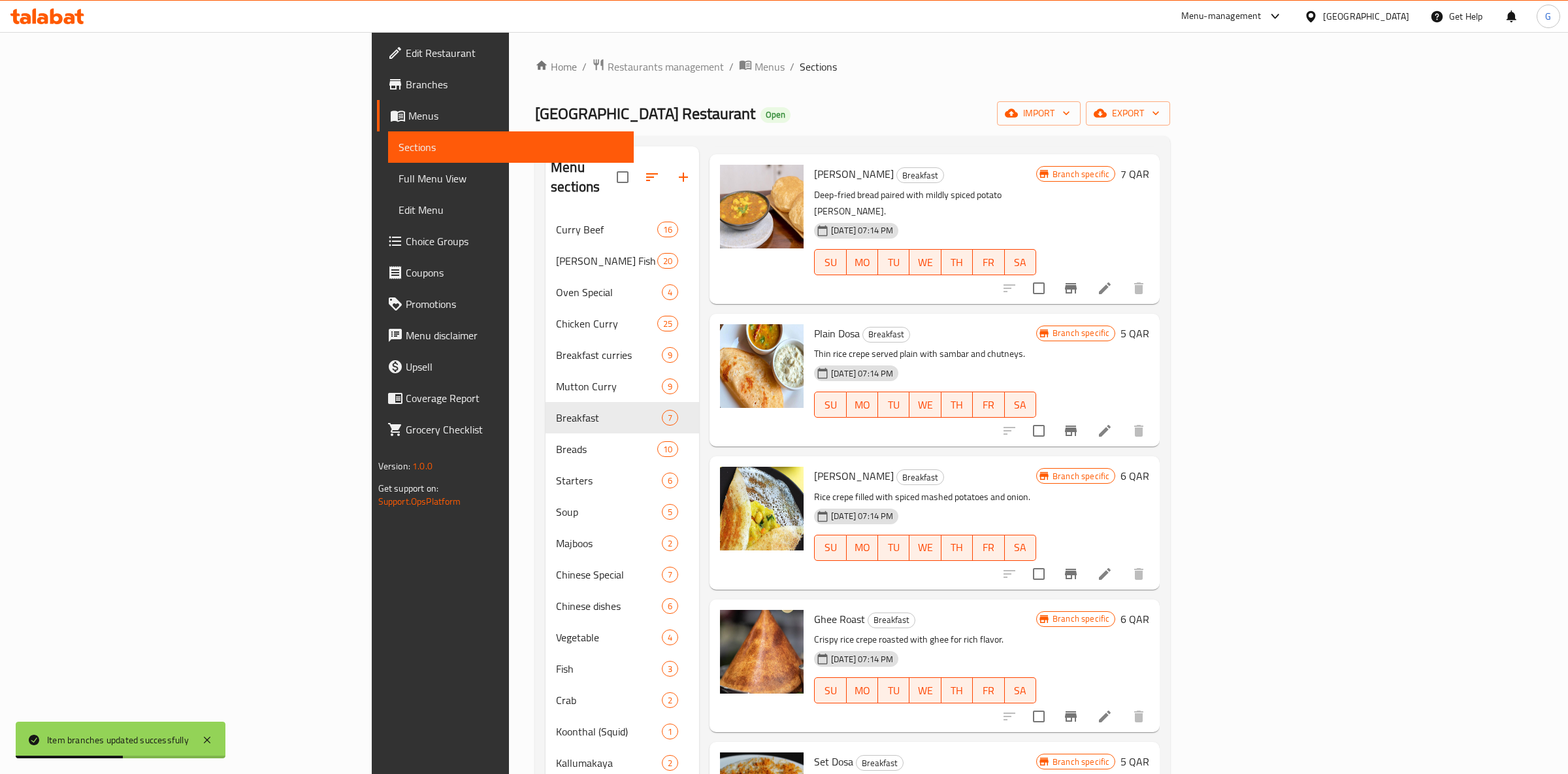
scroll to position [246, 0]
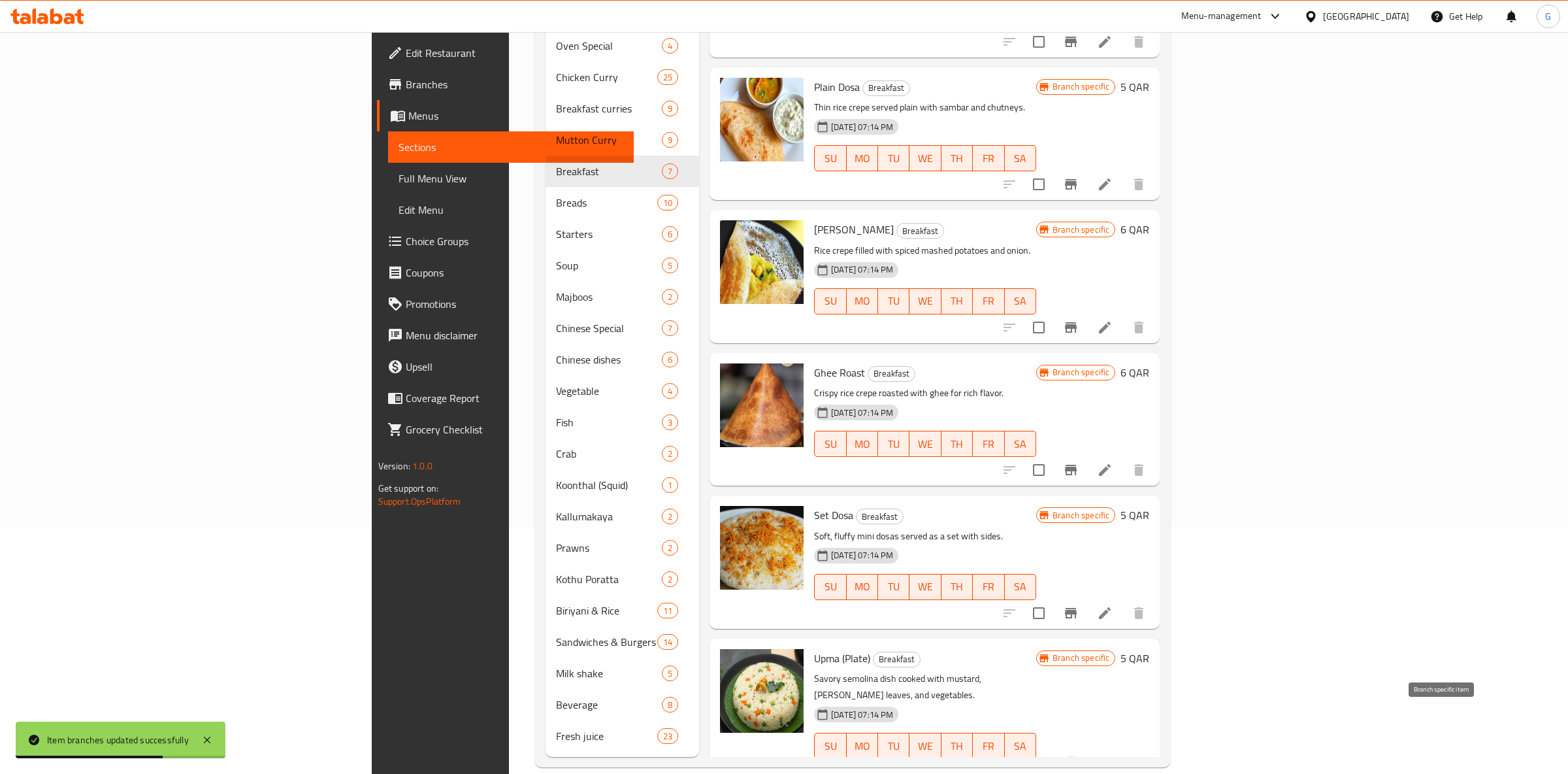
click at [1079, 764] on icon "Branch-specific-item" at bounding box center [1071, 772] width 16 height 16
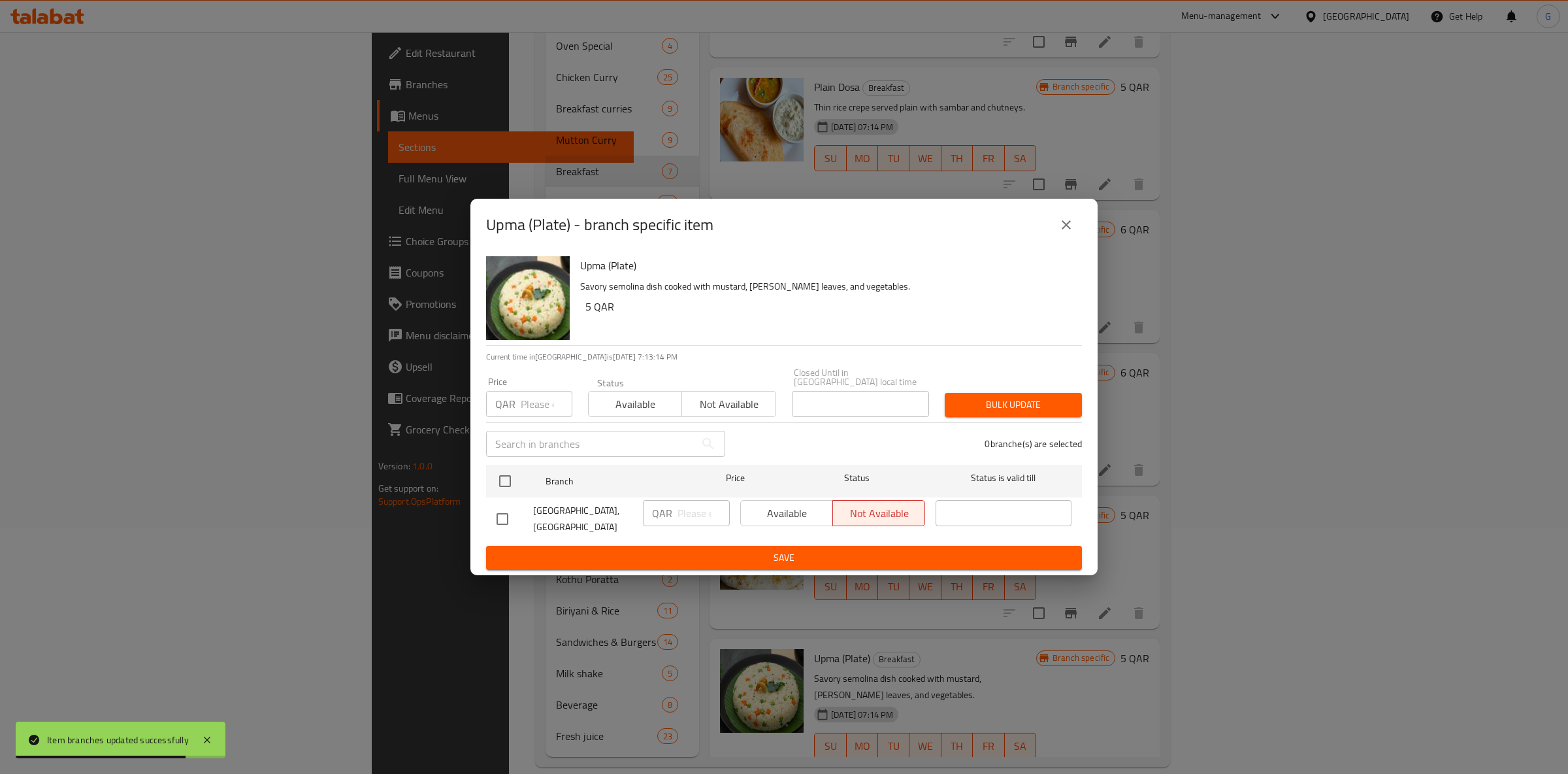
click at [666, 402] on span "Available" at bounding box center [635, 404] width 83 height 19
drag, startPoint x: 767, startPoint y: 493, endPoint x: 776, endPoint y: 499, distance: 10.8
click at [768, 495] on div "Available Not available" at bounding box center [832, 519] width 195 height 48
click at [779, 503] on div "Available Not available" at bounding box center [832, 513] width 185 height 26
click at [510, 474] on input "checkbox" at bounding box center [505, 481] width 28 height 28
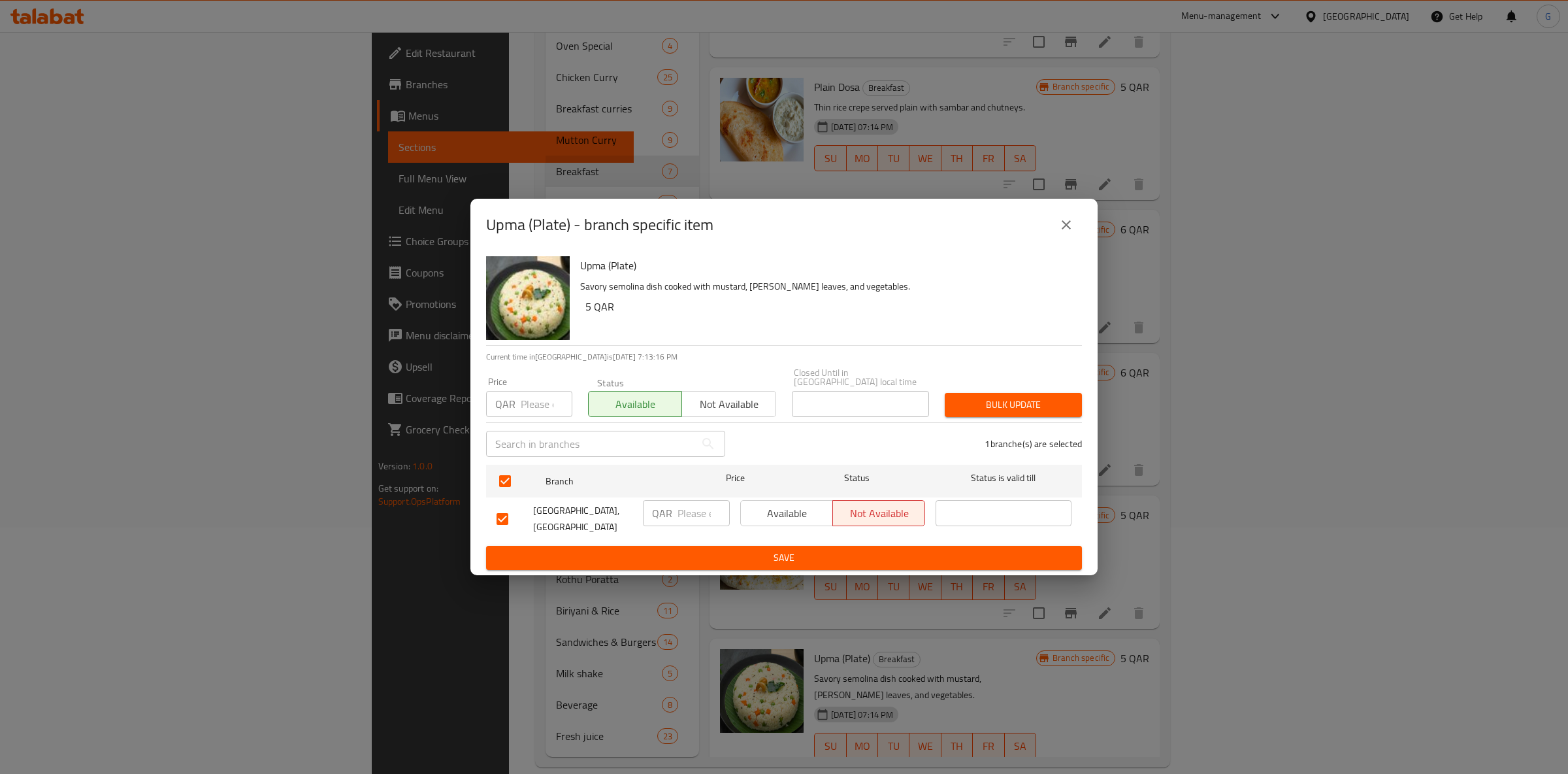
click at [774, 513] on span "Available" at bounding box center [787, 513] width 82 height 19
click at [772, 558] on span "Save" at bounding box center [784, 558] width 575 height 16
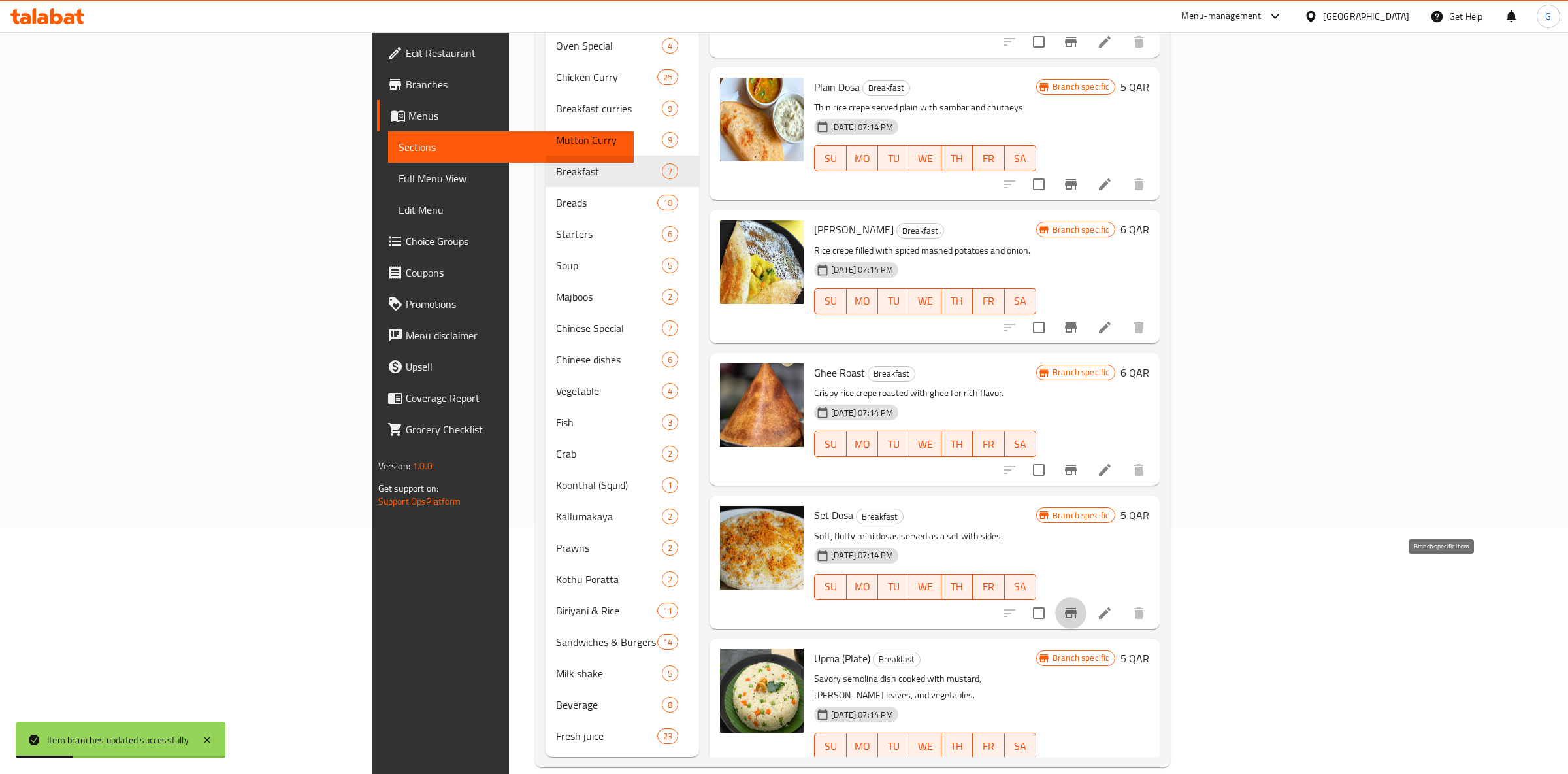
click at [1087, 598] on button "Branch-specific-item" at bounding box center [1071, 613] width 31 height 31
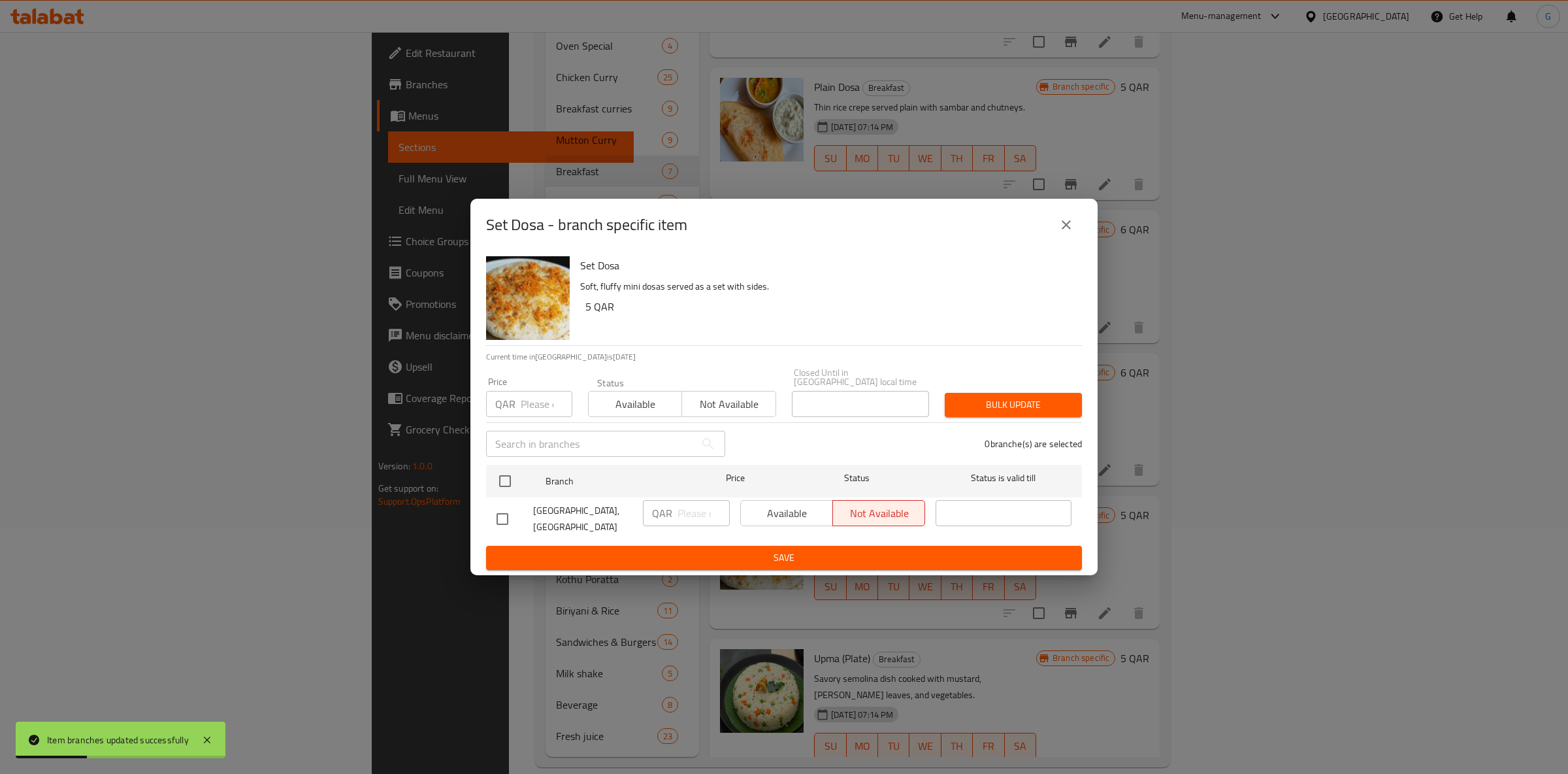
click at [640, 395] on span "Available" at bounding box center [635, 404] width 83 height 19
click at [519, 473] on div at bounding box center [515, 481] width 49 height 38
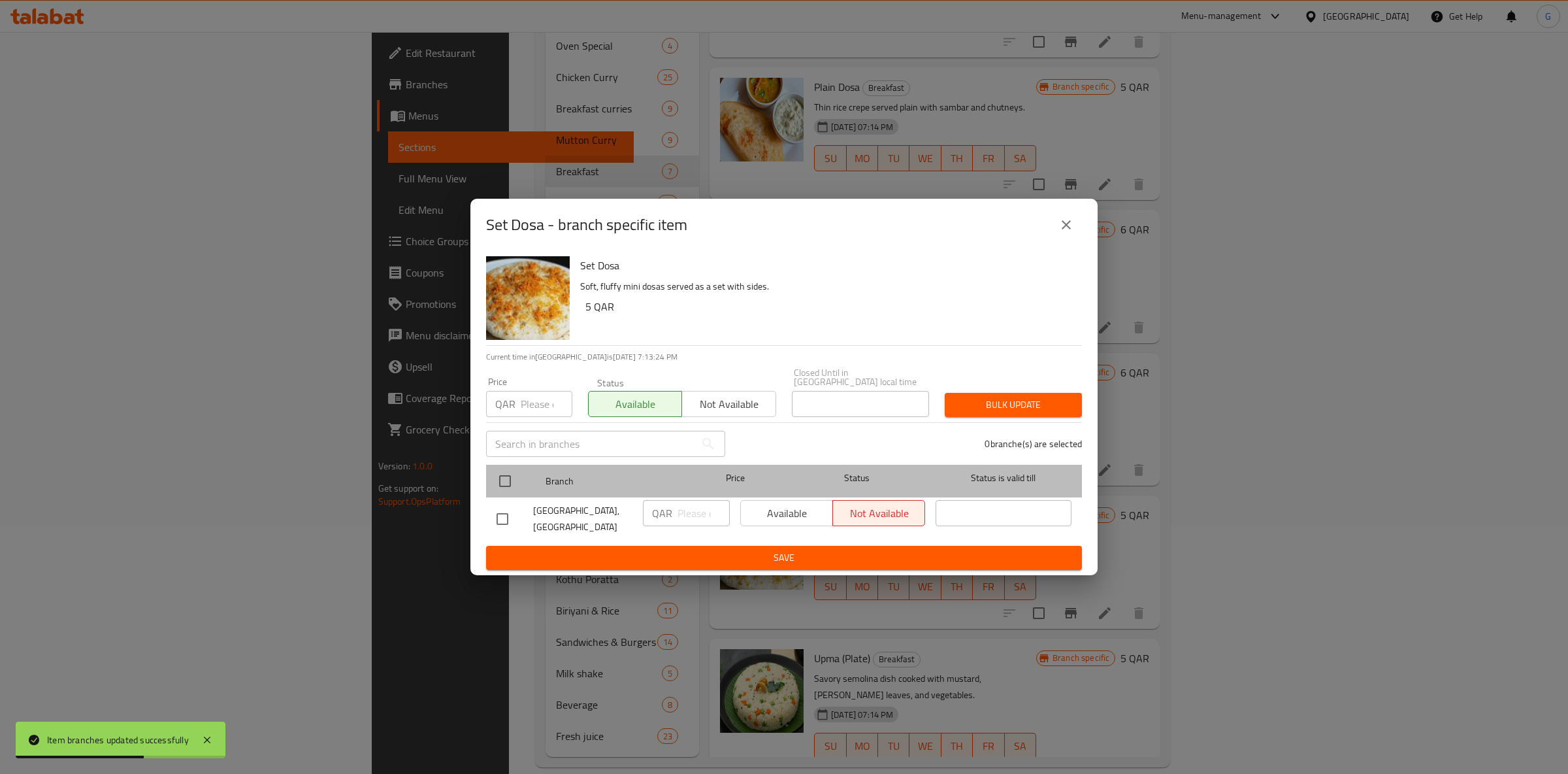
click at [520, 471] on div at bounding box center [515, 481] width 49 height 38
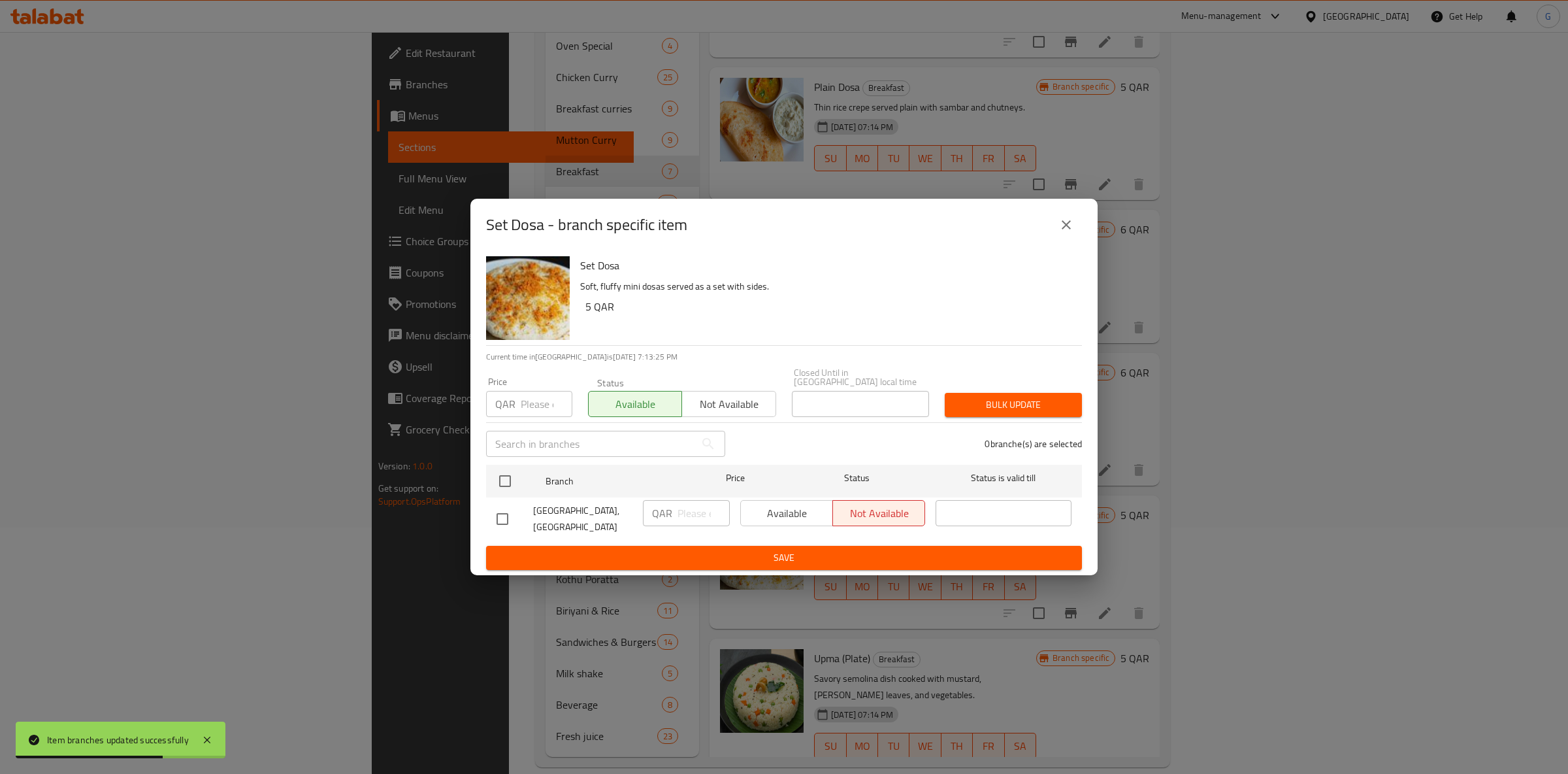
drag, startPoint x: 506, startPoint y: 476, endPoint x: 628, endPoint y: 496, distance: 123.6
click at [510, 476] on input "checkbox" at bounding box center [505, 481] width 28 height 28
click at [813, 512] on span "Available" at bounding box center [787, 513] width 82 height 19
click at [821, 546] on button "Save" at bounding box center [784, 558] width 596 height 24
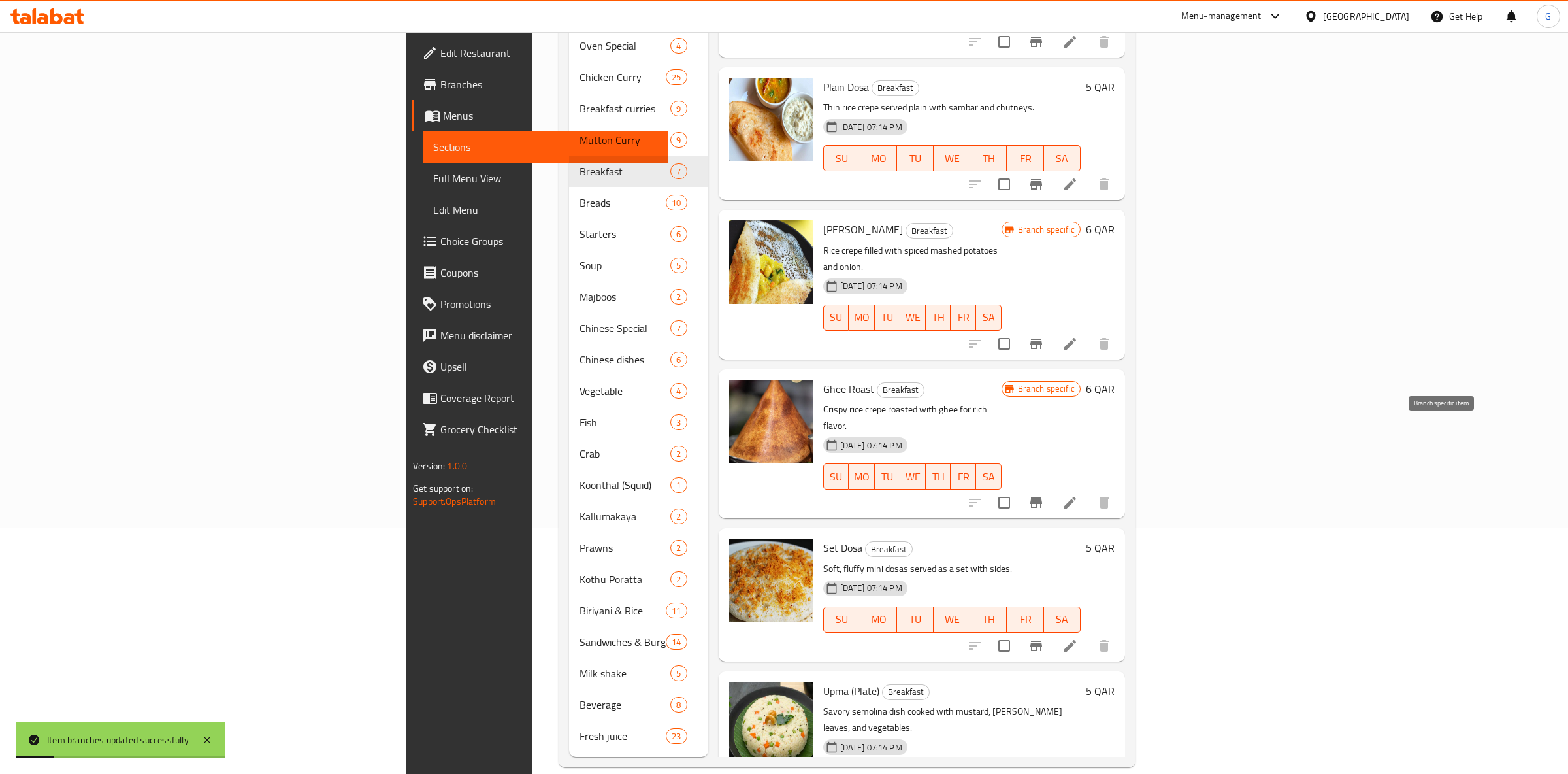
click at [1044, 495] on icon "Branch-specific-item" at bounding box center [1036, 503] width 16 height 16
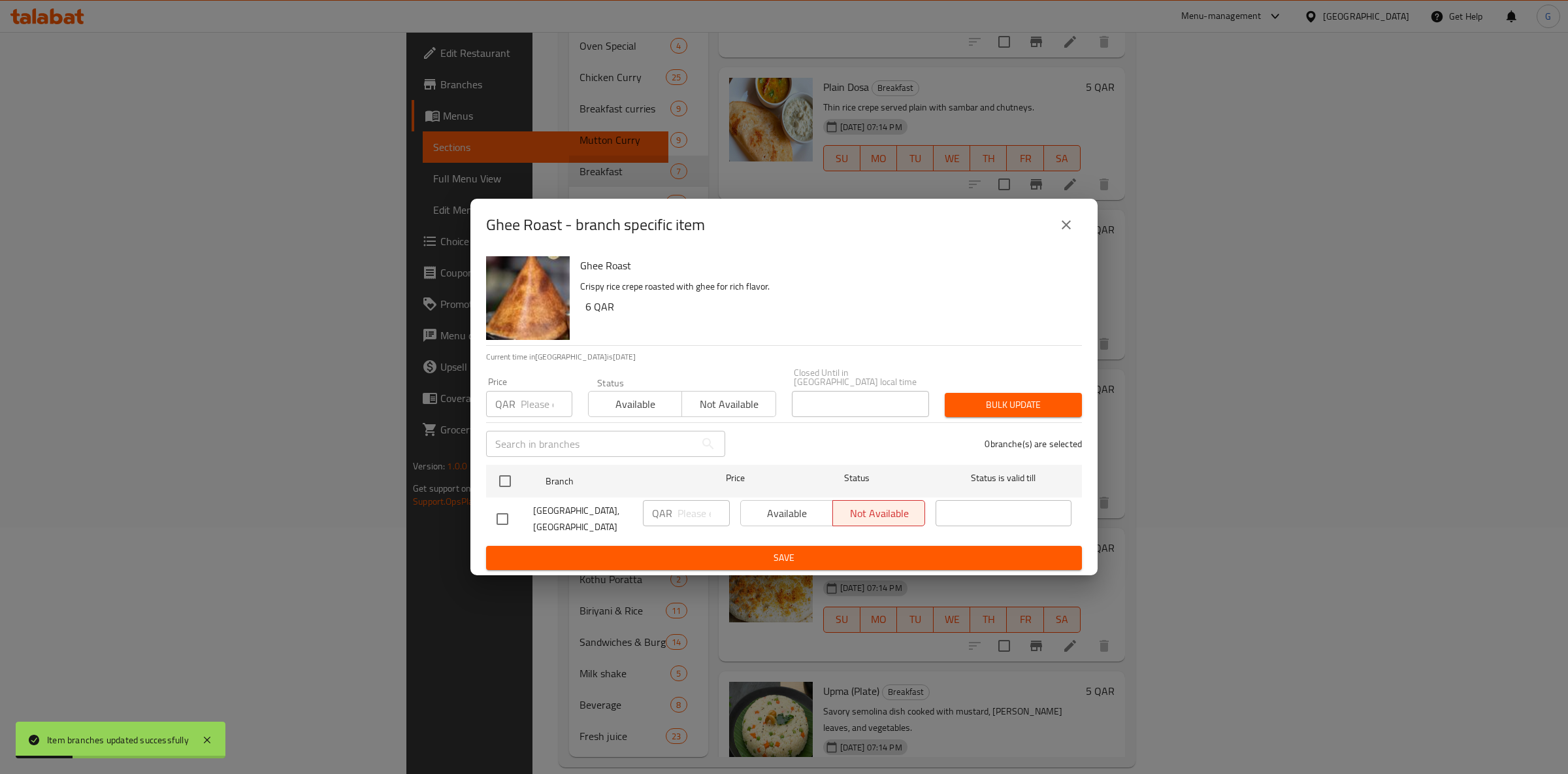
click at [646, 406] on span "Available" at bounding box center [635, 404] width 83 height 19
click at [506, 477] on input "checkbox" at bounding box center [505, 481] width 28 height 28
drag, startPoint x: 813, startPoint y: 522, endPoint x: 813, endPoint y: 513, distance: 9.0
click at [813, 517] on div "Available Not available" at bounding box center [832, 519] width 195 height 48
click at [813, 513] on span "Available" at bounding box center [787, 513] width 82 height 19
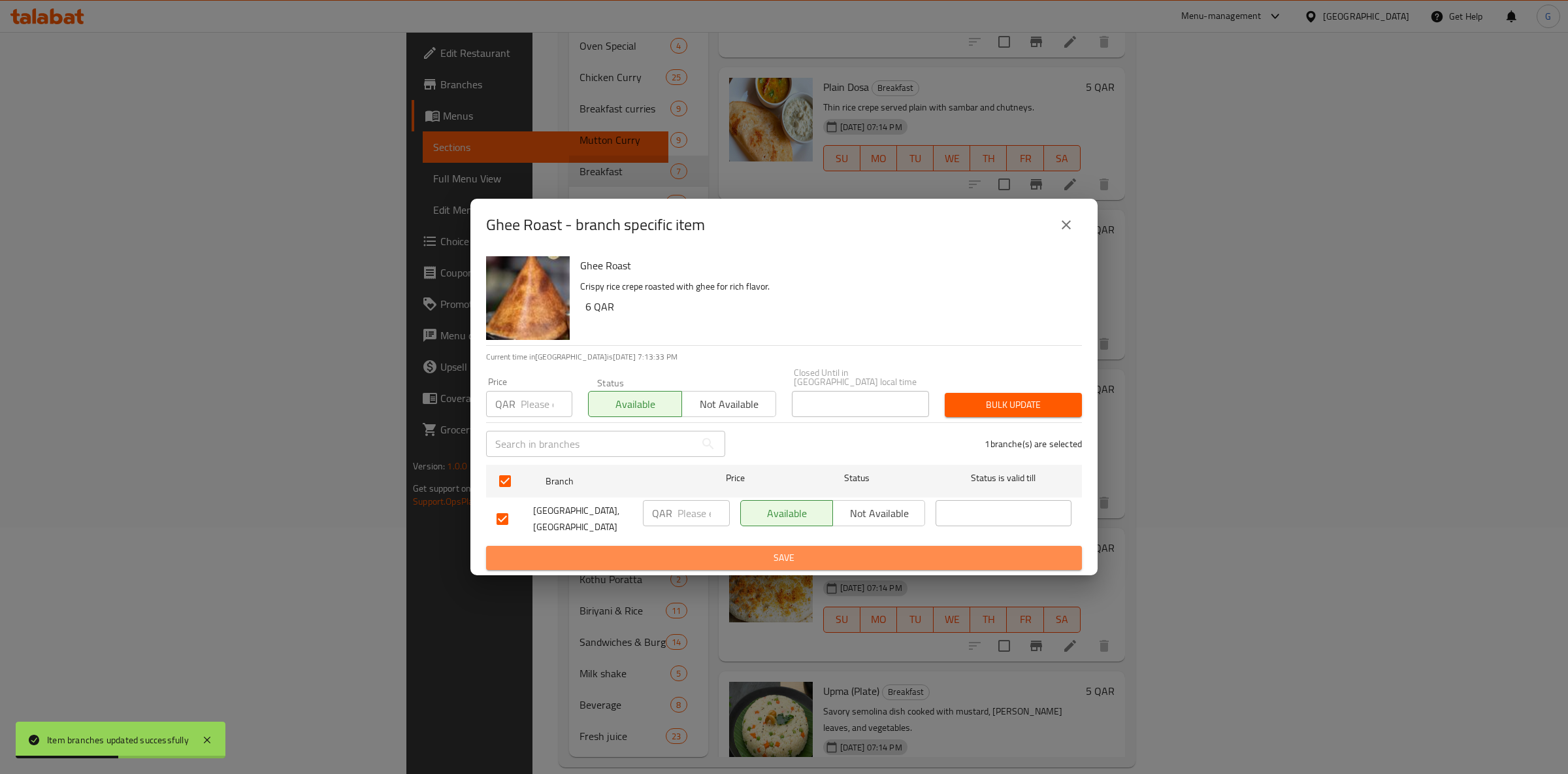
click at [806, 546] on button "Save" at bounding box center [784, 558] width 596 height 24
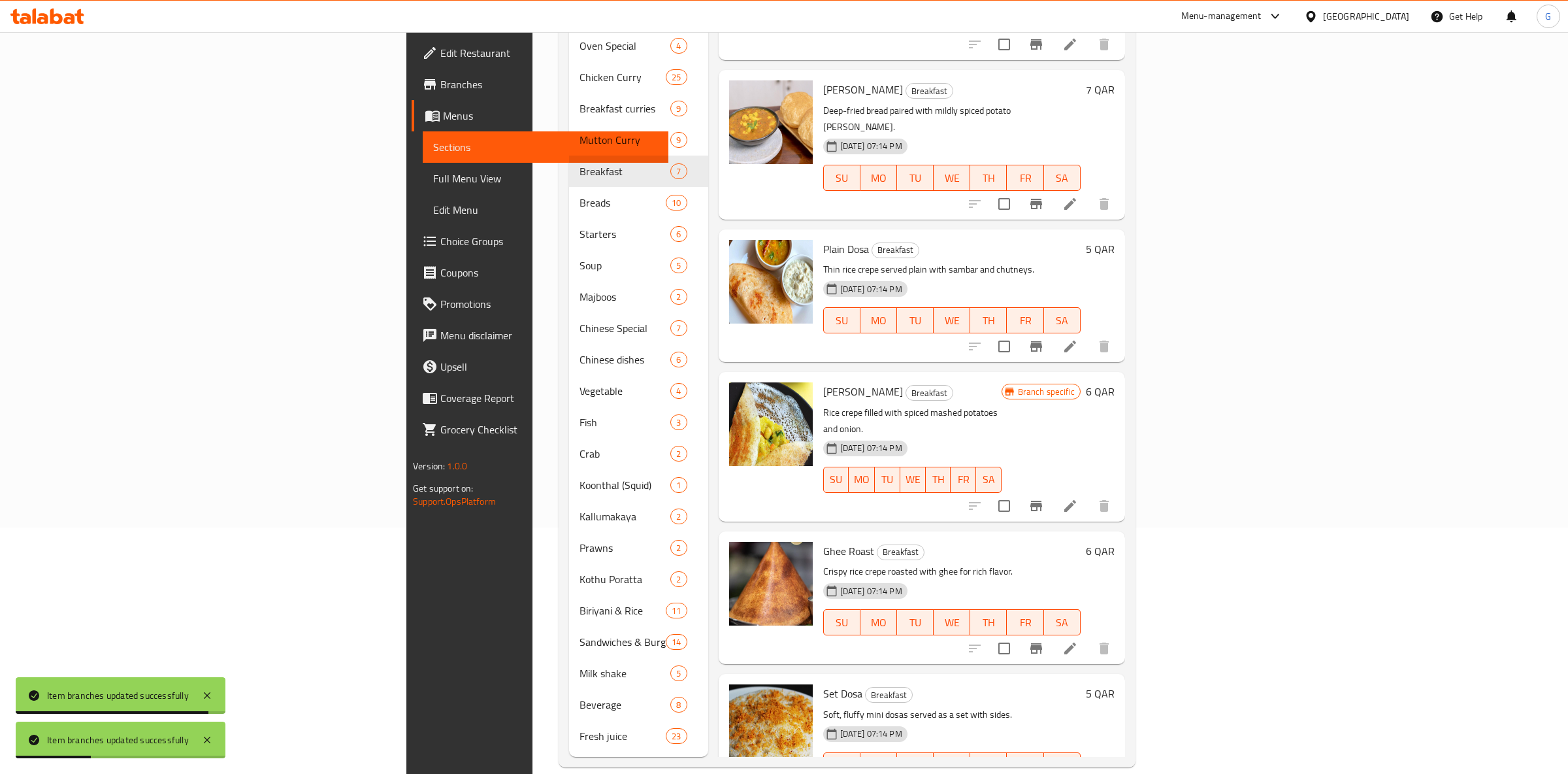
scroll to position [0, 0]
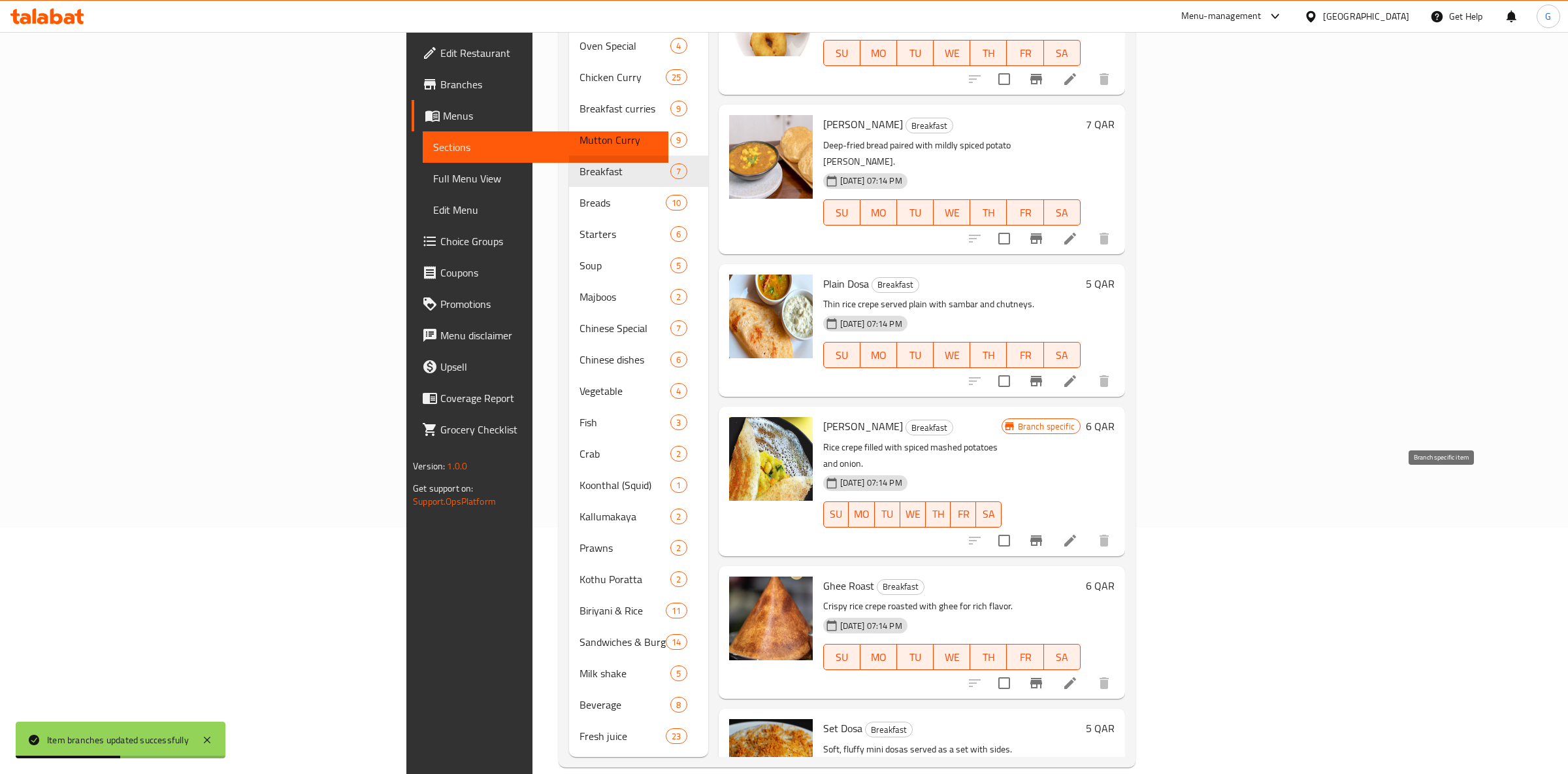
click at [1044, 533] on icon "Branch-specific-item" at bounding box center [1036, 541] width 16 height 16
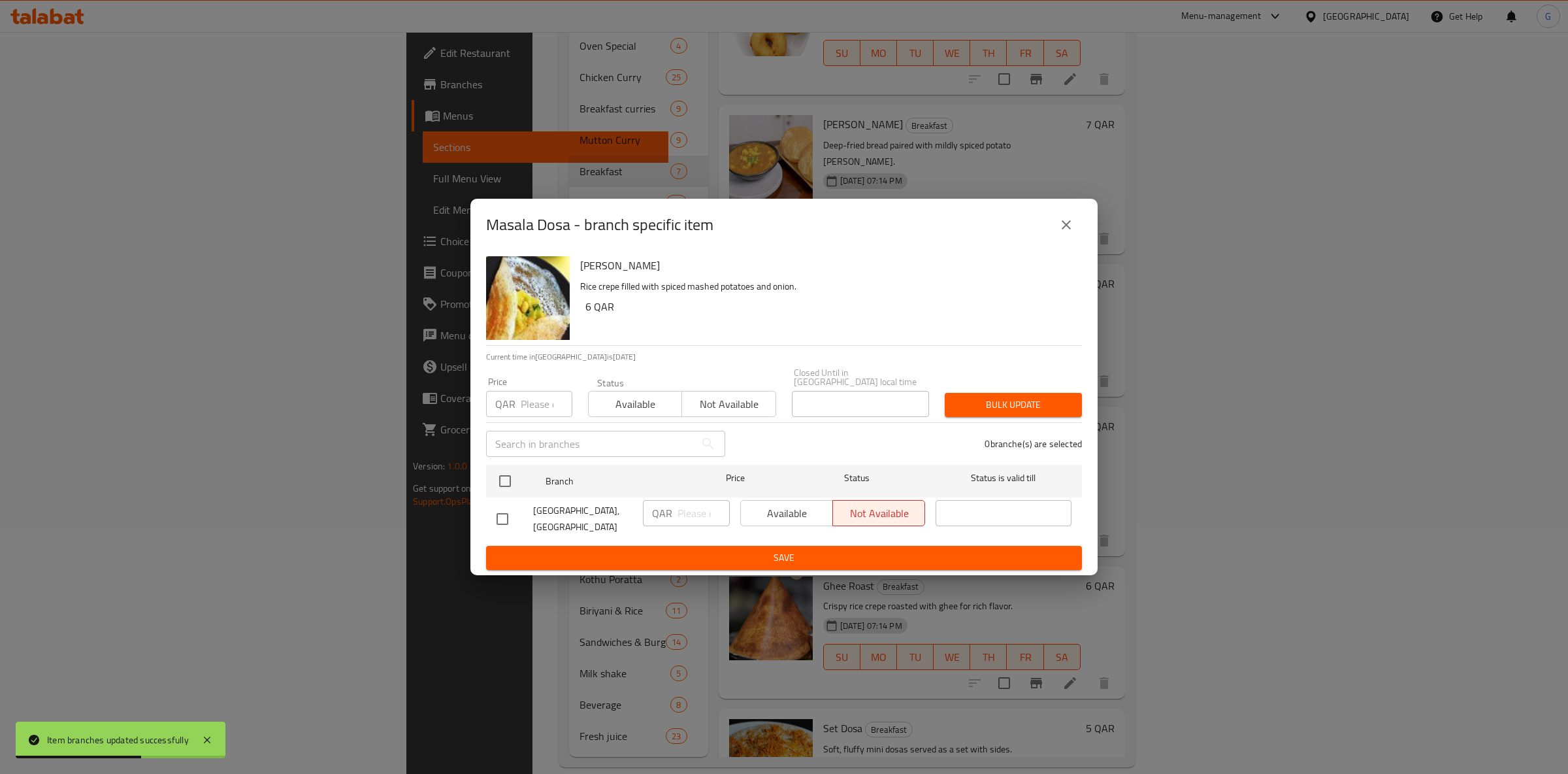
click at [628, 405] on span "Available" at bounding box center [635, 404] width 83 height 19
click at [502, 474] on input "checkbox" at bounding box center [505, 481] width 28 height 28
click at [768, 516] on span "Available" at bounding box center [787, 513] width 82 height 19
click at [777, 552] on span "Save" at bounding box center [784, 558] width 575 height 16
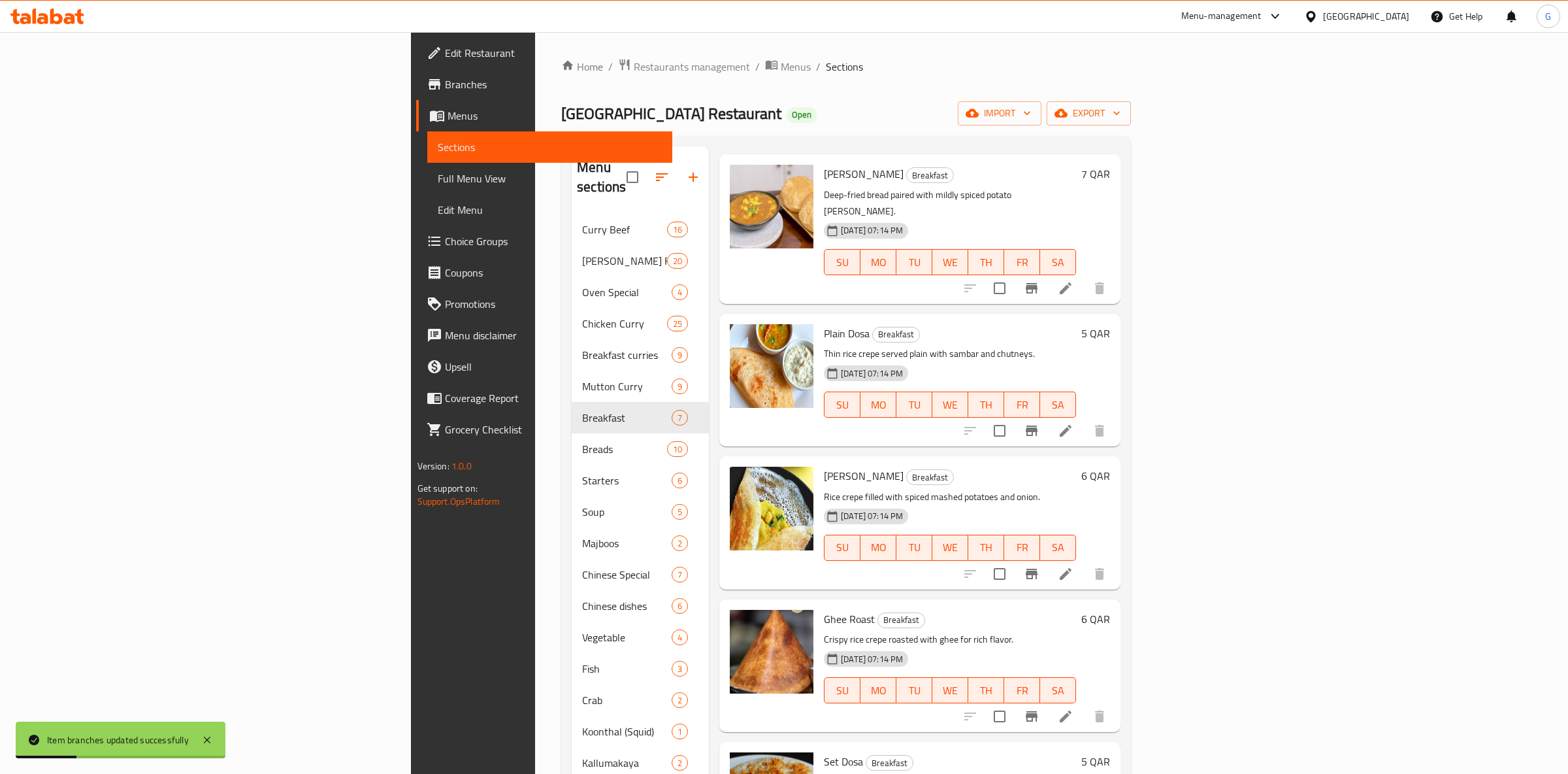
scroll to position [246, 0]
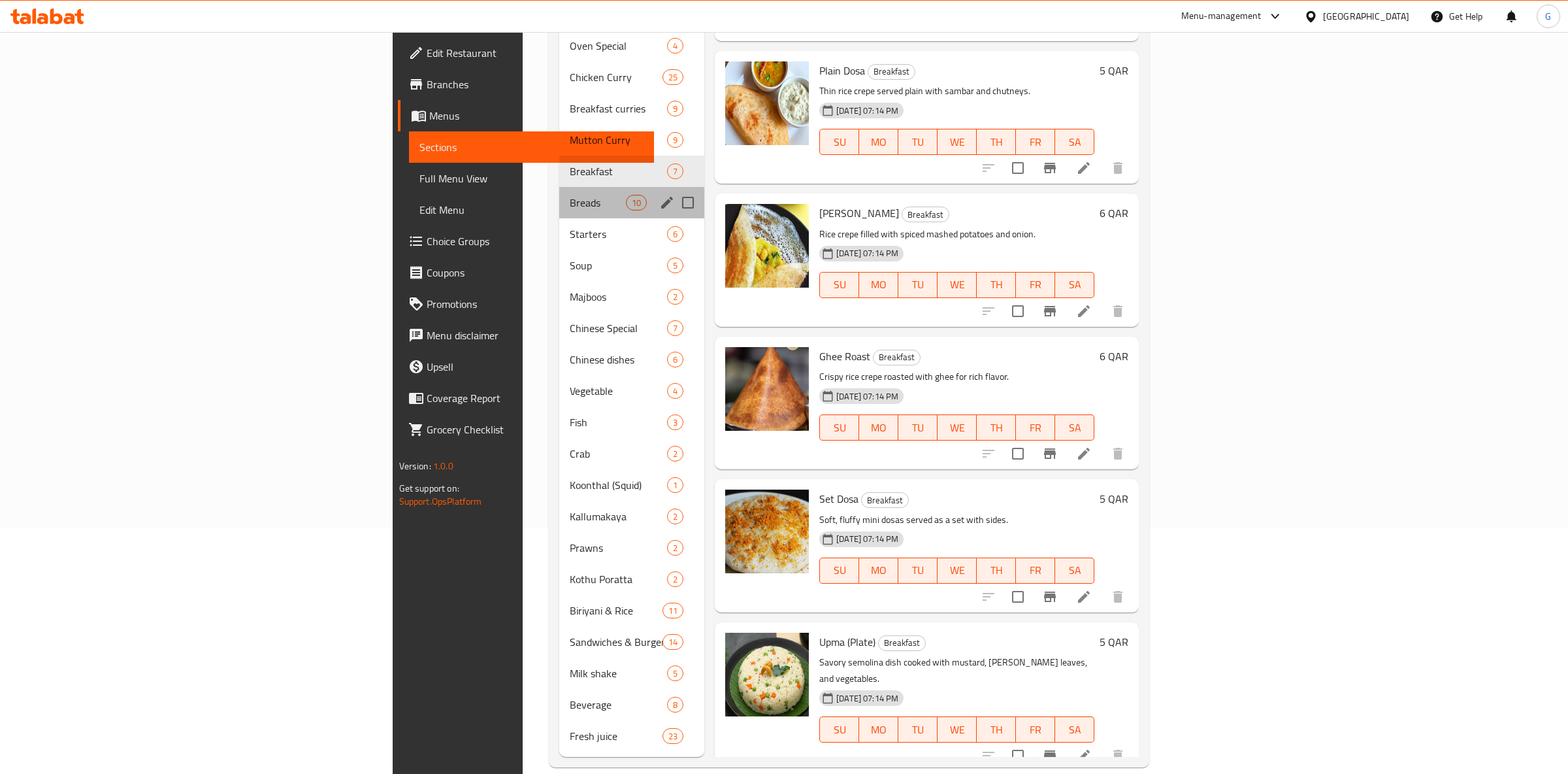
click at [559, 187] on div "Breads 10" at bounding box center [631, 203] width 145 height 31
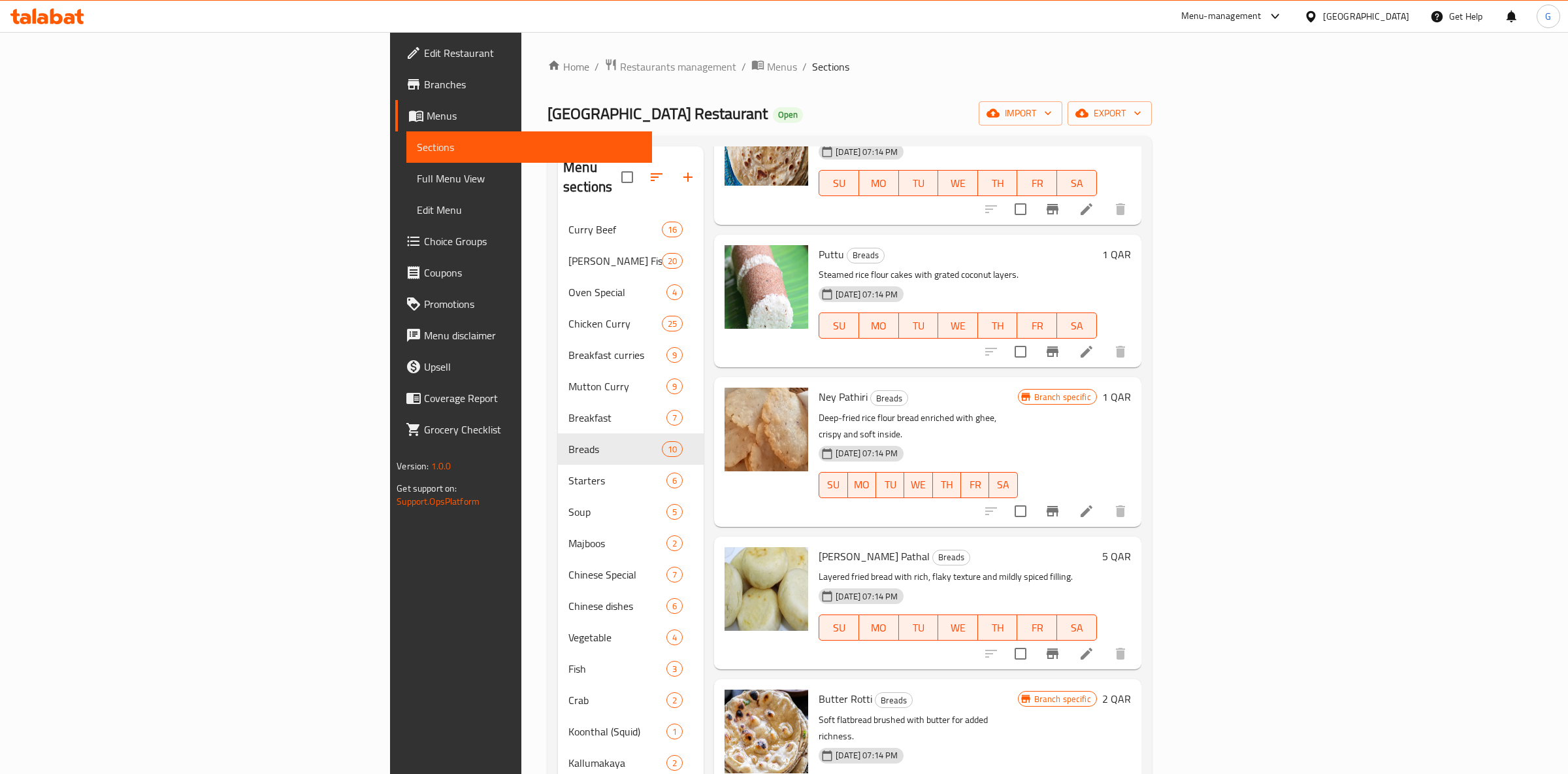
scroll to position [309, 0]
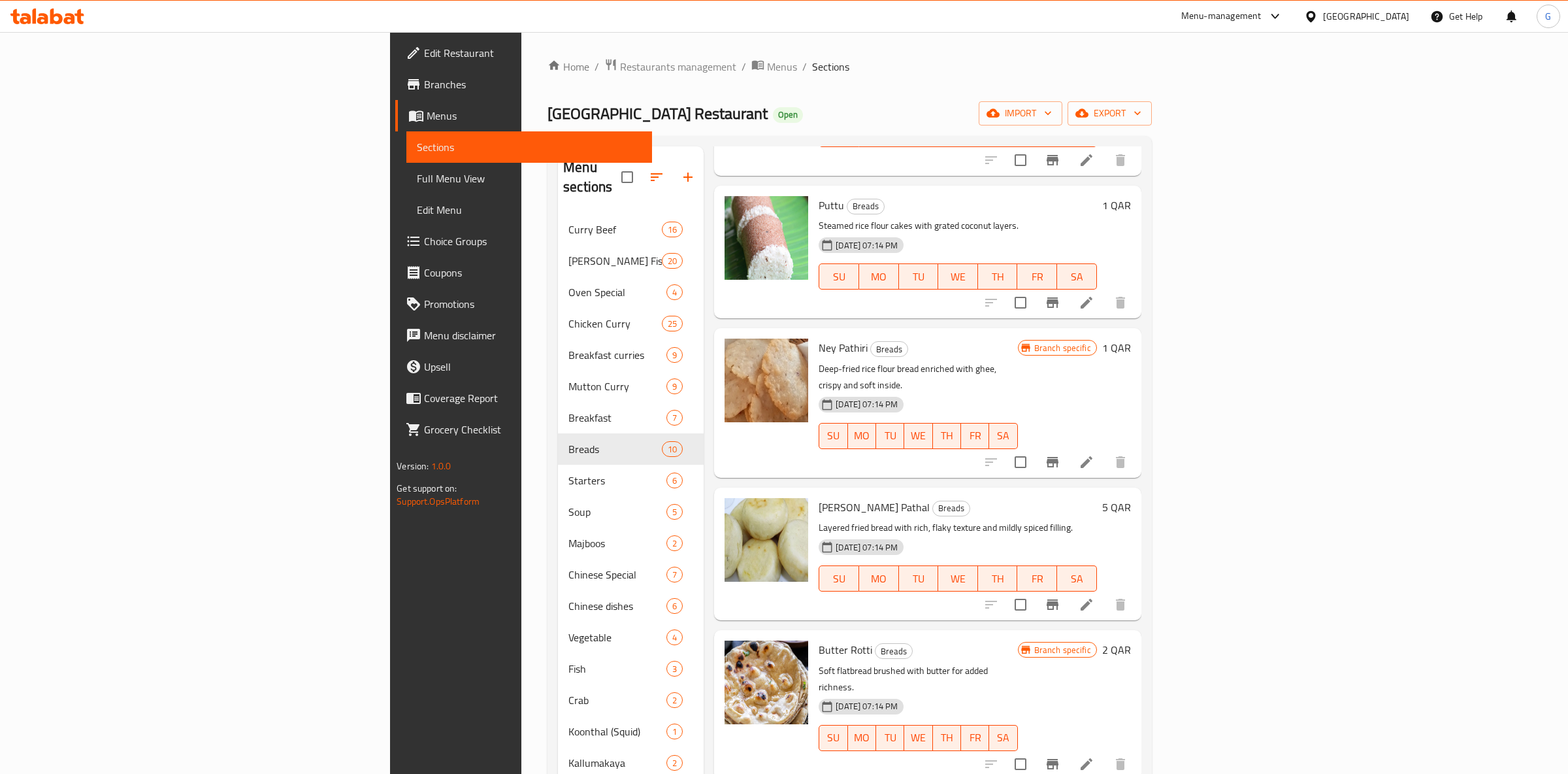
click at [1068, 446] on button "Branch-specific-item" at bounding box center [1053, 462] width 31 height 31
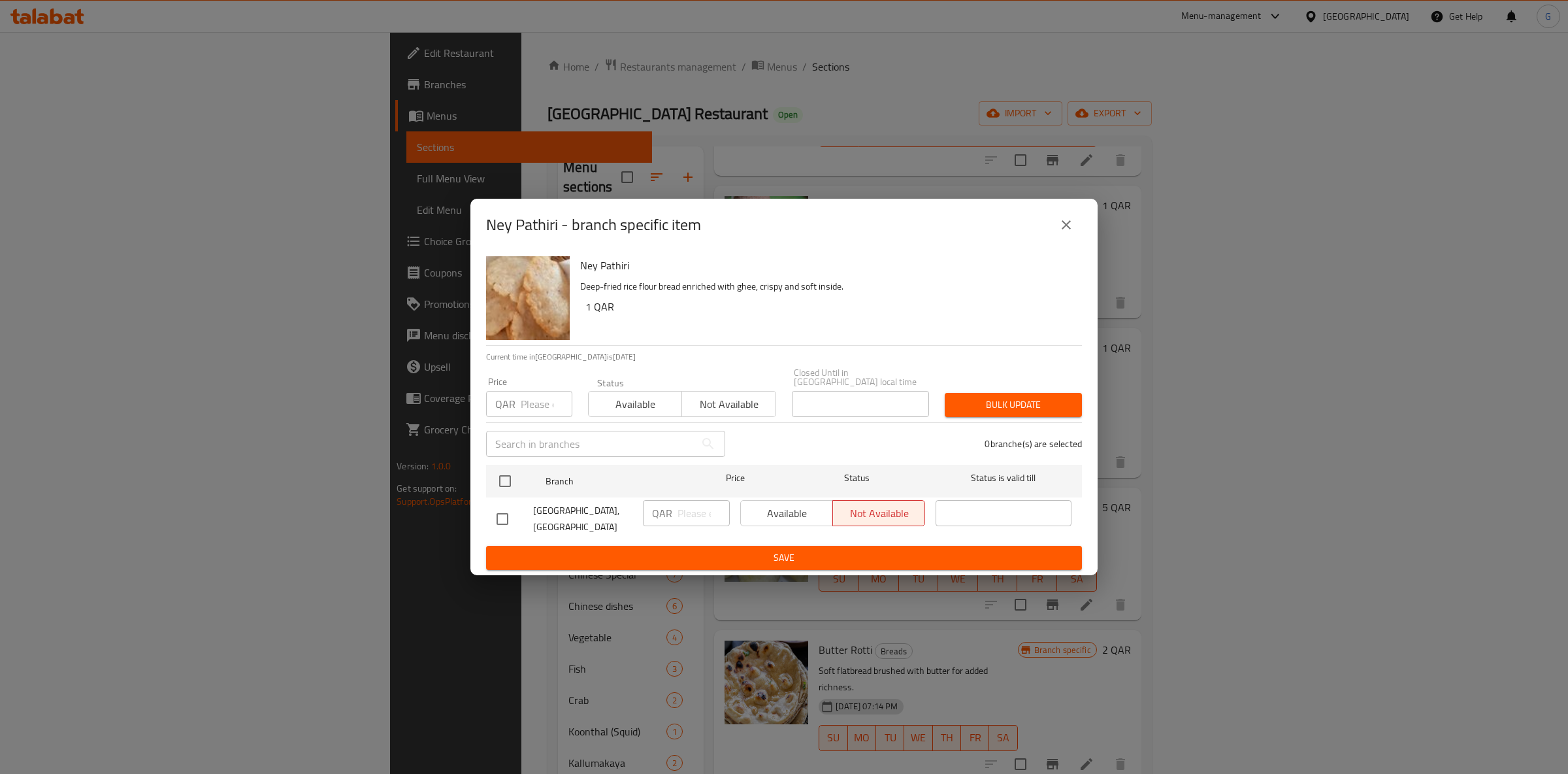
drag, startPoint x: 637, startPoint y: 375, endPoint x: 636, endPoint y: 408, distance: 33.0
click at [641, 388] on div "Available Not available" at bounding box center [682, 398] width 188 height 39
click at [633, 409] on button "Available" at bounding box center [635, 404] width 94 height 26
drag, startPoint x: 496, startPoint y: 473, endPoint x: 720, endPoint y: 501, distance: 225.7
click at [496, 473] on input "checkbox" at bounding box center [505, 481] width 28 height 28
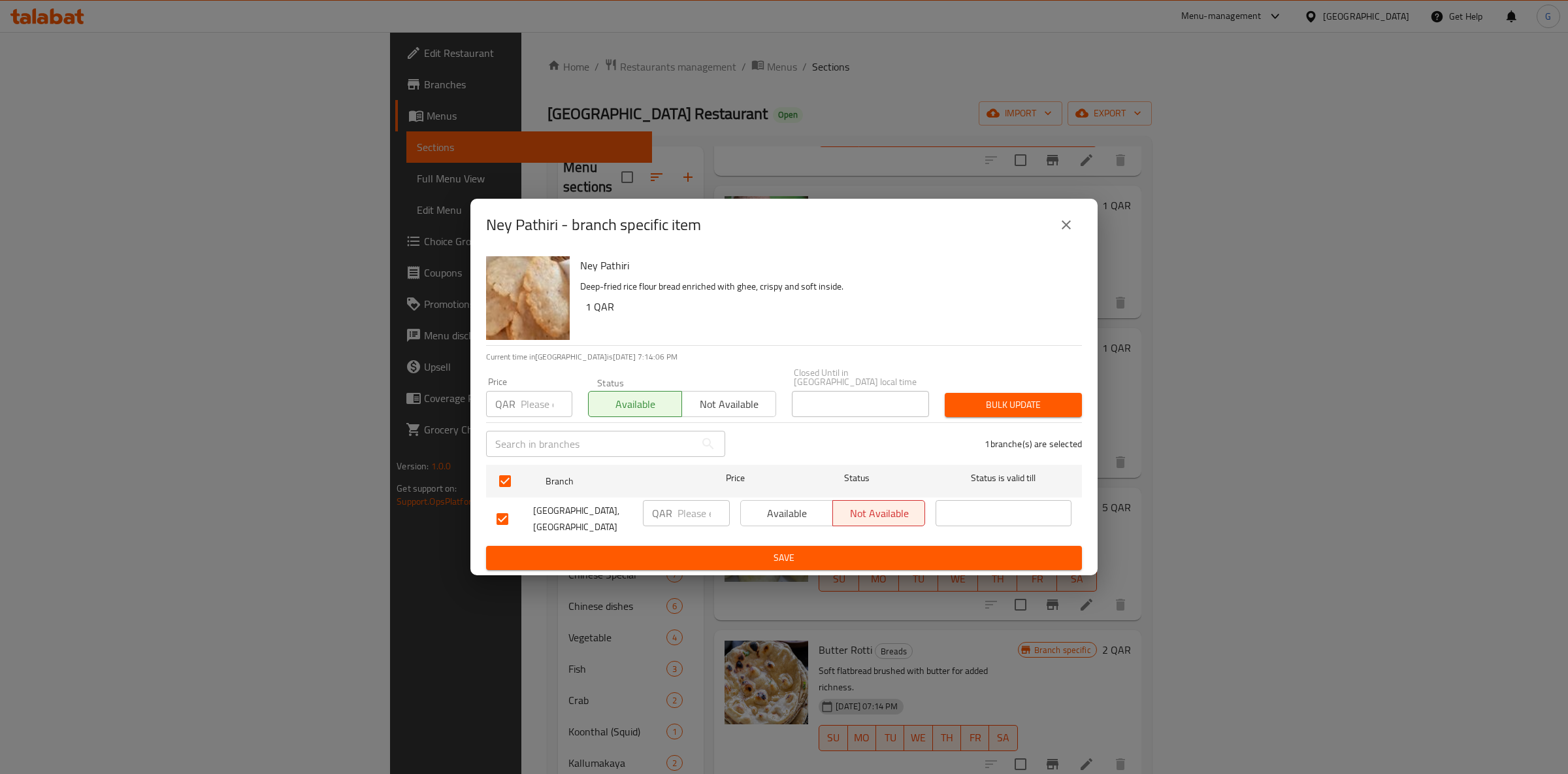
click at [774, 518] on span "Available" at bounding box center [787, 513] width 82 height 19
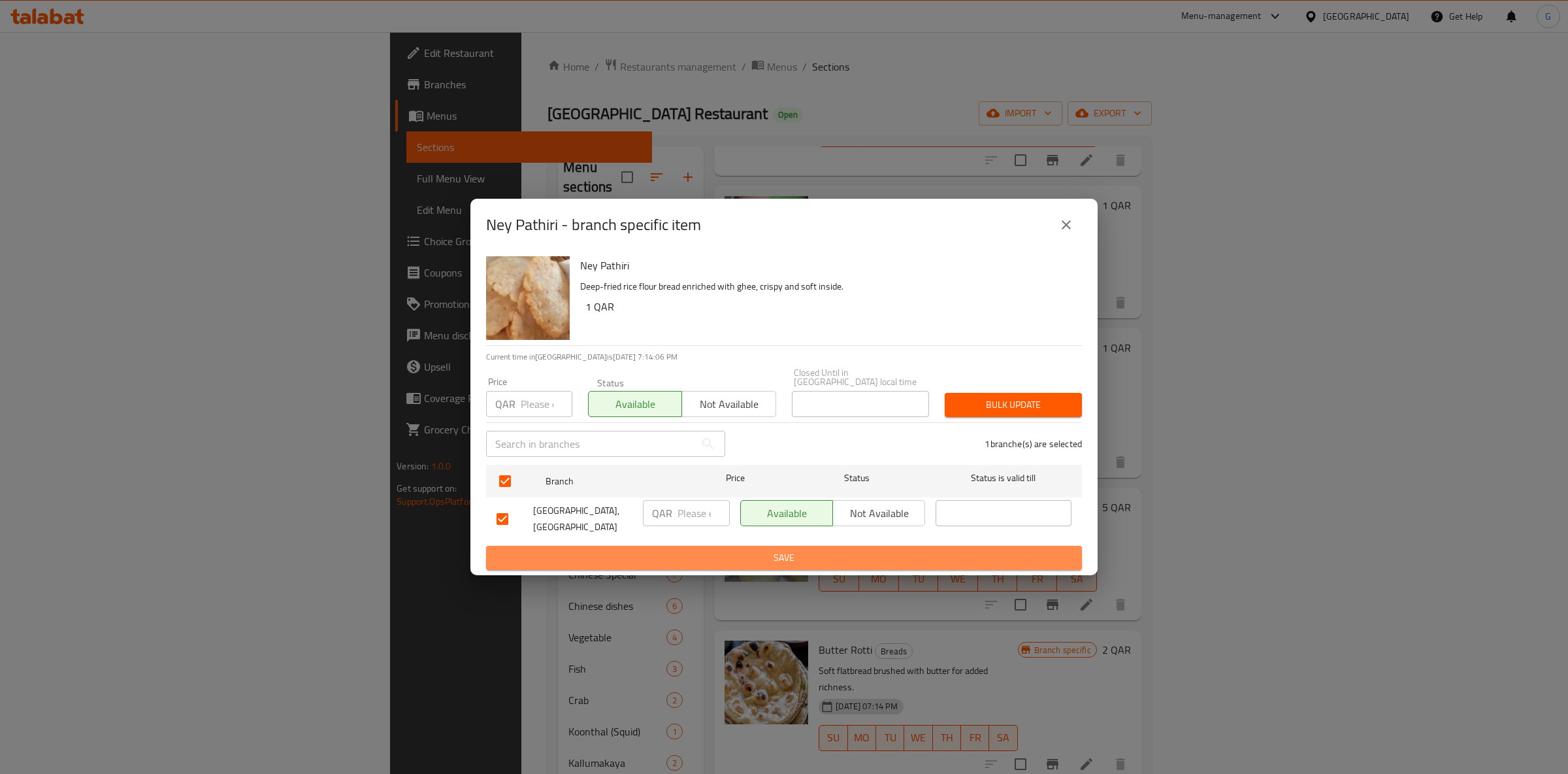
click at [781, 558] on span "Save" at bounding box center [784, 558] width 575 height 16
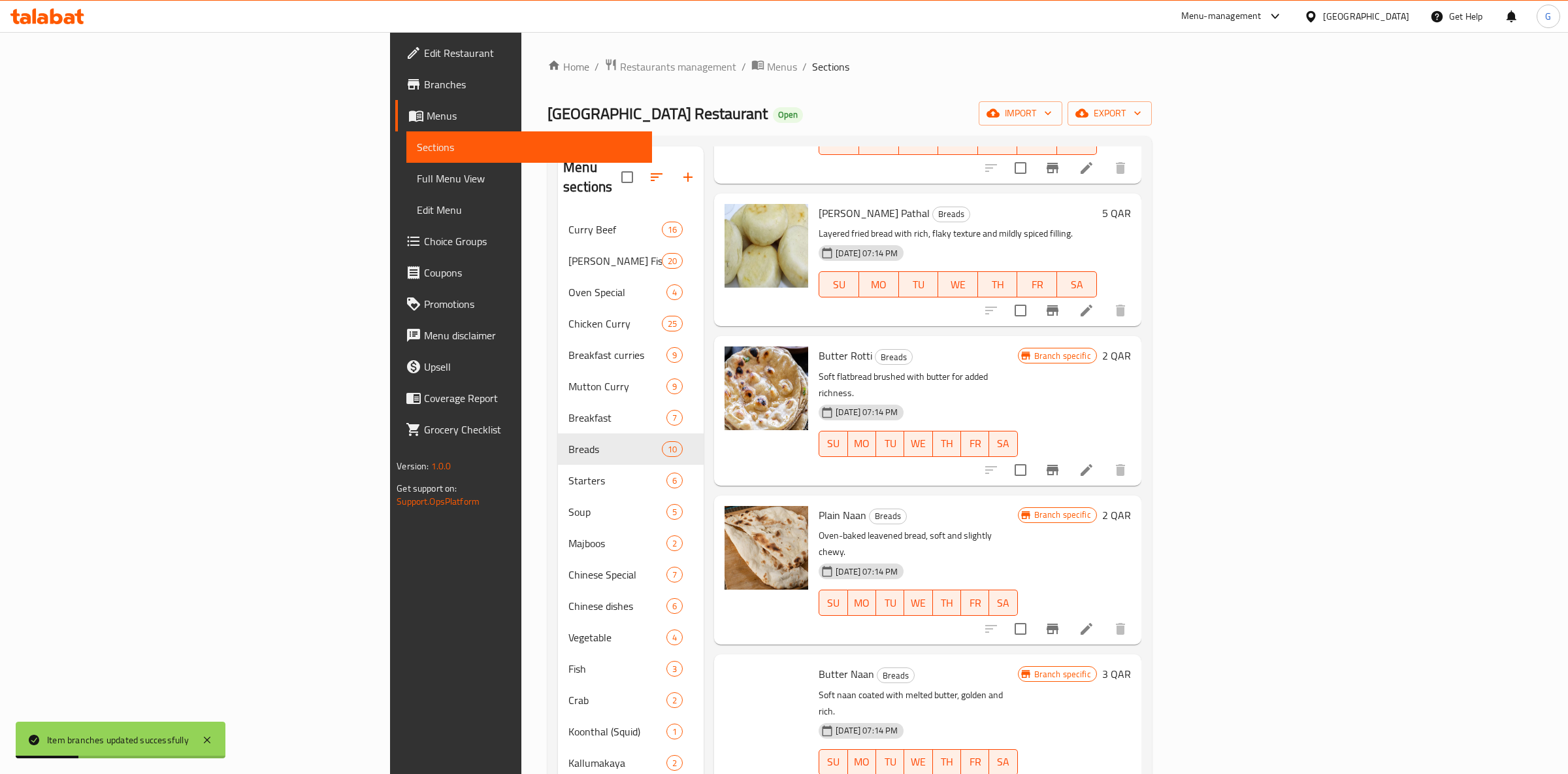
scroll to position [618, 0]
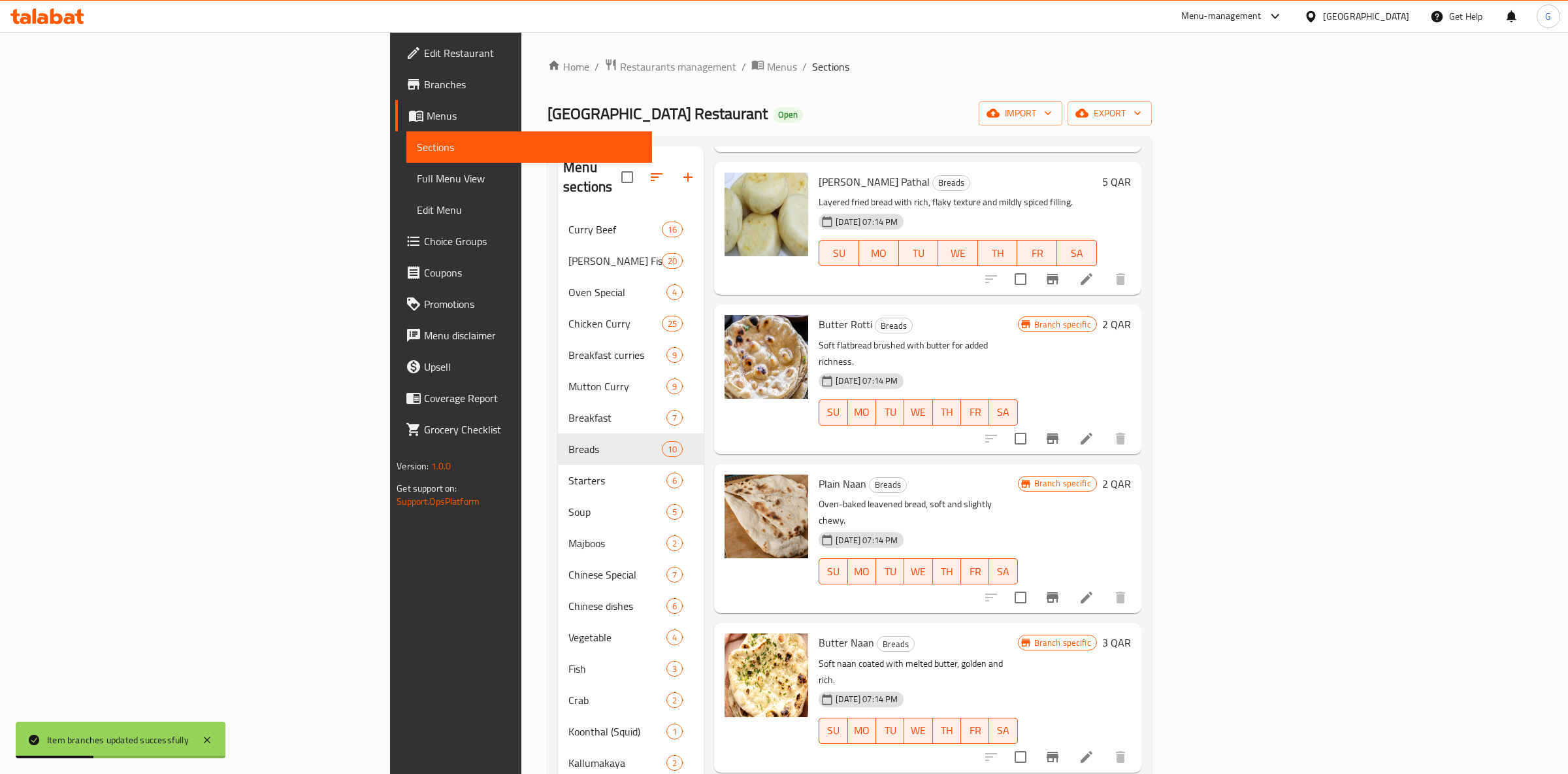
click at [1058, 433] on icon "Branch-specific-item" at bounding box center [1053, 438] width 12 height 10
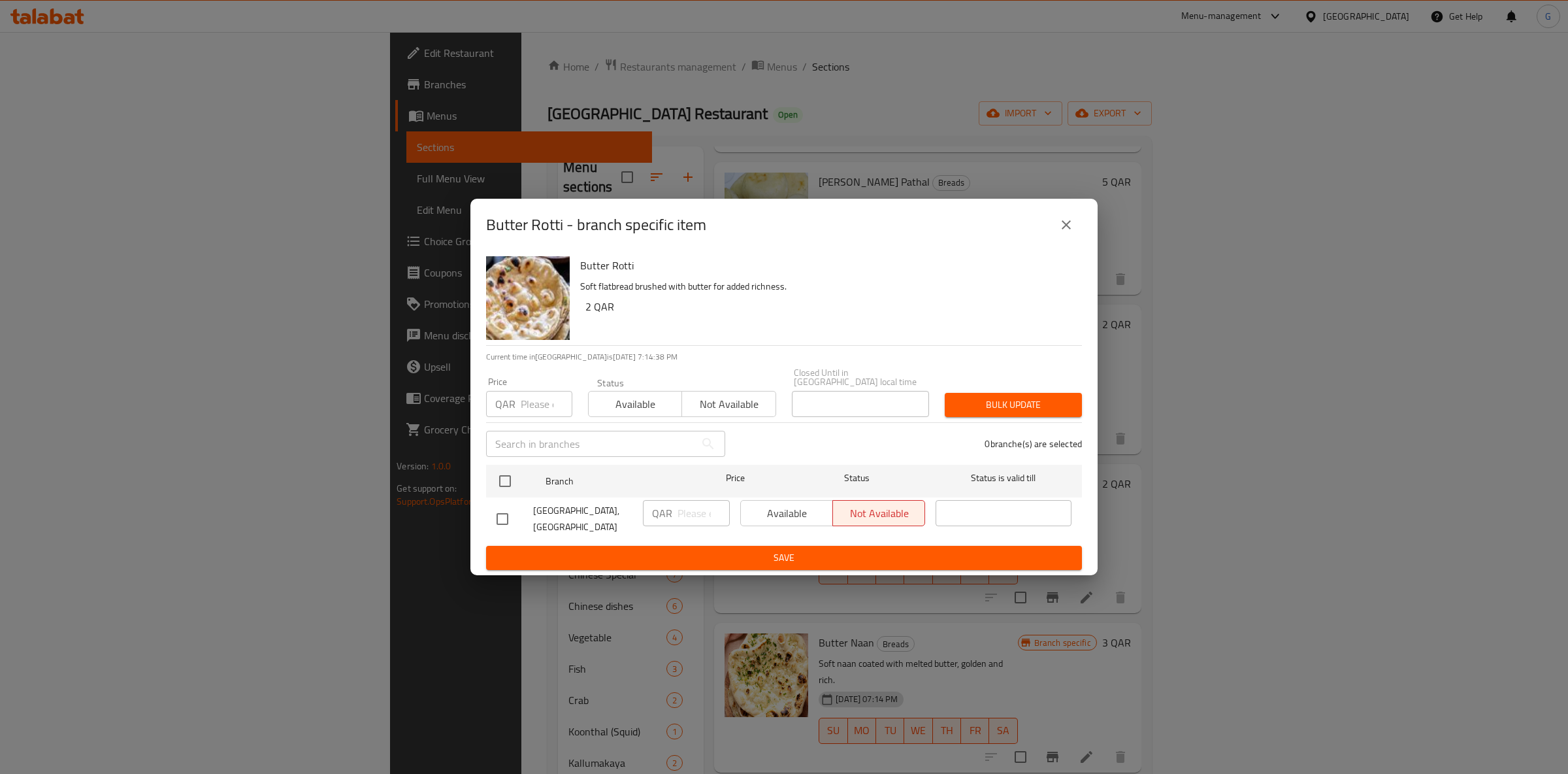
click at [616, 406] on span "Available" at bounding box center [635, 404] width 83 height 19
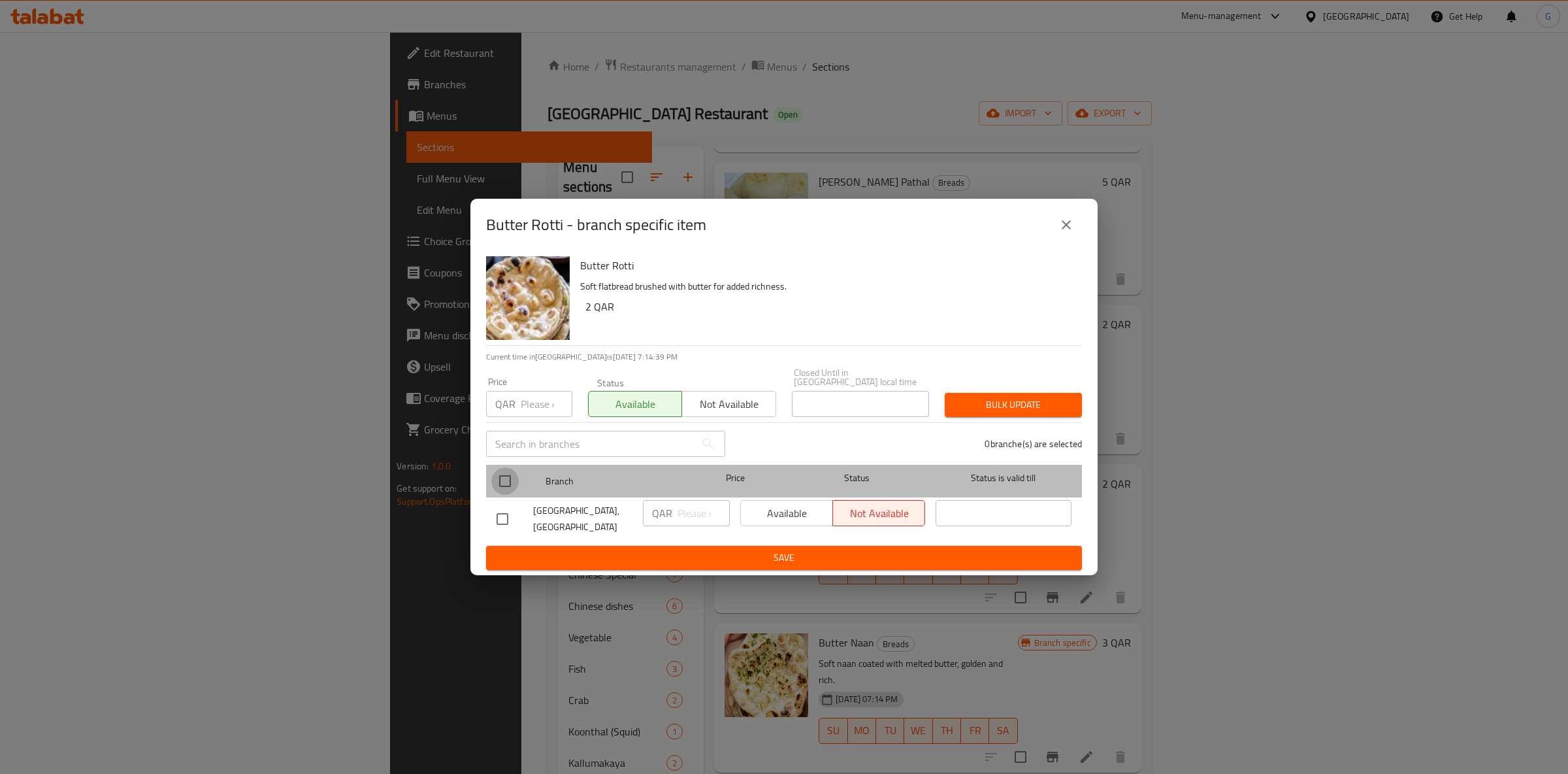
click at [513, 480] on input "checkbox" at bounding box center [505, 481] width 28 height 28
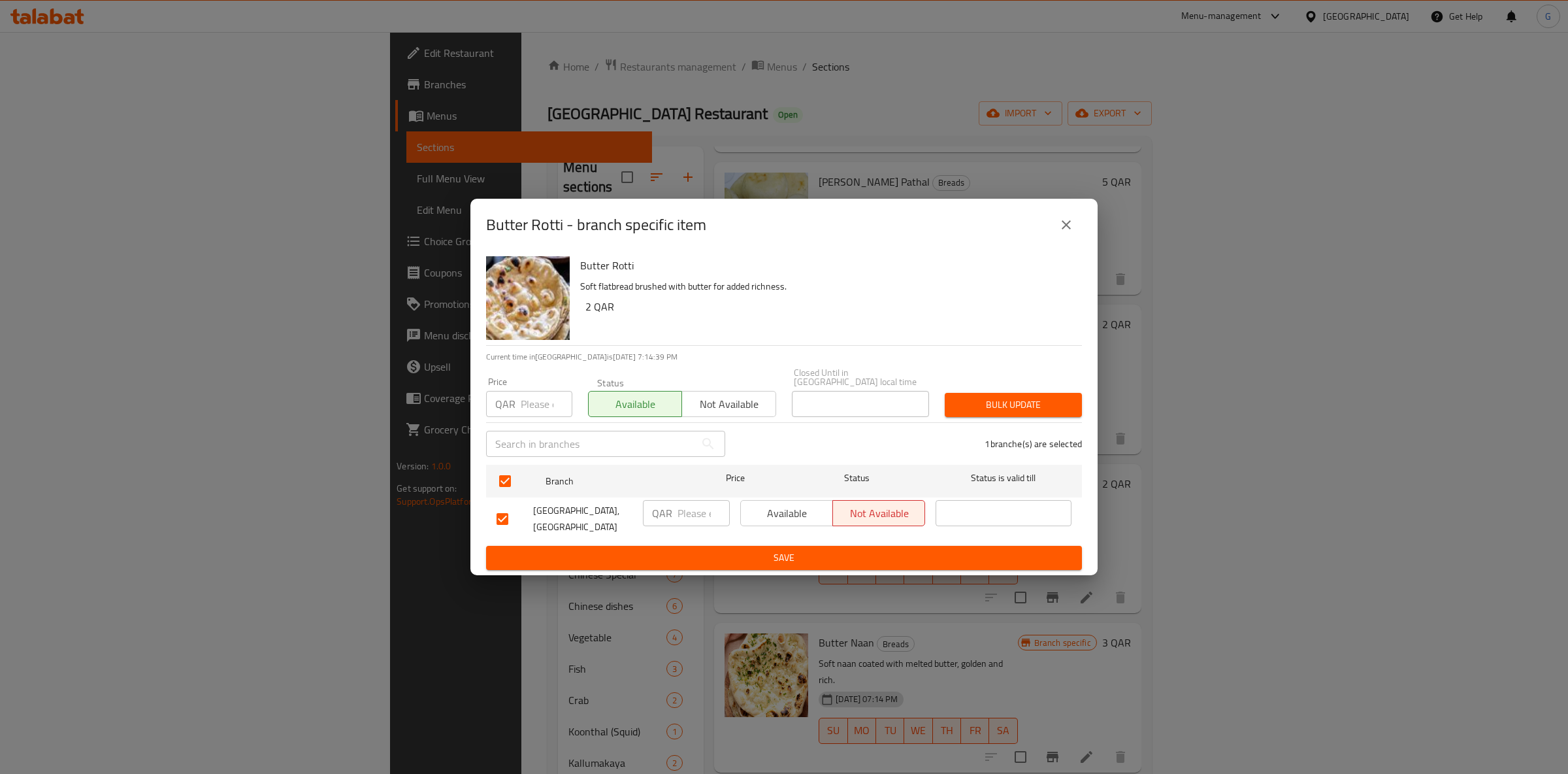
click at [808, 504] on span "Available" at bounding box center [787, 513] width 82 height 19
click at [821, 540] on ul "Branch Price Status Status is valid till Oyster Palace Restaurant, Bin Omran QA…" at bounding box center [784, 503] width 596 height 87
click at [822, 546] on button "Save" at bounding box center [784, 558] width 596 height 24
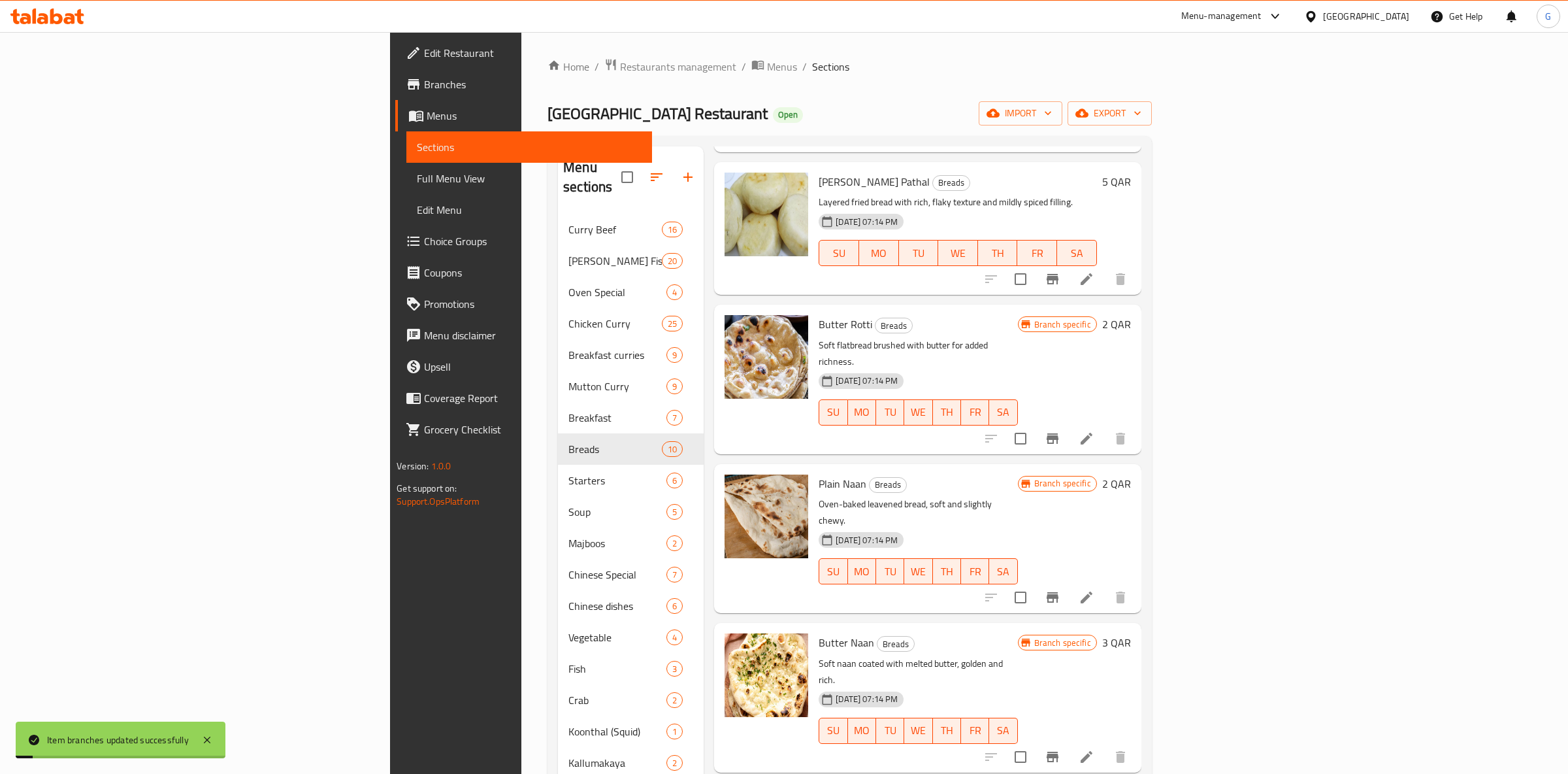
click at [1060, 590] on icon "Branch-specific-item" at bounding box center [1053, 598] width 16 height 16
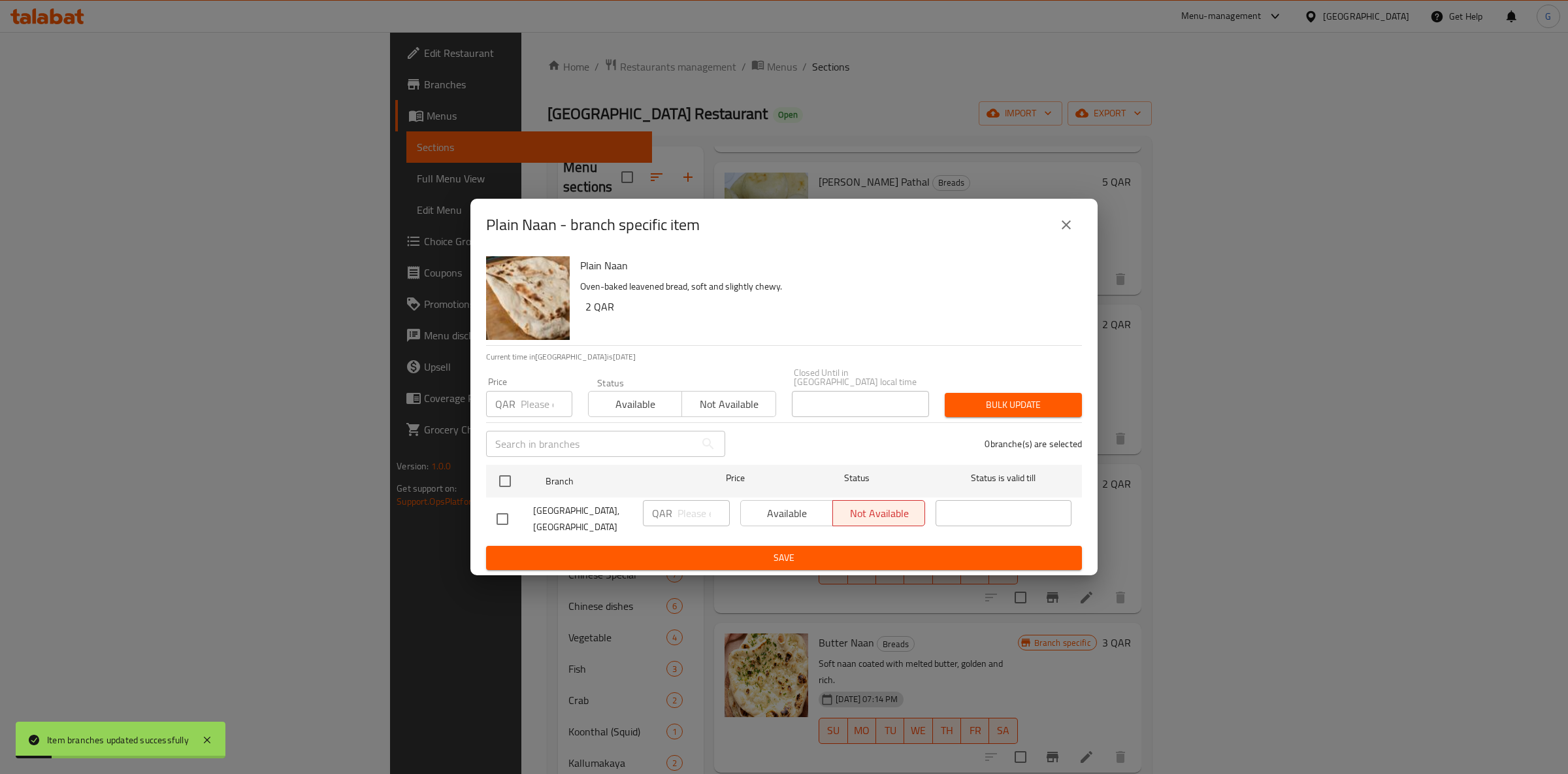
click at [743, 511] on div "Available Not available" at bounding box center [832, 513] width 185 height 26
click at [760, 503] on div "Available Not available" at bounding box center [832, 513] width 185 height 26
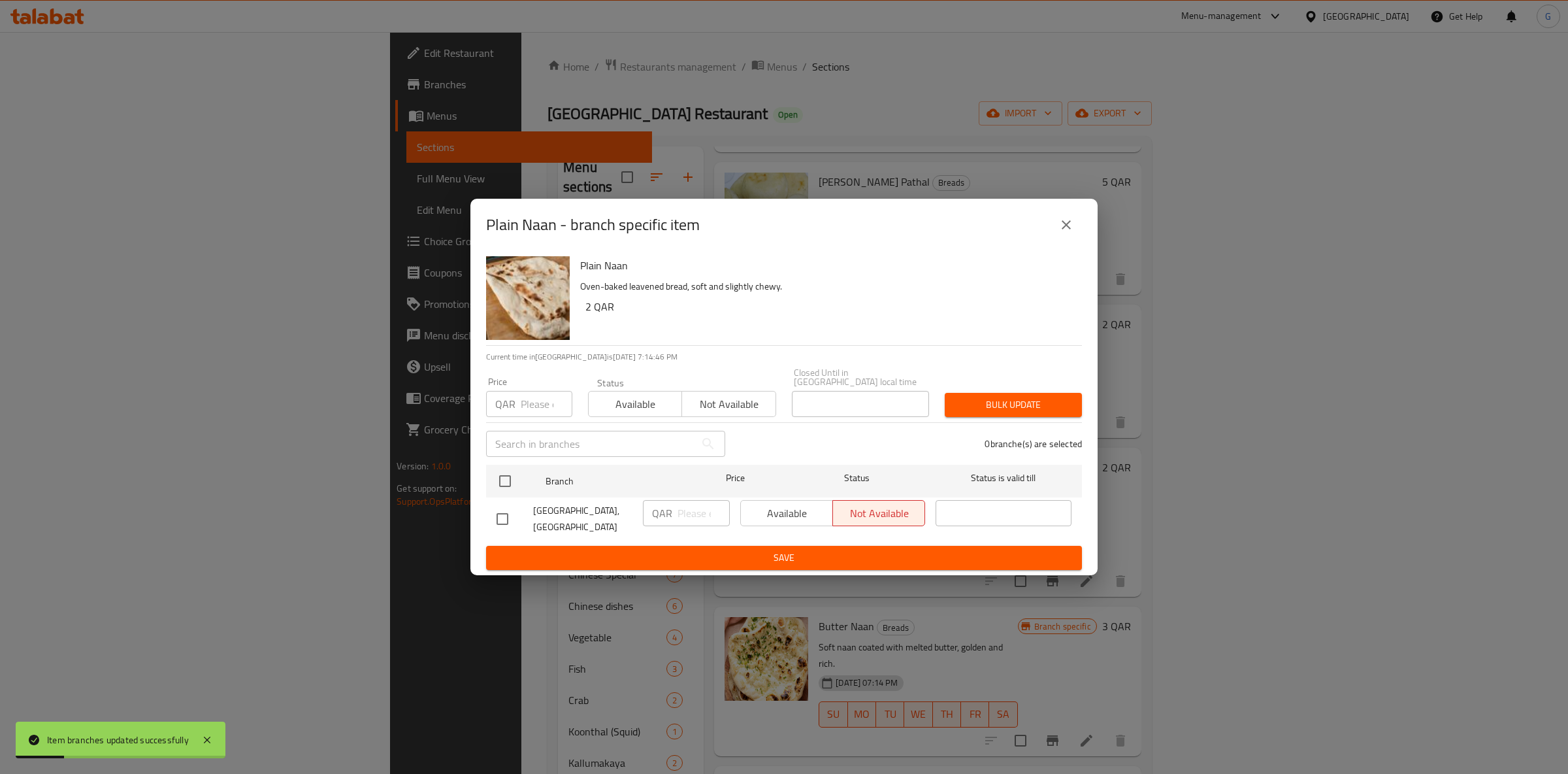
click at [597, 396] on span "Available" at bounding box center [635, 404] width 83 height 19
click at [506, 486] on input "checkbox" at bounding box center [505, 481] width 28 height 28
click at [810, 515] on span "Available" at bounding box center [787, 513] width 82 height 19
click at [820, 550] on span "Save" at bounding box center [784, 558] width 575 height 16
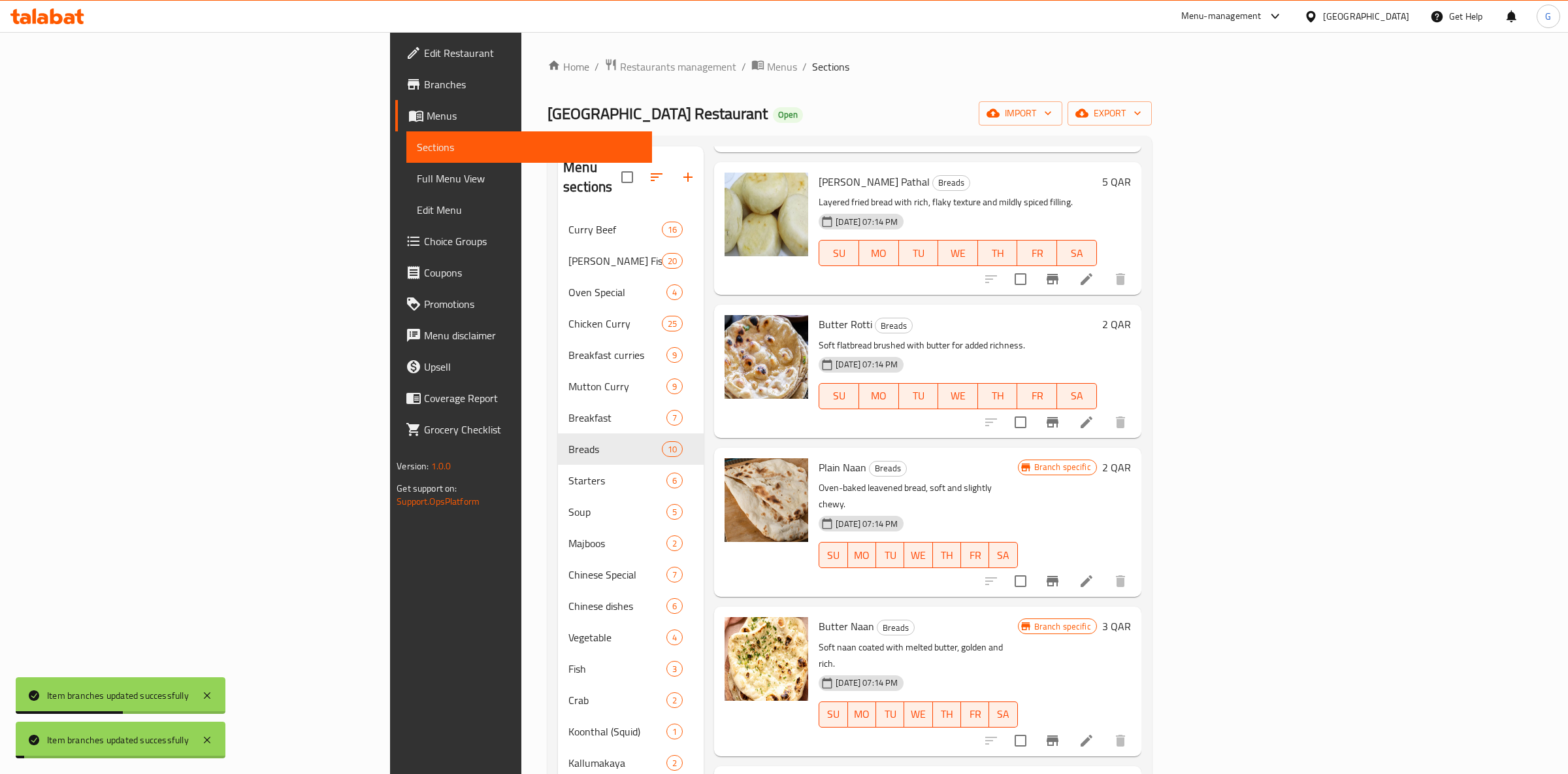
scroll to position [626, 0]
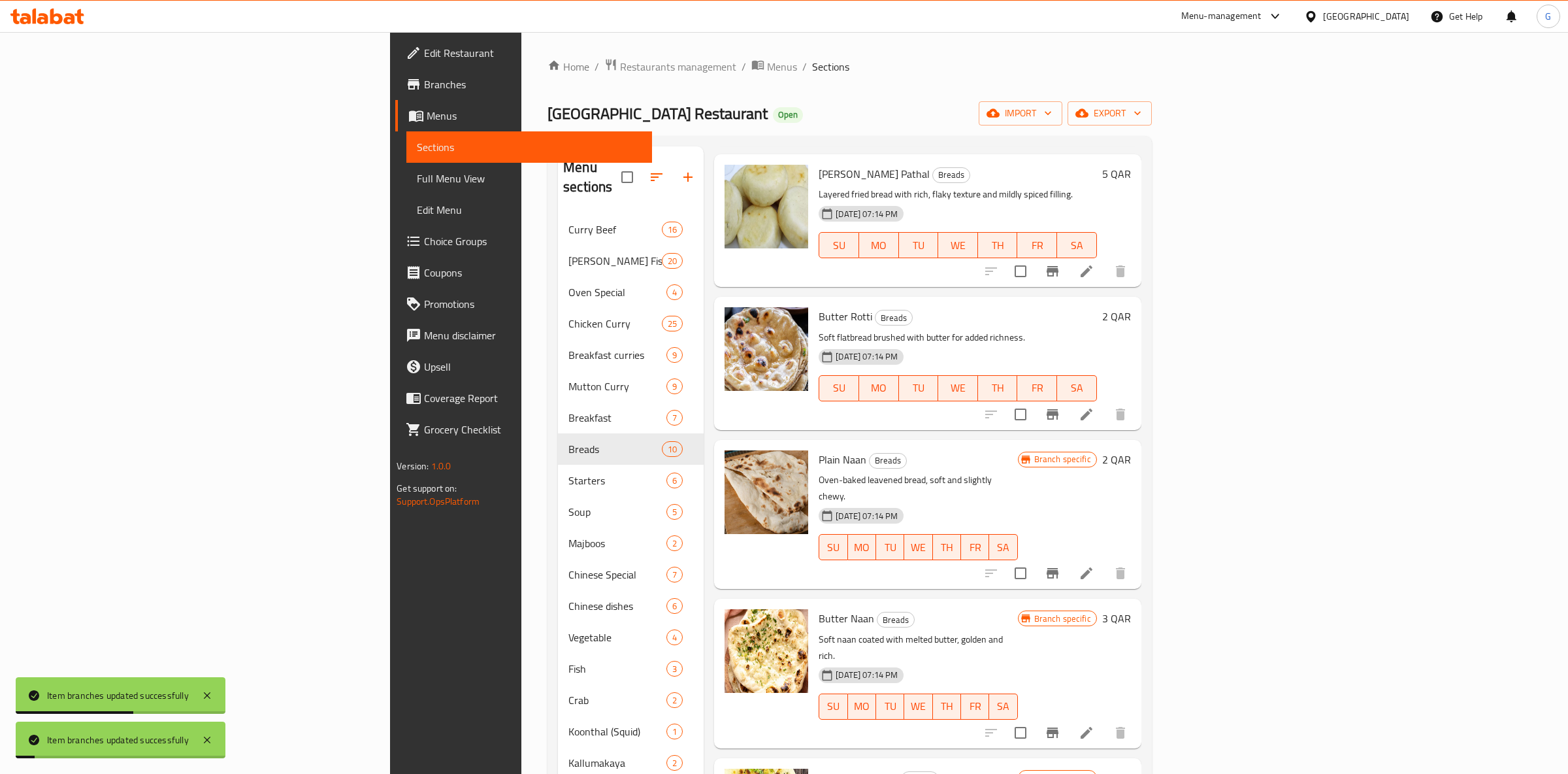
click at [1068, 717] on button "Branch-specific-item" at bounding box center [1053, 733] width 31 height 31
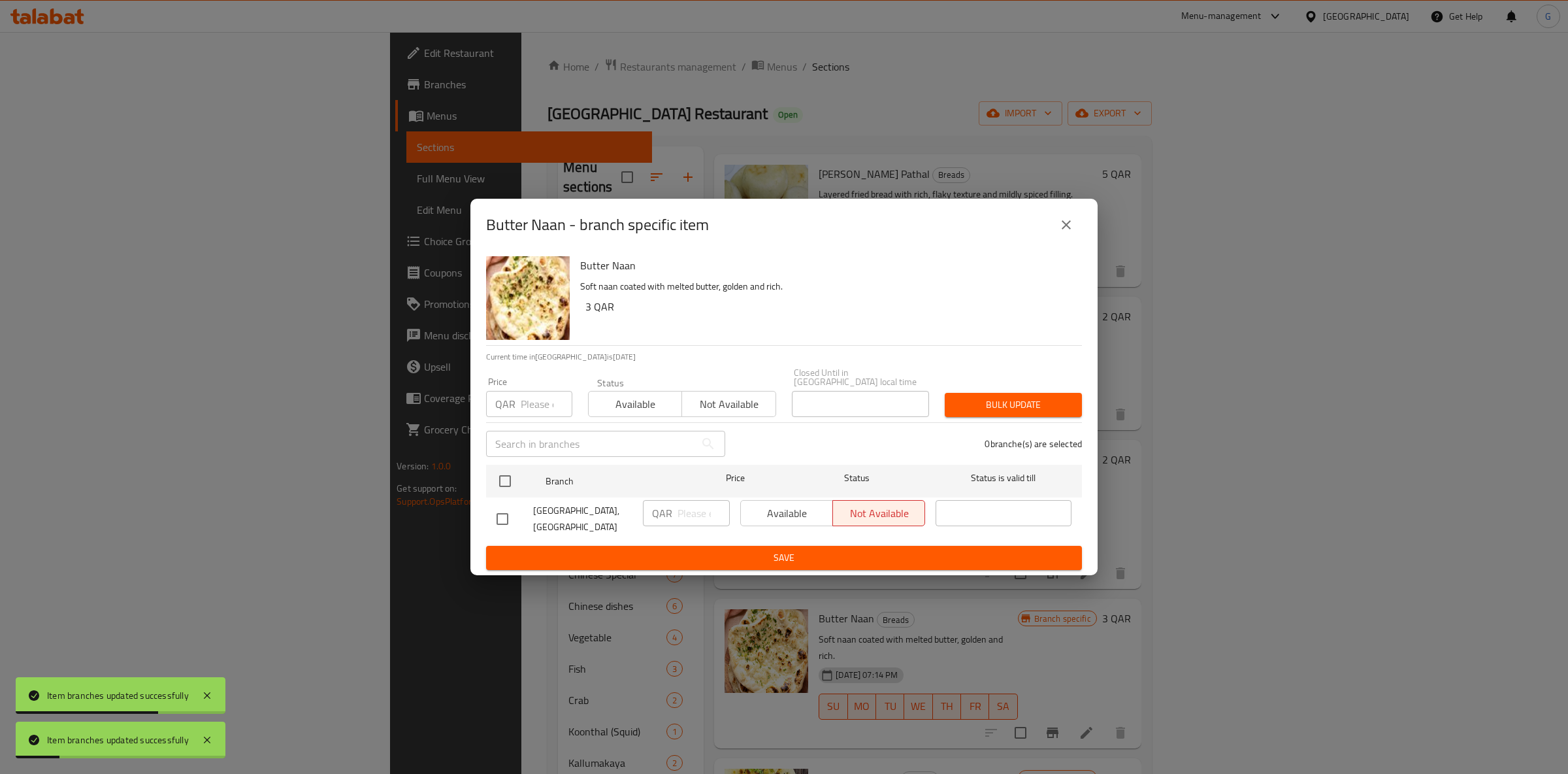
click at [640, 398] on span "Available" at bounding box center [635, 404] width 83 height 19
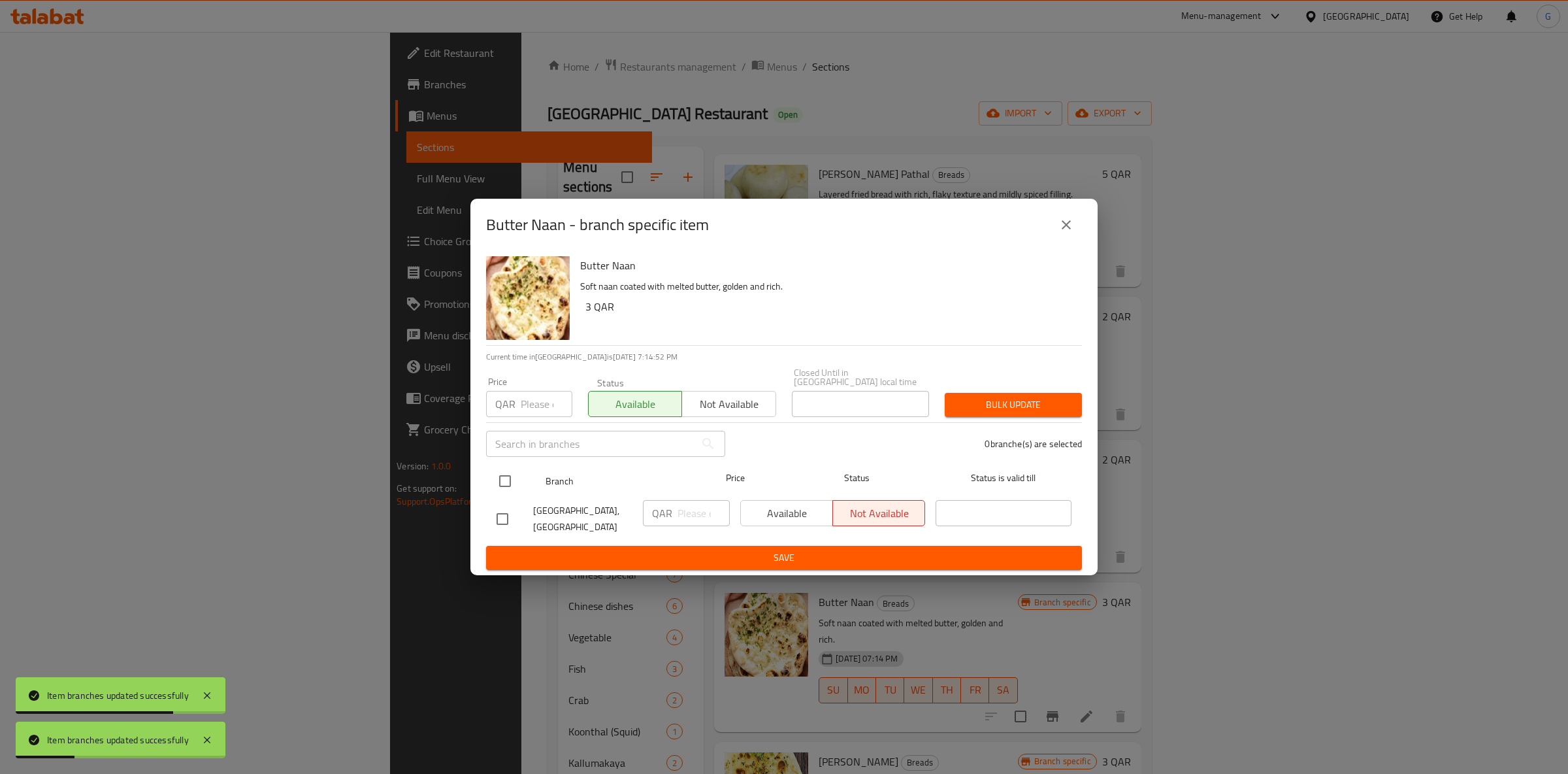
click at [498, 474] on input "checkbox" at bounding box center [505, 481] width 28 height 28
click at [791, 504] on span "Available" at bounding box center [787, 513] width 82 height 19
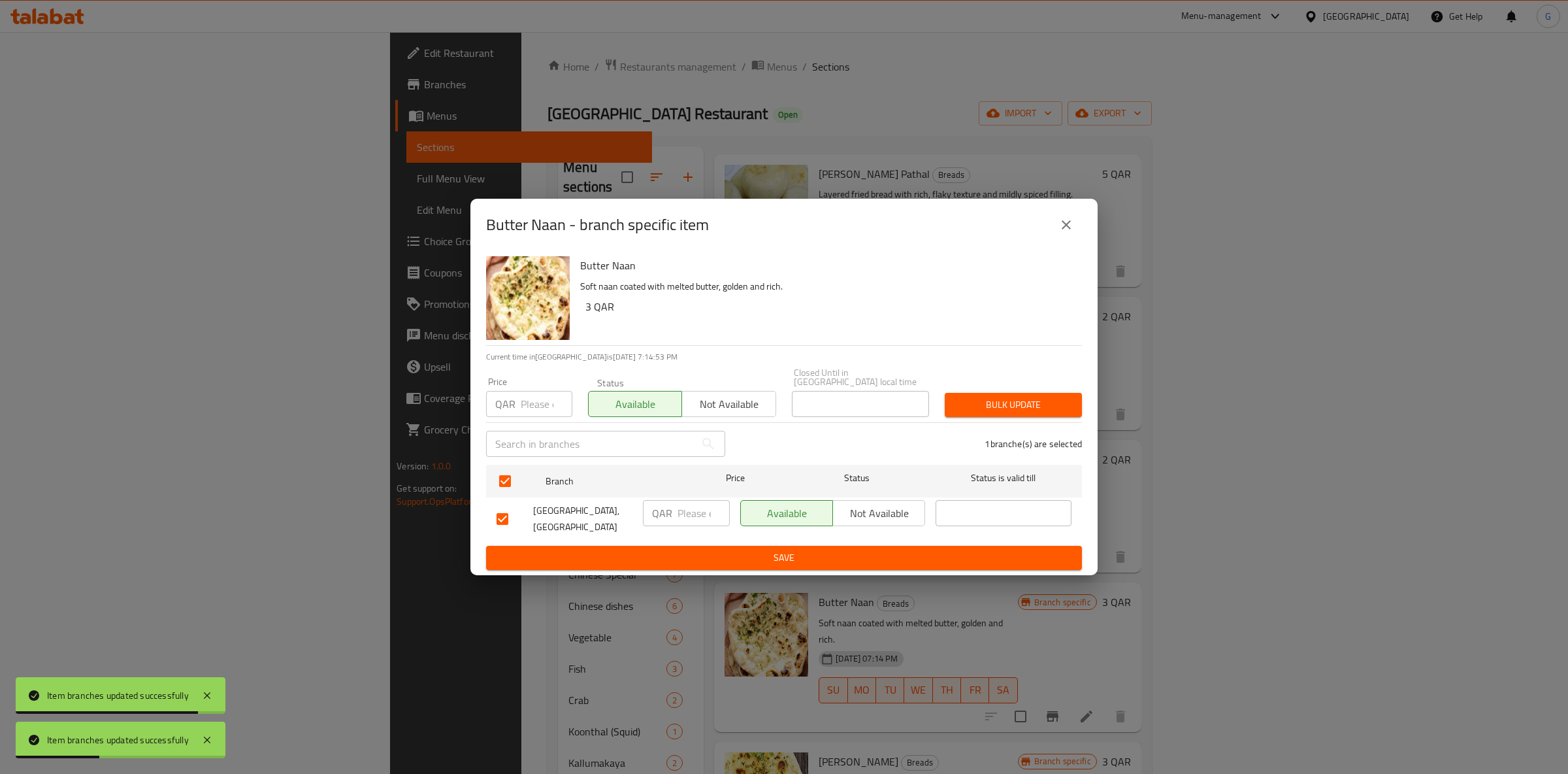
click at [840, 561] on span "Save" at bounding box center [784, 558] width 575 height 16
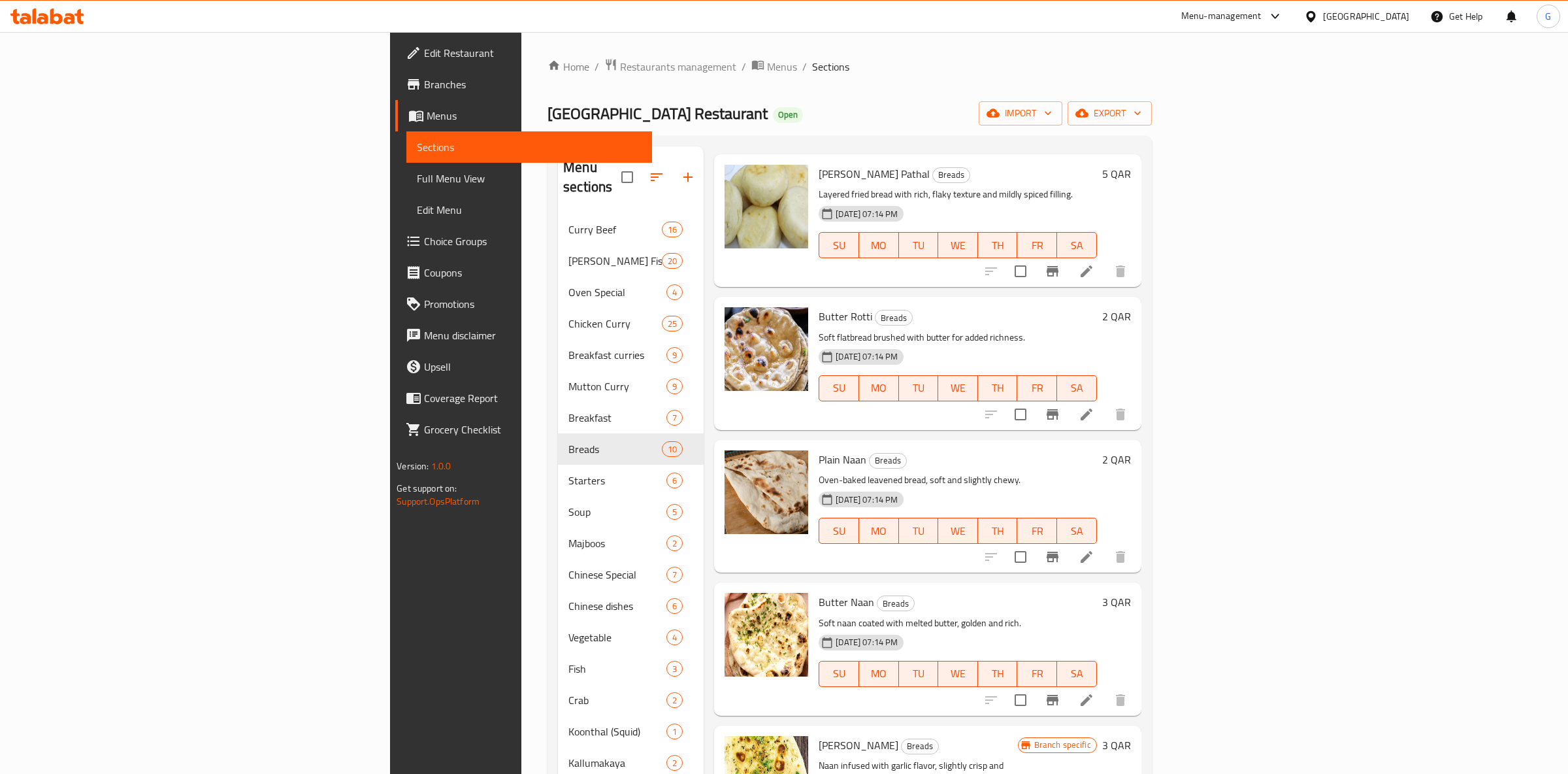
scroll to position [246, 0]
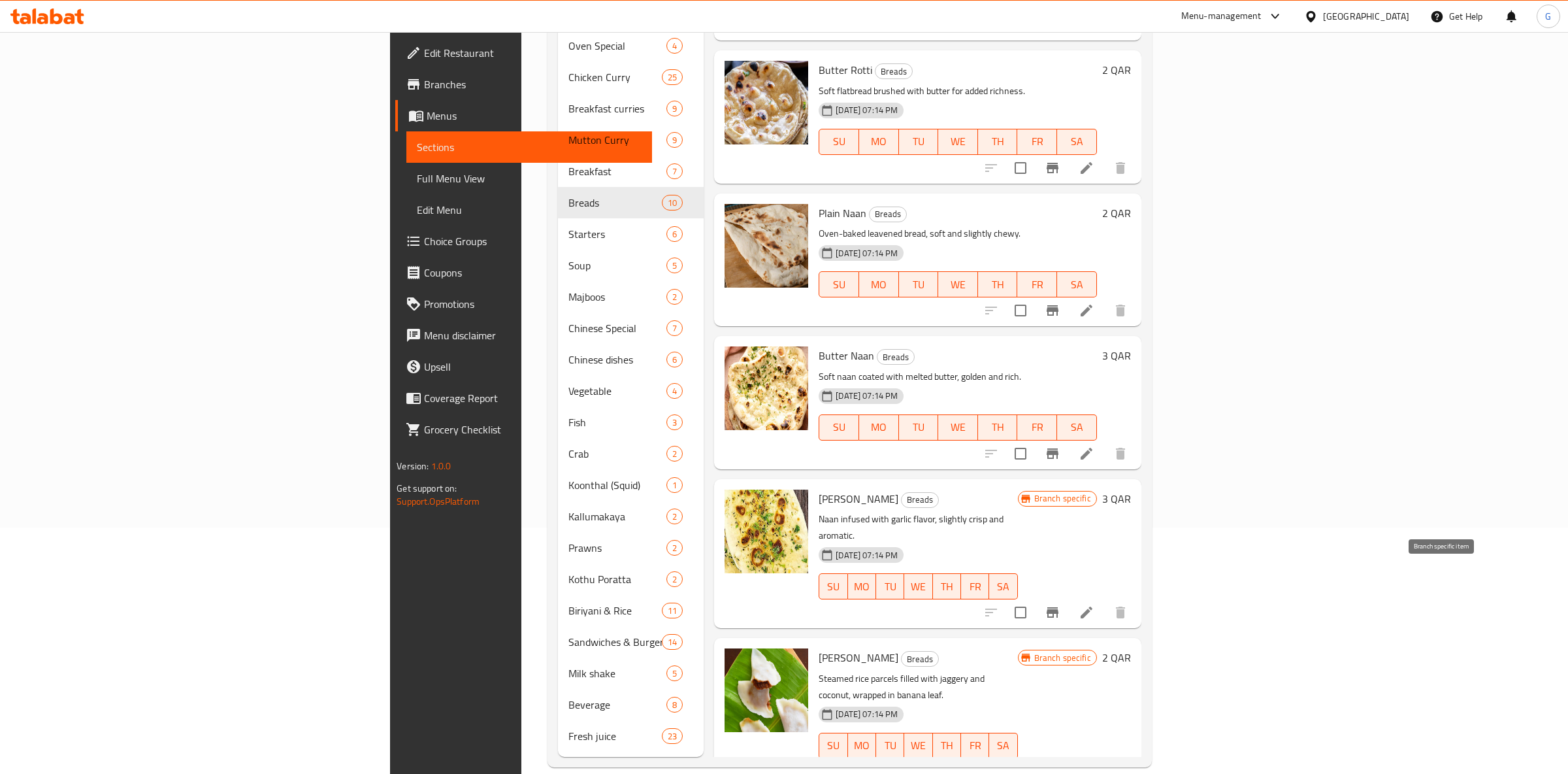
click at [1068, 597] on button "Branch-specific-item" at bounding box center [1053, 613] width 31 height 31
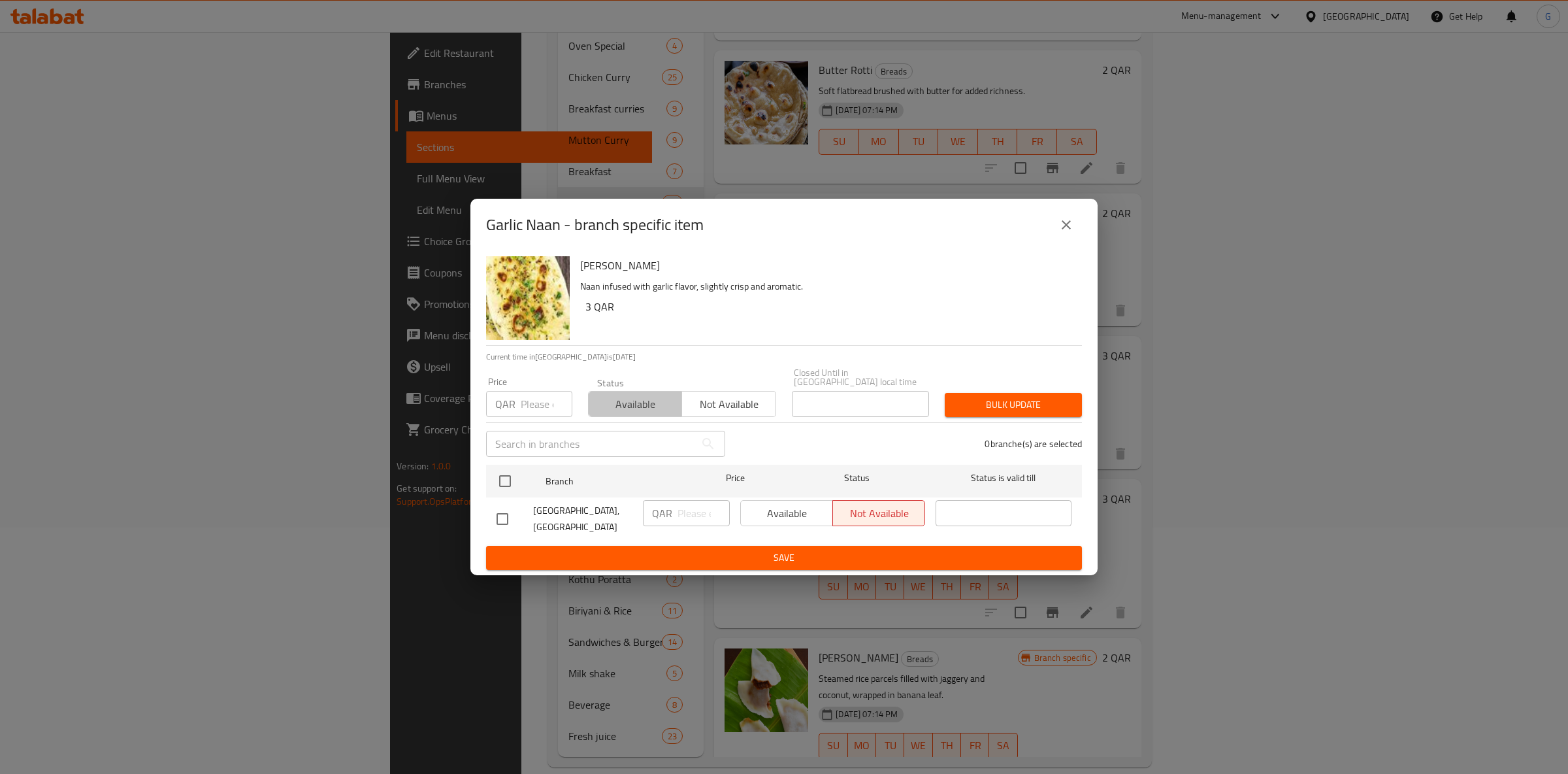
click at [623, 399] on span "Available" at bounding box center [635, 404] width 83 height 19
click at [801, 505] on div "Available Not available" at bounding box center [832, 513] width 185 height 26
click at [505, 468] on input "checkbox" at bounding box center [505, 481] width 28 height 28
click at [803, 504] on span "Available" at bounding box center [787, 513] width 82 height 19
click at [811, 539] on ul "Branch Price Status Status is valid till Oyster Palace Restaurant, Bin Omran QA…" at bounding box center [784, 503] width 596 height 87
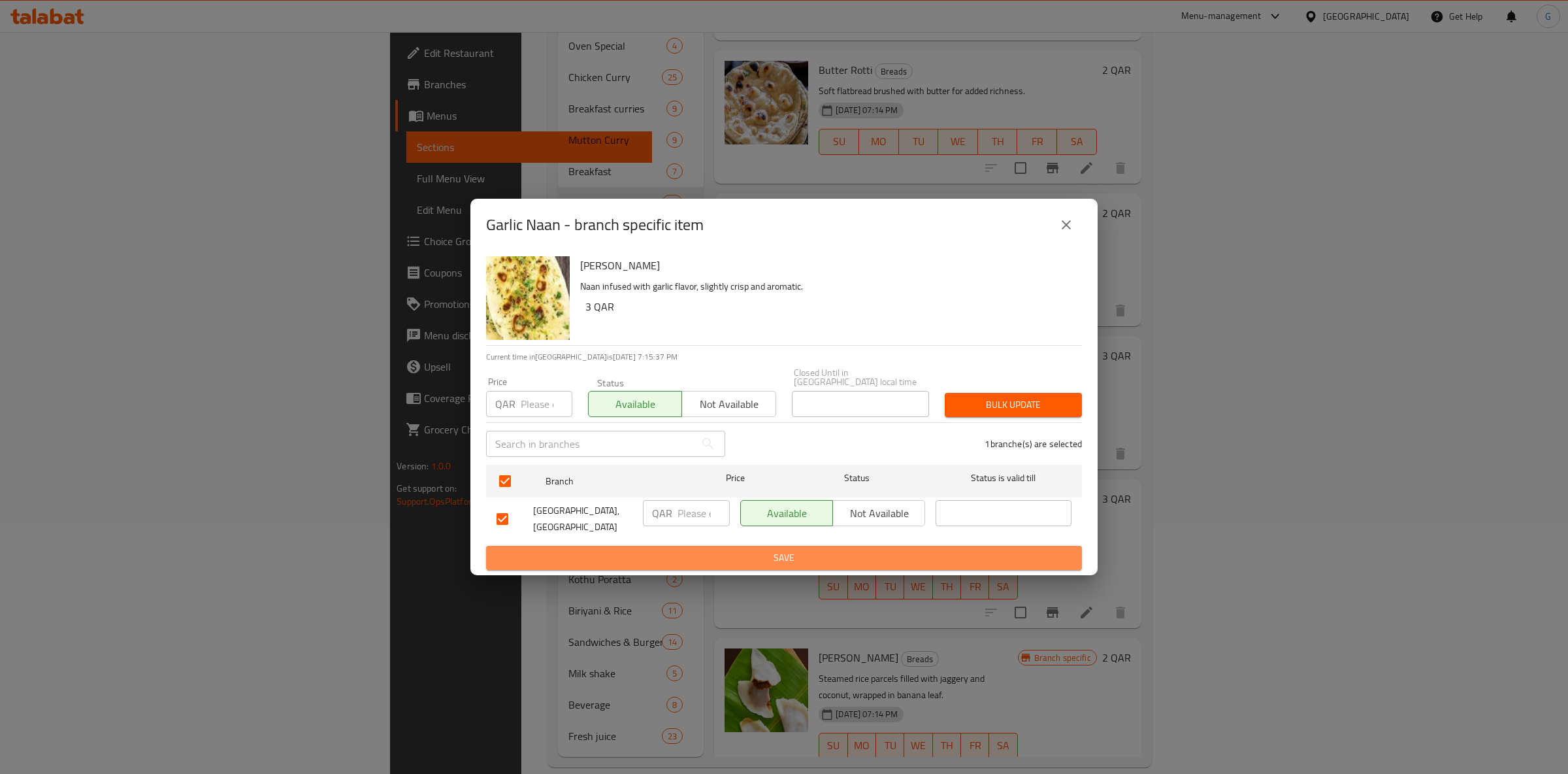
click at [813, 550] on span "Save" at bounding box center [784, 558] width 575 height 16
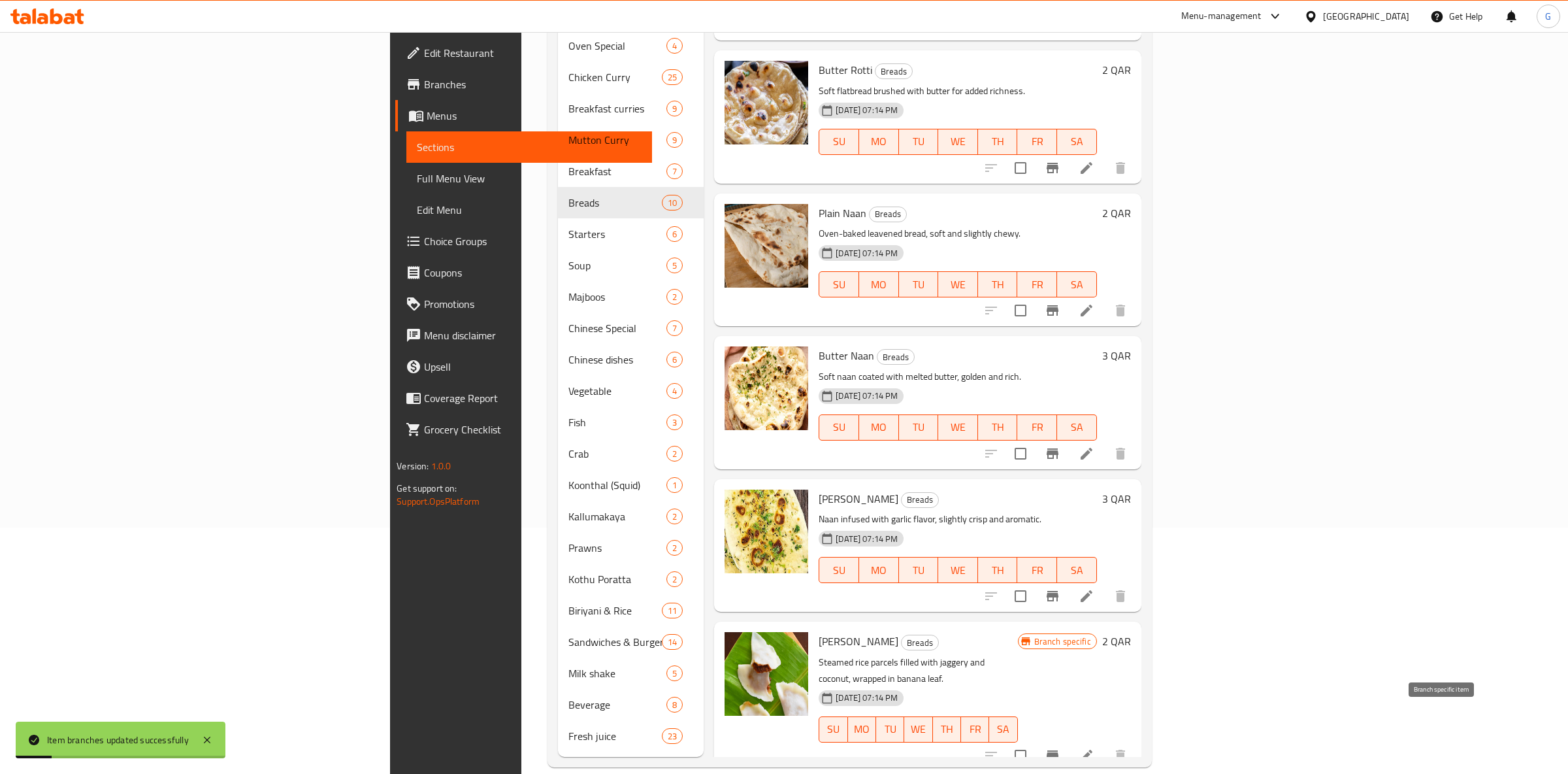
click at [1068, 740] on button "Branch-specific-item" at bounding box center [1053, 756] width 31 height 31
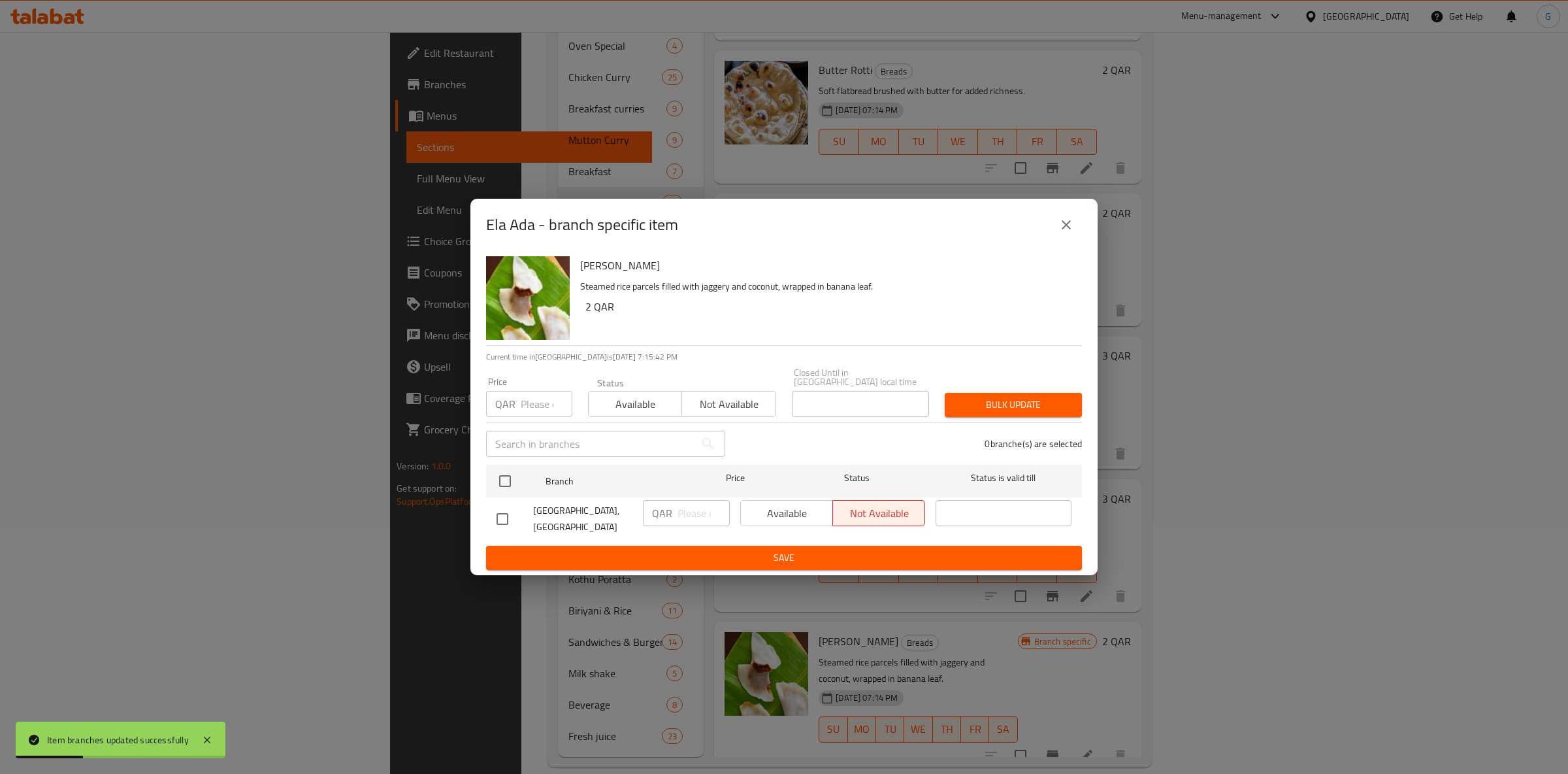
click at [673, 386] on div "Available Not available" at bounding box center [682, 398] width 188 height 39
click at [660, 395] on span "Available" at bounding box center [635, 404] width 83 height 19
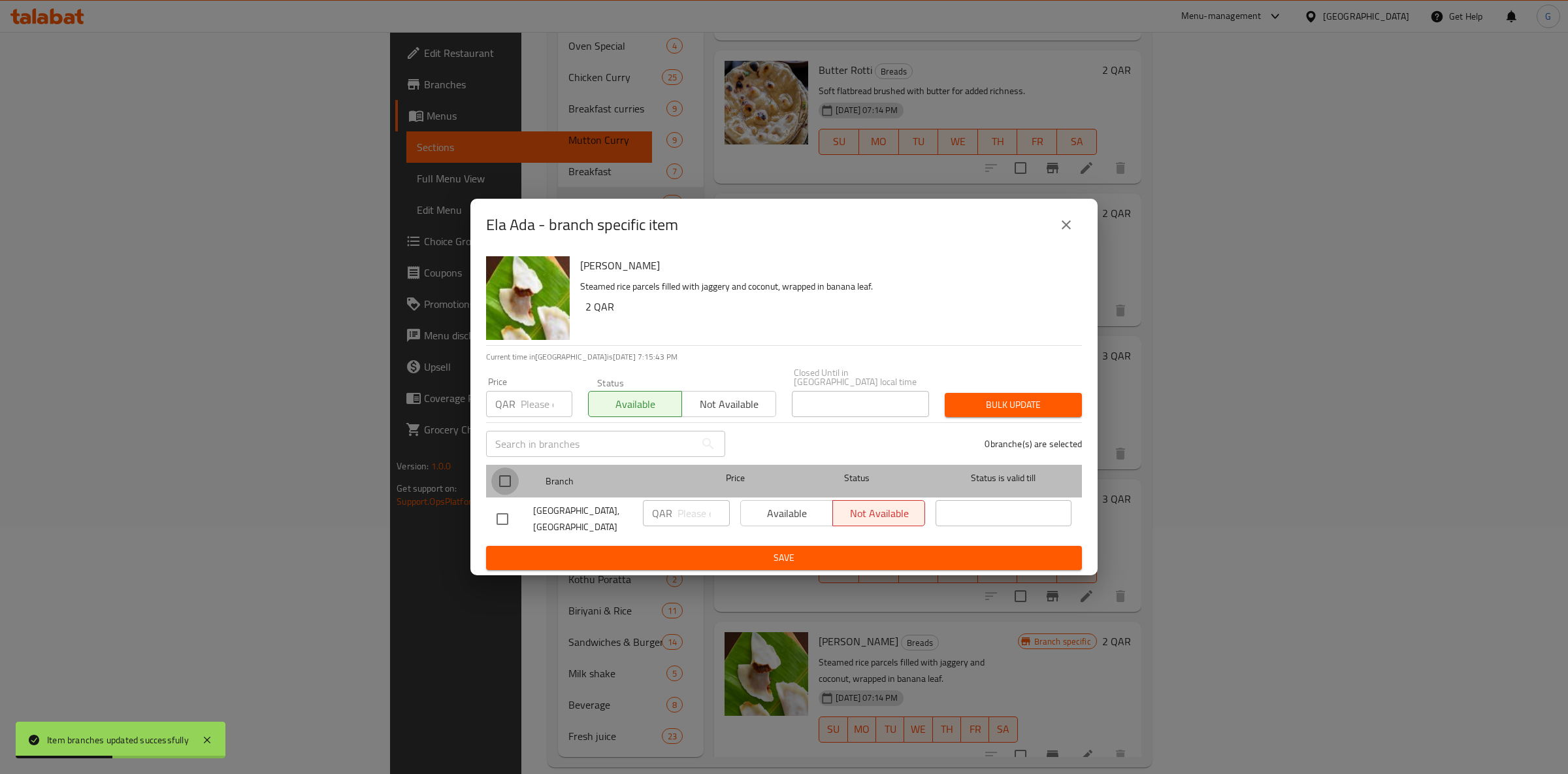
click at [510, 468] on input "checkbox" at bounding box center [505, 481] width 28 height 28
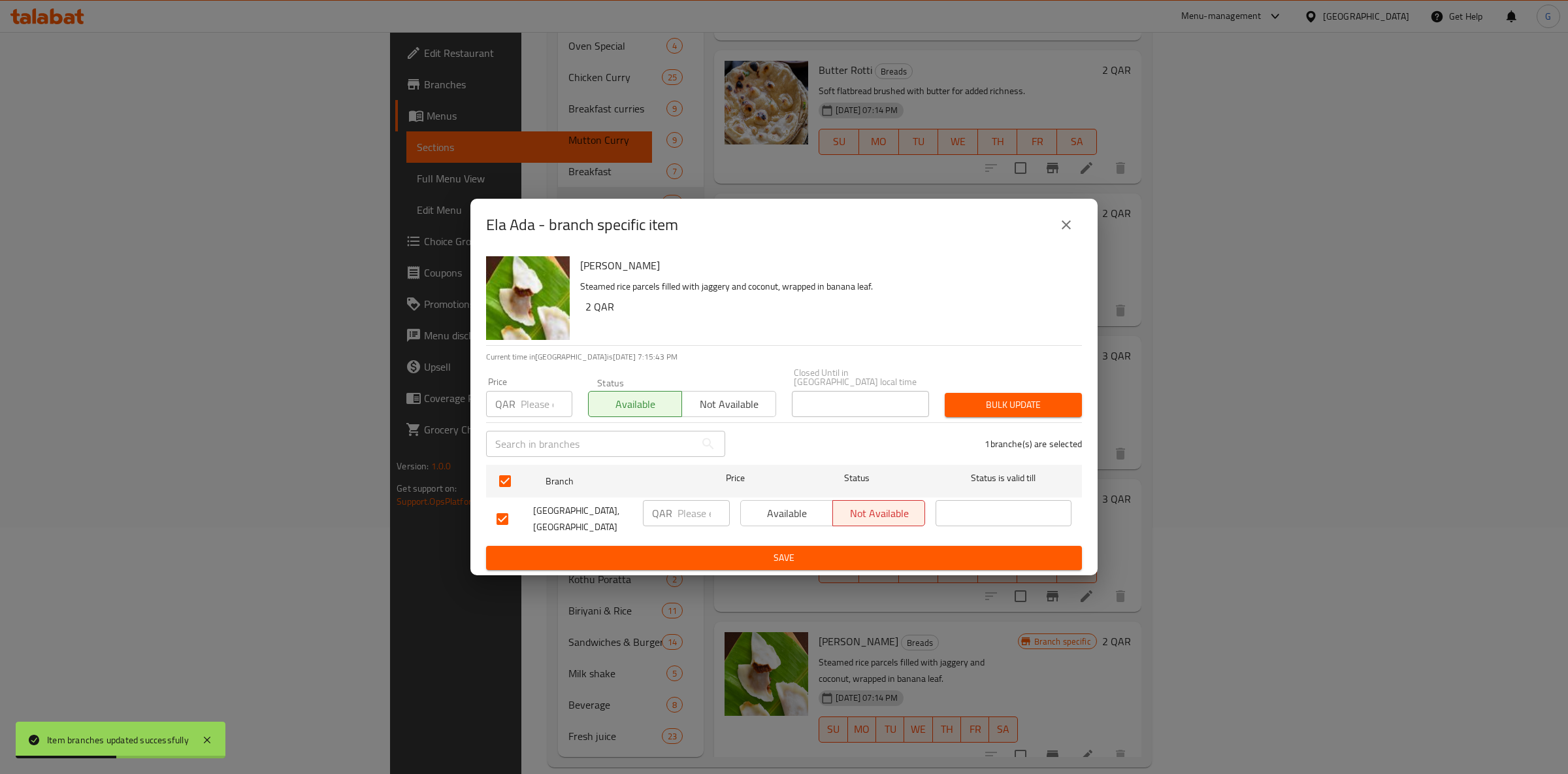
click at [806, 518] on span "Available" at bounding box center [787, 513] width 82 height 19
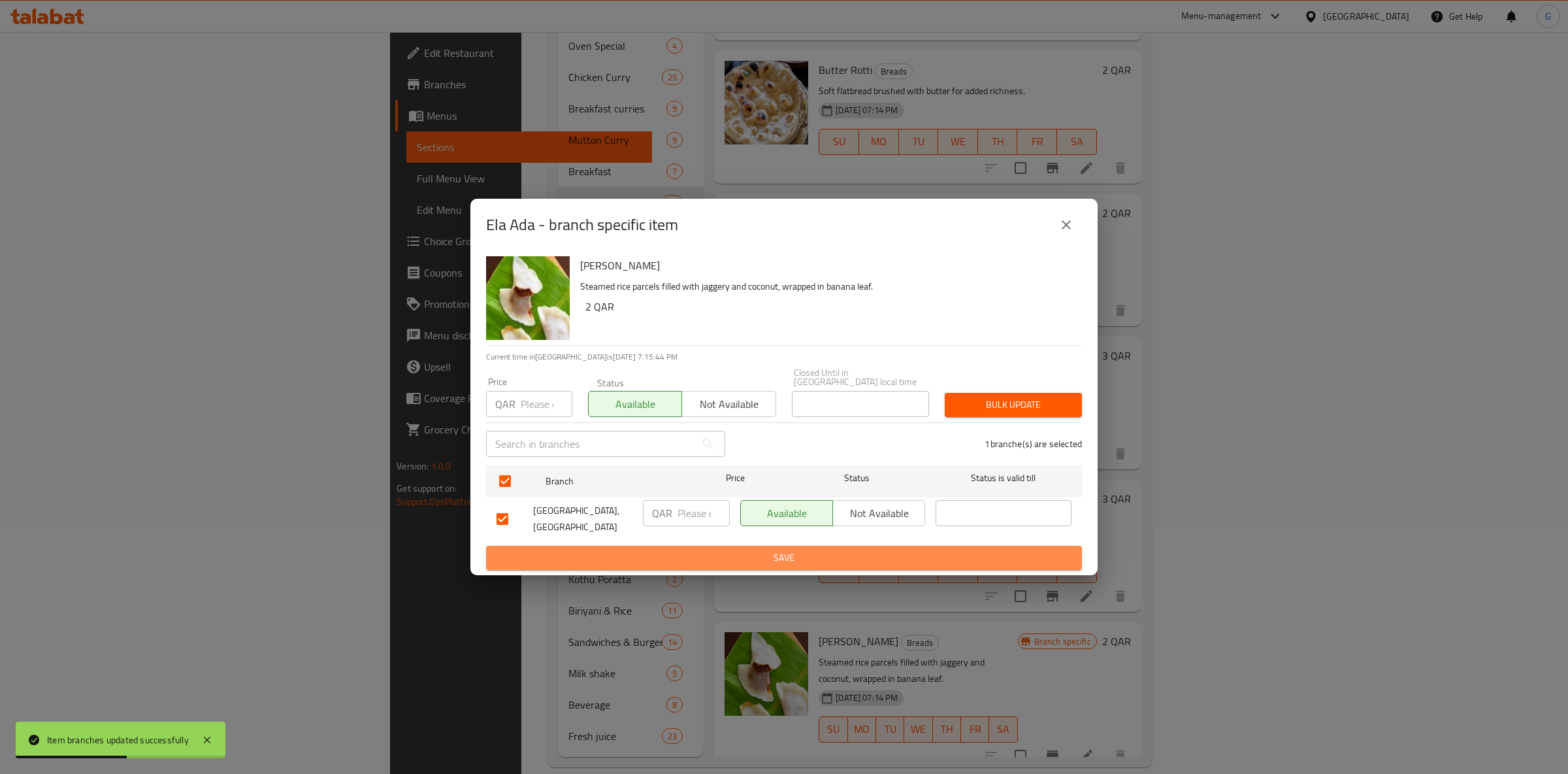
click at [823, 554] on span "Save" at bounding box center [784, 558] width 575 height 16
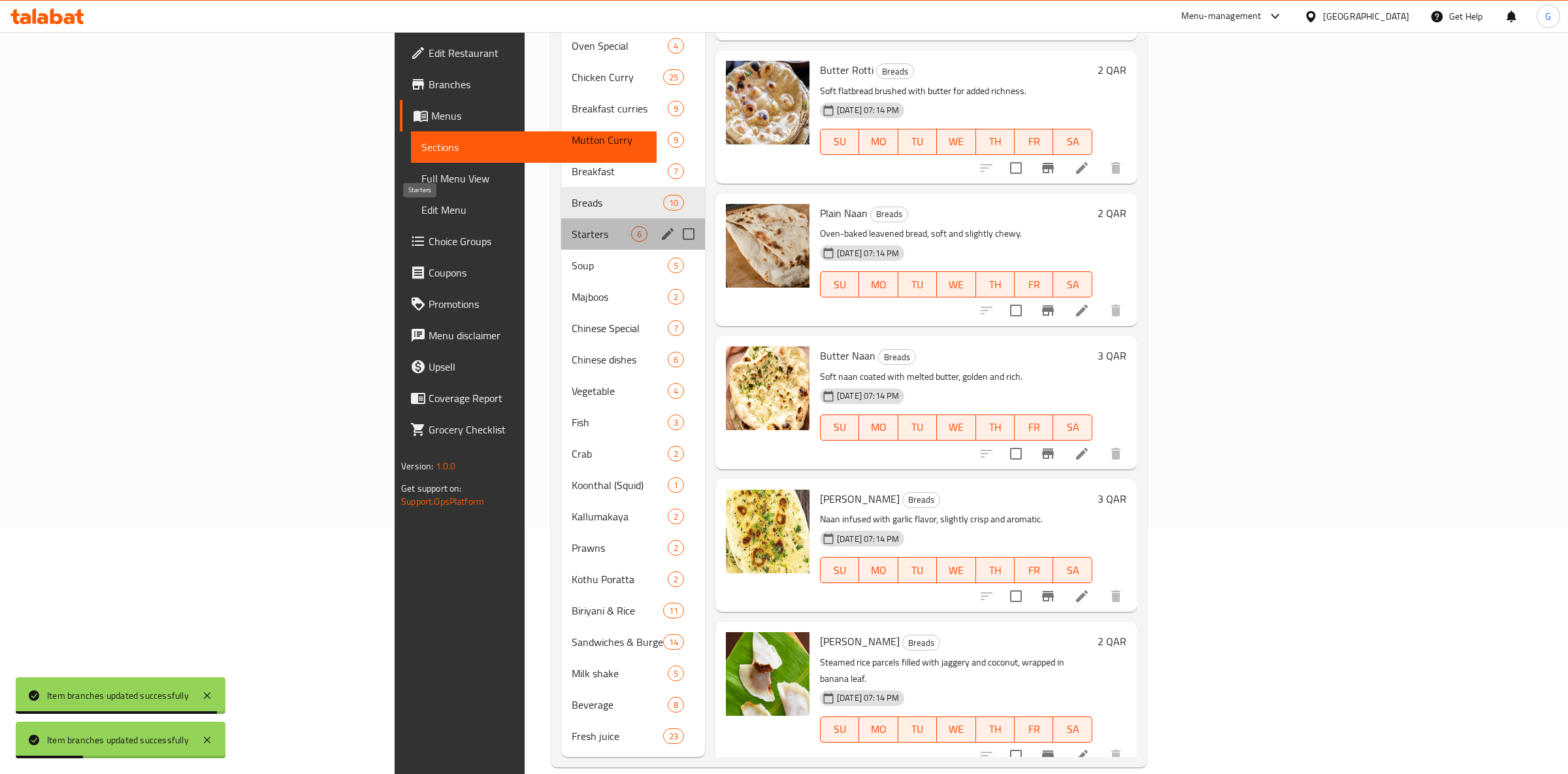
click at [572, 226] on span "Starters" at bounding box center [601, 234] width 60 height 16
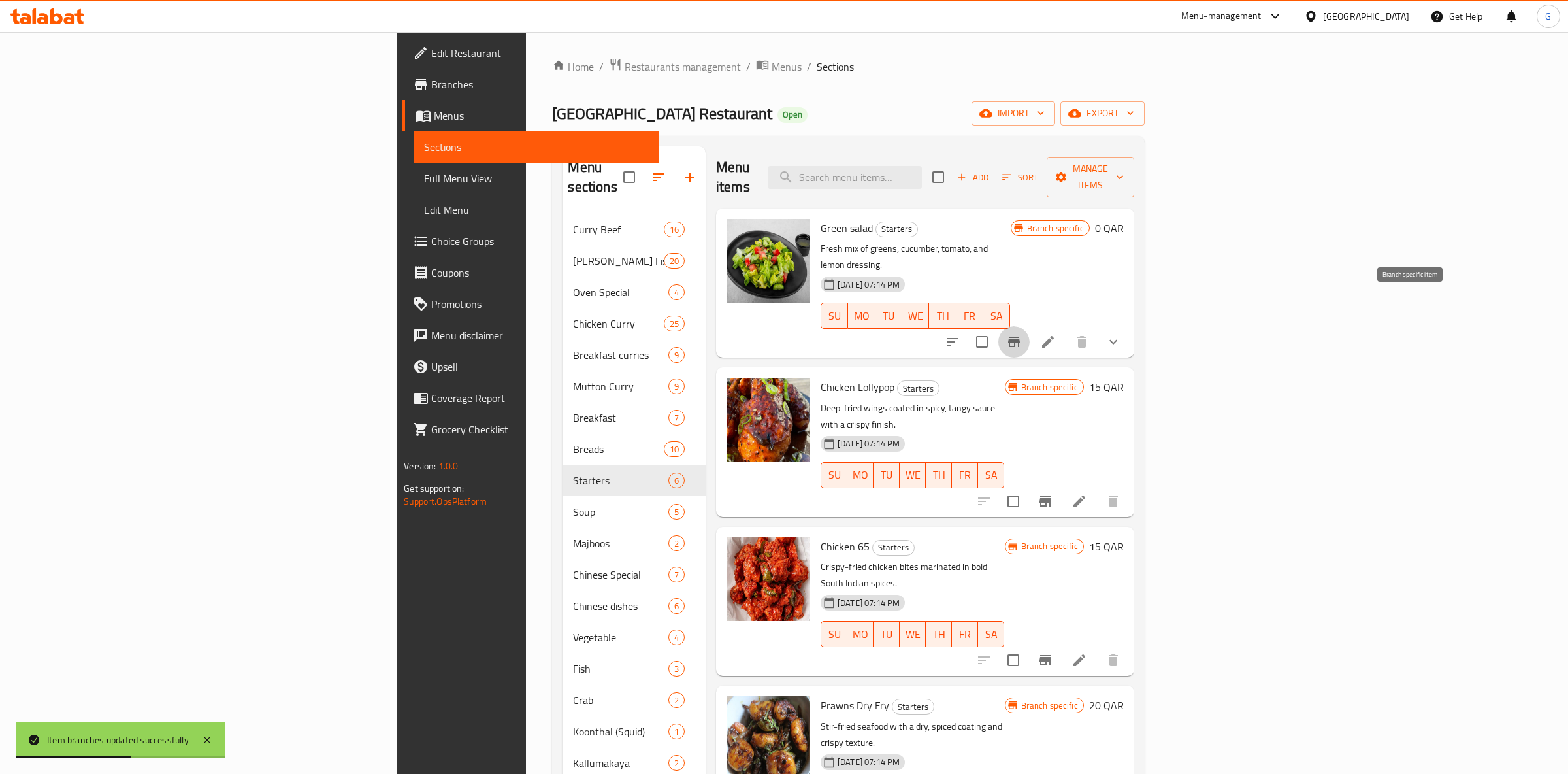
click at [1030, 326] on button "Branch-specific-item" at bounding box center [1014, 342] width 31 height 31
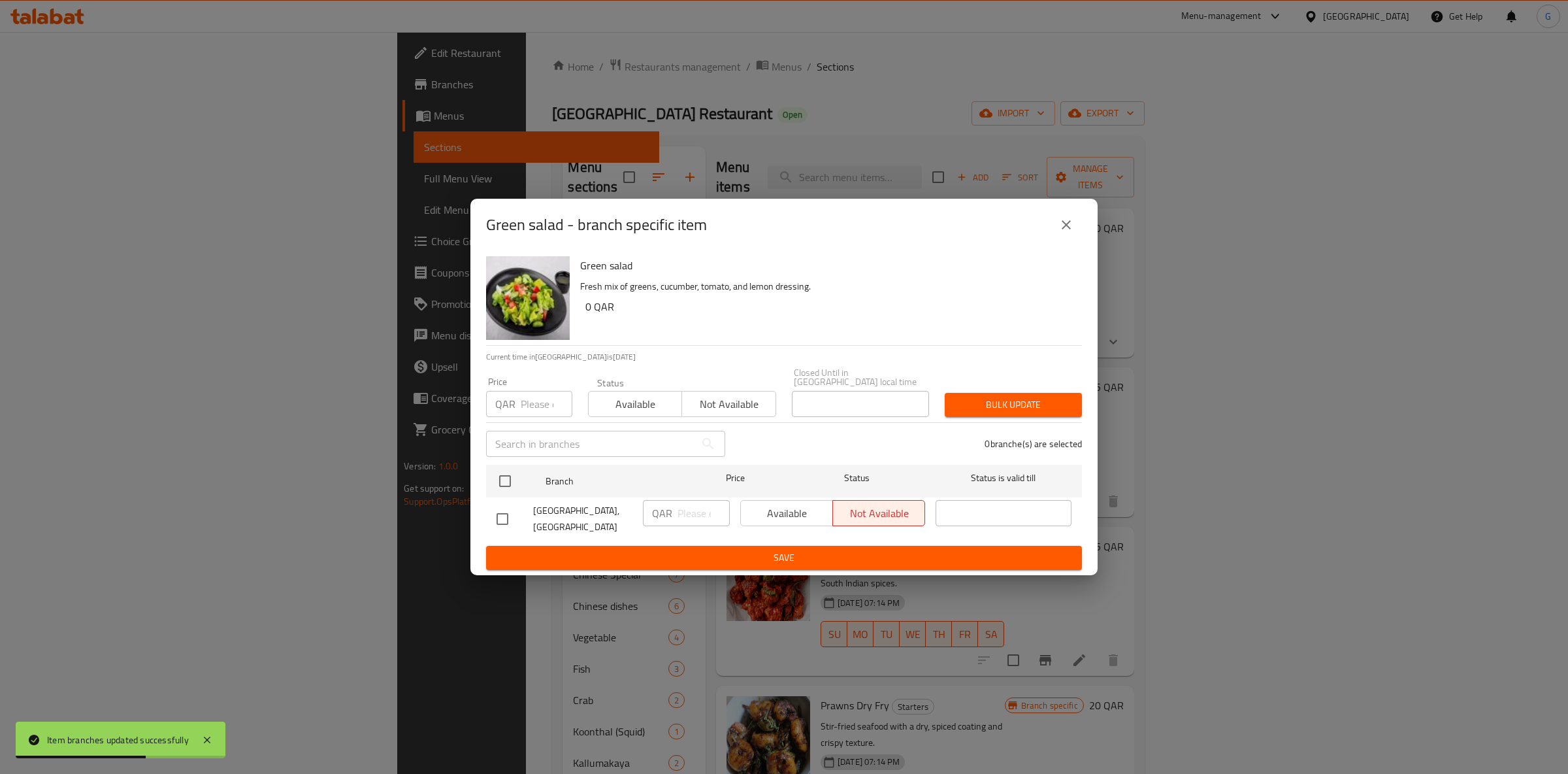
click at [636, 402] on span "Available" at bounding box center [635, 404] width 83 height 19
click at [503, 474] on input "checkbox" at bounding box center [505, 481] width 28 height 28
click at [774, 510] on span "Available" at bounding box center [787, 513] width 82 height 19
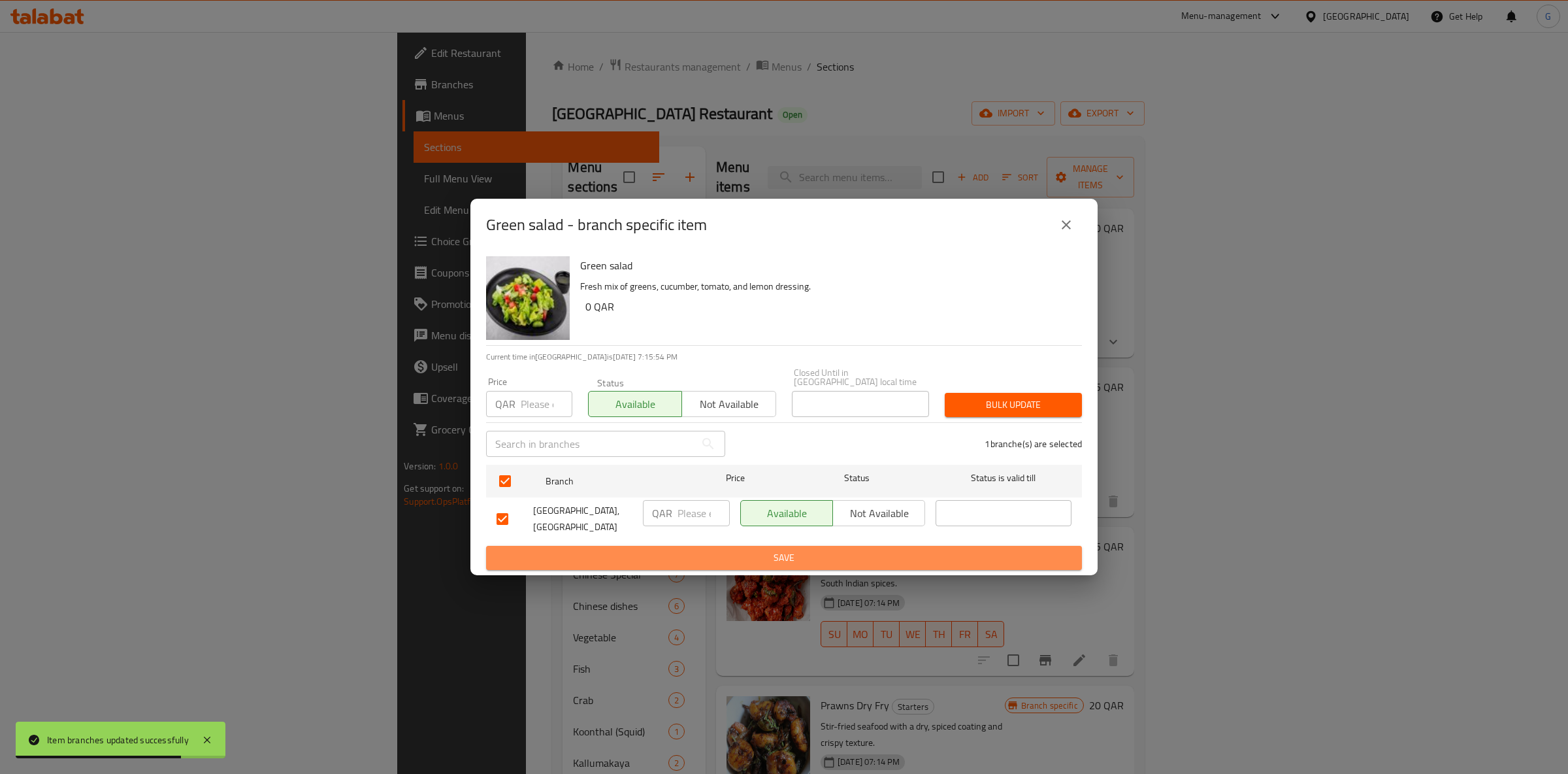
click at [781, 553] on span "Save" at bounding box center [784, 558] width 575 height 16
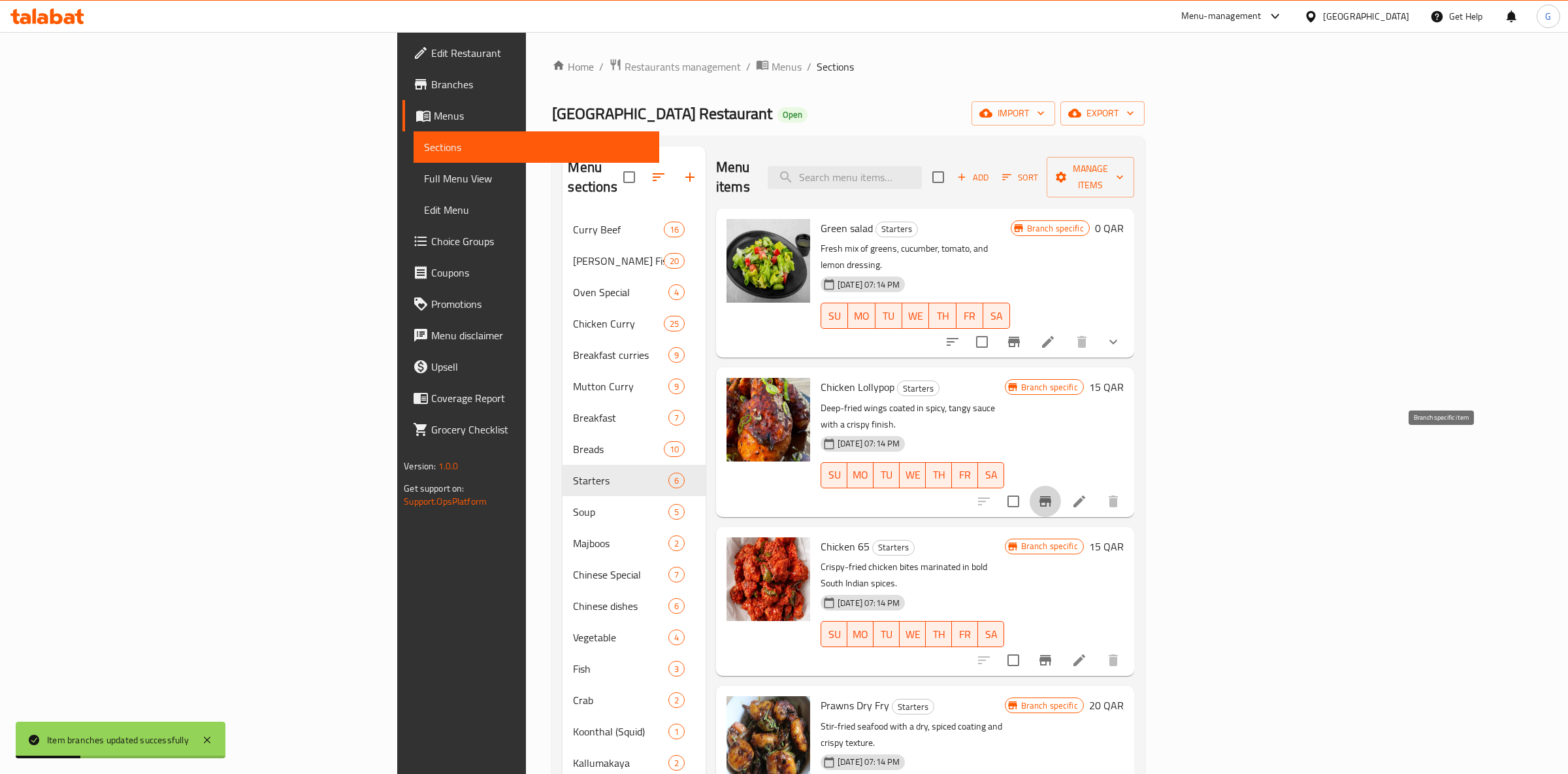
click at [1051, 496] on icon "Branch-specific-item" at bounding box center [1045, 501] width 12 height 10
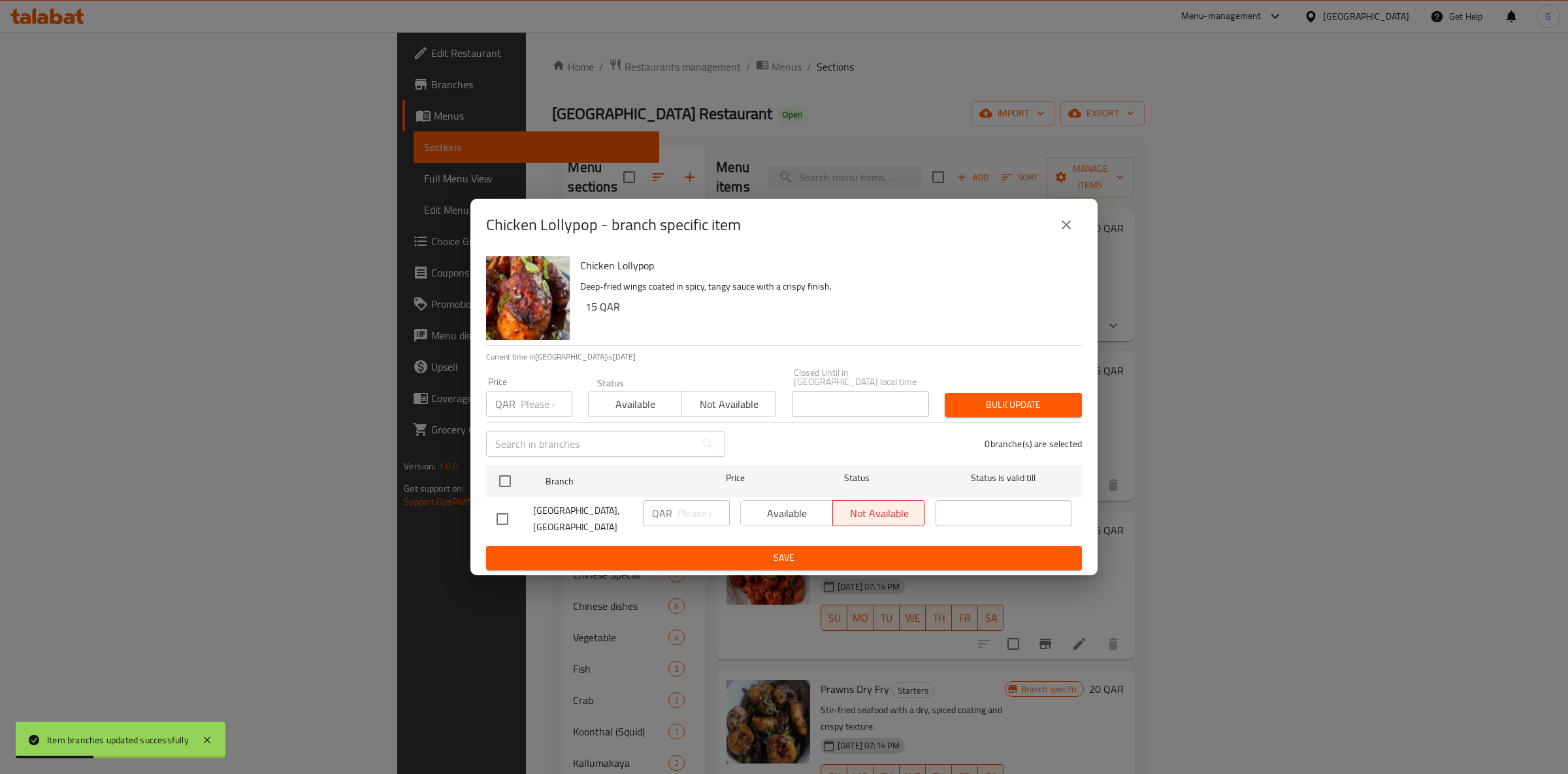
click at [665, 402] on span "Available" at bounding box center [635, 404] width 83 height 19
click at [519, 474] on input "checkbox" at bounding box center [505, 481] width 28 height 28
click at [786, 504] on span "Available" at bounding box center [787, 513] width 82 height 19
click at [804, 546] on button "Save" at bounding box center [784, 558] width 596 height 24
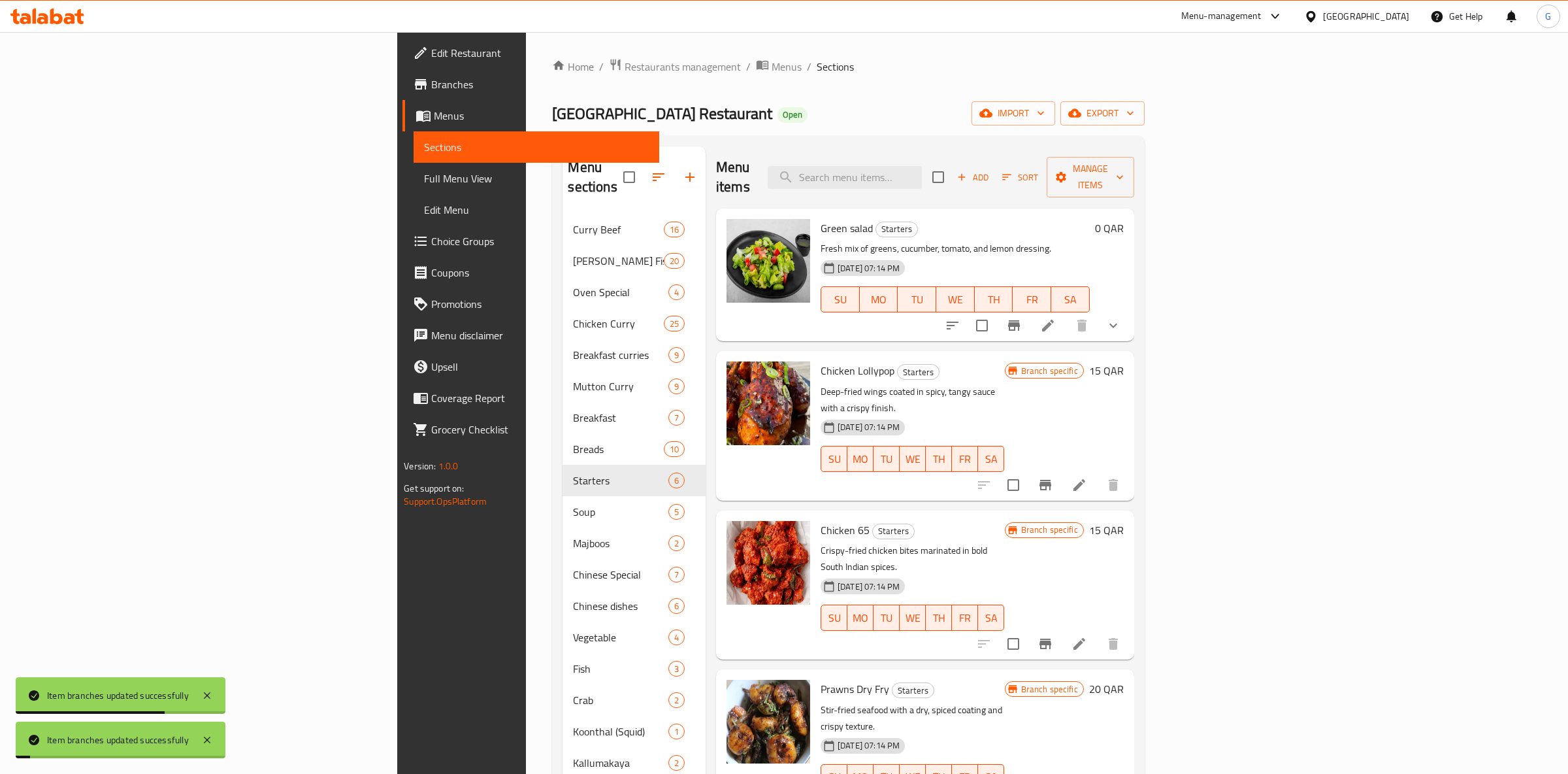
click at [1053, 636] on icon "Branch-specific-item" at bounding box center [1045, 644] width 16 height 16
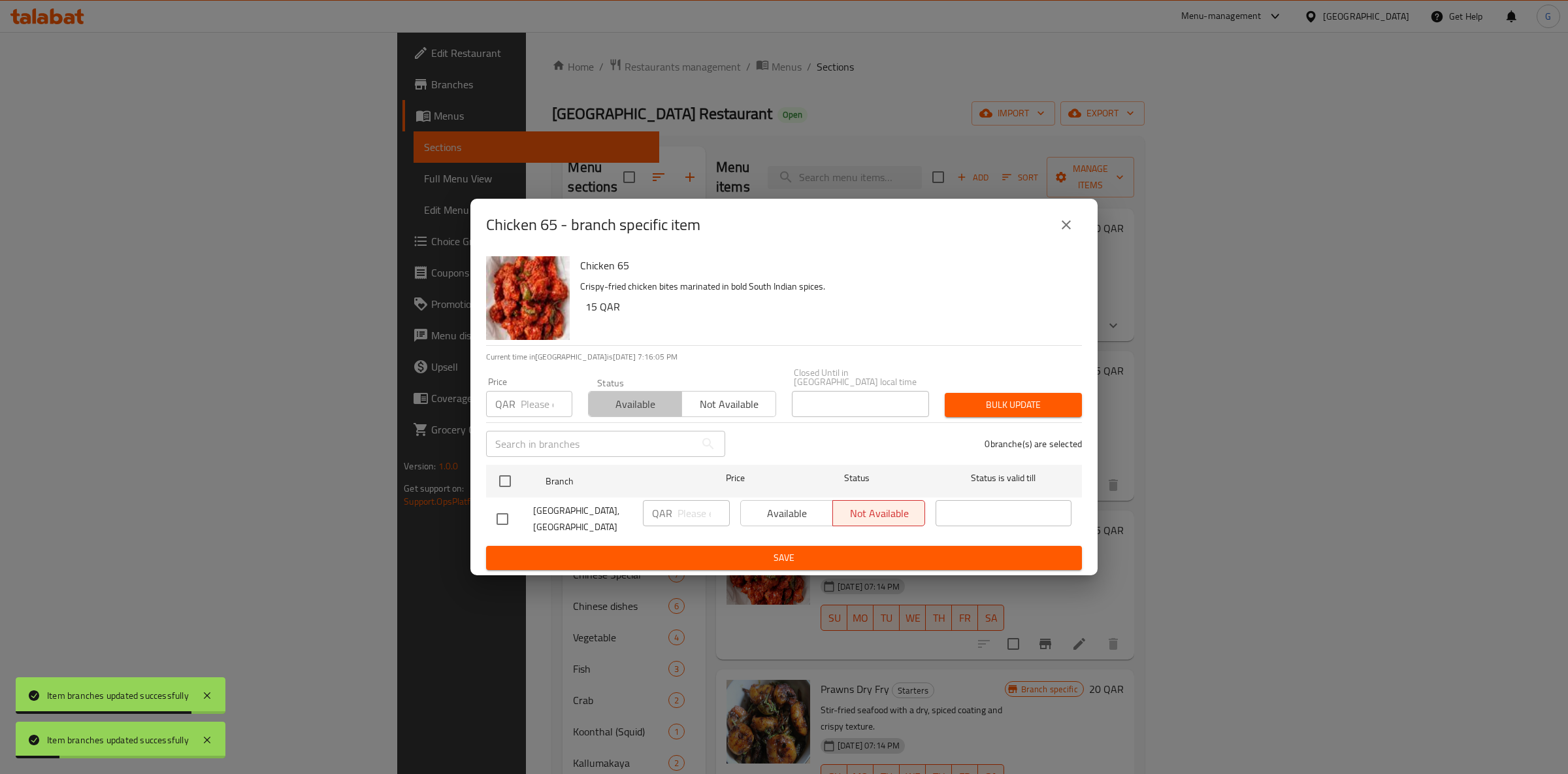
click at [612, 404] on span "Available" at bounding box center [635, 404] width 83 height 19
click at [510, 473] on input "checkbox" at bounding box center [505, 481] width 28 height 28
click at [785, 516] on span "Available" at bounding box center [787, 513] width 82 height 19
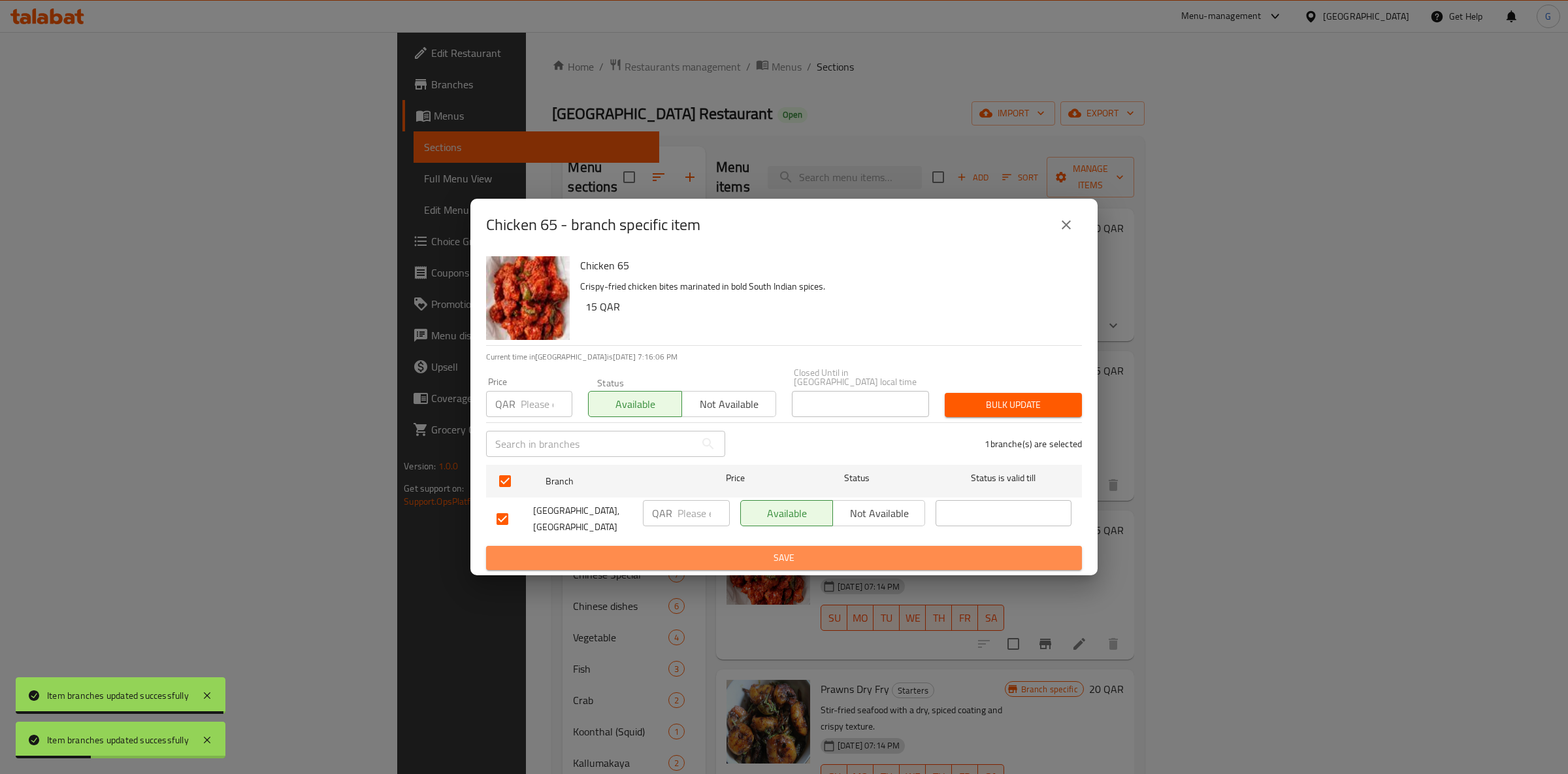
click at [791, 554] on span "Save" at bounding box center [784, 558] width 575 height 16
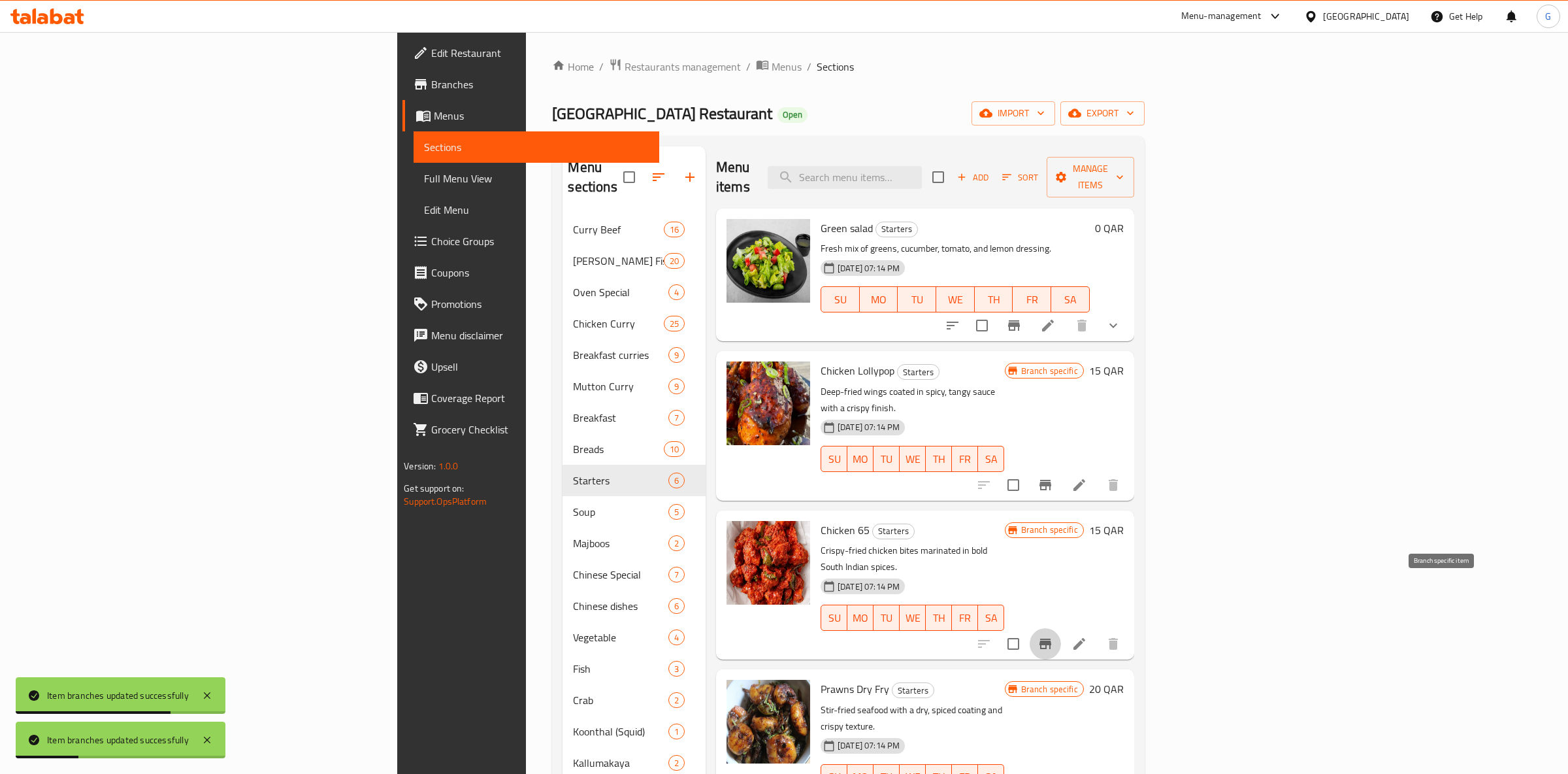
click at [1051, 639] on icon "Branch-specific-item" at bounding box center [1045, 644] width 12 height 10
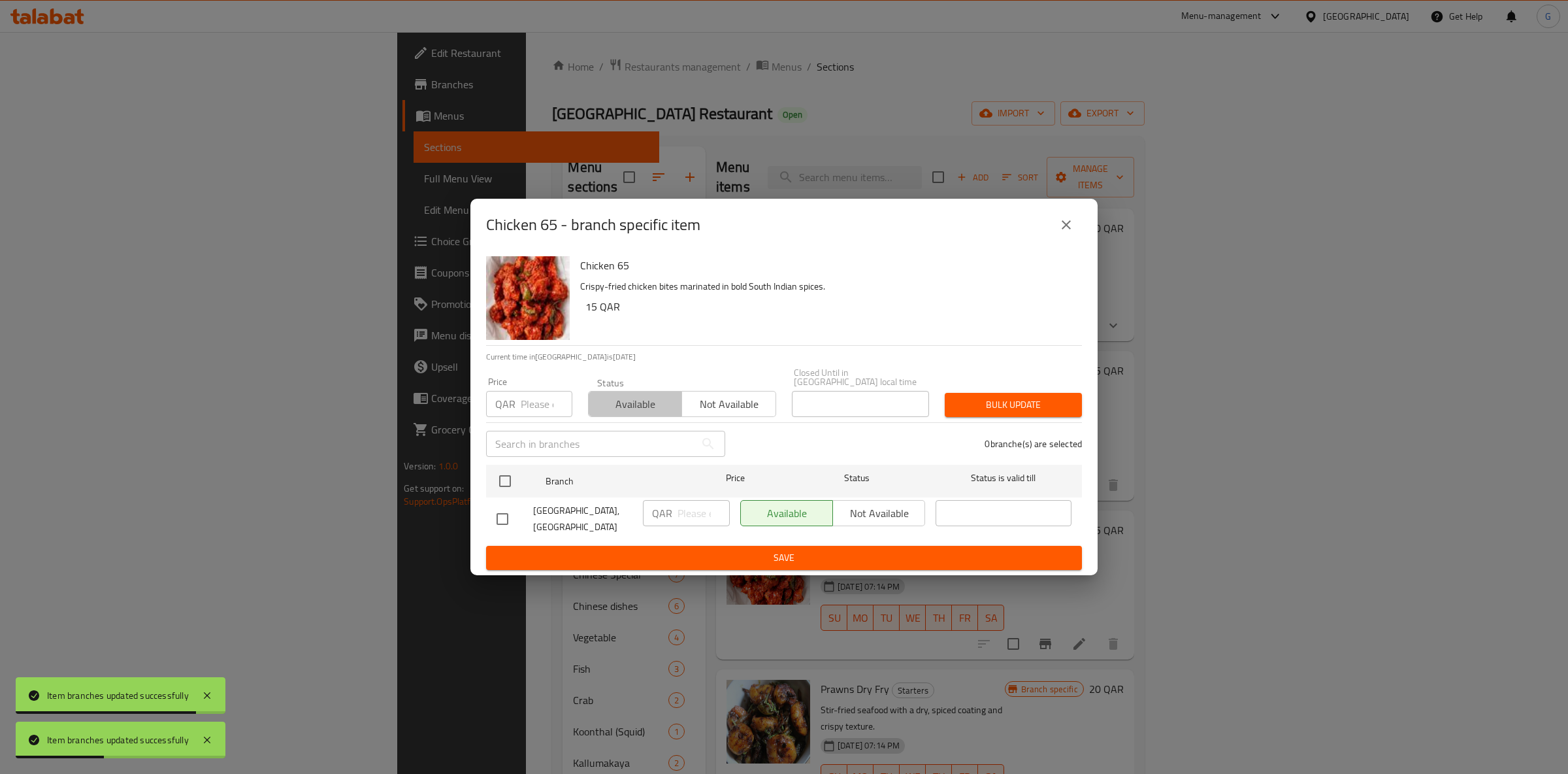
click at [621, 402] on span "Available" at bounding box center [635, 404] width 83 height 19
click at [516, 481] on input "checkbox" at bounding box center [505, 481] width 28 height 28
click at [735, 577] on div "Chicken 65 - branch specific item Chicken 65 Crispy-fried chicken bites marinat…" at bounding box center [784, 387] width 1568 height 774
click at [740, 568] on div "Chicken 65 Crispy-fried chicken bites marinated in bold South Indian spices. 15…" at bounding box center [784, 413] width 627 height 324
click at [762, 559] on span "Save" at bounding box center [784, 558] width 575 height 16
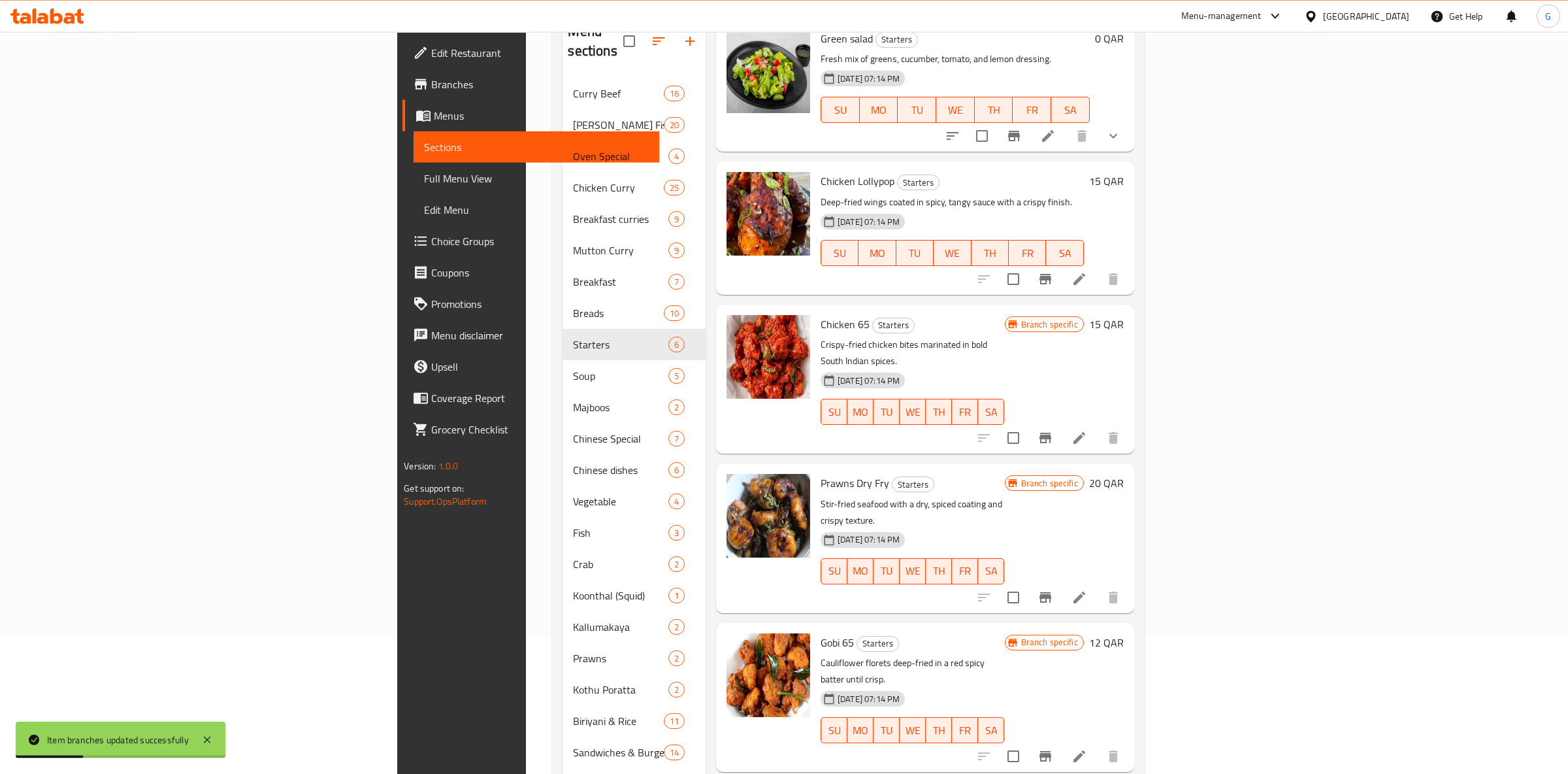
scroll to position [137, 0]
click at [1061, 421] on button "Branch-specific-item" at bounding box center [1045, 436] width 31 height 31
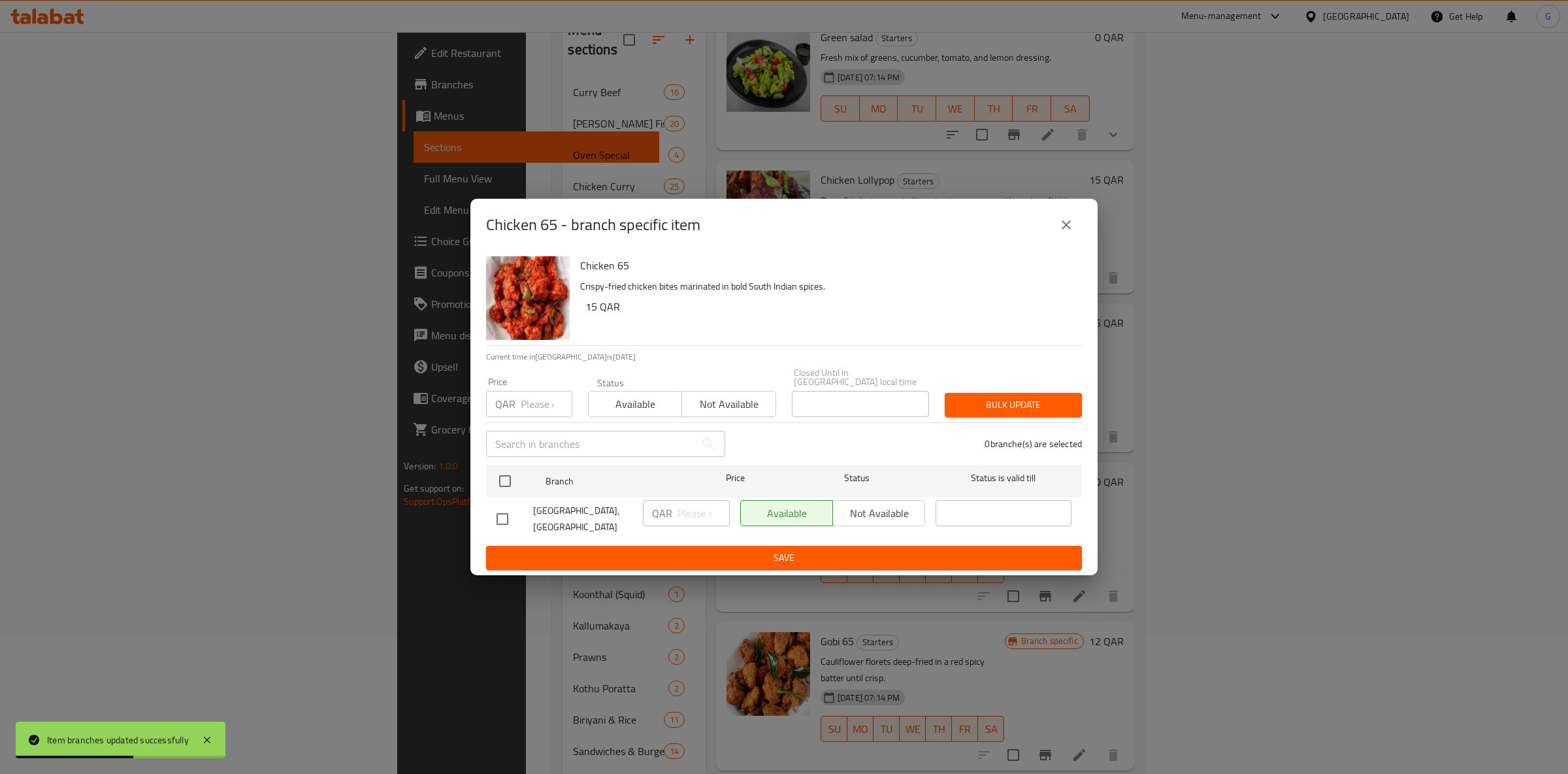
drag, startPoint x: 630, startPoint y: 370, endPoint x: 617, endPoint y: 388, distance: 22.2
click at [627, 375] on div "Status Available Not available" at bounding box center [682, 398] width 204 height 55
click at [627, 402] on span "Available" at bounding box center [635, 404] width 83 height 19
click at [495, 482] on input "checkbox" at bounding box center [505, 481] width 28 height 28
click at [778, 551] on span "Save" at bounding box center [784, 558] width 575 height 16
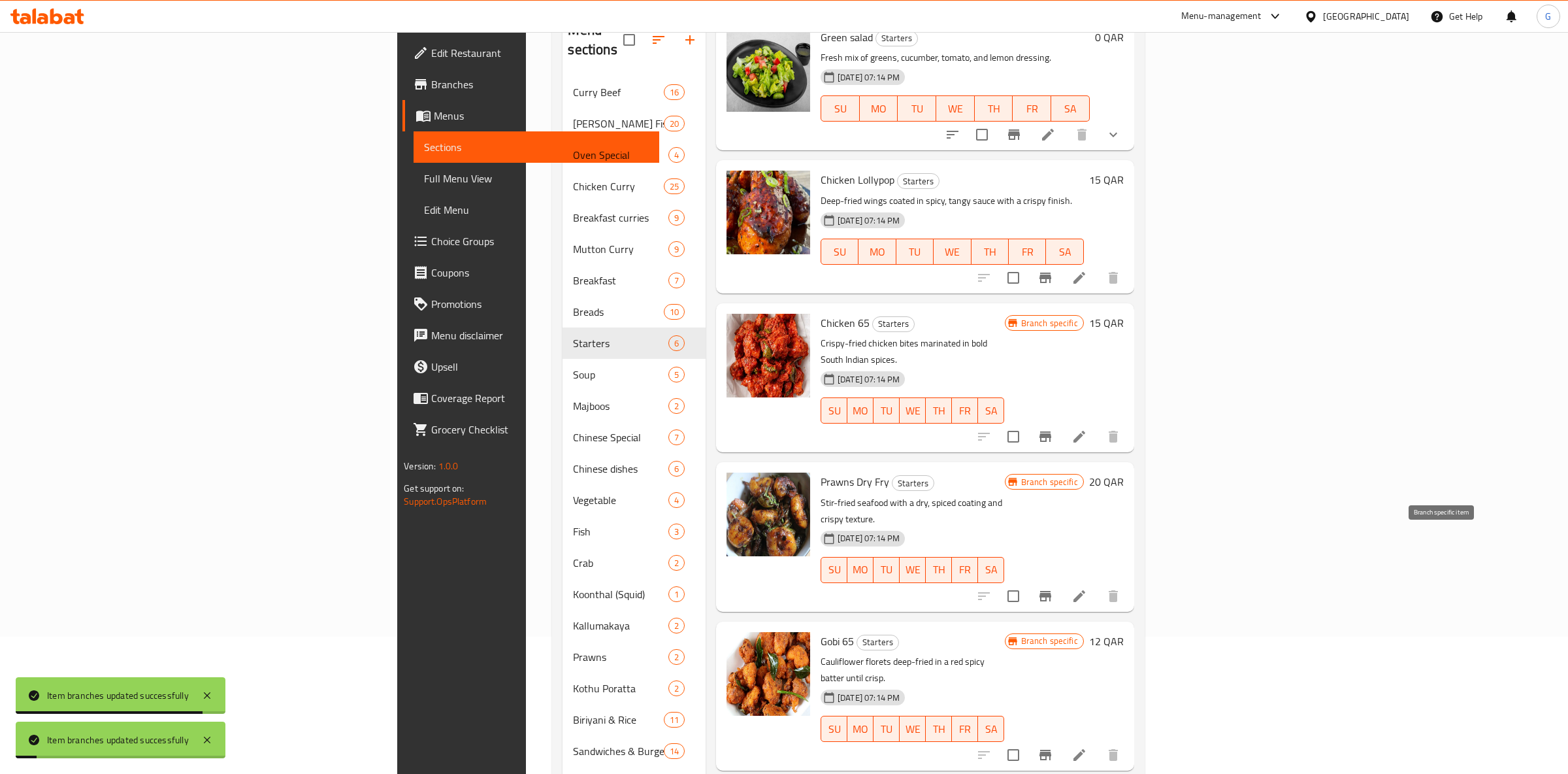
click at [1061, 581] on button "Branch-specific-item" at bounding box center [1045, 596] width 31 height 31
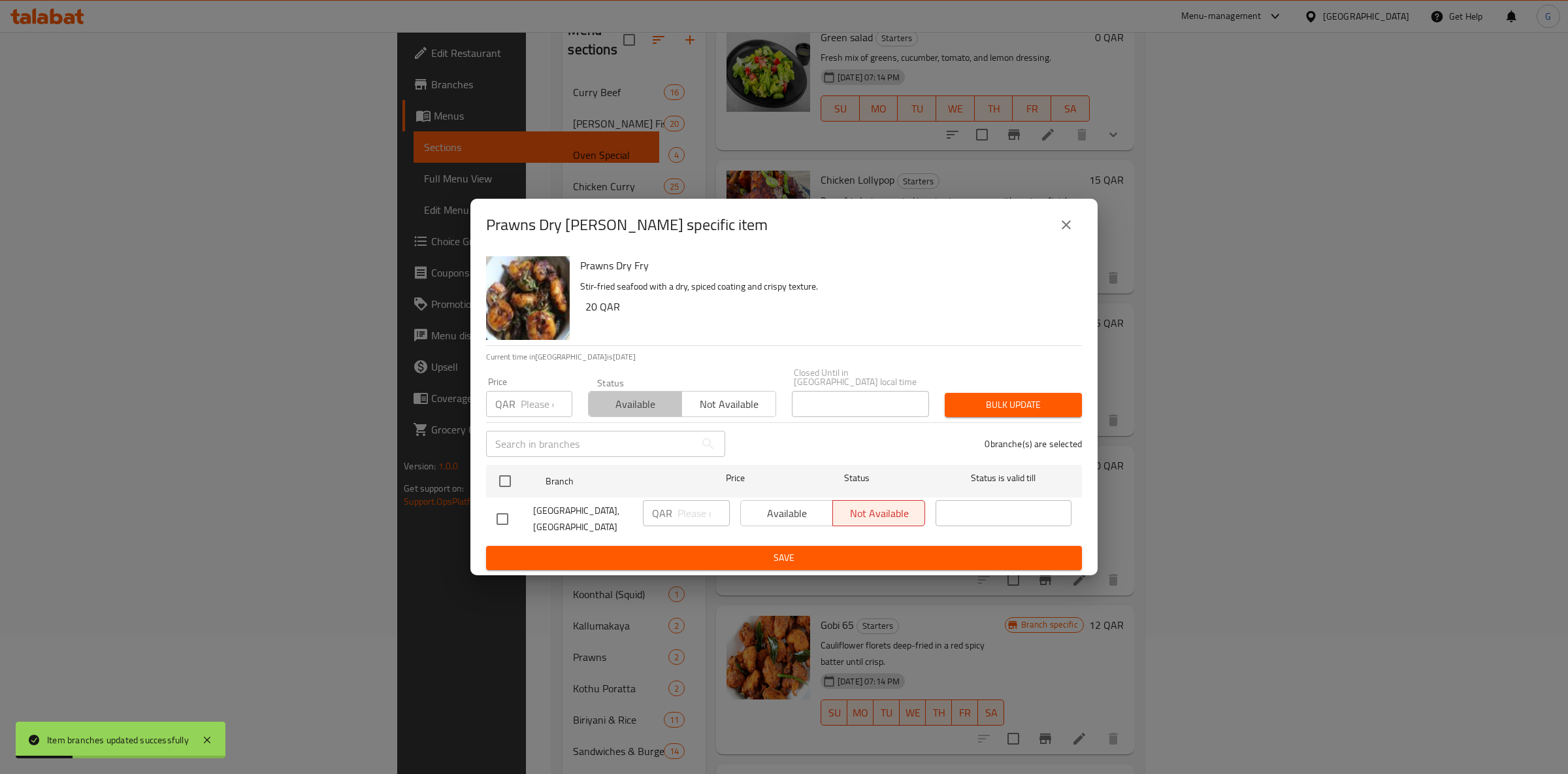
click at [677, 404] on button "Available" at bounding box center [635, 404] width 94 height 26
click at [523, 473] on div at bounding box center [515, 481] width 49 height 38
click at [500, 467] on input "checkbox" at bounding box center [505, 481] width 28 height 28
click at [767, 516] on span "Available" at bounding box center [787, 513] width 82 height 19
click at [788, 562] on button "Save" at bounding box center [784, 558] width 596 height 24
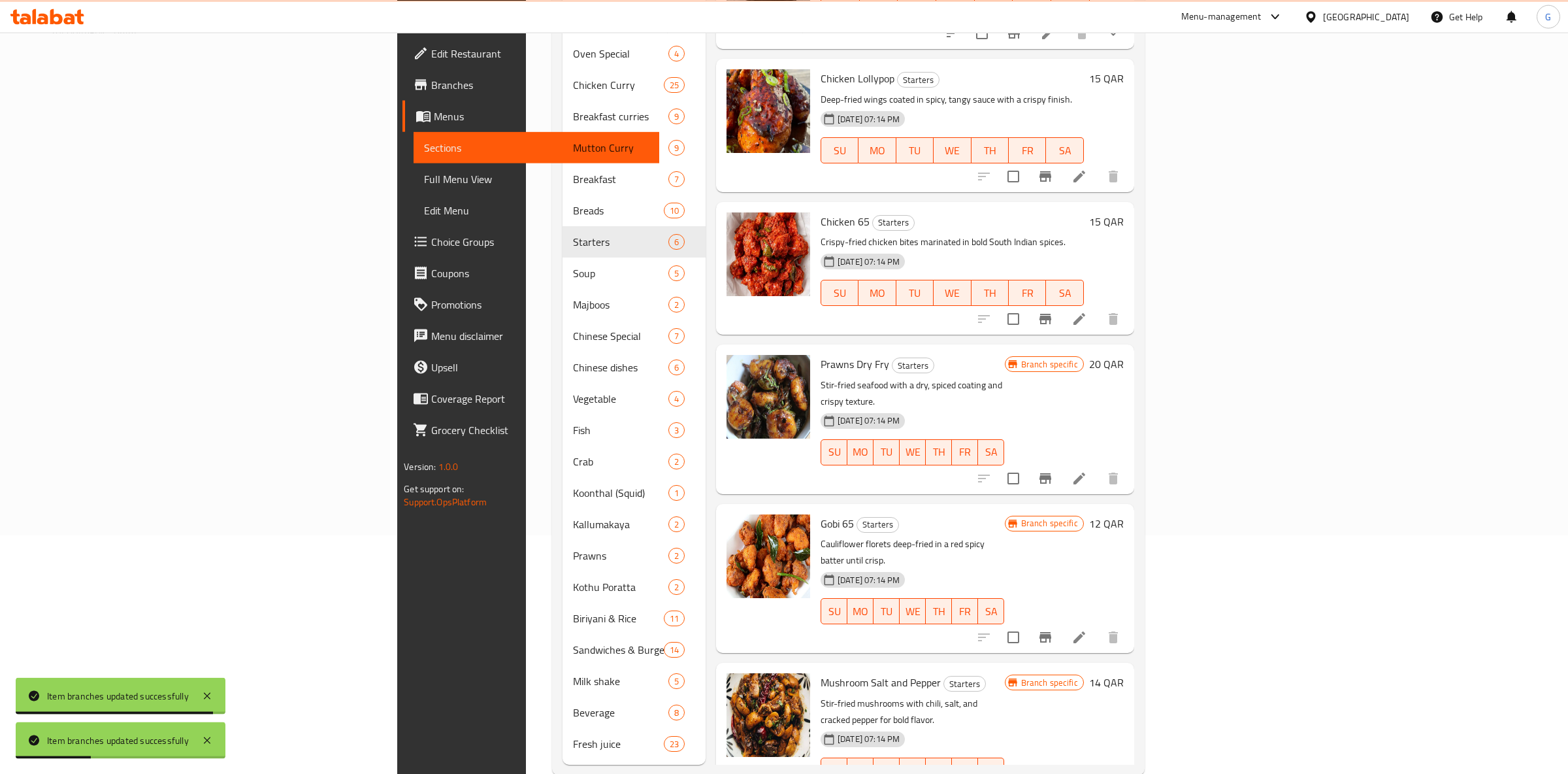
scroll to position [246, 0]
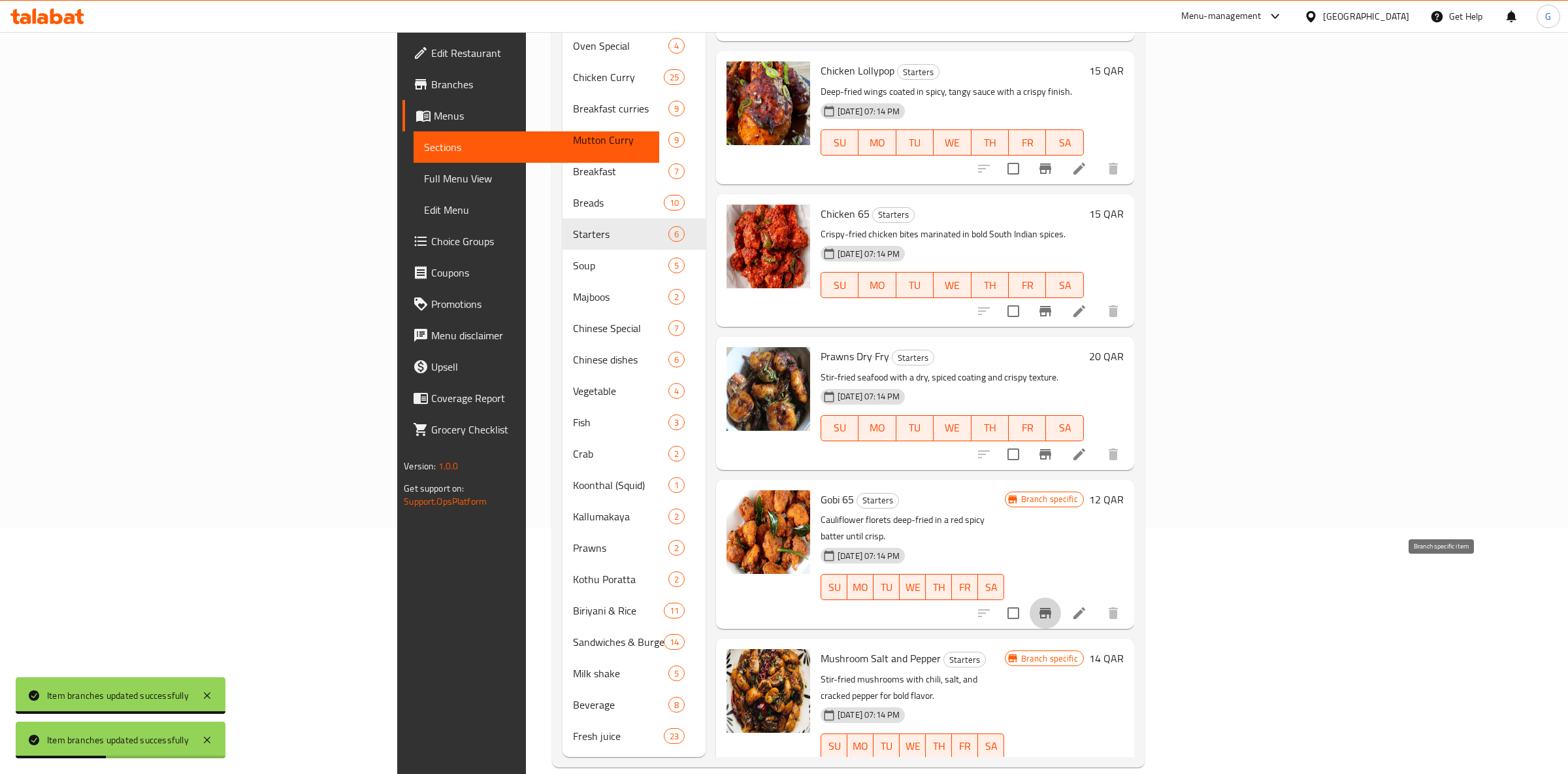
click at [1051, 608] on icon "Branch-specific-item" at bounding box center [1045, 613] width 12 height 10
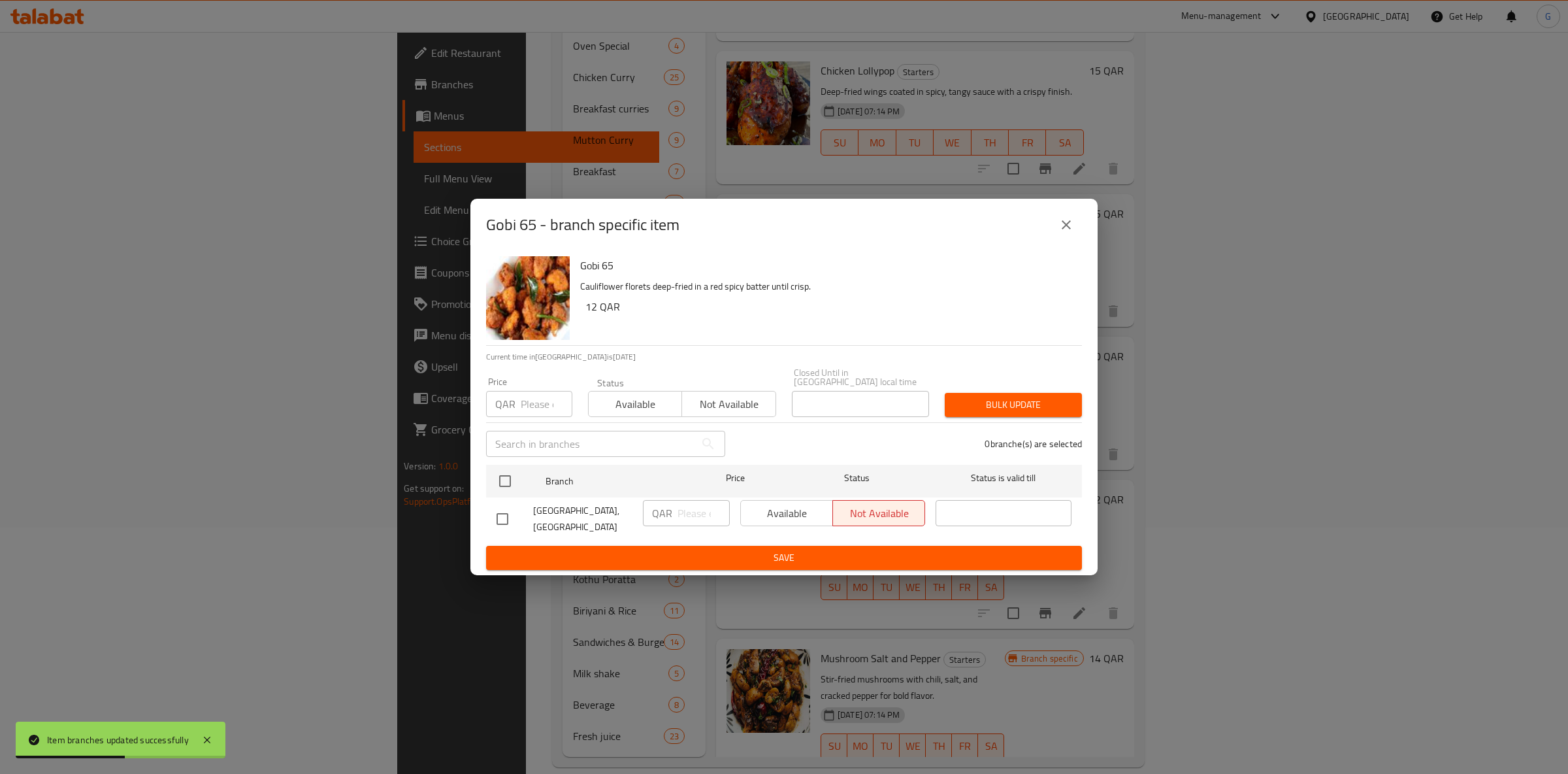
click at [627, 401] on span "Available" at bounding box center [635, 404] width 83 height 19
drag, startPoint x: 489, startPoint y: 469, endPoint x: 495, endPoint y: 473, distance: 7.2
click at [490, 470] on div "Branch Price Status Status is valid till" at bounding box center [784, 481] width 596 height 33
click at [515, 480] on input "checkbox" at bounding box center [505, 481] width 28 height 28
click at [806, 522] on button "Available" at bounding box center [787, 513] width 93 height 26
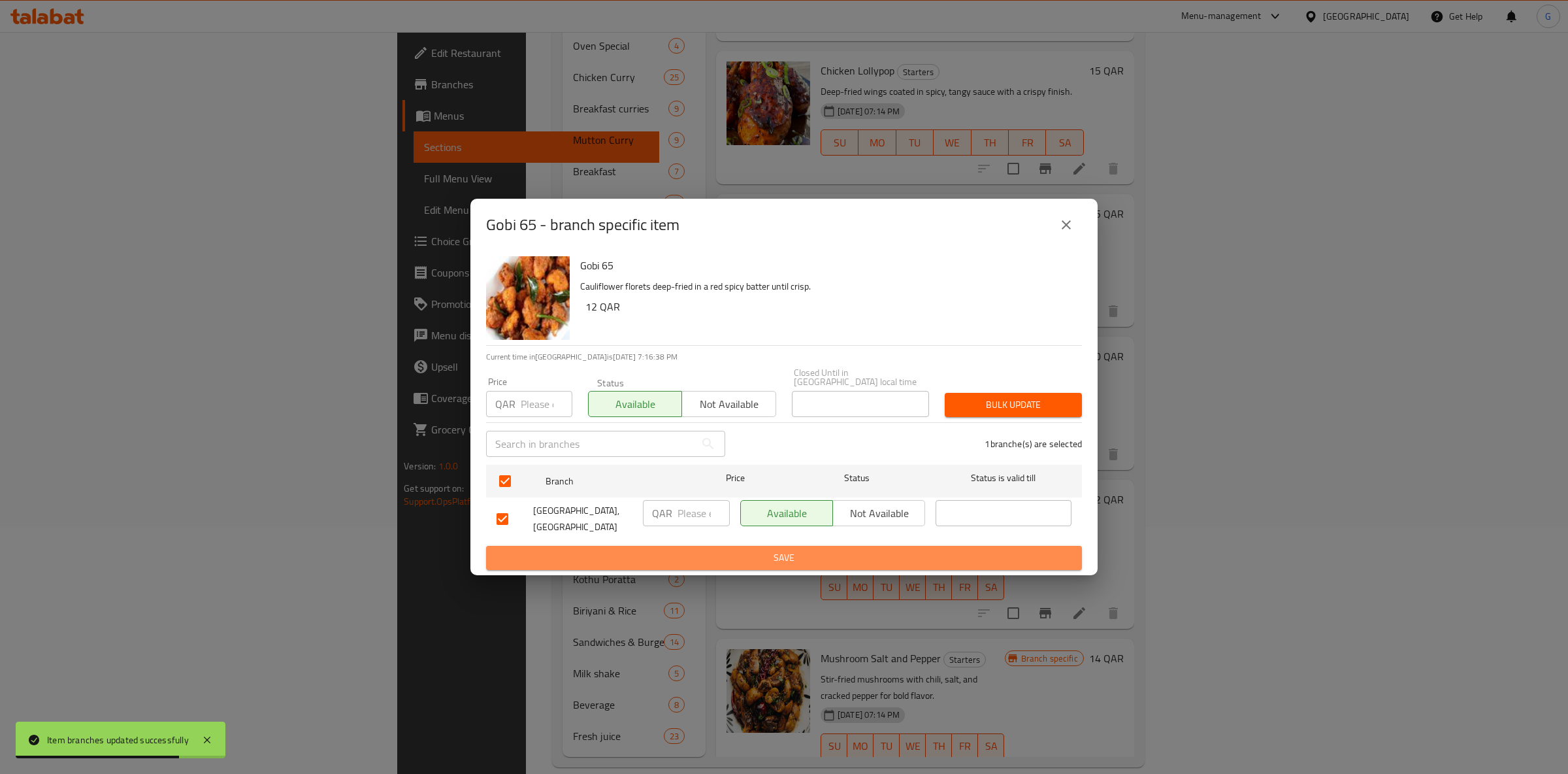
click at [810, 558] on span "Save" at bounding box center [784, 558] width 575 height 16
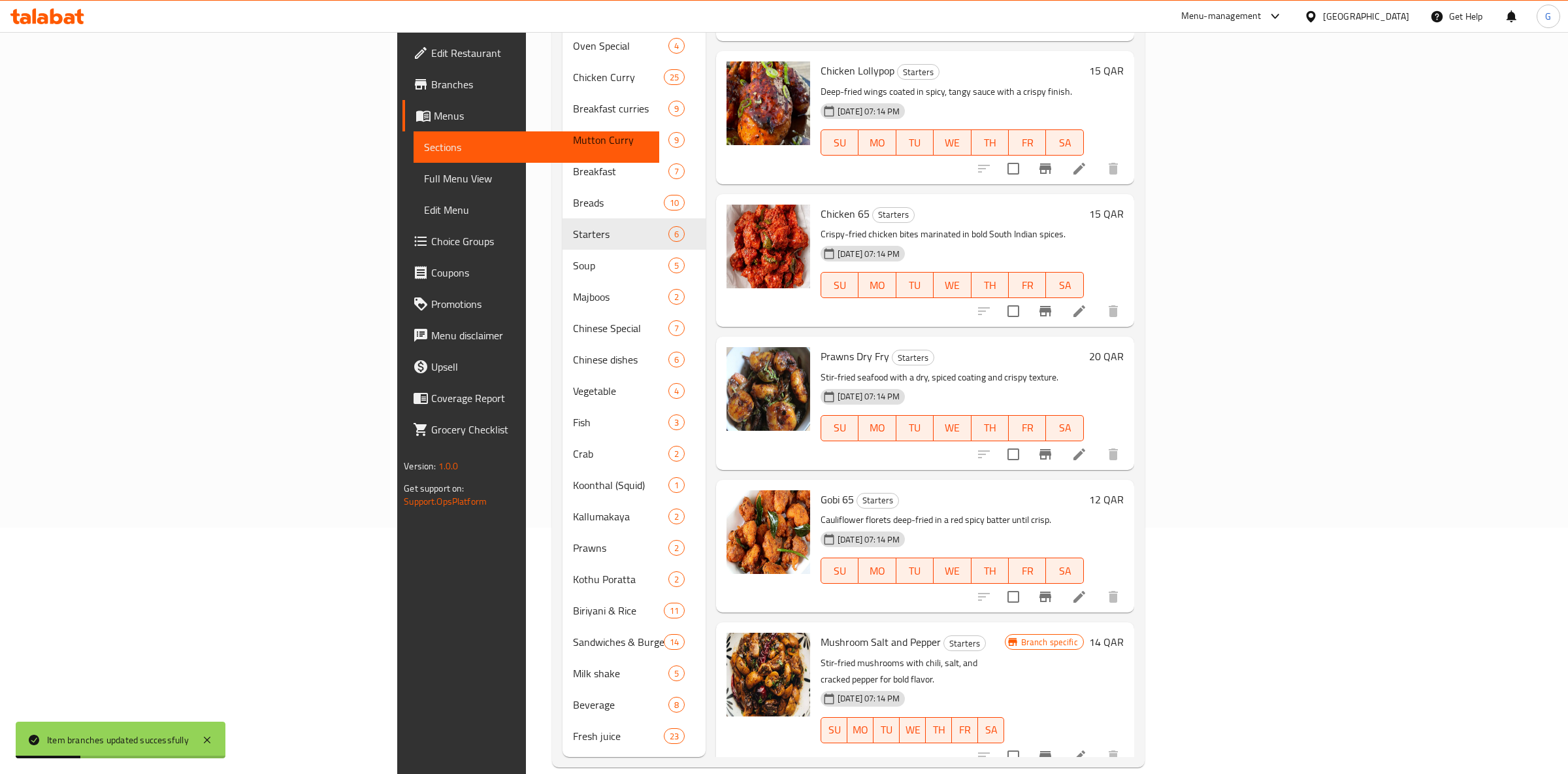
click at [1051, 751] on icon "Branch-specific-item" at bounding box center [1045, 756] width 12 height 10
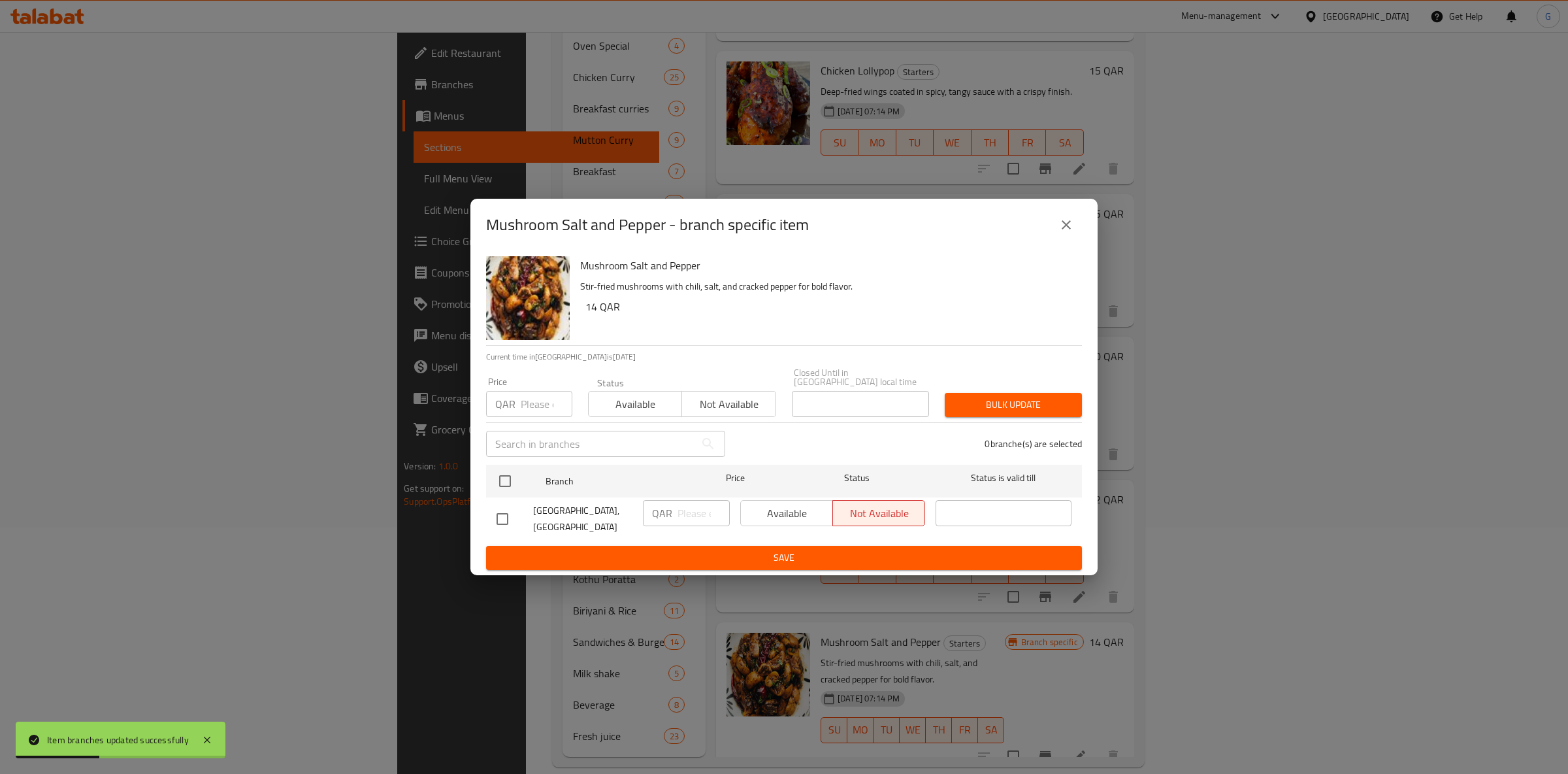
click at [614, 412] on div "Status Available Not available" at bounding box center [682, 398] width 204 height 55
click at [624, 404] on span "Available" at bounding box center [635, 404] width 83 height 19
click at [506, 474] on input "checkbox" at bounding box center [505, 481] width 28 height 28
click at [776, 516] on span "Available" at bounding box center [787, 513] width 82 height 19
click at [786, 552] on span "Save" at bounding box center [784, 558] width 575 height 16
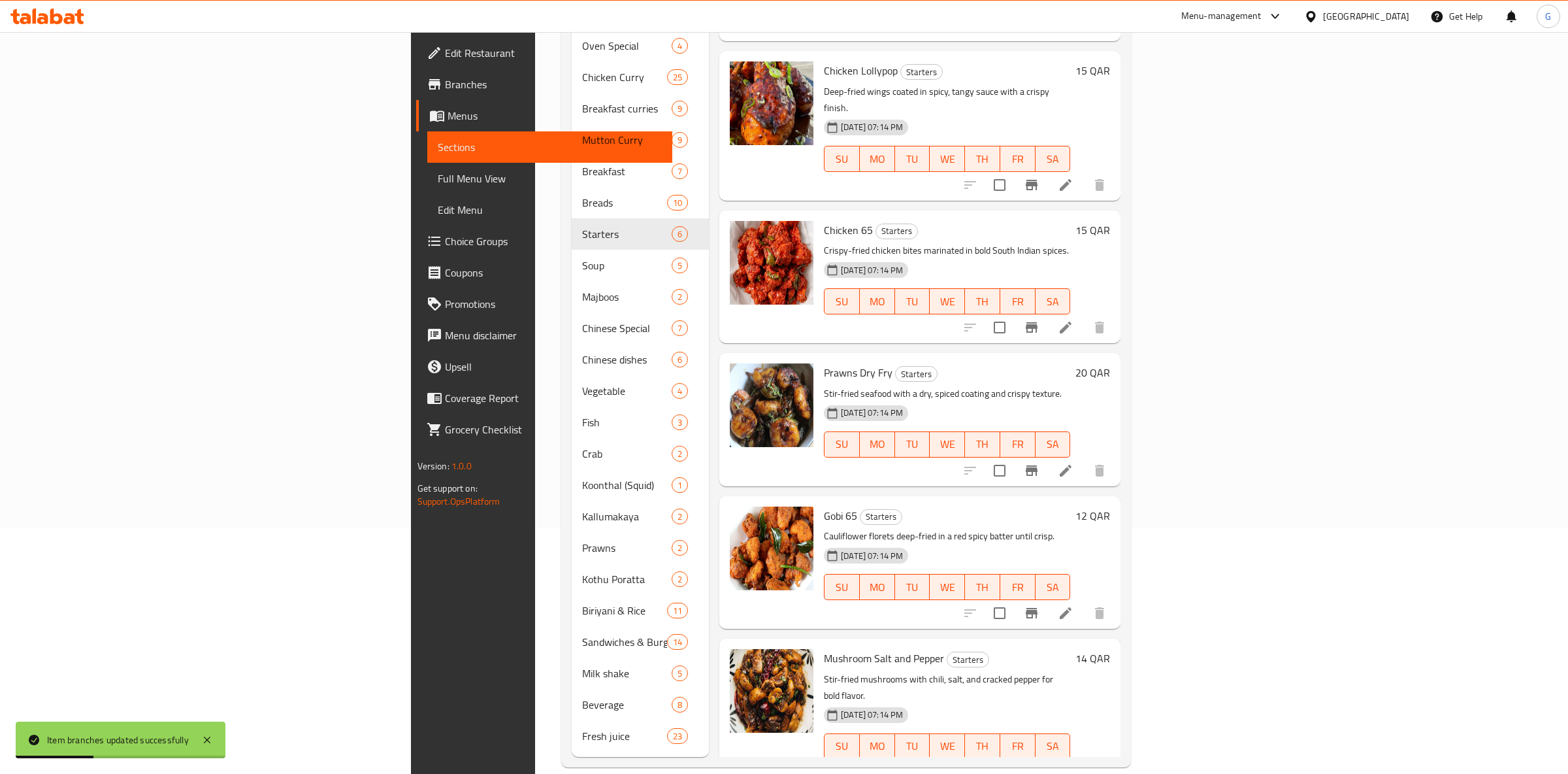
scroll to position [0, 0]
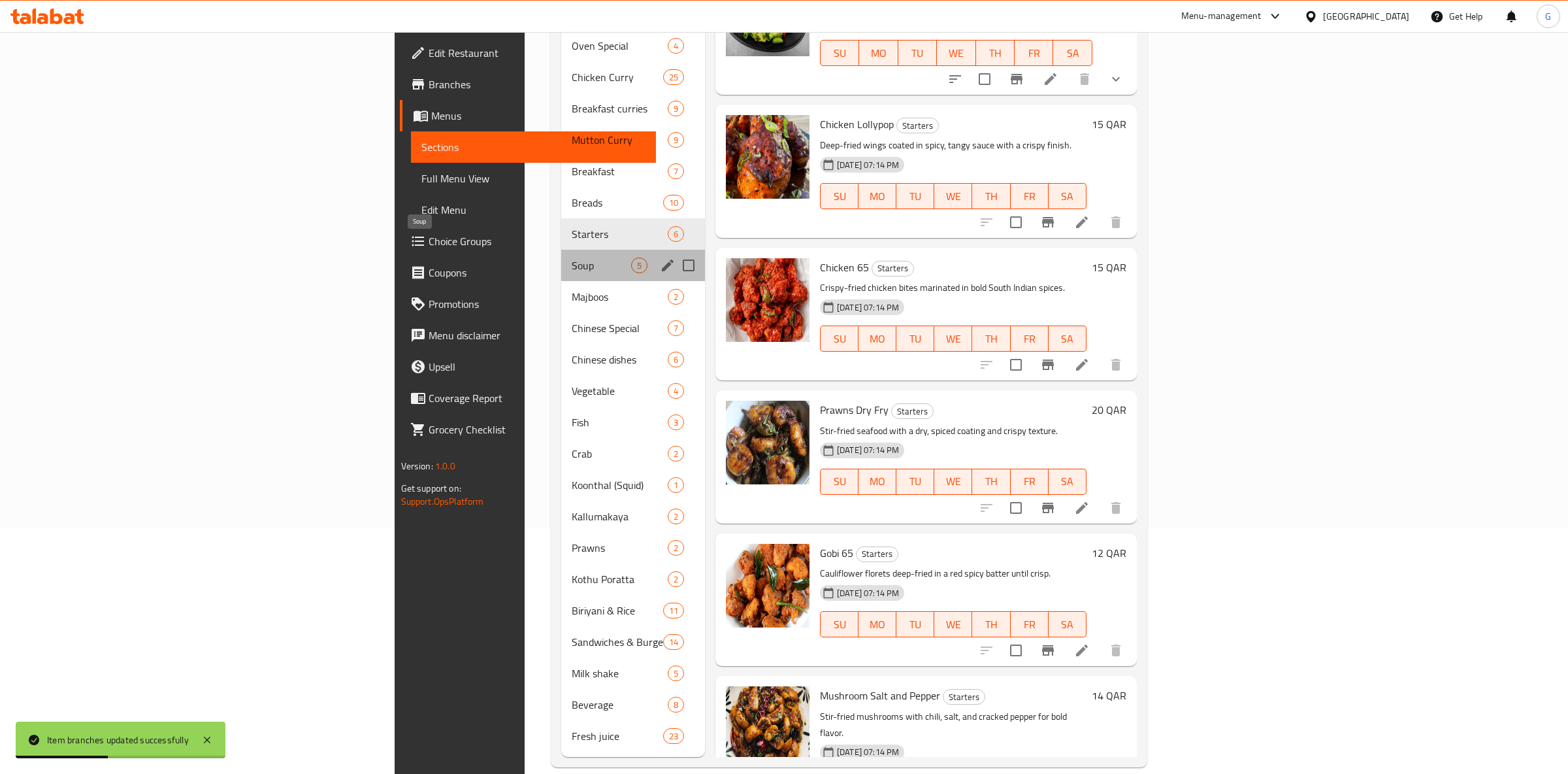
click at [572, 258] on span "Soup" at bounding box center [601, 265] width 60 height 16
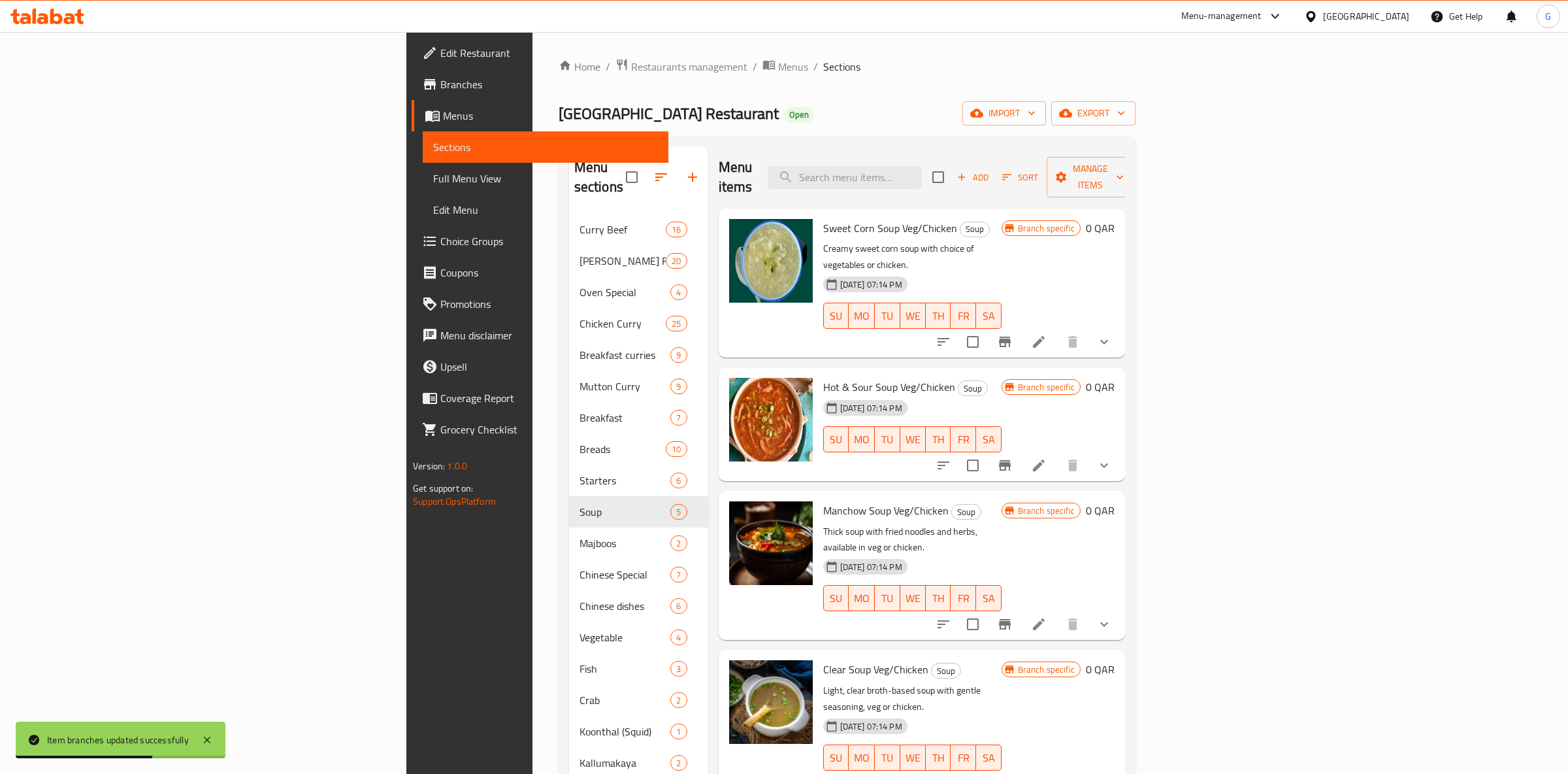
click at [1020, 326] on button "Branch-specific-item" at bounding box center [1005, 342] width 31 height 31
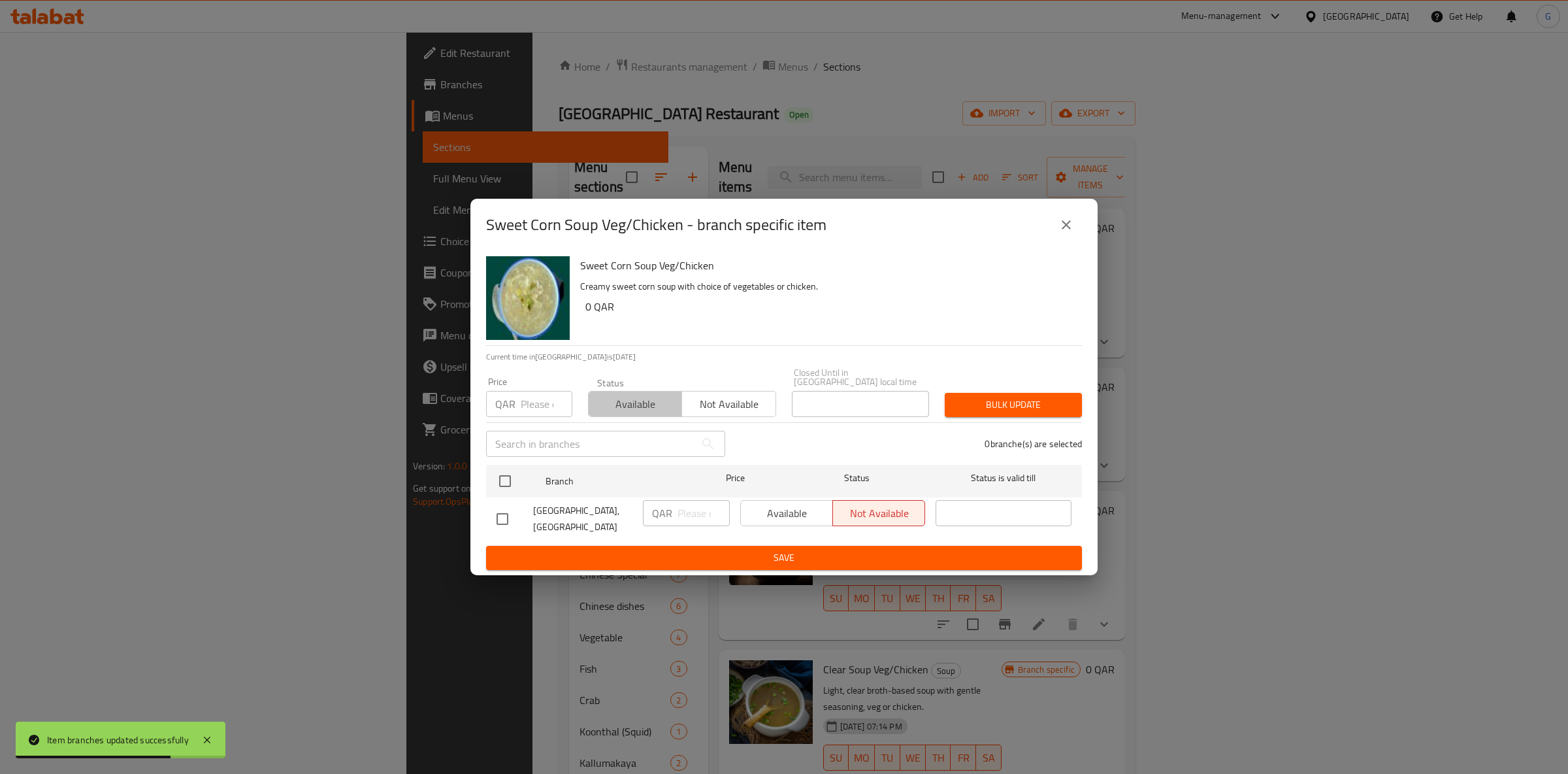
click at [638, 412] on button "Available" at bounding box center [635, 404] width 94 height 26
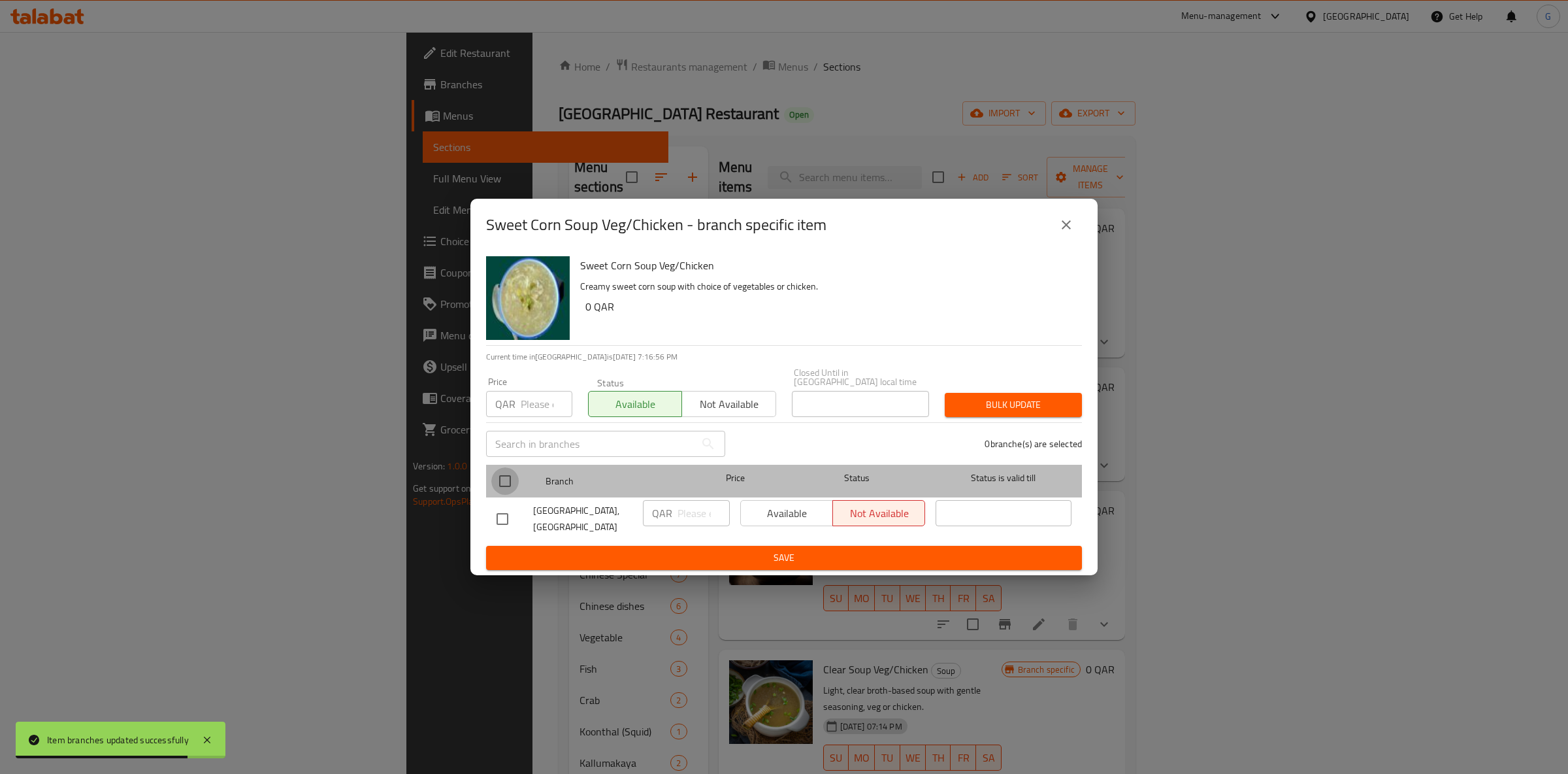
click at [497, 484] on input "checkbox" at bounding box center [505, 481] width 28 height 28
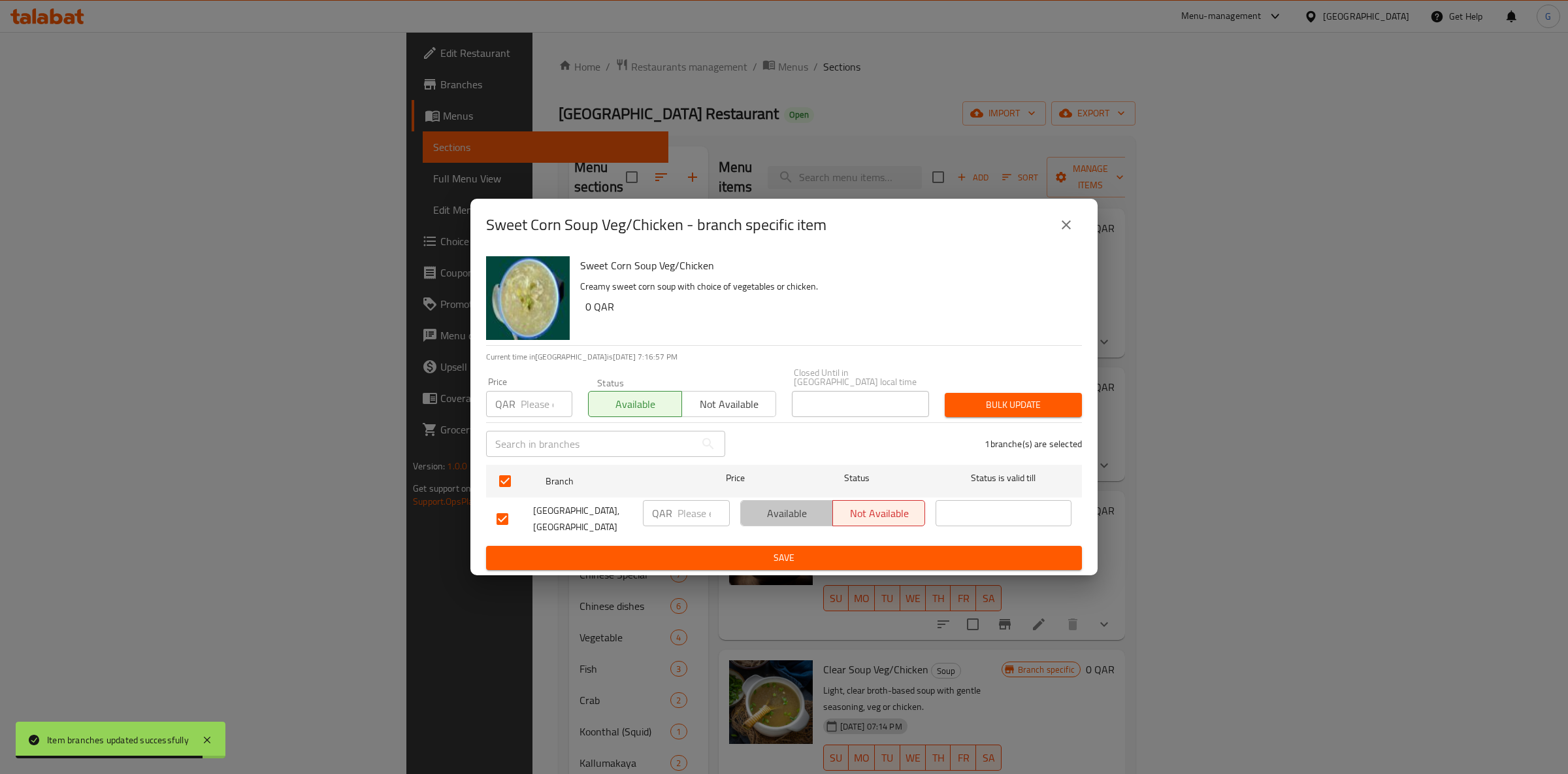
drag, startPoint x: 786, startPoint y: 501, endPoint x: 876, endPoint y: 560, distance: 107.6
click at [787, 504] on span "Available" at bounding box center [787, 513] width 82 height 19
drag, startPoint x: 882, startPoint y: 569, endPoint x: 874, endPoint y: 558, distance: 13.6
click
drag, startPoint x: 876, startPoint y: 556, endPoint x: 1055, endPoint y: 560, distance: 179.0
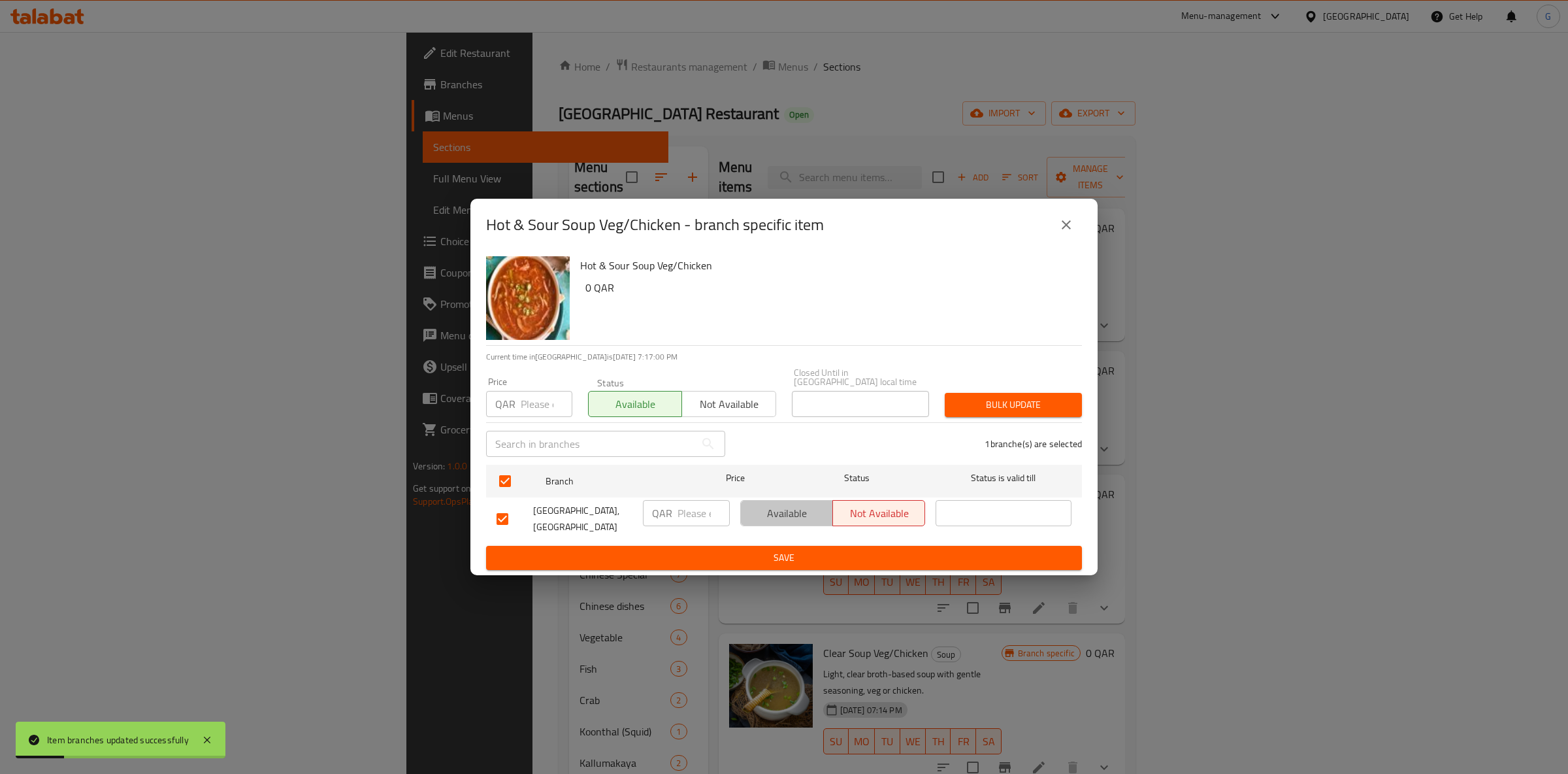
drag, startPoint x: 788, startPoint y: 500, endPoint x: 820, endPoint y: 560, distance: 68.0
drag, startPoint x: 822, startPoint y: 570, endPoint x: 820, endPoint y: 553, distance: 17.1
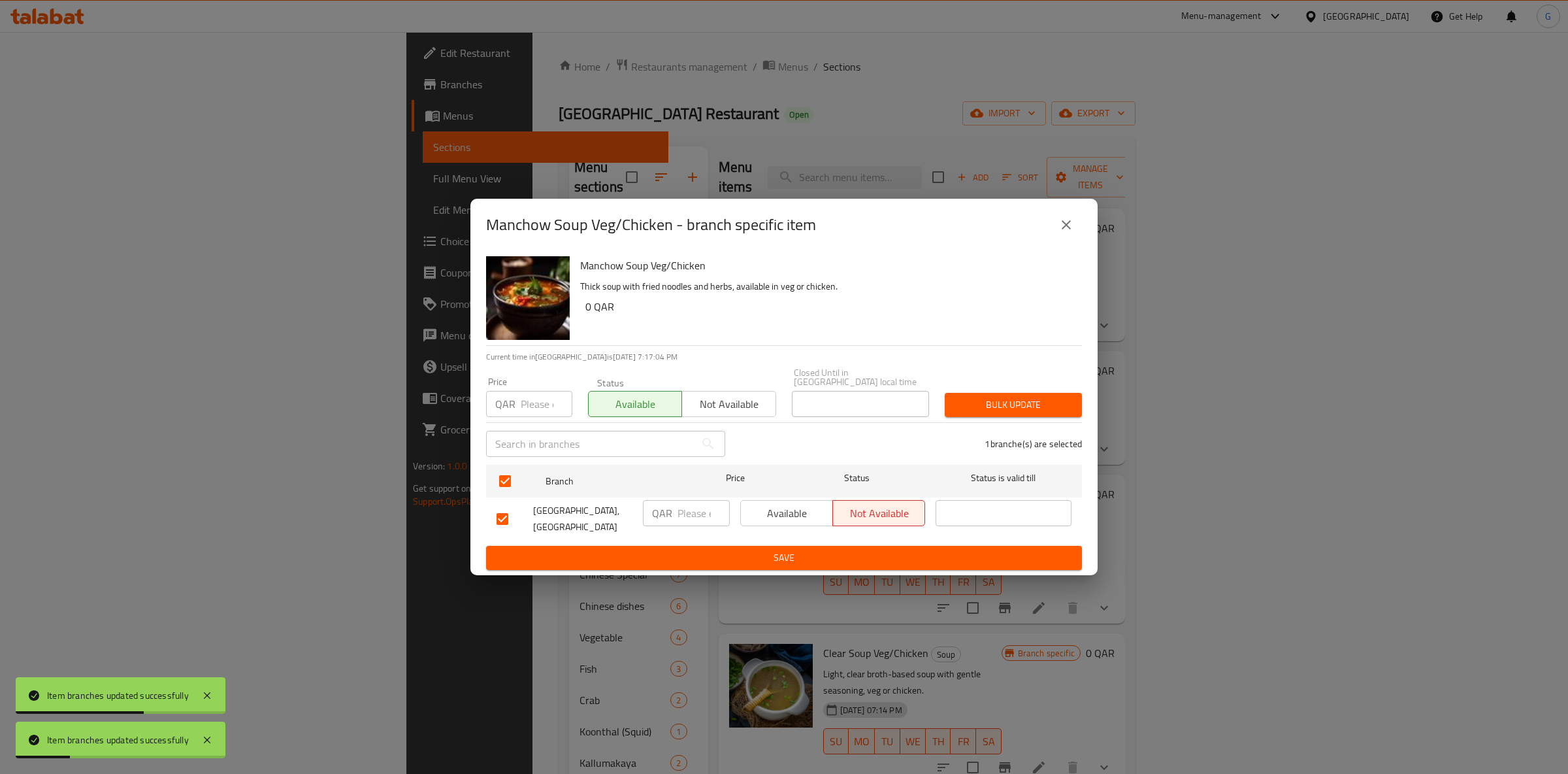
drag, startPoint x: 770, startPoint y: 511, endPoint x: 780, endPoint y: 532, distance: 23.3
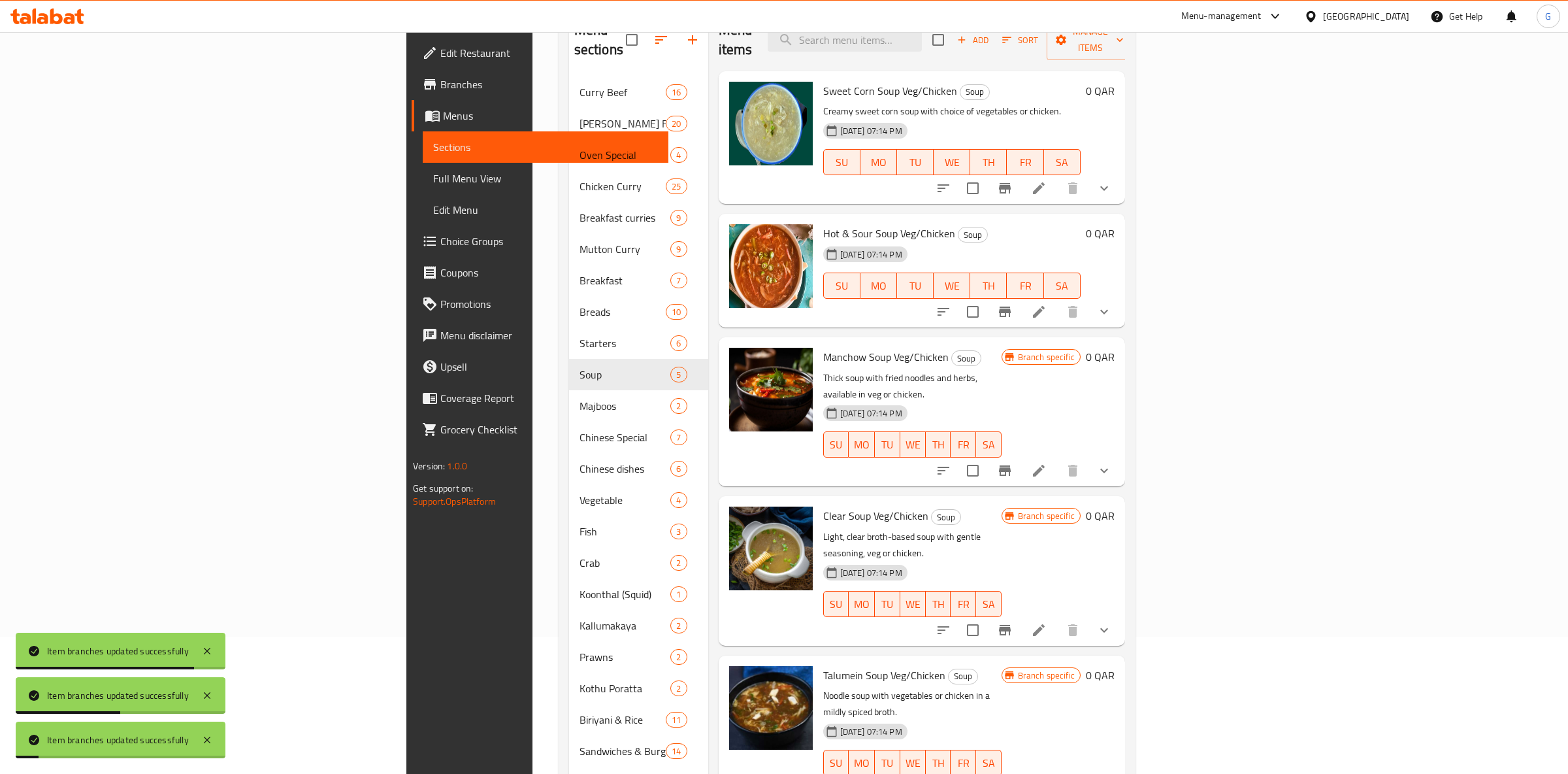
scroll to position [206, 0]
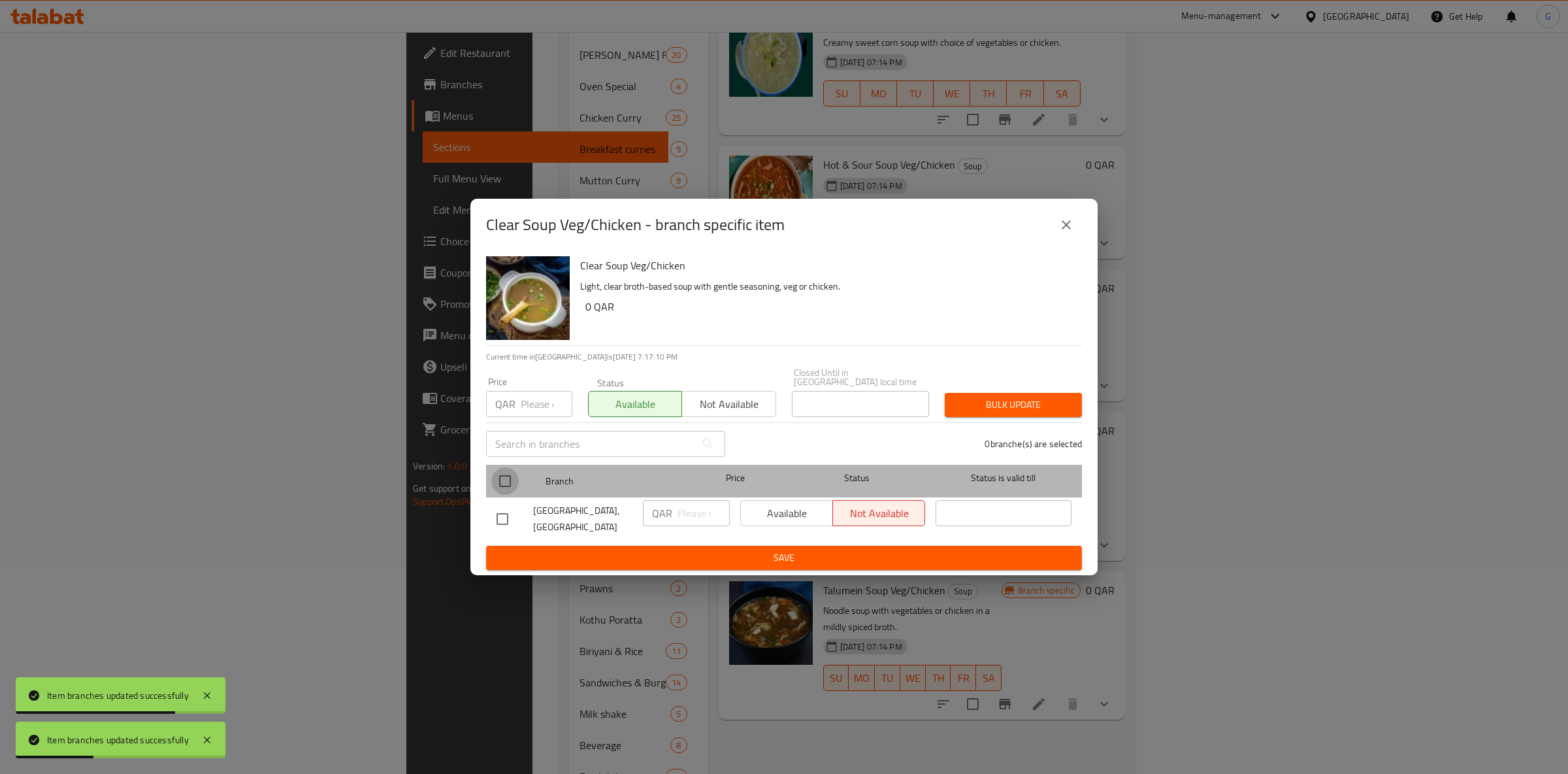
drag, startPoint x: 500, startPoint y: 479, endPoint x: 705, endPoint y: 503, distance: 206.4
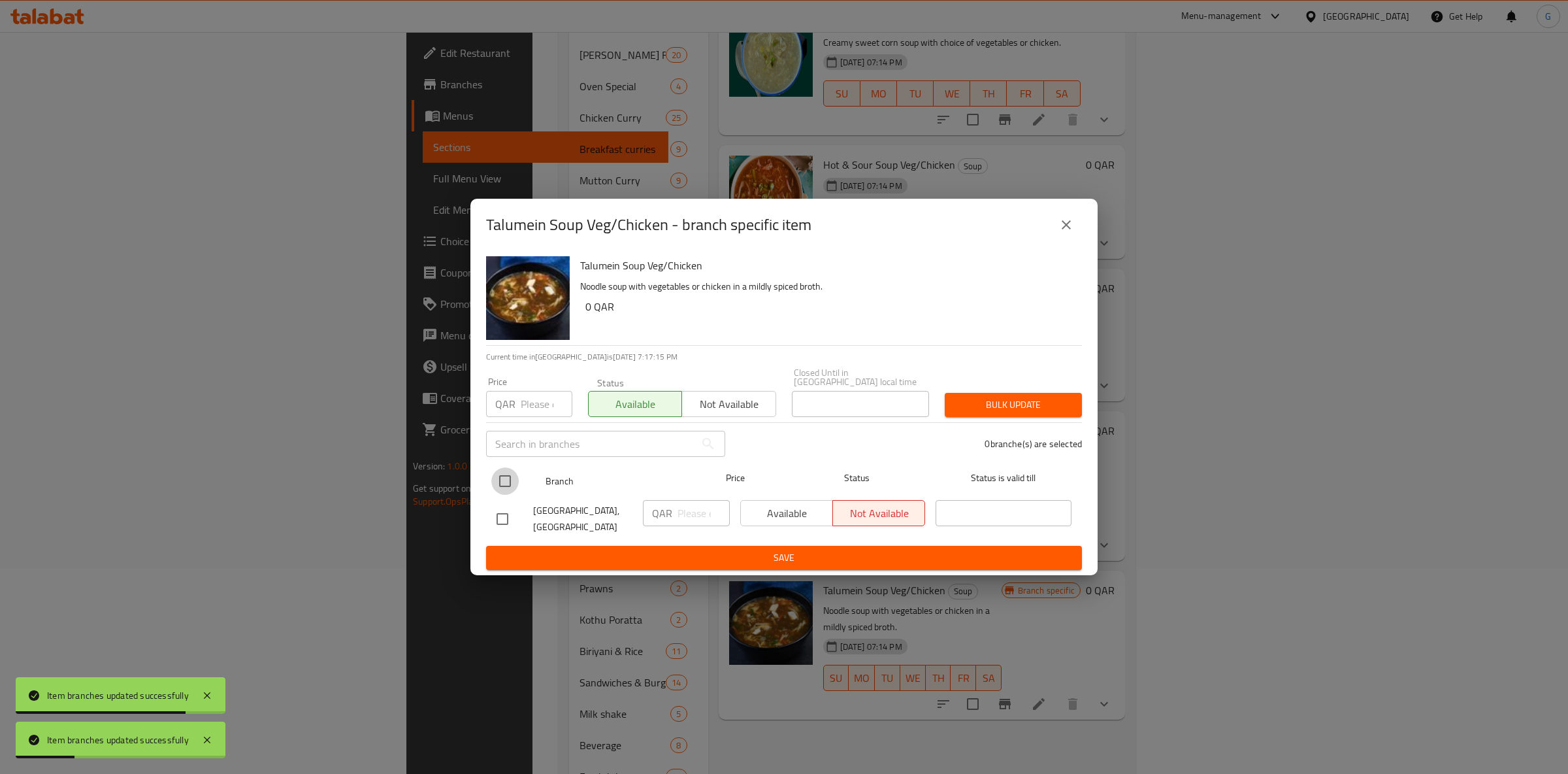
drag, startPoint x: 510, startPoint y: 478, endPoint x: 698, endPoint y: 484, distance: 188.1
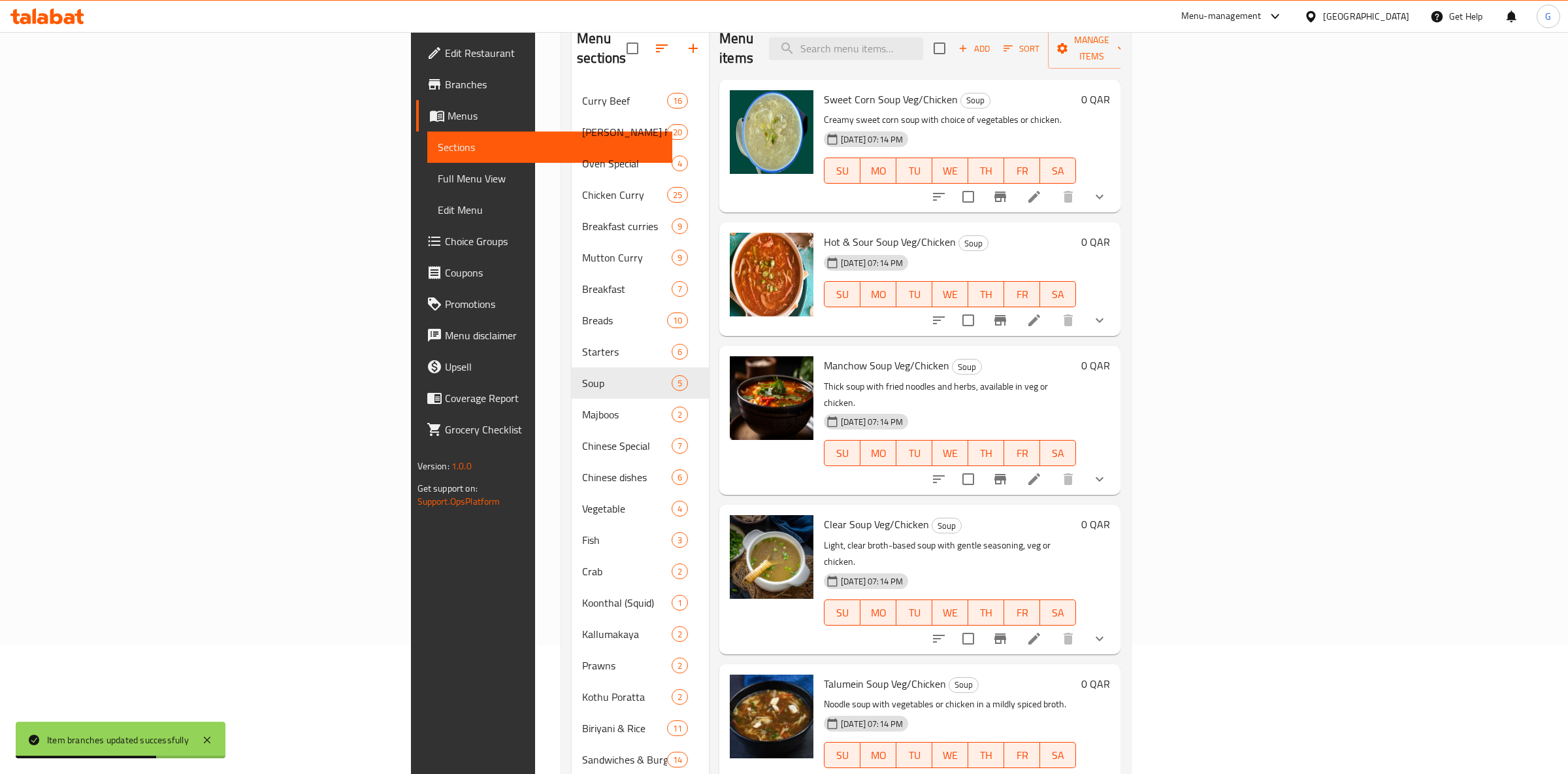
scroll to position [137, 0]
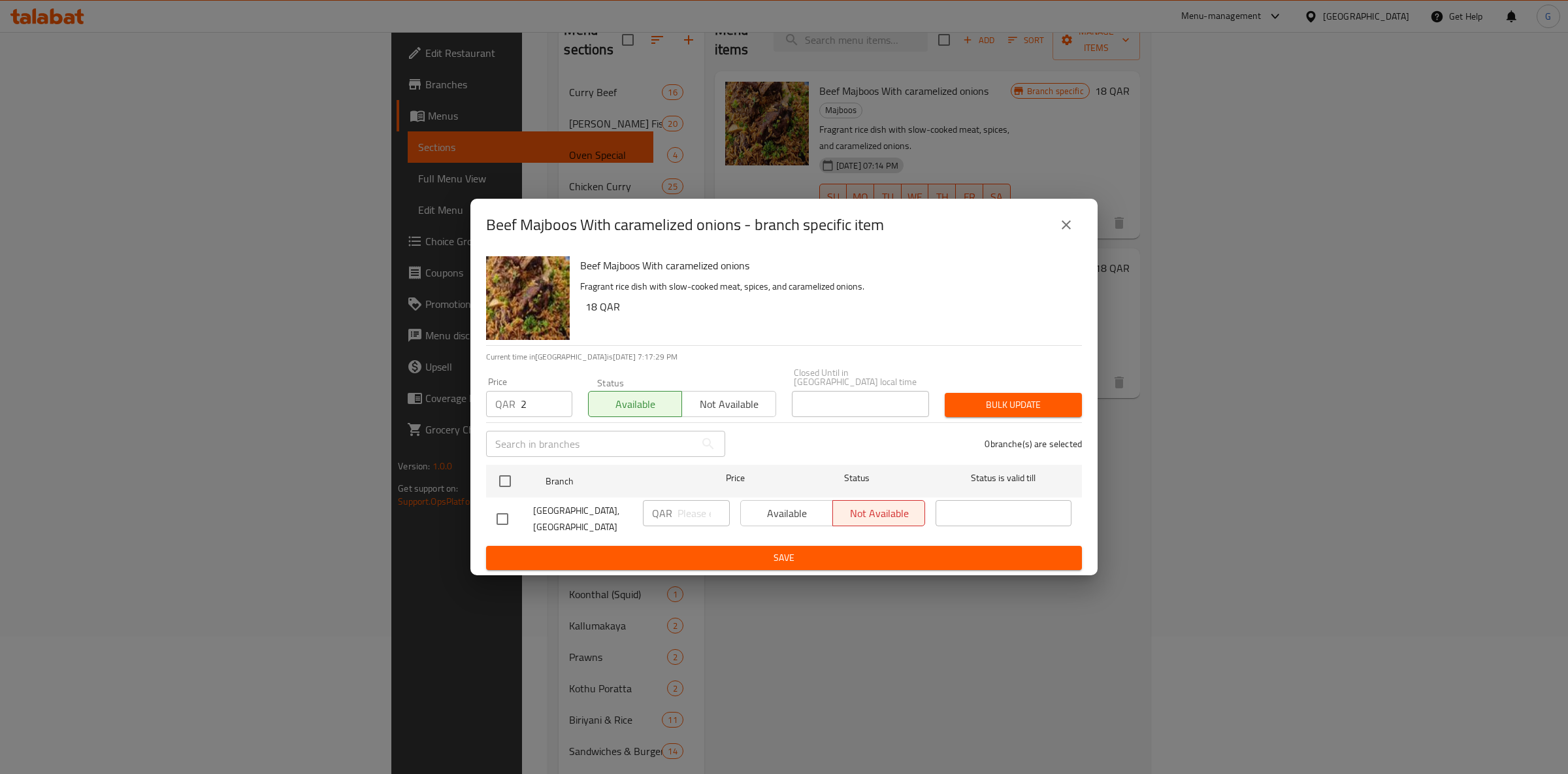
drag, startPoint x: 562, startPoint y: 399, endPoint x: 558, endPoint y: 405, distance: 7.2
drag, startPoint x: 811, startPoint y: 535, endPoint x: 822, endPoint y: 536, distance: 11.0
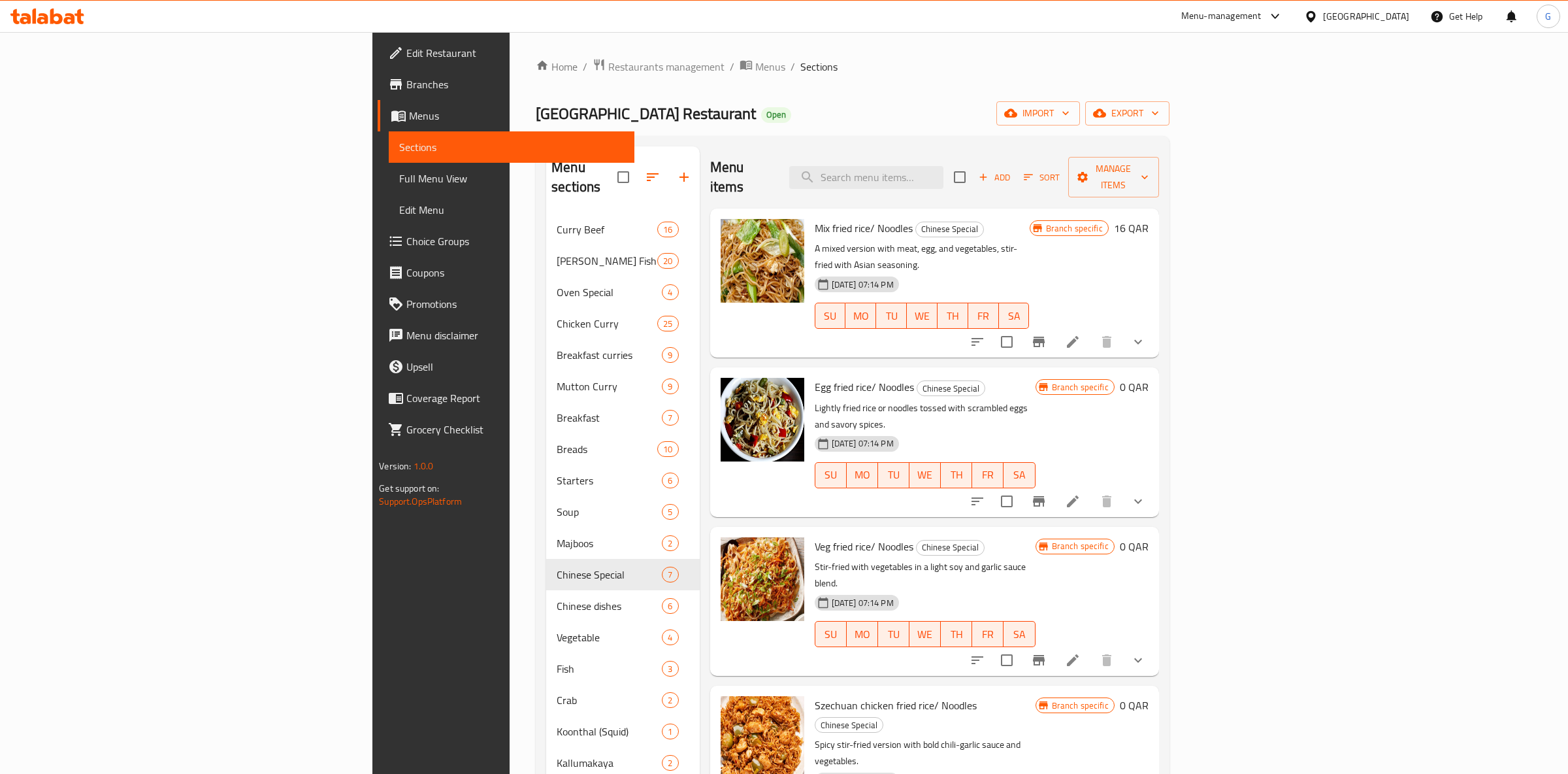
drag, startPoint x: 1395, startPoint y: 316, endPoint x: 1402, endPoint y: 311, distance: 8.6
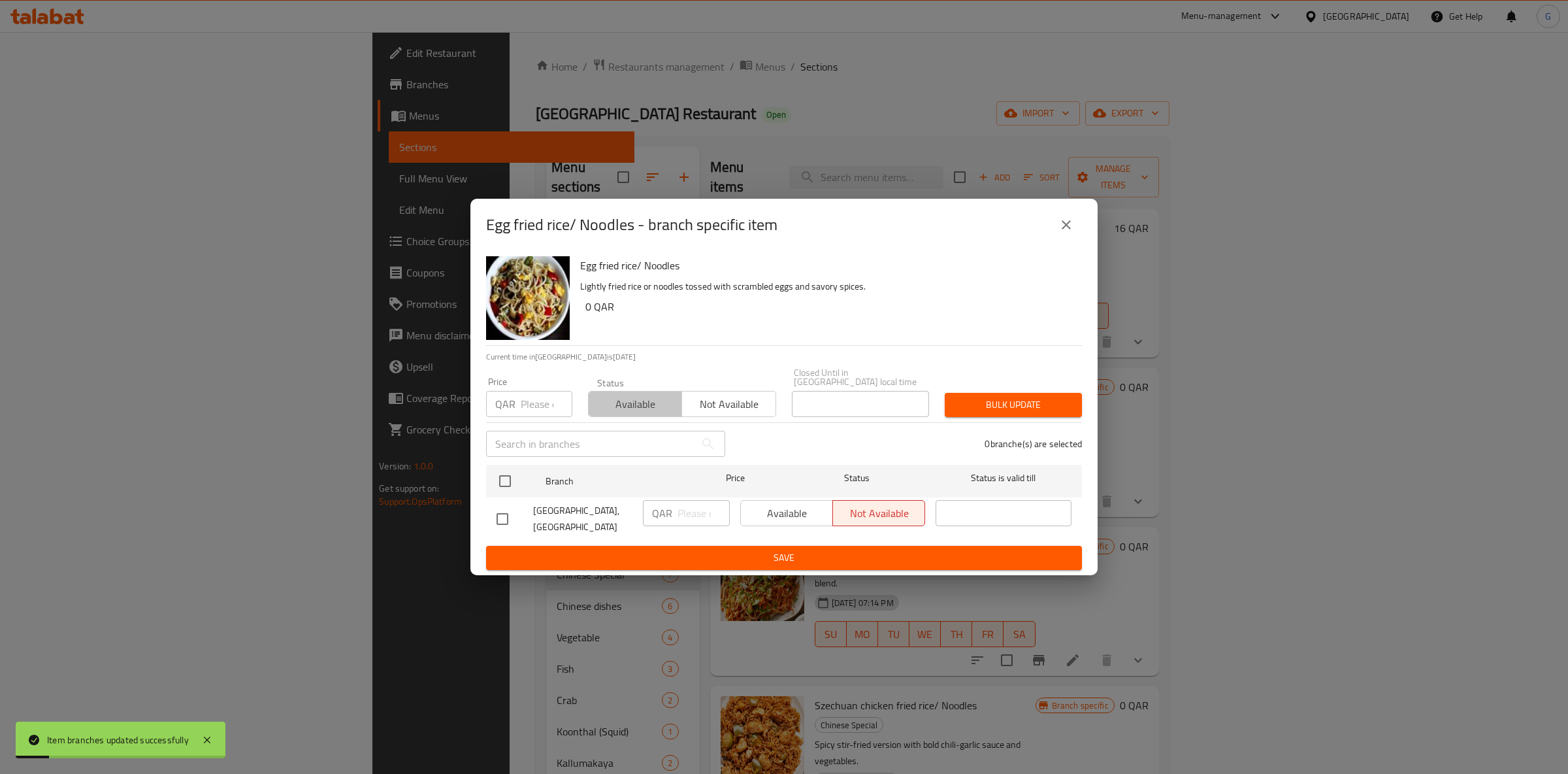
drag, startPoint x: 662, startPoint y: 408, endPoint x: 661, endPoint y: 419, distance: 11.0
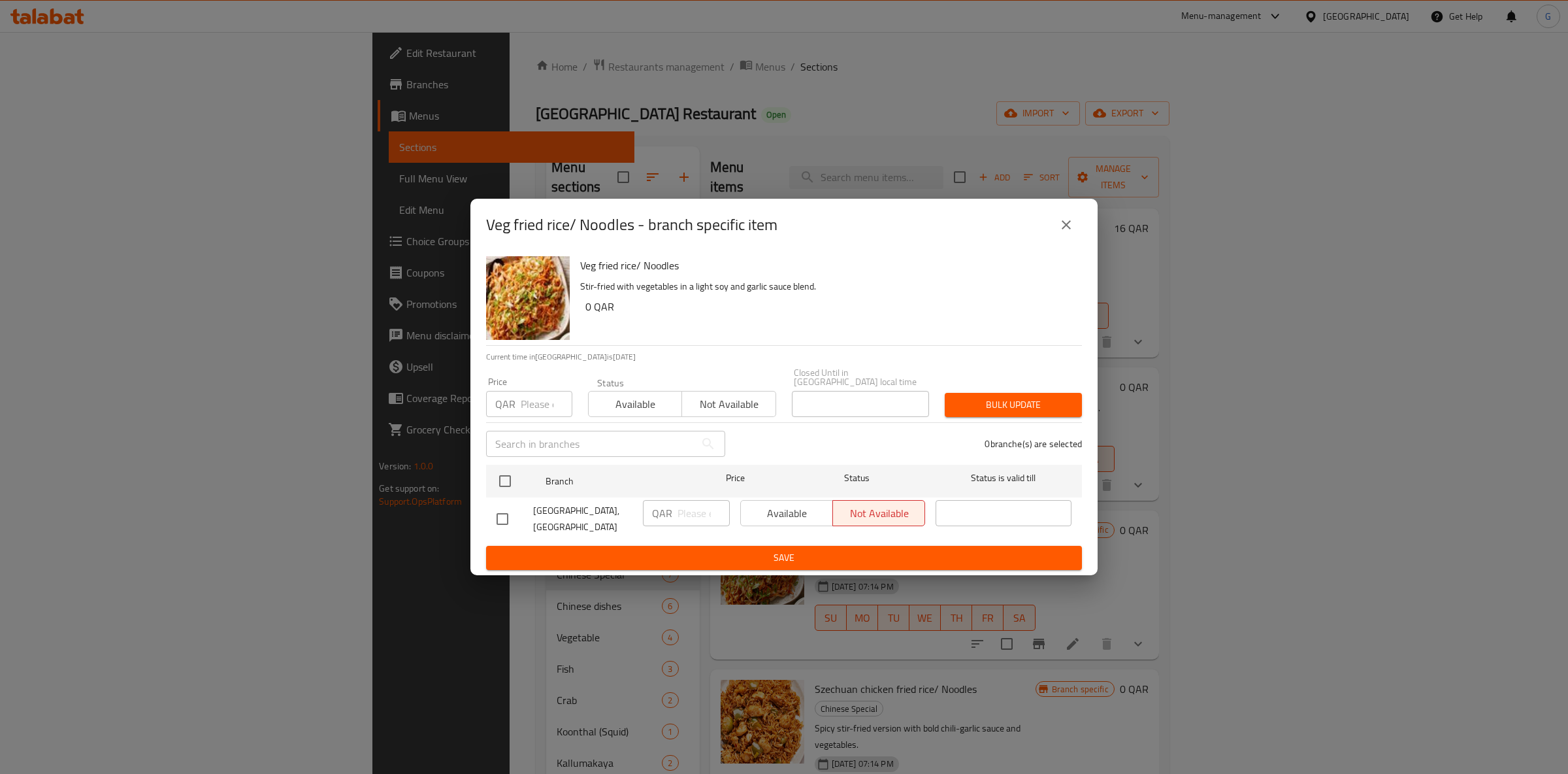
drag, startPoint x: 657, startPoint y: 412, endPoint x: 650, endPoint y: 409, distance: 7.6
drag, startPoint x: 660, startPoint y: 399, endPoint x: 731, endPoint y: 468, distance: 99.0
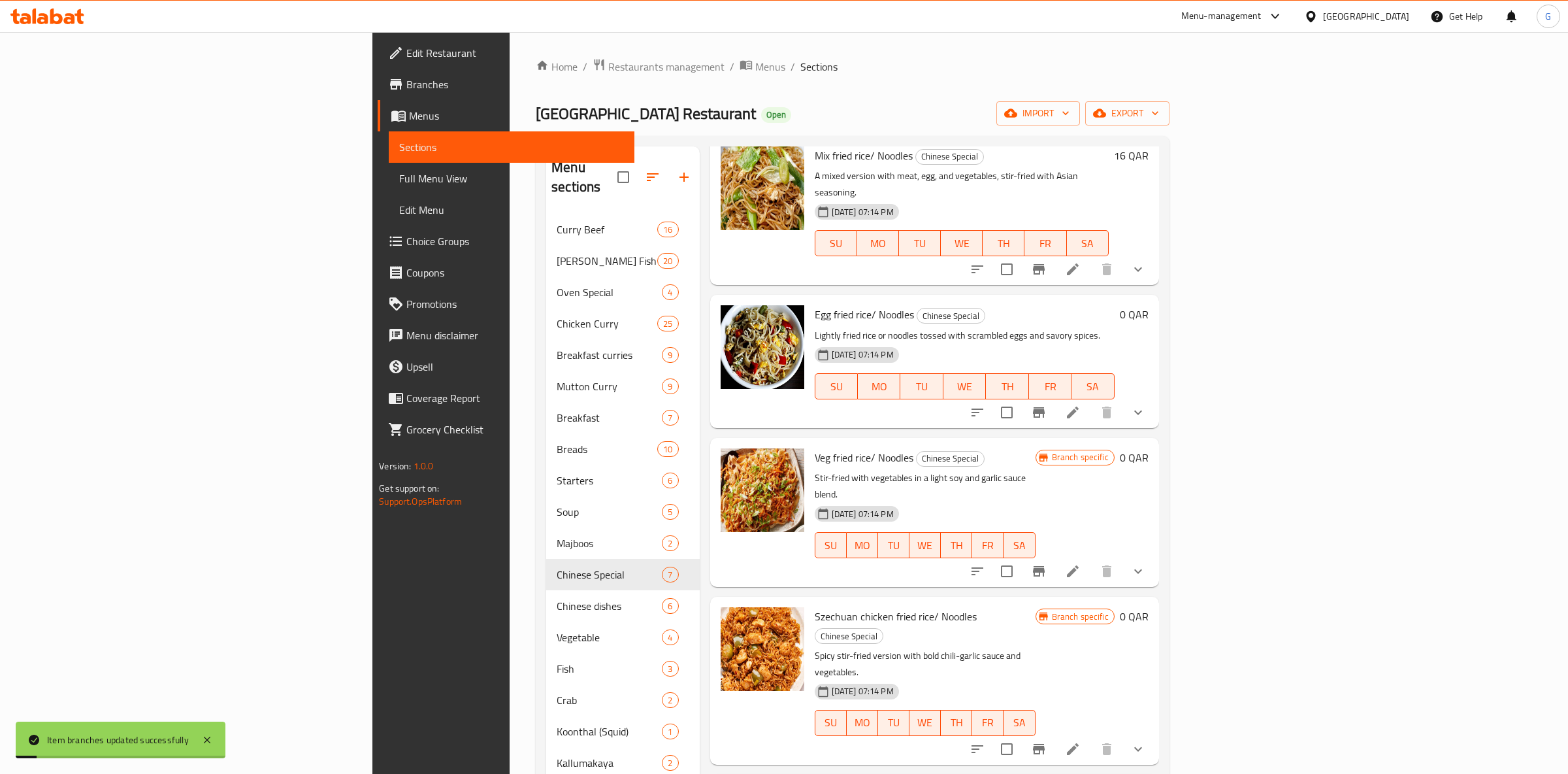
scroll to position [197, 0]
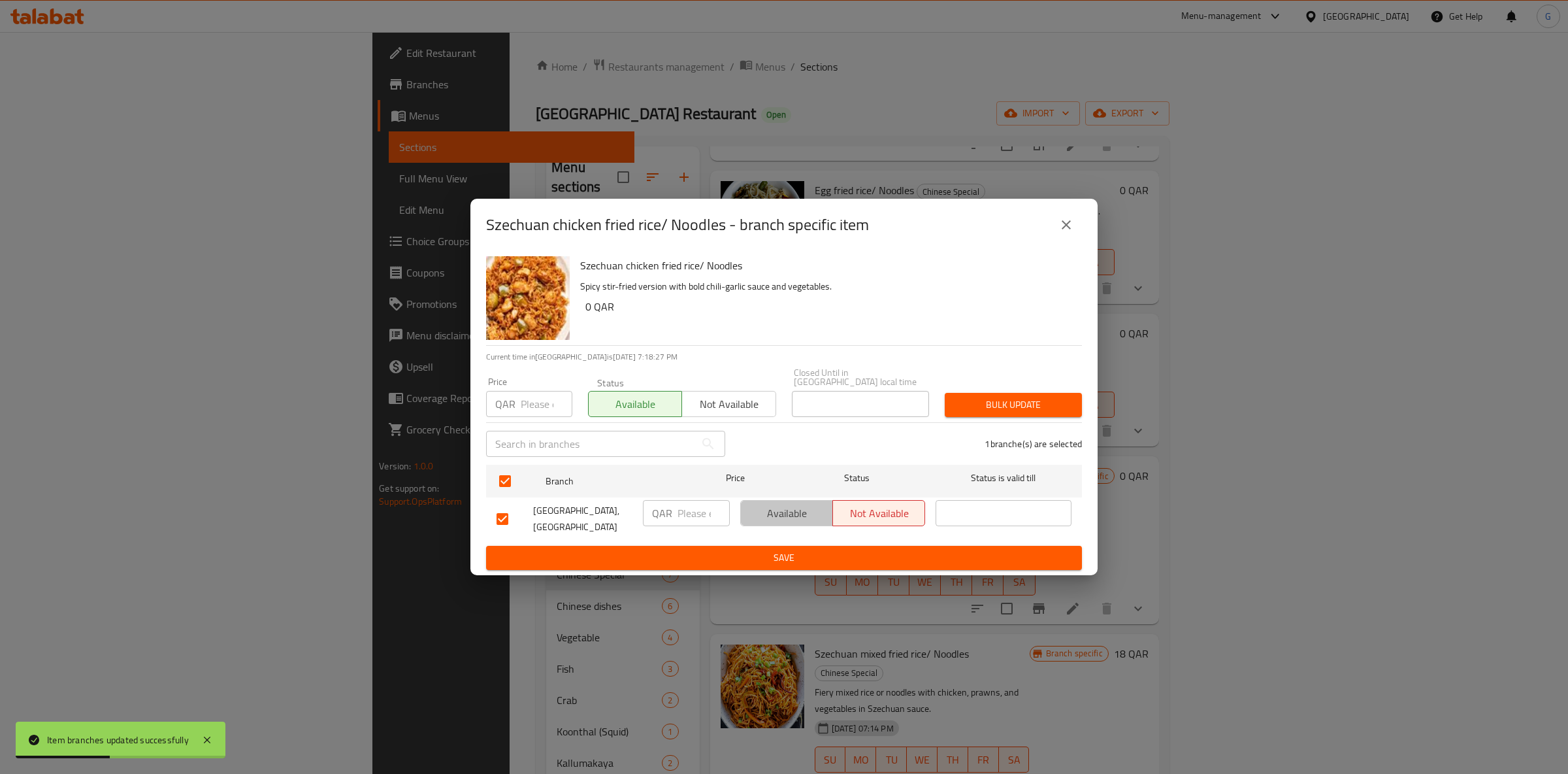
drag, startPoint x: 796, startPoint y: 503, endPoint x: 794, endPoint y: 548, distance: 45.0
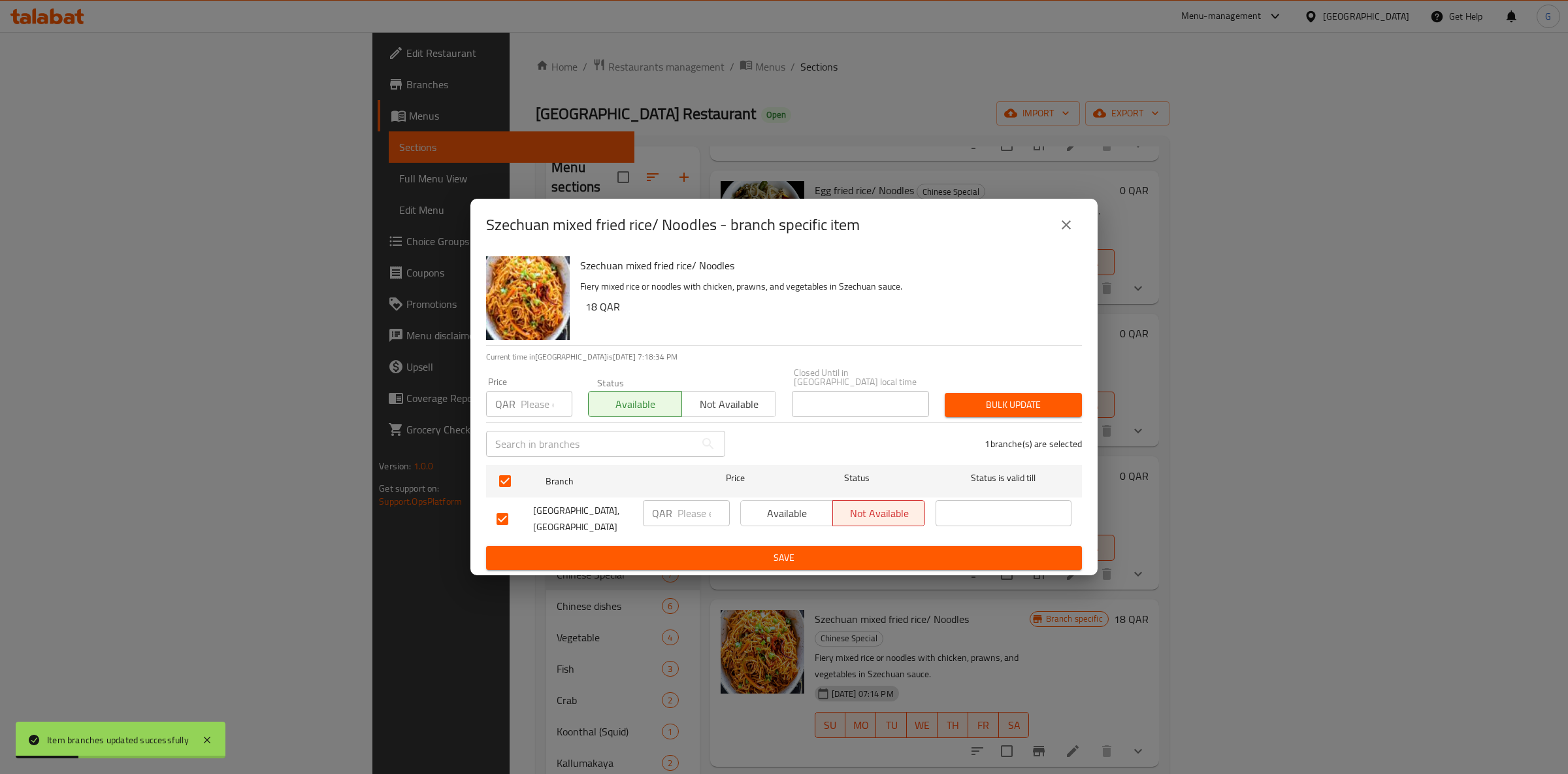
drag, startPoint x: 817, startPoint y: 505, endPoint x: 825, endPoint y: 594, distance: 89.4
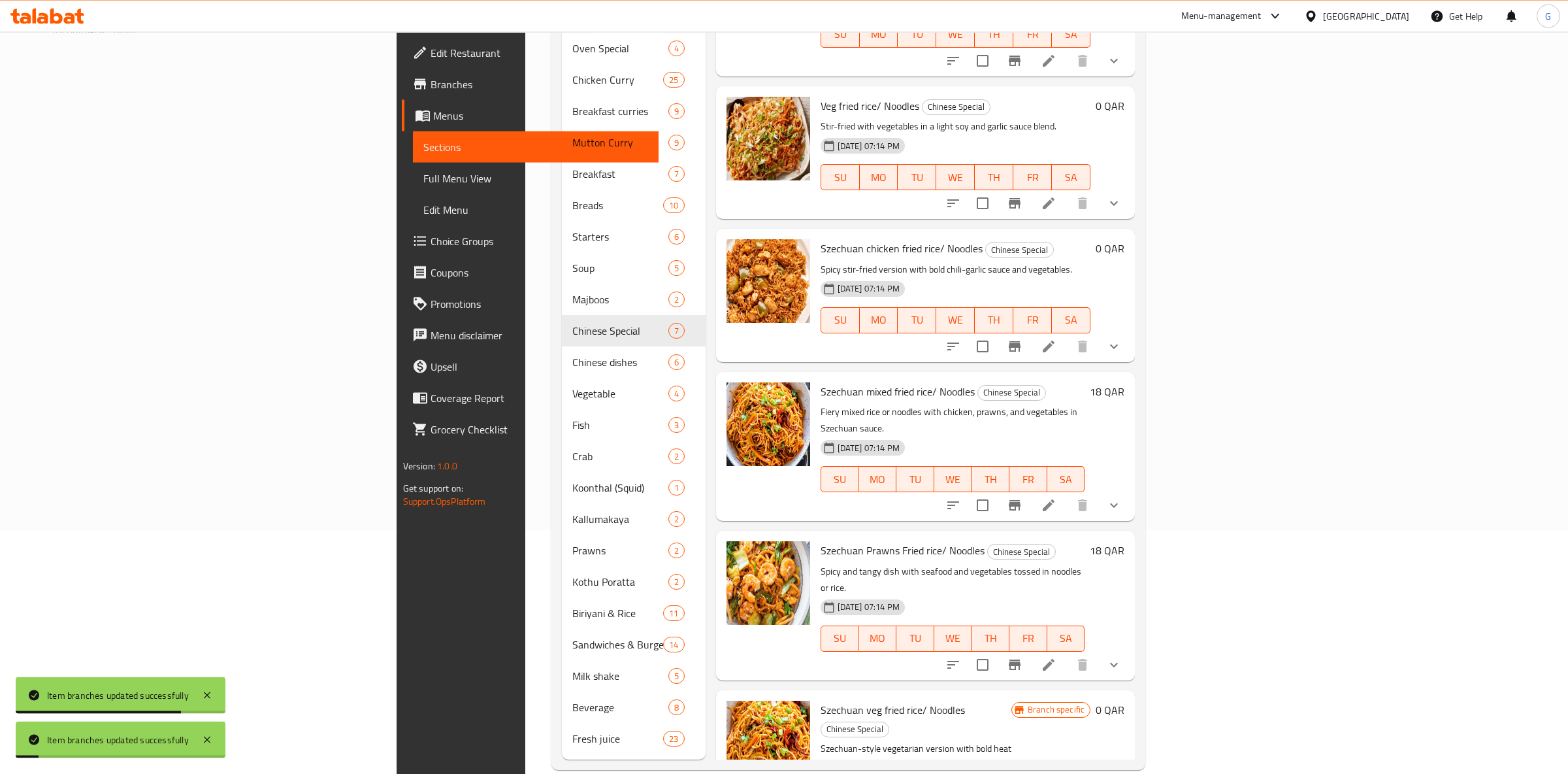
scroll to position [246, 0]
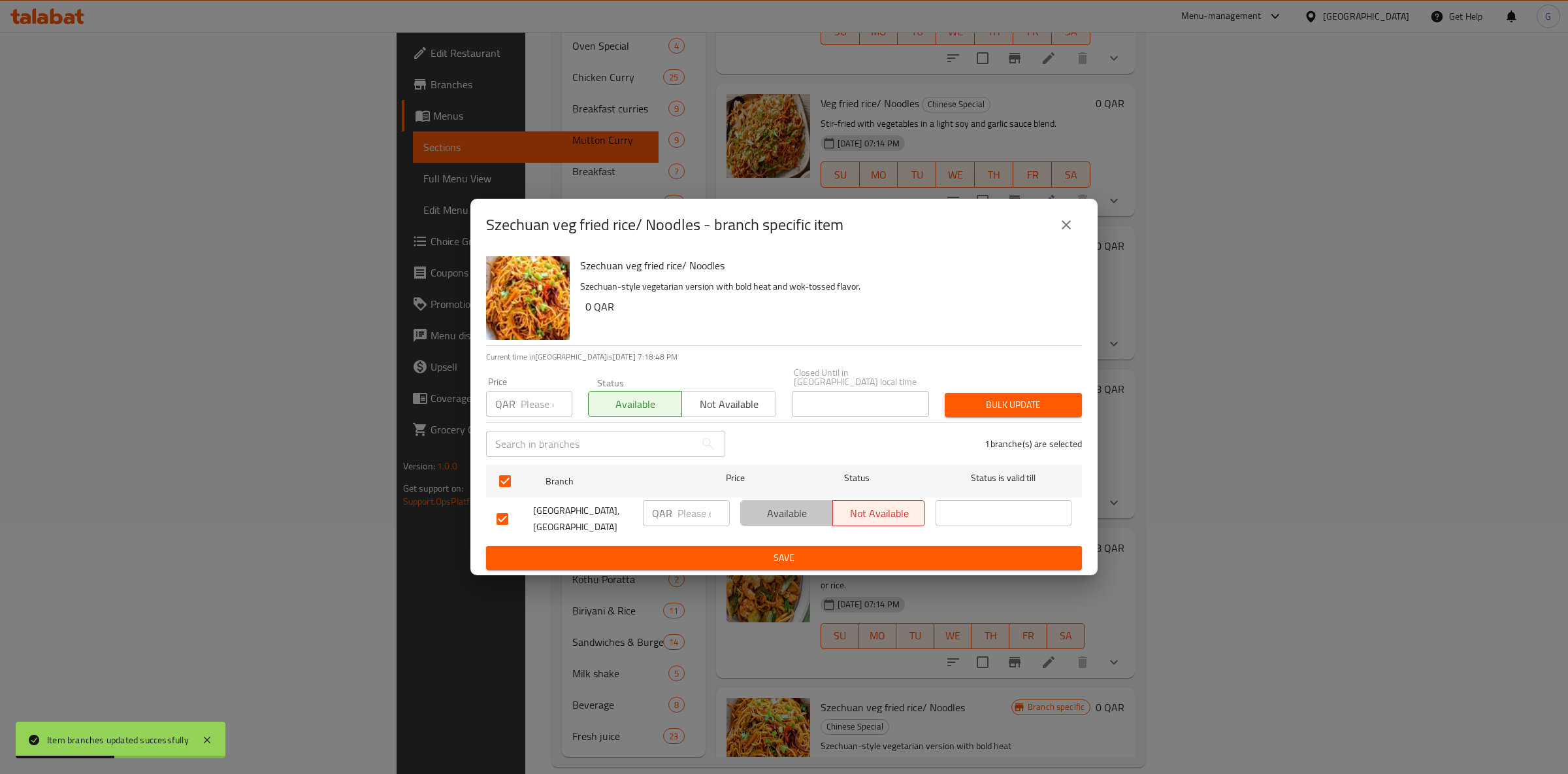
drag, startPoint x: 796, startPoint y: 509, endPoint x: 800, endPoint y: 516, distance: 8.1
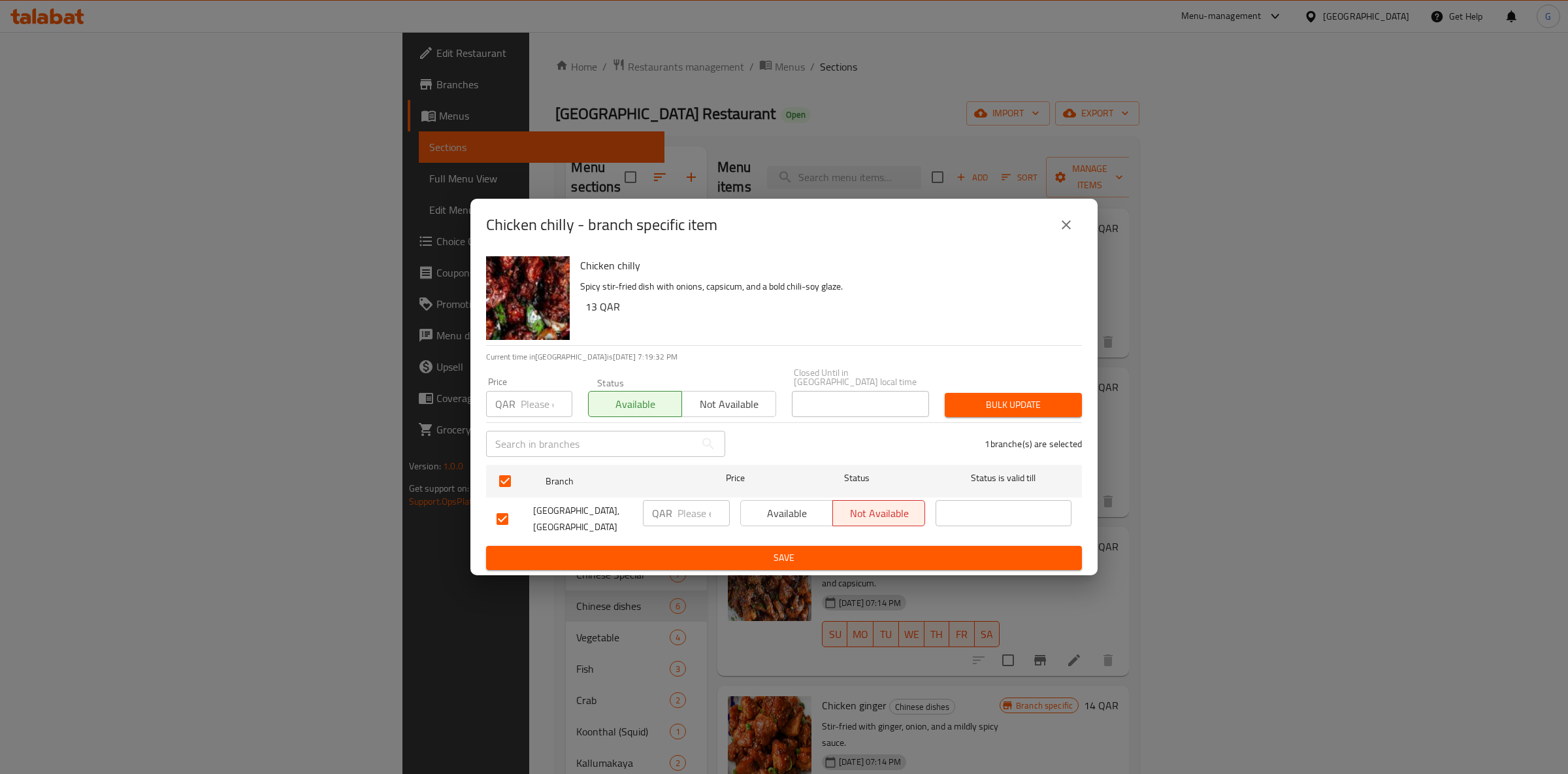
drag, startPoint x: 778, startPoint y: 500, endPoint x: 791, endPoint y: 518, distance: 22.2
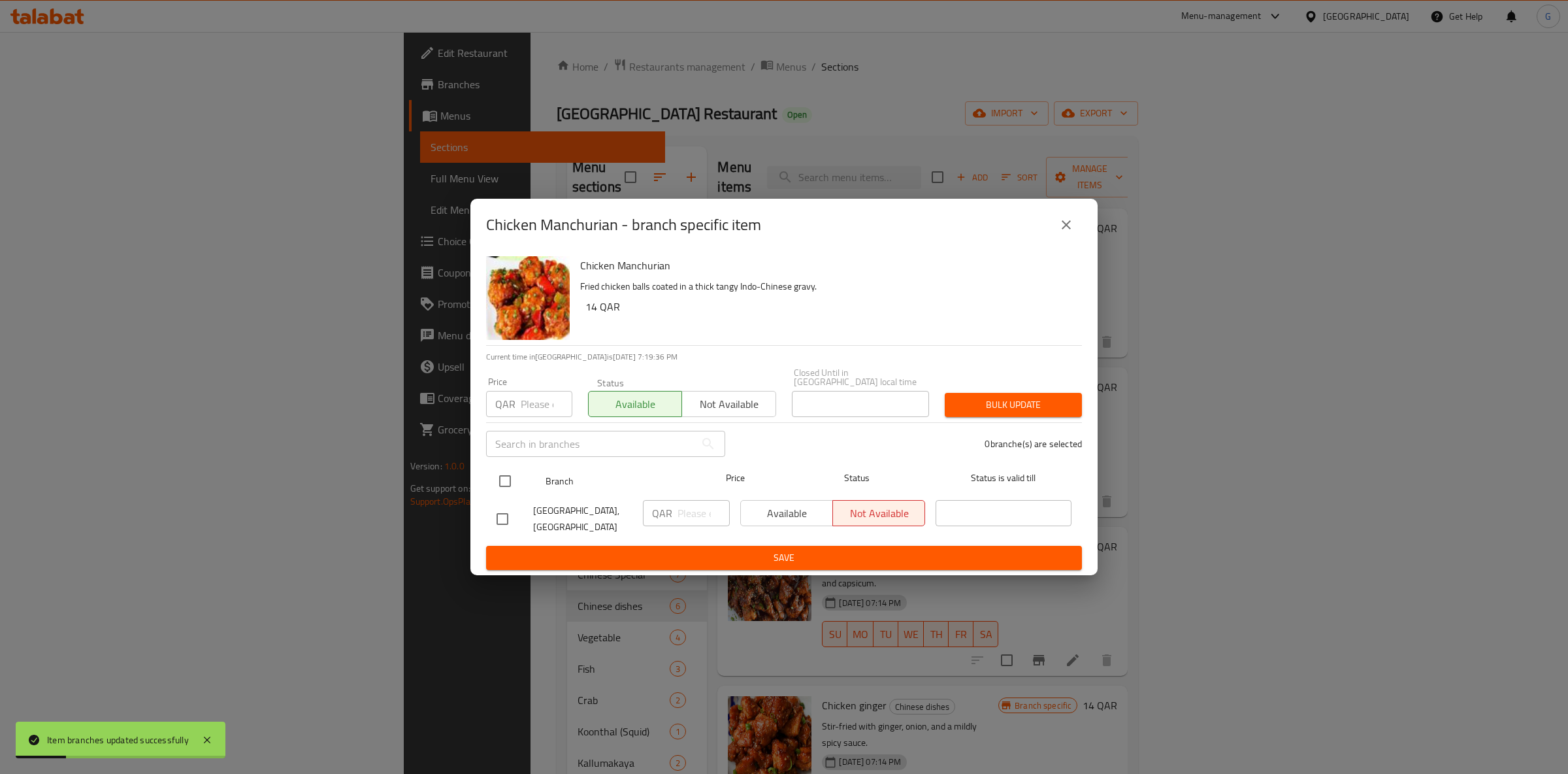
drag, startPoint x: 497, startPoint y: 479, endPoint x: 505, endPoint y: 480, distance: 8.1
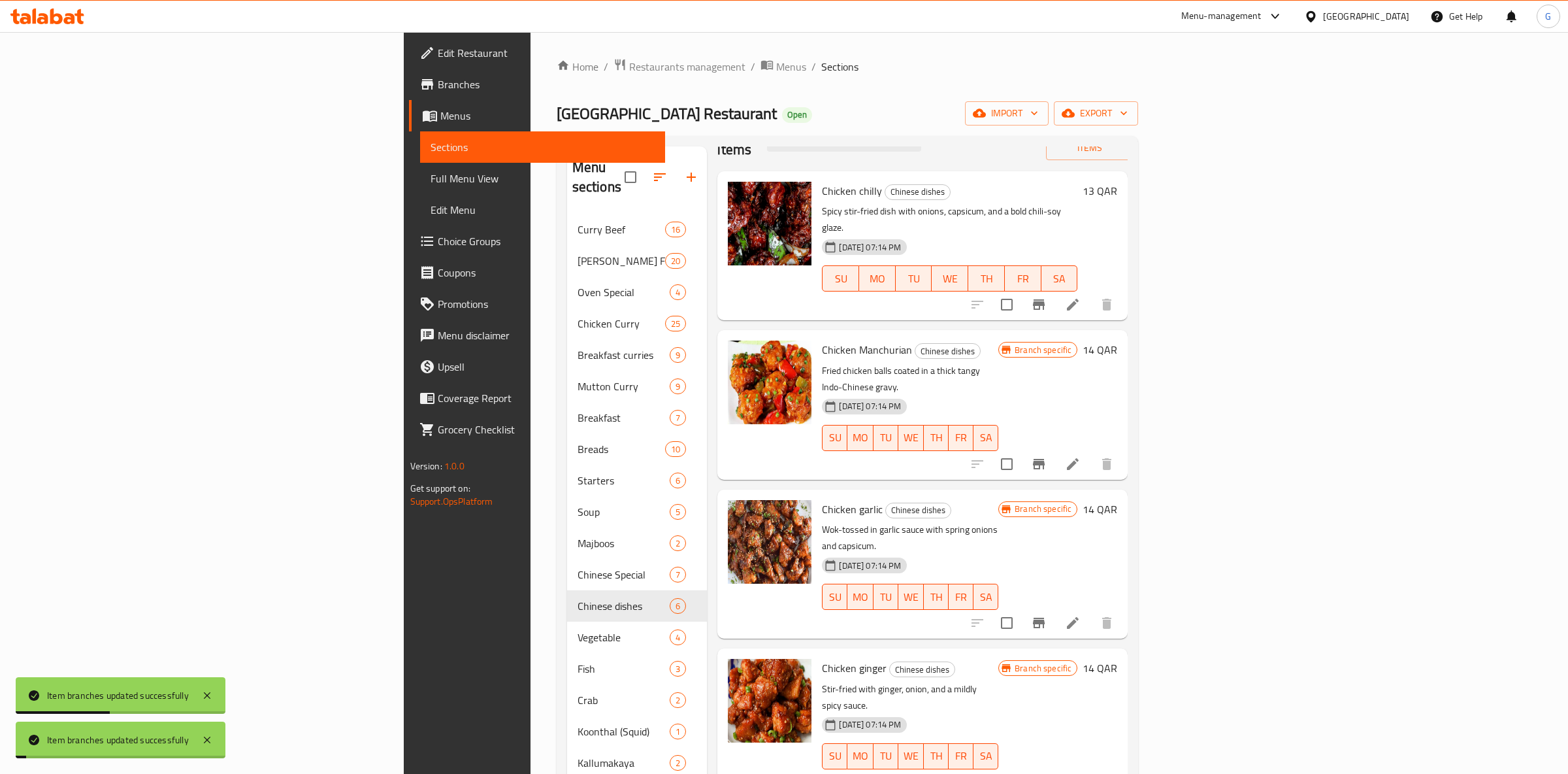
scroll to position [54, 0]
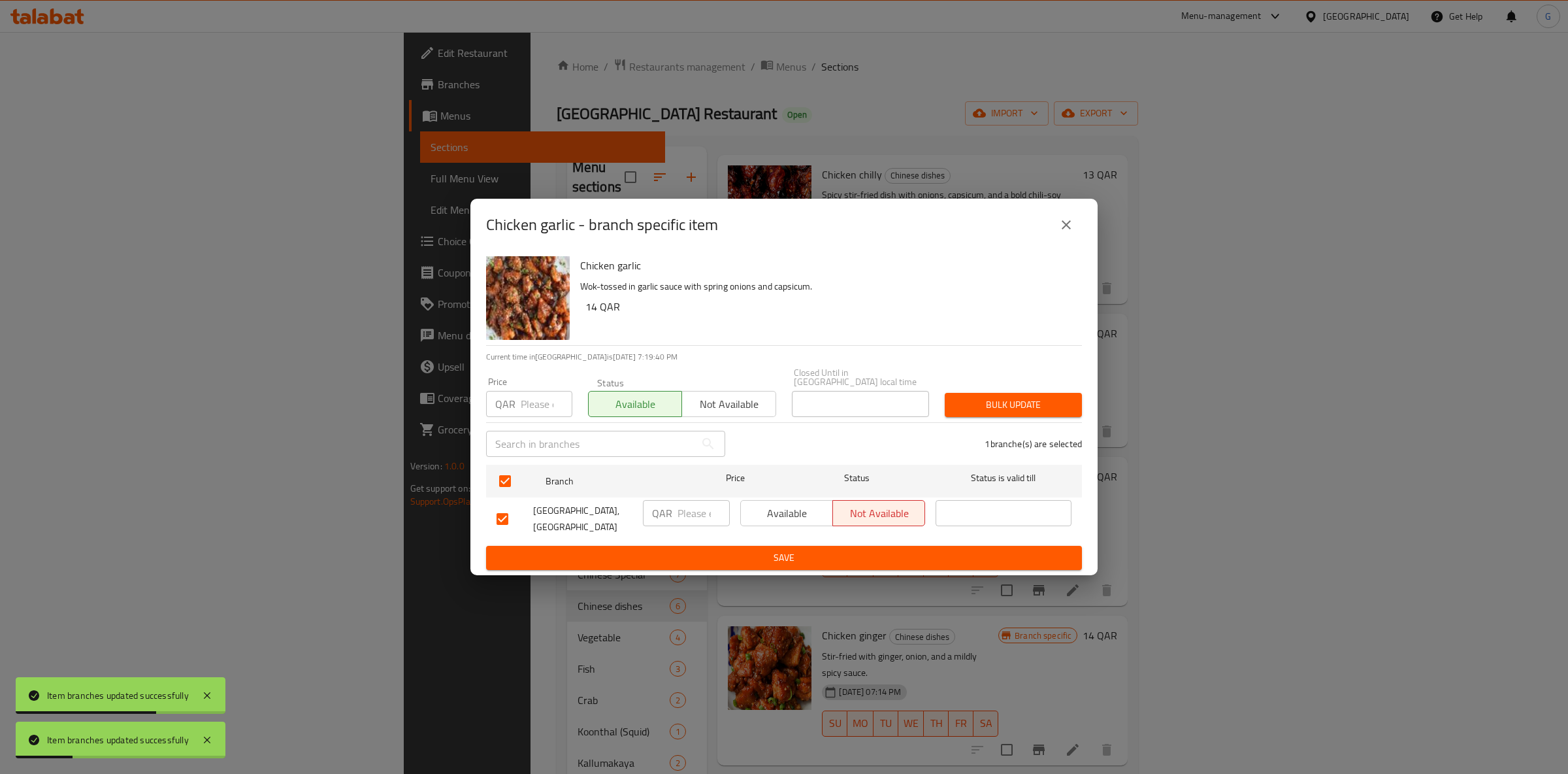
drag, startPoint x: 831, startPoint y: 503, endPoint x: 809, endPoint y: 503, distance: 22.0
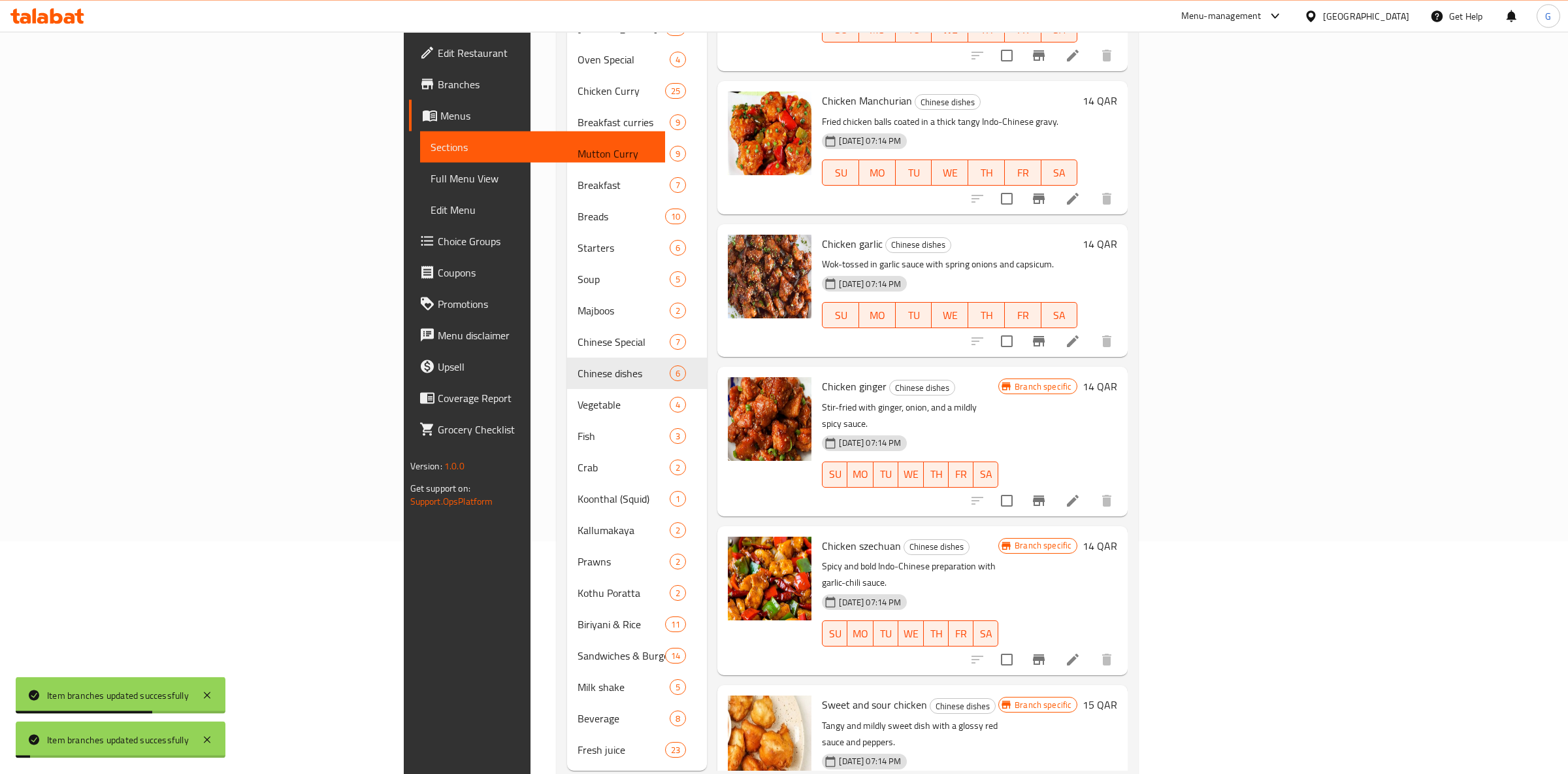
scroll to position [246, 0]
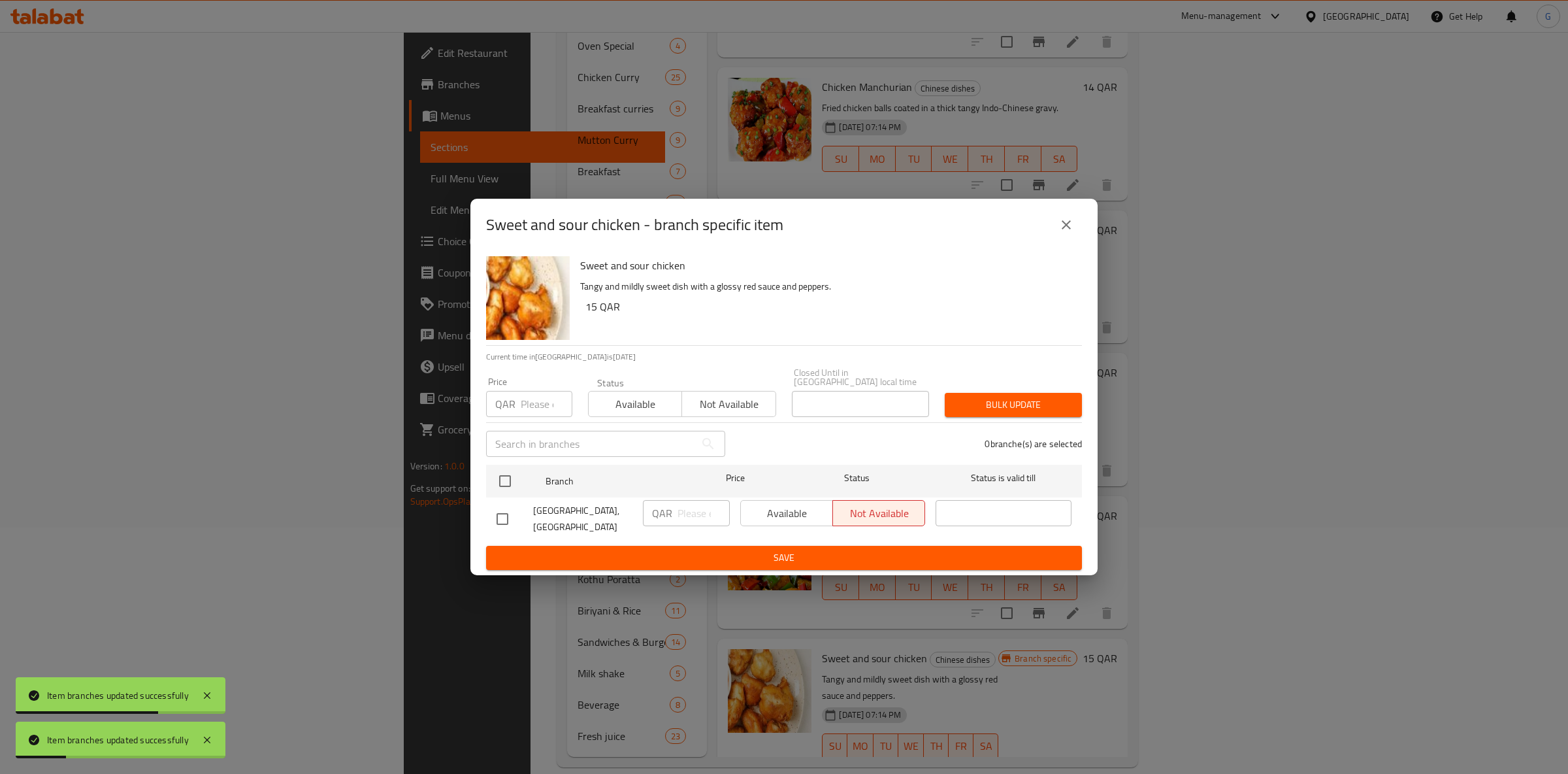
drag, startPoint x: 780, startPoint y: 497, endPoint x: 762, endPoint y: 506, distance: 20.1
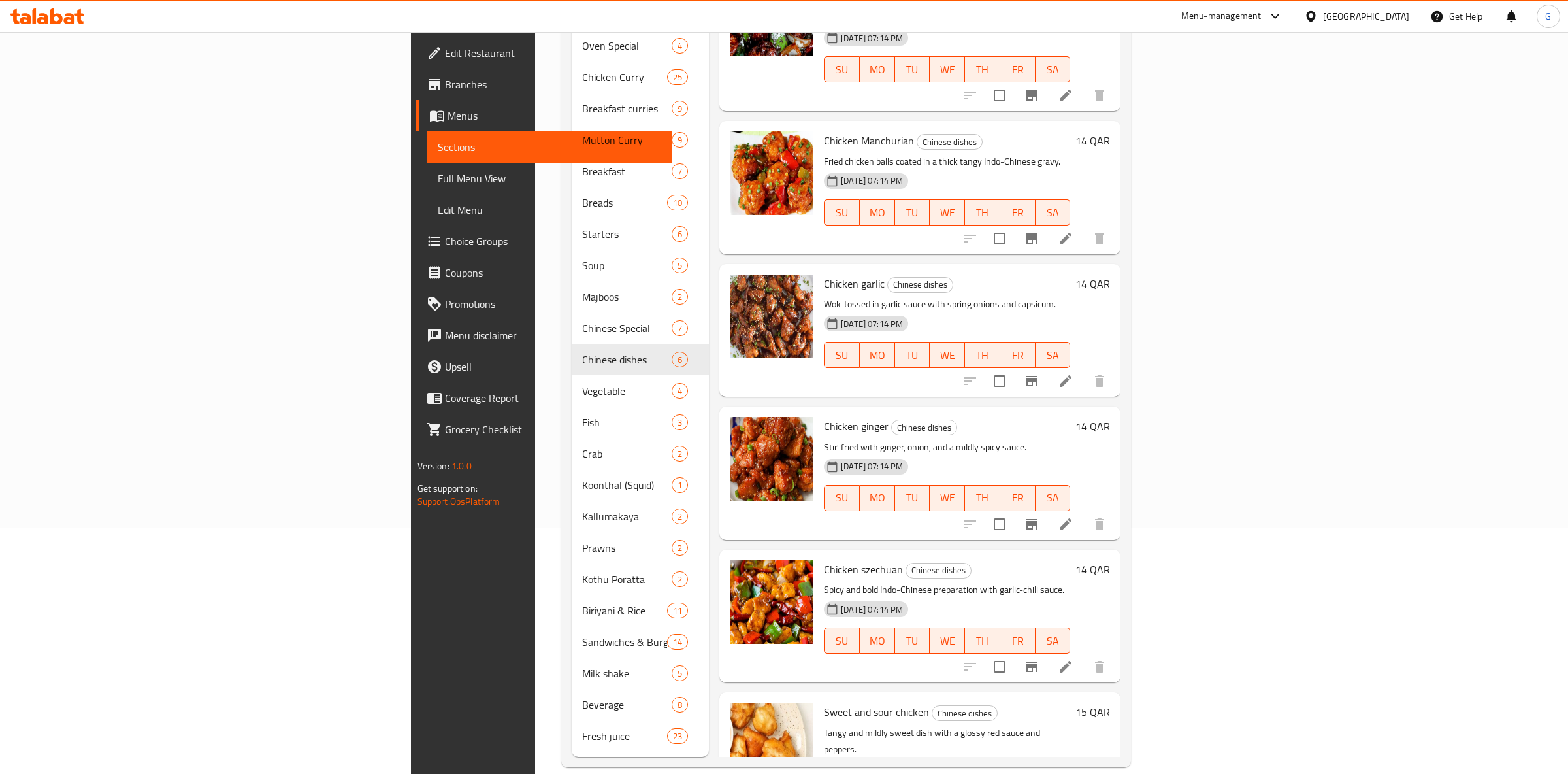
scroll to position [0, 0]
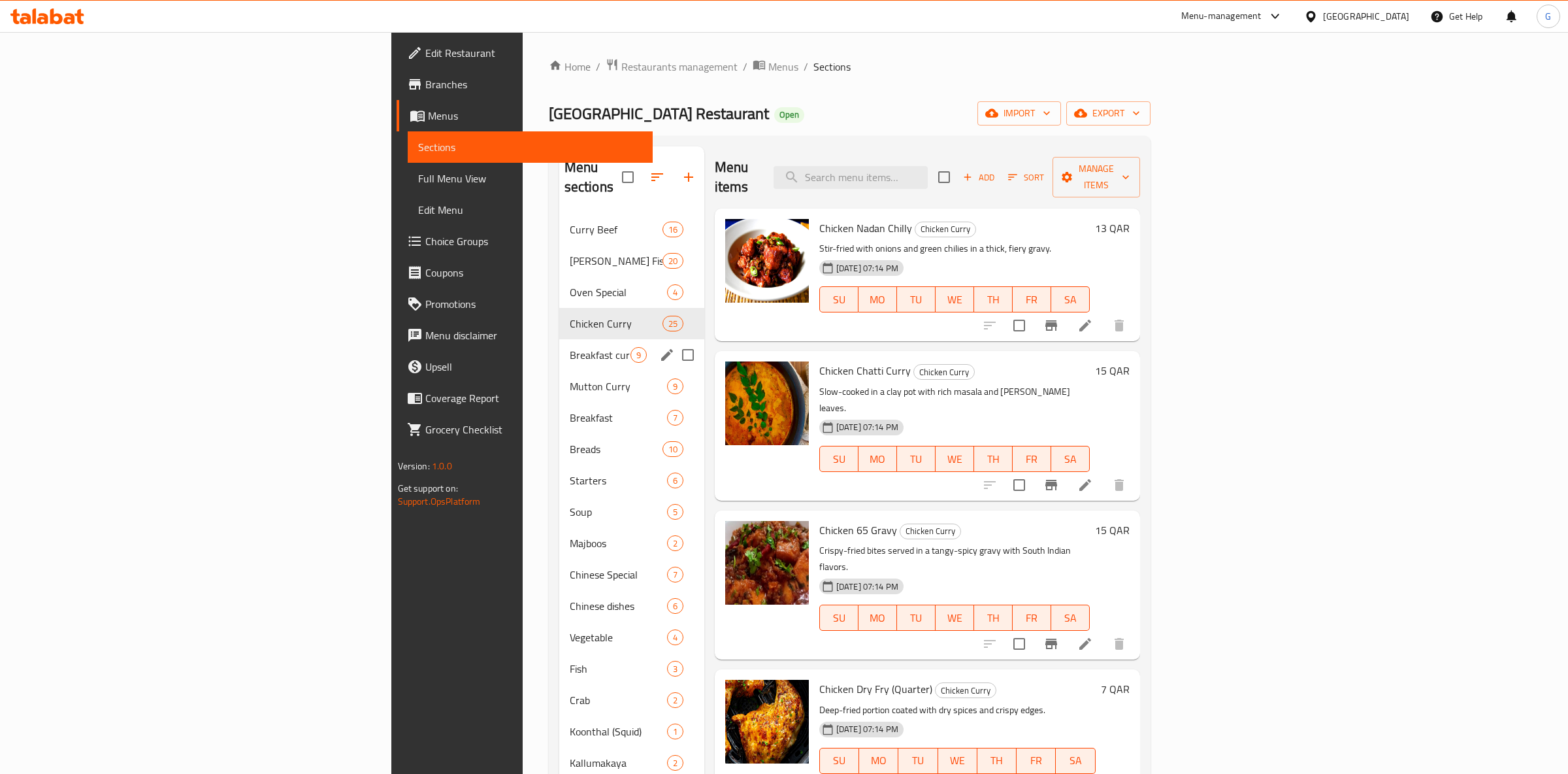
drag, startPoint x: 486, startPoint y: 345, endPoint x: 489, endPoint y: 353, distance: 8.5
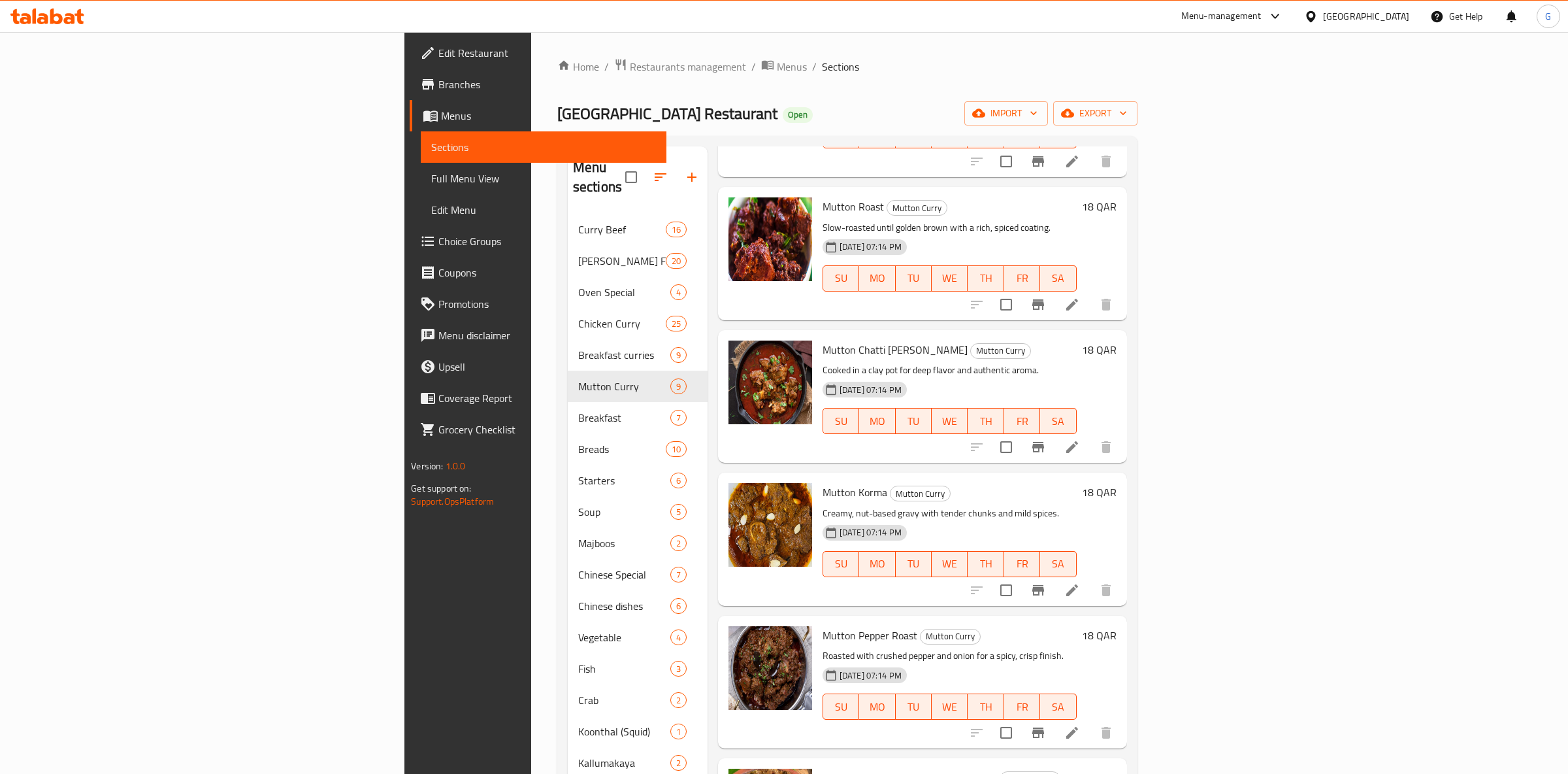
scroll to position [246, 0]
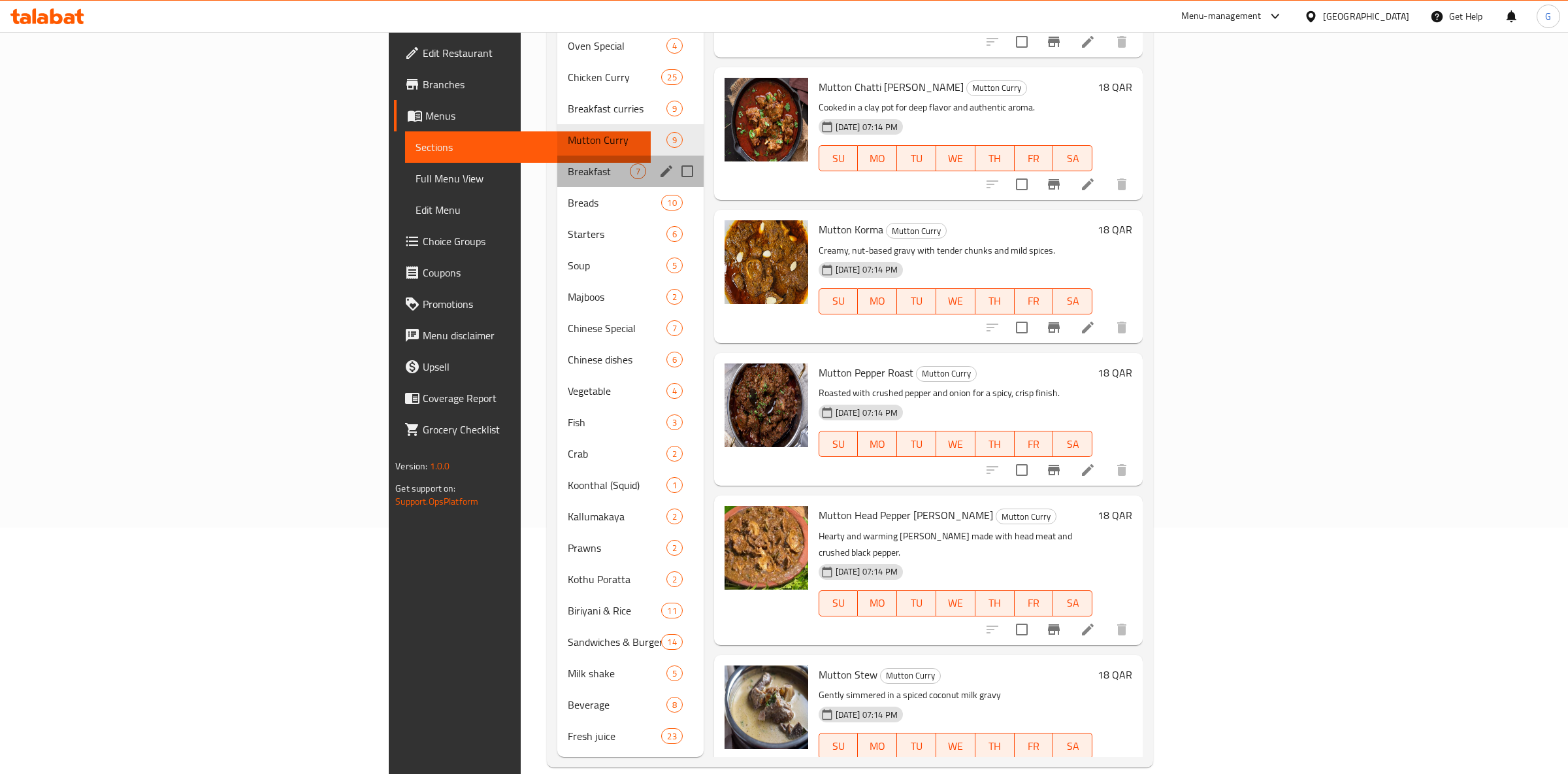
scroll to position [197, 0]
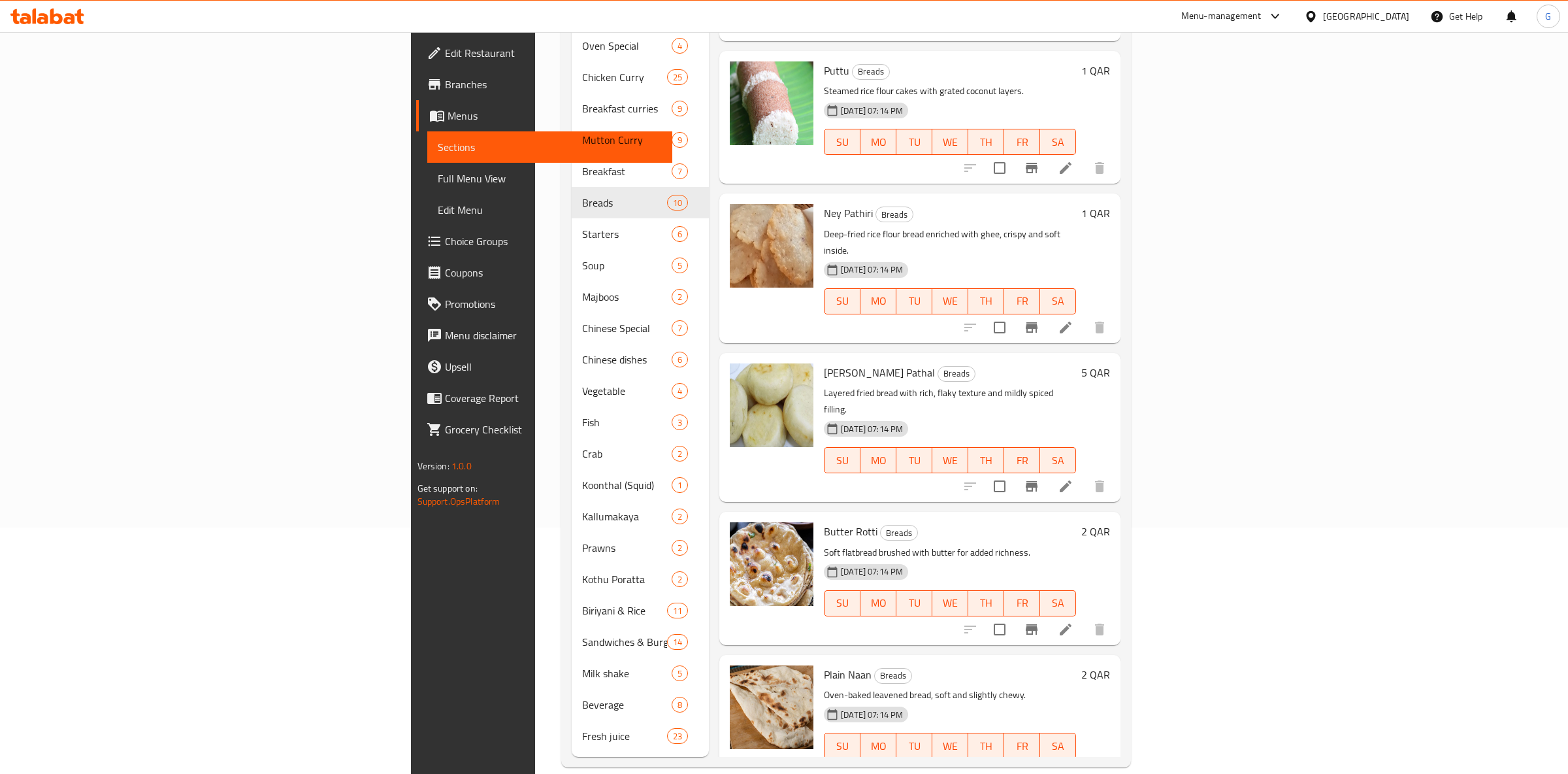
scroll to position [626, 0]
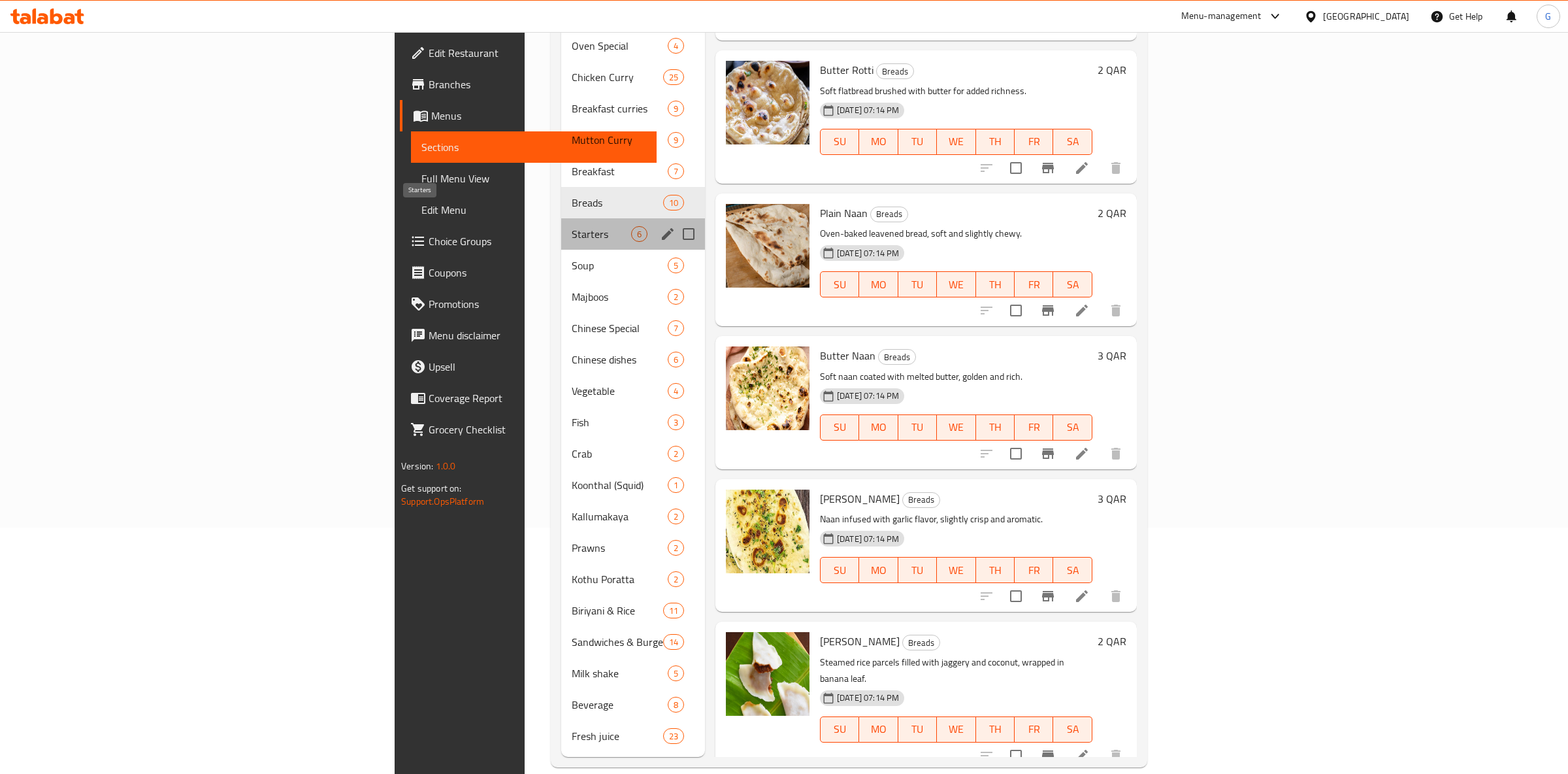
scroll to position [54, 0]
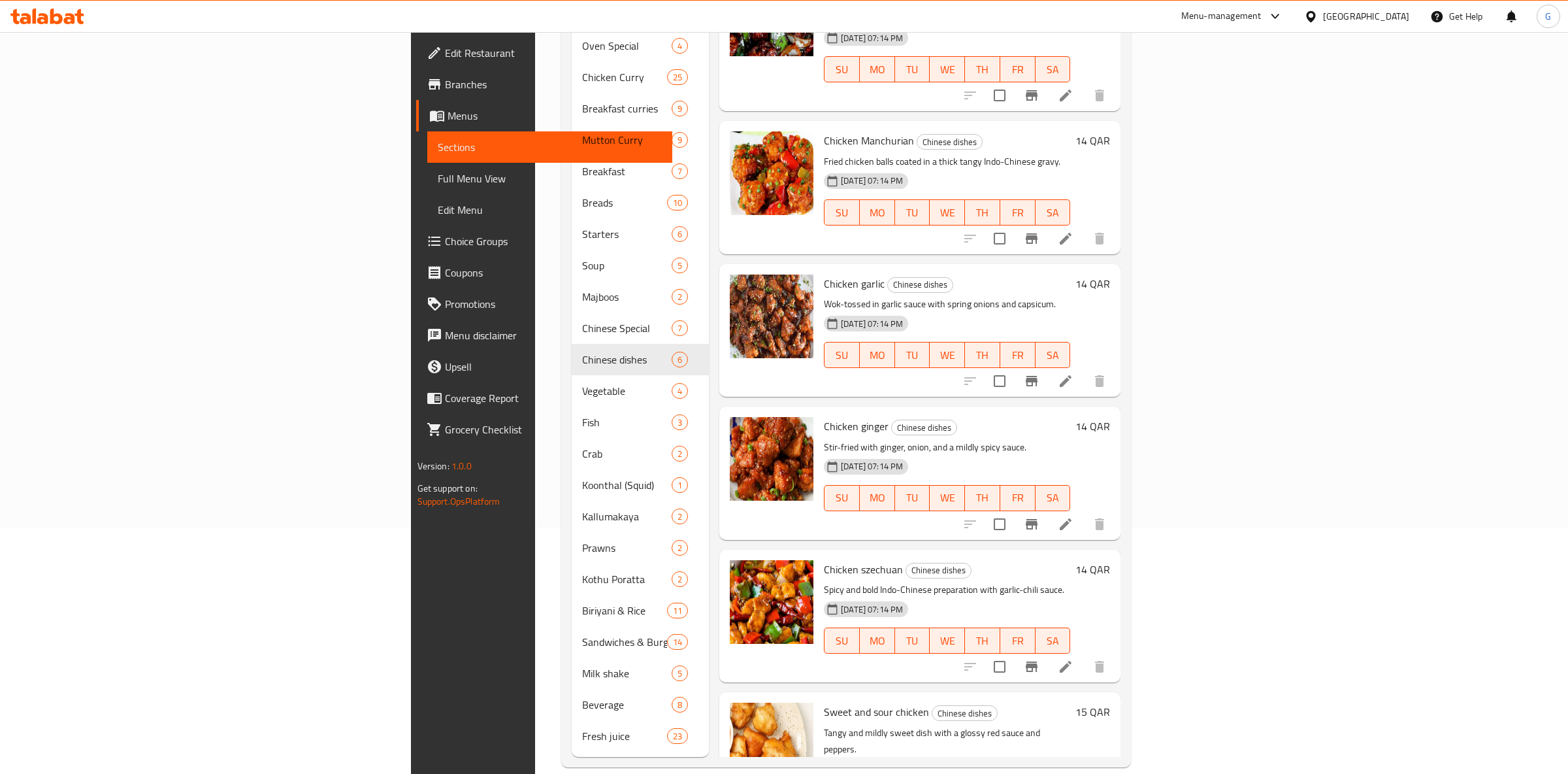
scroll to position [54, 0]
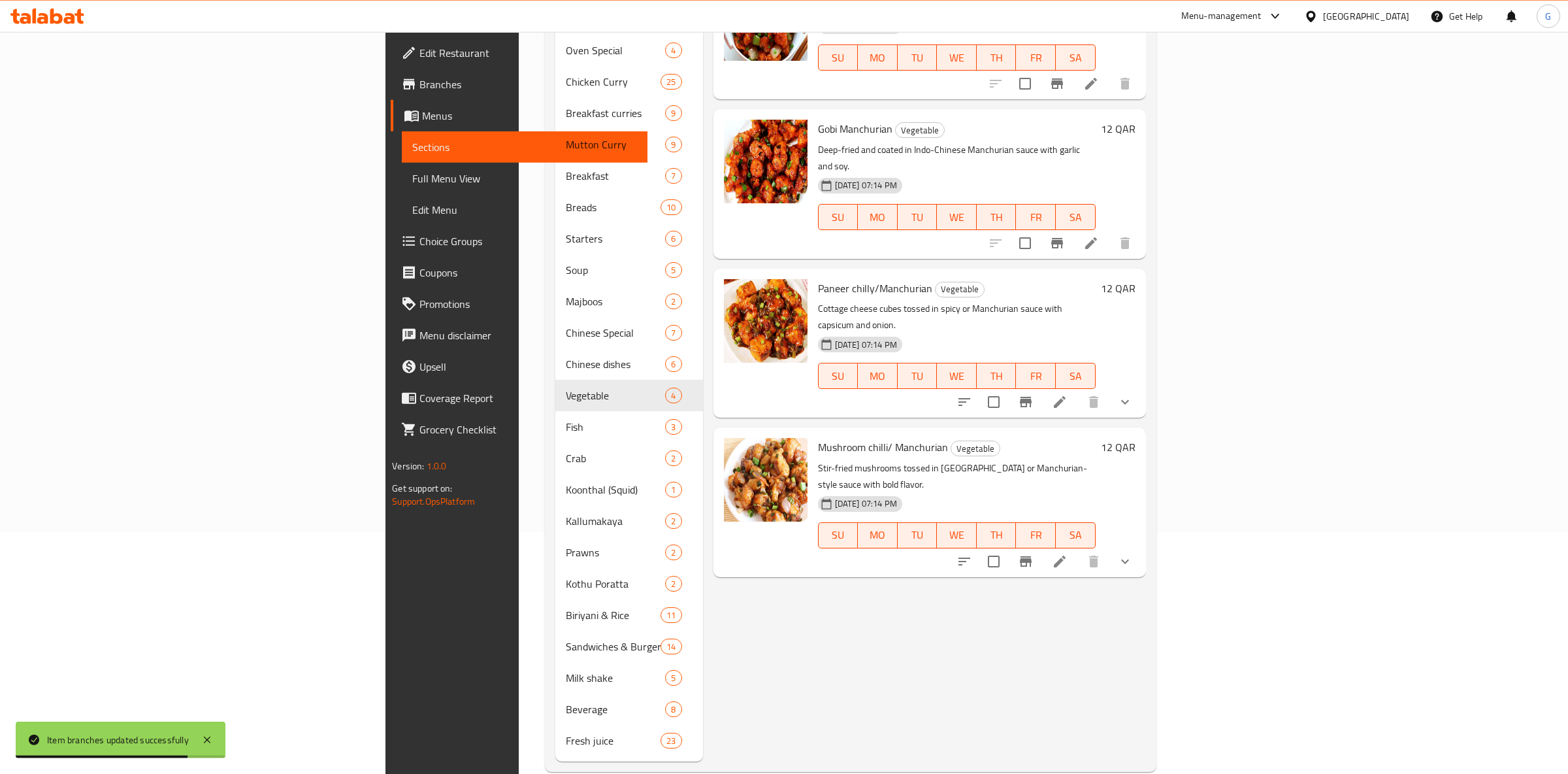
scroll to position [246, 0]
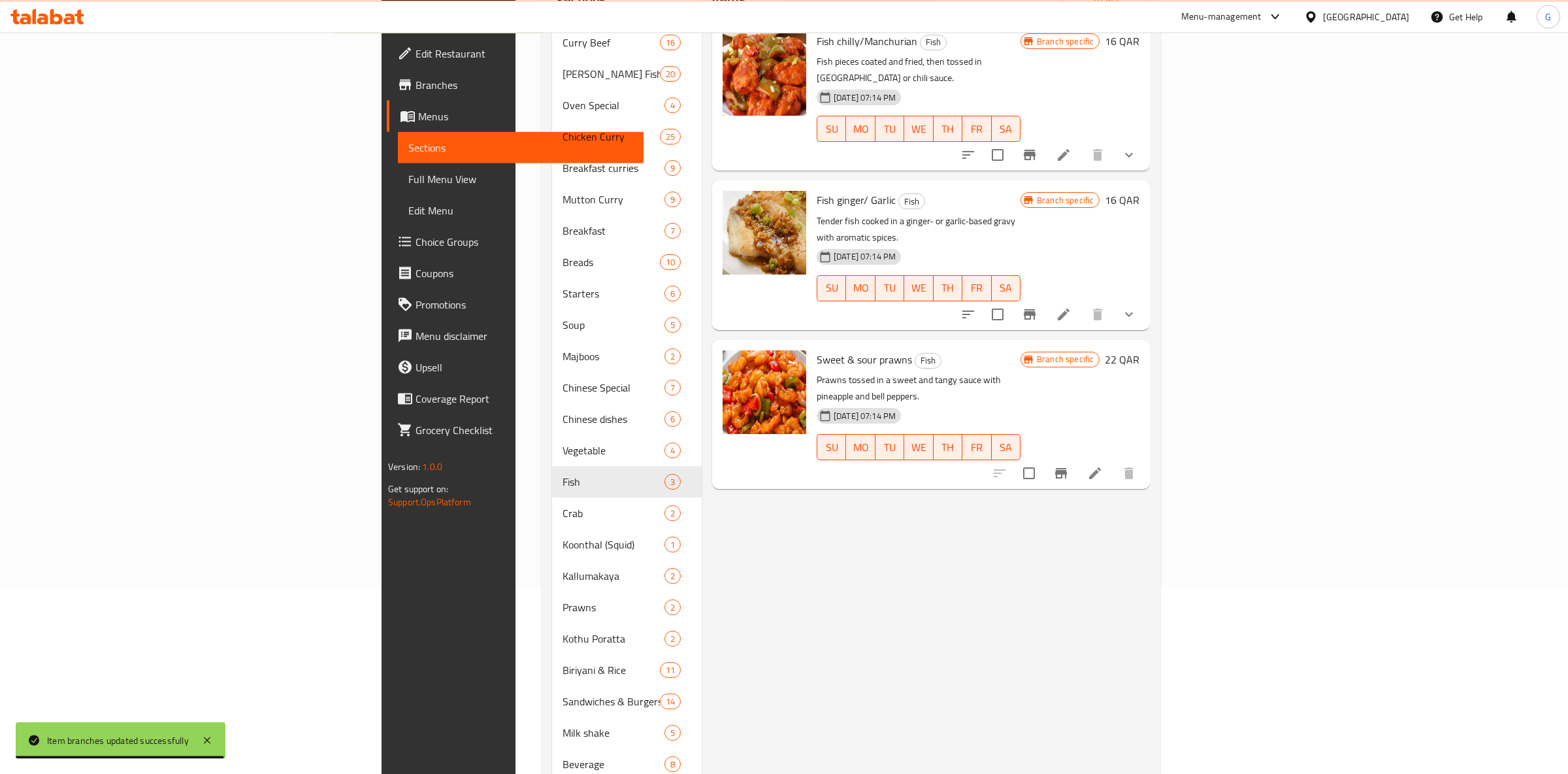
scroll to position [41, 0]
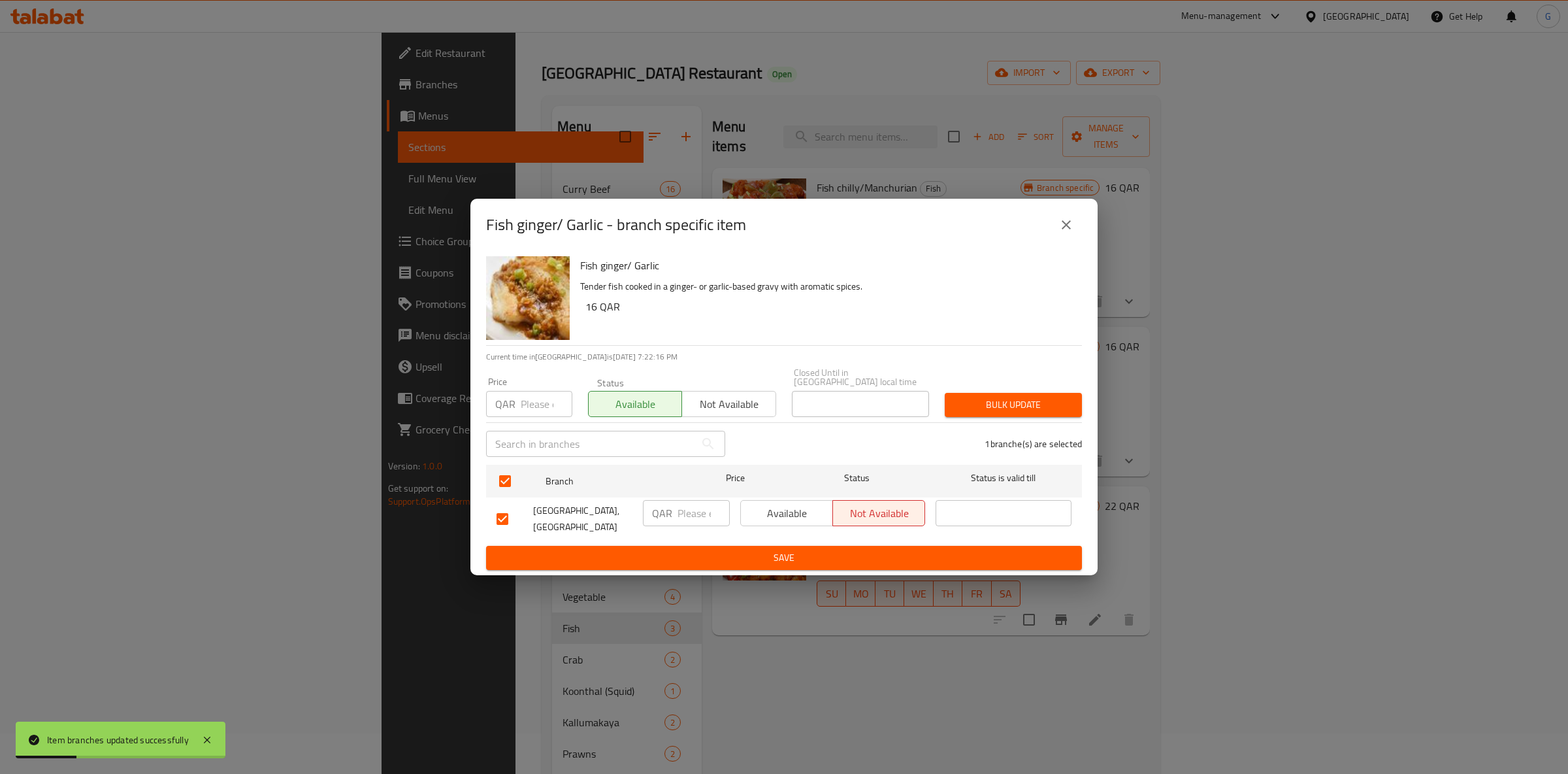
drag, startPoint x: 756, startPoint y: 494, endPoint x: 765, endPoint y: 513, distance: 21.0
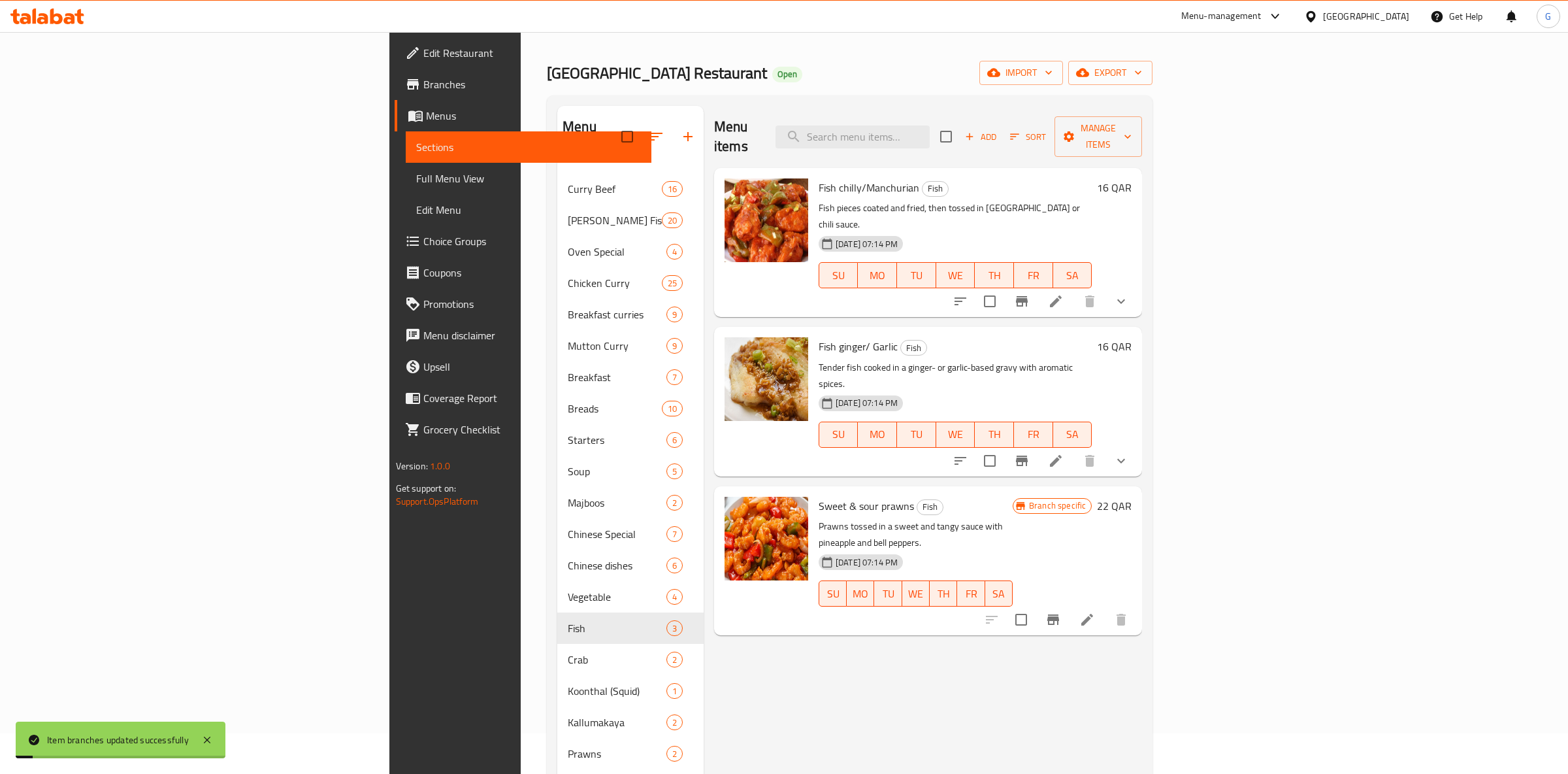
scroll to position [246, 0]
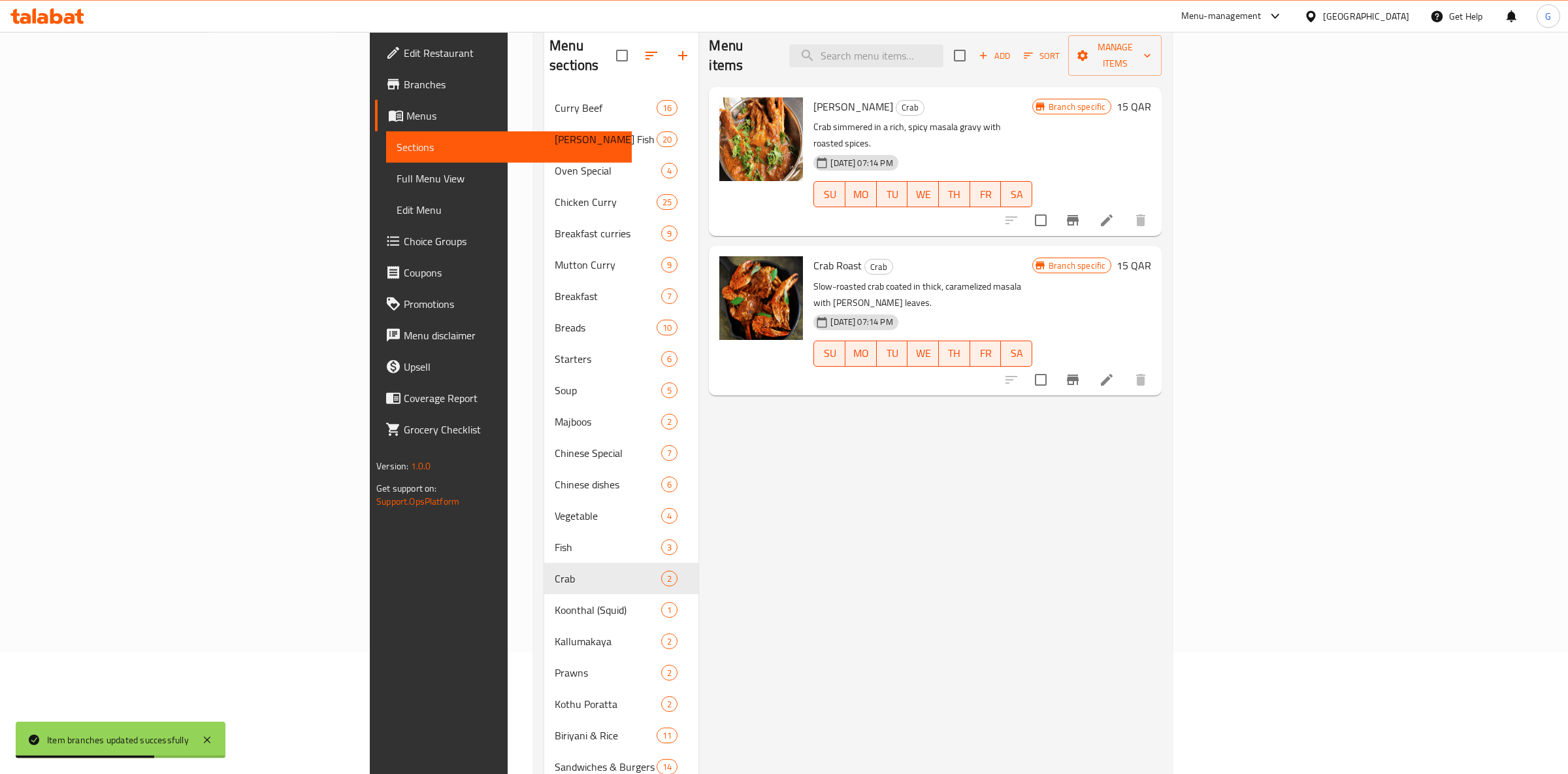
scroll to position [41, 0]
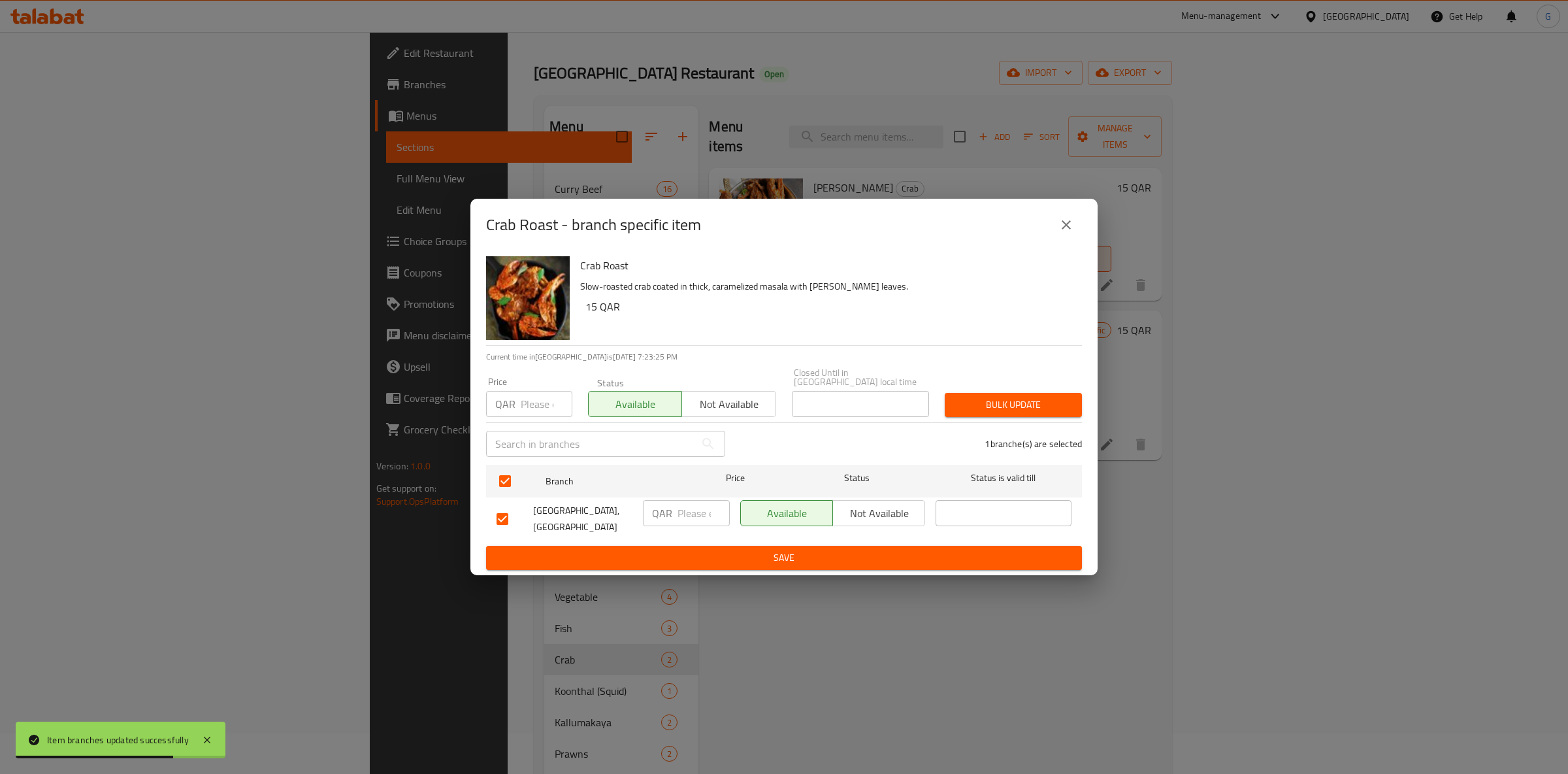
drag, startPoint x: 788, startPoint y: 533, endPoint x: 788, endPoint y: 549, distance: 16.0
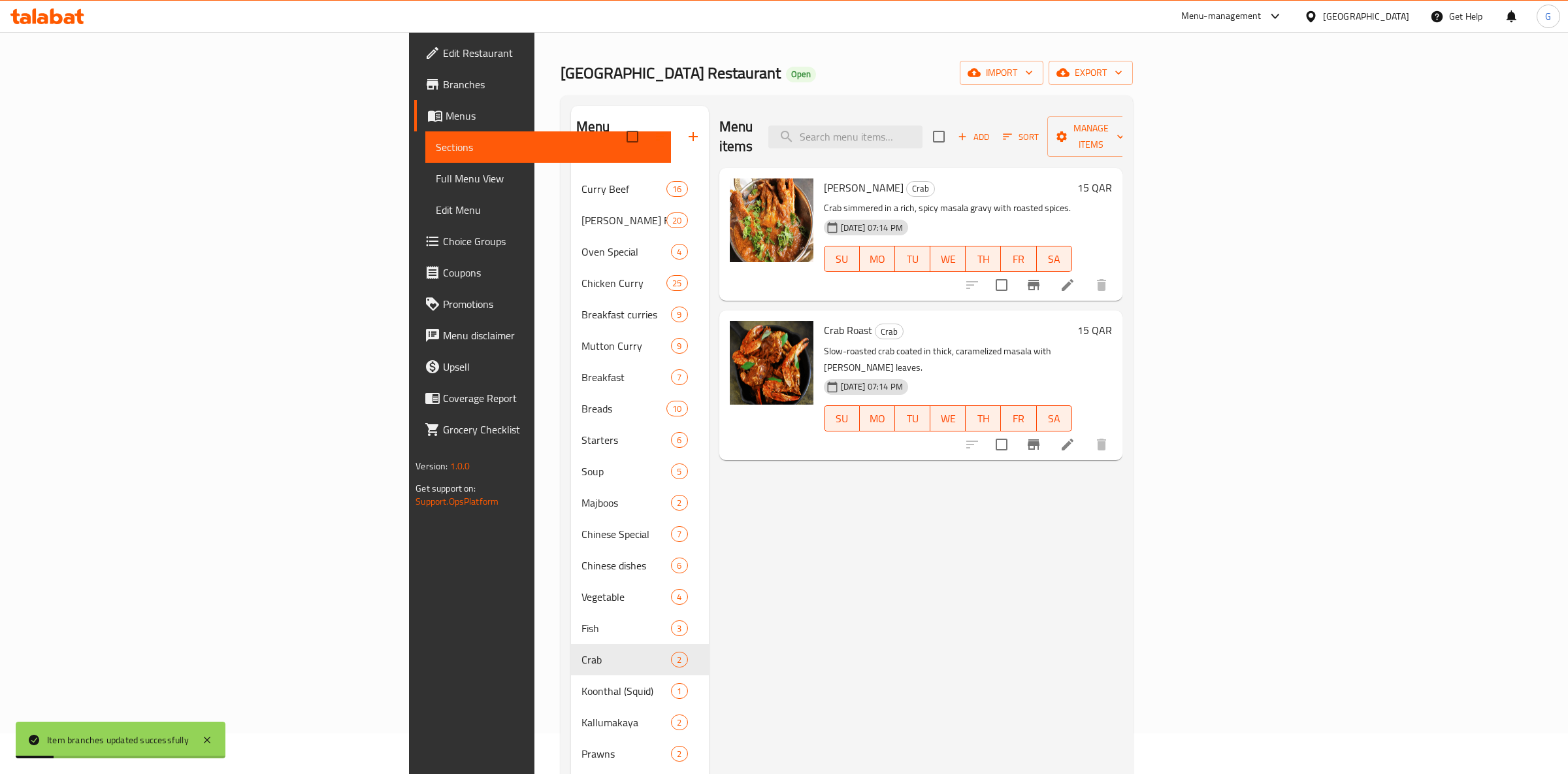
scroll to position [246, 0]
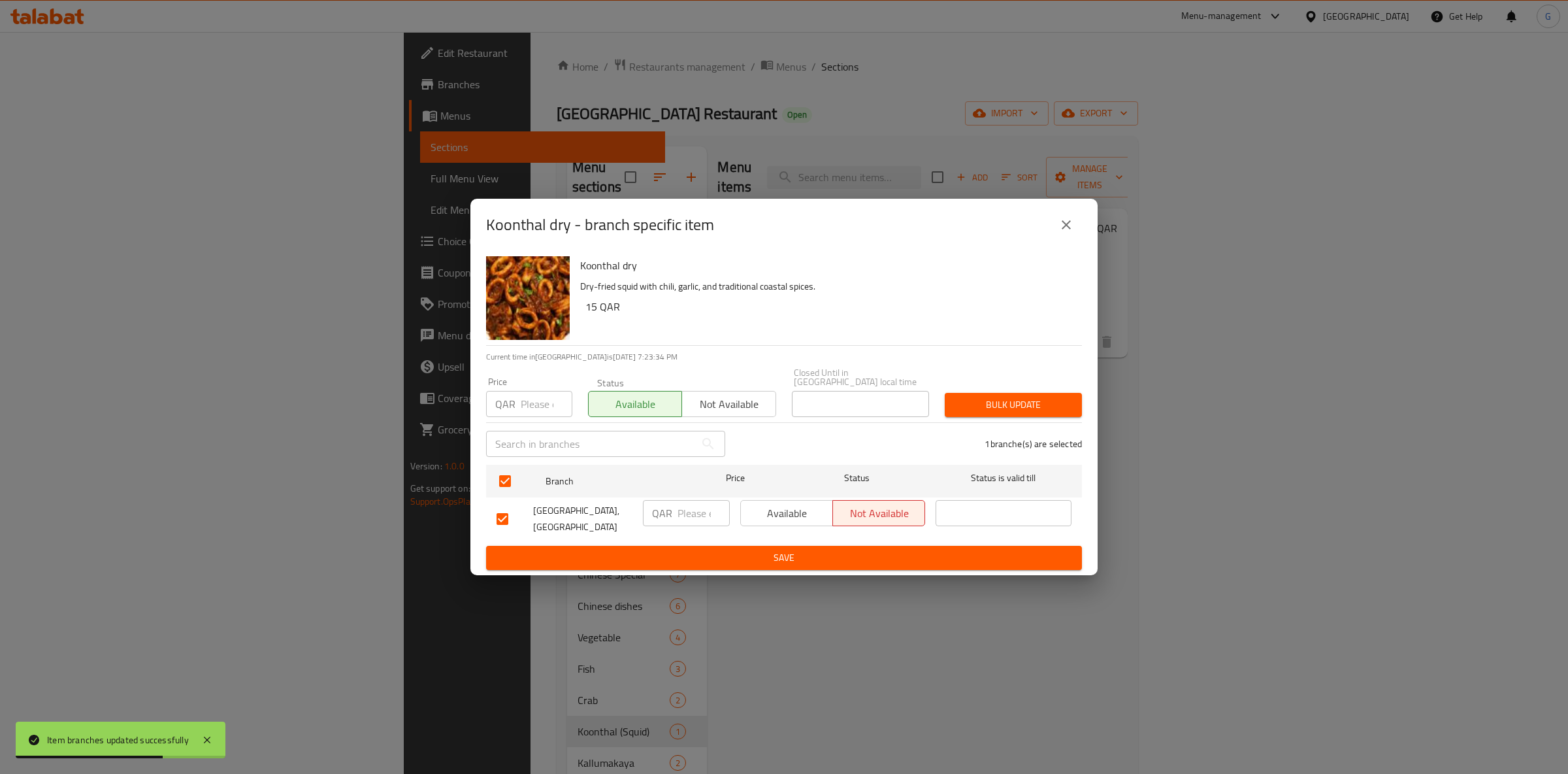
drag, startPoint x: 808, startPoint y: 553, endPoint x: 814, endPoint y: 556, distance: 6.7
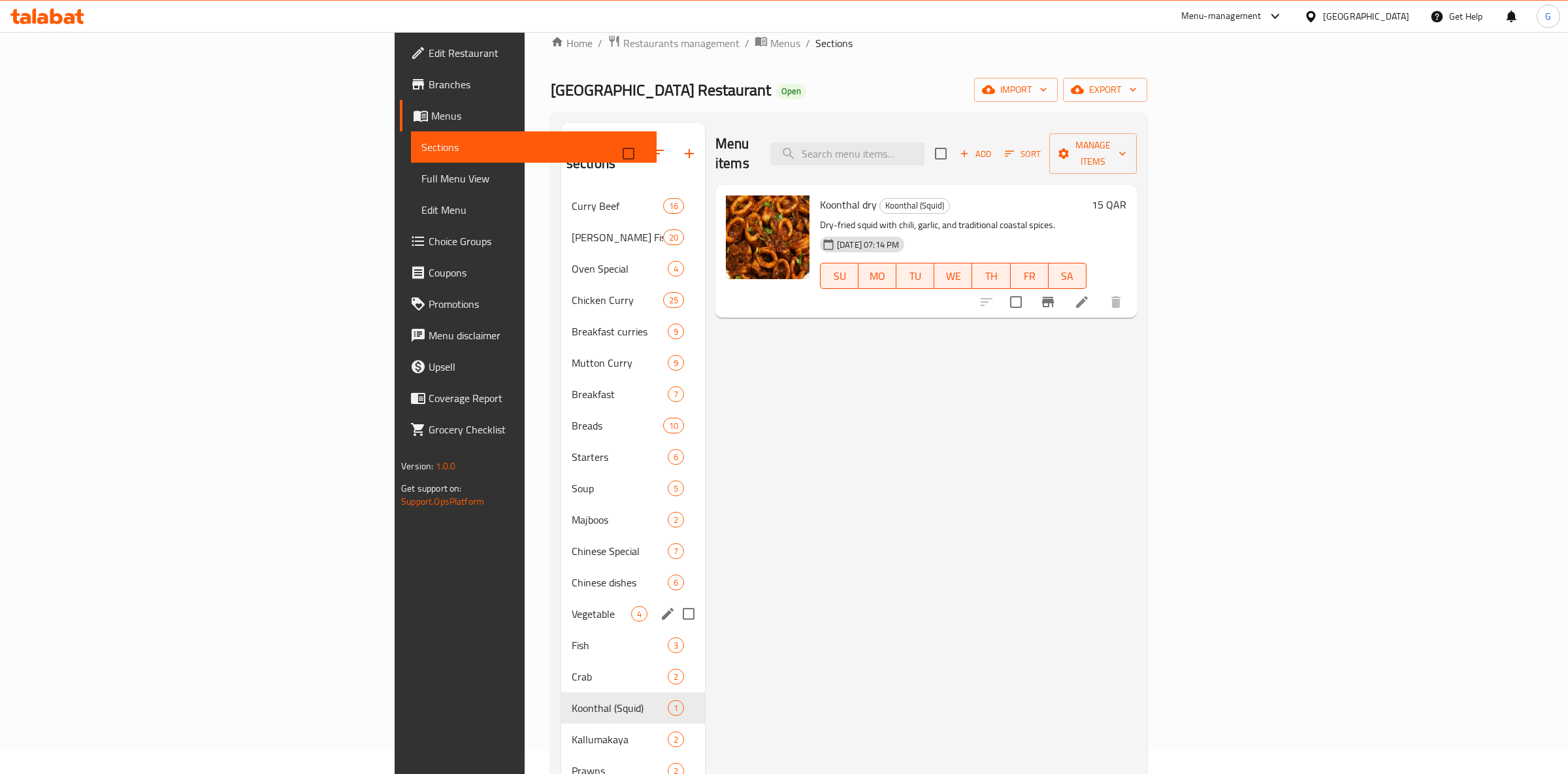
scroll to position [246, 0]
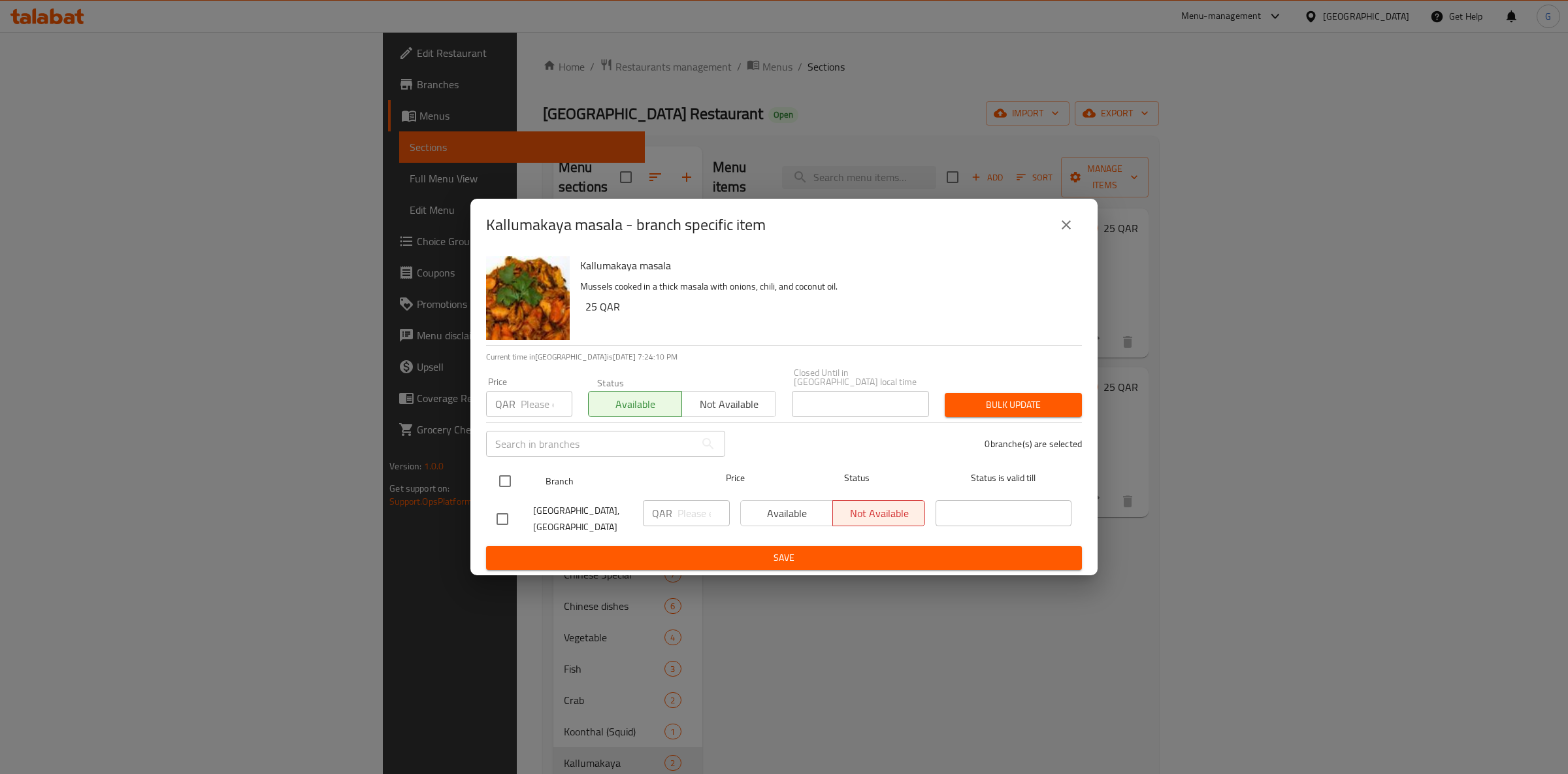
drag, startPoint x: 502, startPoint y: 469, endPoint x: 536, endPoint y: 476, distance: 34.7
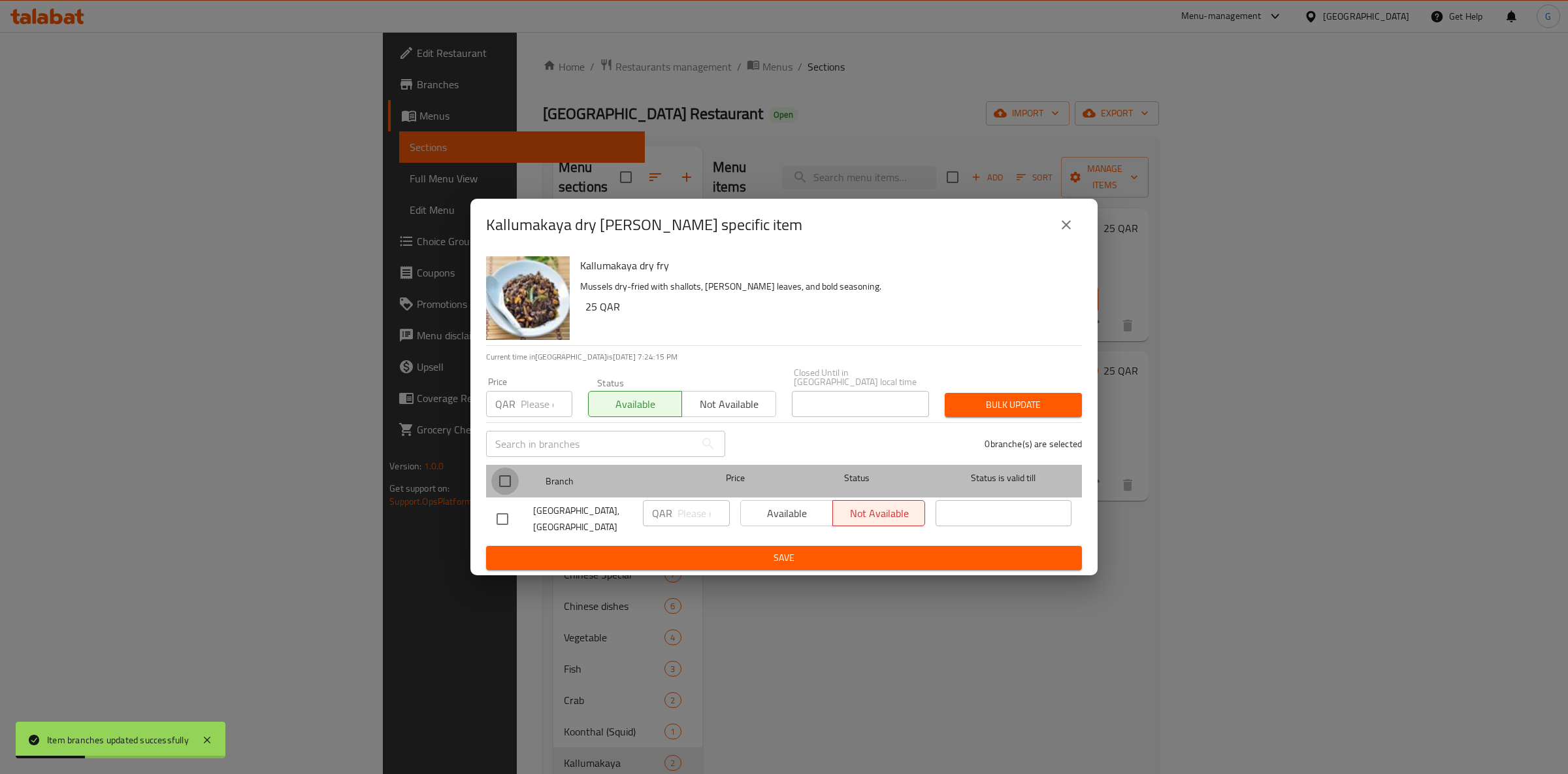
drag, startPoint x: 507, startPoint y: 473, endPoint x: 571, endPoint y: 482, distance: 64.6
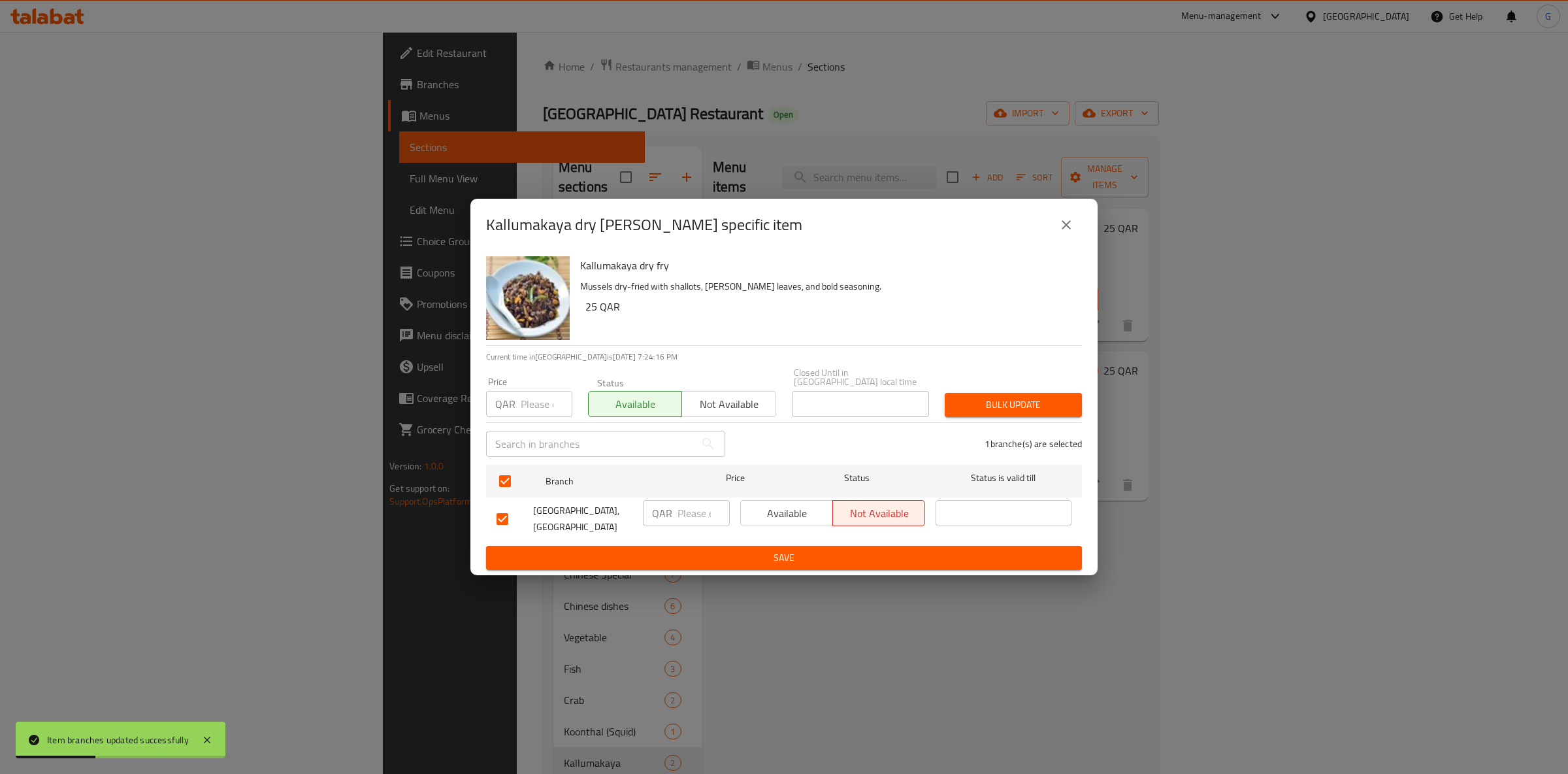
drag, startPoint x: 747, startPoint y: 509, endPoint x: 775, endPoint y: 515, distance: 28.6
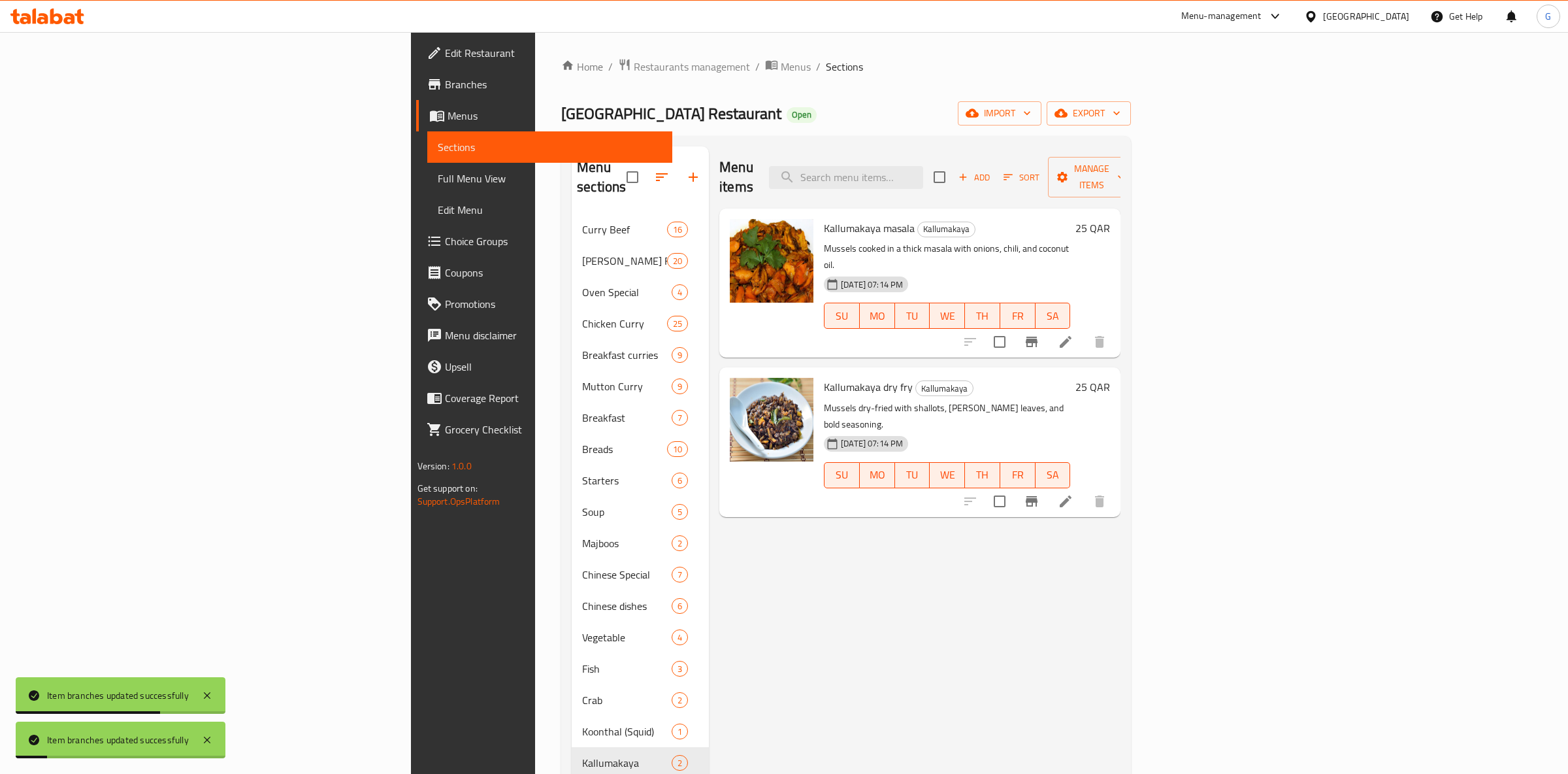
scroll to position [246, 0]
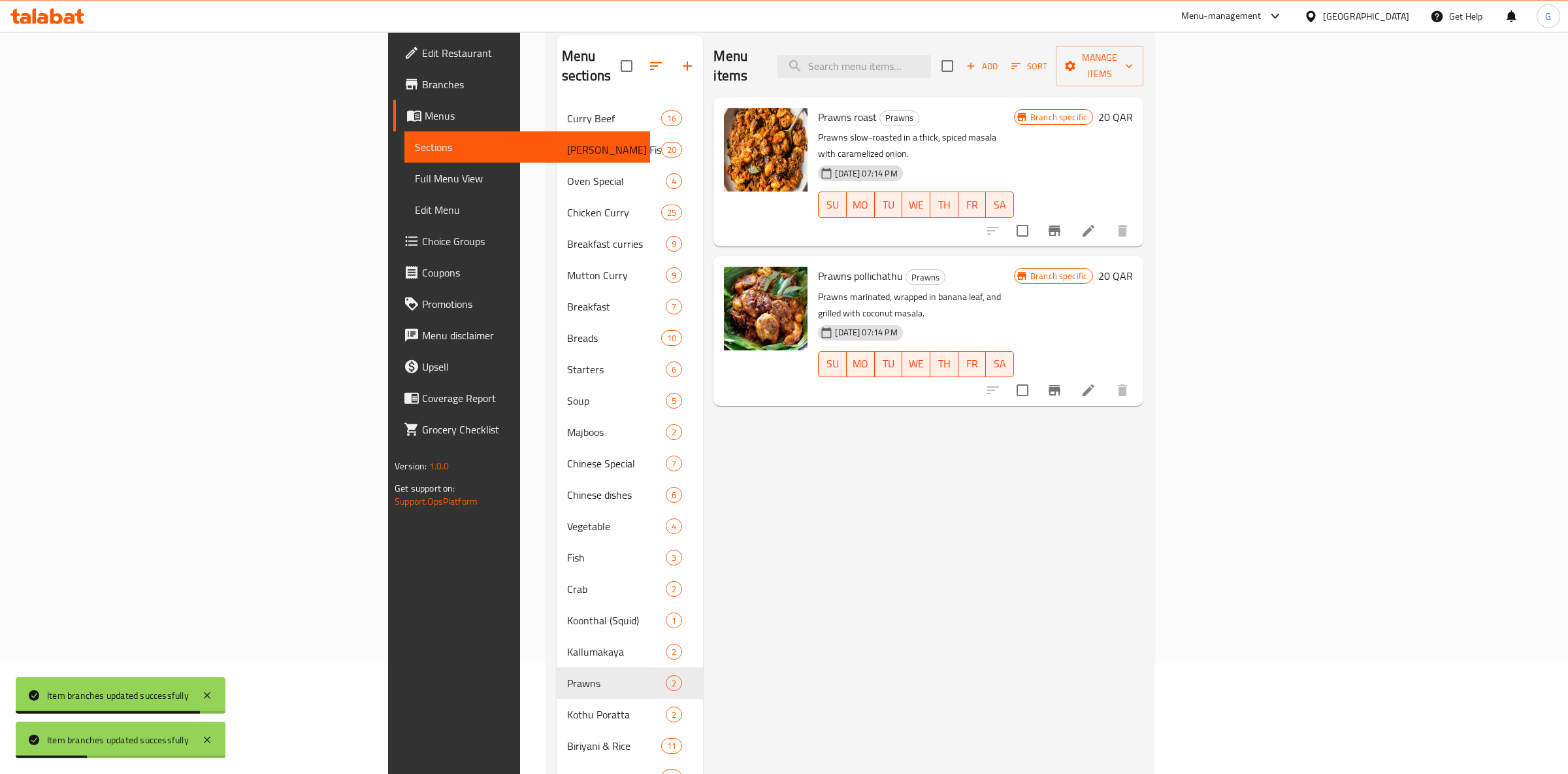
scroll to position [41, 0]
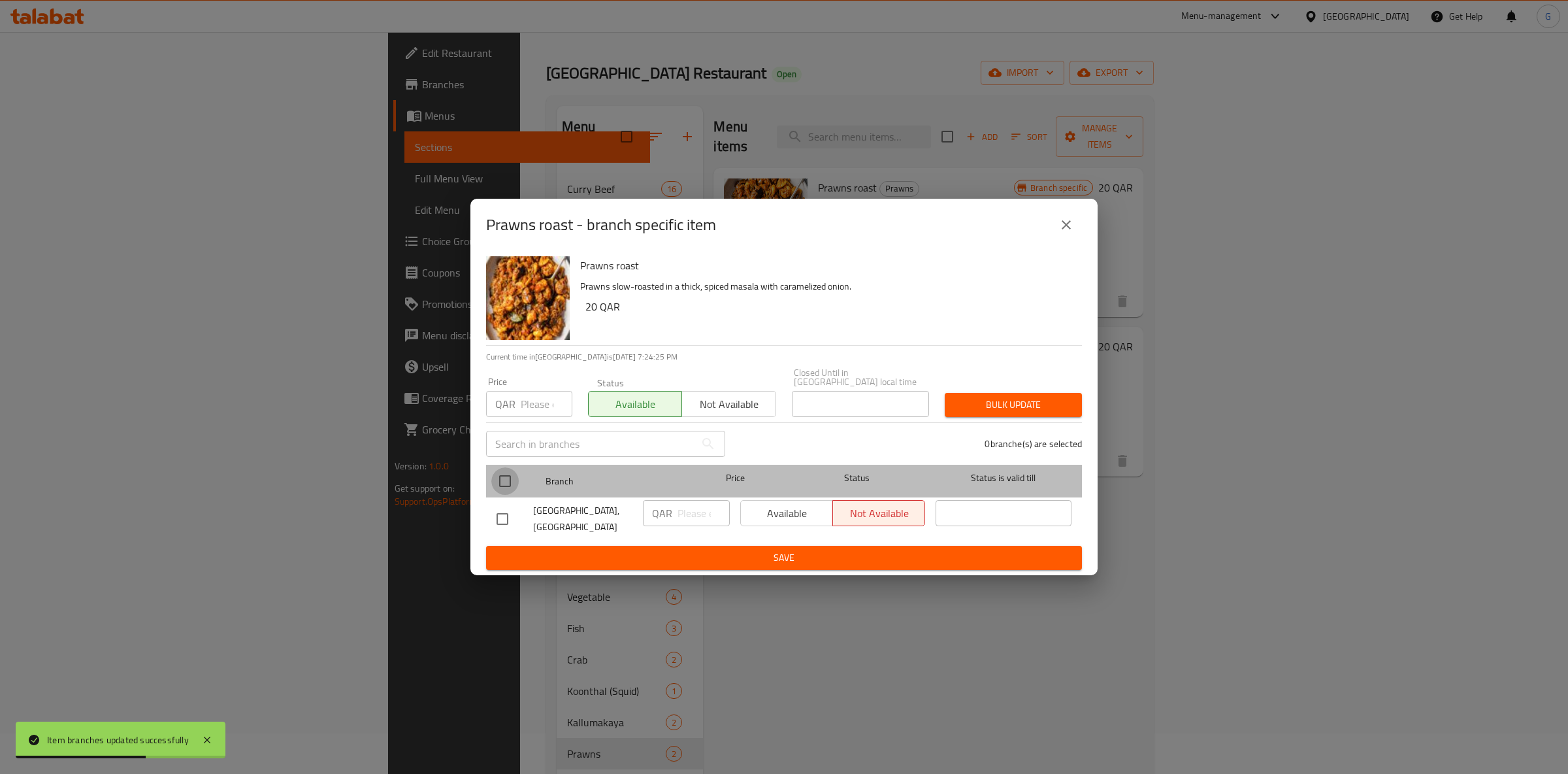
drag, startPoint x: 517, startPoint y: 480, endPoint x: 647, endPoint y: 490, distance: 130.4
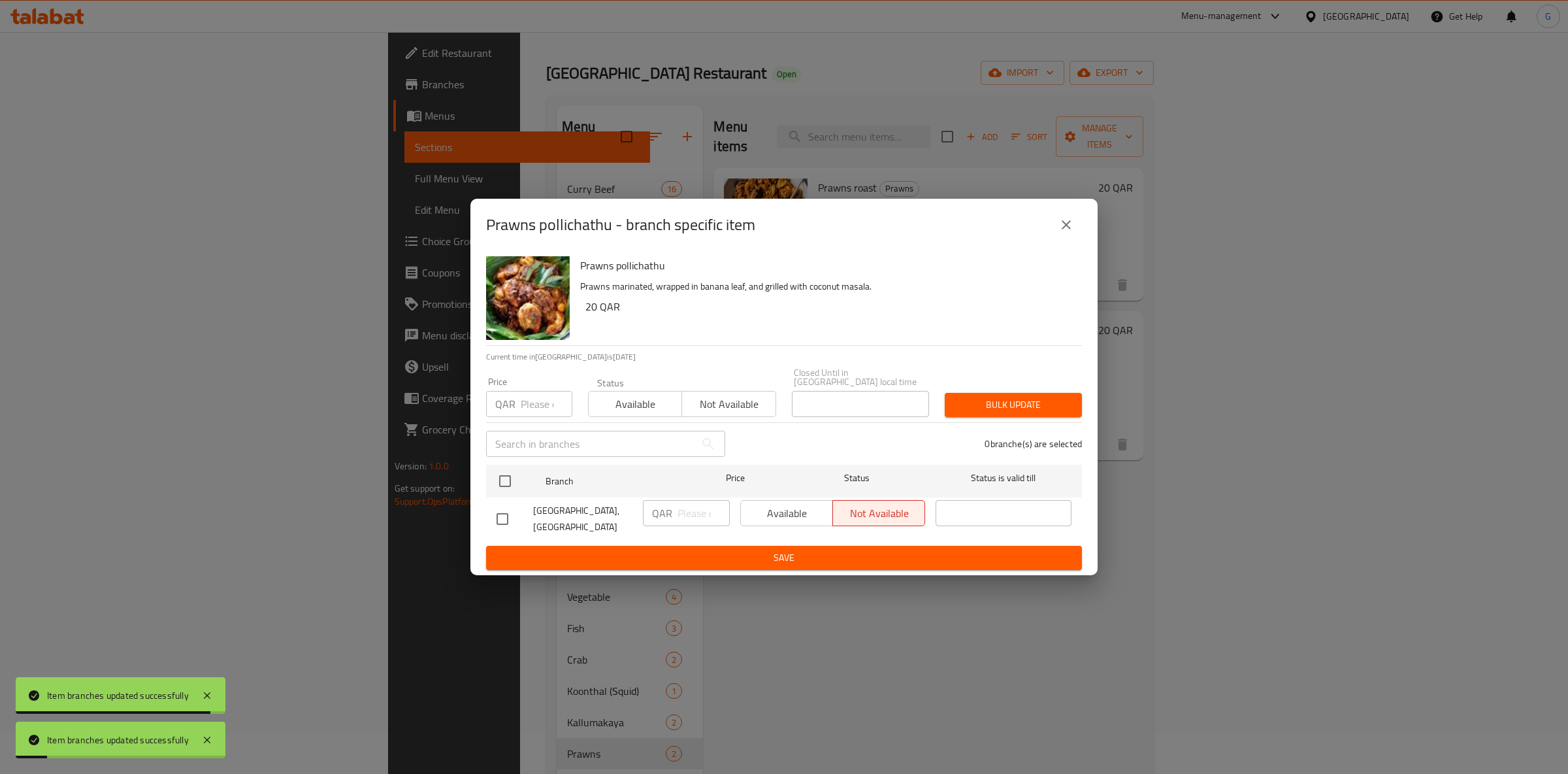
drag, startPoint x: 666, startPoint y: 420, endPoint x: 656, endPoint y: 409, distance: 14.9
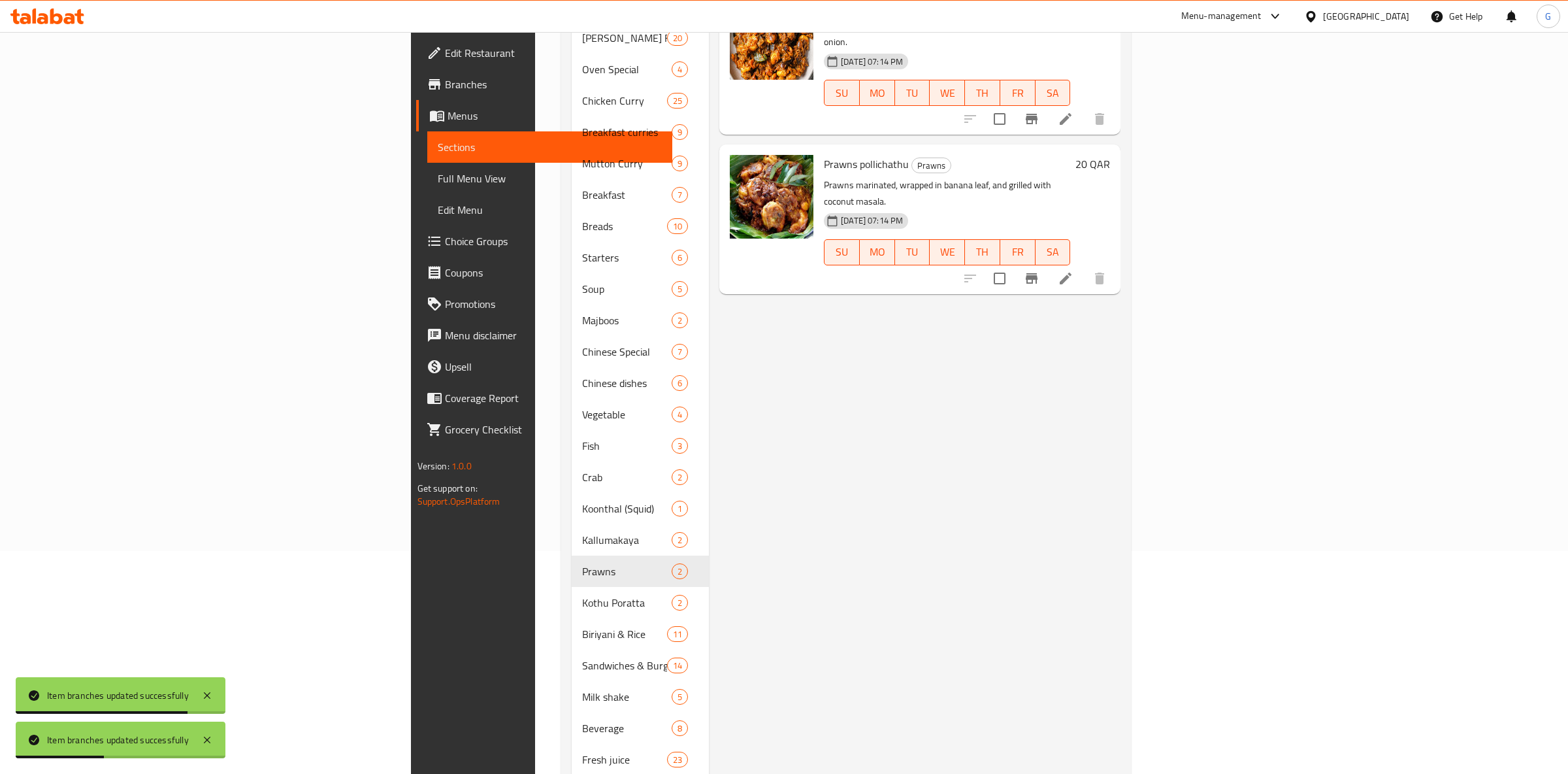
scroll to position [246, 0]
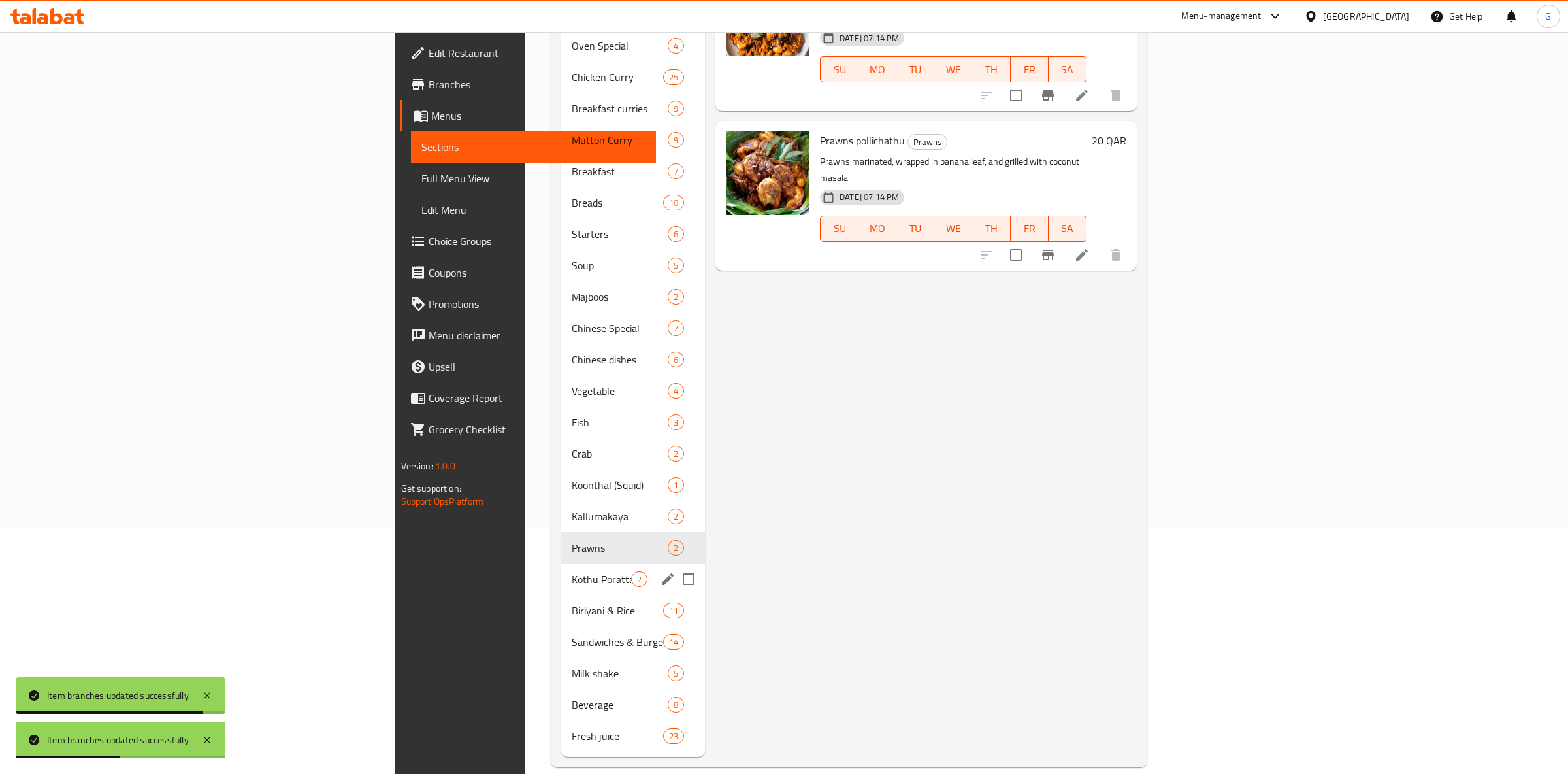
drag, startPoint x: 469, startPoint y: 570, endPoint x: 554, endPoint y: 555, distance: 86.3
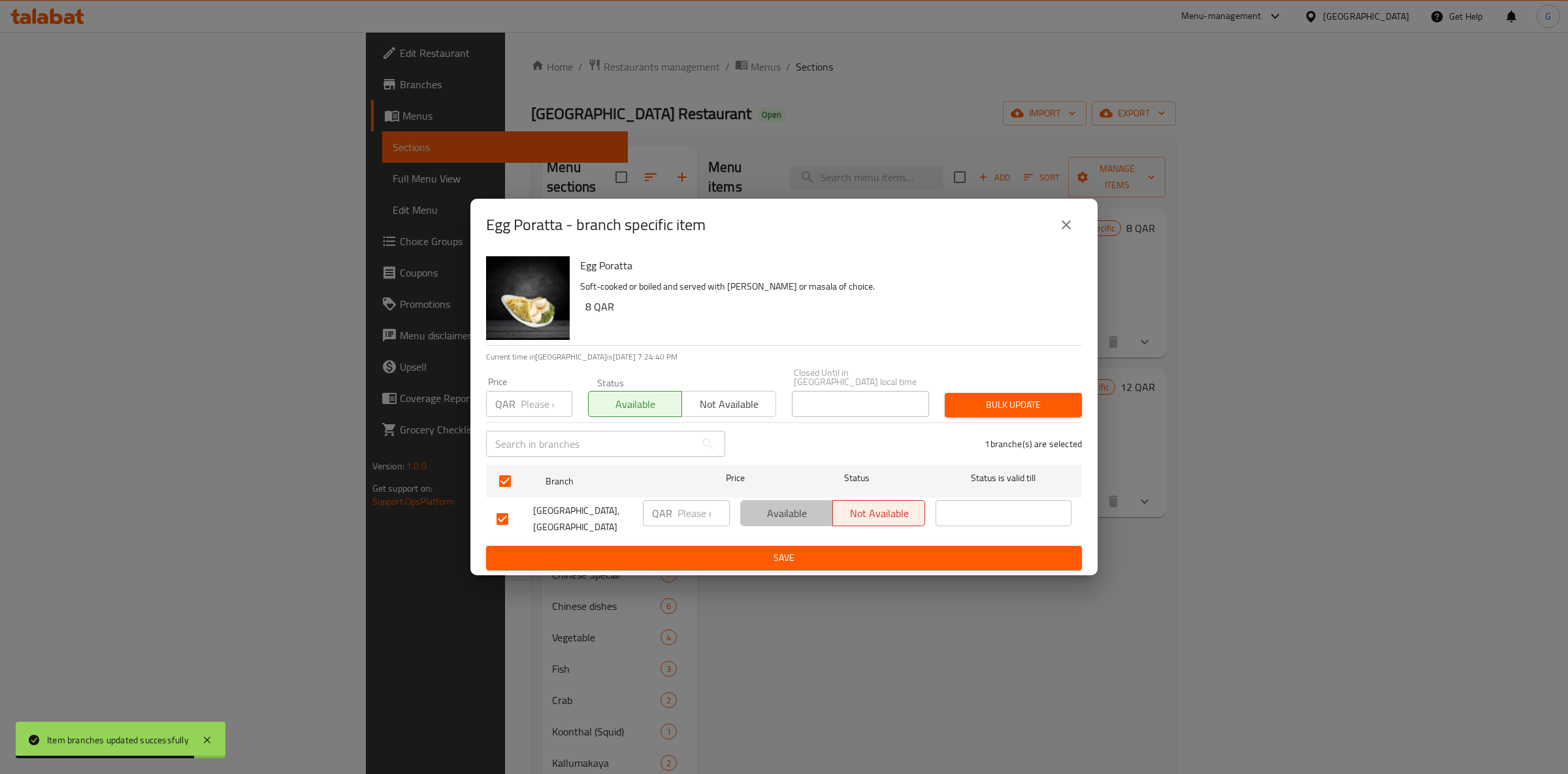
drag, startPoint x: 799, startPoint y: 509, endPoint x: 803, endPoint y: 527, distance: 18.4
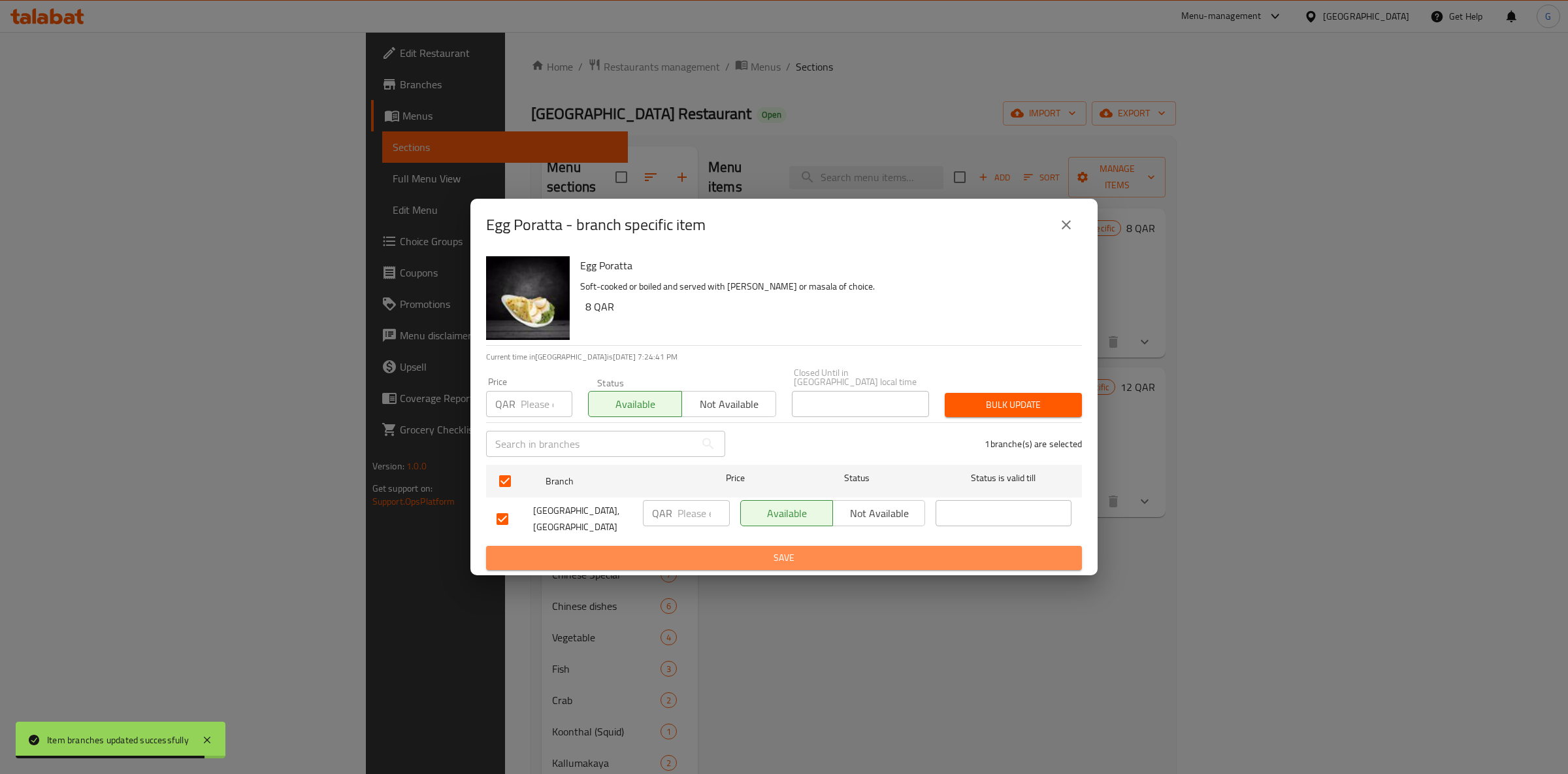
drag, startPoint x: 784, startPoint y: 550, endPoint x: 936, endPoint y: 542, distance: 152.2
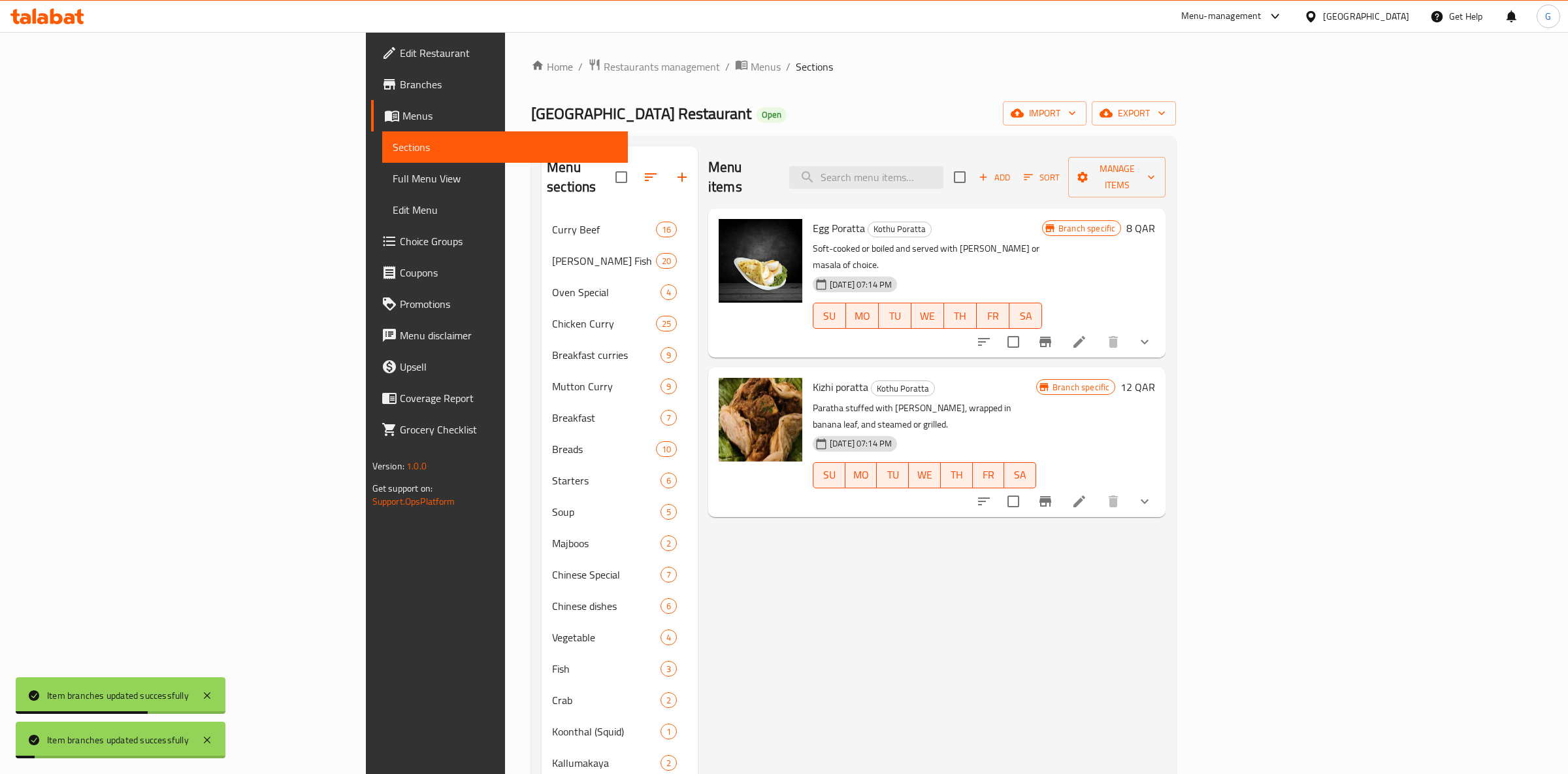
scroll to position [246, 0]
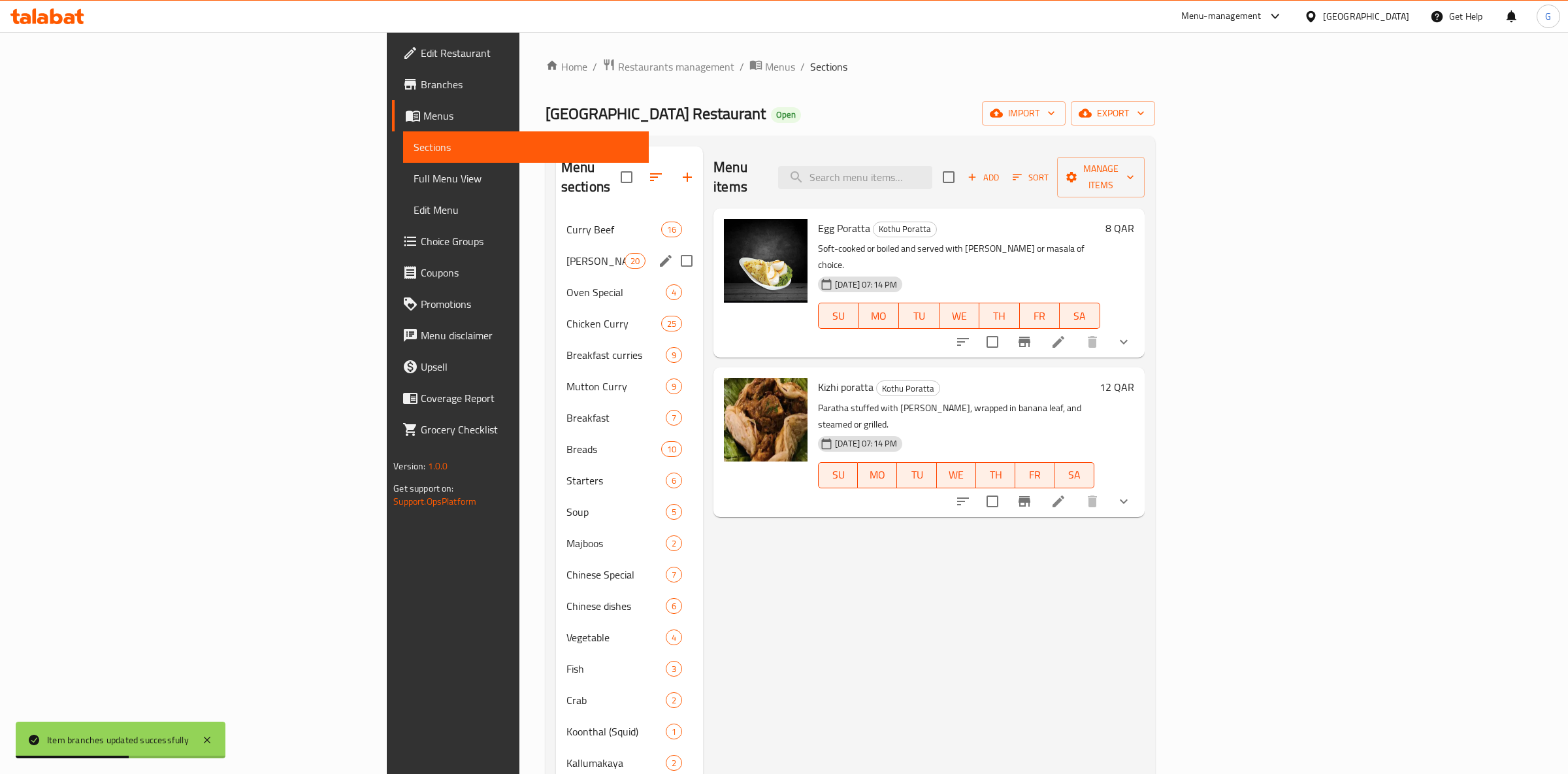
scroll to position [246, 0]
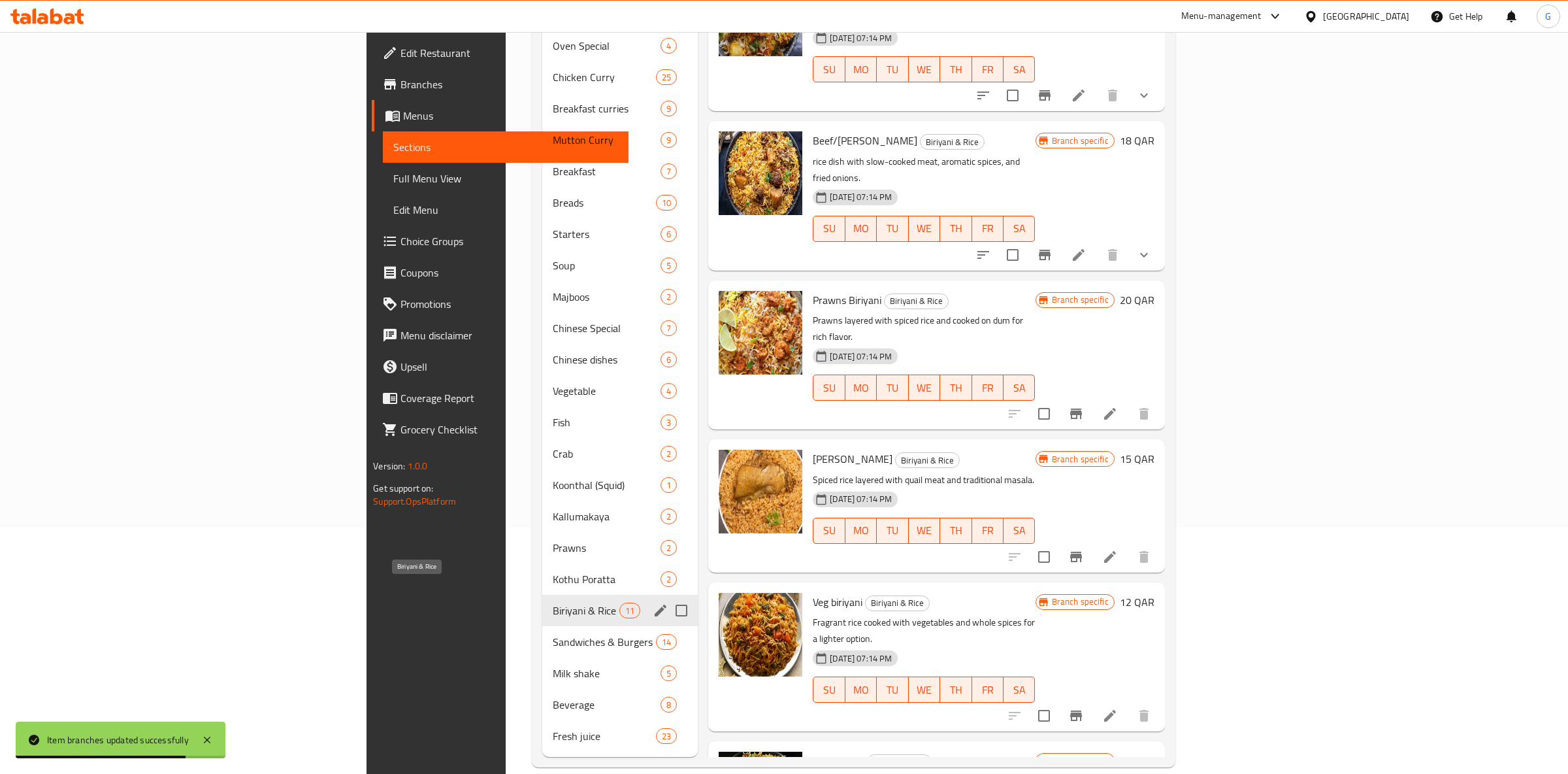
drag, startPoint x: 384, startPoint y: 586, endPoint x: 378, endPoint y: 578, distance: 10.0
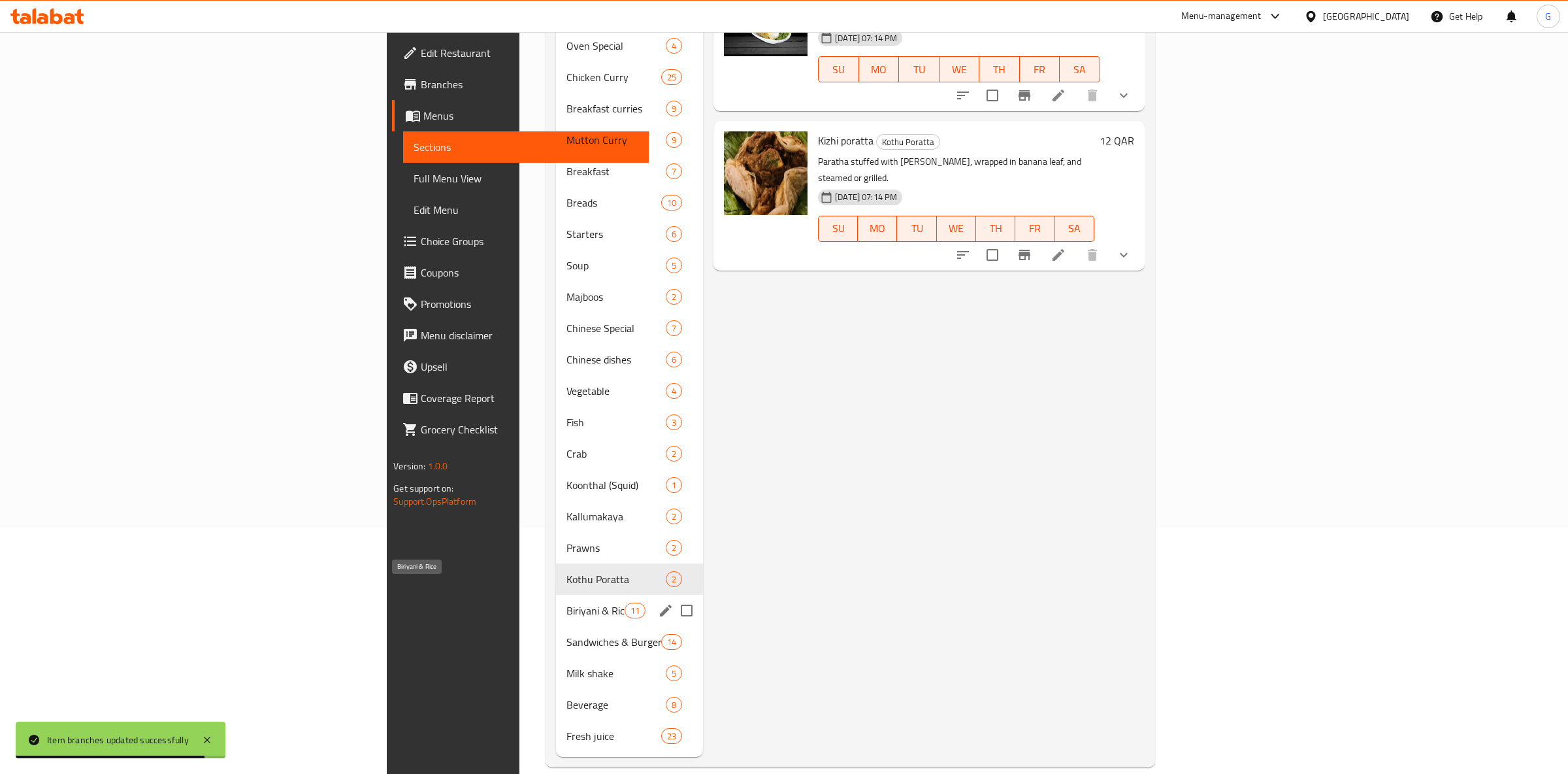
drag, startPoint x: 385, startPoint y: 592, endPoint x: 550, endPoint y: 543, distance: 172.1
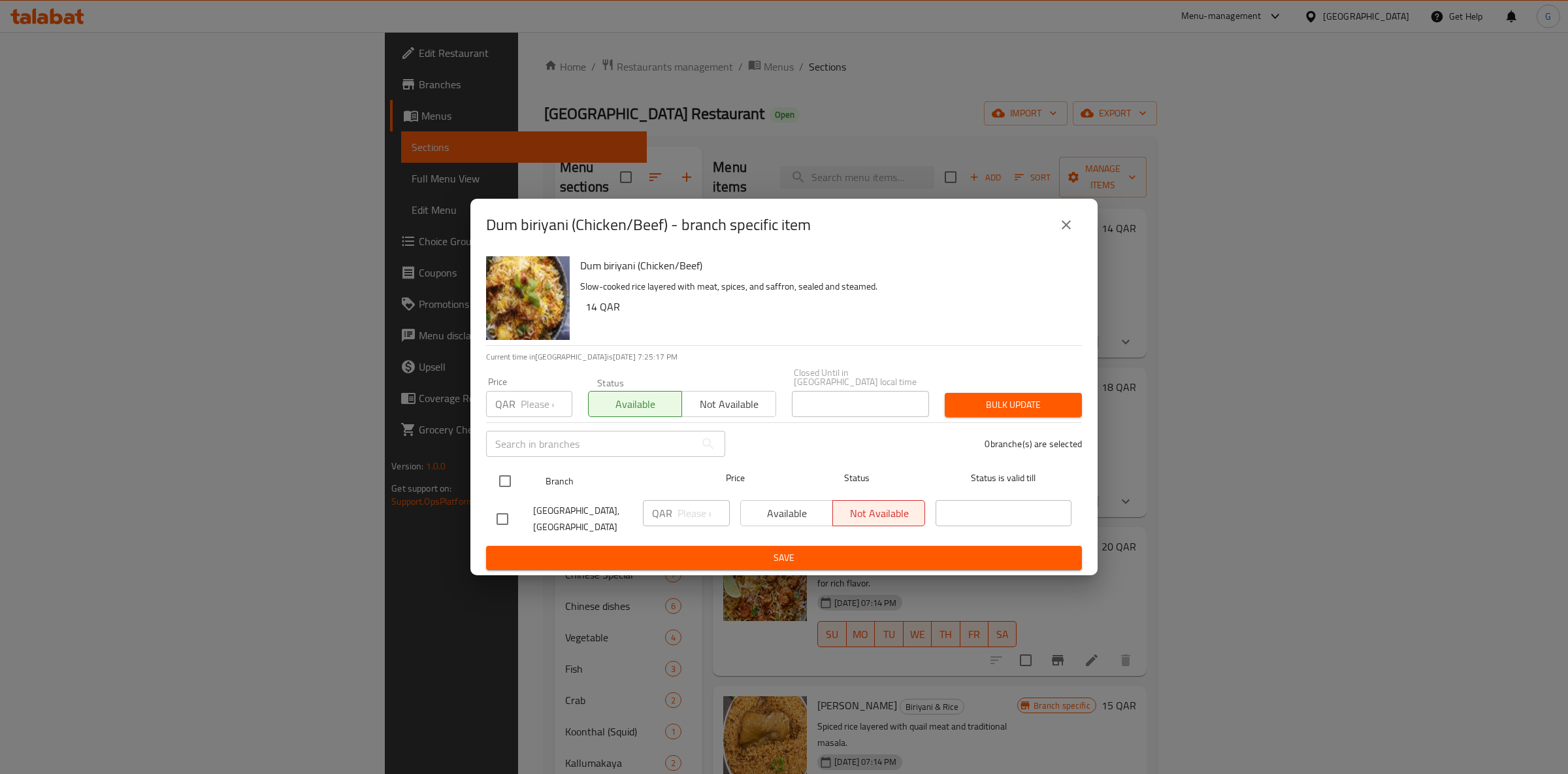
drag, startPoint x: 500, startPoint y: 478, endPoint x: 571, endPoint y: 478, distance: 71.0
drag, startPoint x: 783, startPoint y: 513, endPoint x: 796, endPoint y: 535, distance: 25.6
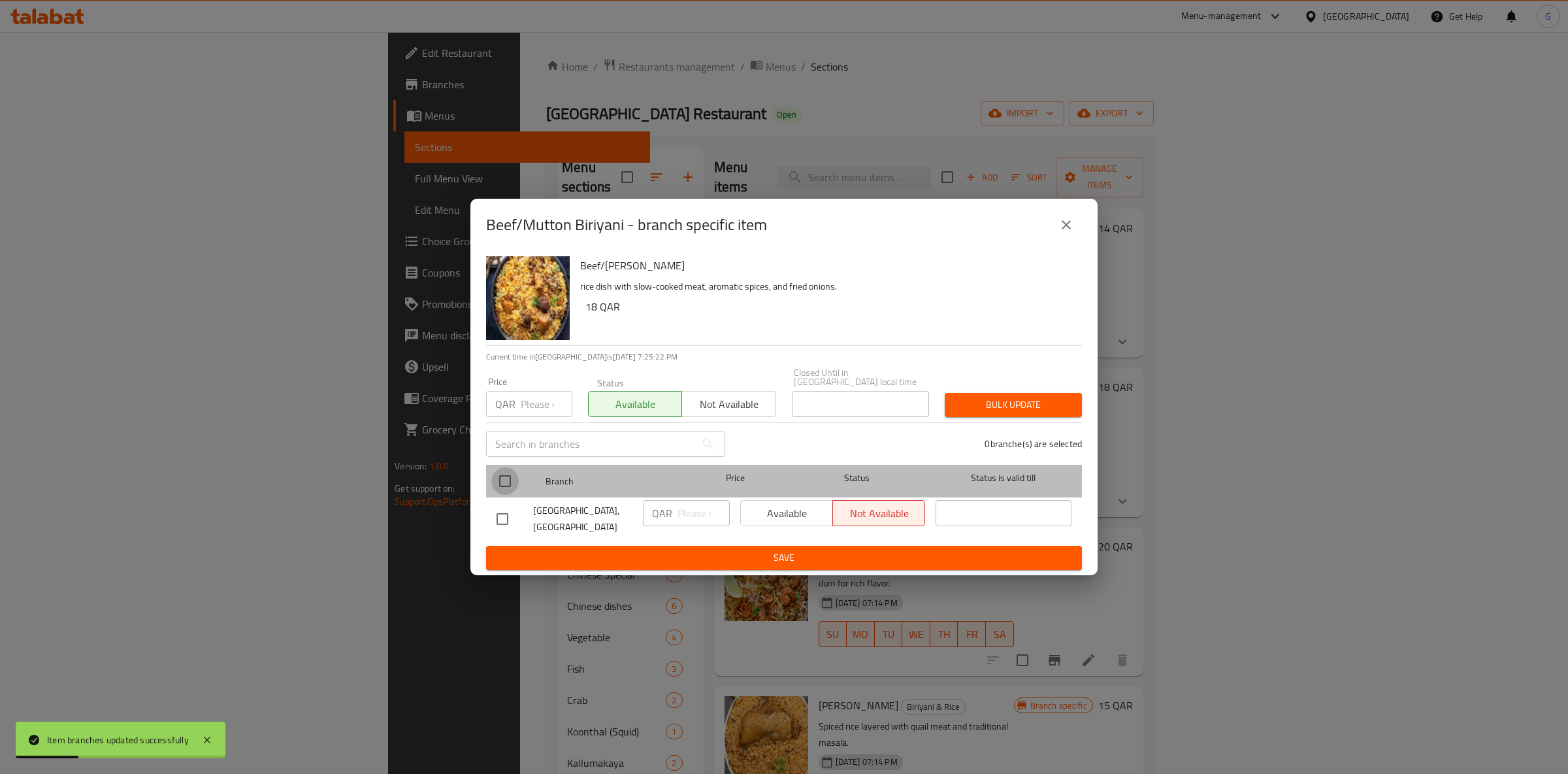
drag, startPoint x: 503, startPoint y: 476, endPoint x: 643, endPoint y: 494, distance: 141.2
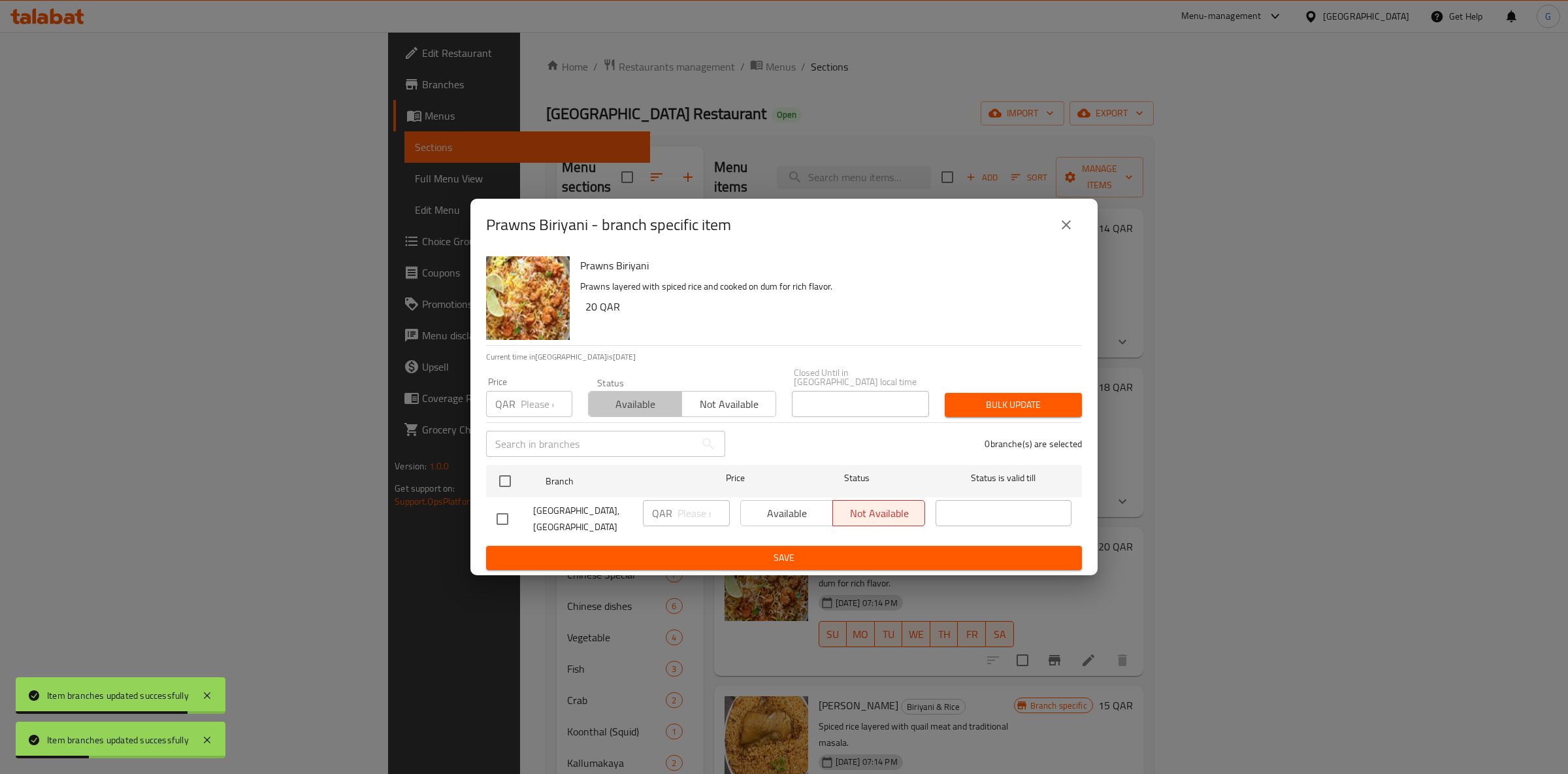
drag, startPoint x: 657, startPoint y: 409, endPoint x: 640, endPoint y: 448, distance: 42.5
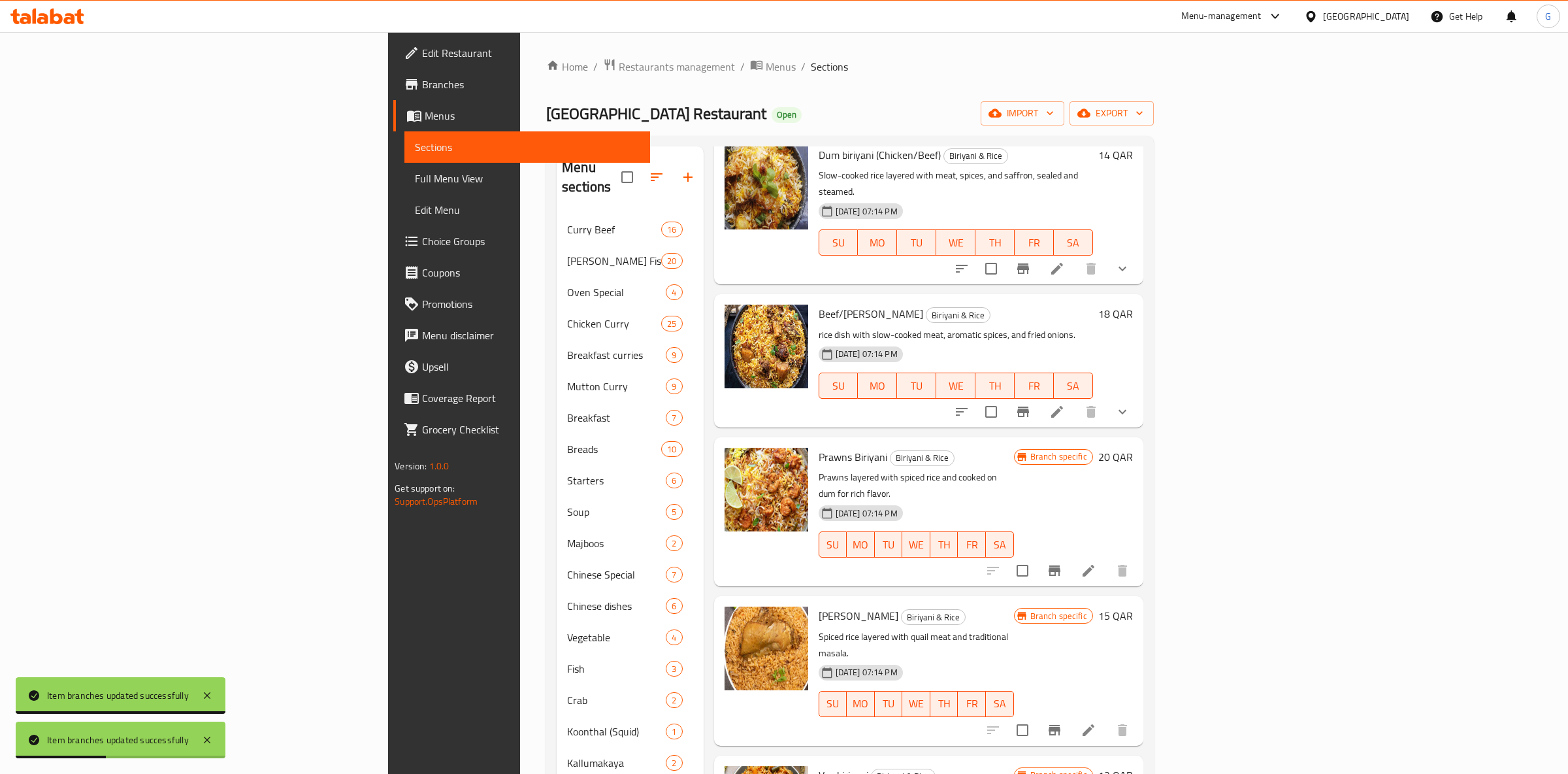
scroll to position [103, 0]
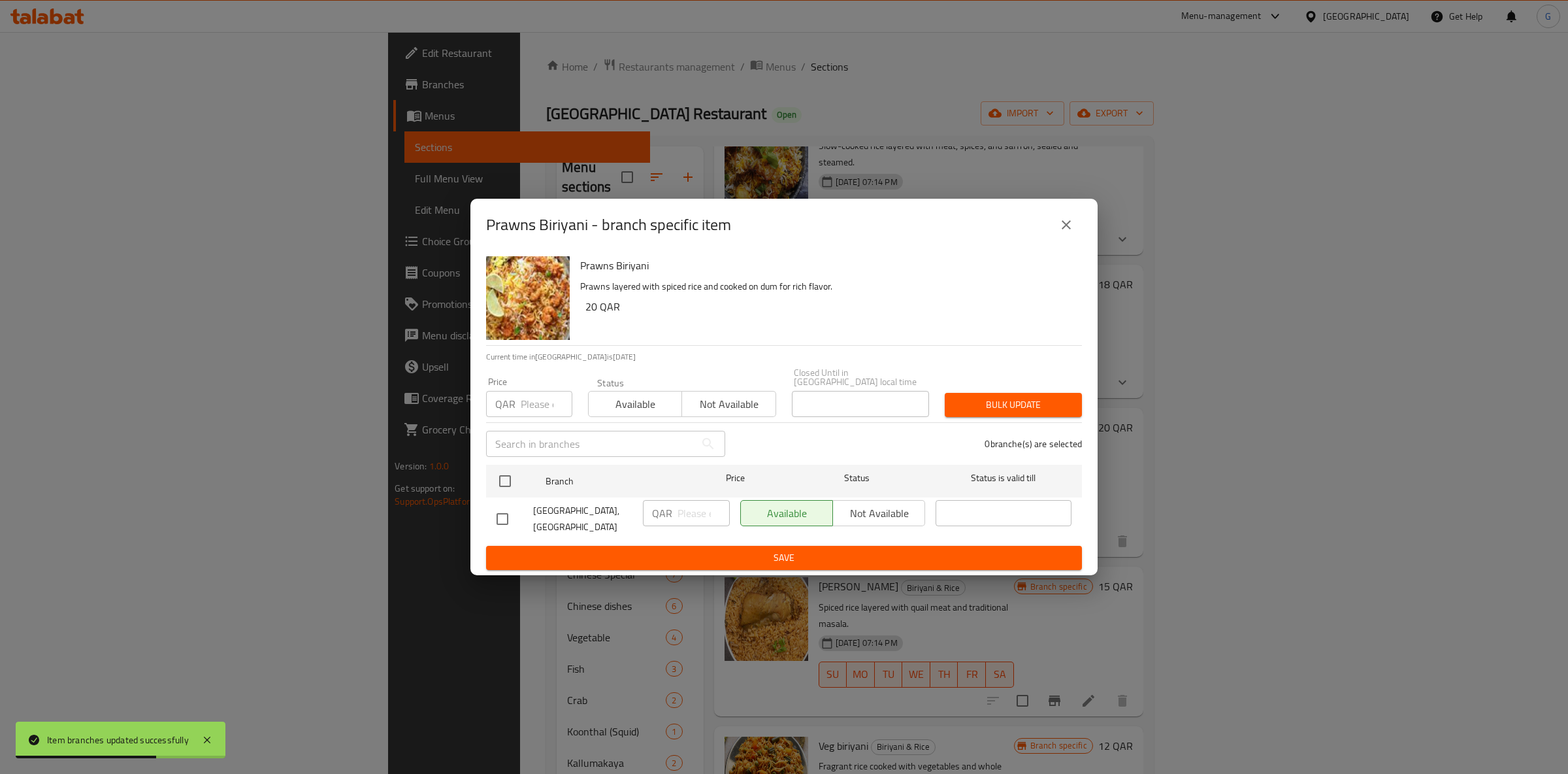
drag, startPoint x: 611, startPoint y: 399, endPoint x: 621, endPoint y: 401, distance: 10.2
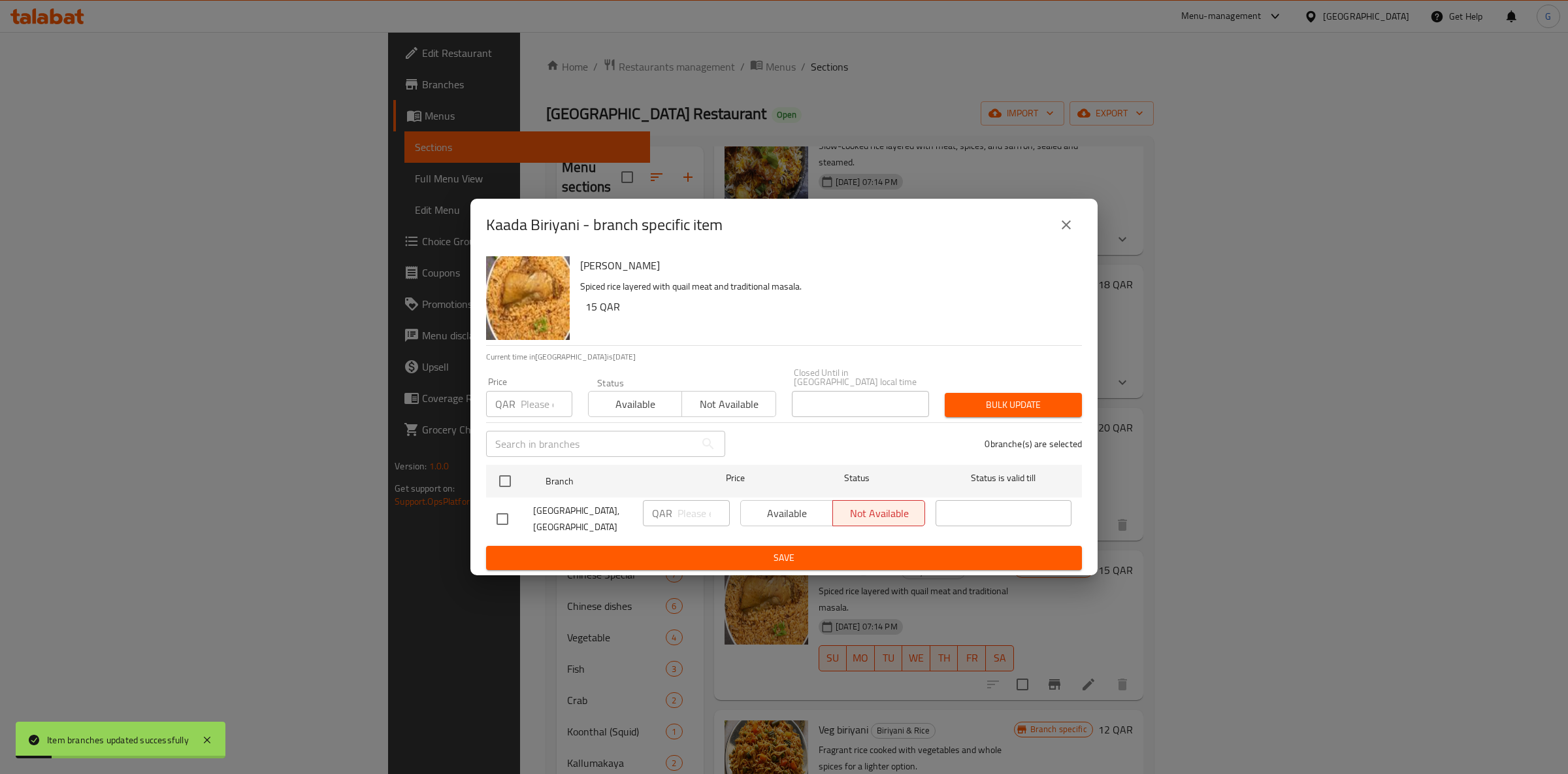
drag, startPoint x: 668, startPoint y: 421, endPoint x: 664, endPoint y: 415, distance: 7.2
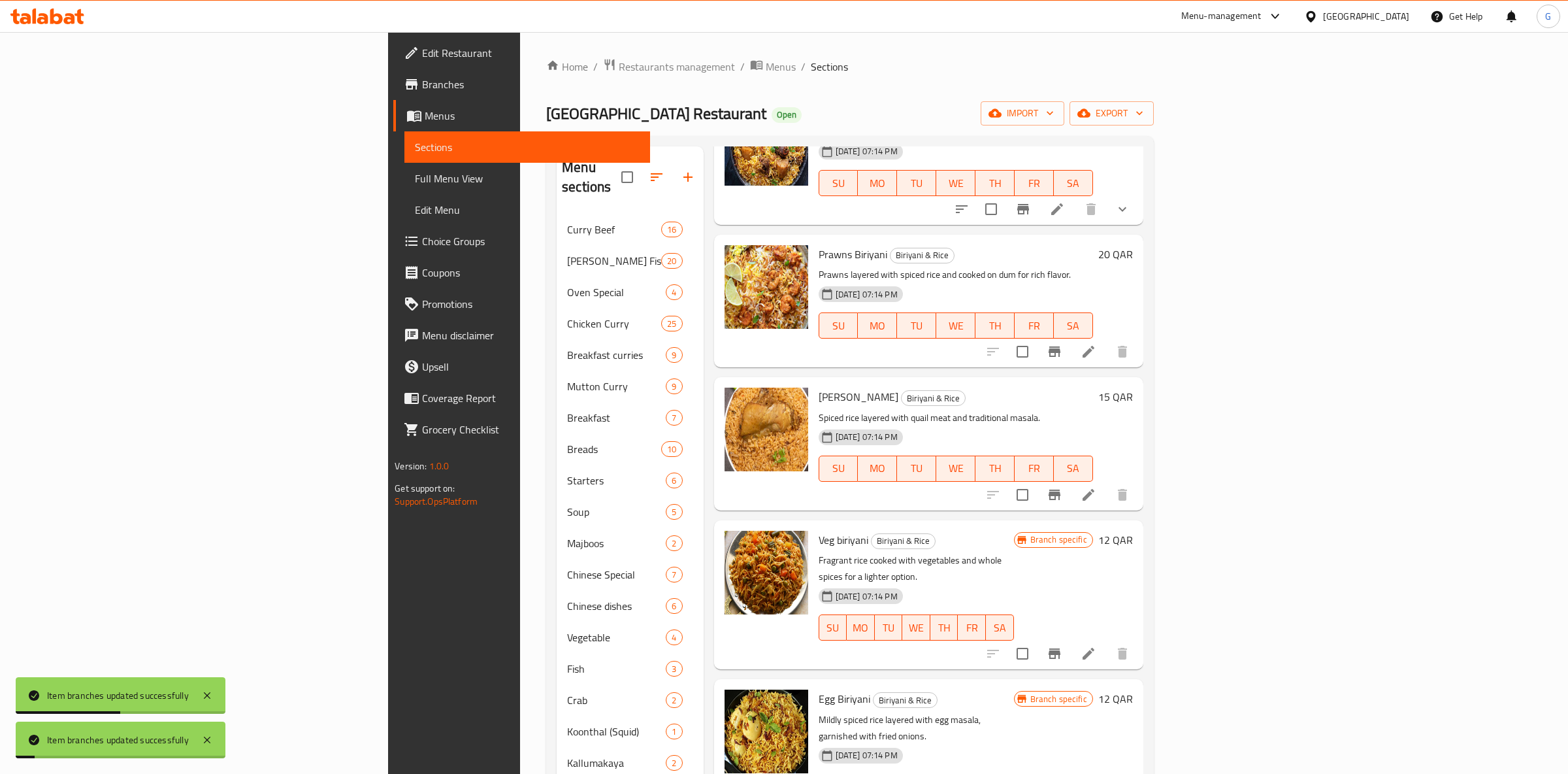
scroll to position [309, 0]
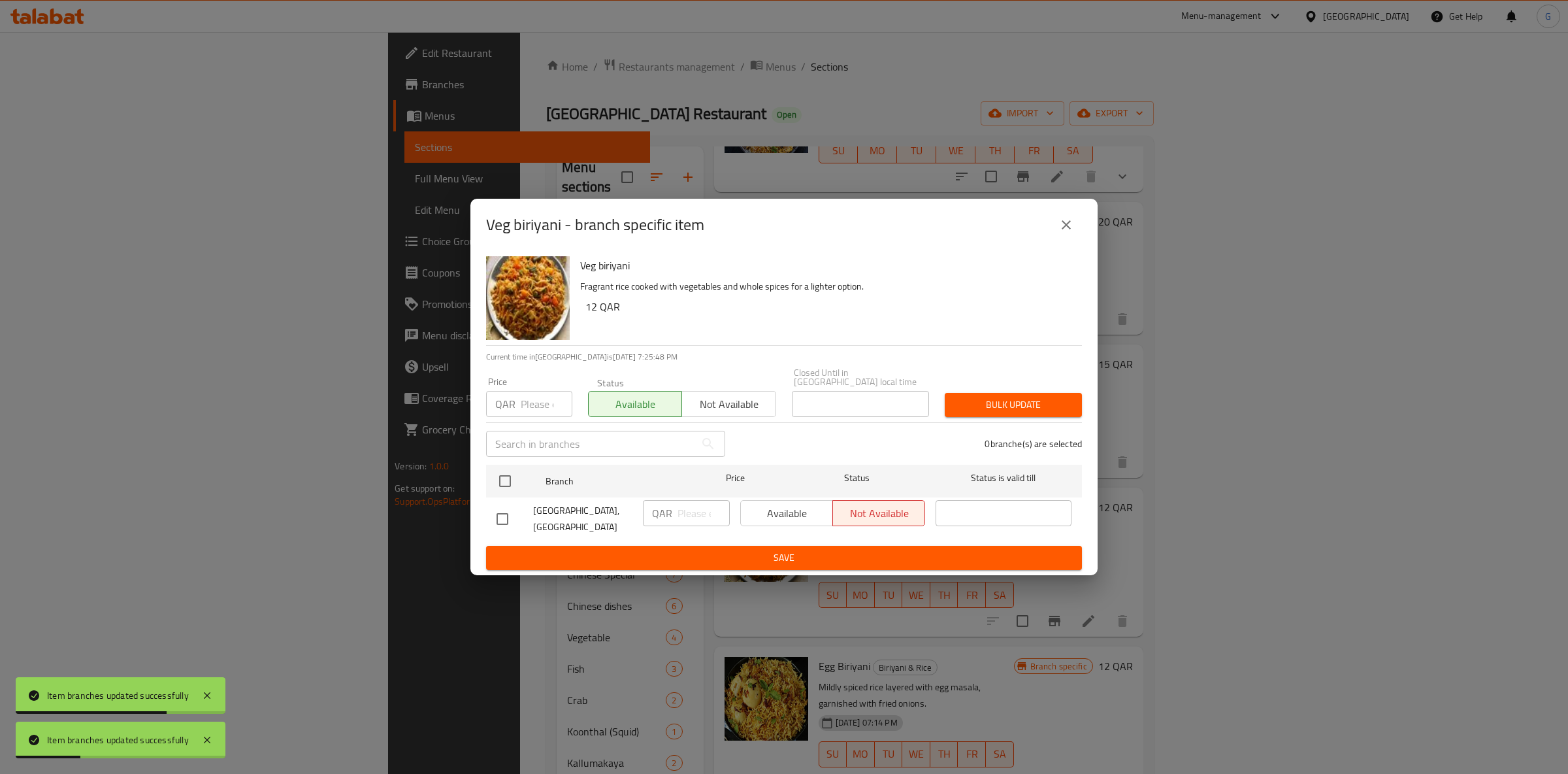
drag, startPoint x: 520, startPoint y: 473, endPoint x: 798, endPoint y: 445, distance: 279.4
drag, startPoint x: 809, startPoint y: 493, endPoint x: 797, endPoint y: 503, distance: 15.6
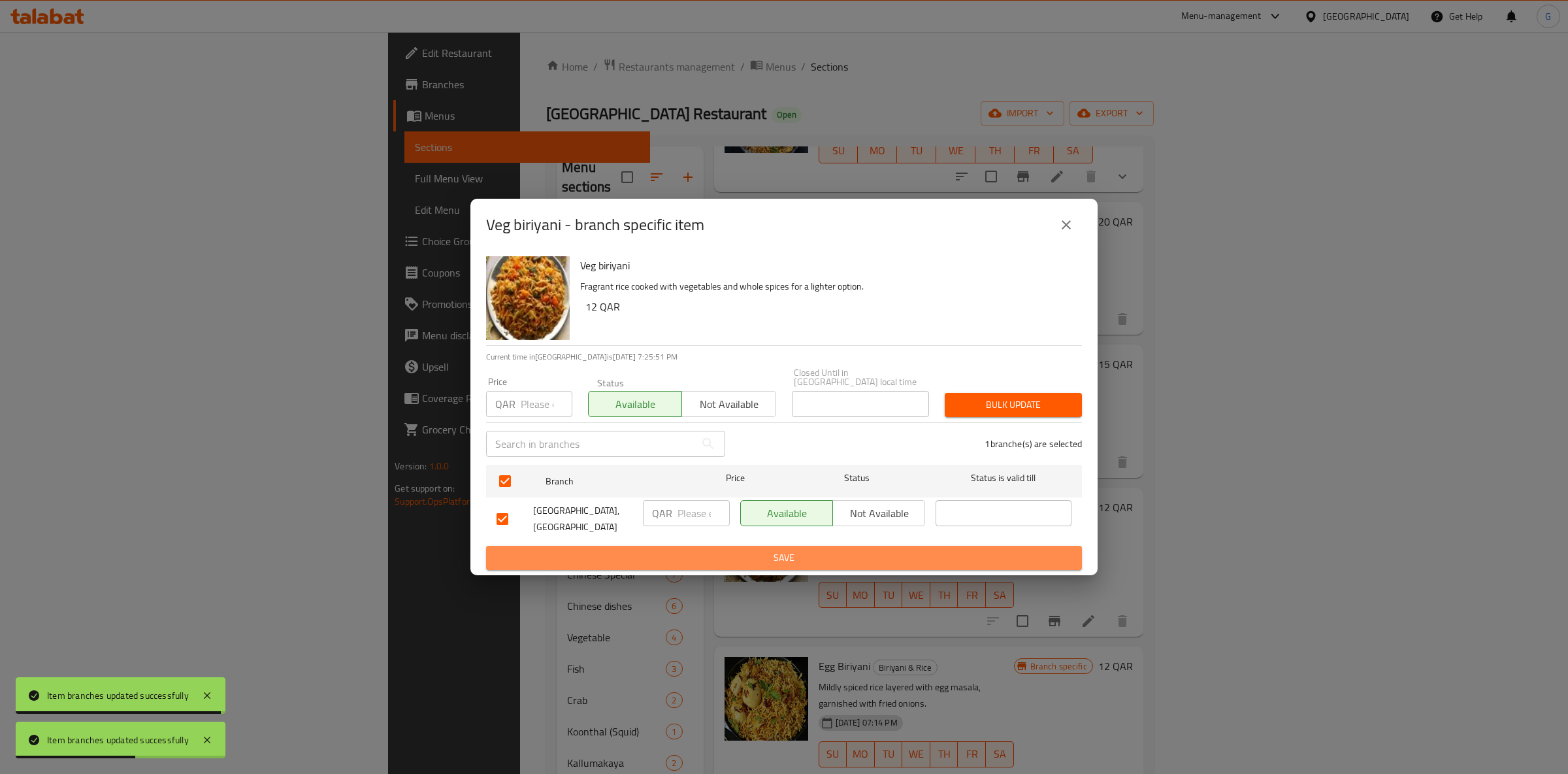
drag, startPoint x: 814, startPoint y: 558, endPoint x: 824, endPoint y: 558, distance: 10.0
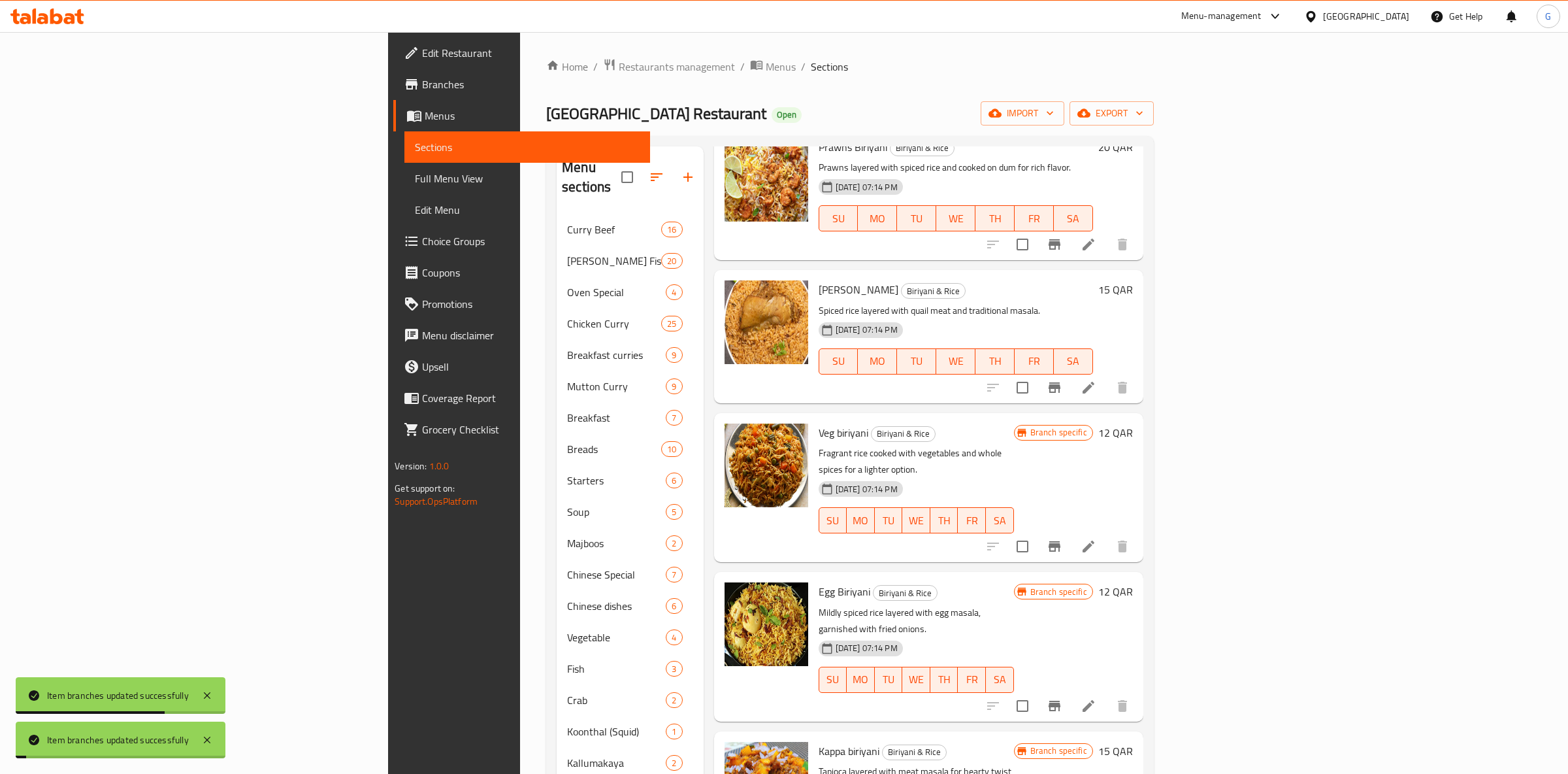
scroll to position [514, 0]
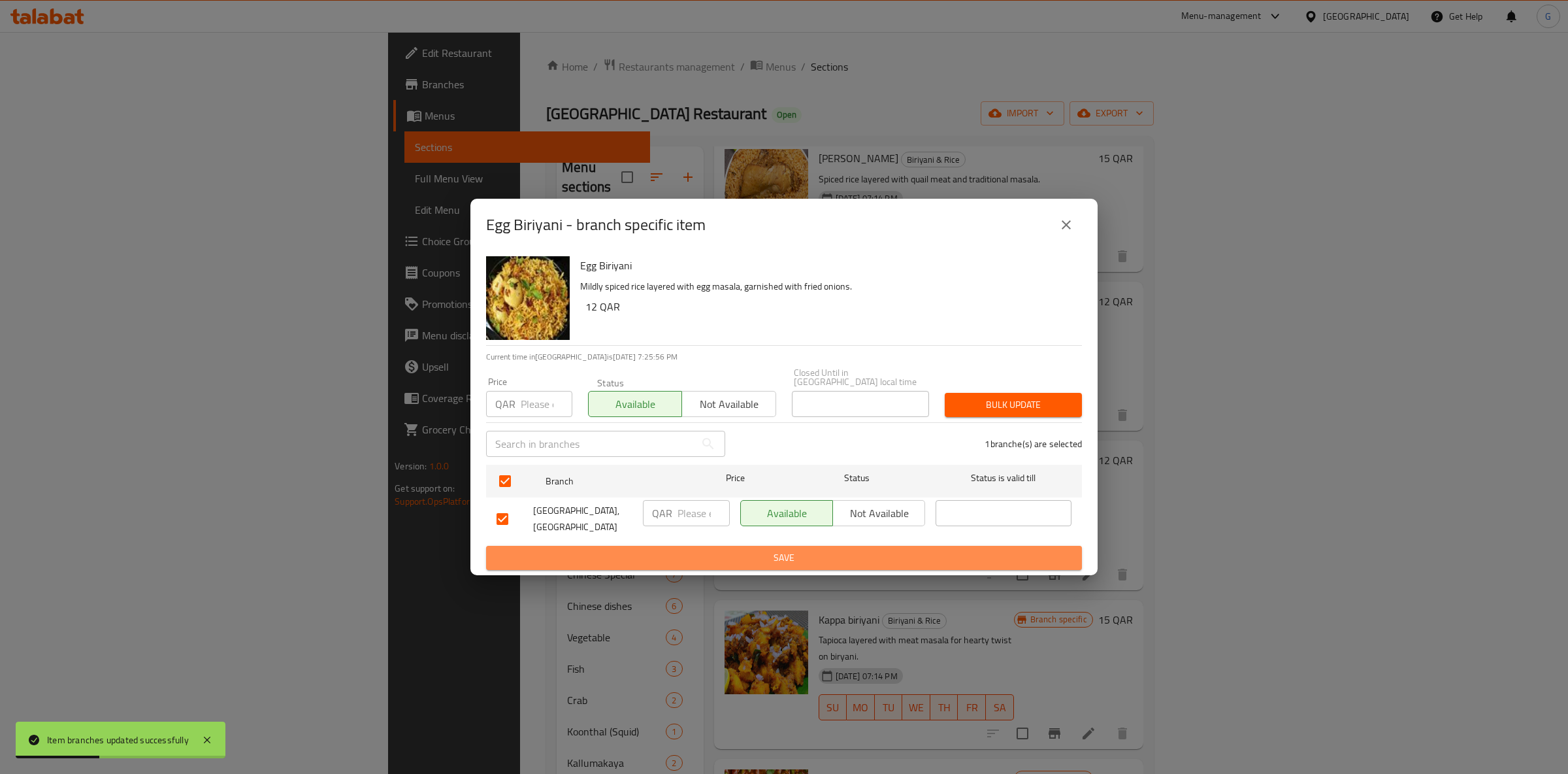
drag, startPoint x: 823, startPoint y: 551, endPoint x: 806, endPoint y: 560, distance: 19.2
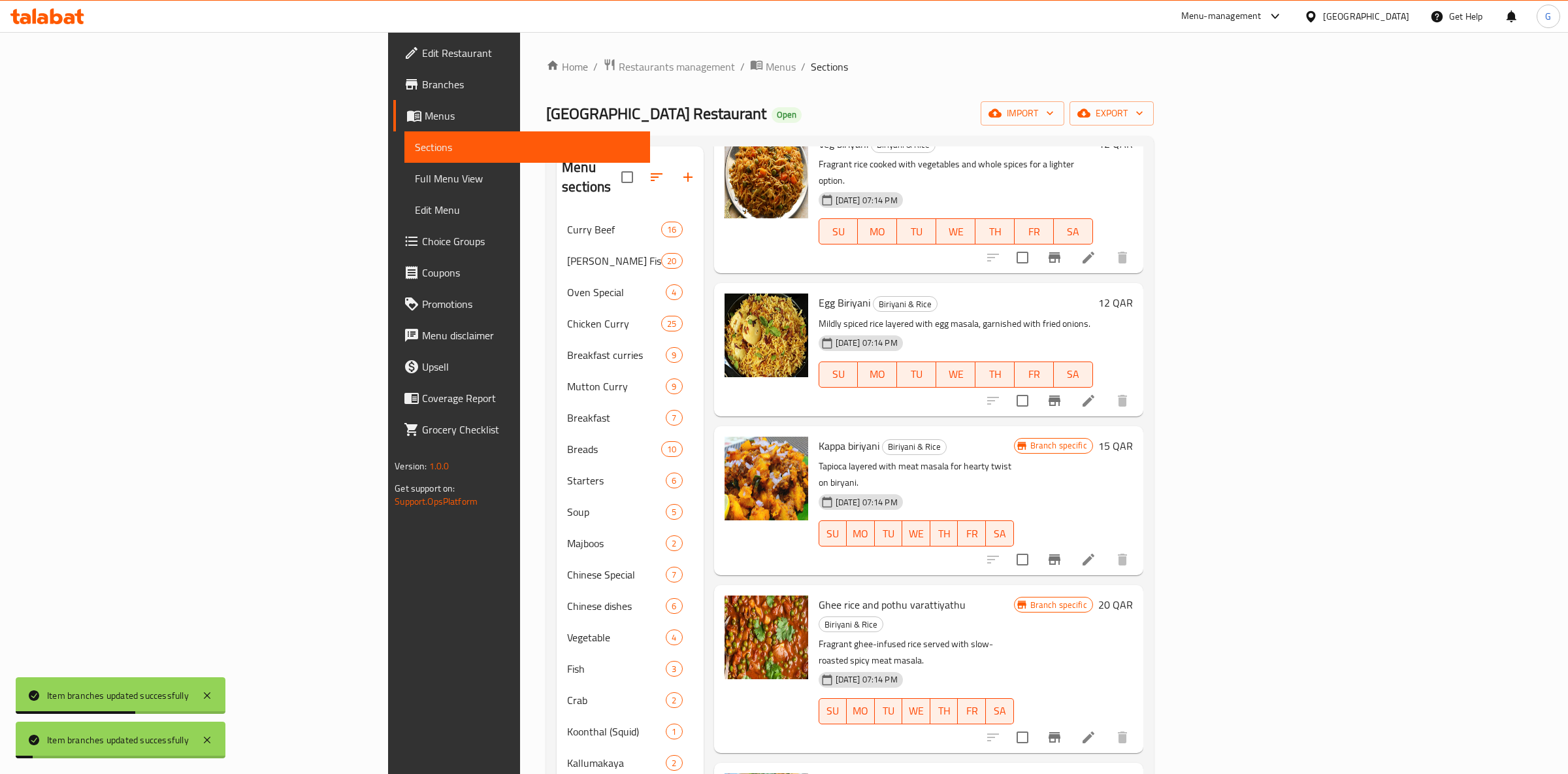
scroll to position [720, 0]
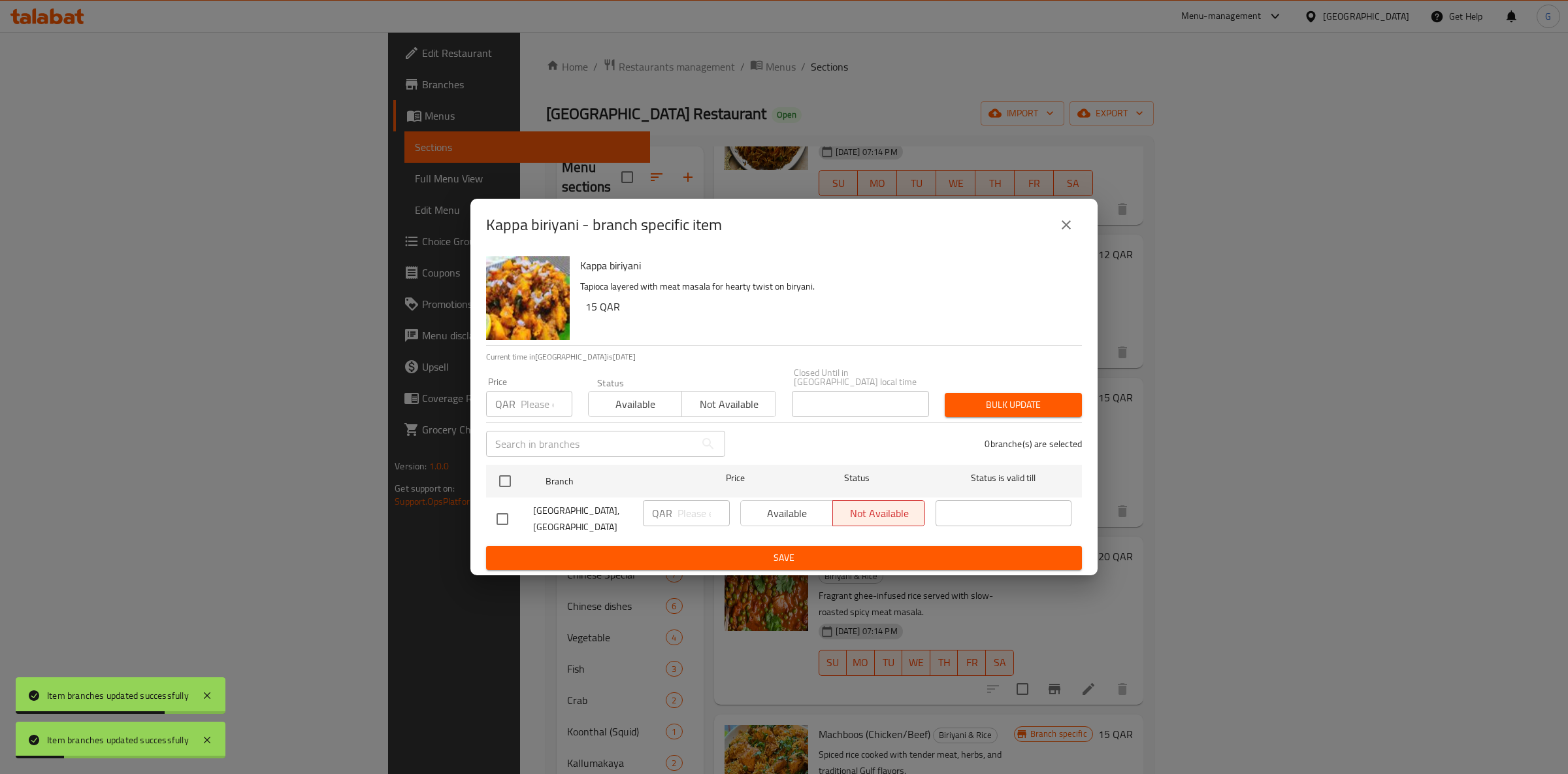
drag, startPoint x: 673, startPoint y: 412, endPoint x: 666, endPoint y: 410, distance: 7.3
drag, startPoint x: 794, startPoint y: 516, endPoint x: 797, endPoint y: 549, distance: 33.1
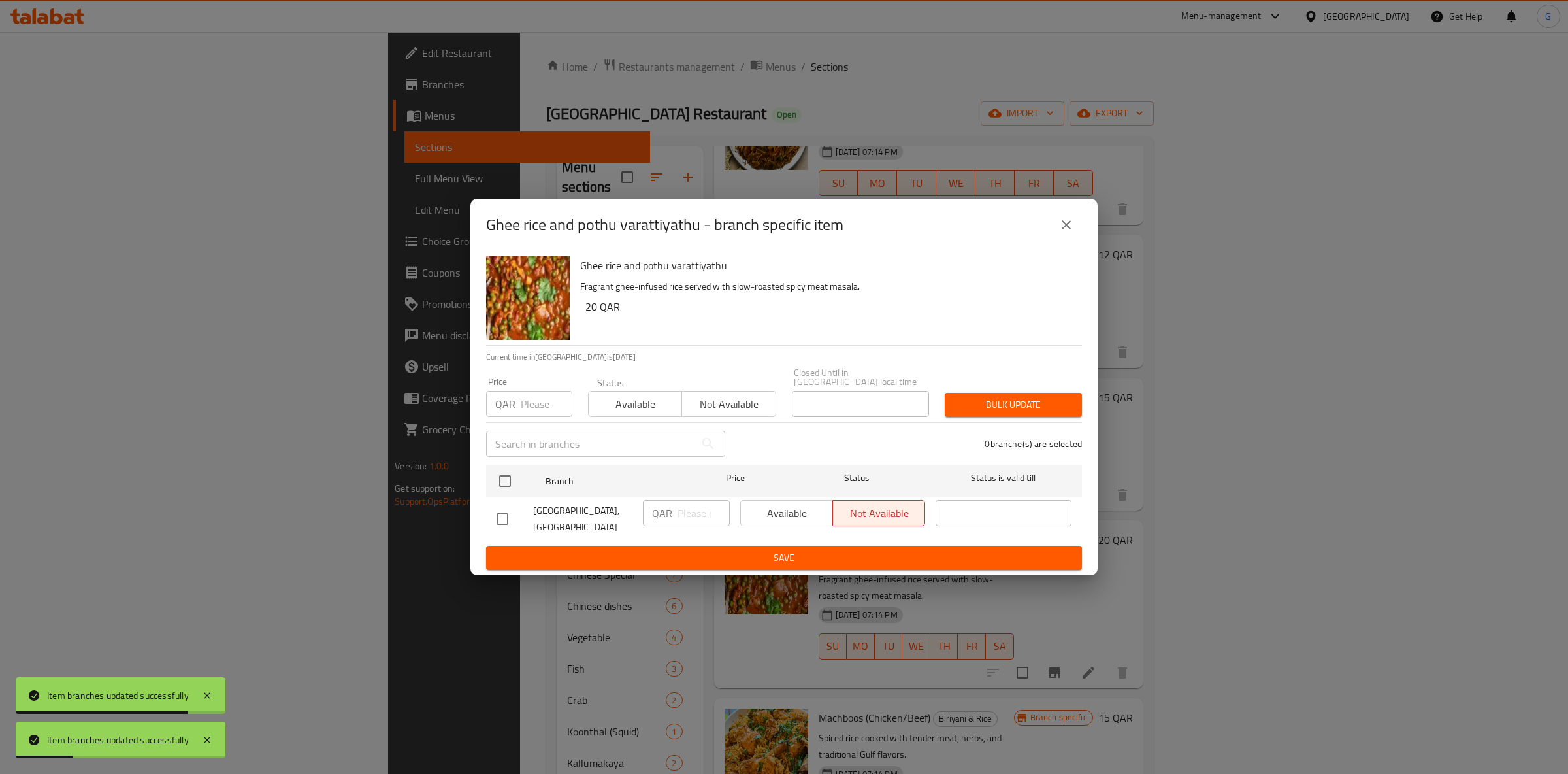
drag, startPoint x: 658, startPoint y: 408, endPoint x: 659, endPoint y: 419, distance: 11.0
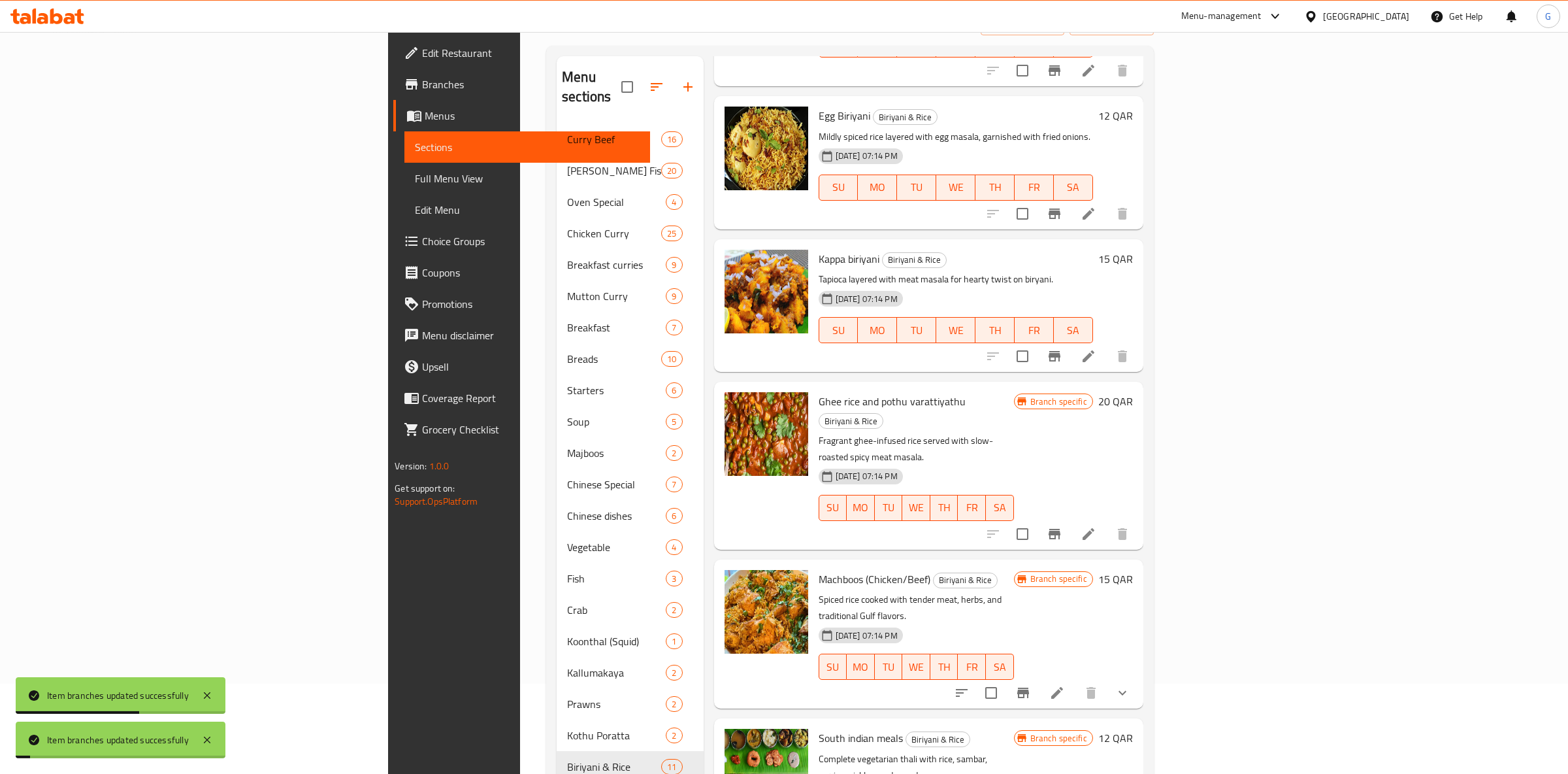
scroll to position [246, 0]
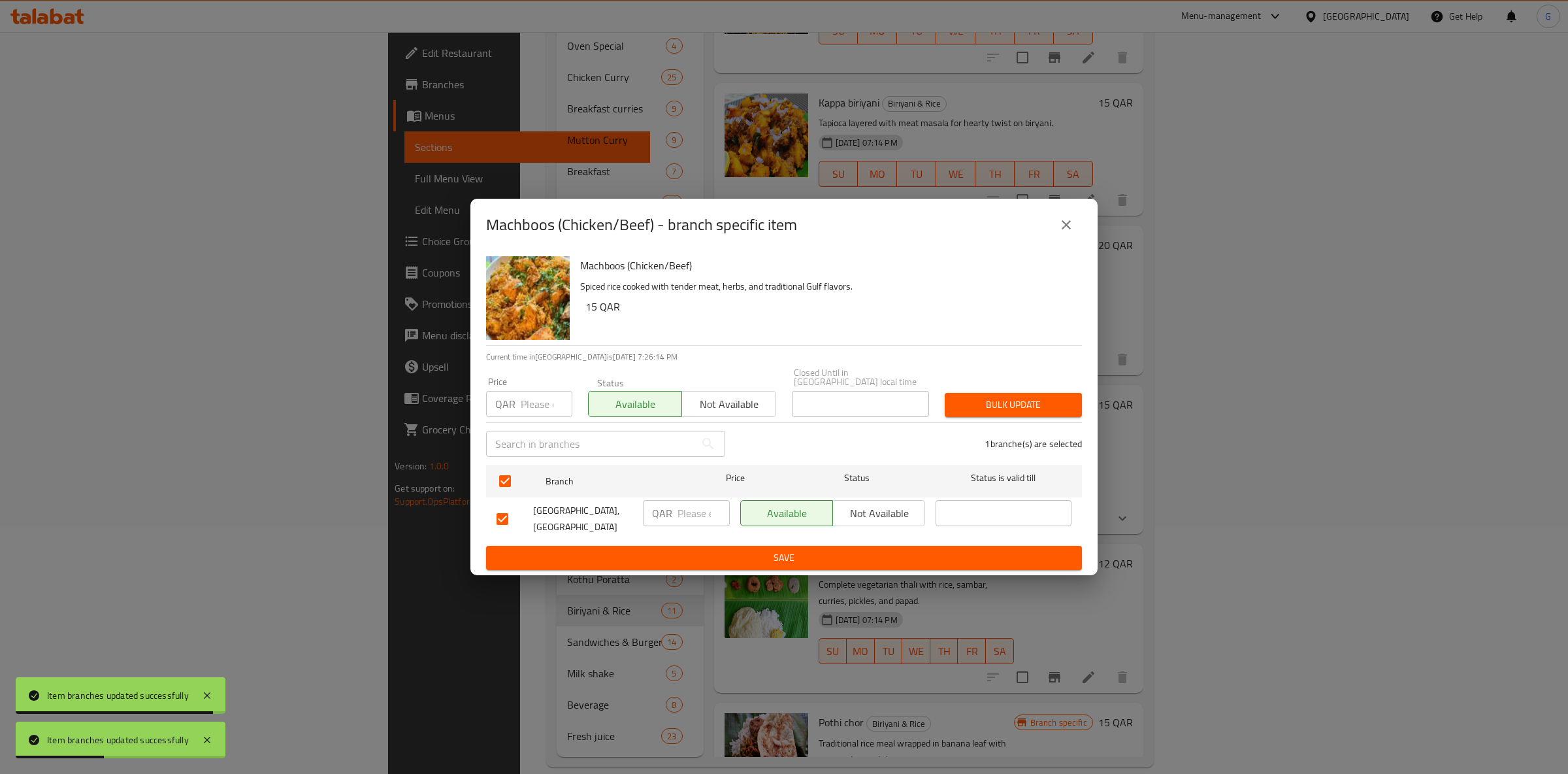
drag, startPoint x: 797, startPoint y: 563, endPoint x: 815, endPoint y: 563, distance: 18.0
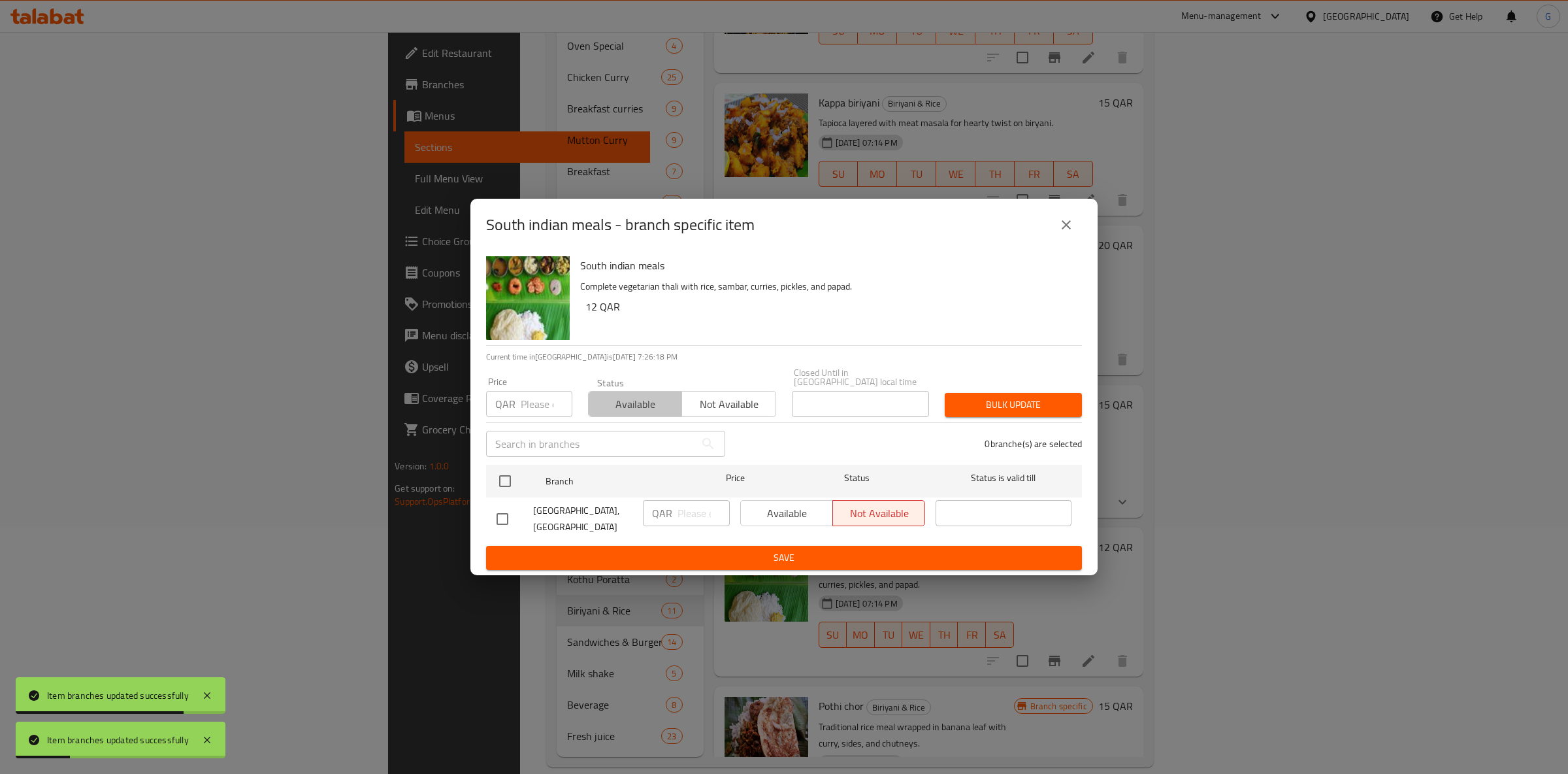
drag, startPoint x: 631, startPoint y: 406, endPoint x: 612, endPoint y: 433, distance: 33.0
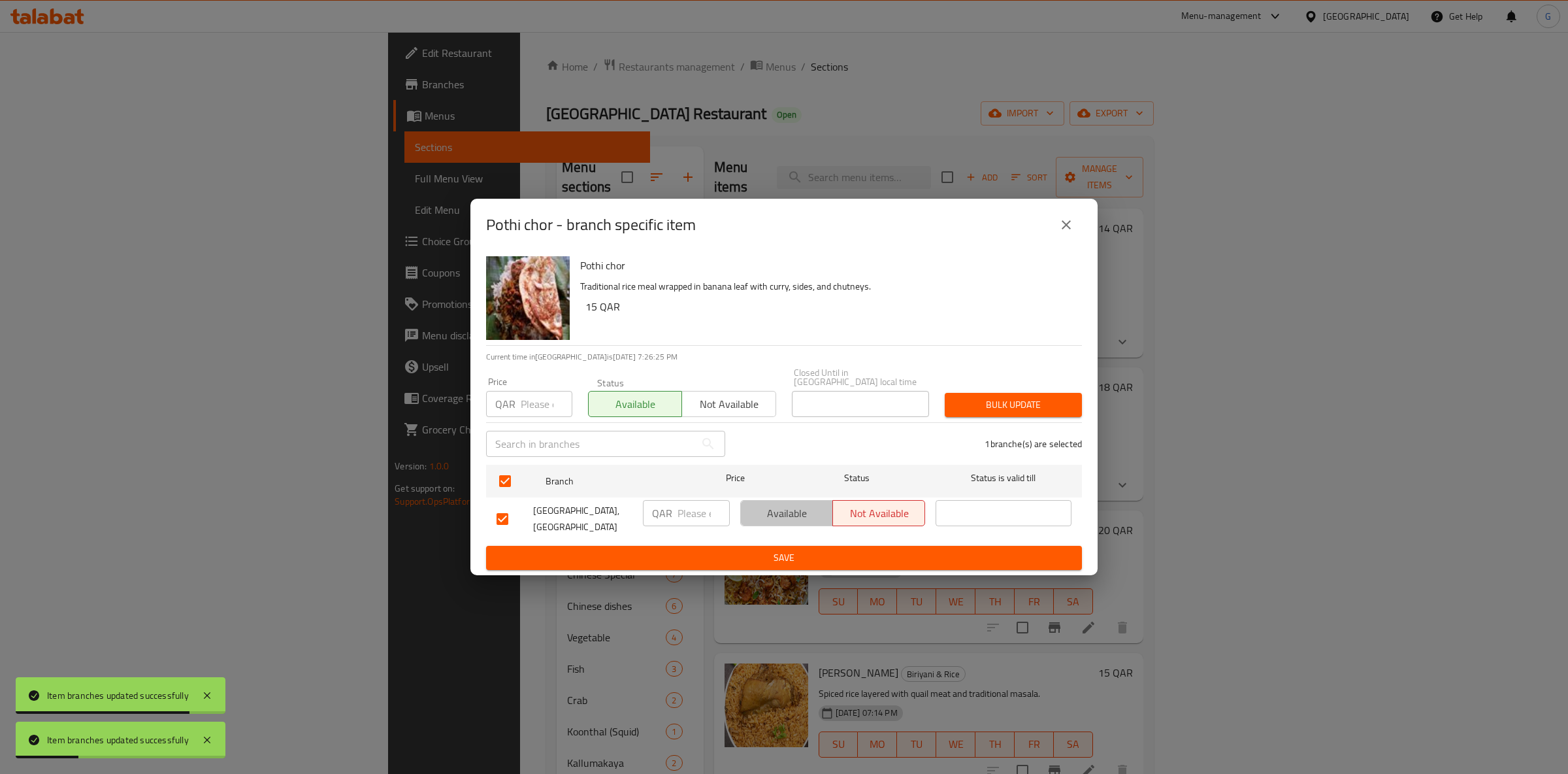
click at [799, 516] on span "Available" at bounding box center [787, 513] width 82 height 19
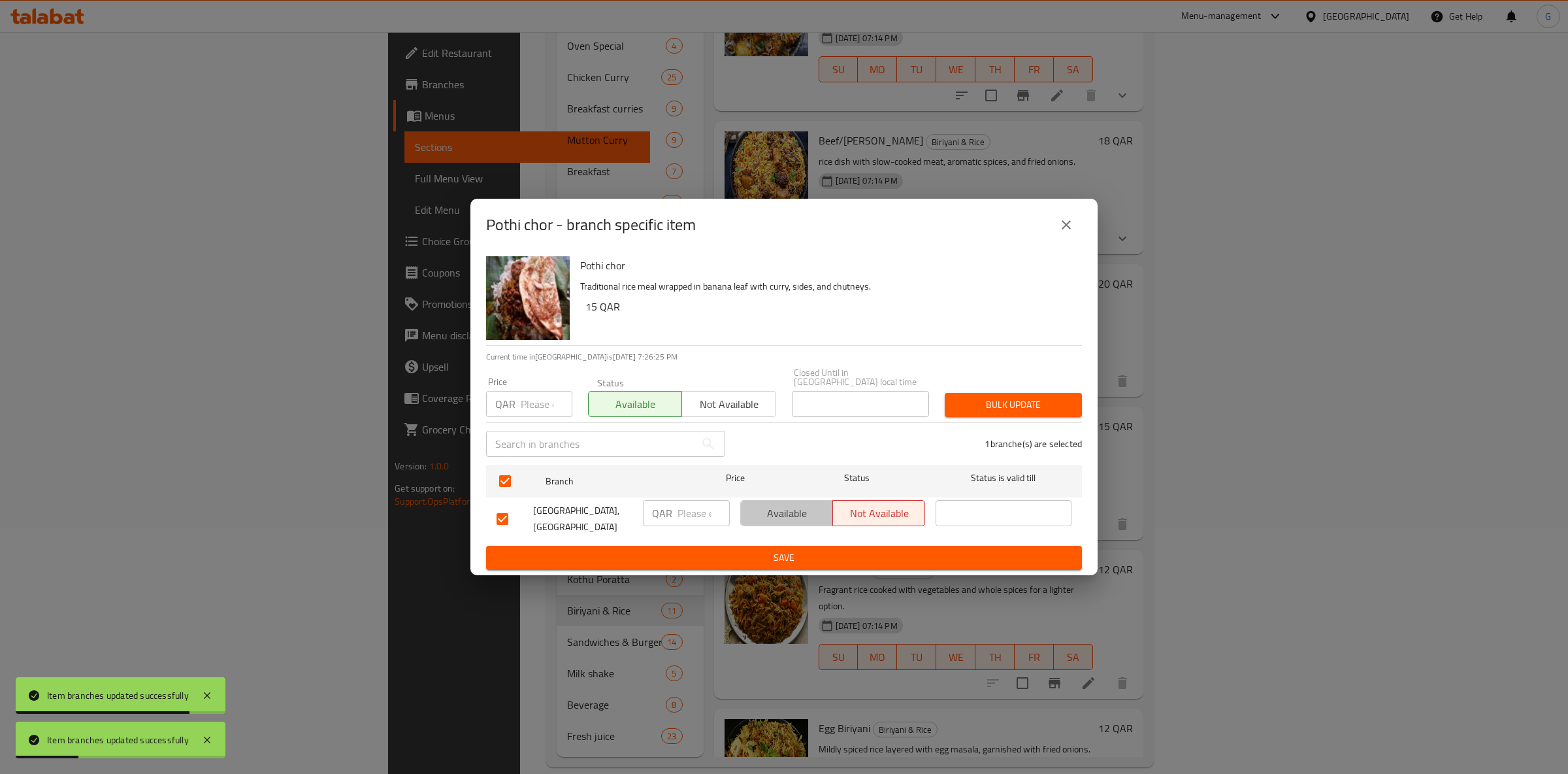
scroll to position [769, 0]
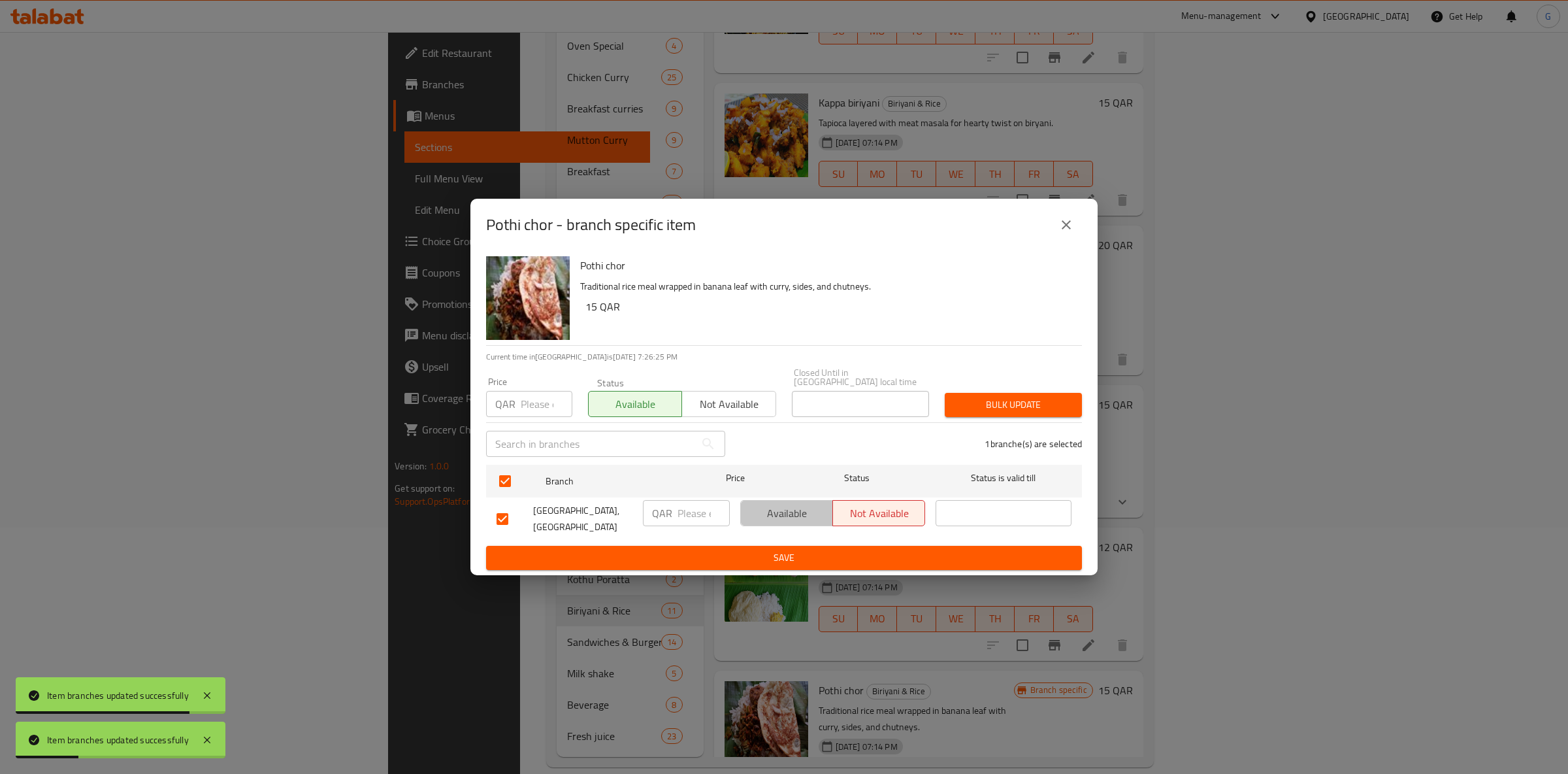
click at [810, 558] on span "Save" at bounding box center [784, 558] width 575 height 16
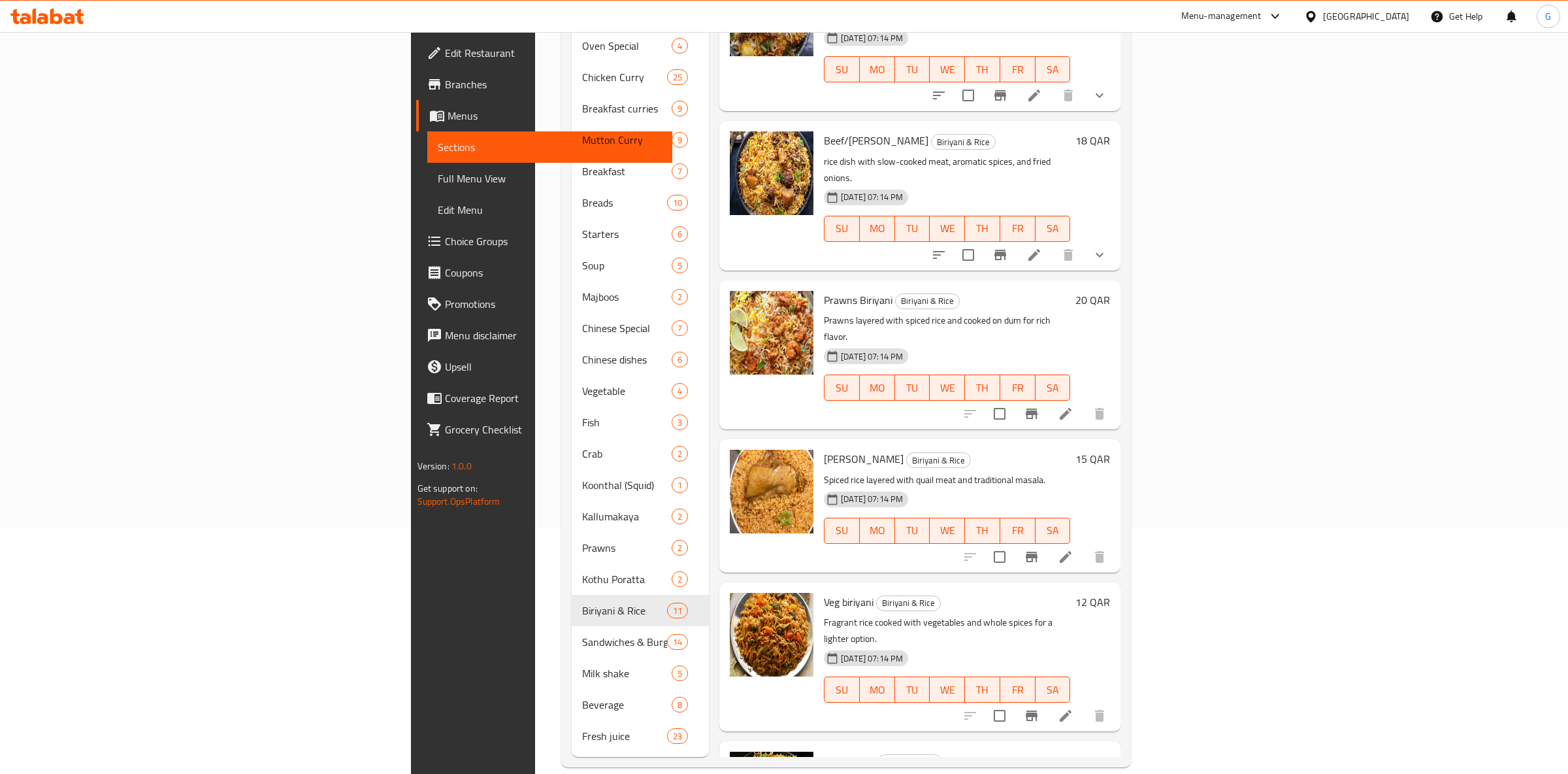
scroll to position [514, 0]
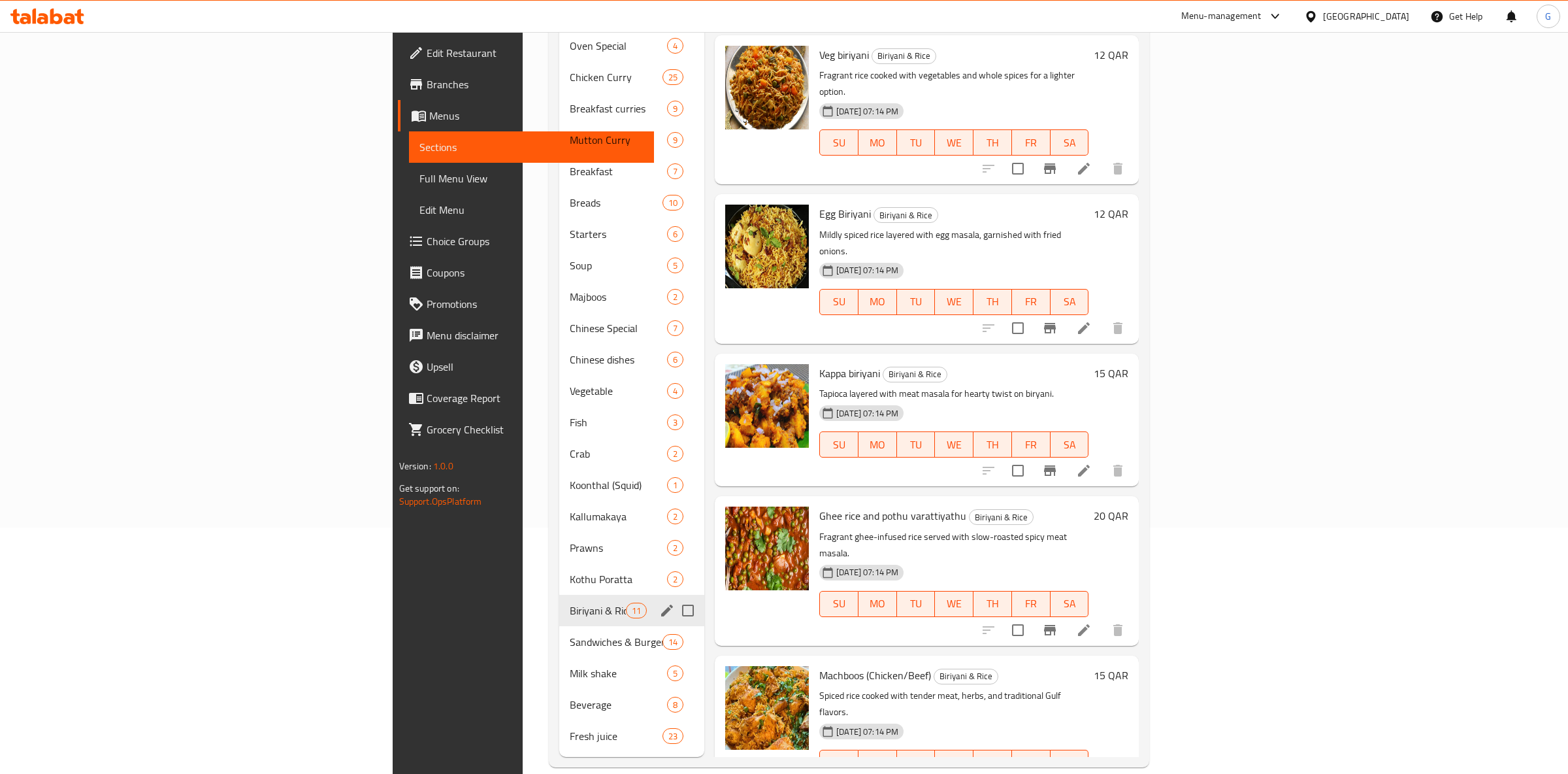
click at [559, 606] on div "Biriyani & Rice 11" at bounding box center [631, 611] width 145 height 31
click at [570, 634] on span "Sandwiches & Burgers" at bounding box center [597, 642] width 56 height 16
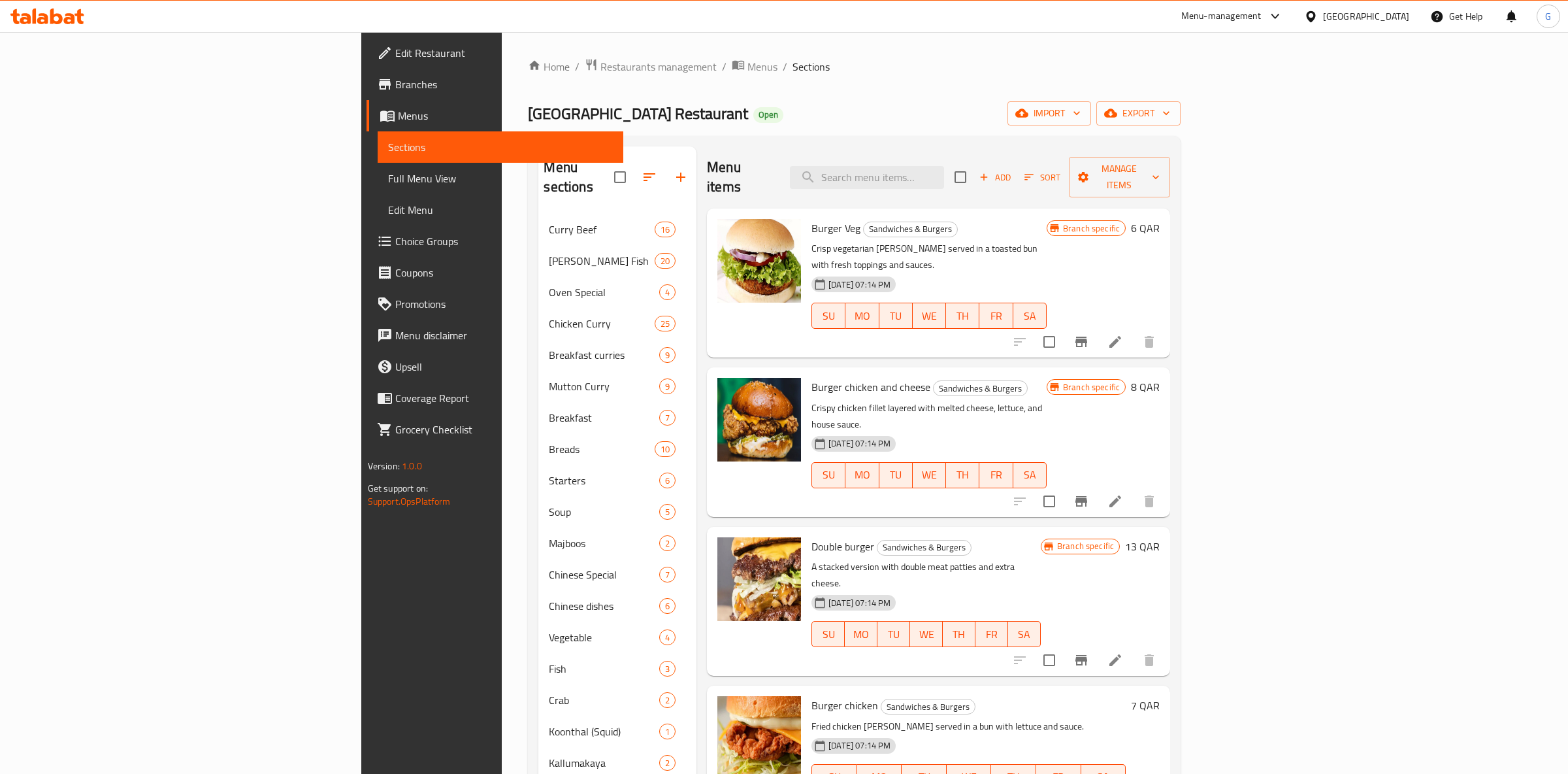
click at [1097, 326] on button "Branch-specific-item" at bounding box center [1081, 342] width 31 height 31
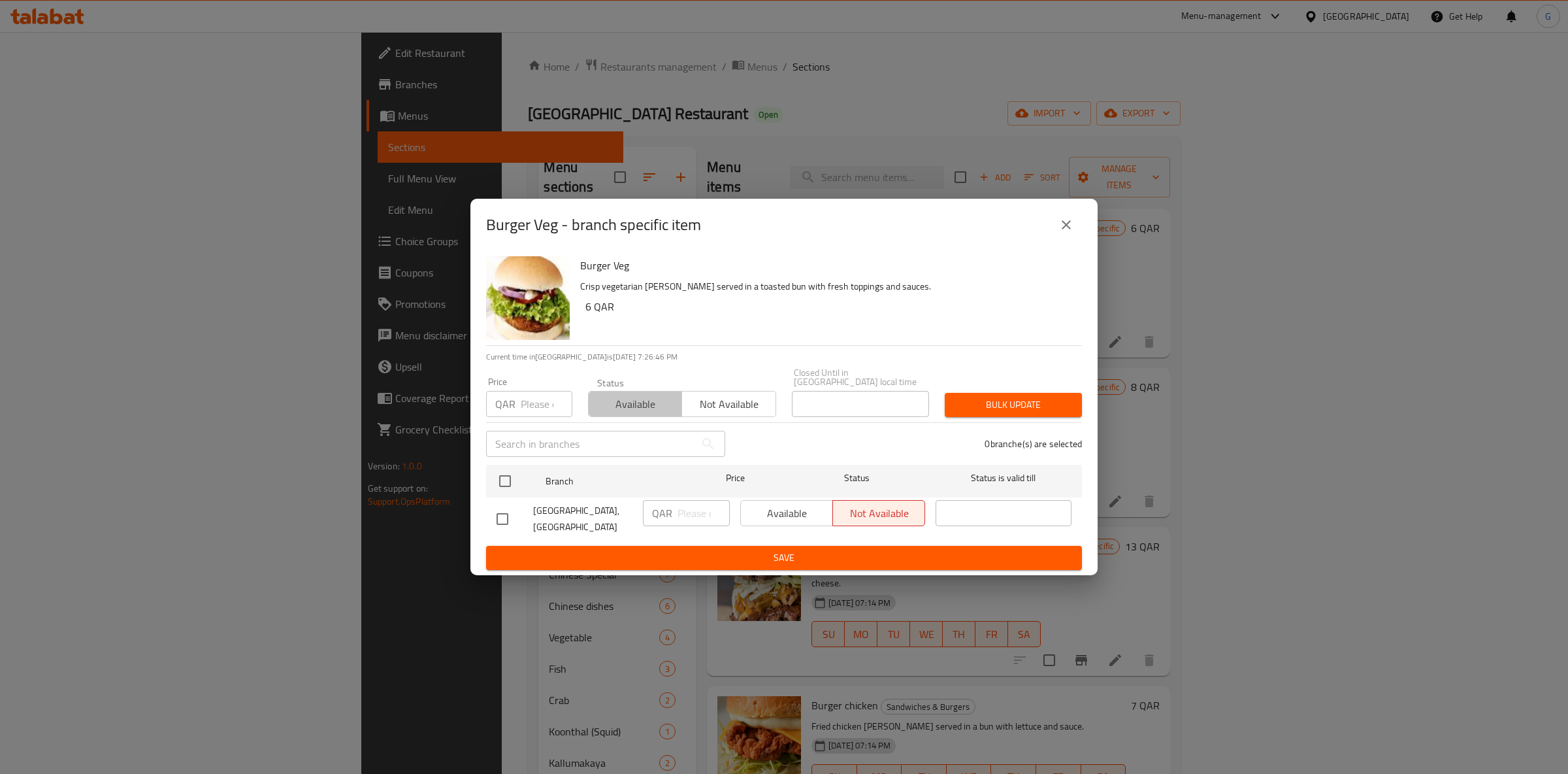
click at [620, 395] on span "Available" at bounding box center [635, 404] width 83 height 19
click at [506, 474] on input "checkbox" at bounding box center [505, 481] width 28 height 28
checkbox input "true"
drag, startPoint x: 833, startPoint y: 523, endPoint x: 796, endPoint y: 509, distance: 39.6
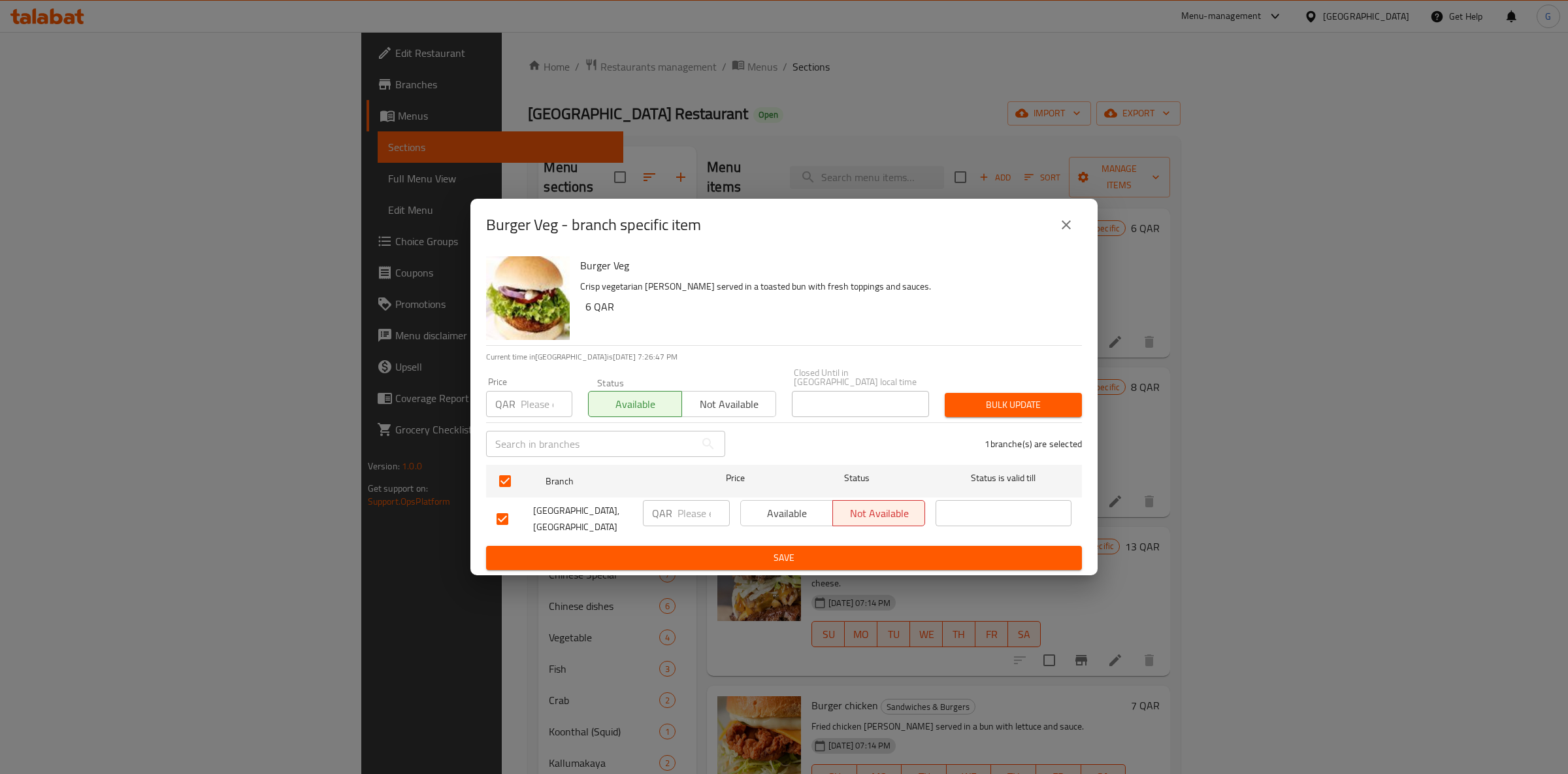
click at [832, 522] on div "Available Not available" at bounding box center [832, 519] width 195 height 48
click at [796, 509] on span "Available" at bounding box center [787, 513] width 82 height 19
click at [849, 562] on span "Save" at bounding box center [784, 558] width 575 height 16
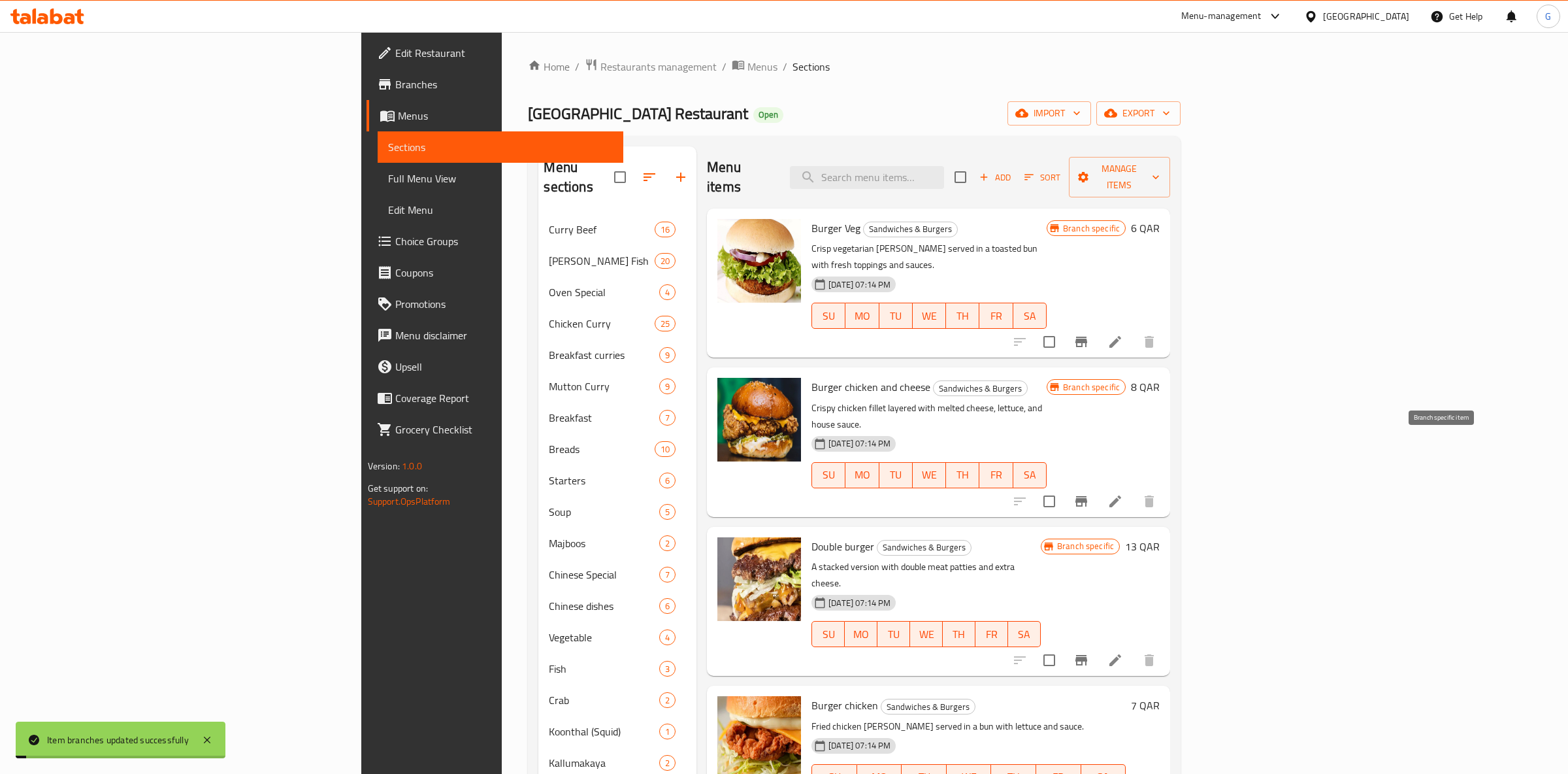
click at [1087, 496] on icon "Branch-specific-item" at bounding box center [1081, 501] width 12 height 10
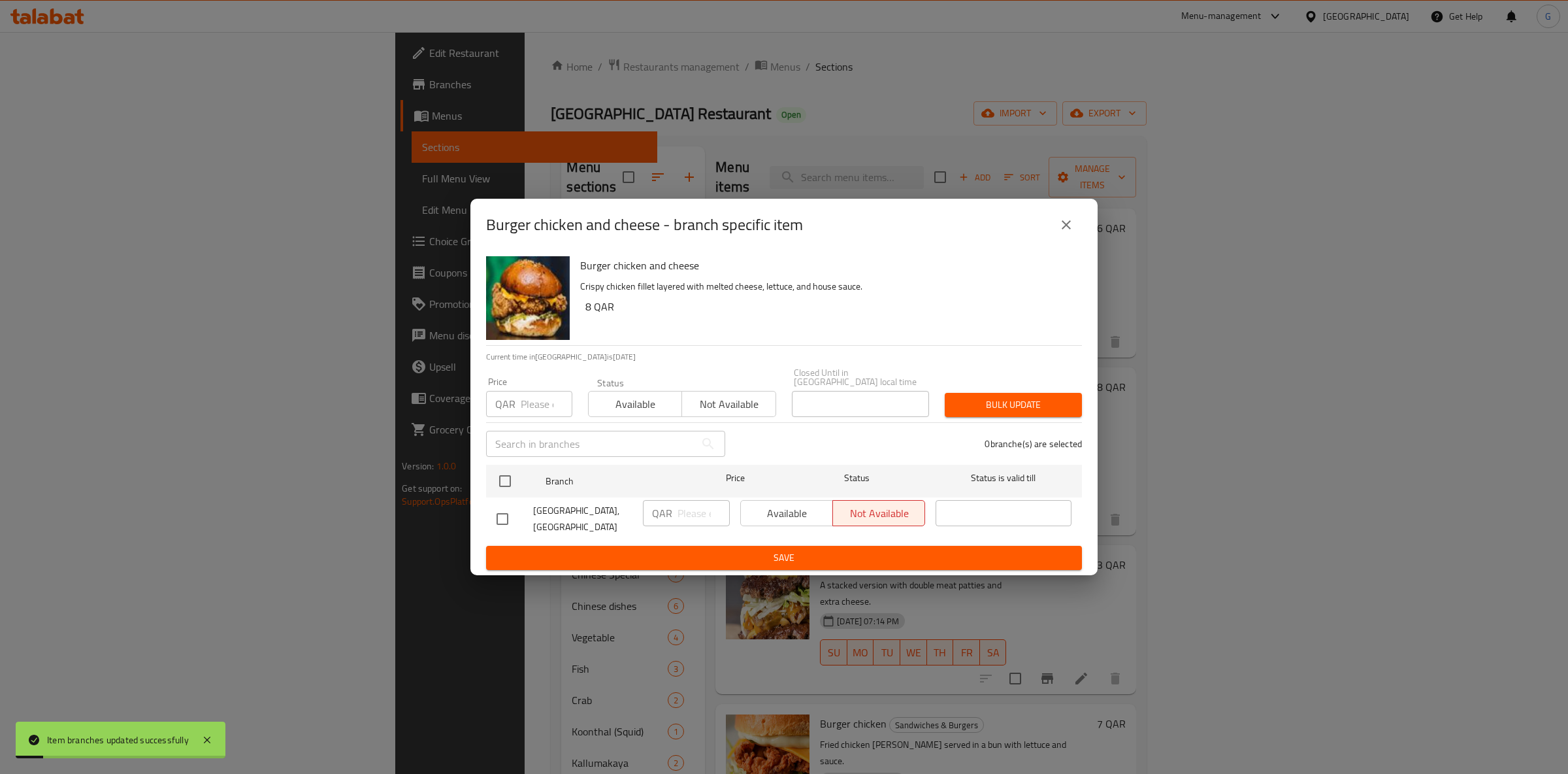
click at [842, 513] on div "Available Not available" at bounding box center [832, 513] width 185 height 26
drag, startPoint x: 787, startPoint y: 501, endPoint x: 715, endPoint y: 492, distance: 72.6
click at [788, 501] on div "Available Not available" at bounding box center [832, 513] width 185 height 26
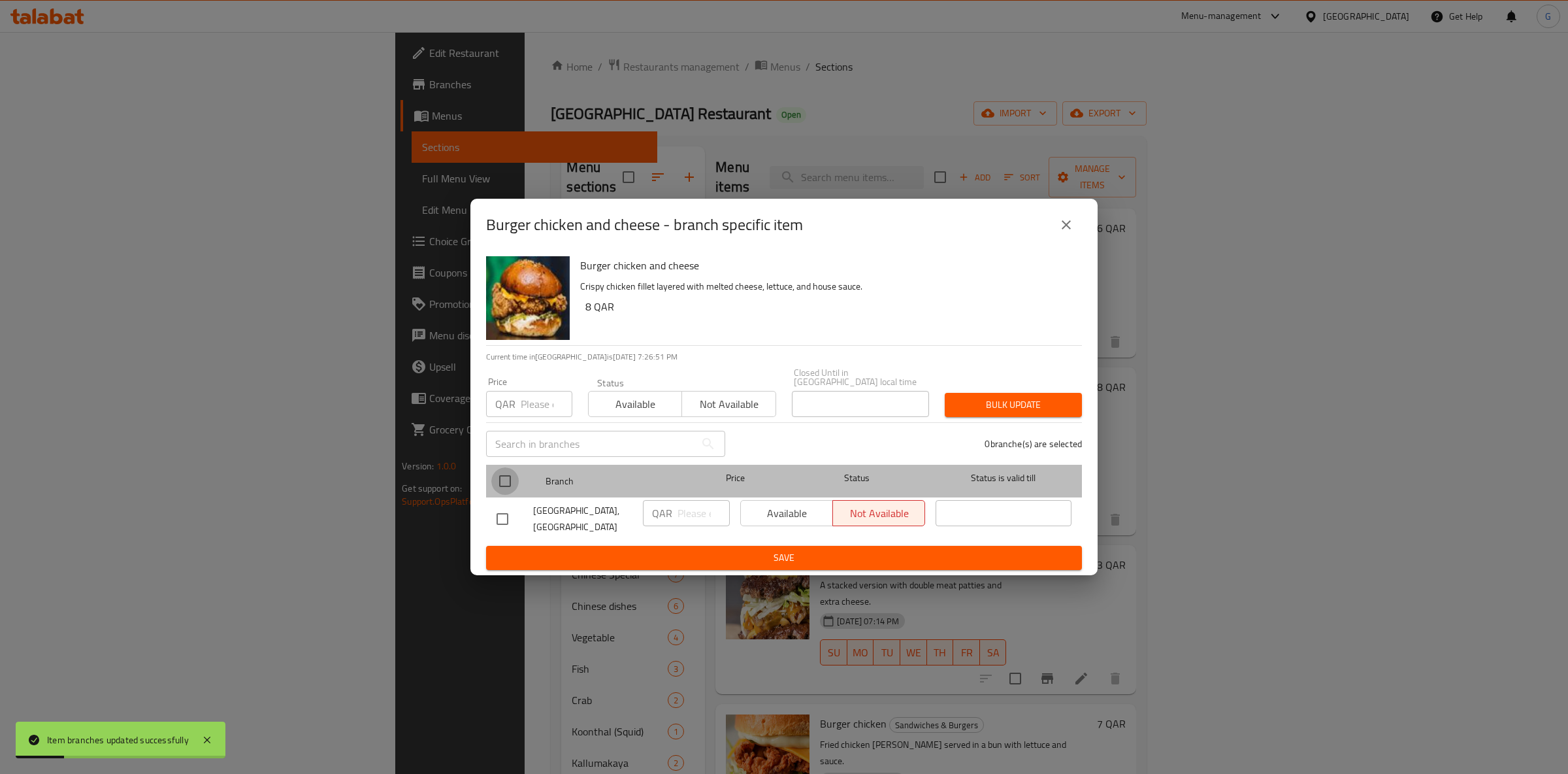
click at [512, 469] on input "checkbox" at bounding box center [505, 481] width 28 height 28
checkbox input "true"
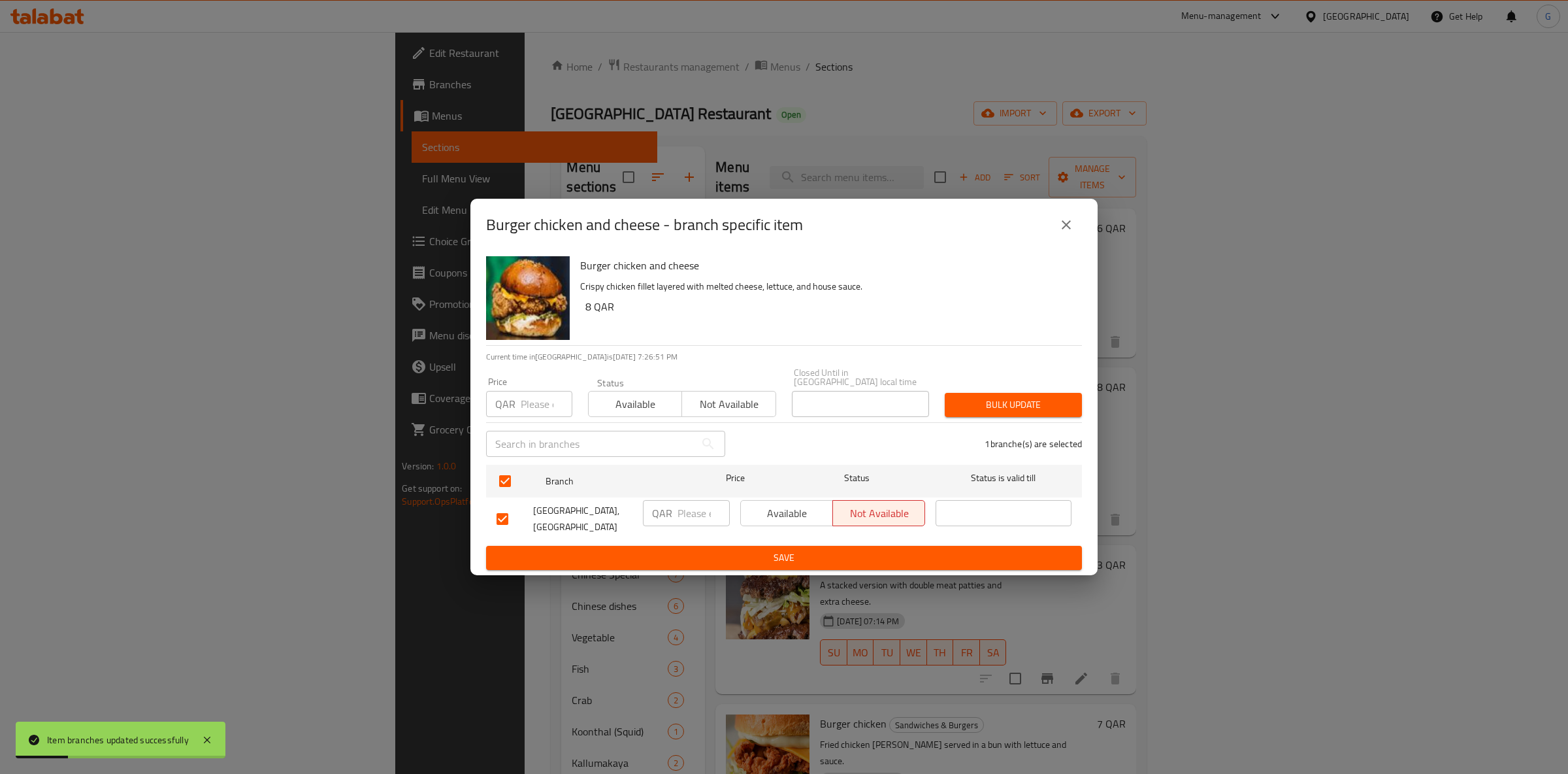
click at [654, 391] on button "Available" at bounding box center [635, 404] width 94 height 26
drag, startPoint x: 773, startPoint y: 491, endPoint x: 817, endPoint y: 536, distance: 62.9
click at [779, 497] on div "Available Not available" at bounding box center [832, 519] width 195 height 48
click at [806, 514] on span "Available" at bounding box center [787, 513] width 82 height 19
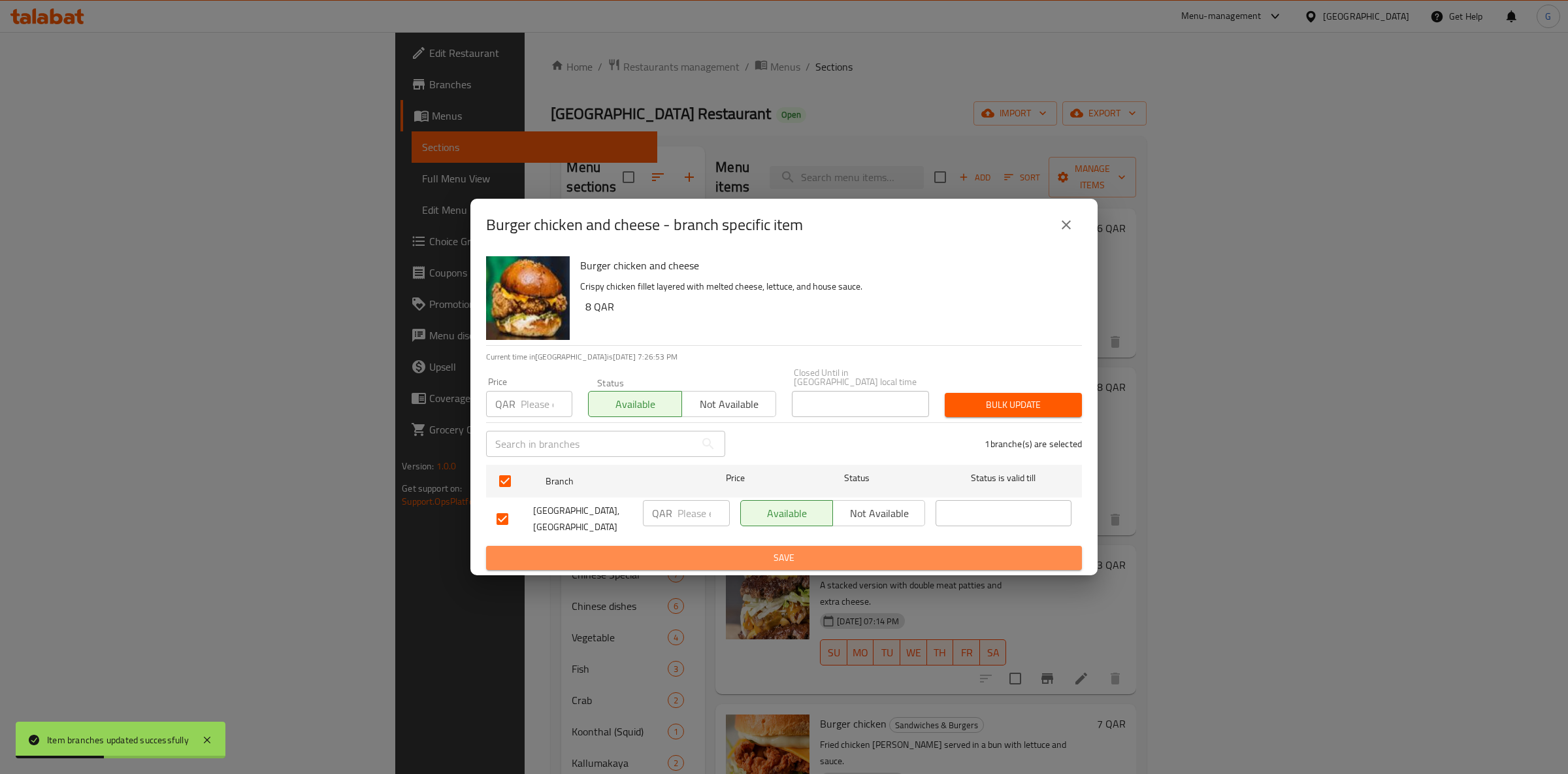
click at [825, 546] on button "Save" at bounding box center [784, 558] width 596 height 24
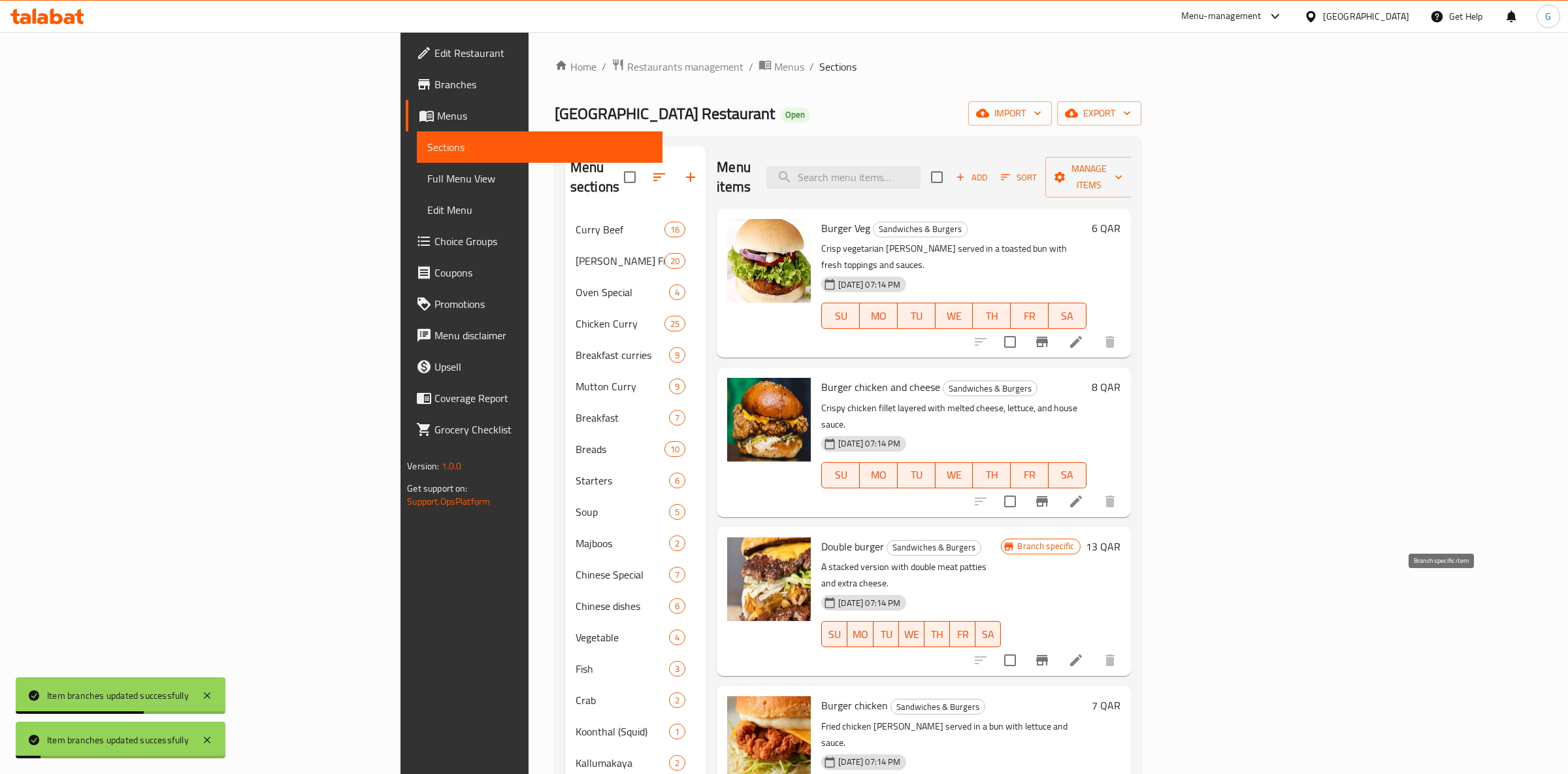
click at [1058, 645] on button "Branch-specific-item" at bounding box center [1042, 661] width 31 height 31
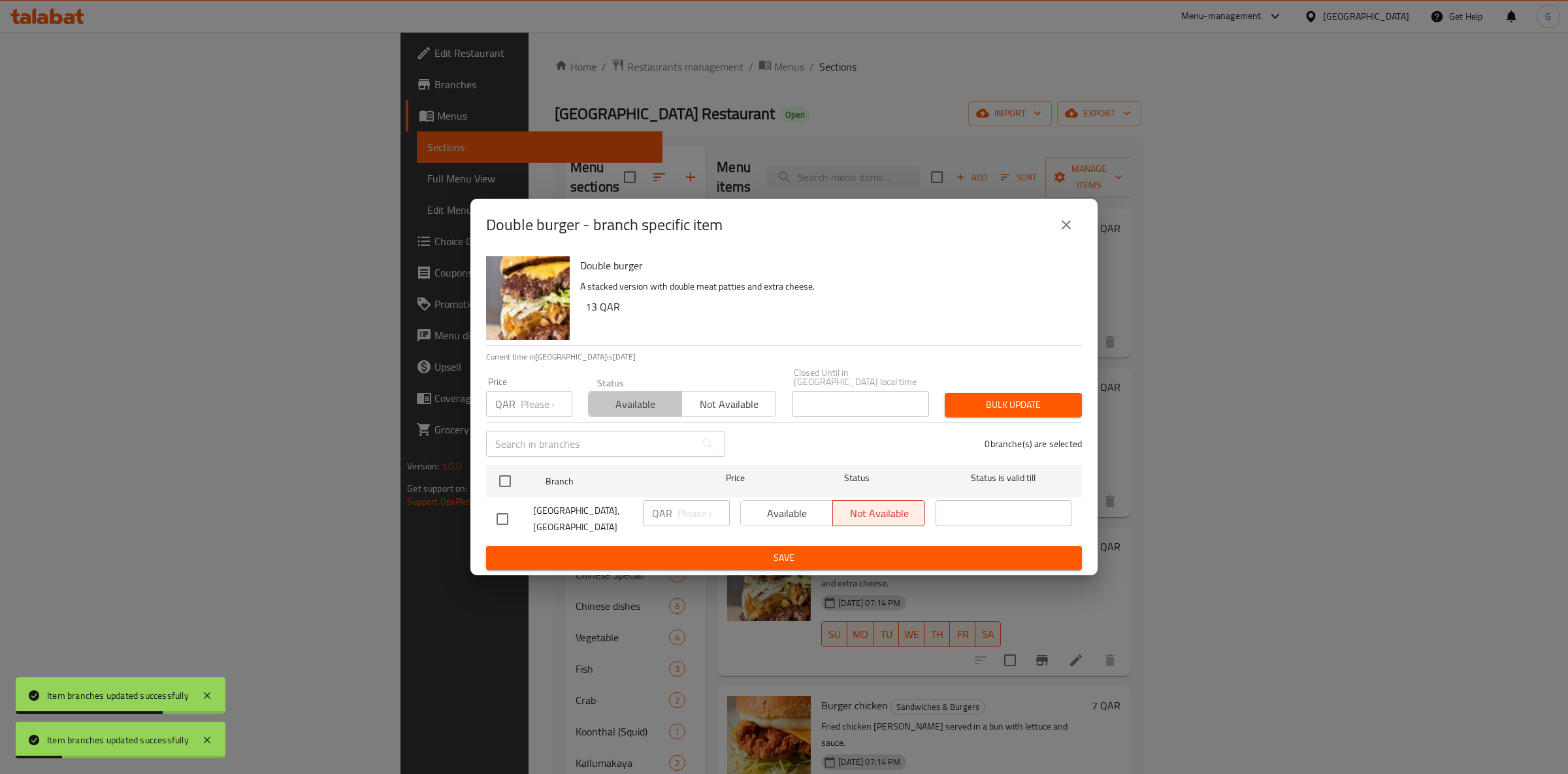
click at [668, 405] on span "Available" at bounding box center [635, 404] width 83 height 19
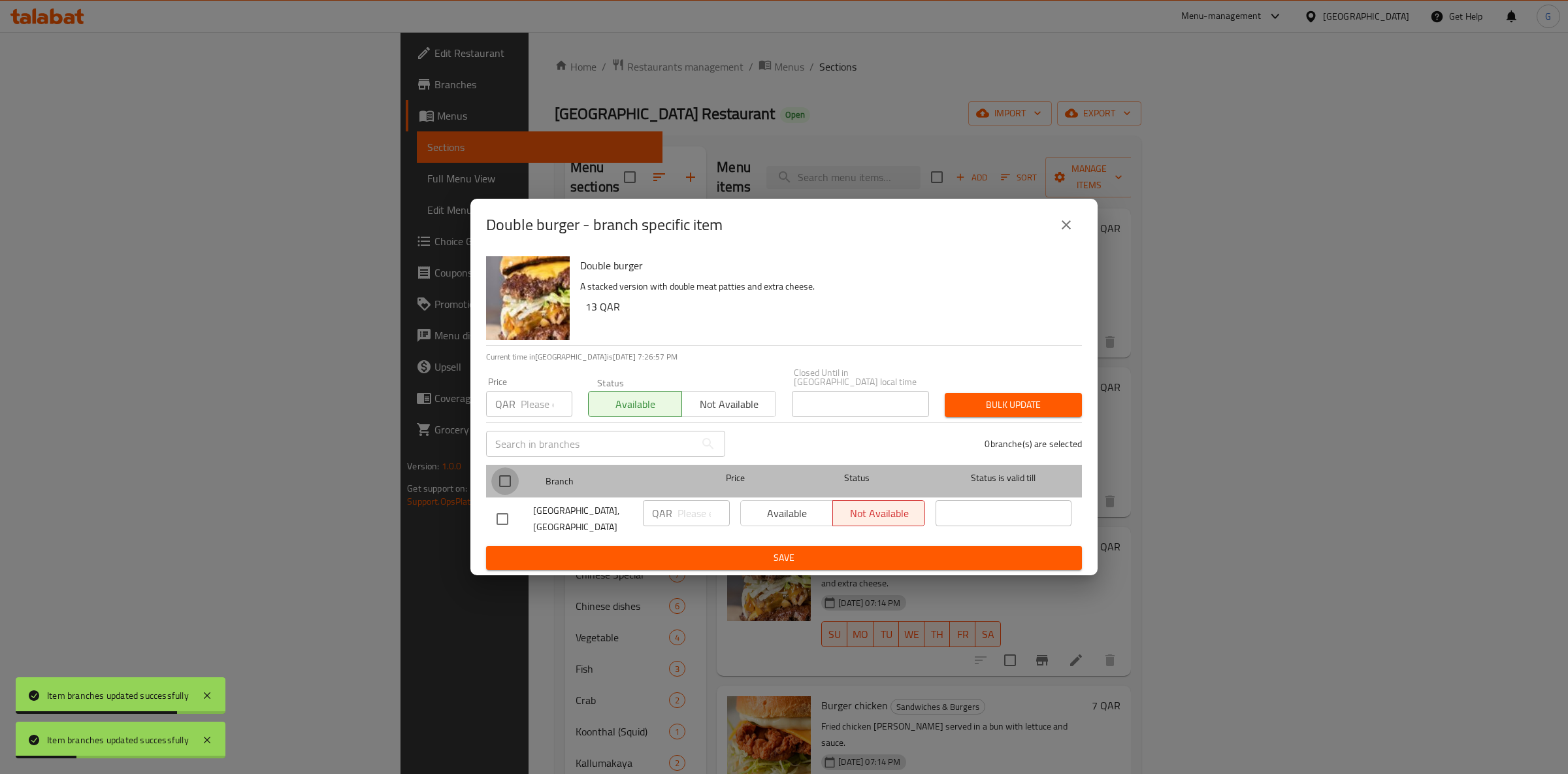
click at [505, 480] on input "checkbox" at bounding box center [505, 481] width 28 height 28
checkbox input "true"
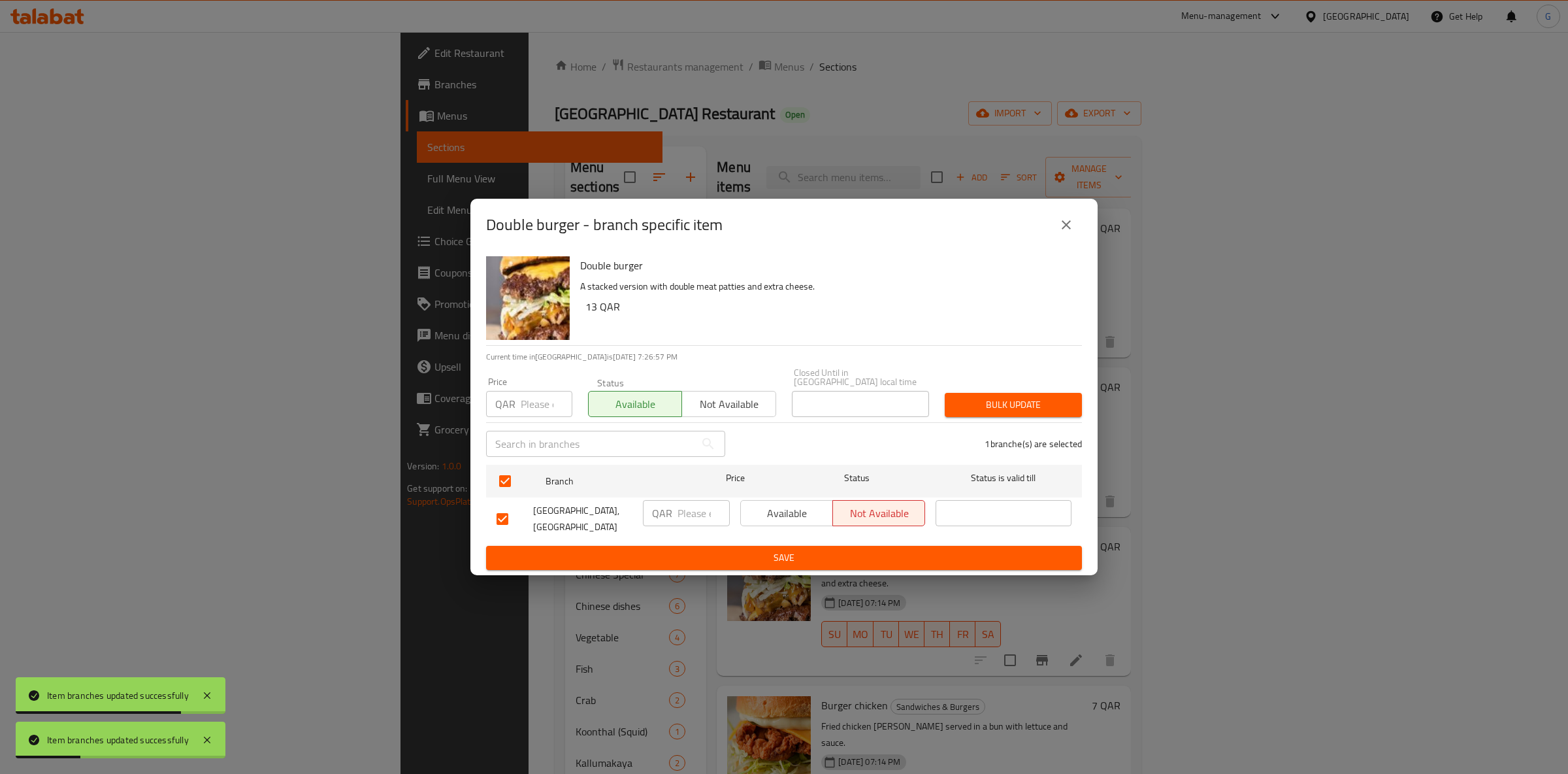
click at [783, 510] on span "Available" at bounding box center [787, 513] width 82 height 19
drag, startPoint x: 800, startPoint y: 545, endPoint x: 807, endPoint y: 547, distance: 7.3
click at [804, 546] on button "Save" at bounding box center [784, 558] width 596 height 24
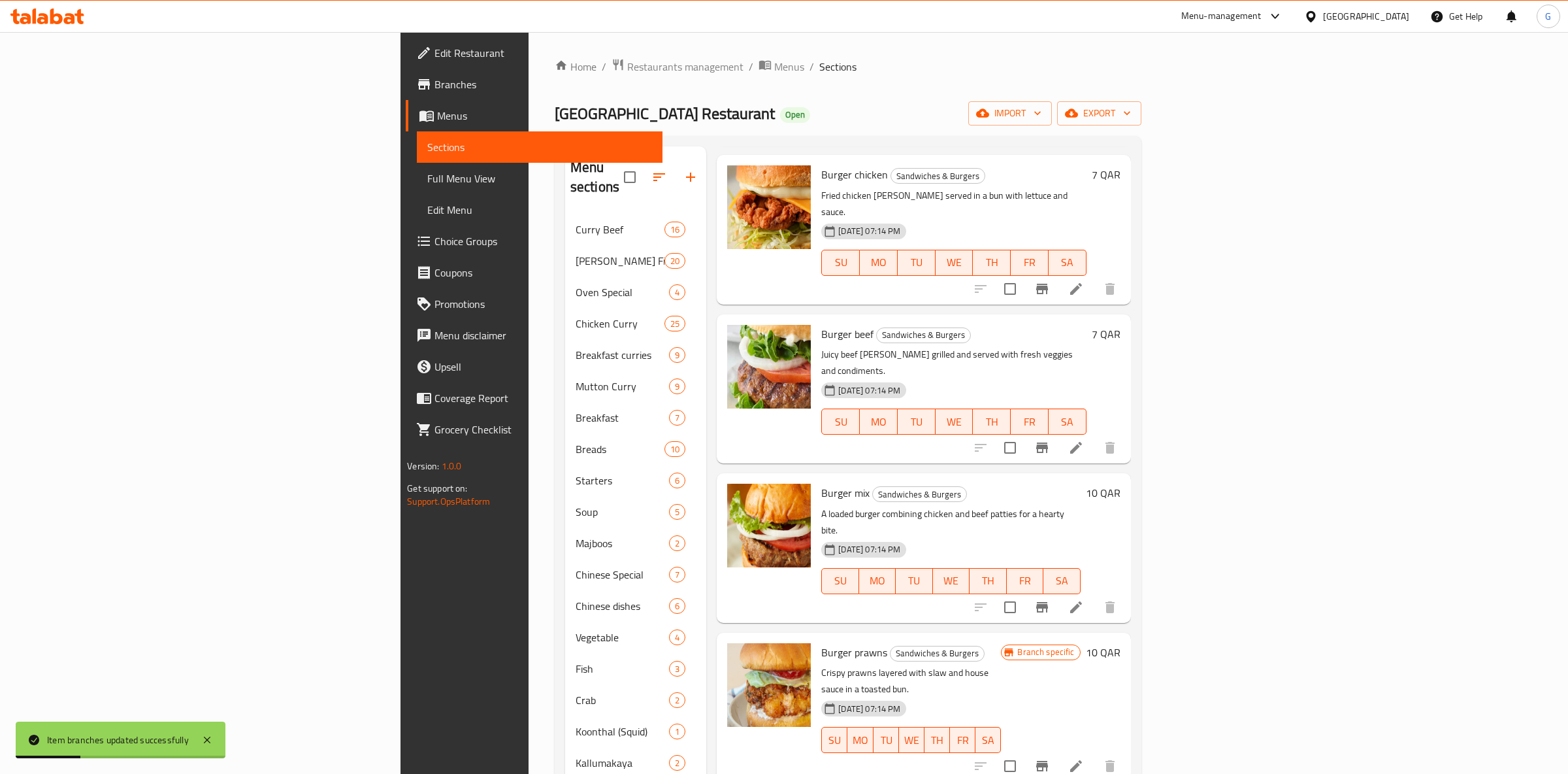
scroll to position [720, 0]
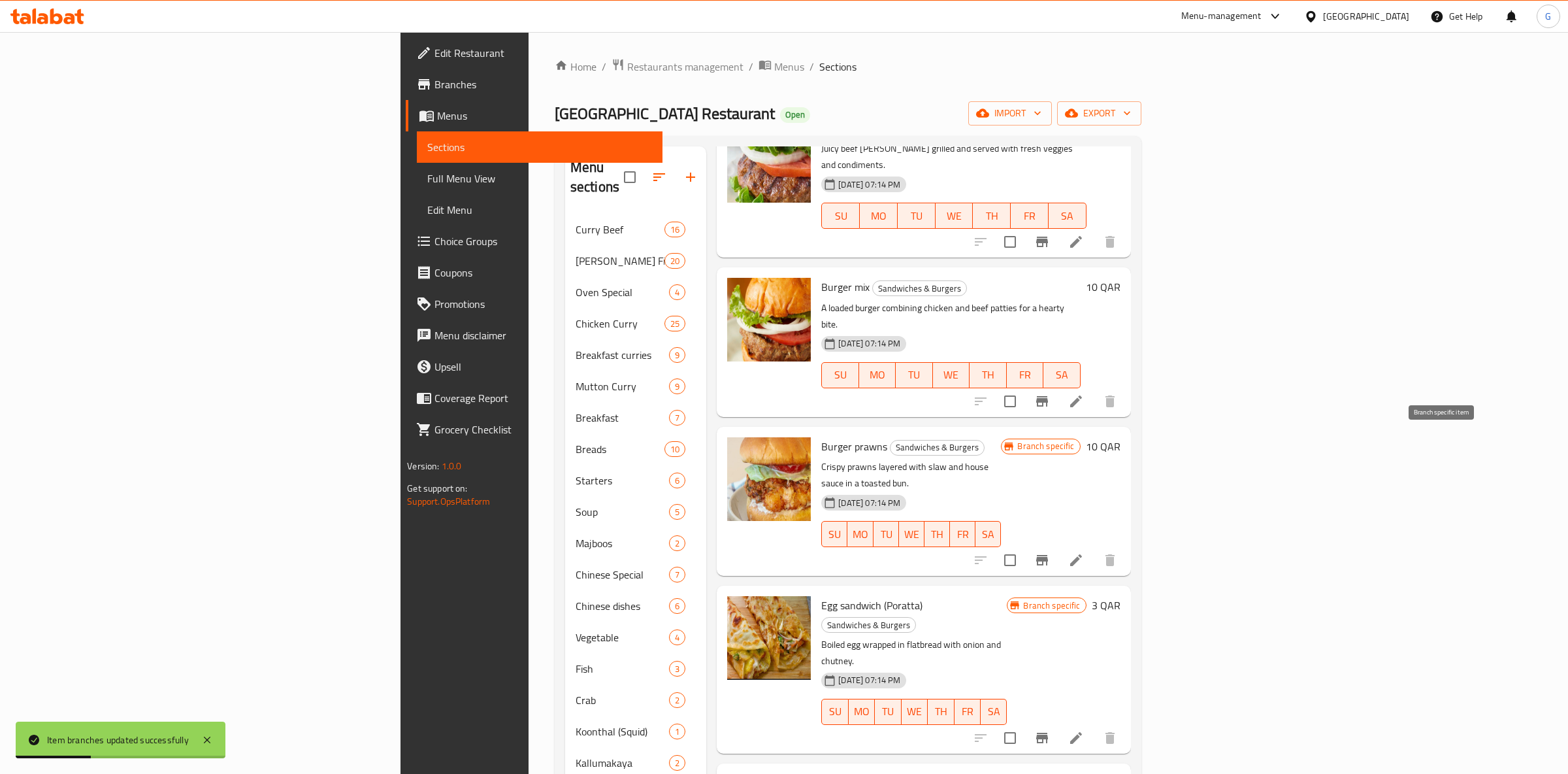
click at [1058, 545] on button "Branch-specific-item" at bounding box center [1042, 560] width 31 height 31
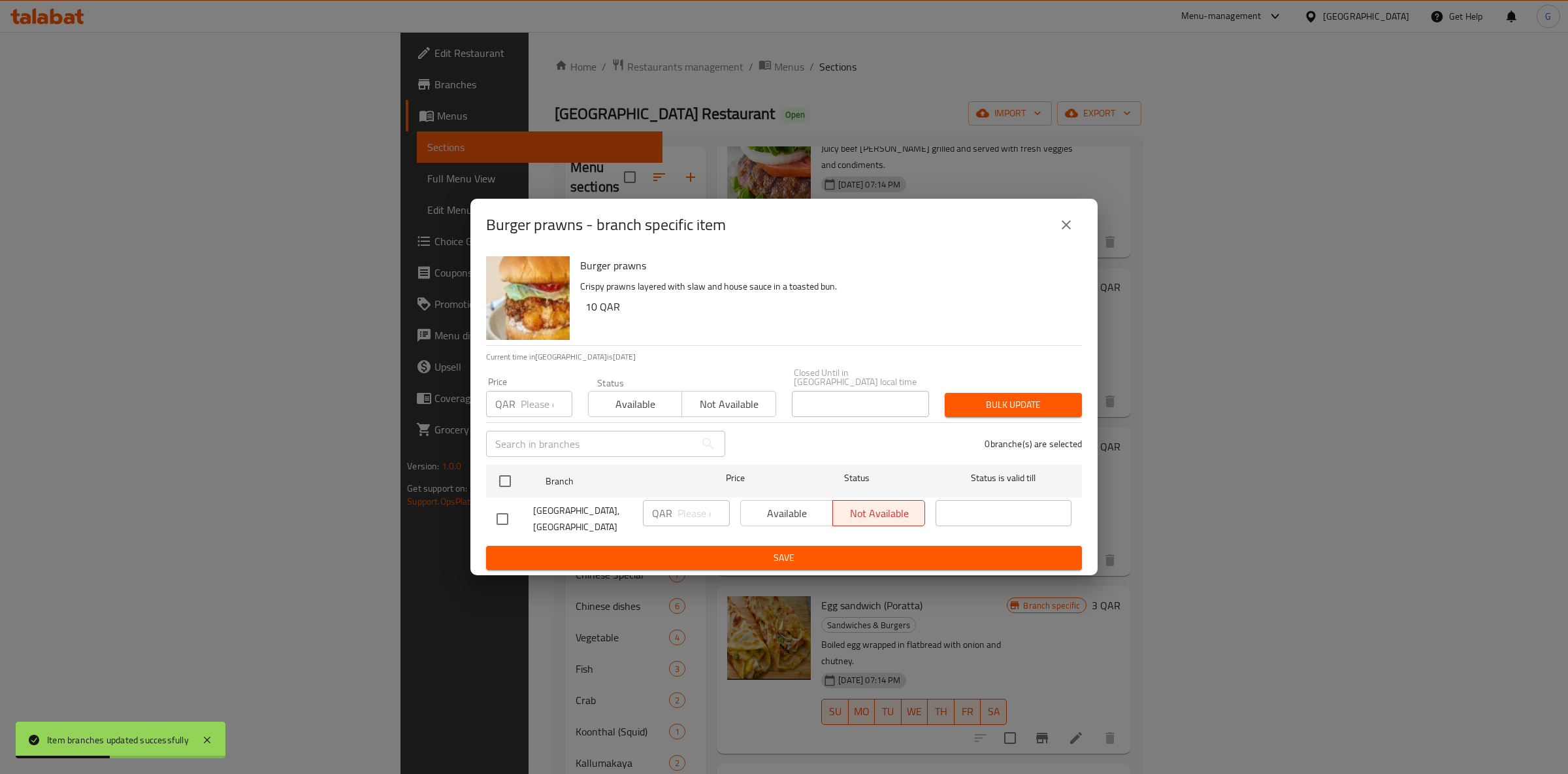
click at [639, 399] on span "Available" at bounding box center [635, 404] width 83 height 19
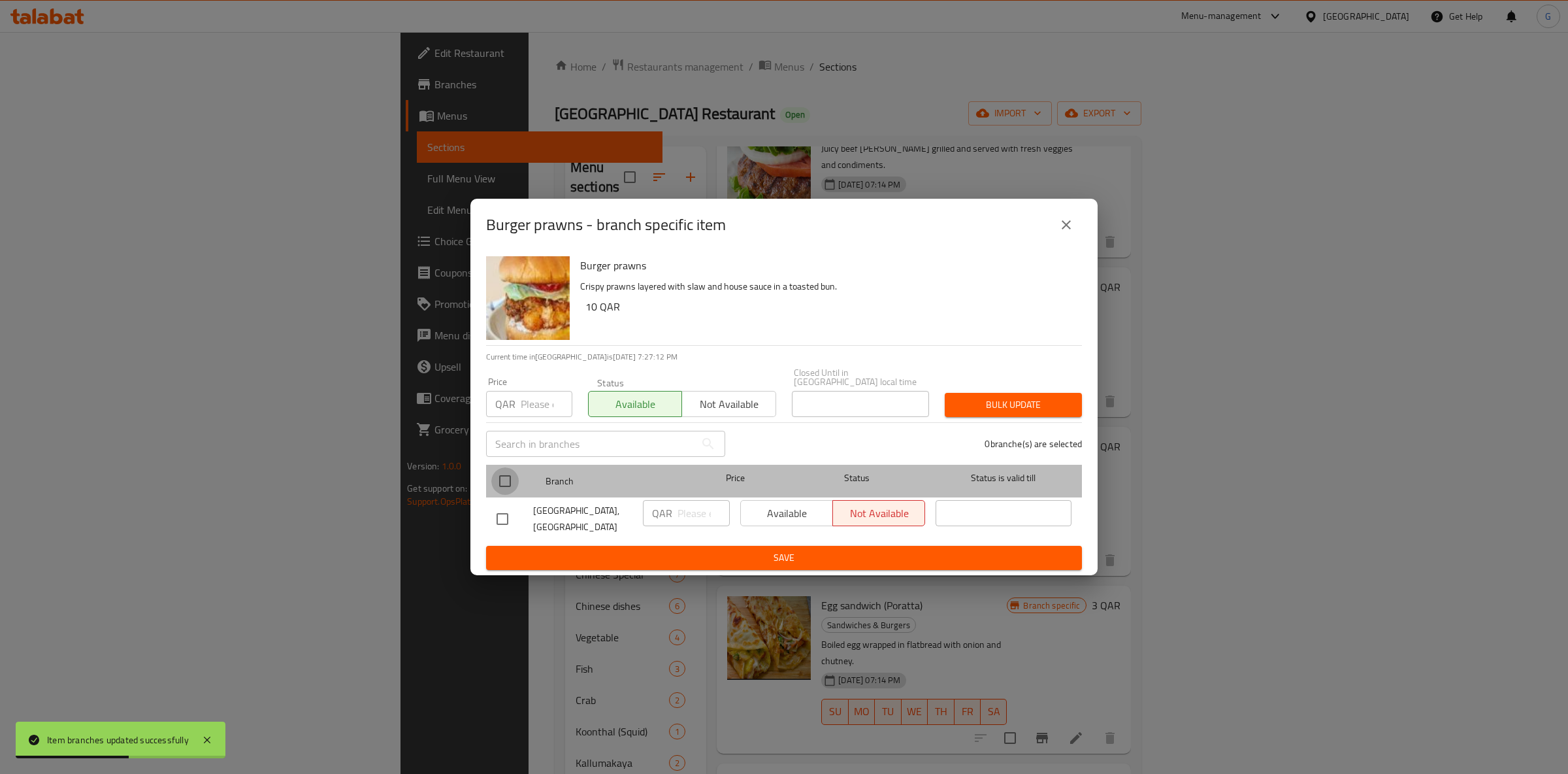
drag, startPoint x: 506, startPoint y: 479, endPoint x: 518, endPoint y: 480, distance: 12.0
click at [506, 479] on input "checkbox" at bounding box center [505, 481] width 28 height 28
checkbox input "true"
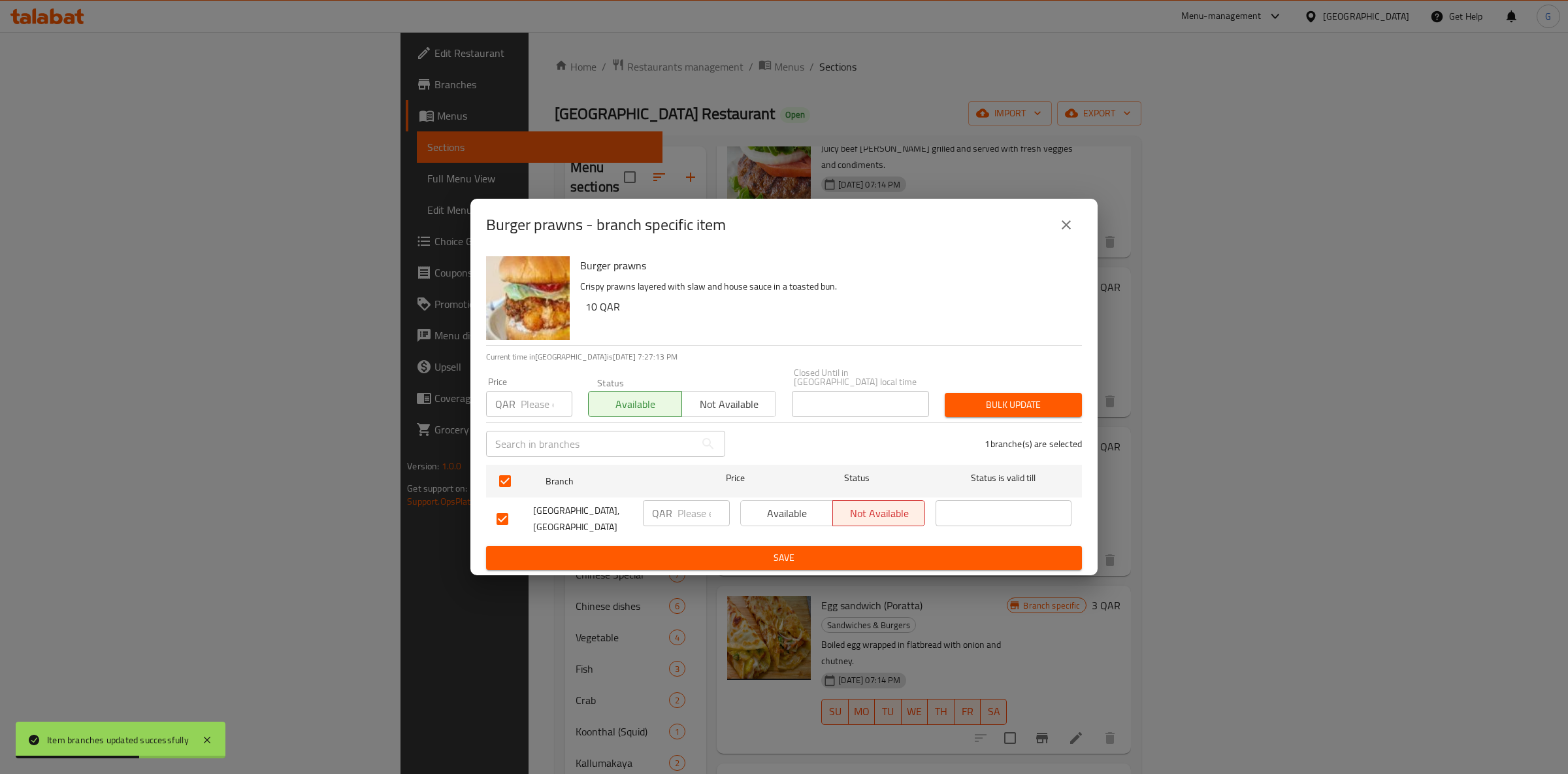
click at [757, 510] on span "Available" at bounding box center [787, 513] width 82 height 19
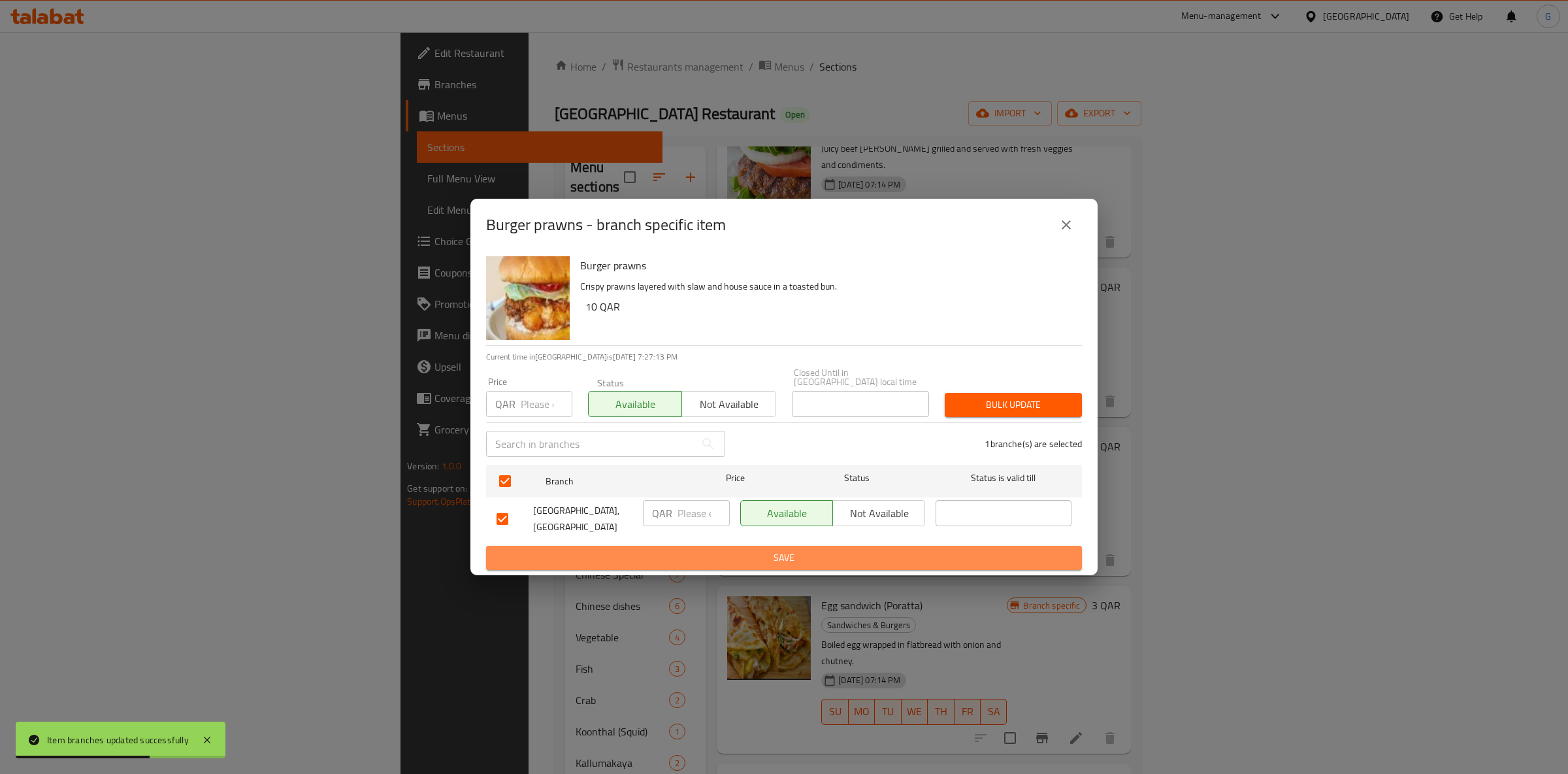
click at [776, 550] on span "Save" at bounding box center [784, 558] width 575 height 16
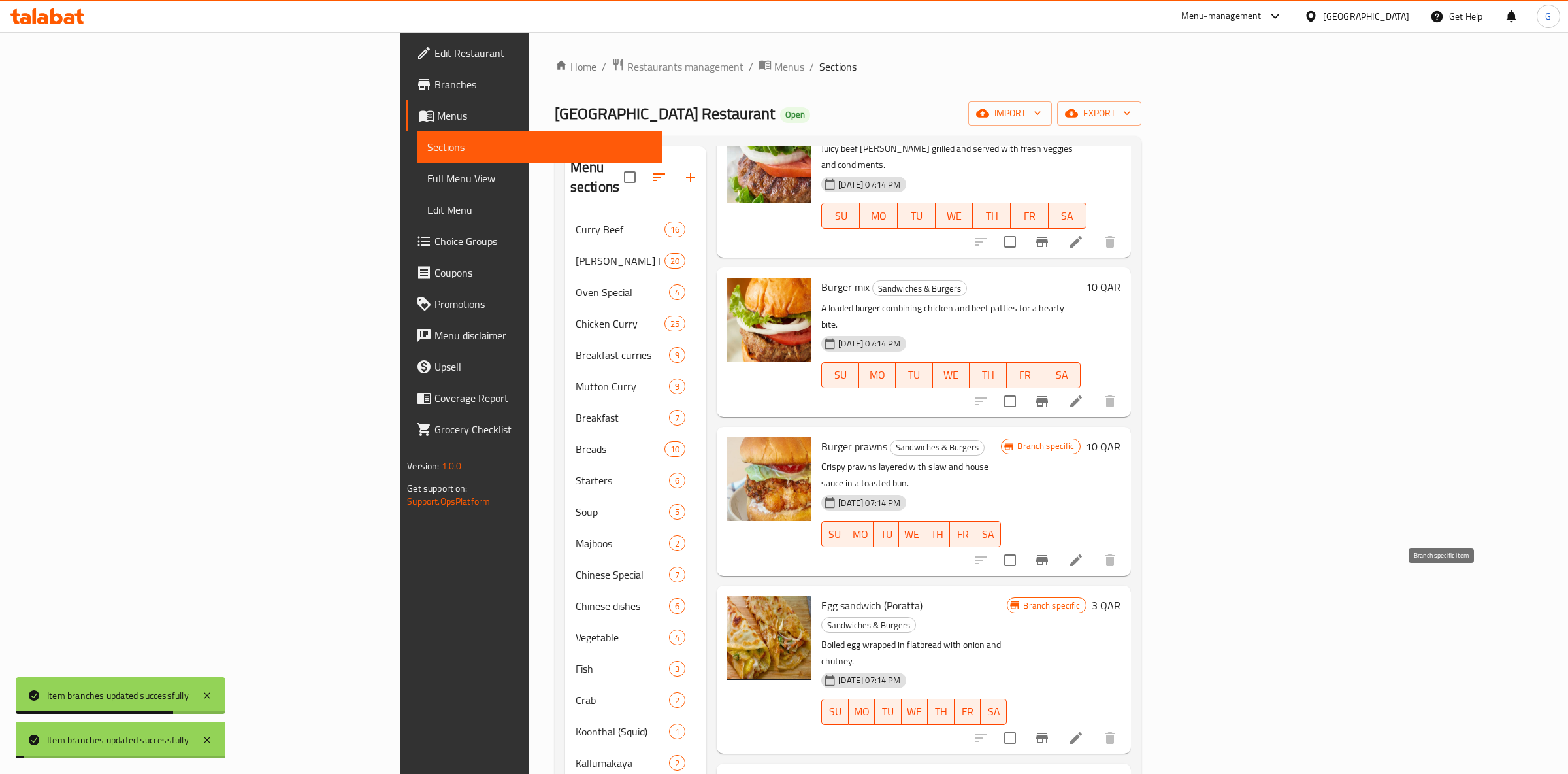
click at [1058, 722] on button "Branch-specific-item" at bounding box center [1042, 738] width 31 height 31
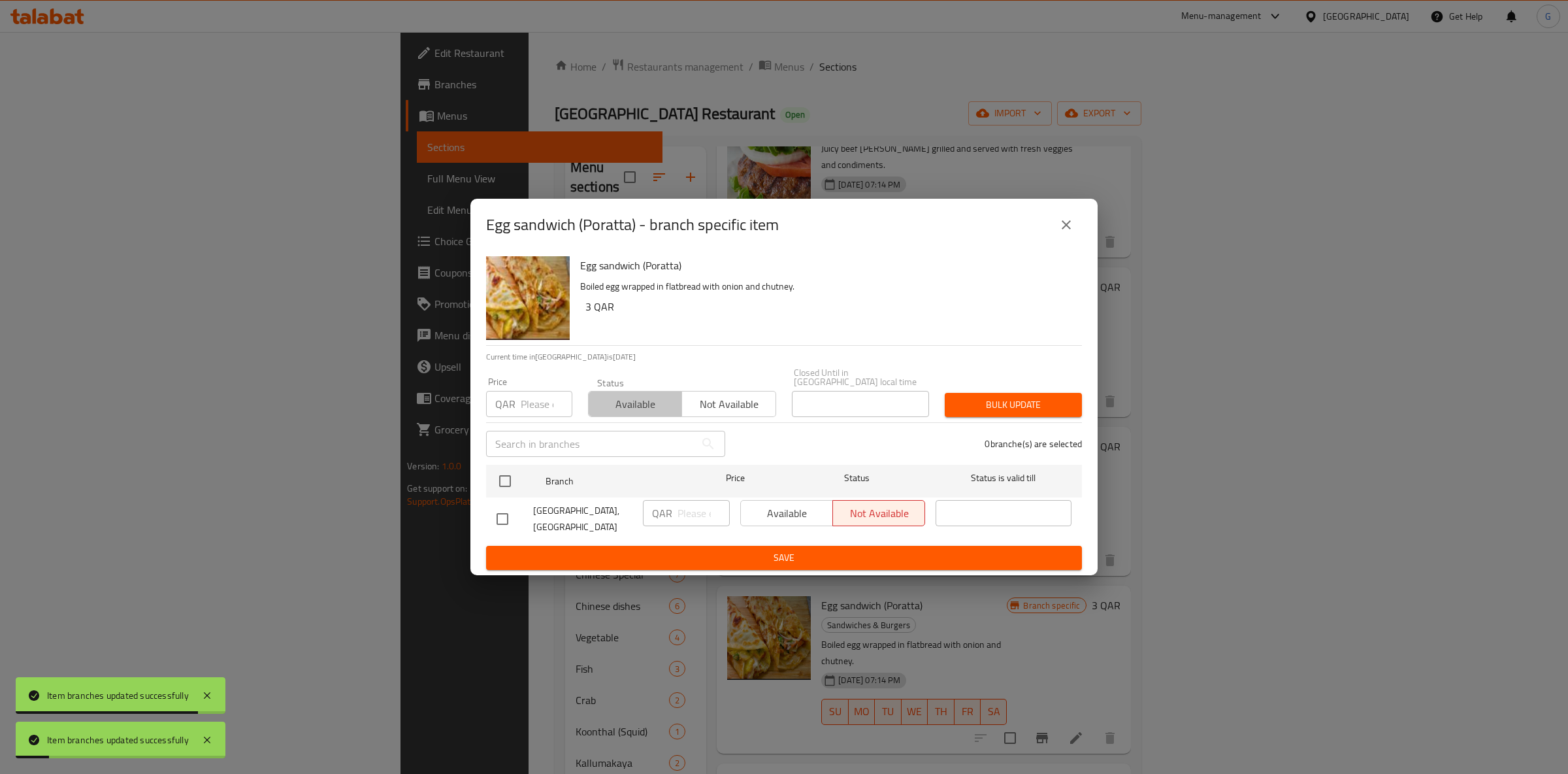
click at [614, 404] on span "Available" at bounding box center [635, 404] width 83 height 19
click at [497, 484] on input "checkbox" at bounding box center [505, 481] width 28 height 28
checkbox input "true"
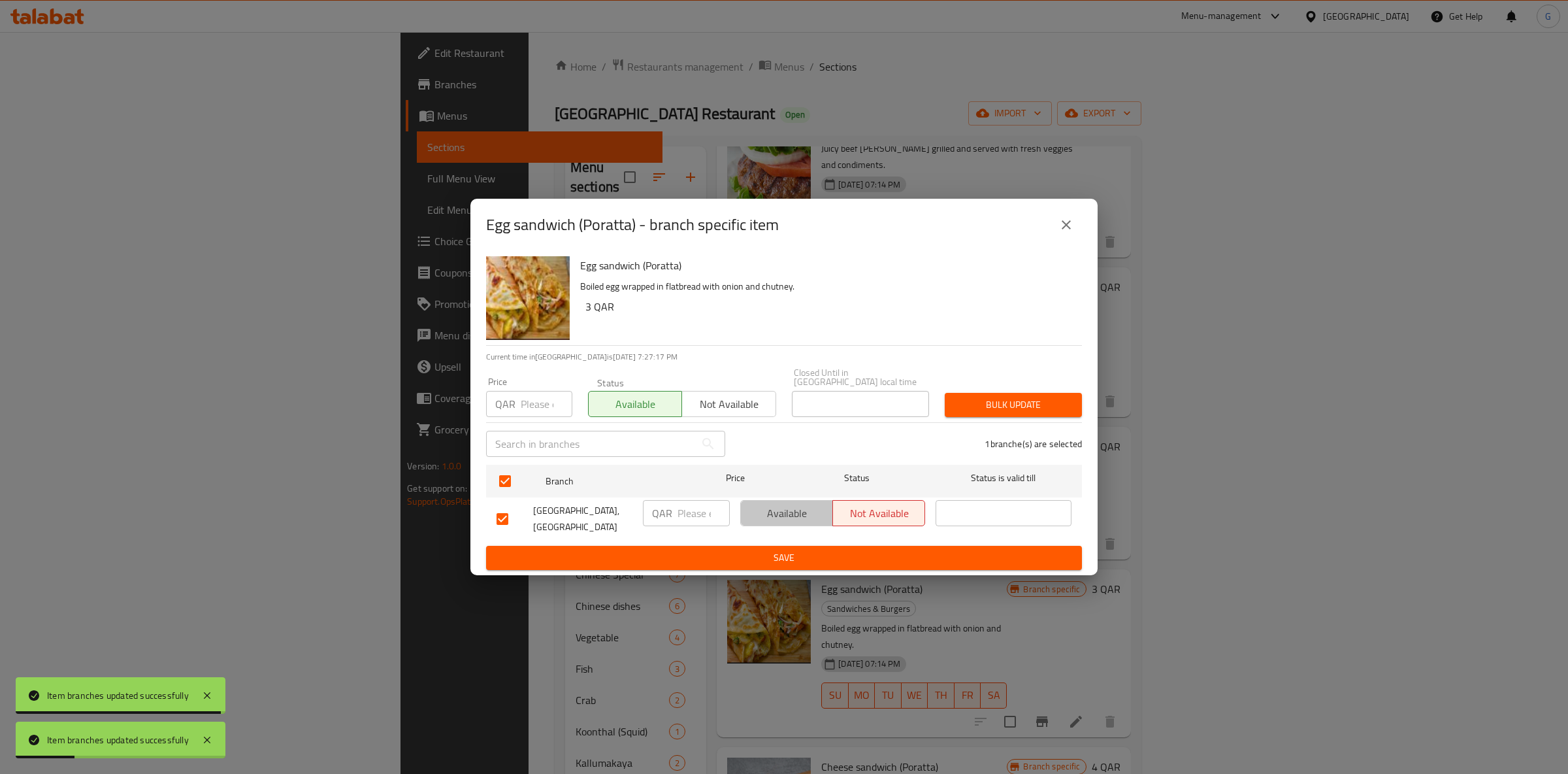
click at [793, 505] on span "Available" at bounding box center [787, 513] width 82 height 19
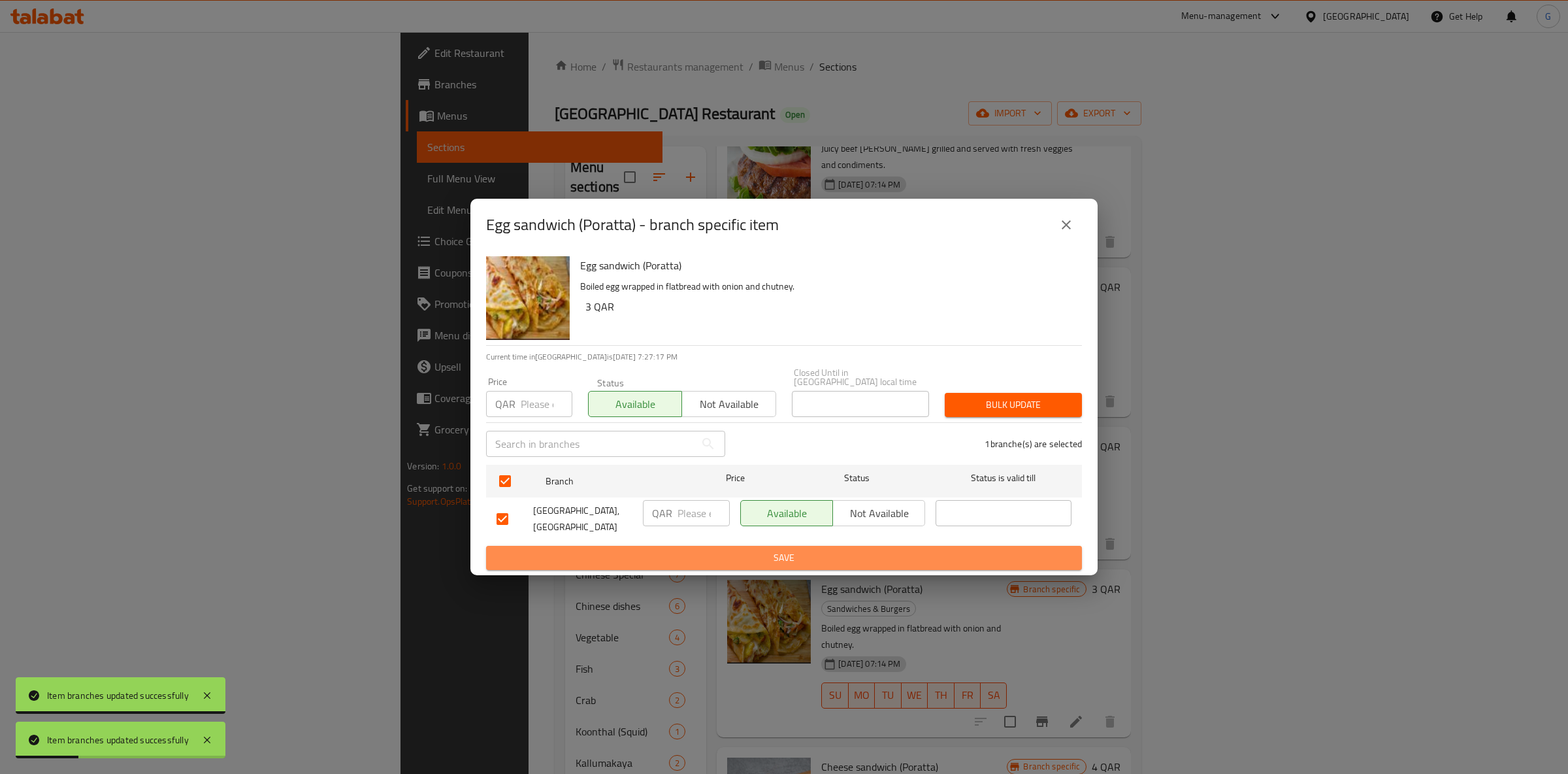
drag, startPoint x: 817, startPoint y: 549, endPoint x: 858, endPoint y: 558, distance: 42.0
click at [817, 550] on span "Save" at bounding box center [784, 558] width 575 height 16
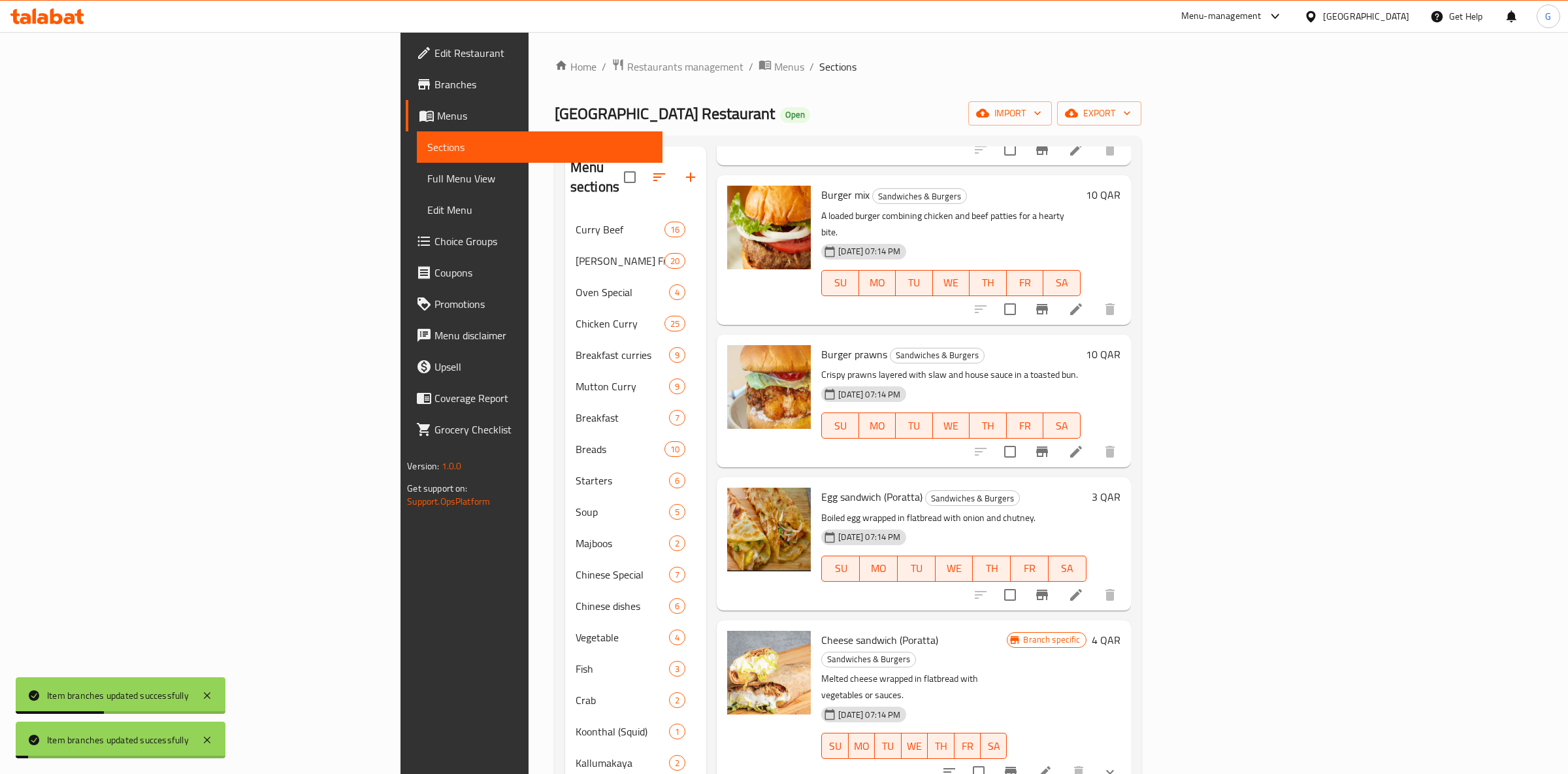
scroll to position [927, 0]
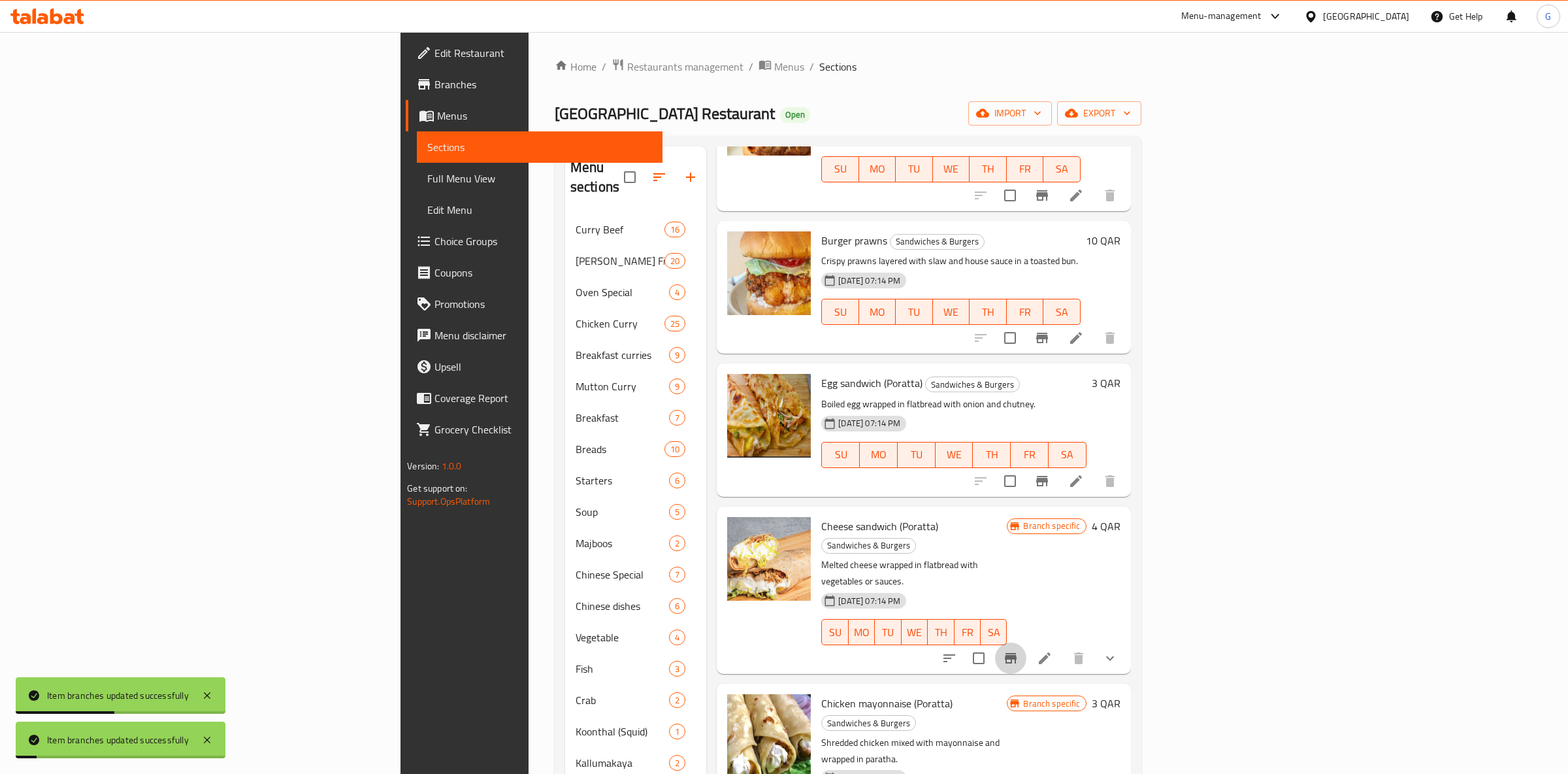
click at [1017, 653] on icon "Branch-specific-item" at bounding box center [1011, 659] width 12 height 10
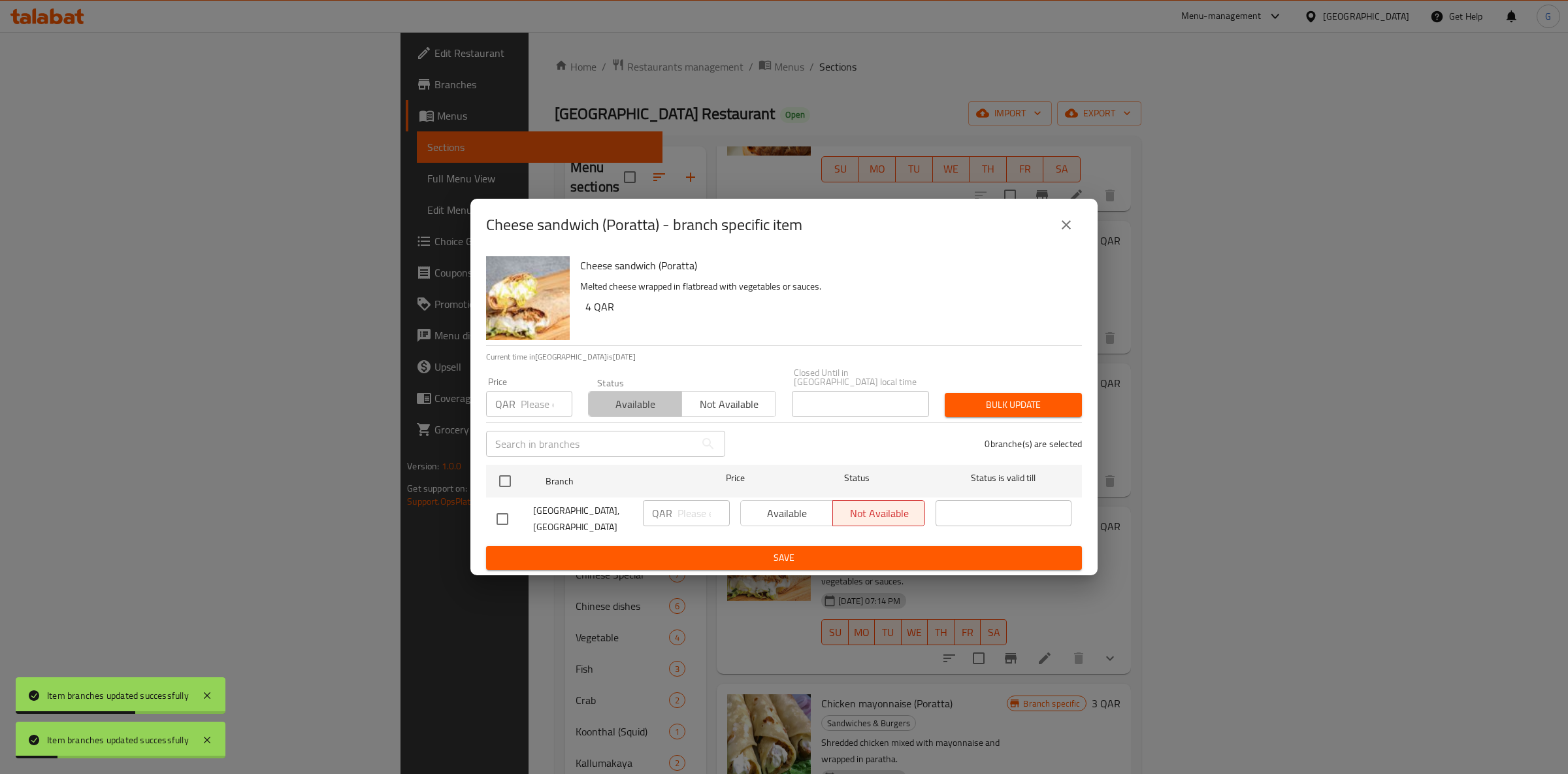
click at [616, 408] on span "Available" at bounding box center [635, 404] width 83 height 19
click at [489, 486] on div "Branch Price Status Status is valid till" at bounding box center [784, 481] width 596 height 33
click at [516, 484] on input "checkbox" at bounding box center [505, 481] width 28 height 28
checkbox input "true"
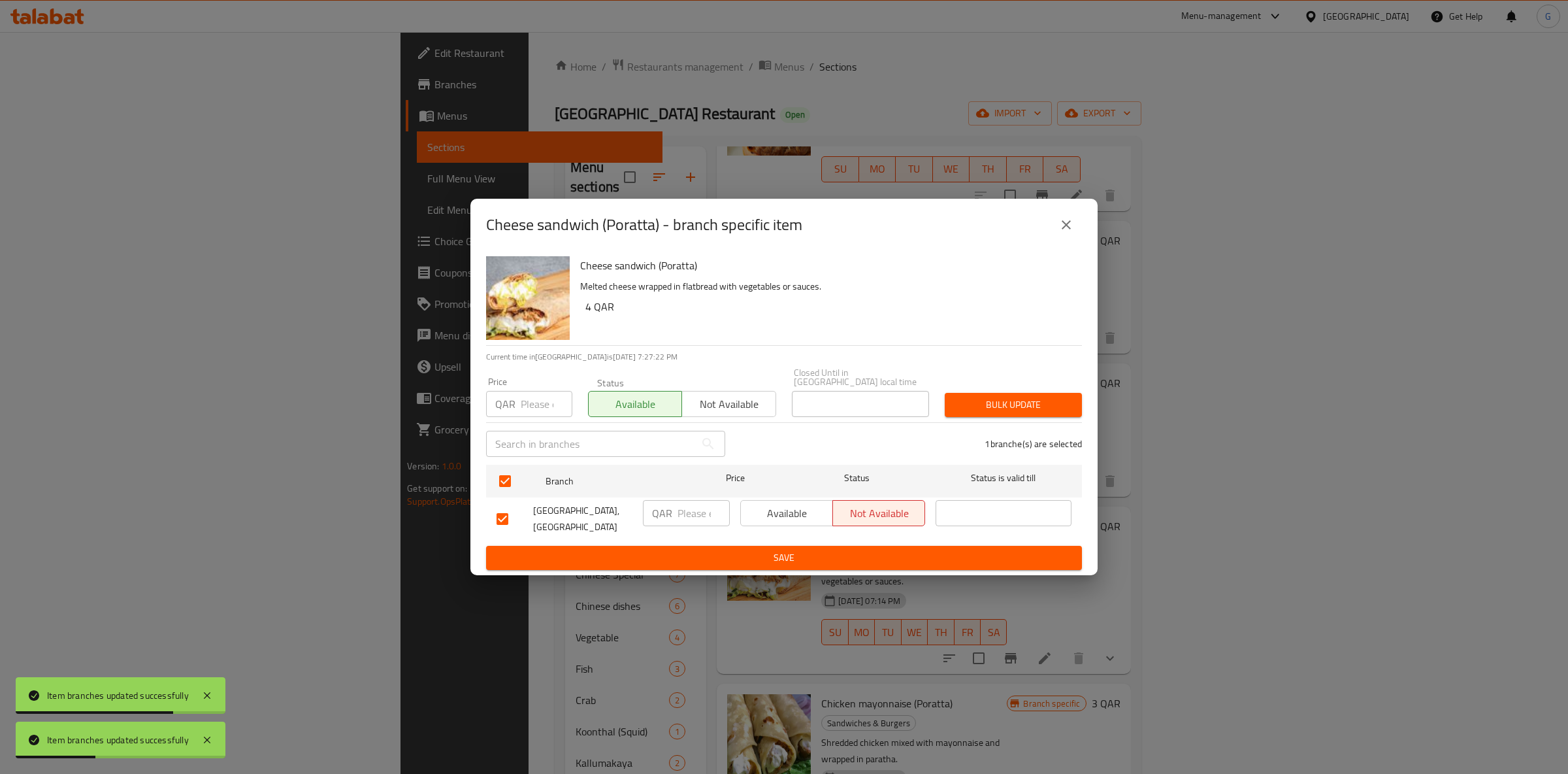
click at [755, 505] on span "Available" at bounding box center [787, 513] width 82 height 19
click at [774, 552] on span "Save" at bounding box center [784, 558] width 575 height 16
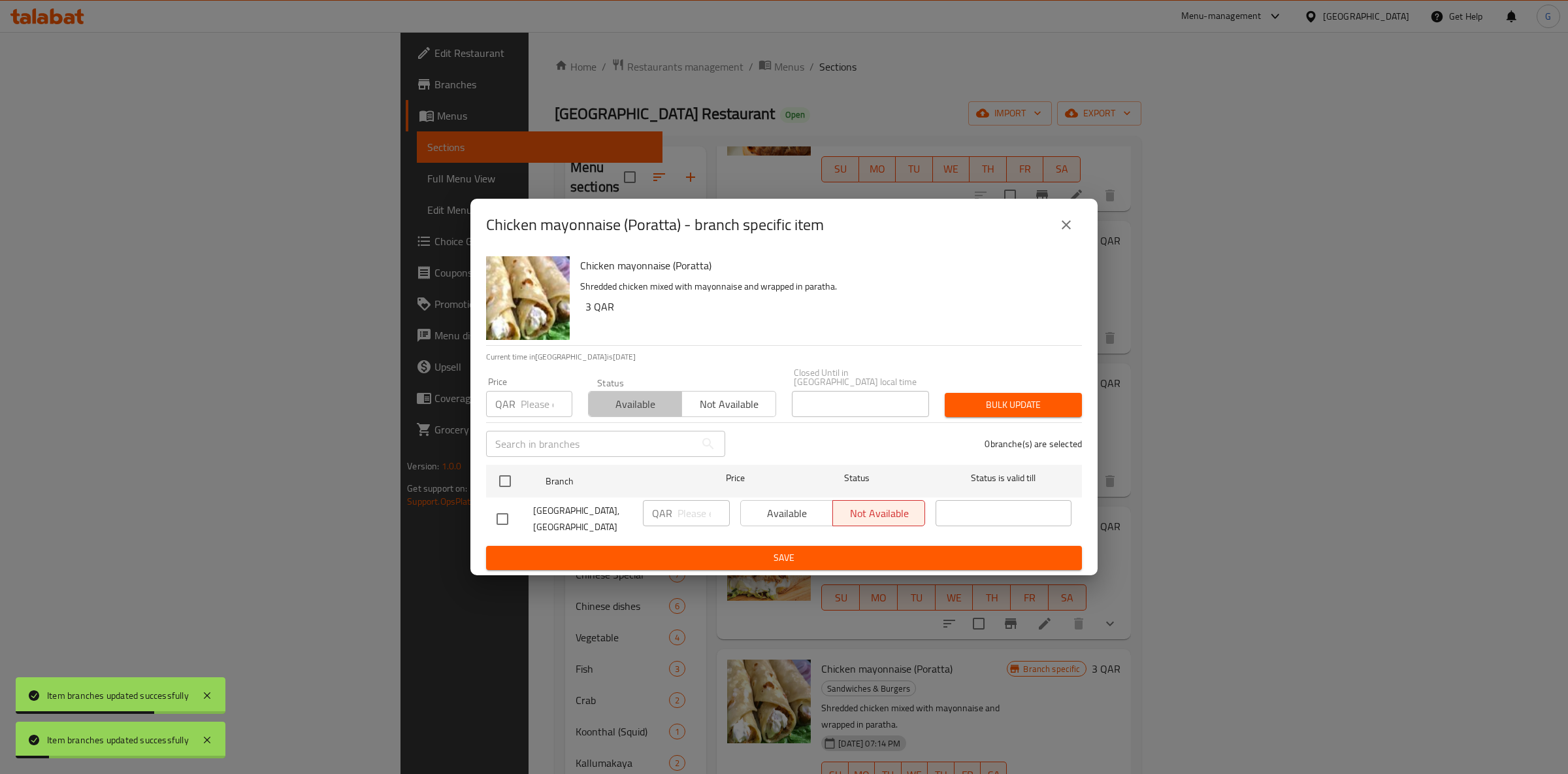
click at [639, 404] on span "Available" at bounding box center [635, 404] width 83 height 19
click at [510, 484] on input "checkbox" at bounding box center [505, 481] width 28 height 28
checkbox input "true"
click at [767, 506] on span "Available" at bounding box center [787, 513] width 82 height 19
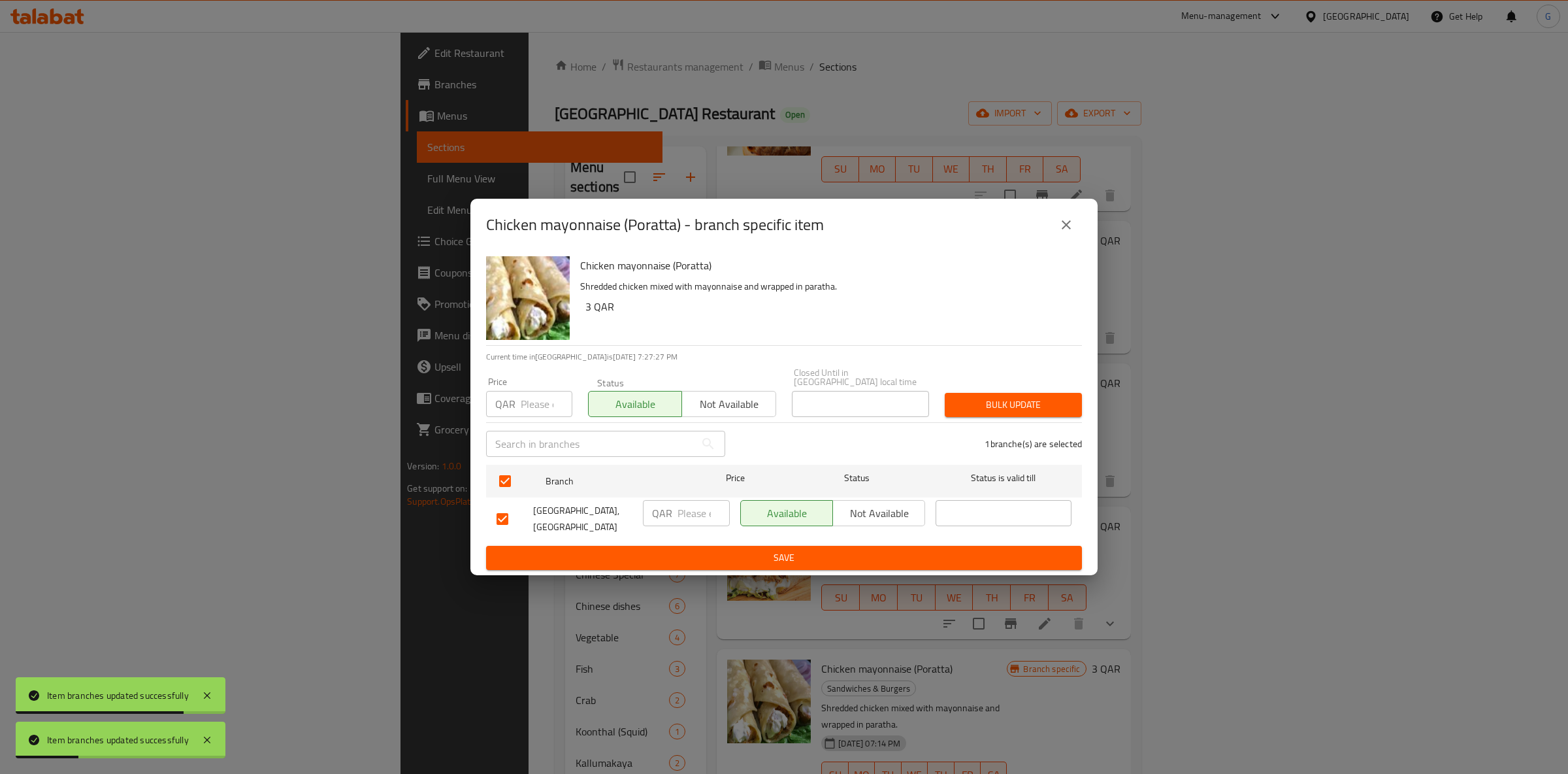
drag, startPoint x: 835, startPoint y: 570, endPoint x: 846, endPoint y: 568, distance: 11.2
click at [842, 568] on div "Chicken mayonnaise (Poratta) Shredded chicken mixed with mayonnaise and wrapped…" at bounding box center [784, 413] width 627 height 324
click at [899, 546] on button "Save" at bounding box center [784, 558] width 596 height 24
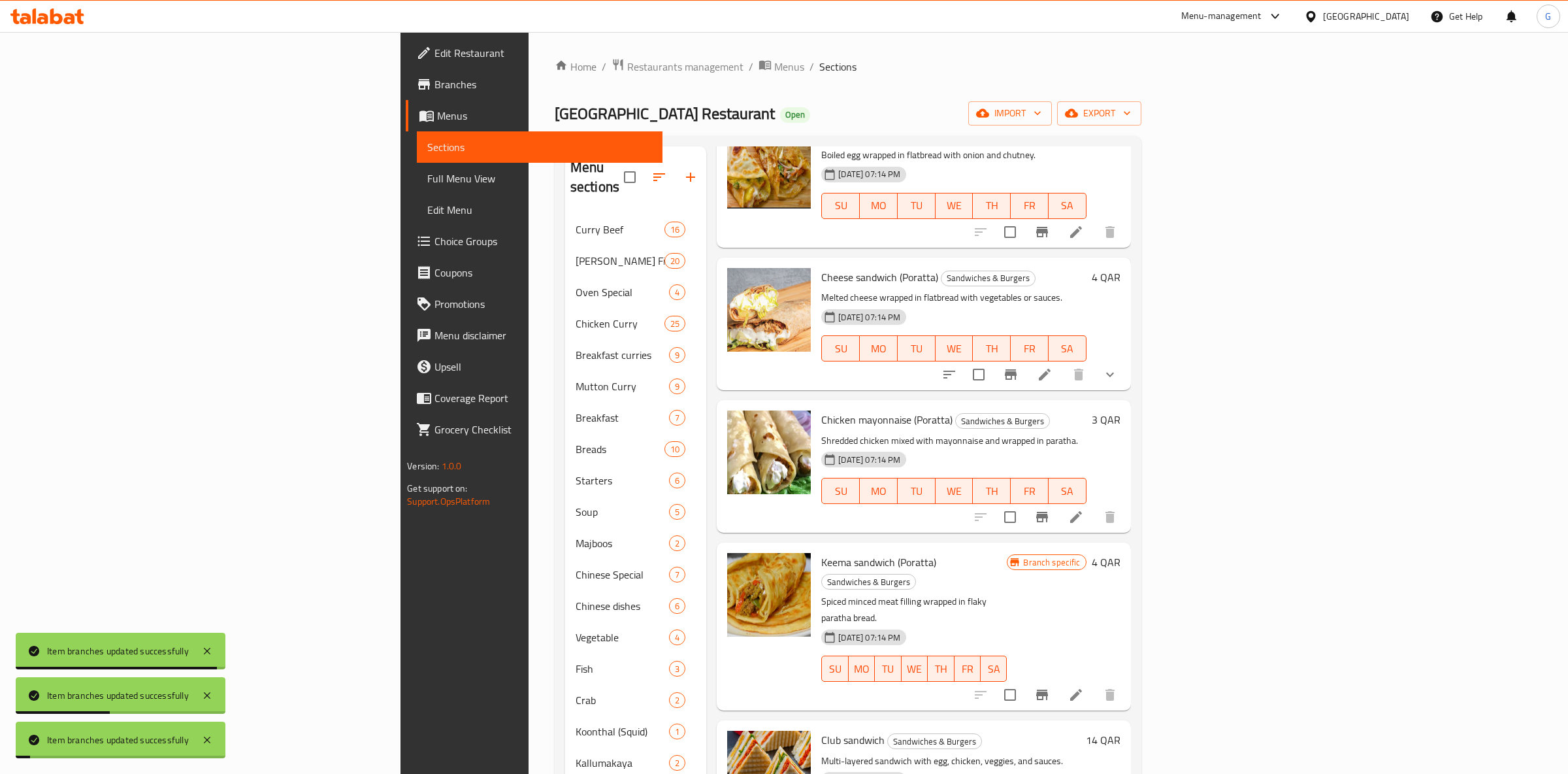
scroll to position [1199, 0]
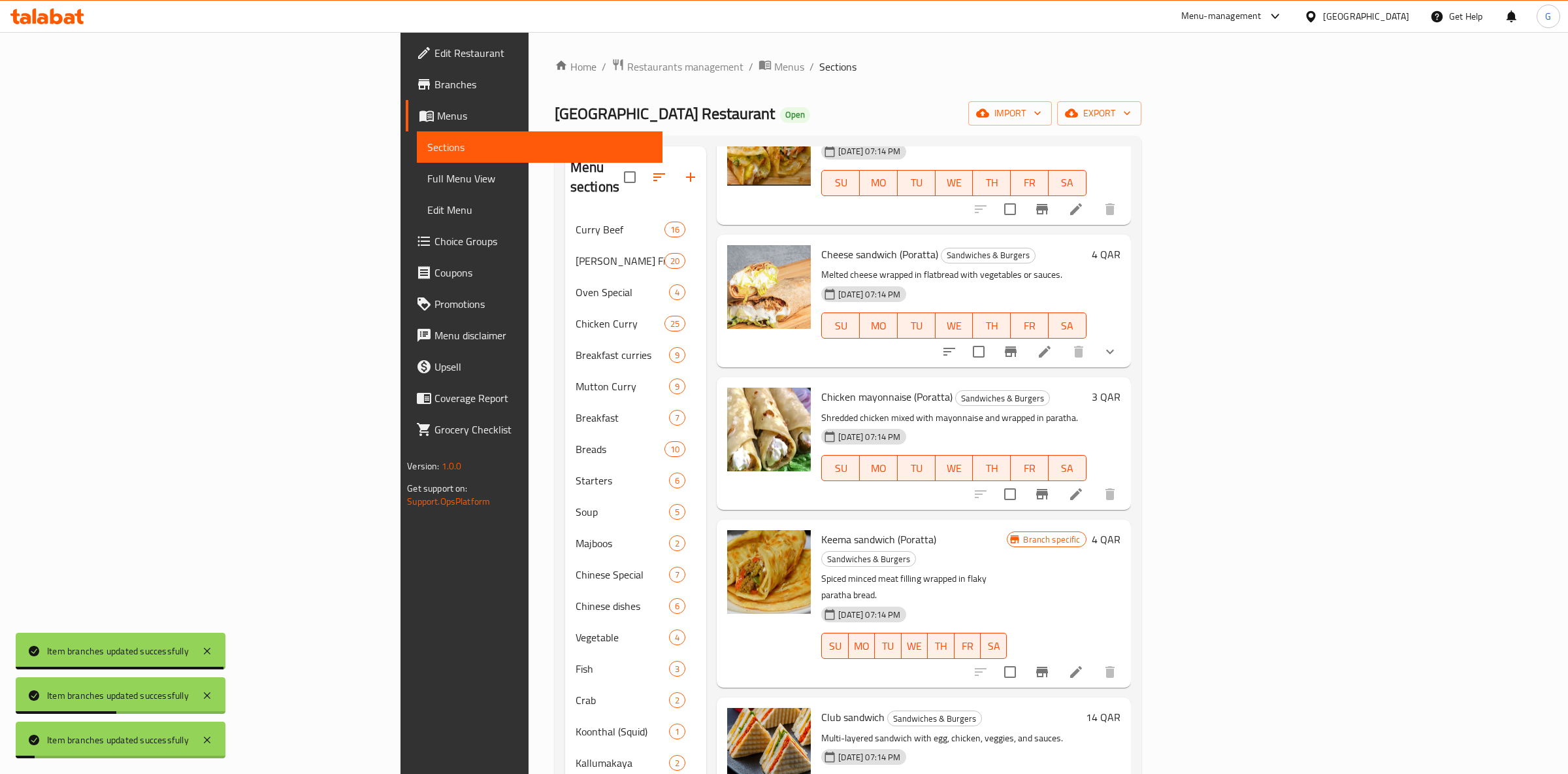
click at [1058, 657] on button "Branch-specific-item" at bounding box center [1042, 672] width 31 height 31
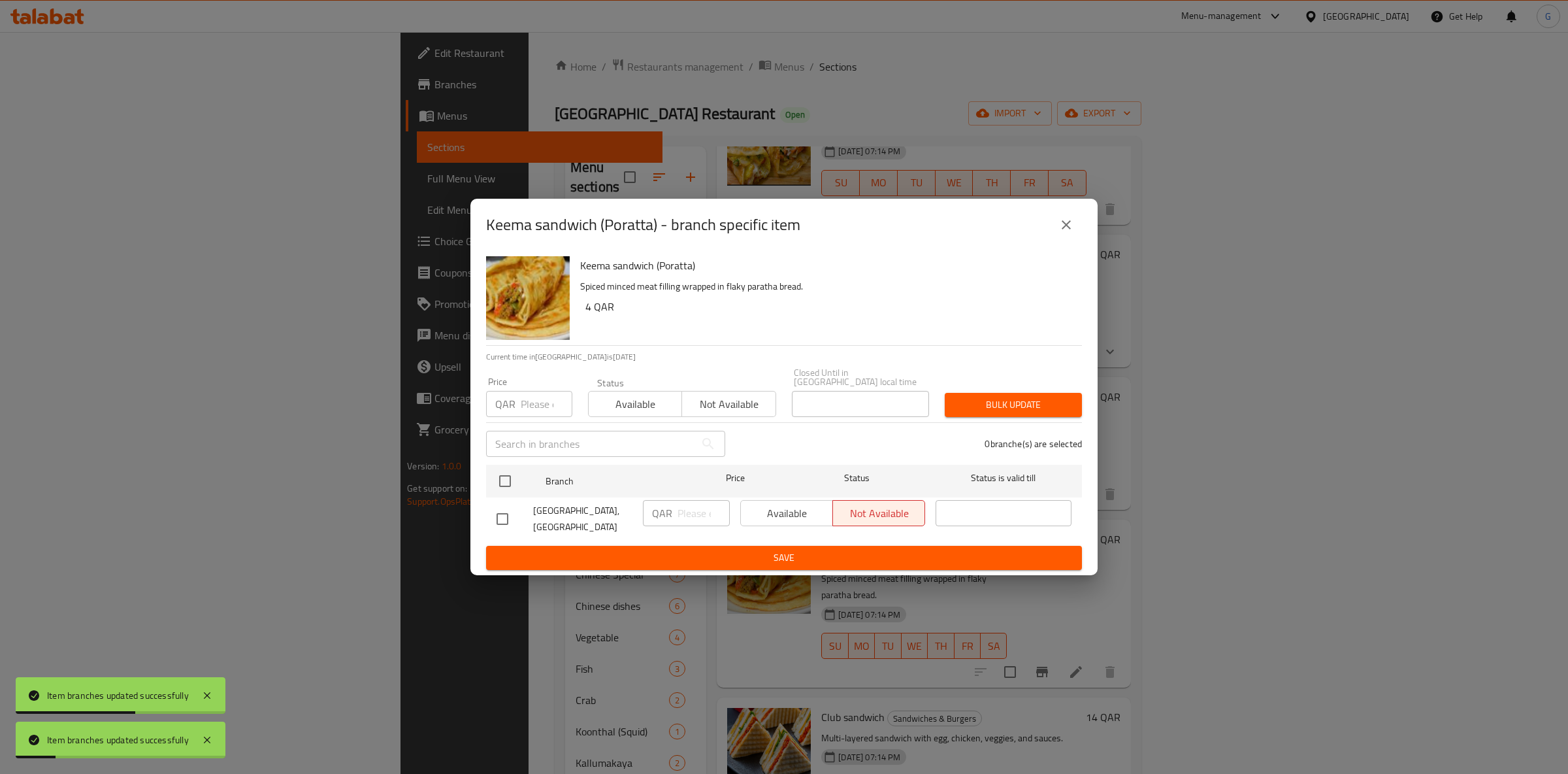
click at [646, 397] on span "Available" at bounding box center [635, 404] width 83 height 19
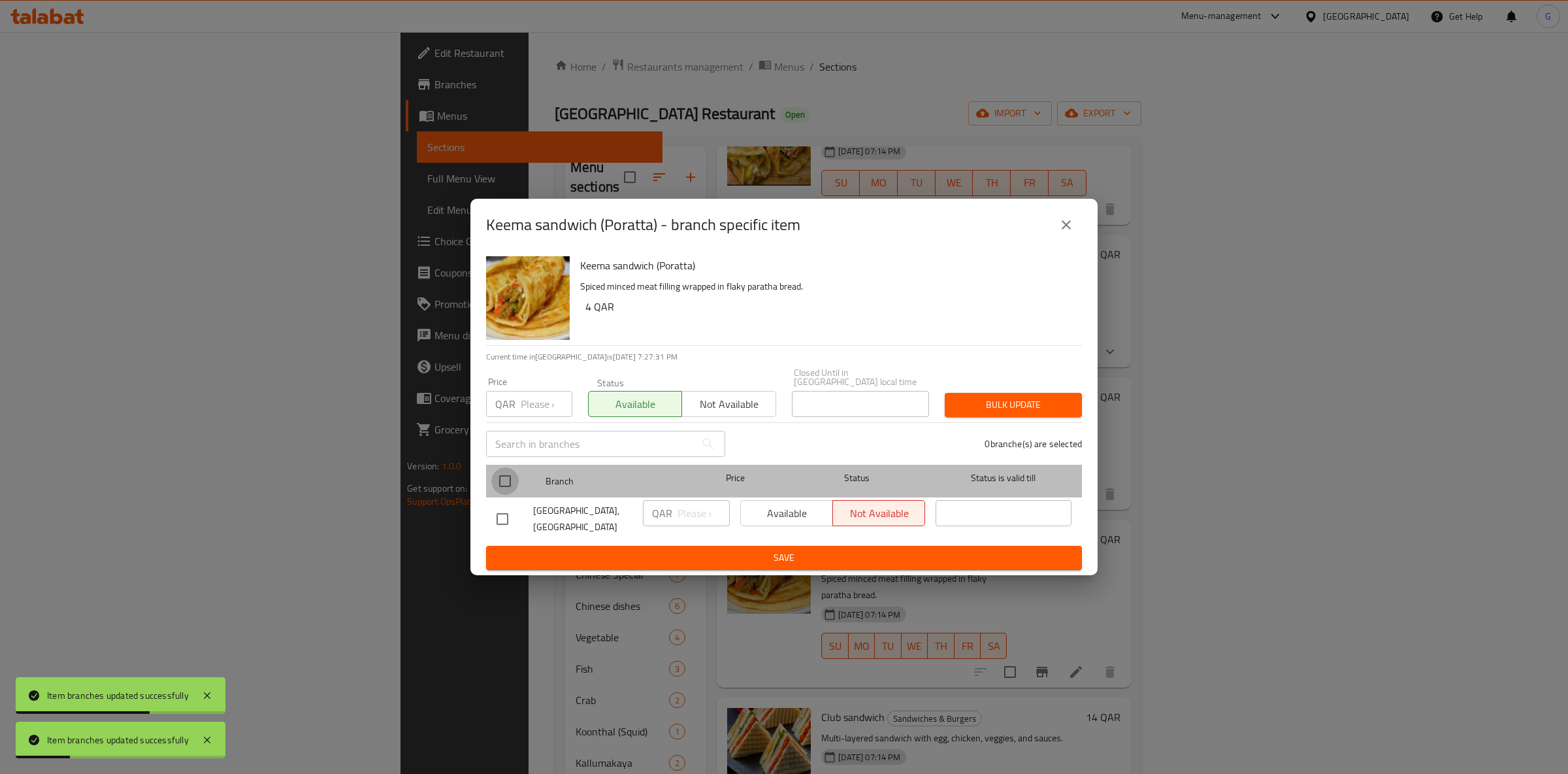
drag, startPoint x: 492, startPoint y: 473, endPoint x: 578, endPoint y: 478, distance: 86.1
click at [500, 473] on input "checkbox" at bounding box center [505, 481] width 28 height 28
checkbox input "true"
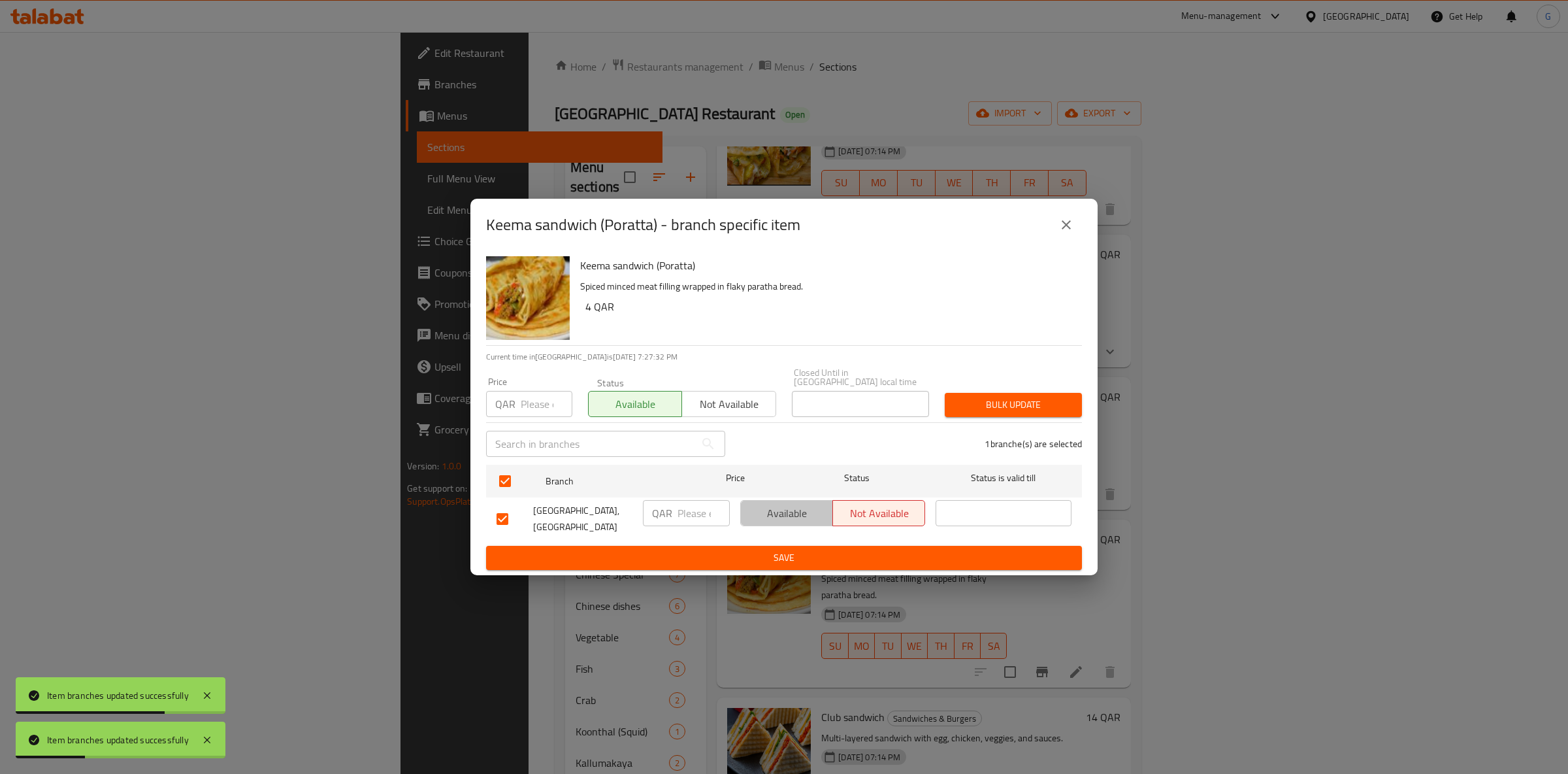
click at [806, 510] on span "Available" at bounding box center [787, 513] width 82 height 19
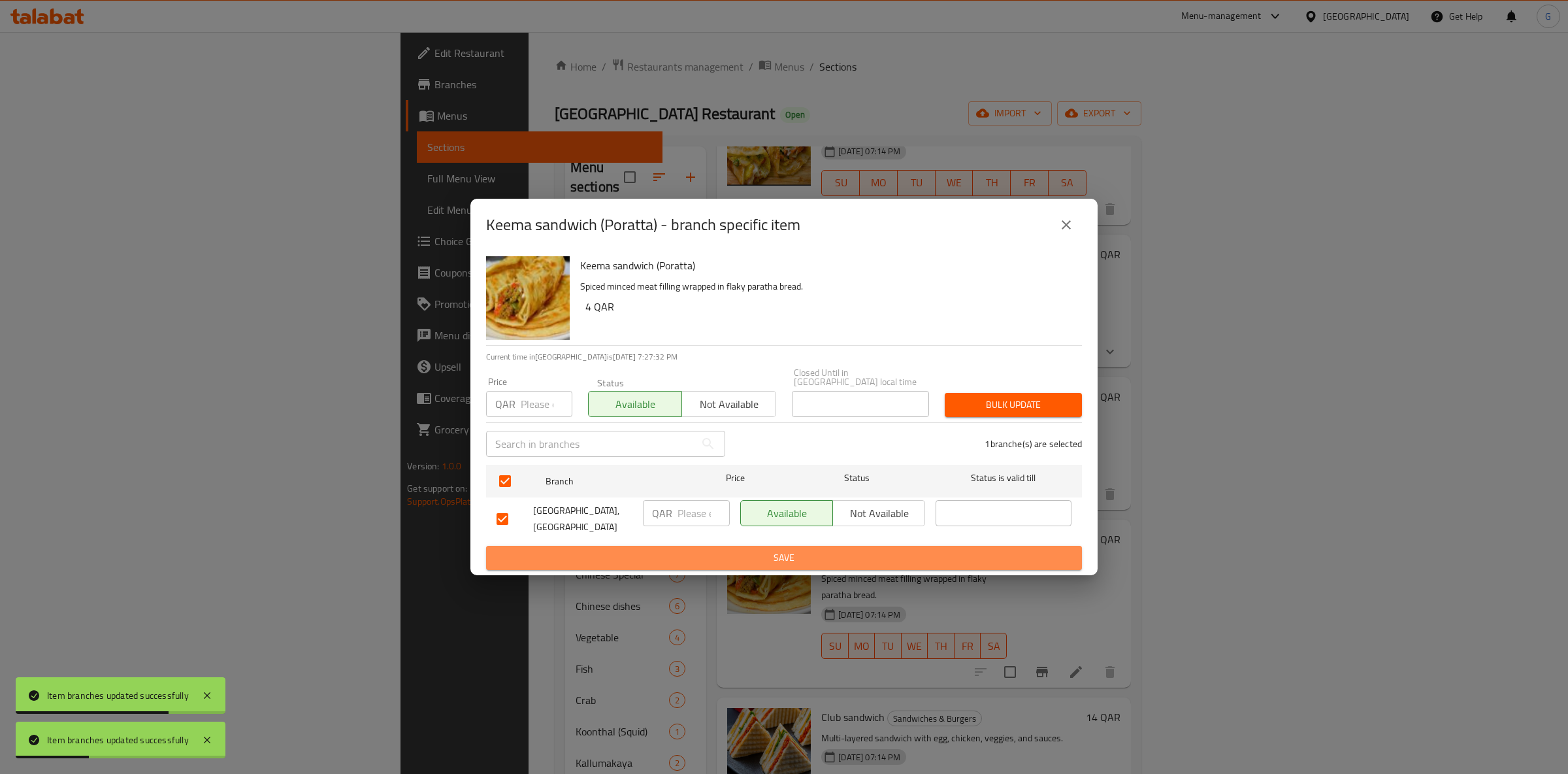
click at [827, 562] on button "Save" at bounding box center [784, 558] width 596 height 24
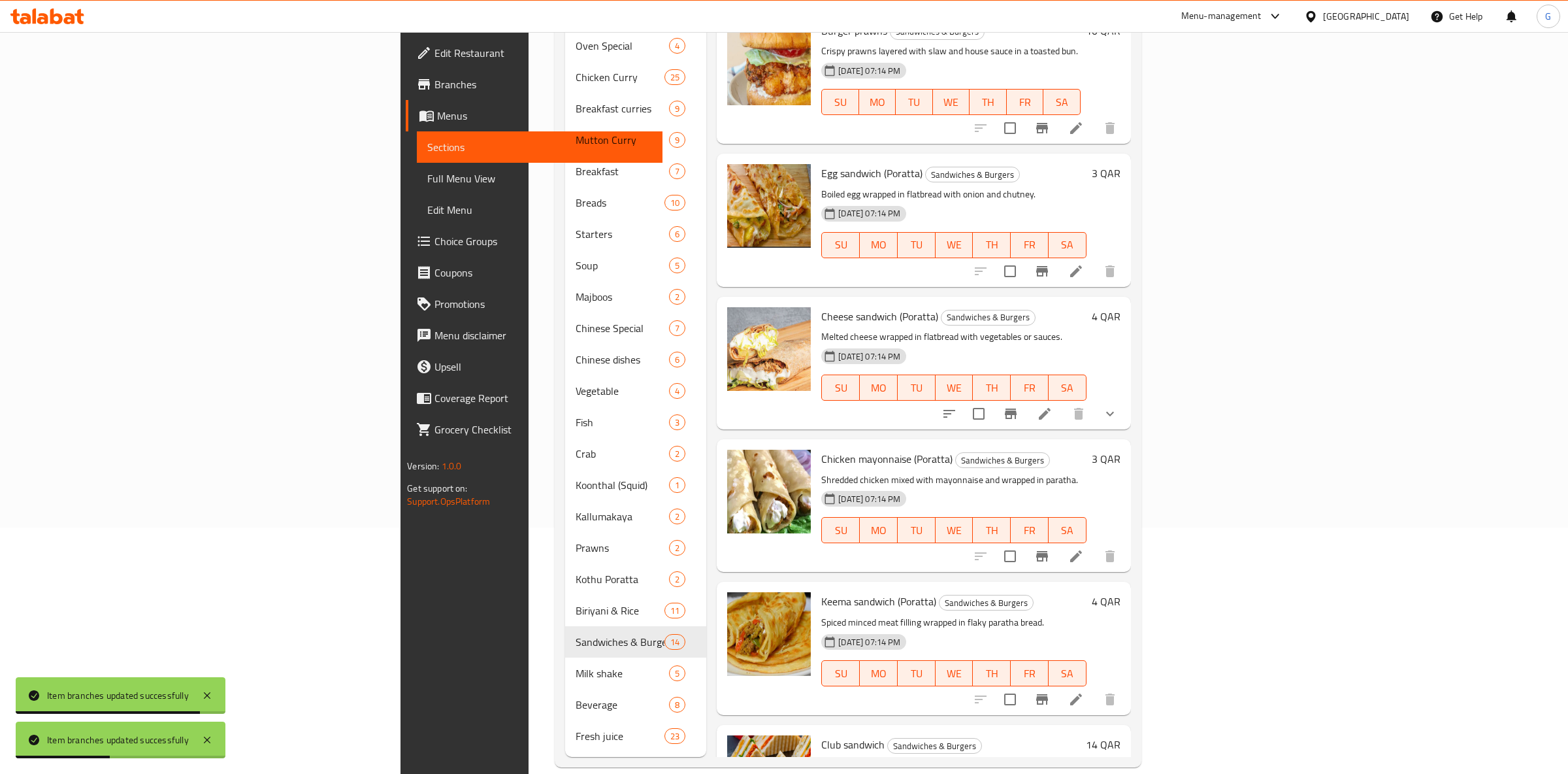
scroll to position [168, 0]
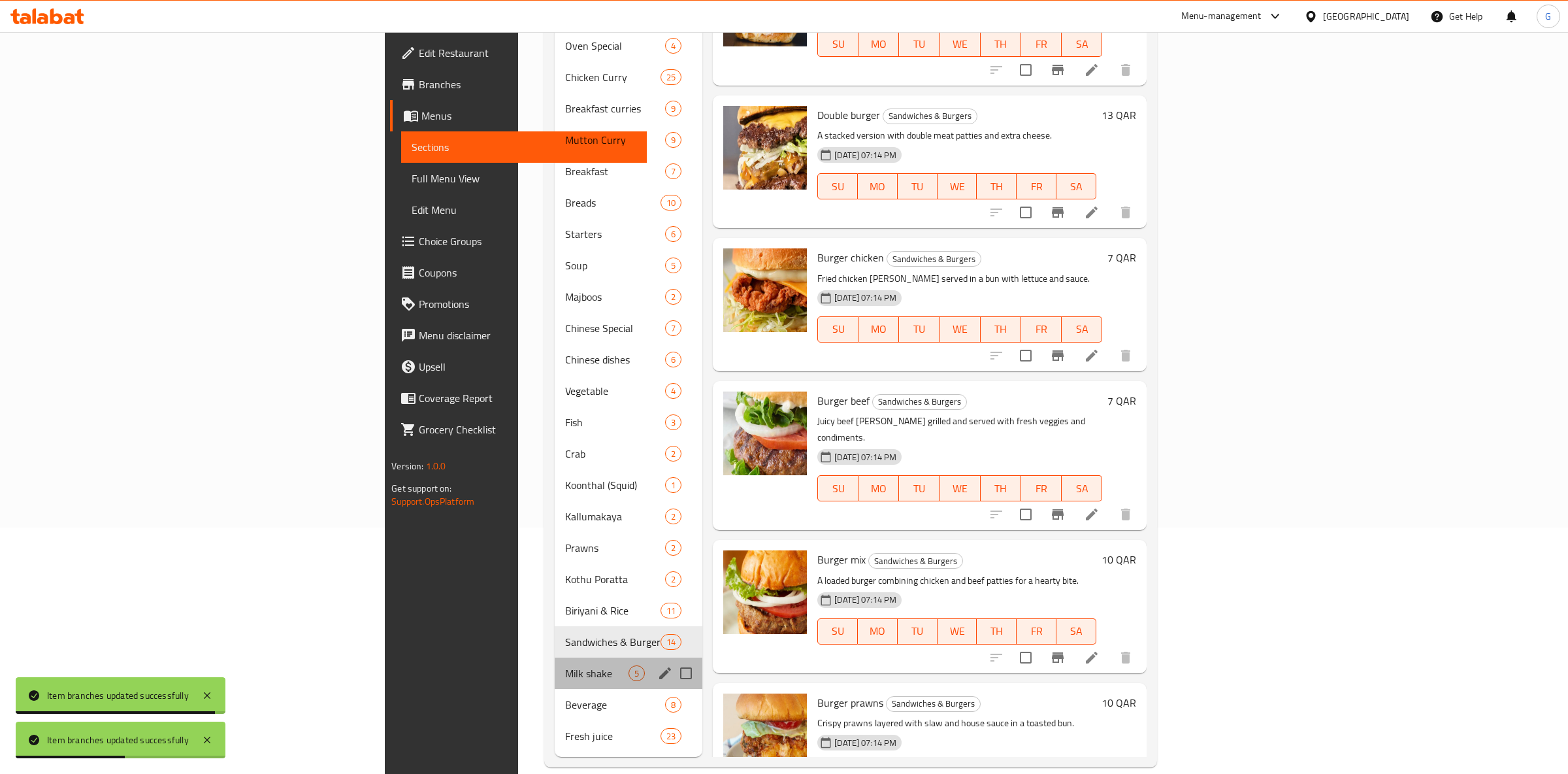
click at [555, 658] on div "Milk shake 5" at bounding box center [629, 674] width 148 height 31
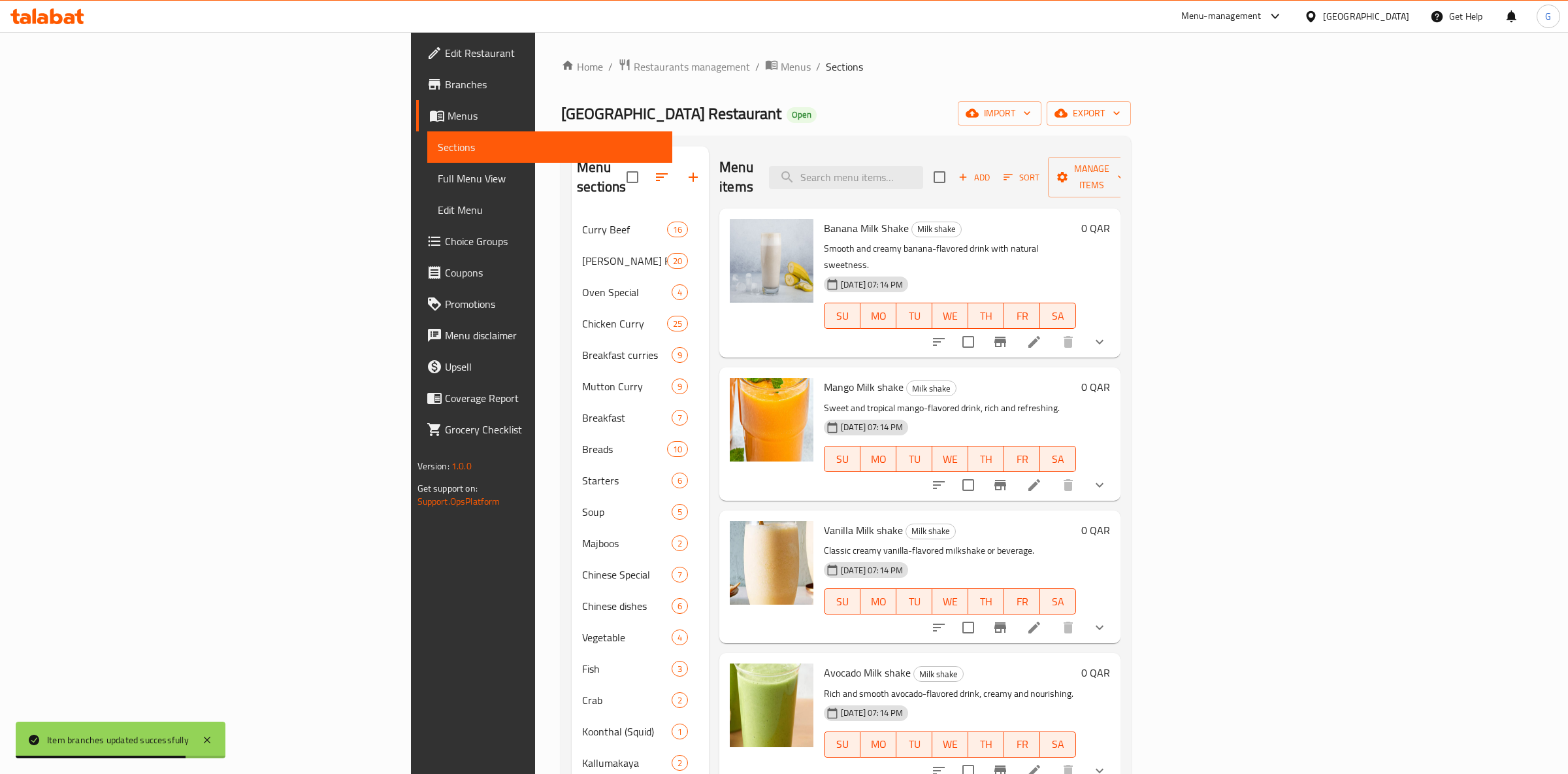
scroll to position [246, 0]
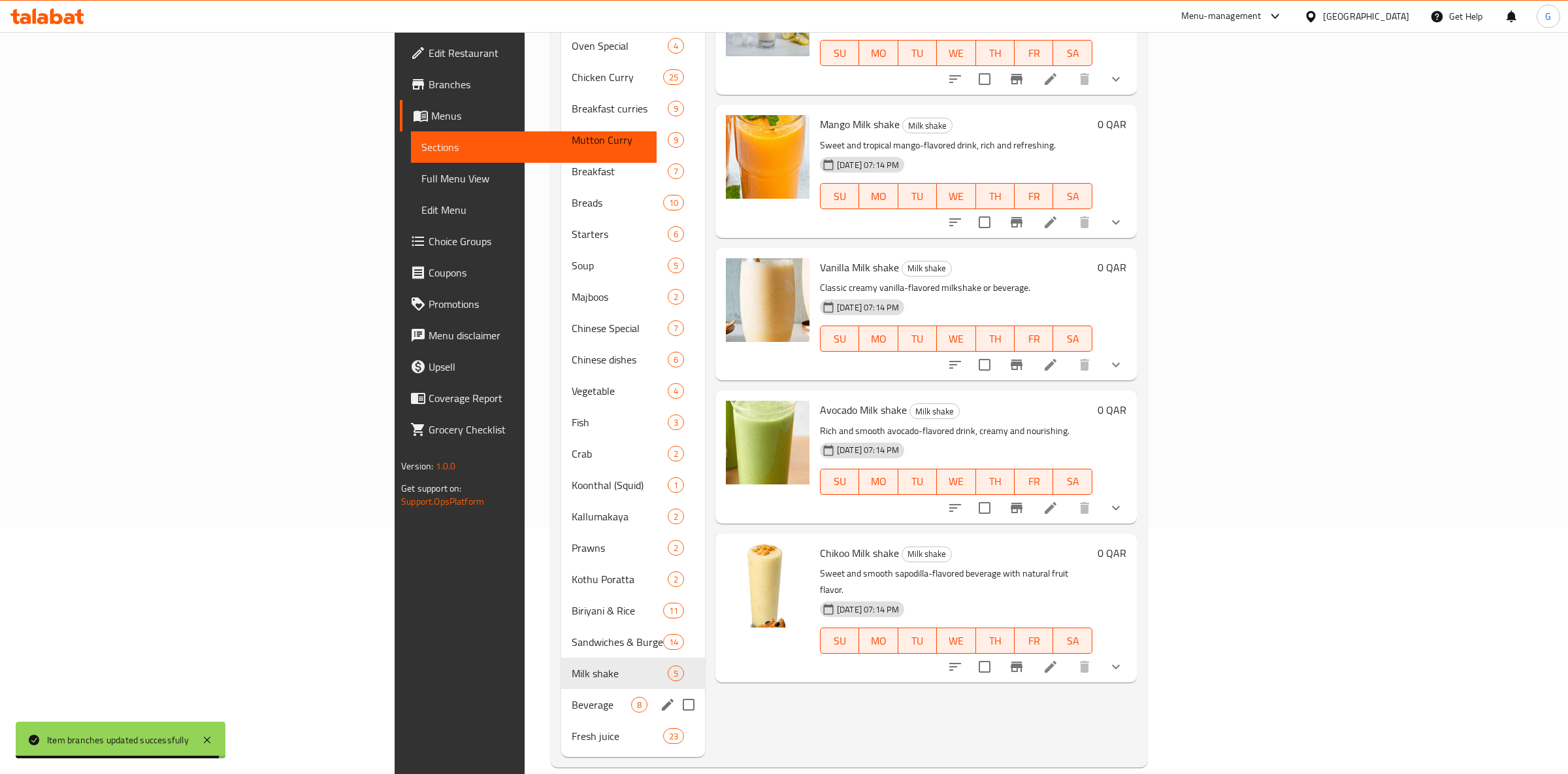
click at [561, 697] on div "Beverage 8" at bounding box center [633, 705] width 143 height 31
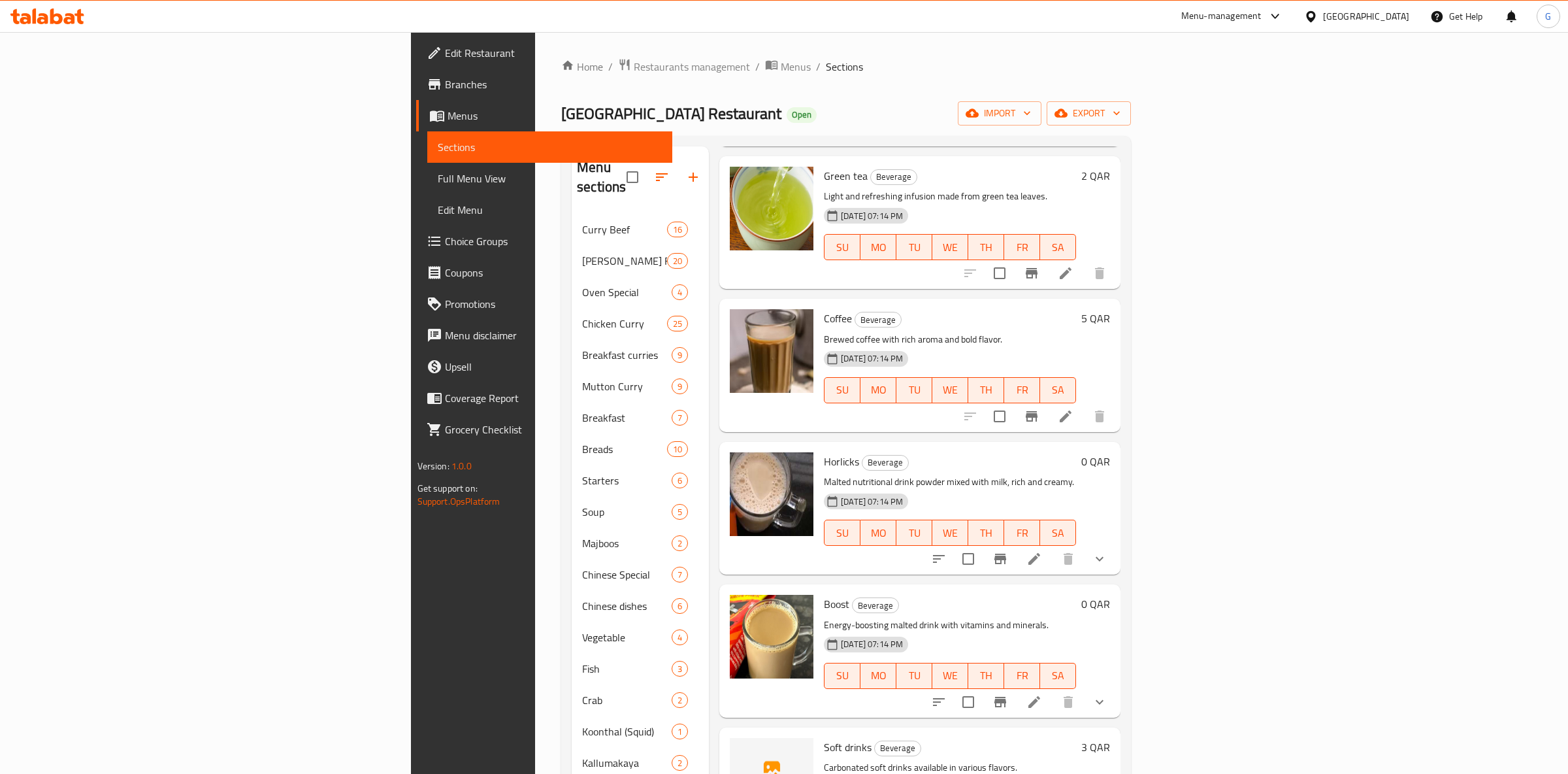
scroll to position [246, 0]
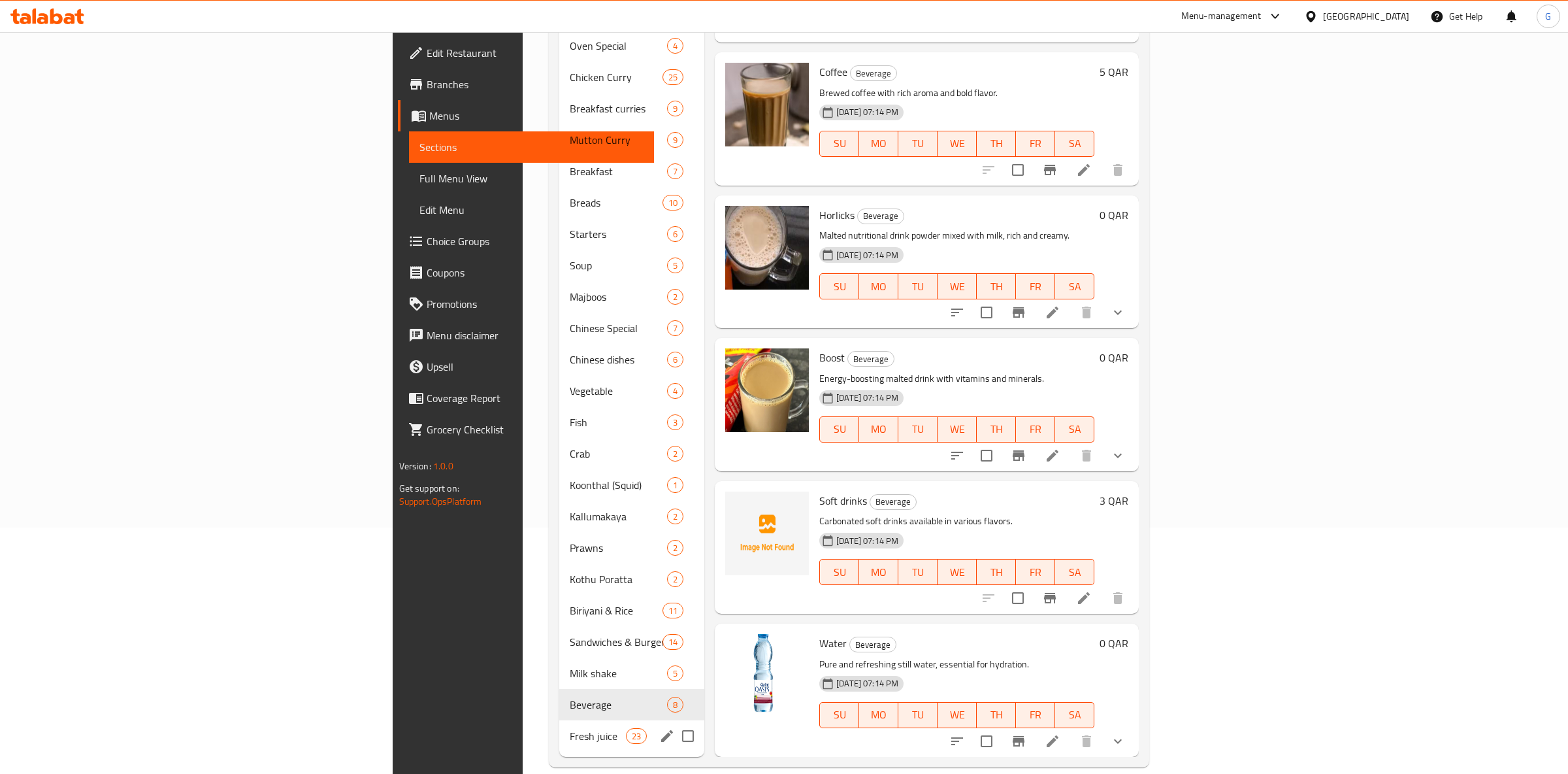
click at [570, 728] on span "Fresh juice" at bounding box center [597, 736] width 56 height 16
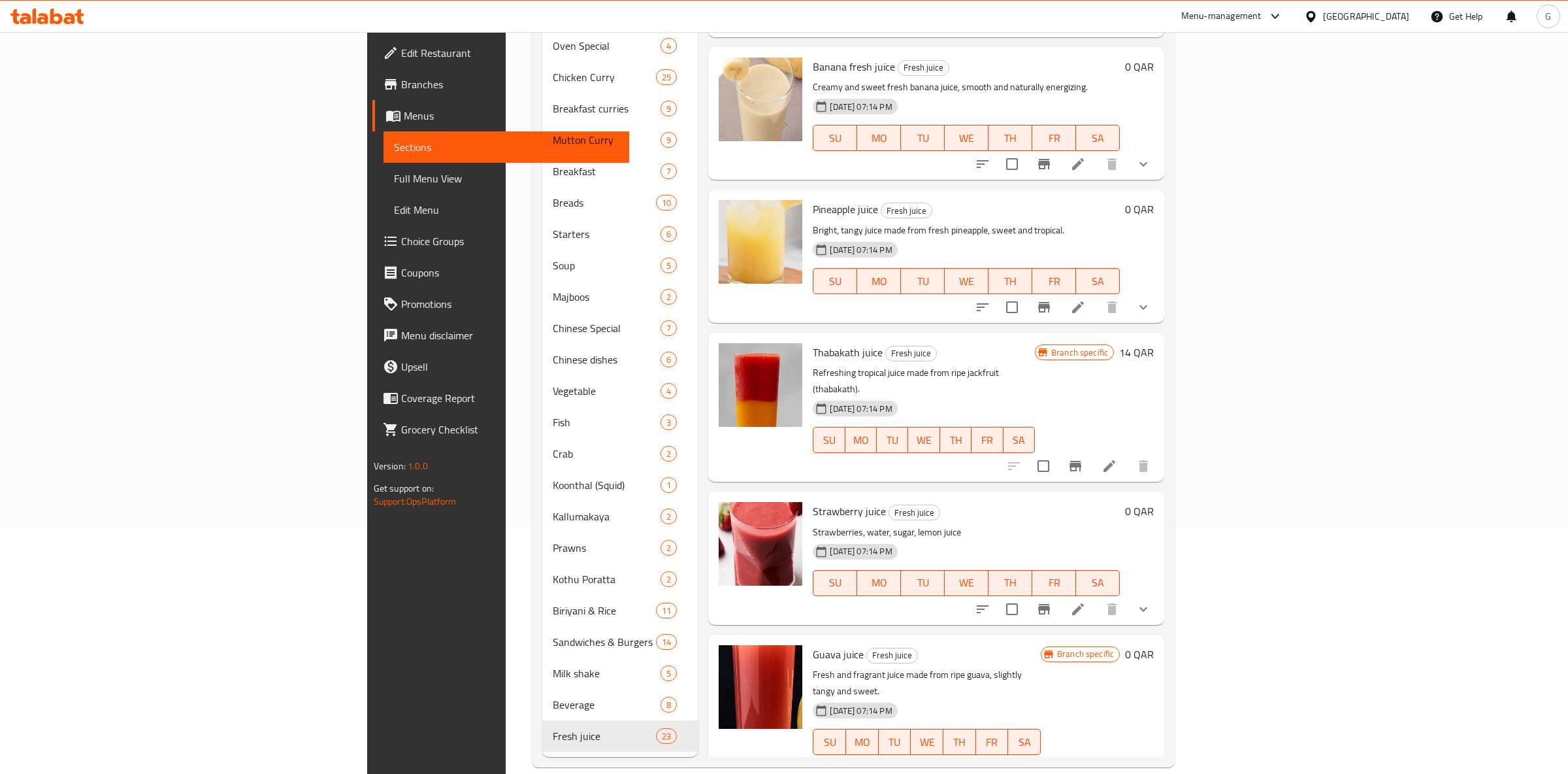
scroll to position [2486, 0]
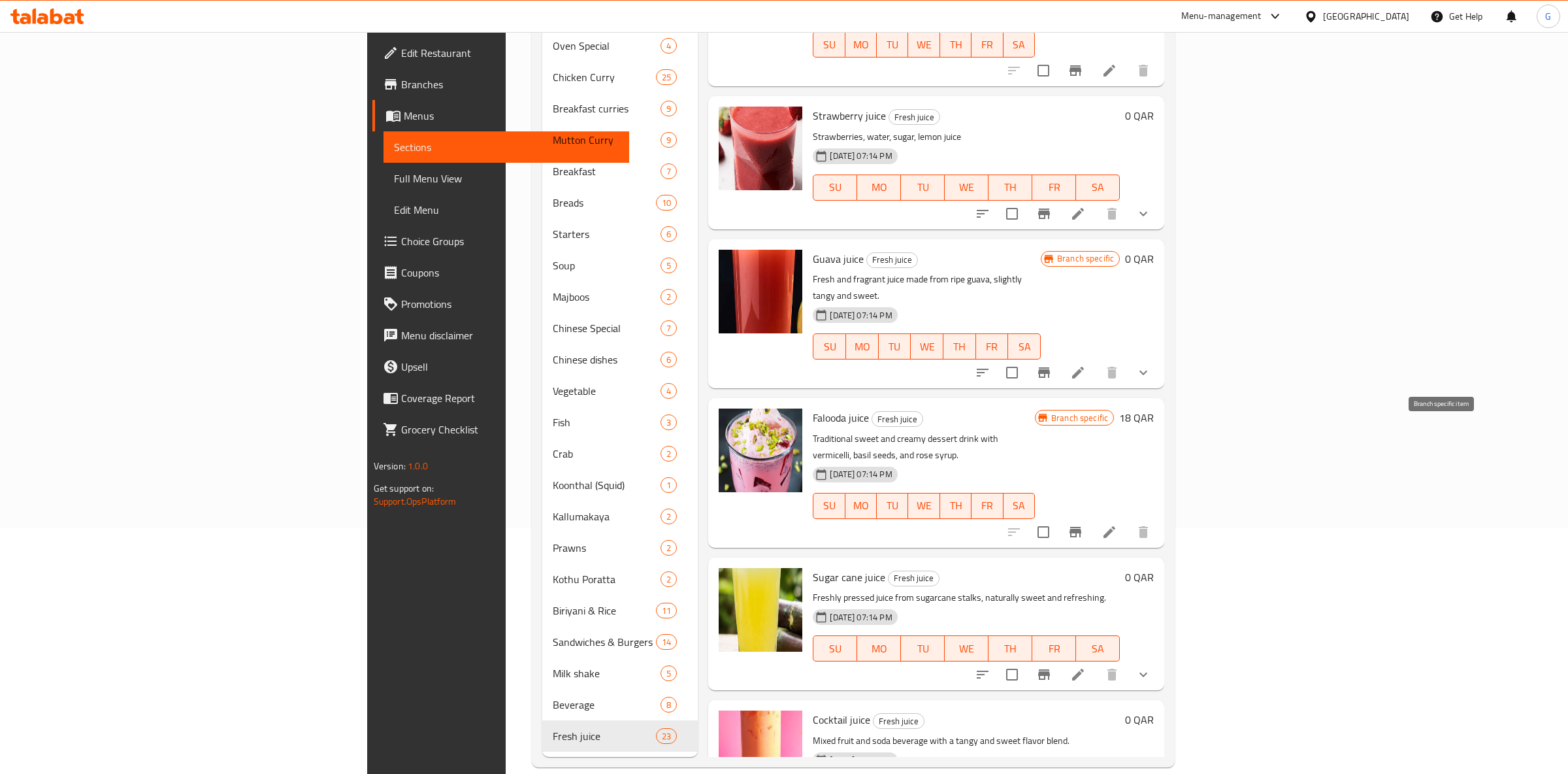
click at [1091, 516] on button "Branch-specific-item" at bounding box center [1075, 532] width 31 height 31
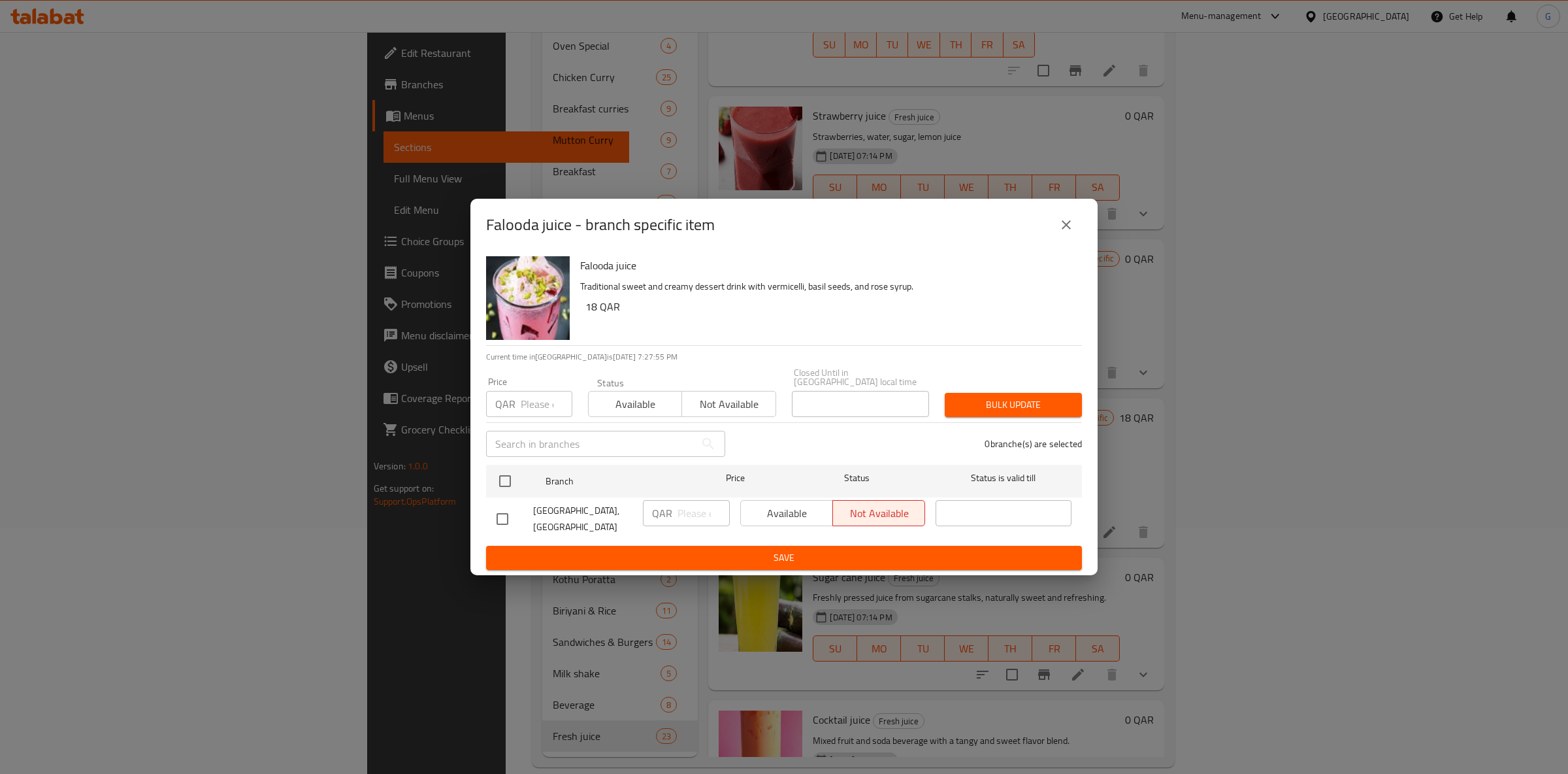
click at [749, 495] on div "Available Not available" at bounding box center [832, 519] width 195 height 48
click at [767, 507] on div "Available Not available" at bounding box center [832, 513] width 185 height 26
click at [500, 471] on input "checkbox" at bounding box center [505, 481] width 28 height 28
checkbox input "true"
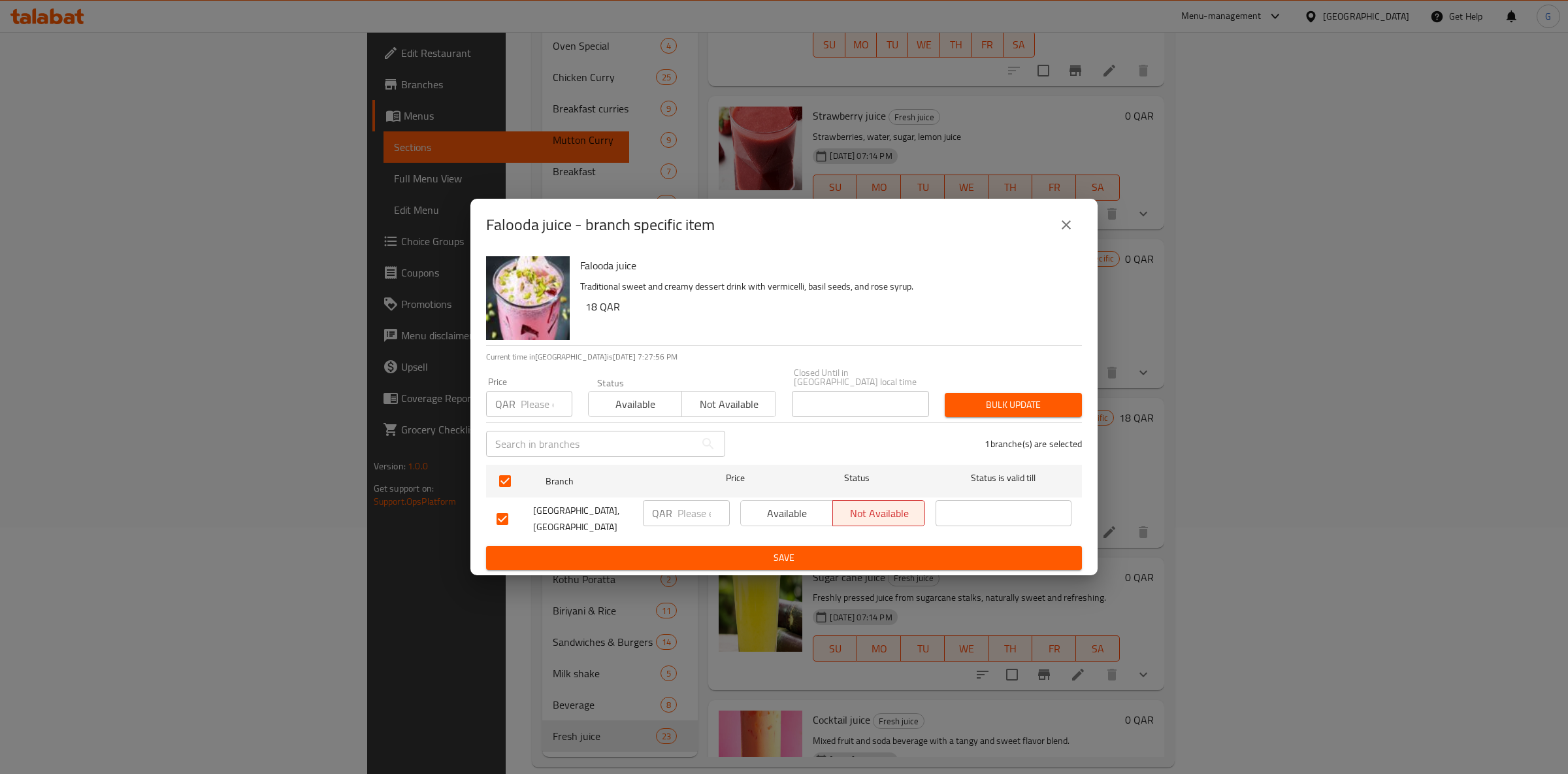
click at [755, 510] on span "Available" at bounding box center [787, 513] width 82 height 19
click at [625, 406] on span "Available" at bounding box center [635, 404] width 83 height 19
drag, startPoint x: 787, startPoint y: 562, endPoint x: 777, endPoint y: 582, distance: 22.4
click at [788, 562] on button "Save" at bounding box center [784, 558] width 596 height 24
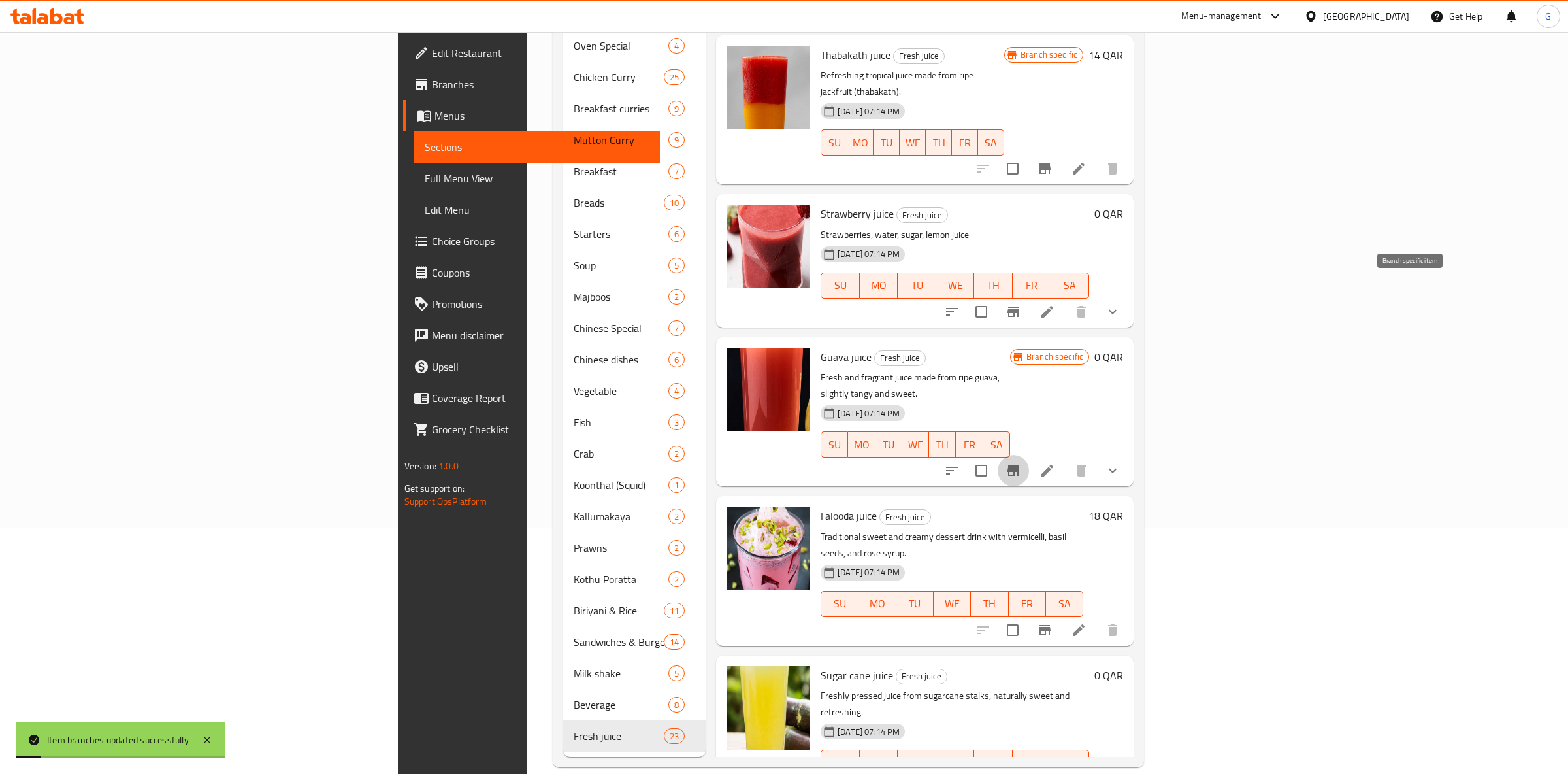
click at [1029, 455] on button "Branch-specific-item" at bounding box center [1013, 471] width 31 height 31
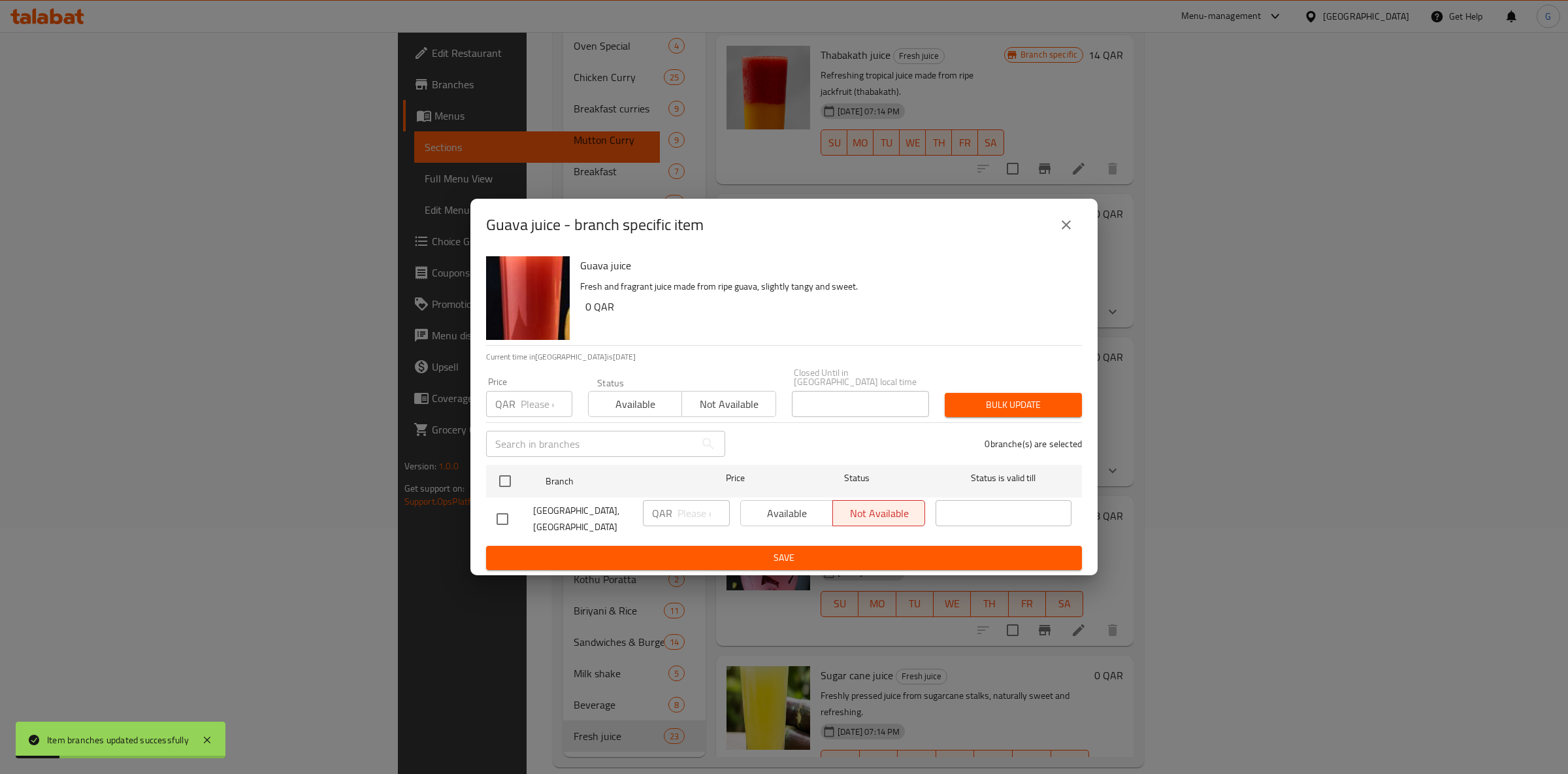
click at [649, 382] on div "Available Not available" at bounding box center [682, 398] width 188 height 39
click at [646, 398] on span "Available" at bounding box center [635, 404] width 83 height 19
click at [498, 473] on input "checkbox" at bounding box center [505, 481] width 28 height 28
checkbox input "true"
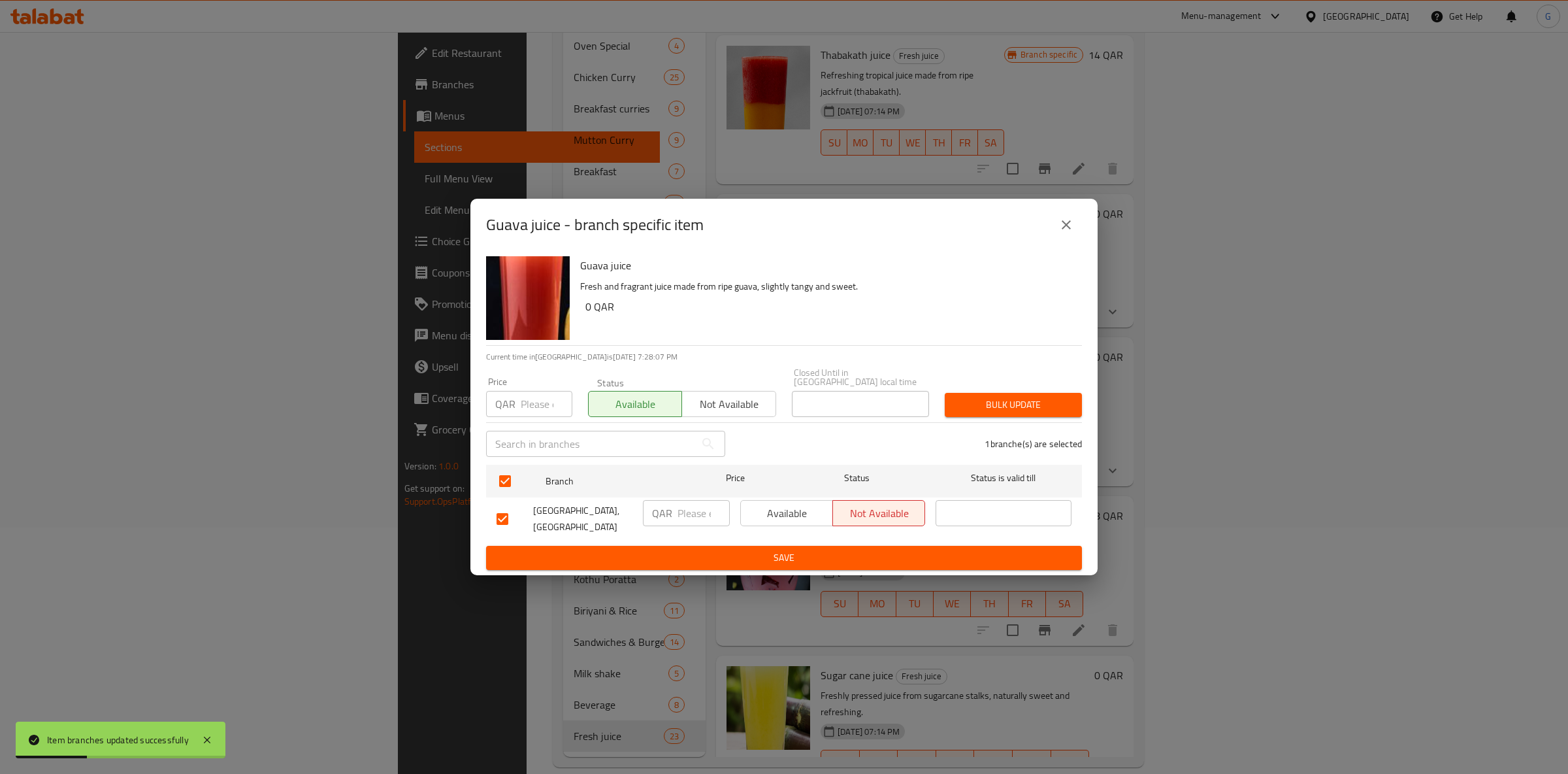
drag, startPoint x: 744, startPoint y: 525, endPoint x: 761, endPoint y: 520, distance: 17.7
click at [755, 522] on div "Available Not available" at bounding box center [832, 519] width 195 height 48
click at [761, 516] on span "Available" at bounding box center [787, 513] width 82 height 19
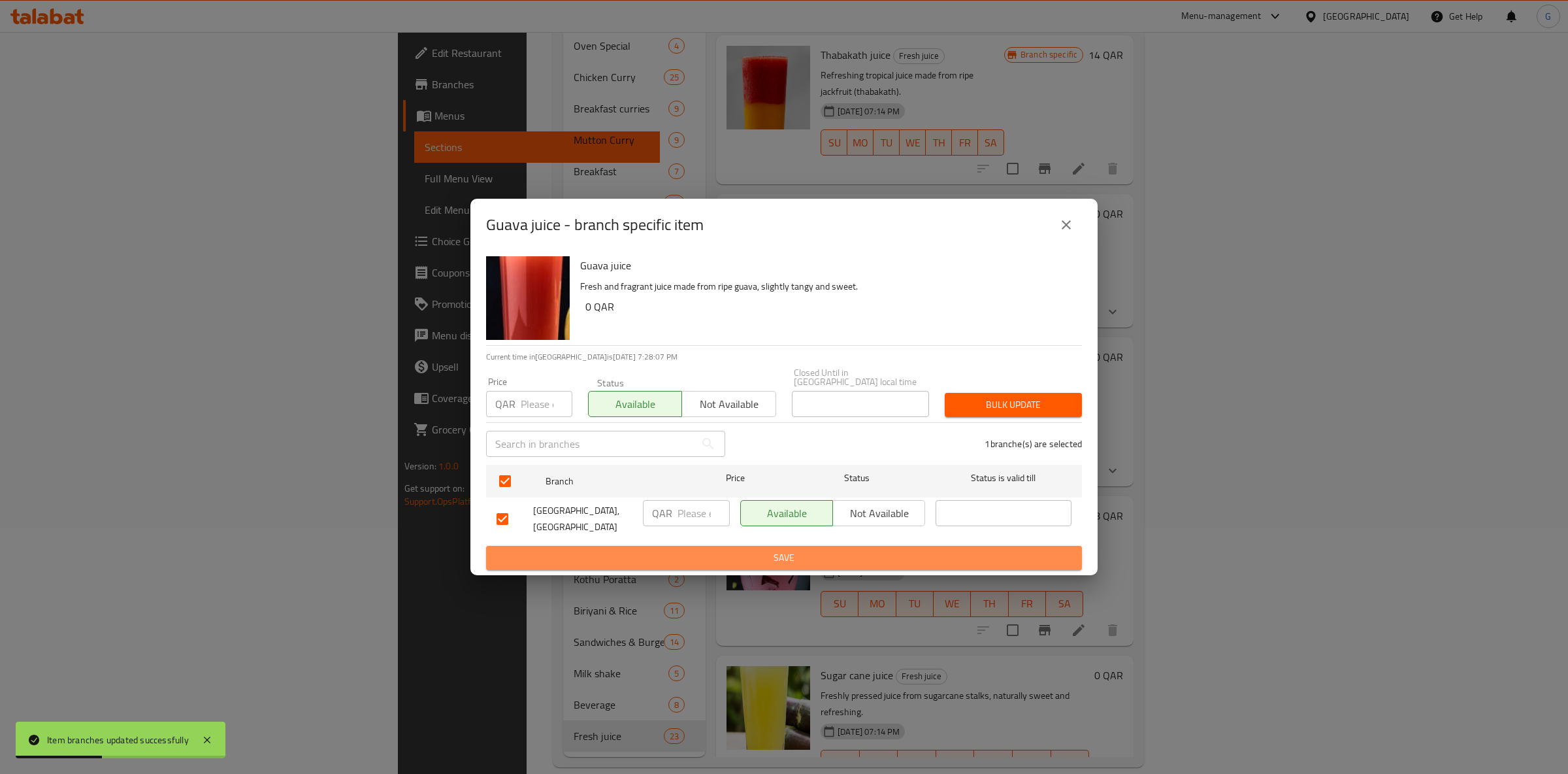
drag, startPoint x: 772, startPoint y: 550, endPoint x: 781, endPoint y: 551, distance: 9.1
click at [777, 550] on span "Save" at bounding box center [784, 558] width 575 height 16
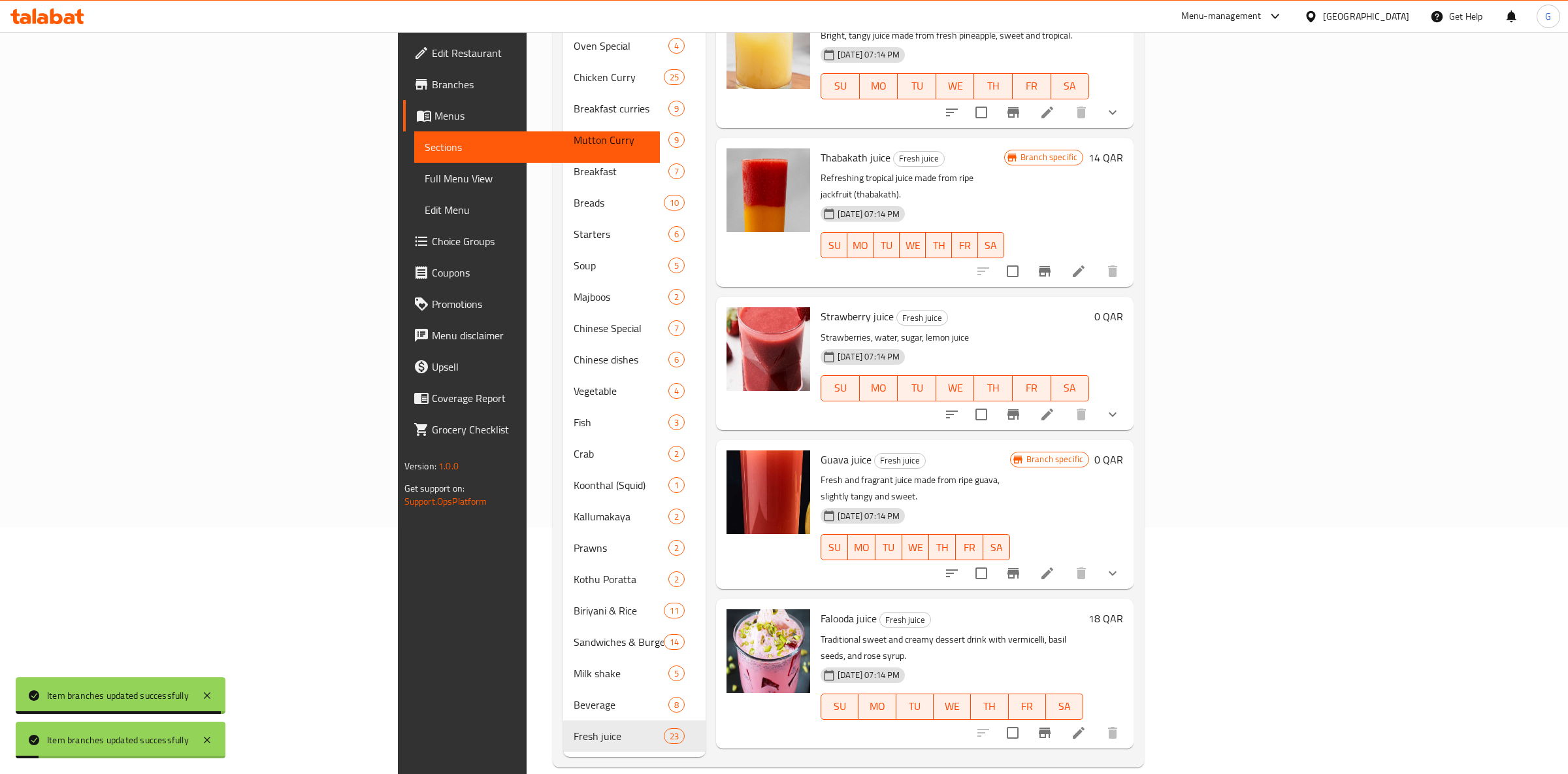
scroll to position [2279, 0]
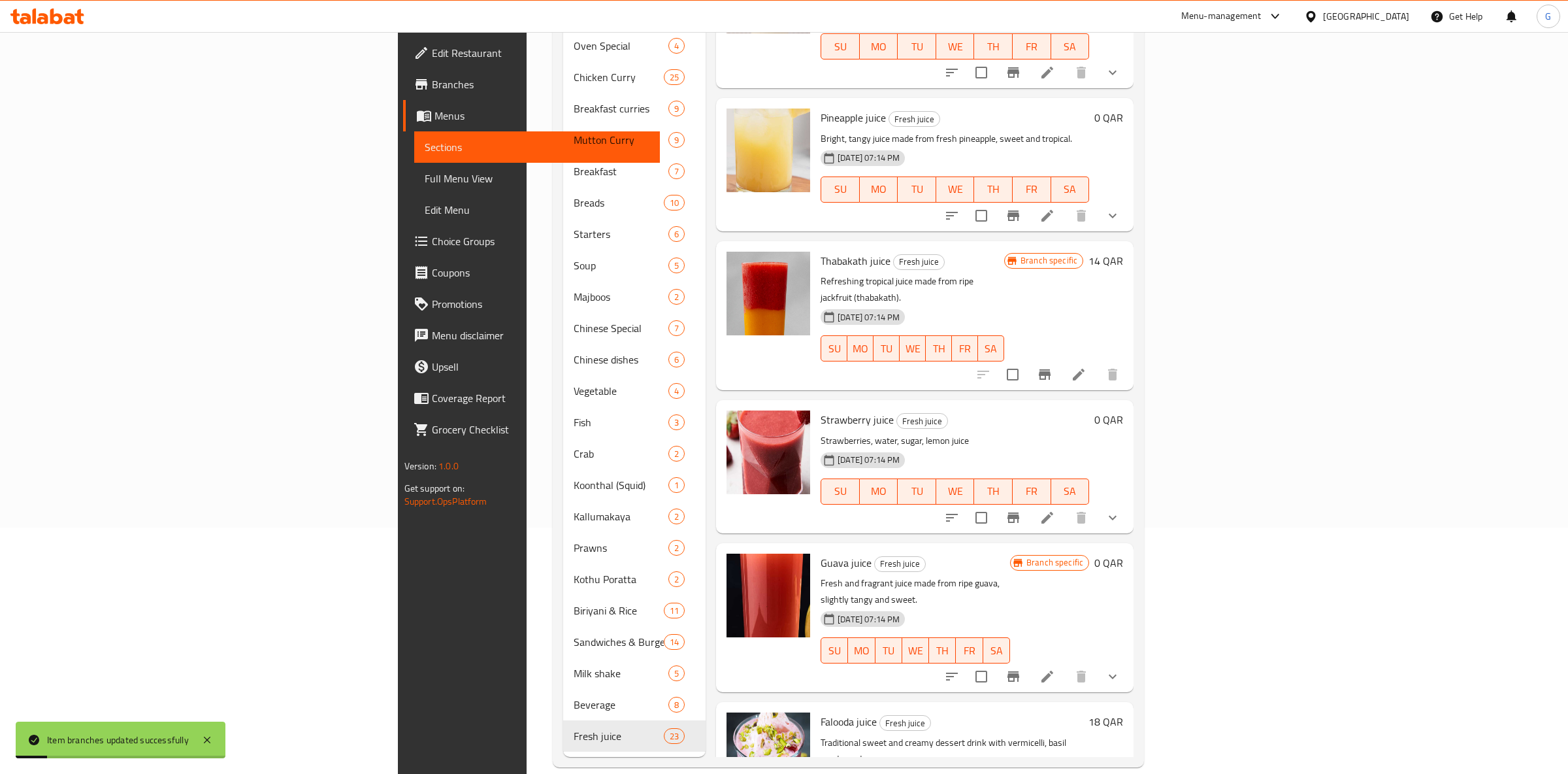
click at [1029, 661] on button "Branch-specific-item" at bounding box center [1013, 677] width 31 height 31
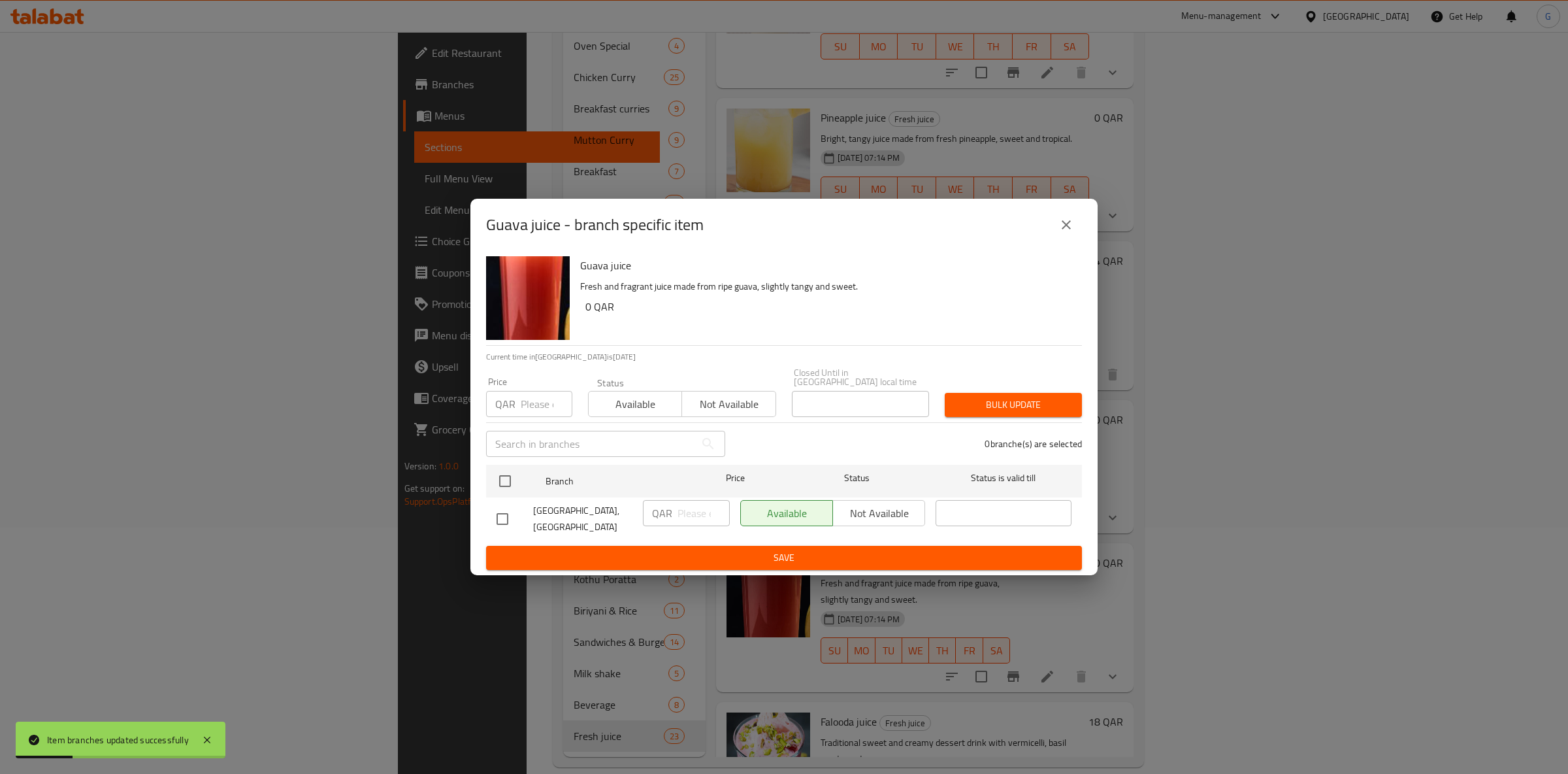
click at [614, 408] on button "Available" at bounding box center [635, 404] width 94 height 26
drag, startPoint x: 517, startPoint y: 477, endPoint x: 546, endPoint y: 471, distance: 29.6
click at [517, 476] on input "checkbox" at bounding box center [505, 481] width 28 height 28
checkbox input "true"
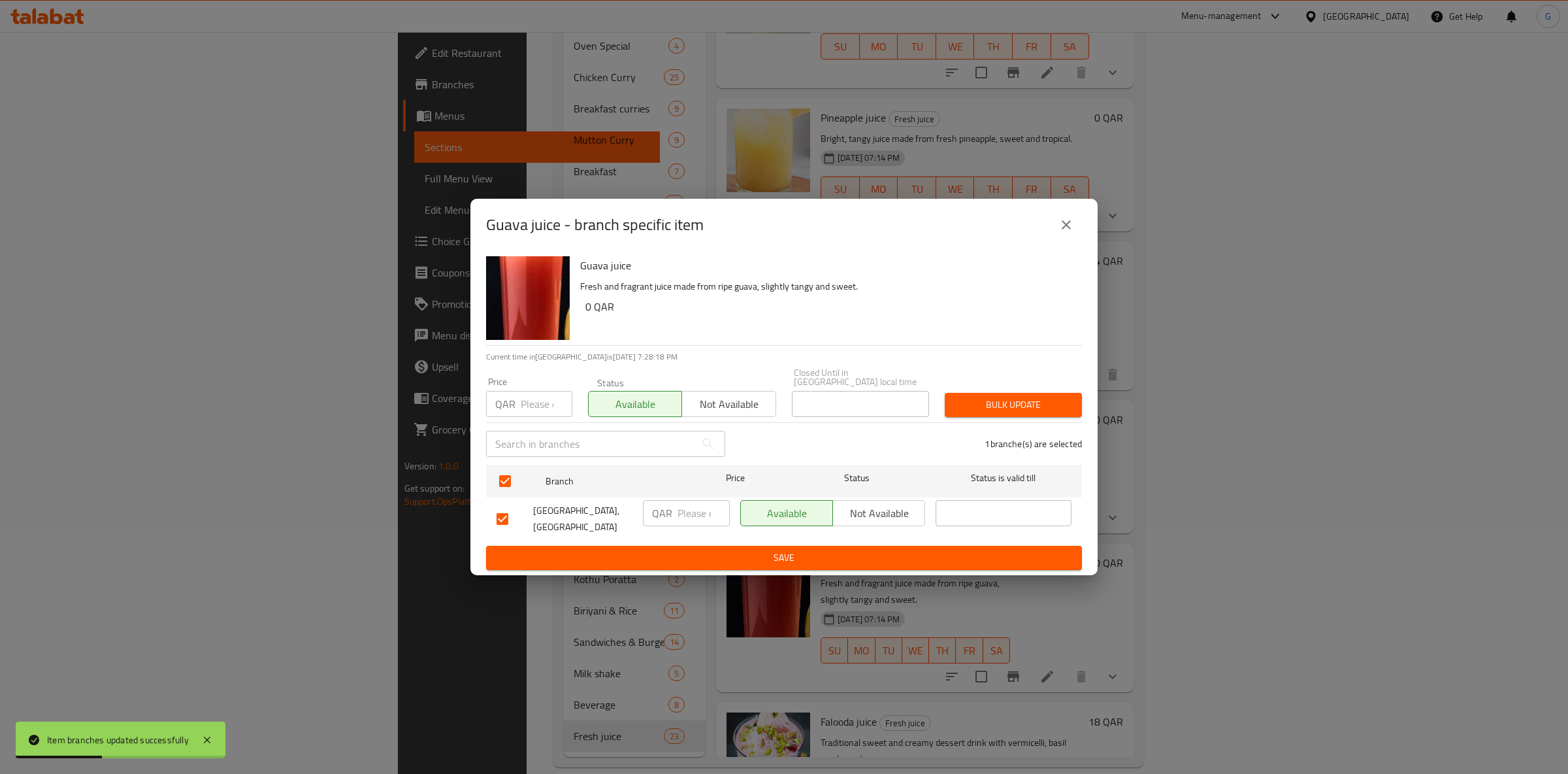
click at [833, 552] on span "Save" at bounding box center [784, 558] width 575 height 16
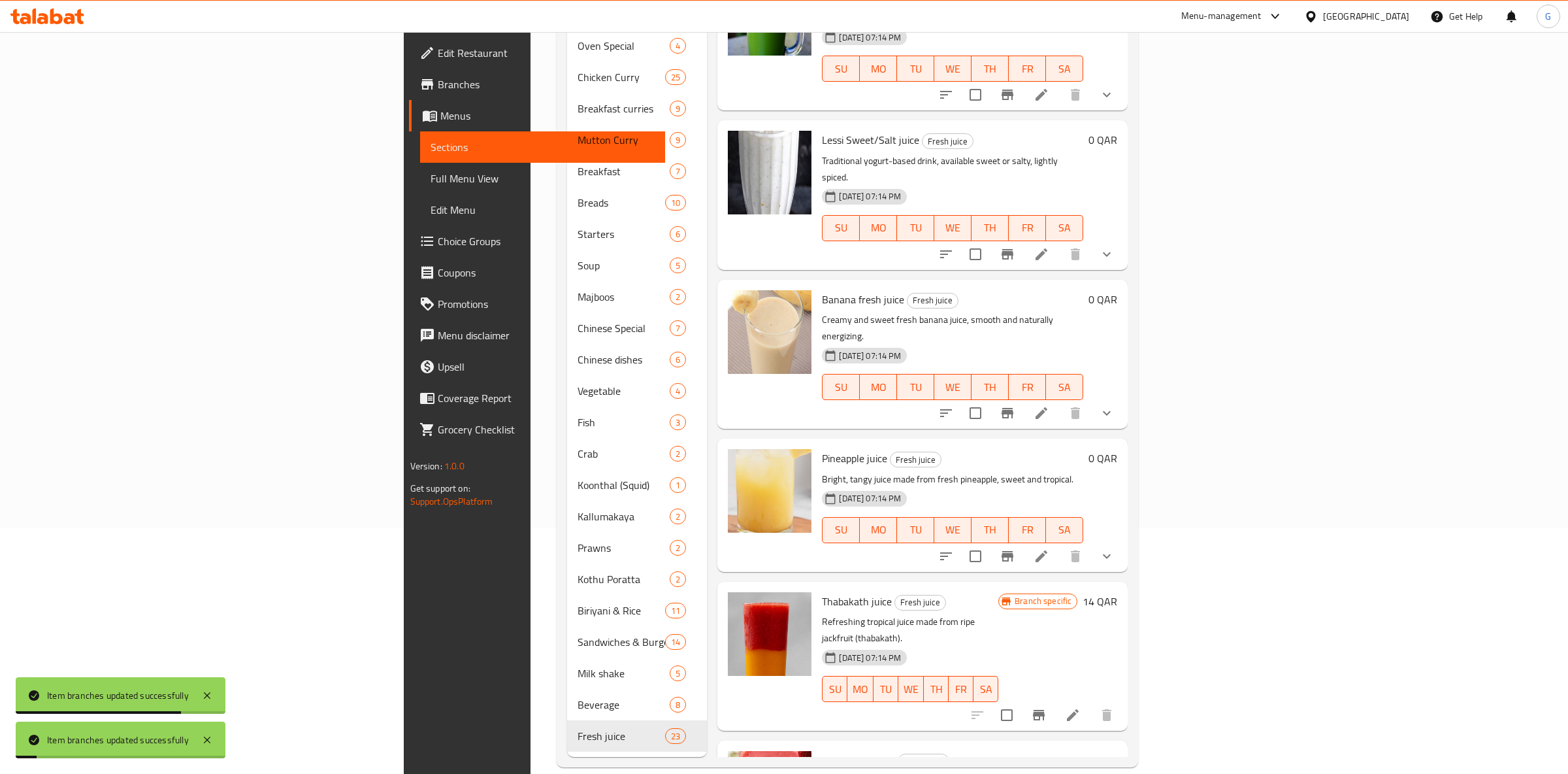
scroll to position [1971, 0]
click at [1047, 708] on icon "Branch-specific-item" at bounding box center [1039, 716] width 16 height 16
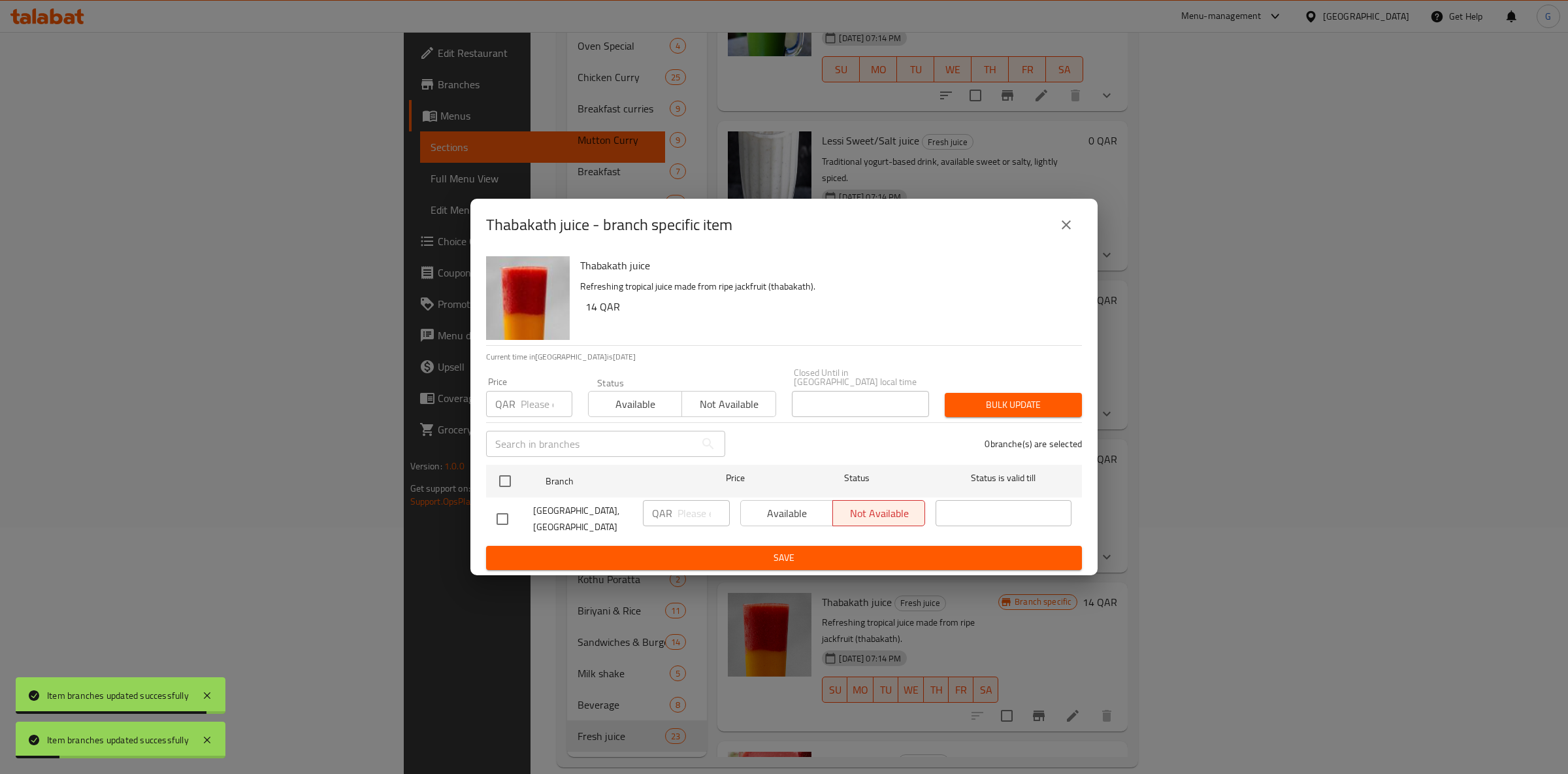
click at [752, 400] on span "Not available" at bounding box center [728, 404] width 83 height 19
click at [666, 402] on span "Available" at bounding box center [635, 404] width 83 height 19
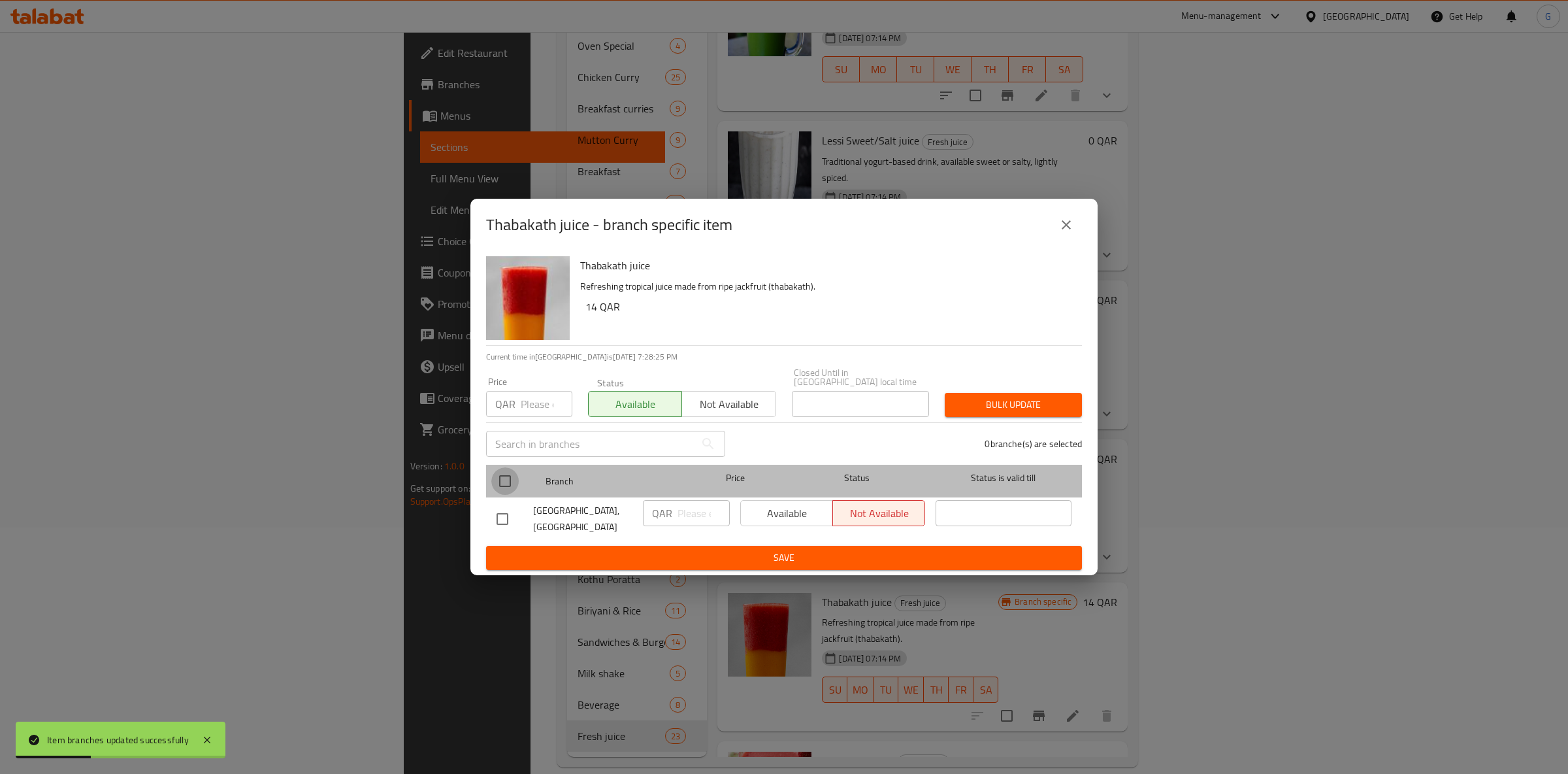
drag, startPoint x: 505, startPoint y: 469, endPoint x: 770, endPoint y: 489, distance: 265.8
click at [507, 468] on input "checkbox" at bounding box center [505, 481] width 28 height 28
checkbox input "true"
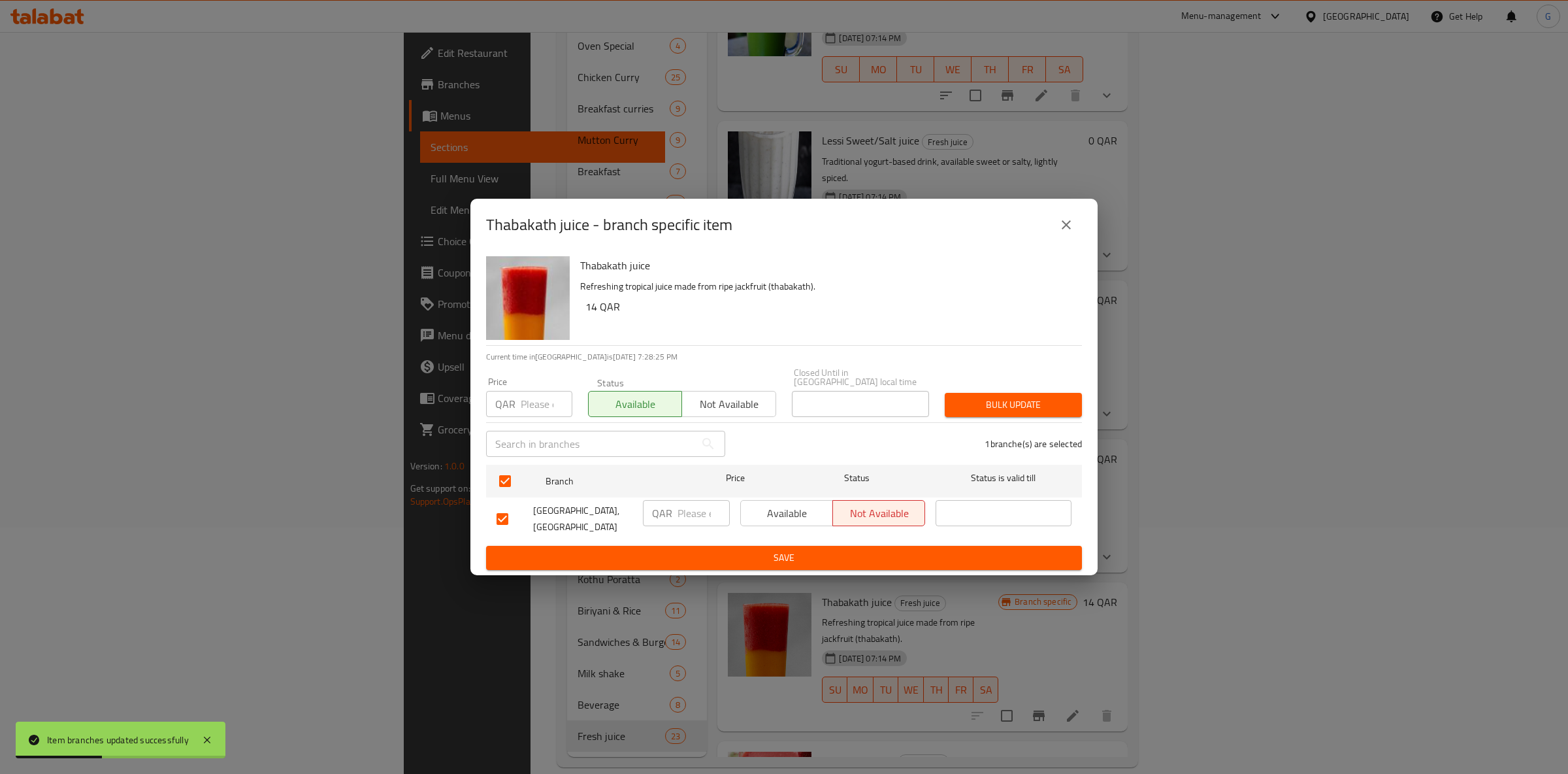
click at [787, 515] on span "Available" at bounding box center [787, 513] width 82 height 19
click at [811, 550] on span "Save" at bounding box center [784, 558] width 575 height 16
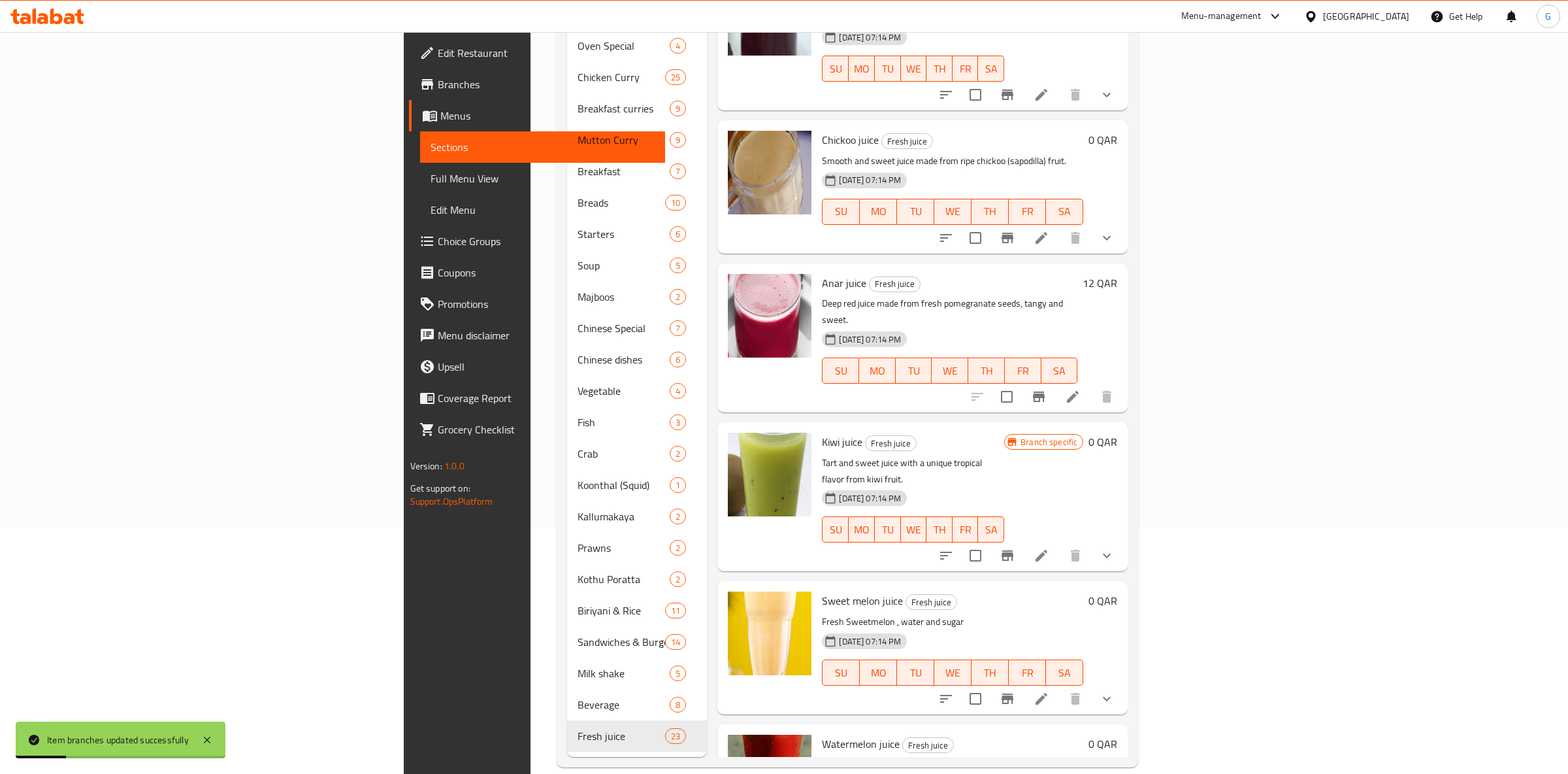
scroll to position [838, 0]
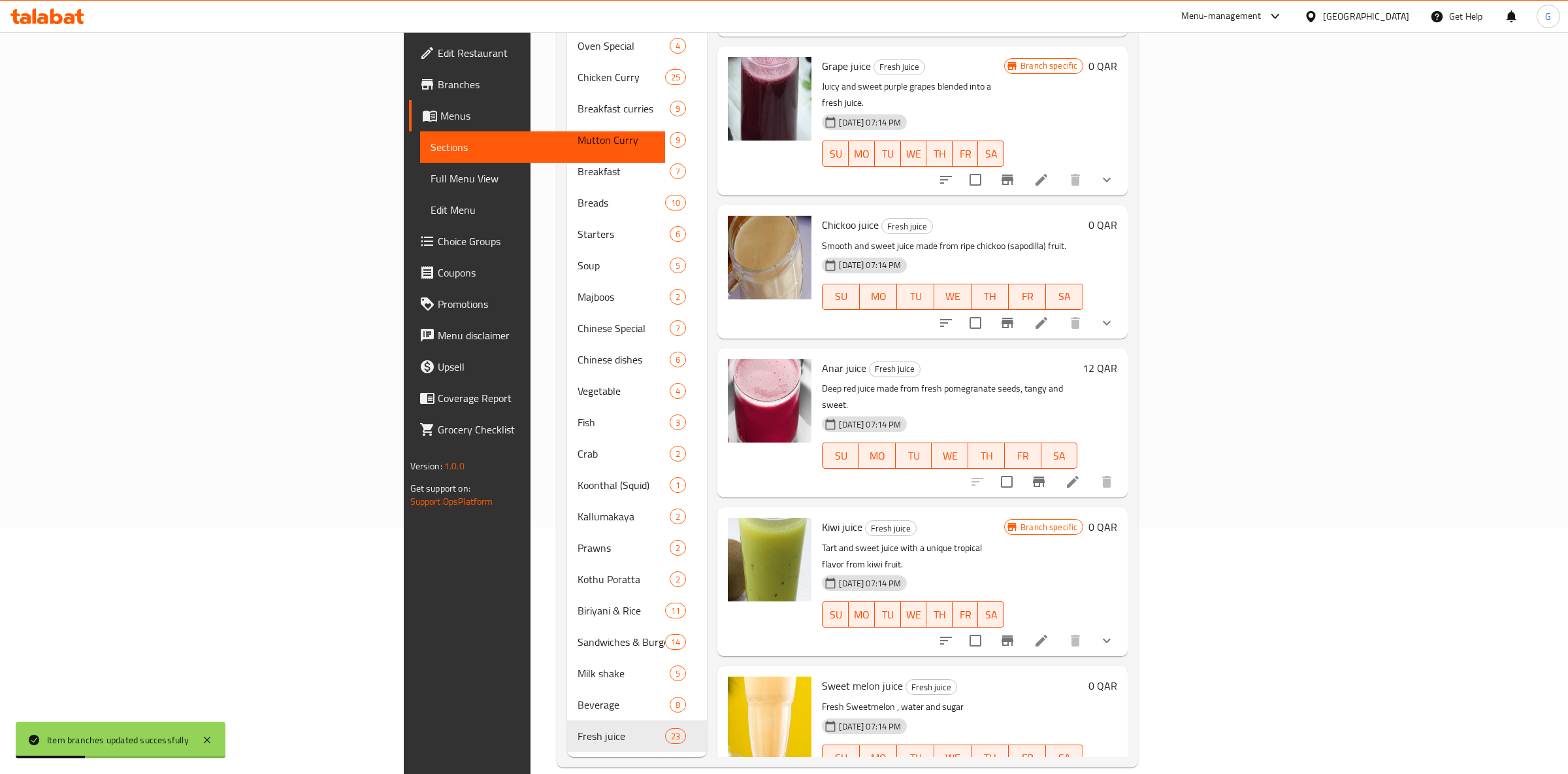
click at [1015, 633] on icon "Branch-specific-item" at bounding box center [1007, 641] width 16 height 16
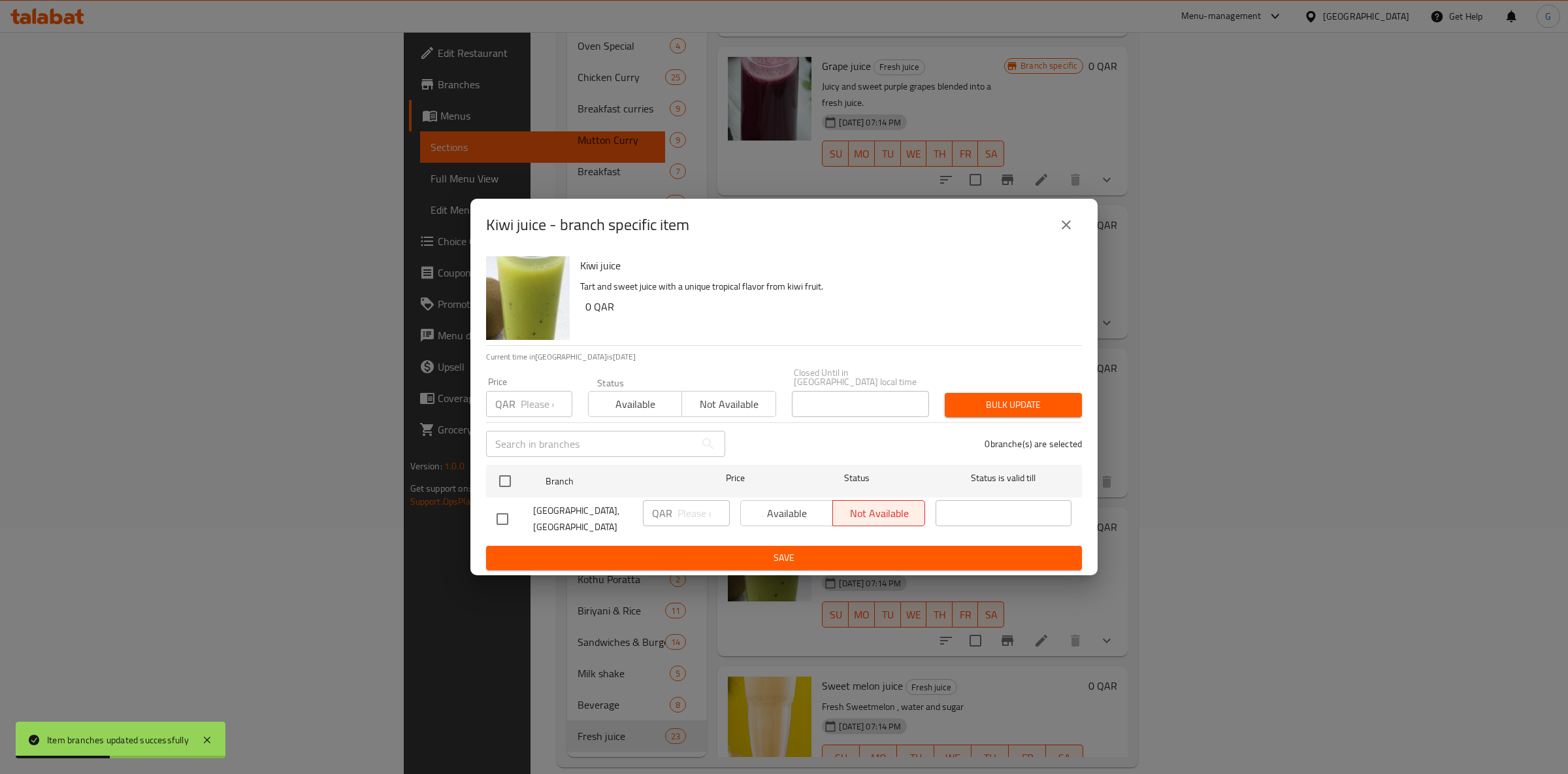
click at [630, 404] on span "Available" at bounding box center [635, 404] width 83 height 19
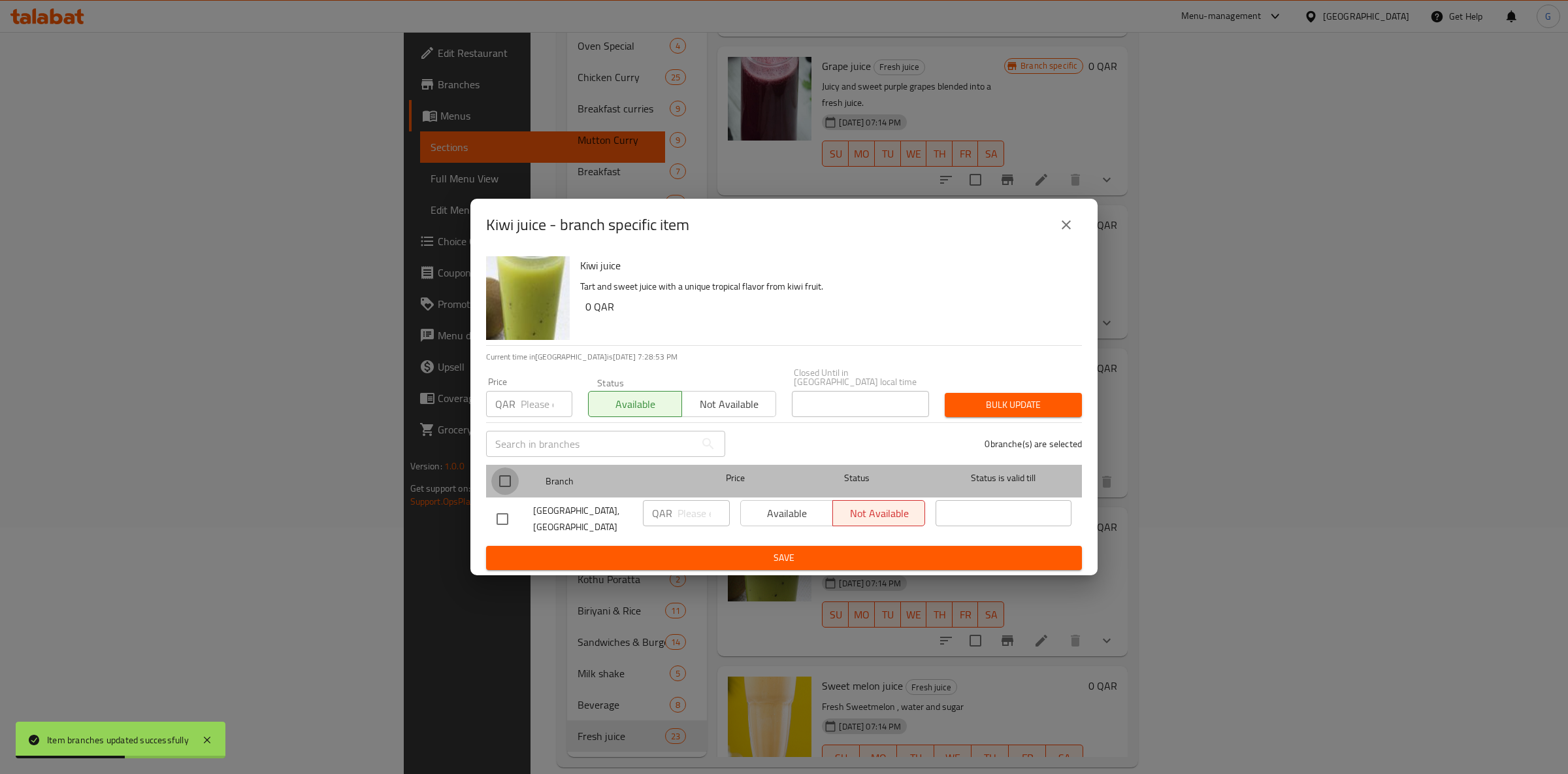
click at [506, 476] on input "checkbox" at bounding box center [505, 481] width 28 height 28
checkbox input "true"
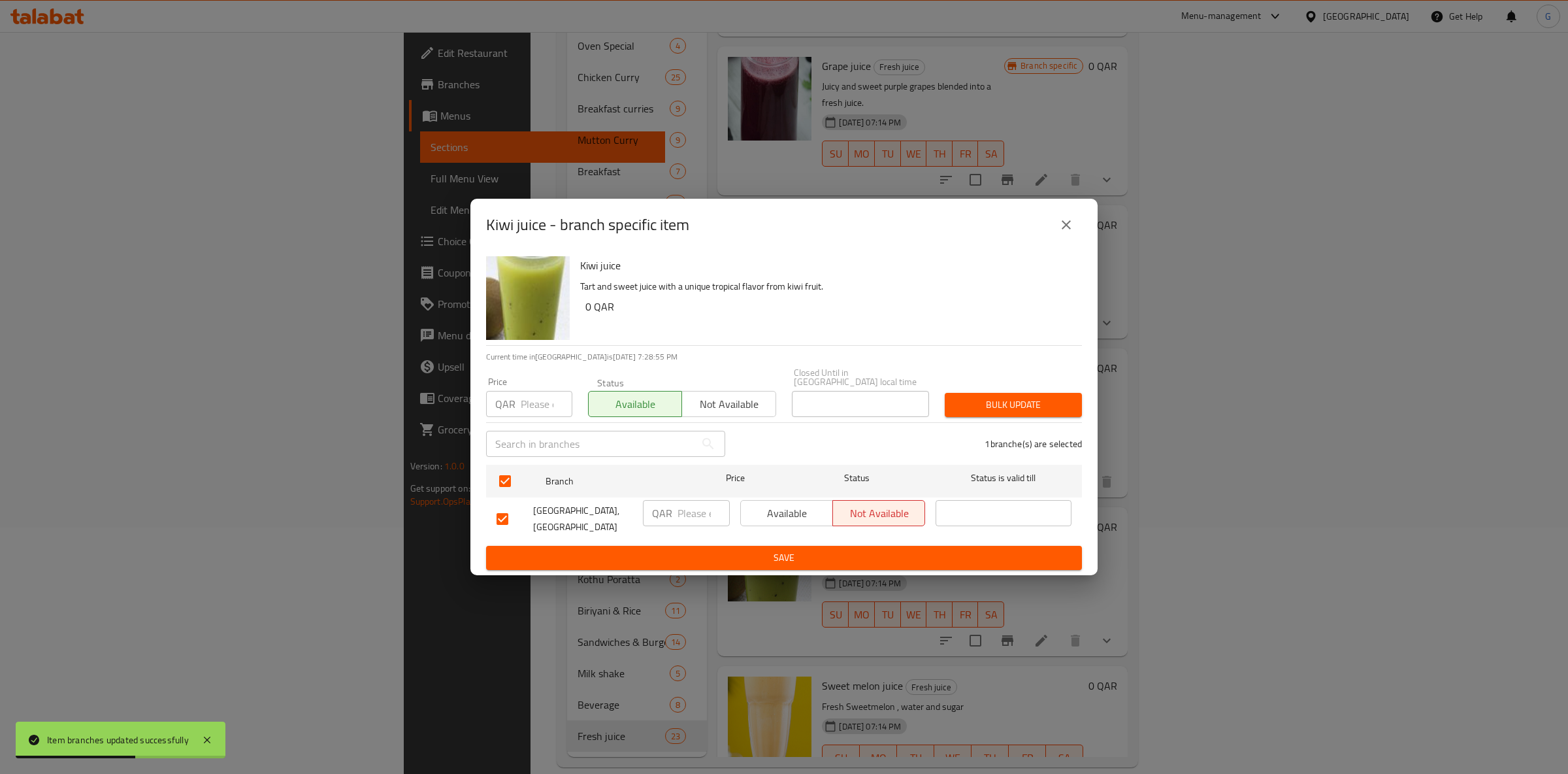
click at [771, 505] on span "Available" at bounding box center [787, 513] width 82 height 19
click at [800, 546] on button "Save" at bounding box center [784, 558] width 596 height 24
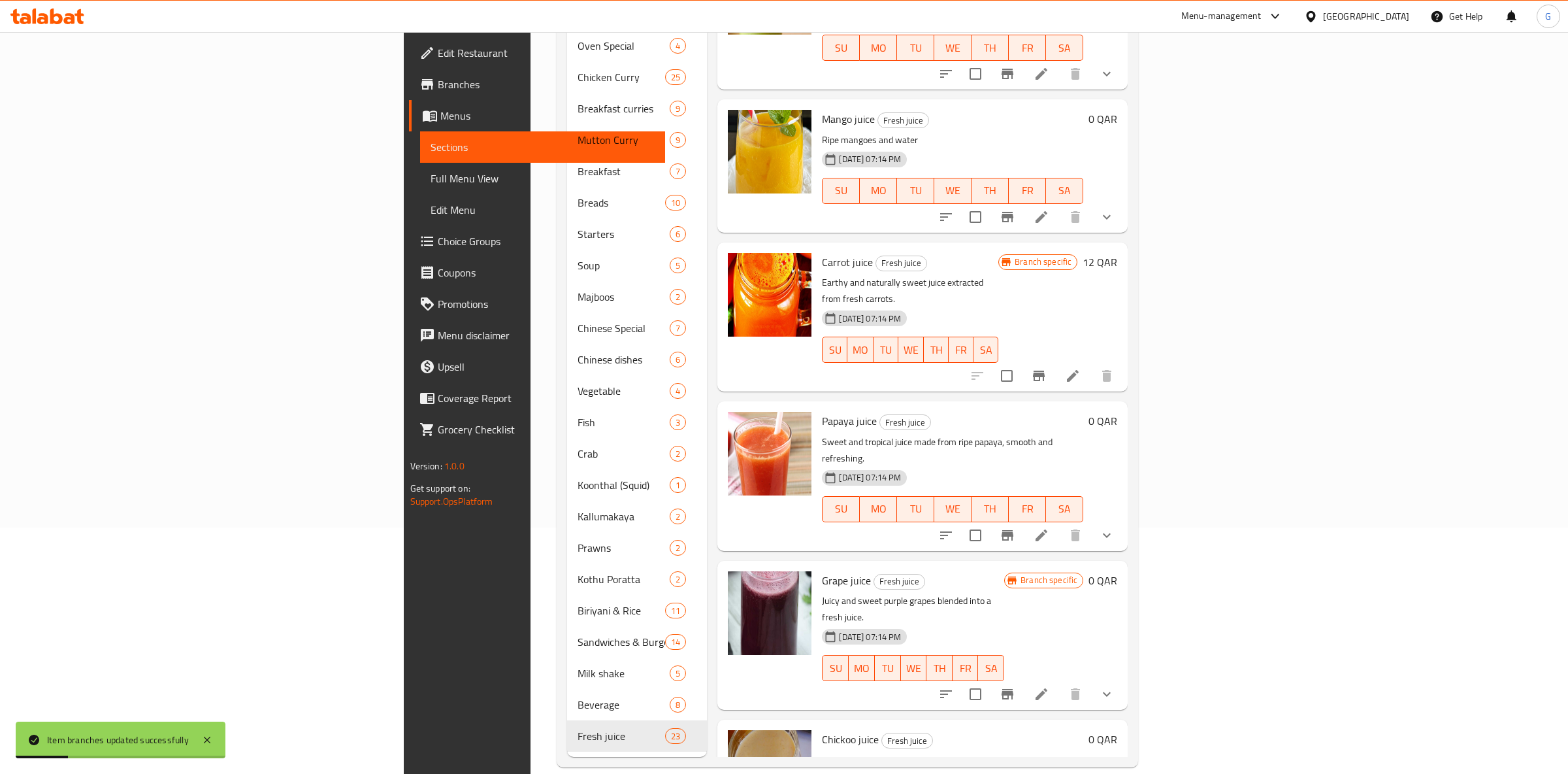
scroll to position [220, 0]
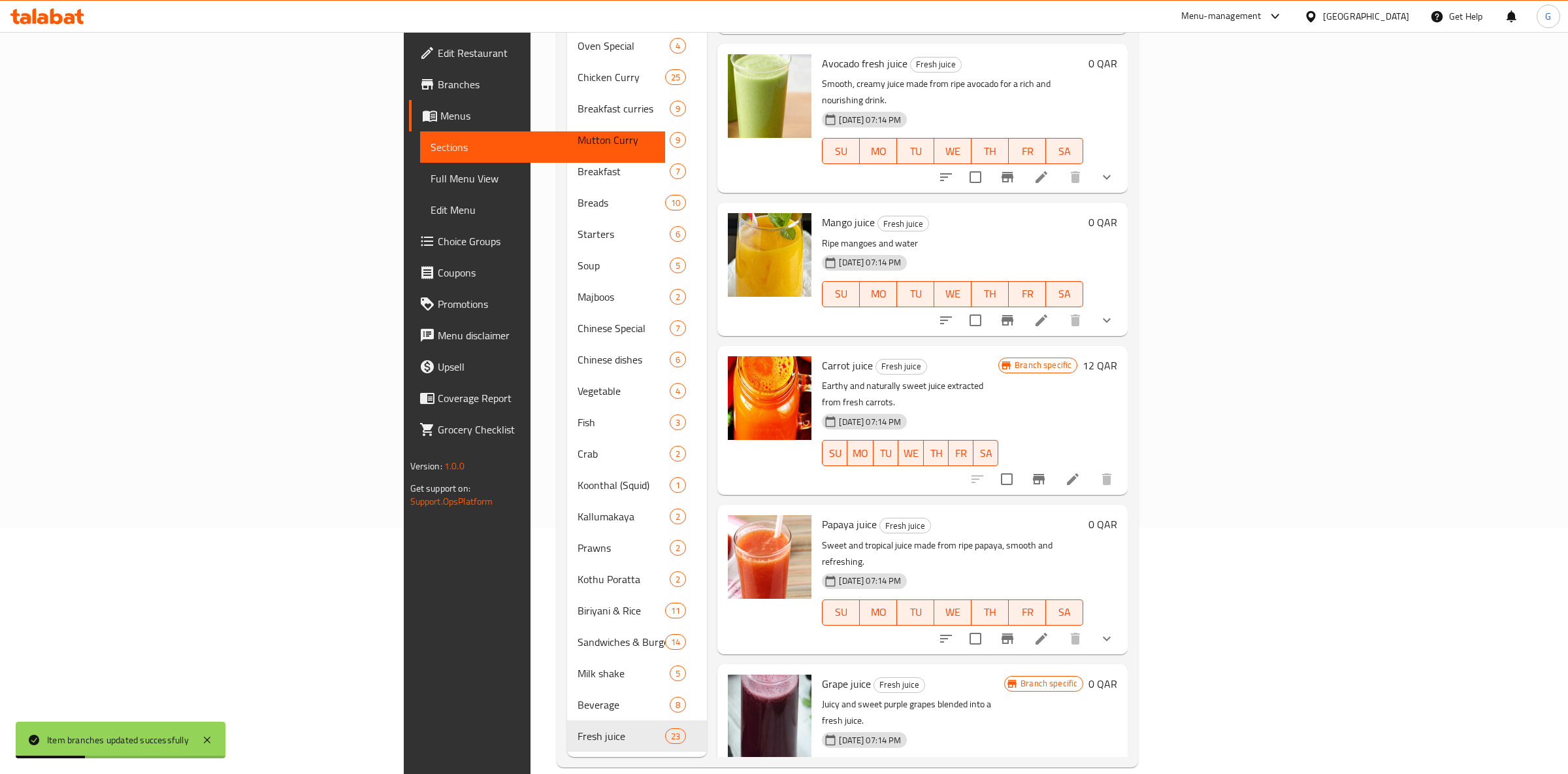
drag, startPoint x: 1451, startPoint y: 395, endPoint x: 1440, endPoint y: 419, distance: 26.4
click at [1123, 402] on div "Carrot juice Fresh juice Earthy and naturally sweet juice extracted from fresh …" at bounding box center [969, 420] width 306 height 138
click at [1055, 463] on button "Branch-specific-item" at bounding box center [1039, 479] width 31 height 31
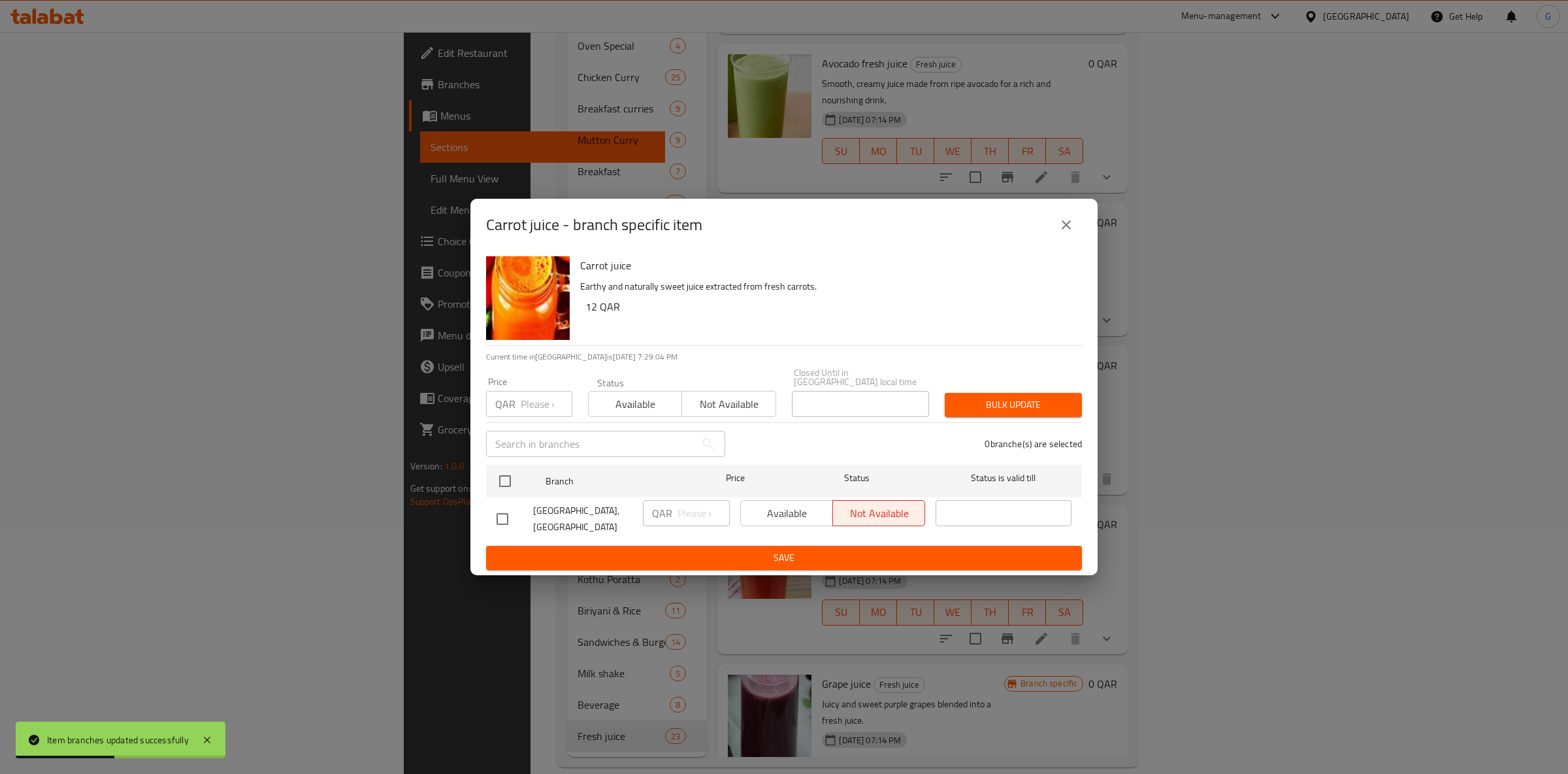
click at [637, 417] on div "Status Available Not available" at bounding box center [682, 398] width 204 height 55
click at [639, 408] on span "Available" at bounding box center [635, 404] width 83 height 19
click at [512, 476] on input "checkbox" at bounding box center [505, 481] width 28 height 28
checkbox input "true"
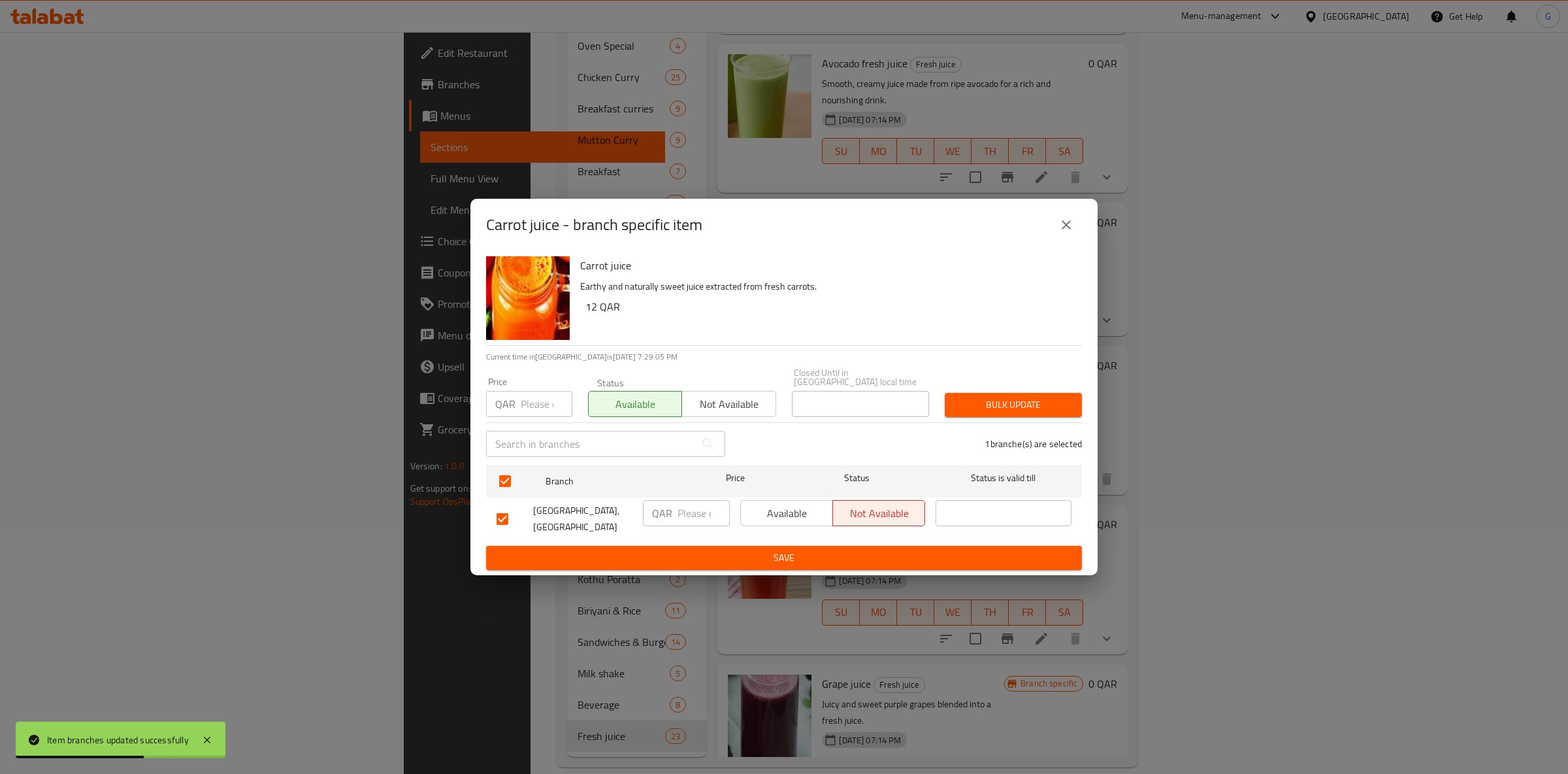
click at [771, 513] on span "Available" at bounding box center [787, 513] width 82 height 19
click at [793, 554] on span "Save" at bounding box center [784, 558] width 575 height 16
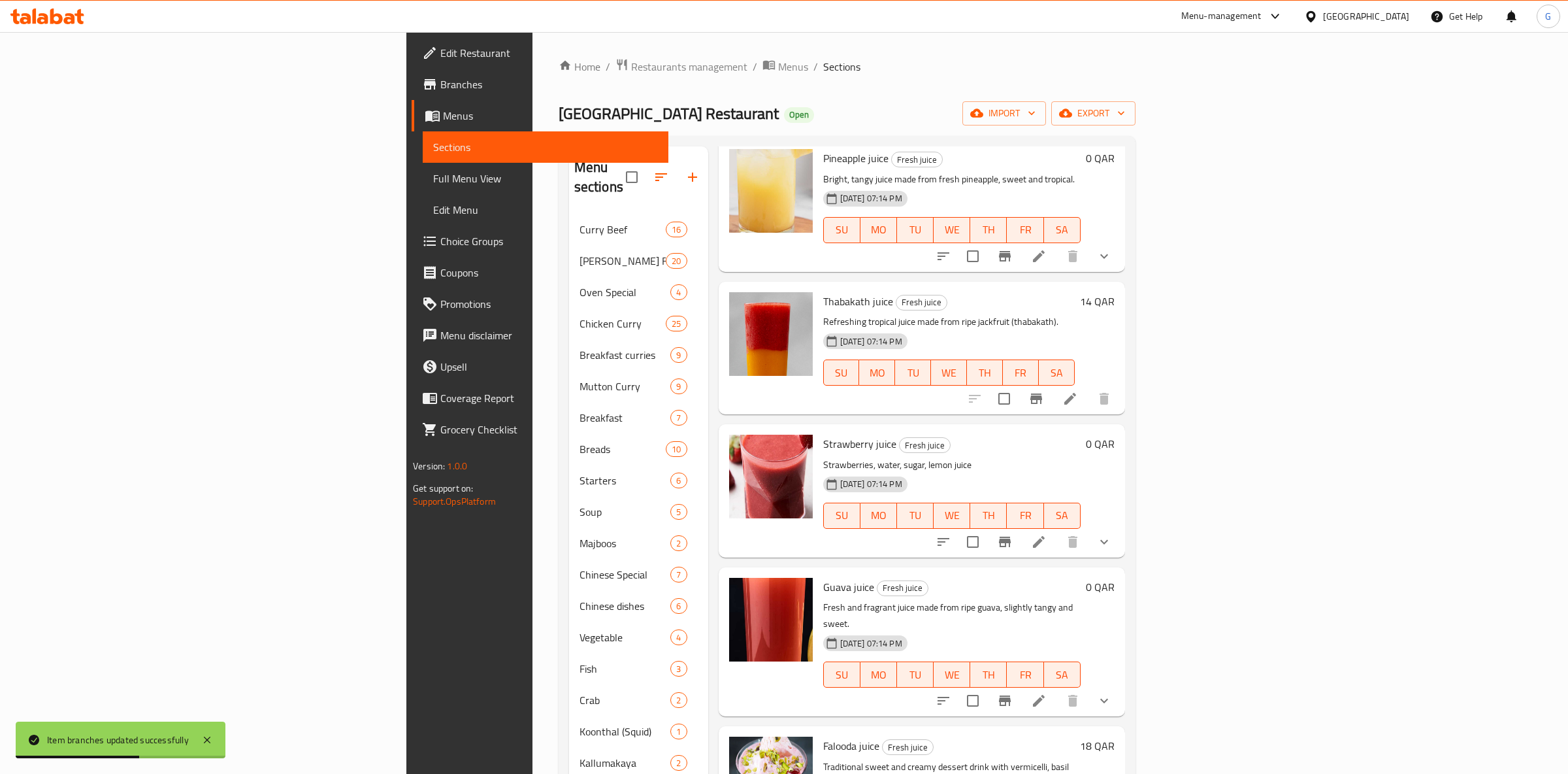
scroll to position [246, 0]
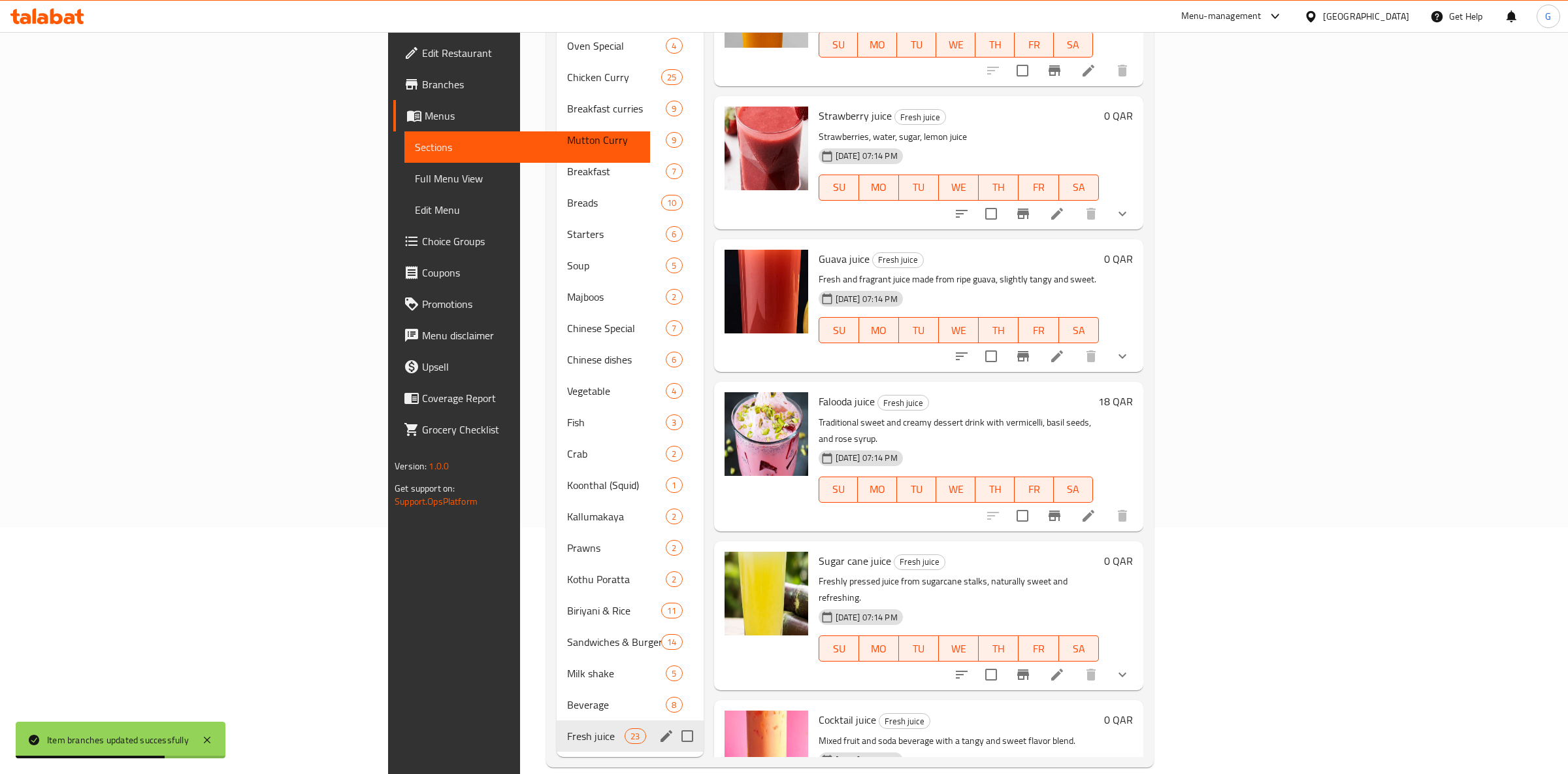
click at [557, 720] on div "Fresh juice 23" at bounding box center [629, 736] width 146 height 31
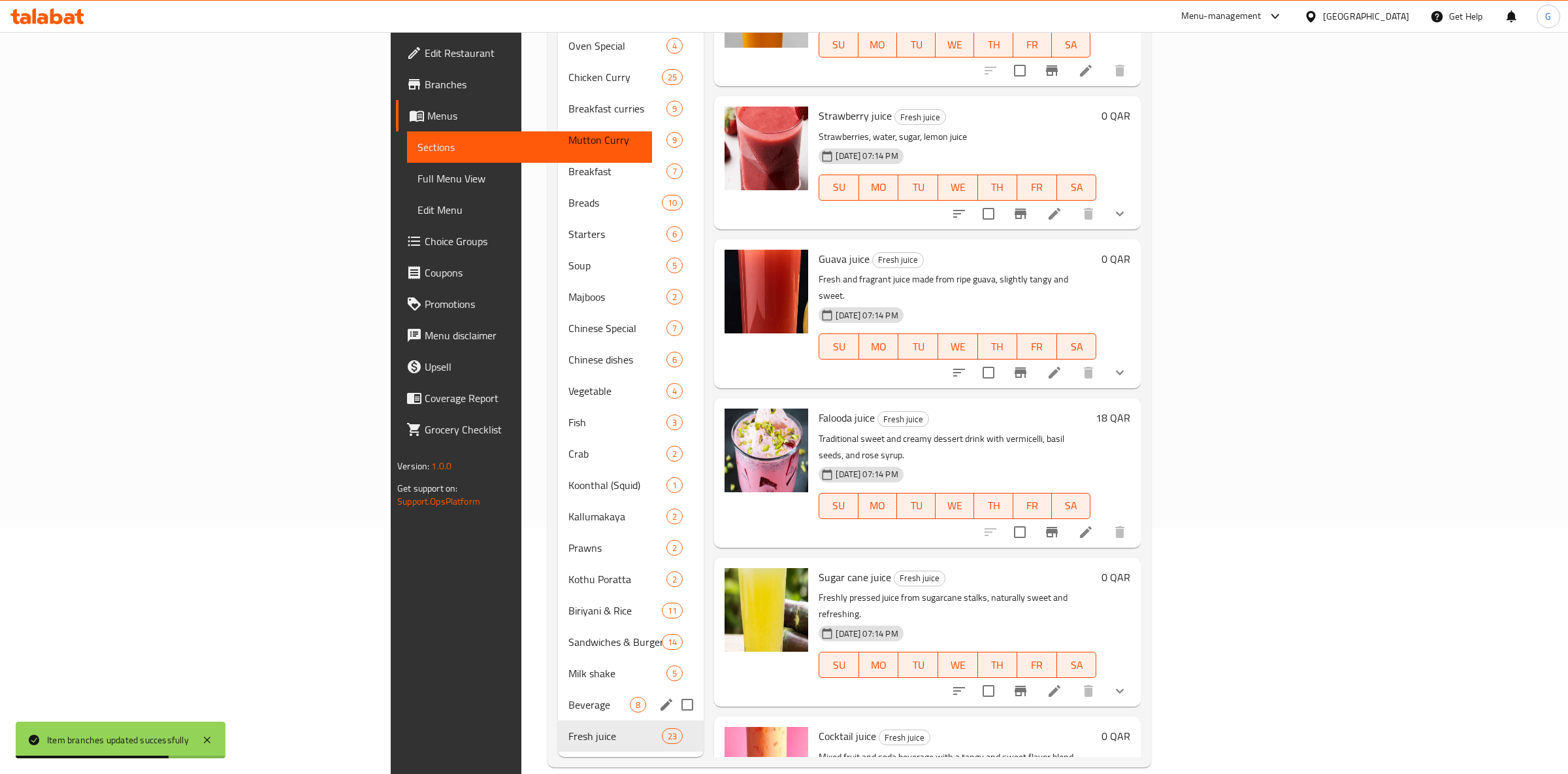
click at [569, 697] on span "Beverage" at bounding box center [599, 705] width 62 height 16
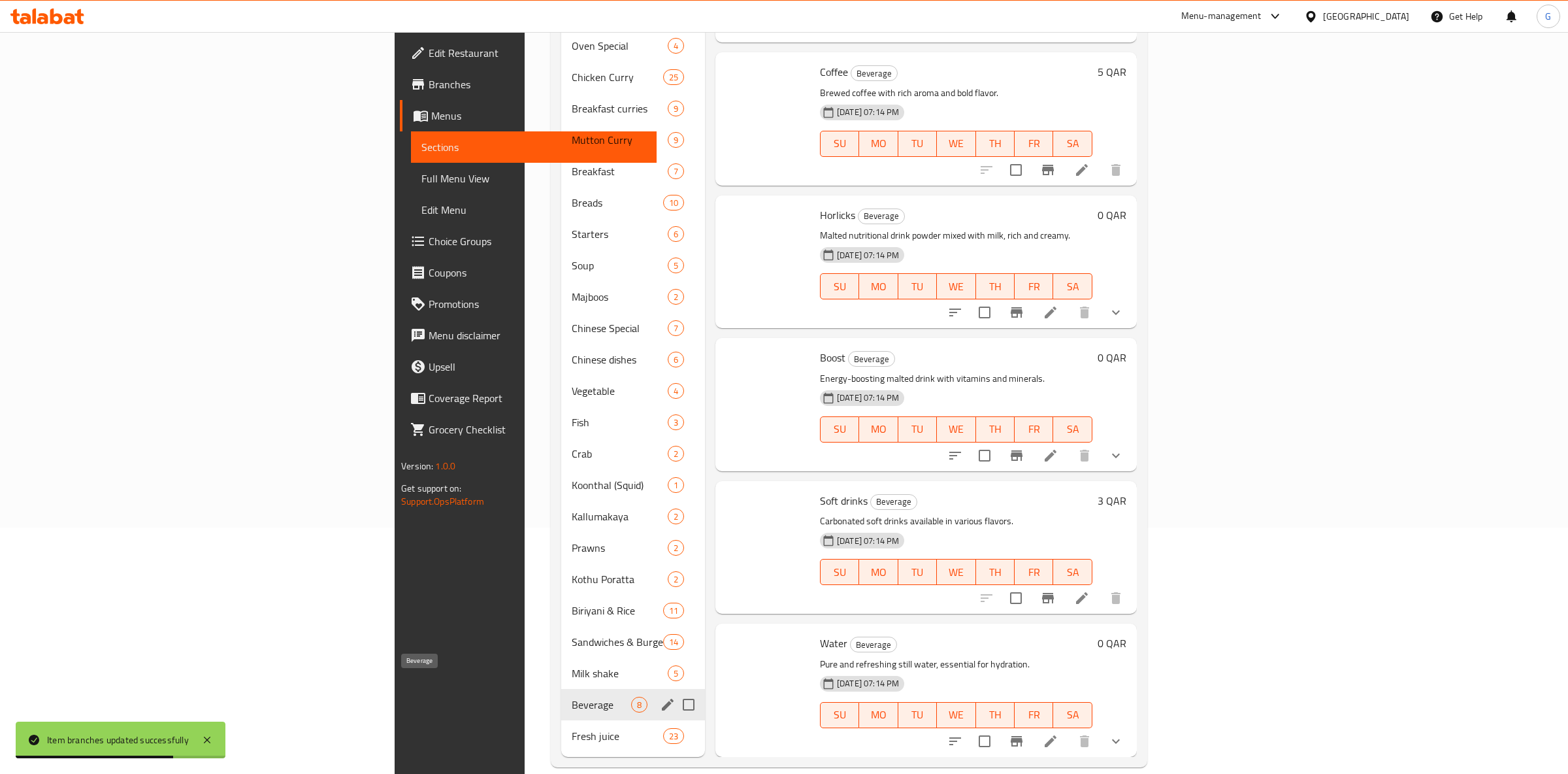
scroll to position [340, 0]
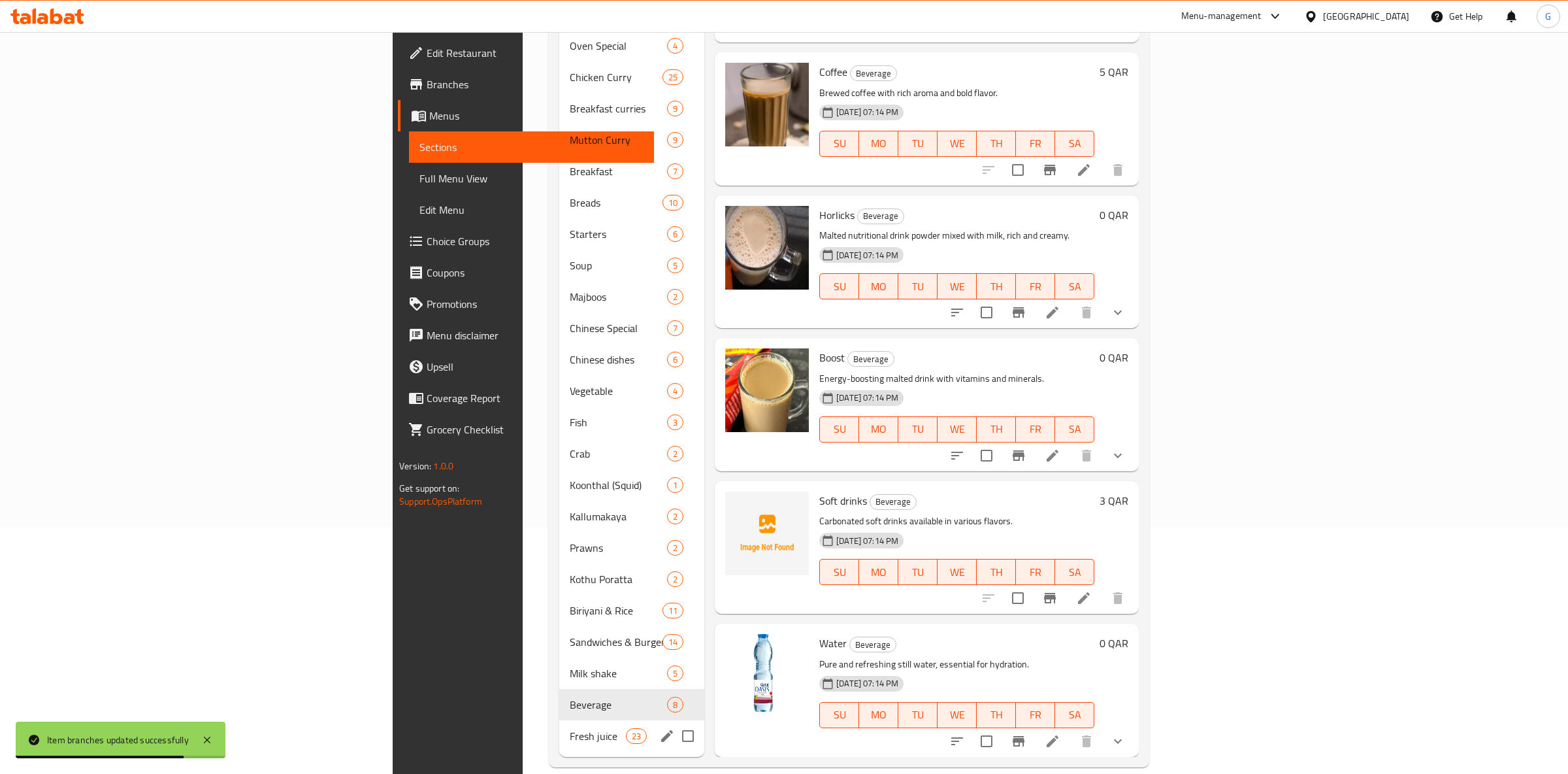
click at [559, 720] on div "Fresh juice 23" at bounding box center [631, 736] width 145 height 31
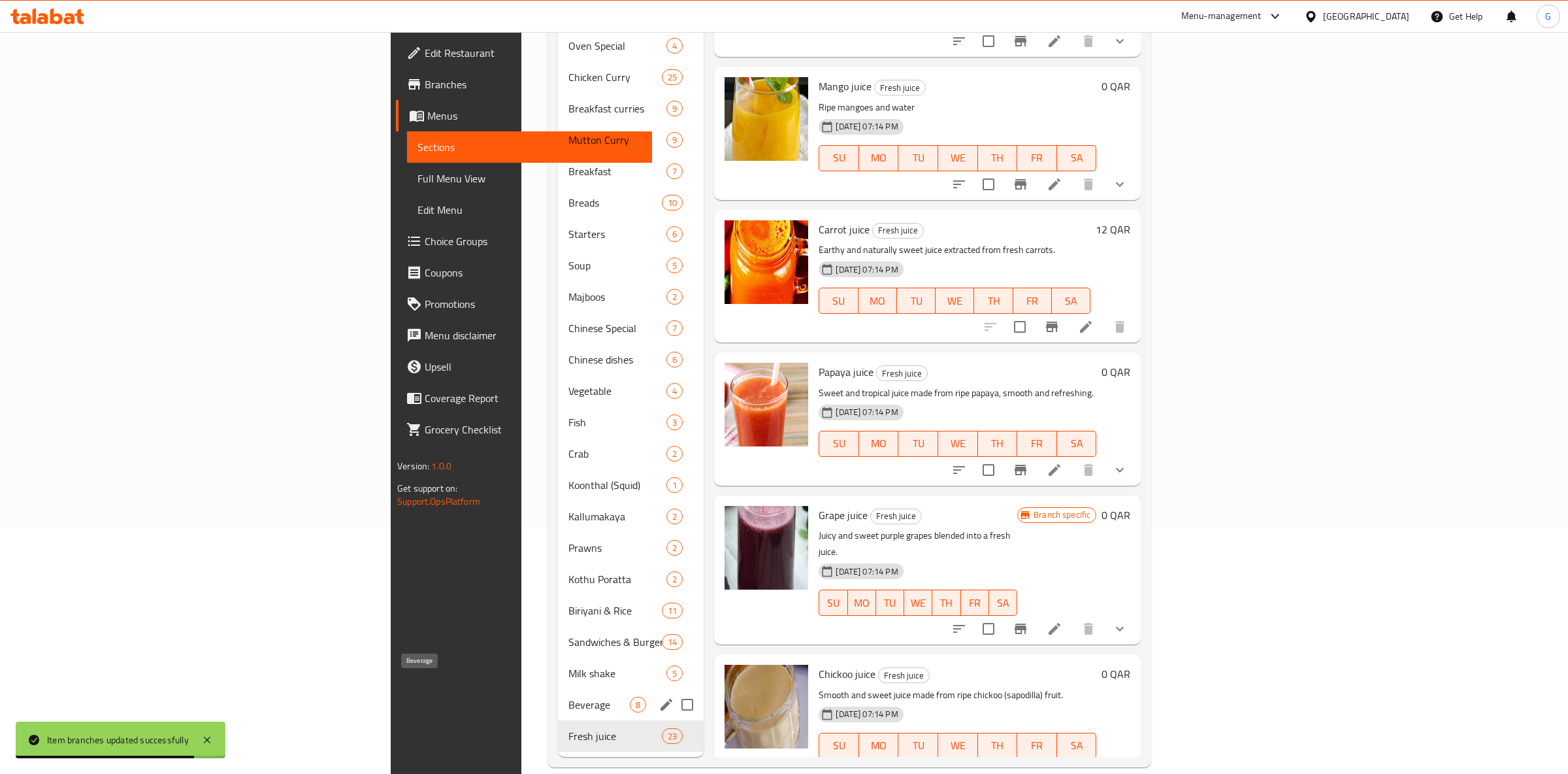
click at [569, 697] on span "Beverage" at bounding box center [599, 705] width 62 height 16
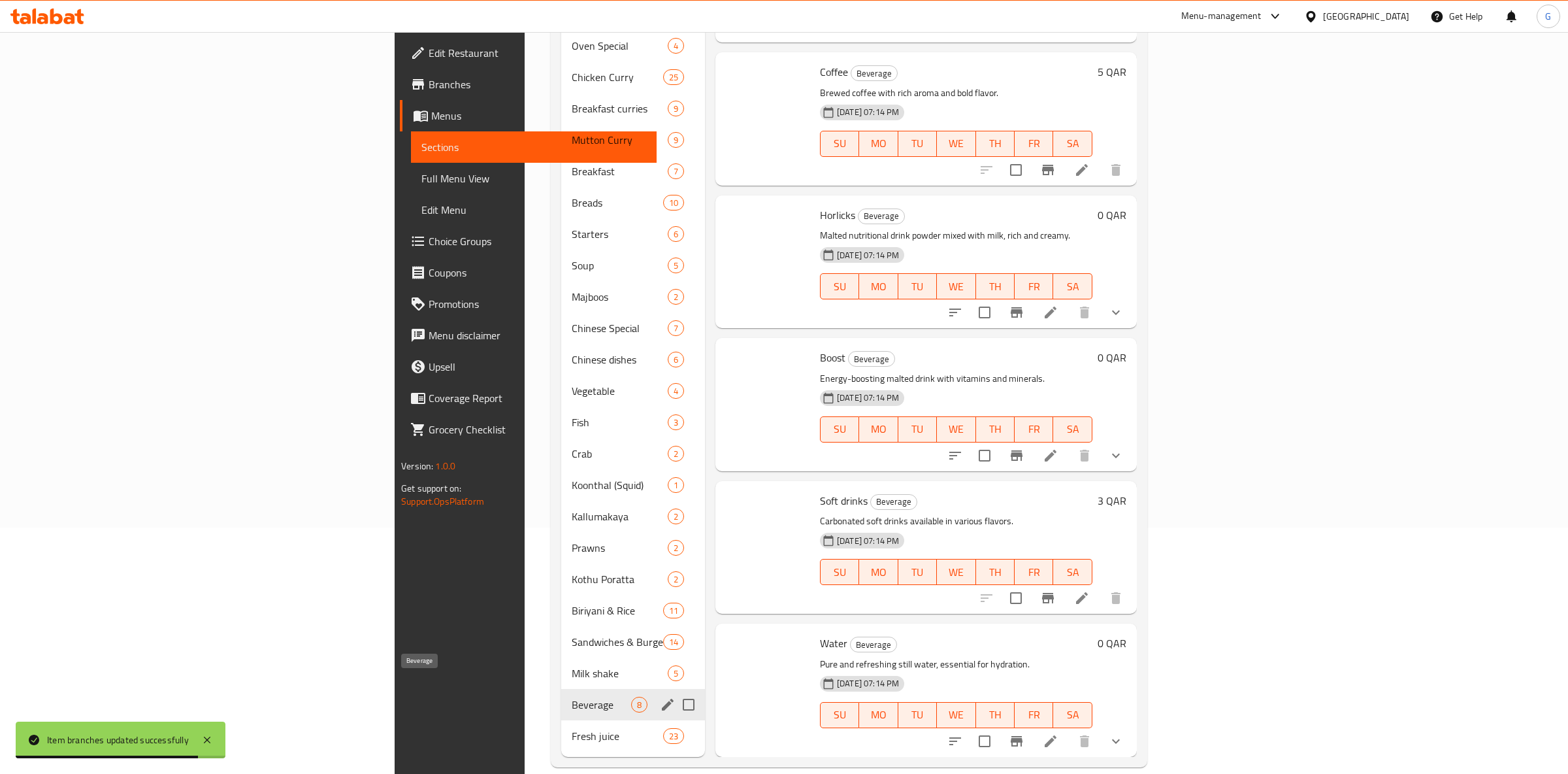
click at [561, 689] on div "Beverage 8" at bounding box center [633, 705] width 143 height 31
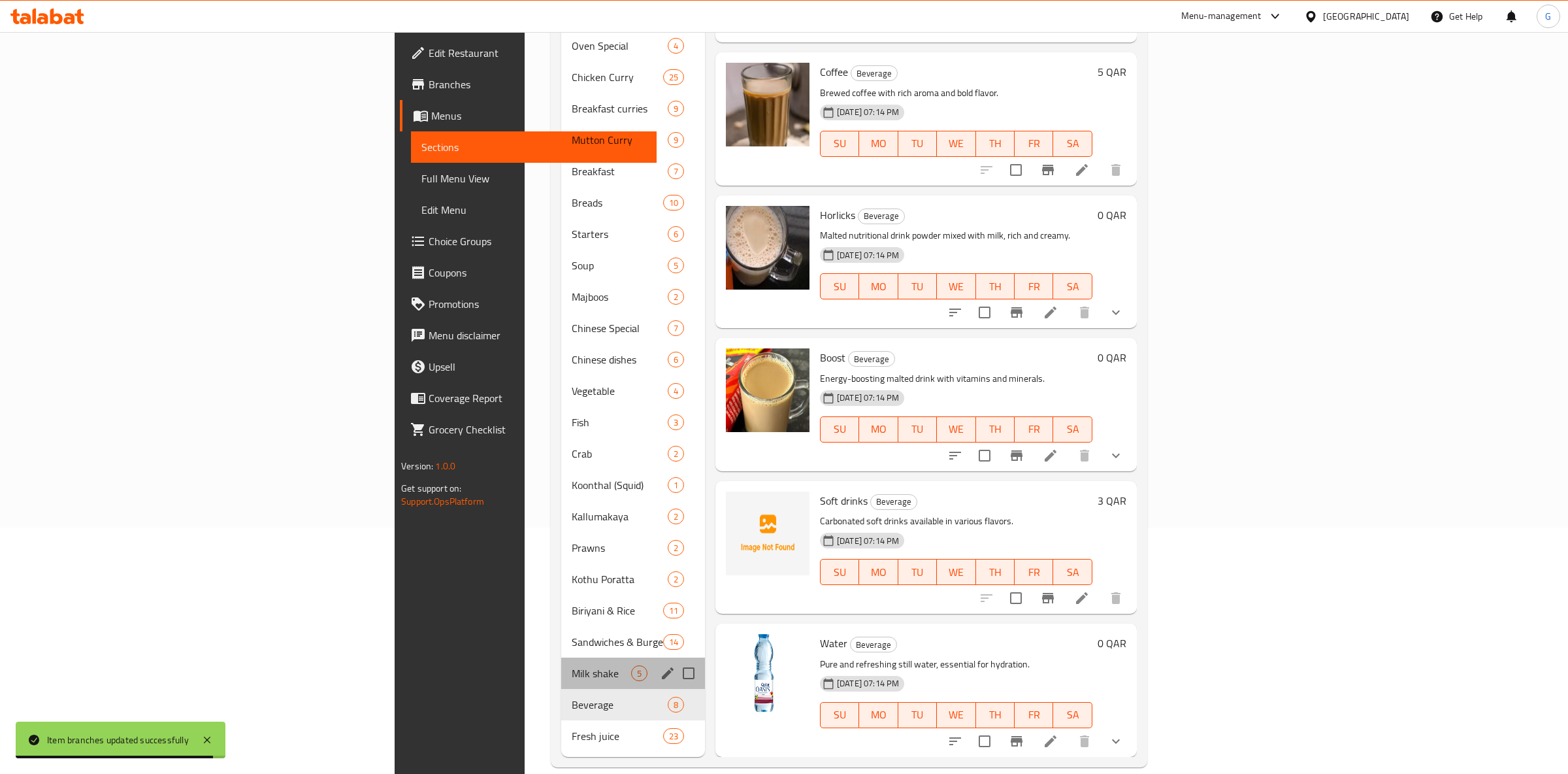
click at [561, 658] on div "Milk shake 5" at bounding box center [633, 674] width 143 height 31
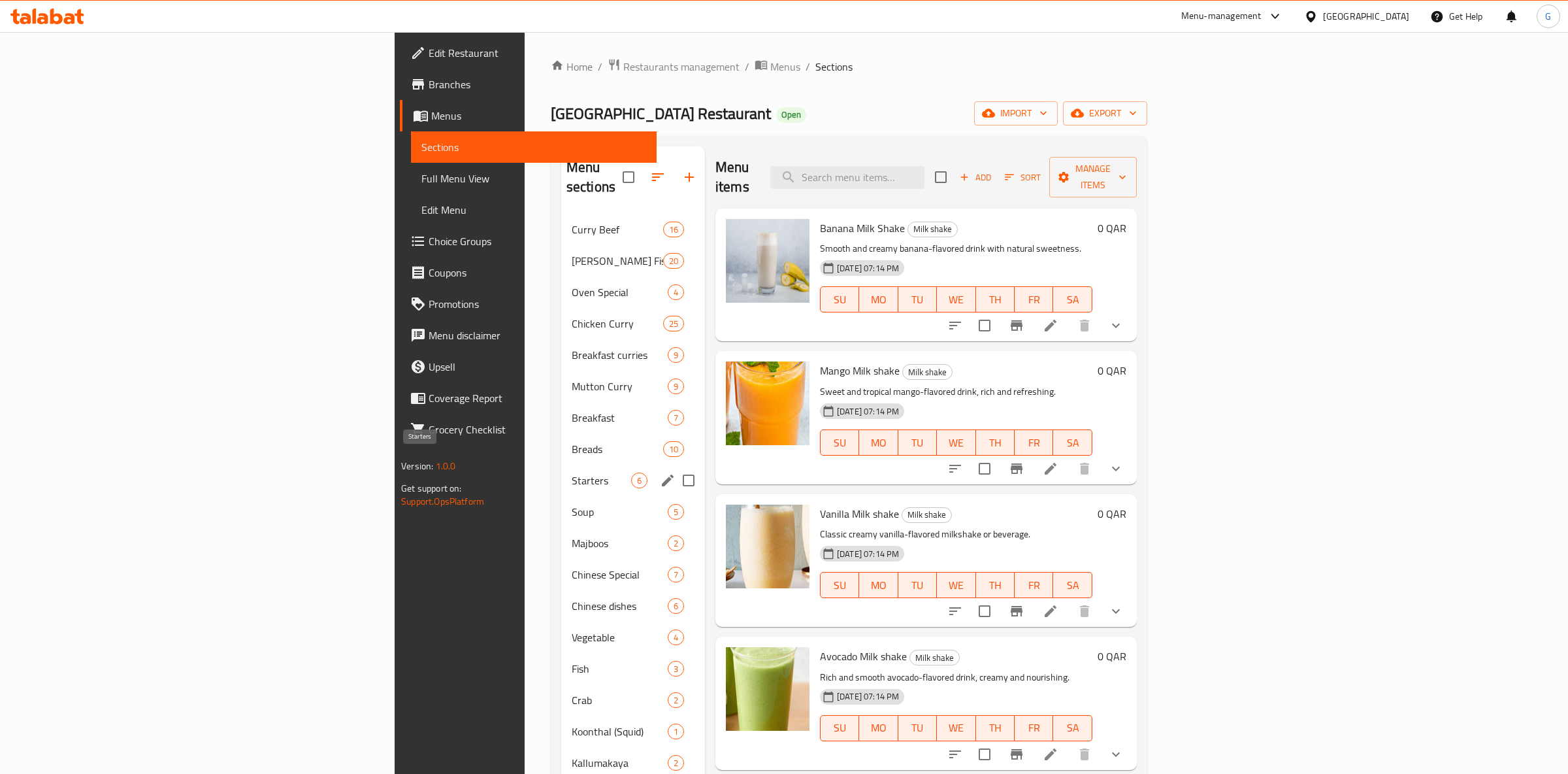
click at [572, 473] on span "Starters" at bounding box center [601, 480] width 60 height 16
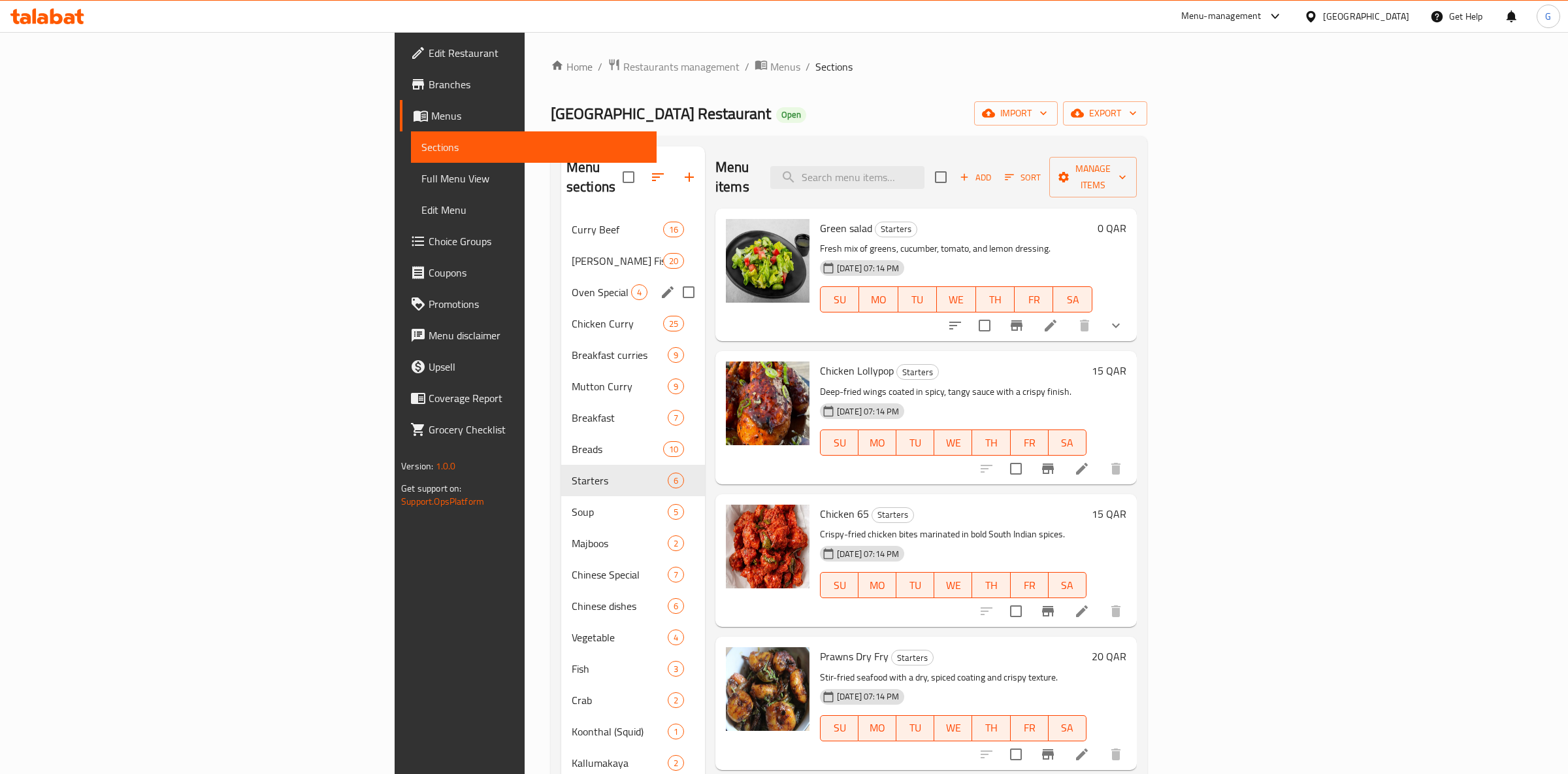
drag, startPoint x: 451, startPoint y: 286, endPoint x: 470, endPoint y: 306, distance: 27.6
click at [561, 285] on div "Oven Special 4" at bounding box center [633, 292] width 143 height 31
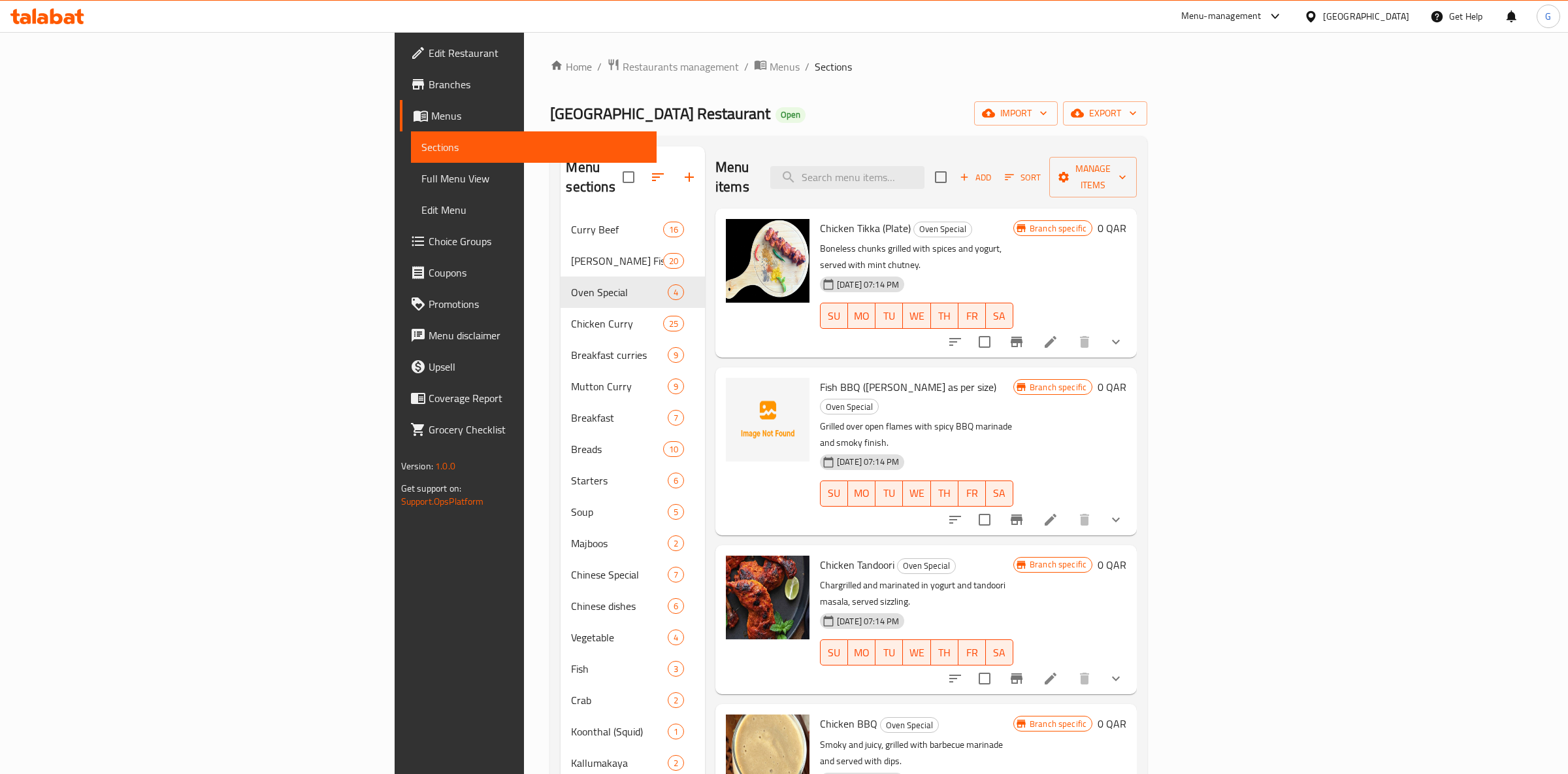
click at [550, 79] on div "Home / Restaurants management / Menus / Sections Oyster Palace Restaurant Open …" at bounding box center [849, 536] width 597 height 956
drag, startPoint x: 450, startPoint y: 78, endPoint x: 455, endPoint y: 68, distance: 11.2
click at [550, 77] on div "Home / Restaurants management / Menus / Sections Oyster Palace Restaurant Open …" at bounding box center [849, 536] width 597 height 956
click at [623, 68] on span "Restaurants management" at bounding box center [681, 67] width 117 height 16
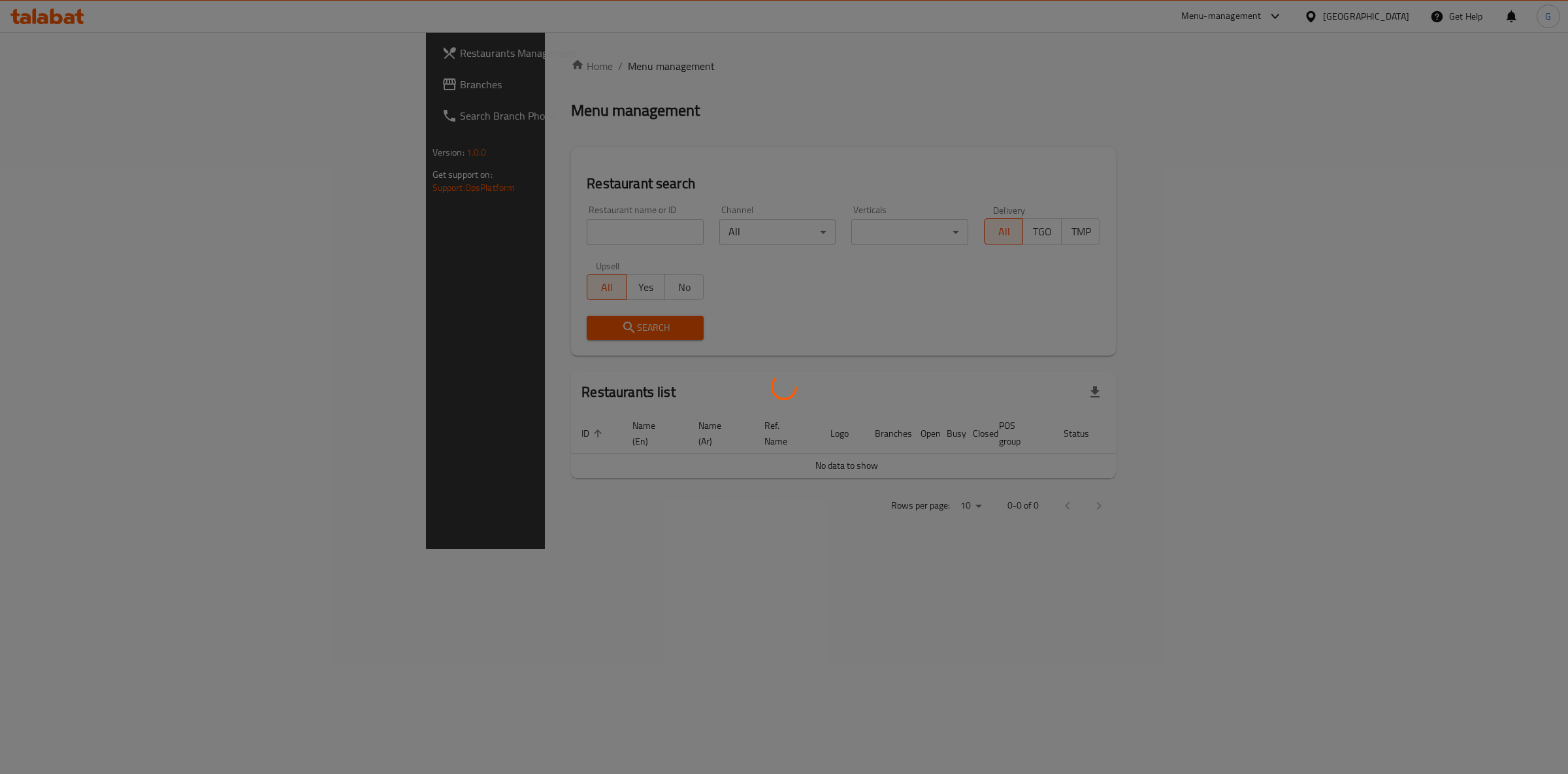
click at [445, 233] on div at bounding box center [784, 387] width 1568 height 774
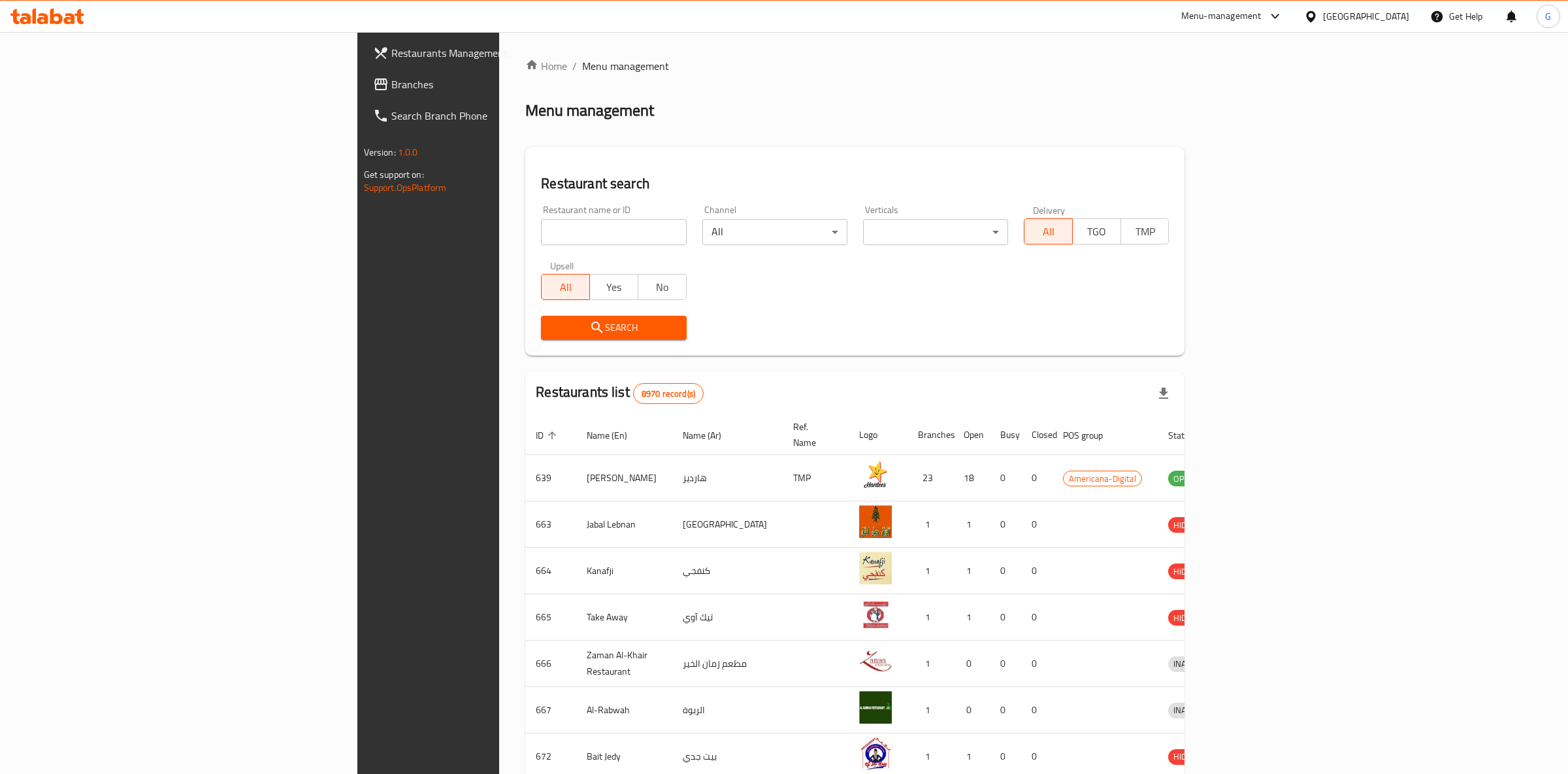
click at [525, 233] on div "Home / Menu management Menu management Restaurant search Restaurant name or ID …" at bounding box center [855, 511] width 660 height 906
click at [541, 233] on input "search" at bounding box center [613, 232] width 145 height 26
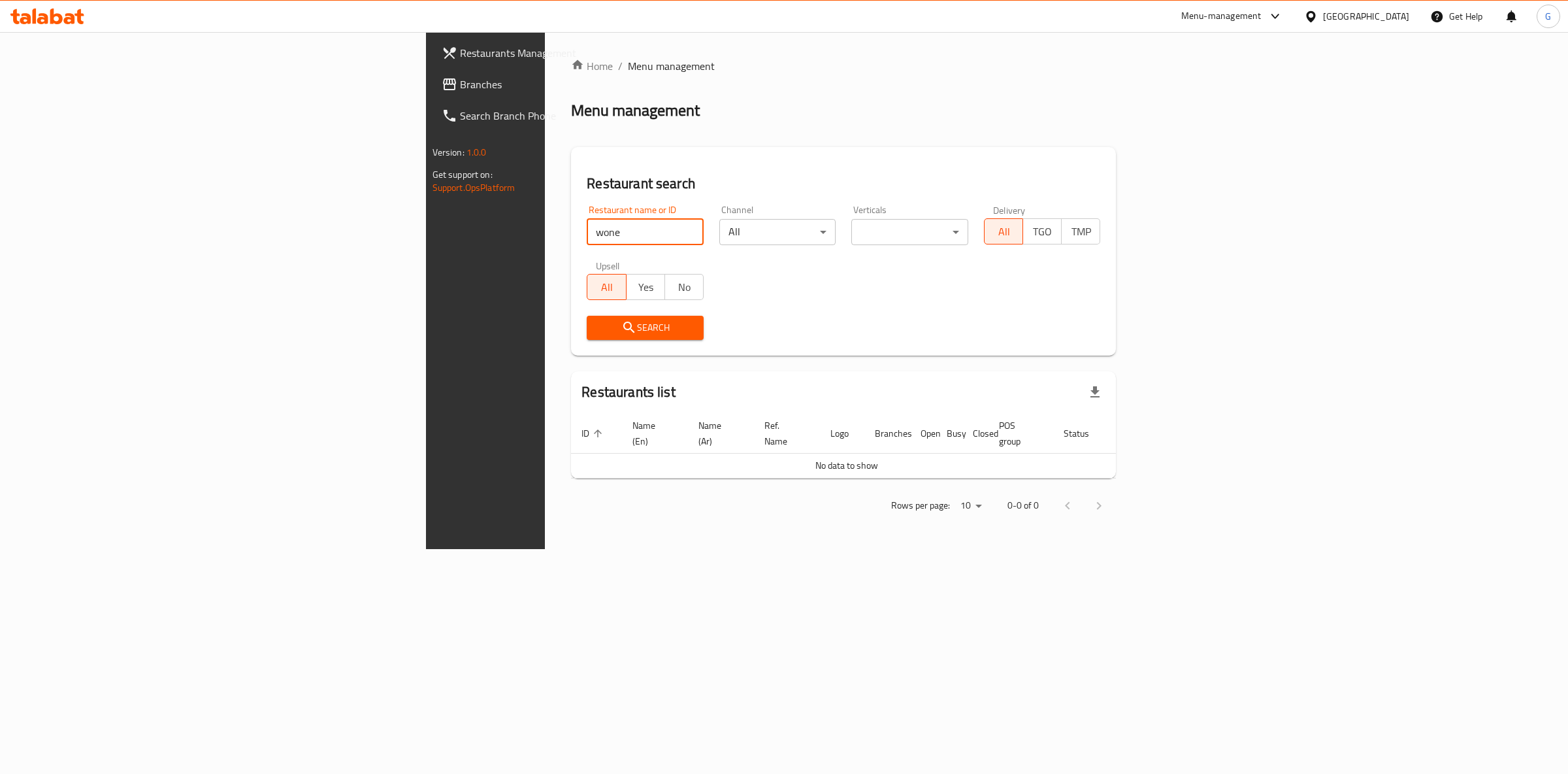
type input "wone"
click at [460, 47] on span "Restaurants Management" at bounding box center [569, 53] width 217 height 16
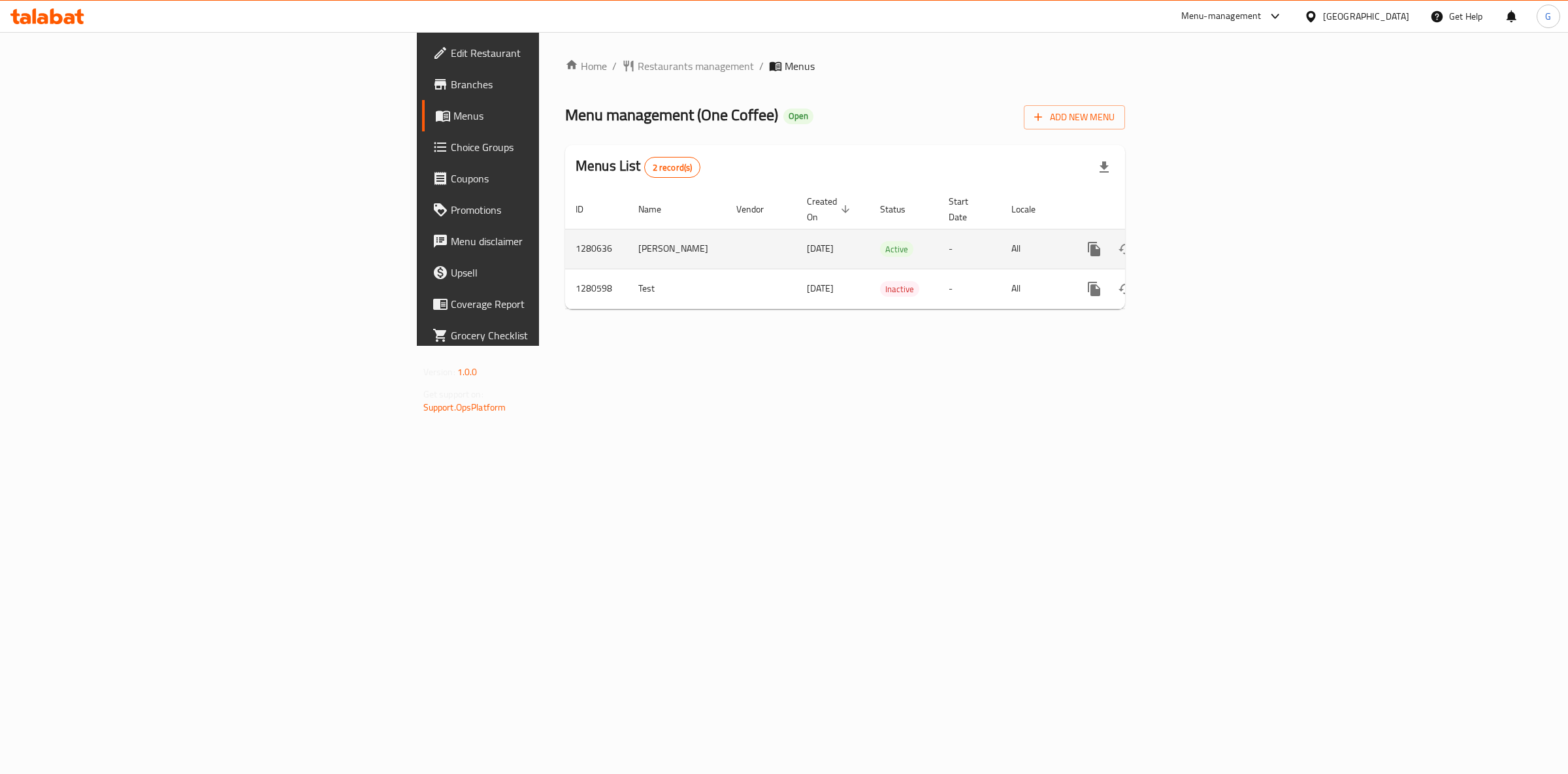
click at [1195, 243] on icon "enhanced table" at bounding box center [1189, 249] width 12 height 12
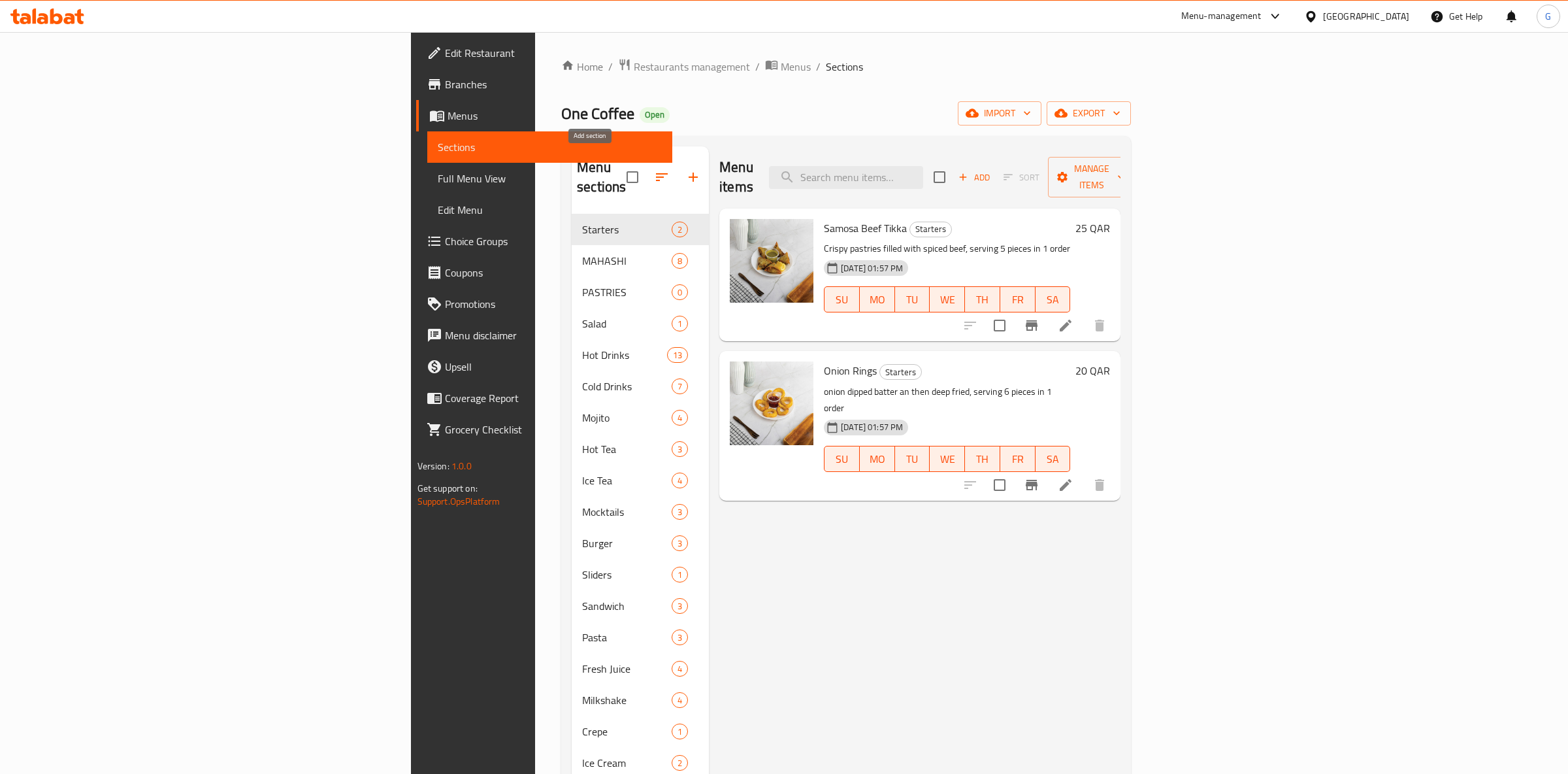
click at [677, 161] on button "button" at bounding box center [693, 177] width 31 height 31
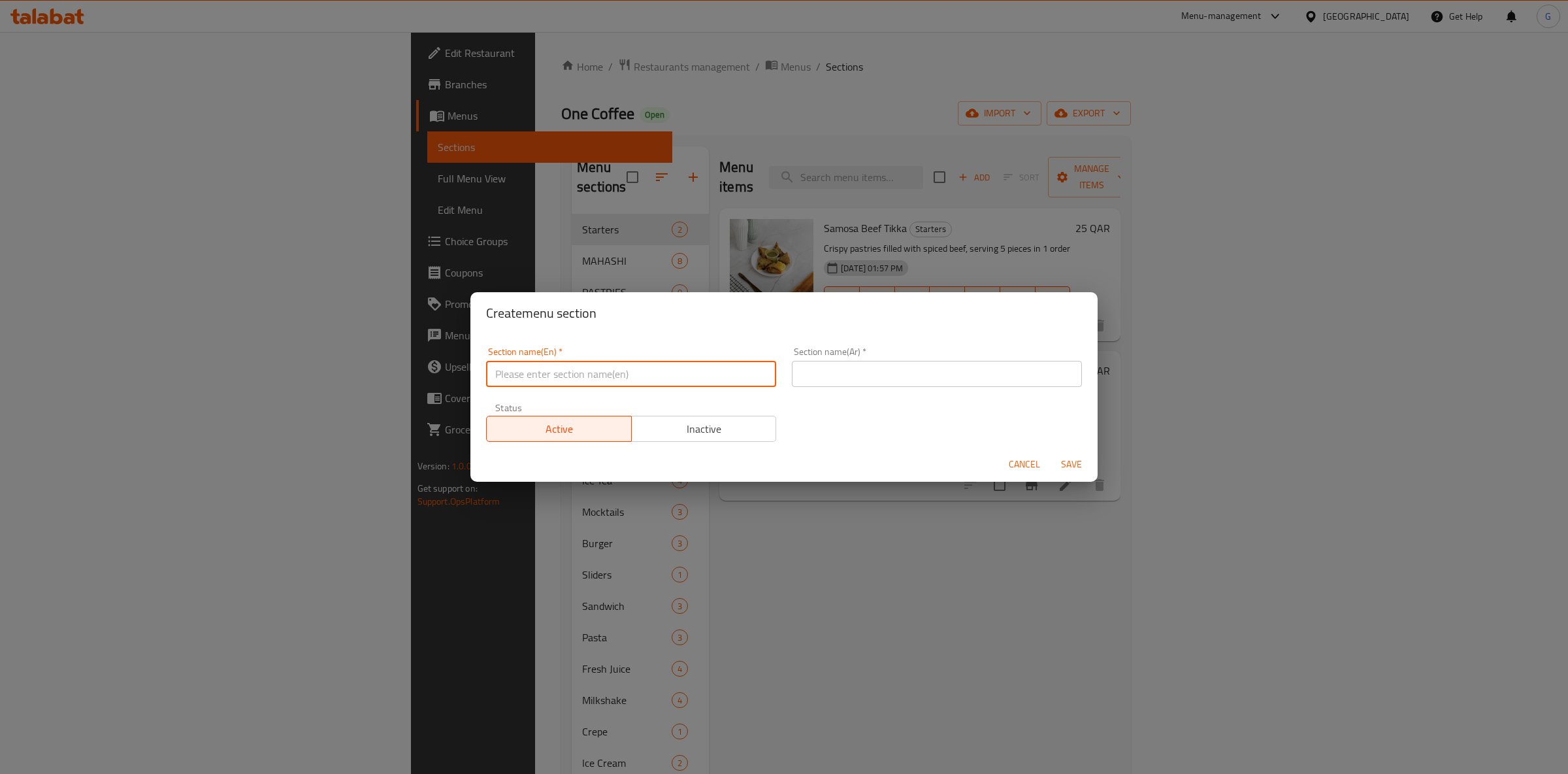
click at [587, 374] on input "text" at bounding box center [631, 374] width 290 height 26
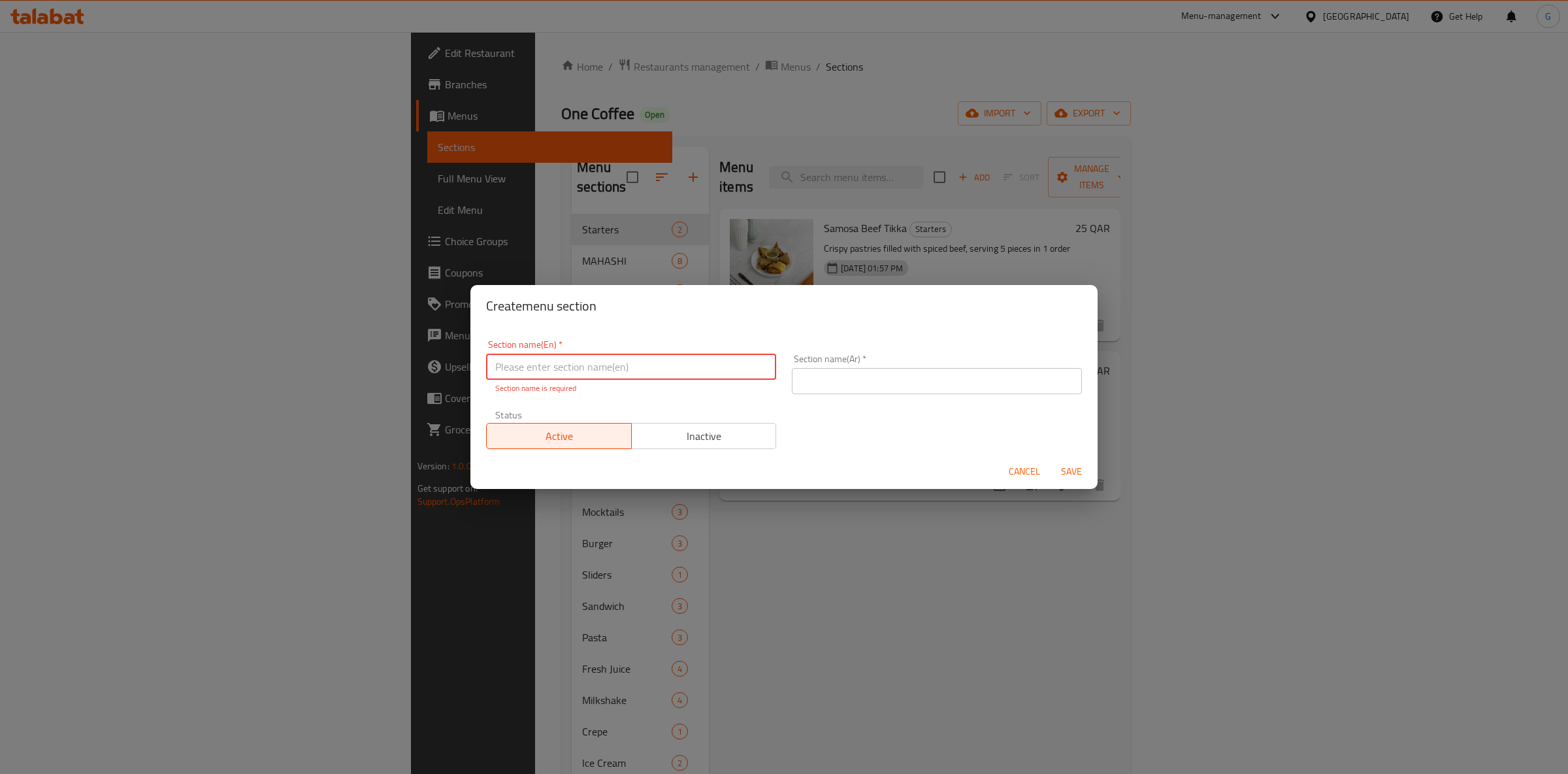
click at [508, 372] on input "text" at bounding box center [631, 367] width 290 height 26
paste input "PASTRIES"
click at [556, 372] on input "Pastries" at bounding box center [631, 367] width 290 height 26
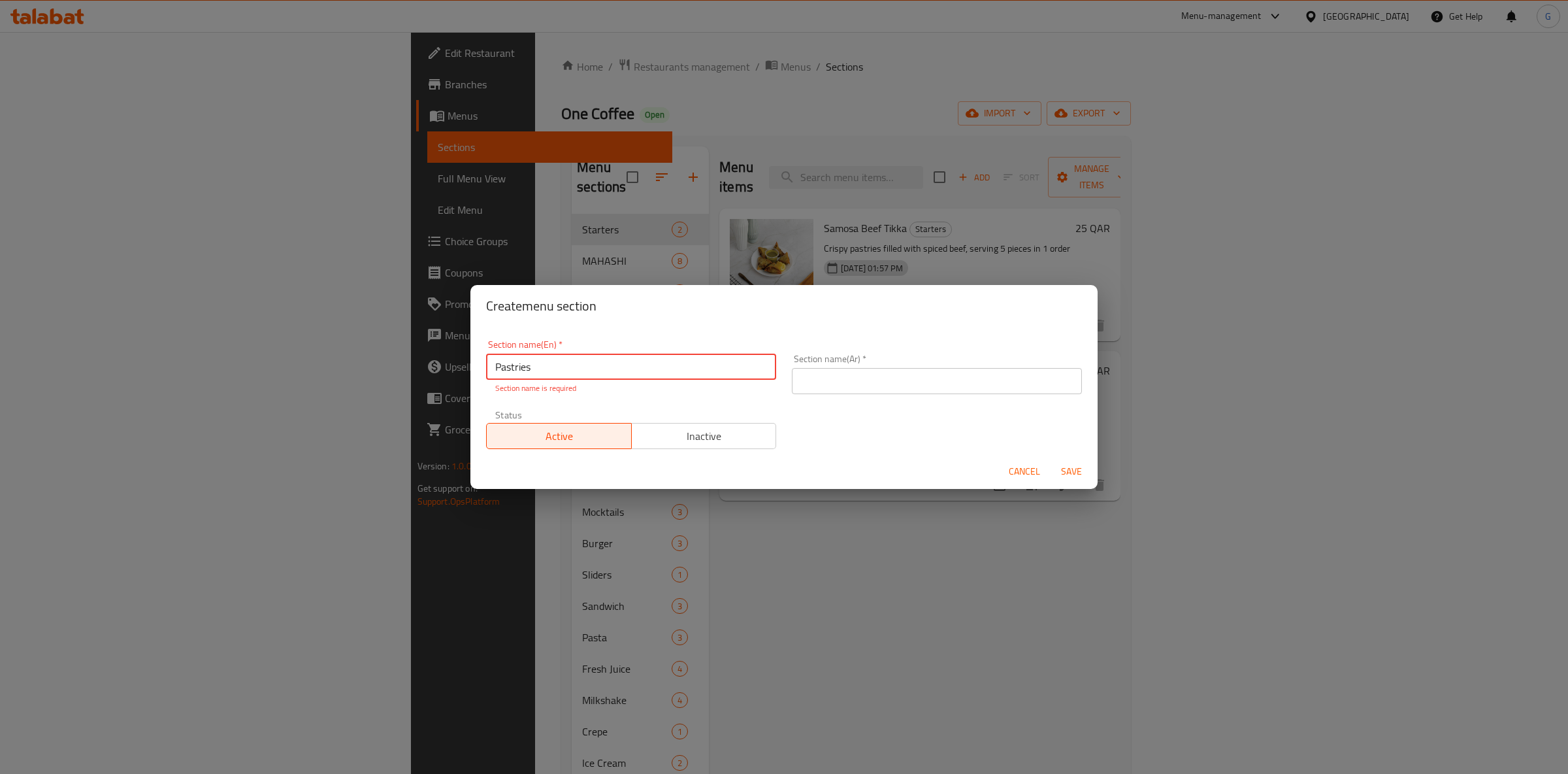
type input "Pastries"
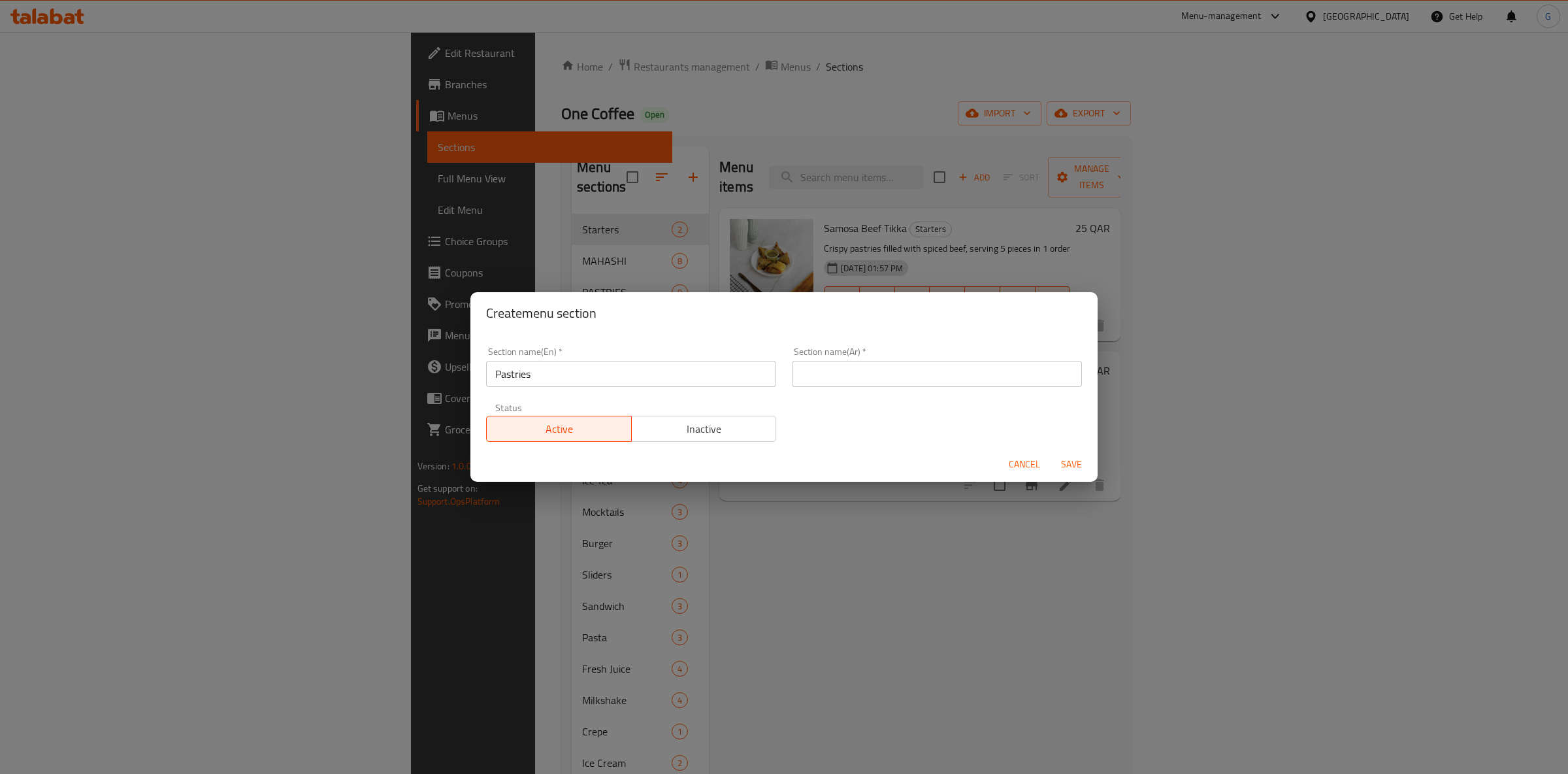
click at [925, 377] on input "text" at bounding box center [937, 374] width 290 height 26
paste input "معجنات"
type input "معجنات"
click at [1064, 470] on span "Save" at bounding box center [1072, 464] width 31 height 16
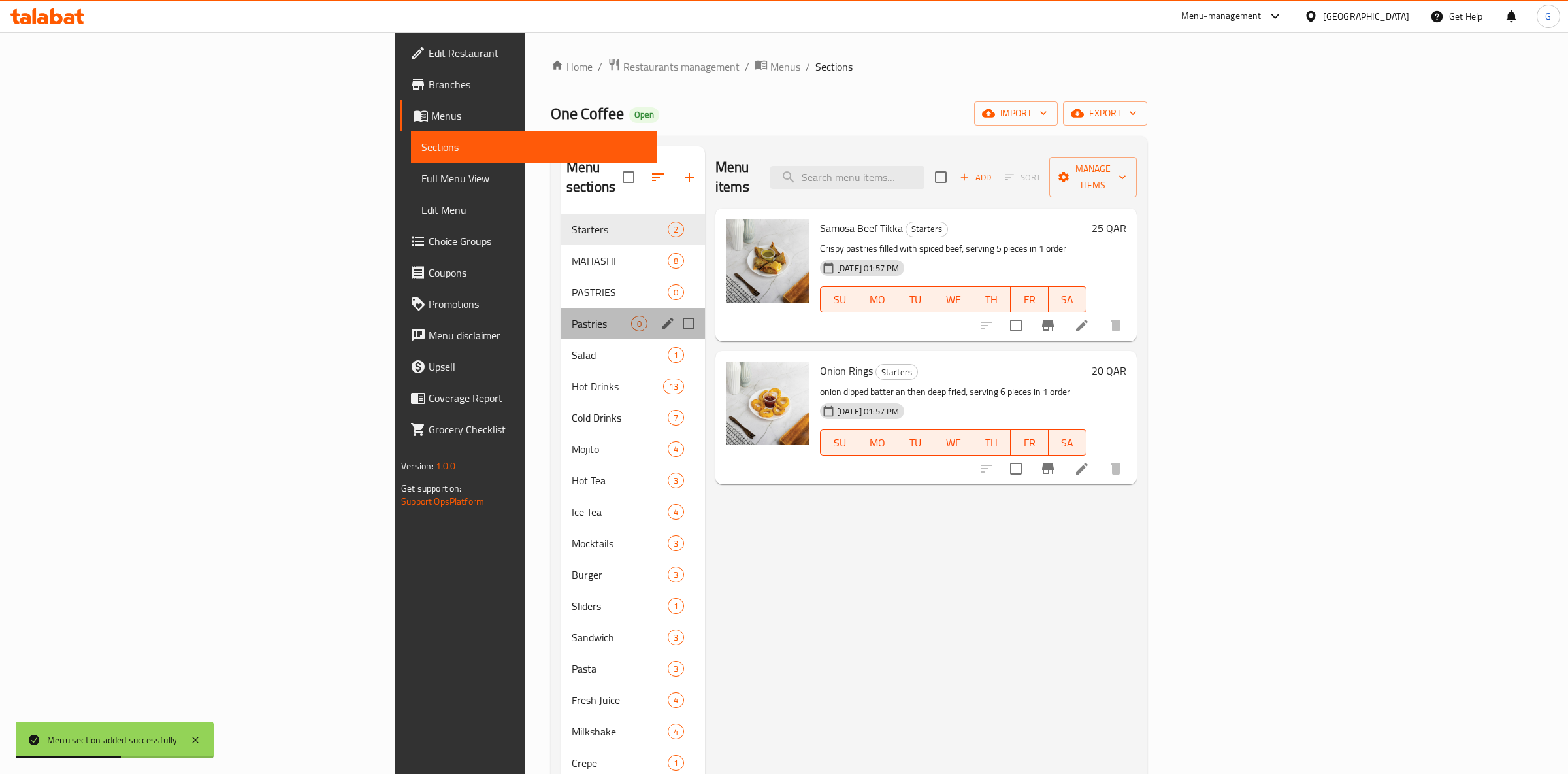
click at [561, 317] on div "Pastries 0" at bounding box center [633, 324] width 143 height 31
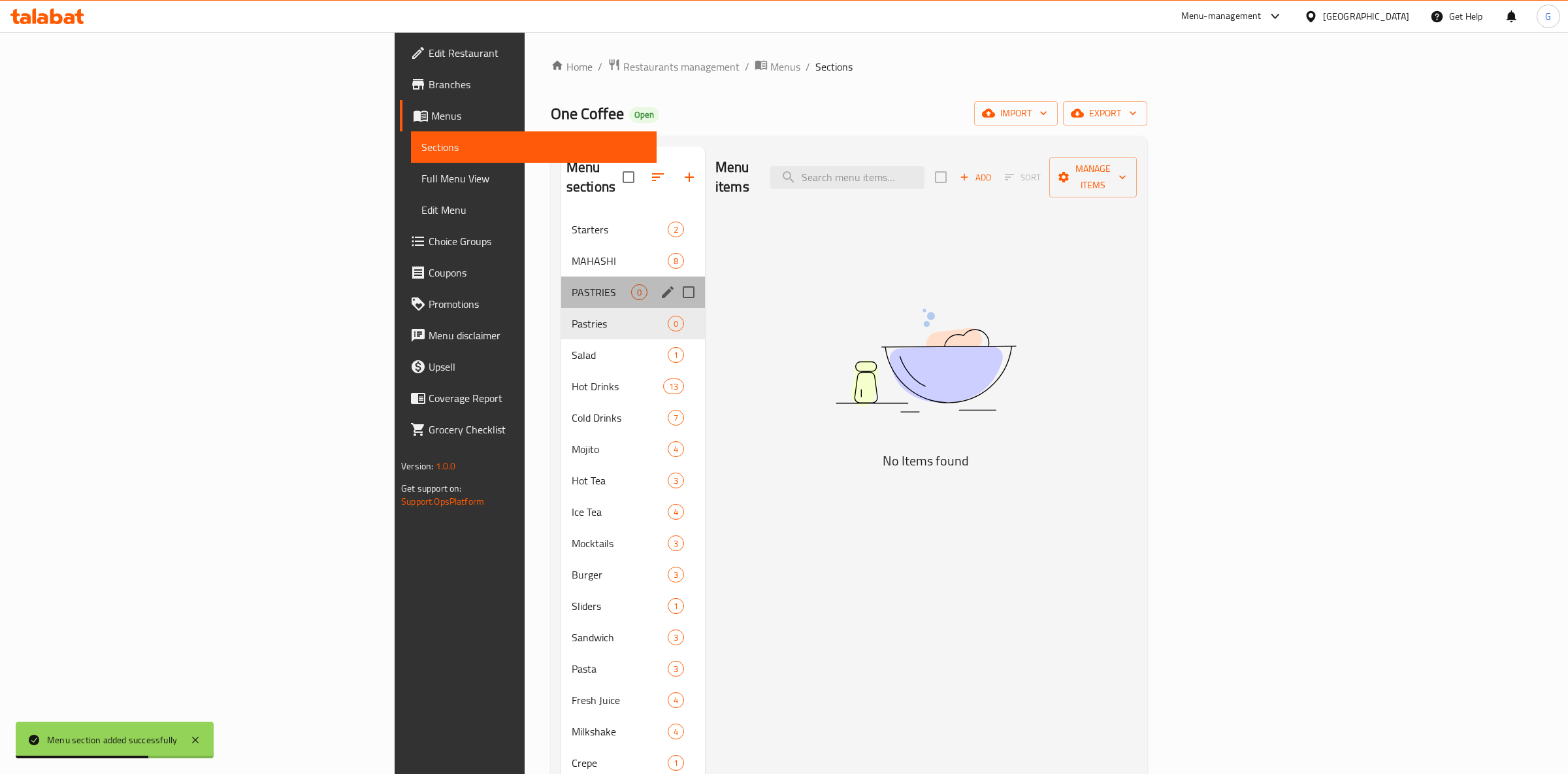
click at [561, 284] on div "PASTRIES 0" at bounding box center [633, 292] width 143 height 31
click at [572, 316] on span "Pastries" at bounding box center [601, 324] width 60 height 16
click at [631, 284] on div "0" at bounding box center [639, 292] width 16 height 16
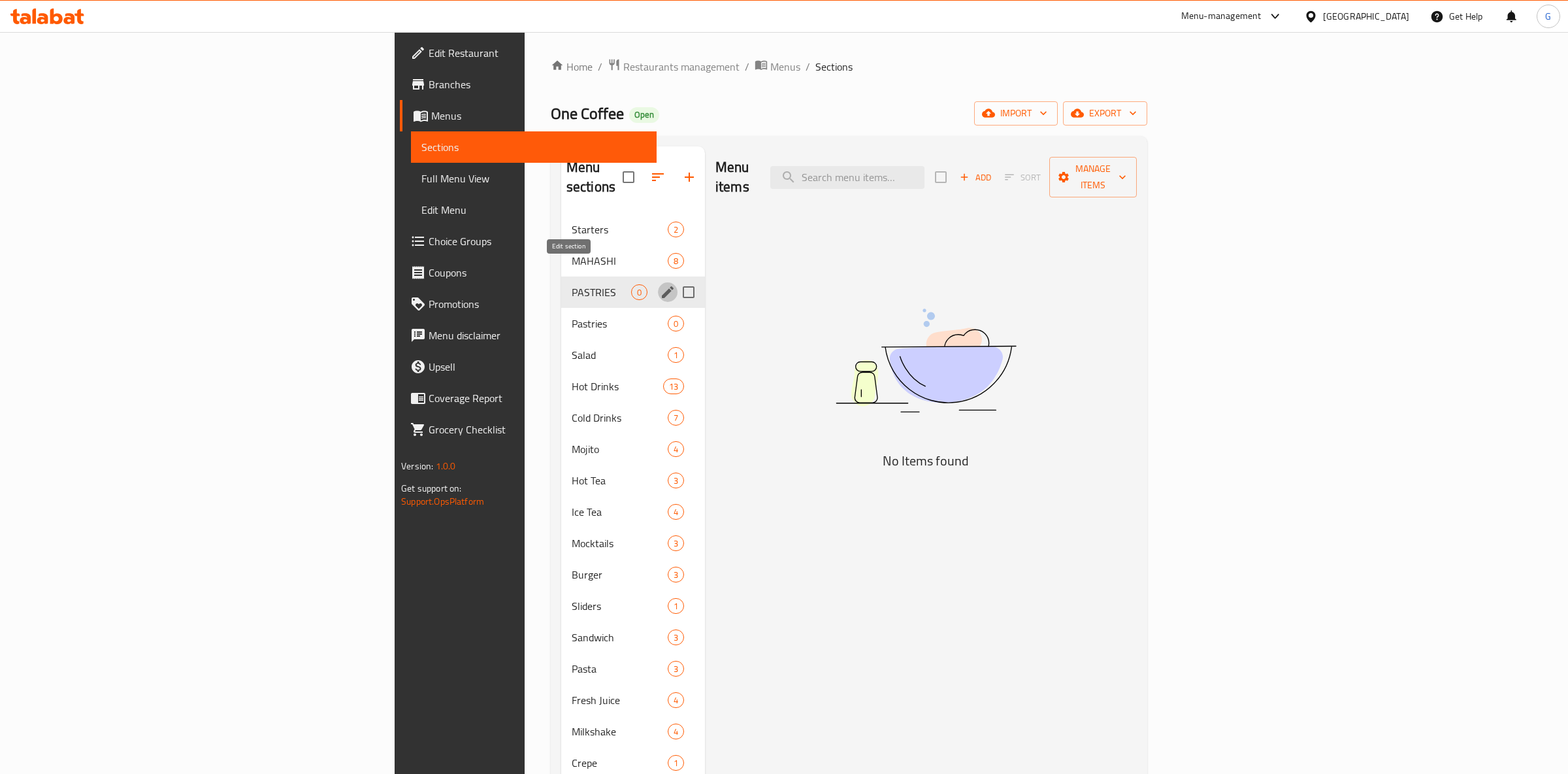
click at [662, 286] on icon "edit" at bounding box center [668, 292] width 12 height 12
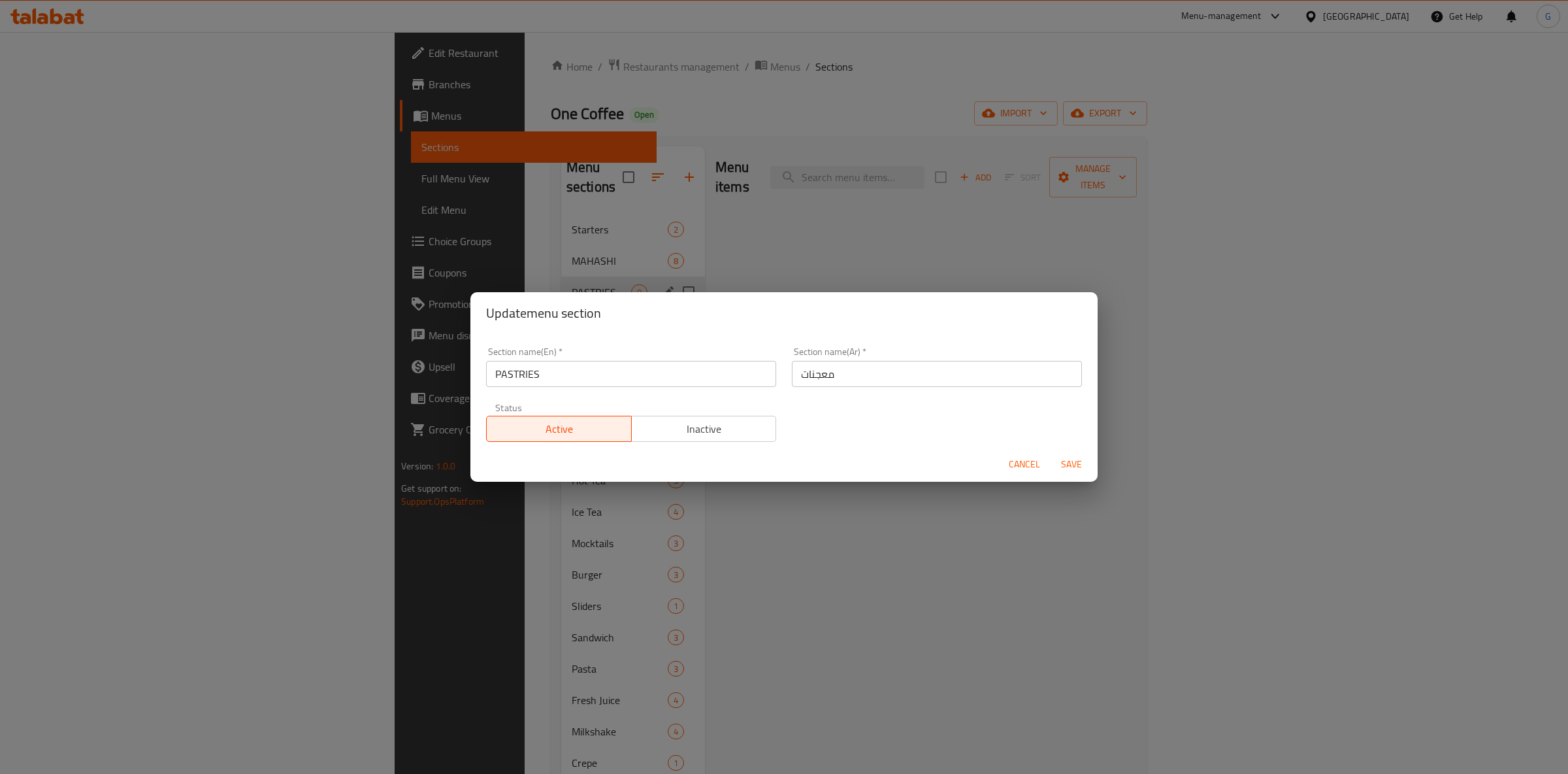
drag, startPoint x: 702, startPoint y: 438, endPoint x: 966, endPoint y: 440, distance: 264.0
click at [703, 436] on button "Inactive" at bounding box center [704, 429] width 145 height 26
click at [1078, 459] on span "Save" at bounding box center [1072, 464] width 31 height 16
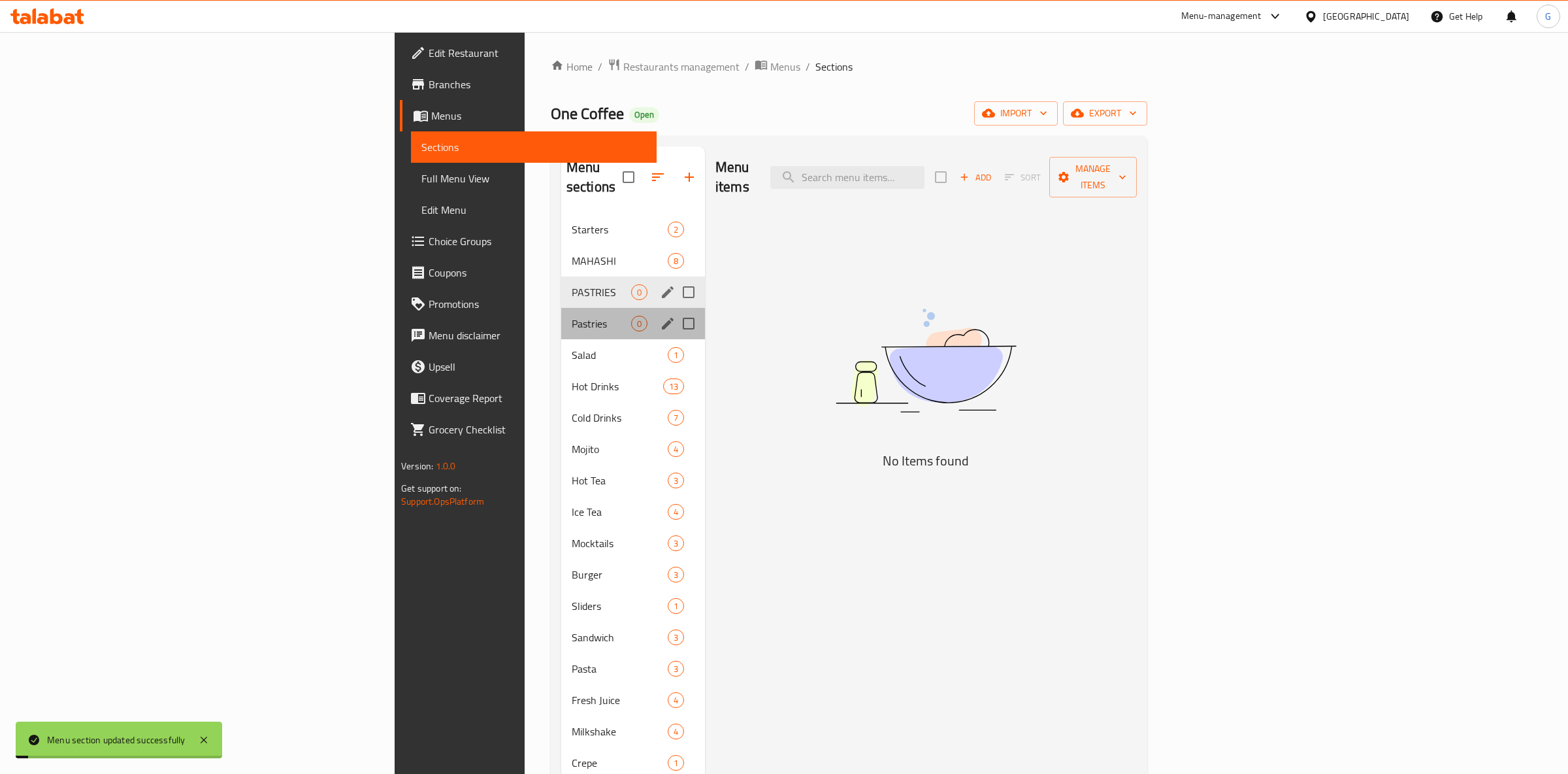
click at [561, 308] on div "Pastries 0" at bounding box center [633, 324] width 143 height 31
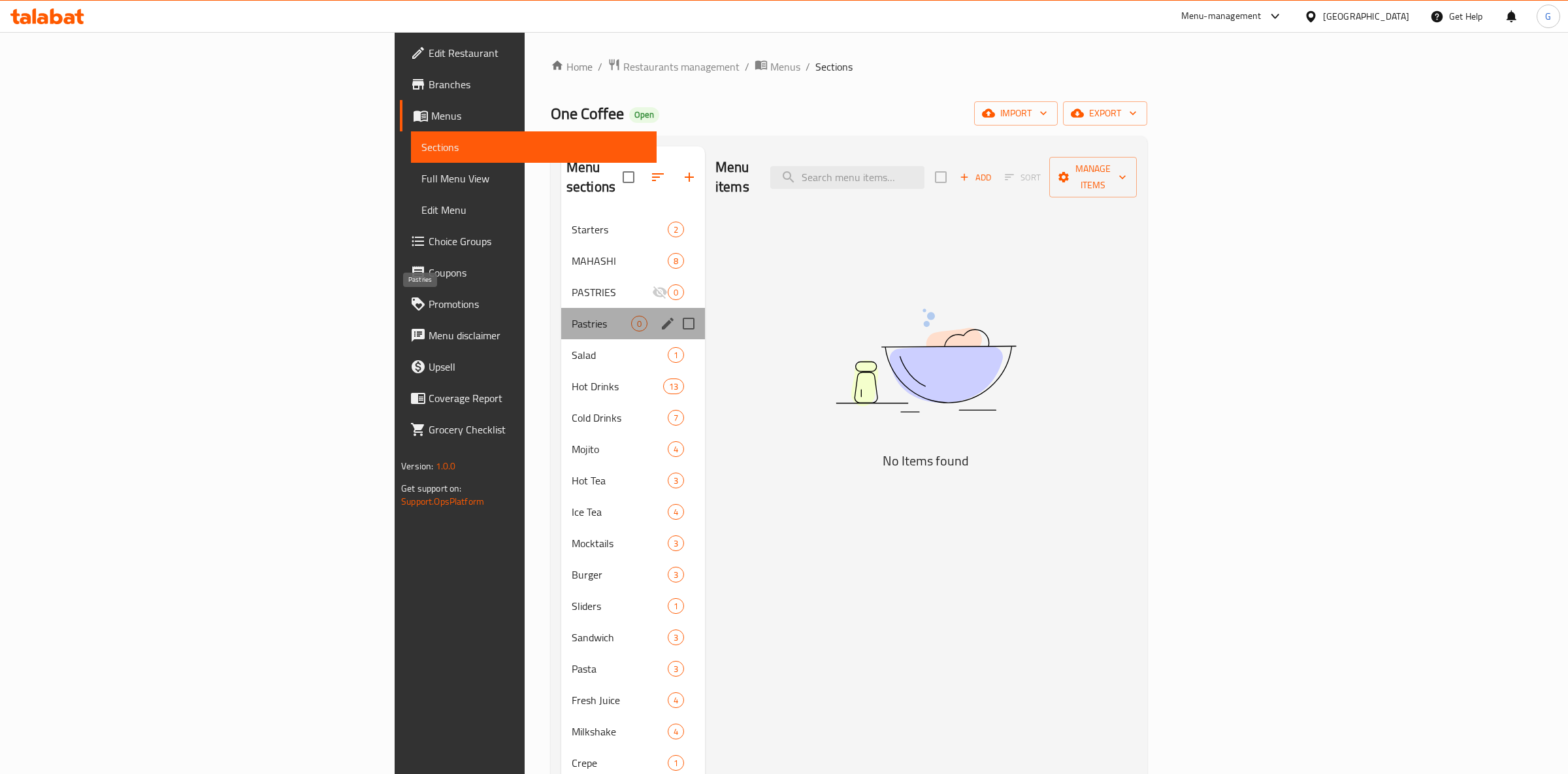
click at [572, 316] on span "Pastries" at bounding box center [601, 324] width 60 height 16
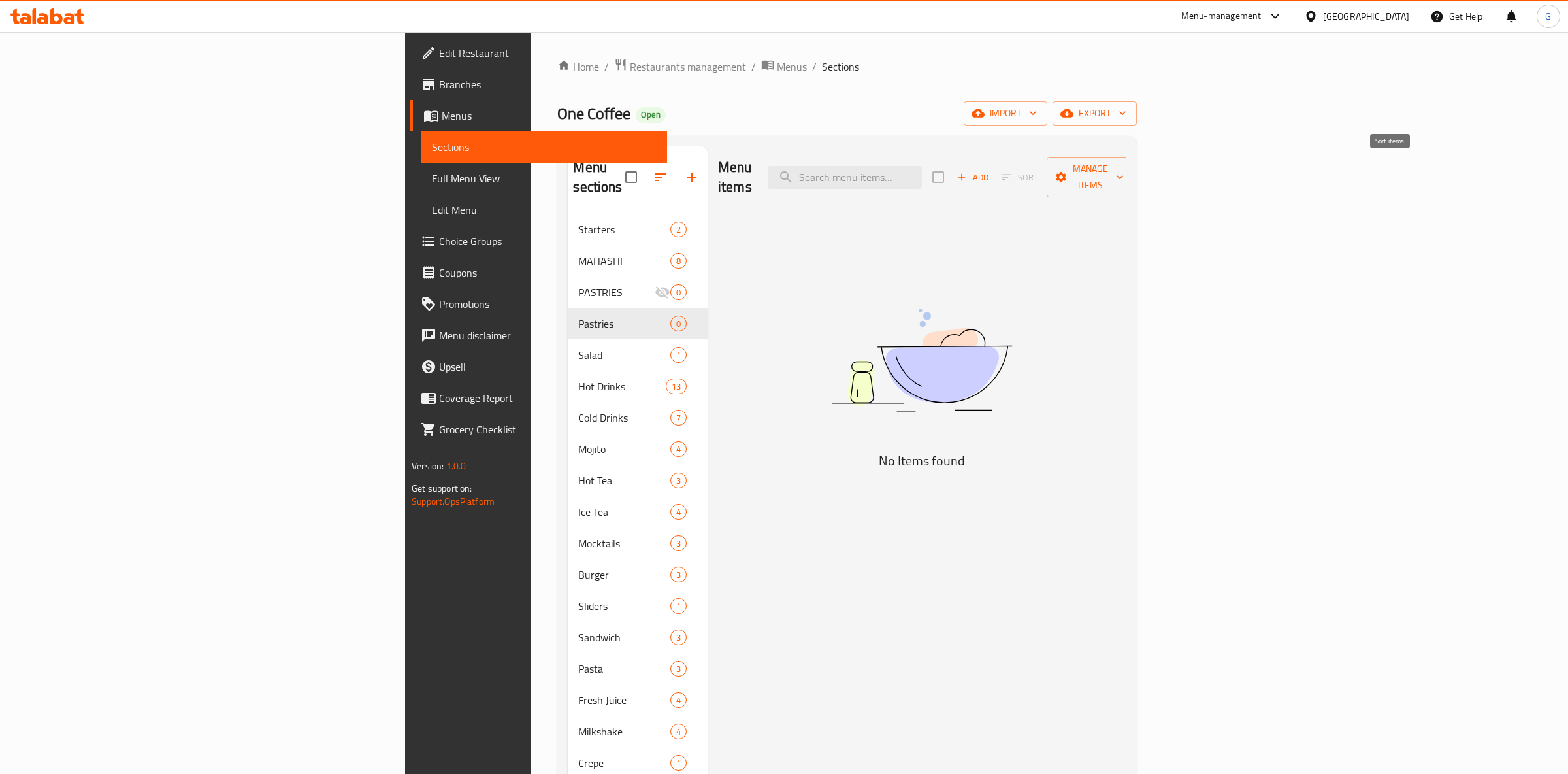
click at [1134, 179] on div "Add Sort Manage items" at bounding box center [1033, 177] width 202 height 41
click at [990, 176] on span "Add" at bounding box center [973, 177] width 35 height 15
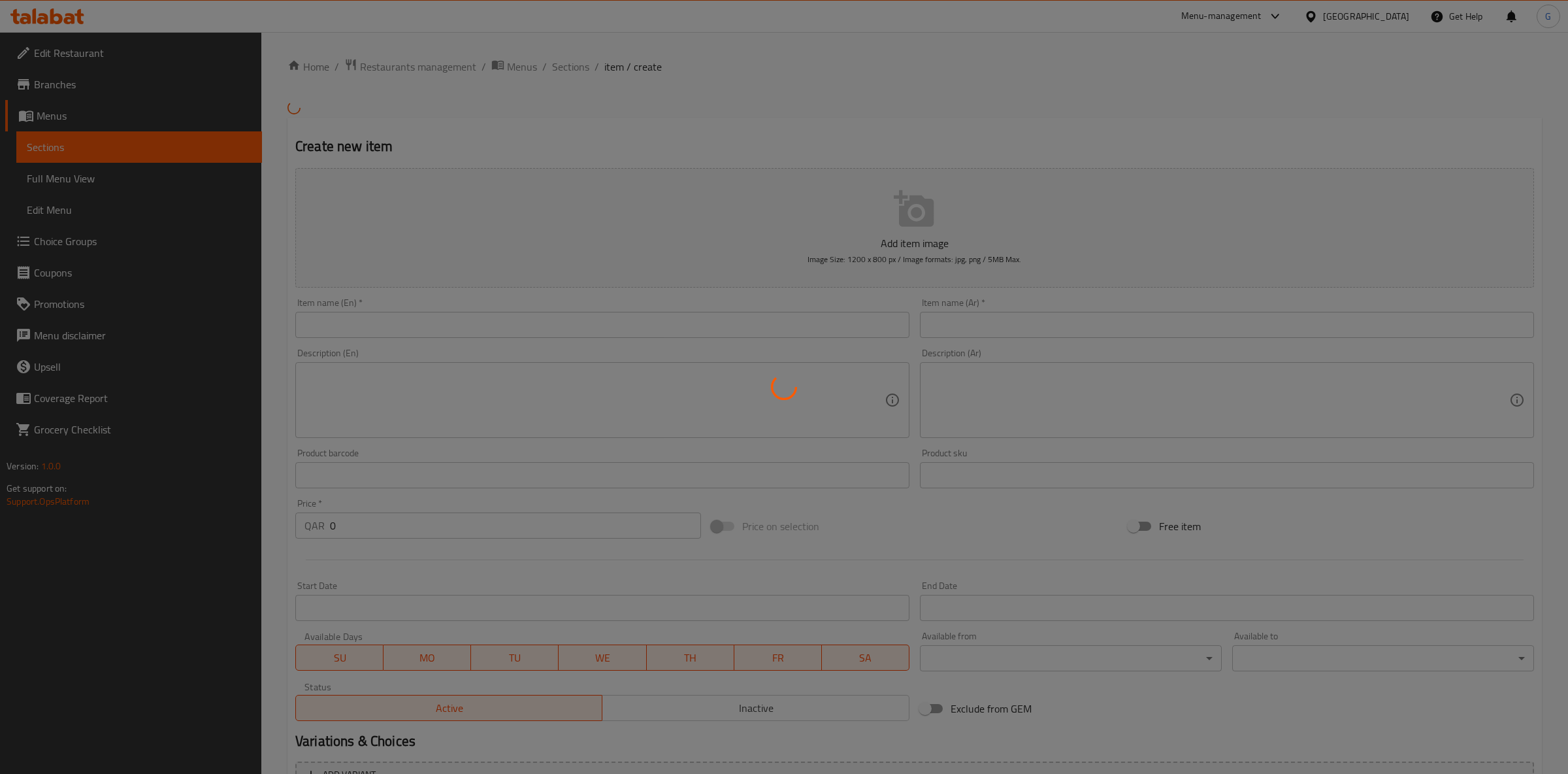
click at [495, 330] on div at bounding box center [784, 387] width 1568 height 774
click at [492, 324] on div at bounding box center [784, 387] width 1568 height 774
click at [458, 326] on div at bounding box center [784, 387] width 1568 height 774
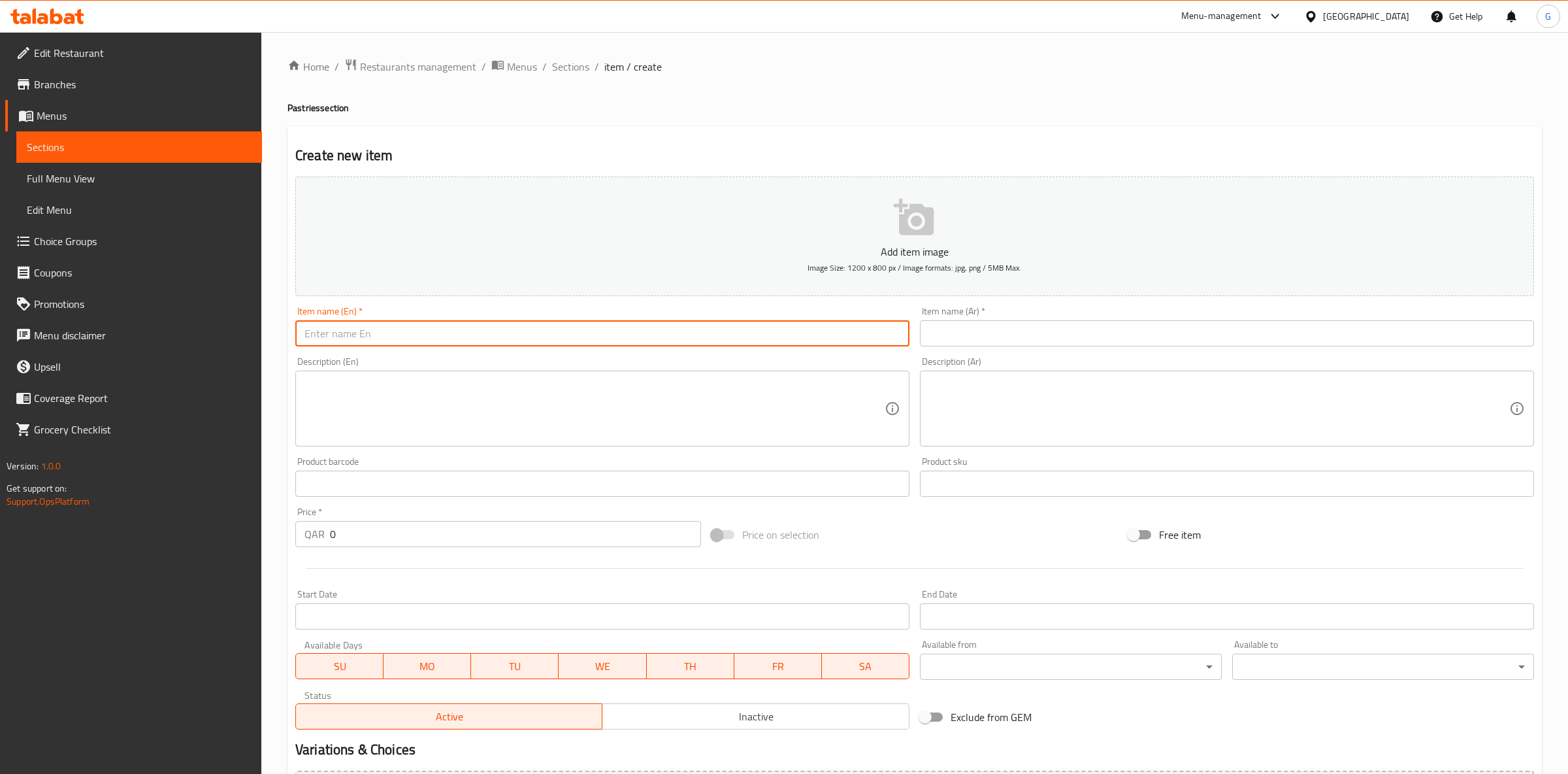
click at [446, 331] on input "text" at bounding box center [603, 334] width 614 height 26
paste input "Samosa"
type input "Samosa"
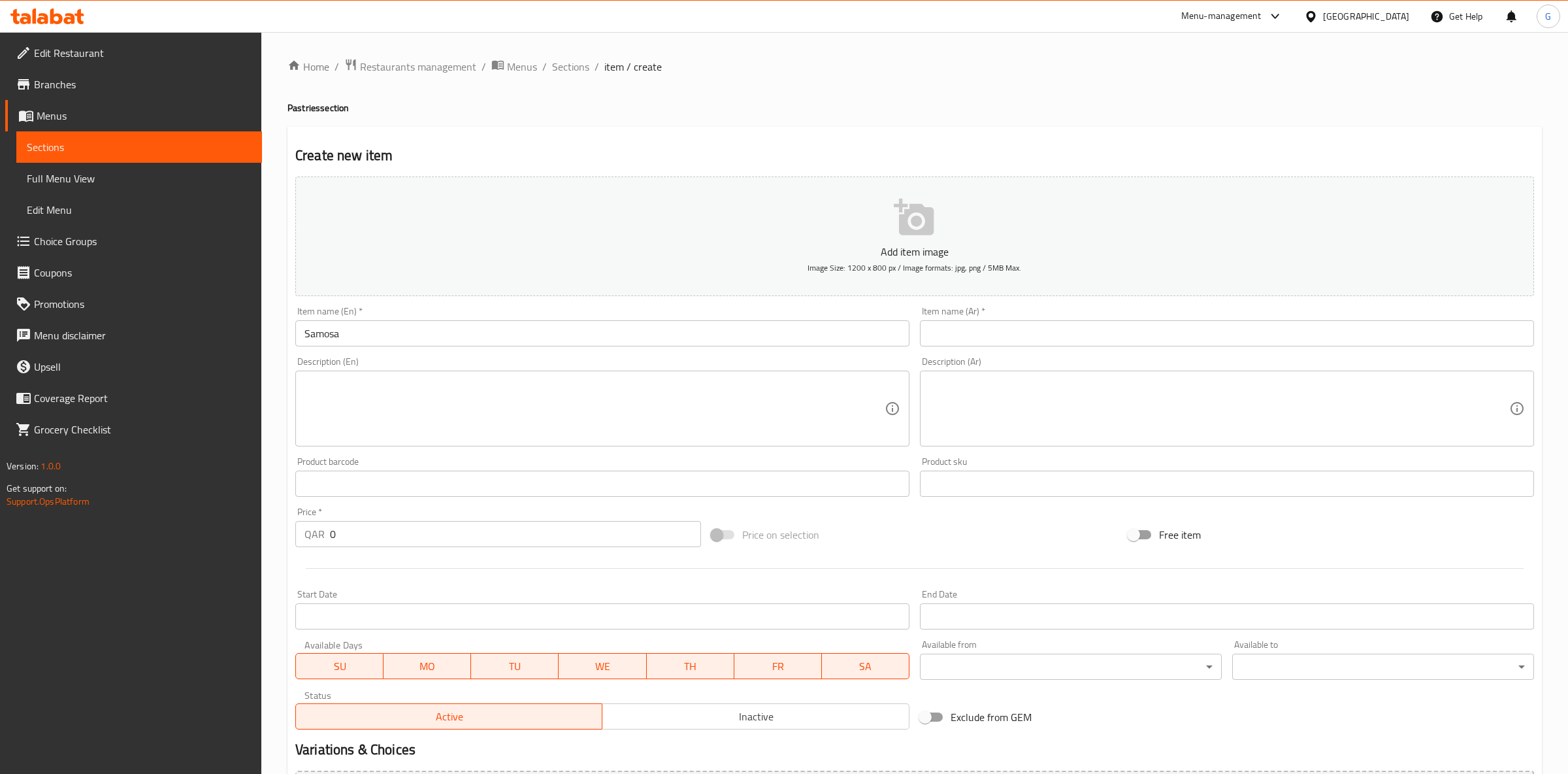
click at [965, 320] on div "Item name (Ar)   * Item name (Ar) *" at bounding box center [1227, 326] width 614 height 40
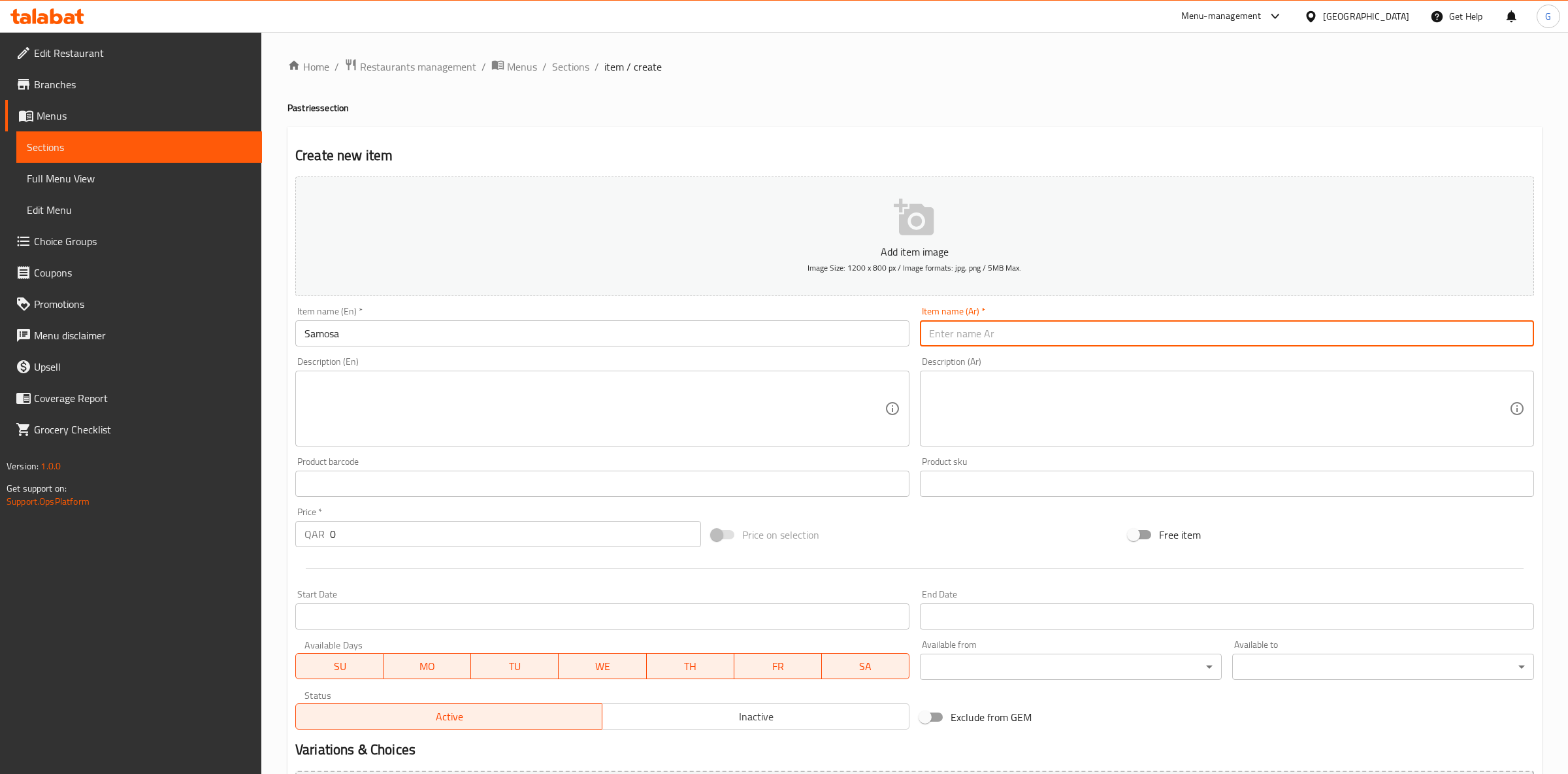
click at [972, 326] on input "text" at bounding box center [1227, 334] width 614 height 26
paste input "سمبوسة"
type input "سمبوسة"
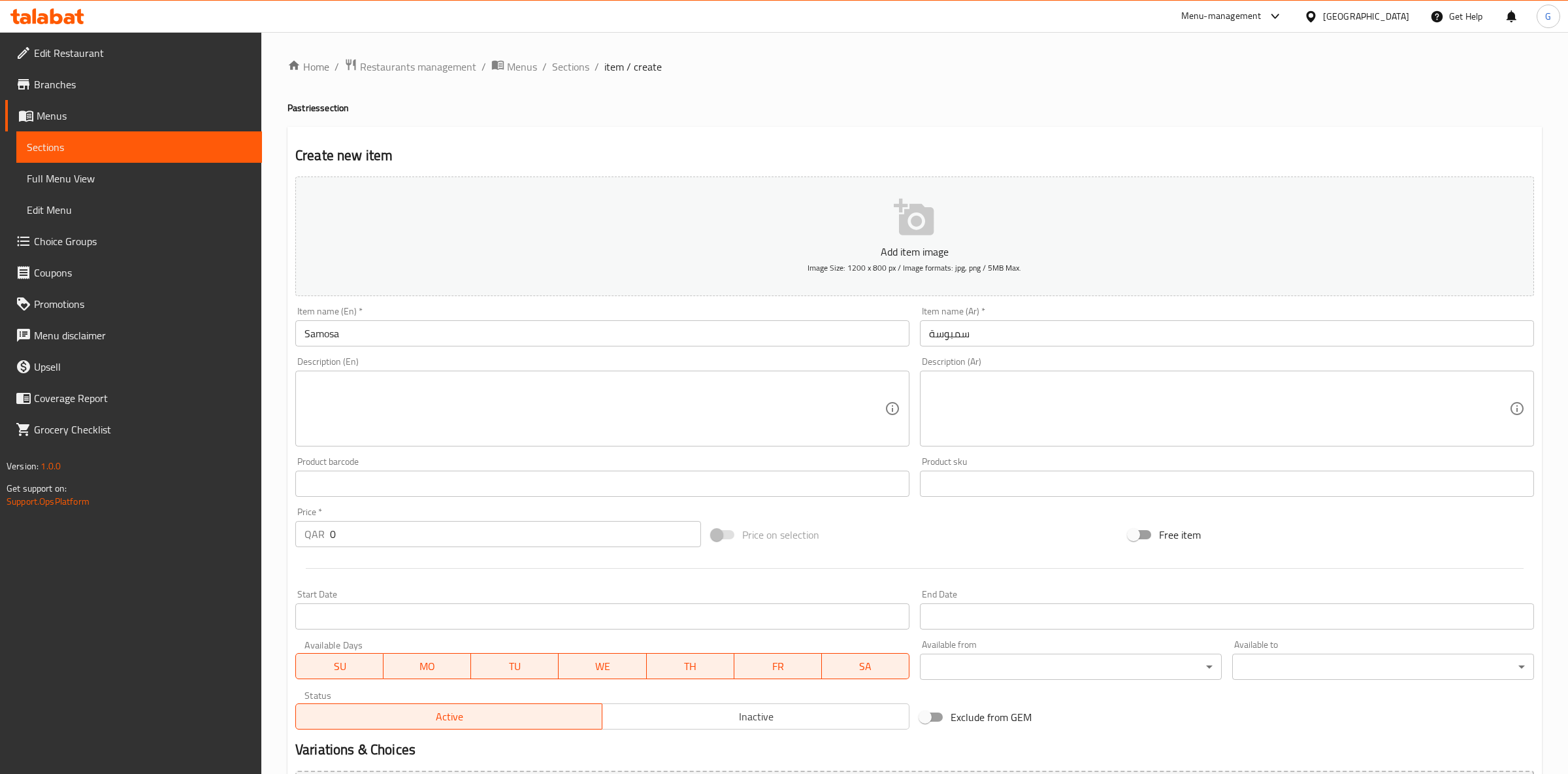
drag, startPoint x: 390, startPoint y: 398, endPoint x: 43, endPoint y: 353, distance: 349.9
click at [390, 397] on textarea at bounding box center [595, 409] width 580 height 62
paste textarea "Deep Fried Samosa With Different Delicious Flavours With White Sauce And Red Sa…"
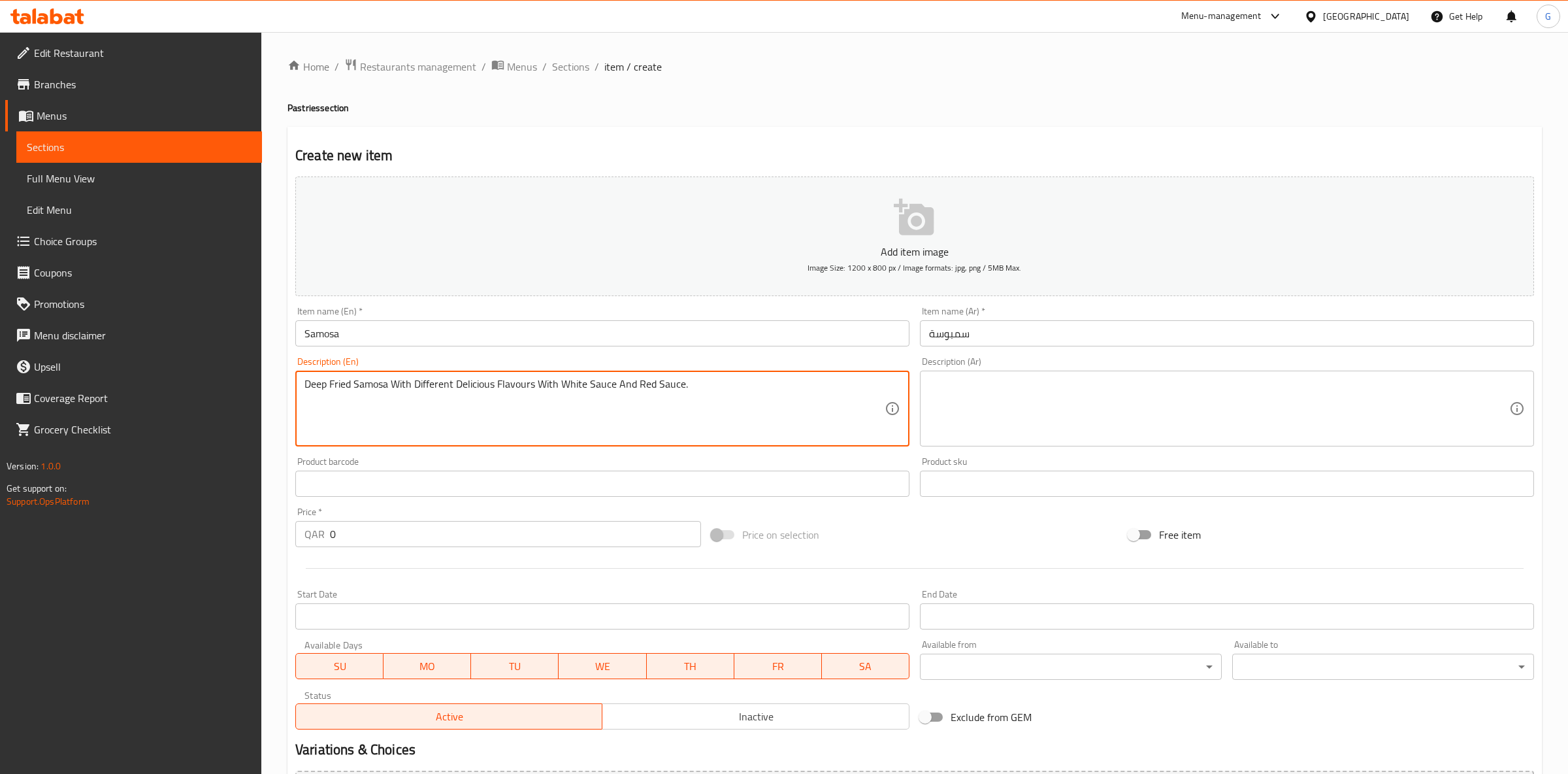
type textarea "Deep Fried Samosa With Different Delicious Flavours With White Sauce And Red Sa…"
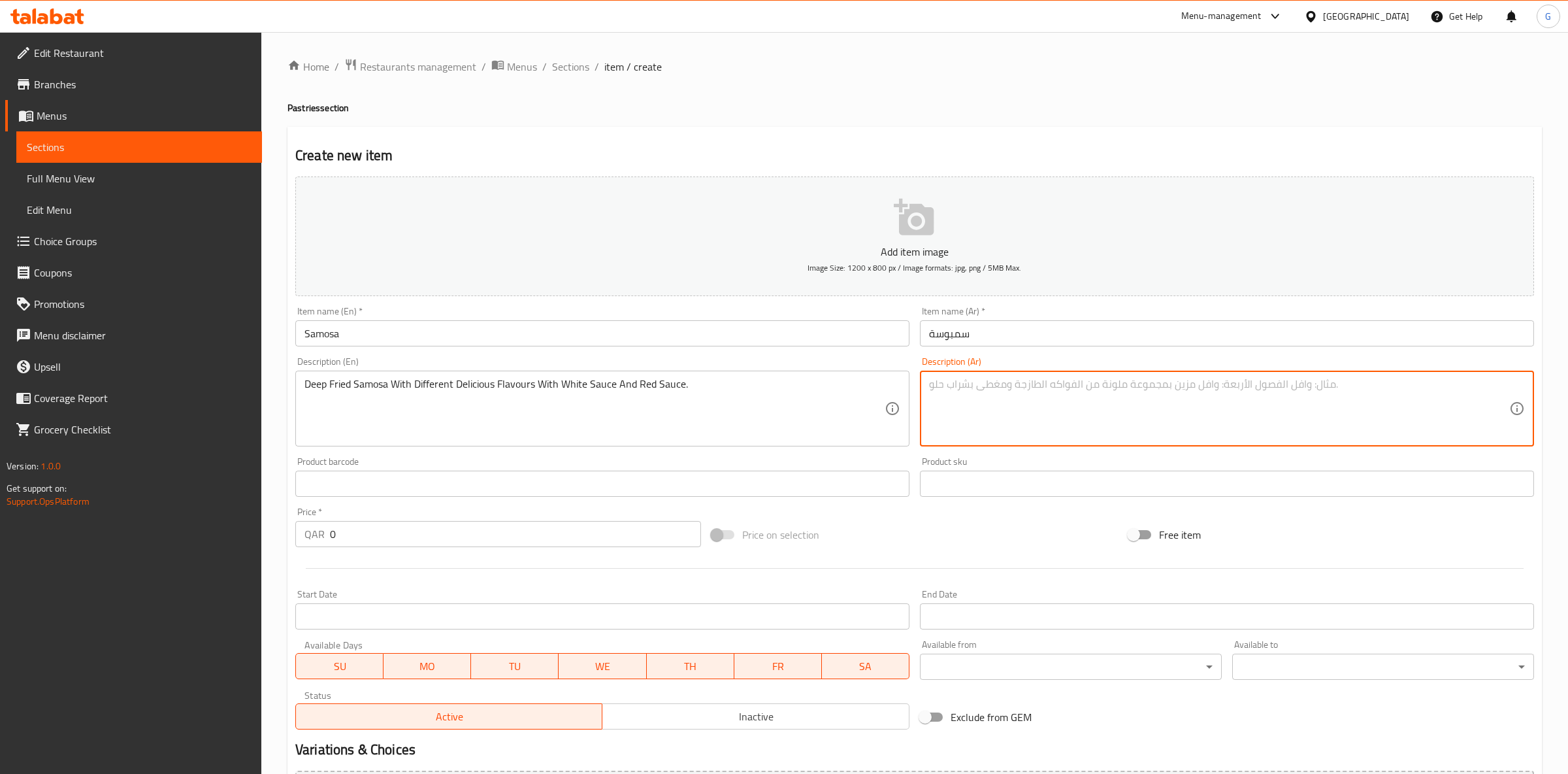
click at [986, 414] on textarea at bounding box center [1220, 409] width 580 height 62
paste textarea "سمبوسة مقلية محشوة بنكهات متنوعة، تقدم مع صلصة بيضاء وصلصة حمراء"
type textarea "سمبوسة مقلية محشوة بنكهات متنوعة، تقدم مع صلصة بيضاء وصلصة حمراء"
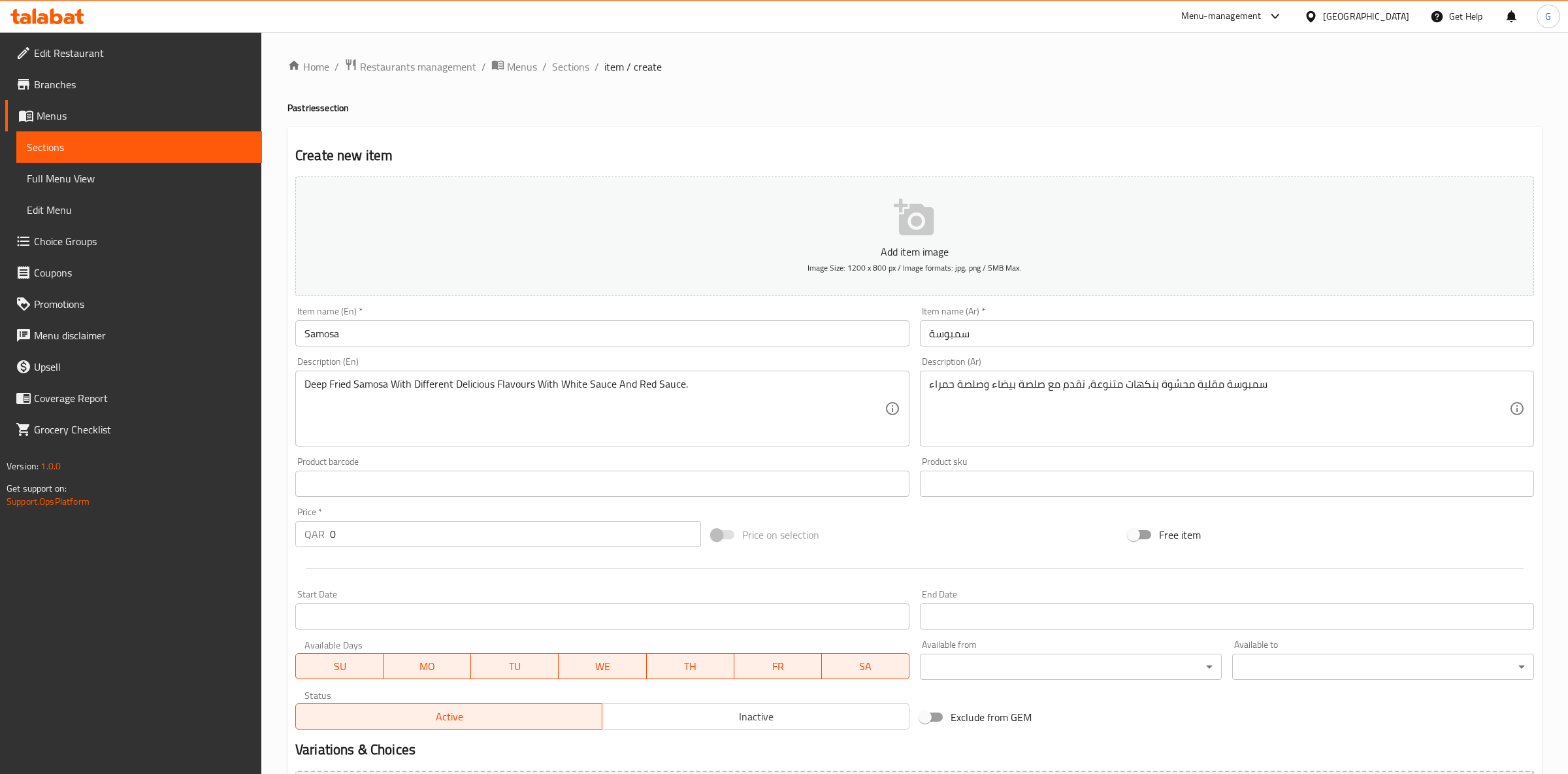
drag, startPoint x: 269, startPoint y: 519, endPoint x: 211, endPoint y: 519, distance: 58.0
click at [330, 521] on input "0" at bounding box center [515, 534] width 371 height 26
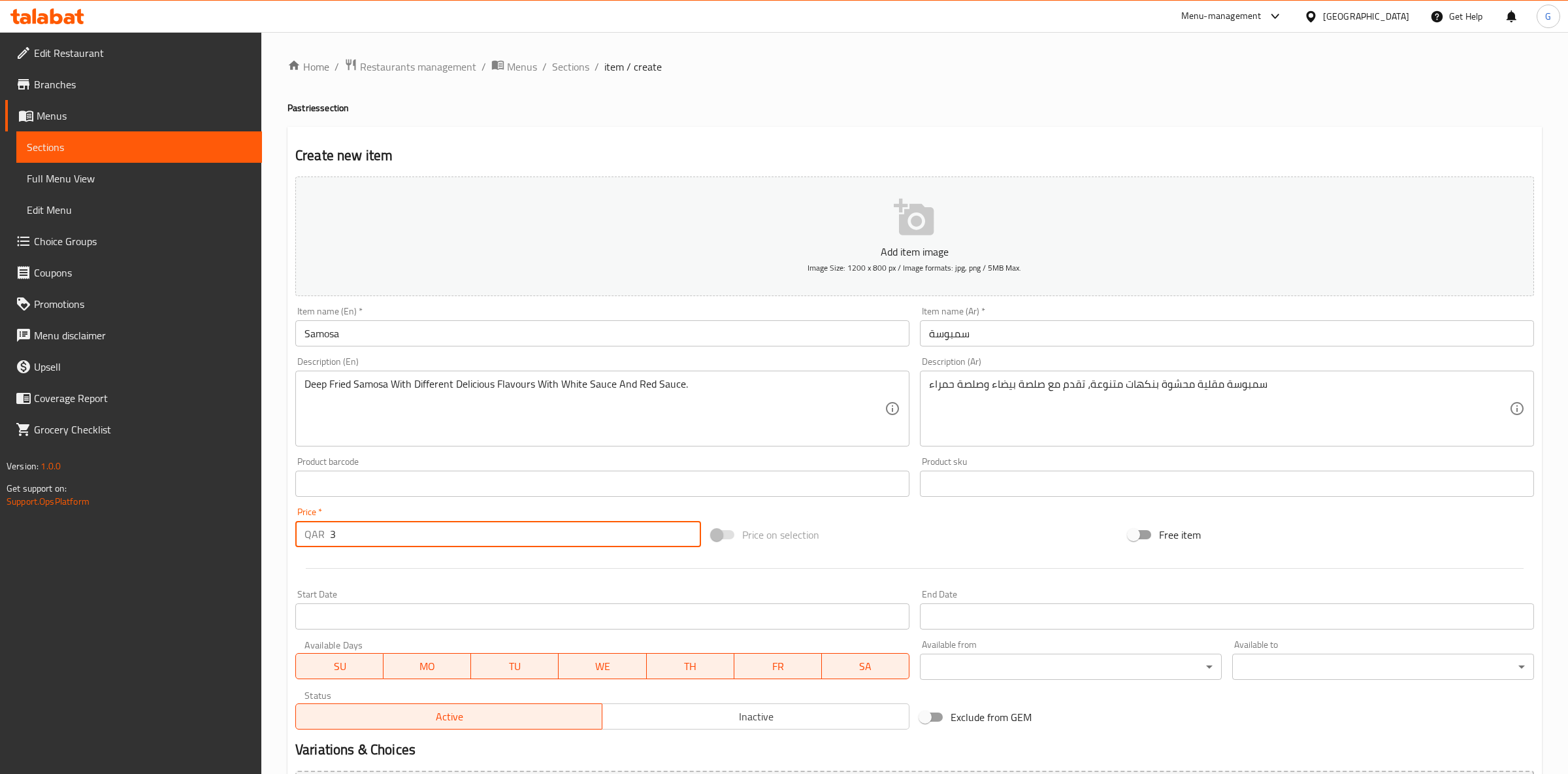
scroll to position [147, 0]
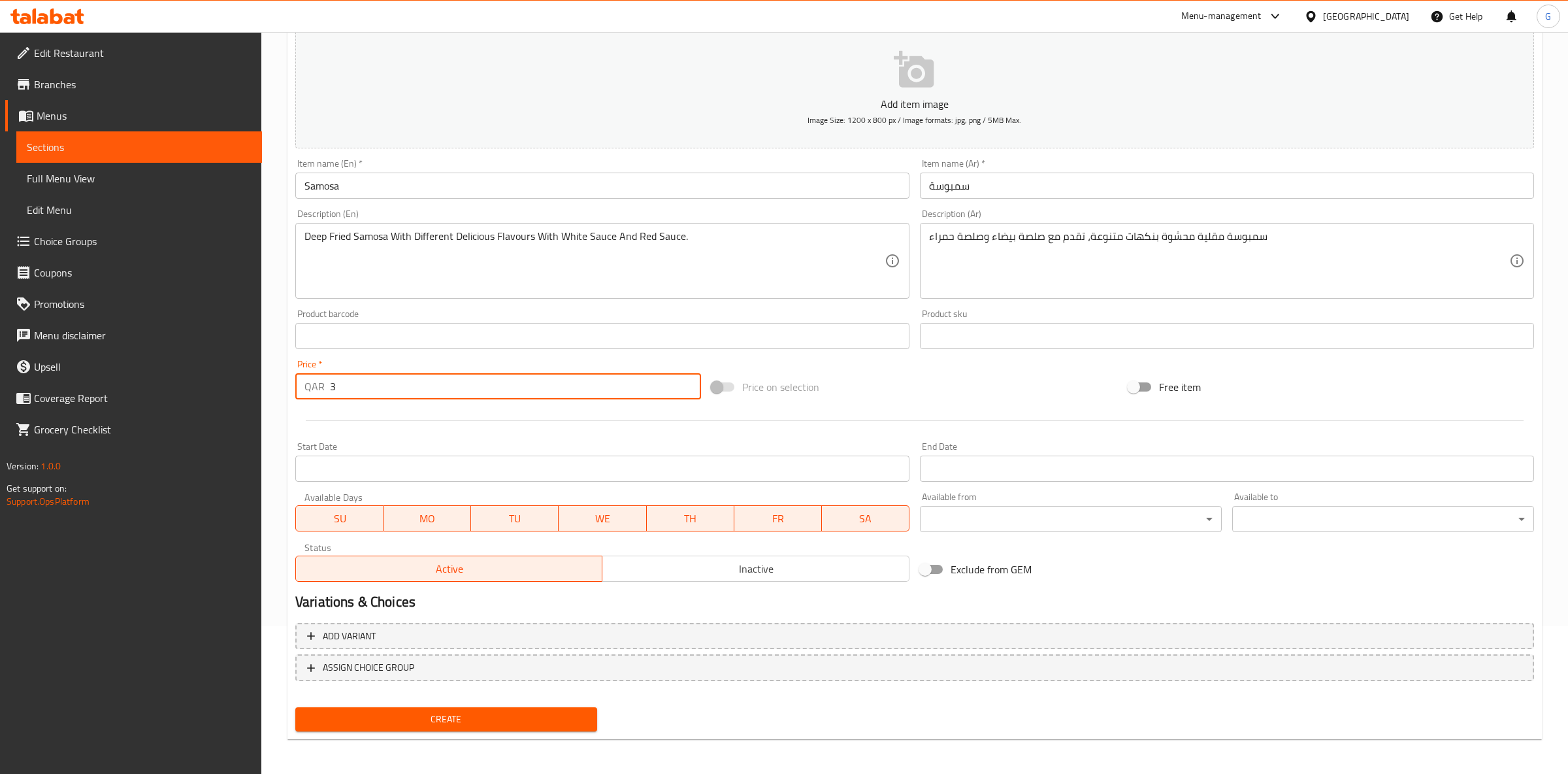
type input "3"
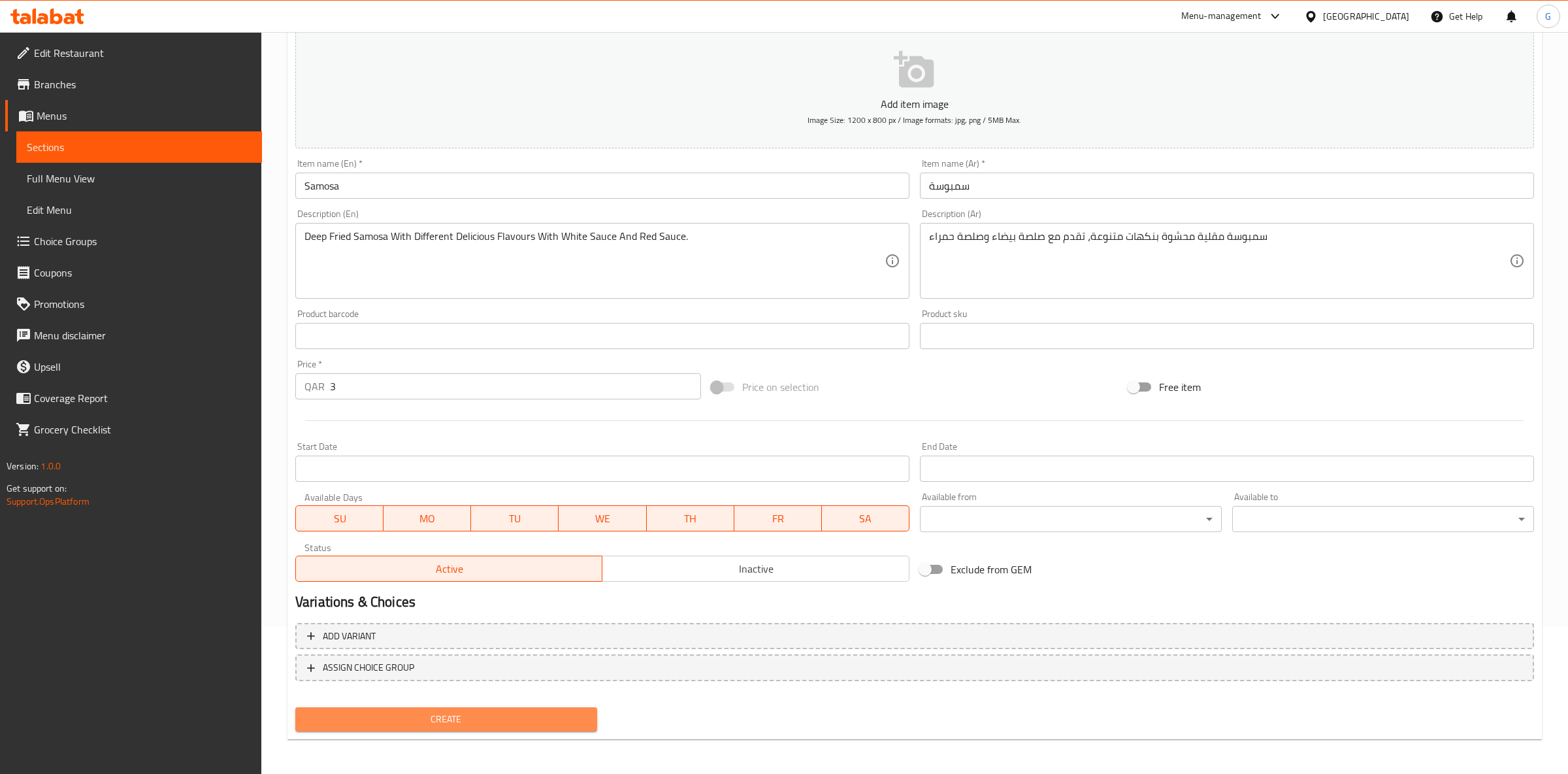
click at [425, 720] on span "Create" at bounding box center [446, 719] width 281 height 16
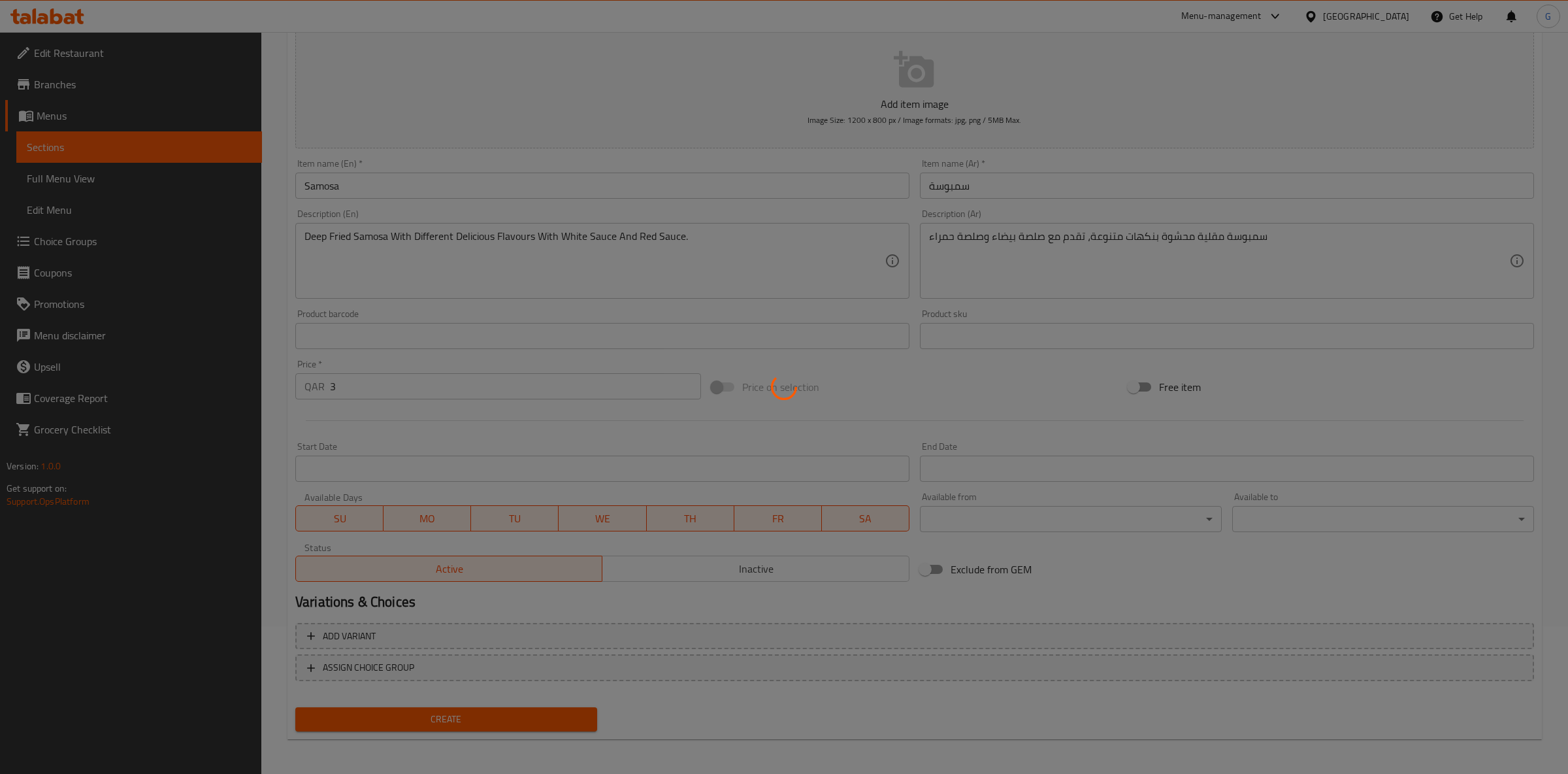
type input "0"
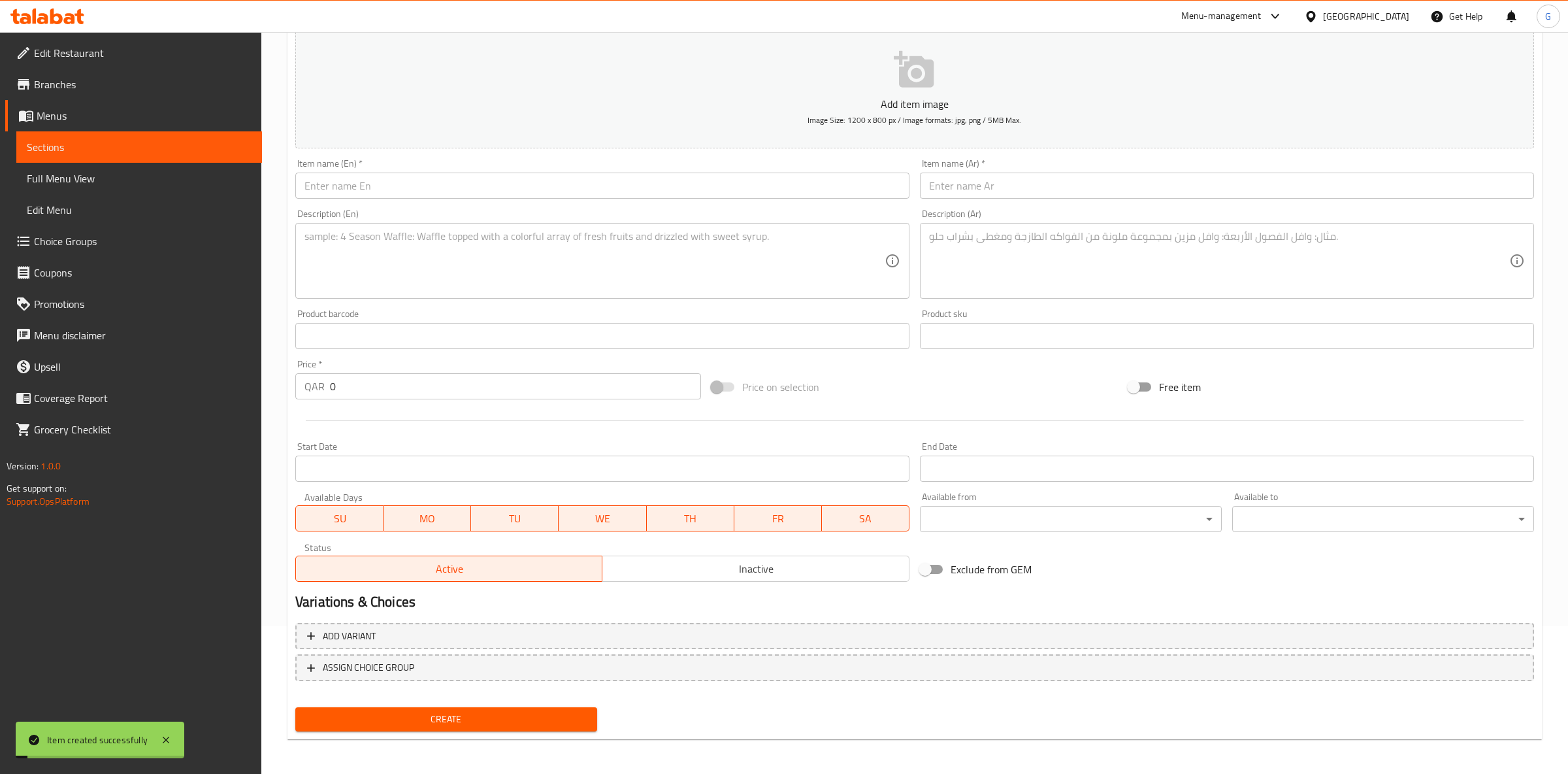
scroll to position [0, 0]
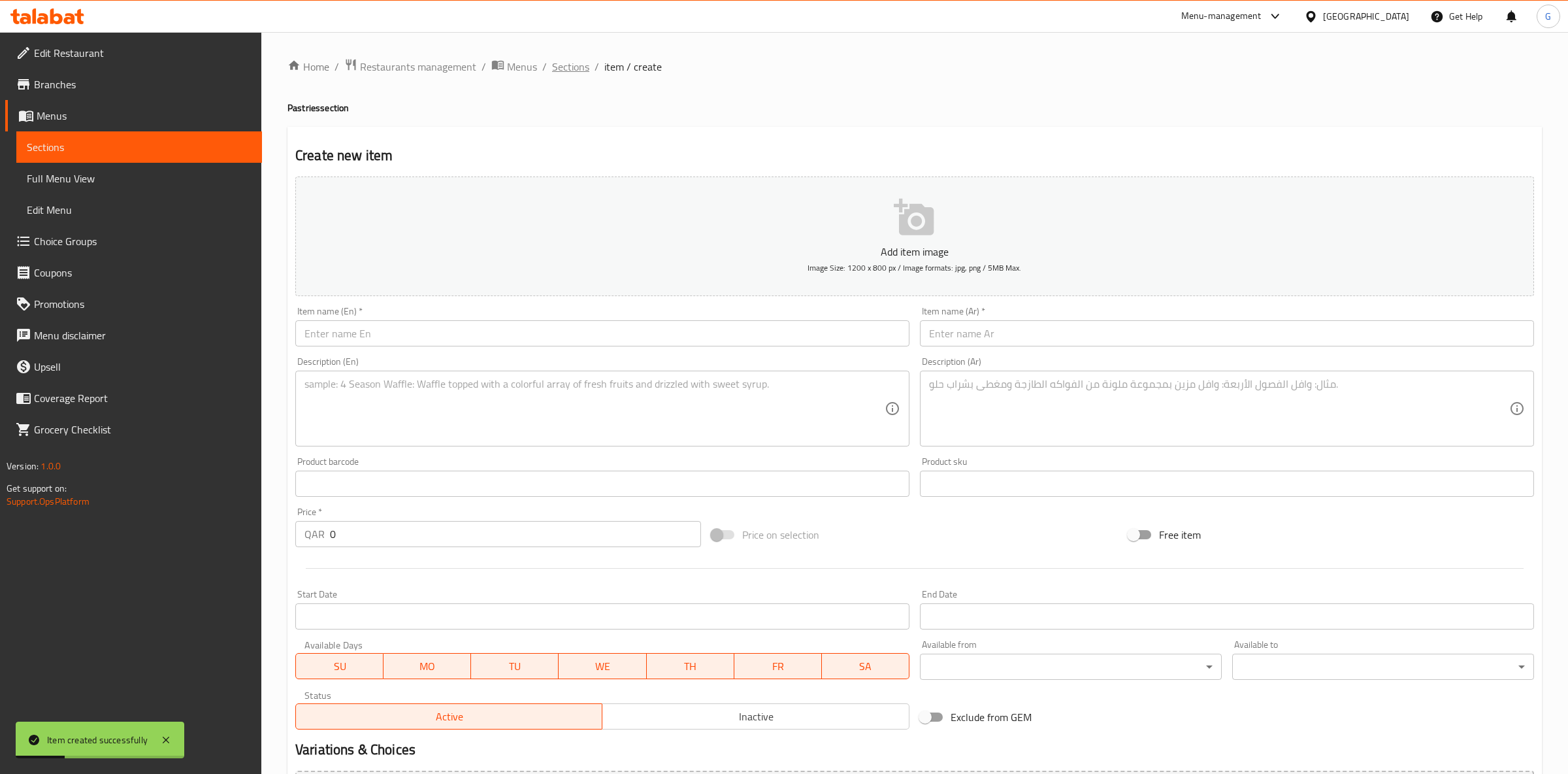
click at [558, 74] on span "Sections" at bounding box center [570, 67] width 37 height 16
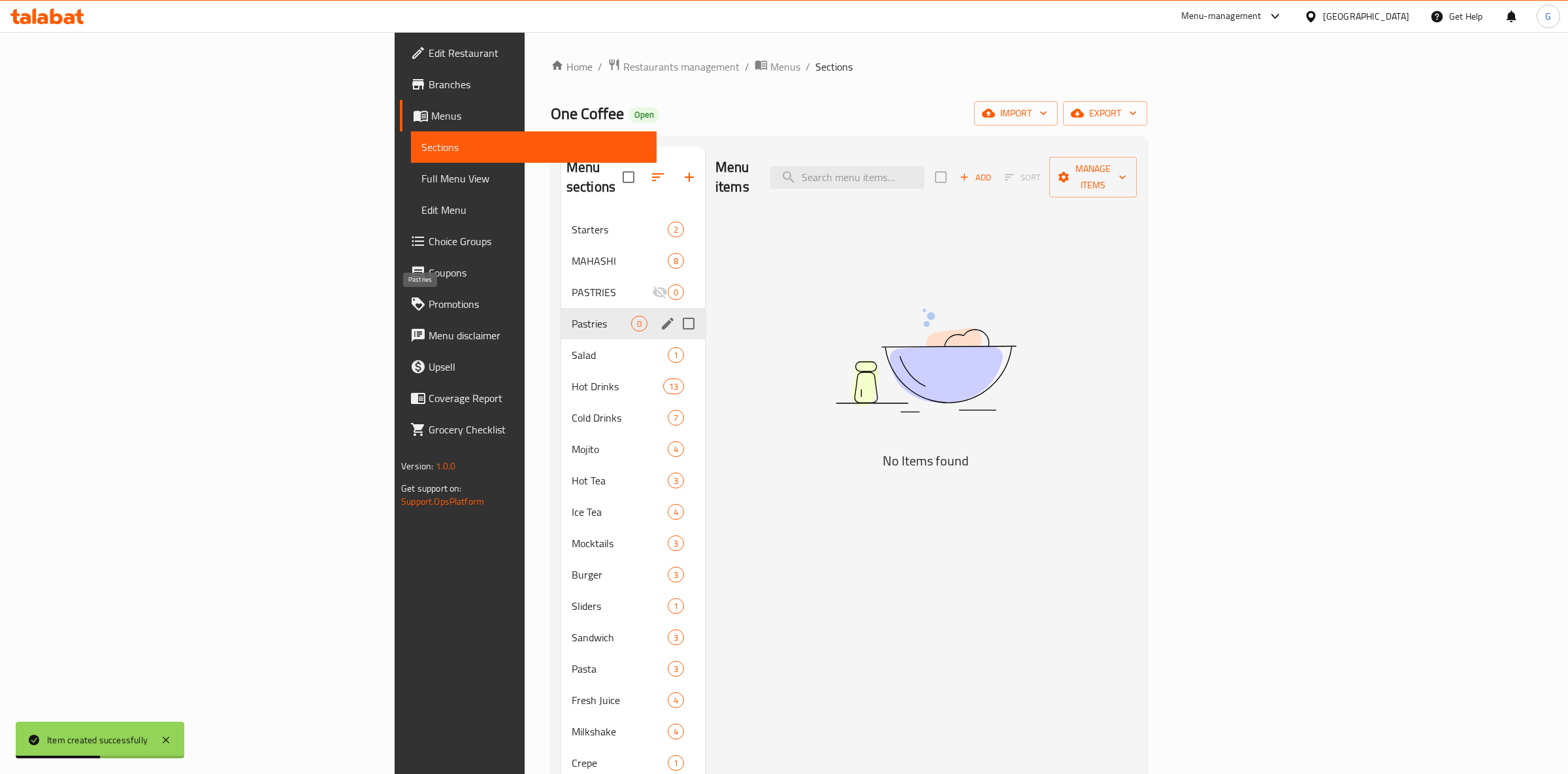
click at [572, 316] on span "Pastries" at bounding box center [601, 324] width 60 height 16
click at [572, 347] on span "Salad" at bounding box center [601, 355] width 60 height 16
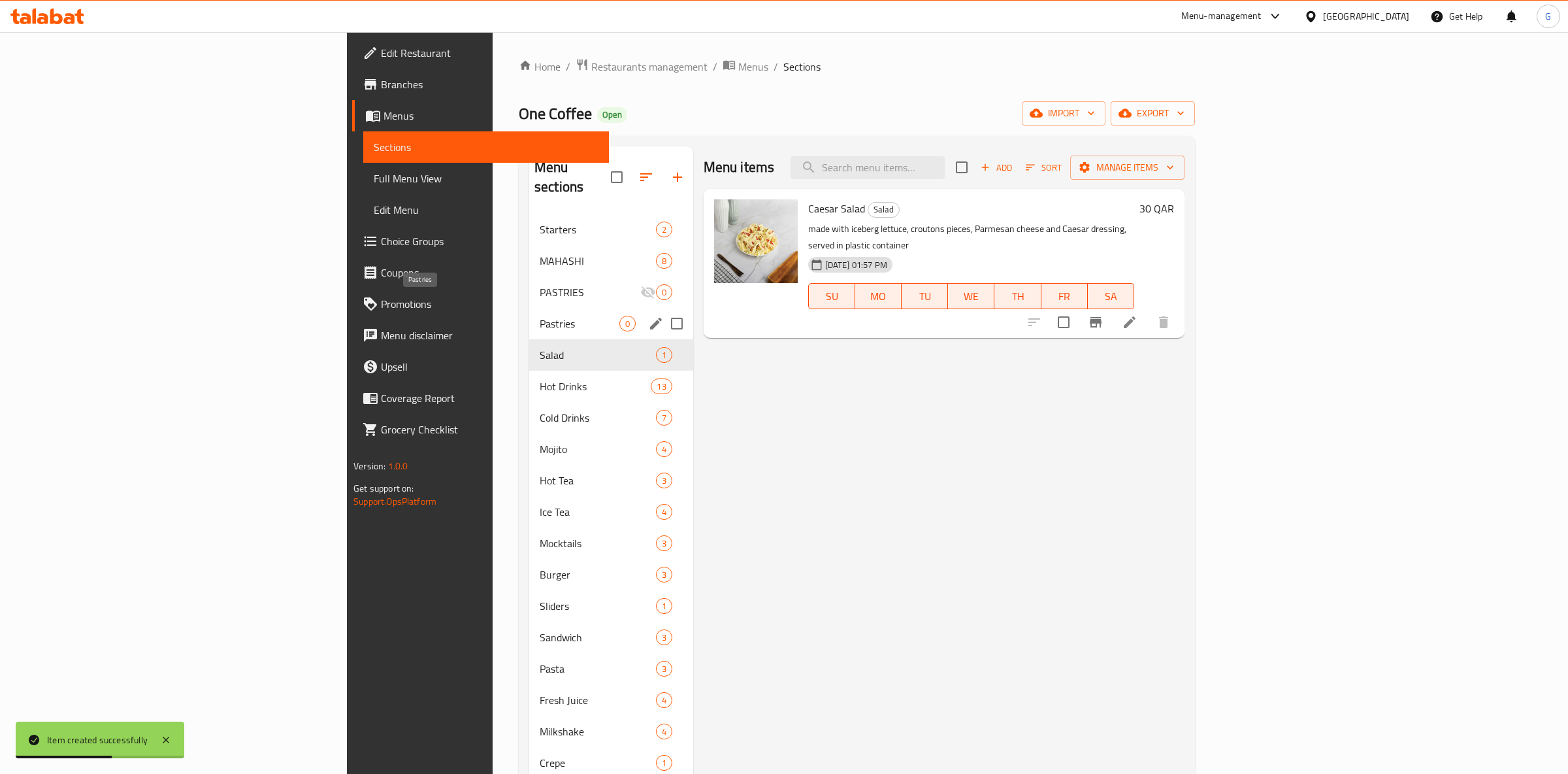
click at [540, 316] on span "Pastries" at bounding box center [580, 324] width 80 height 16
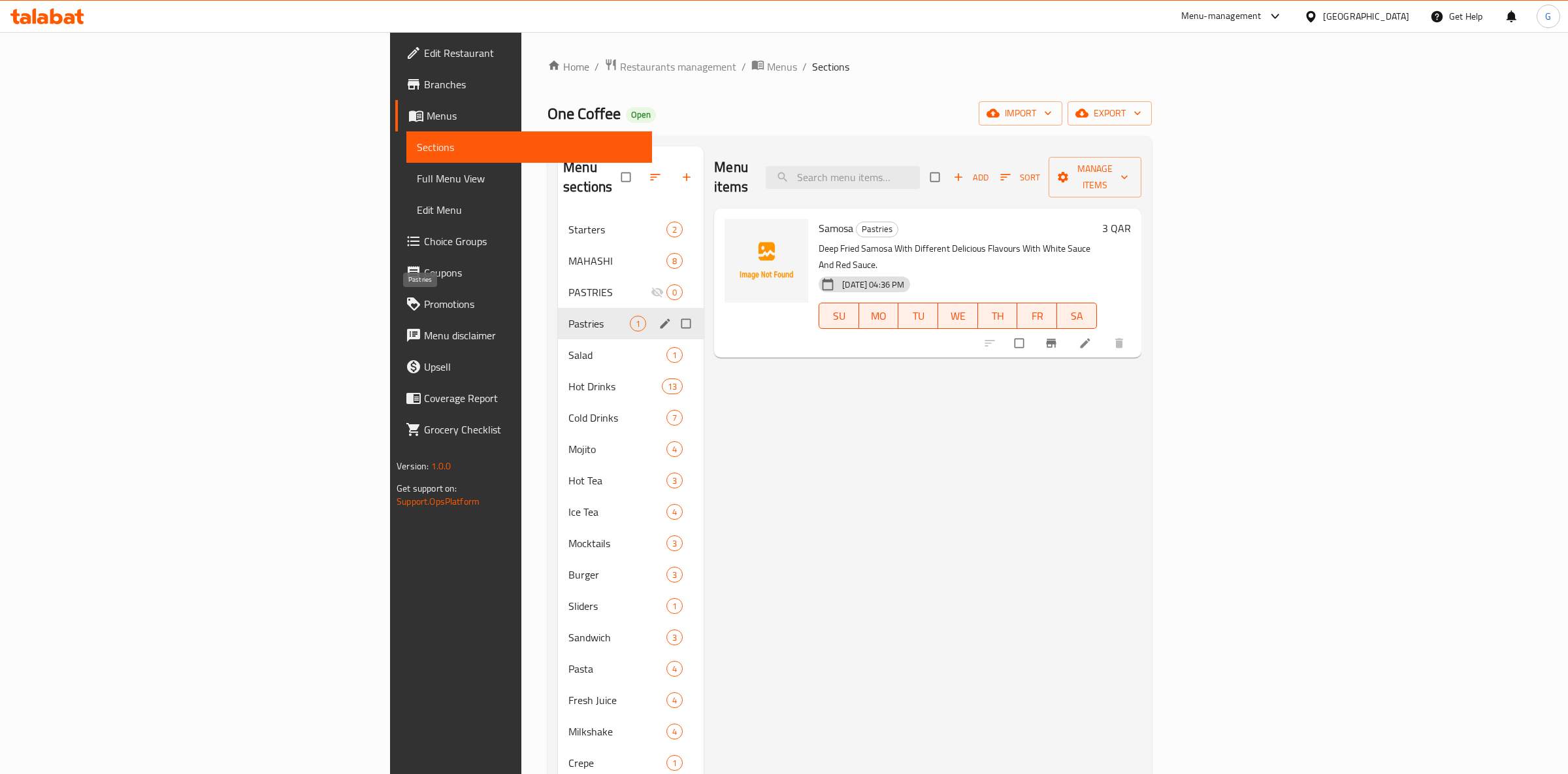
drag, startPoint x: 440, startPoint y: 305, endPoint x: 549, endPoint y: 291, distance: 109.9
click at [569, 316] on span "Pastries" at bounding box center [599, 324] width 62 height 16
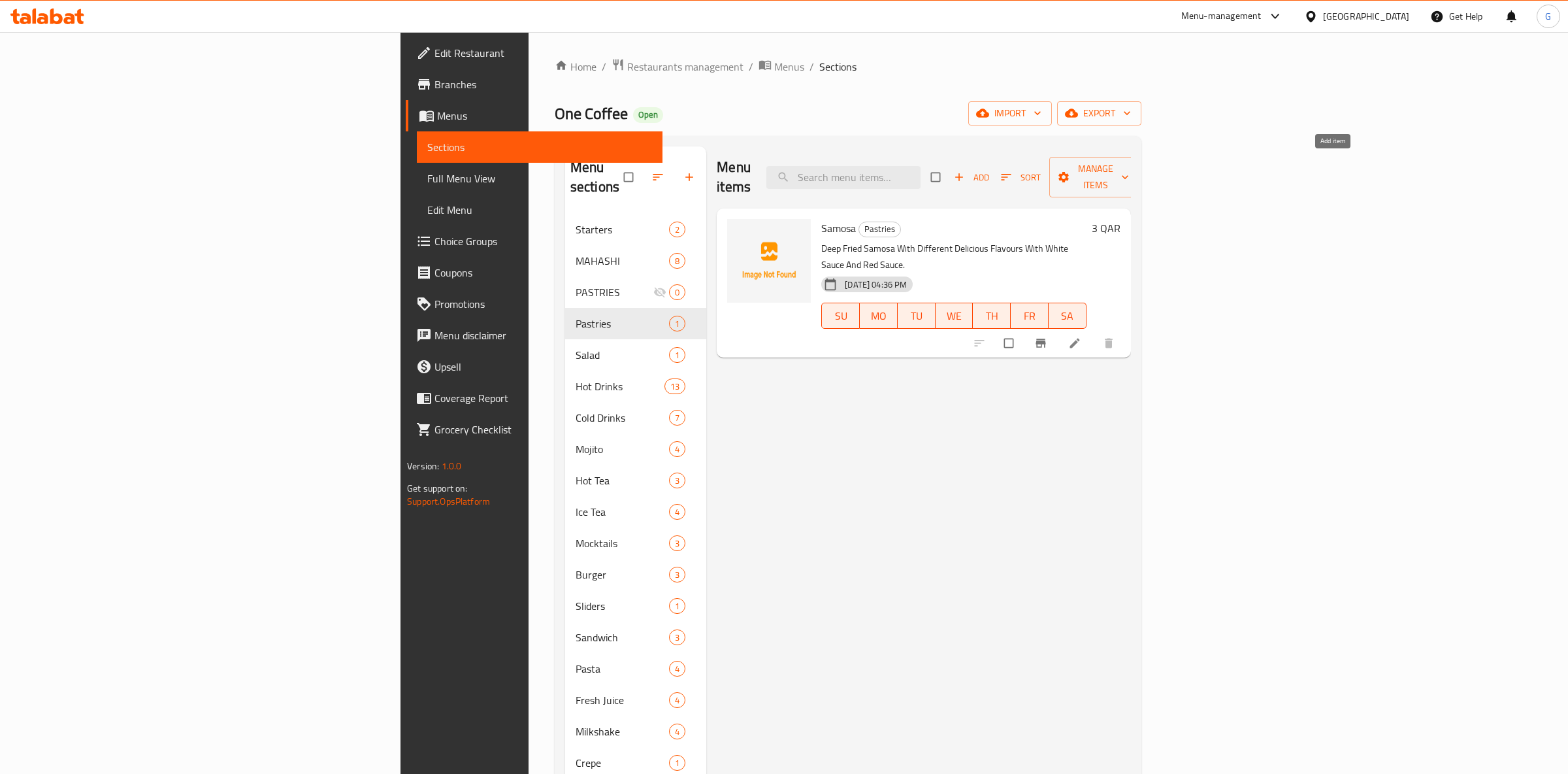
click at [965, 170] on icon "button" at bounding box center [959, 177] width 13 height 13
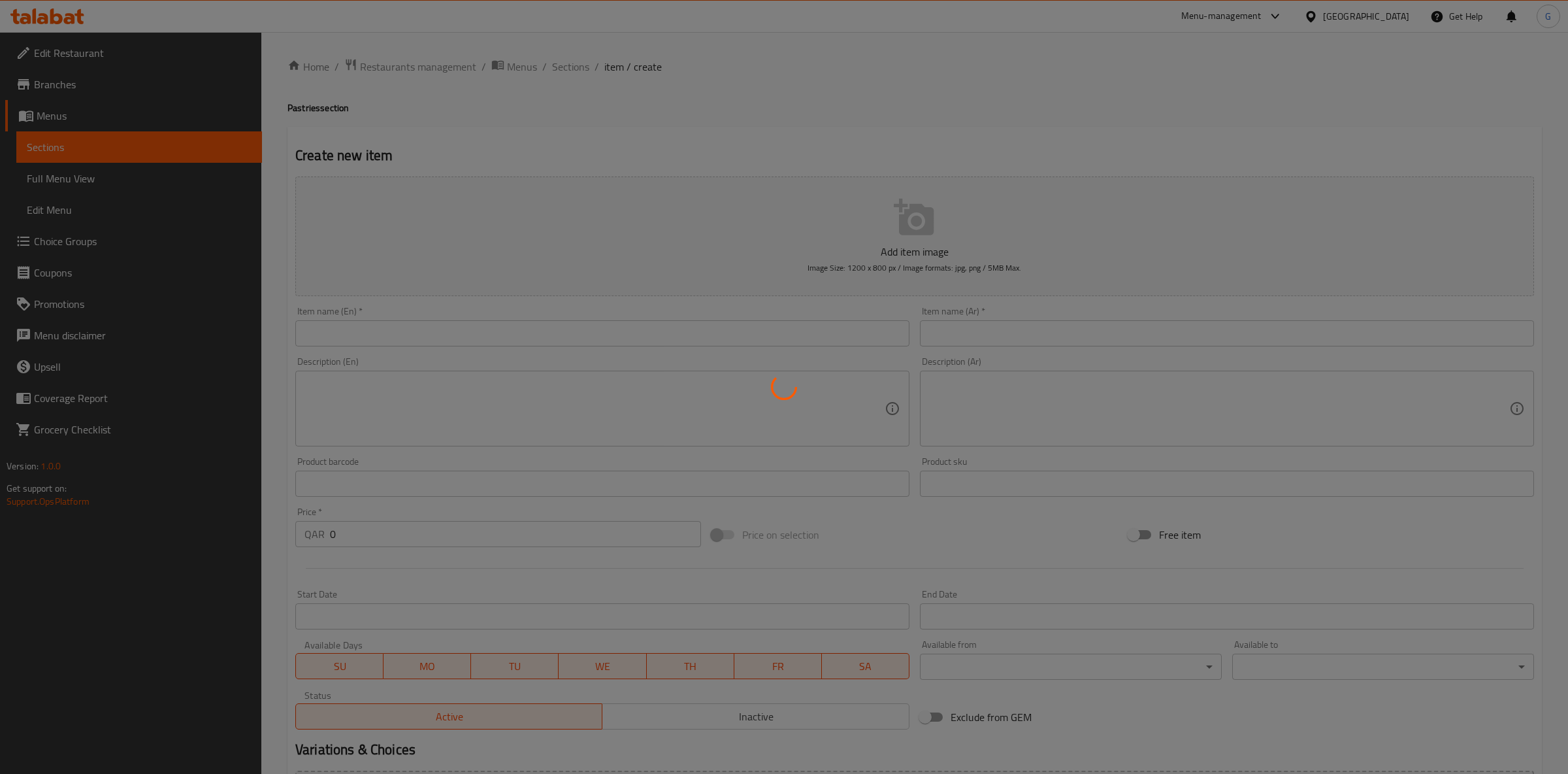
click at [333, 350] on div at bounding box center [784, 387] width 1568 height 774
click at [335, 337] on div at bounding box center [784, 387] width 1568 height 774
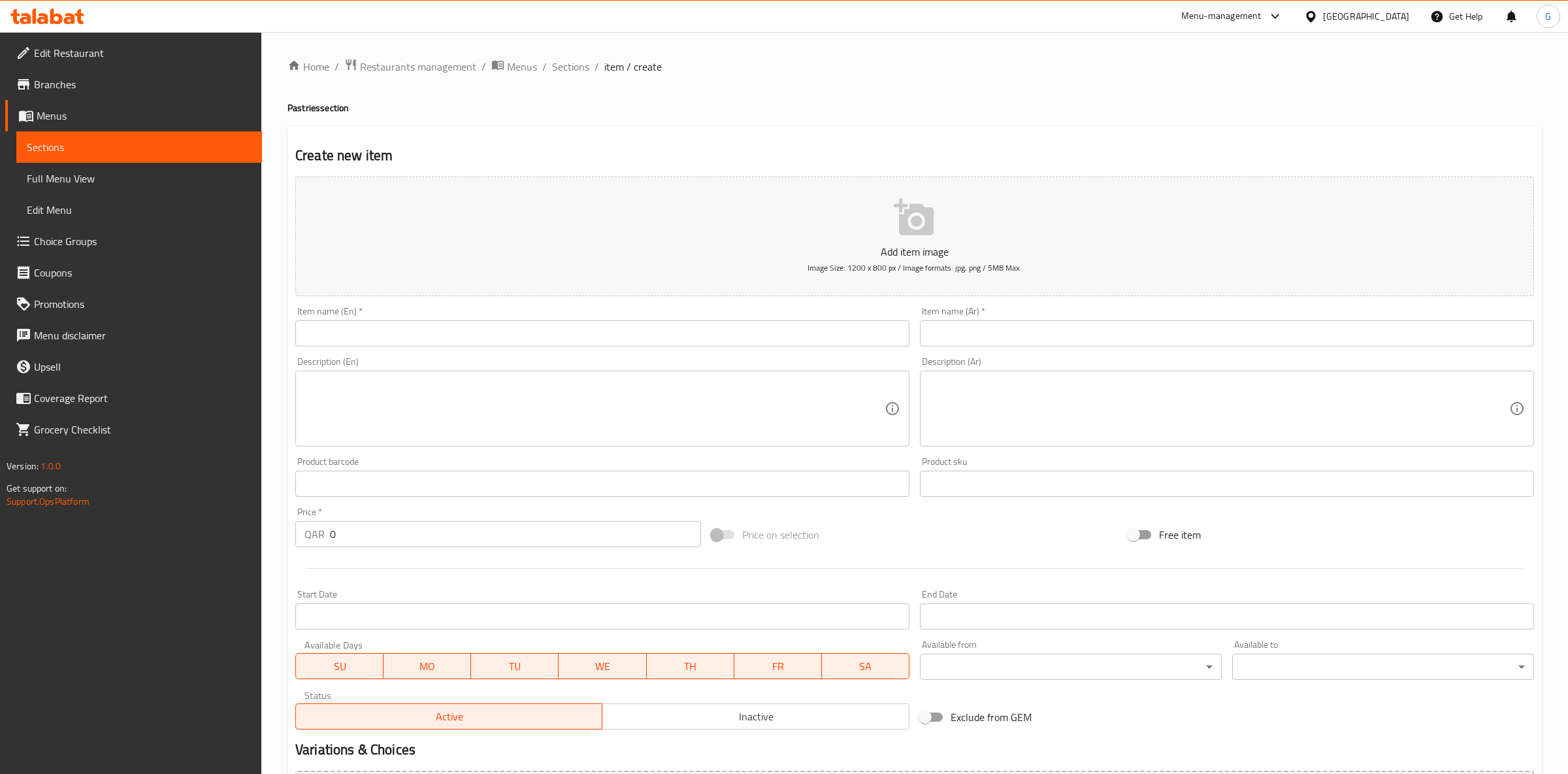
click at [546, 327] on input "text" at bounding box center [603, 334] width 614 height 26
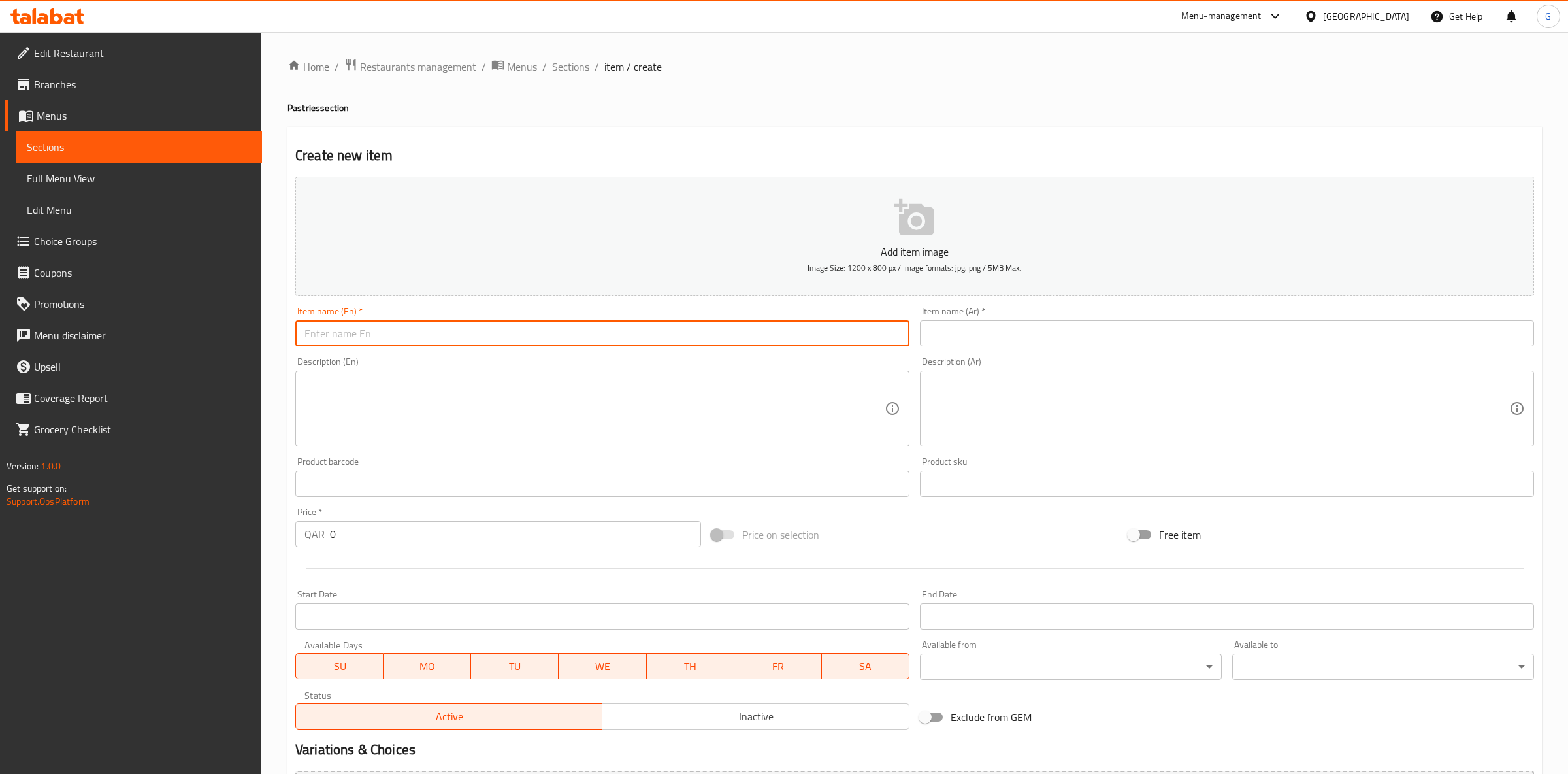
paste input "Halazoni"
type input "Halazoni"
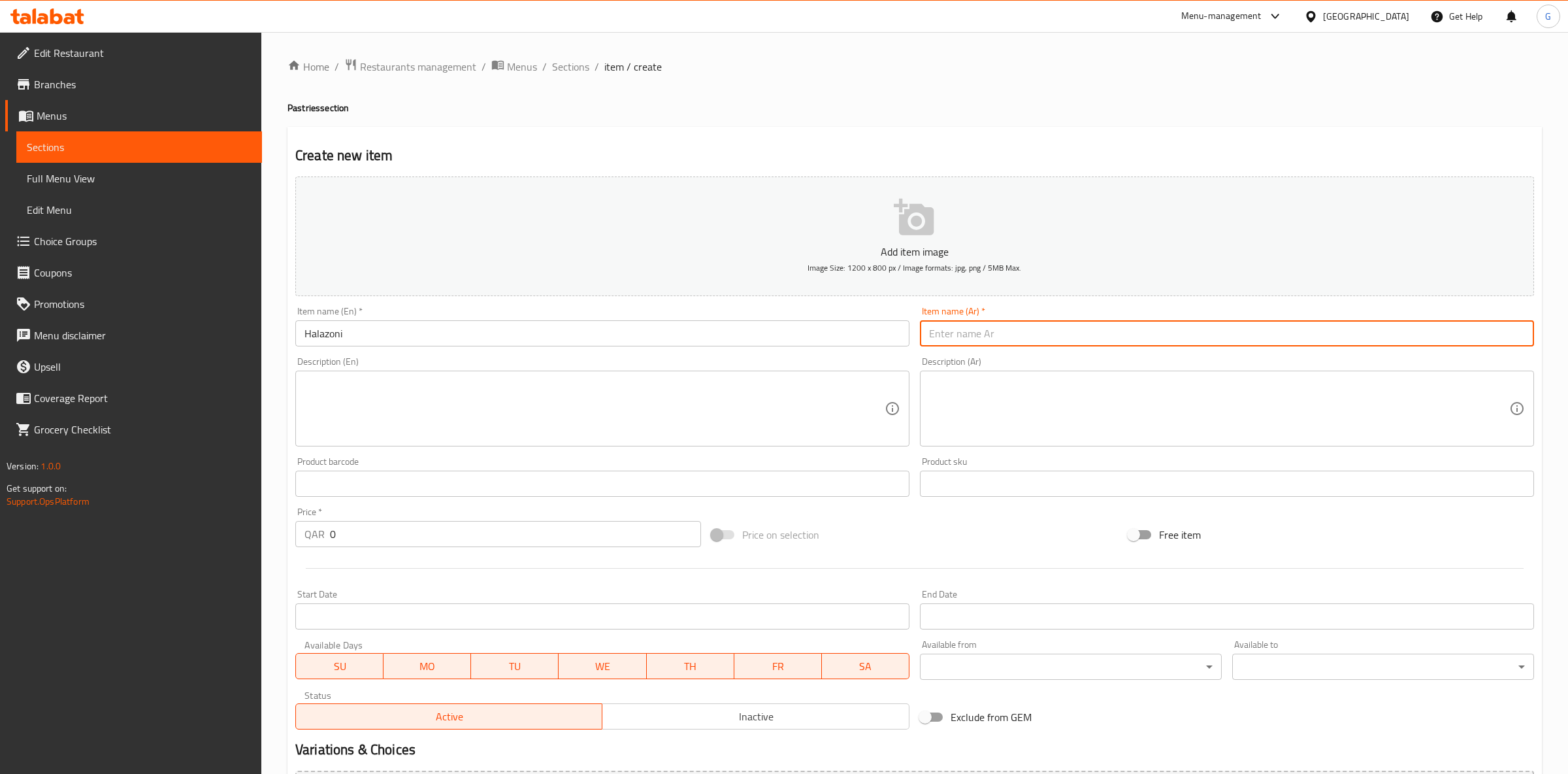
click at [975, 324] on input "text" at bounding box center [1227, 334] width 614 height 26
paste input "هلازوني"
type input "هلازوني"
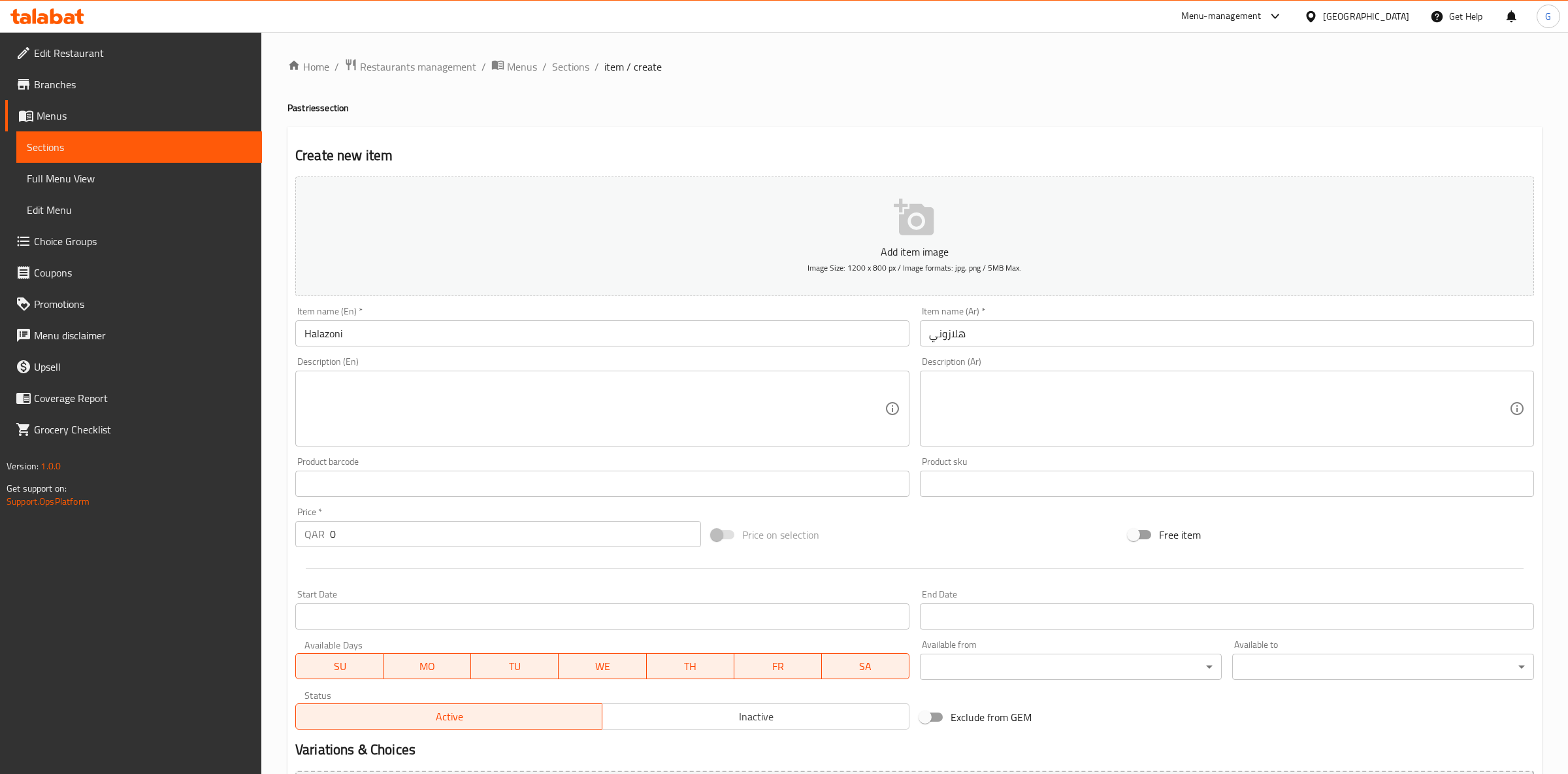
click at [484, 379] on textarea at bounding box center [595, 409] width 580 height 62
paste textarea "Halazoni Pies With Different Flavours Inside And Served With Butter As Coating"
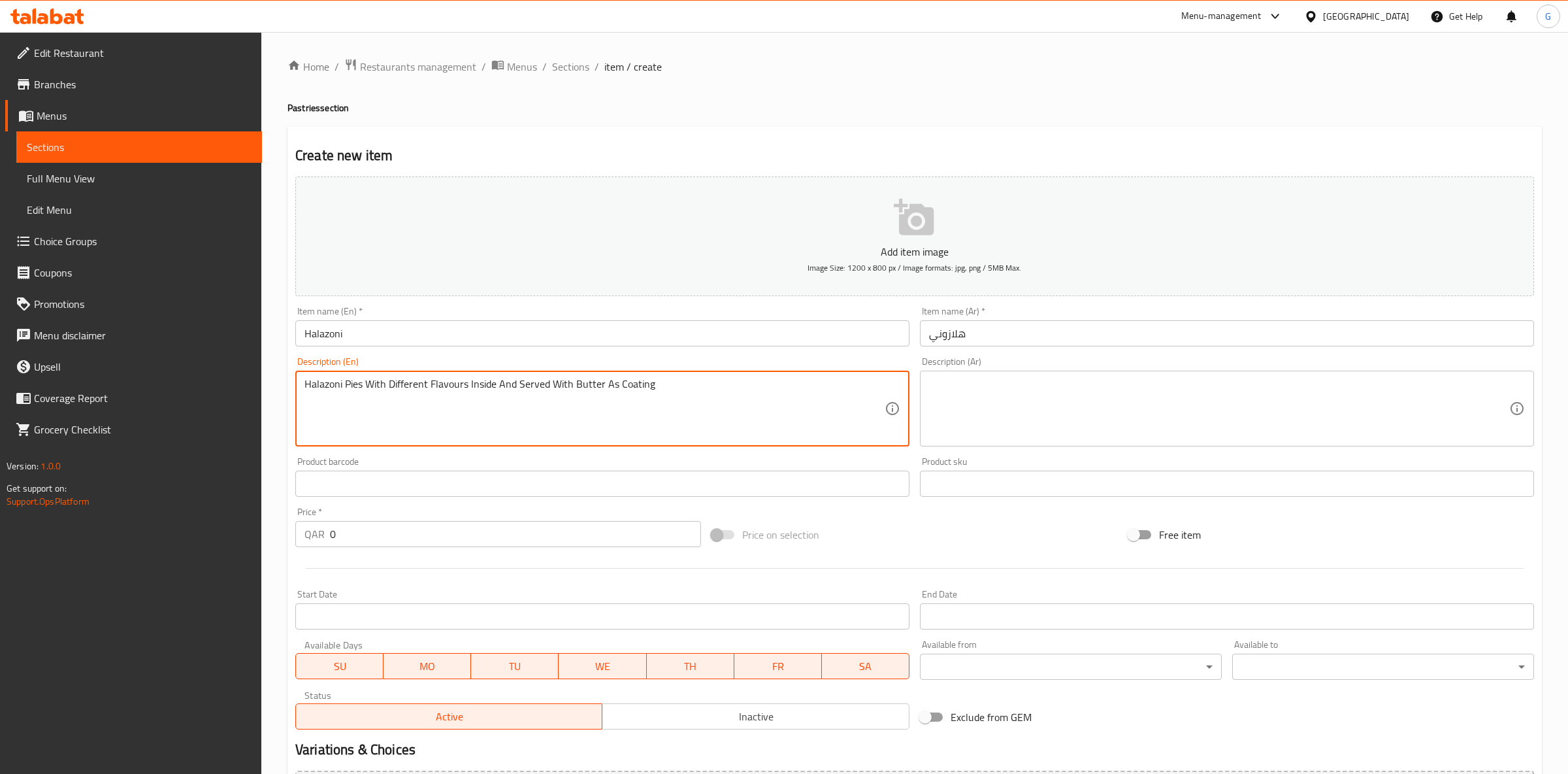
type textarea "Halazoni Pies With Different Flavours Inside And Served With Butter As Coating"
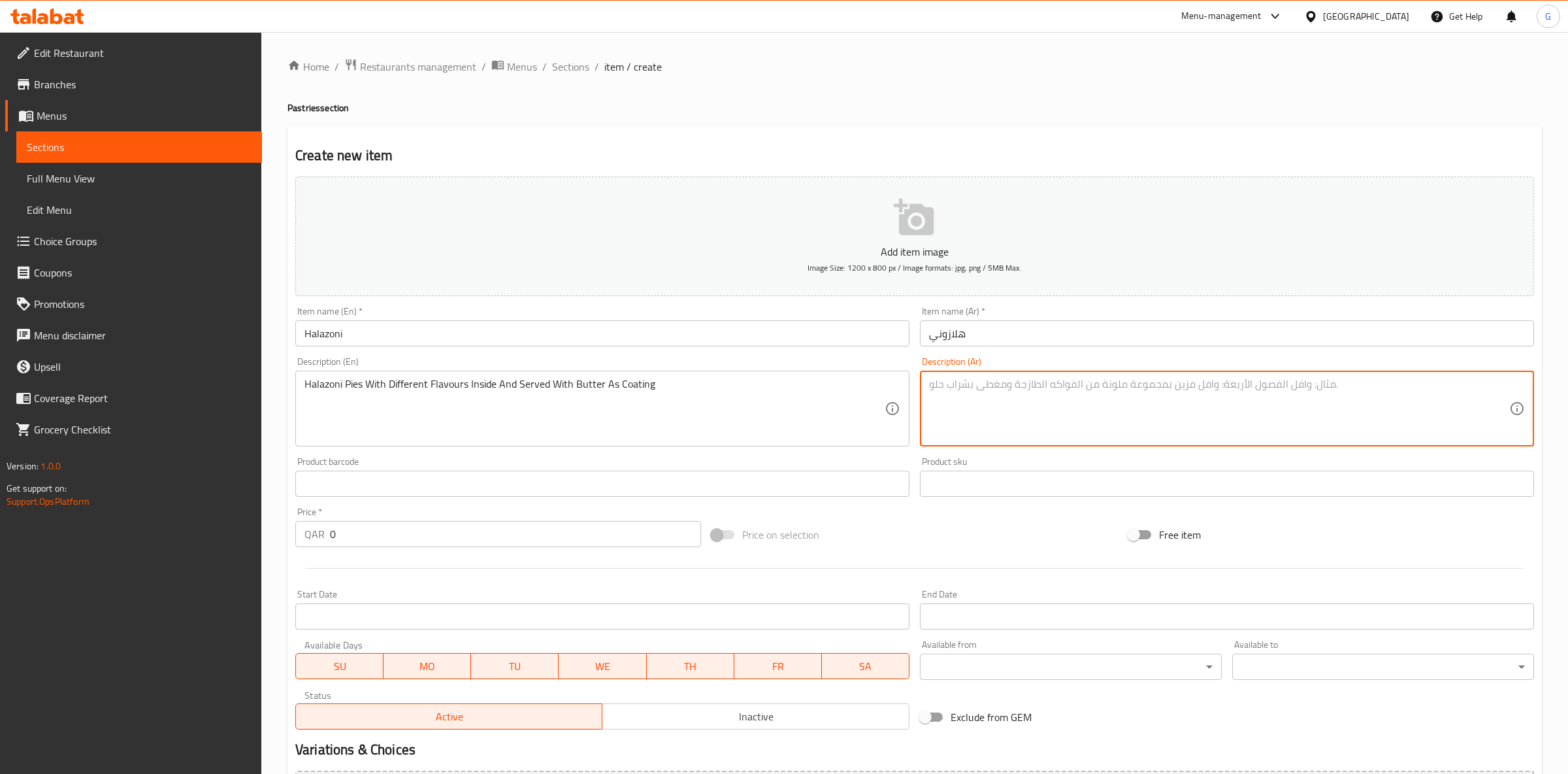
click at [1005, 386] on textarea at bounding box center [1220, 409] width 580 height 62
paste textarea "فطائر هلازوني محشوة بنكهات متنوعة ومقدمة مع طبقة زبدة"
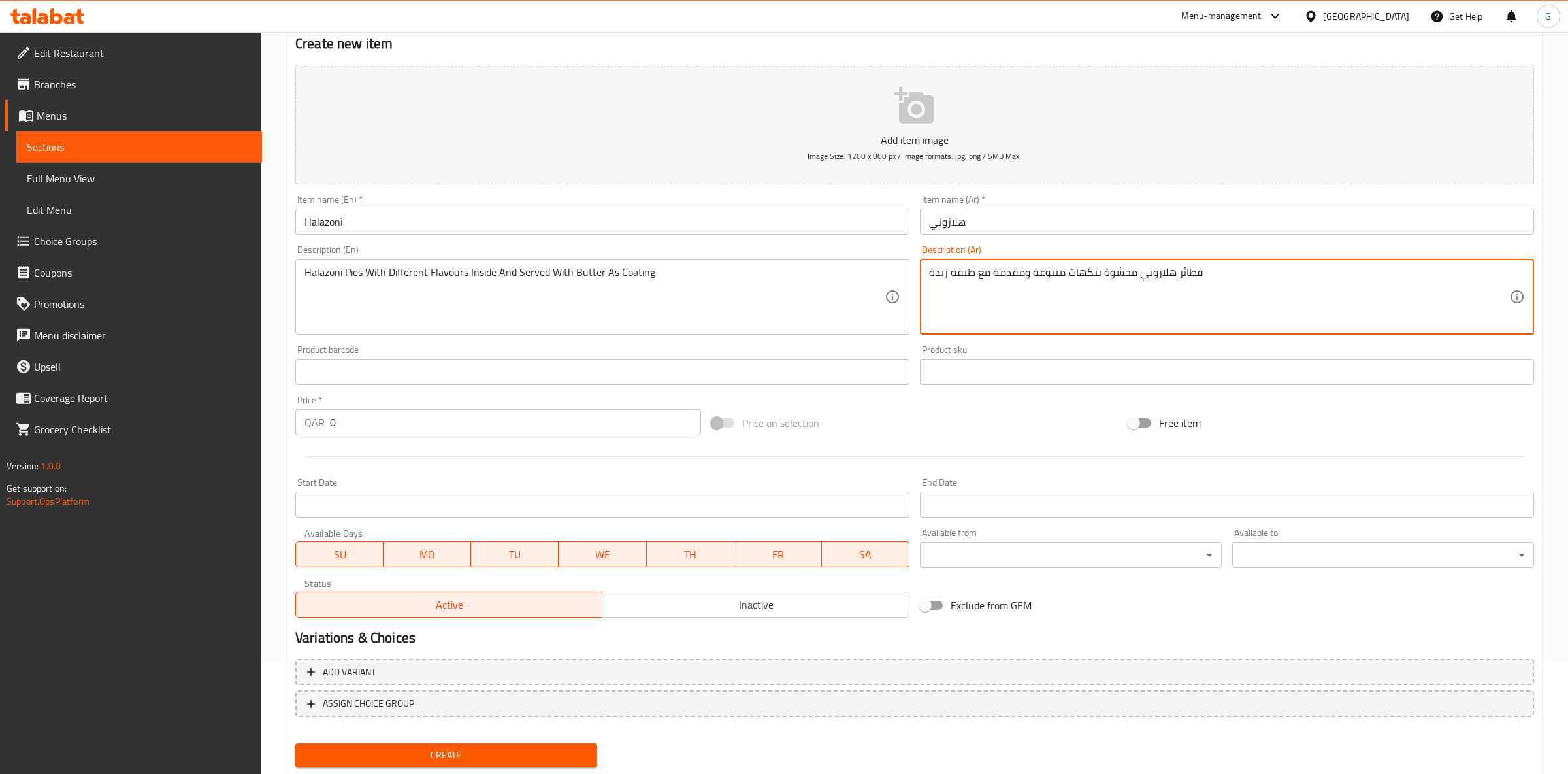
scroll to position [137, 0]
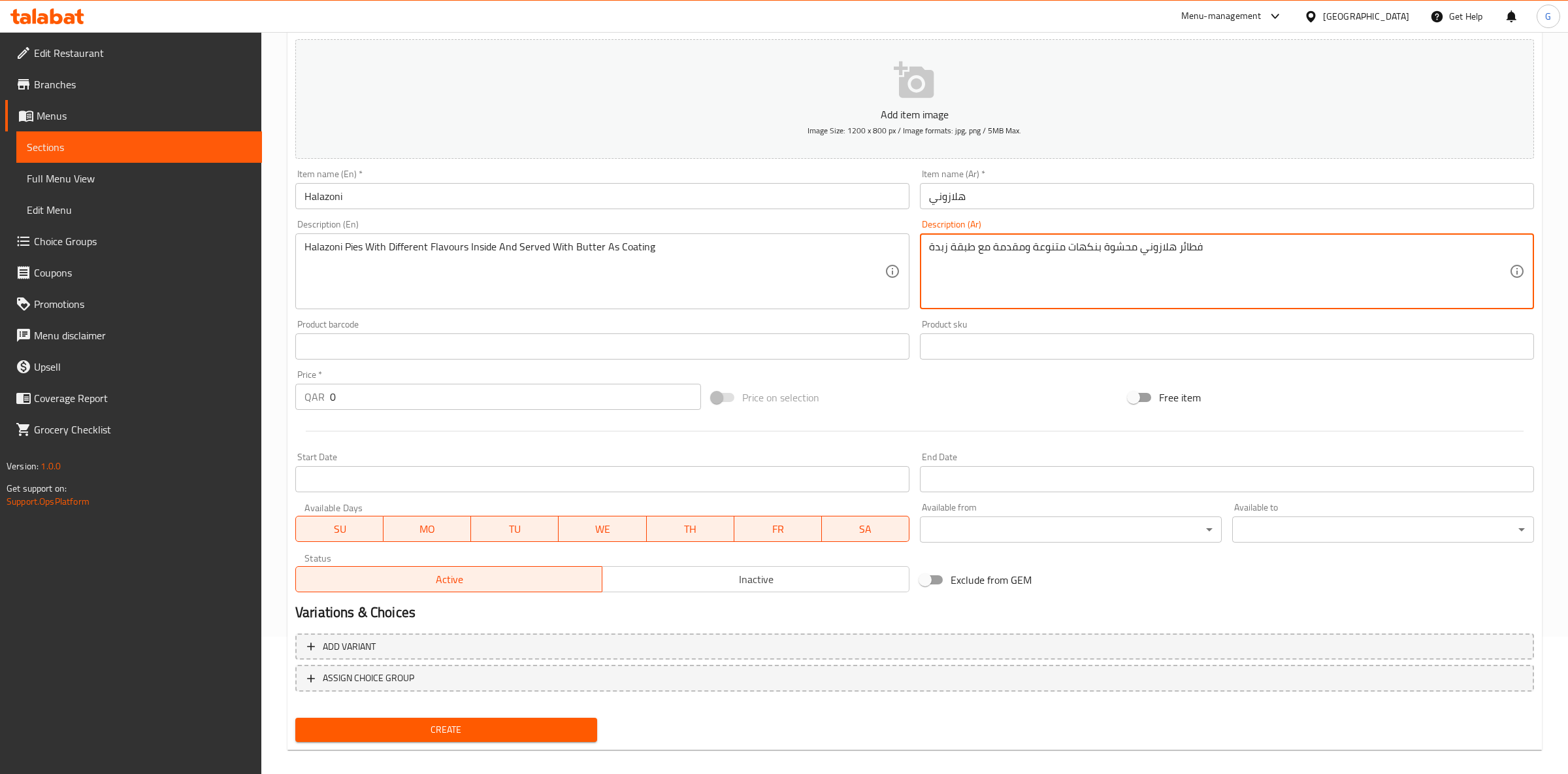
type textarea "فطائر هلازوني محشوة بنكهات متنوعة ومقدمة مع طبقة زبدة"
drag, startPoint x: 336, startPoint y: 396, endPoint x: 124, endPoint y: 372, distance: 213.4
click at [330, 384] on input "0" at bounding box center [515, 397] width 371 height 26
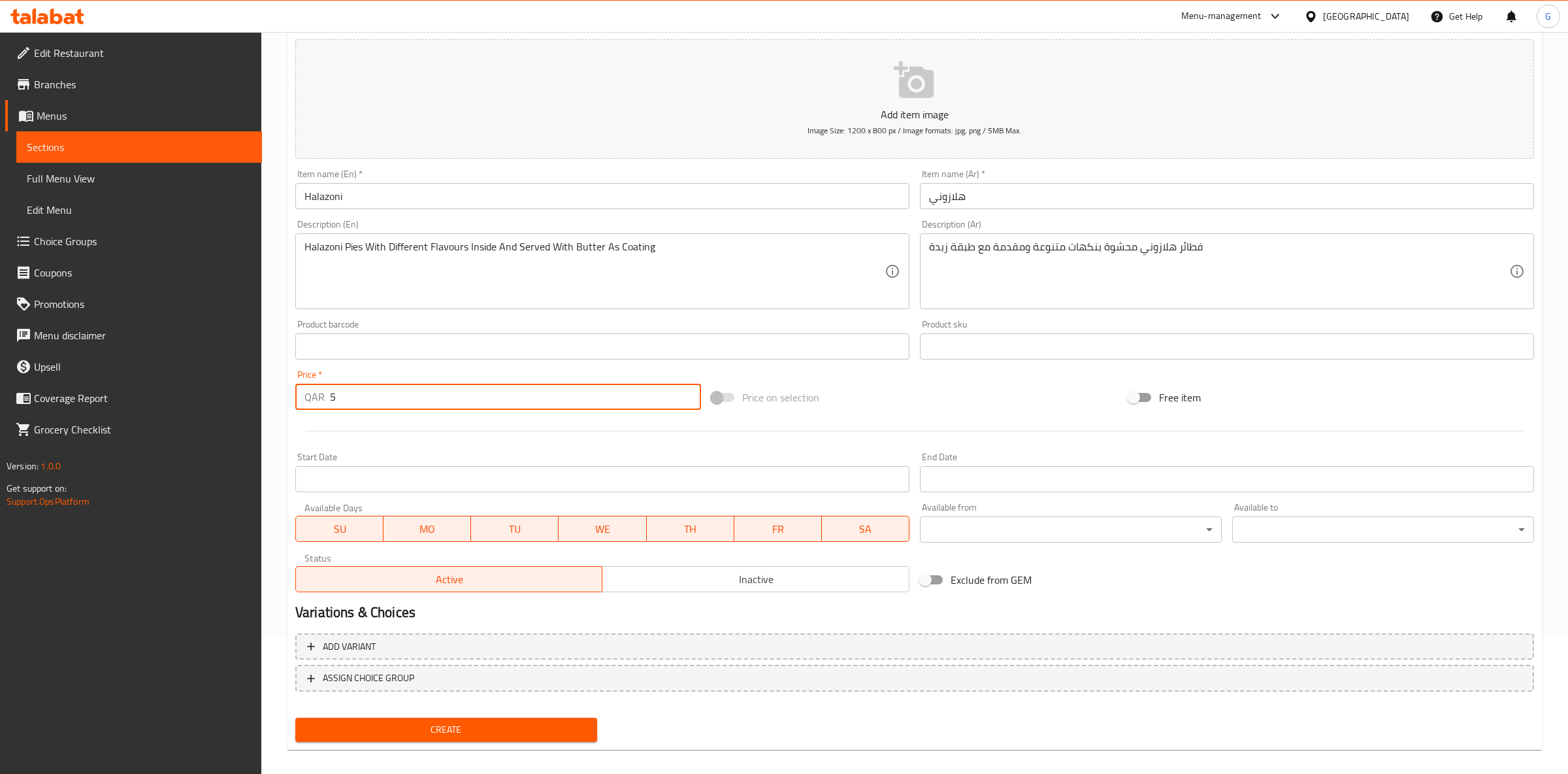
scroll to position [147, 0]
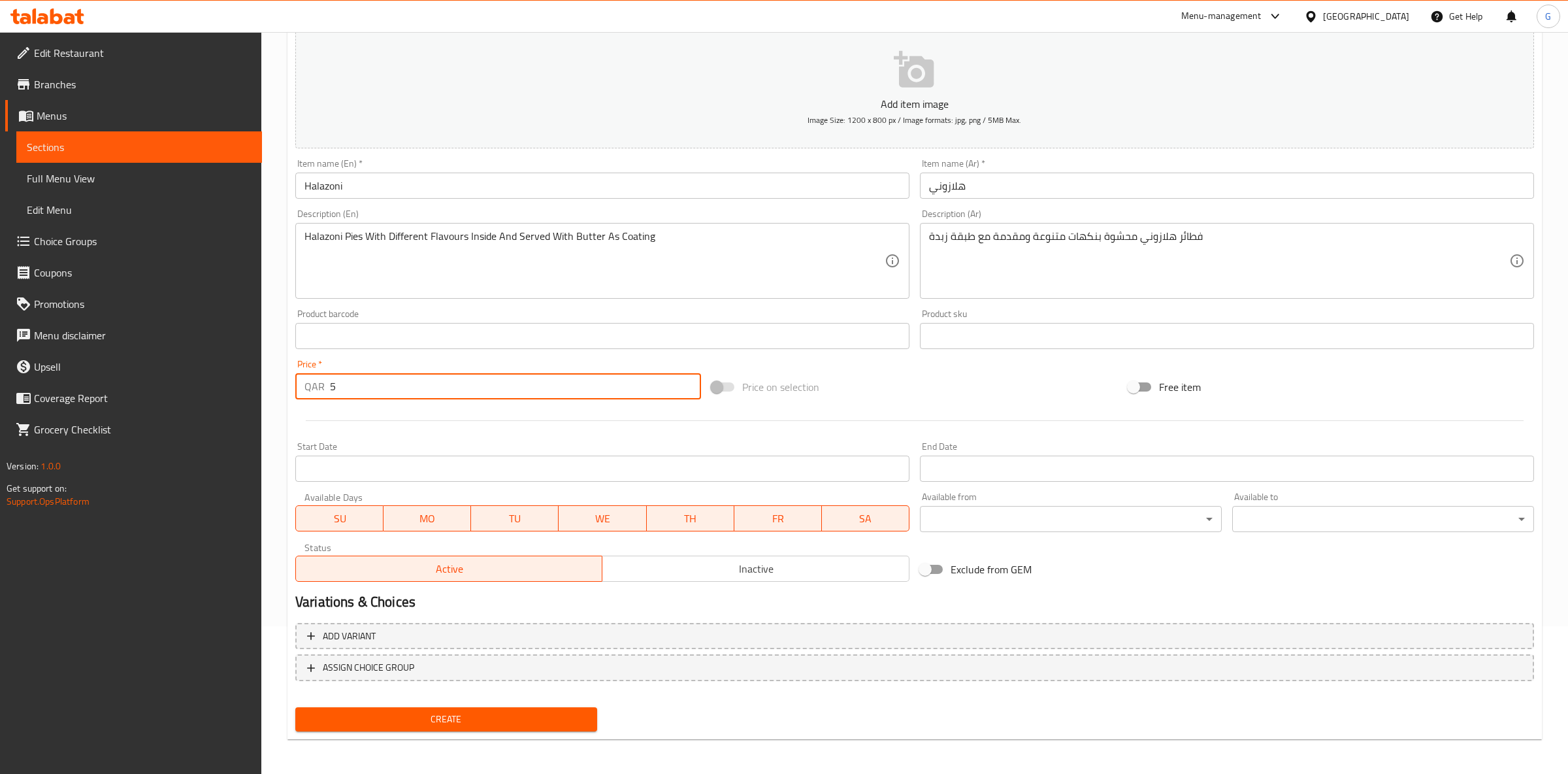
type input "5"
click at [529, 722] on span "Create" at bounding box center [446, 719] width 281 height 16
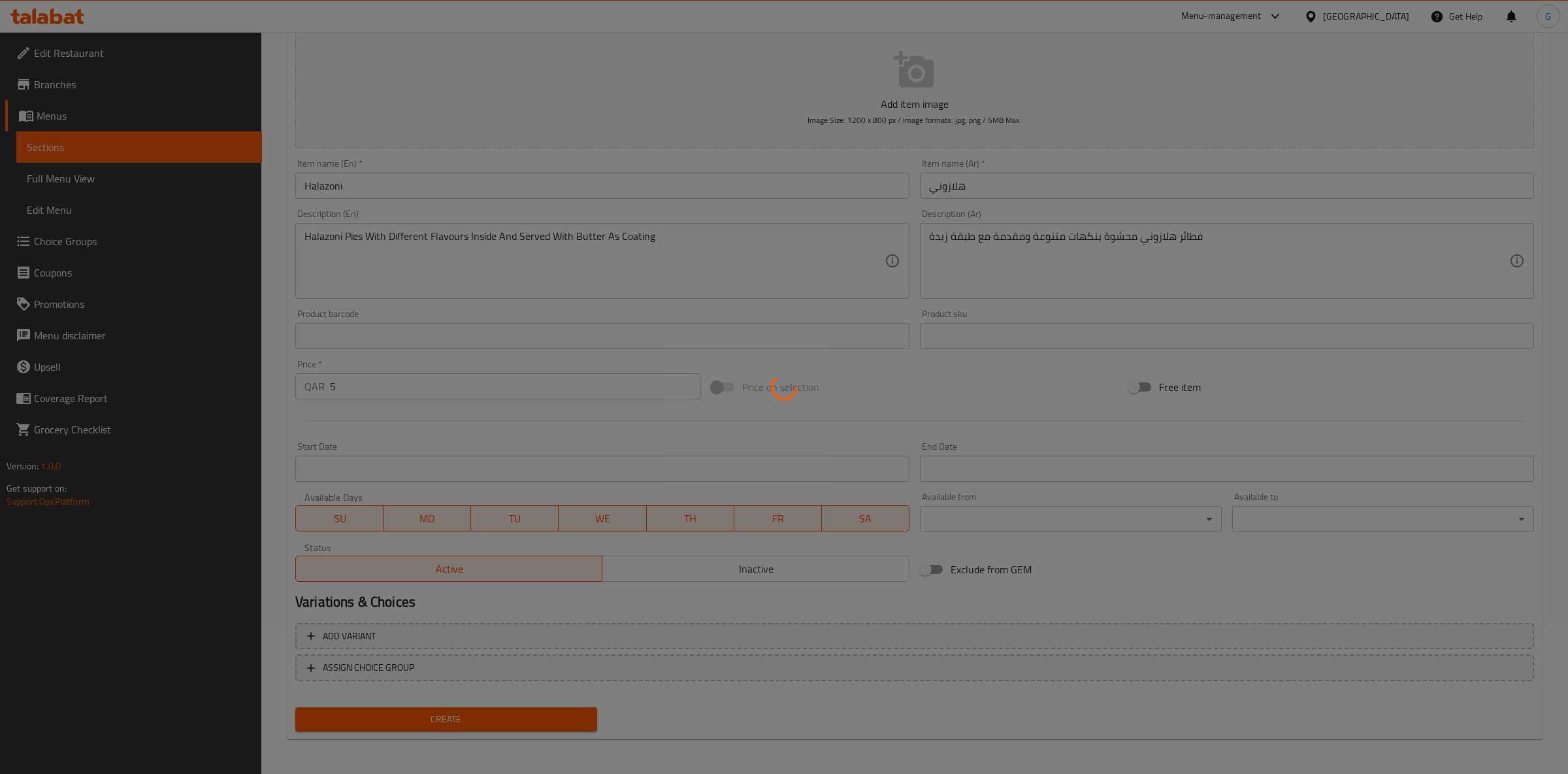
type input "0"
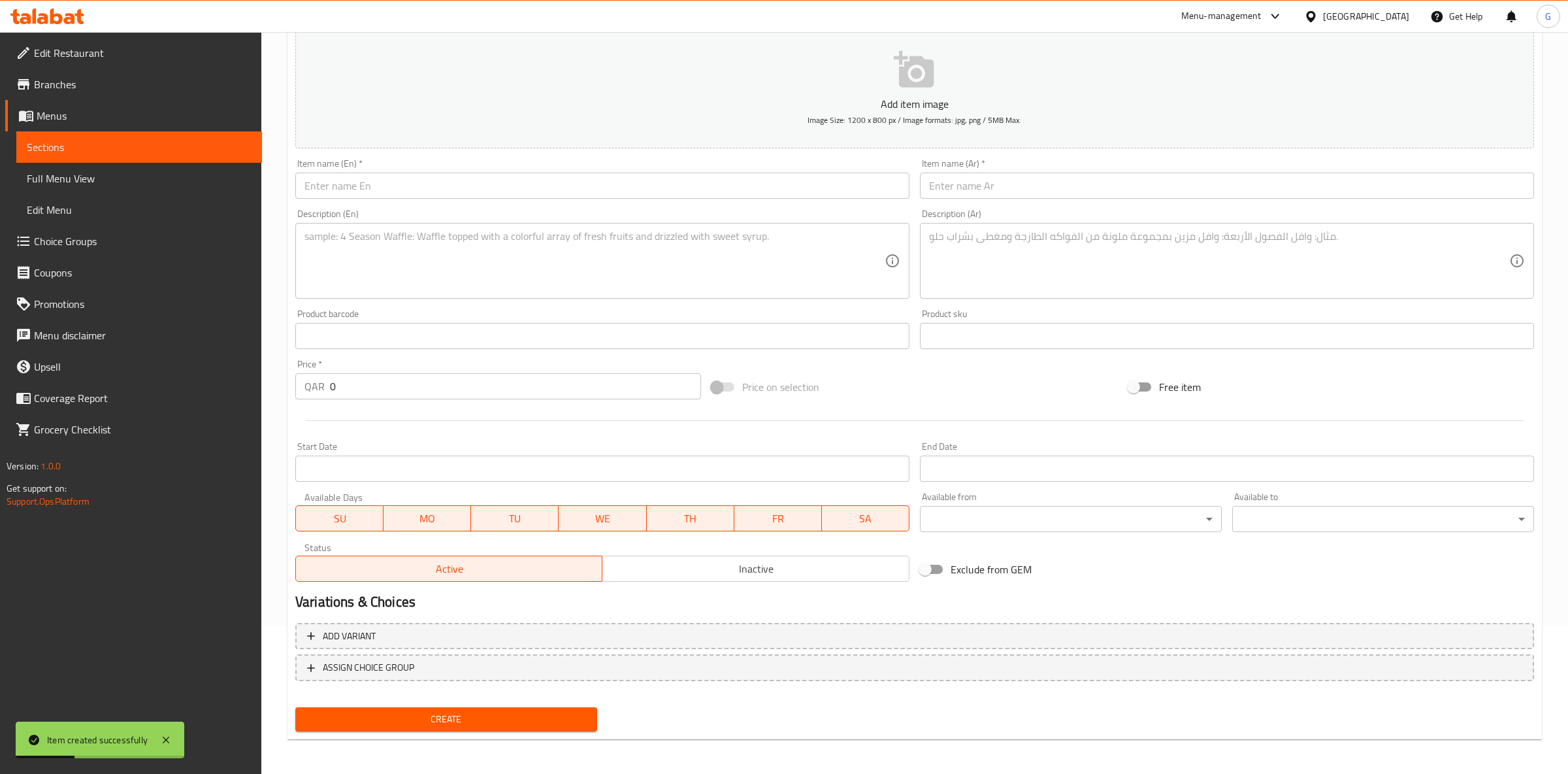
scroll to position [0, 0]
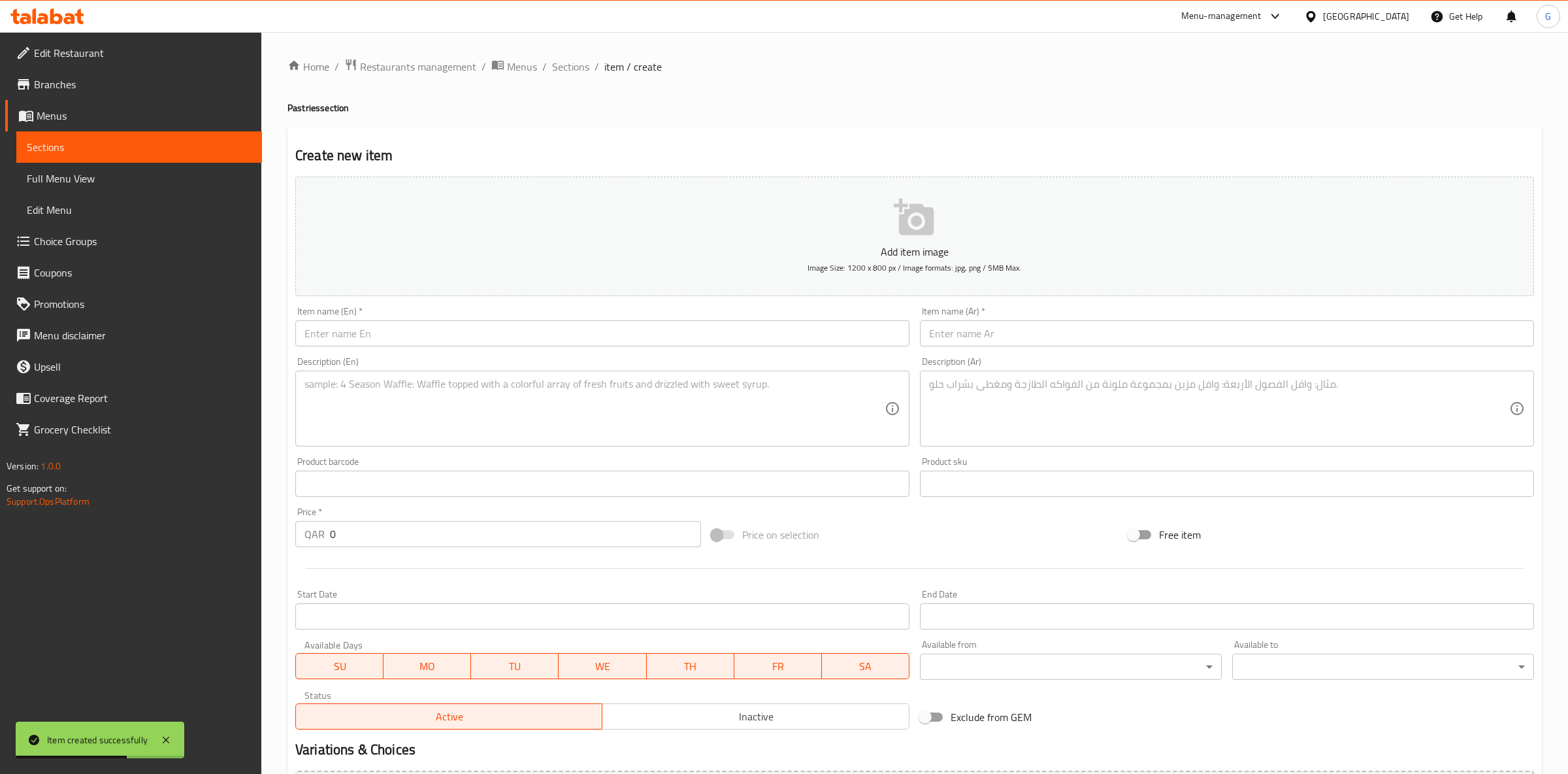
click at [618, 330] on input "text" at bounding box center [603, 334] width 614 height 26
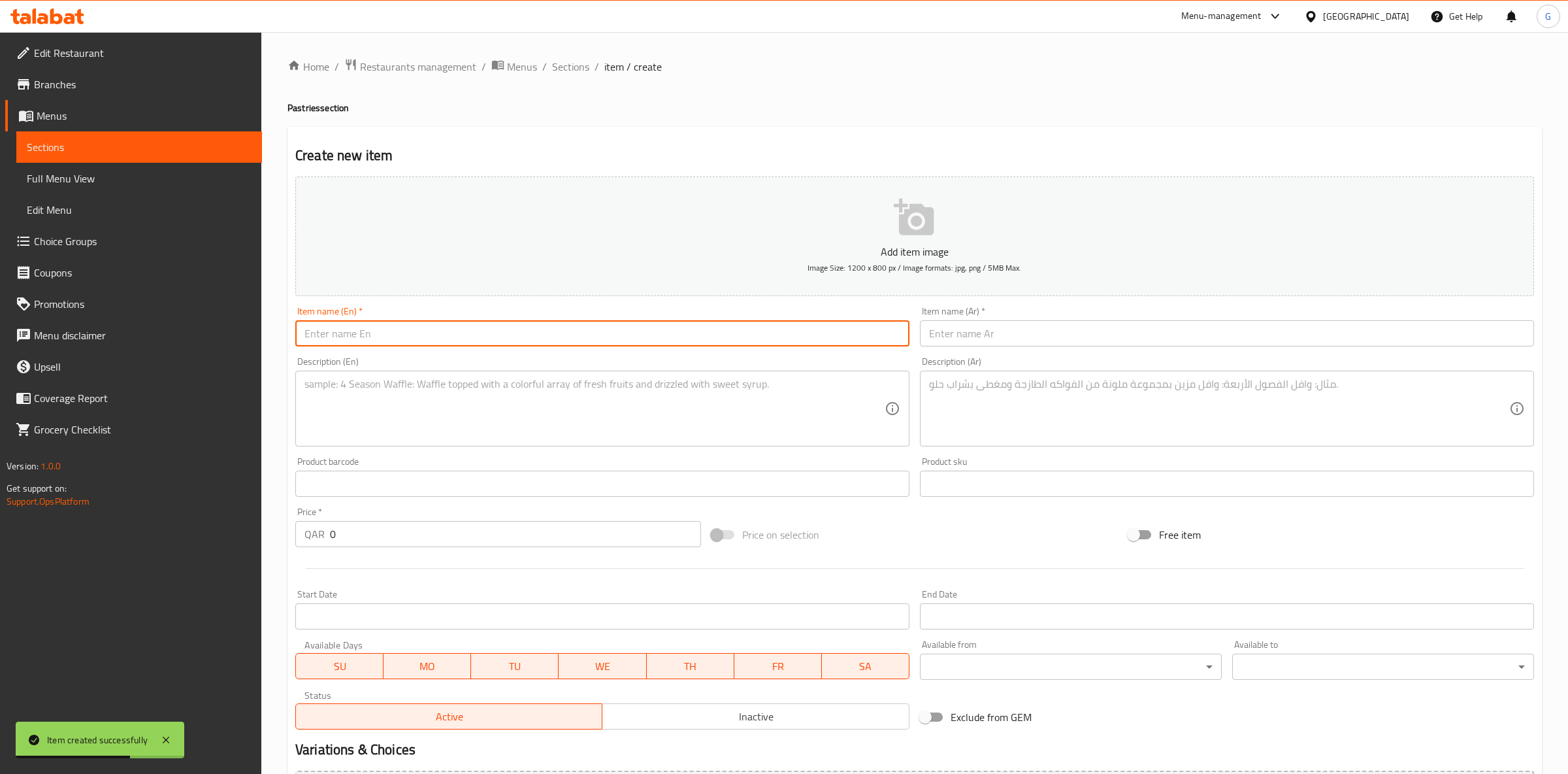
paste input "Mandhazi Fried pastry with Sugar"
type input "Mandhazi Fried pastry with Sugar"
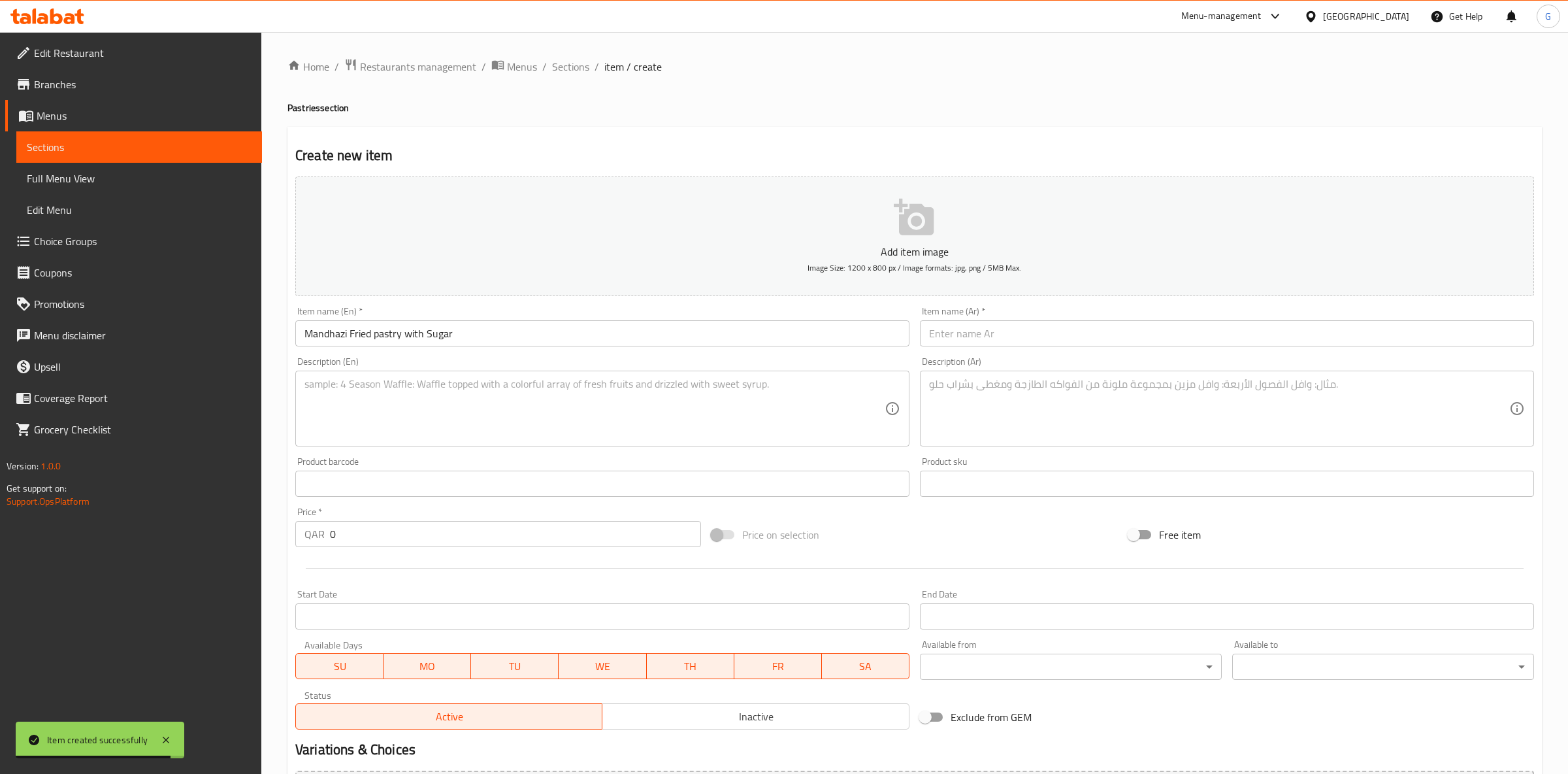
click at [396, 391] on textarea at bounding box center [595, 409] width 580 height 62
paste textarea "Light fried dough with sesame and fine sugar, delicious with tea"
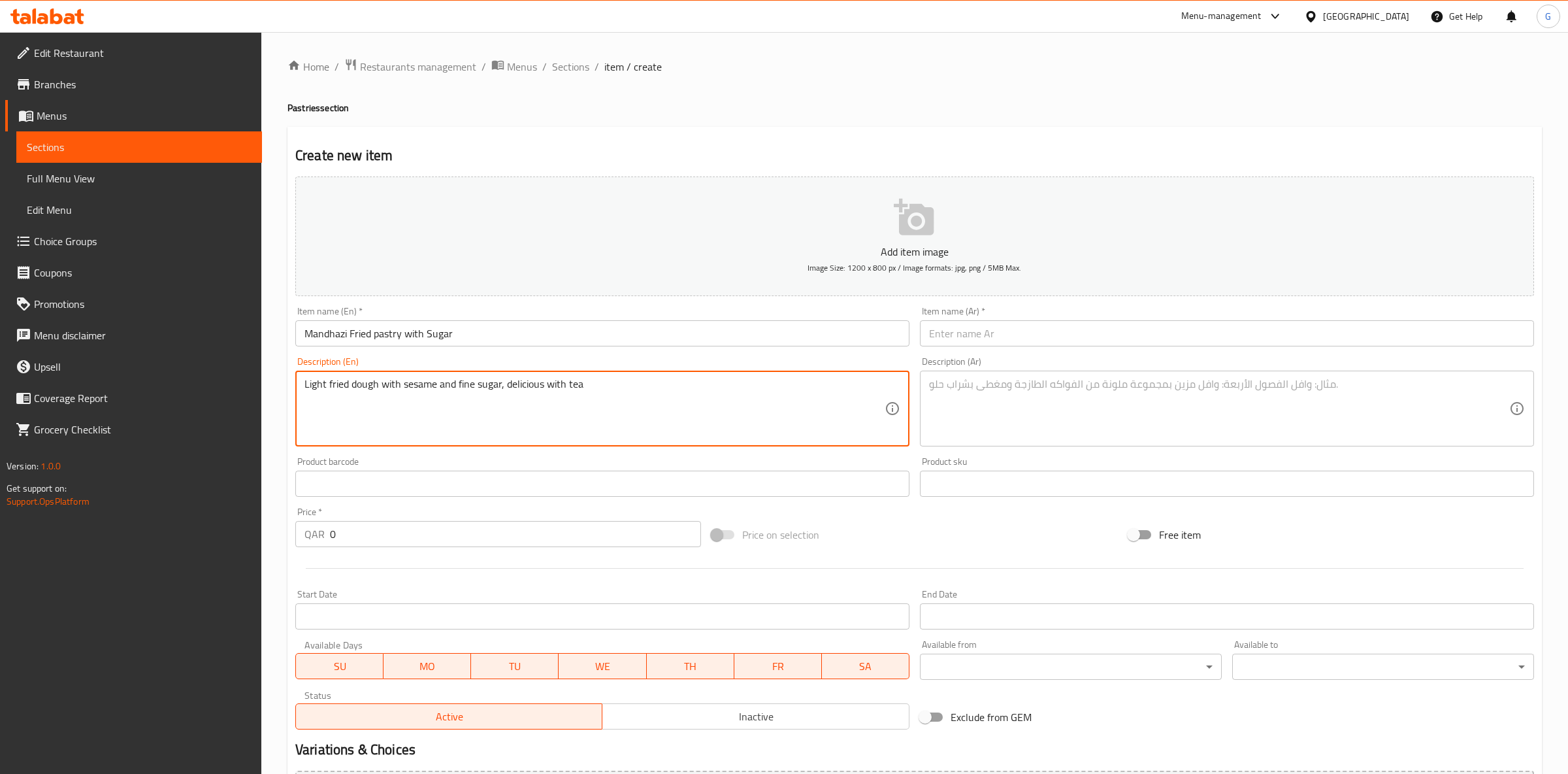
type textarea "Light fried dough with sesame and fine sugar, delicious with tea"
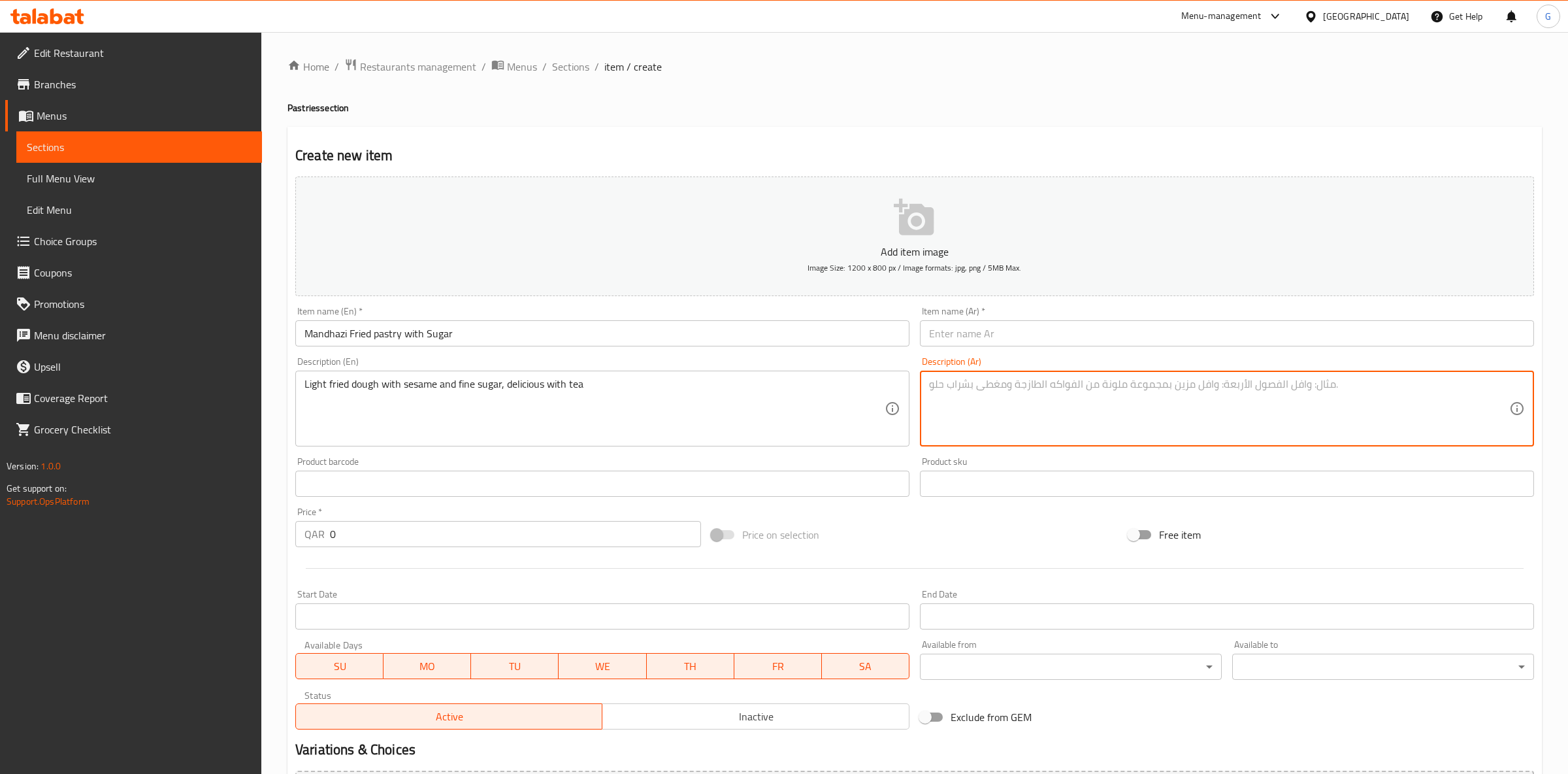
click at [1021, 414] on textarea at bounding box center [1220, 409] width 580 height 62
paste textarea "عجينة مقلية خفيفة بالسمسم والسكر الناعم لذيذة مع الشاي"
type textarea "عجينة مقلية خفيفة بالسمسم والسكر الناعم لذيذة مع الشاي"
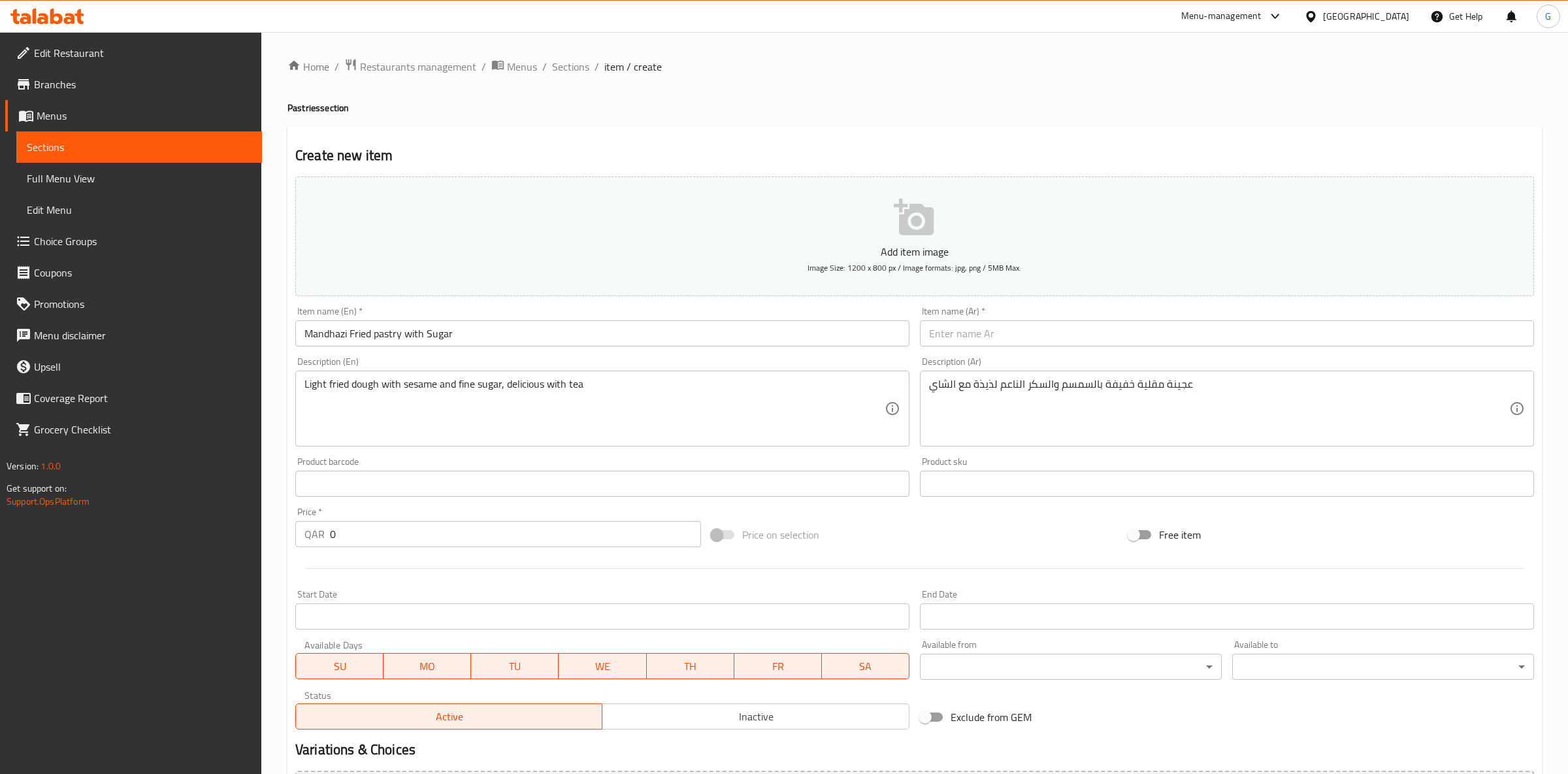
click at [963, 336] on input "text" at bounding box center [1227, 334] width 614 height 26
drag, startPoint x: 1022, startPoint y: 347, endPoint x: 1022, endPoint y: 336, distance: 11.0
click at [1022, 347] on div "Item name (Ar)   * Item name (Ar) *" at bounding box center [1227, 326] width 625 height 50
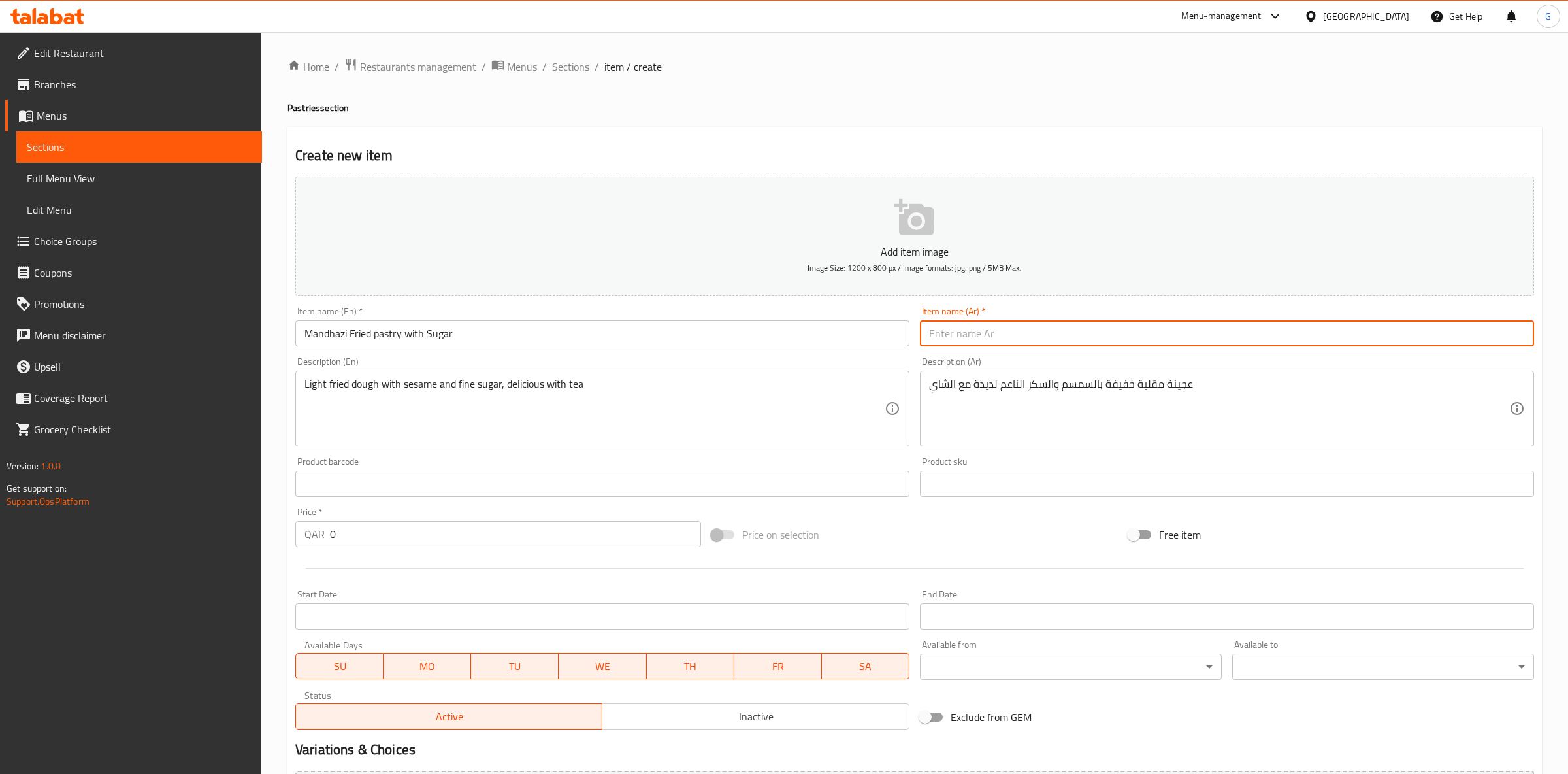
click at [1022, 334] on input "text" at bounding box center [1227, 334] width 614 height 26
paste input "مندازي محشي بسكر"
type input "مندازي محشي بسكر"
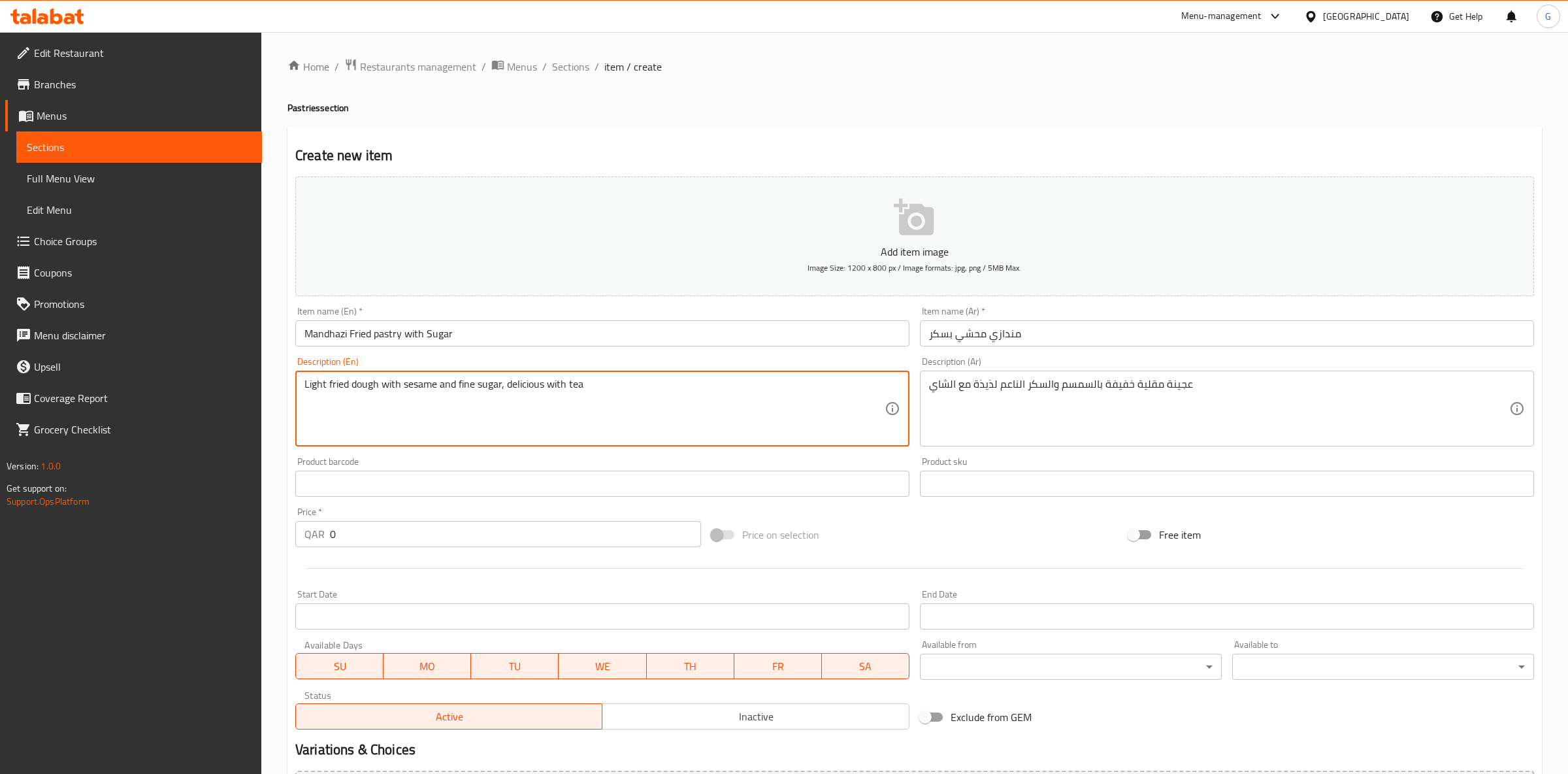
drag, startPoint x: 613, startPoint y: 380, endPoint x: 43, endPoint y: 395, distance: 570.2
click at [305, 395] on textarea "Light fried dough with sesame and fine sugar, delicious with tea" at bounding box center [595, 409] width 580 height 62
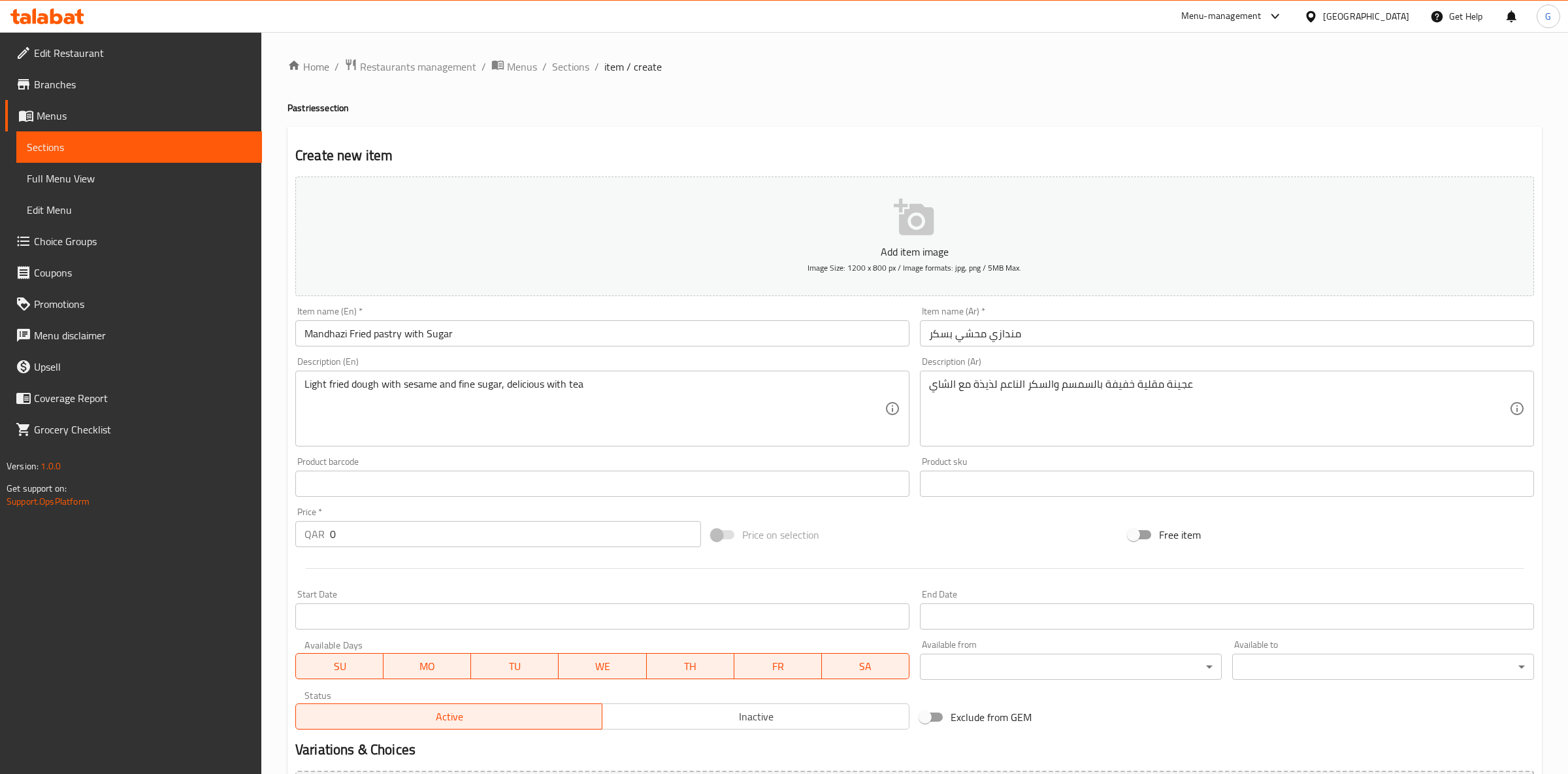
drag, startPoint x: 1204, startPoint y: 398, endPoint x: 755, endPoint y: 406, distance: 449.1
click at [929, 406] on textarea "عجينة مقلية خفيفة بالسمسم والسكر الناعم لذيذة مع الشاي" at bounding box center [1220, 409] width 580 height 62
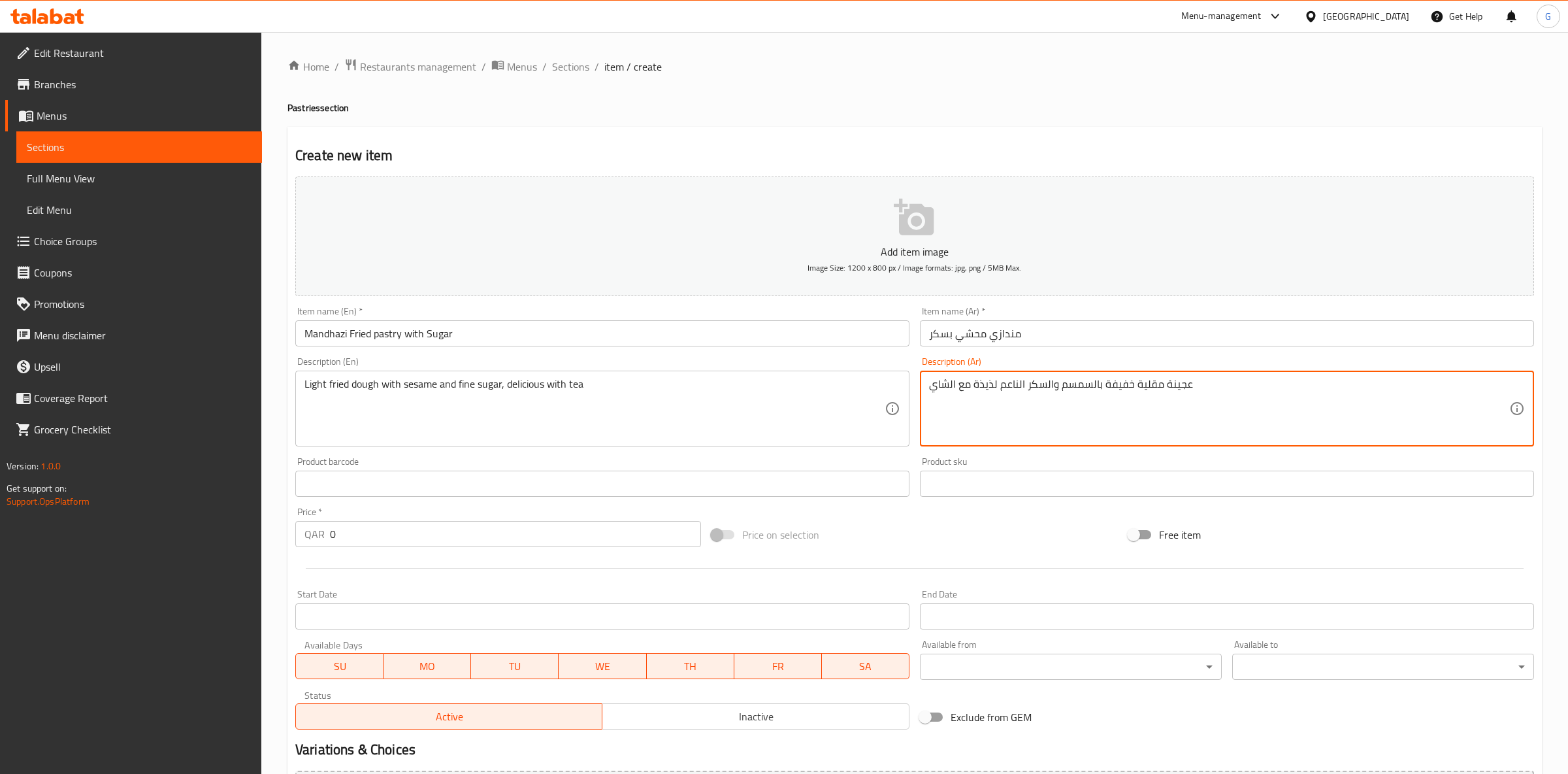
paste textarea "مع السمسم والسكر الناعم –"
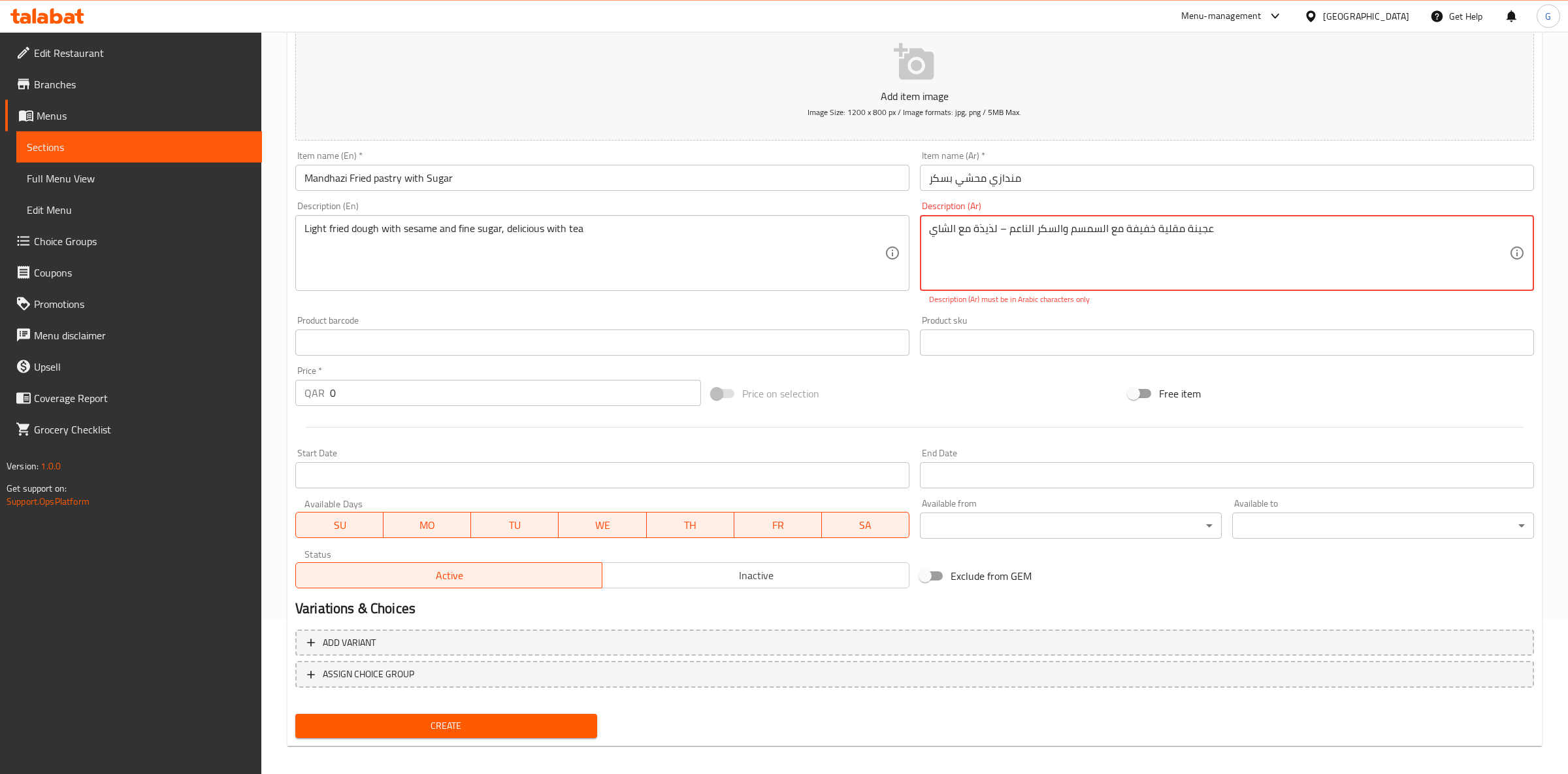
scroll to position [162, 0]
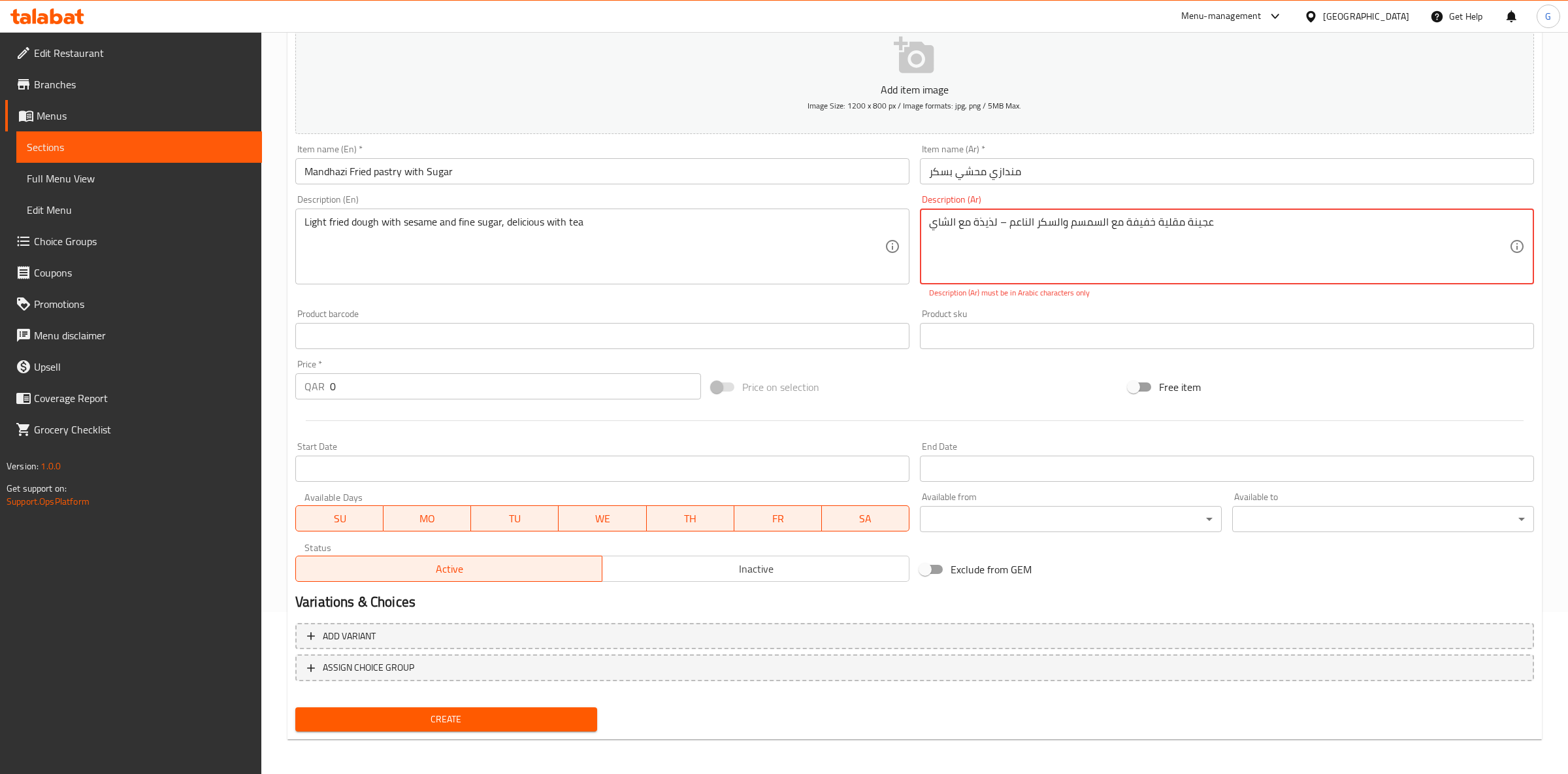
type textarea "عجينة مقلية خفيفة مع السمسم والسكر الناعم – لذيذة مع الشاي"
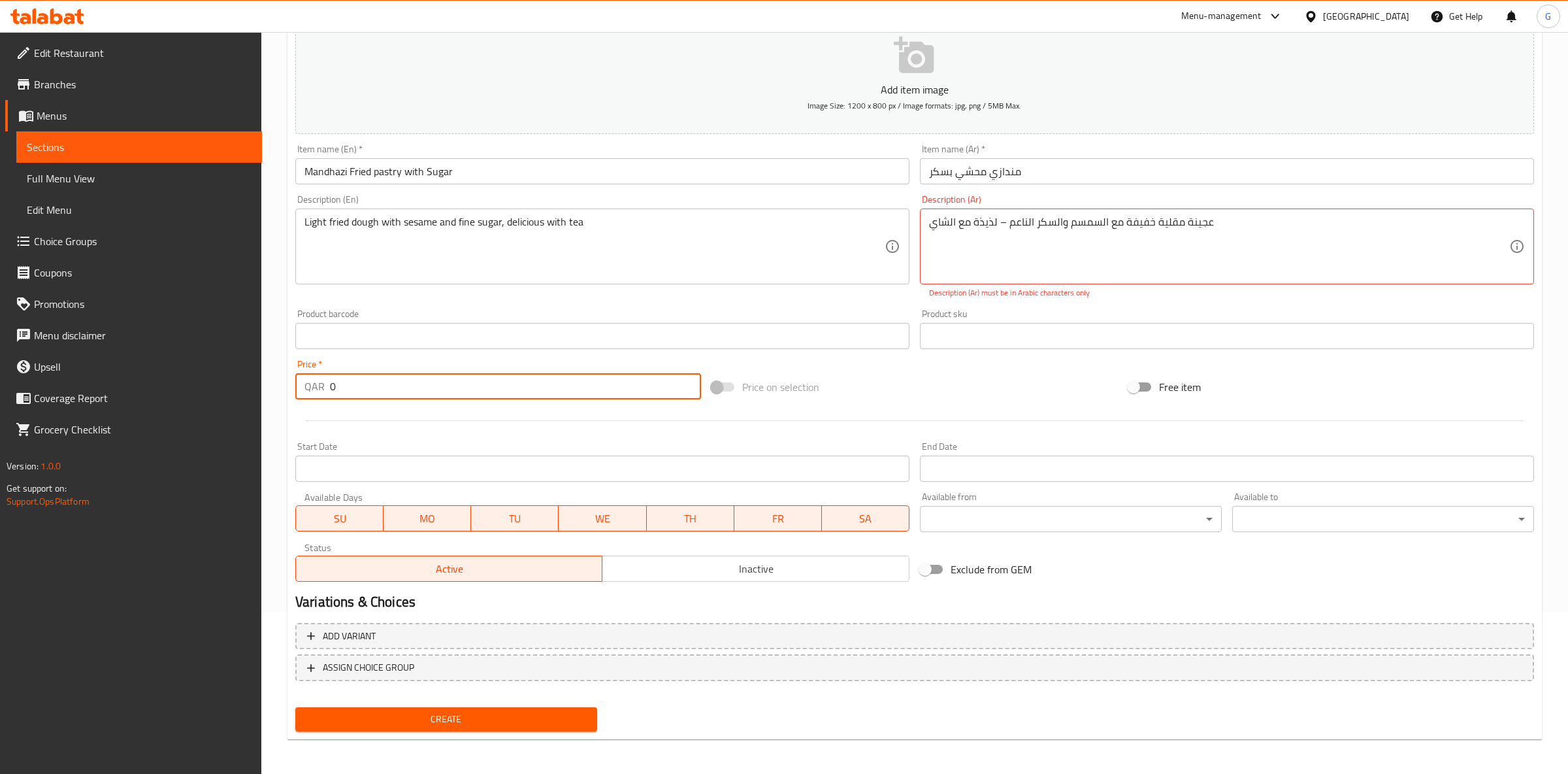
drag, startPoint x: 234, startPoint y: 393, endPoint x: 81, endPoint y: 401, distance: 153.2
click at [330, 395] on input "0" at bounding box center [515, 387] width 371 height 26
type input "3"
click at [295, 707] on button "Create" at bounding box center [446, 719] width 302 height 24
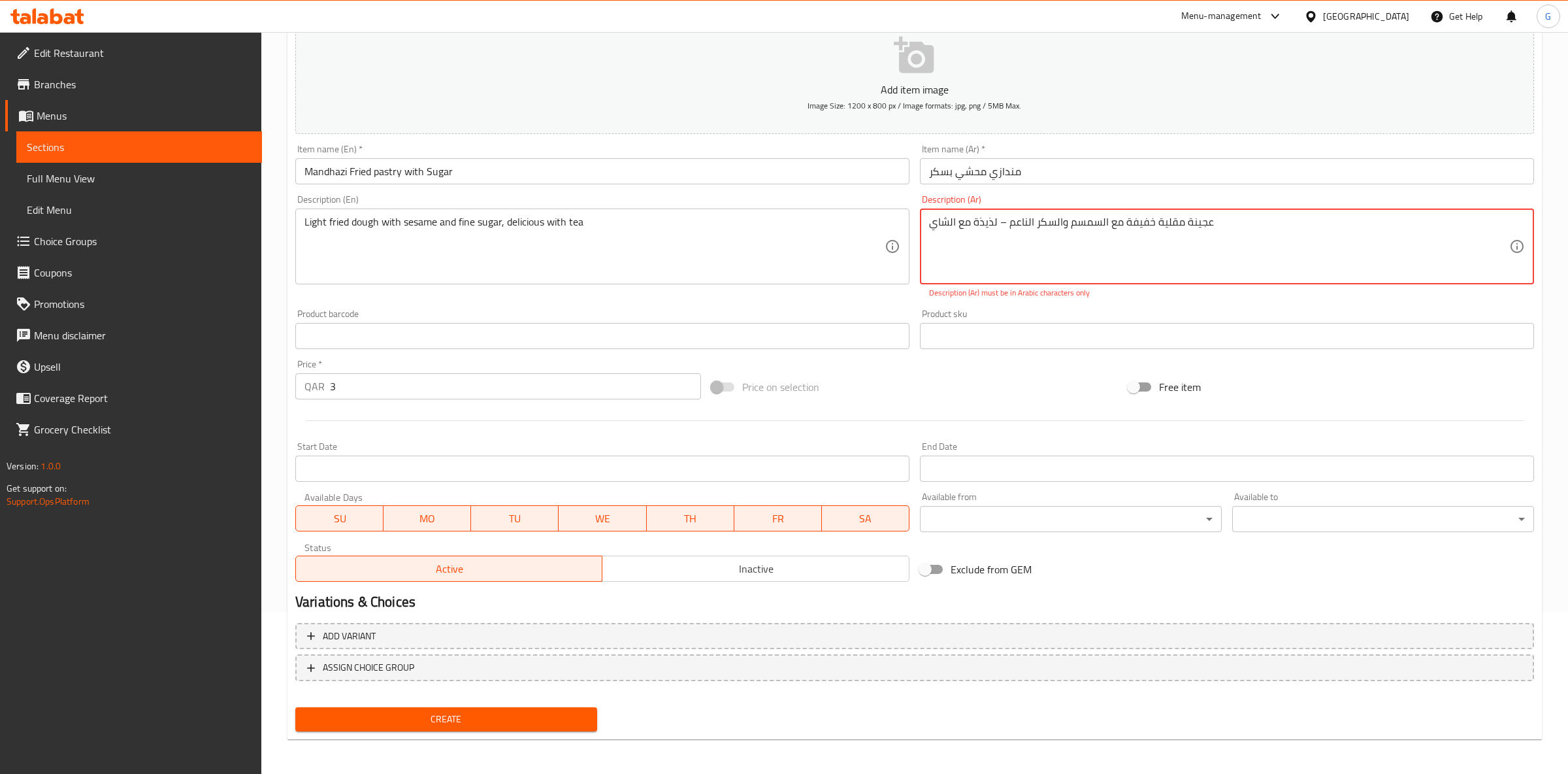
click at [553, 723] on span "Create" at bounding box center [446, 719] width 281 height 16
click at [999, 216] on textarea "عجينة مقلية خفيفة مع السمسم والسكر الناعم – لذيذة مع الشاي" at bounding box center [1220, 246] width 580 height 62
click at [999, 222] on textarea "عجينة مقلية خفيفة مع السمسم والسكر الناعم – لذيذة مع الشاي" at bounding box center [1220, 246] width 580 height 62
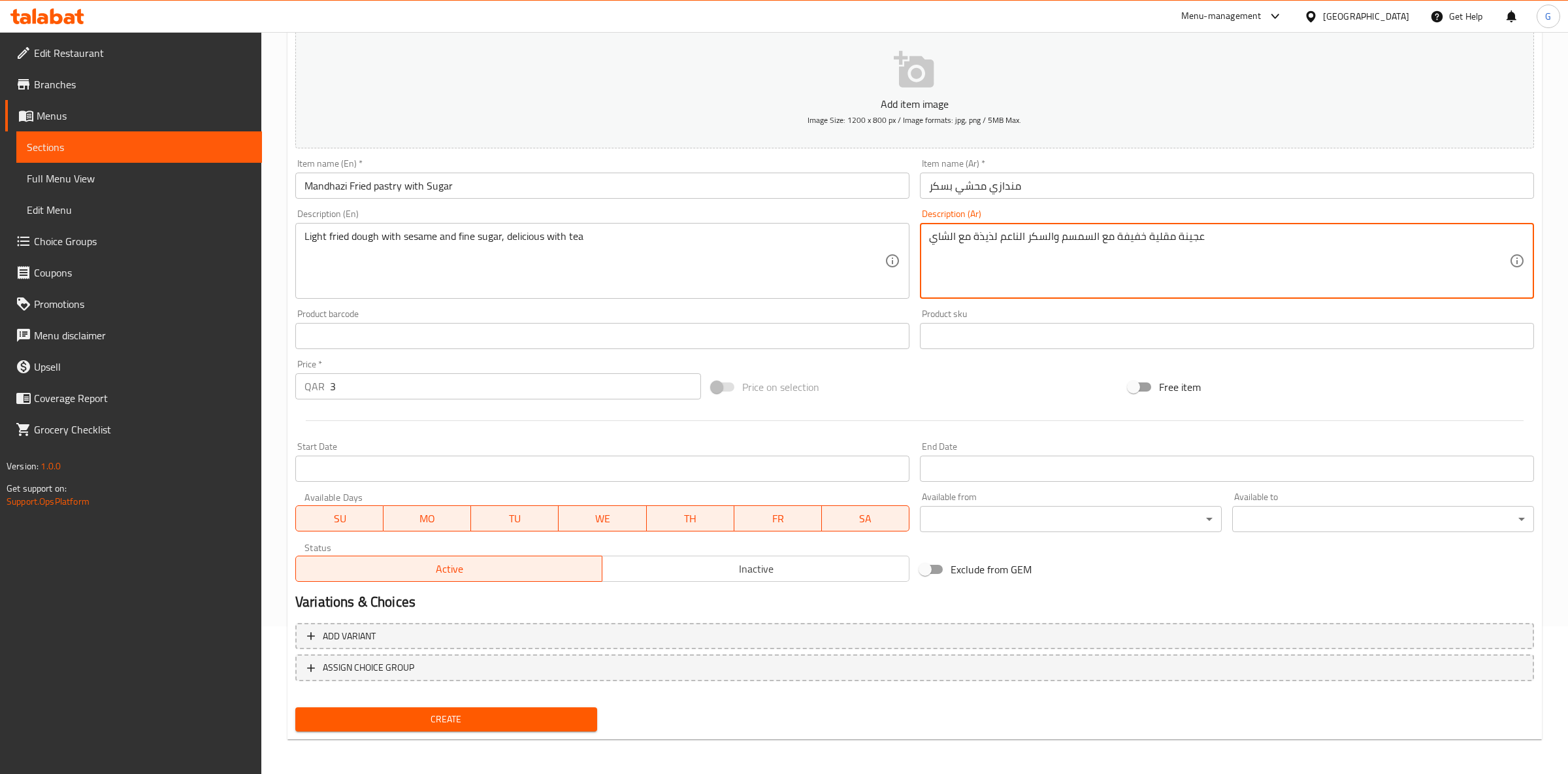
type textarea "عجينة مقلية خفيفة مع السمسم والسكر الناعم لذيذة مع الشاي"
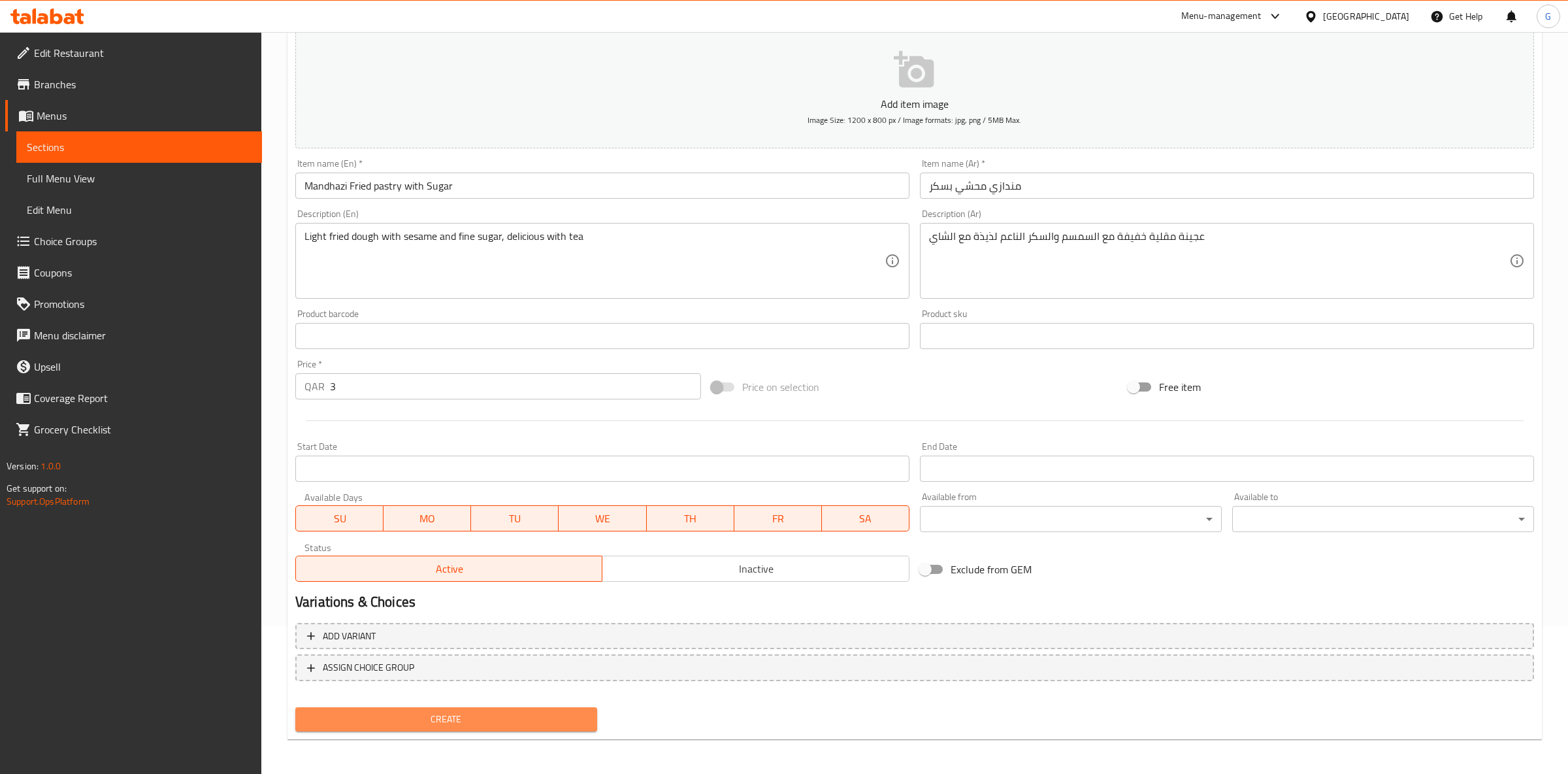
click at [545, 715] on span "Create" at bounding box center [446, 719] width 281 height 16
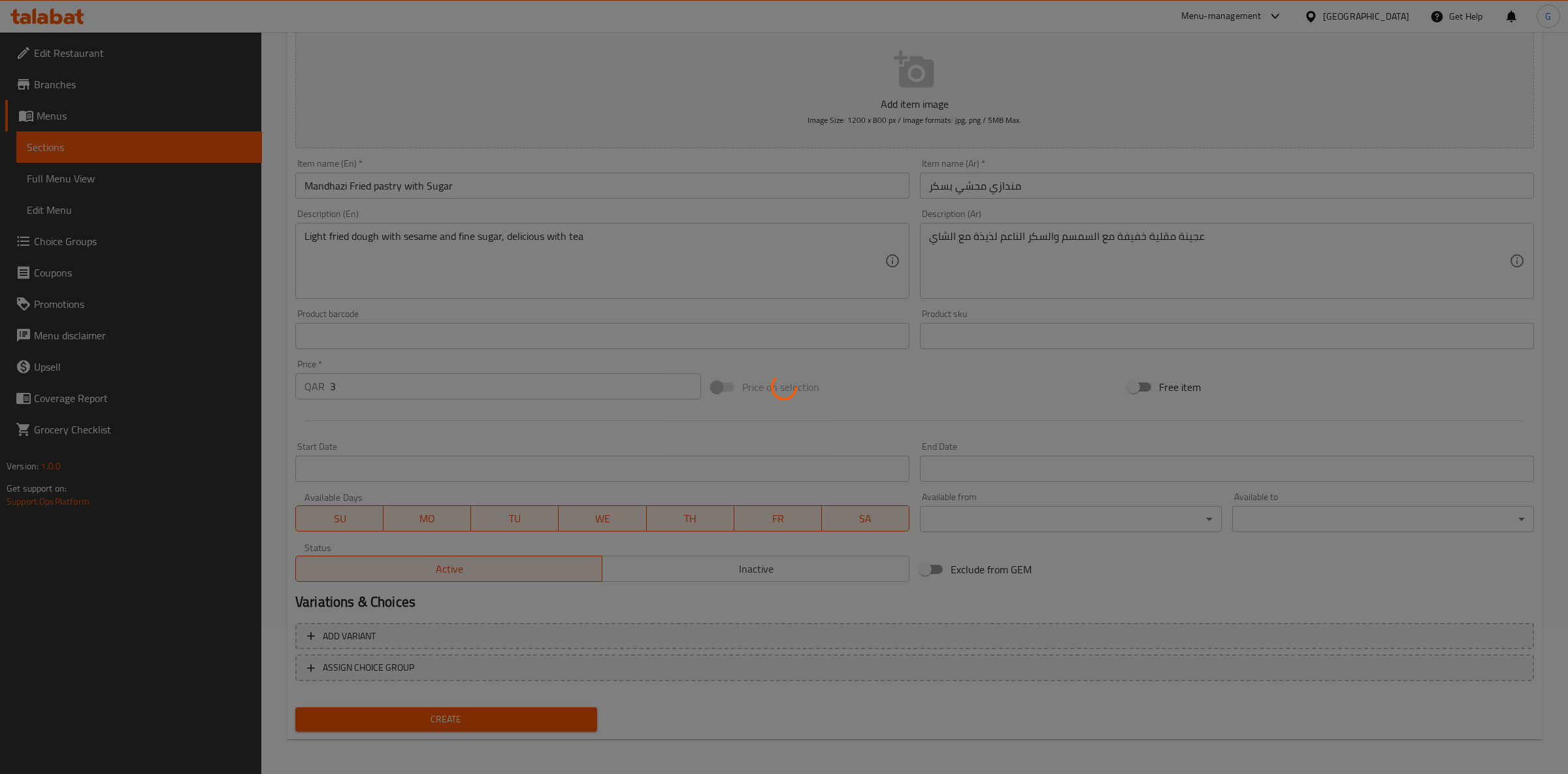
type input "0"
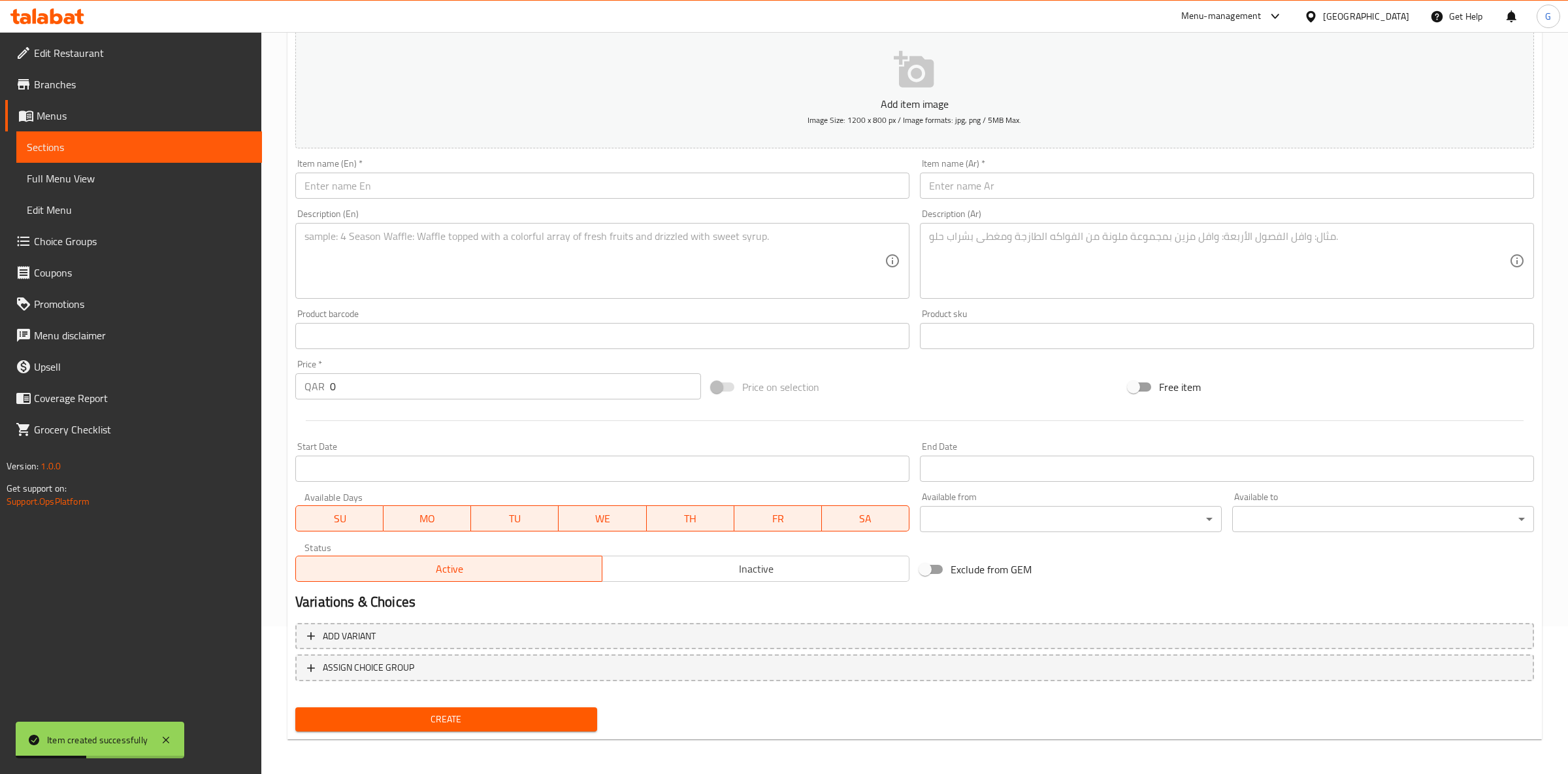
click at [360, 196] on input "text" at bounding box center [603, 185] width 614 height 26
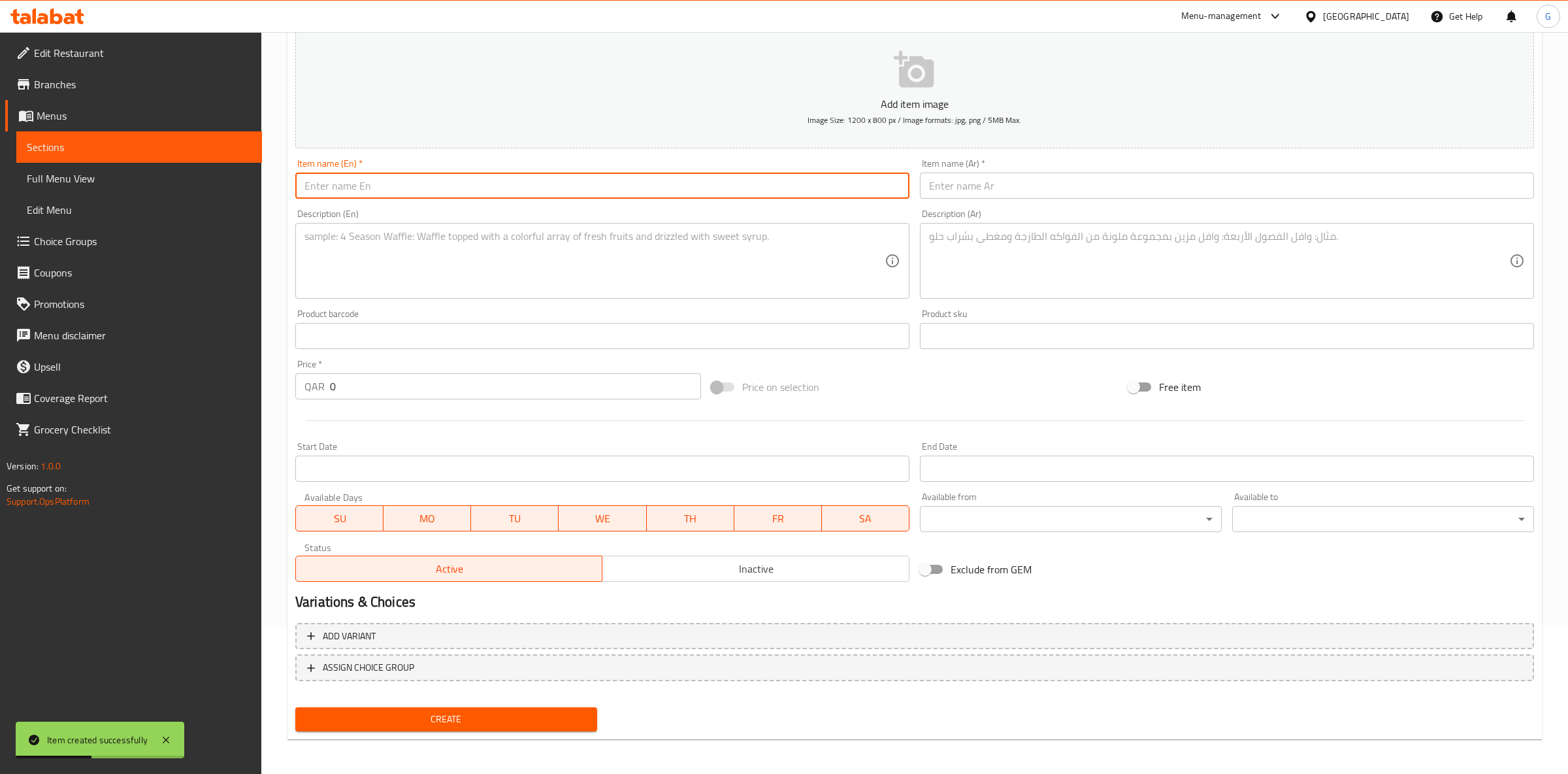
paste input "Mandhazi Fried pastry with Sesame"
type input "Mandhazi Fried pastry with Sesame"
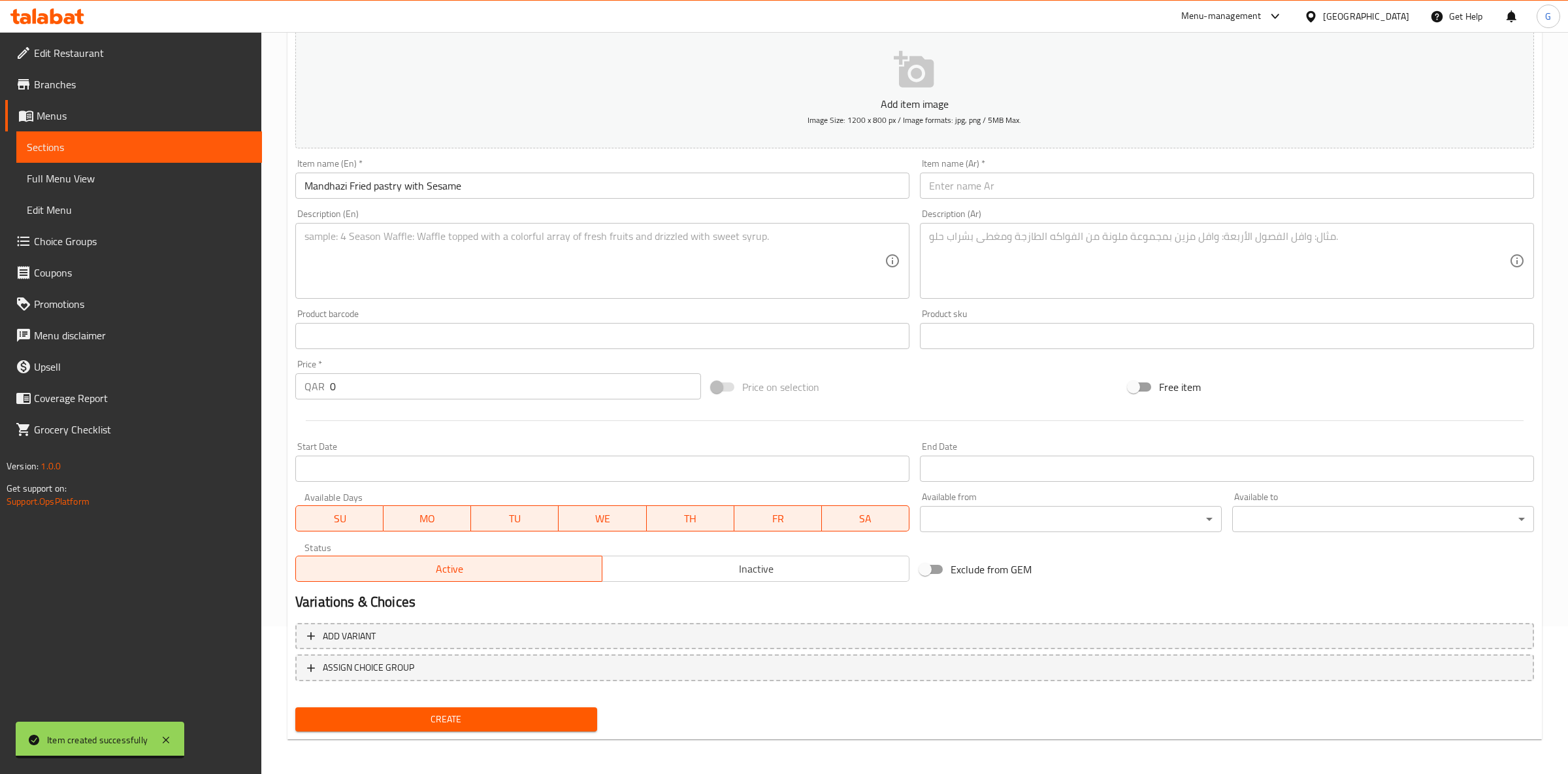
click at [1191, 179] on input "text" at bounding box center [1227, 185] width 614 height 26
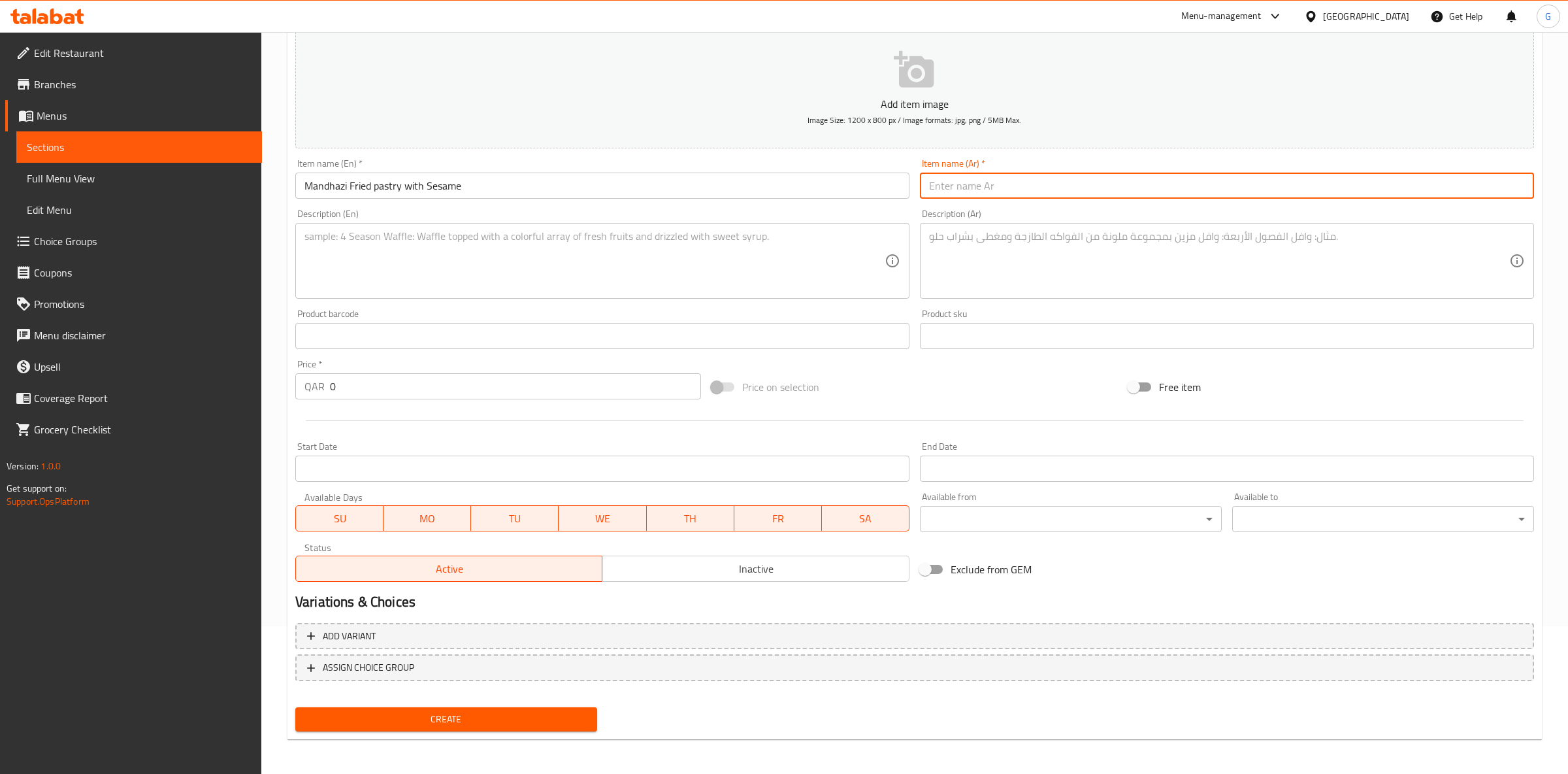
paste input "مندازي محشي بالسمسم"
type input "مندازي محشي بالسمسم"
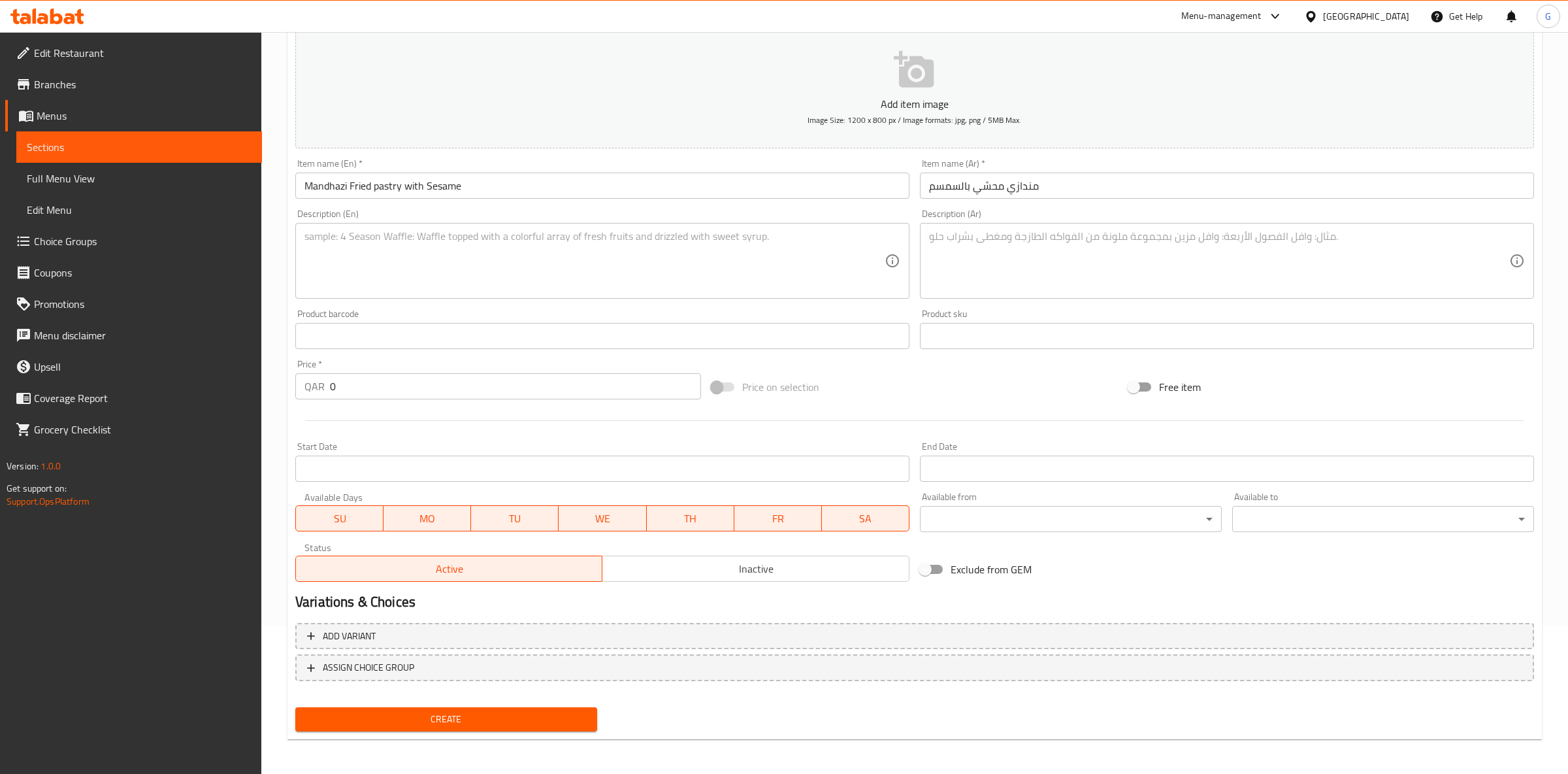
click at [467, 265] on textarea at bounding box center [595, 261] width 580 height 62
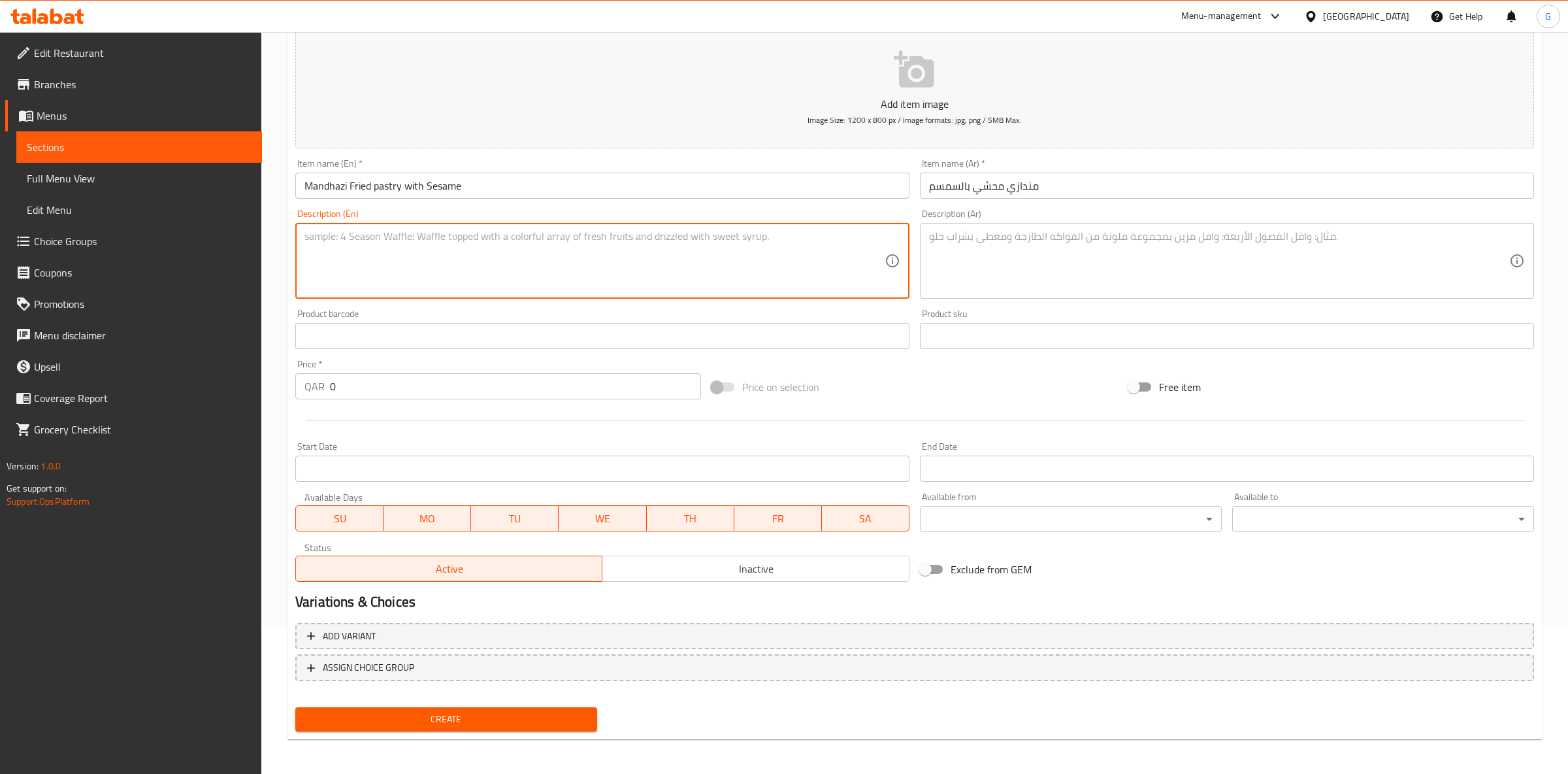
paste textarea "Light fried dough with sesame, delicious with tea"
type textarea "Light fried dough with sesame, delicious with tea"
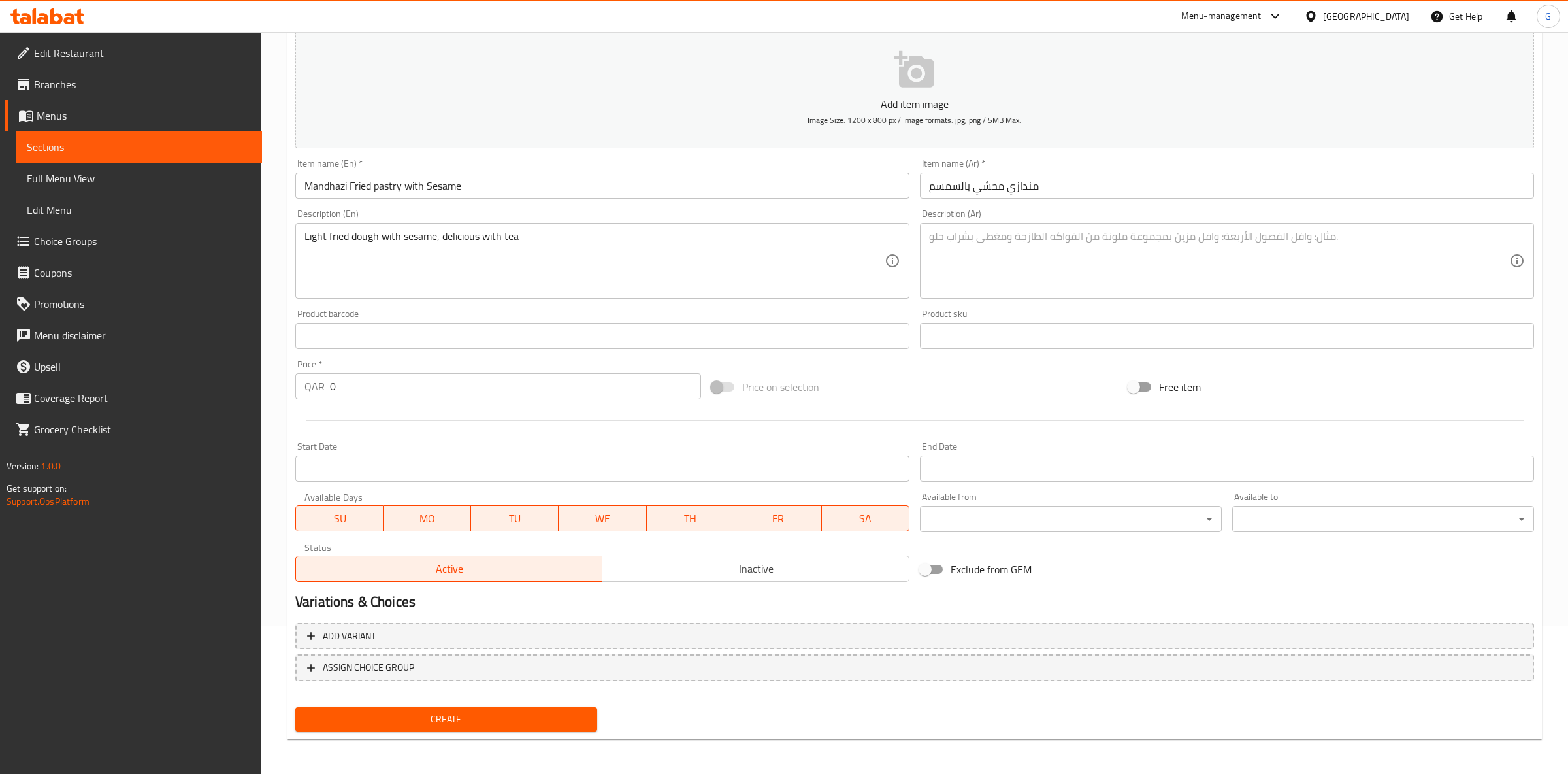
click at [958, 265] on textarea at bounding box center [1220, 261] width 580 height 62
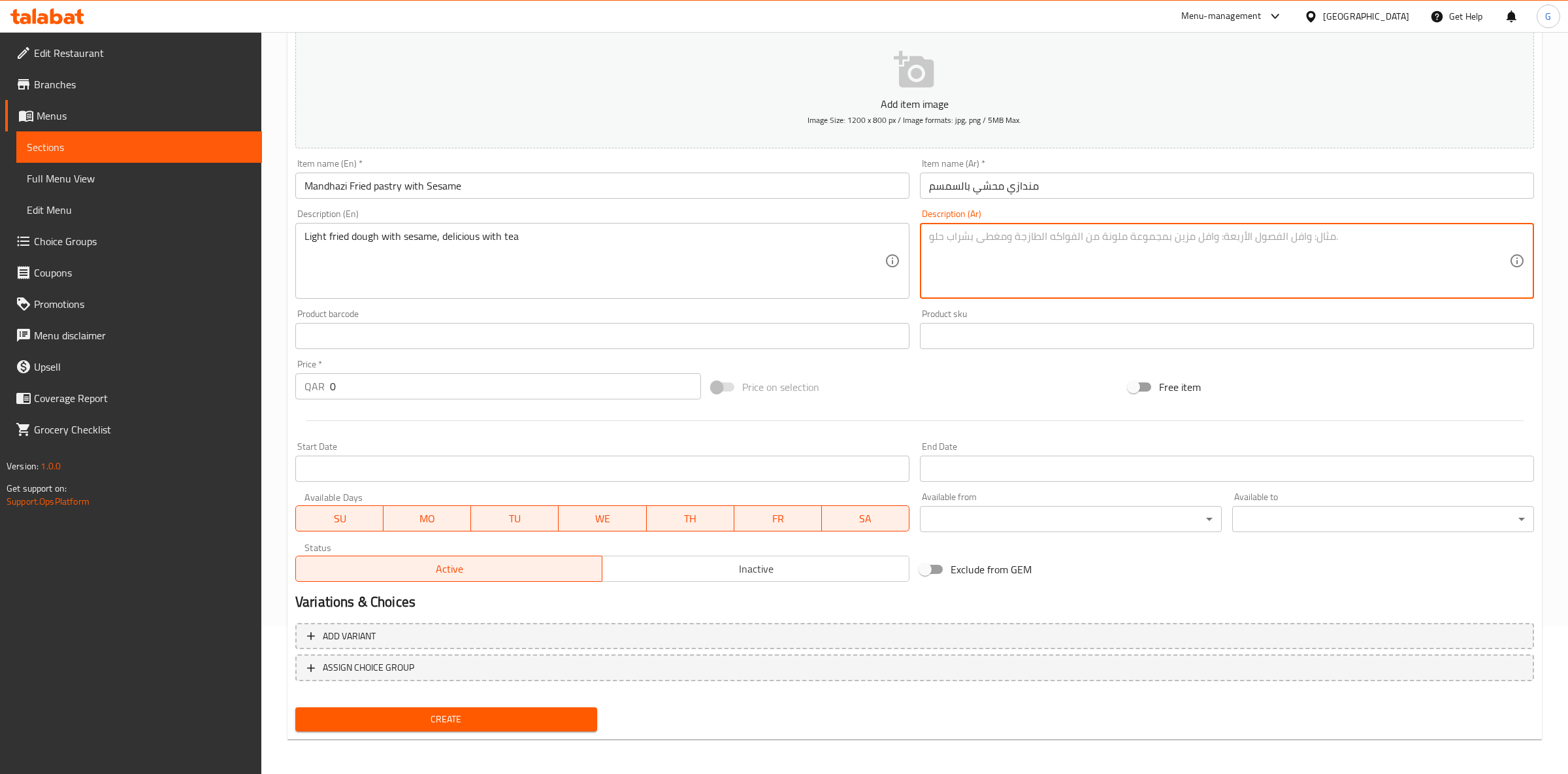
paste textarea "عجينة مقلية خفيفة مع السمسم – لذيذة مع [PERSON_NAME]"
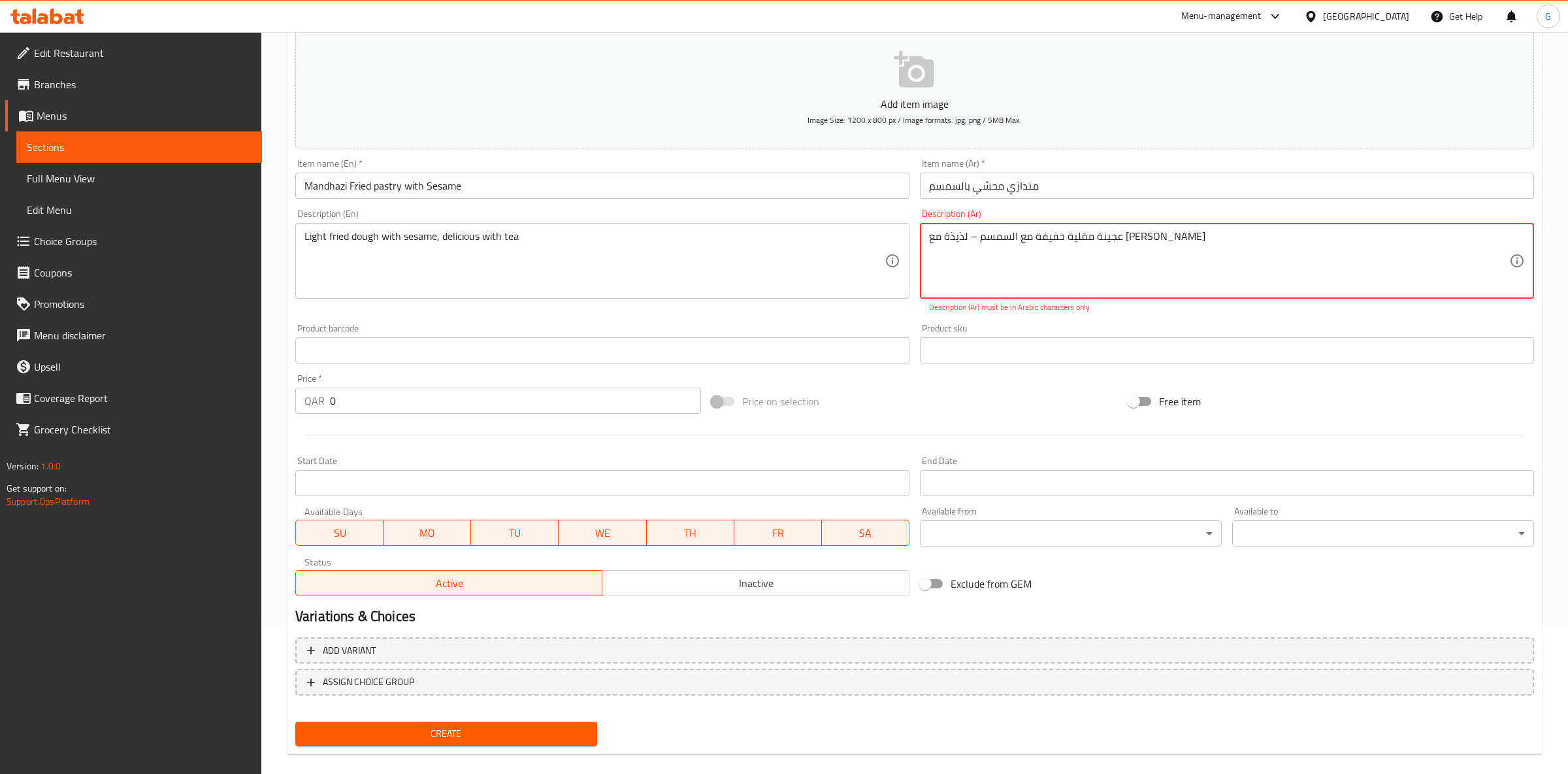
click at [1001, 236] on textarea "عجينة مقلية خفيفة مع السمسم – لذيذة مع [PERSON_NAME]" at bounding box center [1220, 261] width 580 height 62
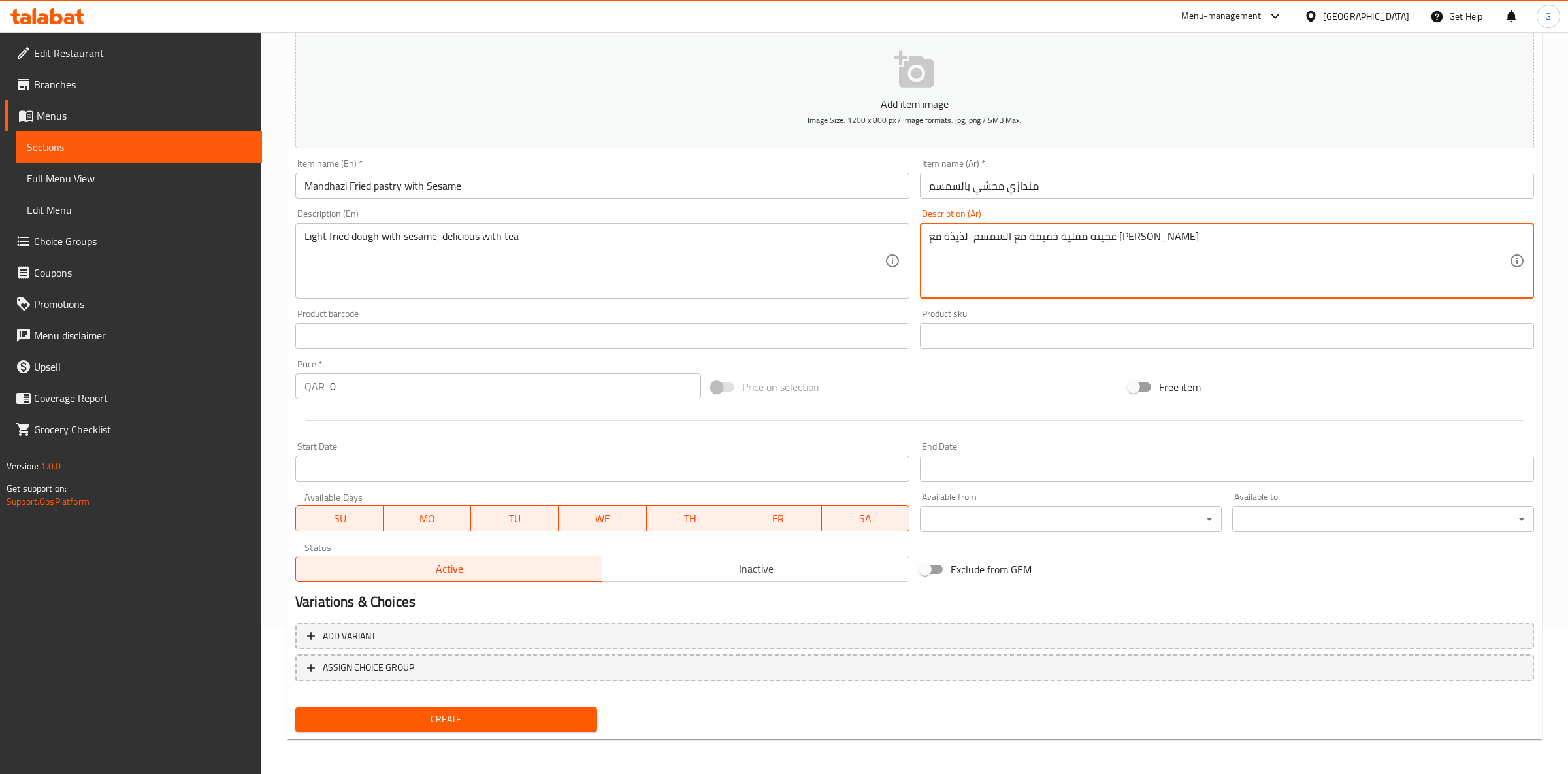
type textarea "عجينة مقلية خفيفة مع السمسم لذيذة مع [PERSON_NAME]"
click at [330, 374] on input "0" at bounding box center [515, 387] width 371 height 26
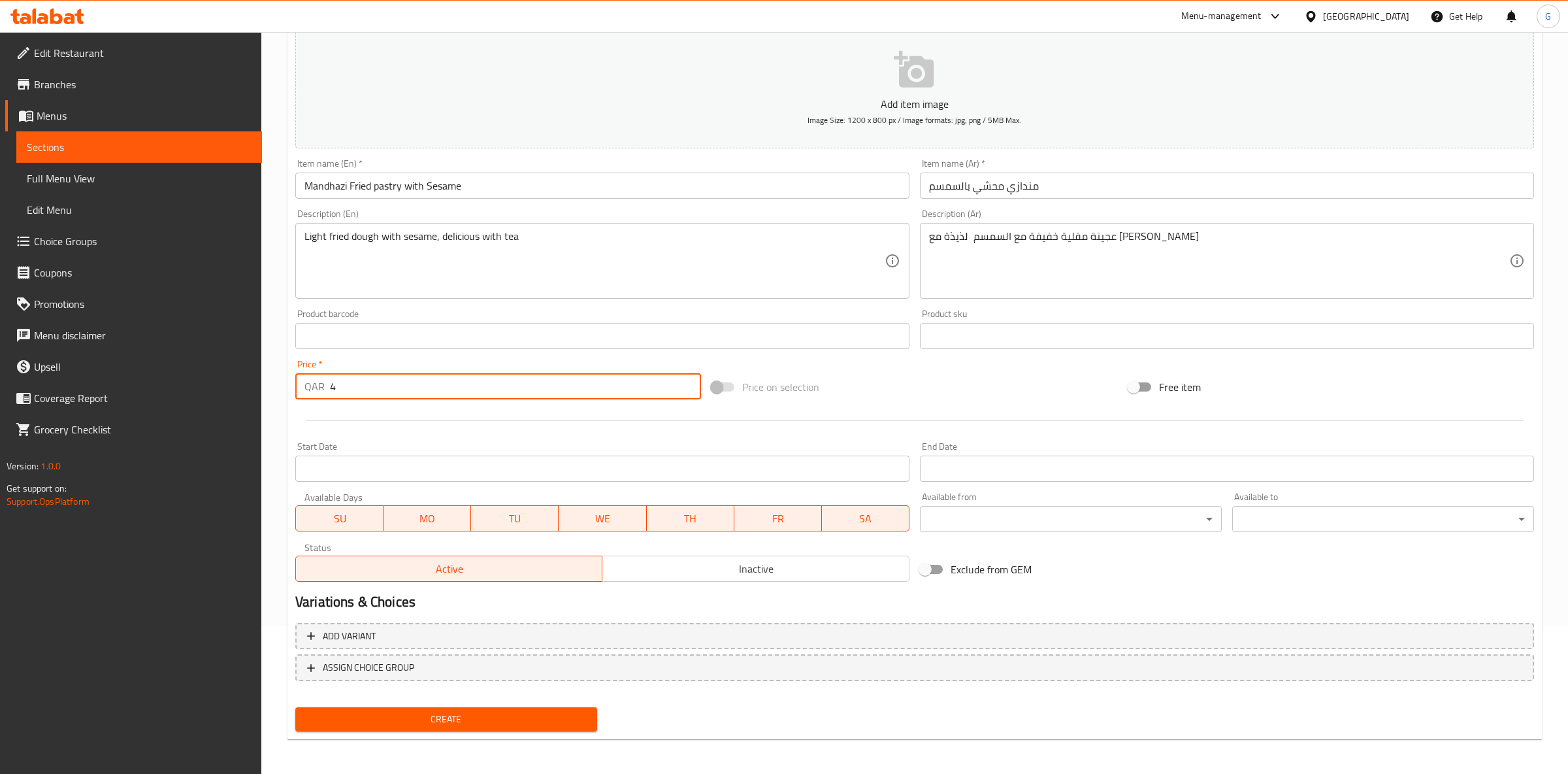
type input "4"
click at [295, 707] on button "Create" at bounding box center [446, 719] width 302 height 24
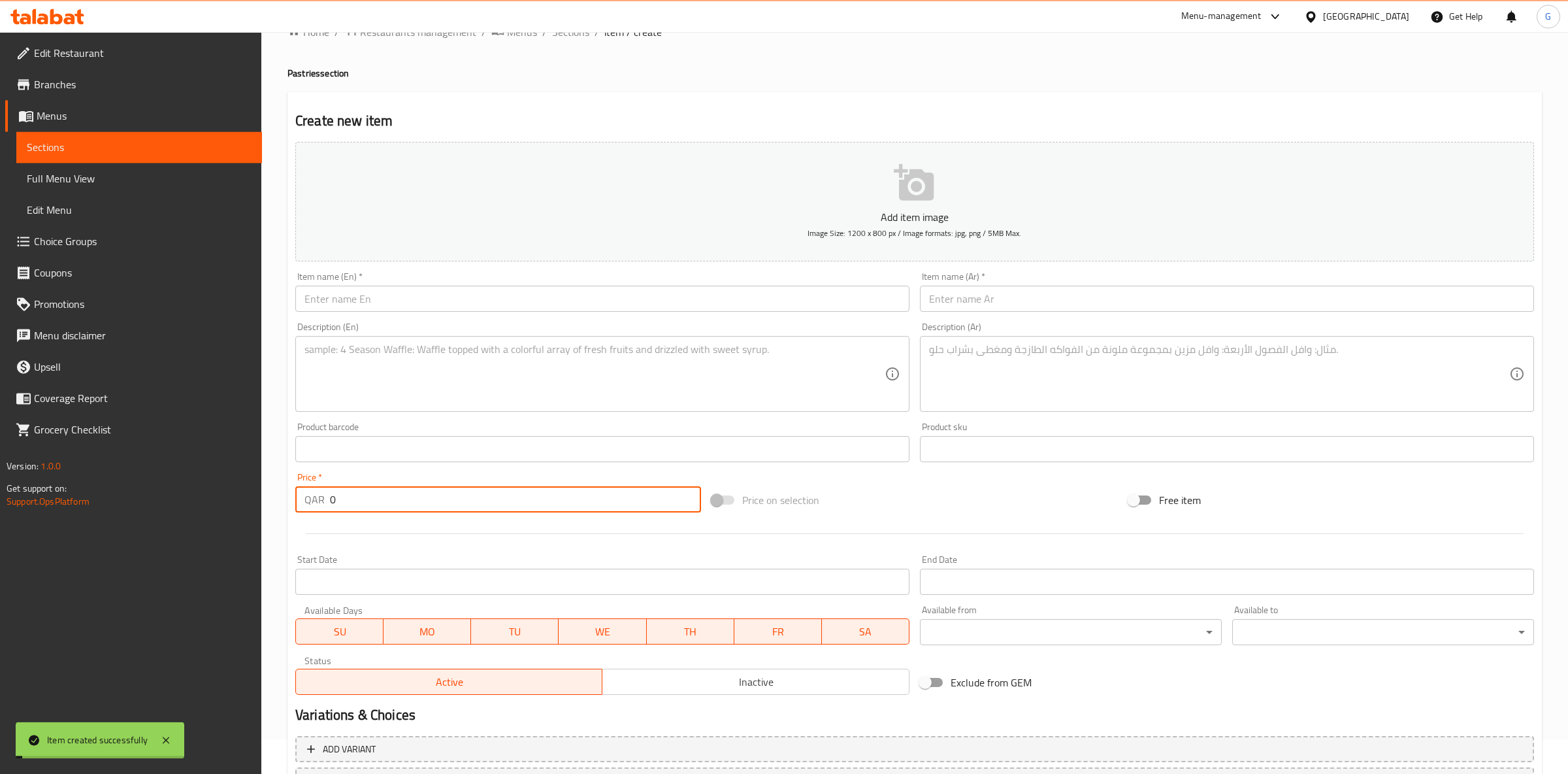
scroll to position [0, 0]
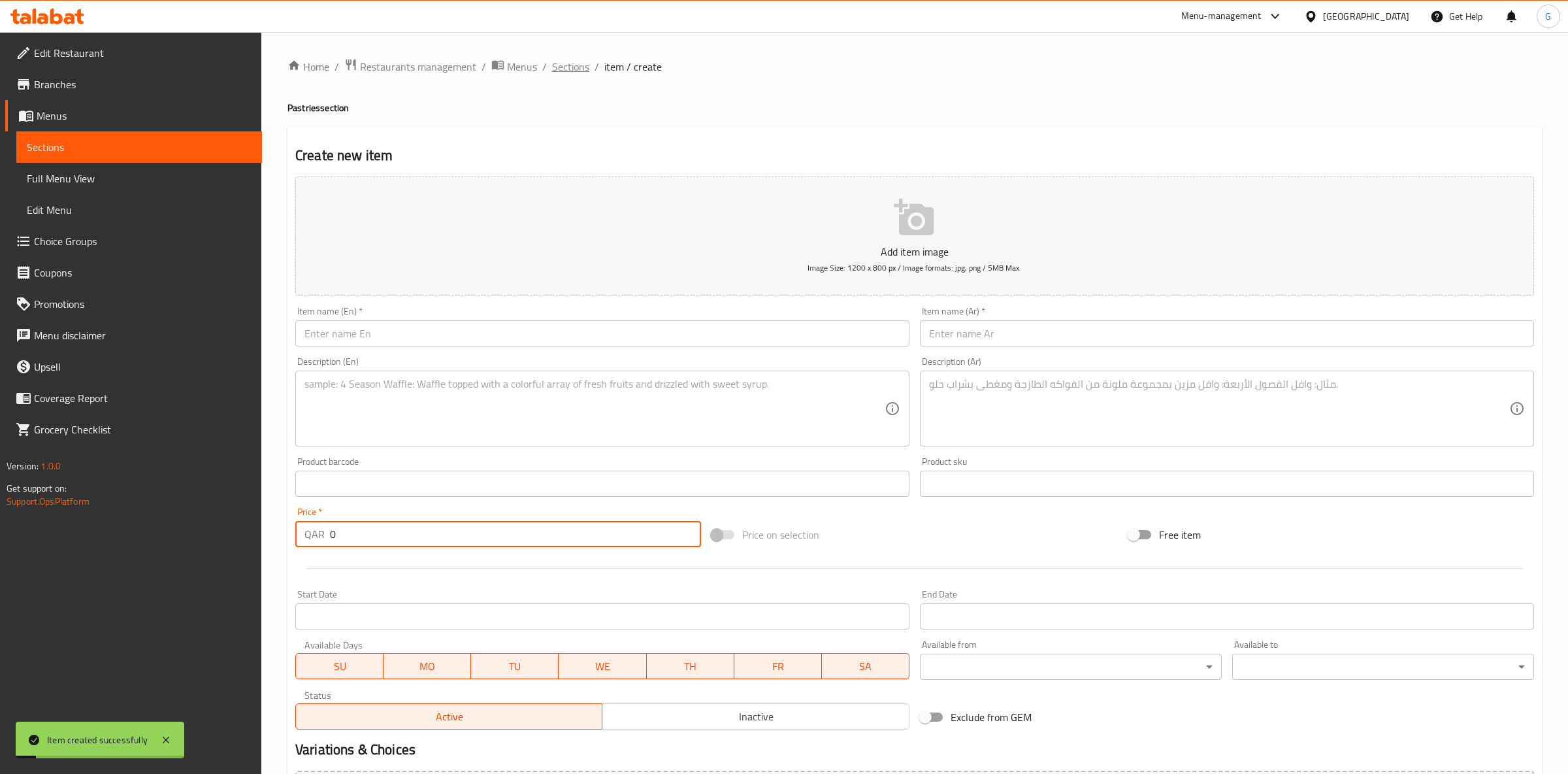
type input "0"
click at [567, 66] on span "Sections" at bounding box center [570, 67] width 37 height 16
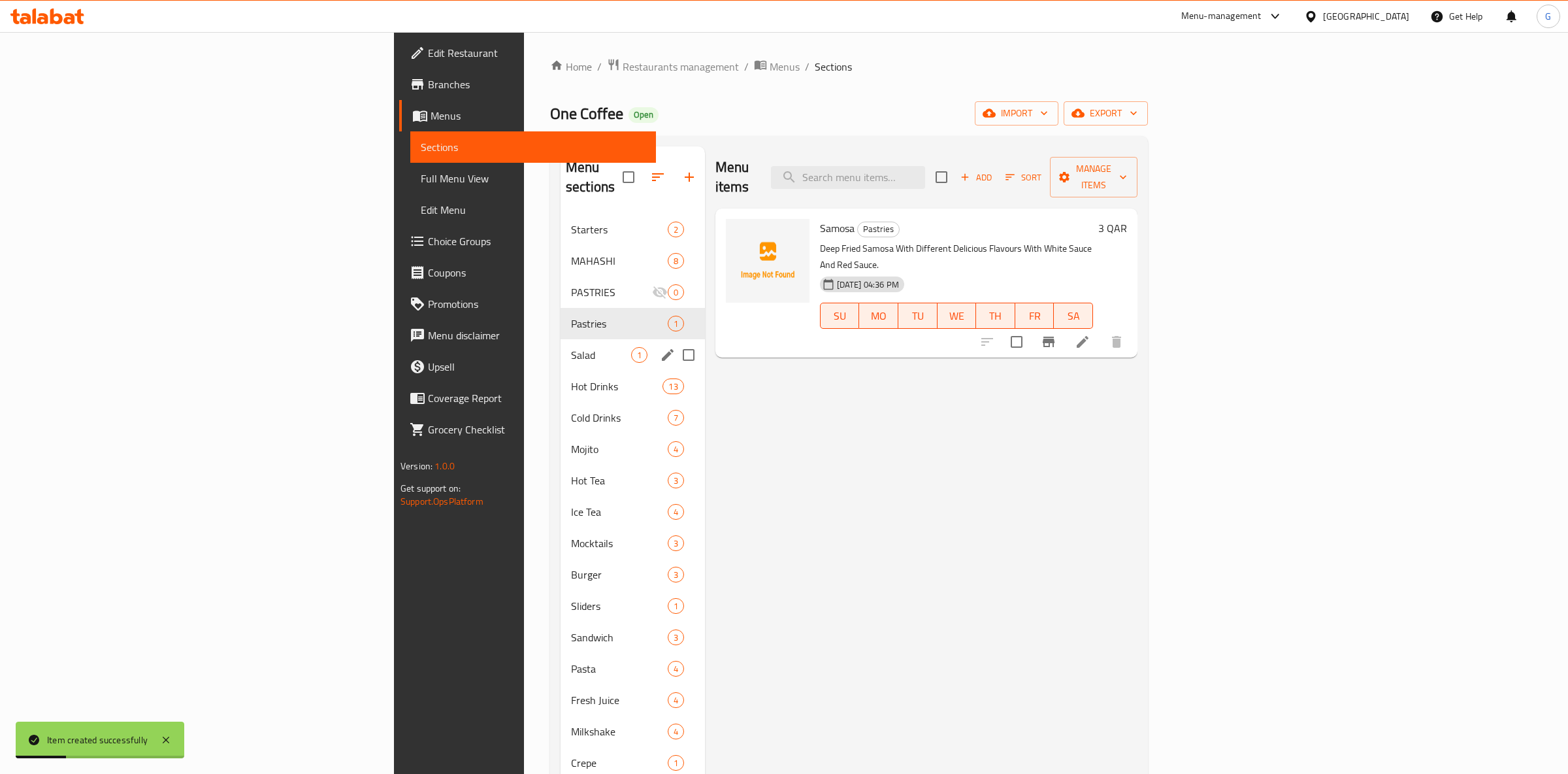
click at [561, 339] on div "Salad 1" at bounding box center [633, 355] width 144 height 31
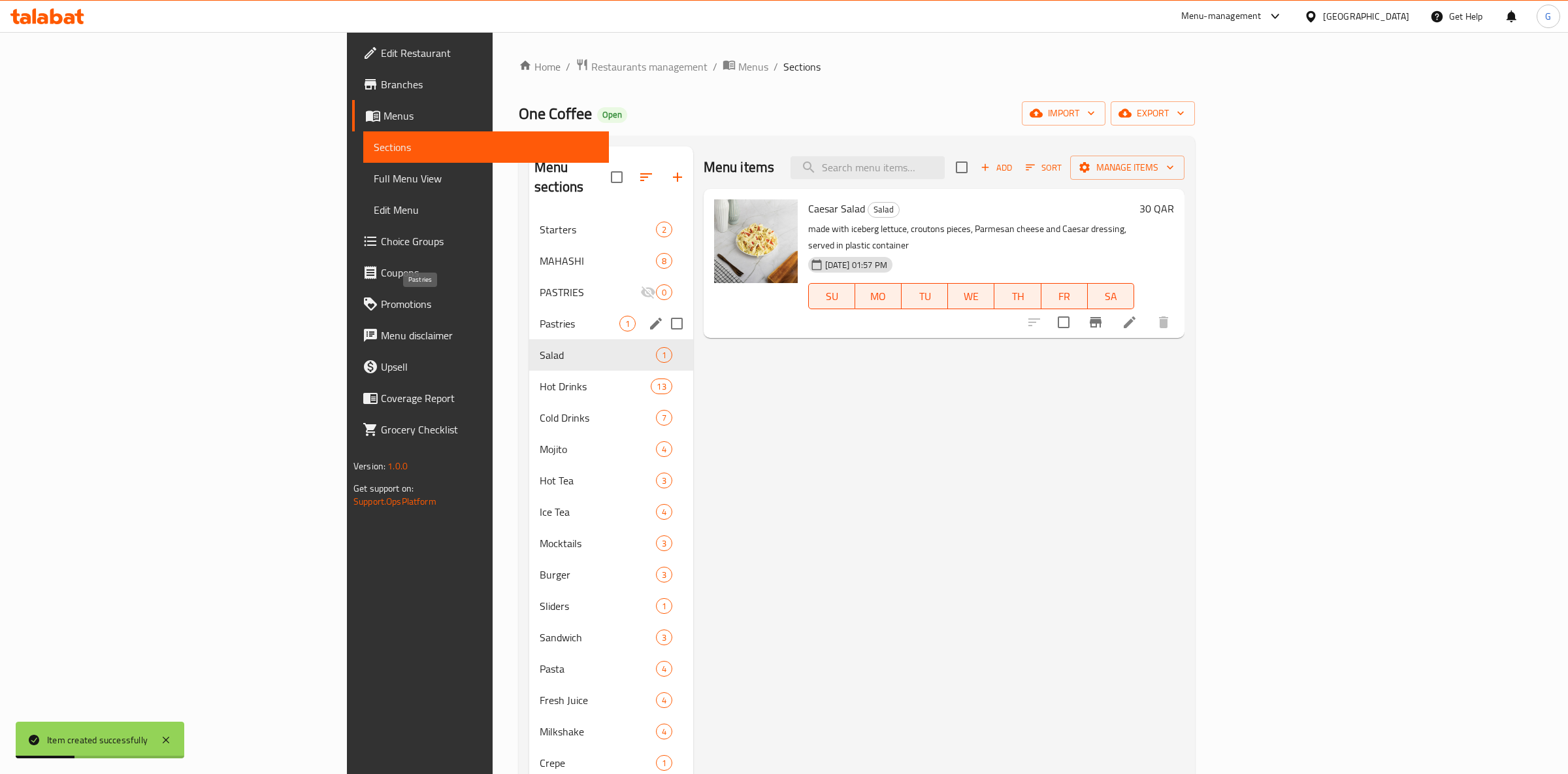
click at [540, 316] on span "Pastries" at bounding box center [580, 324] width 80 height 16
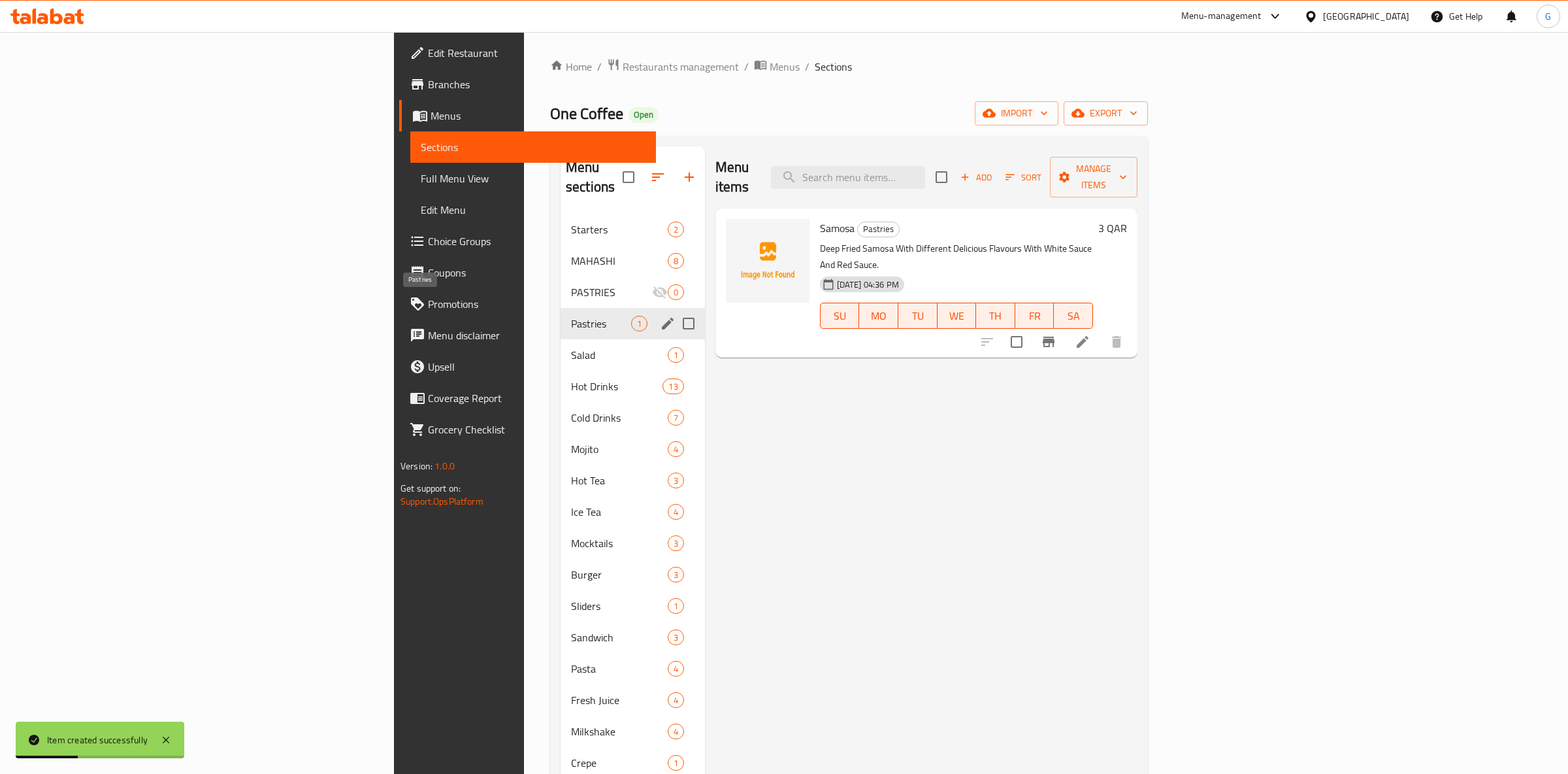
click at [571, 316] on span "Pastries" at bounding box center [601, 324] width 60 height 16
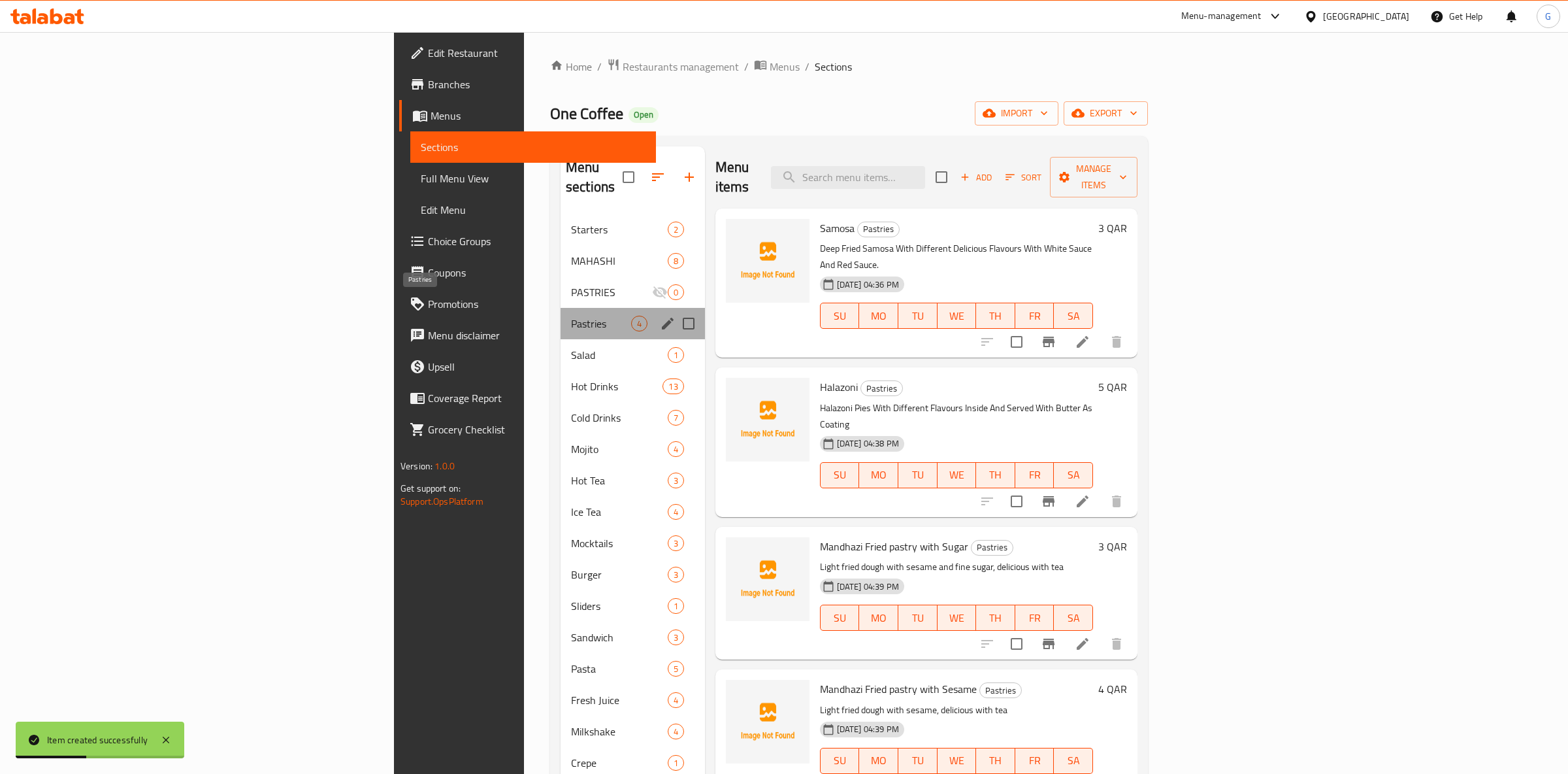
click at [571, 316] on span "Pastries" at bounding box center [601, 324] width 60 height 16
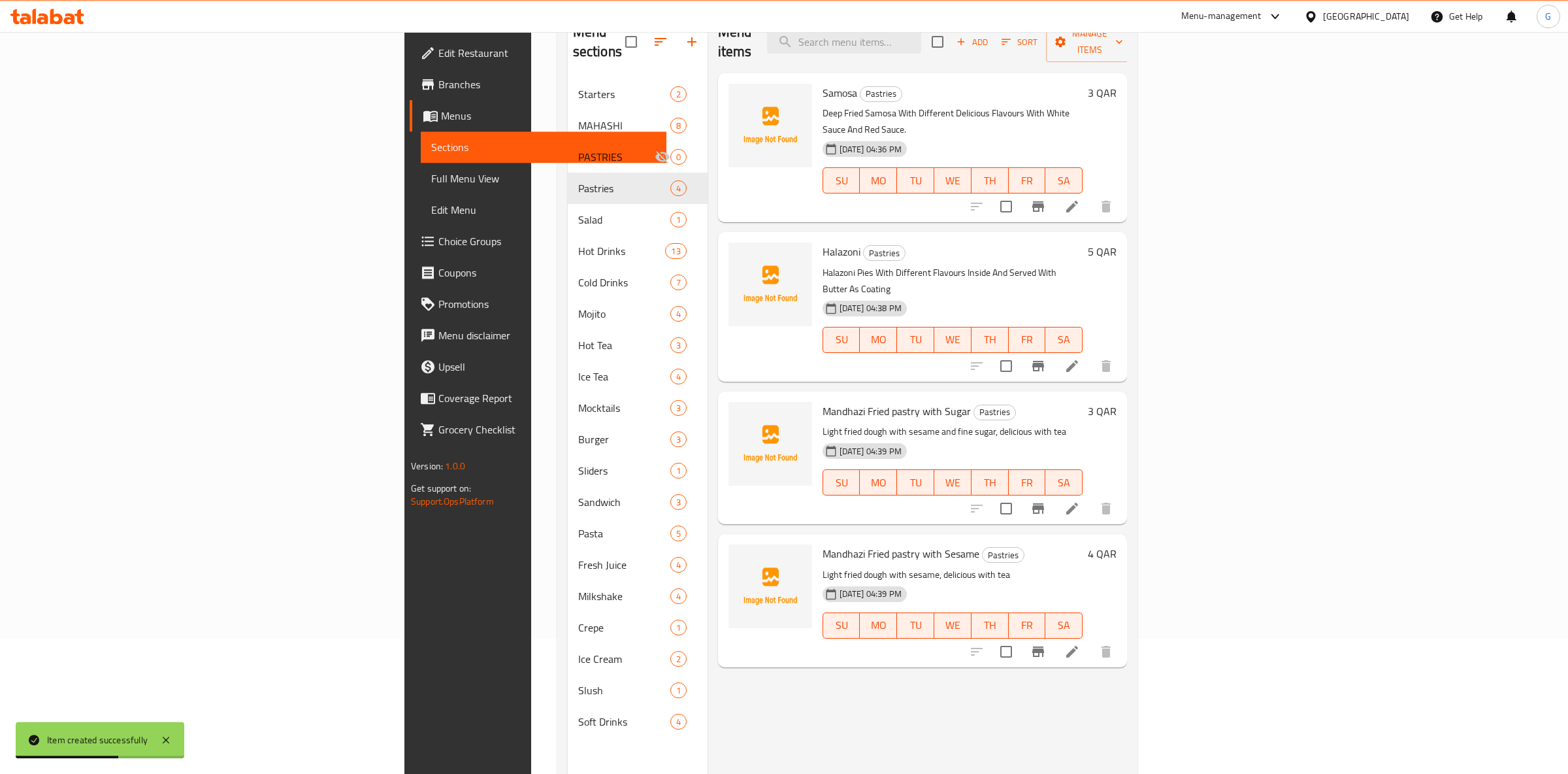
scroll to position [115, 0]
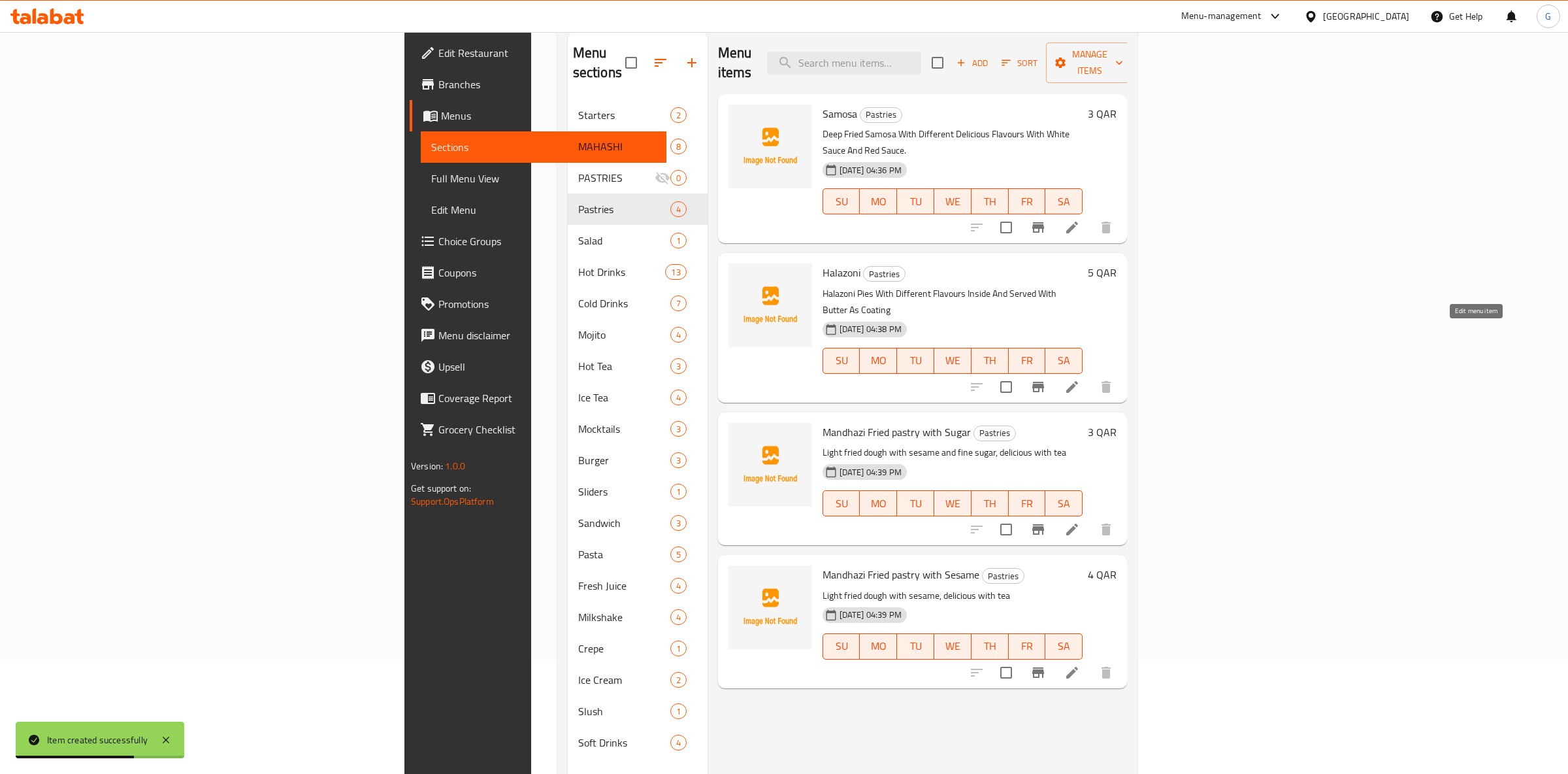
click at [1080, 379] on icon at bounding box center [1072, 387] width 16 height 16
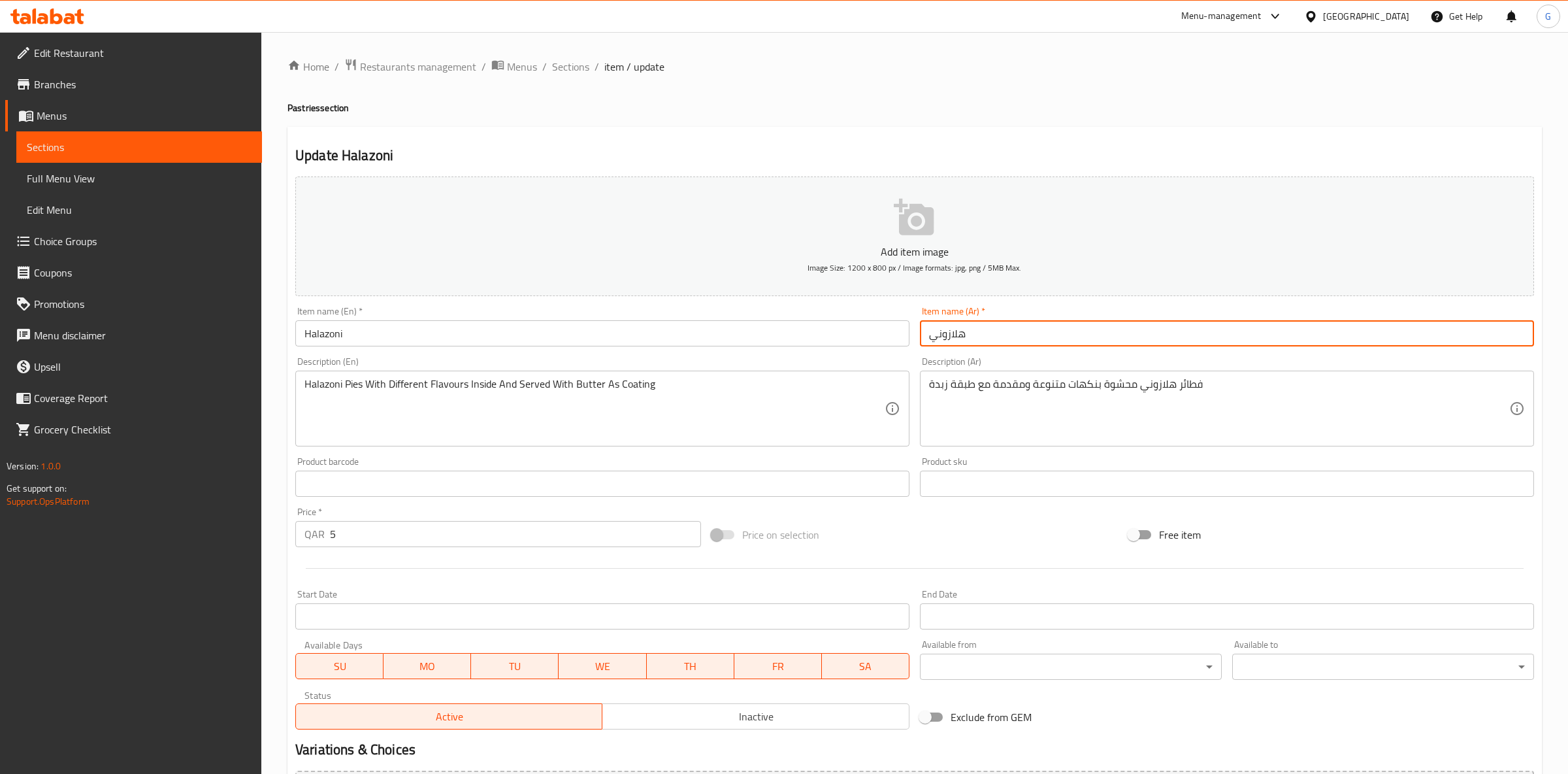
drag, startPoint x: 992, startPoint y: 326, endPoint x: 749, endPoint y: 363, distance: 245.8
click at [920, 343] on input "هلازوني" at bounding box center [1227, 334] width 614 height 26
paste input "ح"
type input "حلازوني"
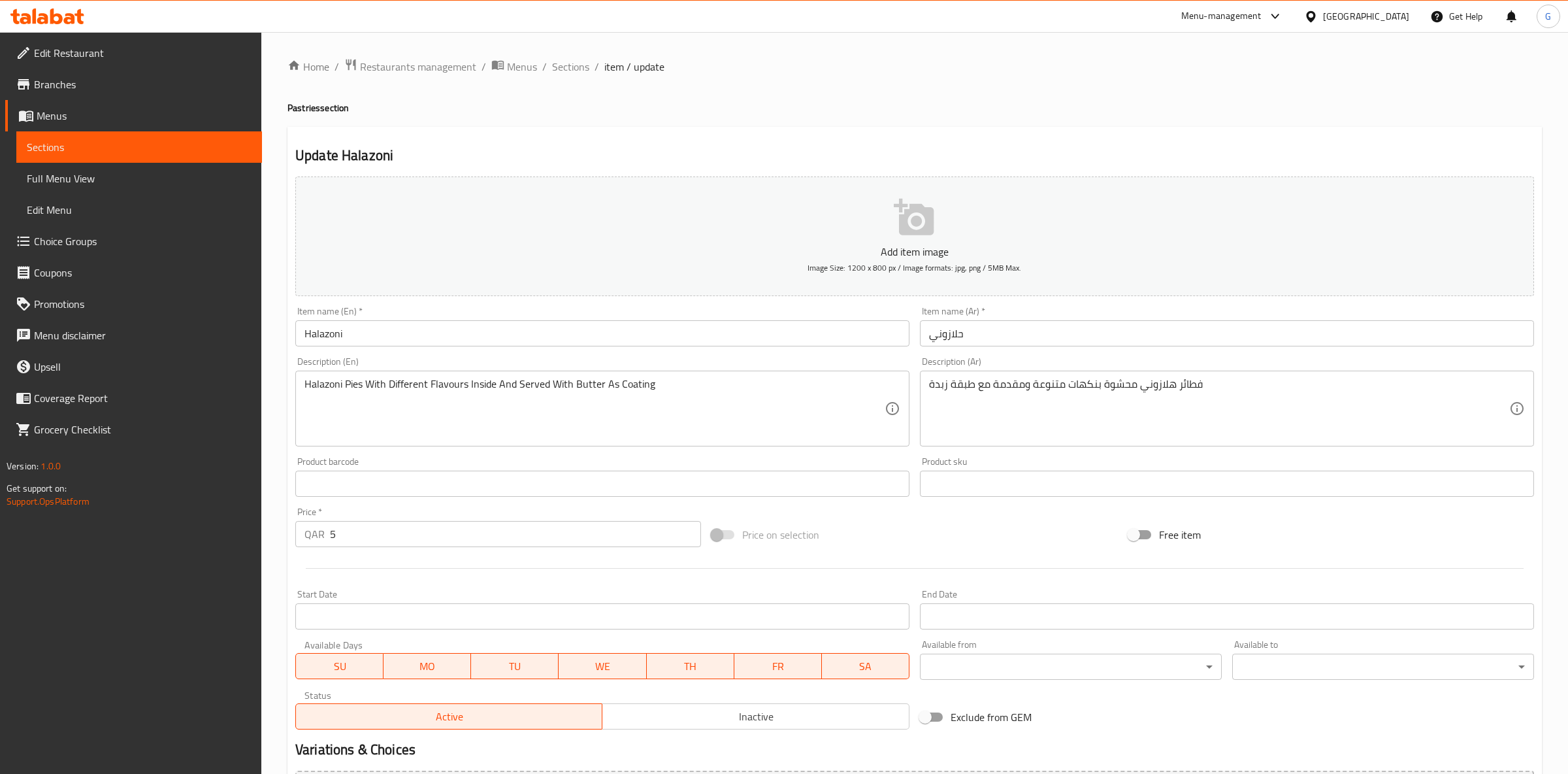
drag, startPoint x: 1051, startPoint y: 397, endPoint x: 1056, endPoint y: 411, distance: 14.9
click at [881, 402] on div "Add item image Image Size: 1200 x 800 px / Image formats: jpg, png / 5MB Max. I…" at bounding box center [914, 453] width 1249 height 564
click at [1133, 395] on textarea "فطائر هلازوني محشوة بنكهات متنوعة ومقدمة مع طبقة زبدة" at bounding box center [1220, 409] width 580 height 62
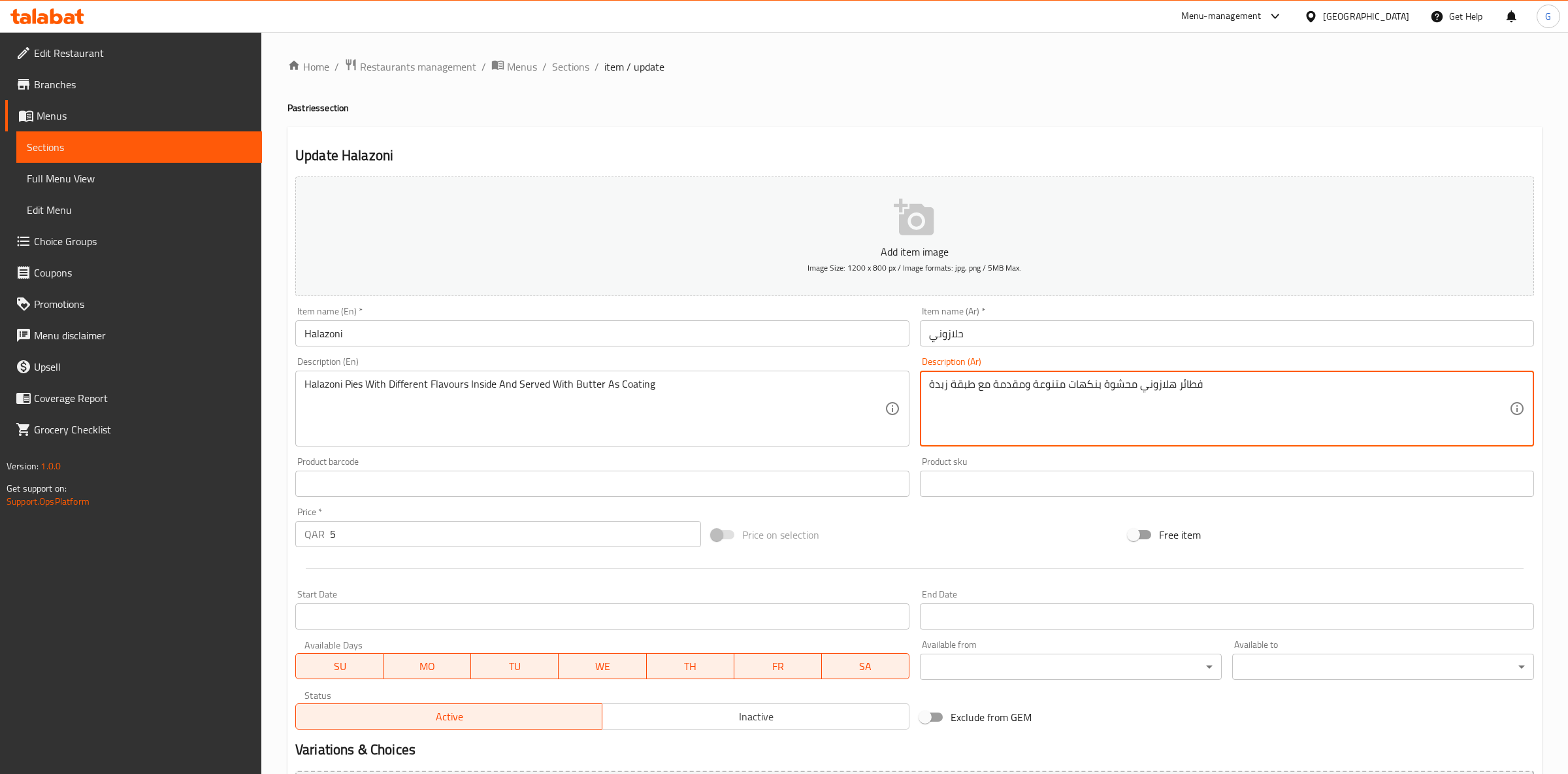
click at [1133, 395] on textarea "فطائر هلازوني محشوة بنكهات متنوعة ومقدمة مع طبقة زبدة" at bounding box center [1220, 409] width 580 height 62
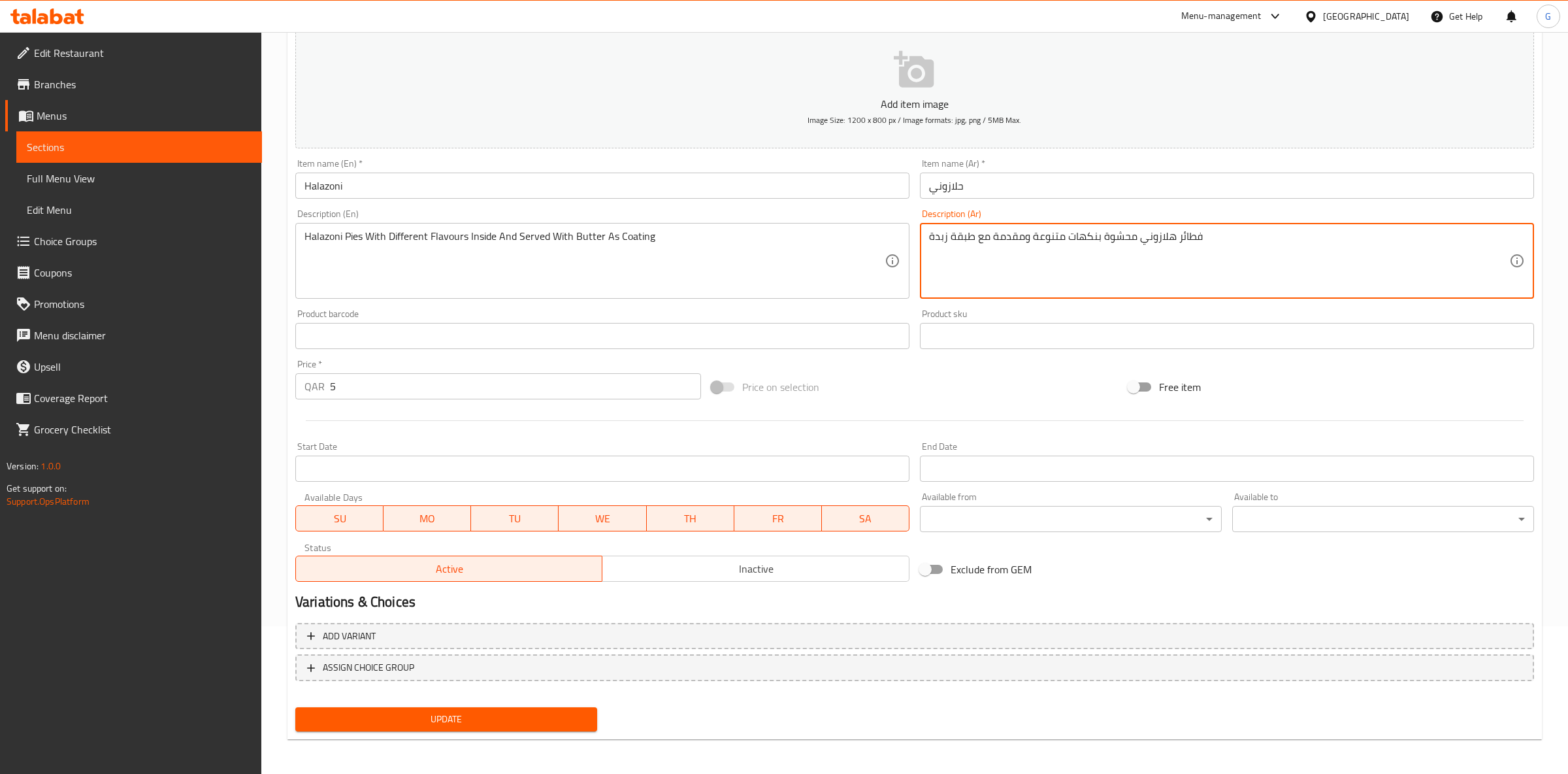
click at [579, 715] on span "Update" at bounding box center [446, 719] width 281 height 16
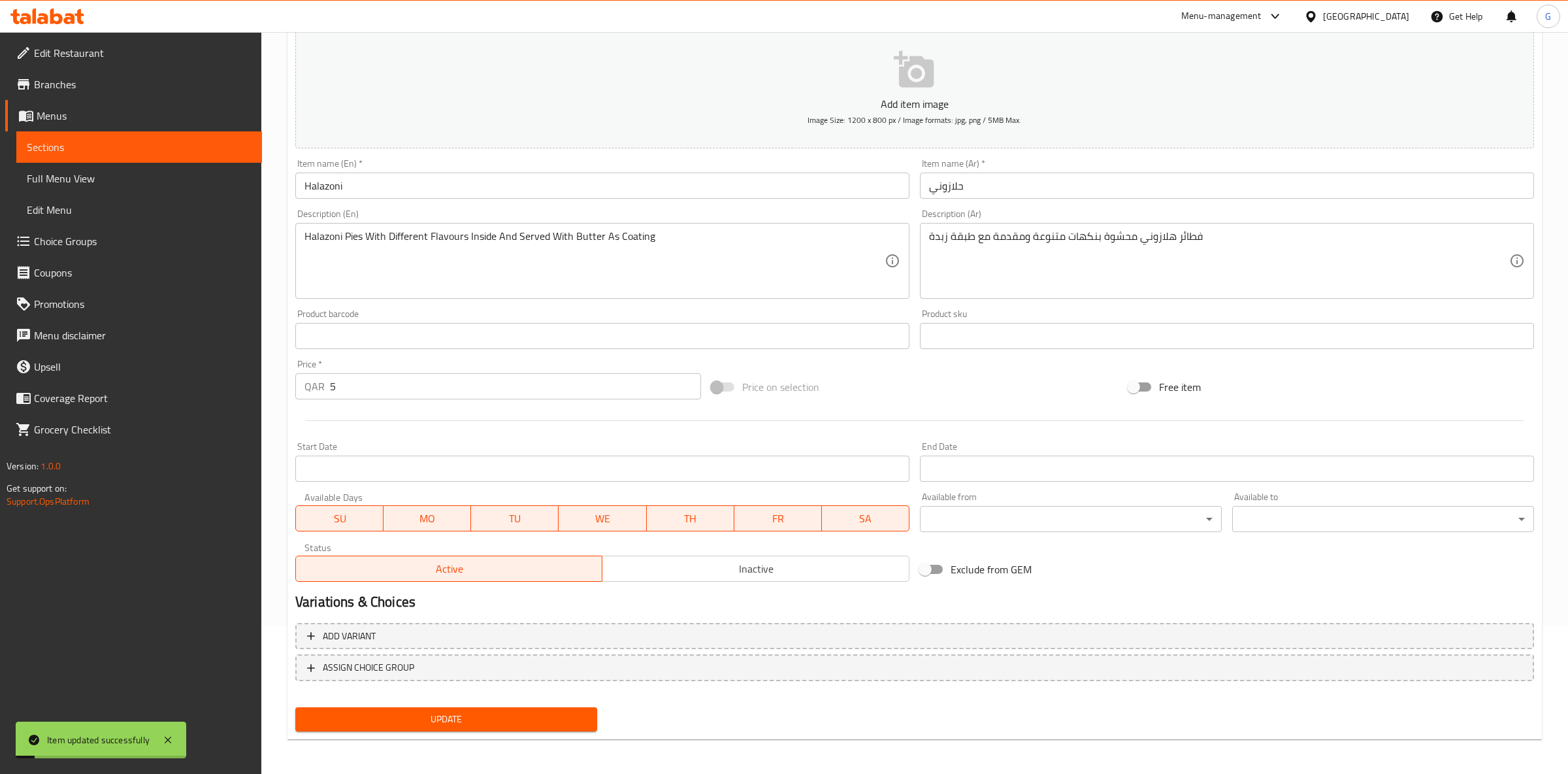
scroll to position [0, 0]
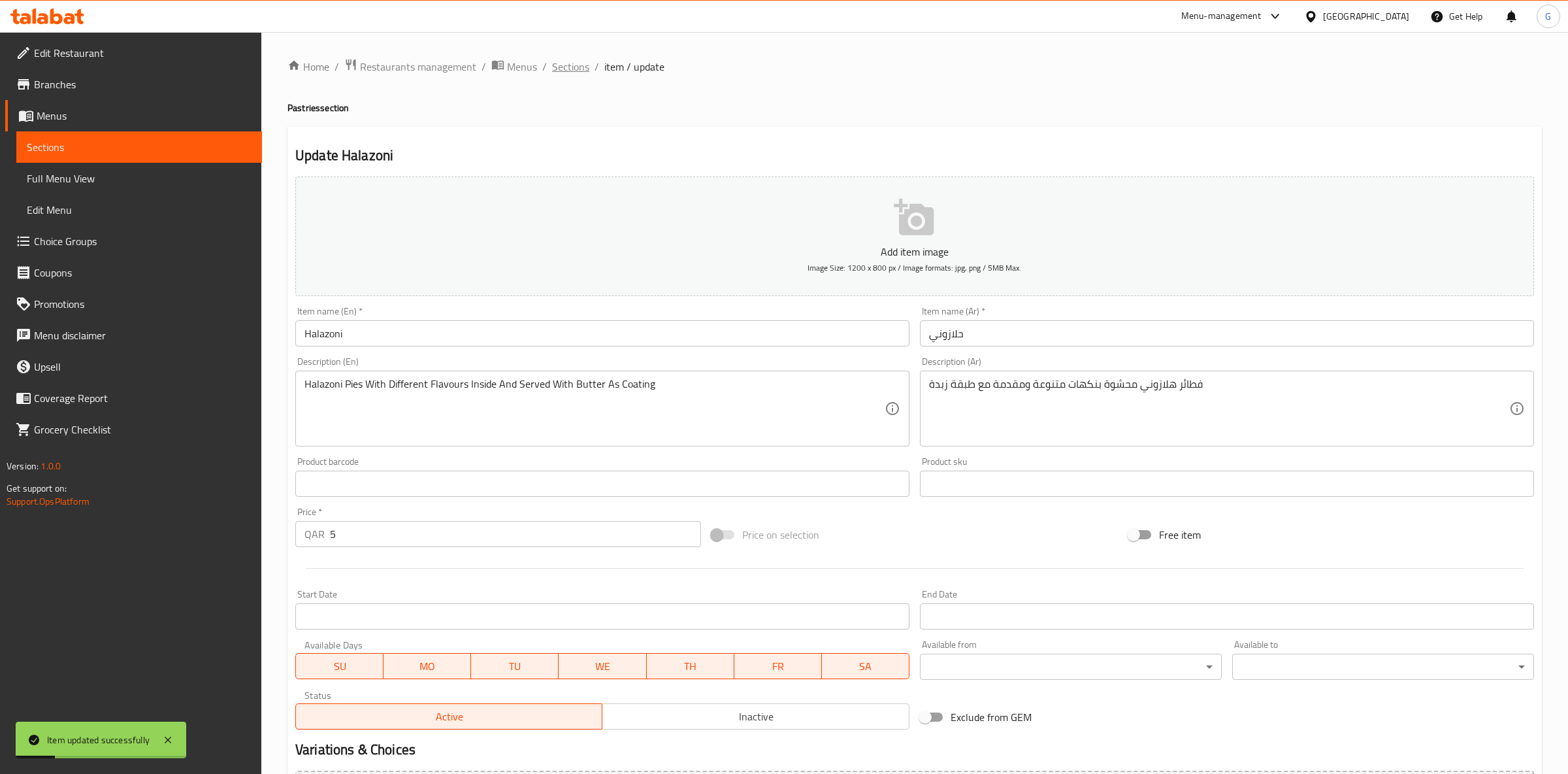
click at [556, 69] on span "Sections" at bounding box center [570, 67] width 37 height 16
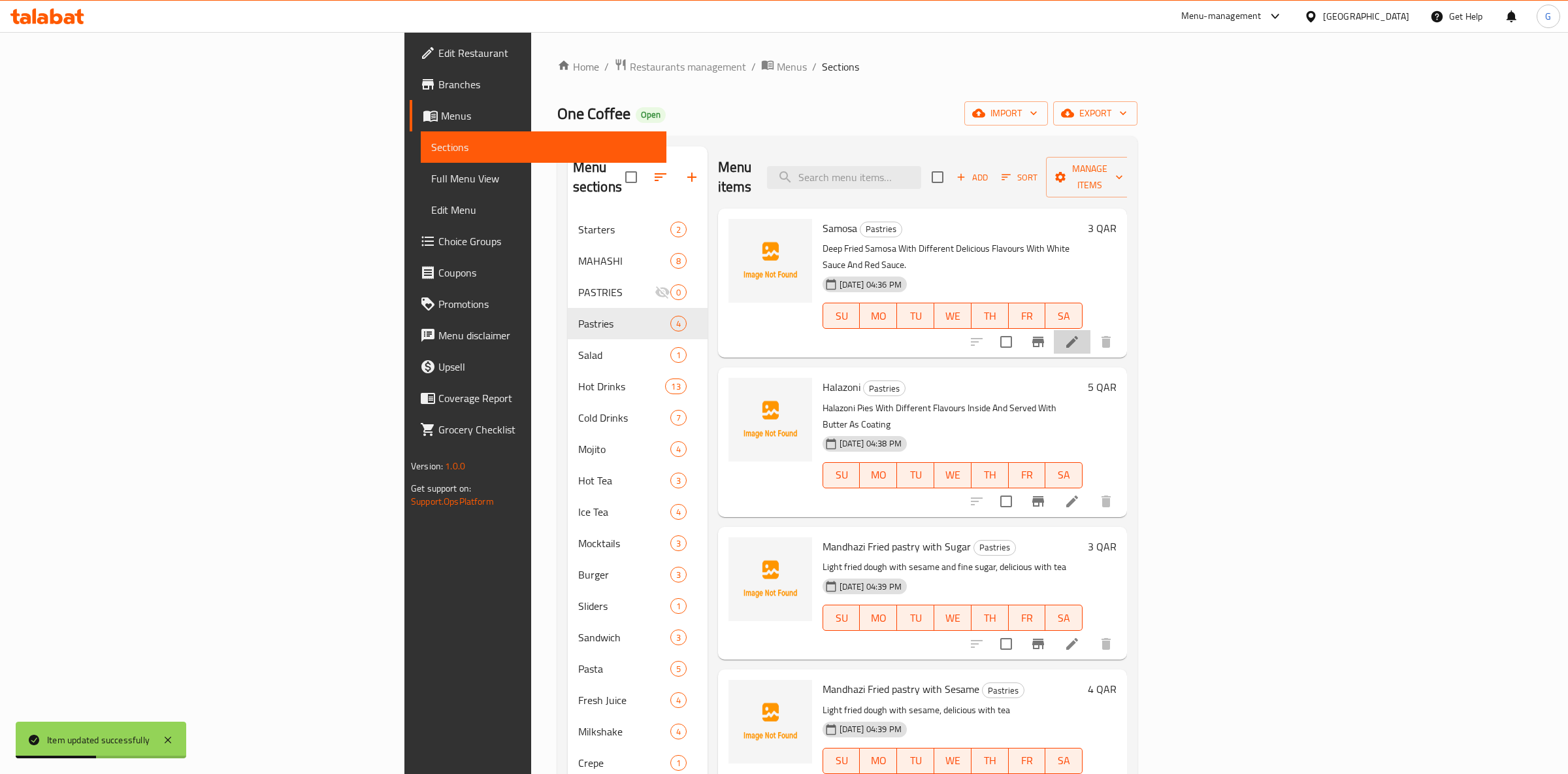
click at [1091, 330] on li at bounding box center [1072, 342] width 37 height 24
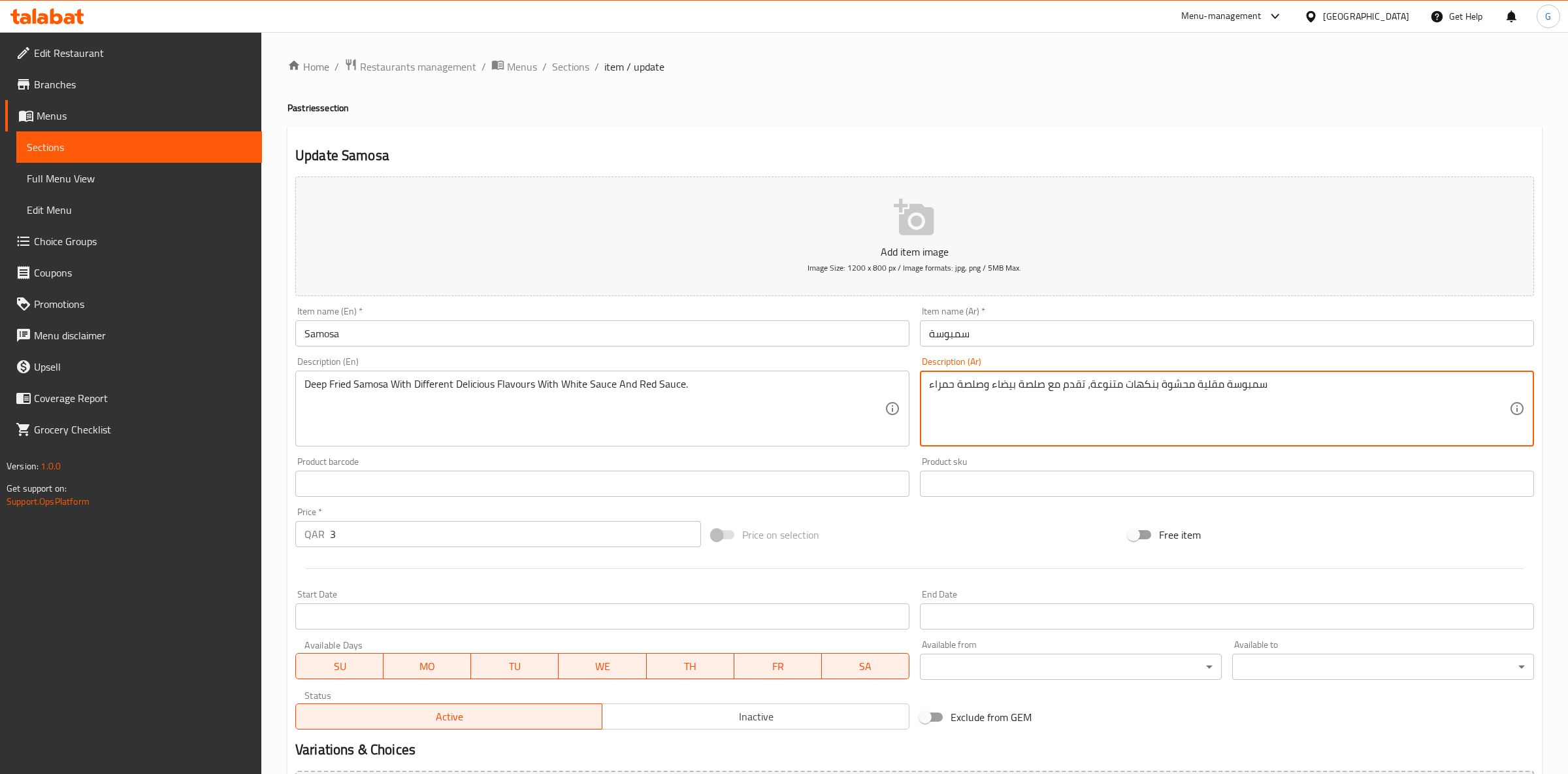
drag, startPoint x: 1184, startPoint y: 385, endPoint x: 844, endPoint y: 404, distance: 340.5
click at [929, 399] on textarea "سمبوسة مقلية محشوة بنكهات متنوعة، تقدم مع صلصة بيضاء وصلصة حمراء" at bounding box center [1220, 409] width 580 height 62
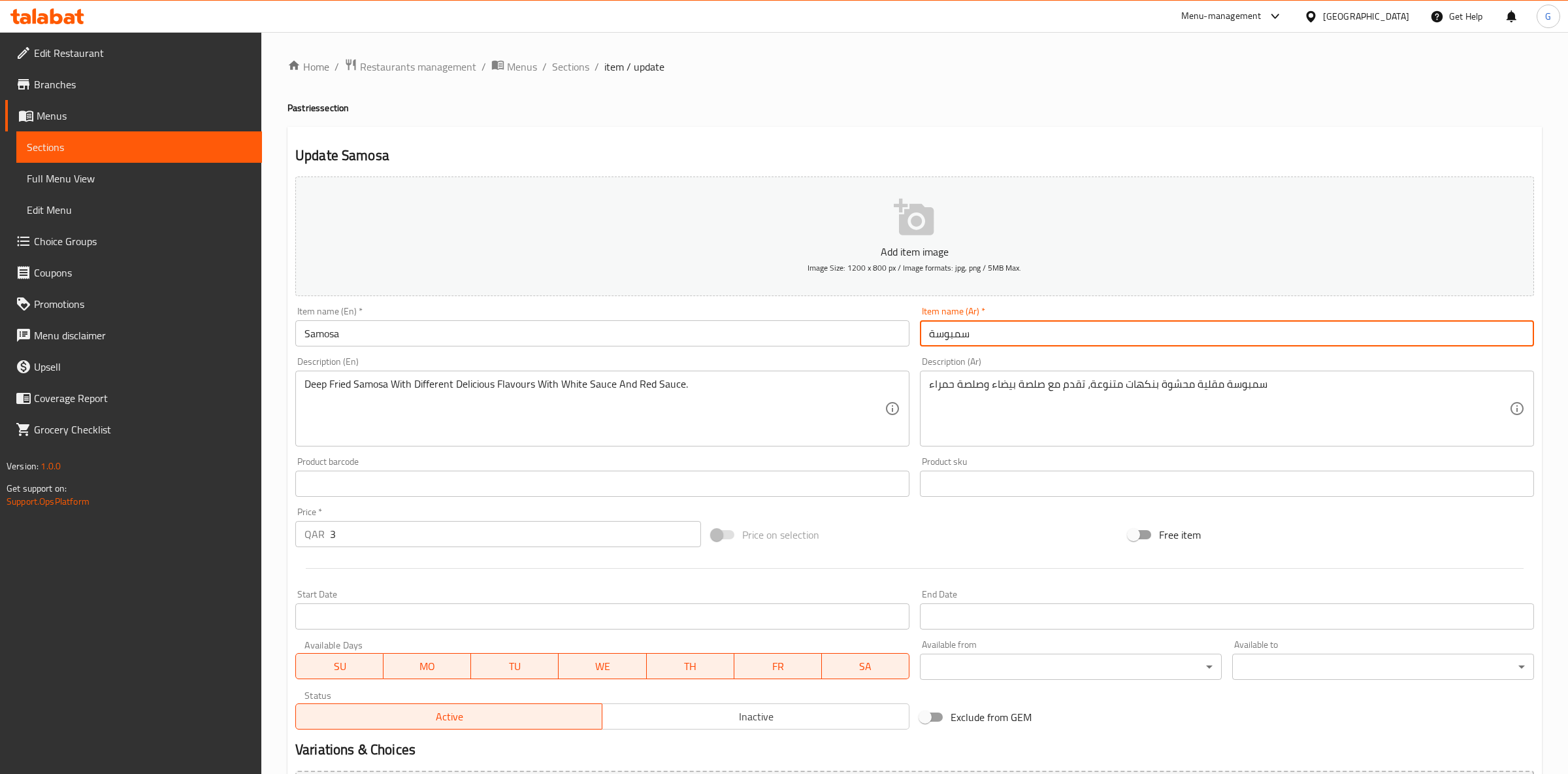
drag, startPoint x: 989, startPoint y: 327, endPoint x: 781, endPoint y: 339, distance: 208.3
click at [920, 339] on input "سمبوسة" at bounding box center [1227, 334] width 614 height 26
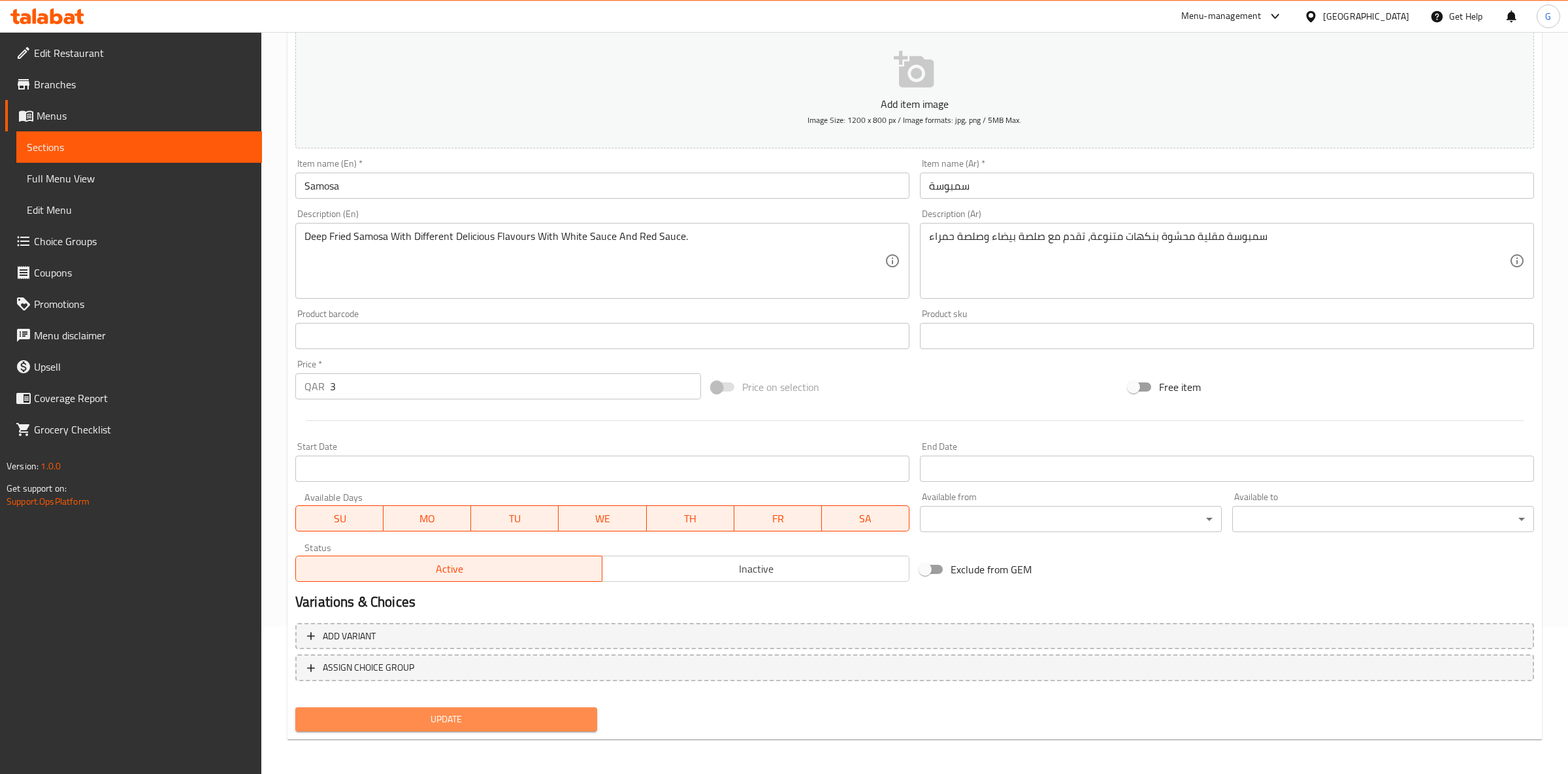
click at [486, 720] on span "Update" at bounding box center [446, 719] width 281 height 16
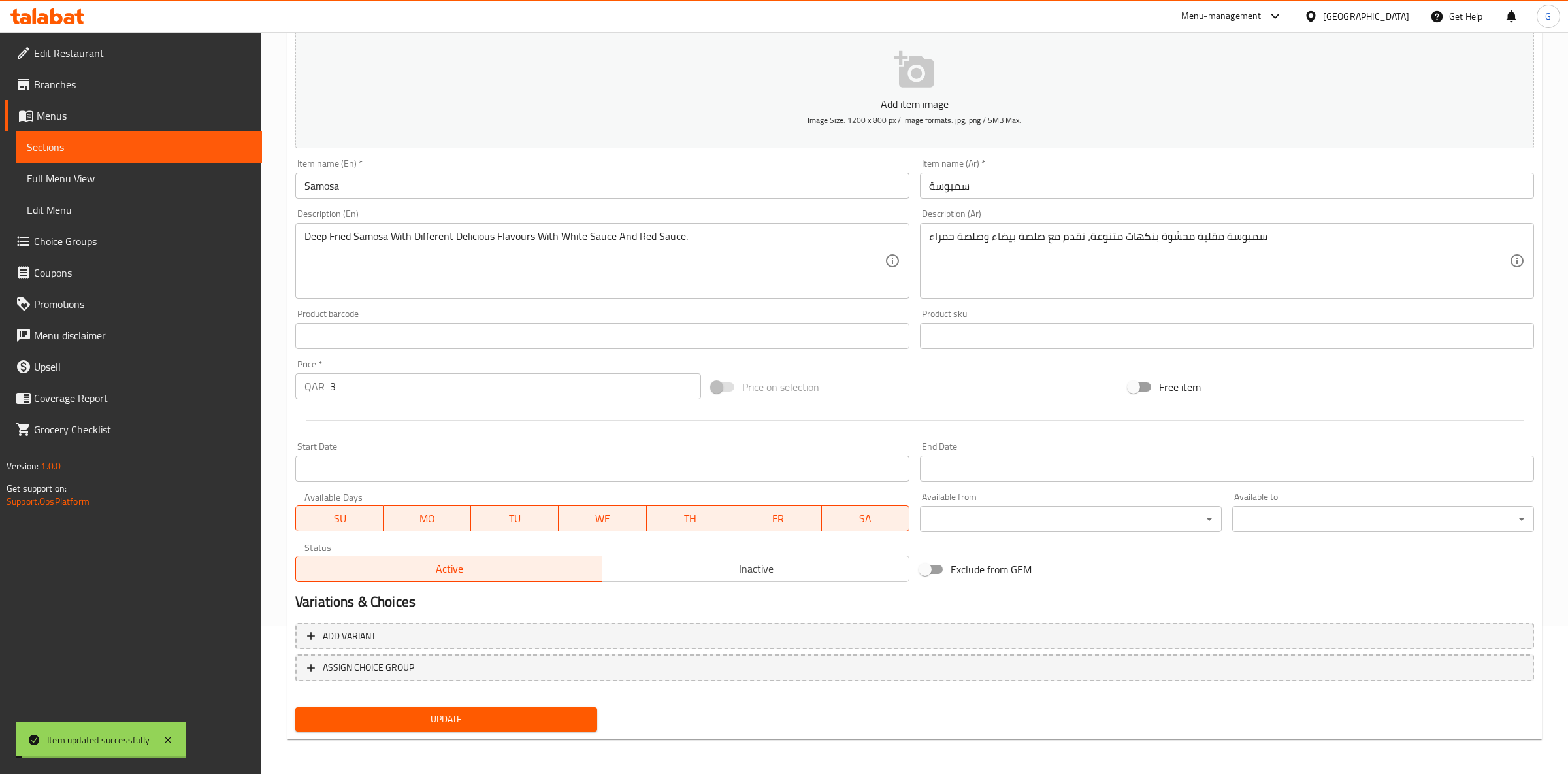
scroll to position [0, 0]
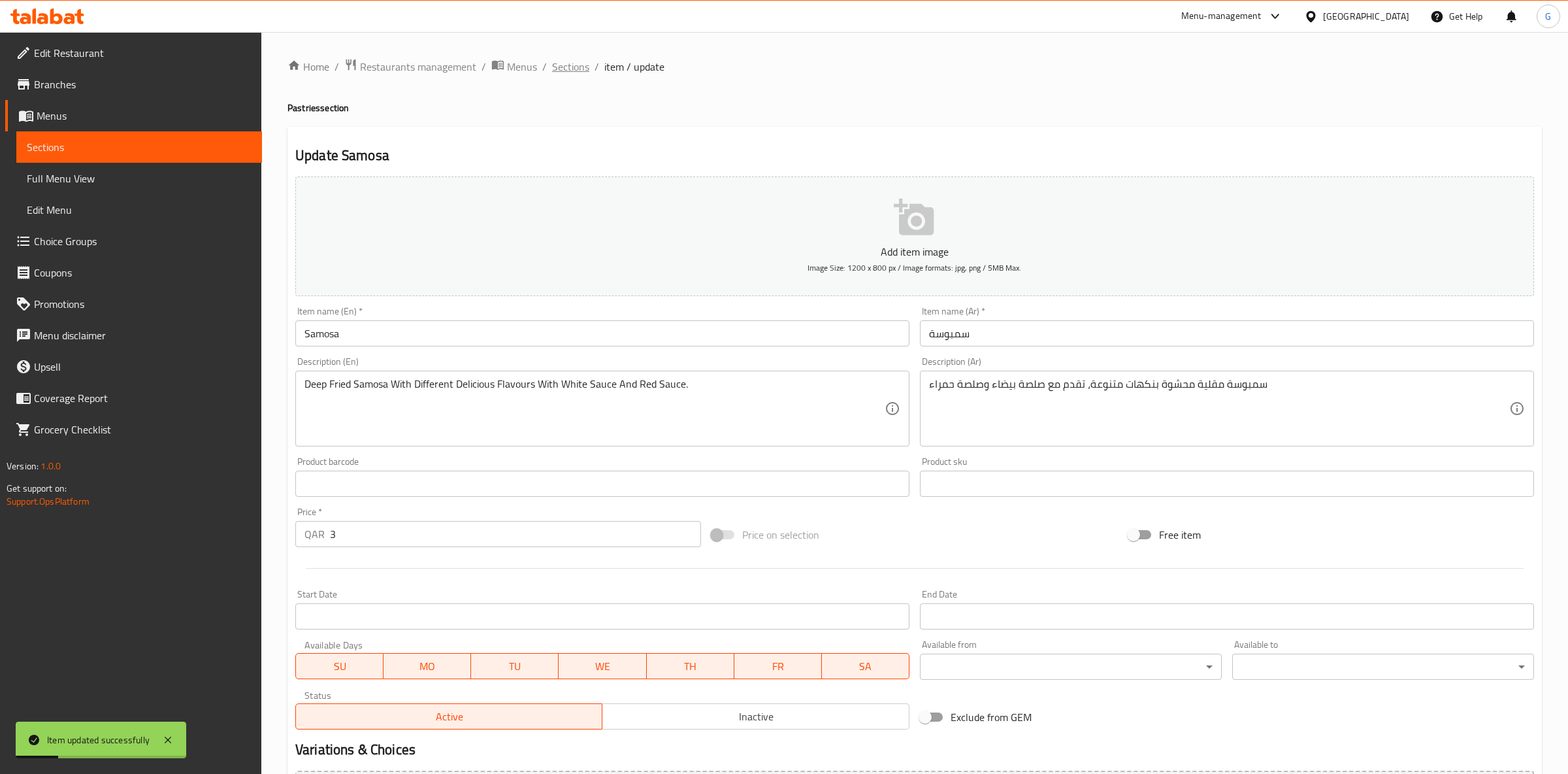
click at [566, 71] on span "Sections" at bounding box center [570, 67] width 37 height 16
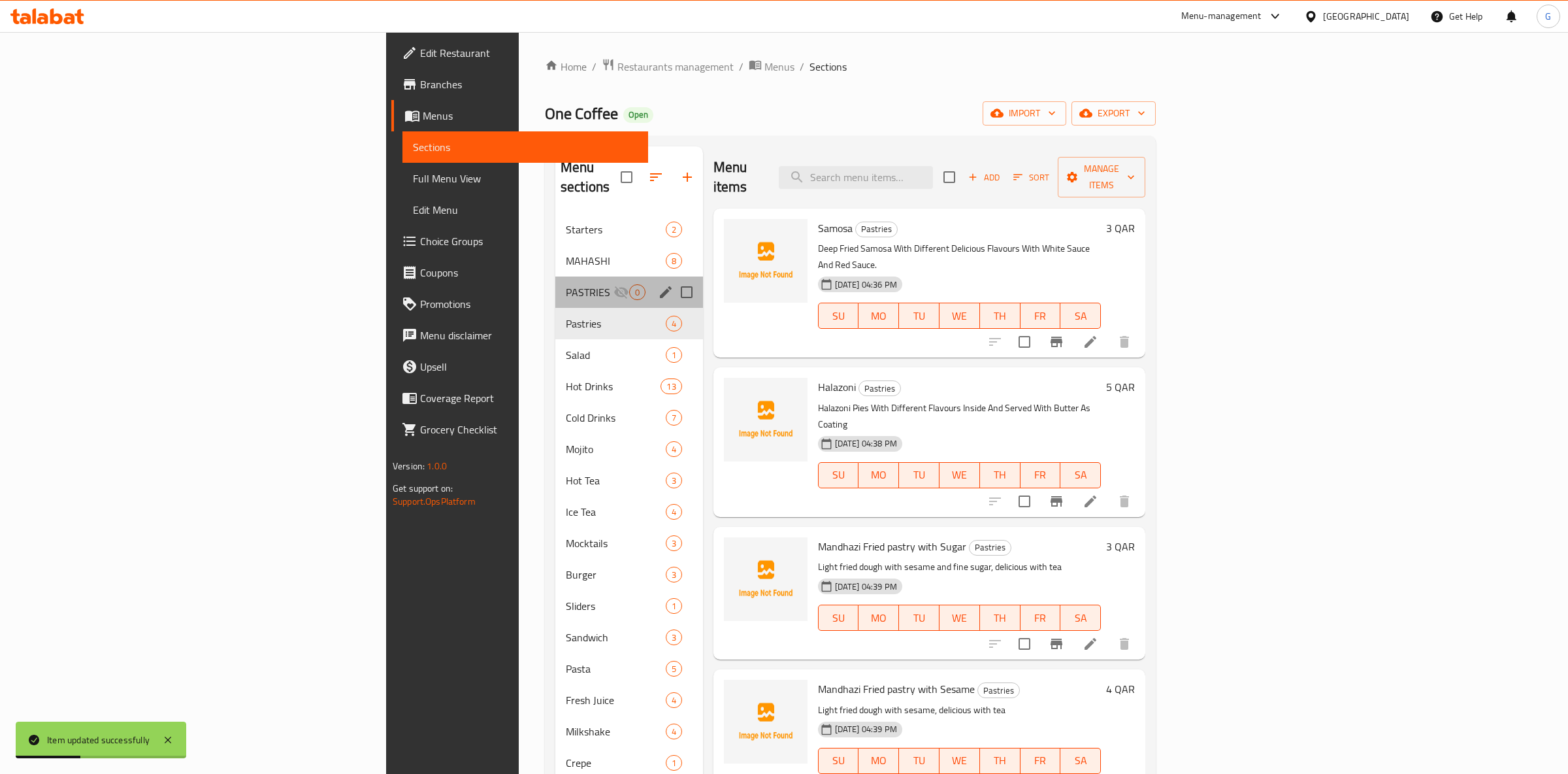
click at [555, 283] on div "PASTRIES 0" at bounding box center [629, 292] width 147 height 31
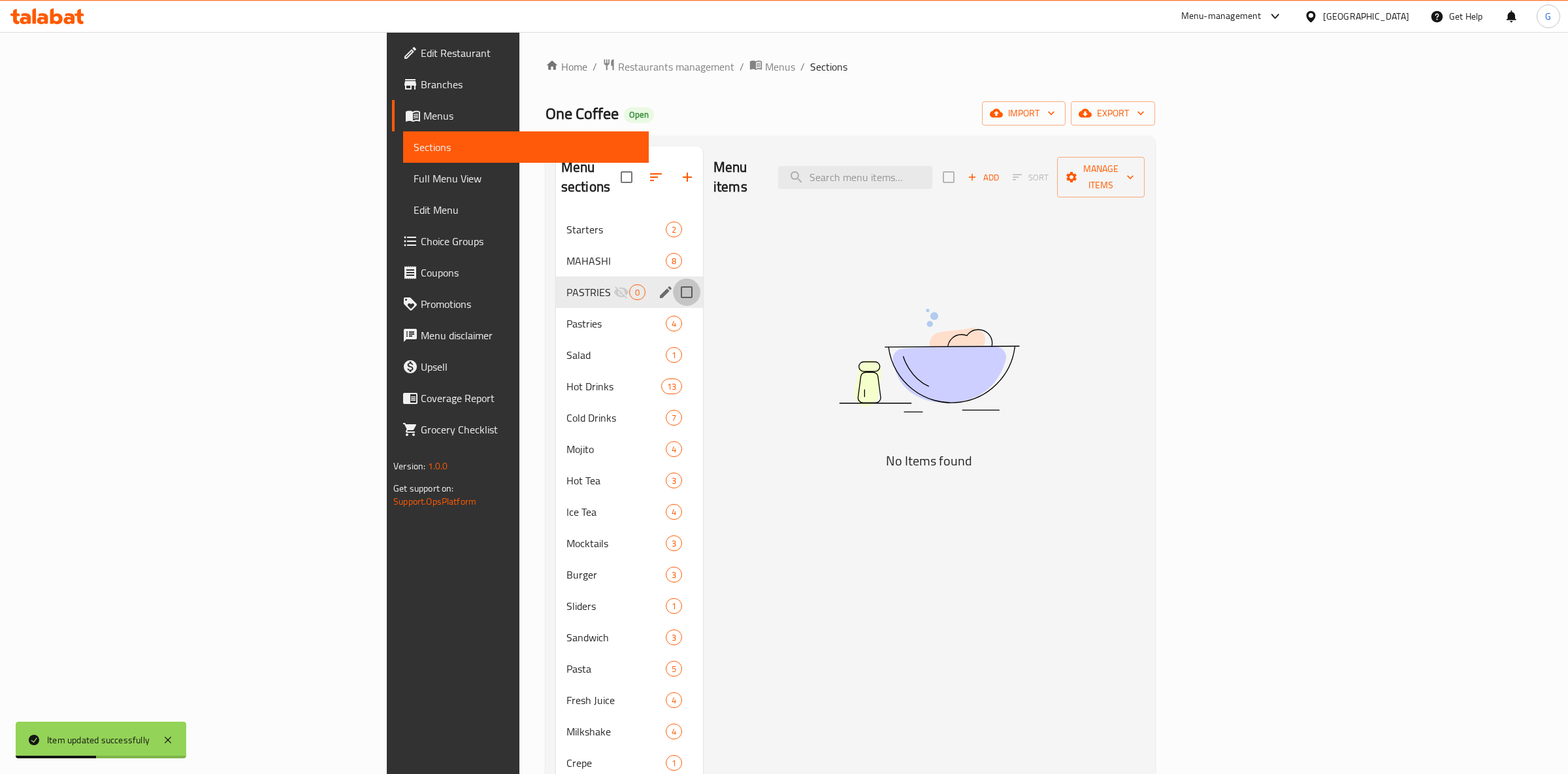
click at [673, 279] on input "Menu sections" at bounding box center [686, 292] width 28 height 28
checkbox input "true"
click at [603, 169] on input "checkbox" at bounding box center [616, 177] width 28 height 28
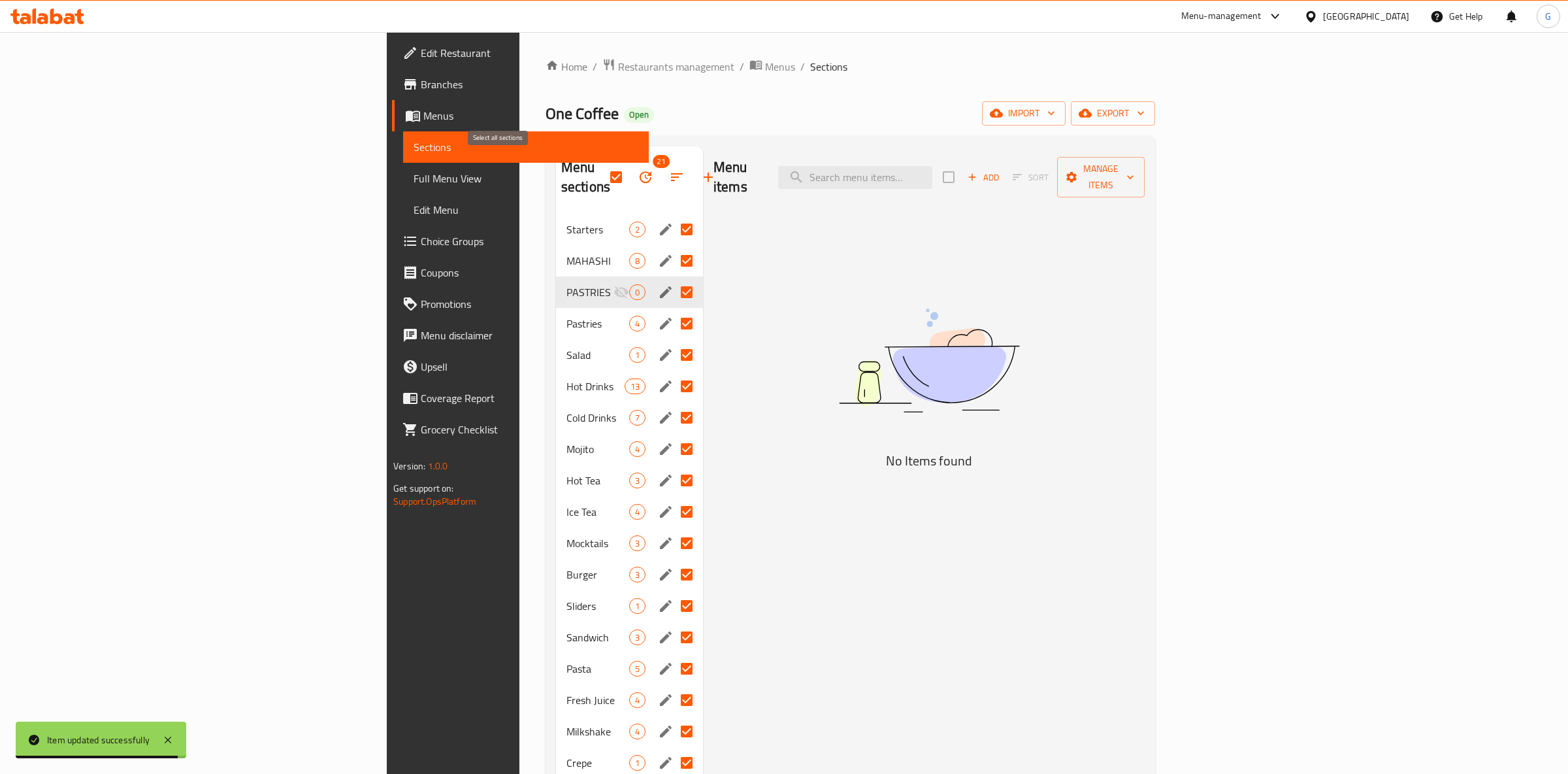
click at [603, 172] on input "checkbox" at bounding box center [616, 177] width 28 height 28
checkbox input "false"
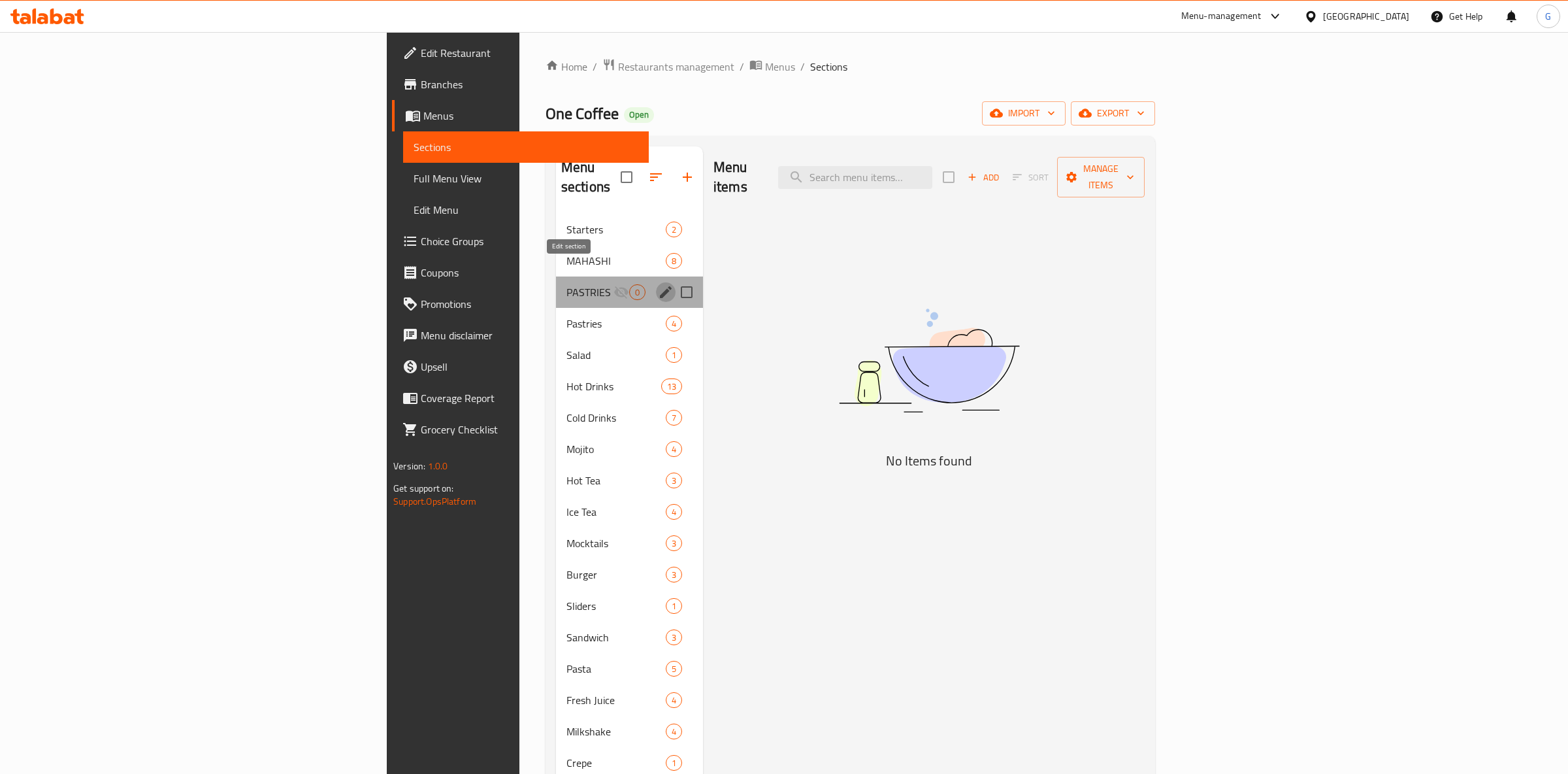
click at [660, 286] on icon "edit" at bounding box center [666, 292] width 12 height 12
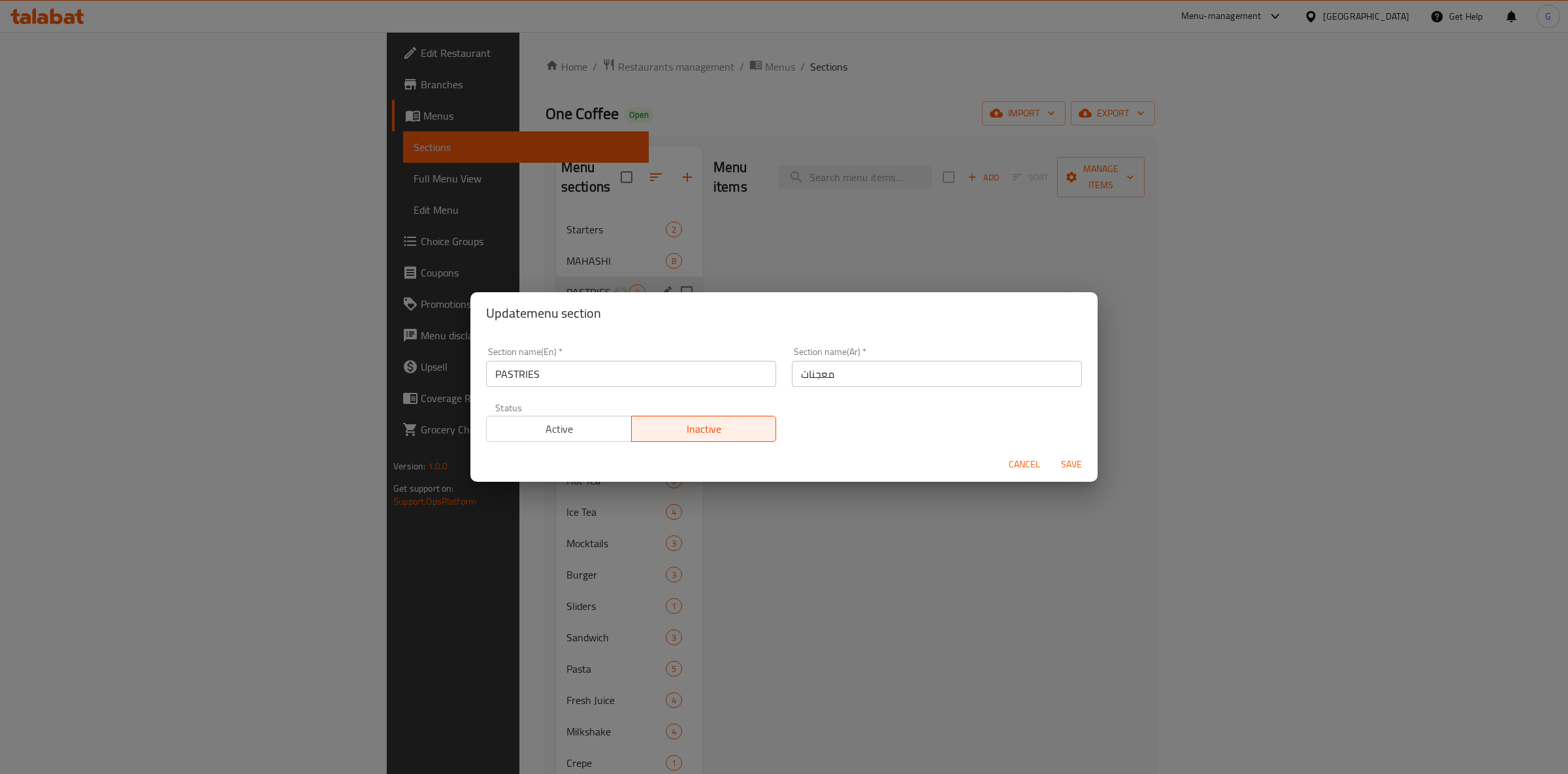
click at [1030, 461] on span "Cancel" at bounding box center [1024, 464] width 31 height 16
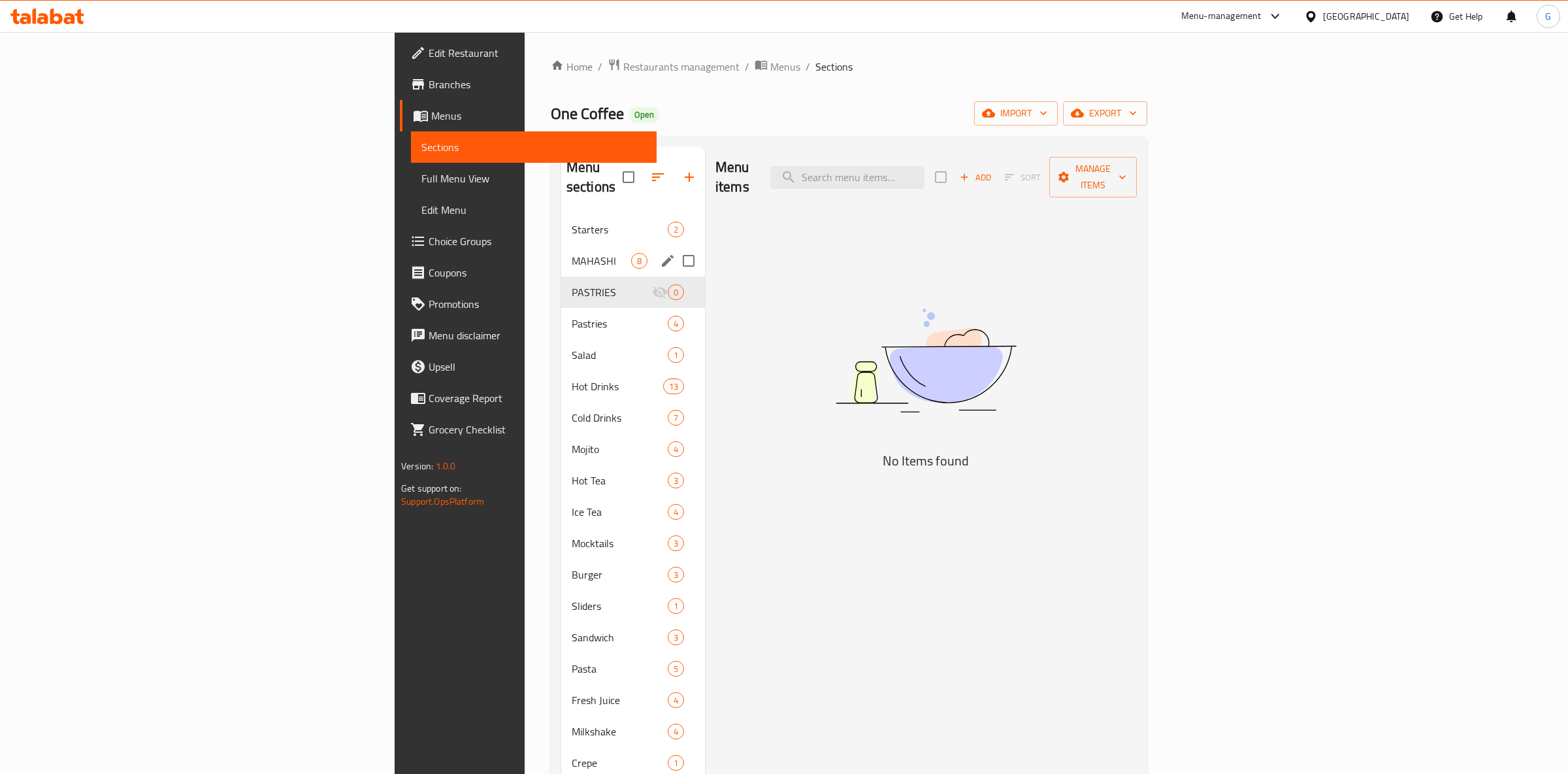
click at [572, 253] on span "MAHASHI" at bounding box center [601, 261] width 60 height 16
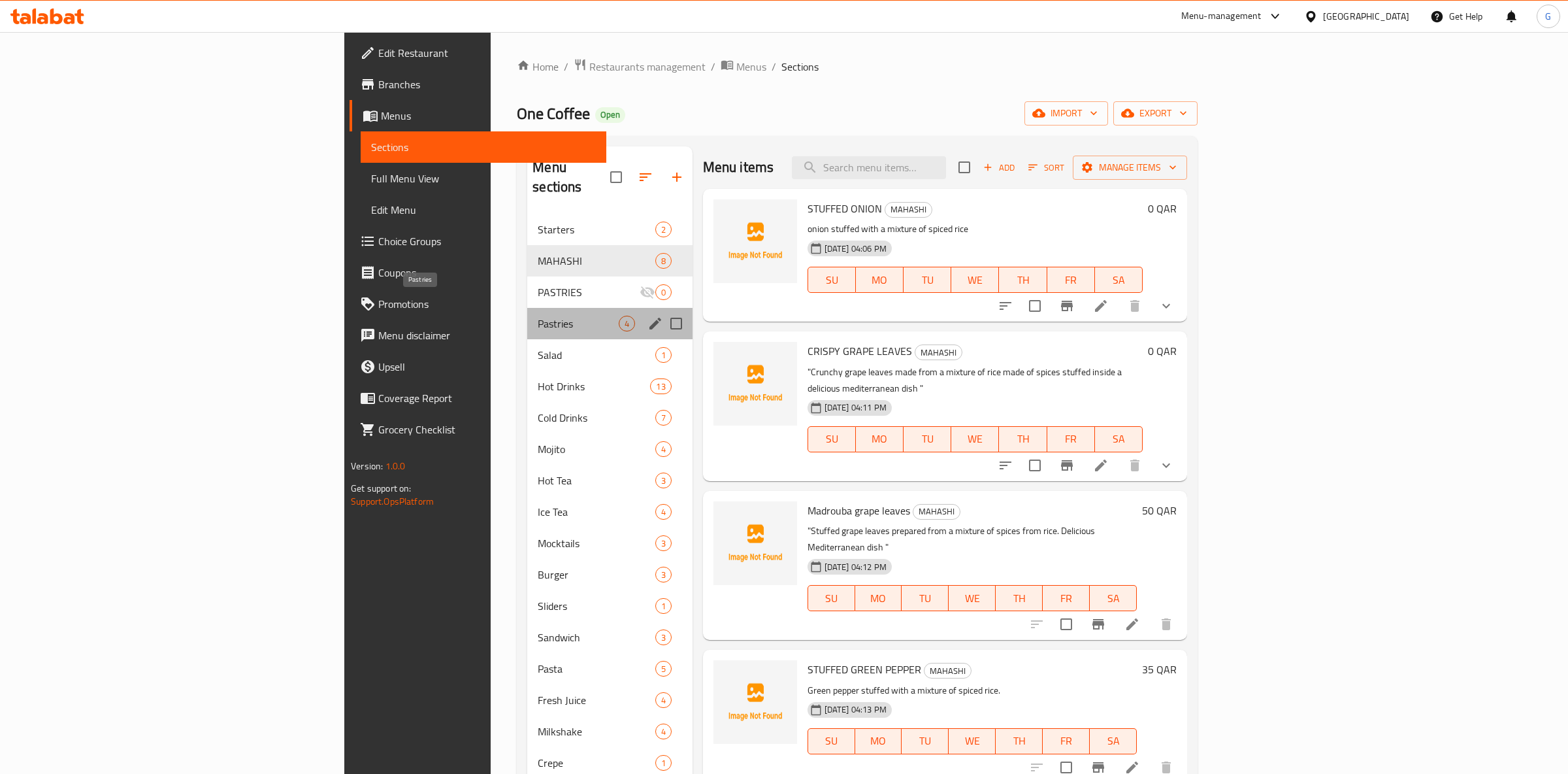
click at [538, 316] on span "Pastries" at bounding box center [578, 324] width 81 height 16
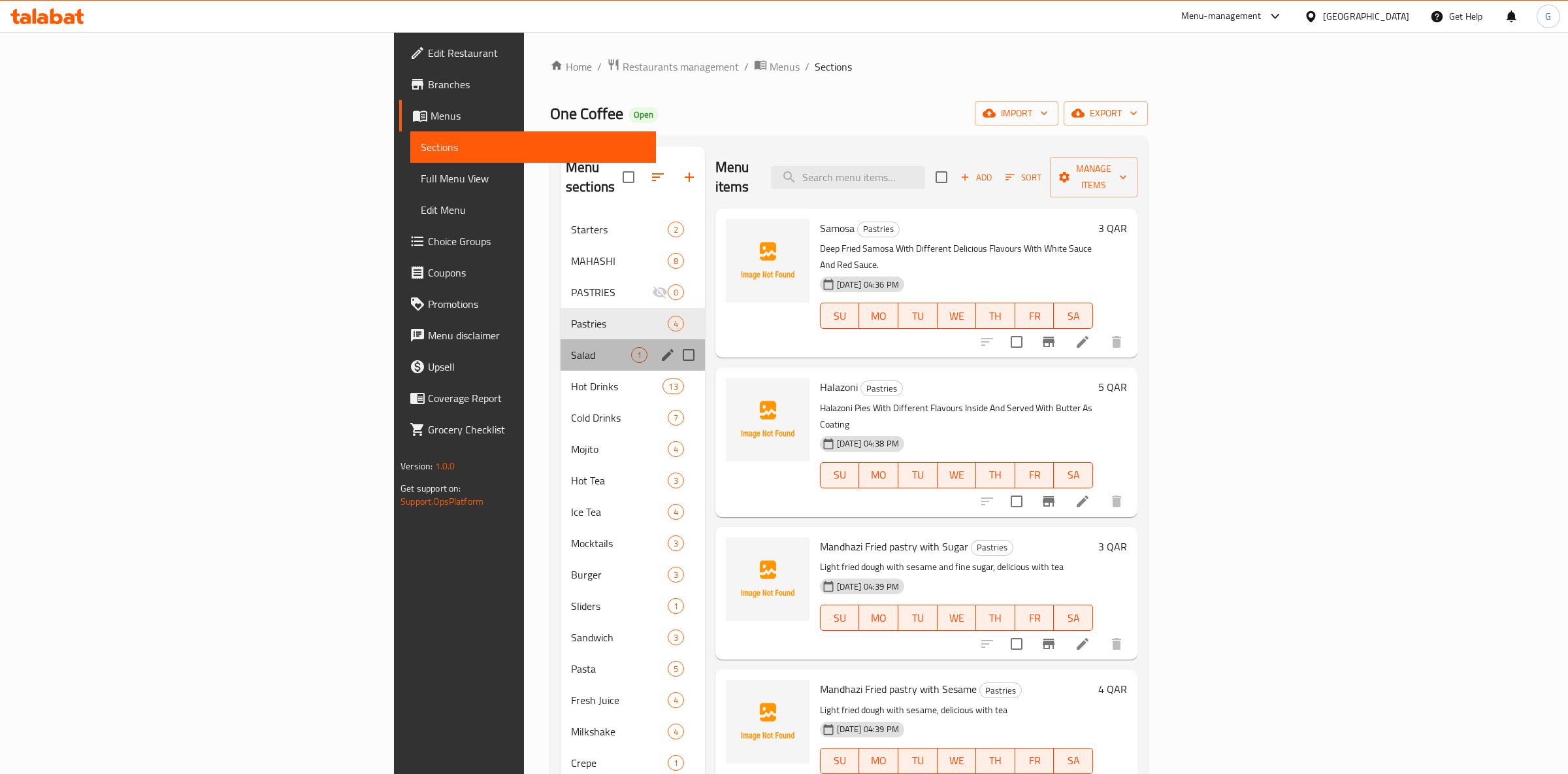
click at [561, 346] on div "Salad 1" at bounding box center [633, 355] width 144 height 31
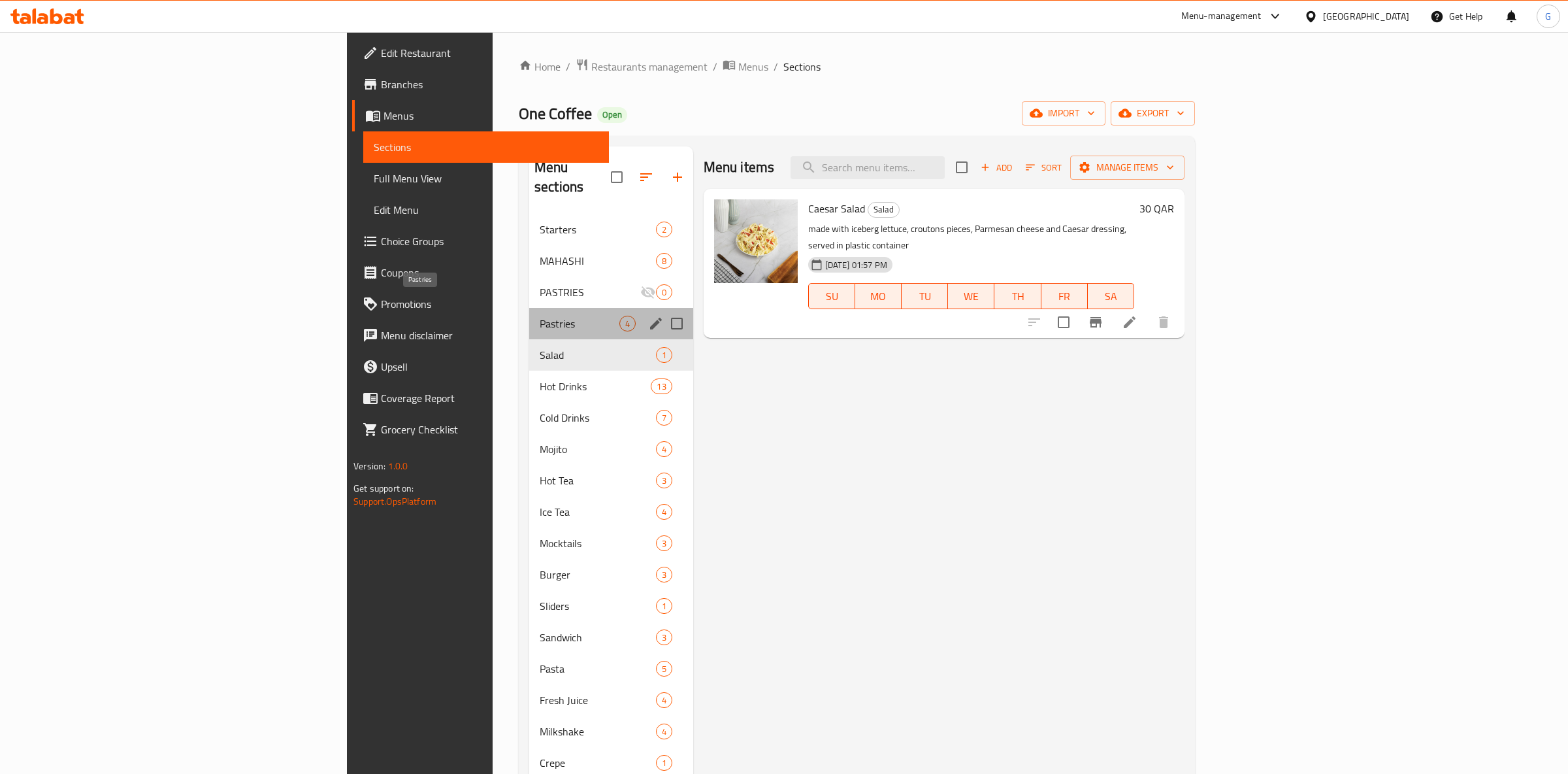
click at [540, 316] on span "Pastries" at bounding box center [580, 324] width 80 height 16
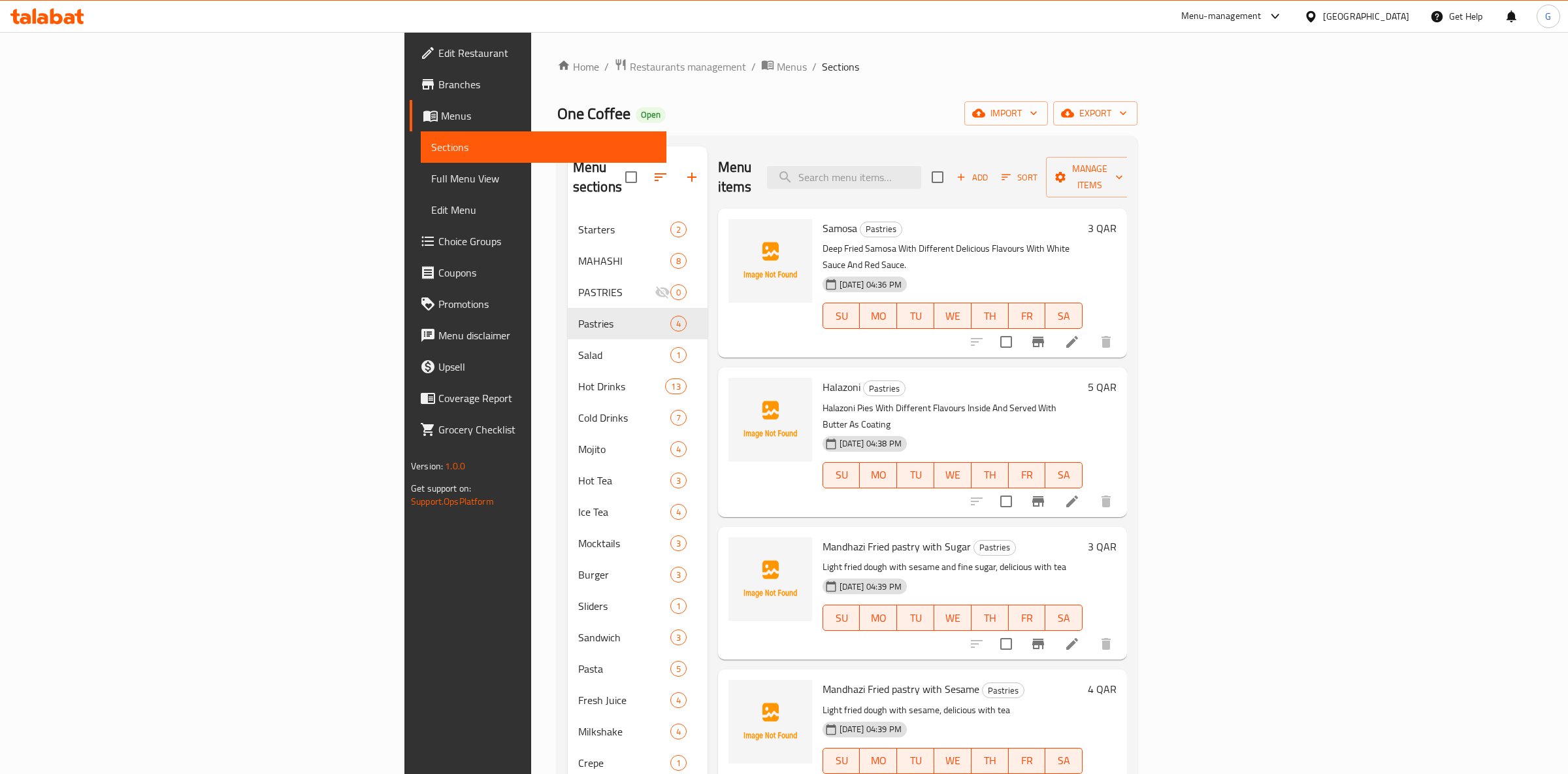
scroll to position [183, 0]
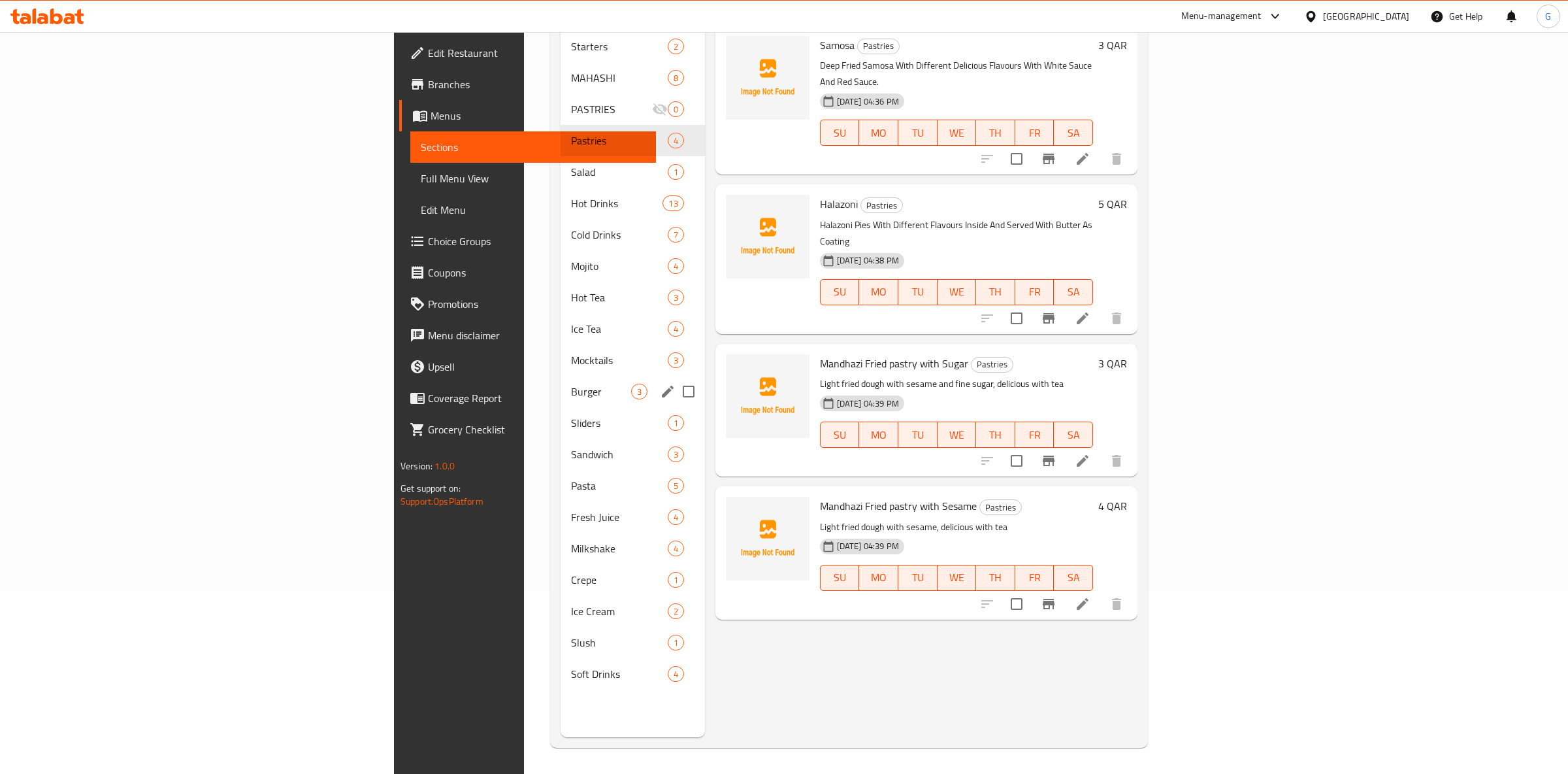
click at [571, 384] on span "Burger" at bounding box center [601, 392] width 60 height 16
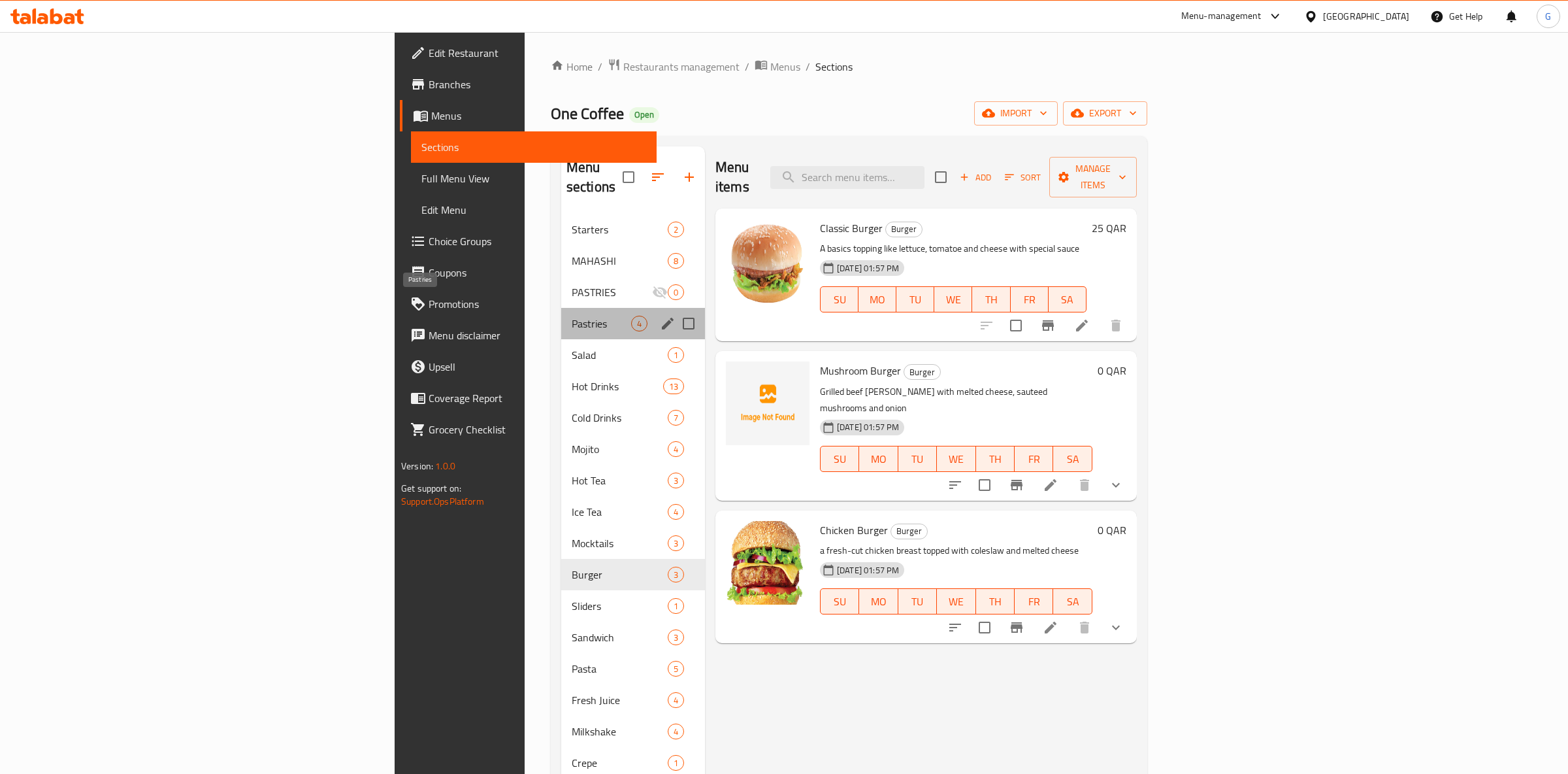
click at [572, 316] on span "Pastries" at bounding box center [601, 324] width 60 height 16
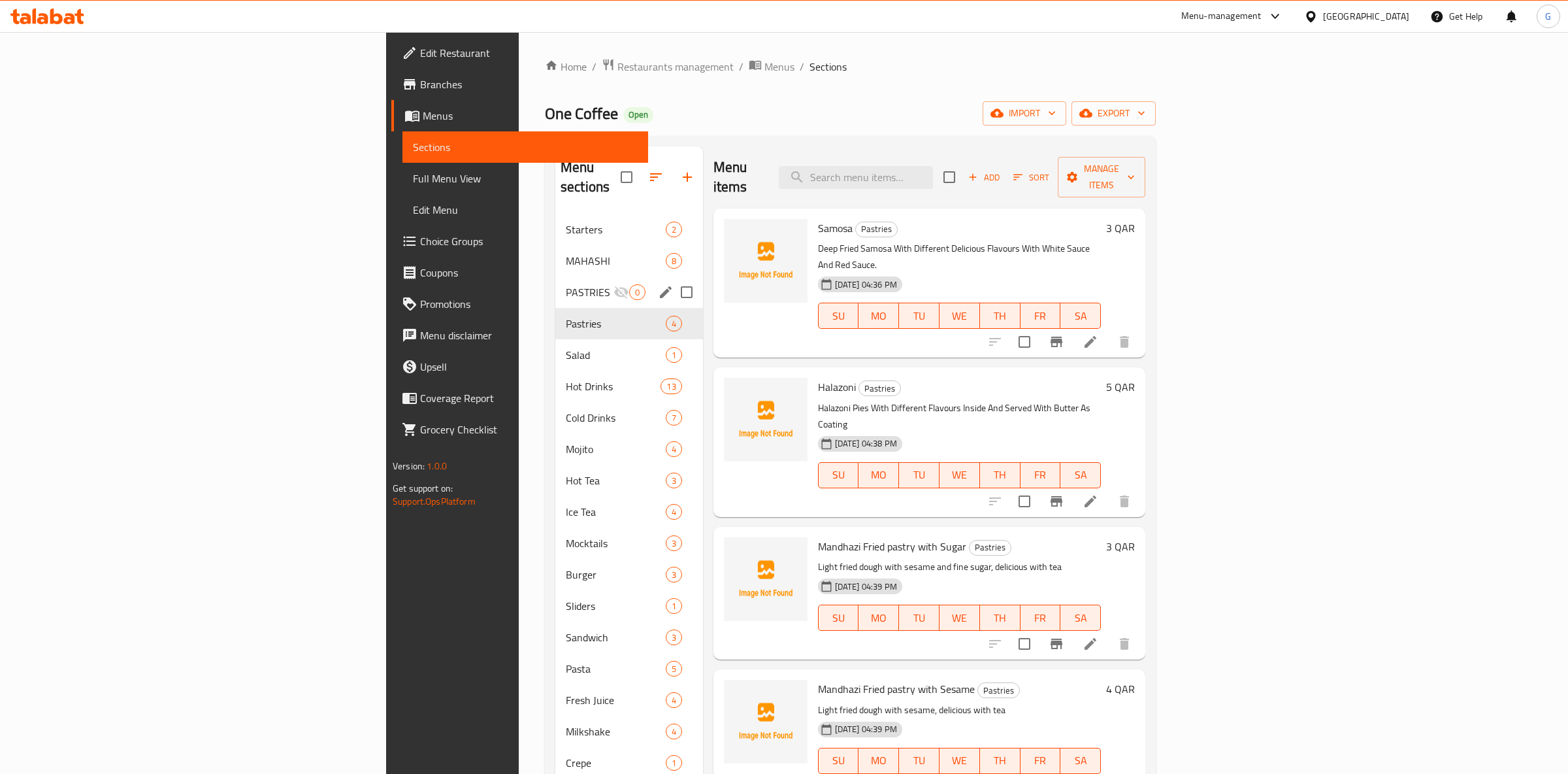
click at [555, 282] on div "PASTRIES 0" at bounding box center [629, 292] width 147 height 31
